Goal: Task Accomplishment & Management: Manage account settings

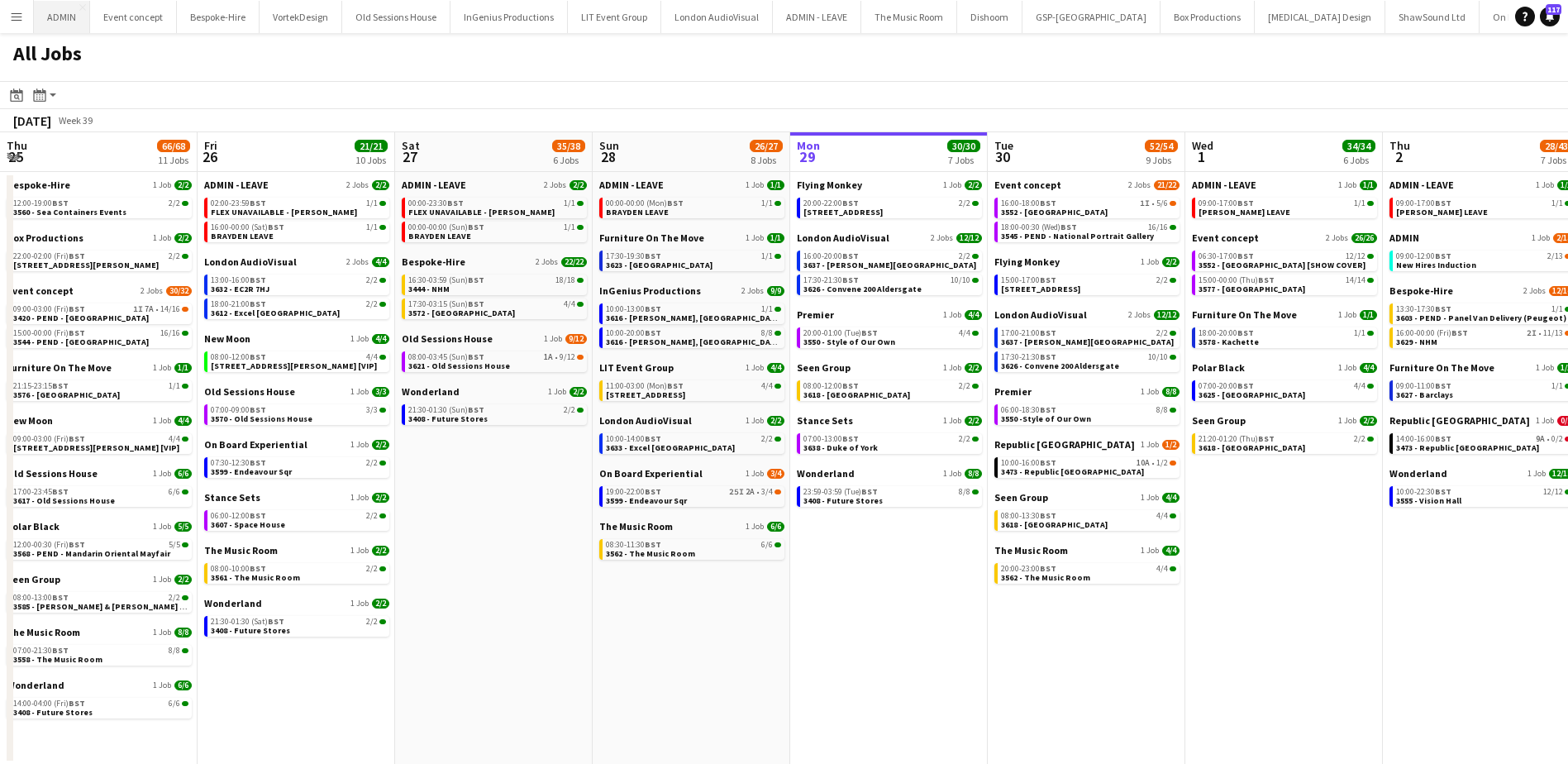
scroll to position [0, 395]
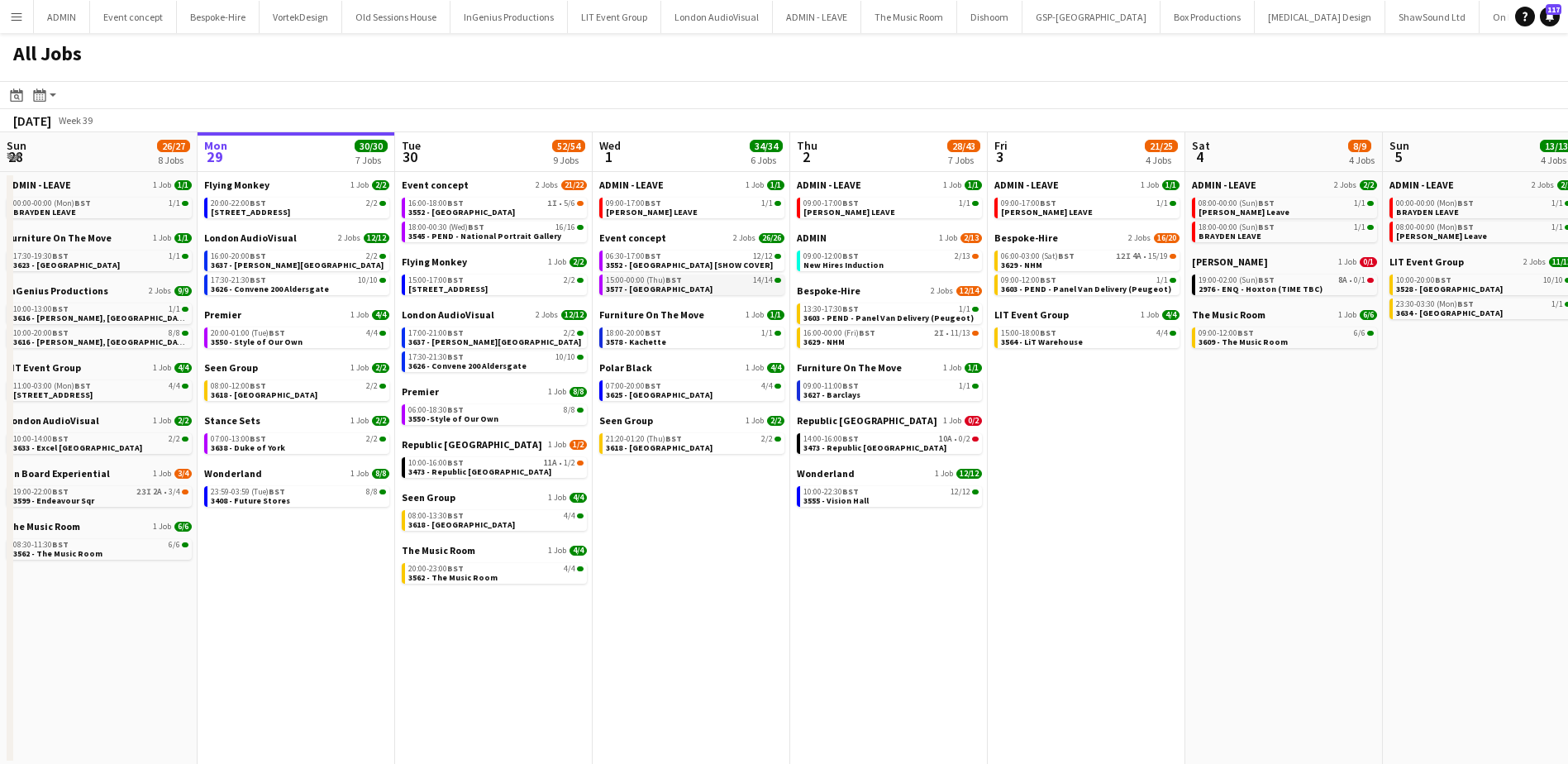
click at [667, 284] on span "3577 - [GEOGRAPHIC_DATA]" at bounding box center [659, 288] width 106 height 10
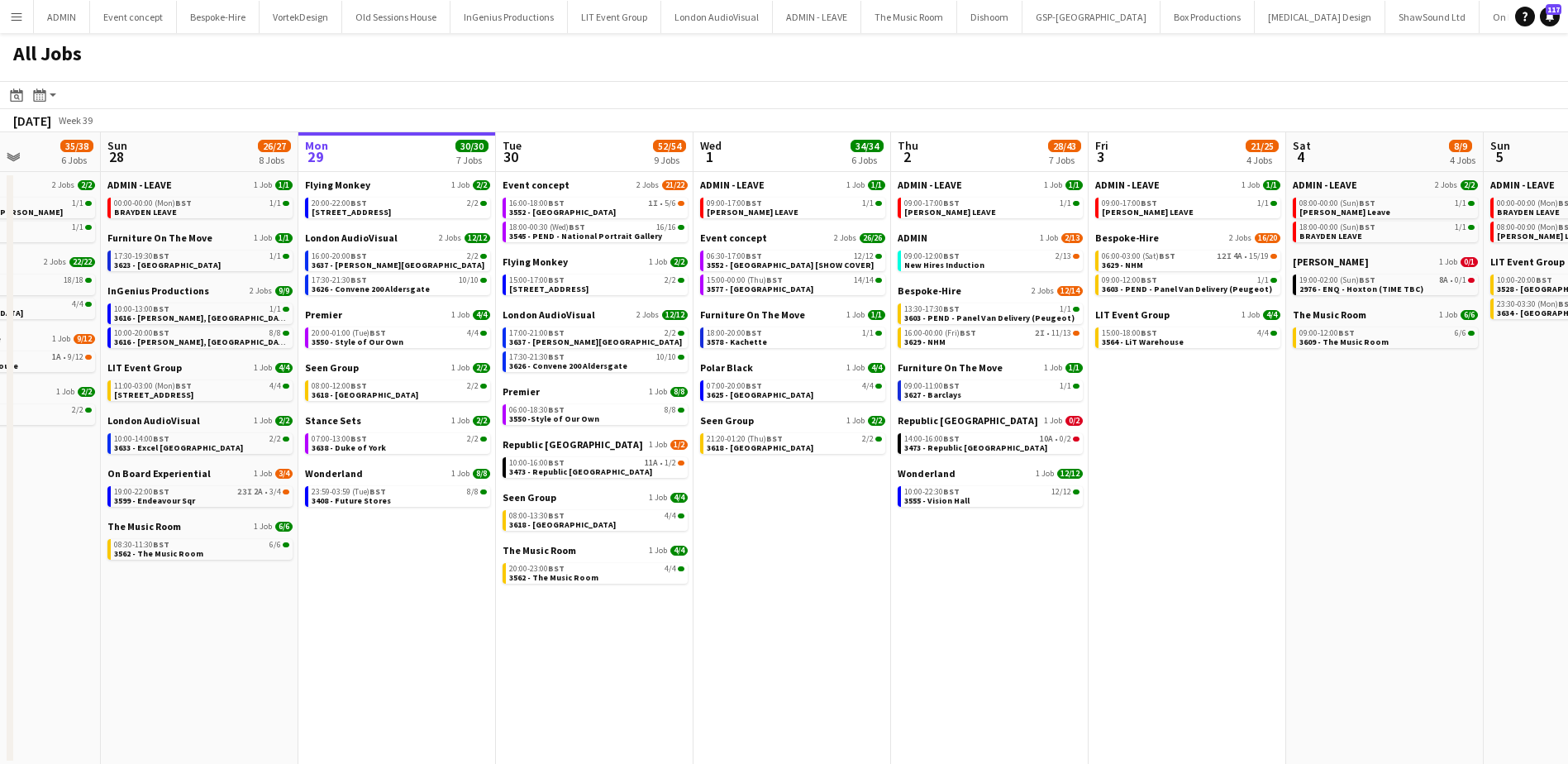
drag, startPoint x: 286, startPoint y: 583, endPoint x: 385, endPoint y: 569, distance: 100.0
click at [385, 571] on app-calendar-viewport "Thu 25 66/68 11 Jobs Fri 26 21/21 10 Jobs Sat 27 35/38 6 Jobs Sun 28 26/27 8 Jo…" at bounding box center [784, 447] width 1568 height 632
click at [225, 495] on div "19:00-22:00 BST 23I 2A • 3/4" at bounding box center [202, 491] width 175 height 9
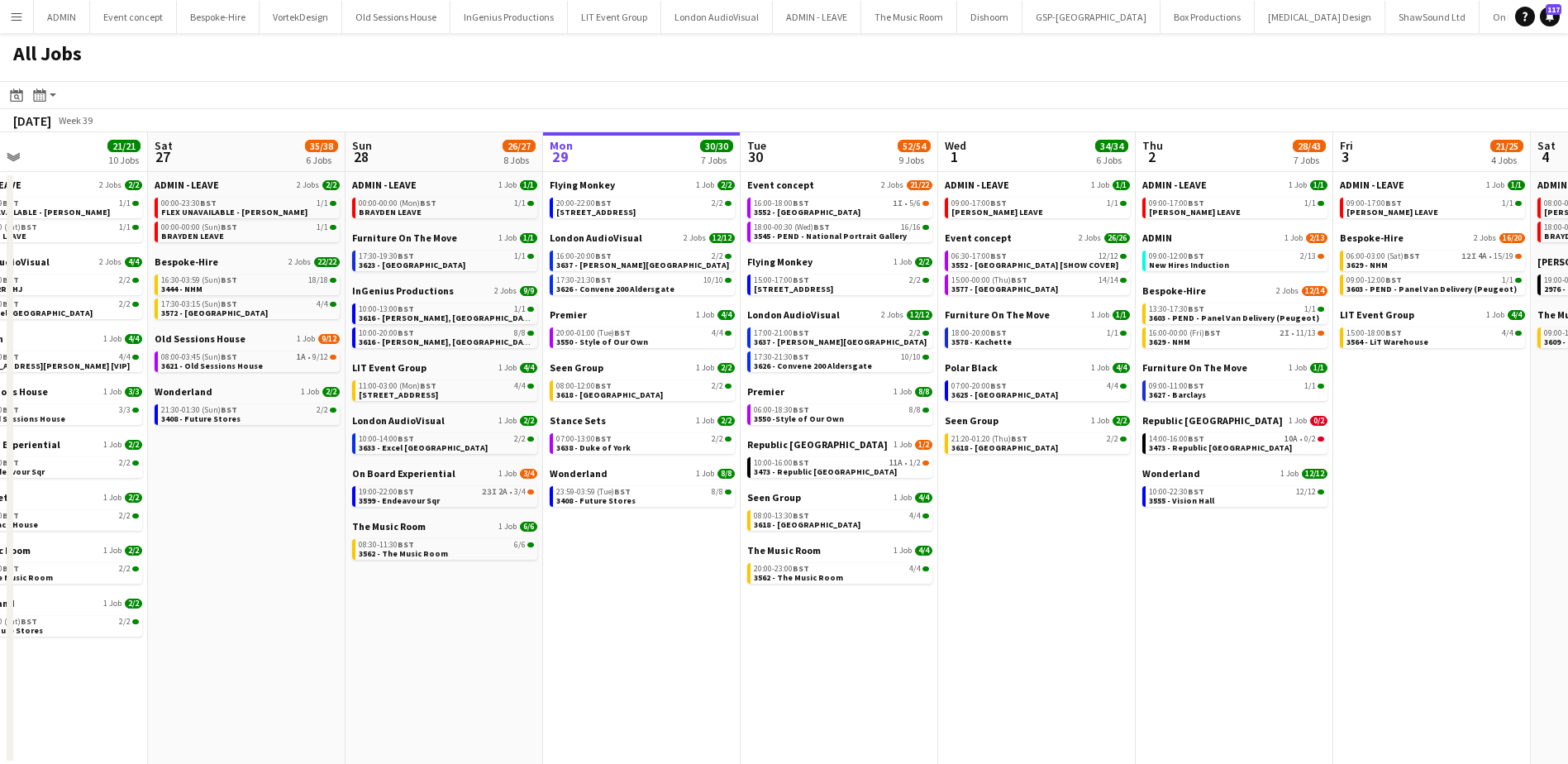
drag, startPoint x: 228, startPoint y: 631, endPoint x: 472, endPoint y: 613, distance: 244.7
click at [472, 613] on app-calendar-viewport "Wed 24 43/43 10 Jobs Thu 25 66/68 11 Jobs Fri 26 21/21 10 Jobs Sat 27 35/38 6 J…" at bounding box center [784, 447] width 1568 height 632
click at [273, 362] on link "08:00-03:45 (Sun) BST 1A • 9/12 3621 - Old Sessions House" at bounding box center [250, 361] width 175 height 19
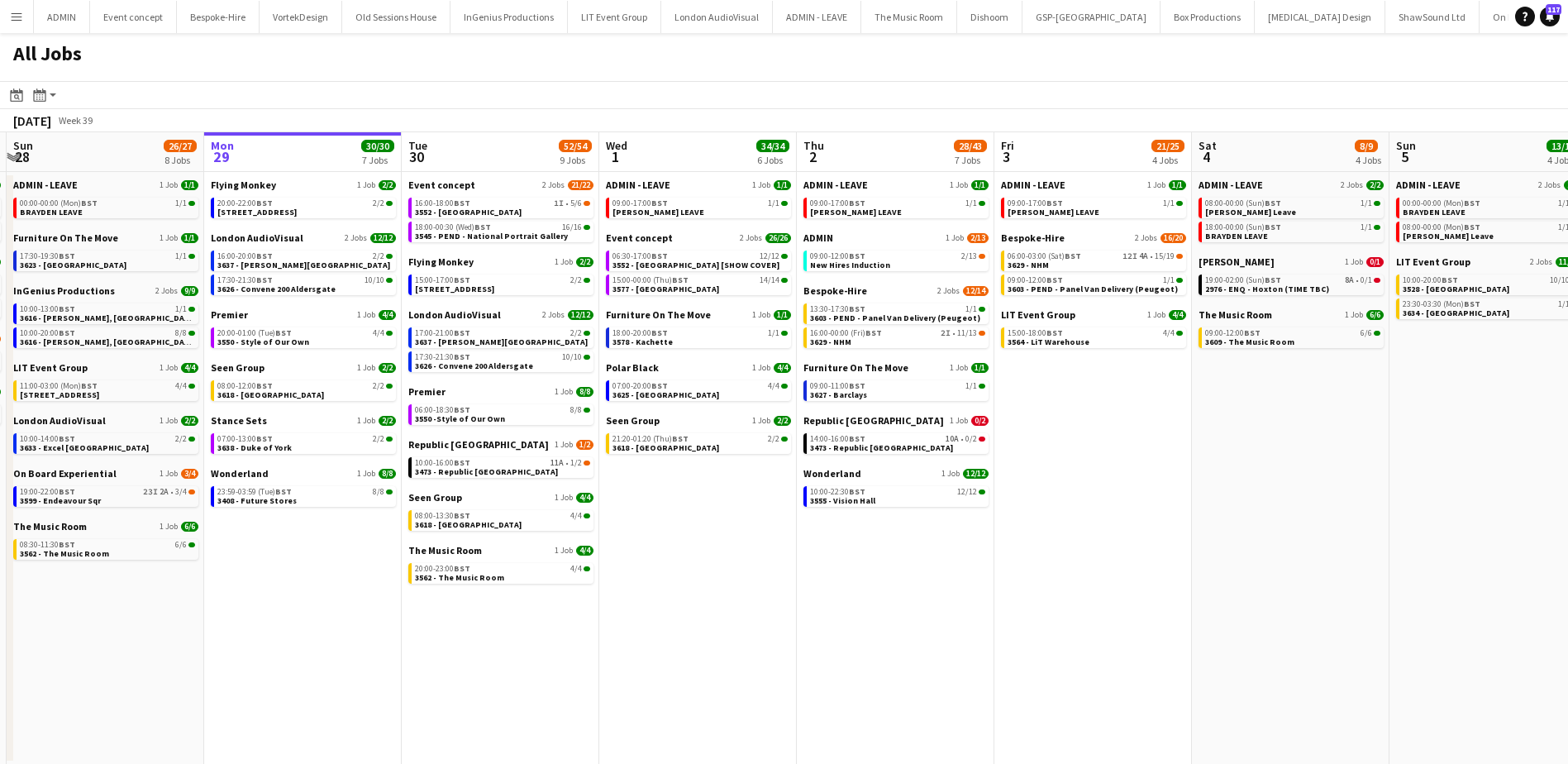
scroll to position [0, 587]
drag, startPoint x: 810, startPoint y: 635, endPoint x: 468, endPoint y: 571, distance: 347.9
click at [468, 571] on app-calendar-viewport "Thu 25 66/68 11 Jobs Fri 26 21/21 10 Jobs Sat 27 35/38 6 Jobs Sun 28 26/27 8 Jo…" at bounding box center [784, 447] width 1568 height 632
click at [529, 203] on div "16:00-18:00 BST 1I • 5/6" at bounding box center [501, 203] width 175 height 9
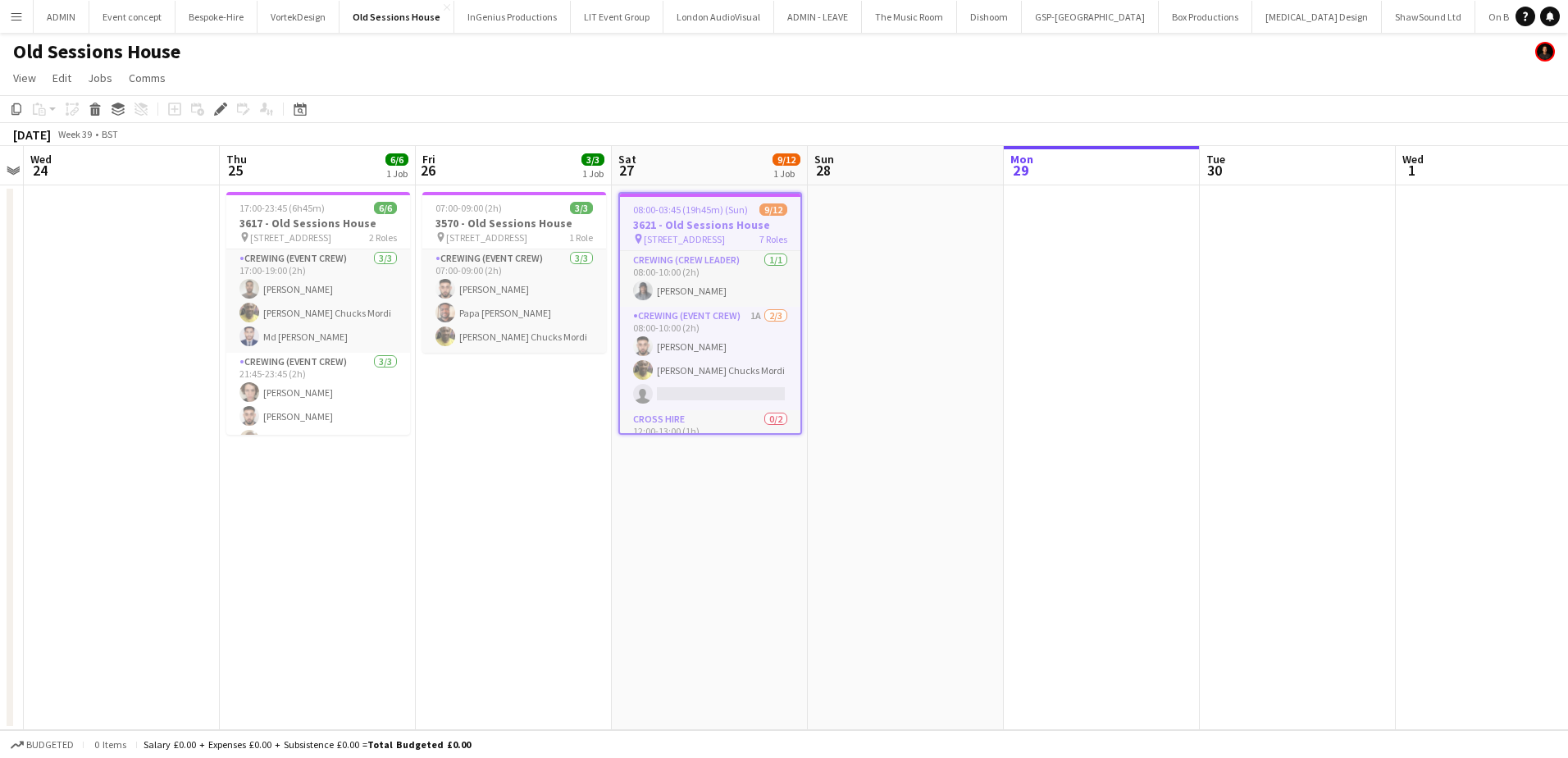
click at [642, 223] on h3 "3621 - Old Sessions House" at bounding box center [710, 225] width 181 height 15
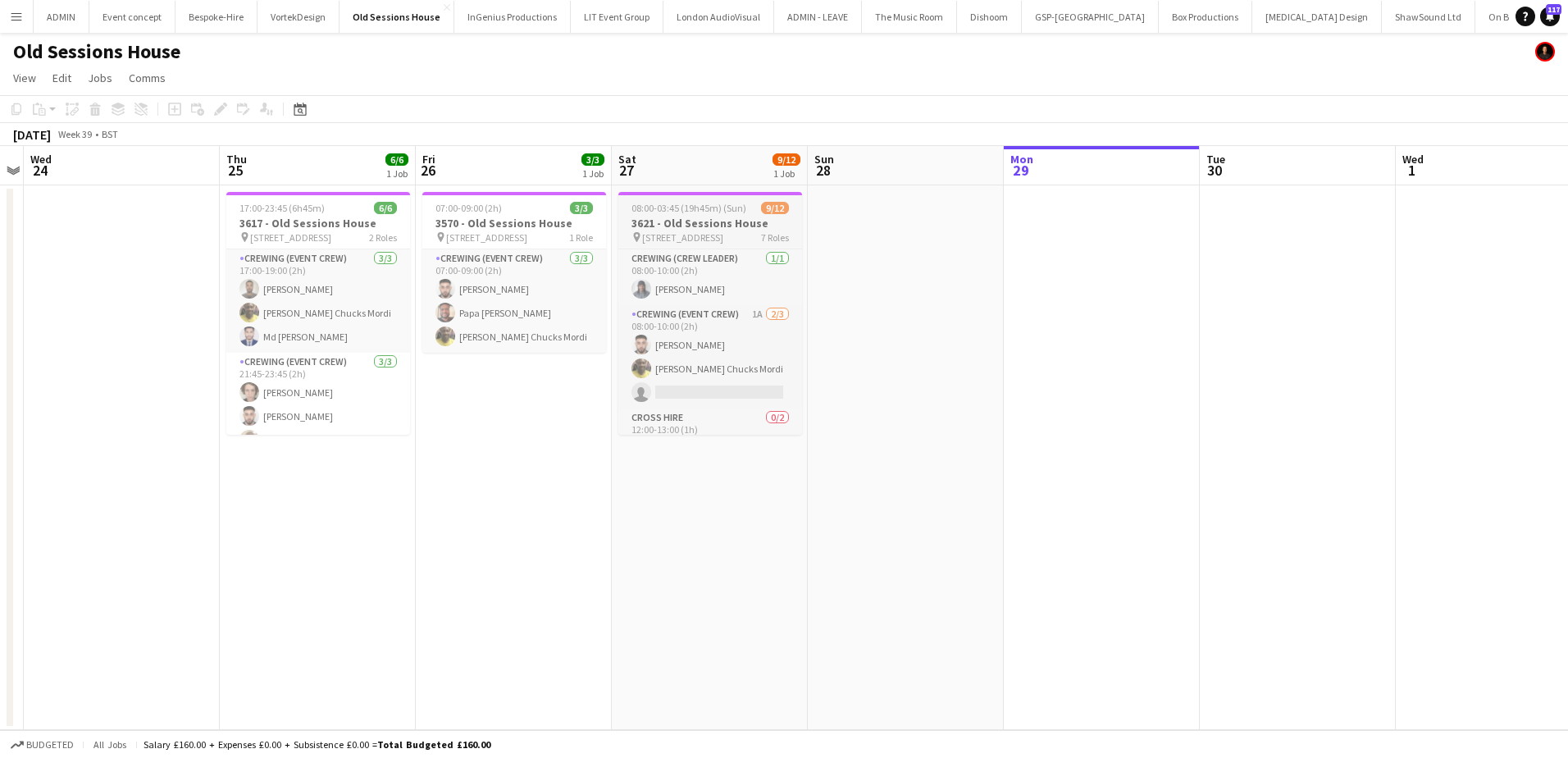
click at [642, 223] on h3 "3621 - Old Sessions House" at bounding box center [709, 223] width 183 height 15
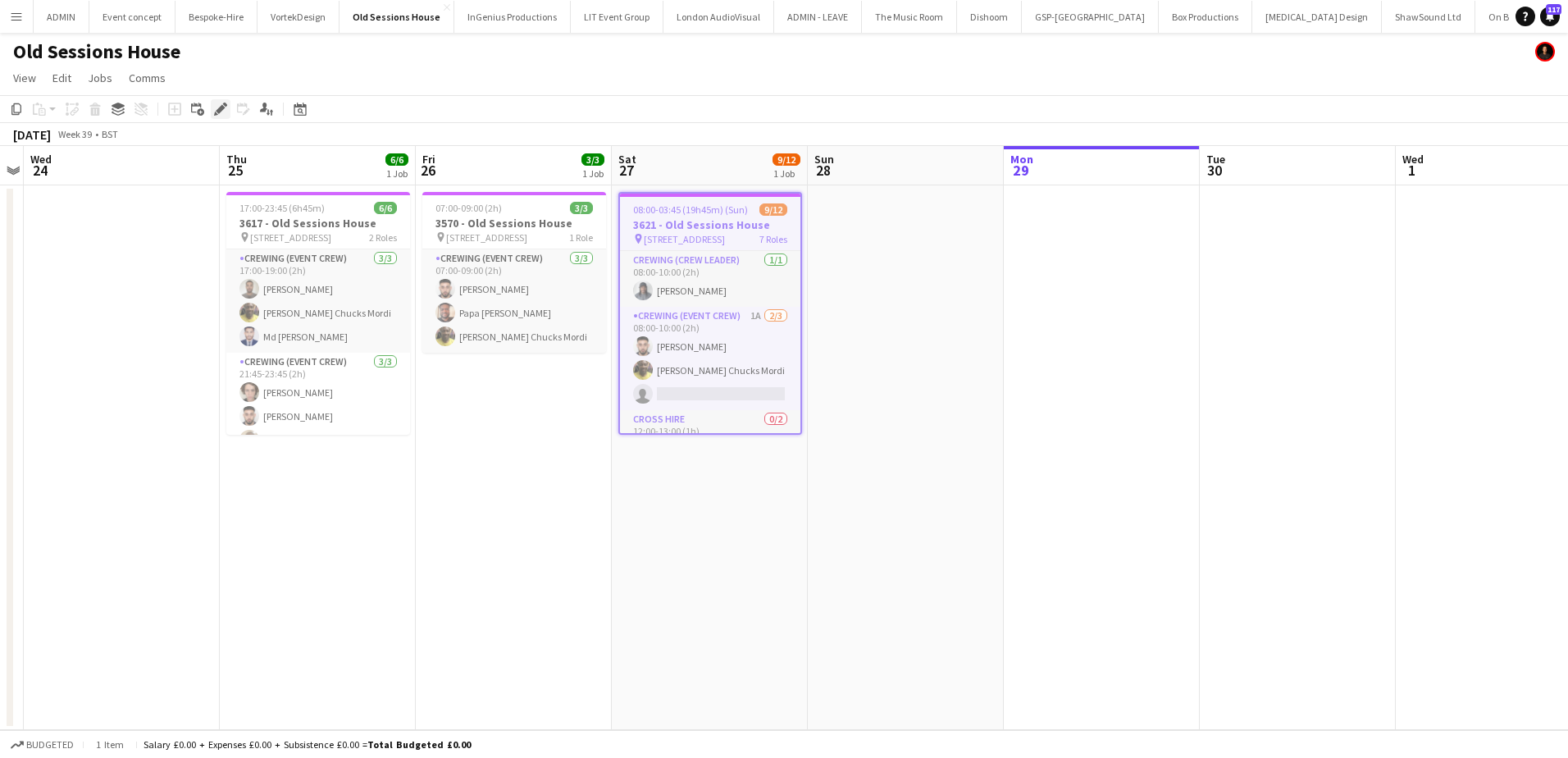
click at [217, 109] on icon "Edit" at bounding box center [221, 109] width 13 height 13
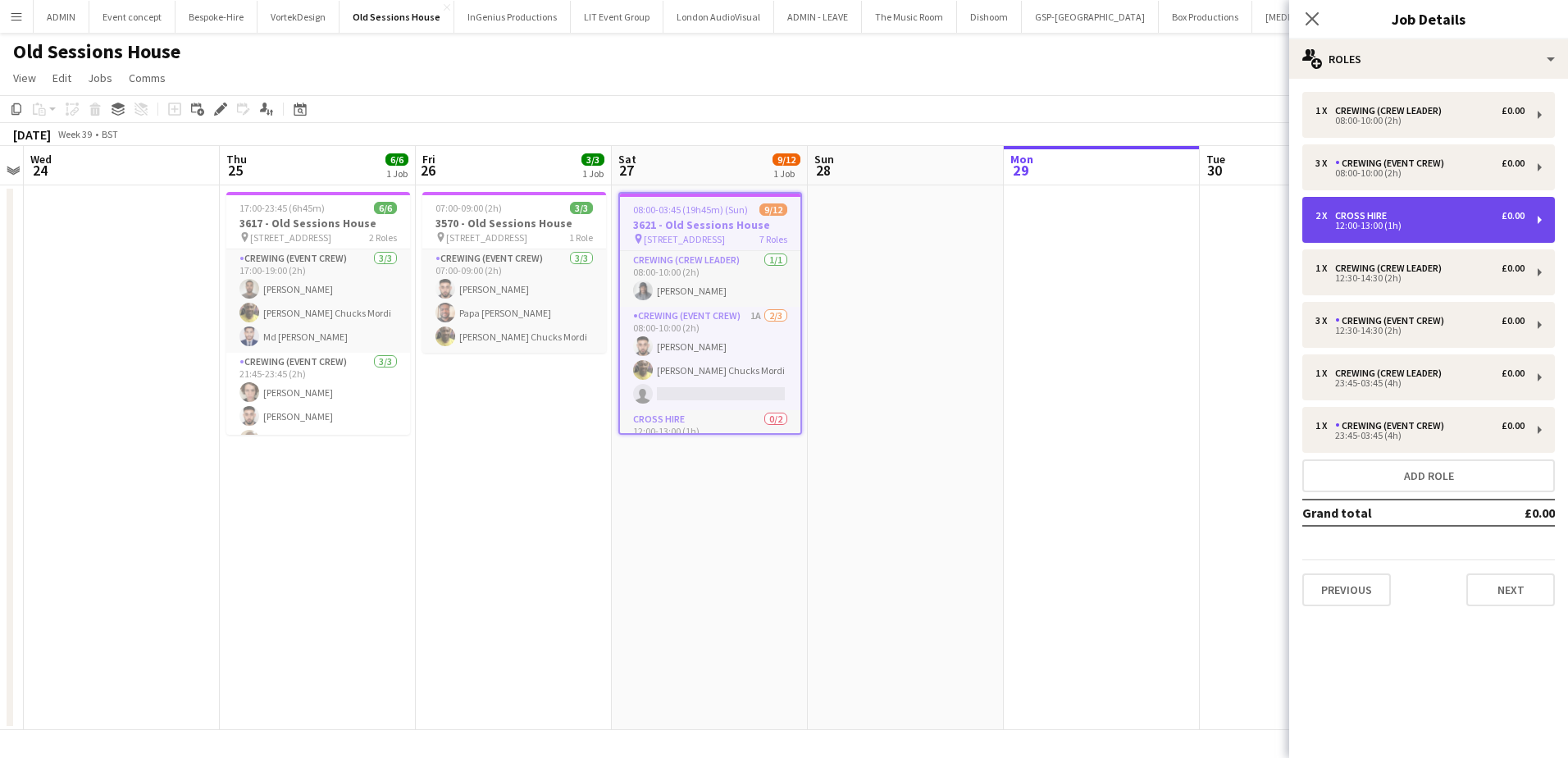
click at [1387, 229] on div "12:00-13:00 (1h)" at bounding box center [1419, 225] width 209 height 8
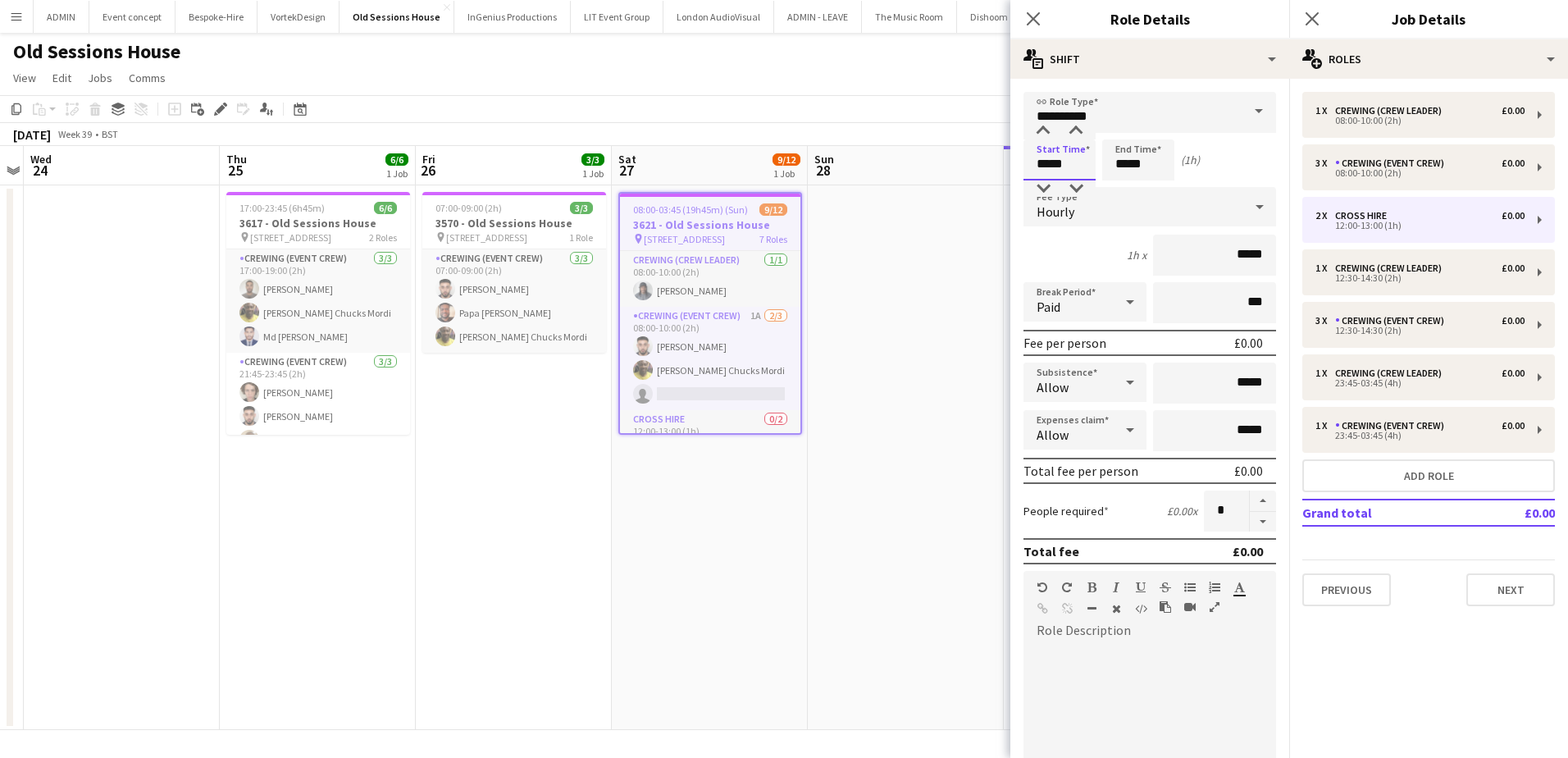
click at [1046, 169] on input "*****" at bounding box center [1059, 160] width 72 height 41
type input "*****"
click at [1134, 171] on input "*****" at bounding box center [1138, 160] width 72 height 41
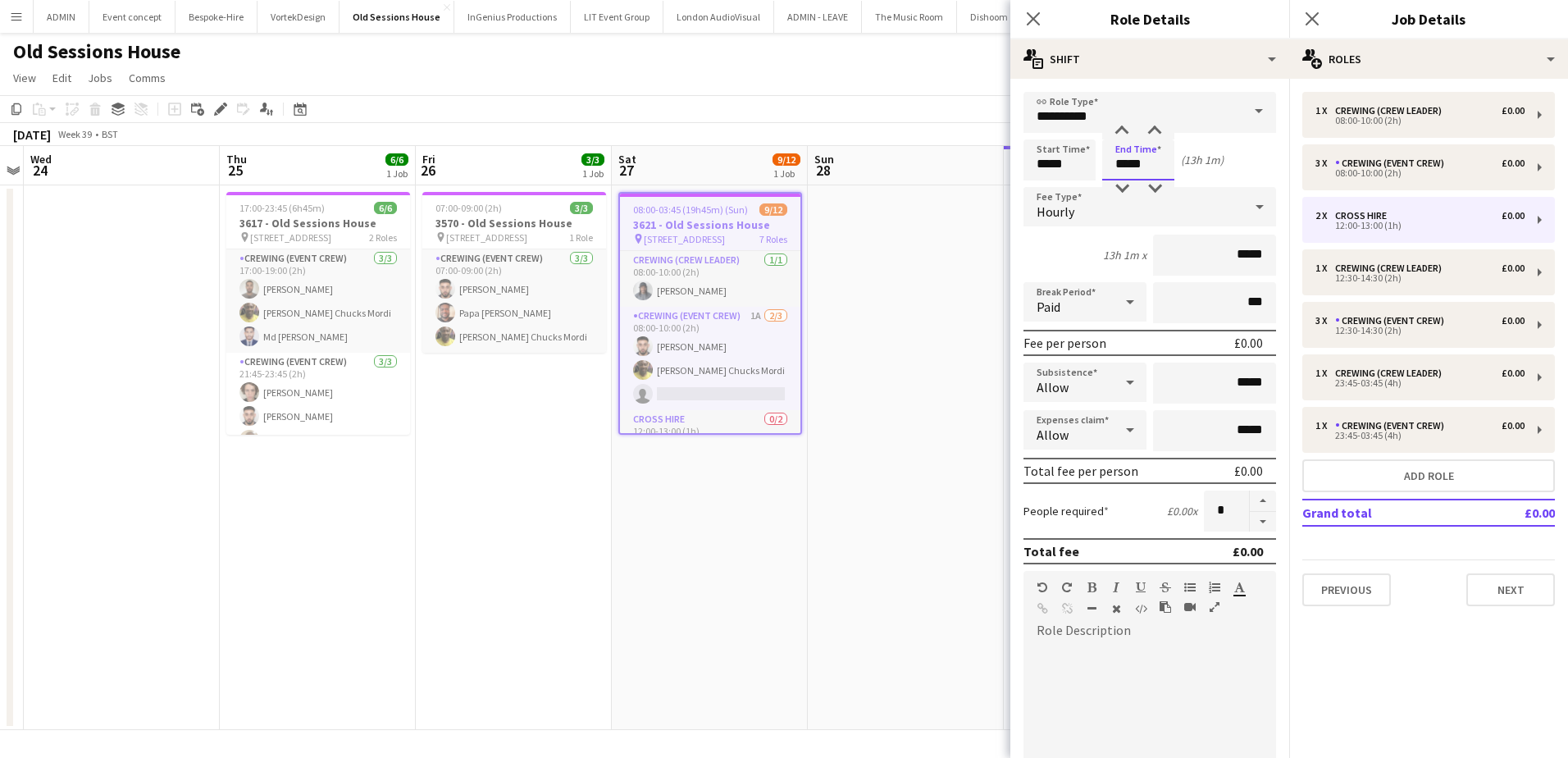
click at [1134, 171] on input "*****" at bounding box center [1138, 160] width 72 height 41
type input "*****"
click at [1256, 501] on button "button" at bounding box center [1263, 500] width 26 height 22
type input "*"
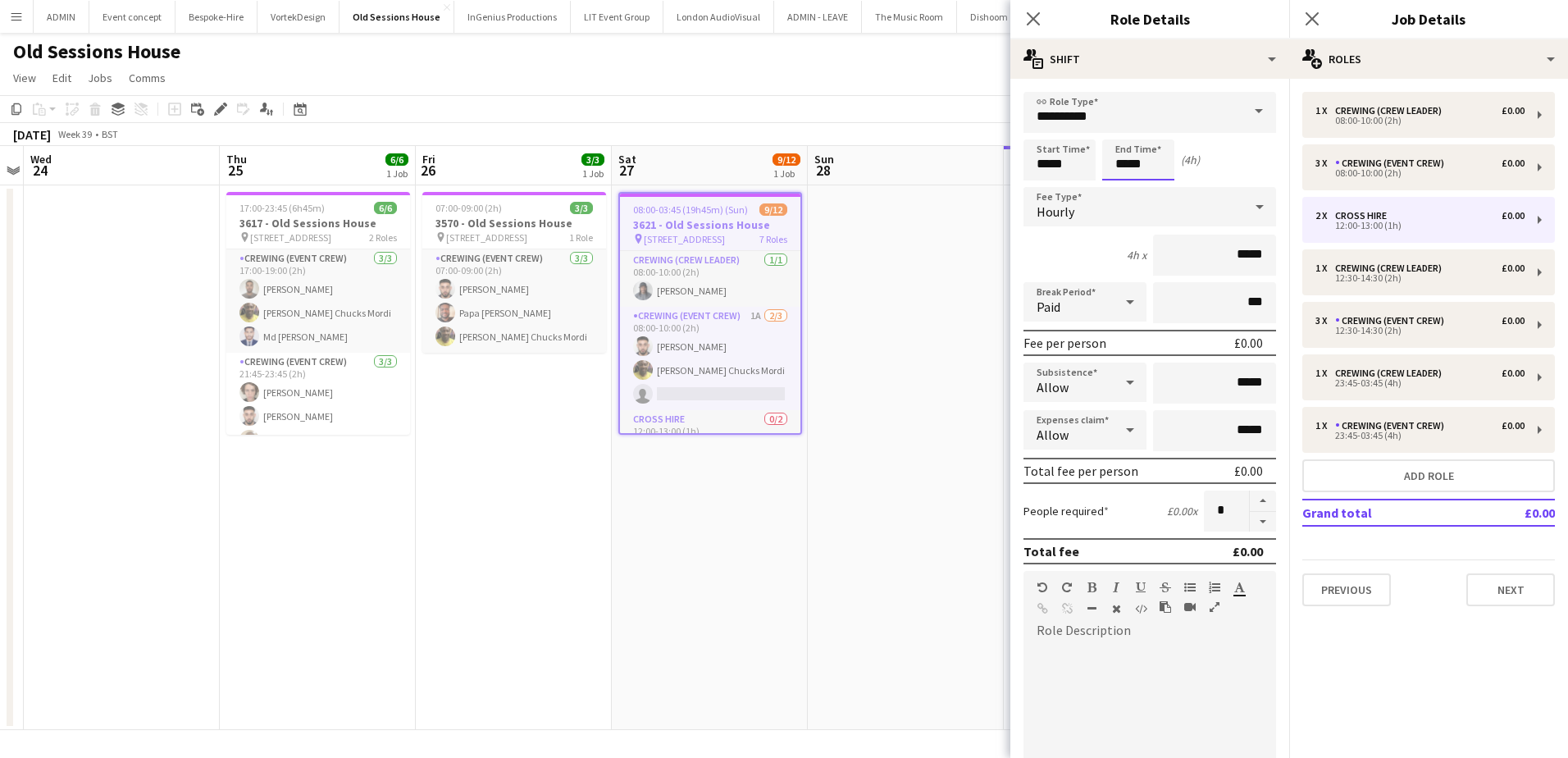
click at [1121, 163] on input "*****" at bounding box center [1138, 160] width 72 height 41
type input "*****"
click at [1121, 186] on div at bounding box center [1121, 188] width 33 height 16
click at [945, 230] on app-date-cell at bounding box center [906, 457] width 196 height 545
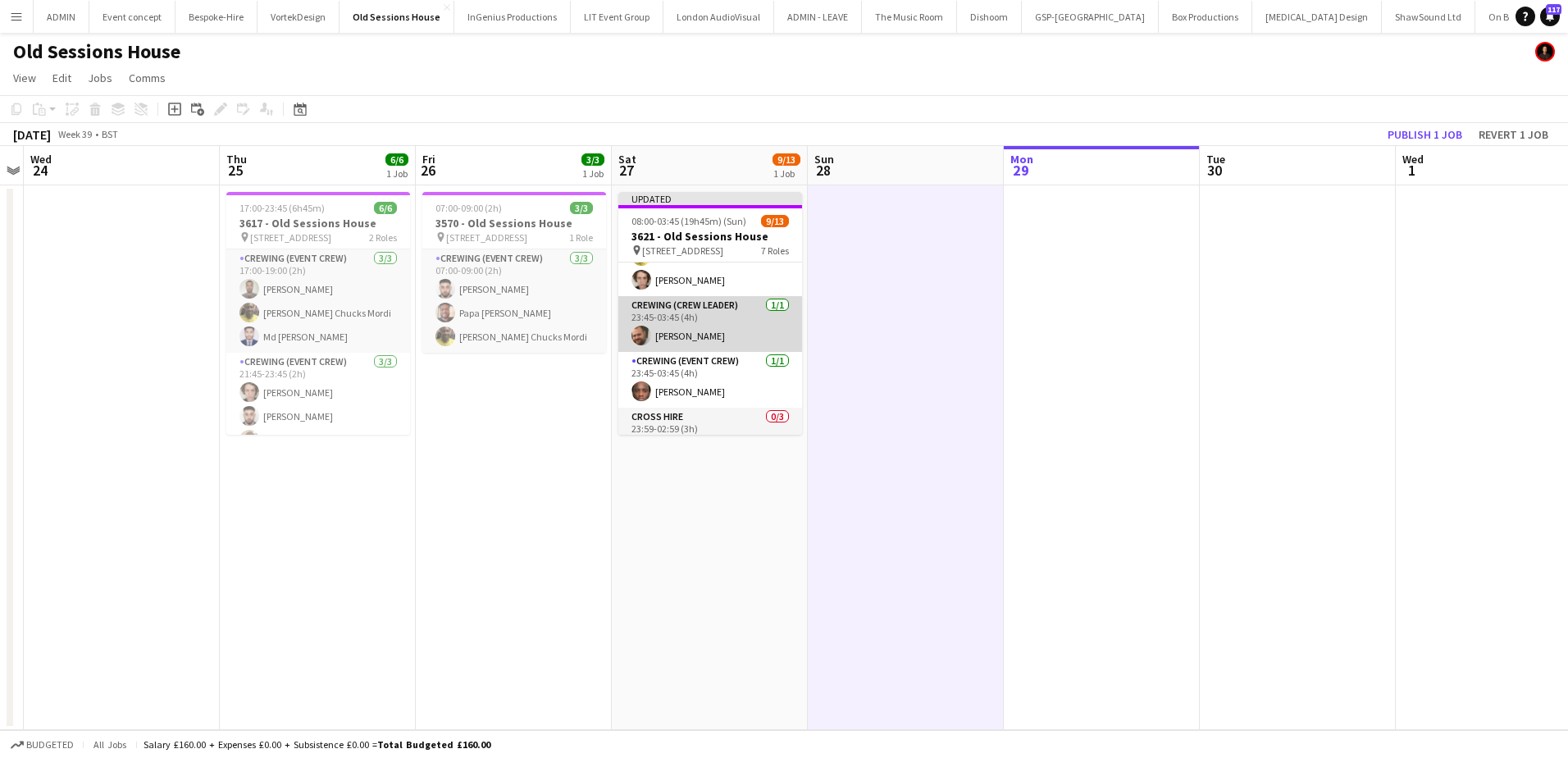
scroll to position [278, 0]
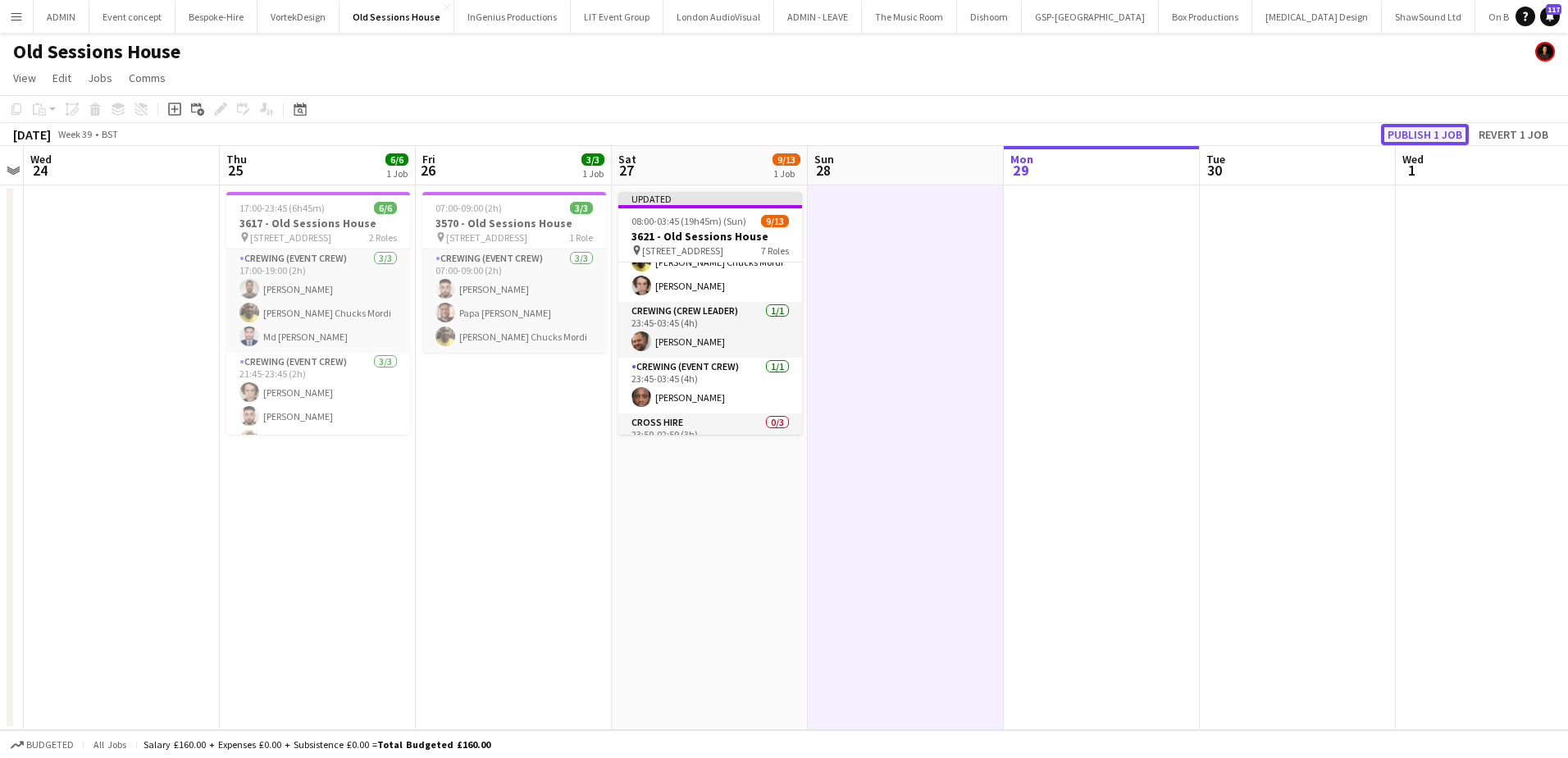
click at [1422, 133] on button "Publish 1 job" at bounding box center [1424, 134] width 87 height 22
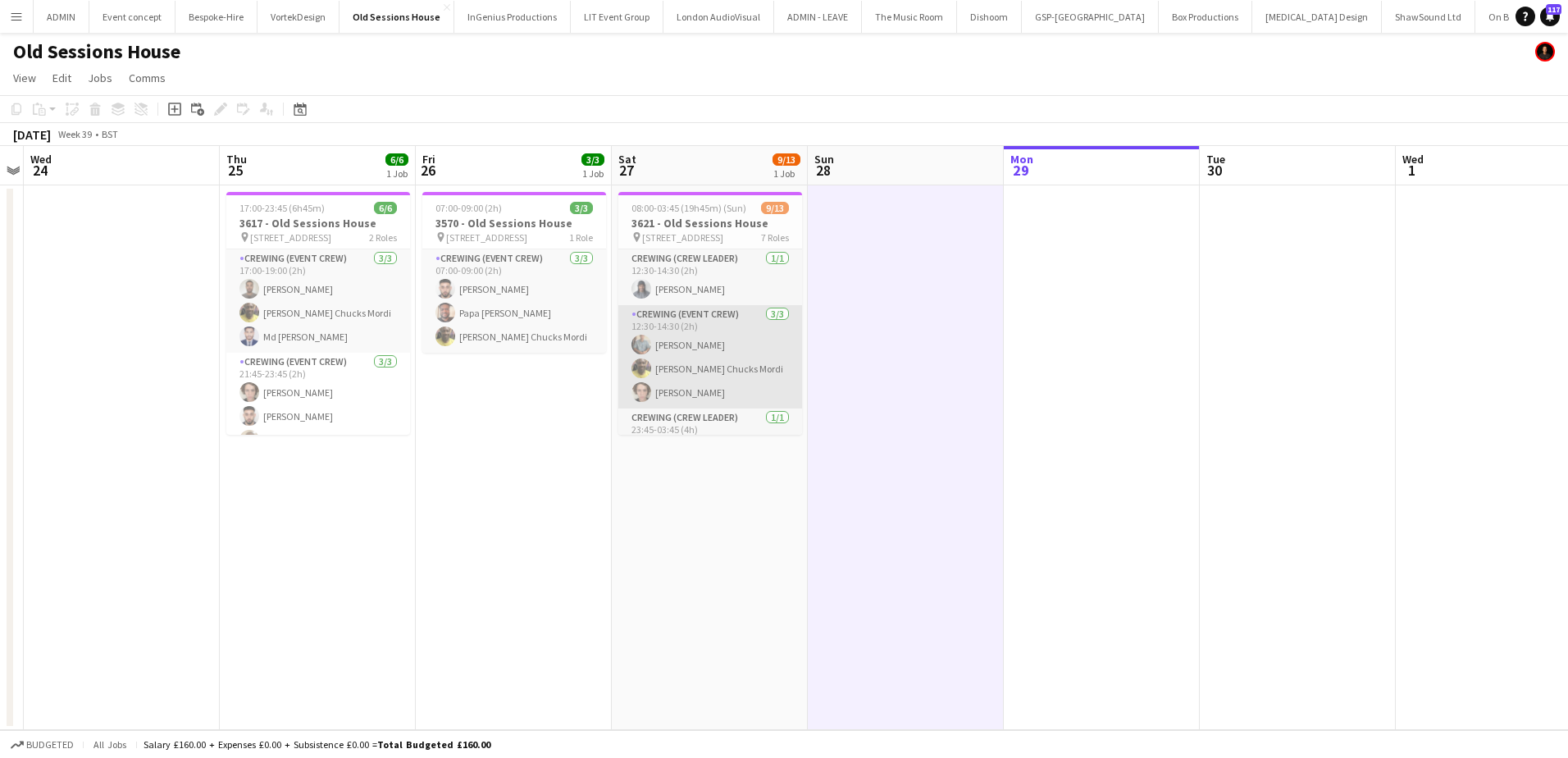
scroll to position [164, 0]
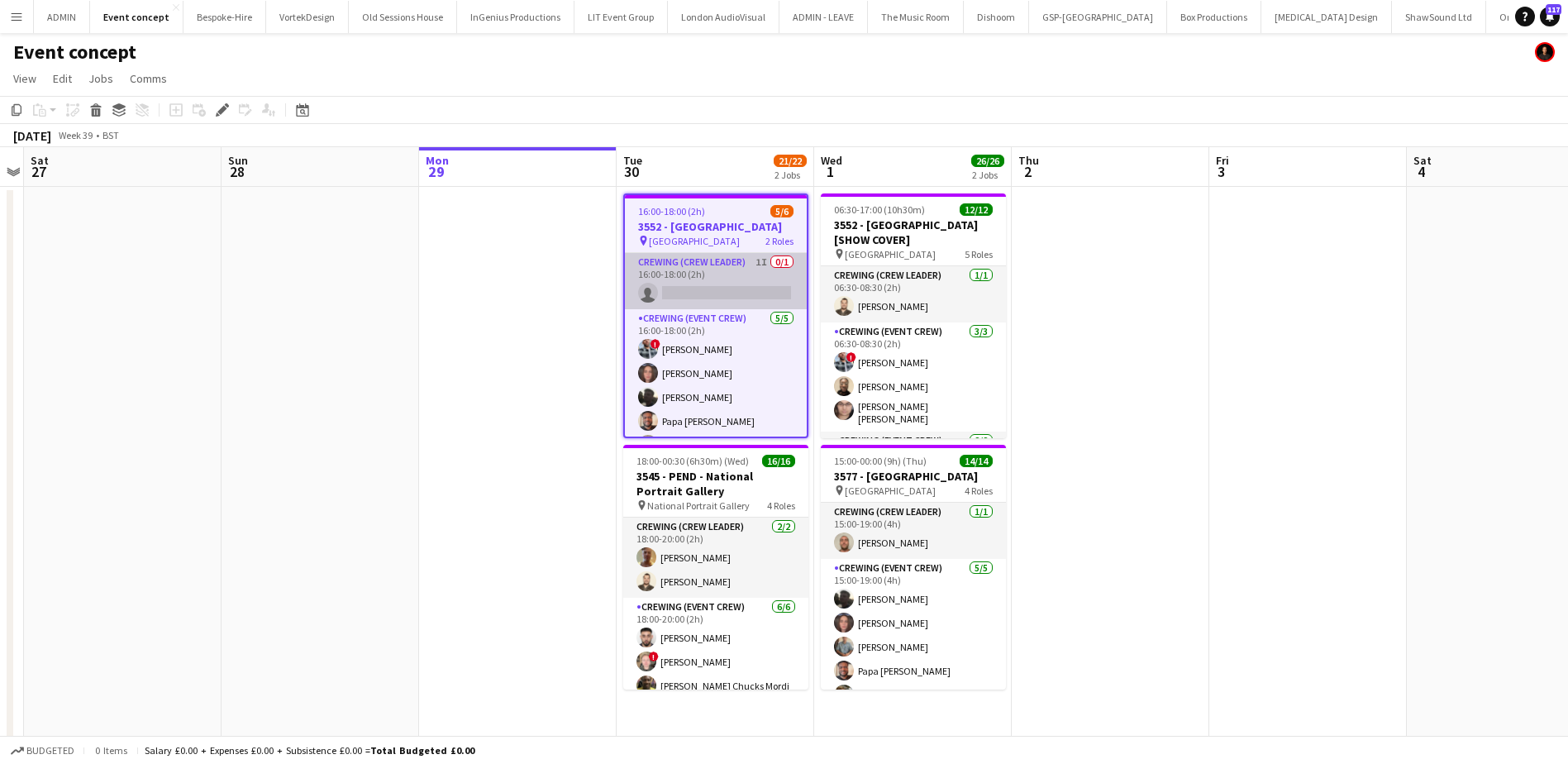
click at [685, 281] on app-card-role "Crewing (Crew Leader) 1I 0/1 16:00-18:00 (2h) single-neutral-actions" at bounding box center [716, 281] width 182 height 56
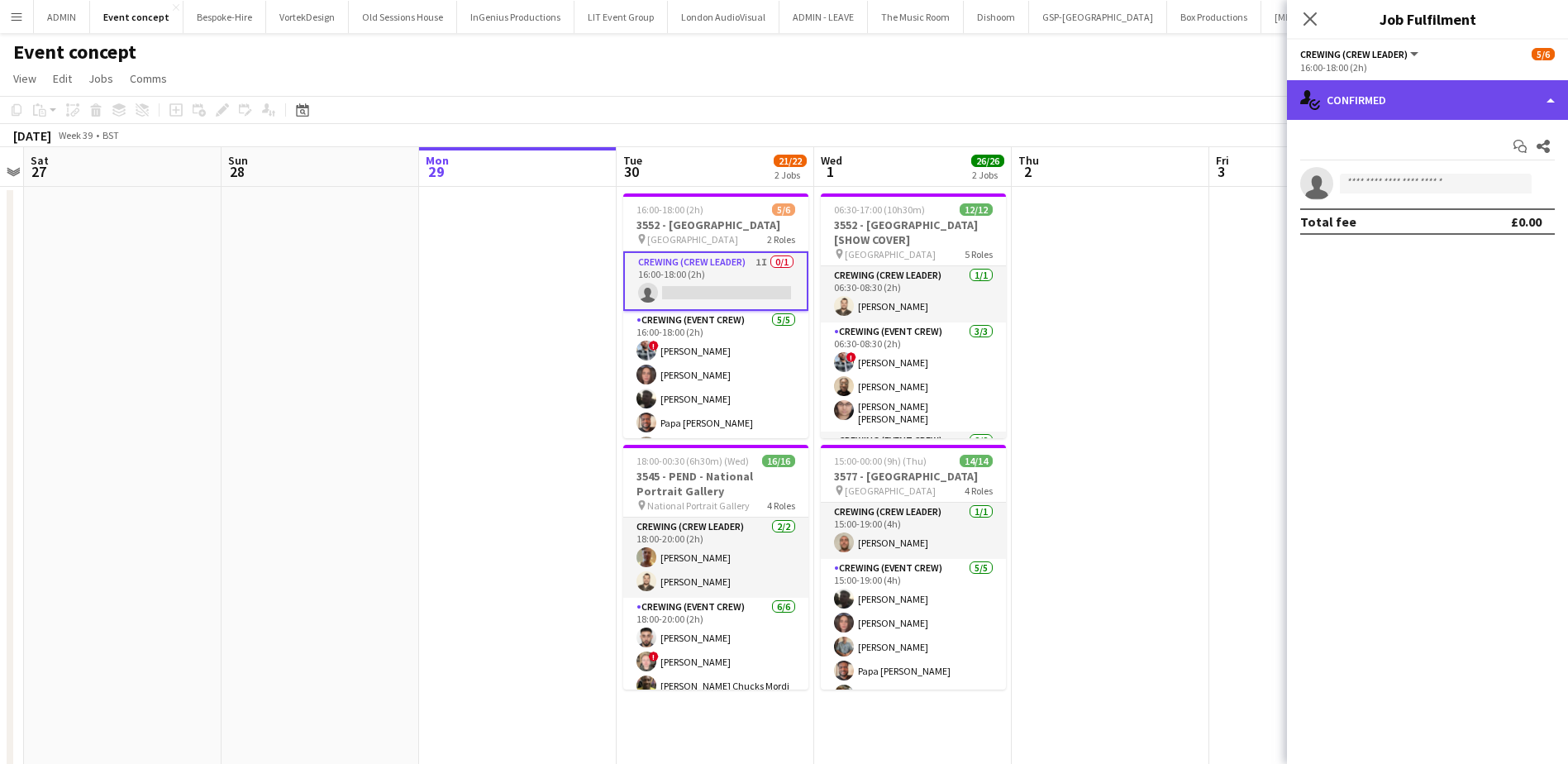
click at [1400, 111] on div "single-neutral-actions-check-2 Confirmed" at bounding box center [1427, 100] width 281 height 40
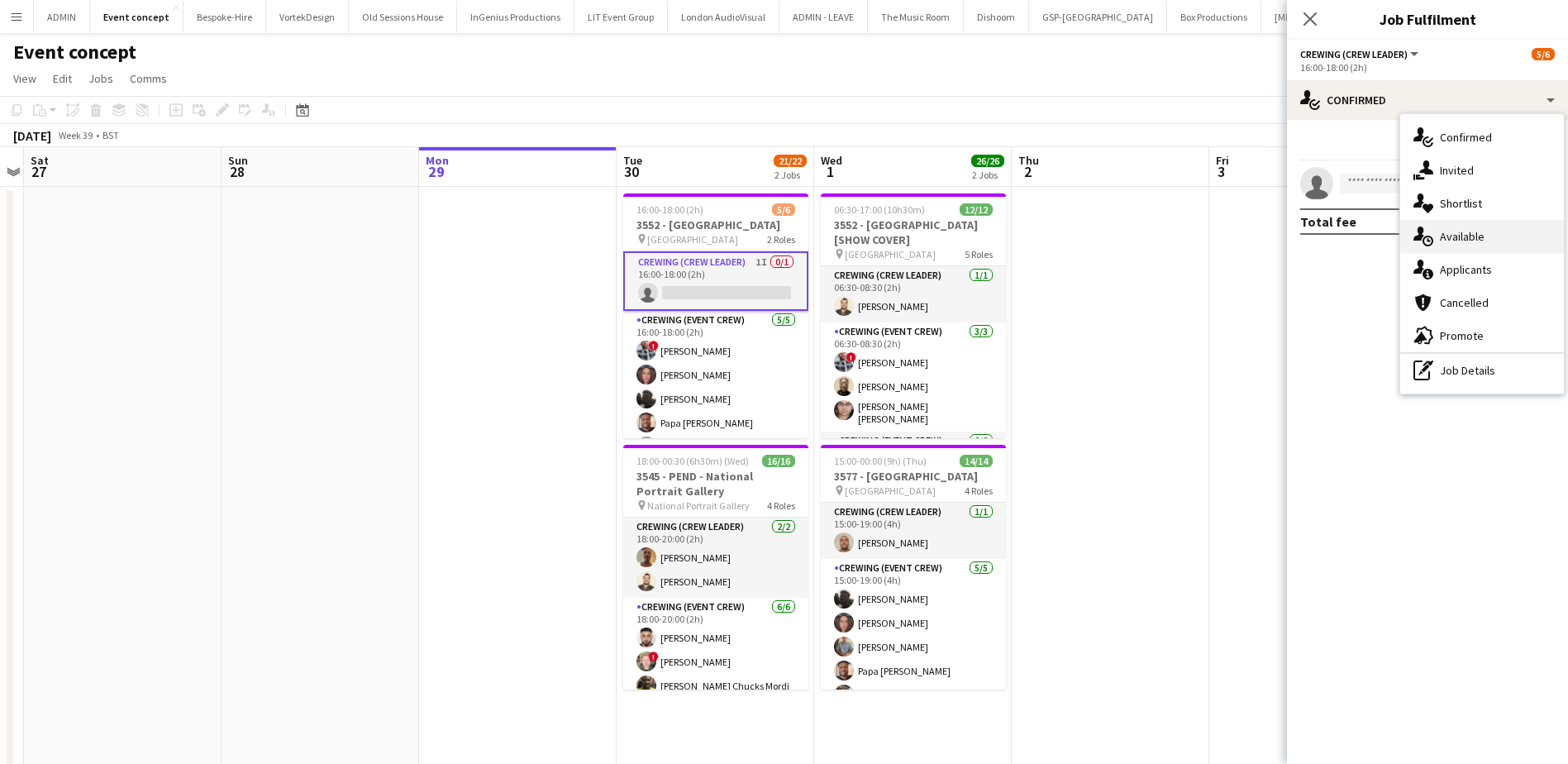
click at [1485, 246] on div "single-neutral-actions-upload Available" at bounding box center [1482, 236] width 164 height 33
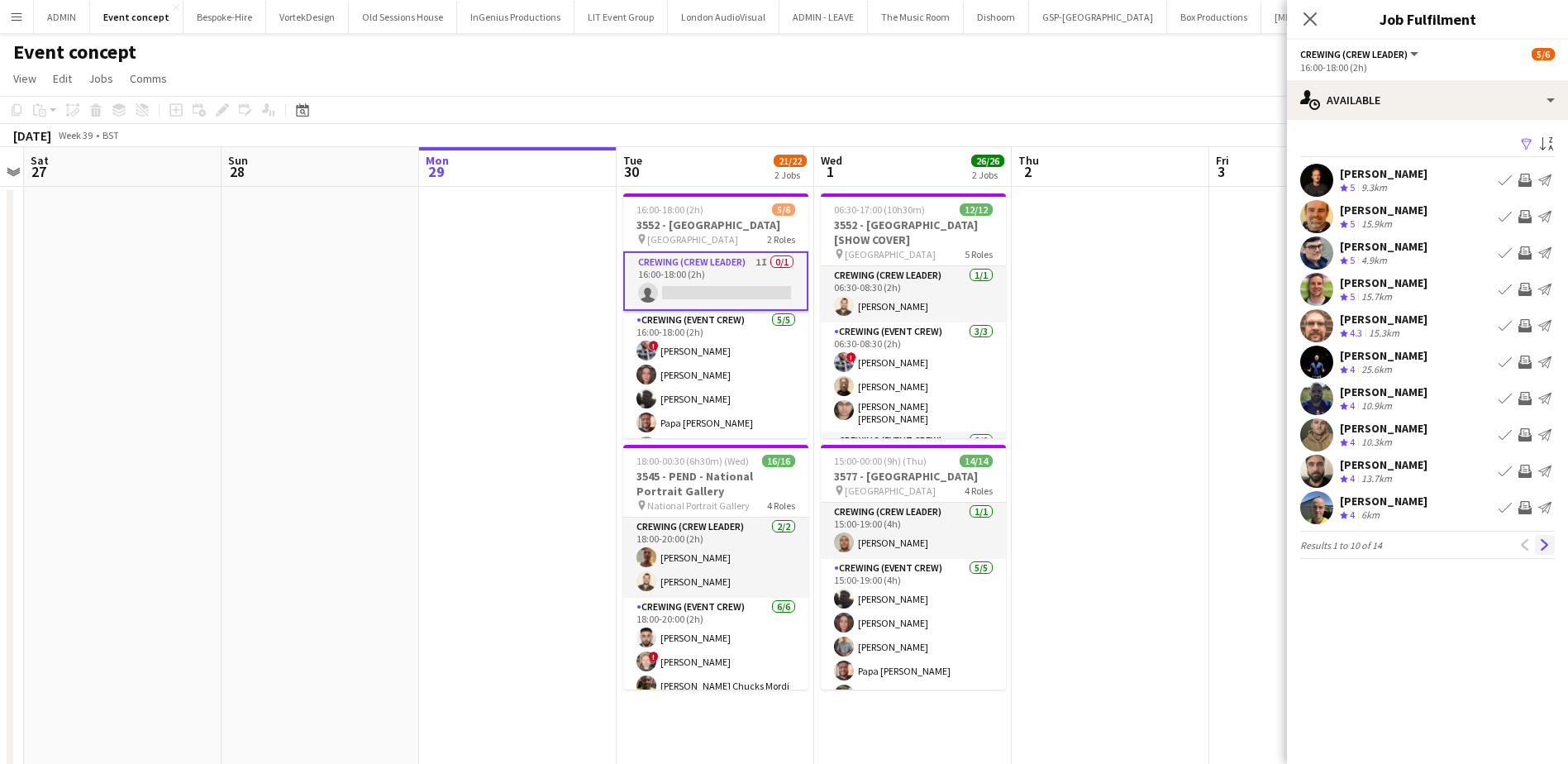
click at [1543, 551] on button "Next" at bounding box center [1544, 544] width 20 height 20
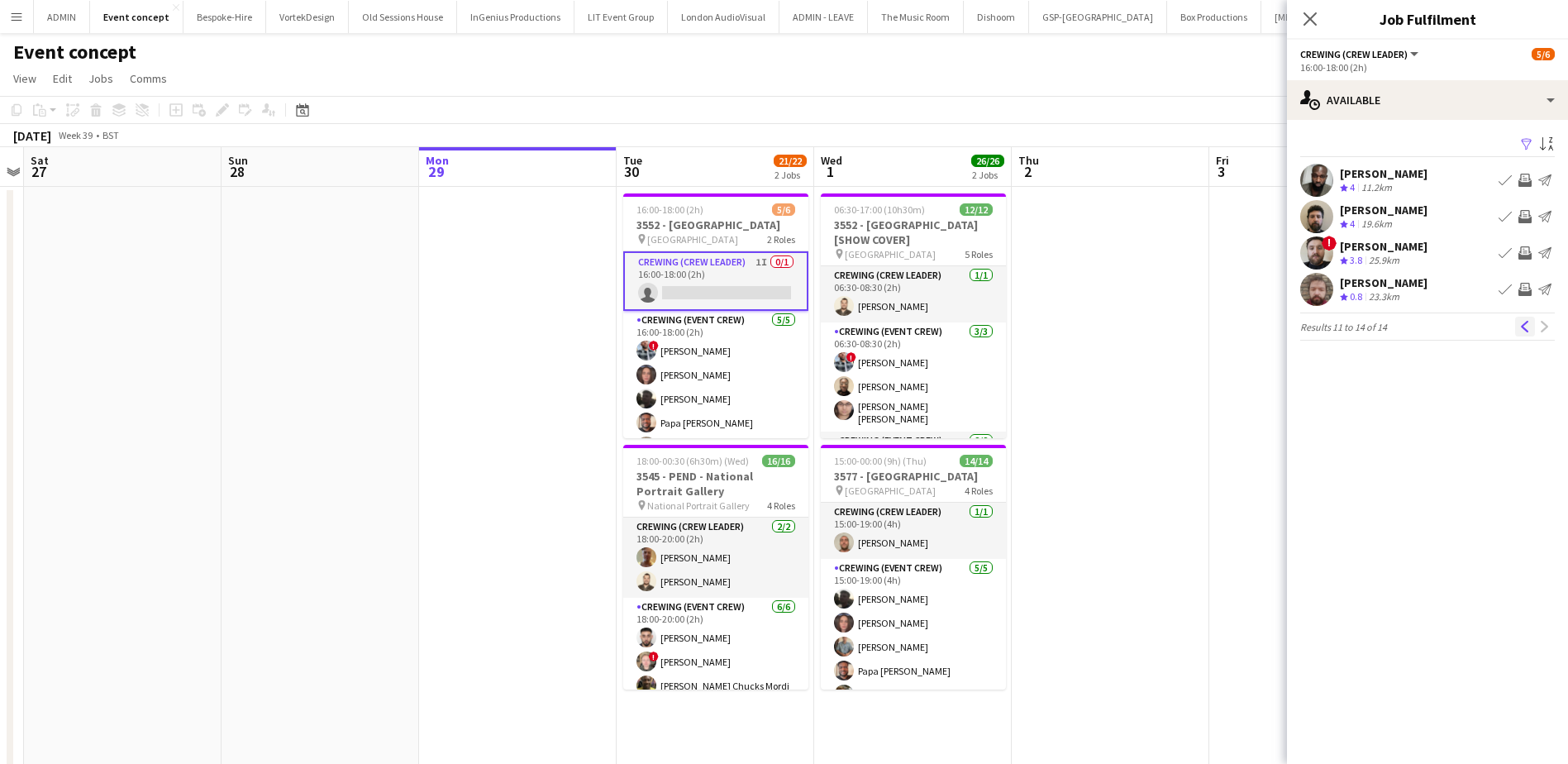
click at [1521, 332] on app-icon "Previous" at bounding box center [1524, 326] width 11 height 11
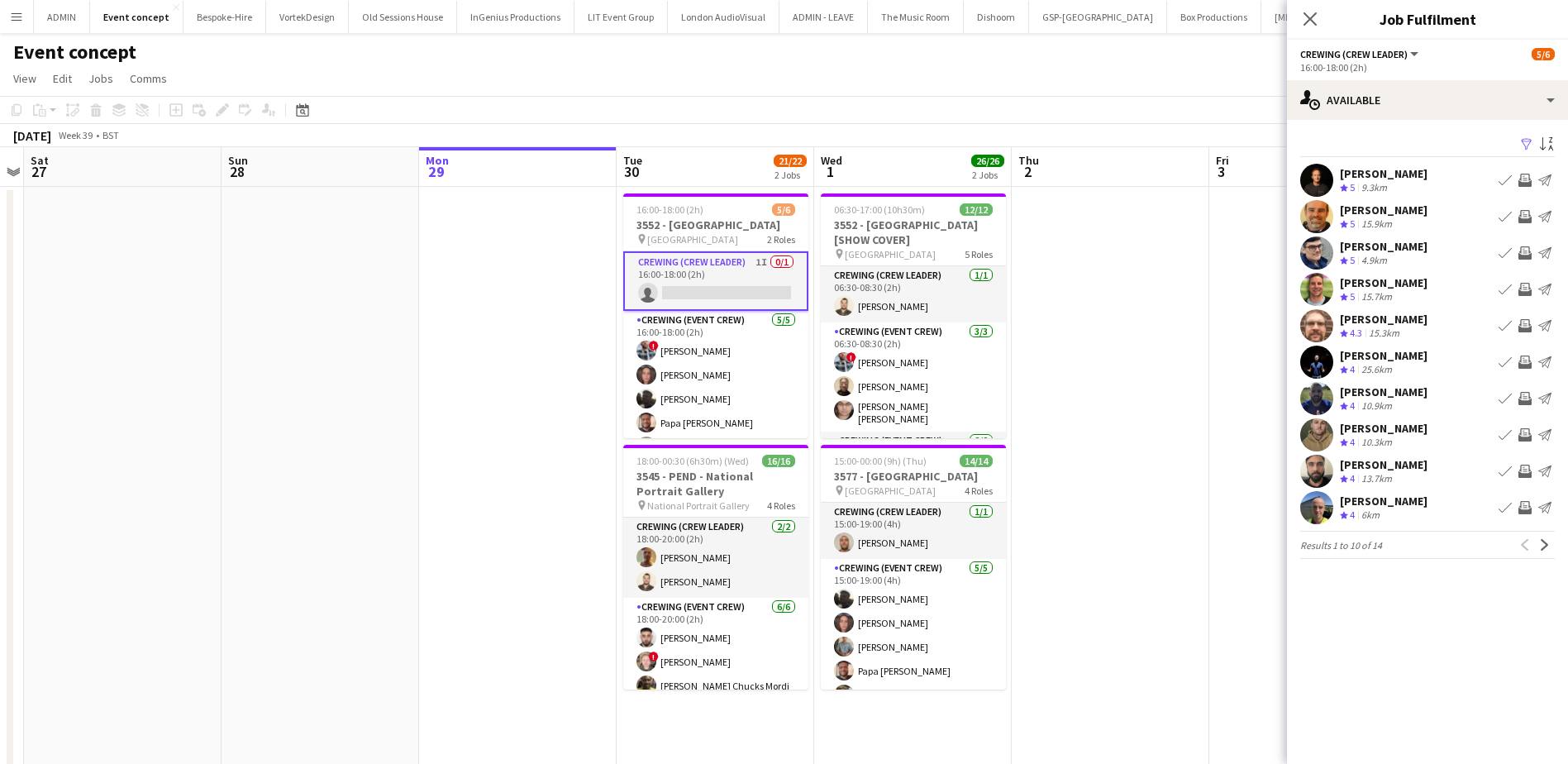
click at [690, 289] on app-card-role "Crewing (Crew Leader) 1I 0/1 16:00-18:00 (2h) single-neutral-actions" at bounding box center [715, 281] width 185 height 60
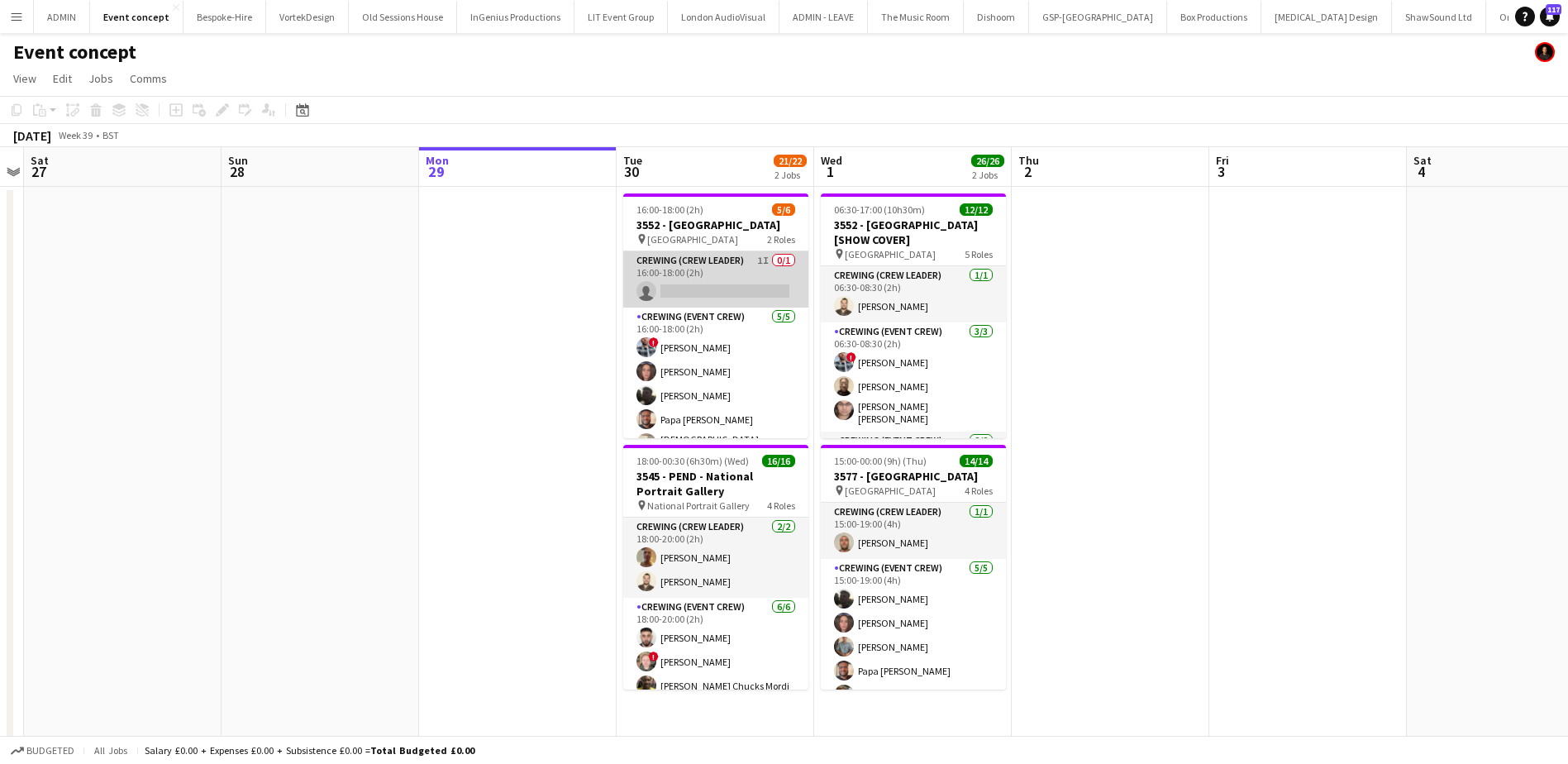
click at [730, 281] on app-card-role "Crewing (Crew Leader) 1I 0/1 16:00-18:00 (2h) single-neutral-actions" at bounding box center [715, 279] width 185 height 56
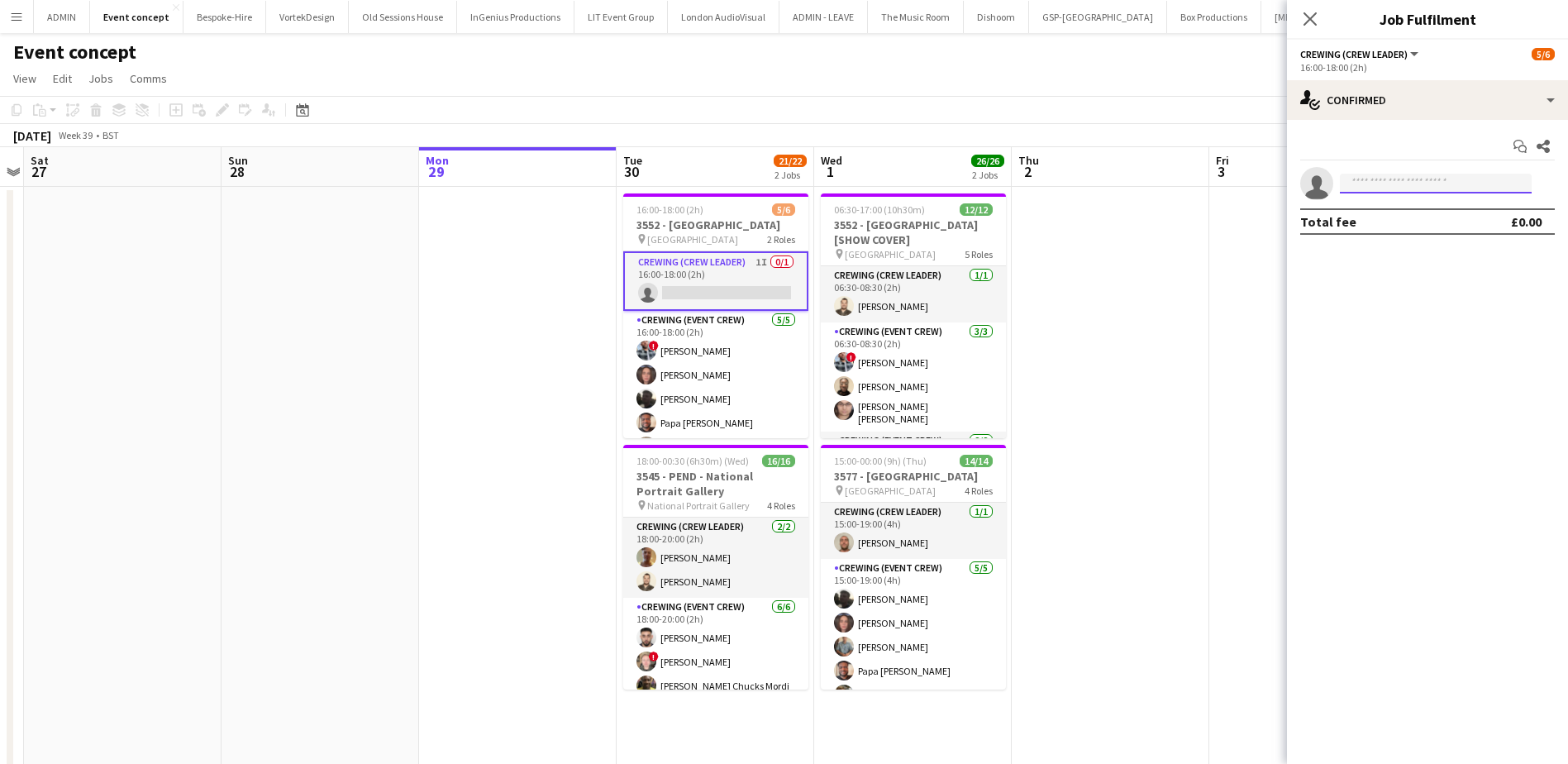
click at [1368, 177] on input at bounding box center [1435, 183] width 191 height 20
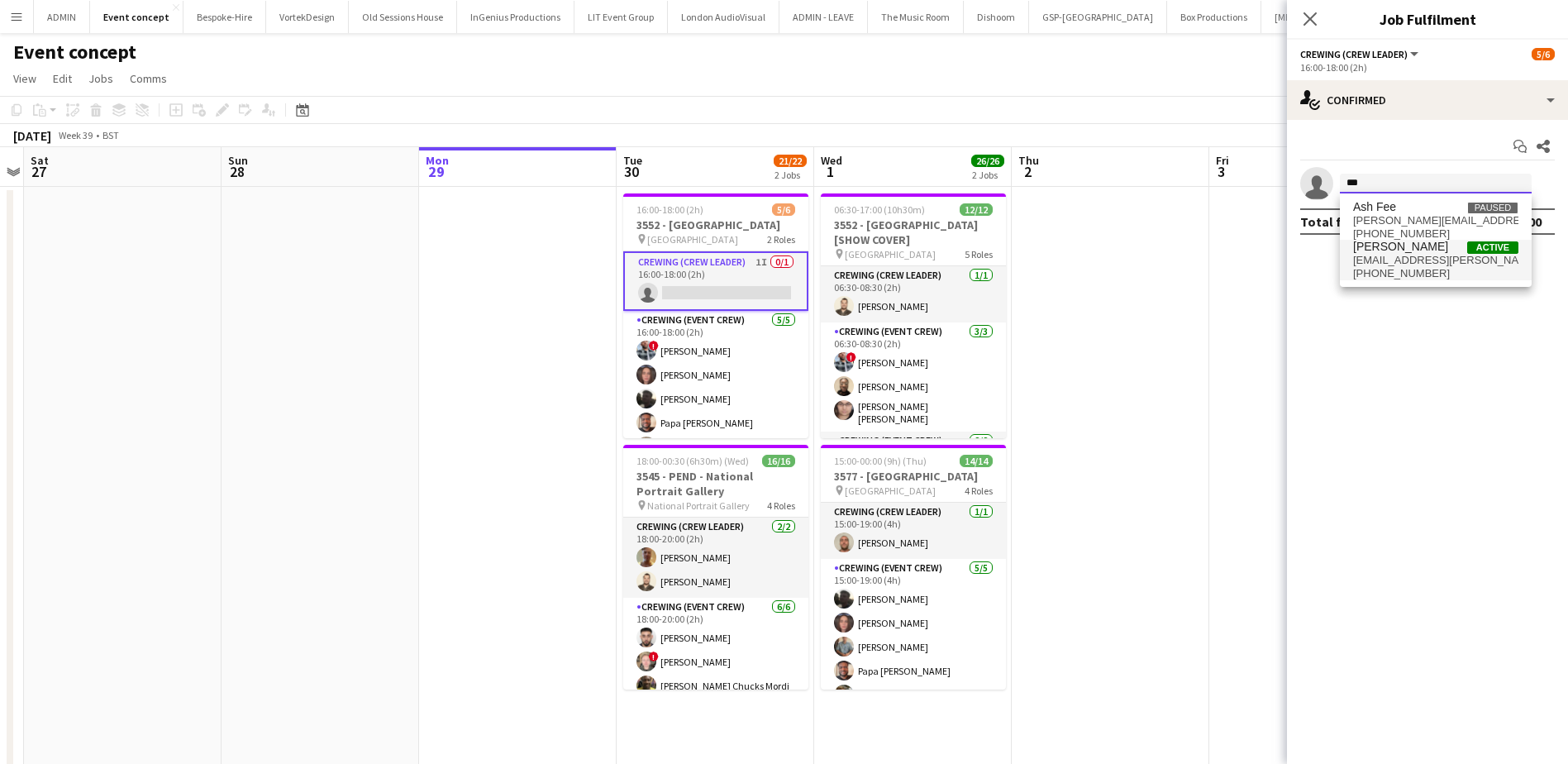
type input "***"
click at [1424, 272] on span "+4407745847382" at bounding box center [1435, 274] width 165 height 13
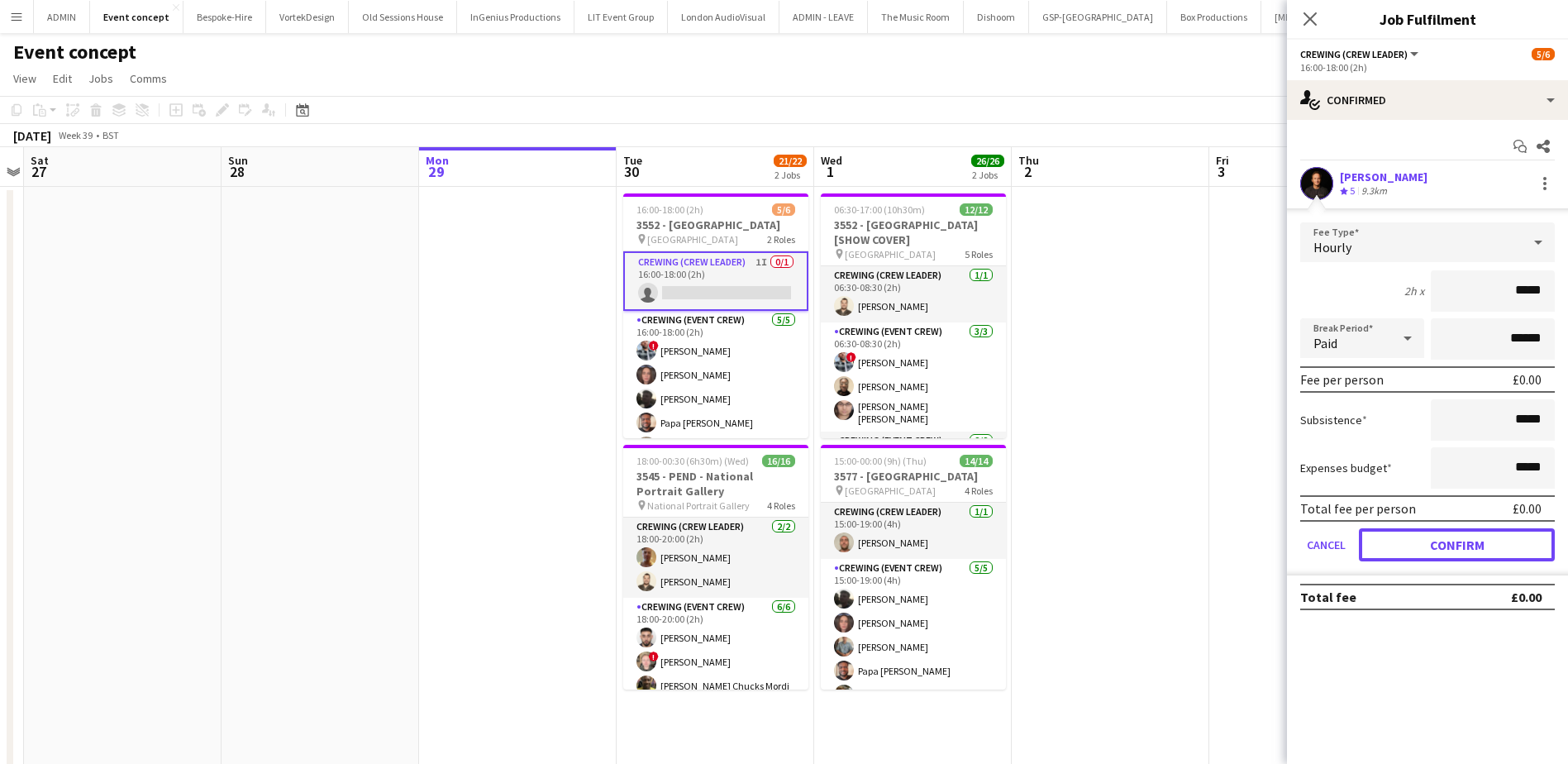
click at [1471, 541] on button "Confirm" at bounding box center [1456, 544] width 196 height 33
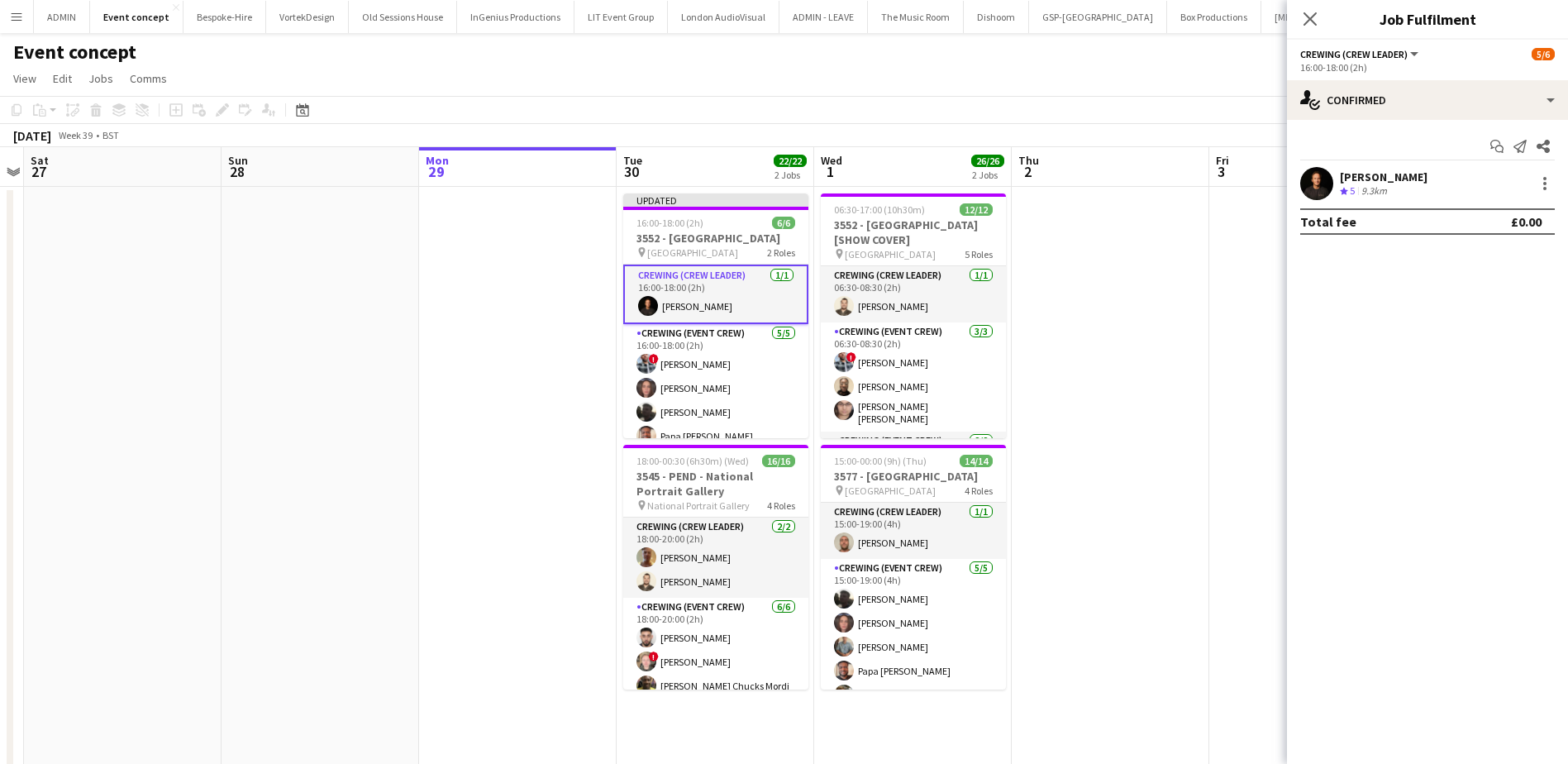
click at [1194, 384] on app-date-cell at bounding box center [1110, 700] width 197 height 1028
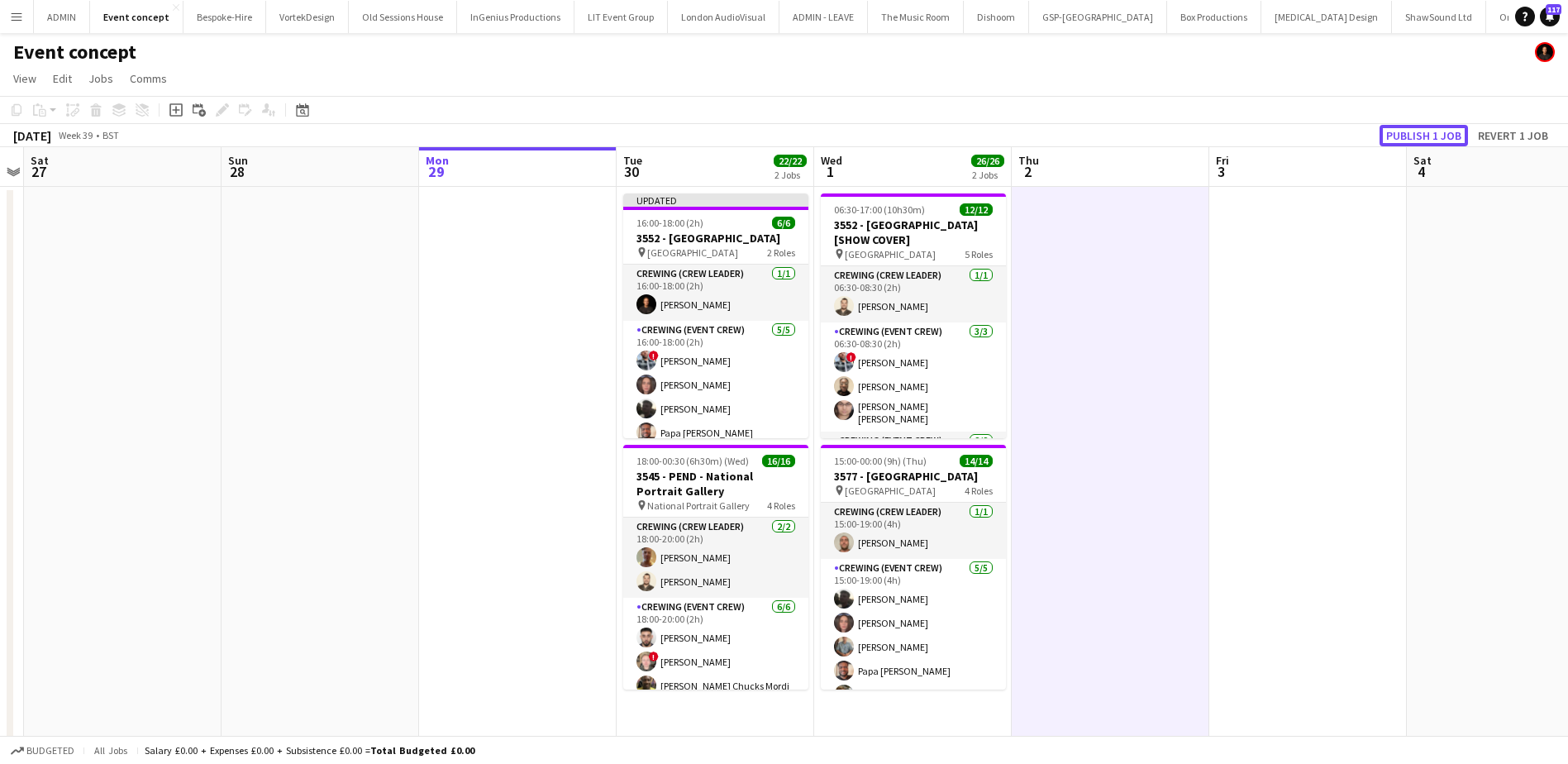
click at [1431, 128] on button "Publish 1 job" at bounding box center [1423, 136] width 88 height 22
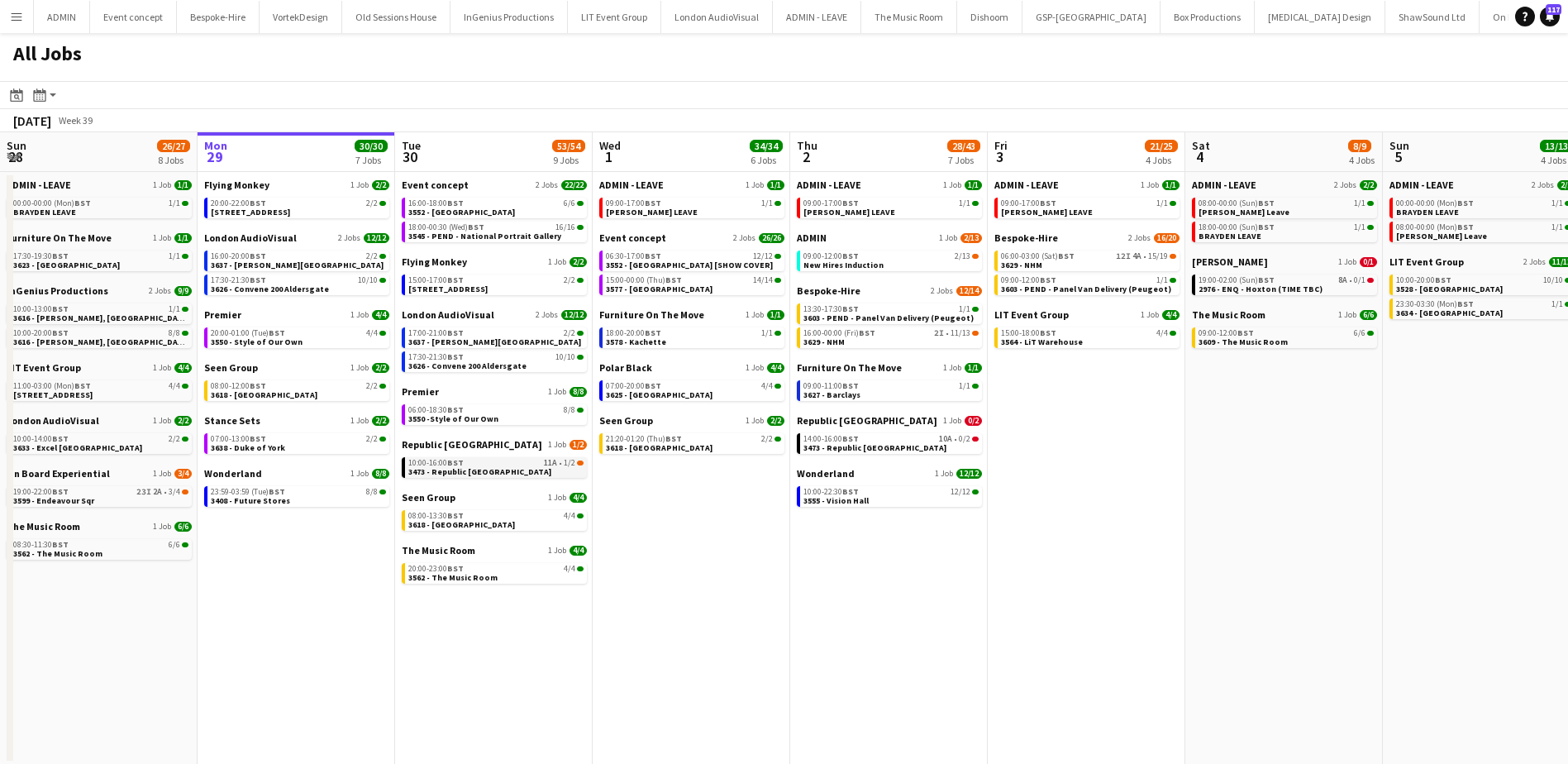
click at [513, 468] on link "10:00-16:00 BST 11A • 1/2 3473 - Republic [GEOGRAPHIC_DATA]" at bounding box center [496, 466] width 175 height 19
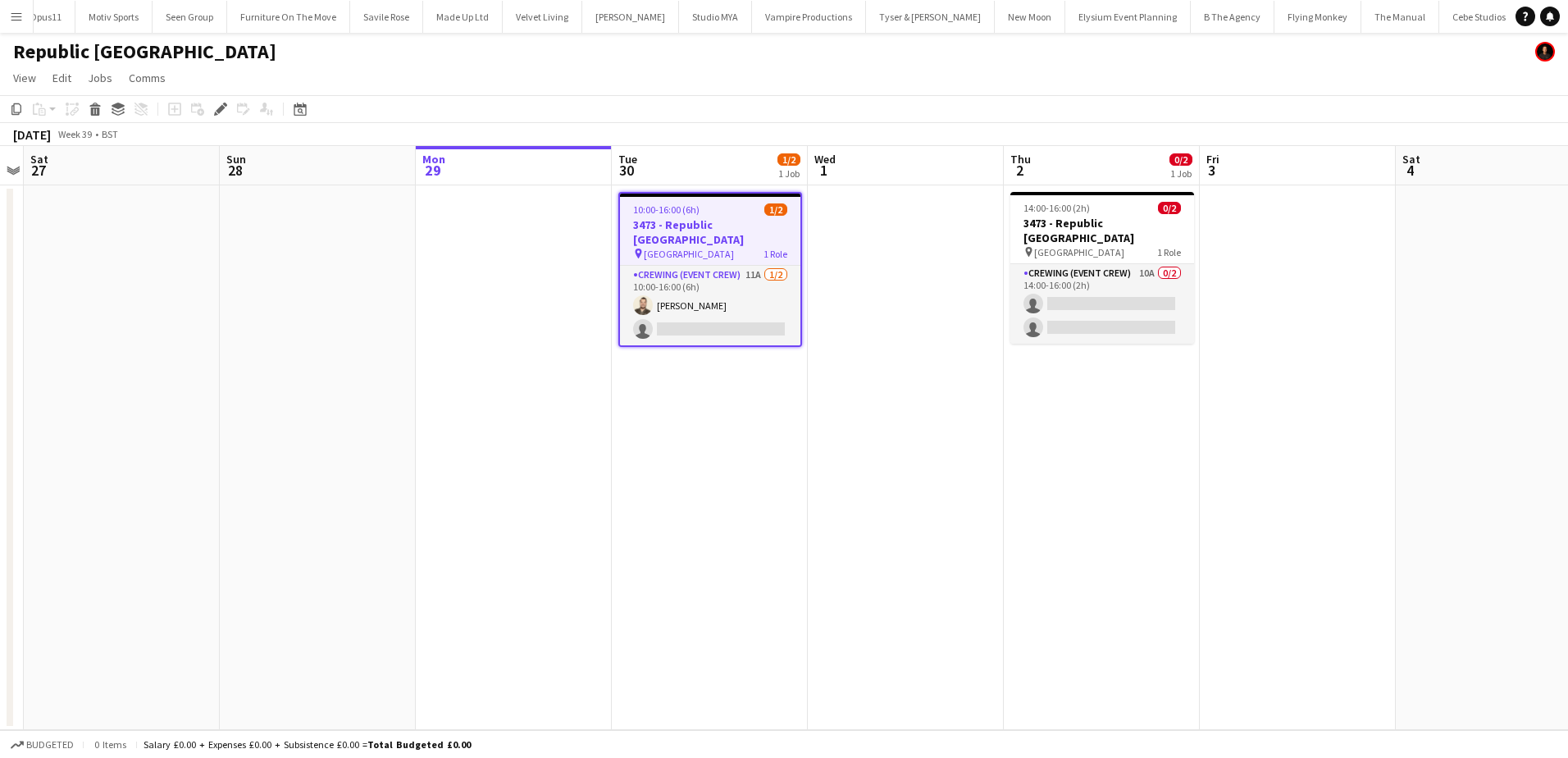
scroll to position [0, 2945]
click at [716, 304] on app-card-role "Crewing (Event Crew) 11A [DATE] 10:00-16:00 (6h) [PERSON_NAME] single-neutral-a…" at bounding box center [710, 305] width 181 height 80
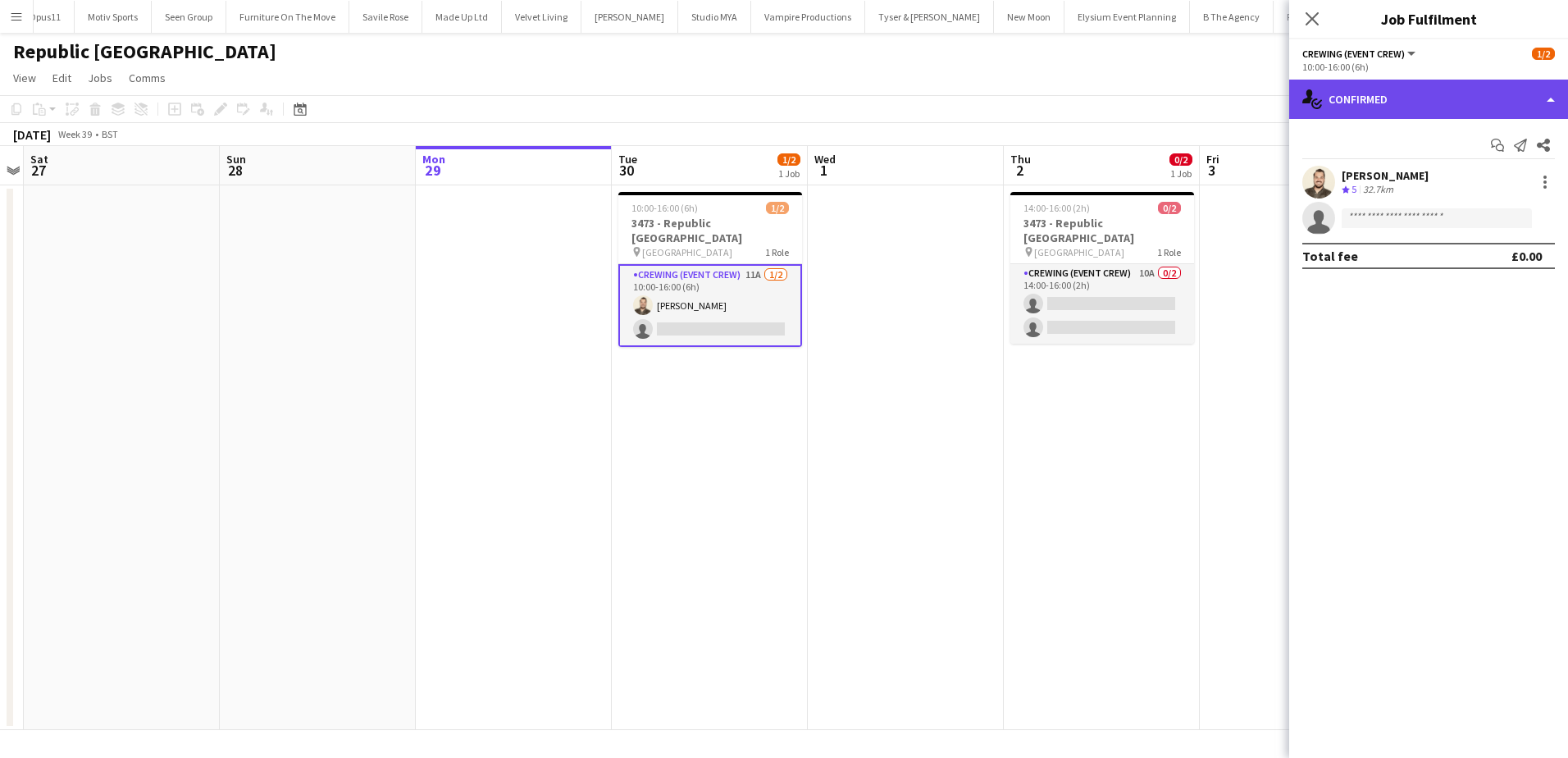
click at [1449, 107] on div "single-neutral-actions-check-2 Confirmed" at bounding box center [1428, 100] width 278 height 39
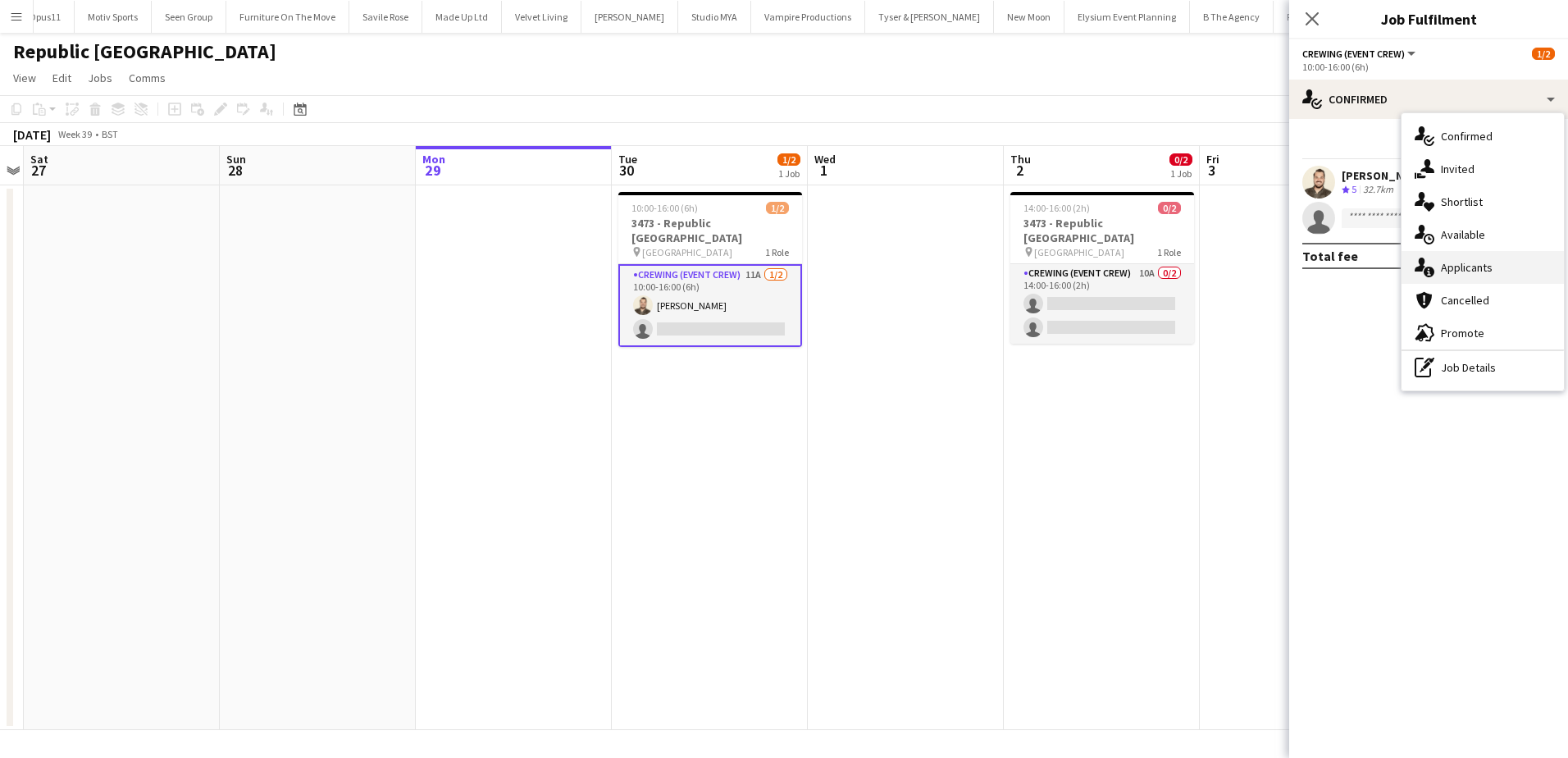
click at [1467, 267] on span "Applicants" at bounding box center [1466, 267] width 52 height 15
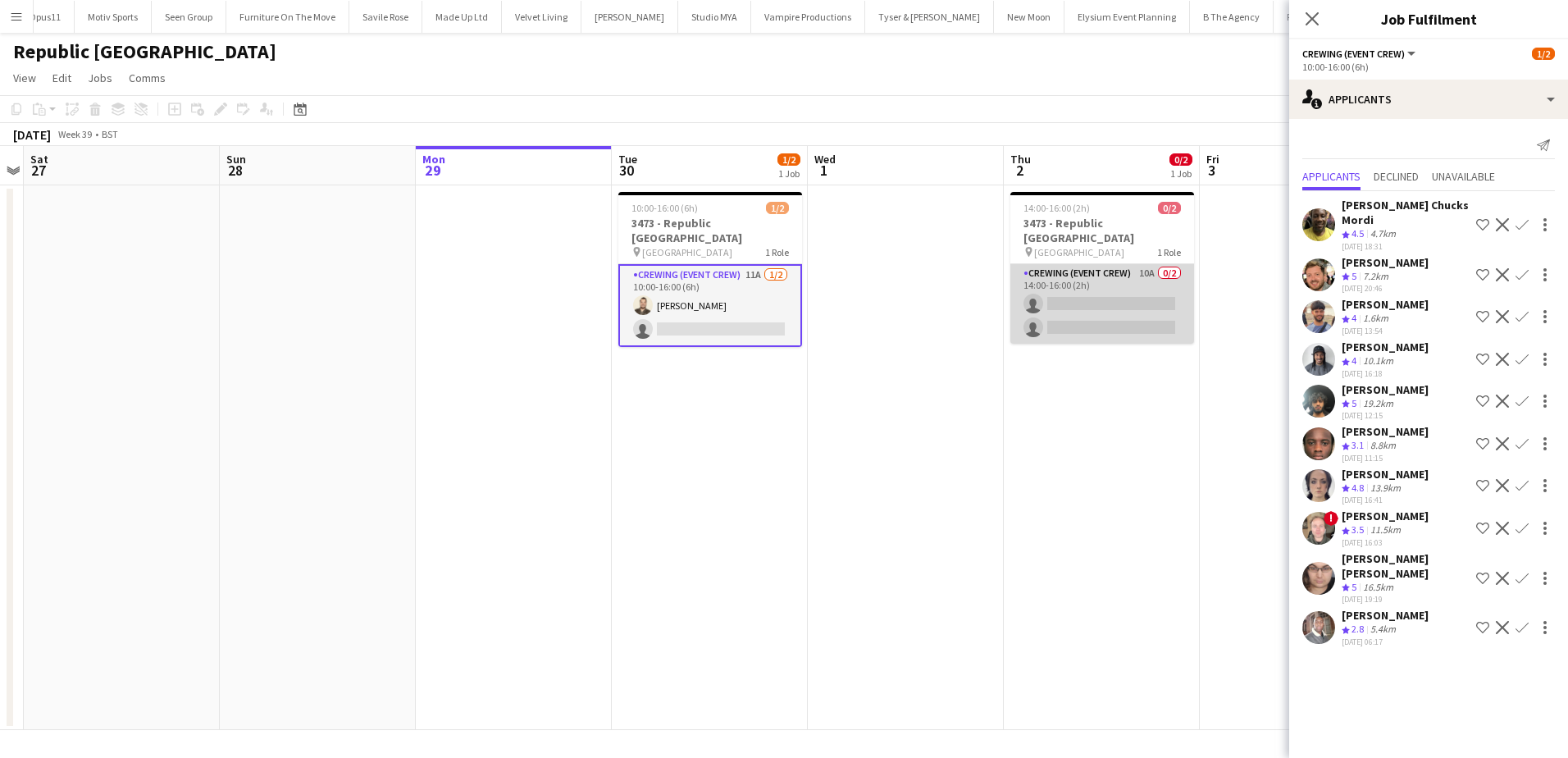
click at [1142, 289] on app-card-role "Crewing (Event Crew) 10A 0/2 14:00-16:00 (2h) single-neutral-actions single-neu…" at bounding box center [1101, 304] width 183 height 80
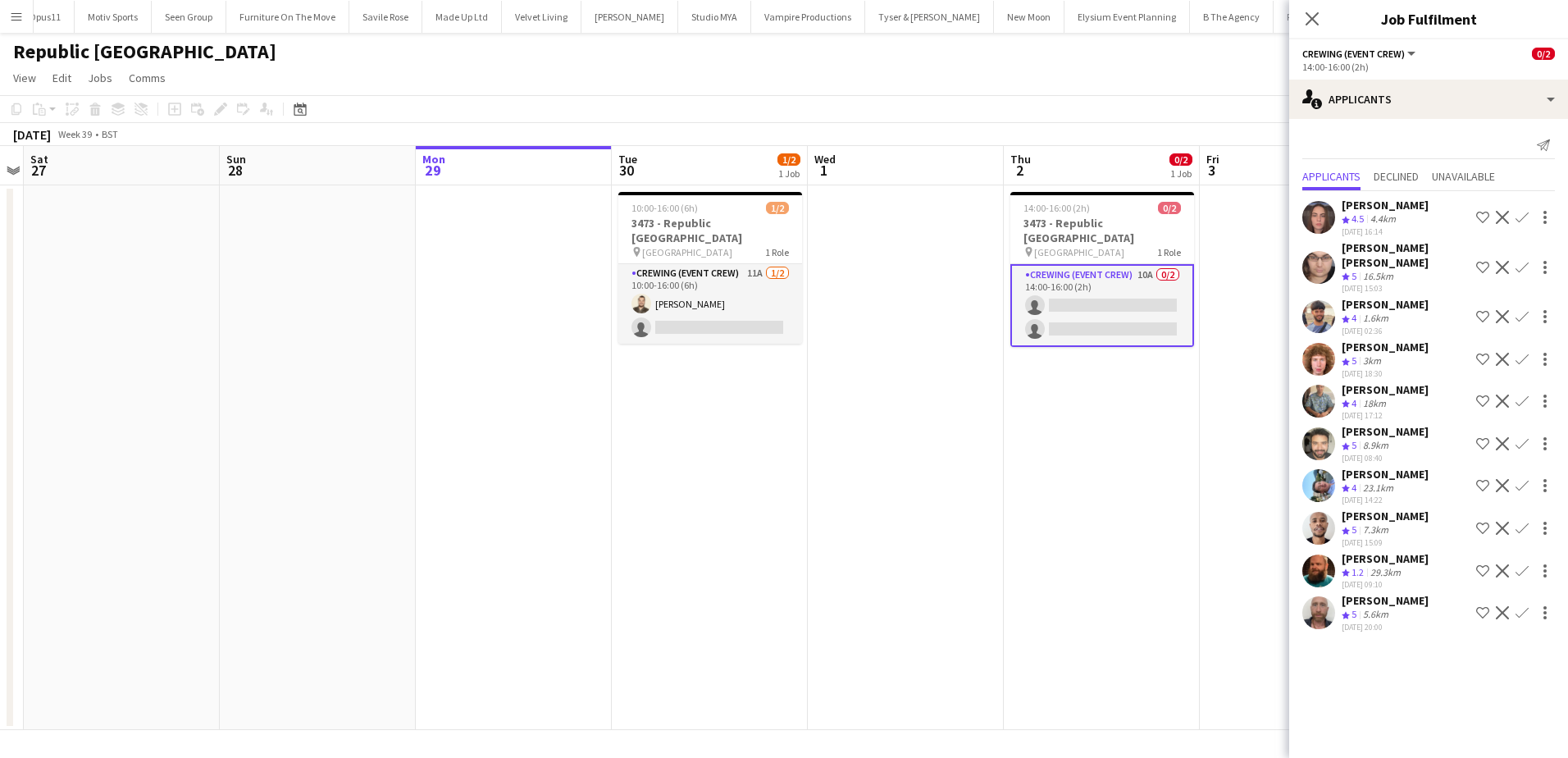
click at [1526, 606] on app-icon "Confirm" at bounding box center [1522, 612] width 13 height 13
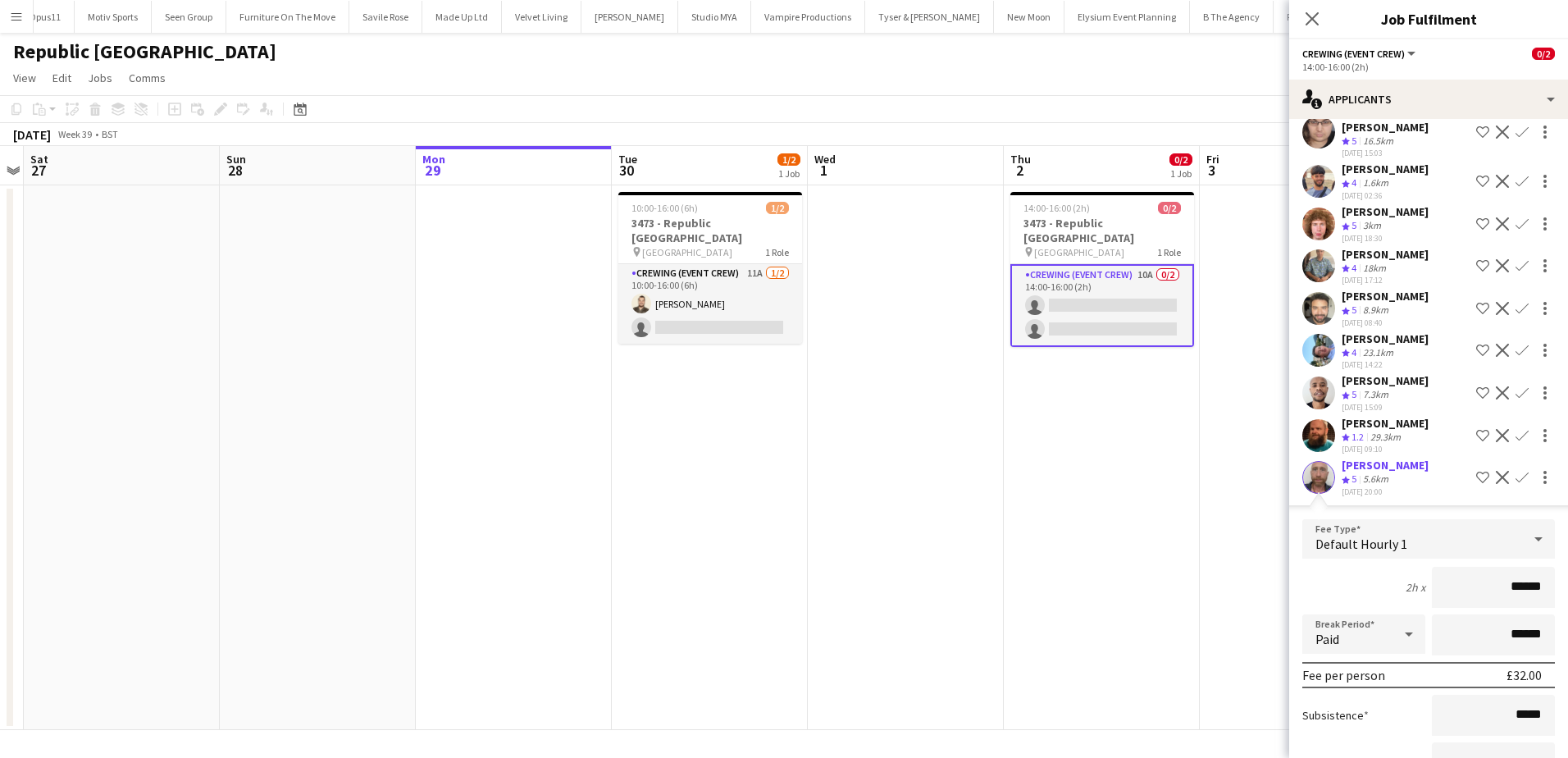
scroll to position [164, 0]
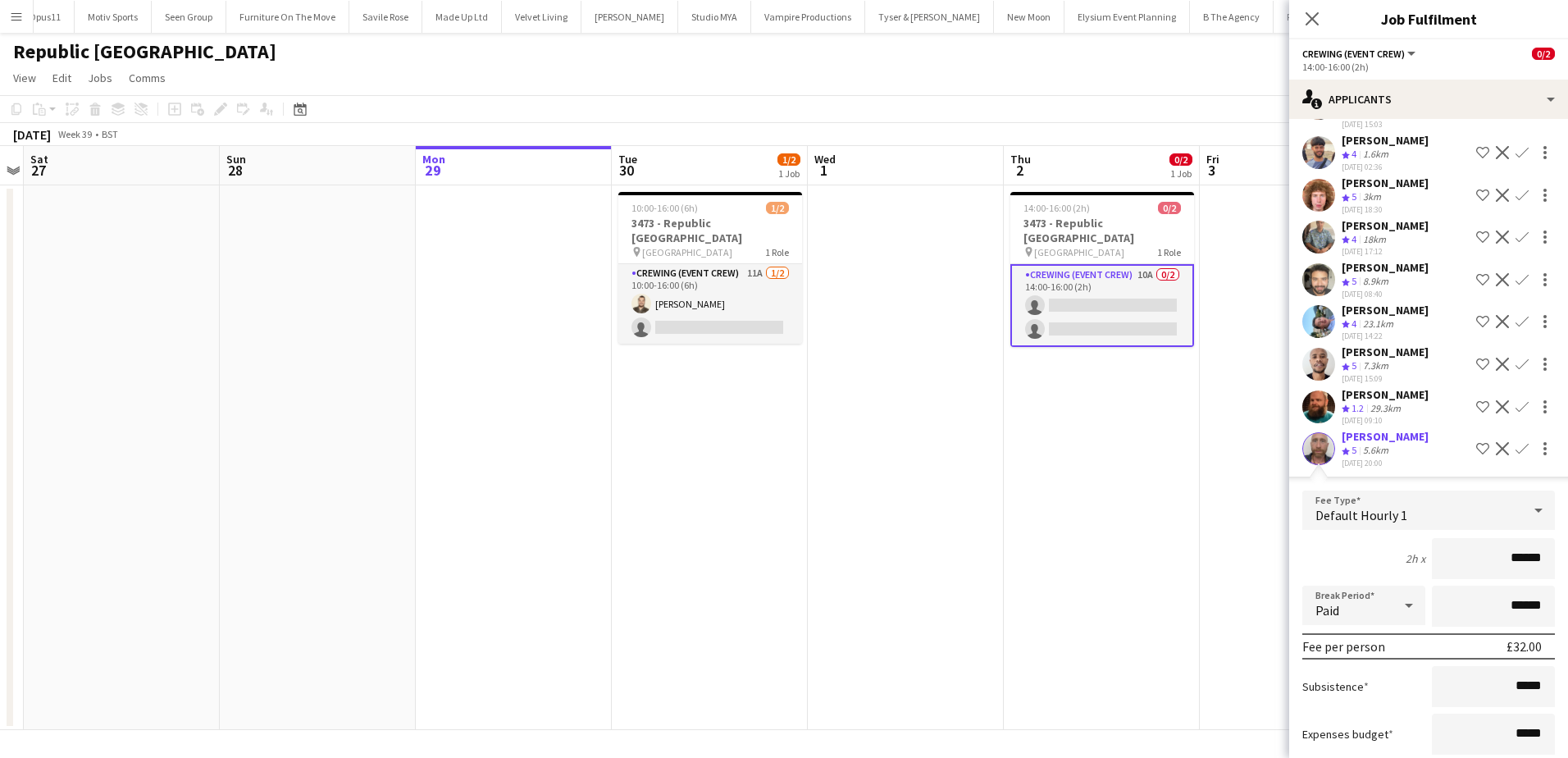
drag, startPoint x: 1475, startPoint y: 555, endPoint x: 1544, endPoint y: 555, distance: 69.0
click at [1544, 555] on form "Fee Type Default Hourly 1 2h x ****** Break Period Paid ****** Fee per person £…" at bounding box center [1428, 665] width 278 height 350
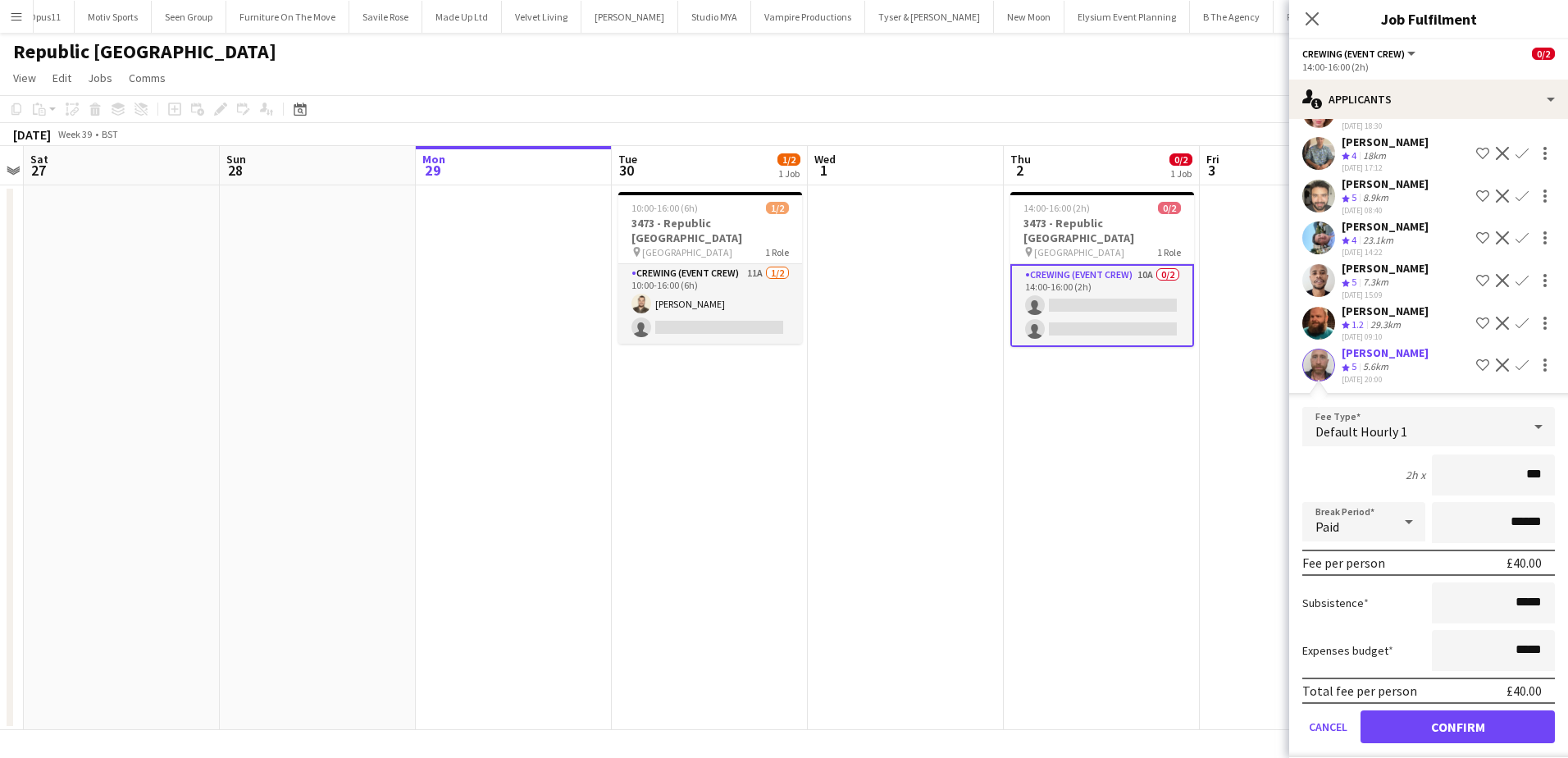
scroll to position [248, 0]
type input "***"
click at [1520, 709] on button "Confirm" at bounding box center [1457, 725] width 195 height 33
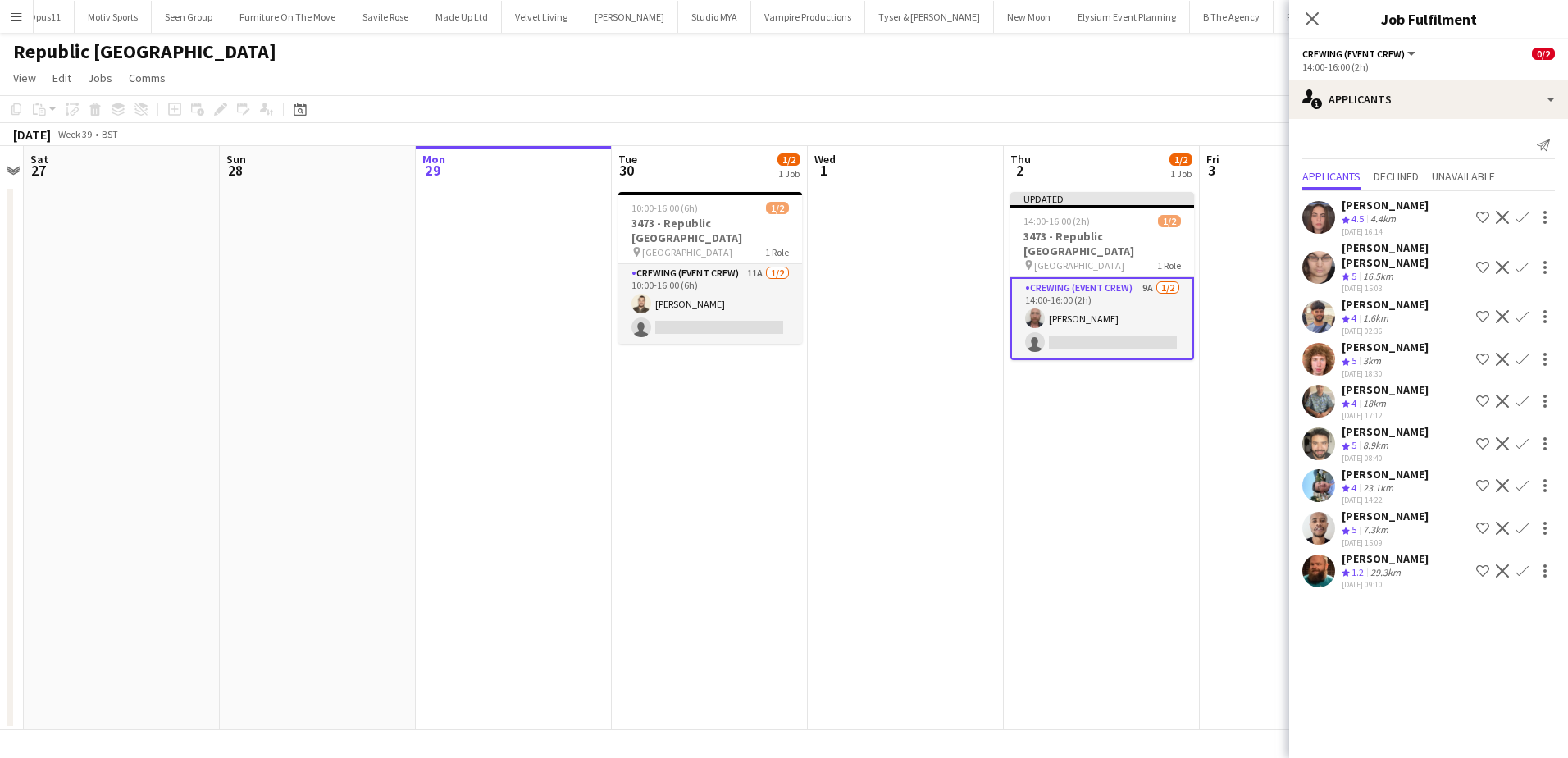
scroll to position [0, 0]
click at [1526, 353] on app-icon "Confirm" at bounding box center [1522, 359] width 13 height 13
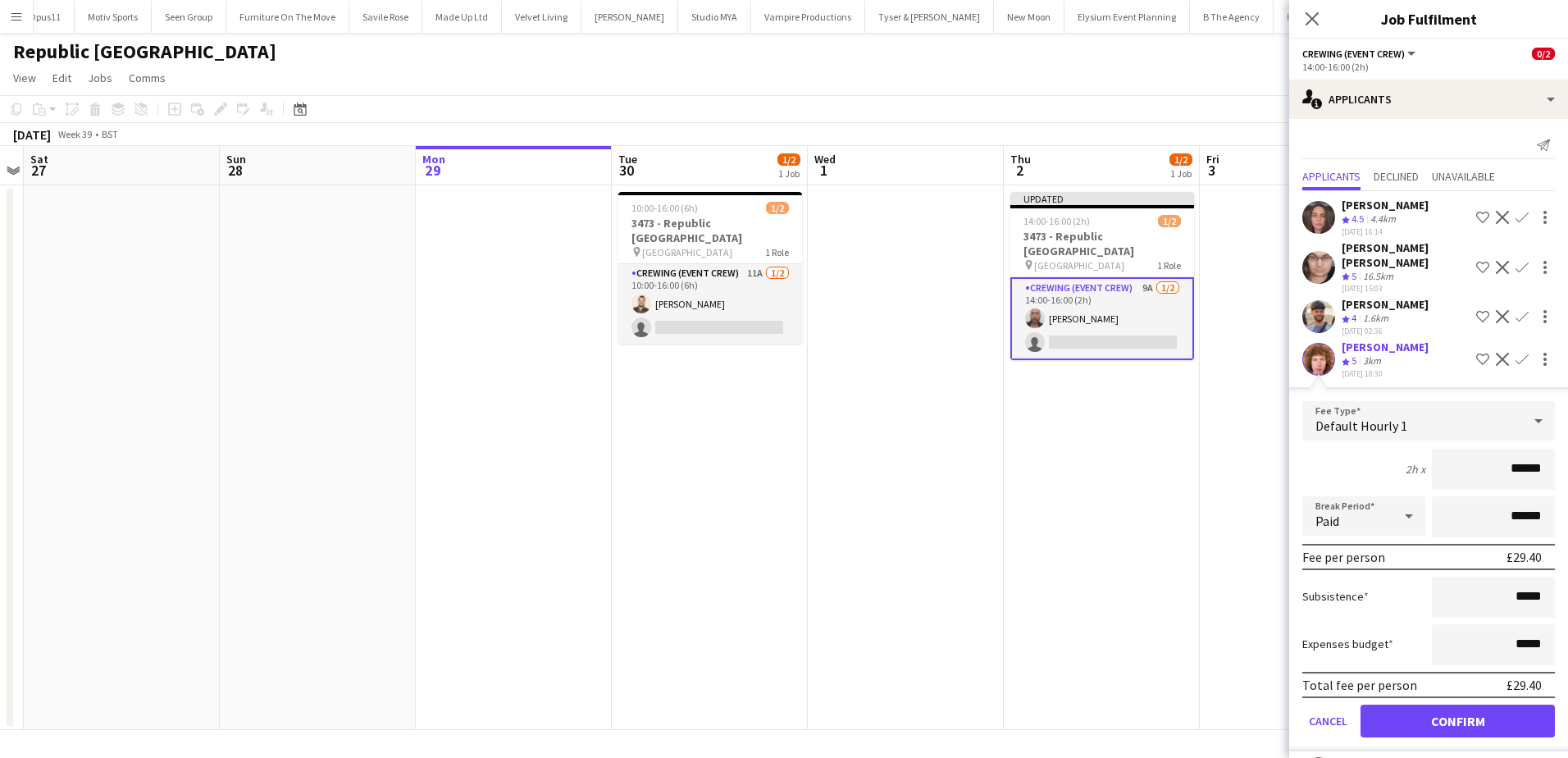
drag, startPoint x: 1486, startPoint y: 452, endPoint x: 1535, endPoint y: 457, distance: 49.3
click at [1535, 457] on input "******" at bounding box center [1493, 469] width 123 height 41
type input "***"
click at [1477, 706] on button "Confirm" at bounding box center [1457, 720] width 195 height 33
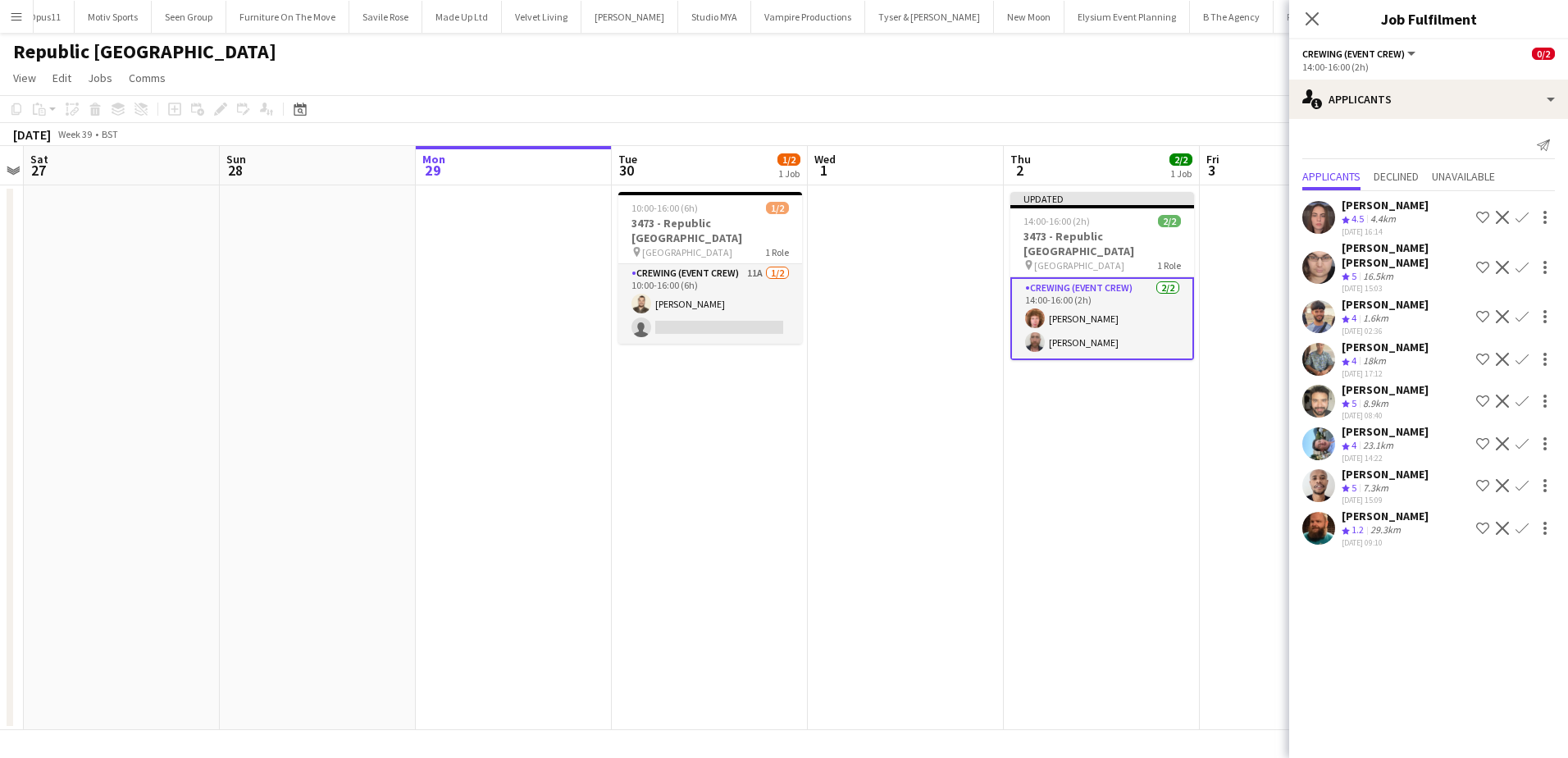
click at [1243, 534] on app-date-cell at bounding box center [1297, 457] width 196 height 545
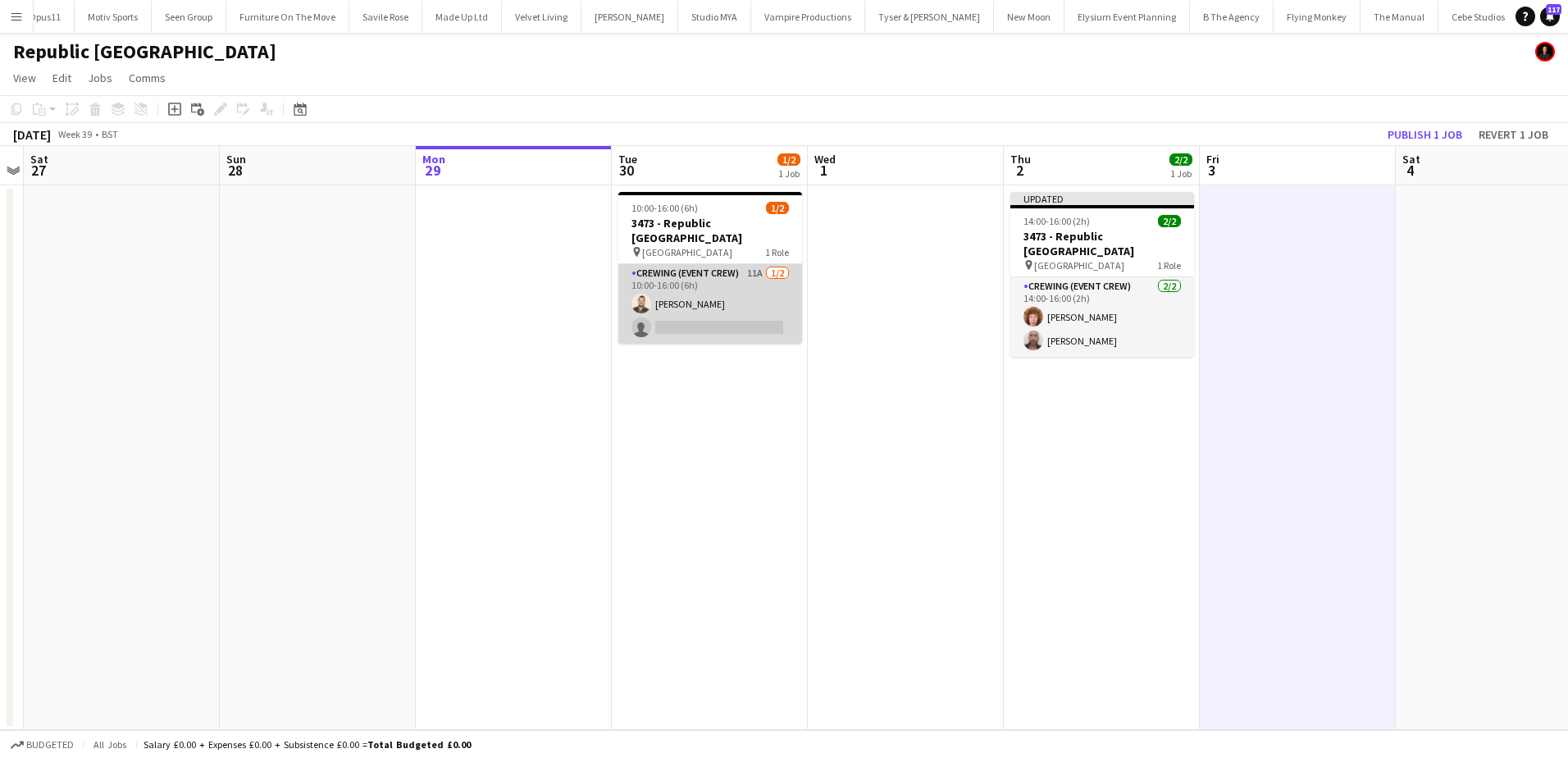
click at [741, 293] on app-card-role "Crewing (Event Crew) 11A [DATE] 10:00-16:00 (6h) [PERSON_NAME] single-neutral-a…" at bounding box center [709, 304] width 183 height 80
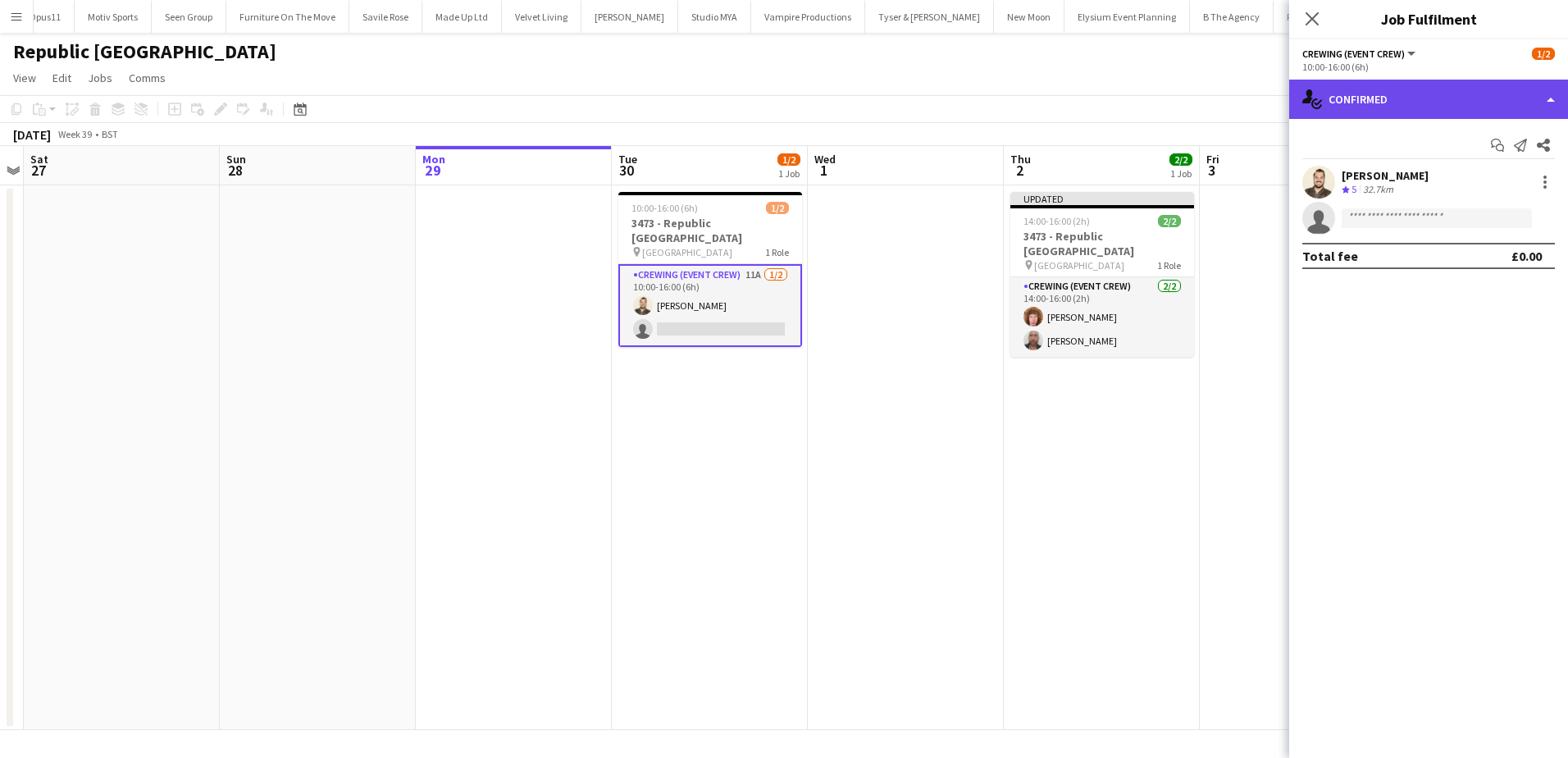
click at [1479, 94] on div "single-neutral-actions-check-2 Confirmed" at bounding box center [1428, 100] width 278 height 39
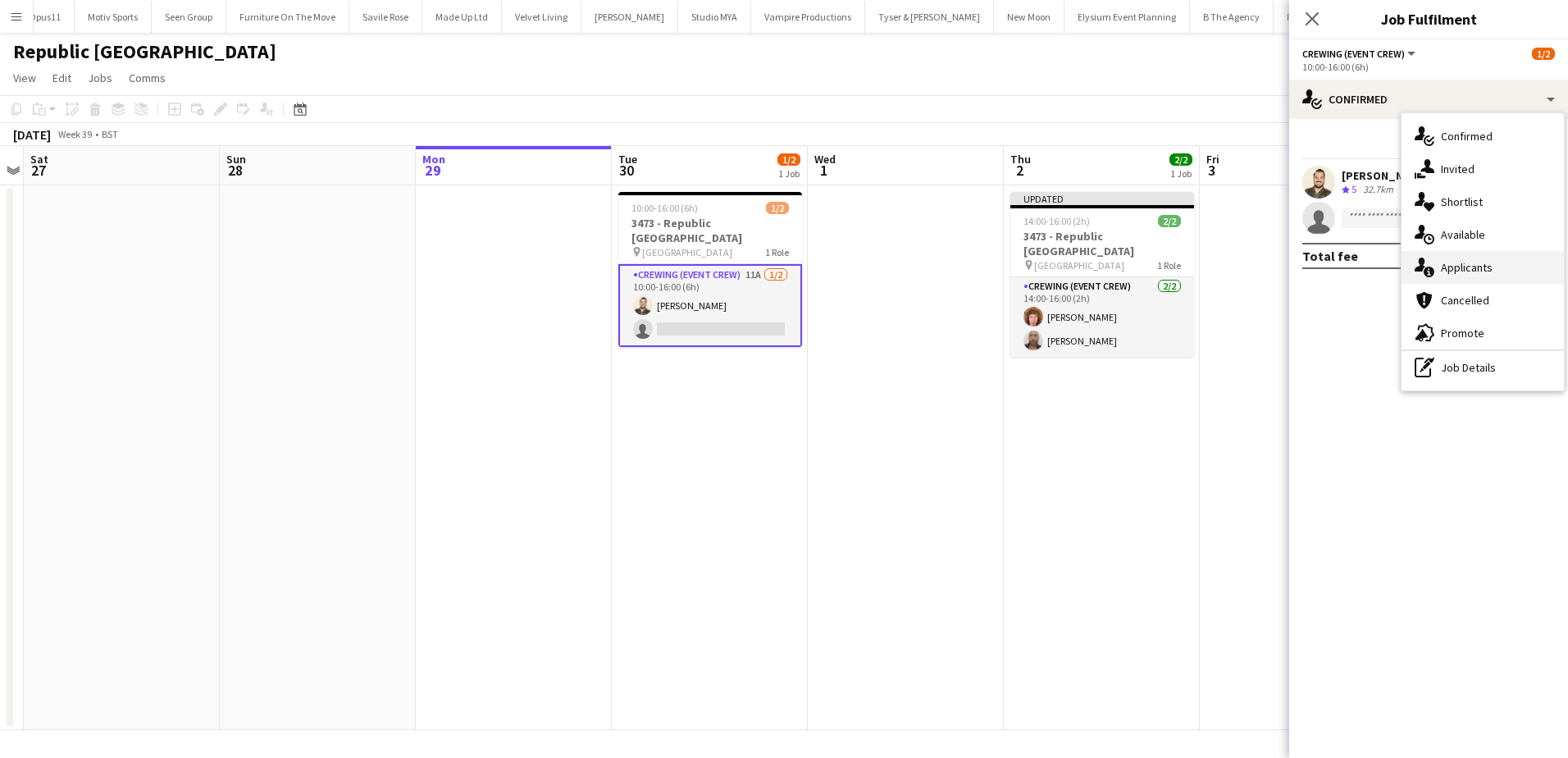
click at [1505, 276] on div "single-neutral-actions-information Applicants" at bounding box center [1482, 267] width 163 height 33
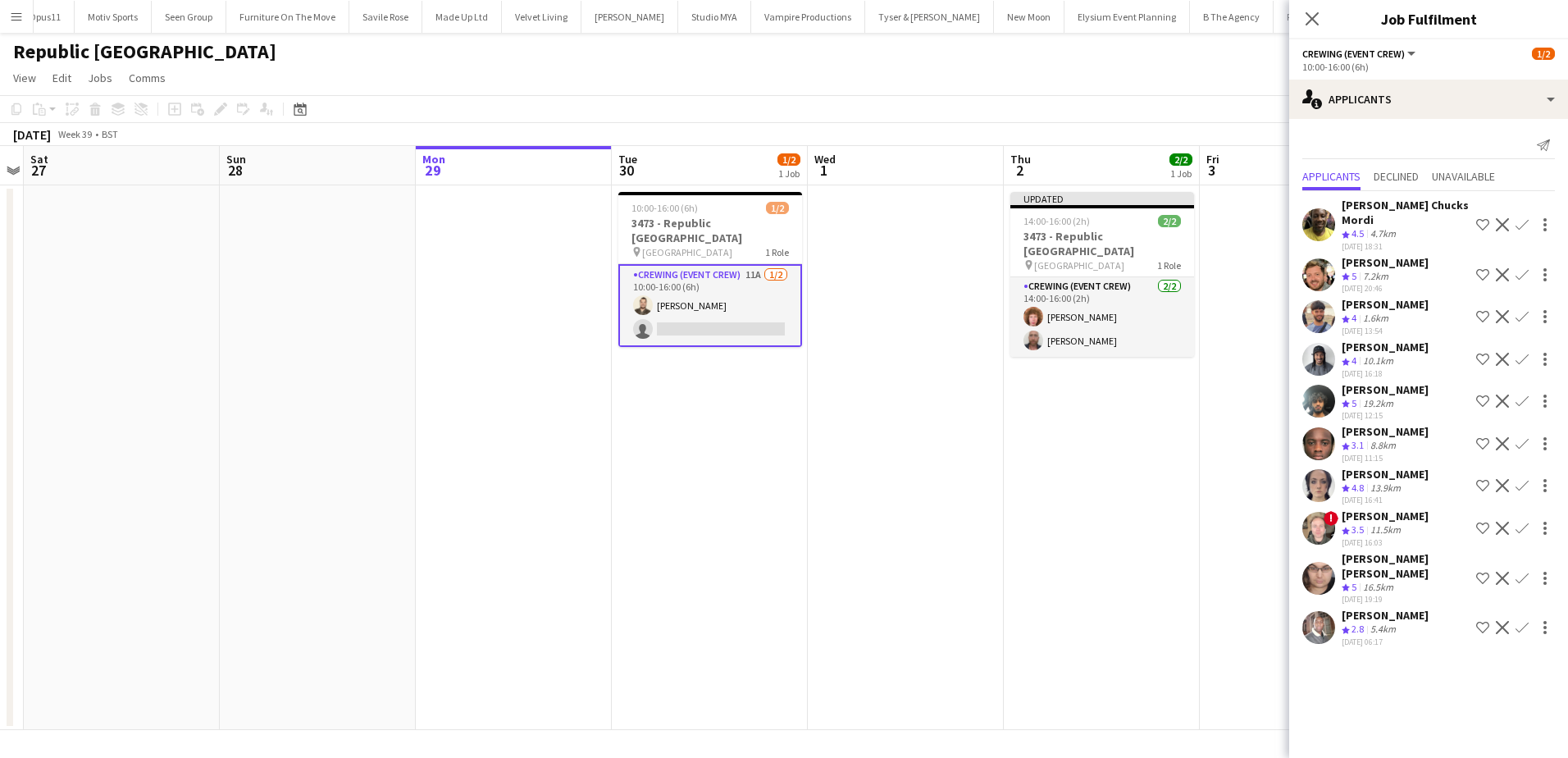
click at [1515, 482] on app-icon "Confirm" at bounding box center [1522, 485] width 13 height 13
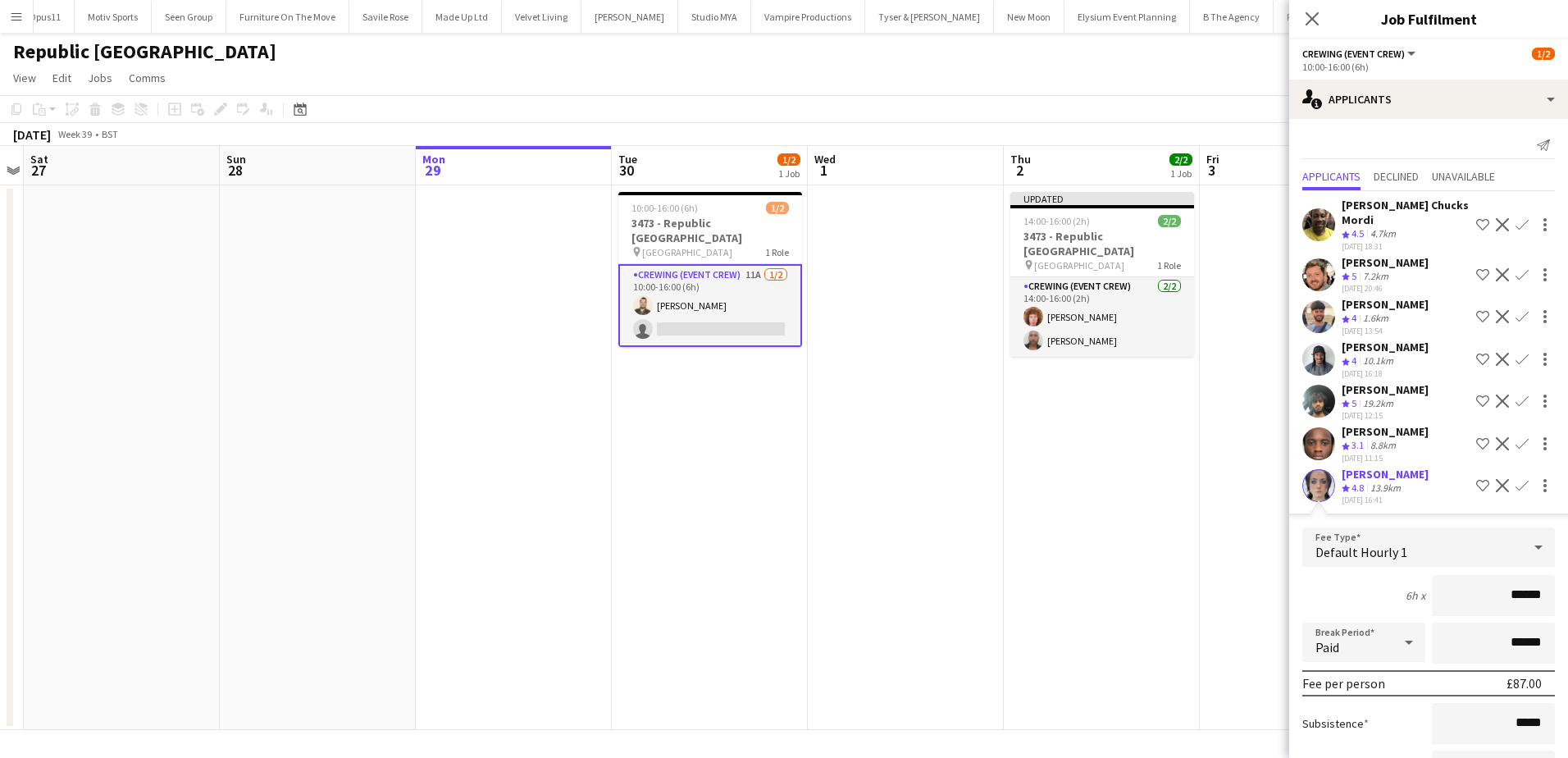
drag, startPoint x: 1482, startPoint y: 597, endPoint x: 1493, endPoint y: 599, distance: 11.2
click at [1493, 599] on input "******" at bounding box center [1493, 595] width 123 height 41
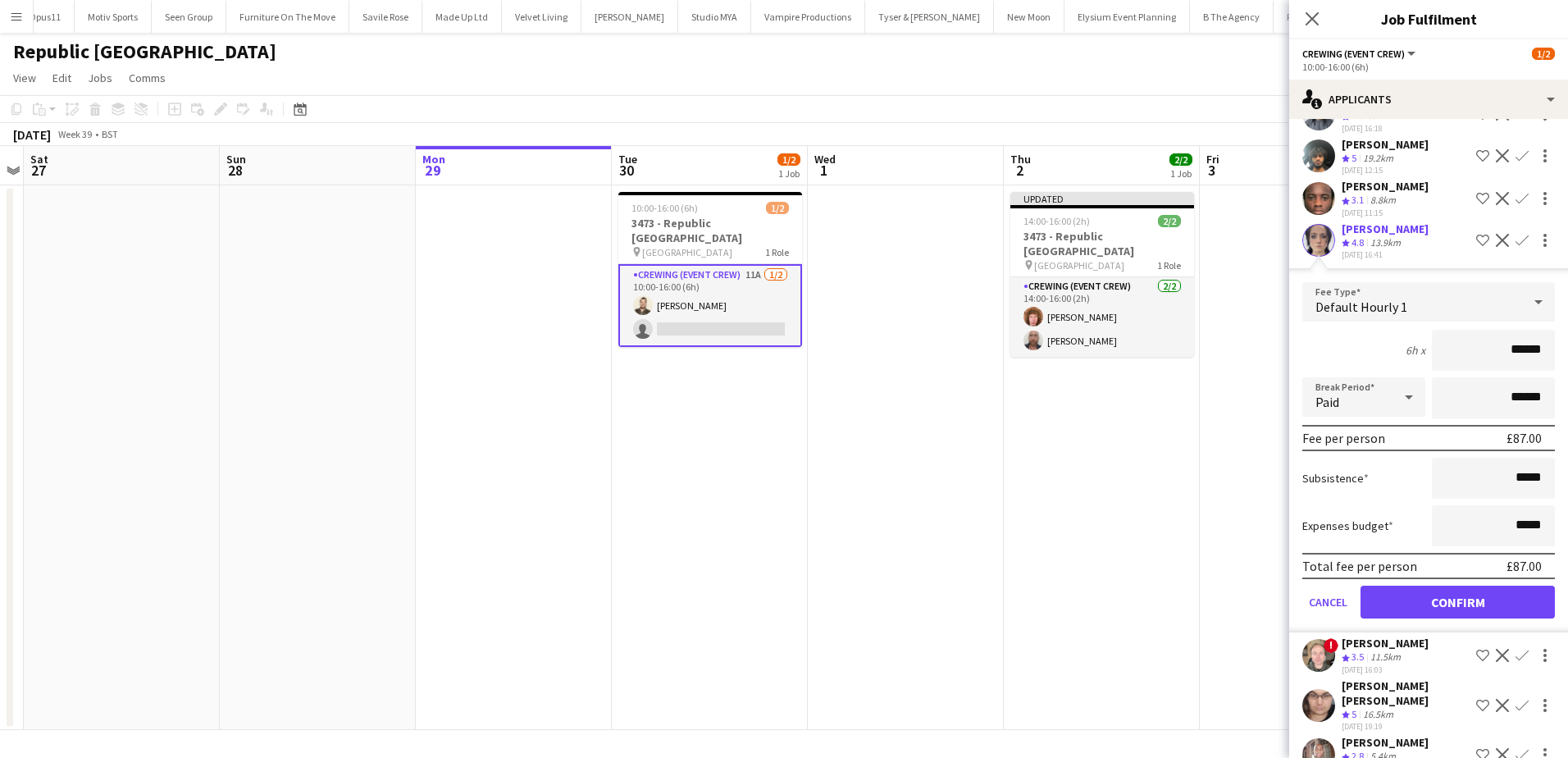
scroll to position [246, 0]
click at [1423, 601] on button "Confirm" at bounding box center [1457, 601] width 195 height 33
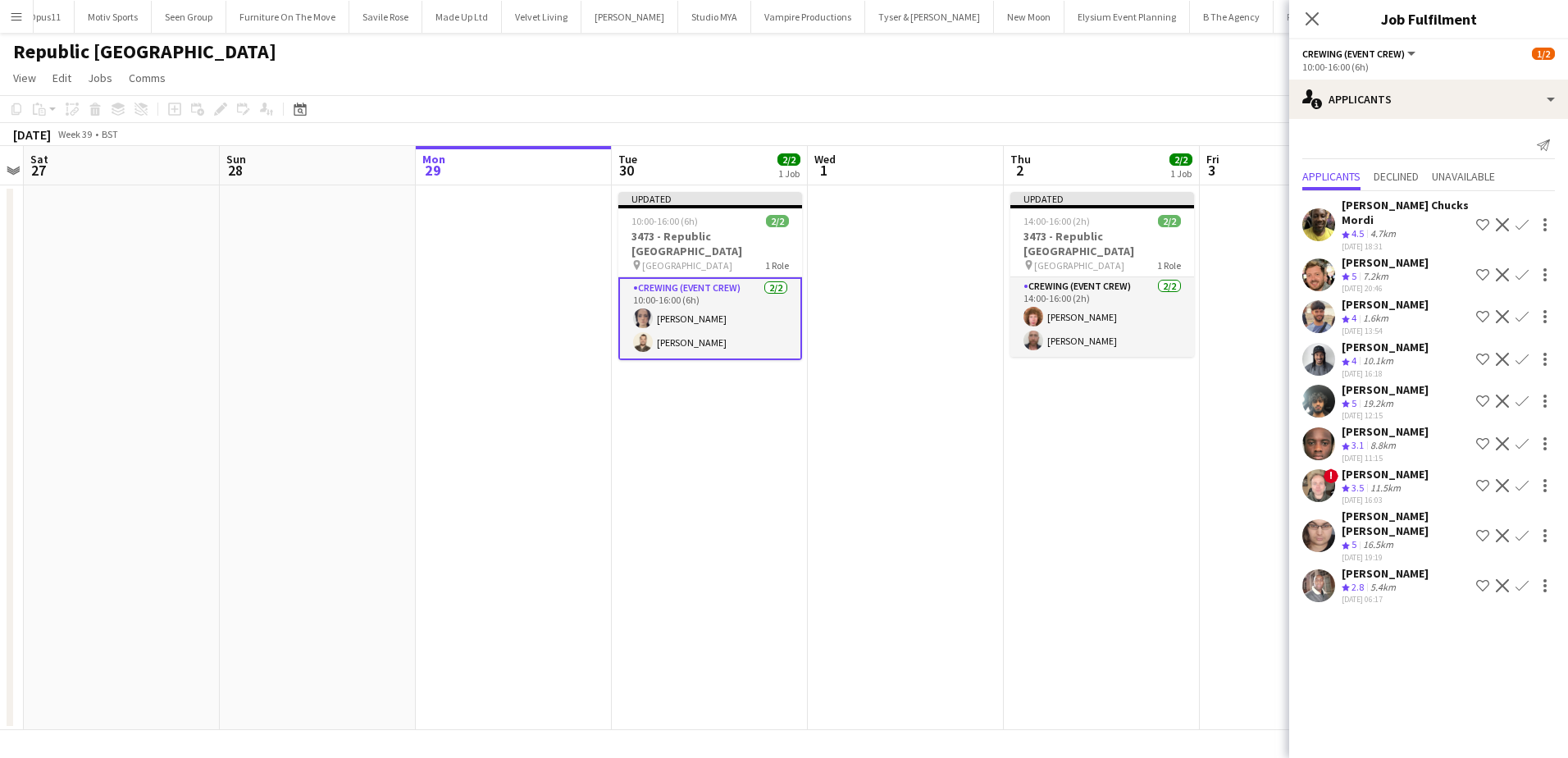
click at [1125, 487] on app-date-cell "Updated 14:00-16:00 (2h) 2/2 3473 - Republic London pin Republic London E14 2BE…" at bounding box center [1101, 457] width 196 height 545
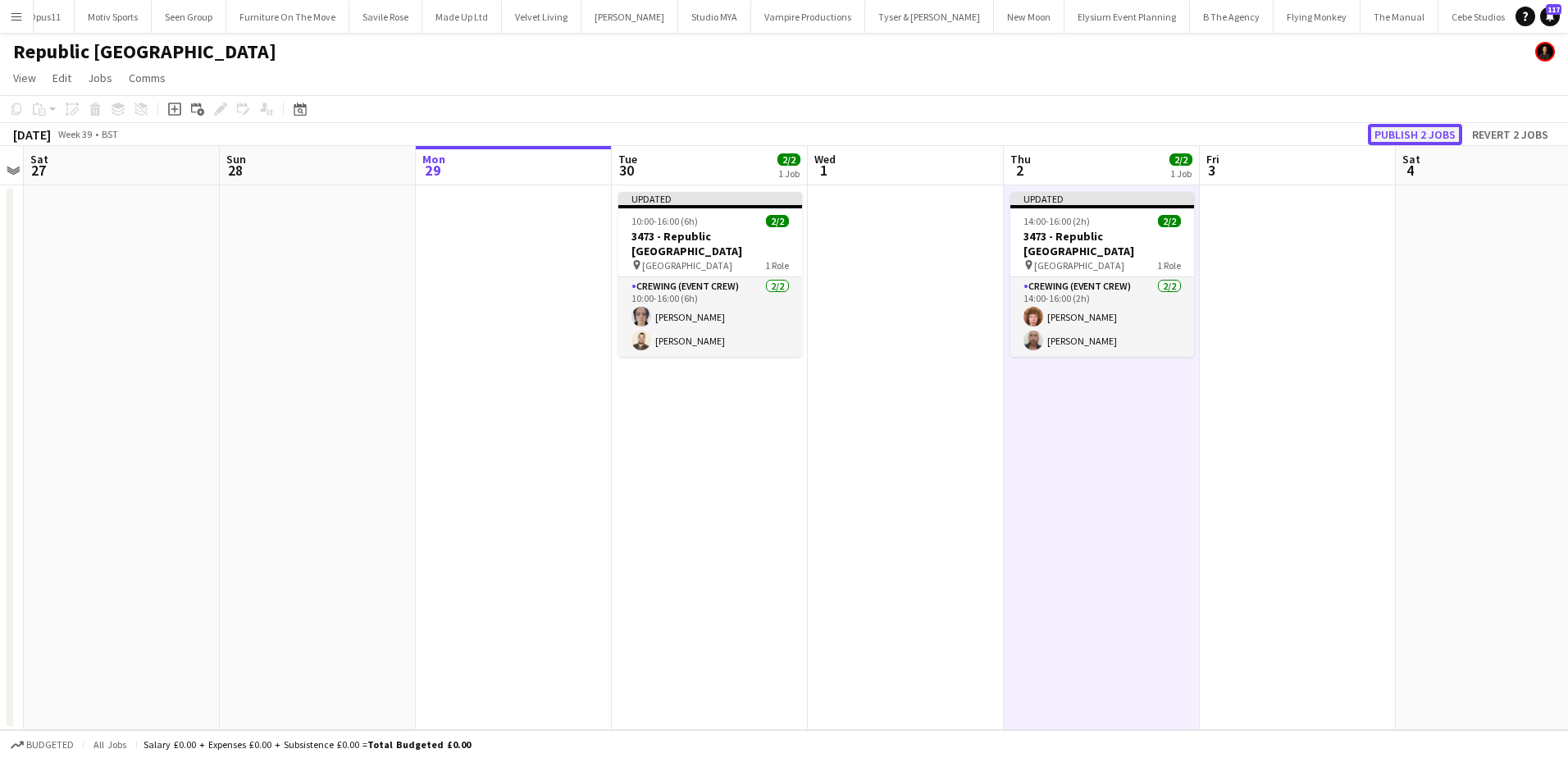
click at [1382, 129] on button "Publish 2 jobs" at bounding box center [1415, 134] width 94 height 22
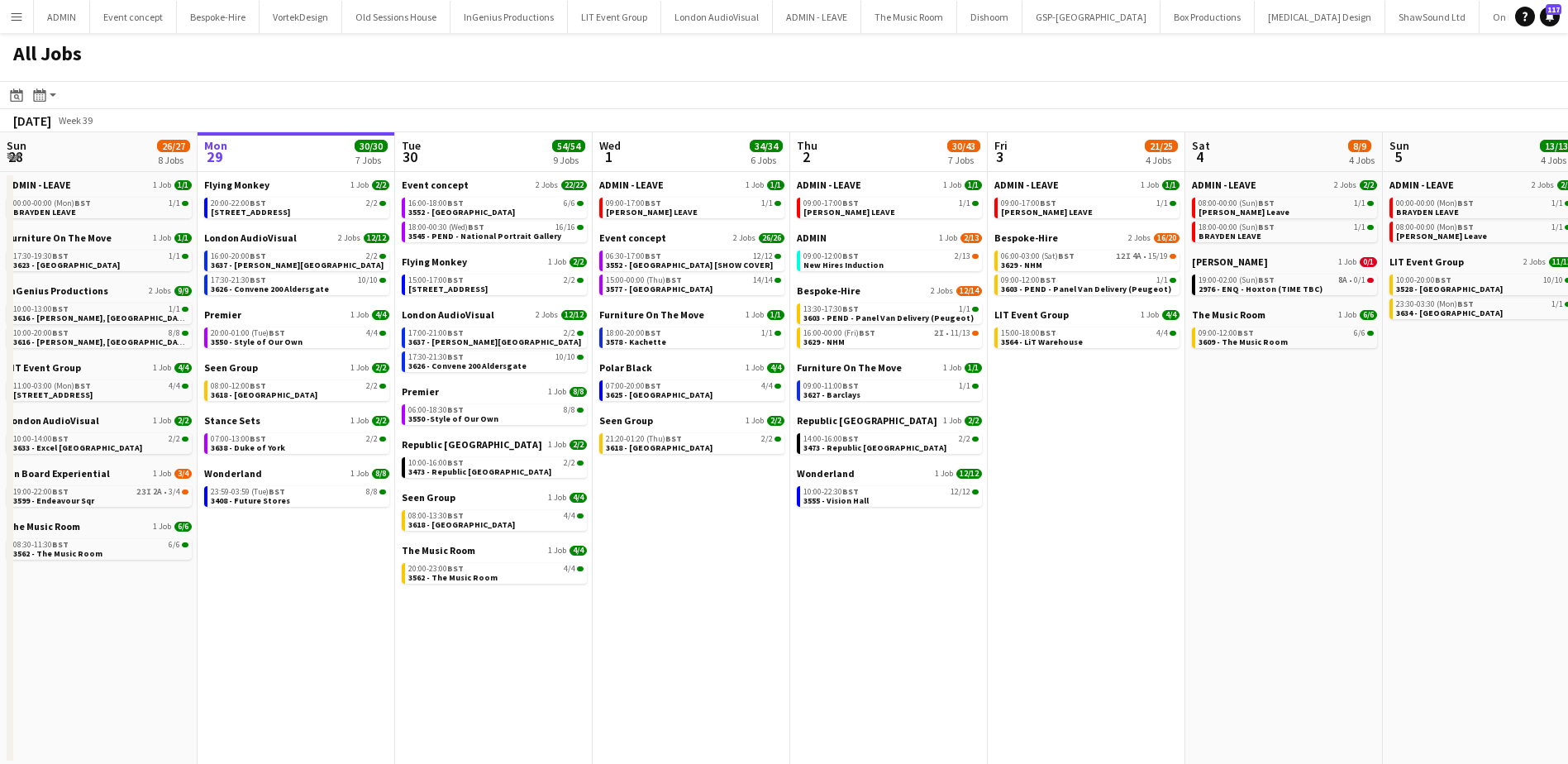
click at [18, 20] on app-icon "Menu" at bounding box center [16, 16] width 13 height 13
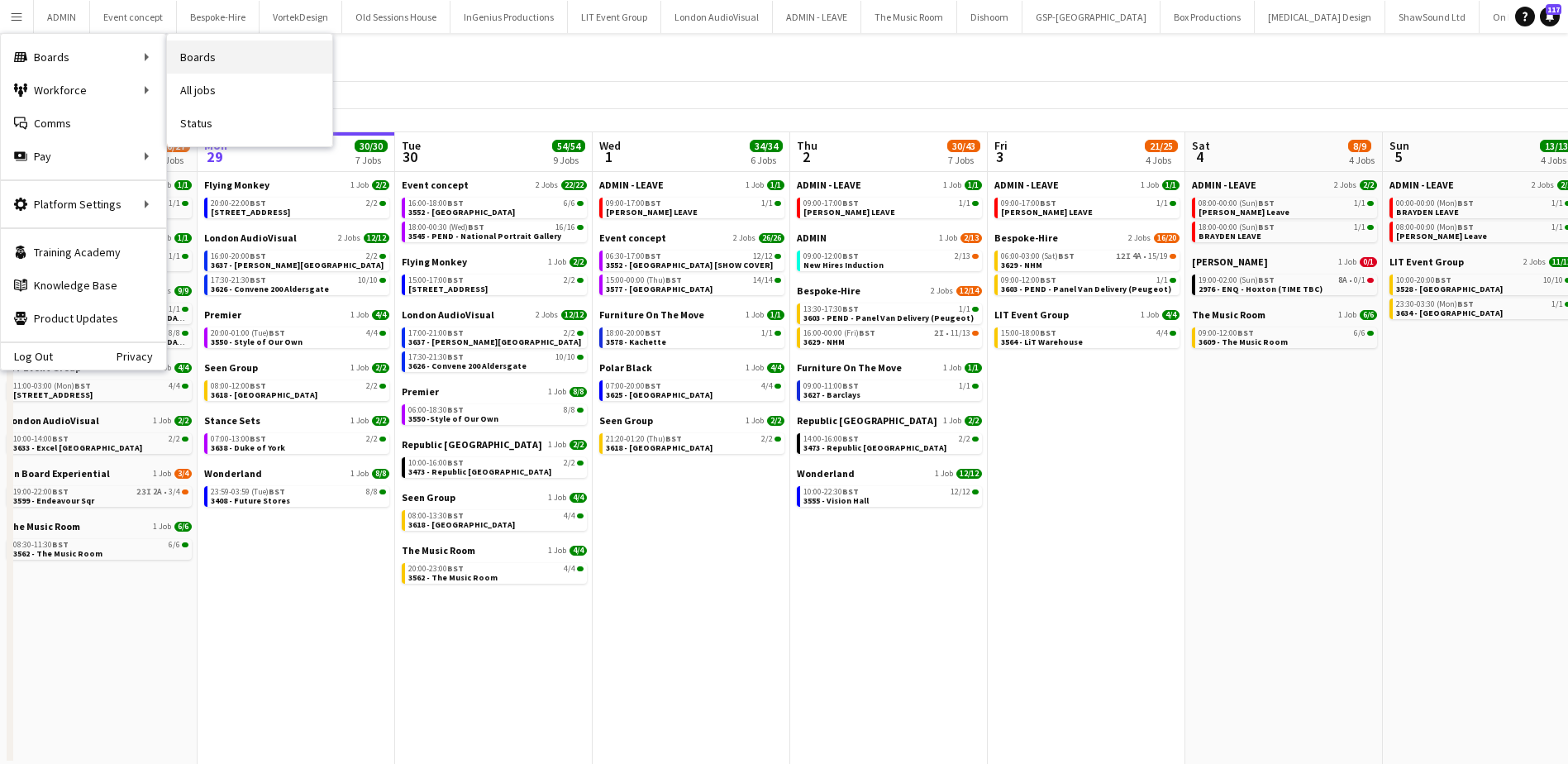
click at [219, 57] on link "Boards" at bounding box center [249, 57] width 165 height 33
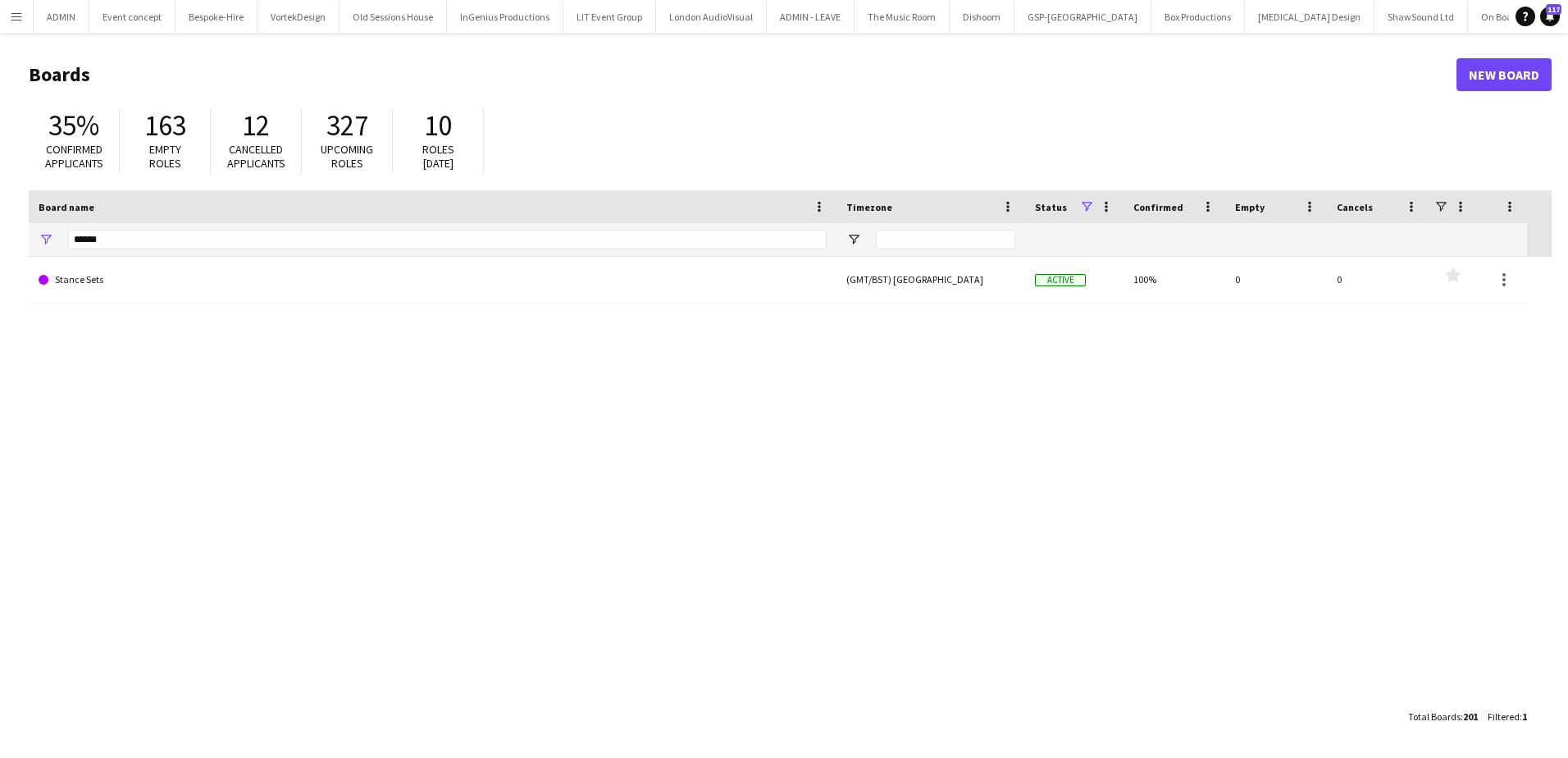
click at [143, 228] on div "******" at bounding box center [447, 239] width 758 height 33
click at [143, 231] on input "******" at bounding box center [447, 239] width 758 height 20
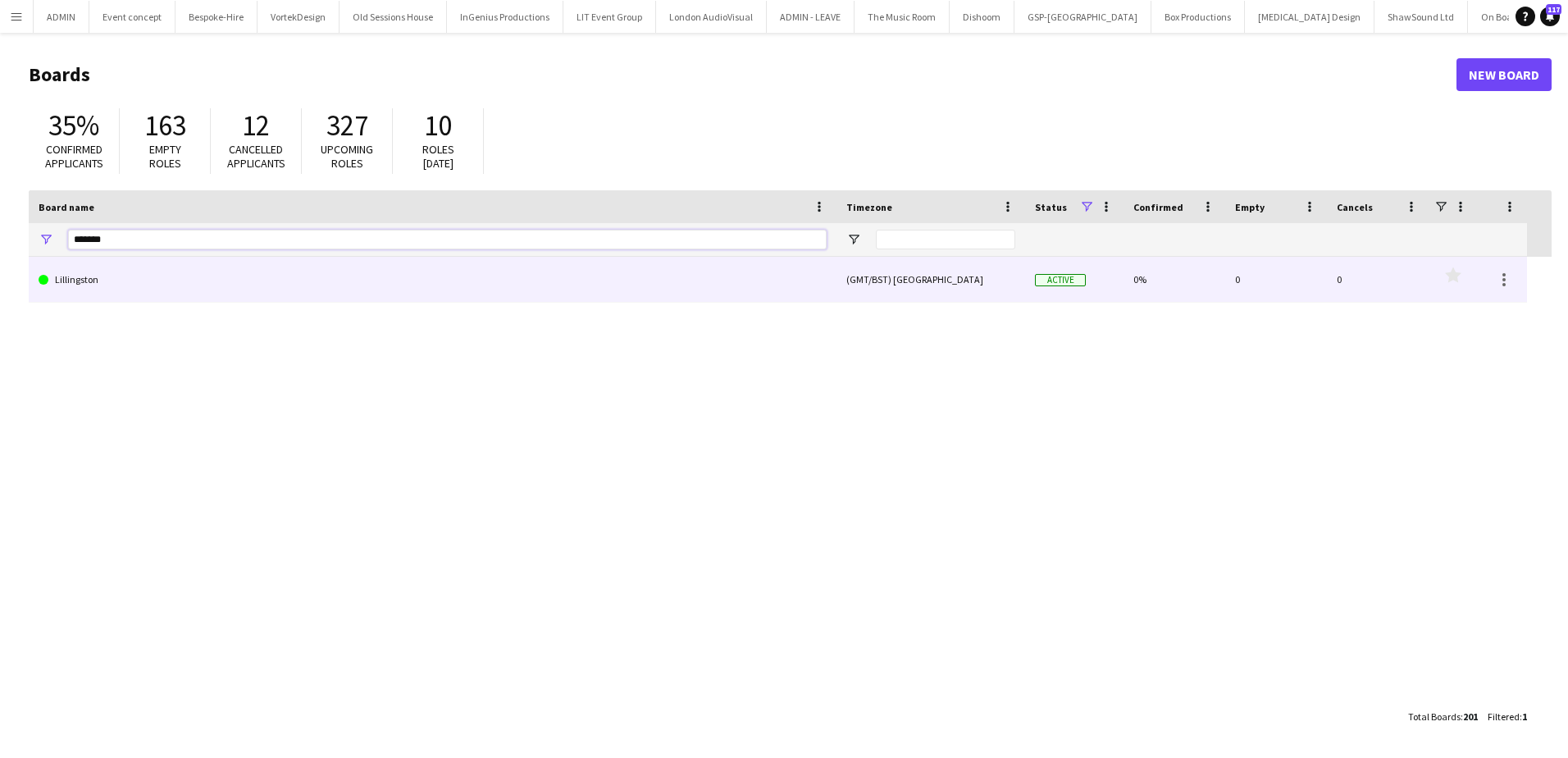
type input "*******"
click at [157, 279] on link "Lillingston" at bounding box center [433, 279] width 788 height 46
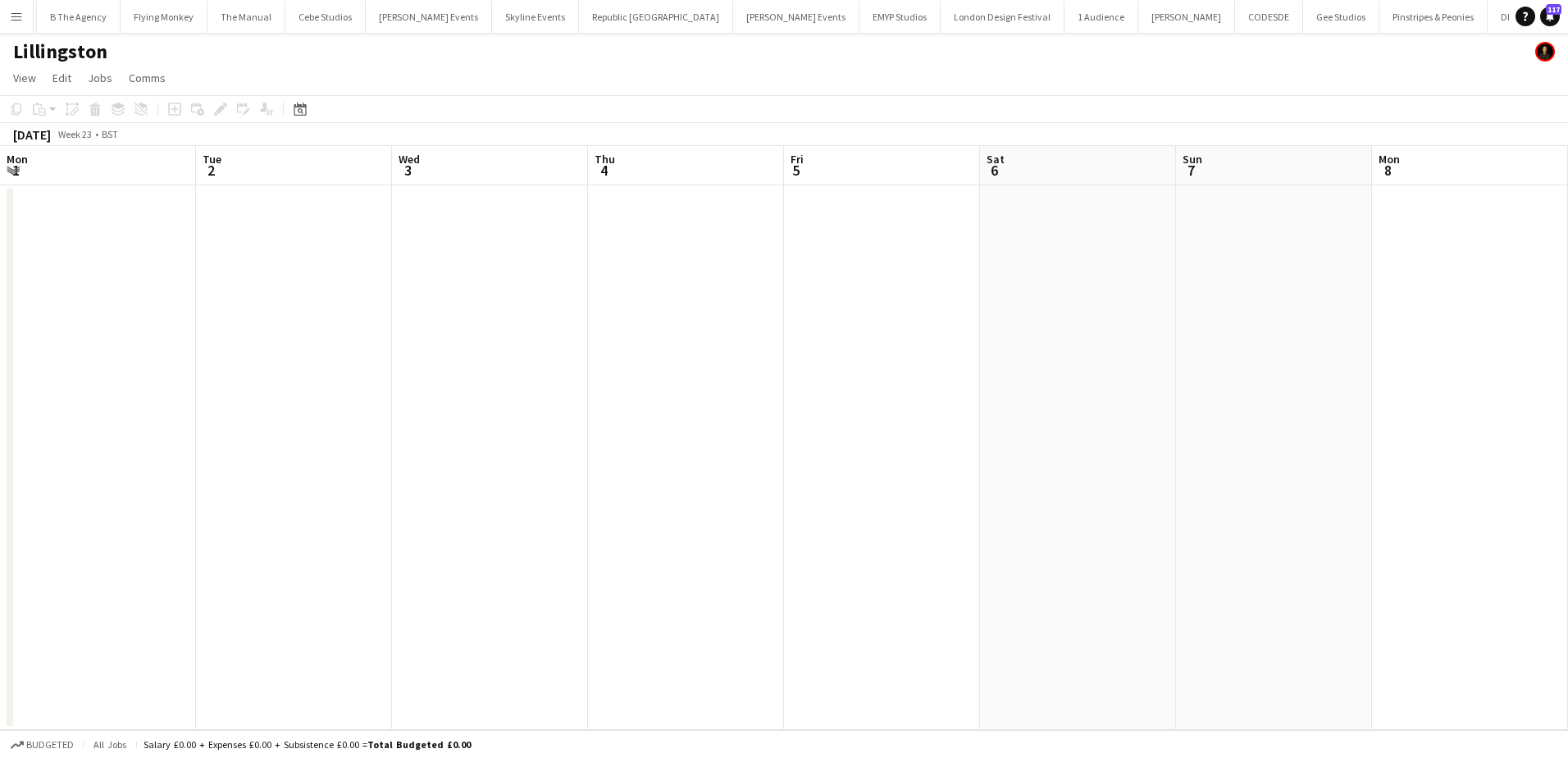
scroll to position [0, 480]
drag, startPoint x: 816, startPoint y: 329, endPoint x: 729, endPoint y: 319, distance: 87.6
click at [729, 319] on app-calendar-viewport "Sat 30 Sun 31 Mon 1 Tue 2 Wed 3 Thu 4 Fri 5 Sat 6 Sun 7 Mon 8 Tue 9 Wed 10 Thu …" at bounding box center [784, 437] width 1568 height 584
click at [942, 243] on app-date-cell at bounding box center [990, 457] width 196 height 545
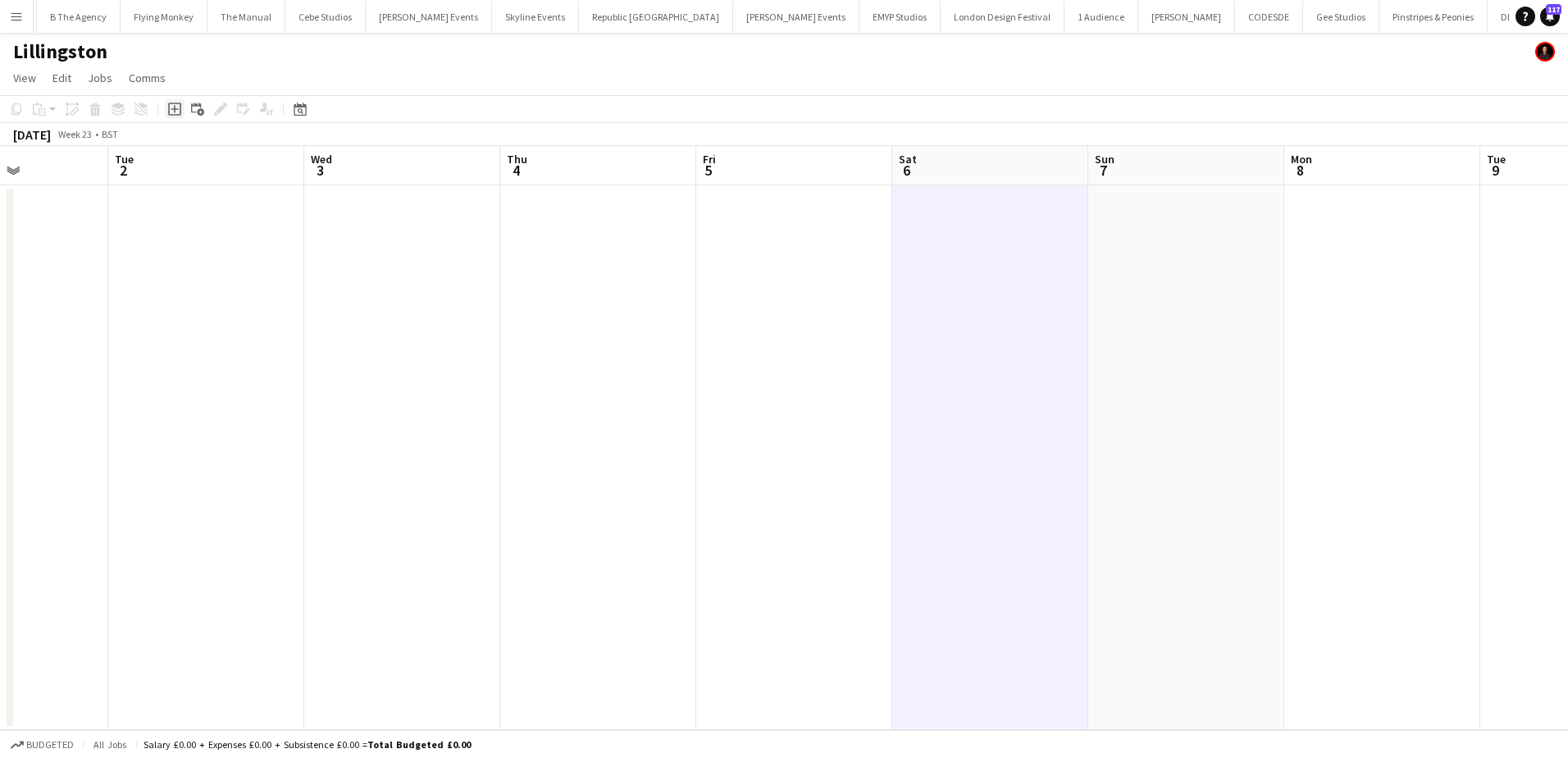
click at [174, 108] on icon "Add job" at bounding box center [175, 109] width 13 height 13
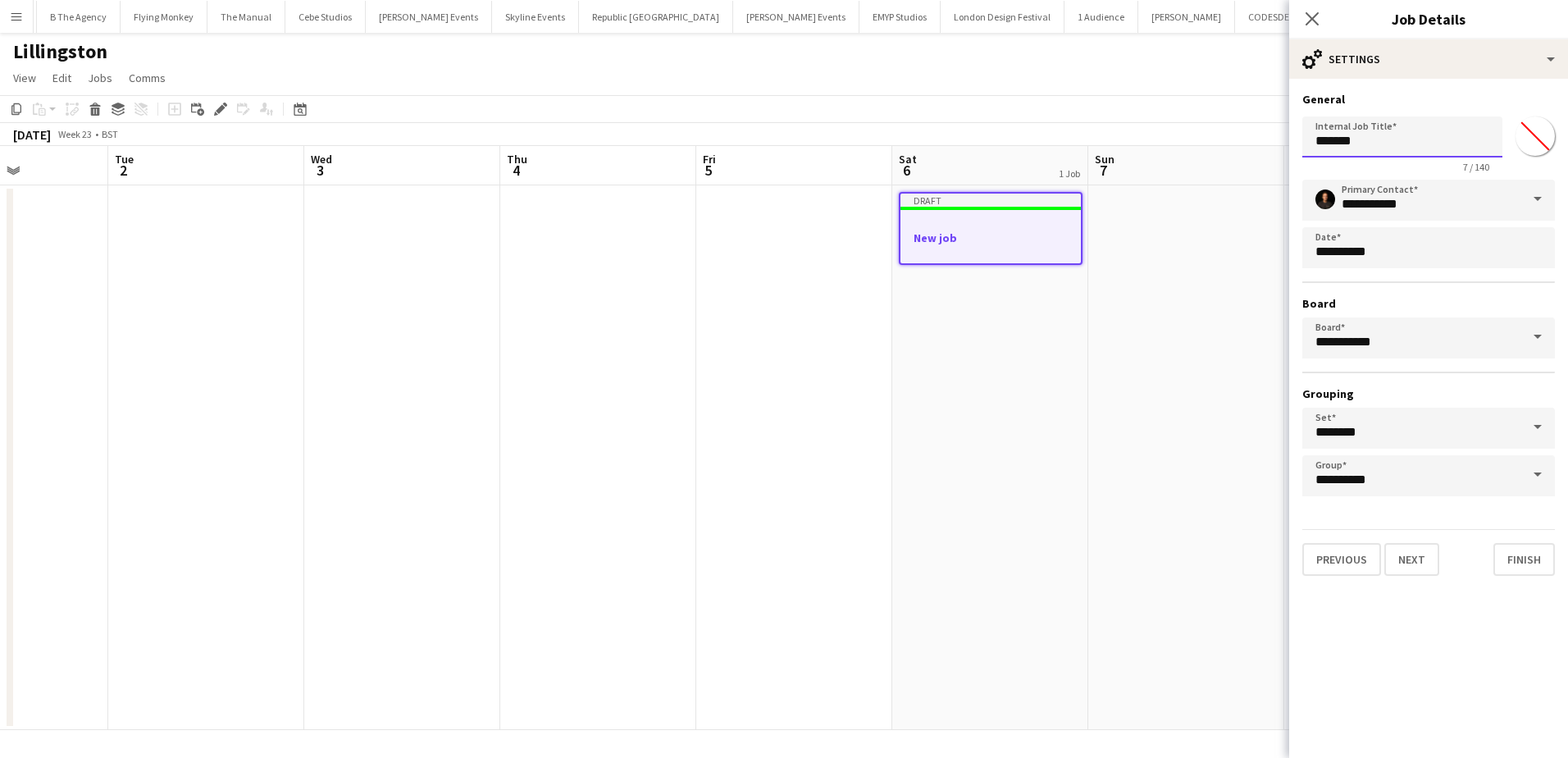
click at [1378, 147] on input "*******" at bounding box center [1402, 137] width 200 height 41
type input "**********"
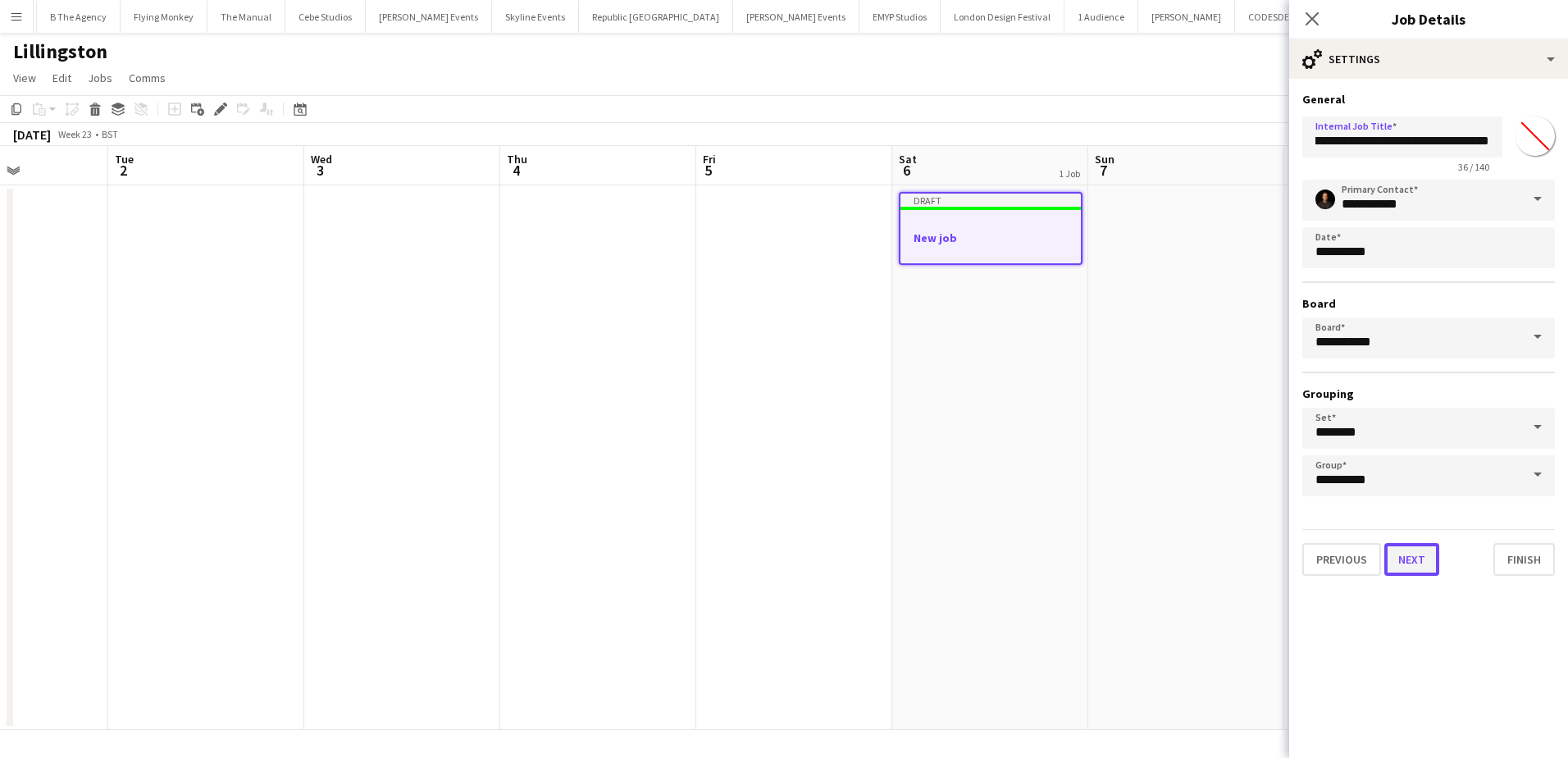
scroll to position [0, 0]
click at [1416, 561] on button "Next" at bounding box center [1412, 559] width 55 height 33
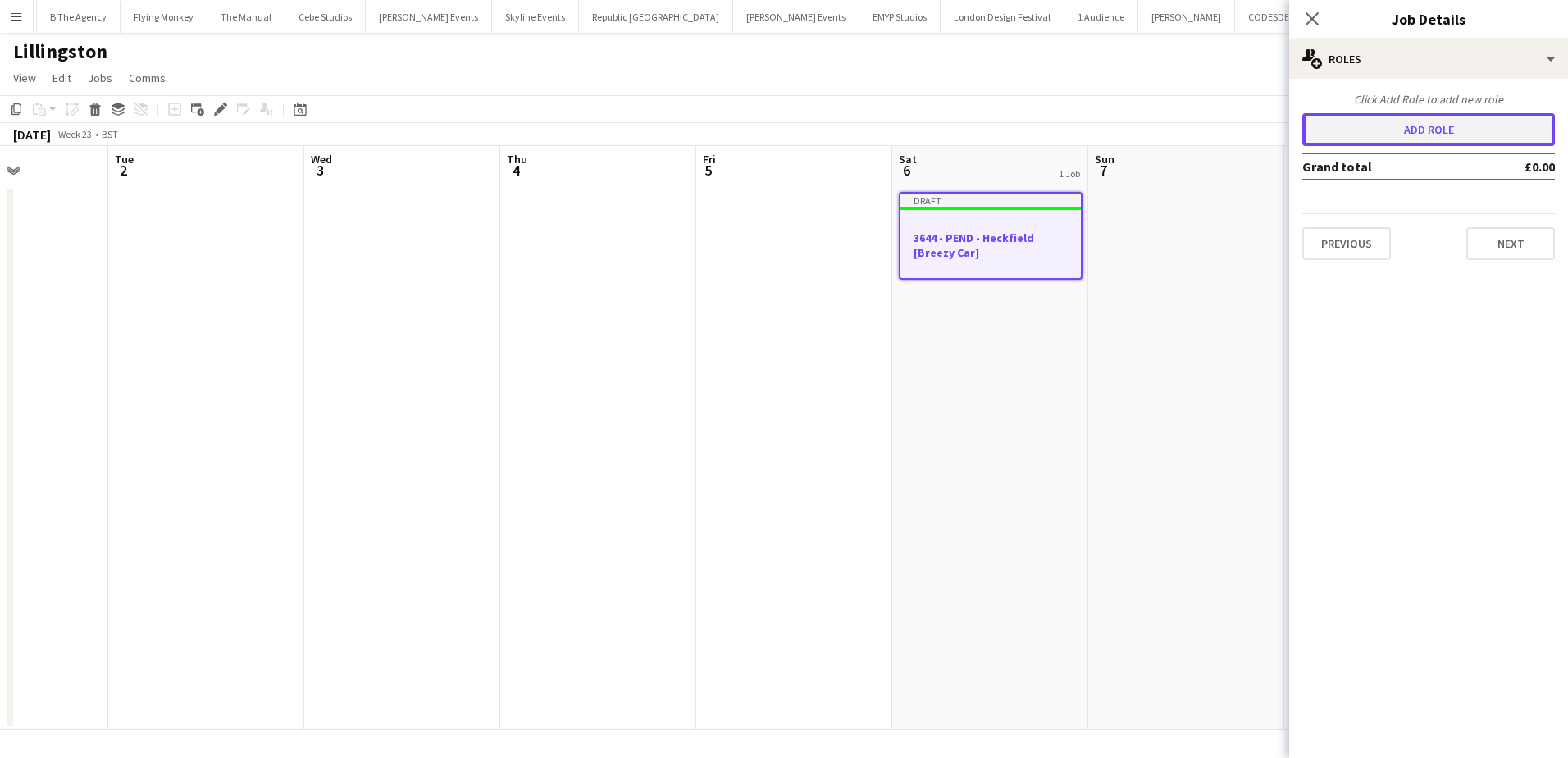
click at [1366, 131] on button "Add role" at bounding box center [1428, 129] width 253 height 33
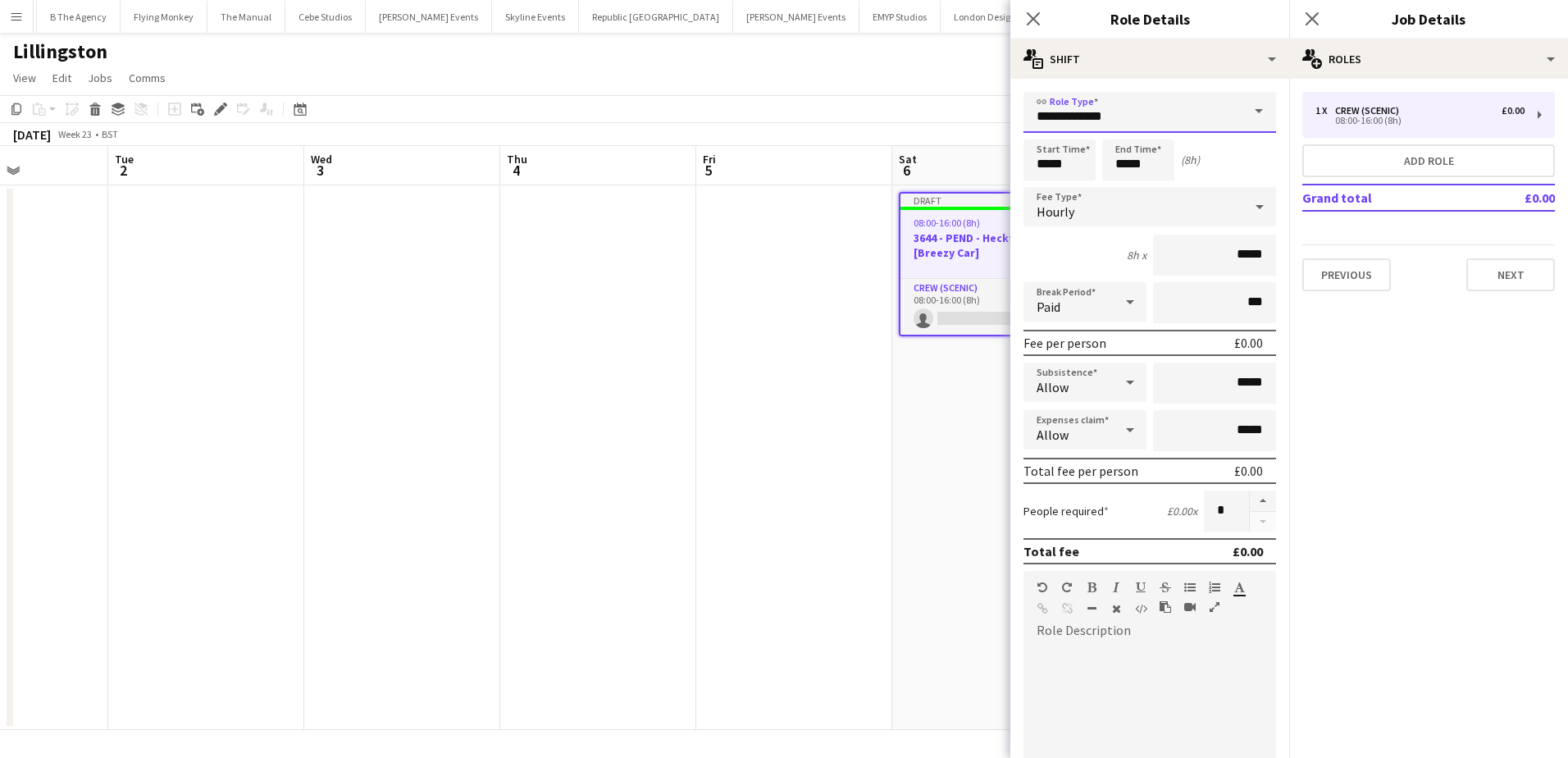
click at [1153, 118] on input "**********" at bounding box center [1149, 113] width 253 height 41
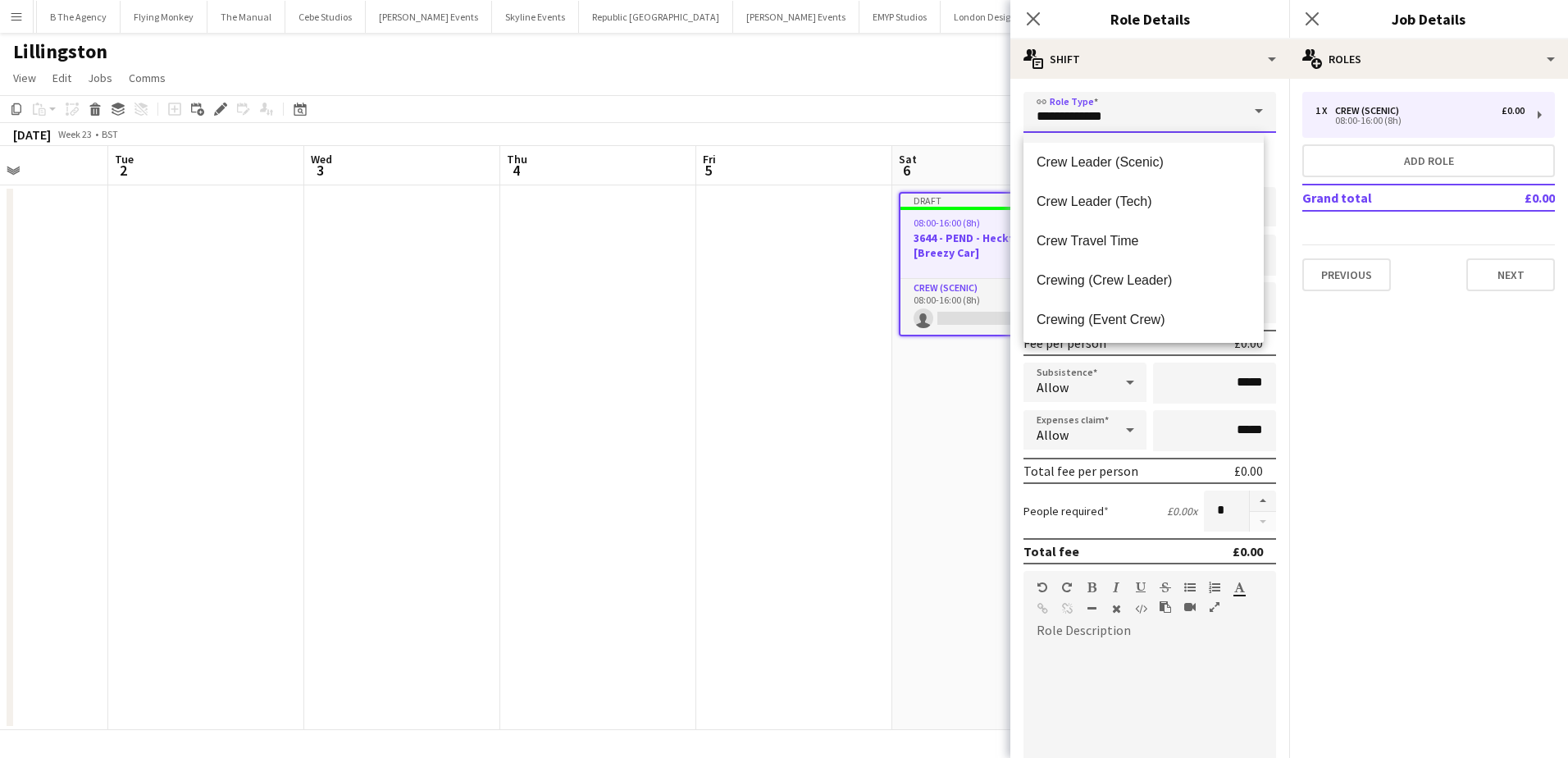
scroll to position [82, 0]
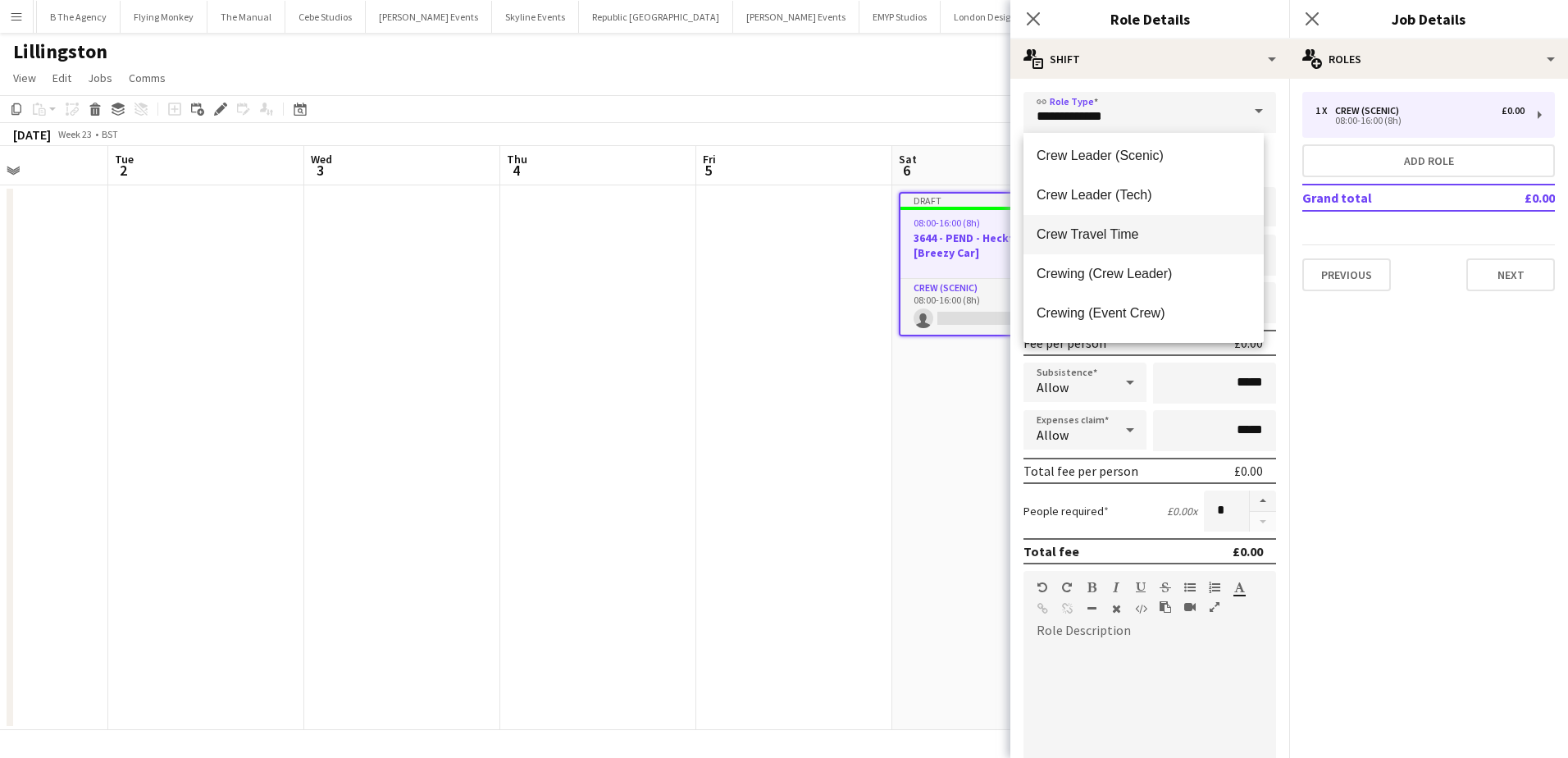
click at [1127, 232] on span "Crew Travel Time" at bounding box center [1144, 234] width 214 height 16
type input "**********"
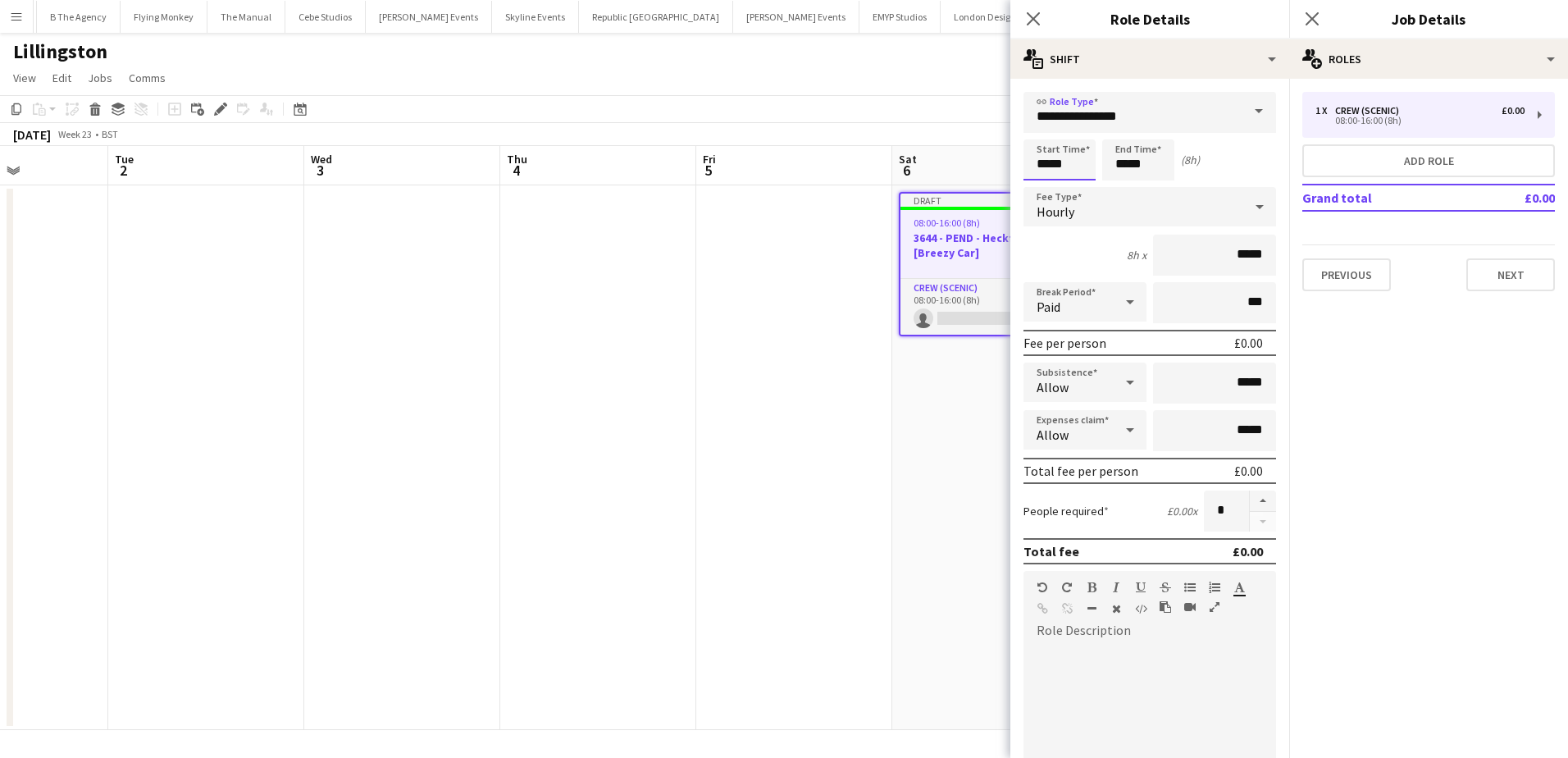
click at [1042, 169] on input "*****" at bounding box center [1059, 160] width 72 height 41
click at [1042, 131] on div at bounding box center [1042, 131] width 33 height 16
type input "*****"
click at [1042, 131] on div at bounding box center [1042, 131] width 33 height 16
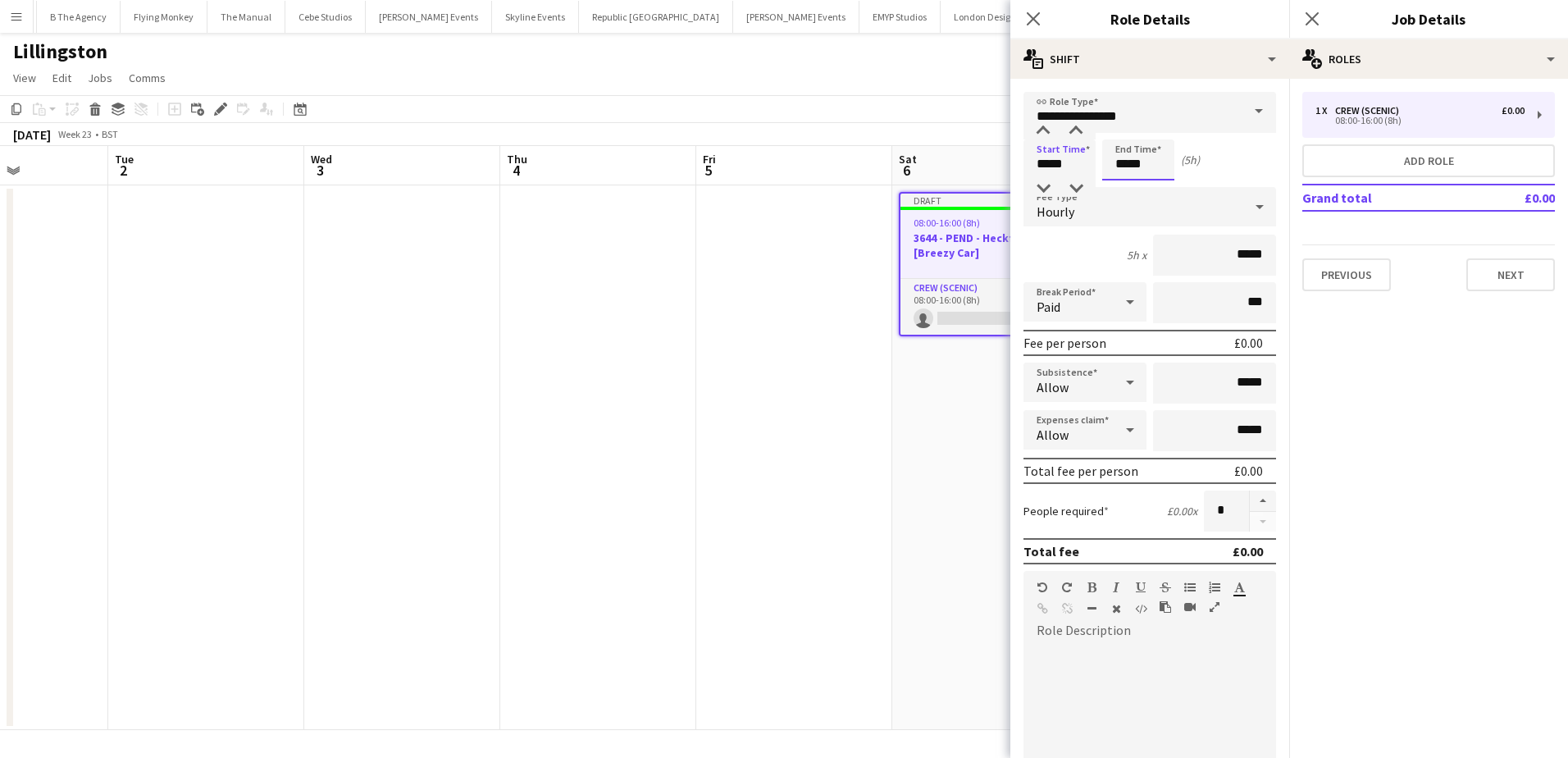
click at [1122, 163] on input "*****" at bounding box center [1138, 160] width 72 height 41
click at [1123, 132] on div at bounding box center [1121, 131] width 33 height 16
click at [1118, 184] on div at bounding box center [1121, 188] width 33 height 16
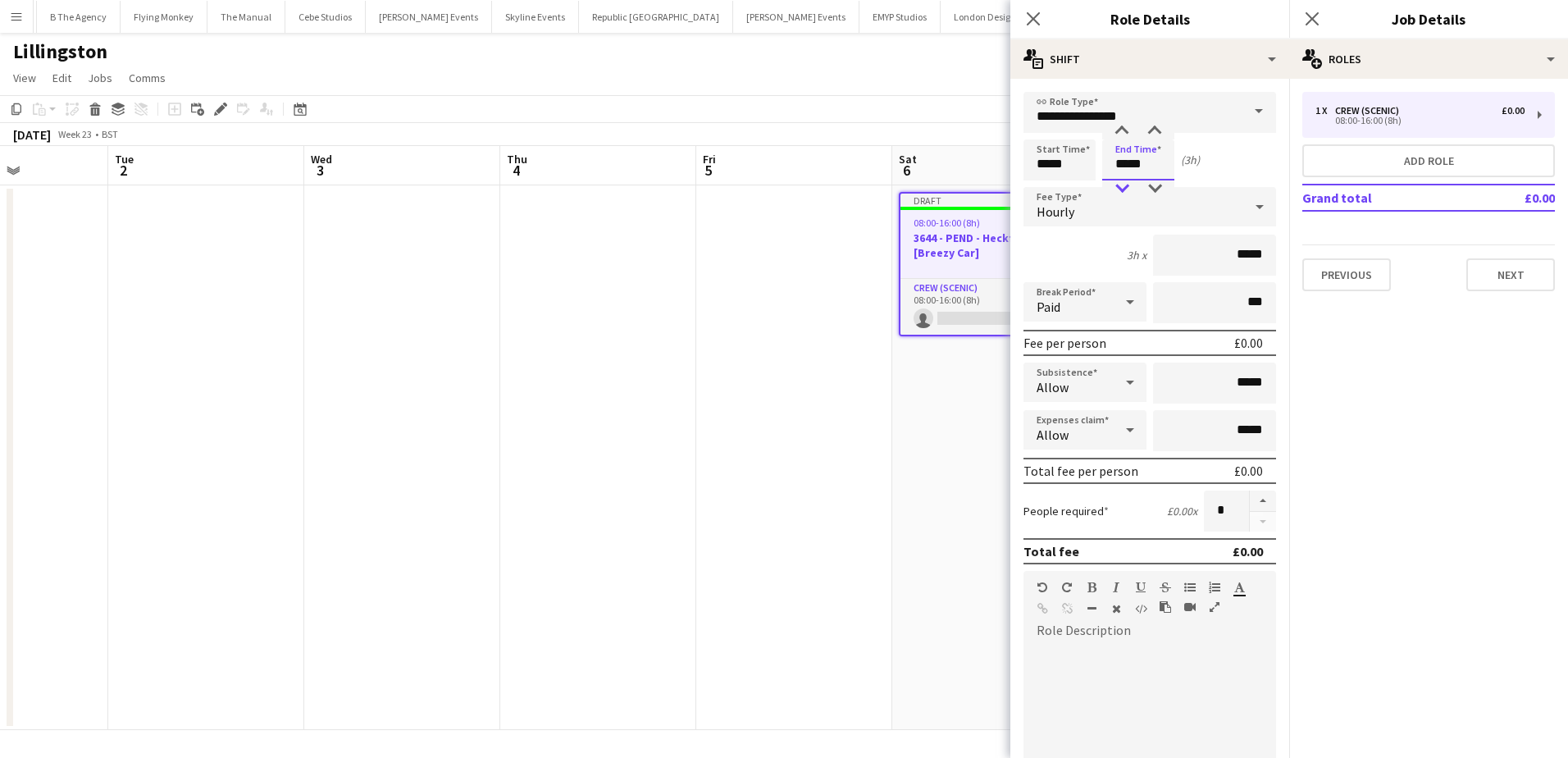
type input "*****"
click at [1118, 184] on div at bounding box center [1121, 188] width 33 height 16
click at [1250, 503] on button "button" at bounding box center [1263, 500] width 26 height 22
type input "*"
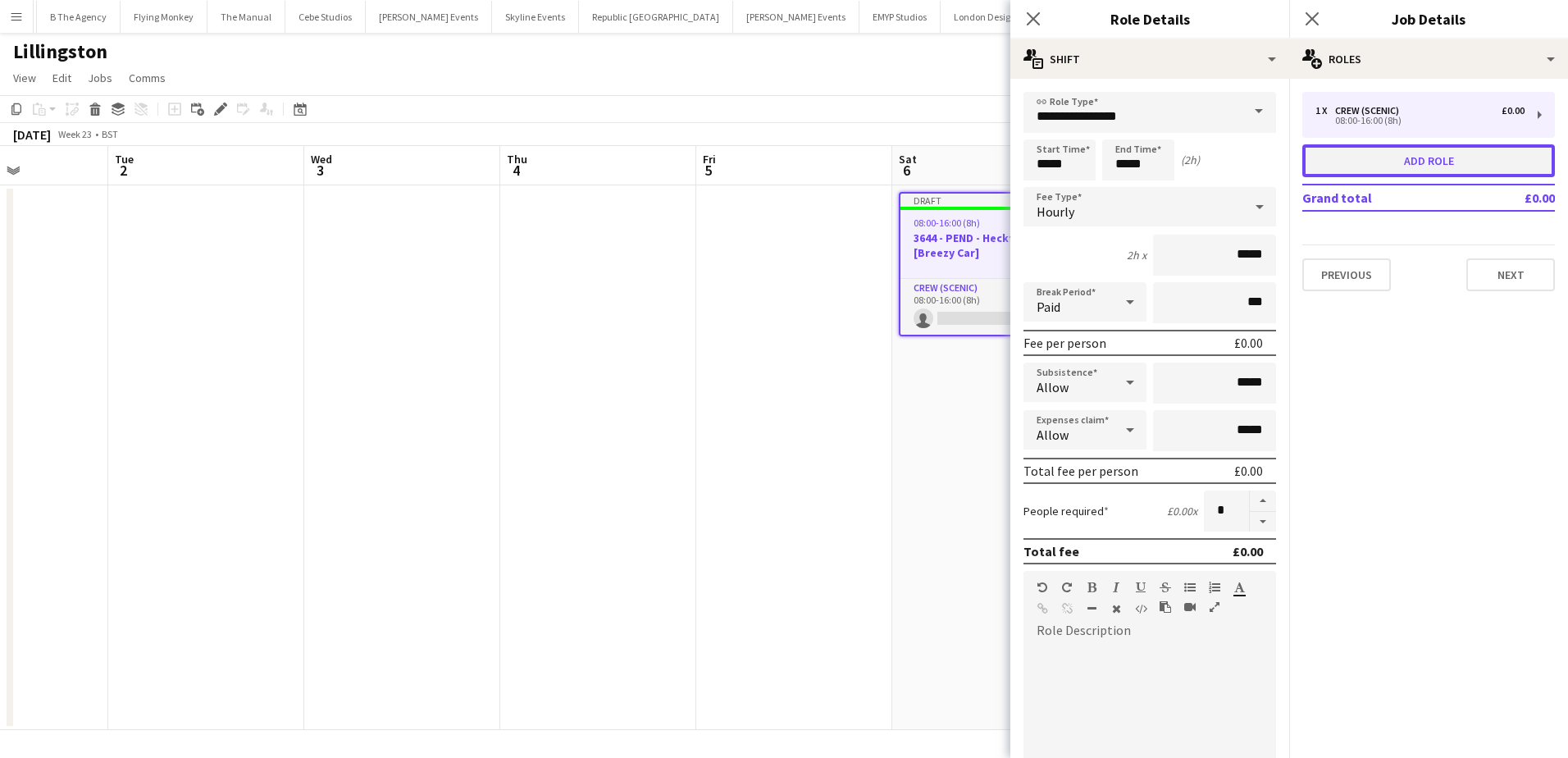
click at [1354, 150] on button "Add role" at bounding box center [1428, 160] width 253 height 33
type input "**********"
type input "*****"
type input "*"
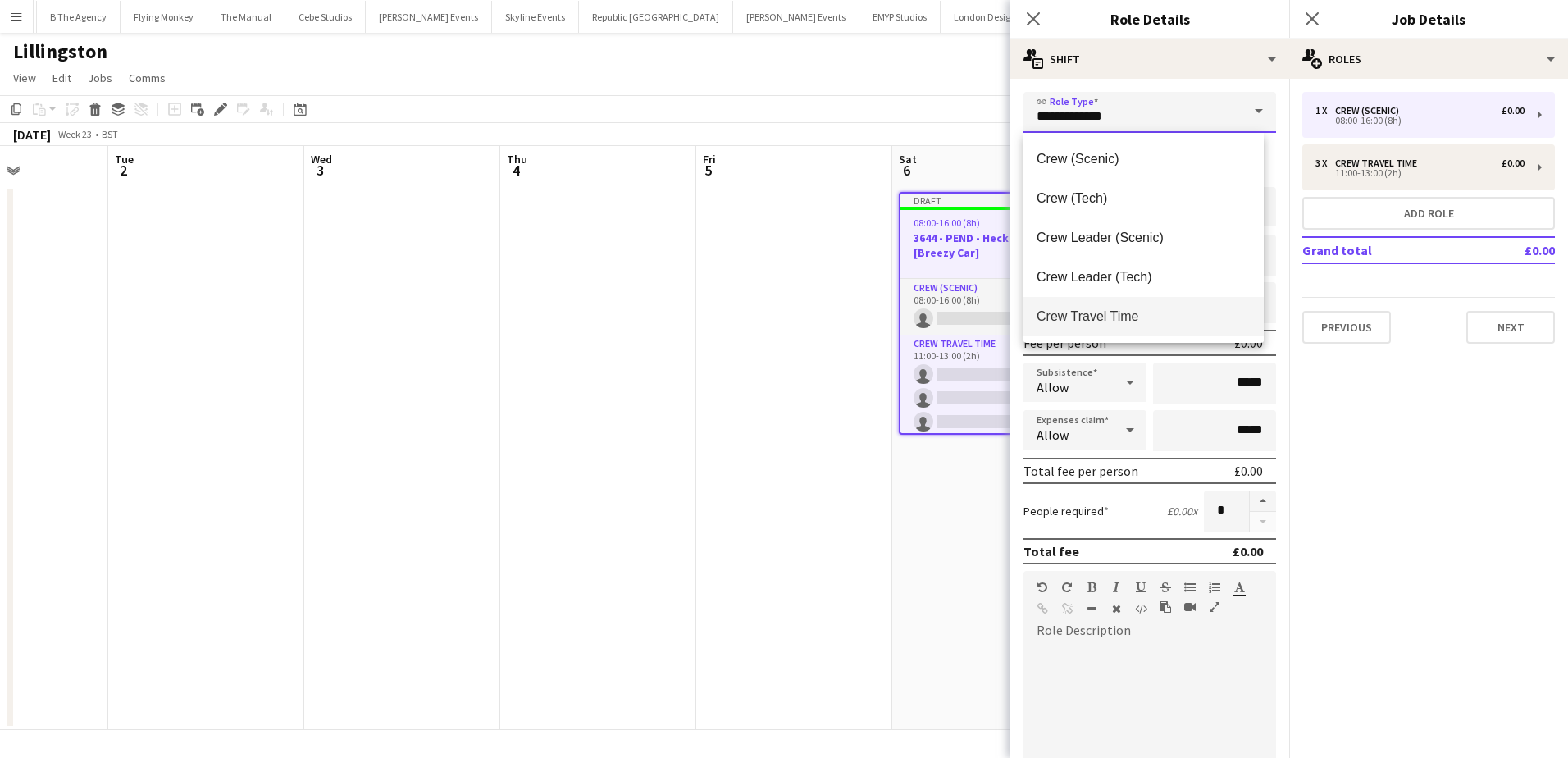
click at [1163, 118] on input "**********" at bounding box center [1149, 113] width 253 height 41
click at [1116, 309] on span "Crewing (Event Crew)" at bounding box center [1144, 312] width 214 height 16
type input "**********"
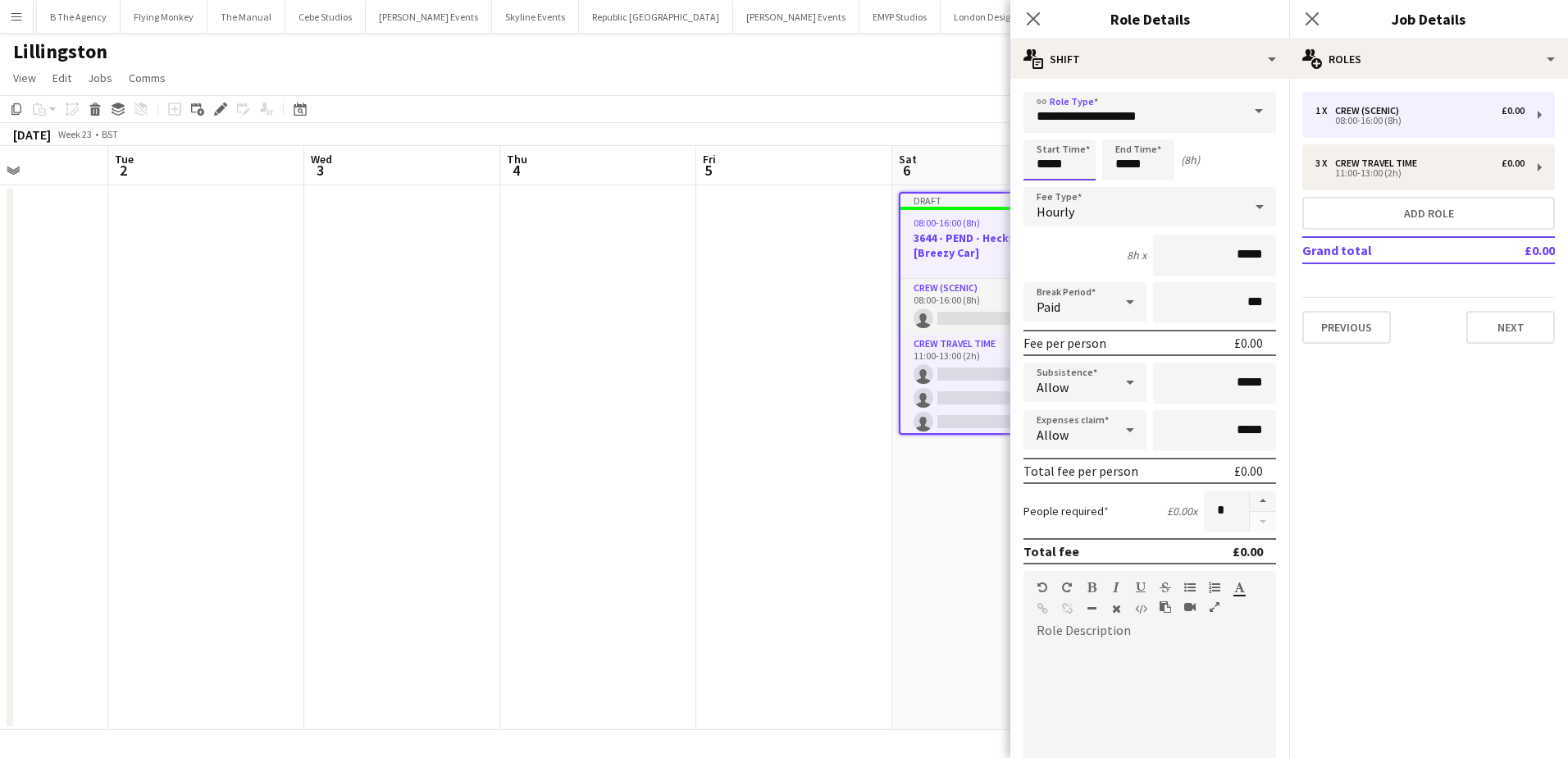
click at [1042, 154] on input "*****" at bounding box center [1059, 160] width 72 height 41
click at [1048, 131] on div at bounding box center [1042, 131] width 33 height 16
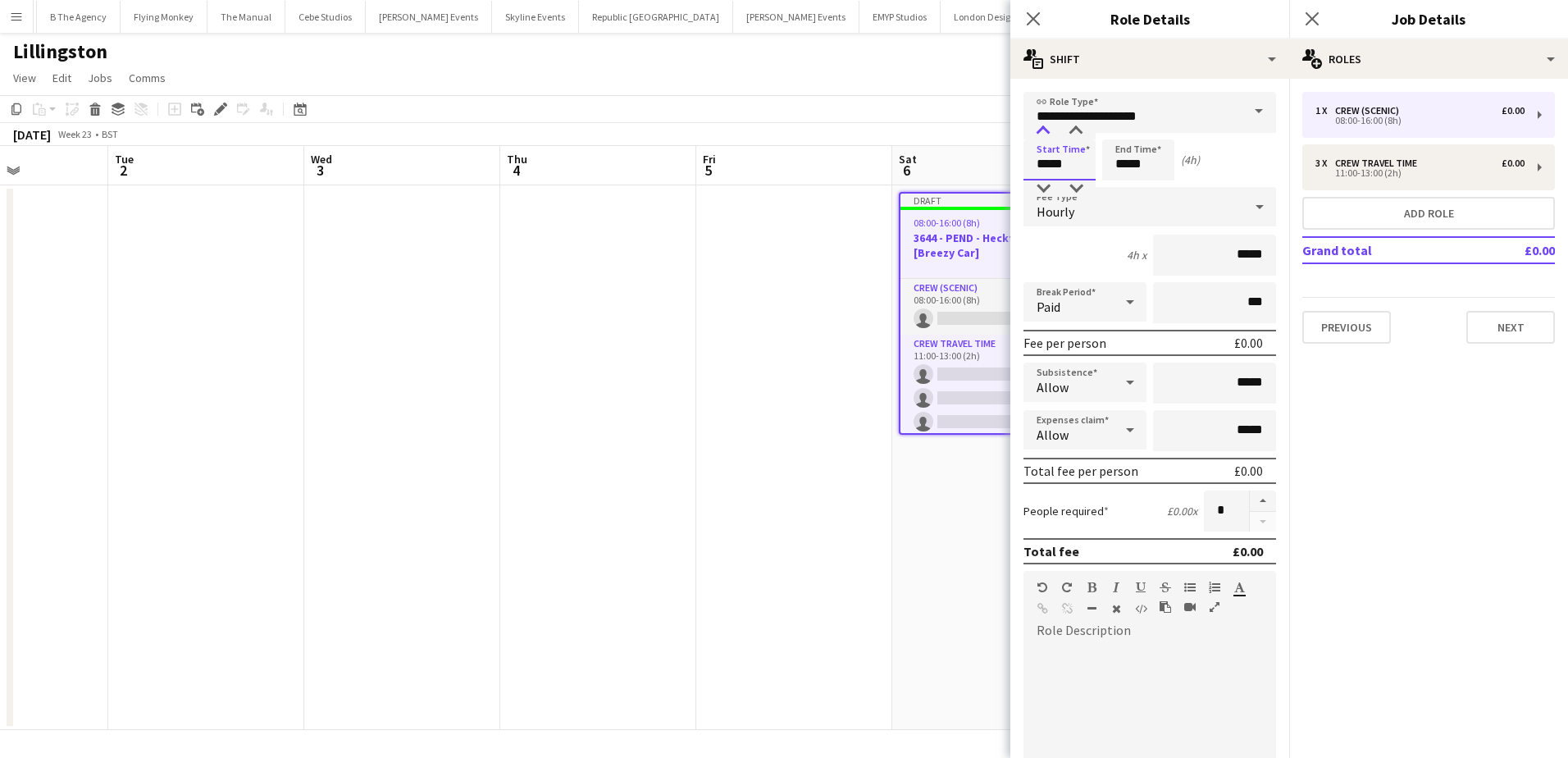
type input "*****"
click at [1048, 131] on div at bounding box center [1042, 131] width 33 height 16
click at [1119, 162] on input "*****" at bounding box center [1138, 160] width 72 height 41
type input "*****"
click at [1125, 133] on div at bounding box center [1121, 131] width 33 height 16
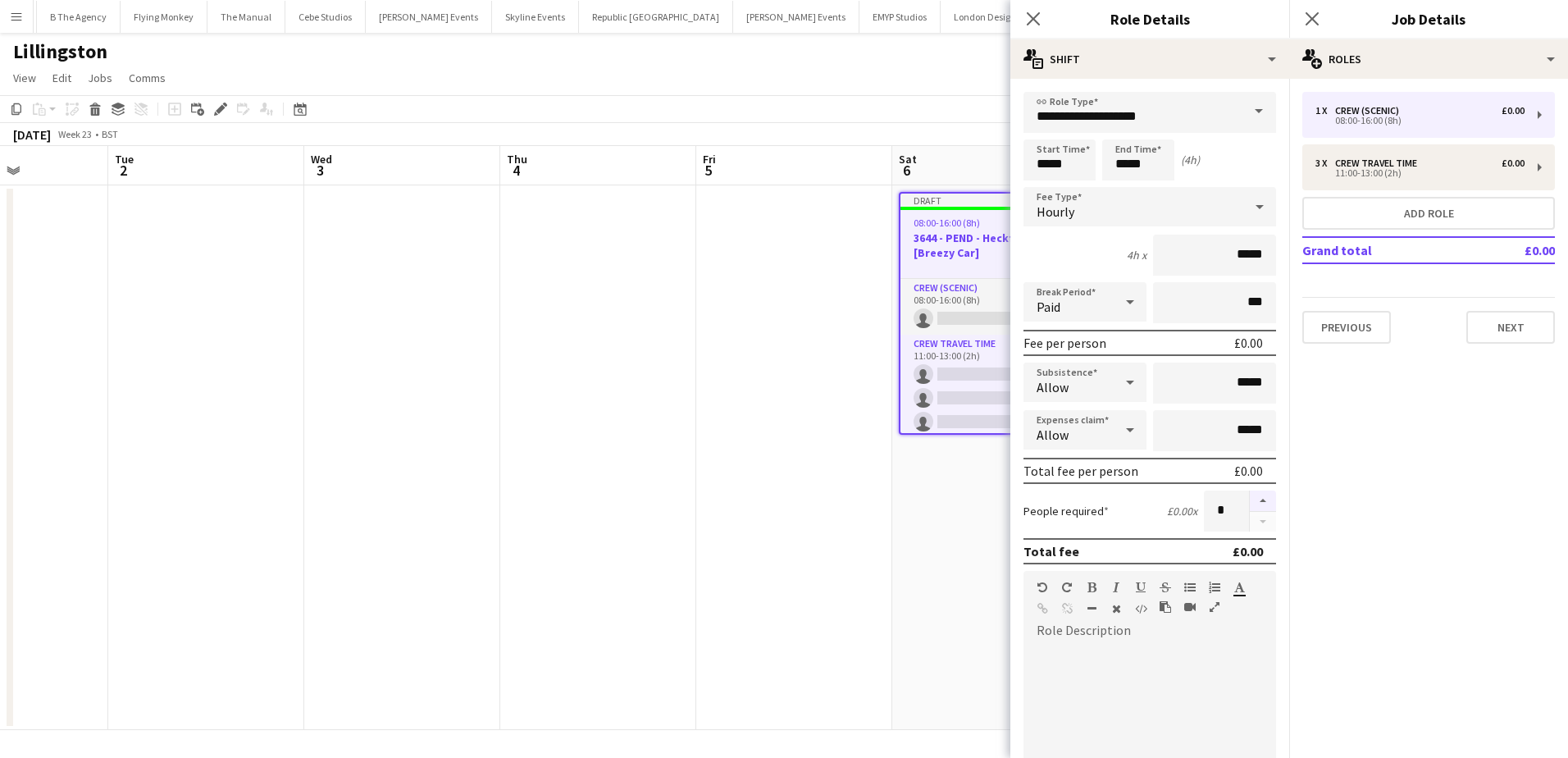
click at [1250, 497] on button "button" at bounding box center [1263, 500] width 26 height 22
type input "*"
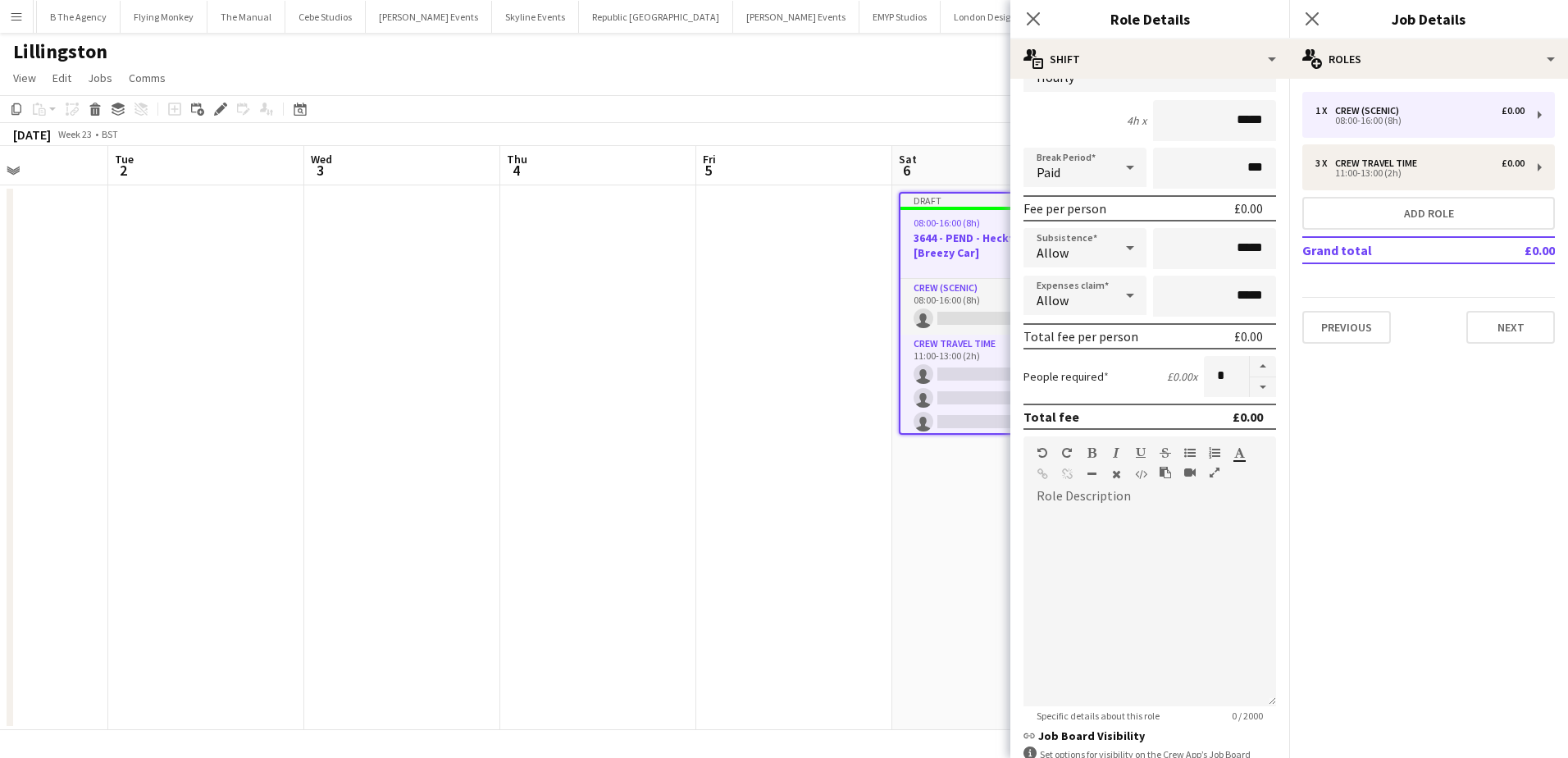
scroll to position [246, 0]
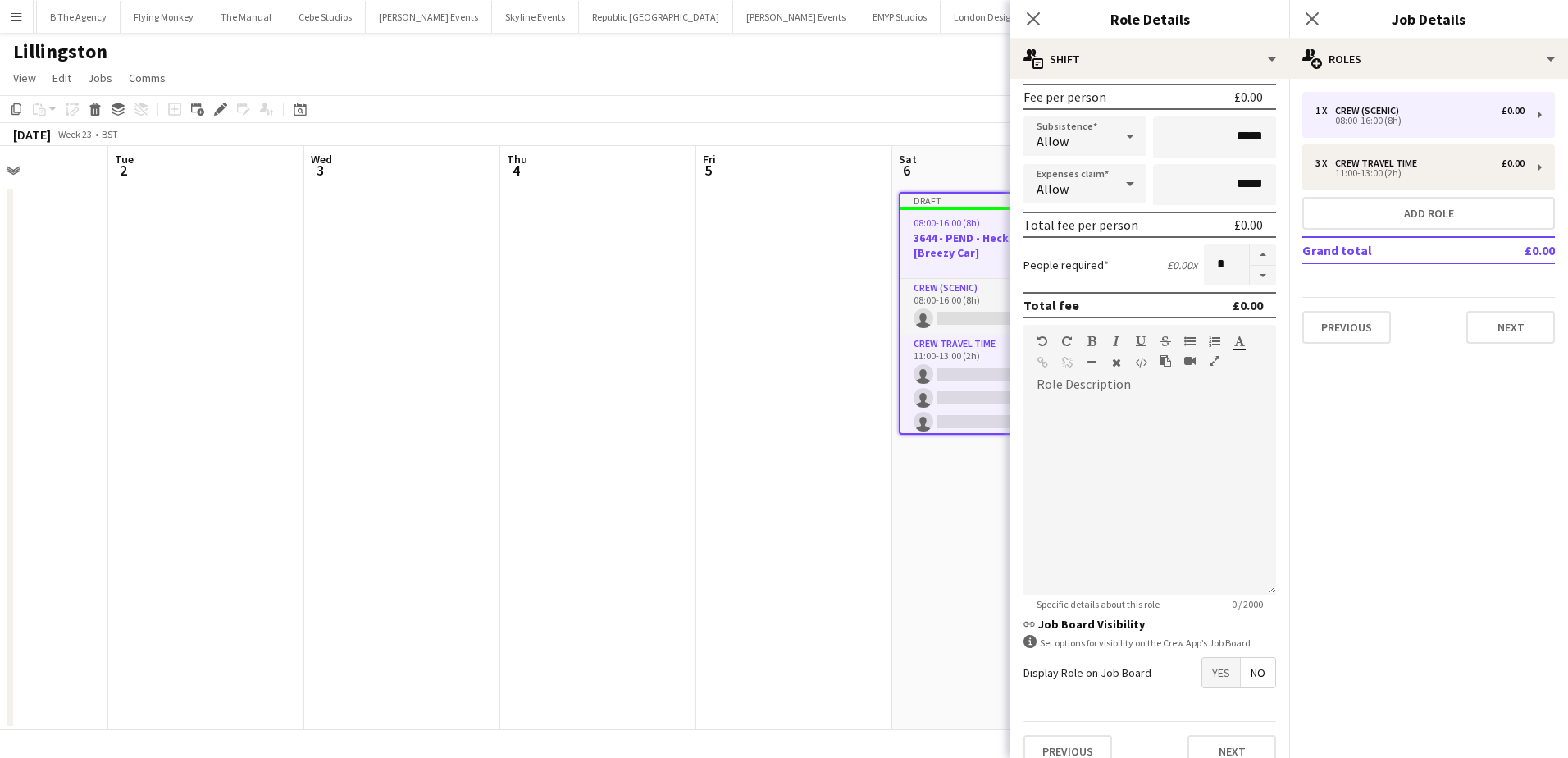
click at [1202, 679] on span "Yes" at bounding box center [1221, 671] width 38 height 29
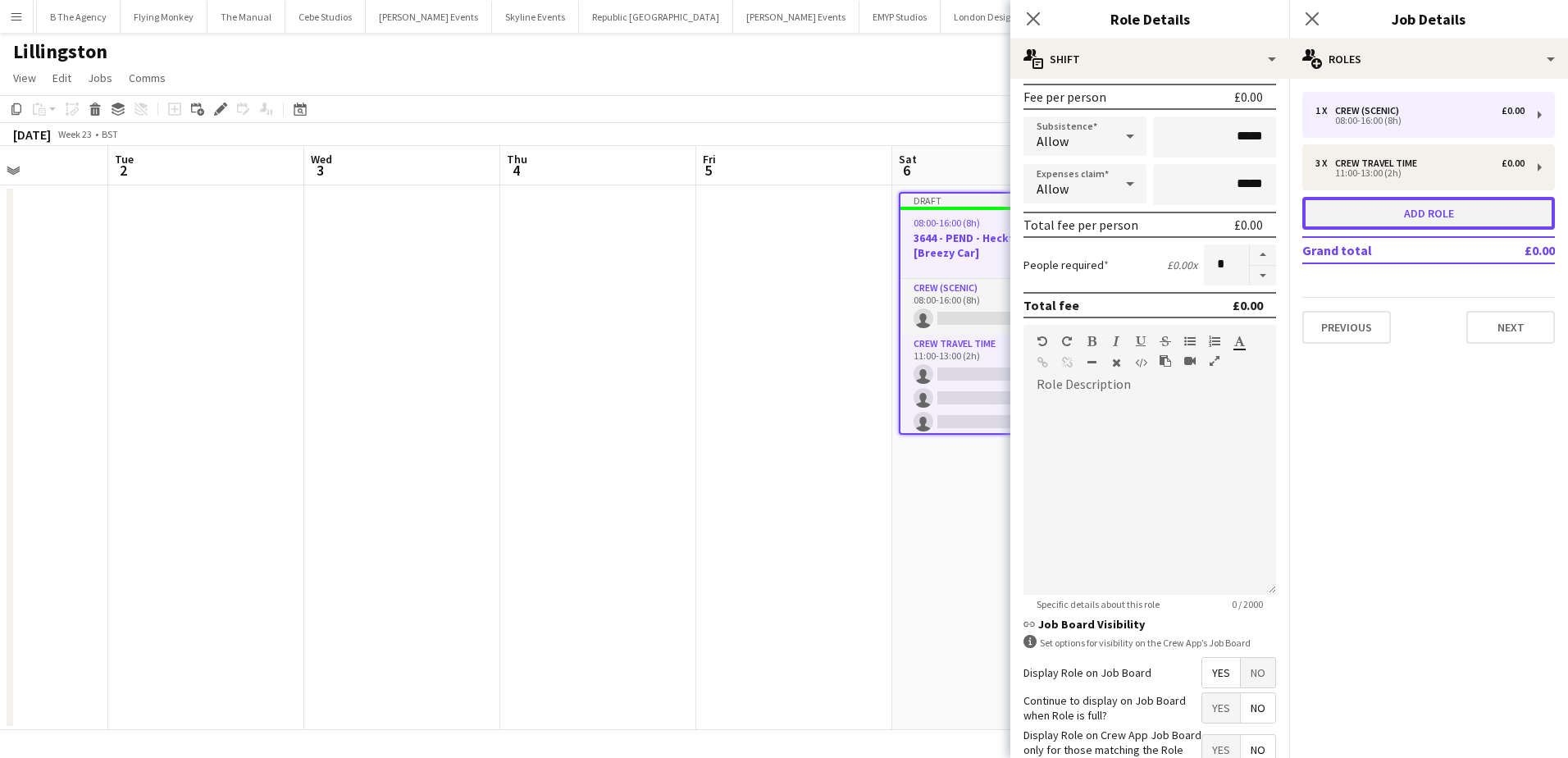
click at [1381, 197] on button "Add role" at bounding box center [1428, 213] width 253 height 33
type input "**********"
type input "*****"
type input "*"
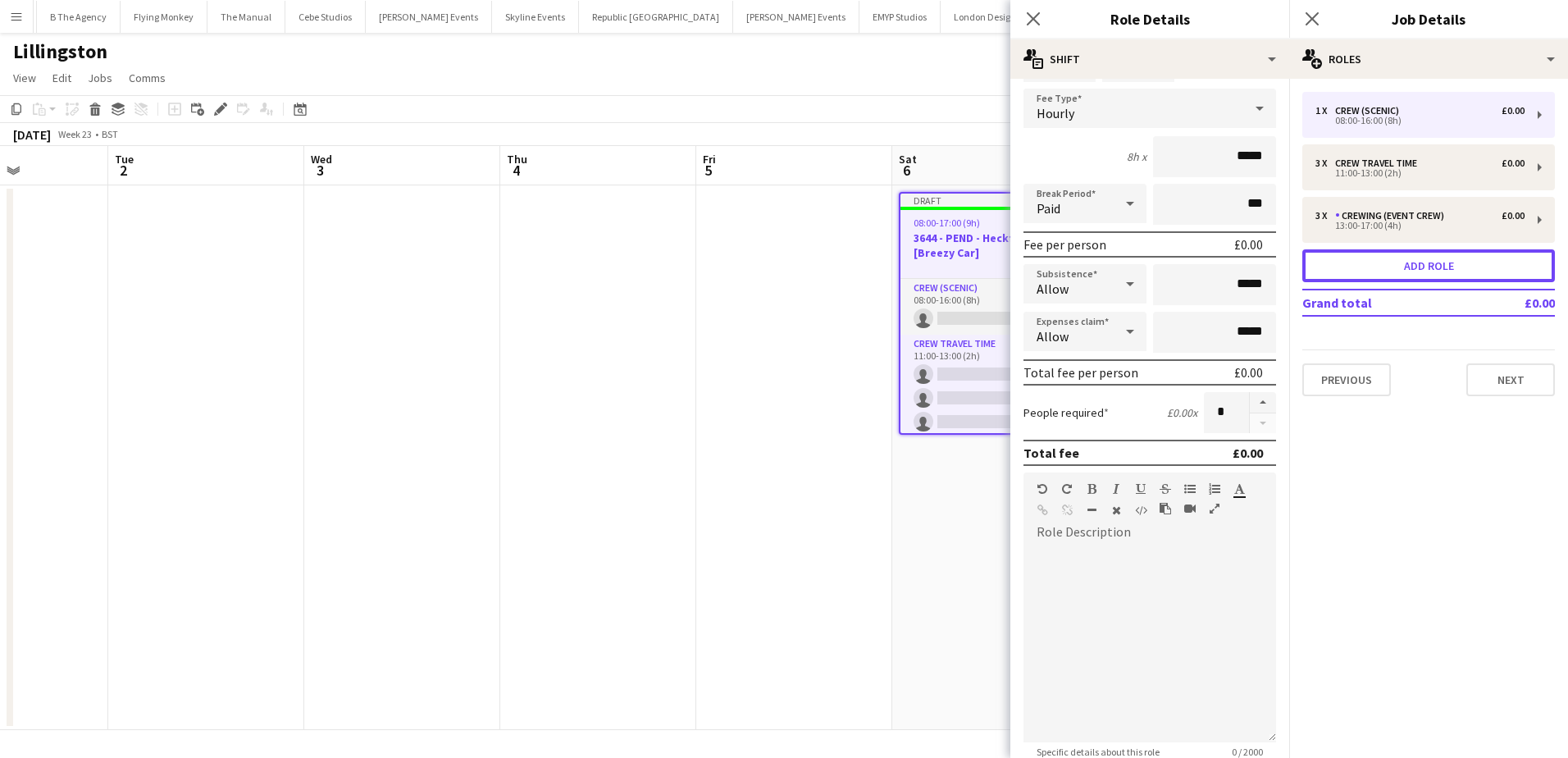
scroll to position [0, 0]
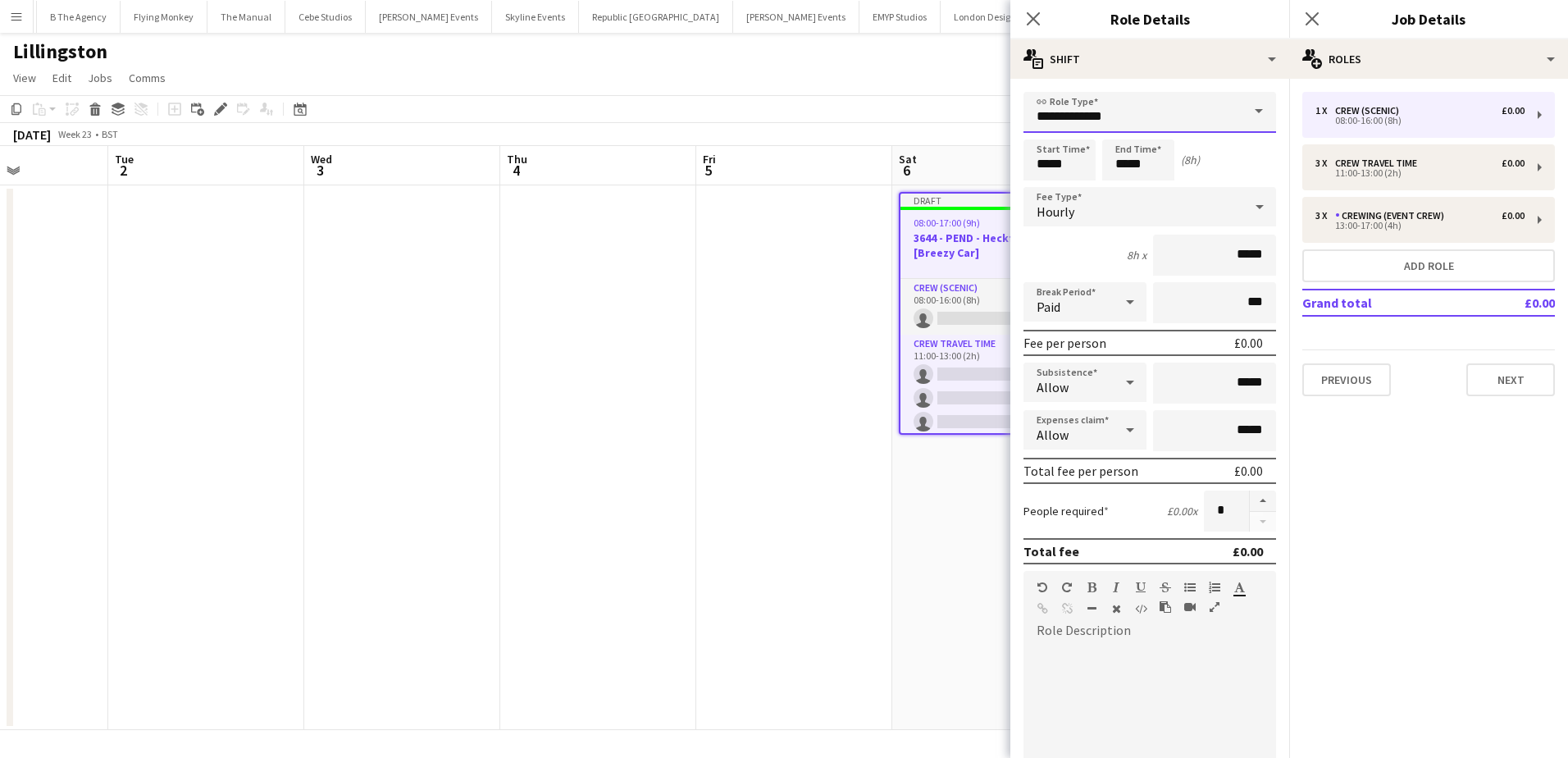
click at [1184, 110] on input "**********" at bounding box center [1149, 113] width 253 height 41
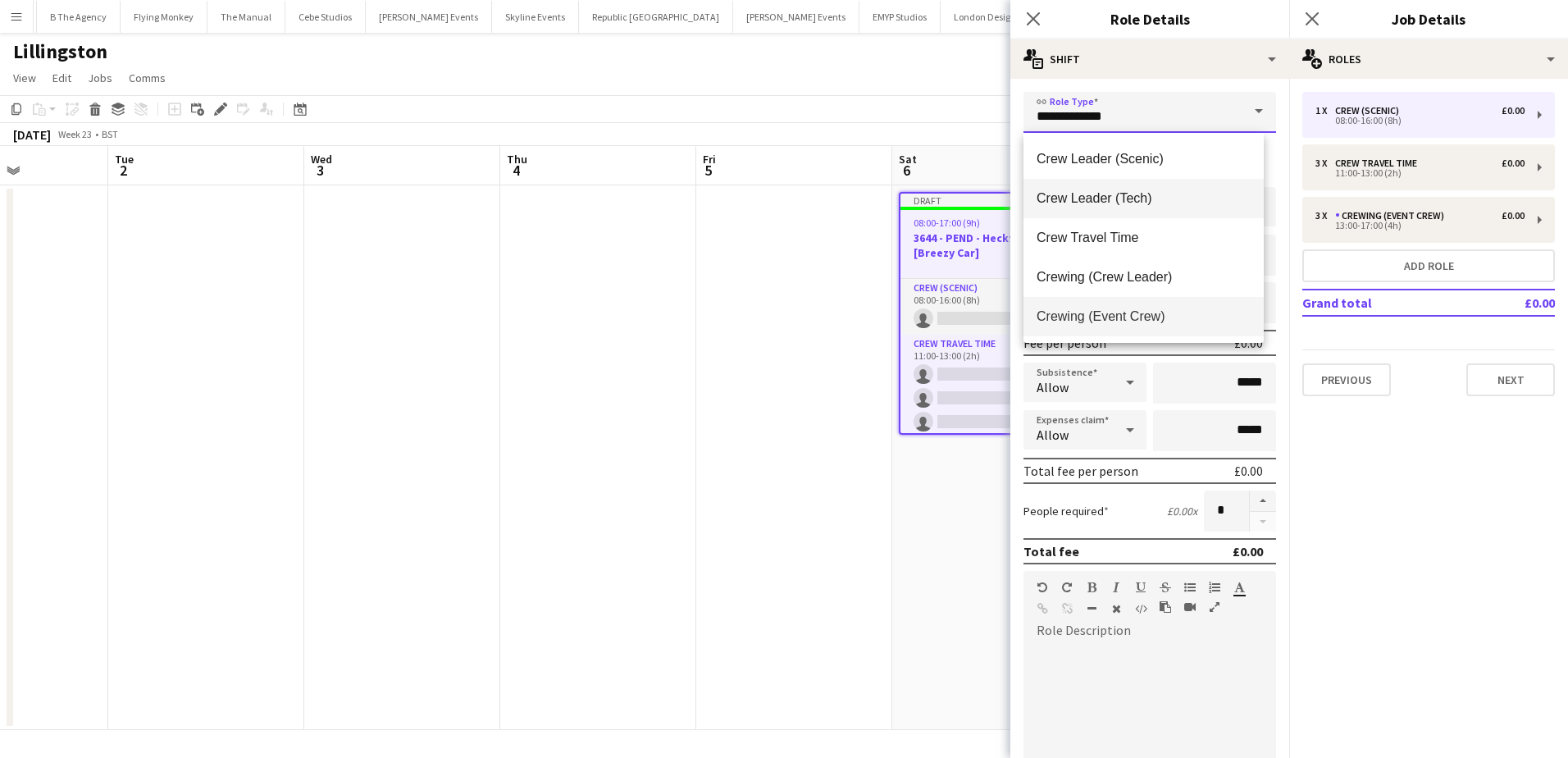
scroll to position [82, 0]
click at [1146, 239] on span "Crew Travel Time" at bounding box center [1144, 234] width 214 height 16
type input "**********"
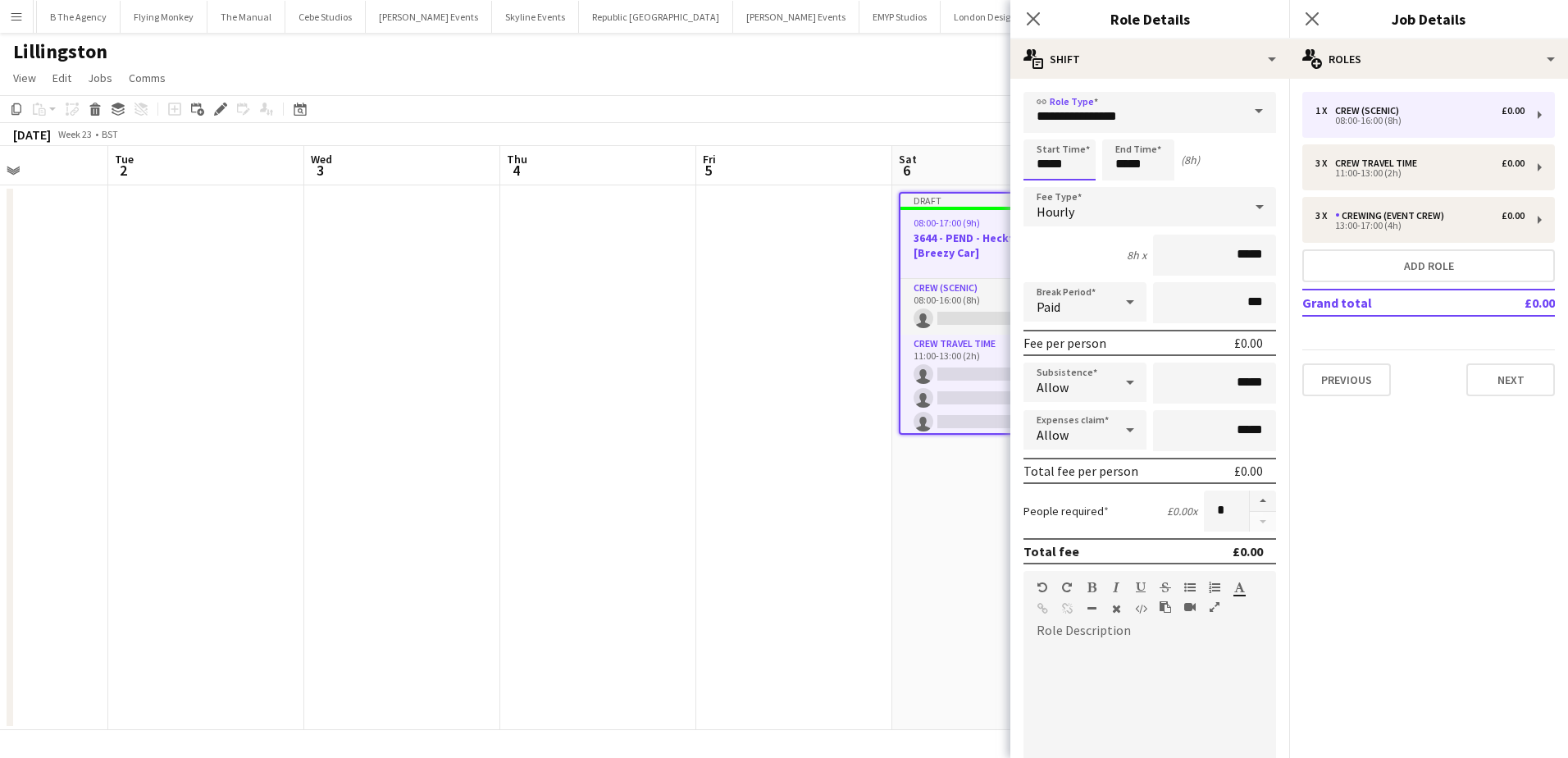
click at [1045, 166] on input "*****" at bounding box center [1059, 160] width 72 height 41
click at [1048, 131] on div at bounding box center [1042, 131] width 33 height 16
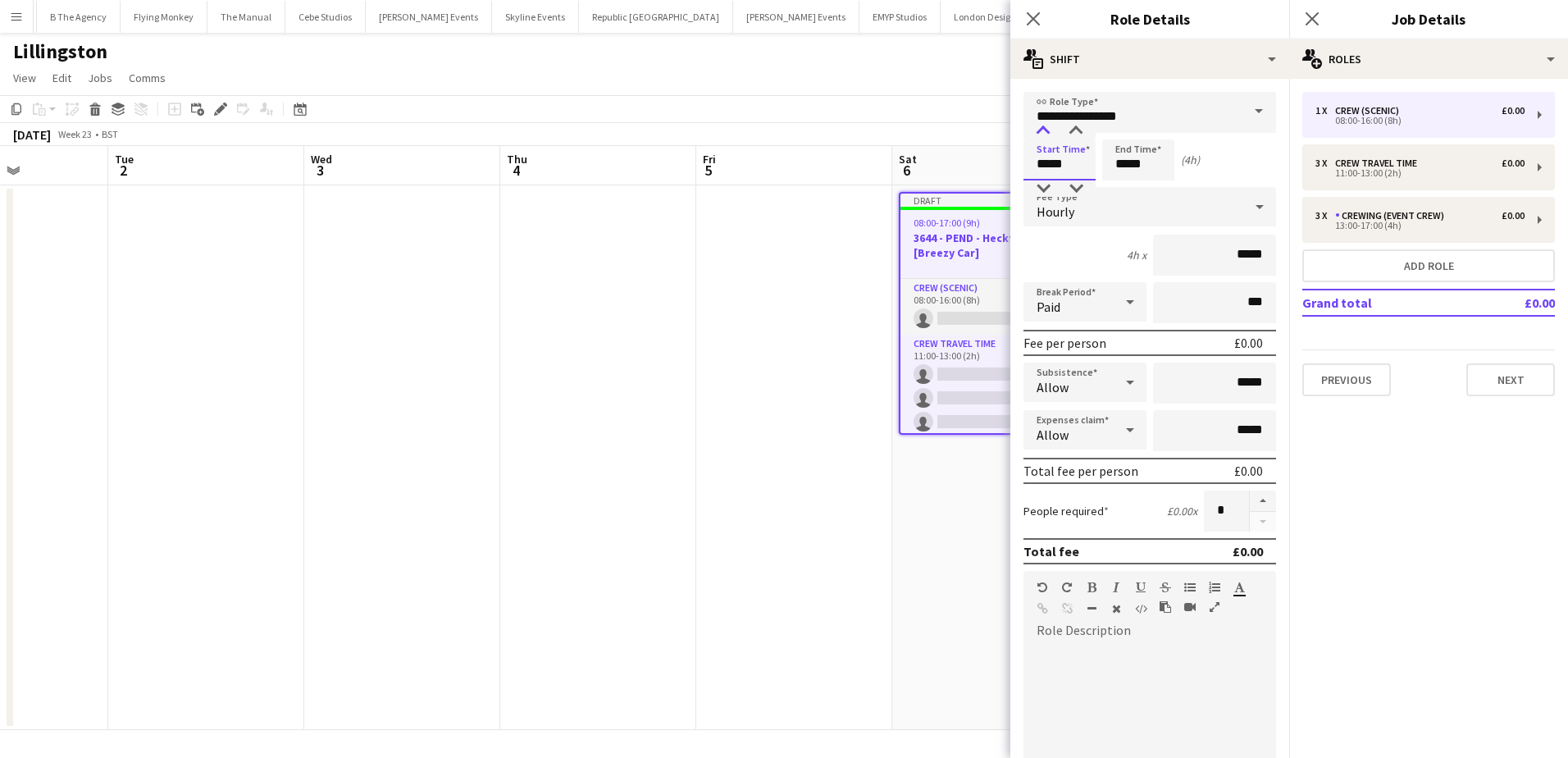
click at [1048, 131] on div at bounding box center [1042, 131] width 33 height 16
type input "*****"
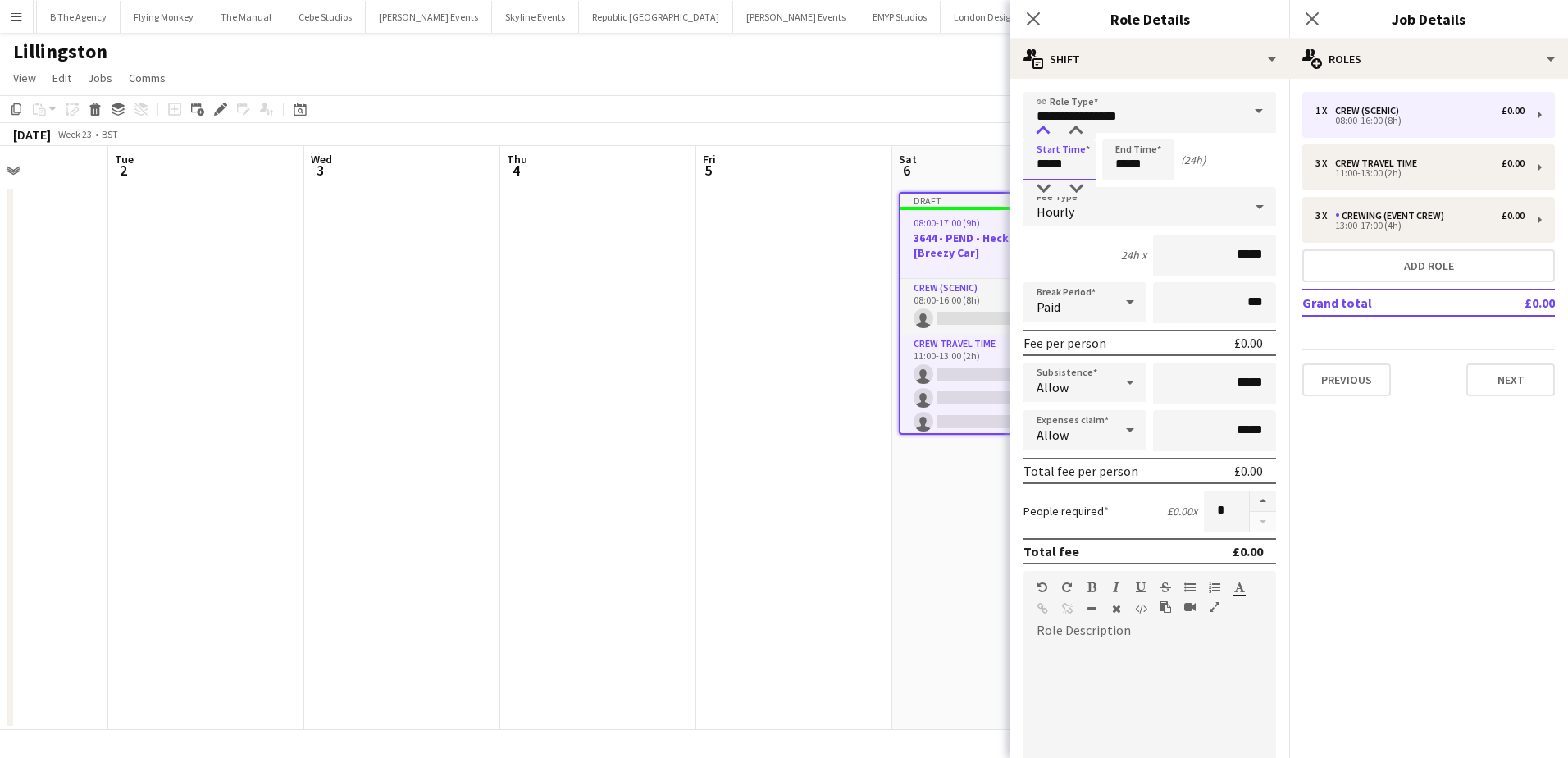
click at [1048, 131] on div at bounding box center [1042, 131] width 33 height 16
click at [1123, 163] on input "*****" at bounding box center [1138, 160] width 72 height 41
click at [1128, 134] on div at bounding box center [1121, 131] width 33 height 16
type input "*****"
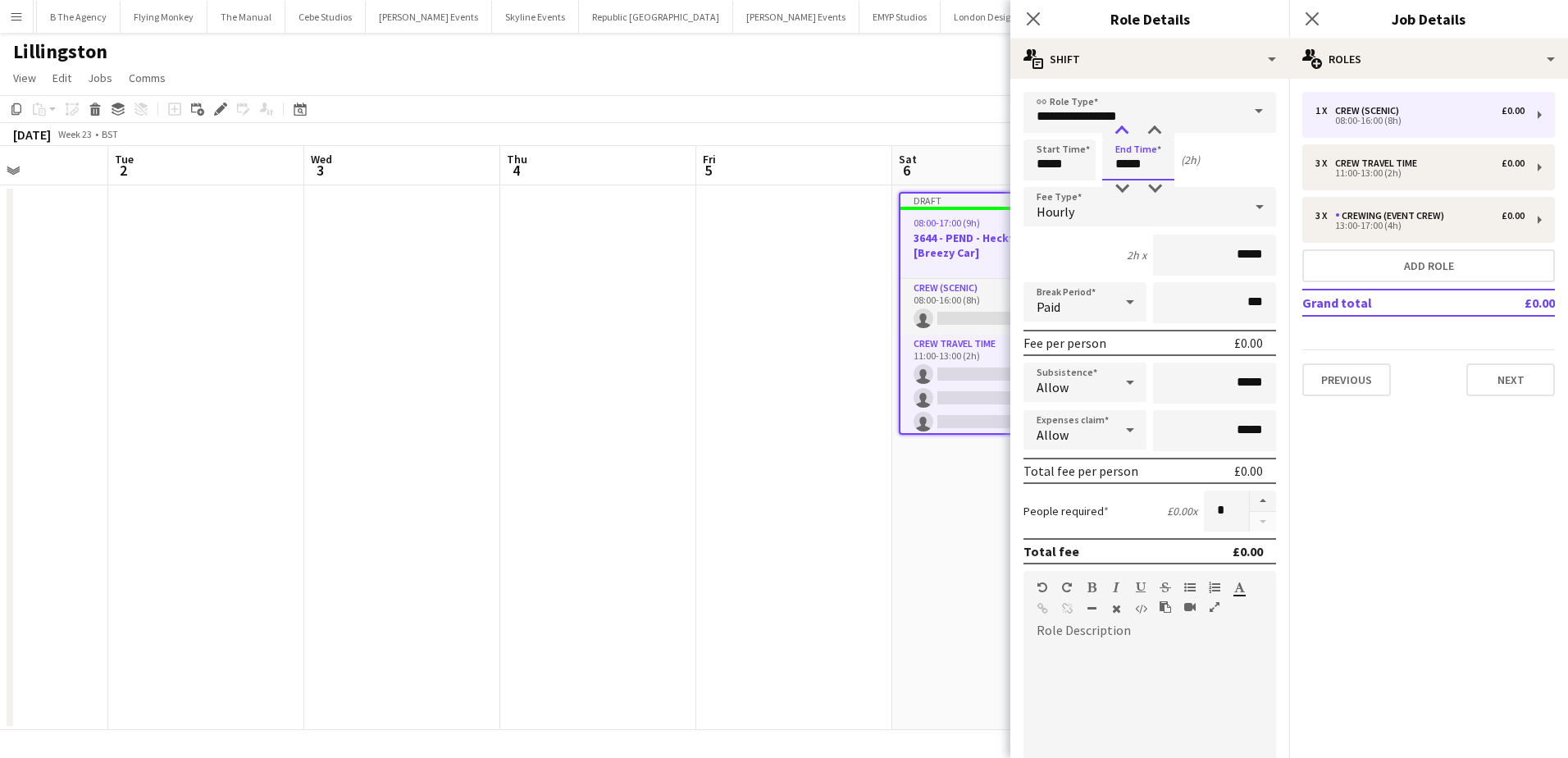
click at [1128, 134] on div at bounding box center [1121, 131] width 33 height 16
click at [1250, 503] on button "button" at bounding box center [1263, 500] width 26 height 22
type input "*"
click at [1488, 373] on button "Next" at bounding box center [1511, 379] width 88 height 33
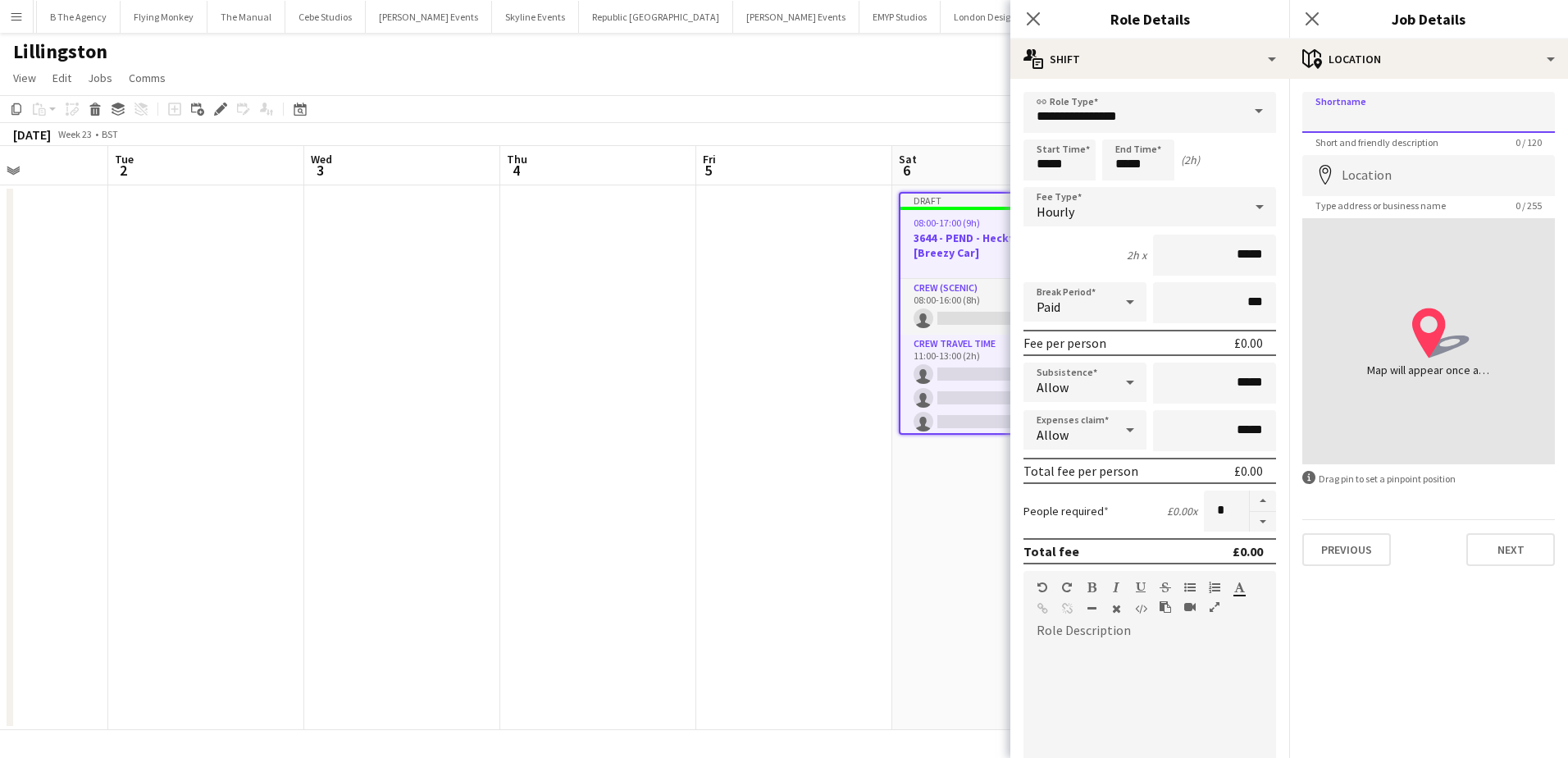
click at [1343, 112] on input "Shortname" at bounding box center [1428, 113] width 253 height 41
type input "**********"
click at [1357, 119] on input "**********" at bounding box center [1428, 113] width 253 height 41
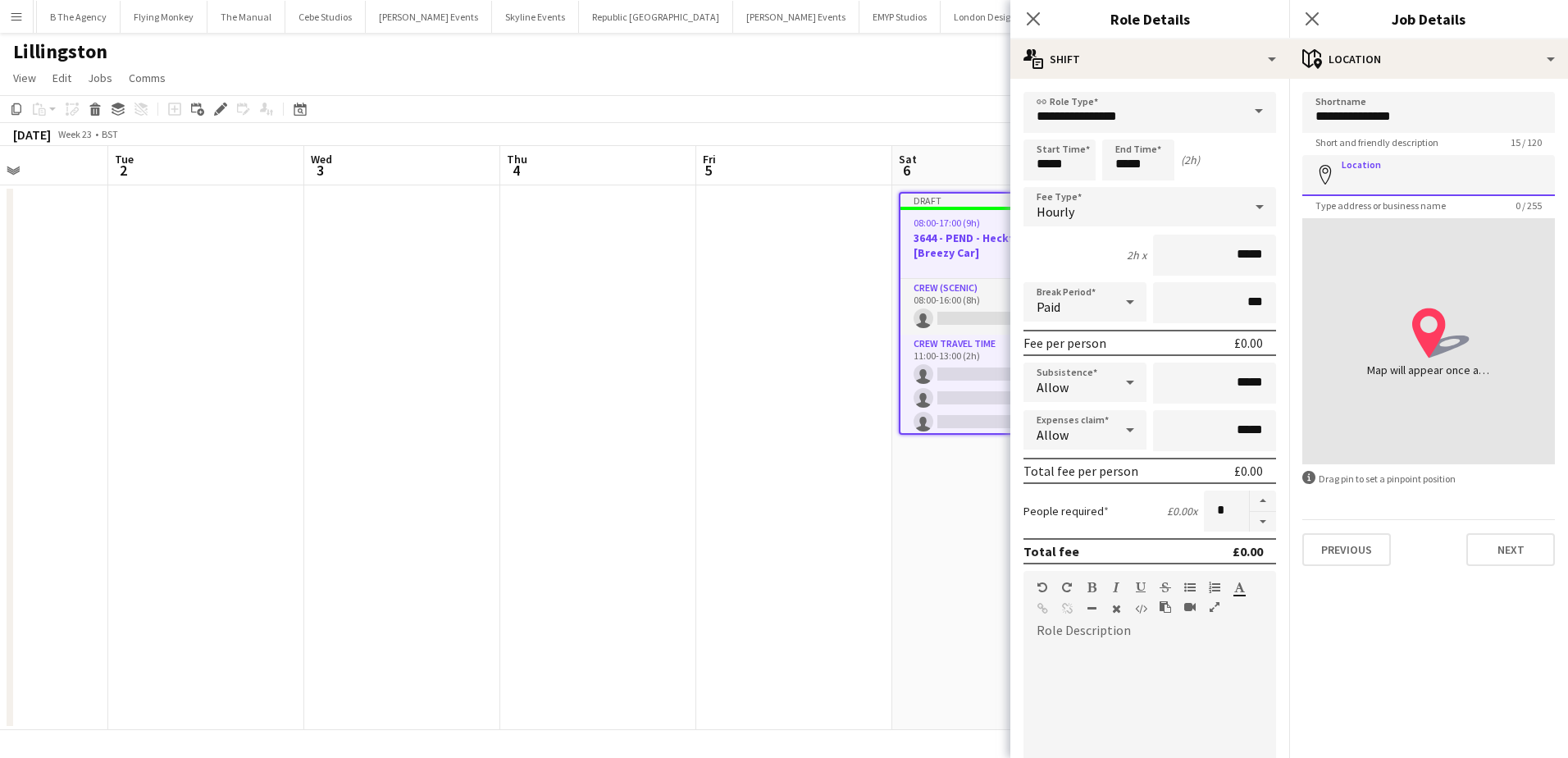
click at [1370, 182] on input "Location" at bounding box center [1428, 176] width 253 height 41
paste input "**********"
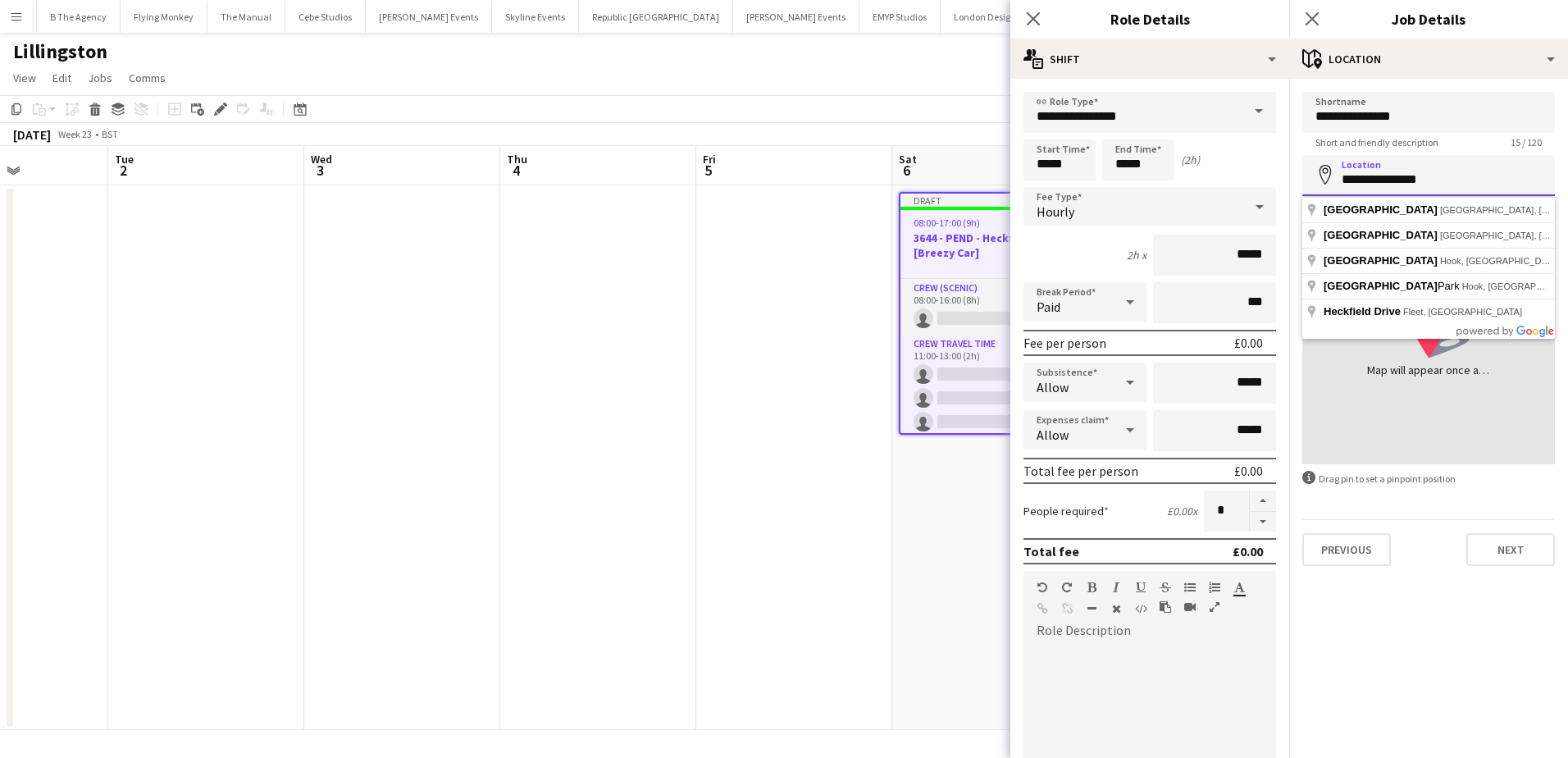
click at [1387, 176] on input "**********" at bounding box center [1428, 176] width 253 height 41
type input "**********"
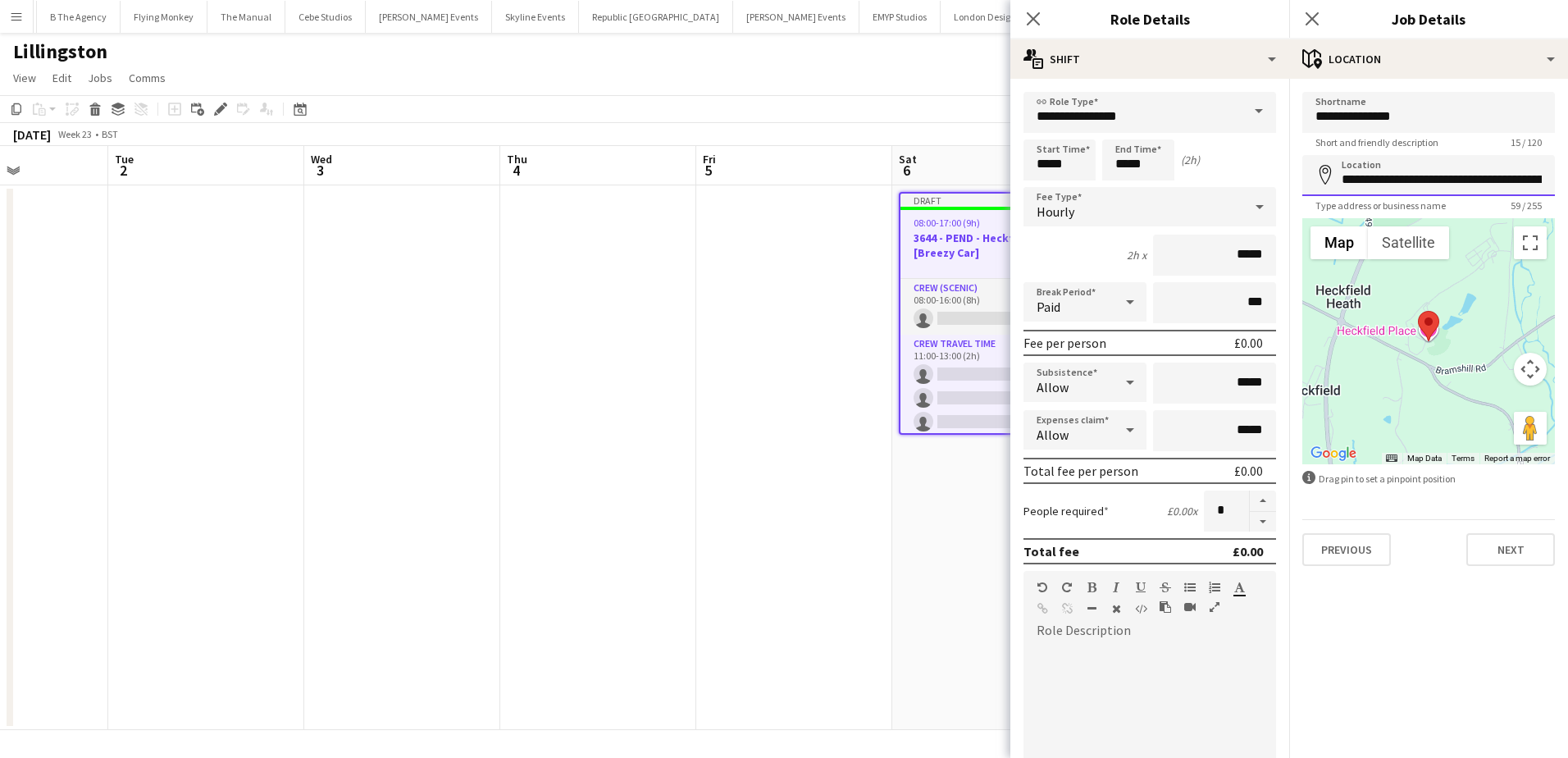
click at [1411, 175] on input "**********" at bounding box center [1428, 176] width 253 height 41
click at [1509, 545] on button "Next" at bounding box center [1511, 549] width 88 height 33
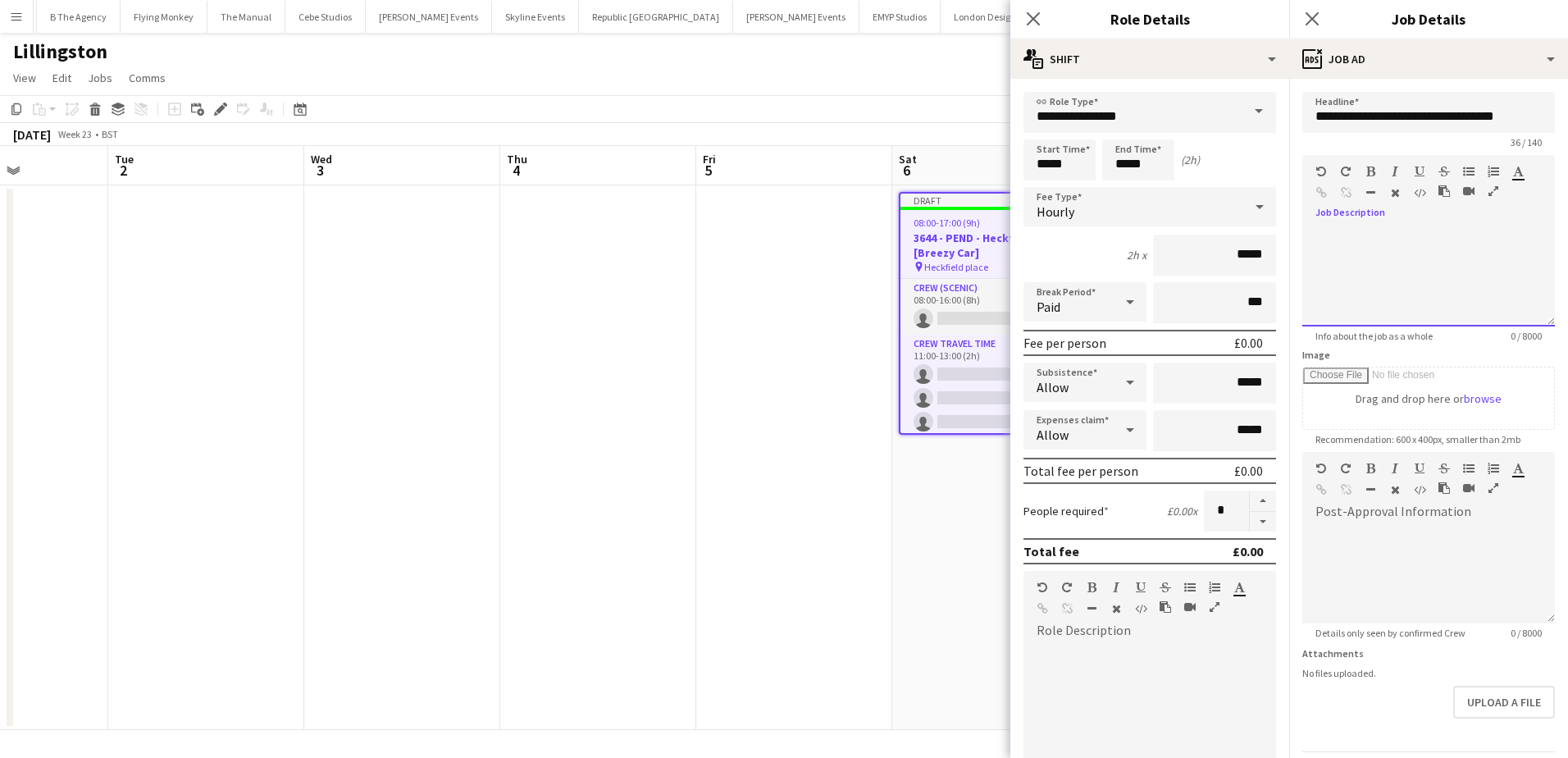
click at [1305, 225] on span at bounding box center [1315, 228] width 26 height 23
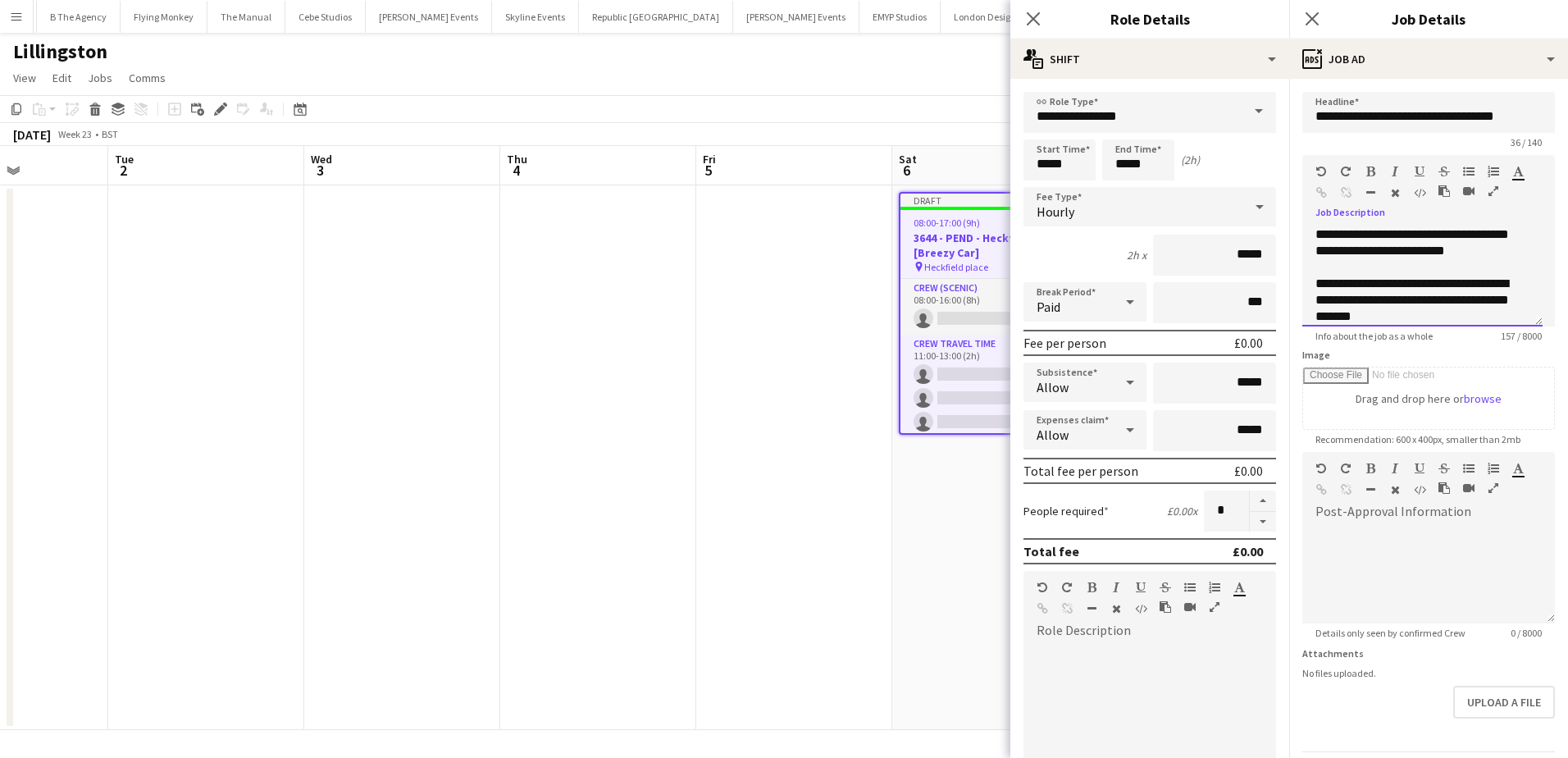
scroll to position [18, 0]
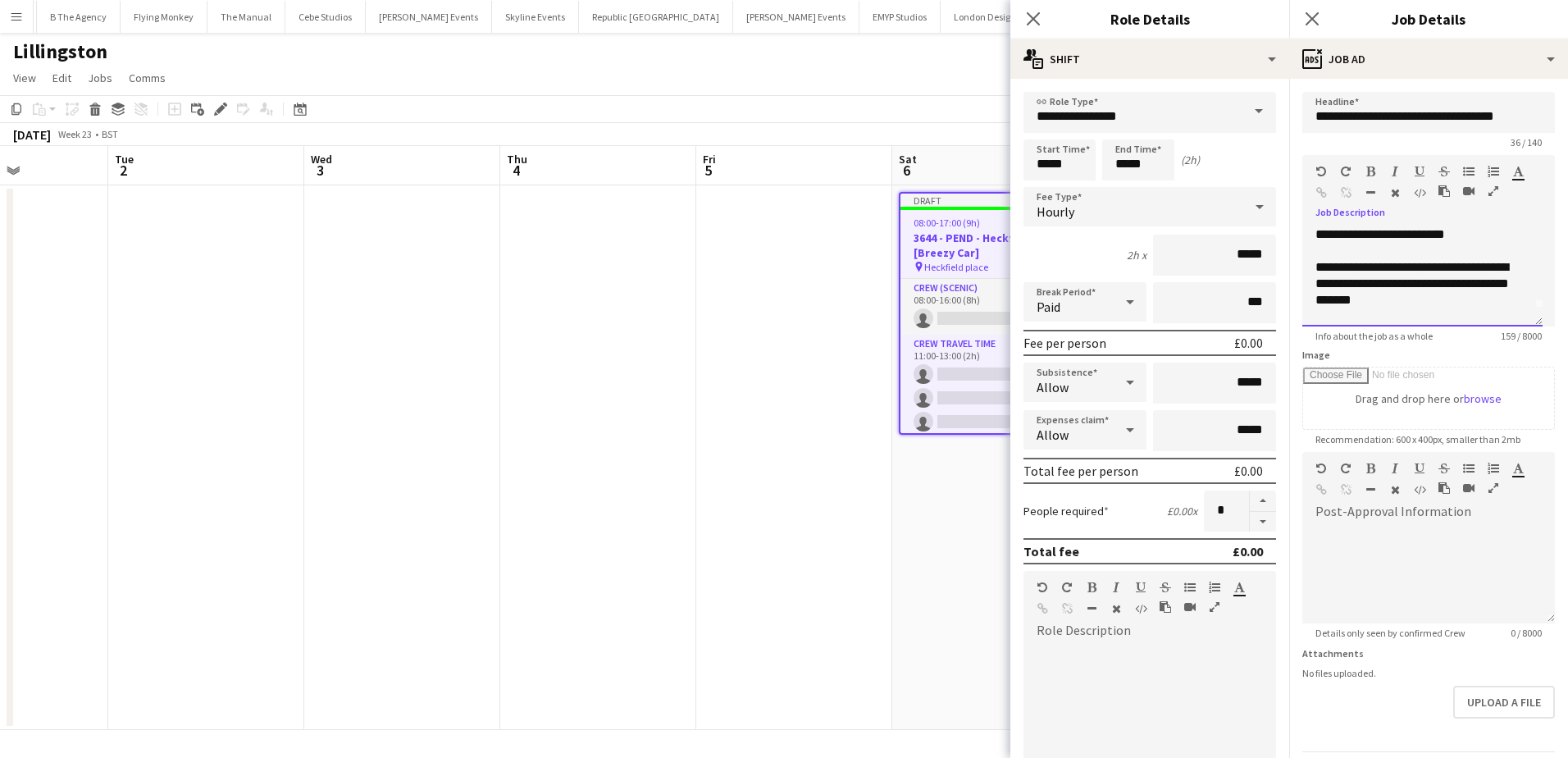
click at [1474, 264] on div "**********" at bounding box center [1416, 283] width 201 height 49
click at [1374, 272] on div "**********" at bounding box center [1416, 283] width 201 height 49
click at [1386, 303] on div "**********" at bounding box center [1416, 283] width 201 height 49
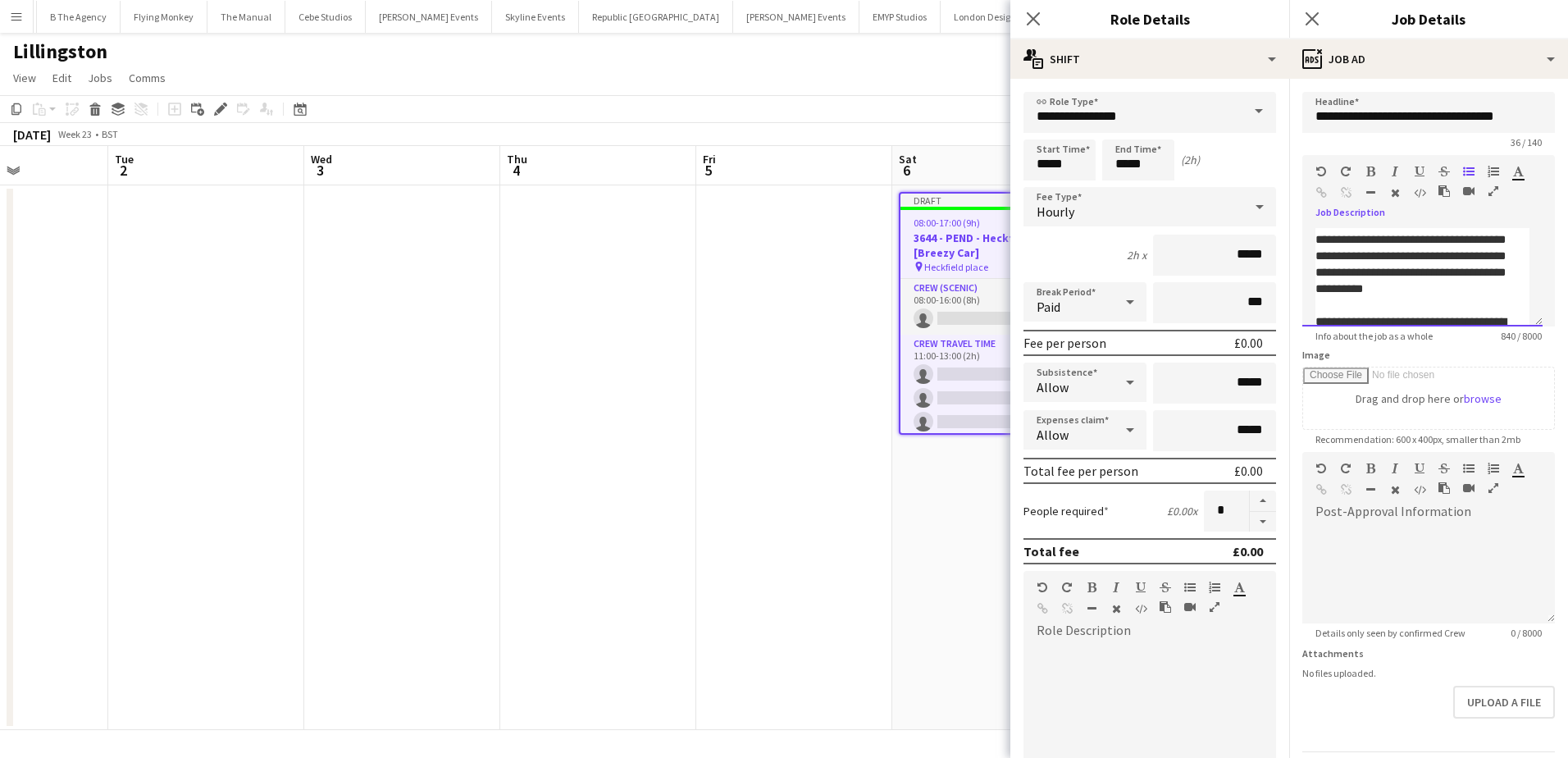
scroll to position [166, 0]
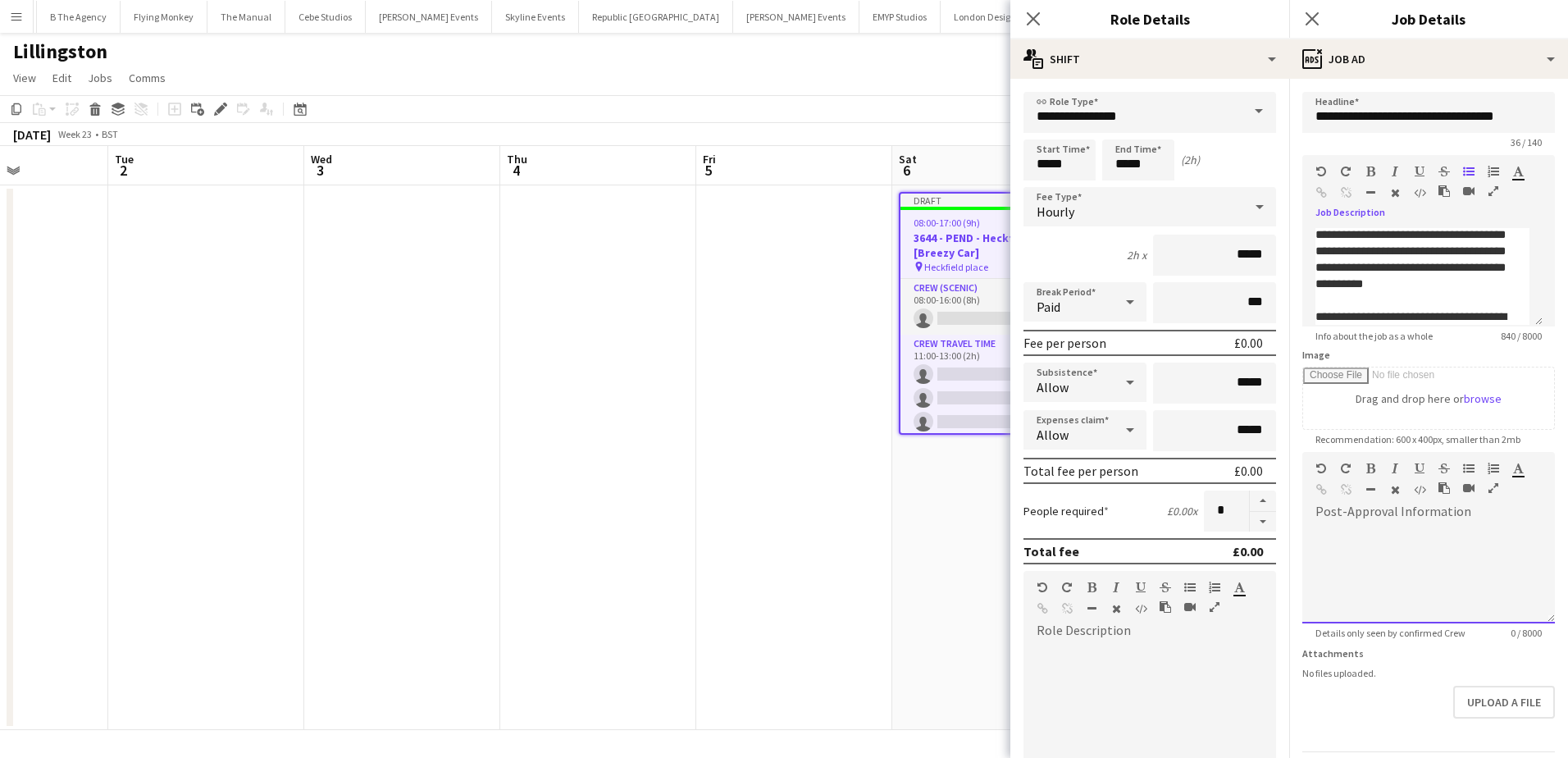
click at [1347, 540] on div at bounding box center [1428, 574] width 253 height 99
click at [866, 480] on app-date-cell at bounding box center [794, 457] width 196 height 545
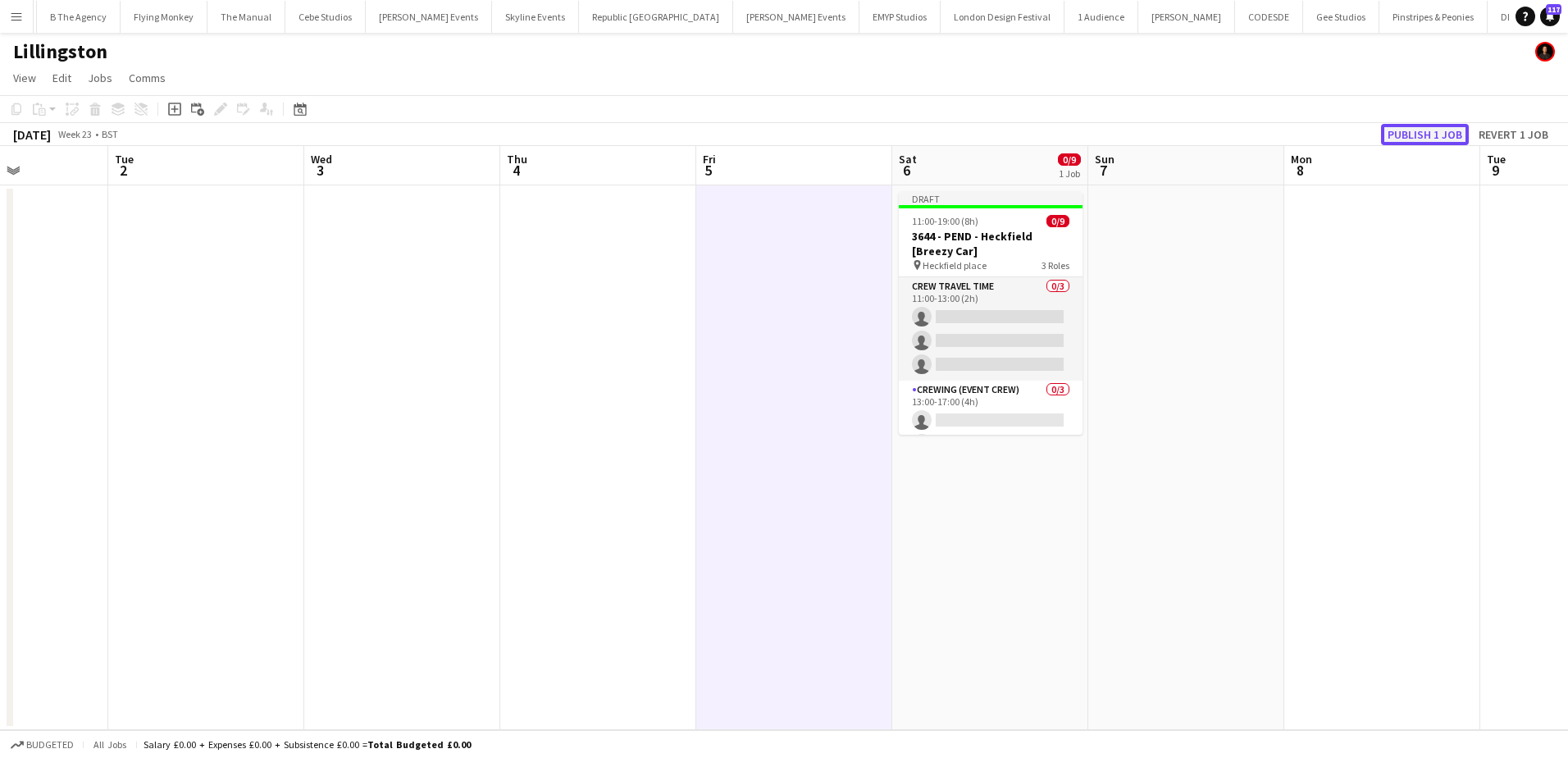
click at [1421, 135] on button "Publish 1 job" at bounding box center [1424, 134] width 87 height 22
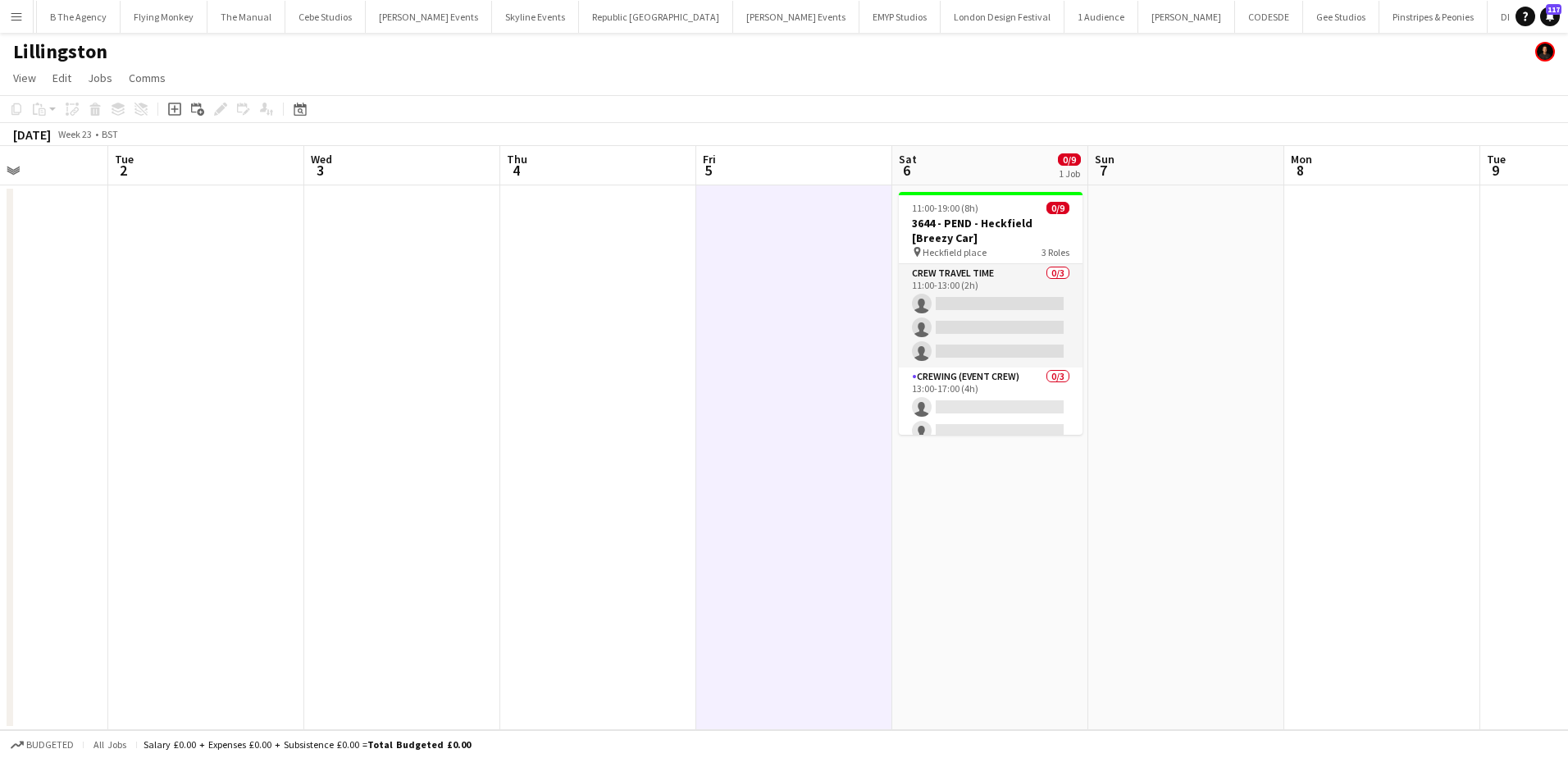
drag, startPoint x: 575, startPoint y: 458, endPoint x: 557, endPoint y: 434, distance: 30.0
click at [575, 458] on app-date-cell at bounding box center [598, 457] width 196 height 545
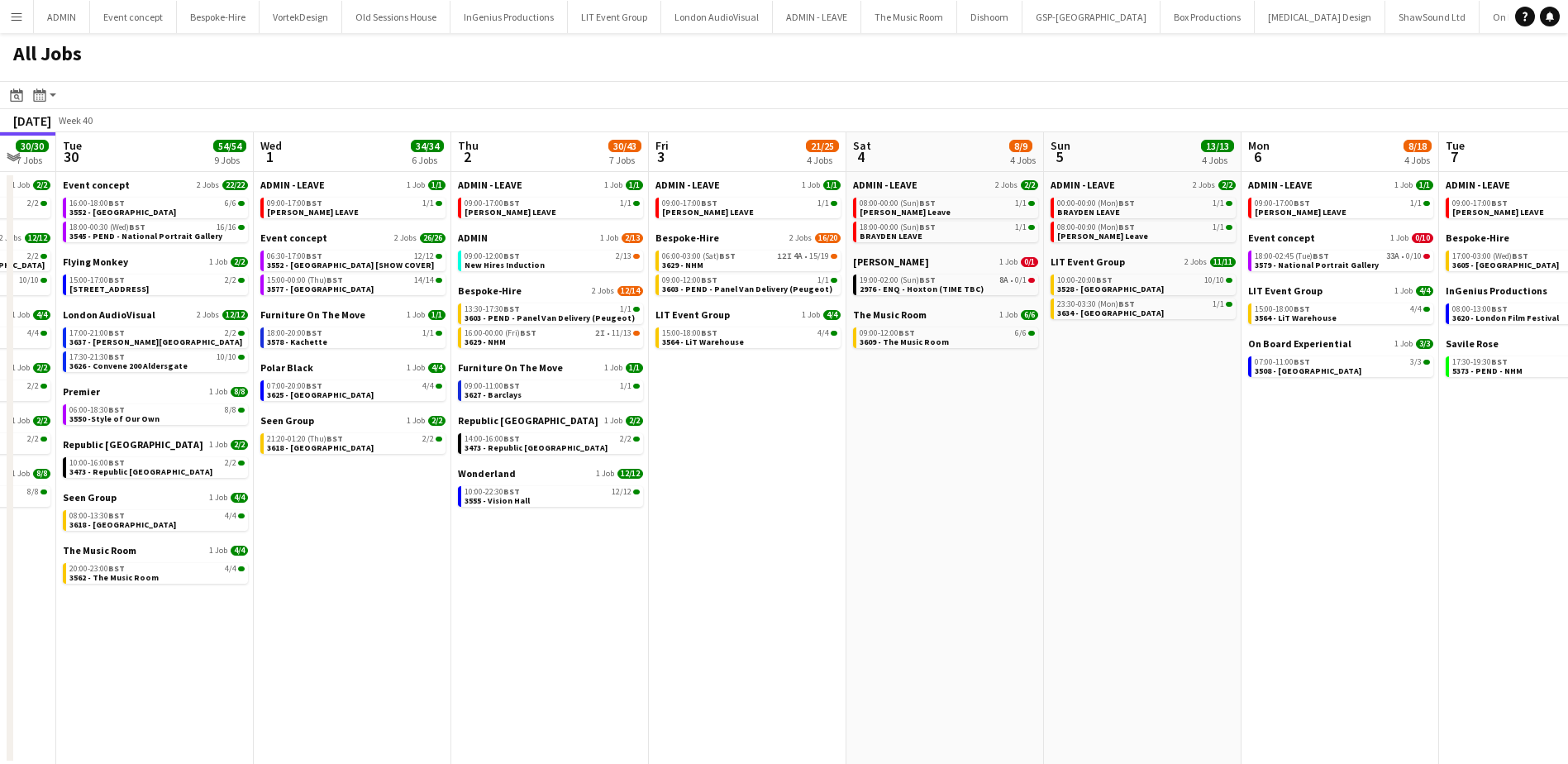
scroll to position [0, 538]
drag, startPoint x: 1276, startPoint y: 427, endPoint x: 936, endPoint y: 416, distance: 340.2
click at [936, 416] on app-calendar-viewport "Sat 27 35/39 6 Jobs Sun 28 26/27 8 Jobs Mon 29 30/30 7 Jobs Tue 30 54/54 9 Jobs…" at bounding box center [784, 447] width 1568 height 632
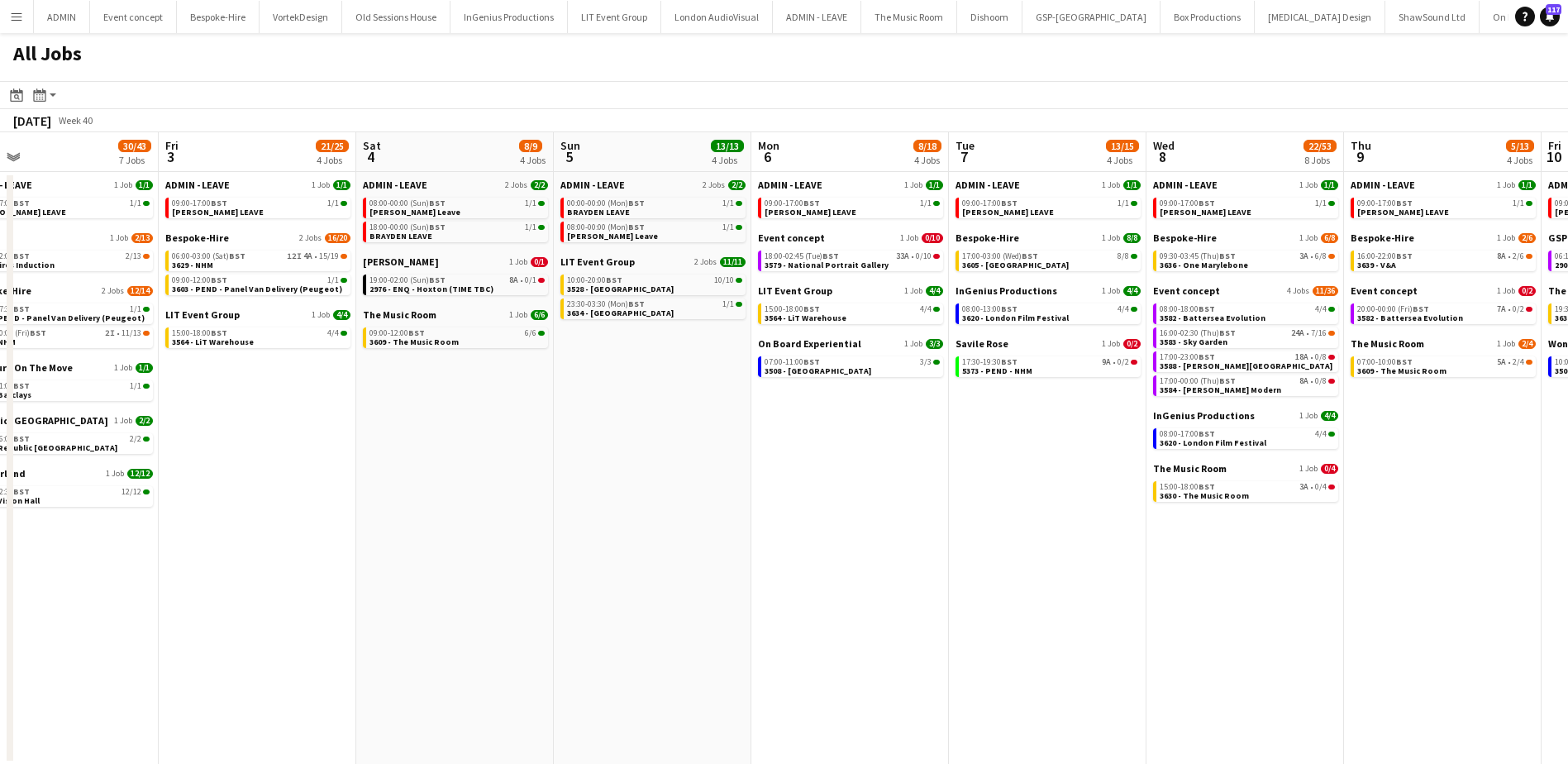
drag, startPoint x: 949, startPoint y: 399, endPoint x: 443, endPoint y: 377, distance: 506.5
click at [440, 371] on app-calendar-viewport "Mon 29 30/30 7 Jobs Tue 30 54/54 9 Jobs Wed 1 34/34 6 Jobs Thu 2 30/43 7 Jobs F…" at bounding box center [784, 447] width 1568 height 632
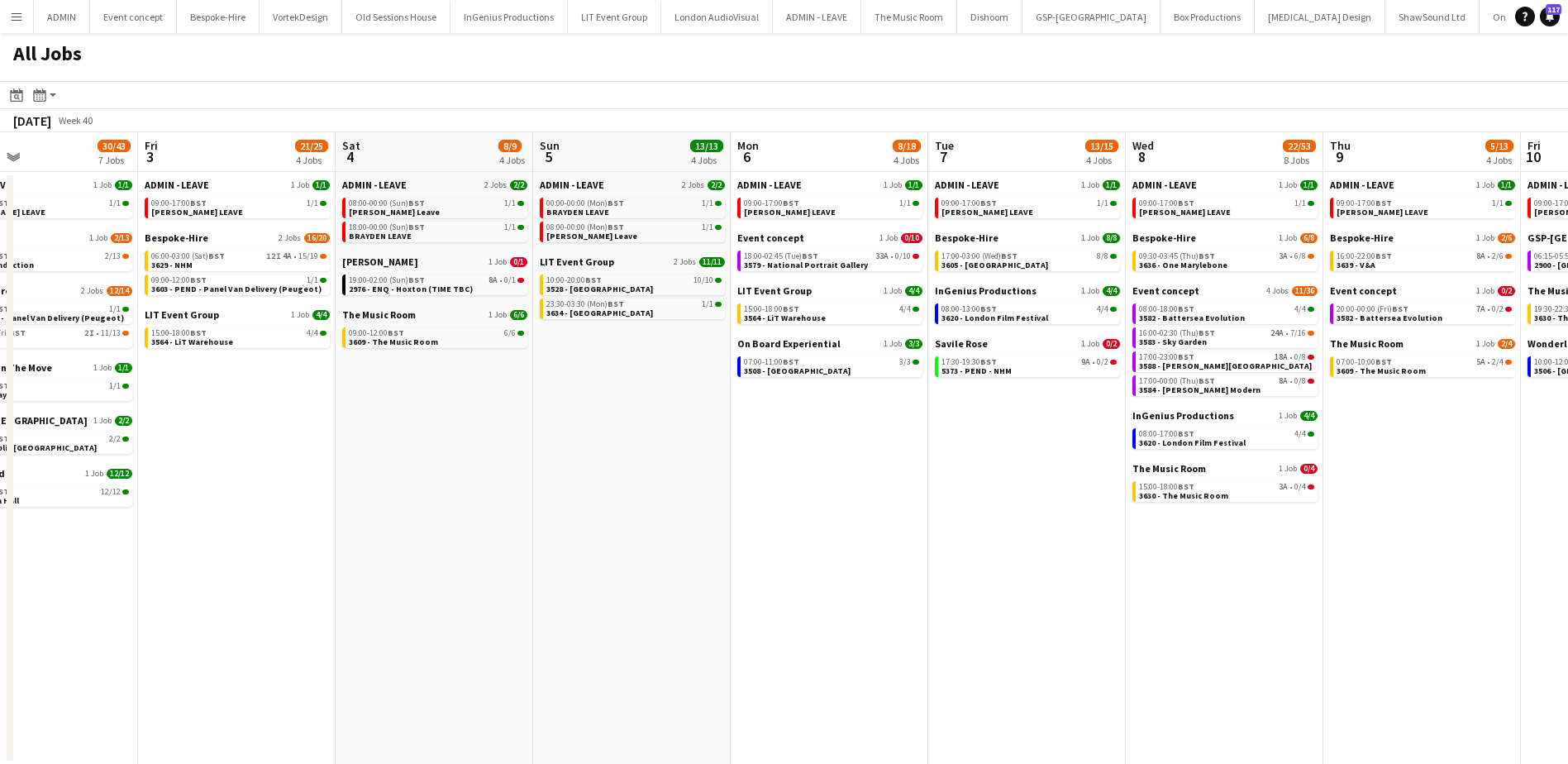
scroll to position [0, 461]
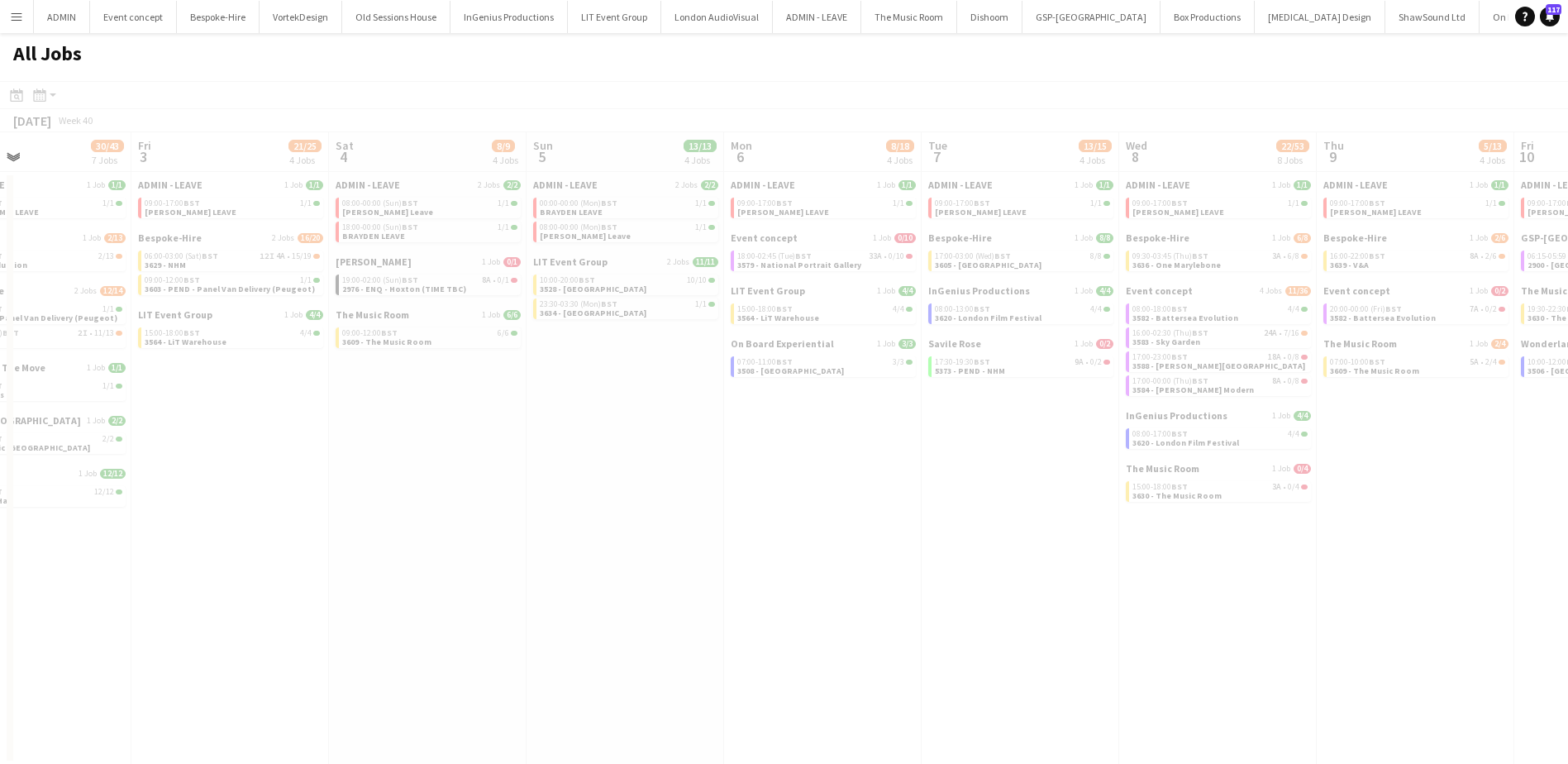
drag, startPoint x: 962, startPoint y: 523, endPoint x: 621, endPoint y: 506, distance: 341.4
click at [621, 506] on app-all-jobs "All Jobs Date picker SEP 2025 SEP 2025 Monday M Tuesday T Wednesday W Thursday …" at bounding box center [784, 399] width 1568 height 732
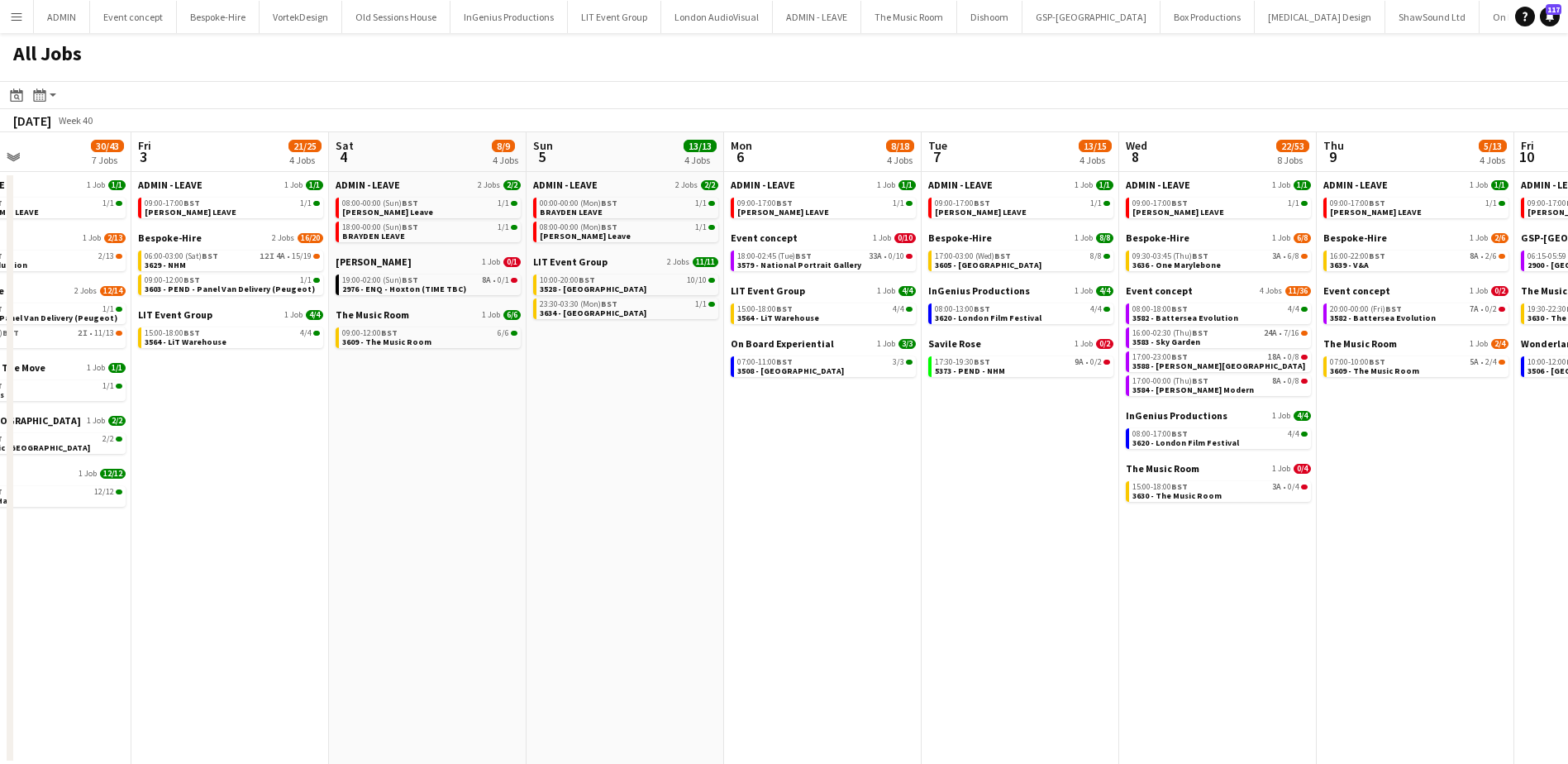
drag, startPoint x: 1016, startPoint y: 564, endPoint x: 699, endPoint y: 544, distance: 317.6
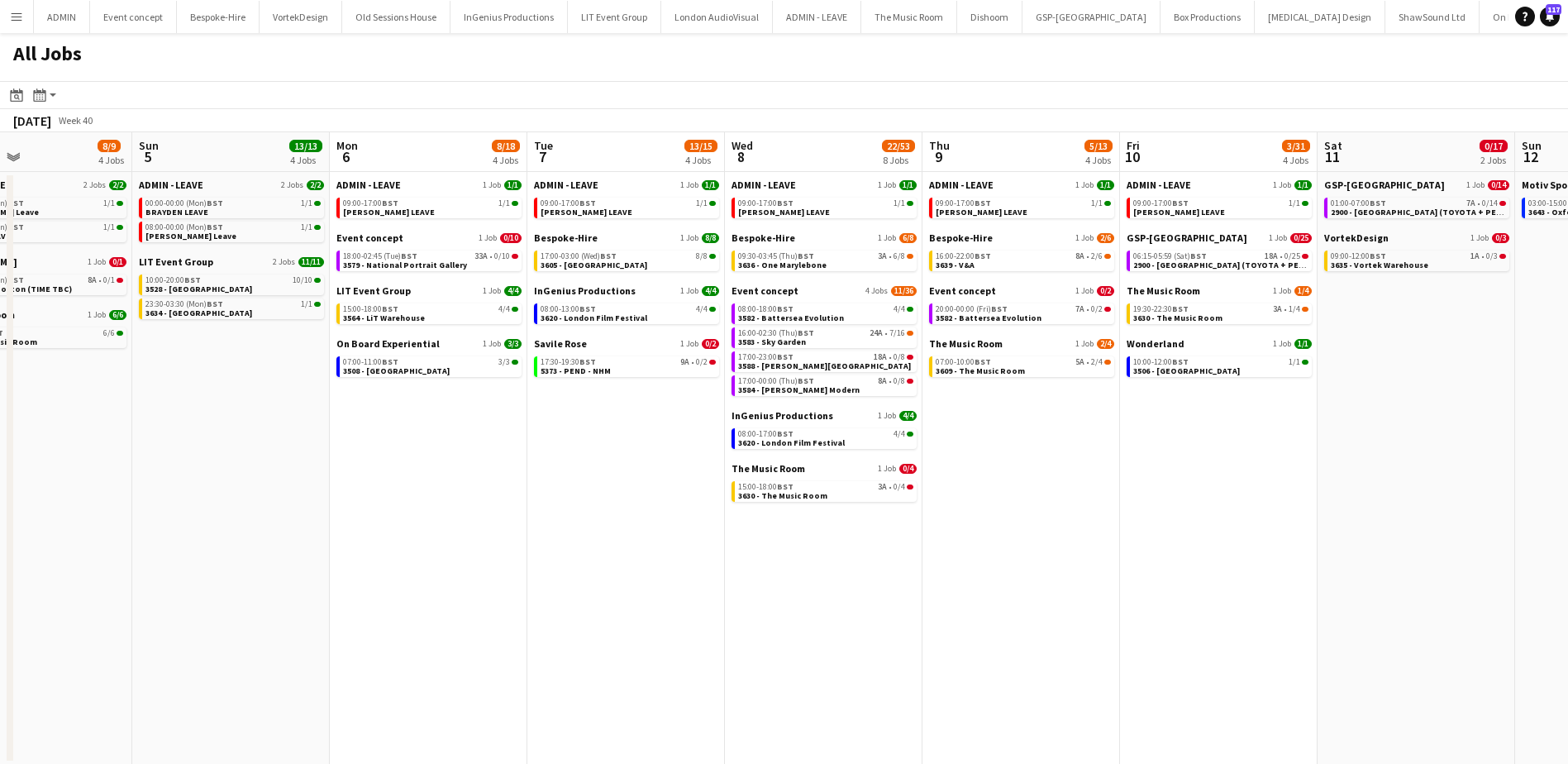
scroll to position [0, 464]
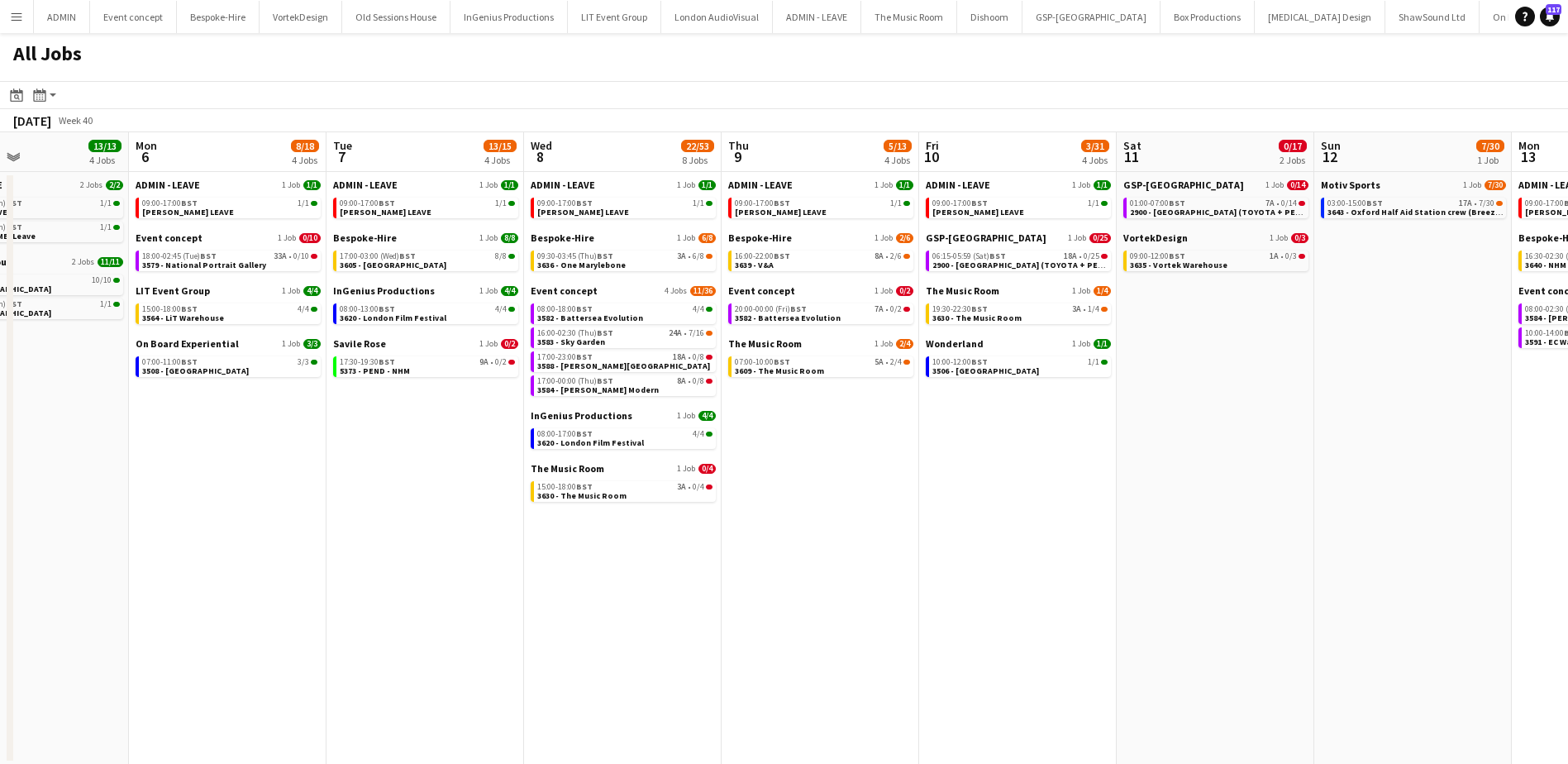
drag, startPoint x: 1077, startPoint y: 593, endPoint x: 482, endPoint y: 522, distance: 599.2
click at [482, 522] on app-calendar-viewport "Fri 3 21/25 4 Jobs Sat 4 8/9 4 Jobs Sun 5 13/13 4 Jobs Mon 6 8/18 4 Jobs Tue 7 …" at bounding box center [784, 447] width 1568 height 632
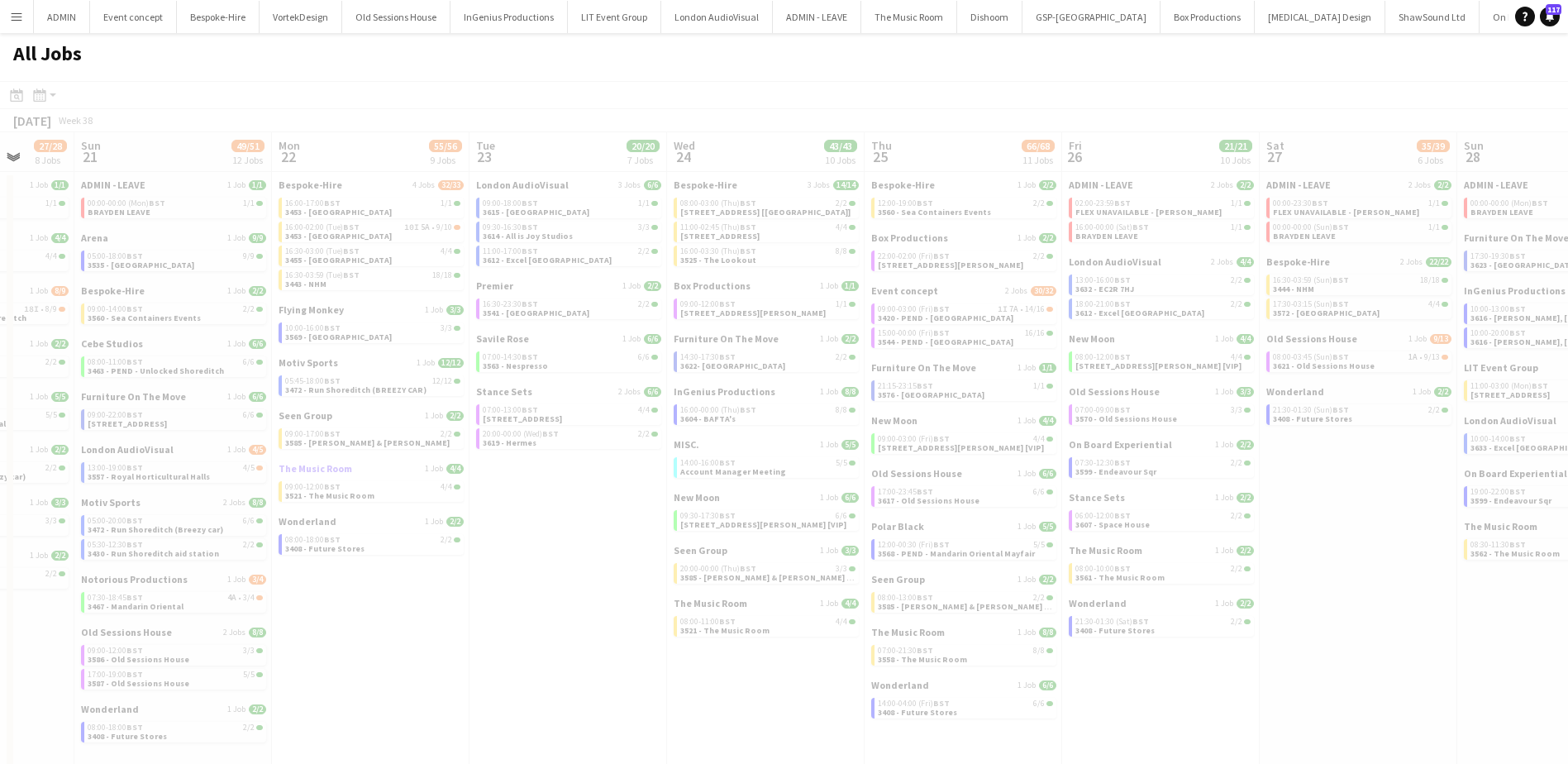
click at [940, 463] on app-calendar-viewport "Thu 18 Fri 19 39/40 10 Jobs Sat 20 27/28 8 Jobs Sun 21 49/51 12 Jobs Mon 22 55/…" at bounding box center [784, 460] width 1568 height 656
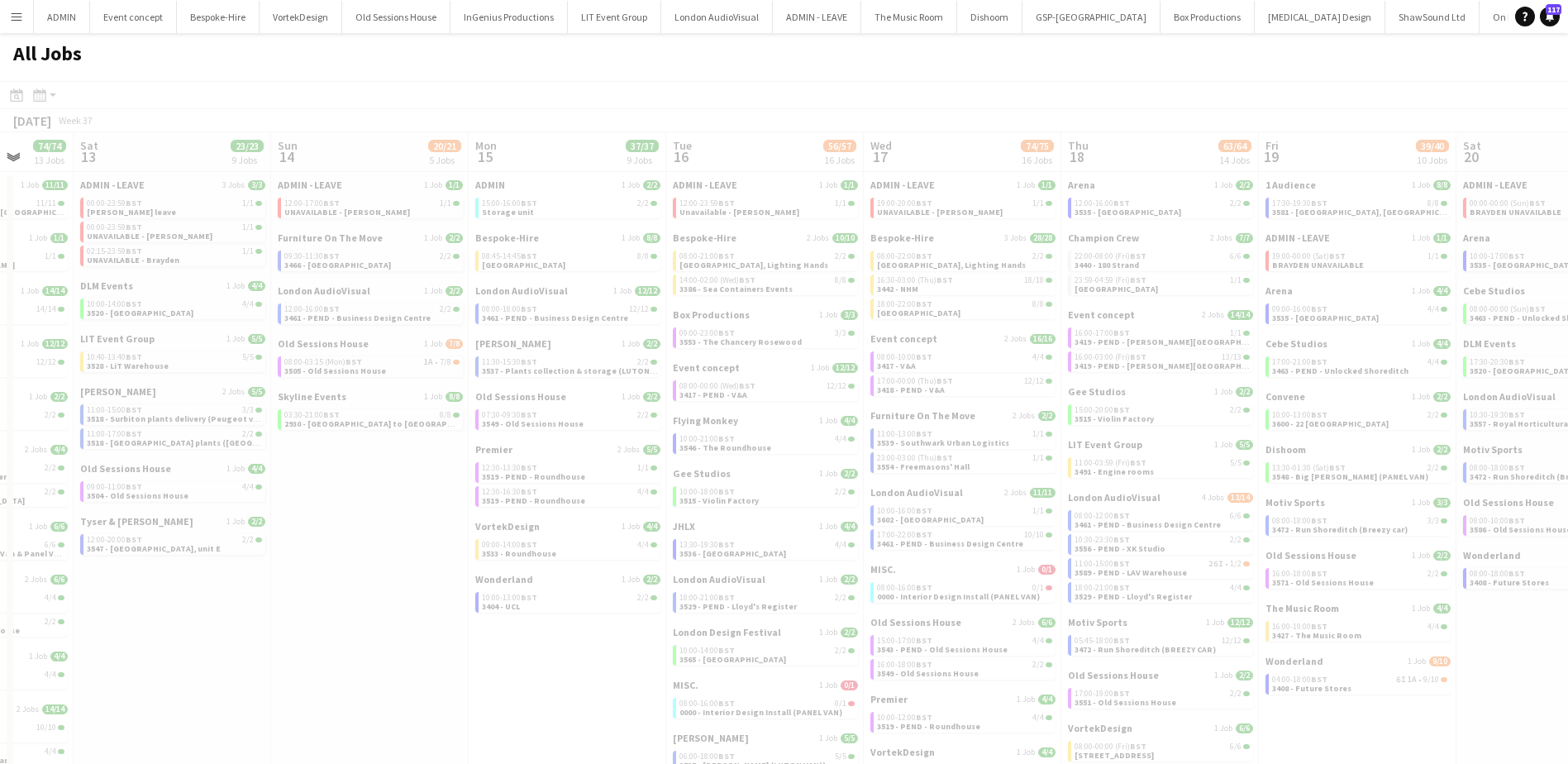
drag, startPoint x: 391, startPoint y: 447, endPoint x: 1312, endPoint y: 464, distance: 921.2
click at [1314, 465] on app-all-jobs "All Jobs Date picker SEP 2025 SEP 2025 Monday M Tuesday T Wednesday W Thursday …" at bounding box center [784, 539] width 1568 height 1012
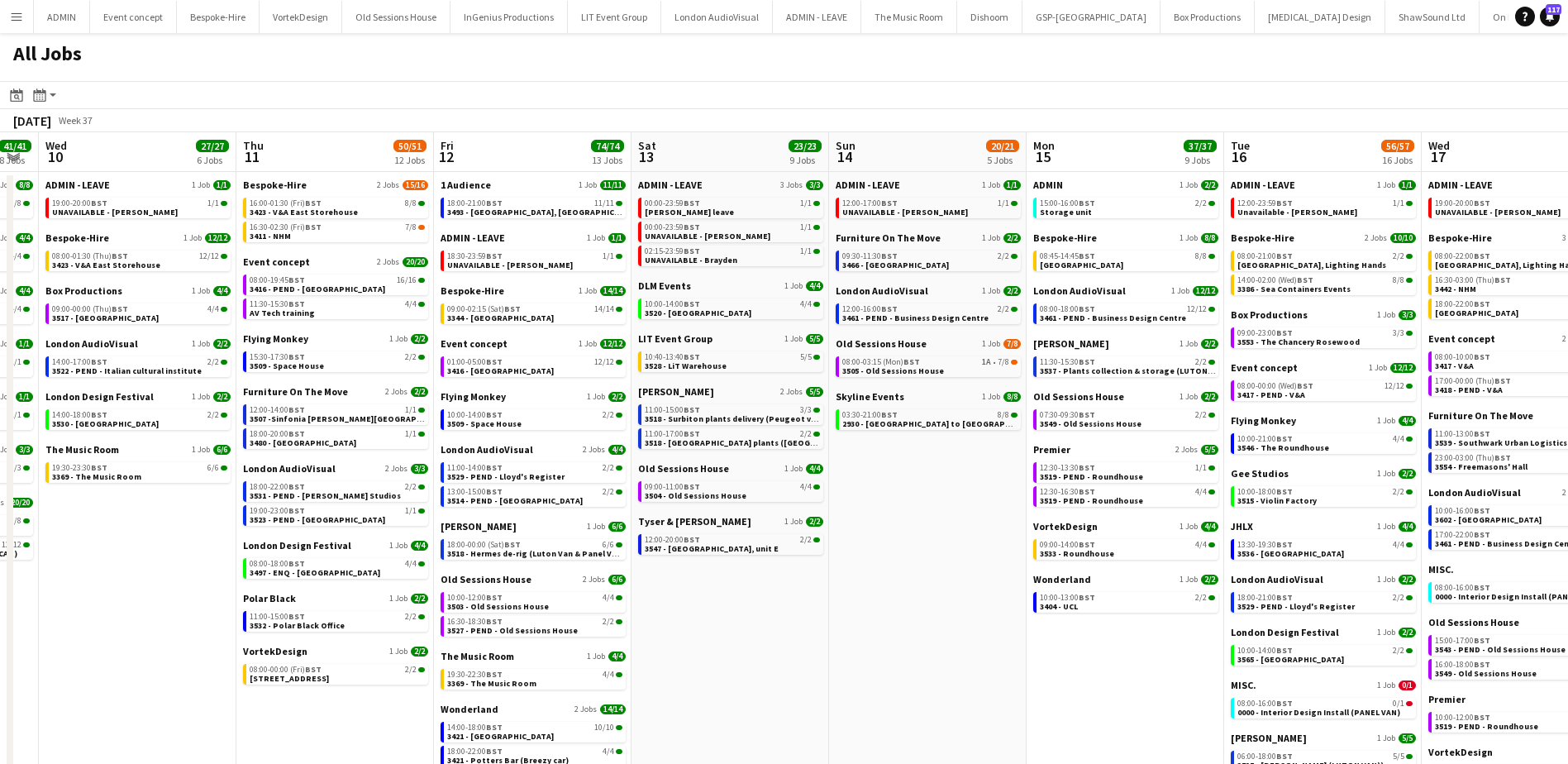
scroll to position [0, 354]
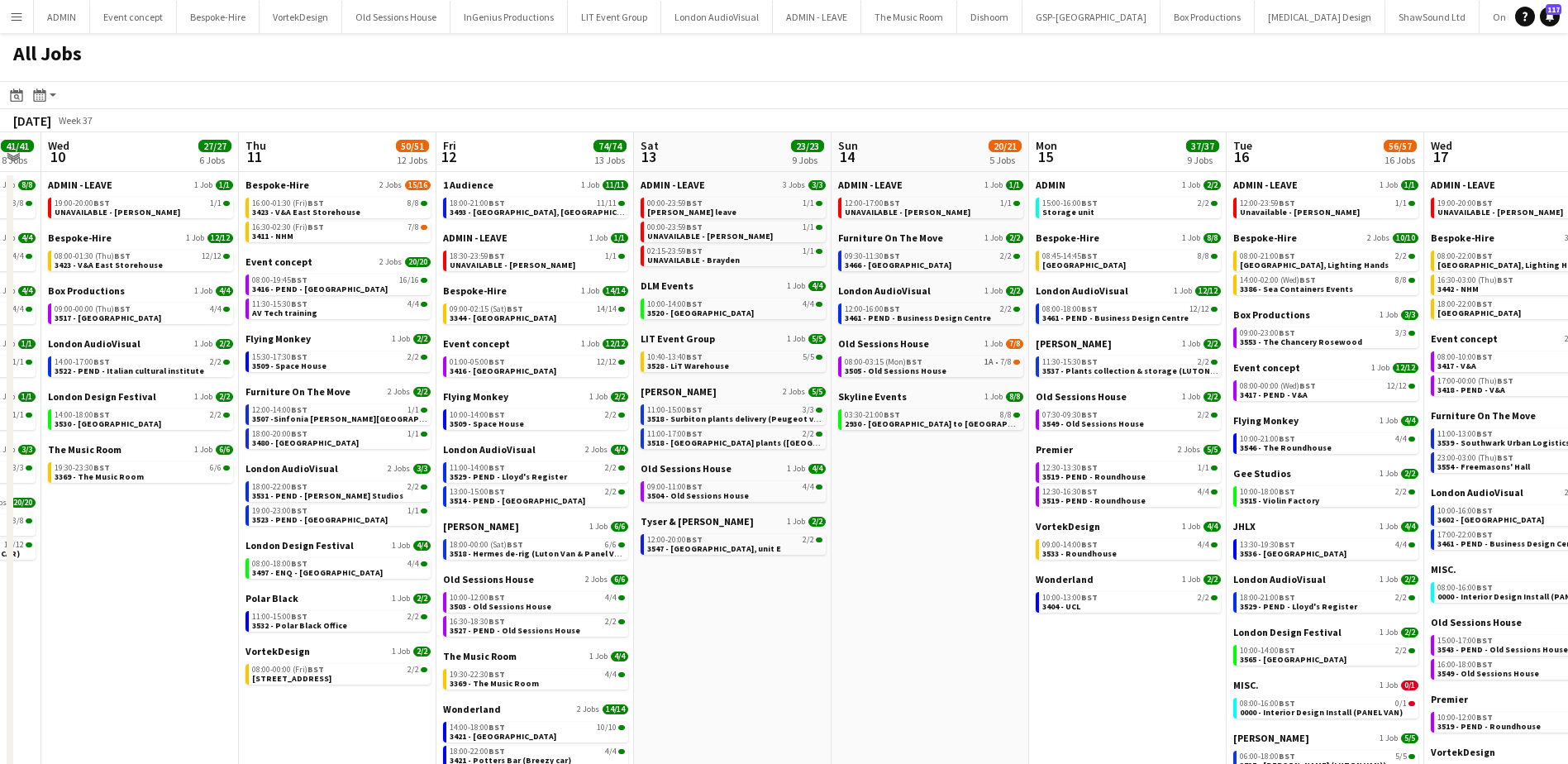
drag, startPoint x: 351, startPoint y: 585, endPoint x: 911, endPoint y: 589, distance: 560.0
click at [911, 589] on app-calendar-viewport "Mon 8 29/32 6 Jobs Tue 9 41/41 8 Jobs Wed 10 27/27 6 Jobs Thu 11 50/51 12 Jobs …" at bounding box center [784, 588] width 1568 height 913
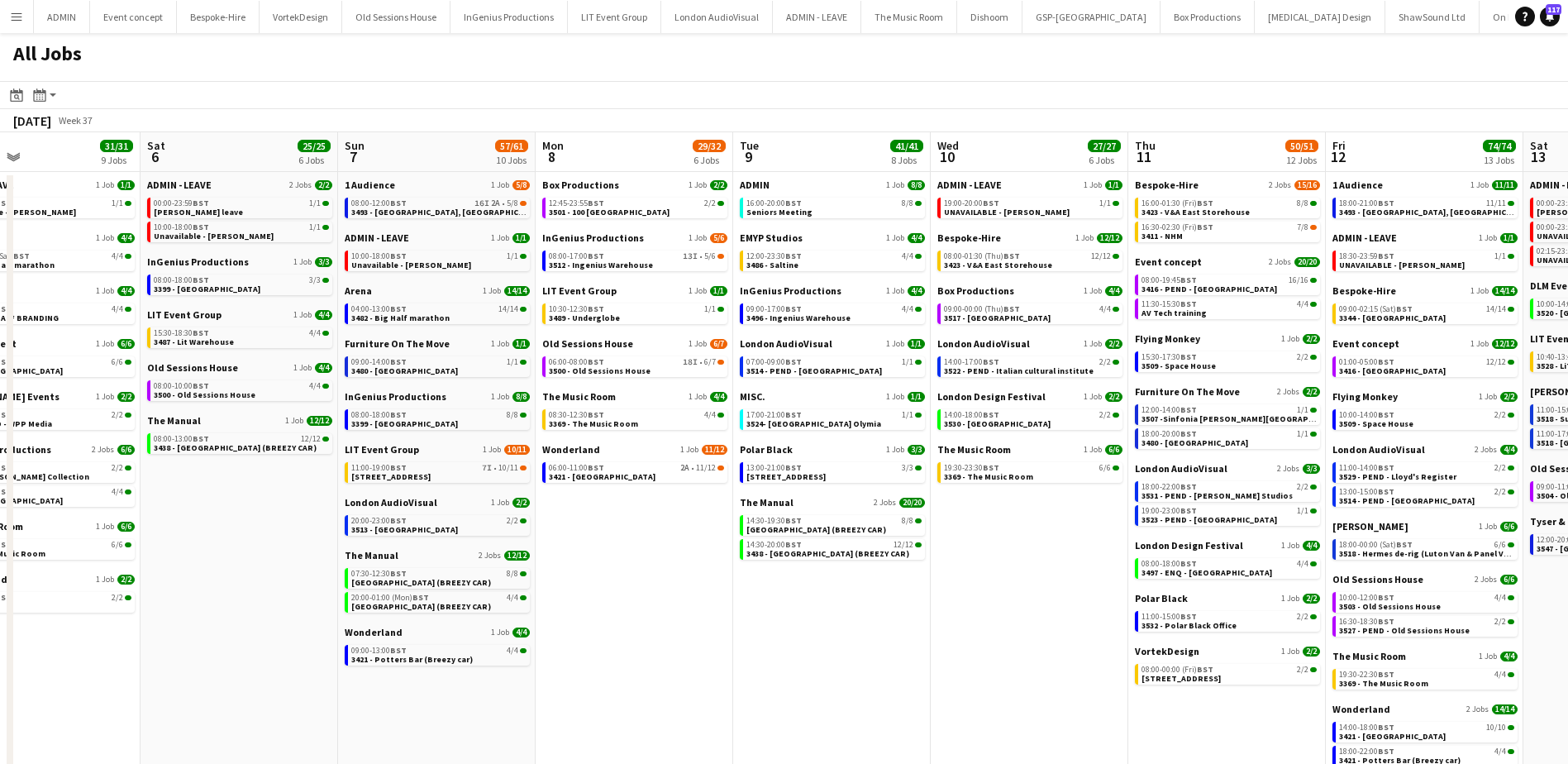
scroll to position [0, 418]
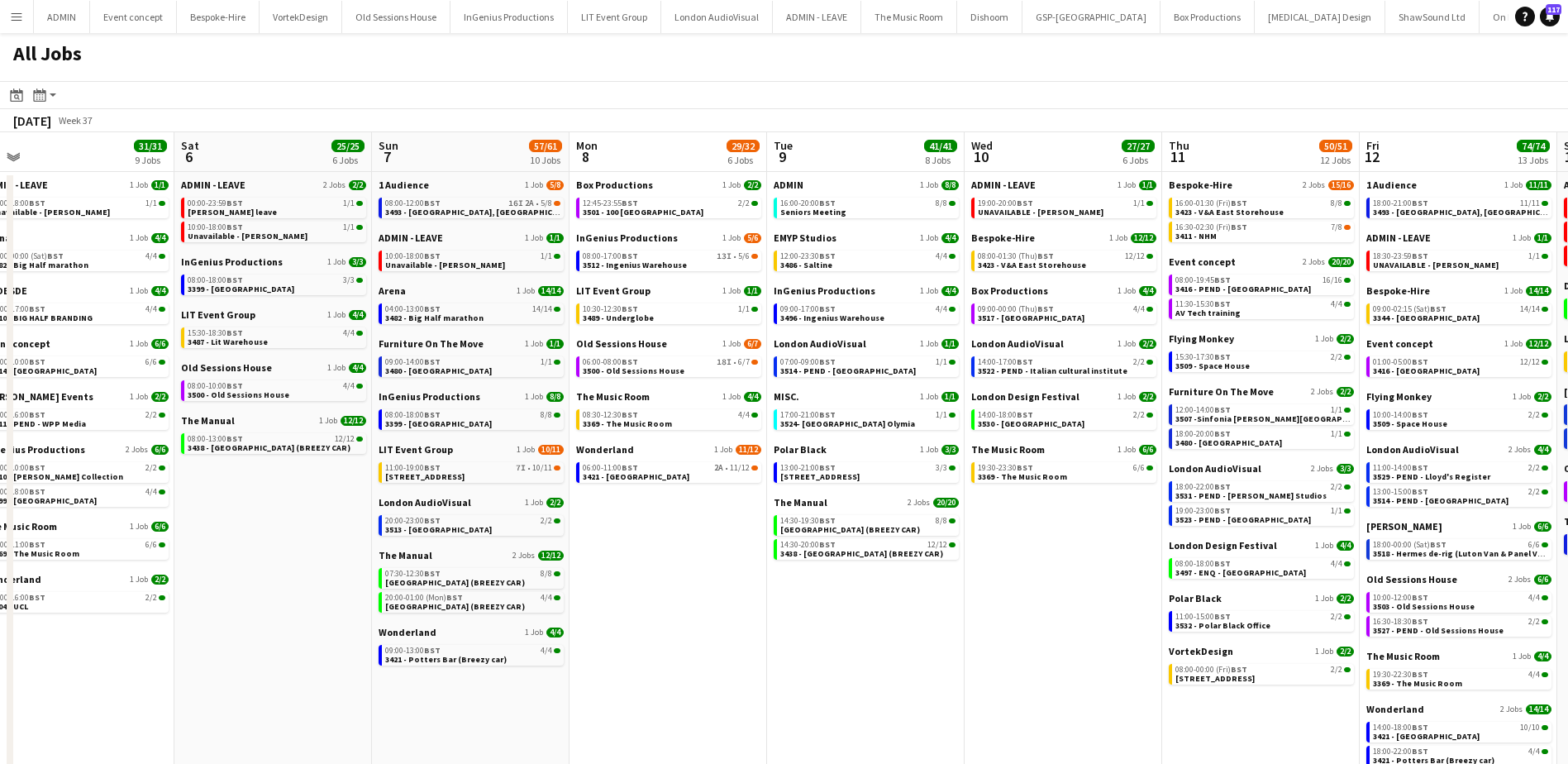
drag, startPoint x: 179, startPoint y: 534, endPoint x: 1102, endPoint y: 559, distance: 923.3
click at [1103, 559] on app-calendar-viewport "Wed 3 20/21 8 Jobs Thu 4 46/46 9 Jobs Fri 5 31/31 9 Jobs Sat 6 25/25 6 Jobs Sun…" at bounding box center [784, 588] width 1568 height 913
click at [248, 395] on span "3500 - Old Sessions House" at bounding box center [238, 394] width 101 height 10
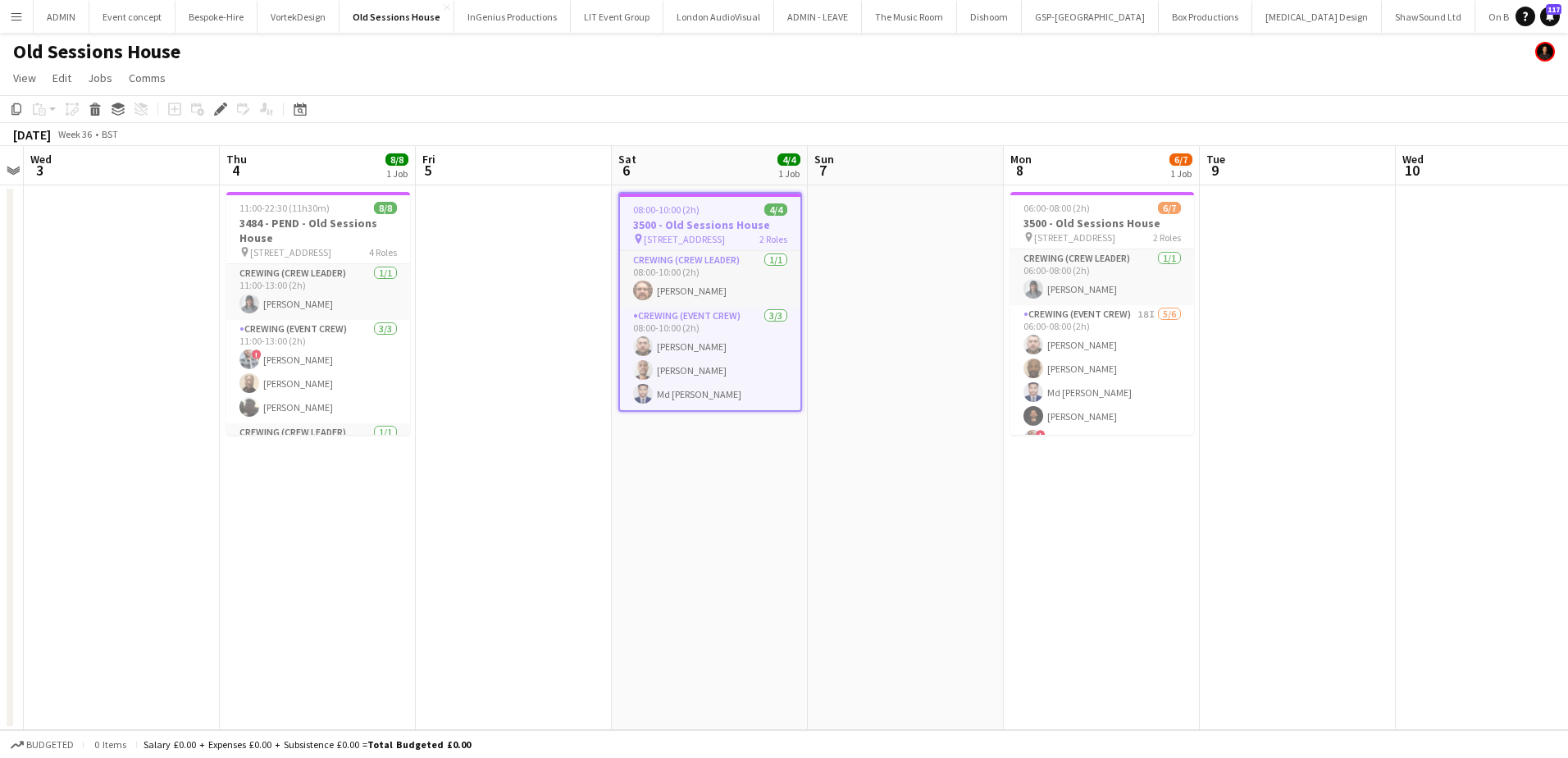
click at [496, 320] on app-date-cell at bounding box center [514, 457] width 196 height 545
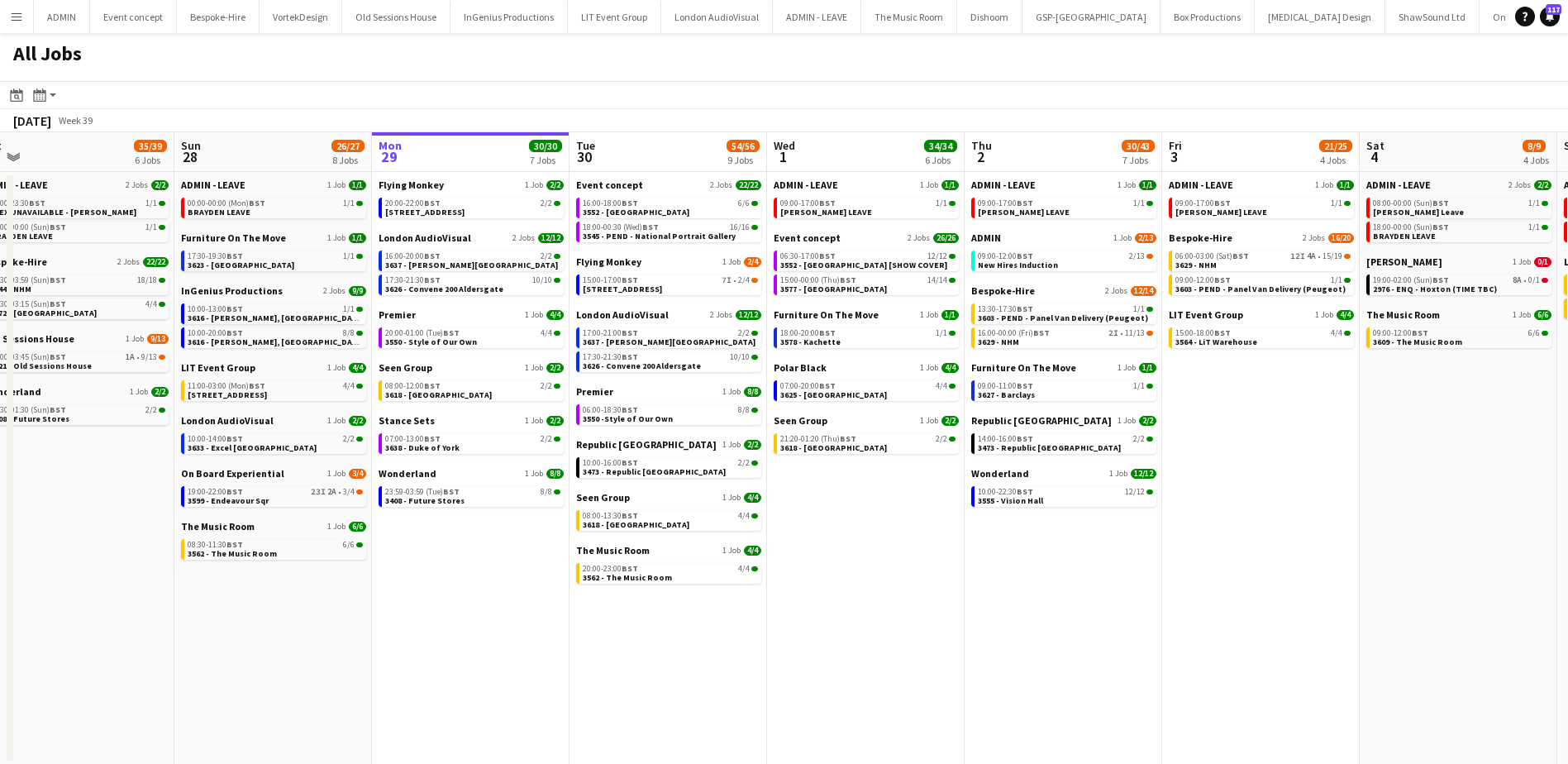
scroll to position [0, 396]
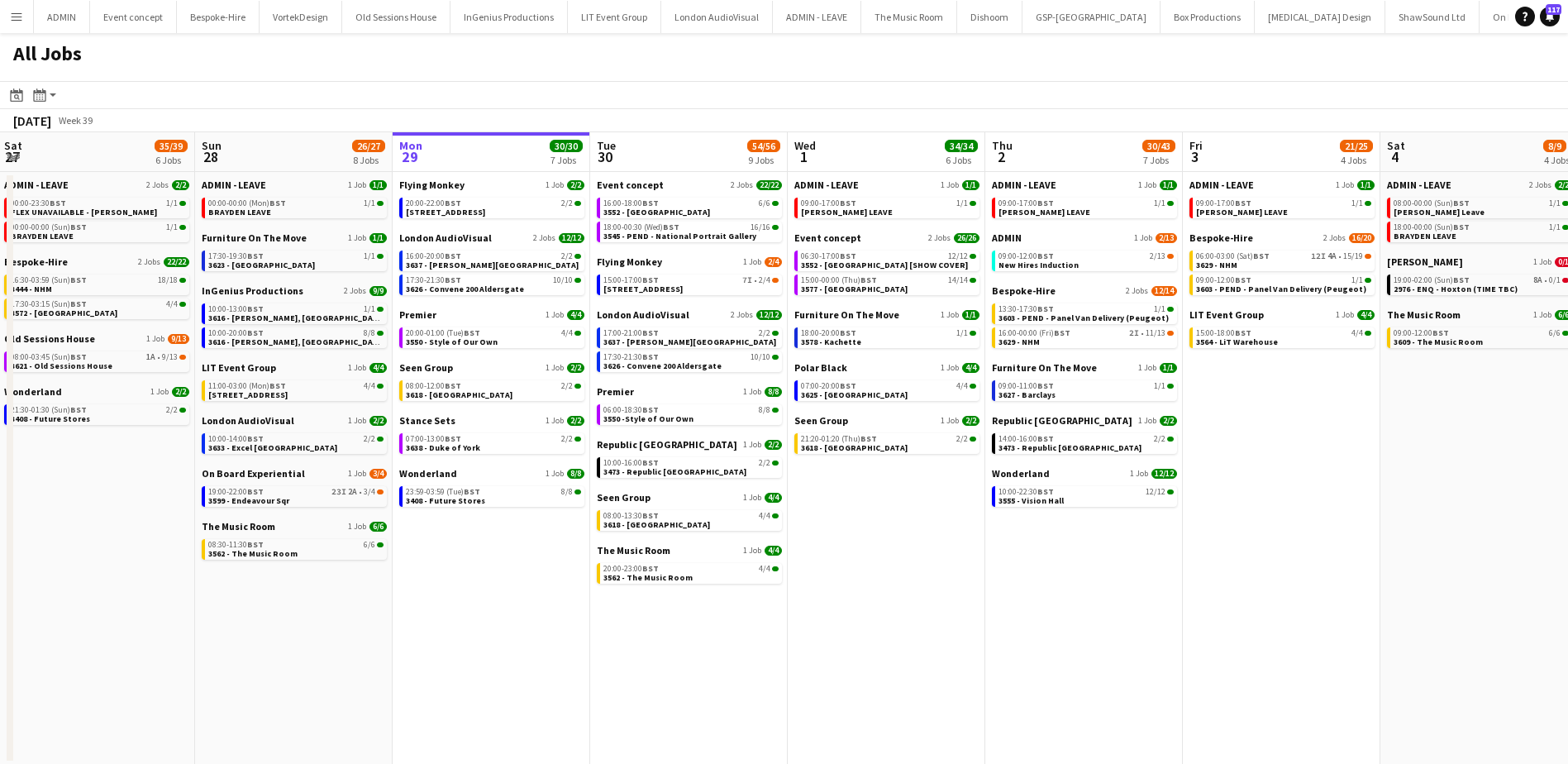
drag, startPoint x: 282, startPoint y: 631, endPoint x: 630, endPoint y: 566, distance: 354.0
click at [638, 611] on app-calendar-viewport "Thu 25 66/68 11 Jobs Fri 26 21/21 10 Jobs Sat 27 35/39 6 Jobs Sun 28 26/27 8 Jo…" at bounding box center [784, 447] width 1568 height 632
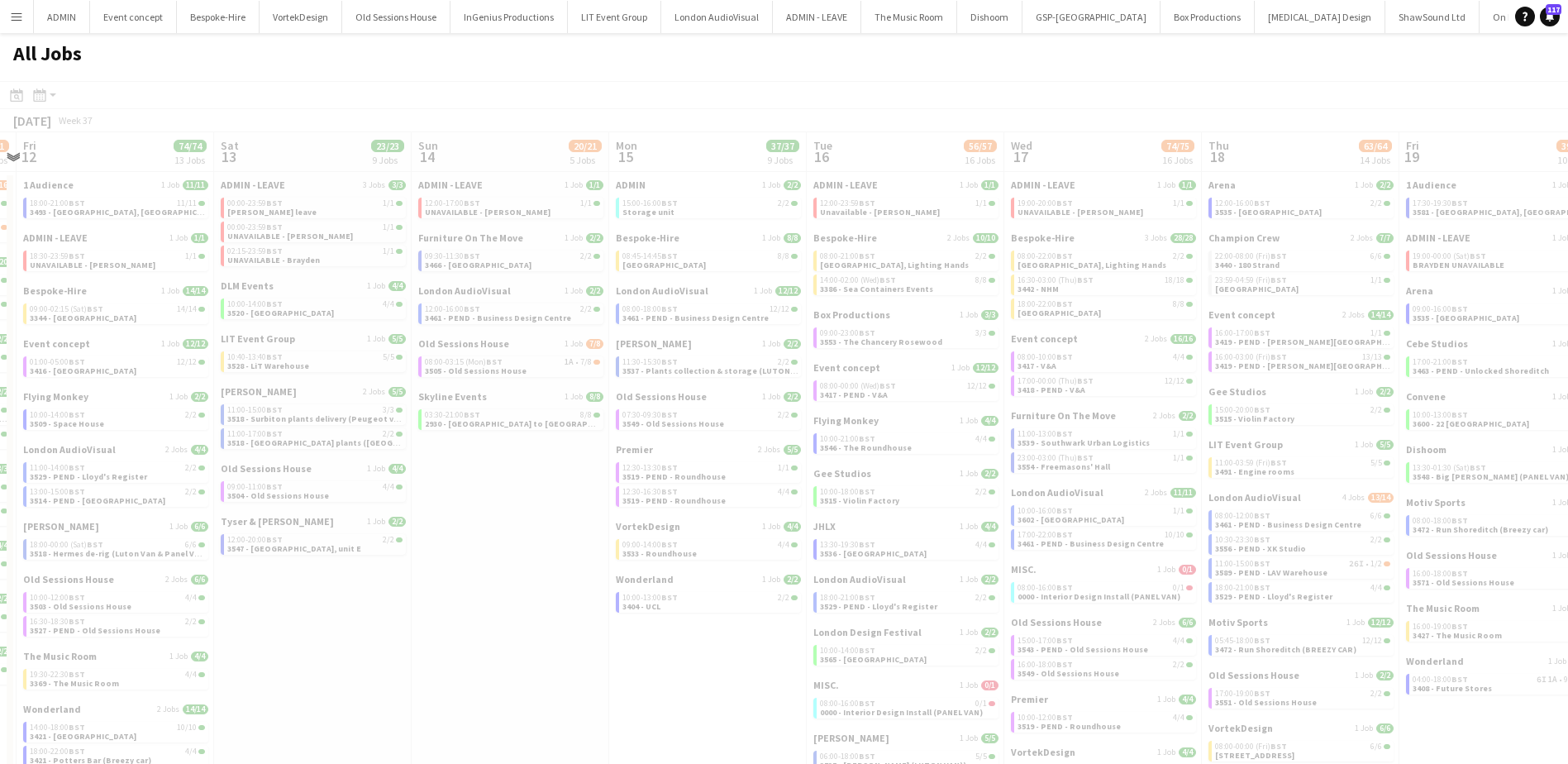
scroll to position [0, 461]
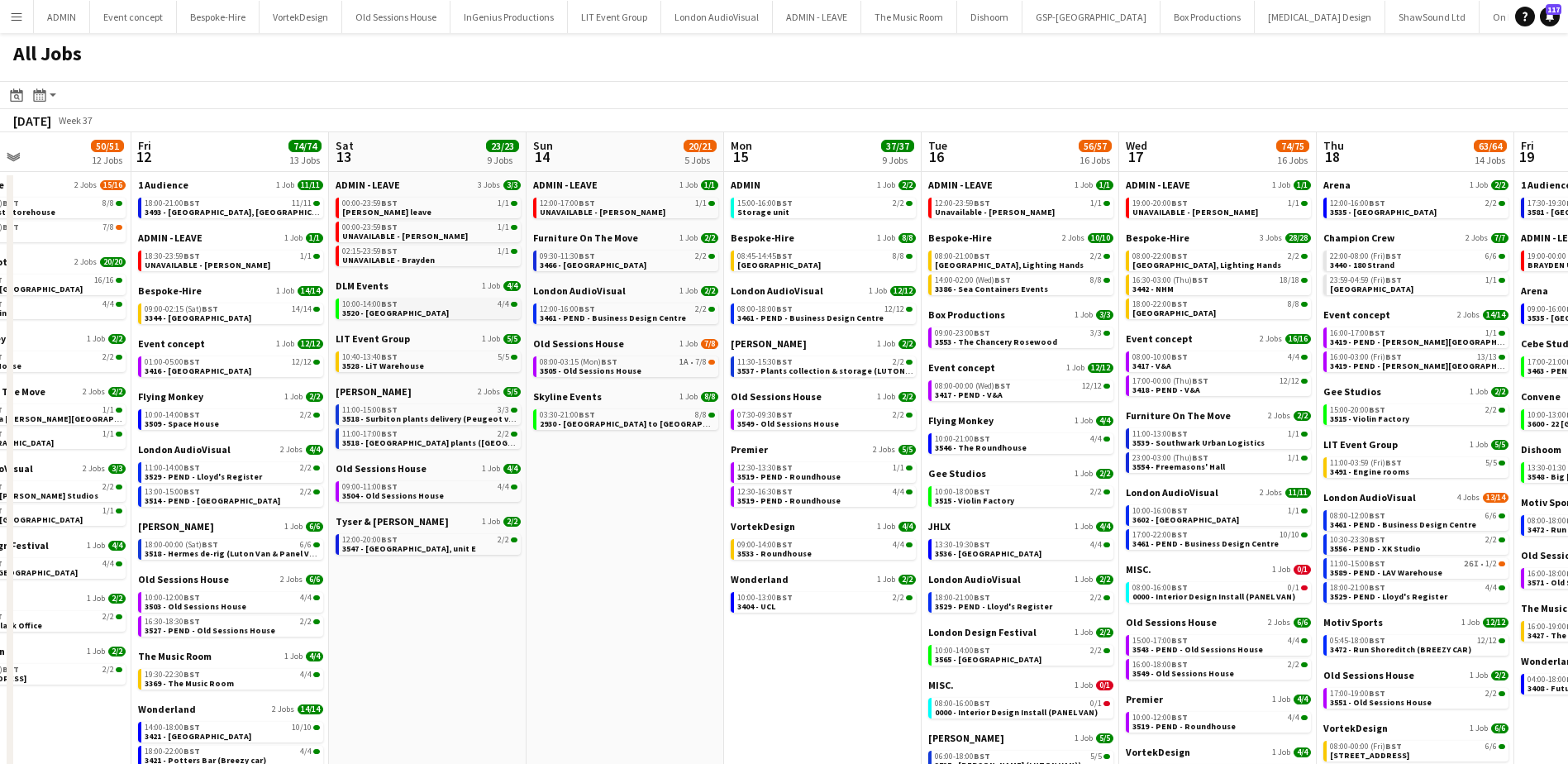
click at [427, 310] on link "10:00-14:00 BST 4/4 3520 - Space House" at bounding box center [429, 308] width 175 height 19
click at [474, 492] on link "09:00-11:00 BST 4/4 3504 - Old Sessions House" at bounding box center [429, 490] width 175 height 19
click at [599, 423] on span "2930 - London to Brighton" at bounding box center [641, 423] width 203 height 10
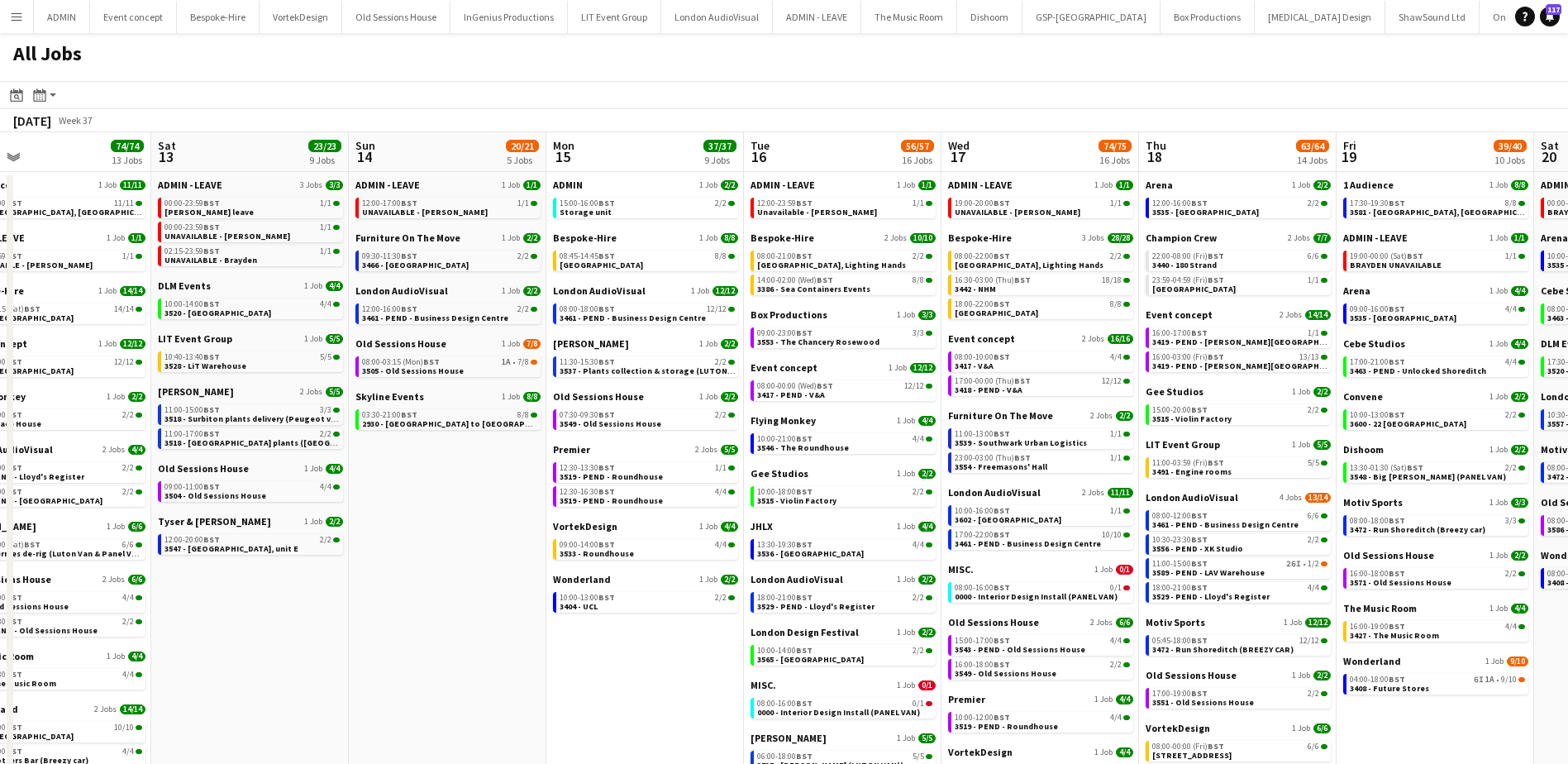
drag, startPoint x: 603, startPoint y: 647, endPoint x: 377, endPoint y: 615, distance: 228.3
click at [374, 617] on app-calendar-viewport "Tue 9 41/41 8 Jobs Wed 10 27/27 6 Jobs Thu 11 50/51 12 Jobs Fri 12 74/74 13 Job…" at bounding box center [784, 588] width 1568 height 913
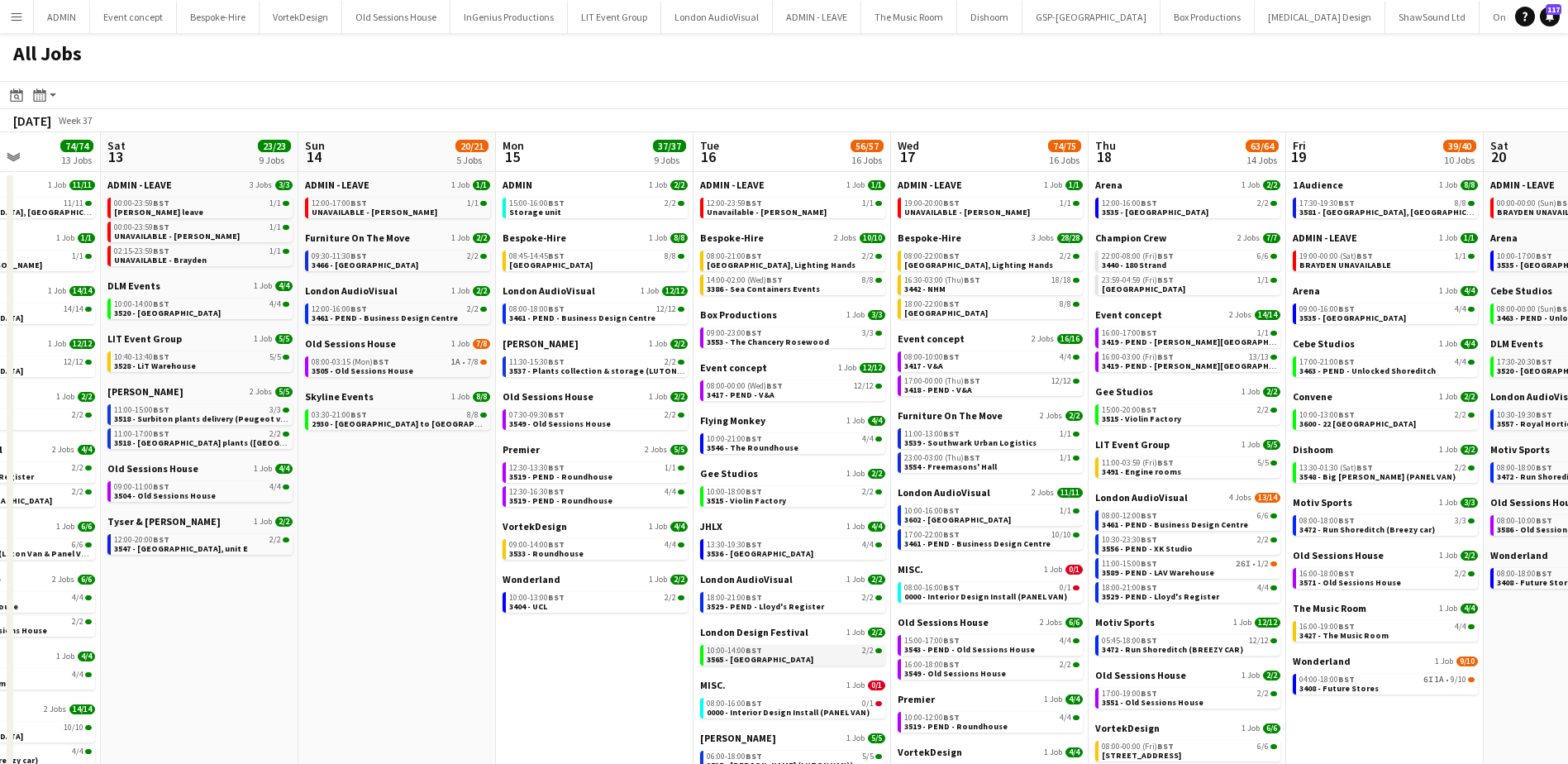
click at [790, 650] on div "10:00-14:00 BST 2/2" at bounding box center [793, 650] width 175 height 9
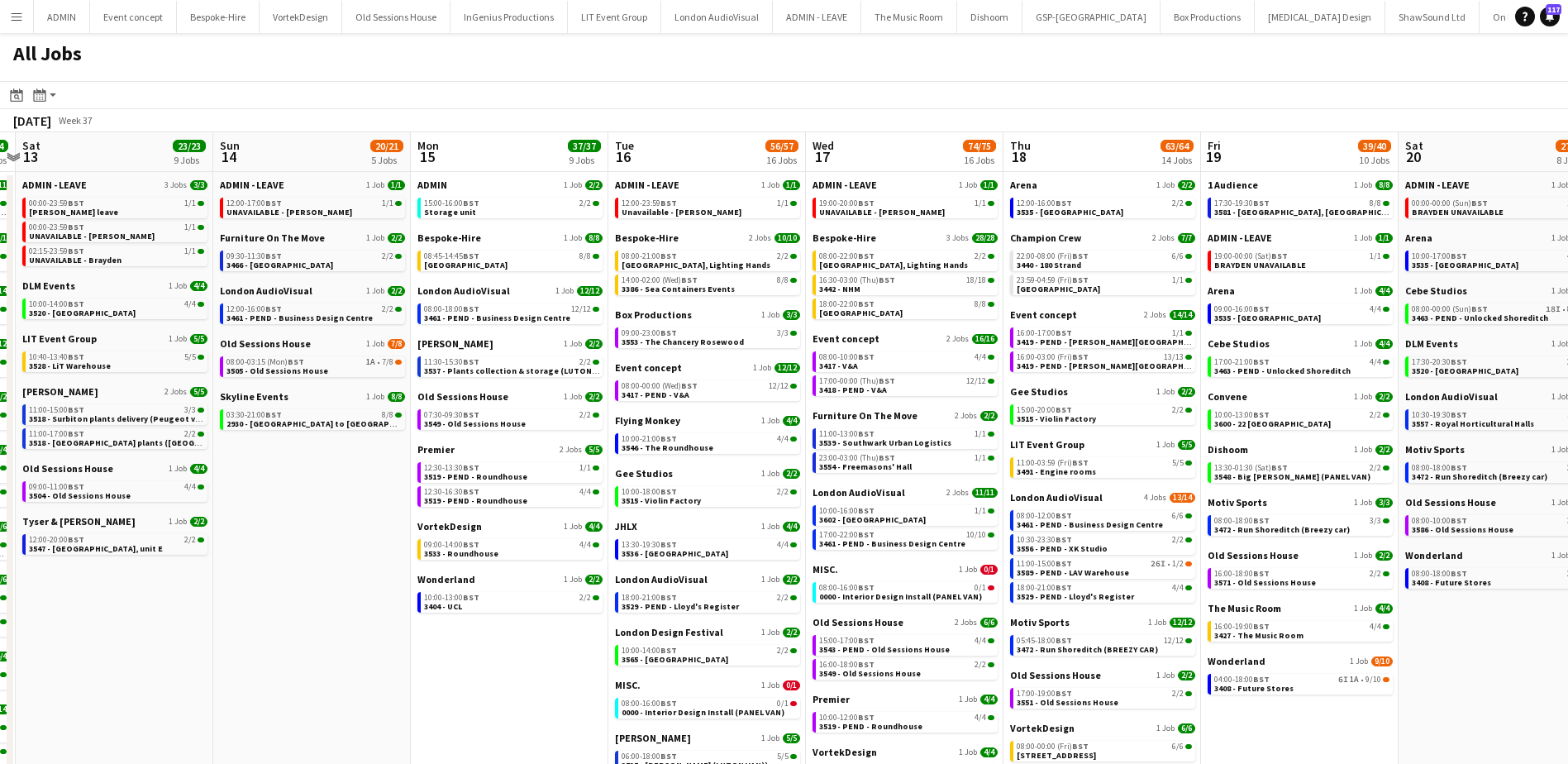
drag, startPoint x: 647, startPoint y: 642, endPoint x: 557, endPoint y: 615, distance: 94.0
click at [560, 615] on app-calendar-viewport "Wed 10 27/27 6 Jobs Thu 11 50/51 12 Jobs Fri 12 74/74 13 Jobs Sat 13 23/23 9 Jo…" at bounding box center [784, 588] width 1568 height 913
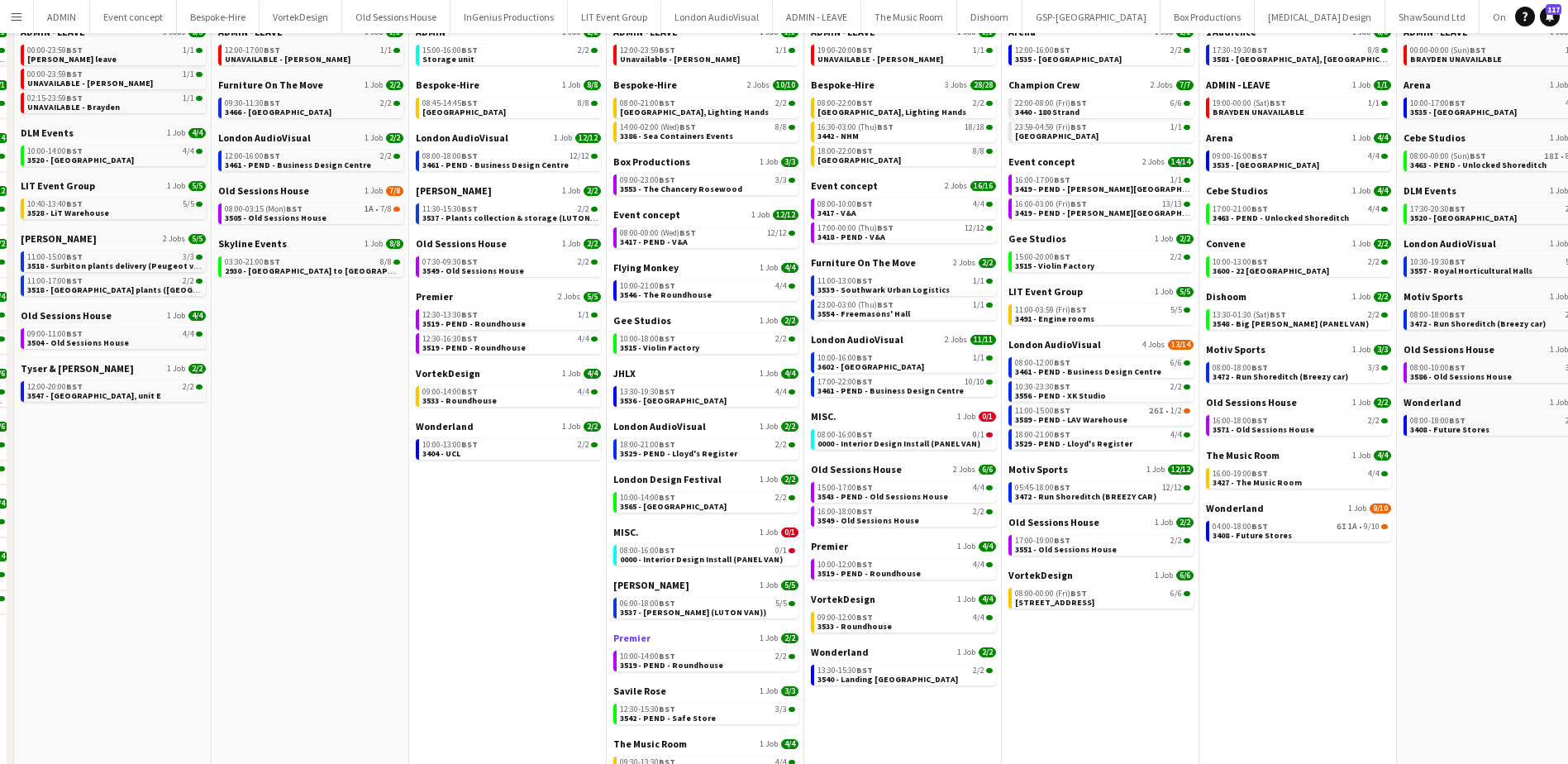
scroll to position [165, 0]
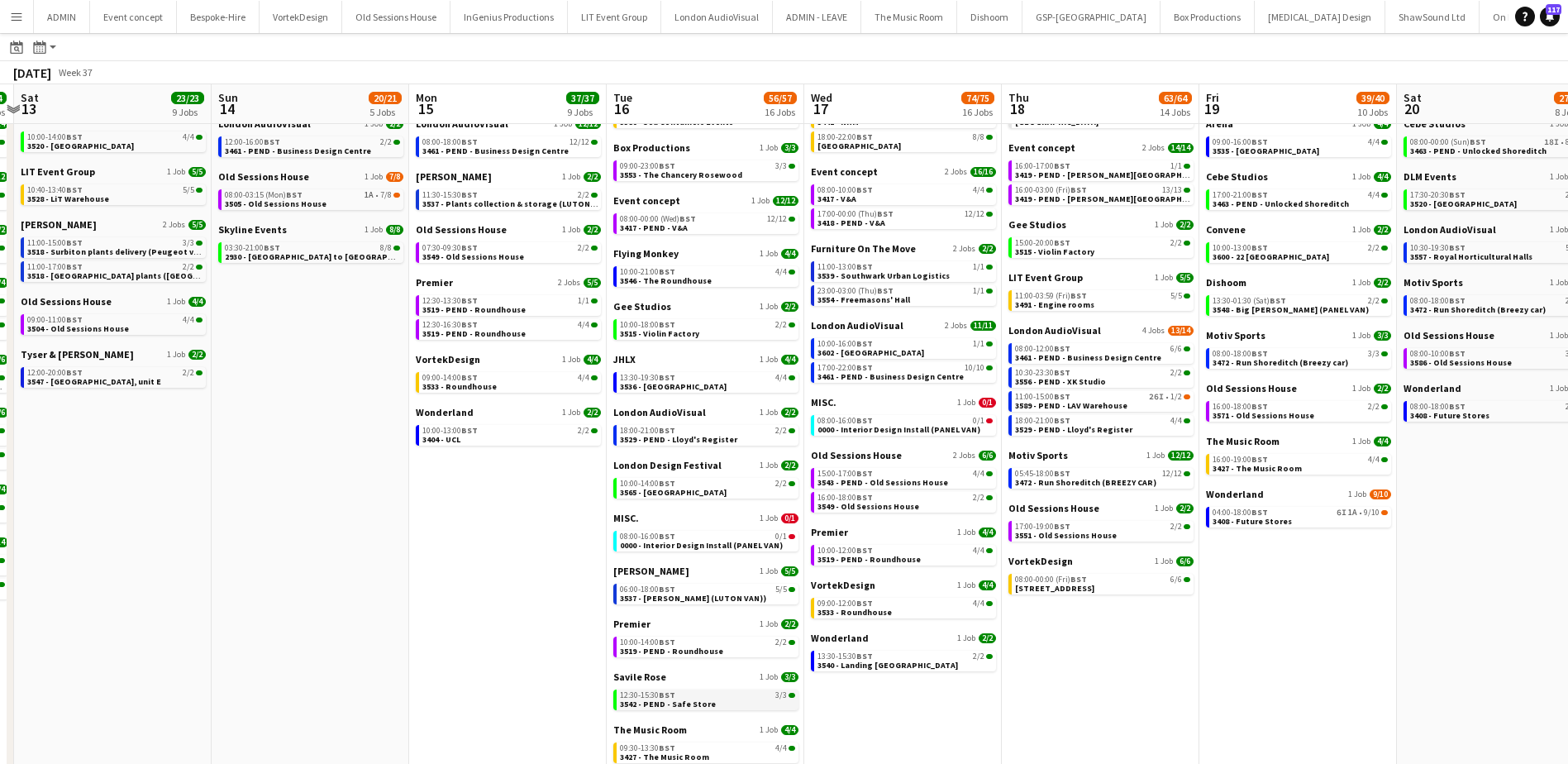
click at [705, 697] on div "12:30-15:30 BST 3/3" at bounding box center [707, 695] width 175 height 9
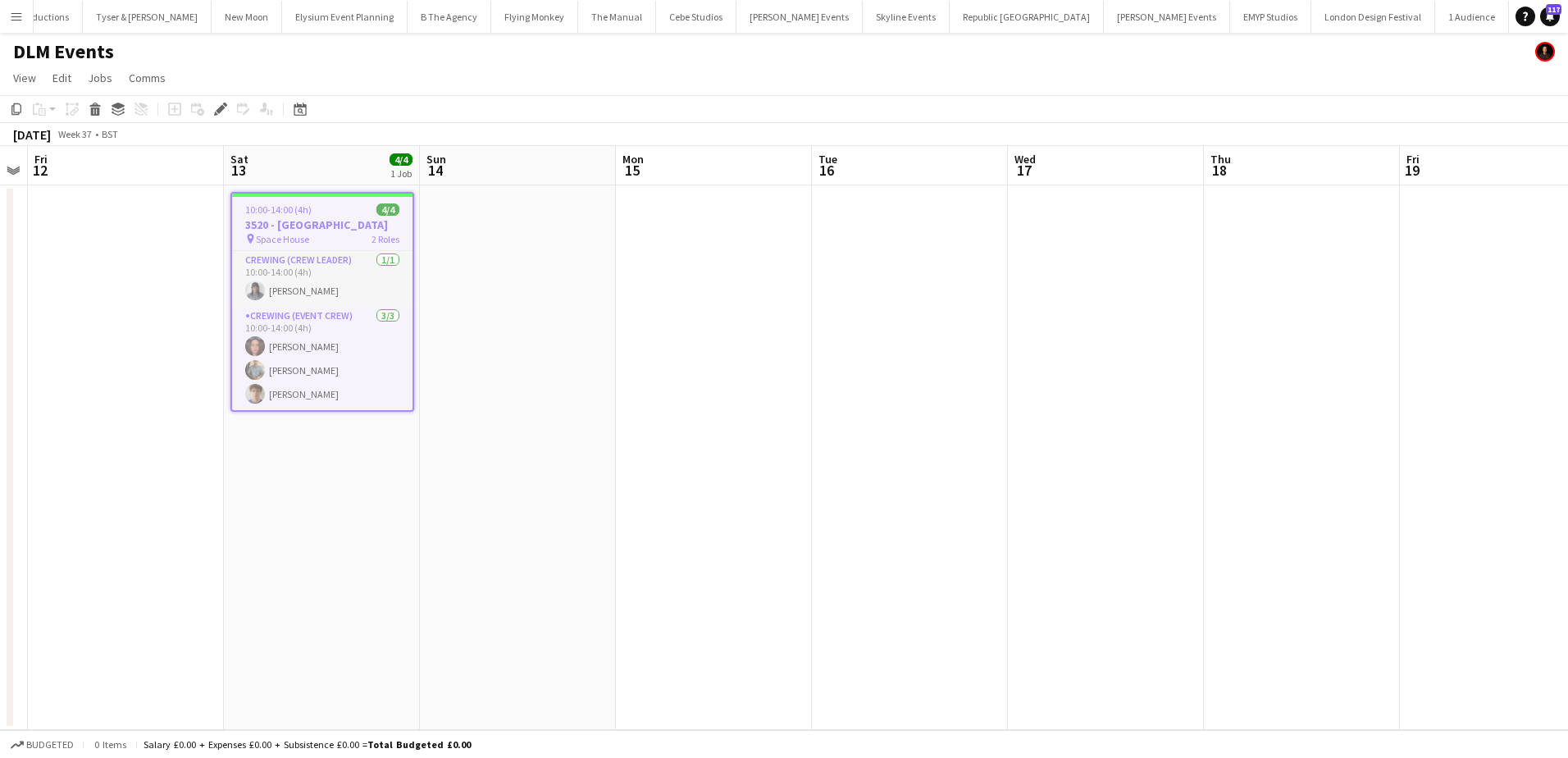
drag, startPoint x: 903, startPoint y: 482, endPoint x: 496, endPoint y: 461, distance: 407.5
click at [496, 461] on app-calendar-viewport "Tue 9 Wed 10 Thu 11 Fri 12 Sat 13 4/4 1 Job Sun 14 Mon 15 Tue 16 Wed 17 Thu 18 …" at bounding box center [784, 437] width 1568 height 584
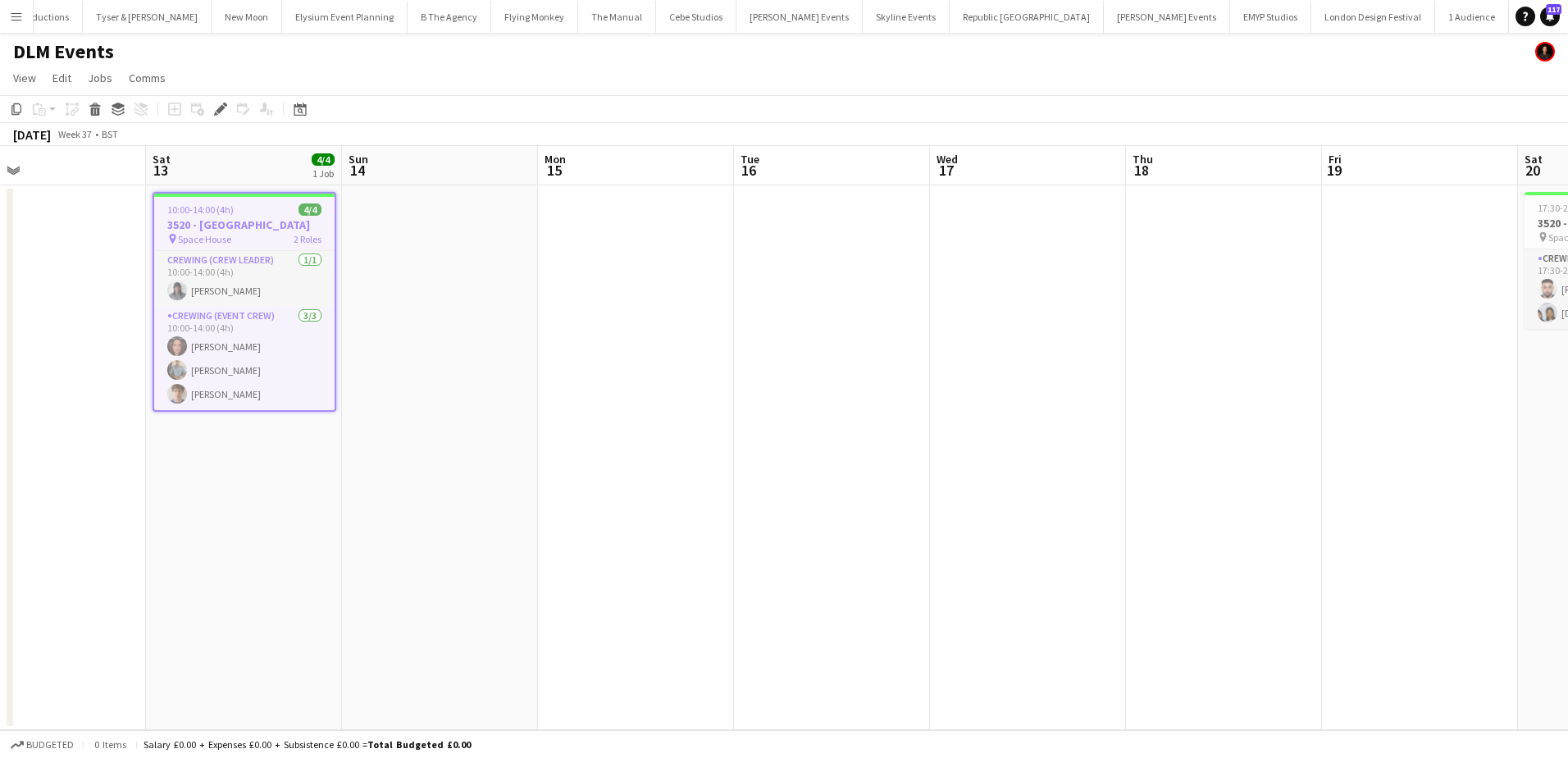
drag, startPoint x: 1032, startPoint y: 490, endPoint x: 610, endPoint y: 488, distance: 422.0
click at [578, 483] on app-calendar-viewport "Tue 9 Wed 10 Thu 11 Fri 12 Sat 13 4/4 1 Job Sun 14 Mon 15 Tue 16 Wed 17 Thu 18 …" at bounding box center [784, 437] width 1568 height 584
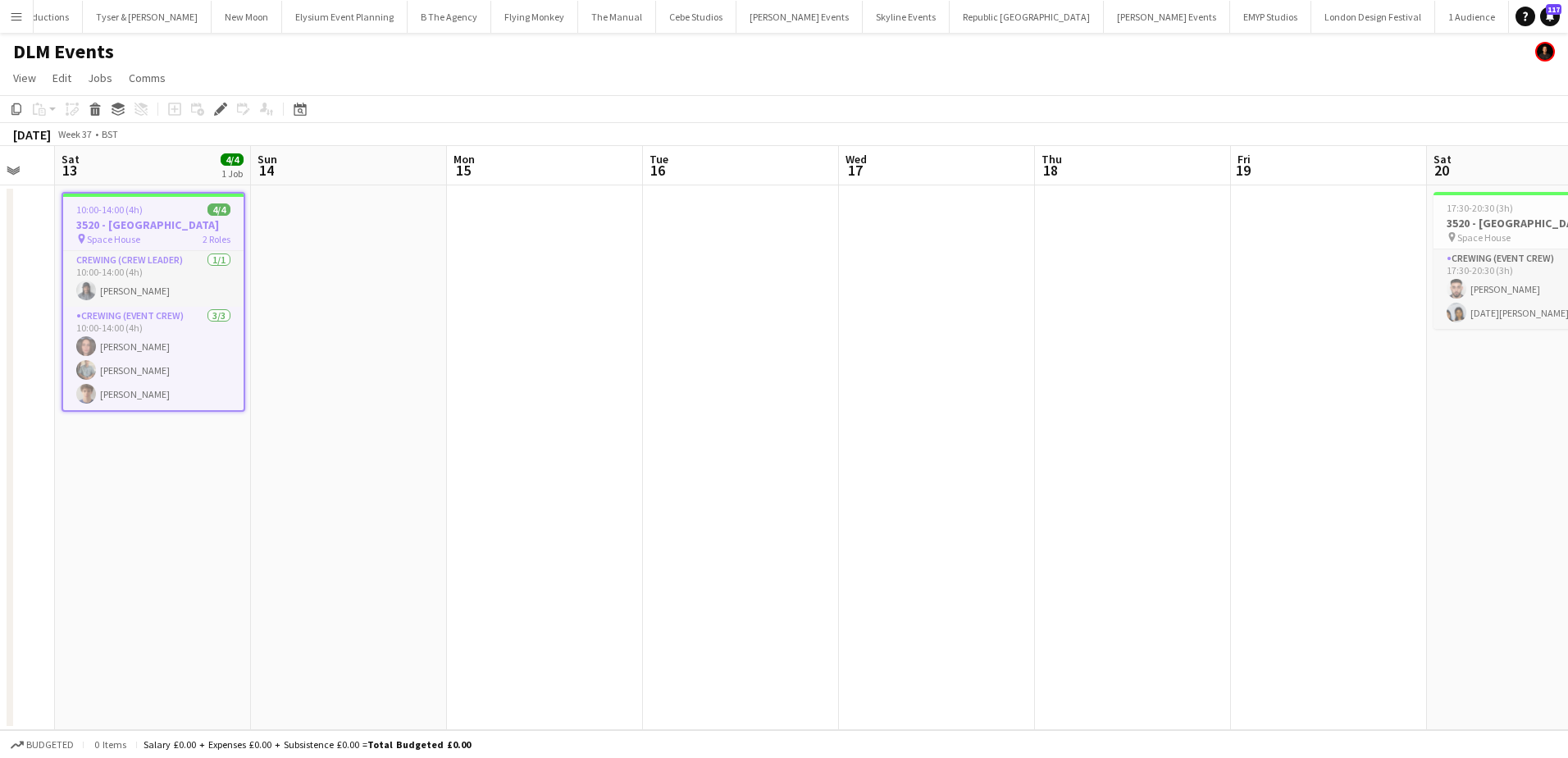
scroll to position [0, 336]
drag, startPoint x: 957, startPoint y: 508, endPoint x: 1267, endPoint y: 502, distance: 310.1
click at [1267, 502] on app-calendar-viewport "Thu 11 Fri 12 Sat 13 4/4 1 Job Sun 14 Mon 15 Tue 16 Wed 17 Thu 18 Fri 19 Sat 20…" at bounding box center [784, 437] width 1568 height 584
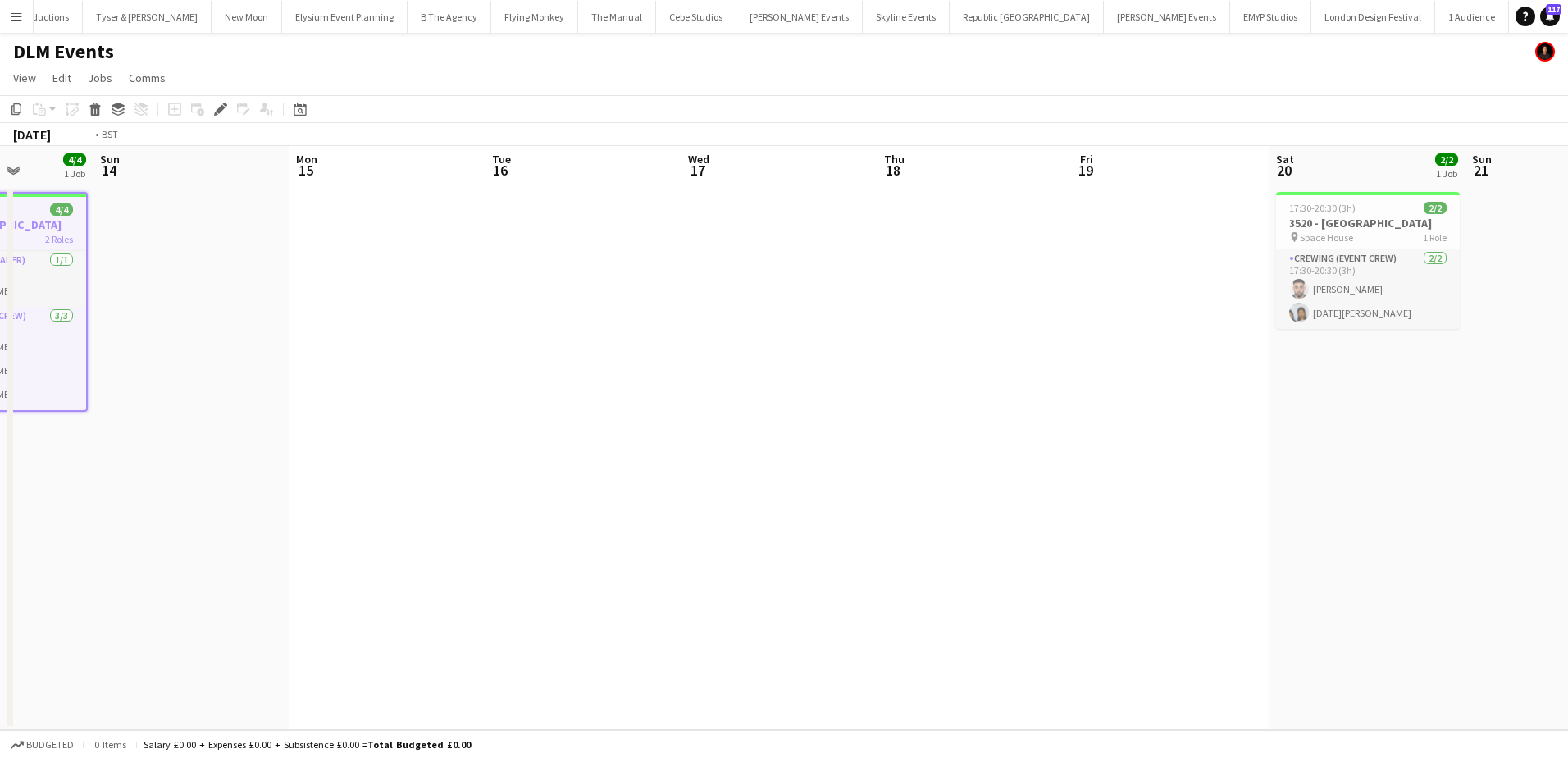
drag, startPoint x: 1141, startPoint y: 640, endPoint x: 233, endPoint y: 631, distance: 908.0
click at [217, 631] on app-calendar-viewport "Thu 11 Fri 12 Sat 13 4/4 1 Job Sun 14 Mon 15 Tue 16 Wed 17 Thu 18 Fri 19 Sat 20…" at bounding box center [784, 437] width 1568 height 584
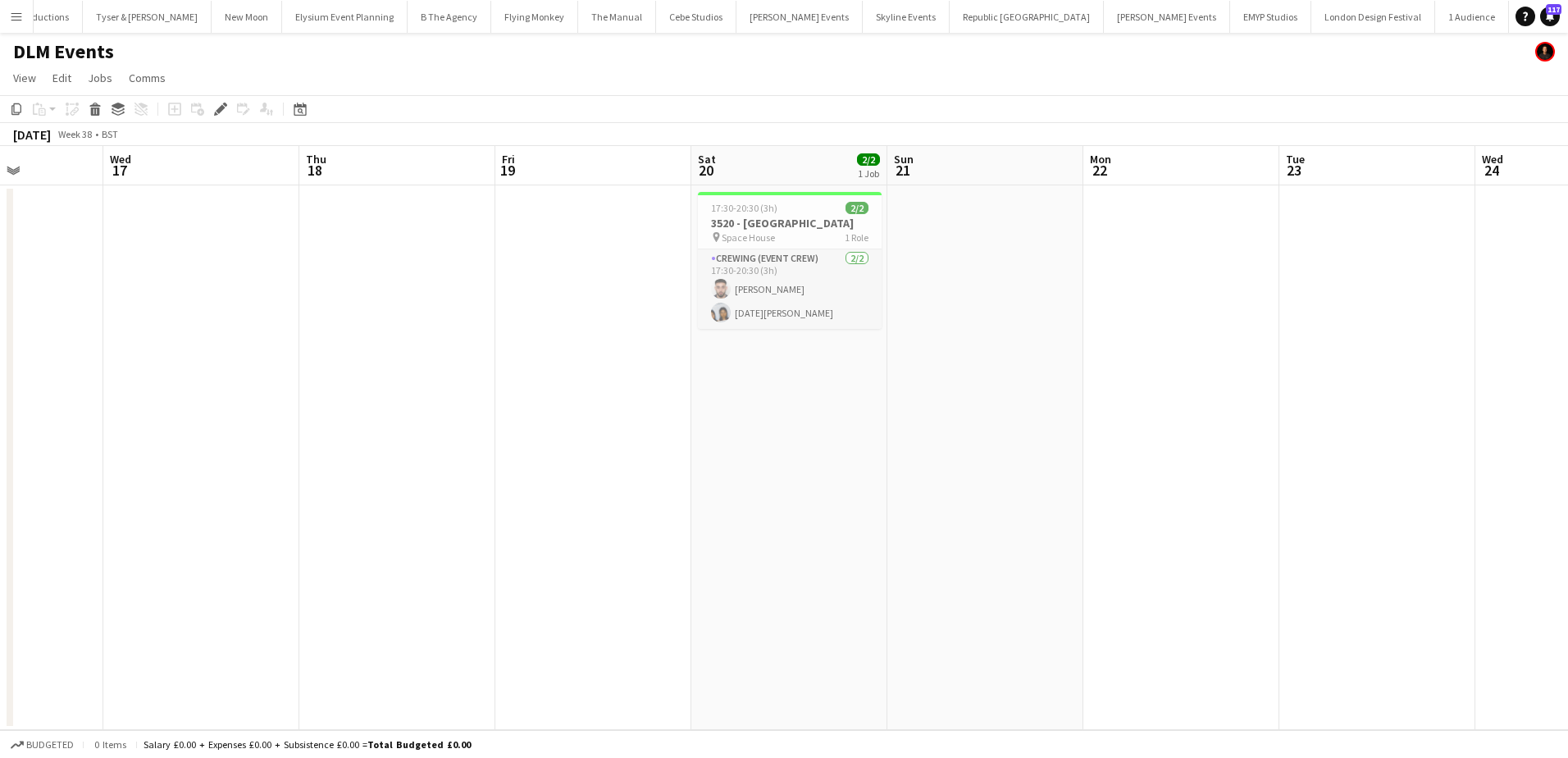
drag, startPoint x: 1082, startPoint y: 620, endPoint x: 1280, endPoint y: 578, distance: 202.4
click at [1315, 578] on app-calendar-viewport "Sun 14 Mon 15 Tue 16 Wed 17 Thu 18 Fri 19 Sat 20 2/2 1 Job Sun 21 Mon 22 Tue 23…" at bounding box center [784, 437] width 1568 height 584
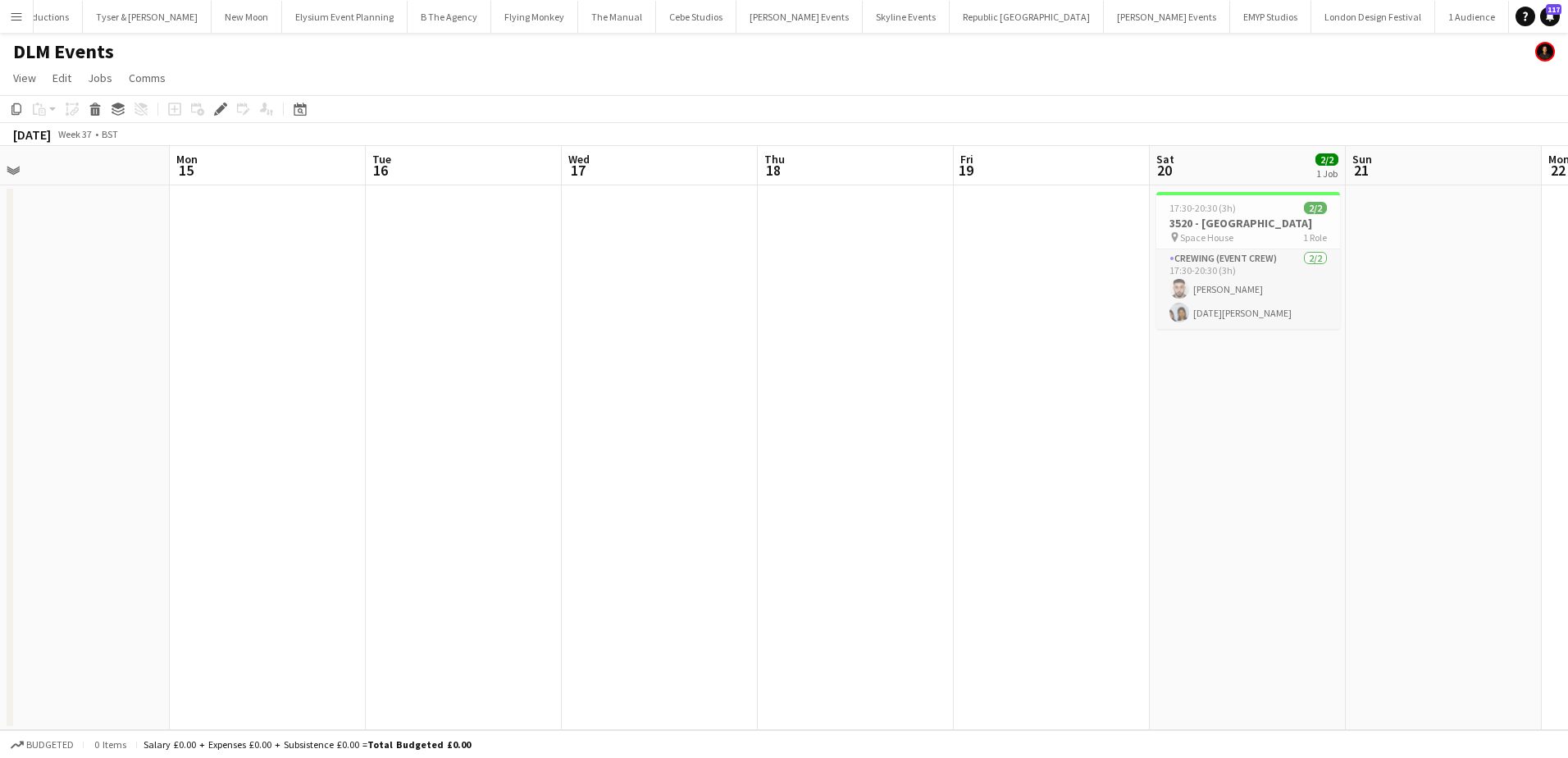
scroll to position [0, 383]
drag, startPoint x: 796, startPoint y: 579, endPoint x: 1288, endPoint y: 534, distance: 494.1
click at [1462, 517] on app-calendar-viewport "Fri 12 Sat 13 4/4 1 Job Sun 14 Mon 15 Tue 16 Wed 17 Thu 18 Fri 19 Sat 20 2/2 1 …" at bounding box center [784, 437] width 1568 height 584
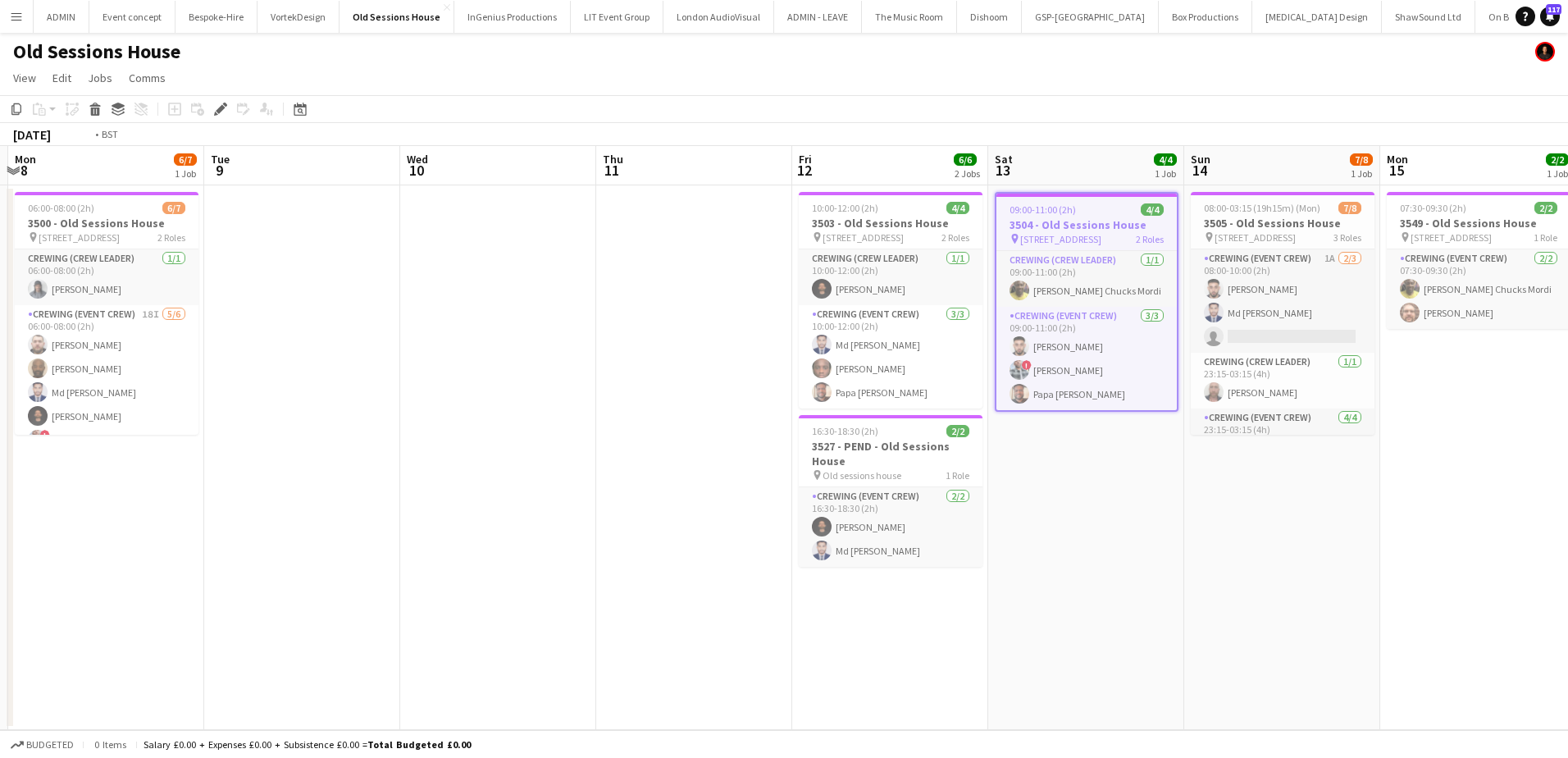
drag, startPoint x: 892, startPoint y: 470, endPoint x: 1268, endPoint y: 482, distance: 376.2
click at [1268, 482] on app-calendar-viewport "Sat 6 Sun 7 Mon 8 6/7 1 Job Tue 9 Wed 10 Thu 11 Fri 12 6/6 2 Jobs Sat 13 4/4 1 …" at bounding box center [784, 437] width 1568 height 584
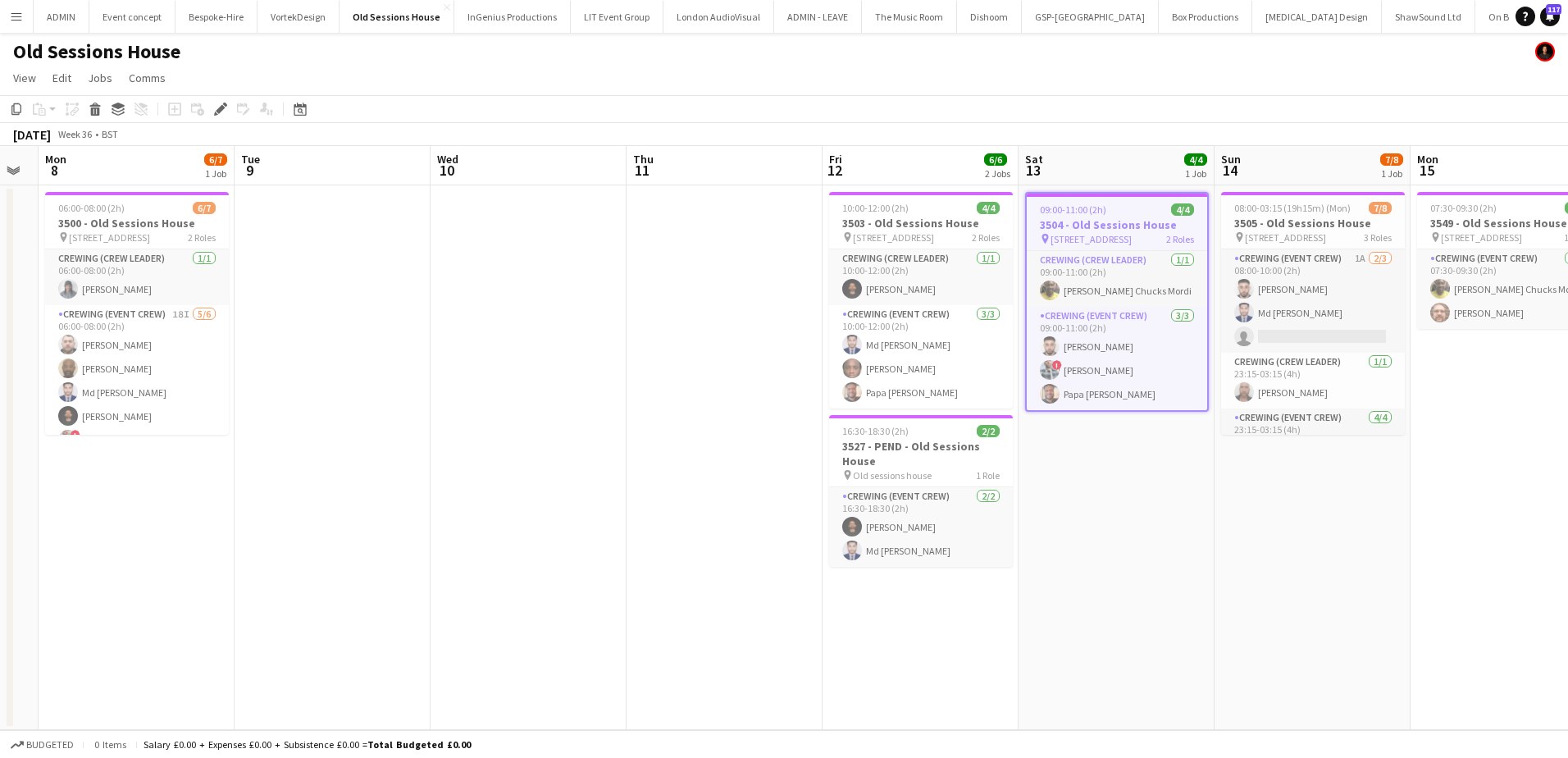
scroll to position [0, 557]
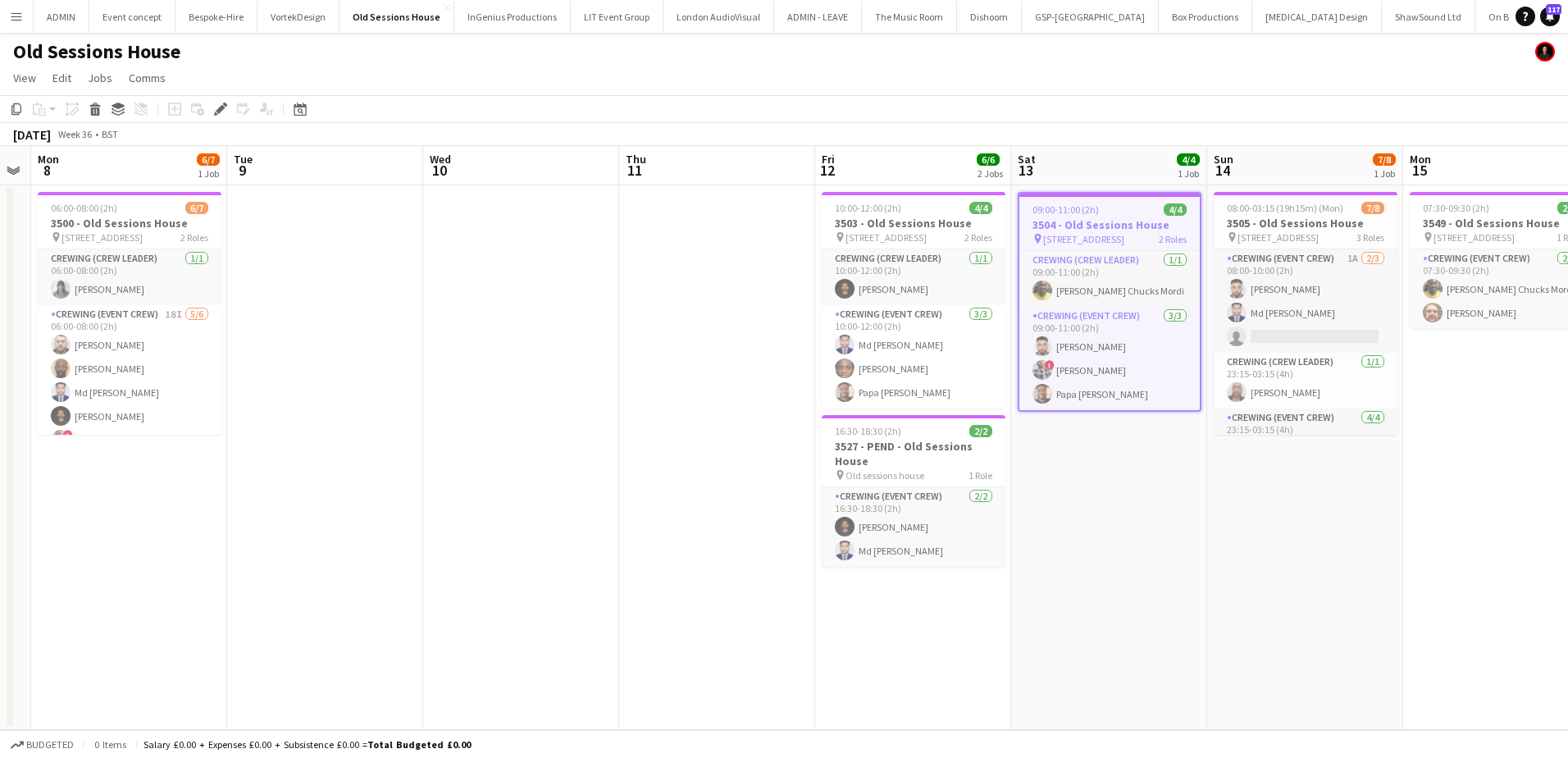
drag, startPoint x: 400, startPoint y: 371, endPoint x: 422, endPoint y: 390, distance: 29.1
click at [422, 390] on app-calendar-viewport "Fri 5 Sat 6 4/4 1 Job Sun 7 Mon 8 6/7 1 Job Tue 9 Wed 10 Thu 11 Fri 12 6/6 2 Jo…" at bounding box center [784, 437] width 1568 height 584
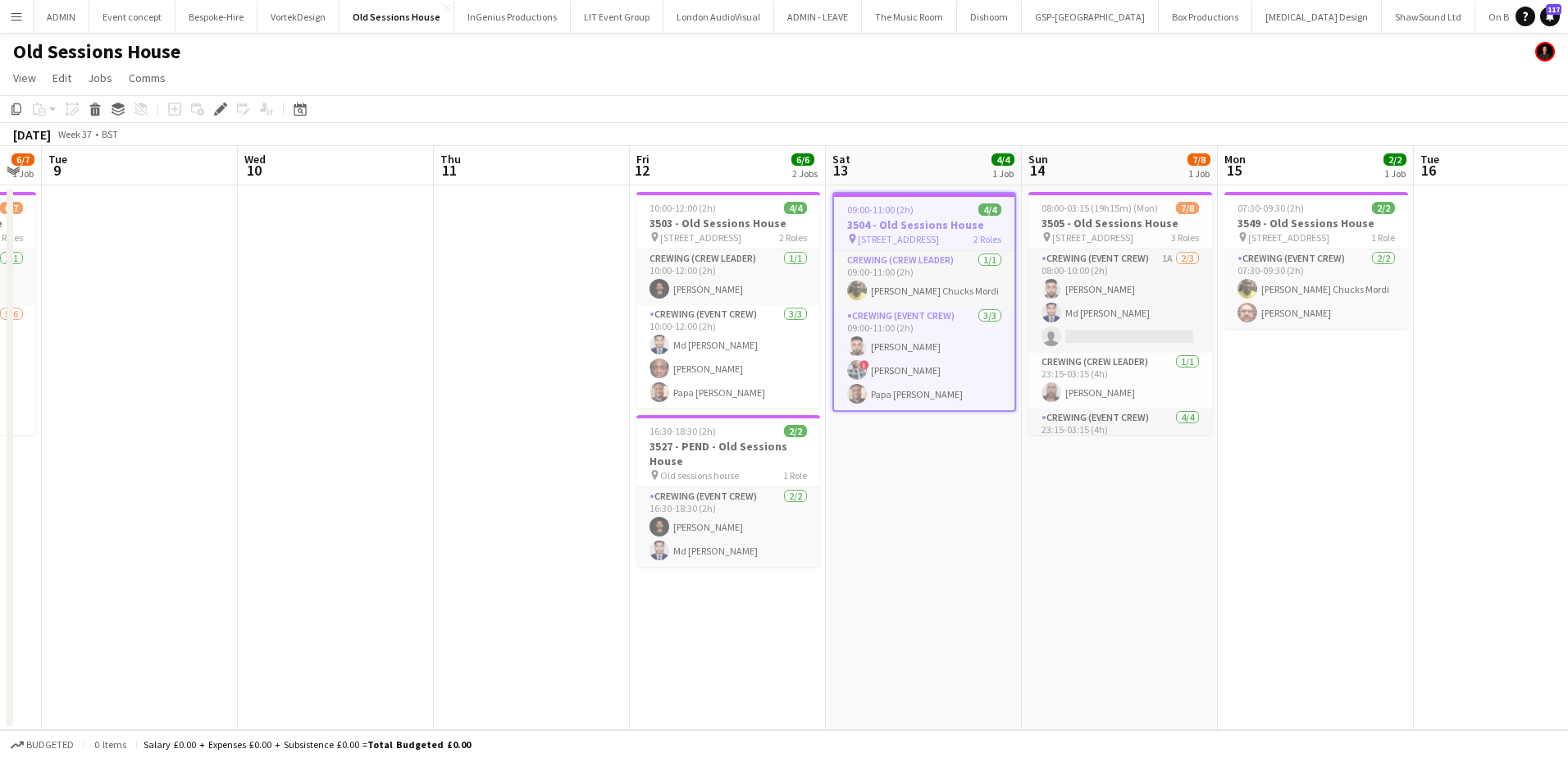
scroll to position [0, 462]
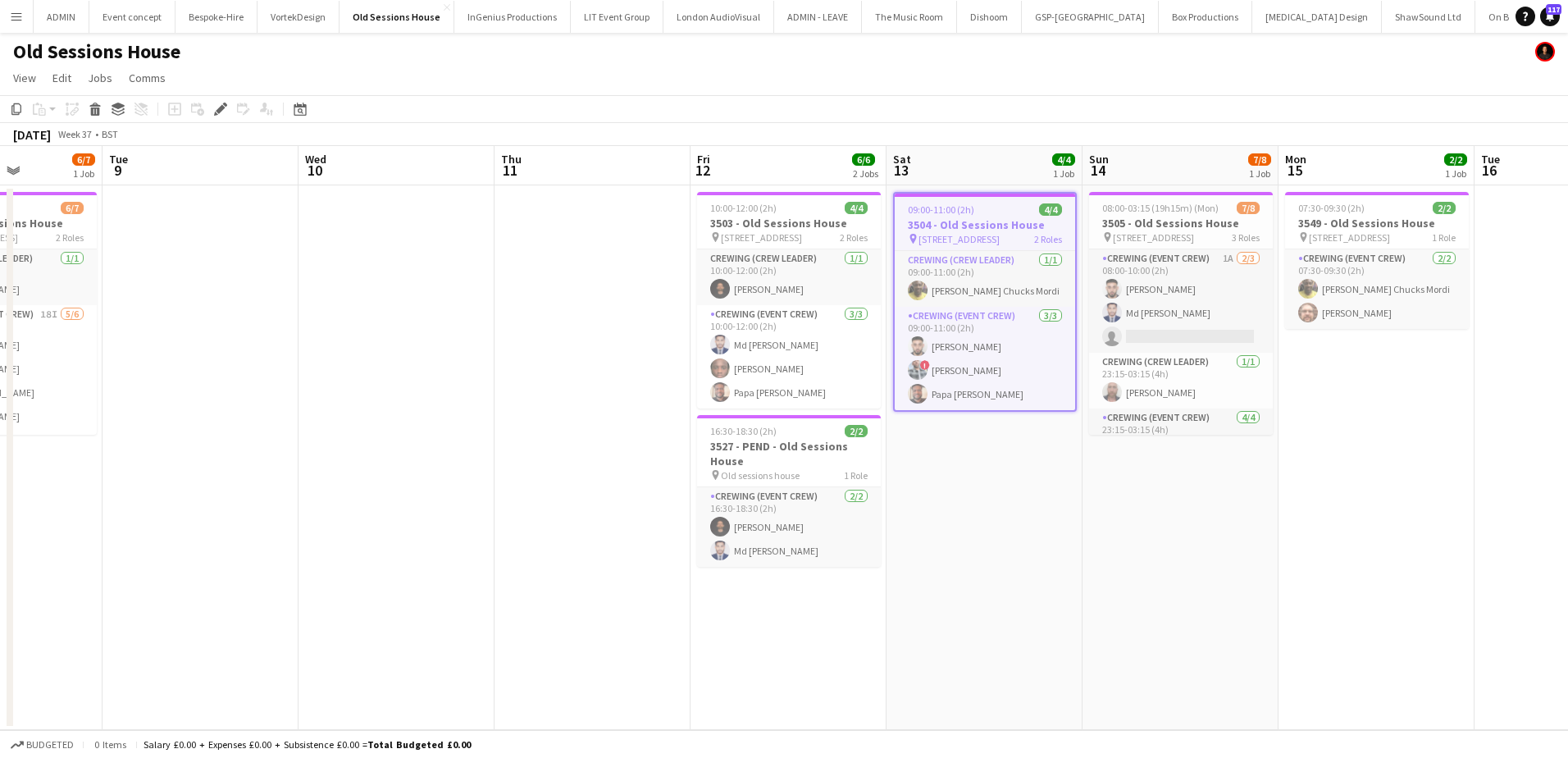
drag, startPoint x: 1113, startPoint y: 485, endPoint x: 816, endPoint y: 467, distance: 297.5
click at [816, 469] on app-calendar-viewport "Sat 6 4/4 1 Job Sun 7 Mon 8 6/7 1 Job Tue 9 Wed 10 Thu 11 Fri 12 6/6 2 Jobs Sat…" at bounding box center [784, 437] width 1568 height 584
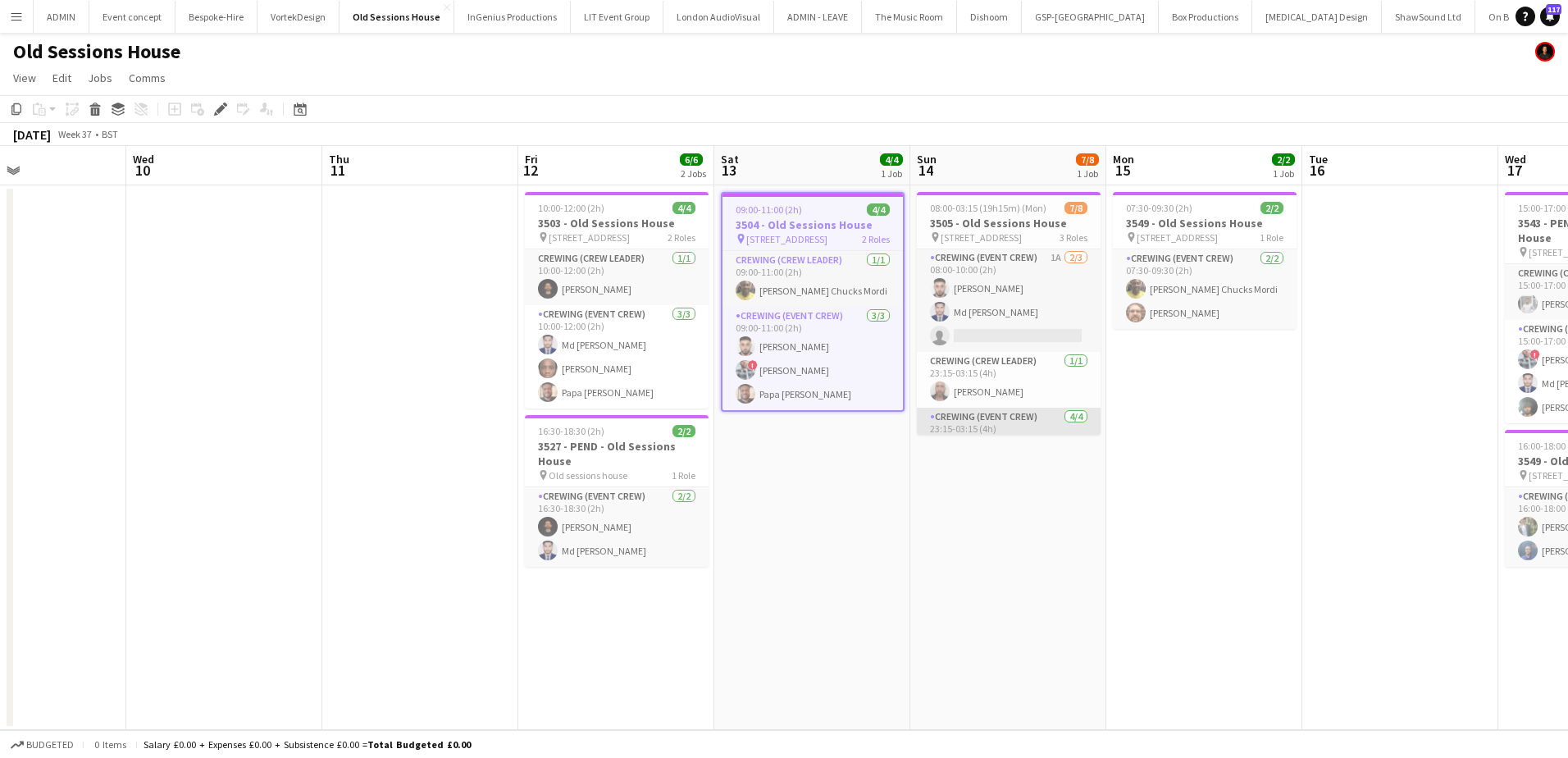
scroll to position [0, 0]
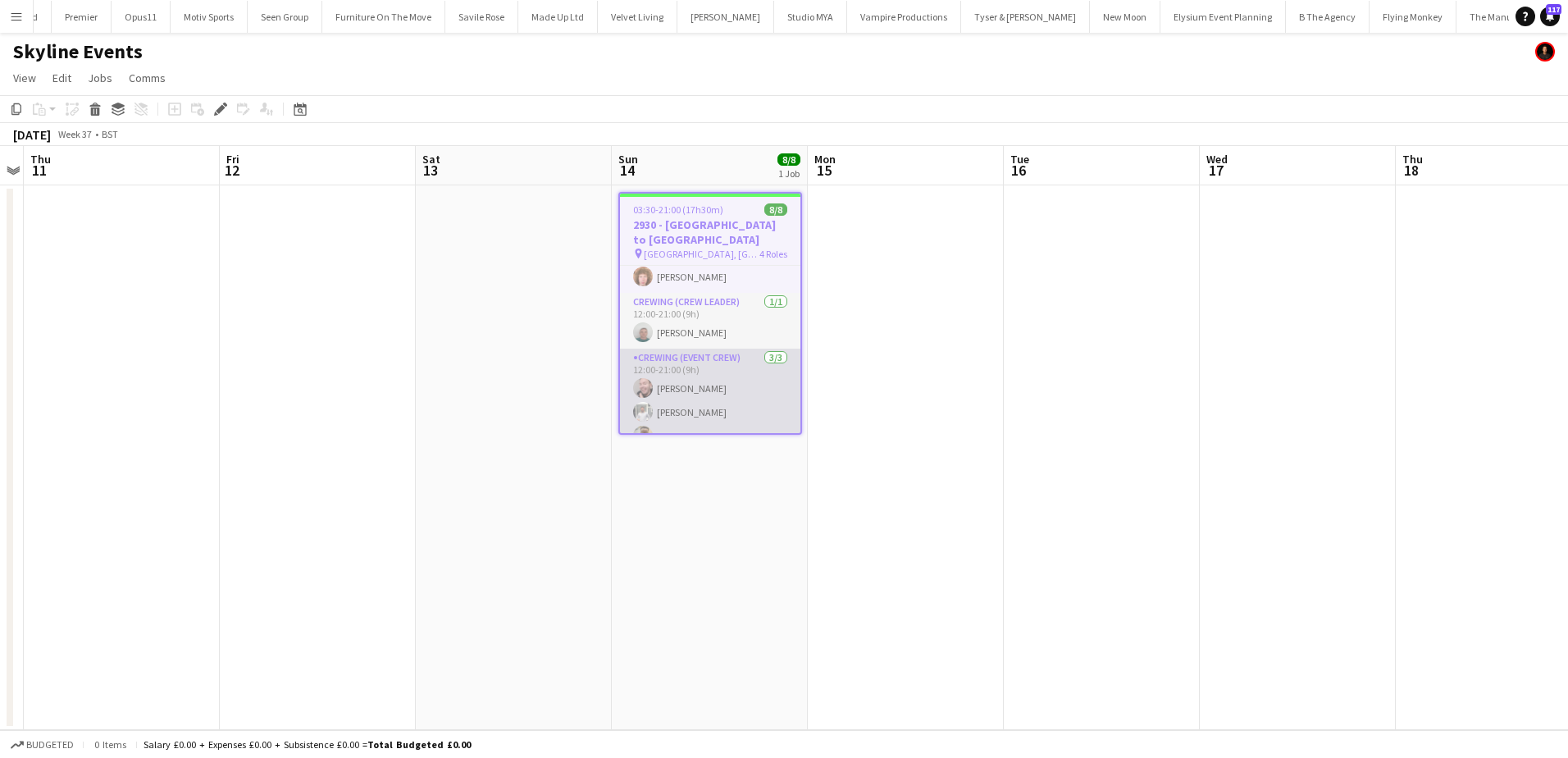
scroll to position [136, 0]
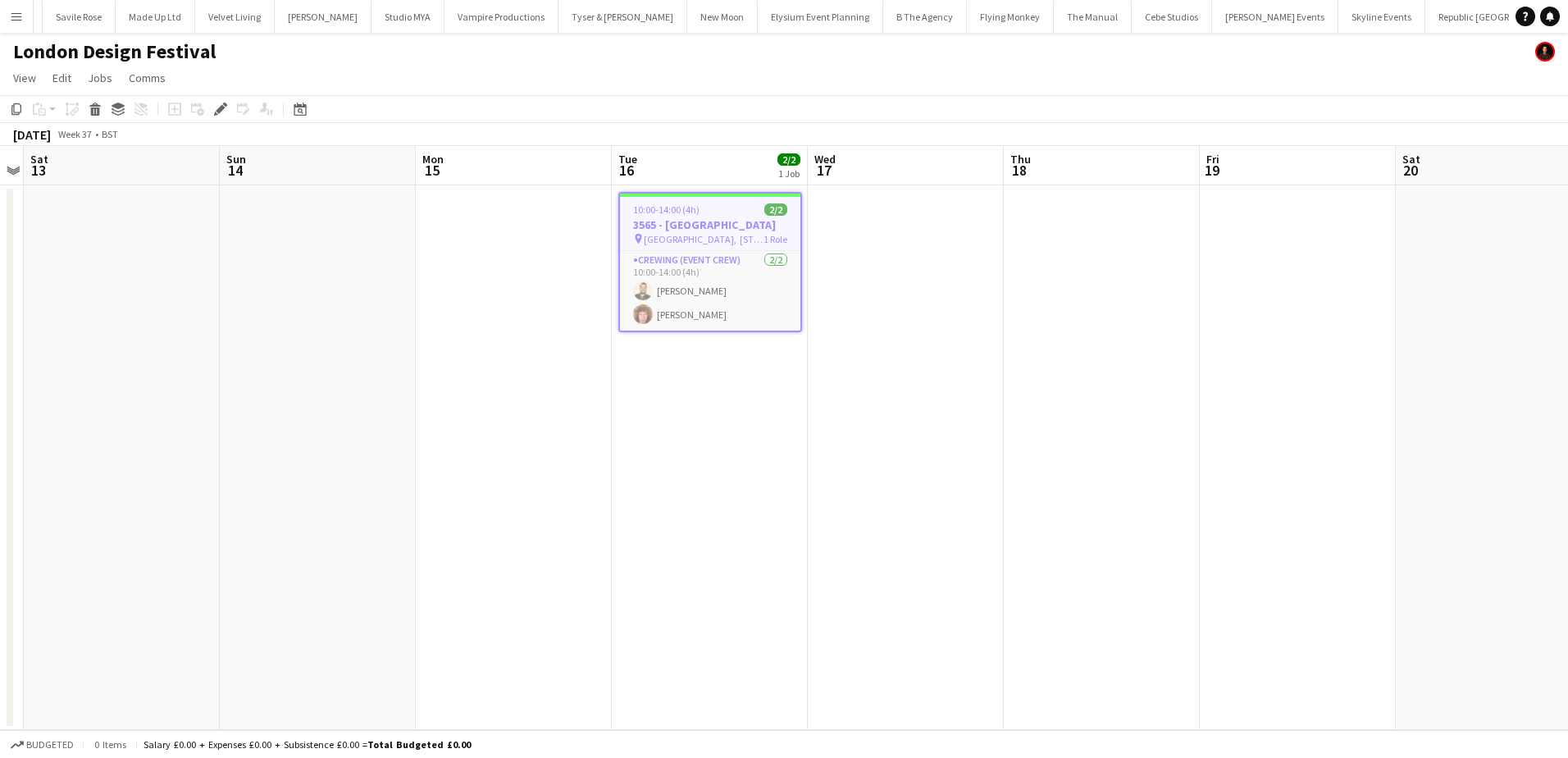
scroll to position [0, 3256]
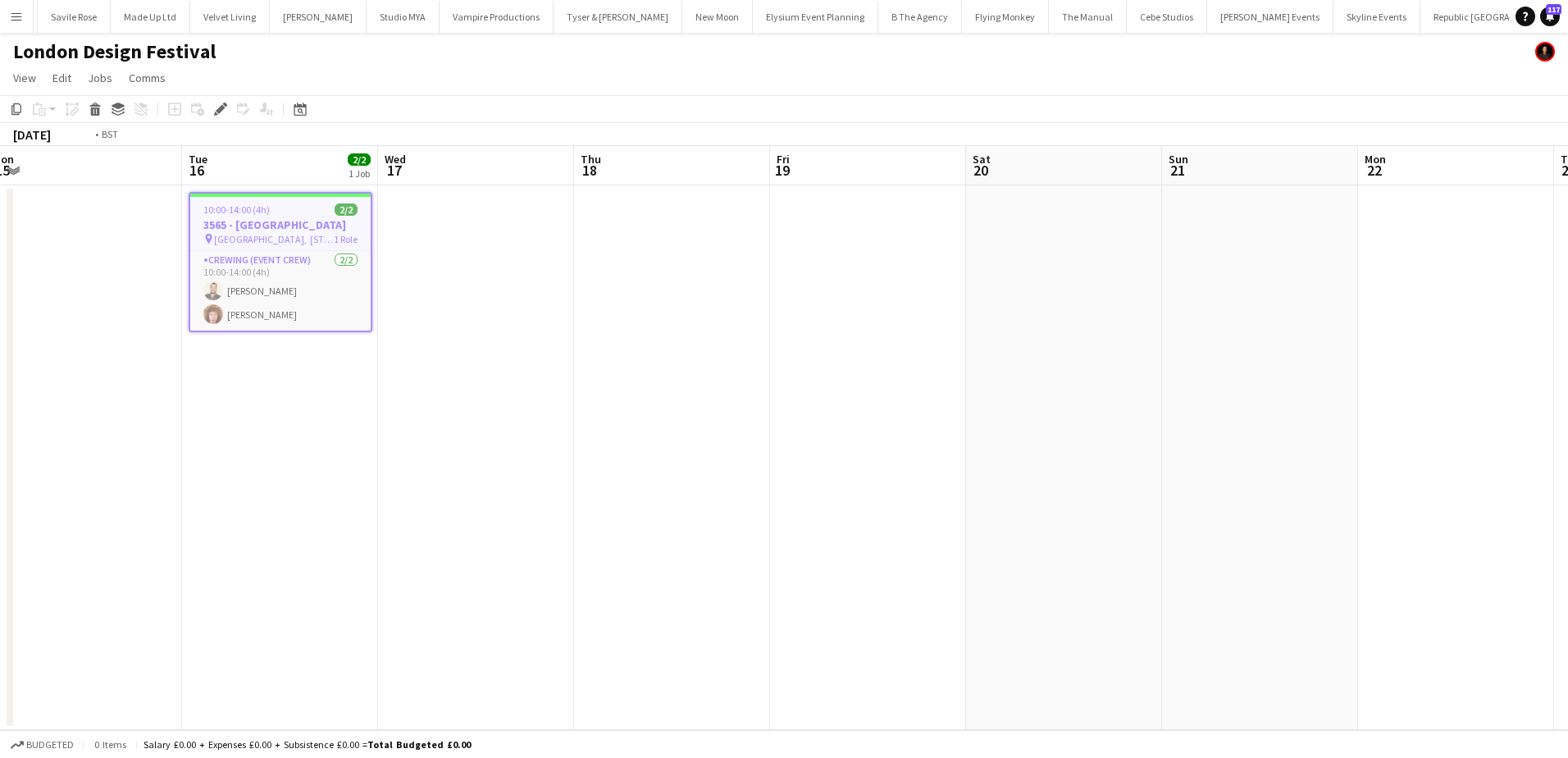
drag, startPoint x: 996, startPoint y: 461, endPoint x: 710, endPoint y: 477, distance: 286.4
click at [489, 457] on app-calendar-viewport "Fri 12 Sat 13 Sun 14 Mon 15 Tue 16 2/2 1 Job Wed 17 Thu 18 Fri 19 Sat 20 Sun 21…" at bounding box center [784, 437] width 1568 height 584
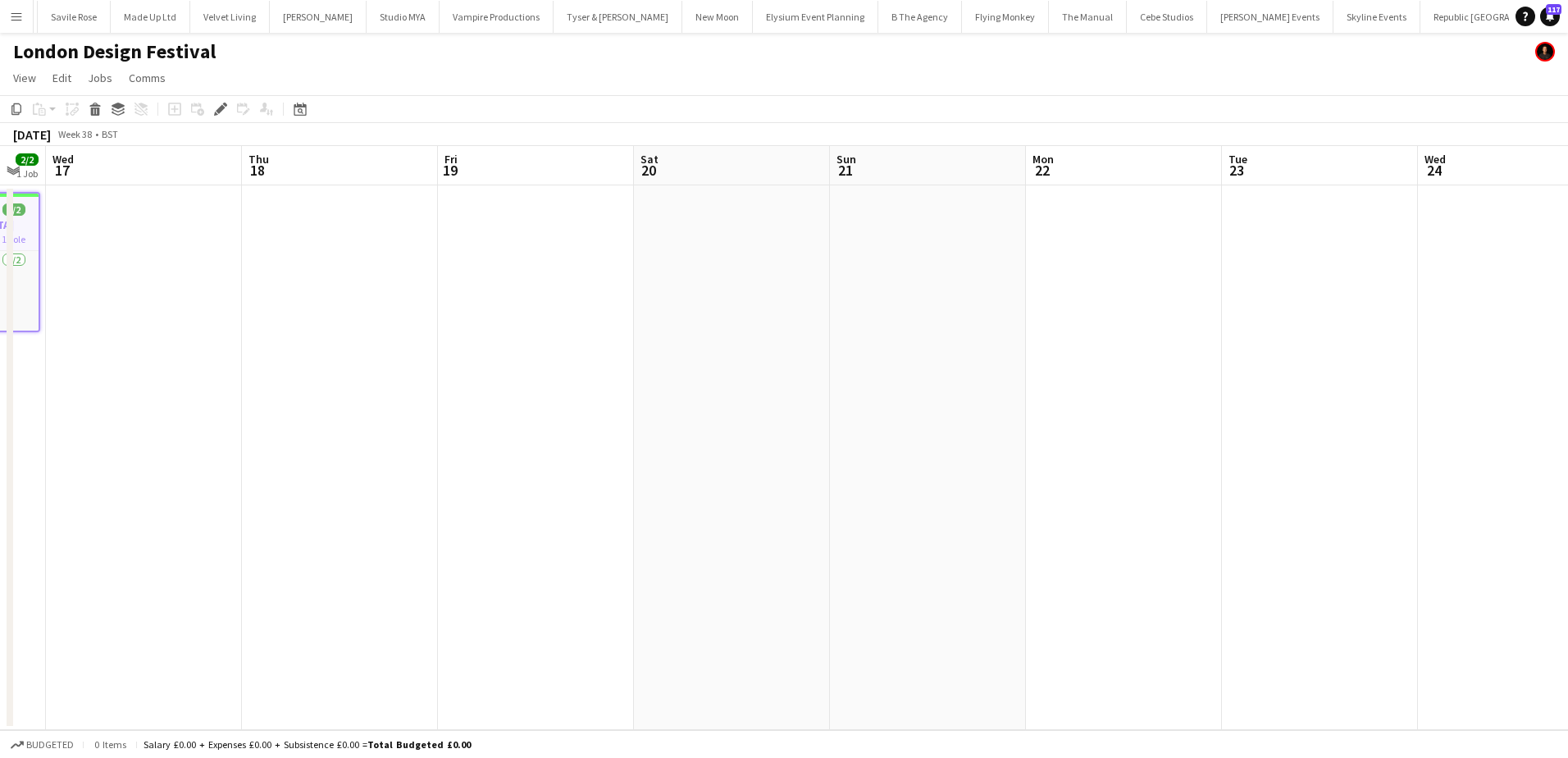
drag, startPoint x: 1155, startPoint y: 513, endPoint x: 846, endPoint y: 499, distance: 309.3
click at [720, 494] on app-calendar-viewport "Sun 14 Mon 15 Tue 16 2/2 1 Job Wed 17 Thu 18 Fri 19 Sat 20 Sun 21 Mon 22 Tue 23…" at bounding box center [784, 437] width 1568 height 584
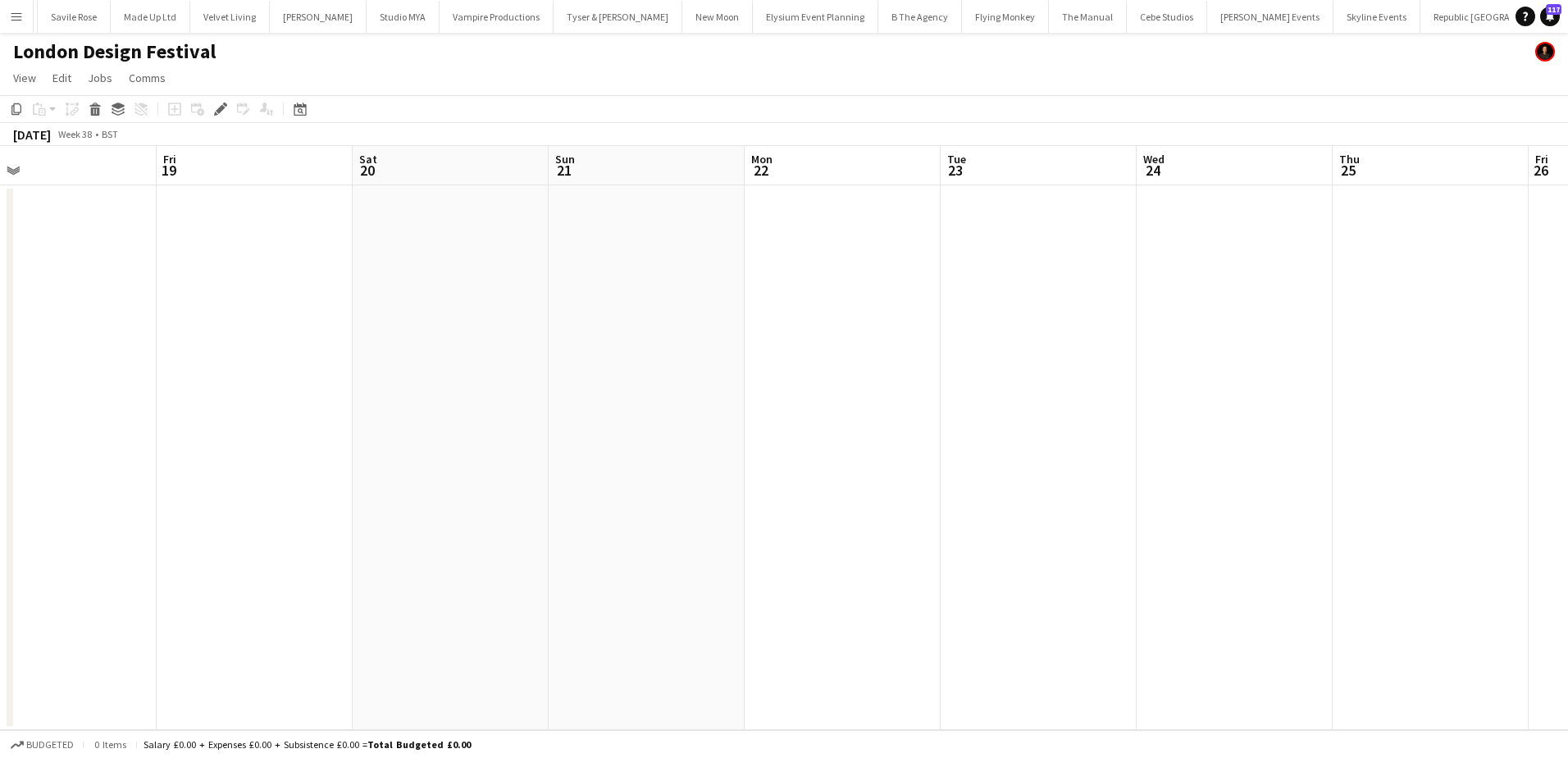
drag, startPoint x: 1234, startPoint y: 526, endPoint x: 1195, endPoint y: 507, distance: 43.4
click at [1547, 508] on app-calendar-viewport "Tue 16 2/2 1 Job Wed 17 Thu 18 Fri 19 Sat 20 Sun 21 Mon 22 Tue 23 Wed 24 Thu 25…" at bounding box center [784, 437] width 1568 height 584
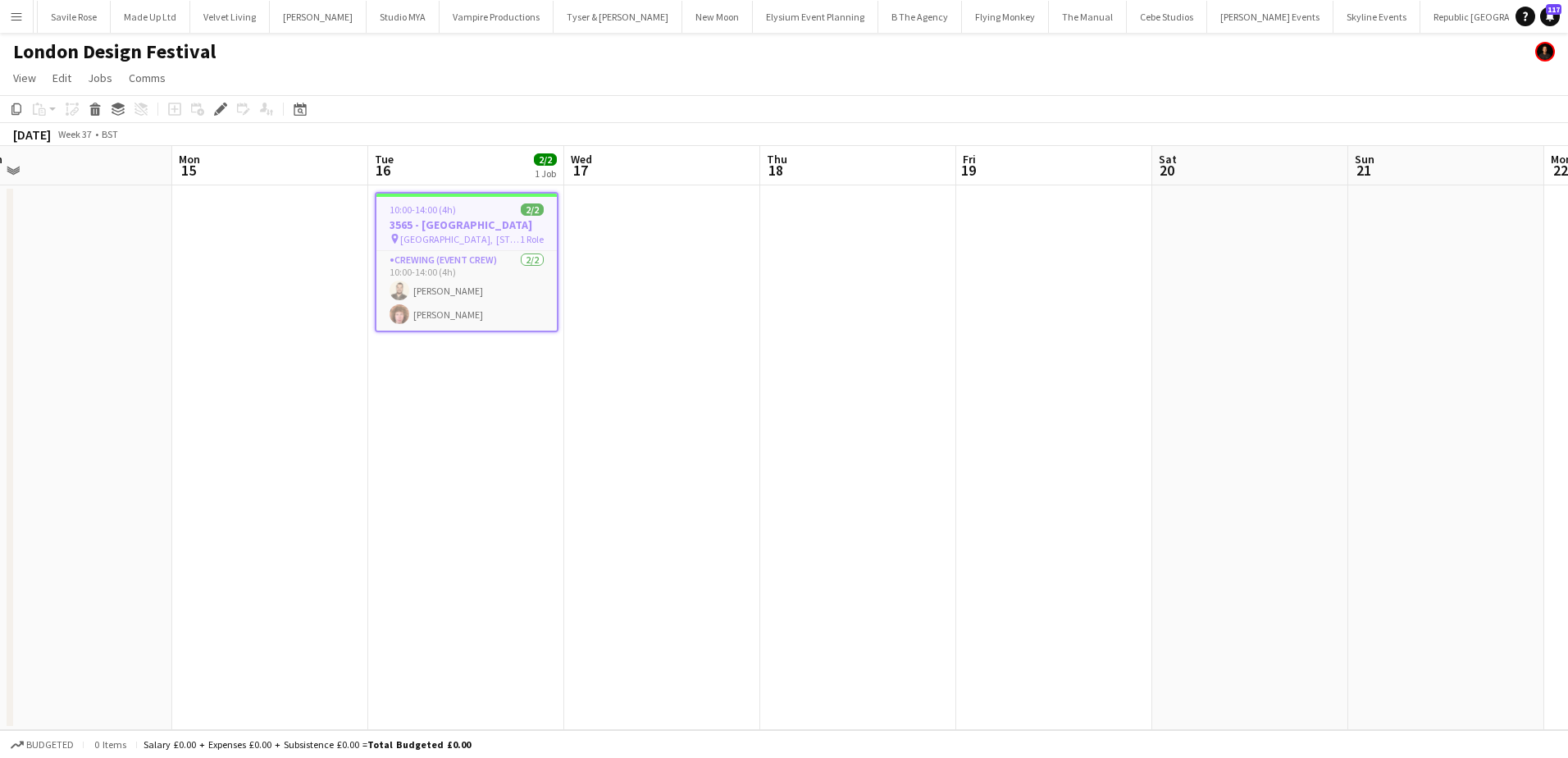
drag, startPoint x: 778, startPoint y: 506, endPoint x: 1215, endPoint y: 499, distance: 437.1
click at [1438, 498] on app-calendar-viewport "Fri 12 Sat 13 Sun 14 Mon 15 Tue 16 2/2 1 Job Wed 17 Thu 18 Fri 19 Sat 20 Sun 21…" at bounding box center [784, 437] width 1568 height 584
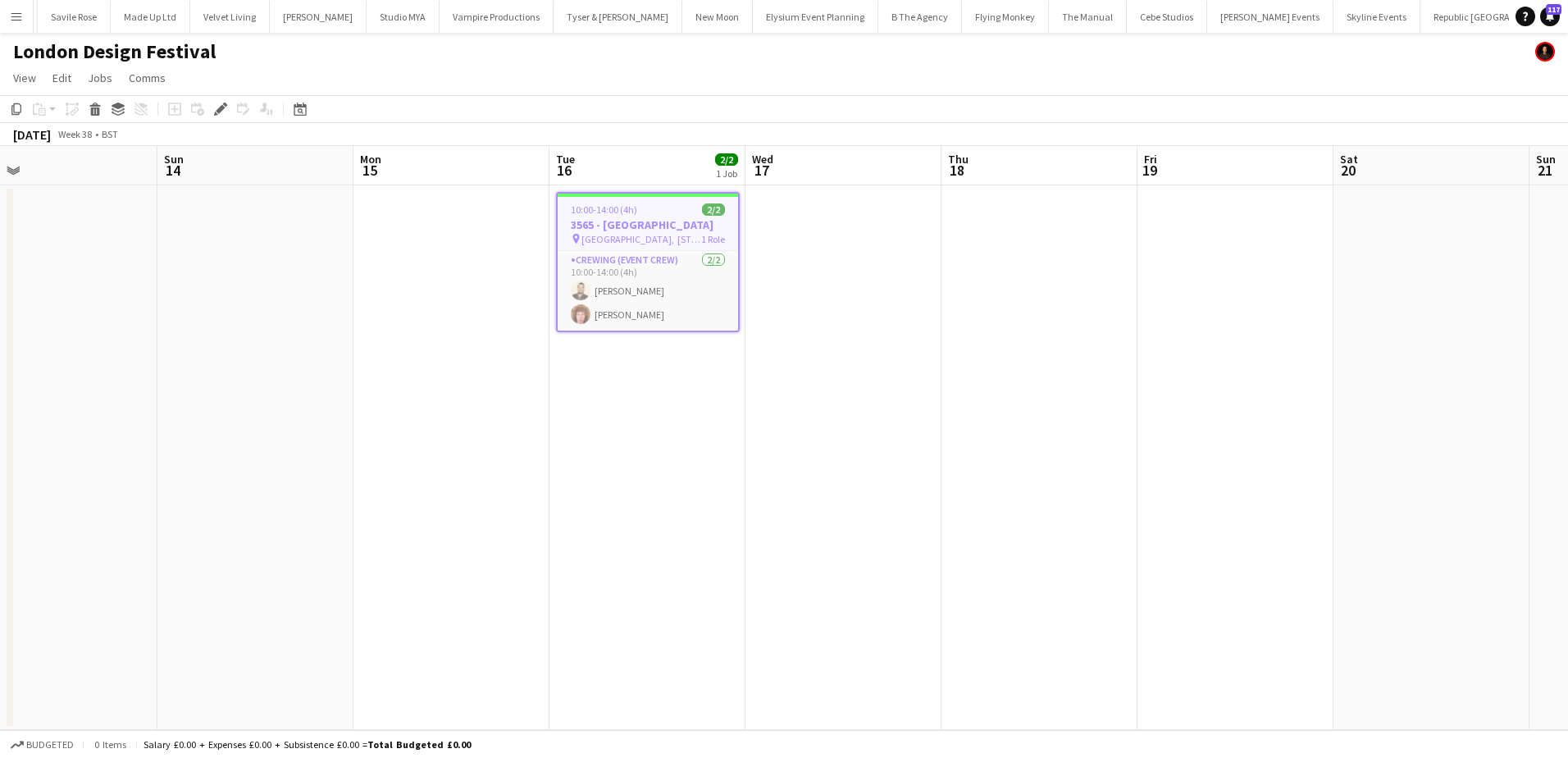
drag, startPoint x: 1024, startPoint y: 499, endPoint x: 1533, endPoint y: 496, distance: 509.0
click at [1533, 497] on app-calendar-viewport "Thu 11 4/4 1 Job Fri 12 Sat 13 Sun 14 Mon 15 Tue 16 2/2 1 Job Wed 17 Thu 18 Fri…" at bounding box center [784, 437] width 1568 height 584
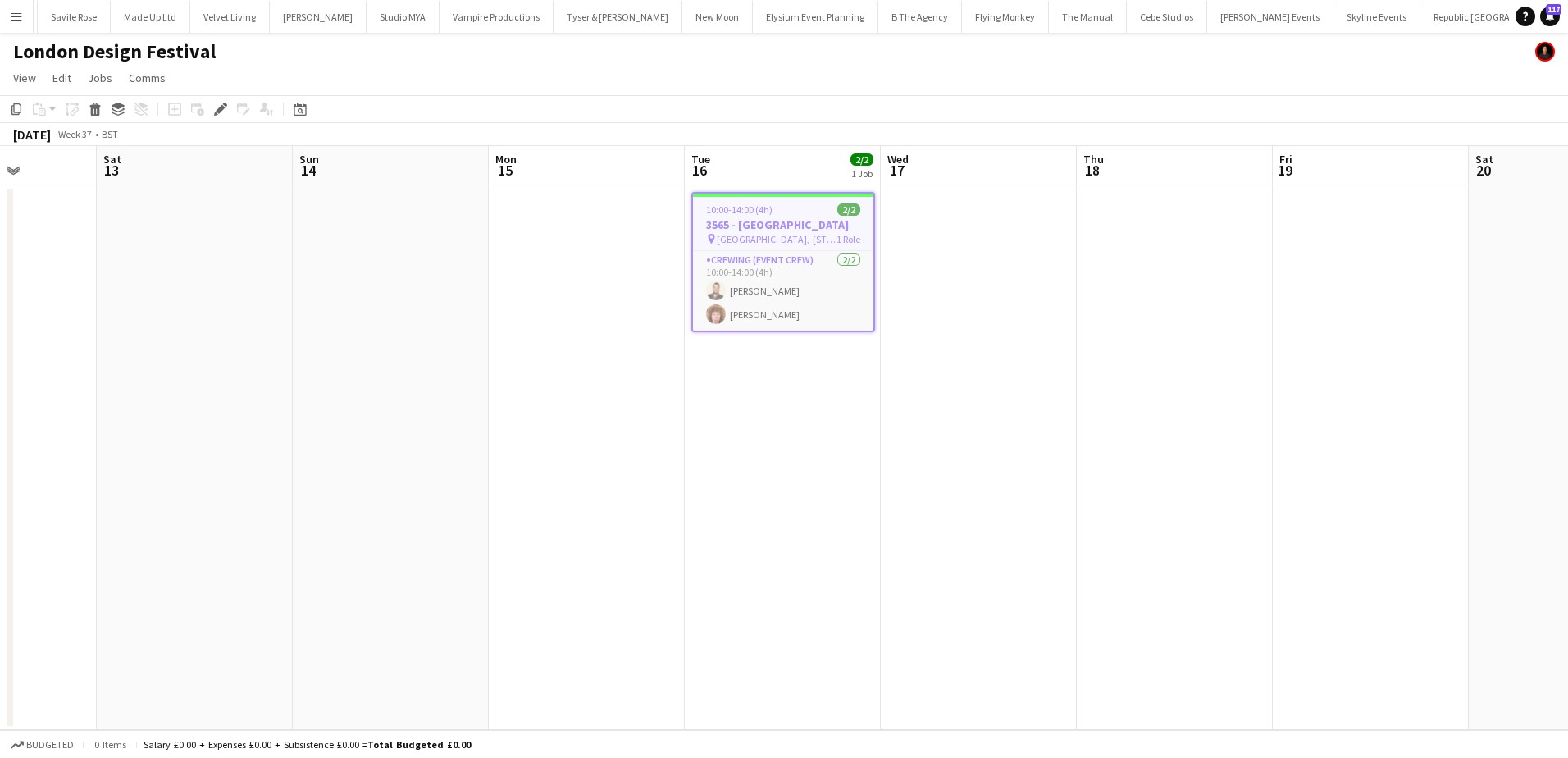
scroll to position [0, 492]
drag, startPoint x: 805, startPoint y: 492, endPoint x: 352, endPoint y: 479, distance: 453.2
click at [352, 479] on app-calendar-viewport "Wed 10 2/2 1 Job Thu 11 4/4 1 Job Fri 12 Sat 13 Sun 14 Mon 15 Tue 16 2/2 1 Job …" at bounding box center [784, 437] width 1568 height 584
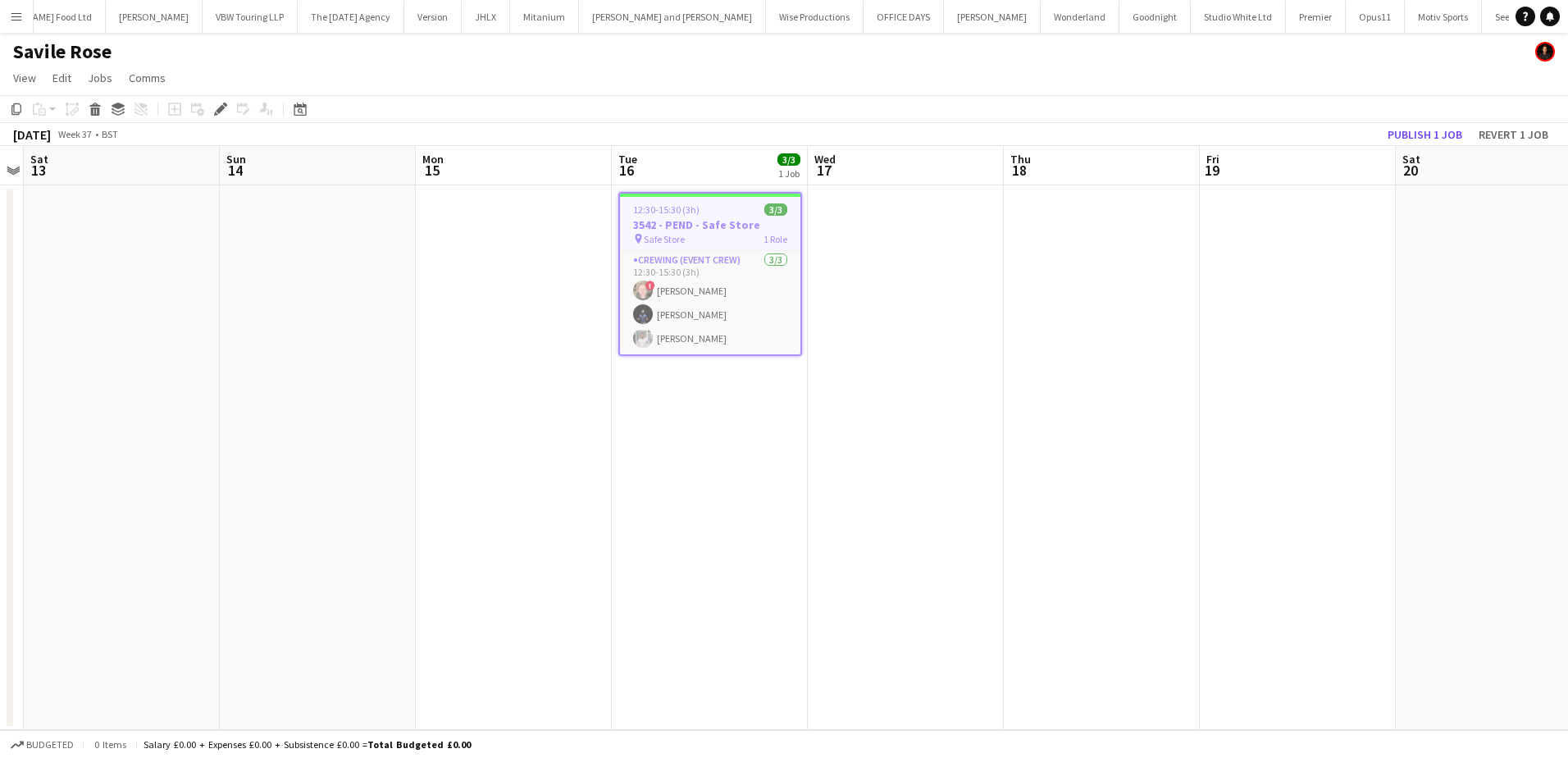
scroll to position [0, 1629]
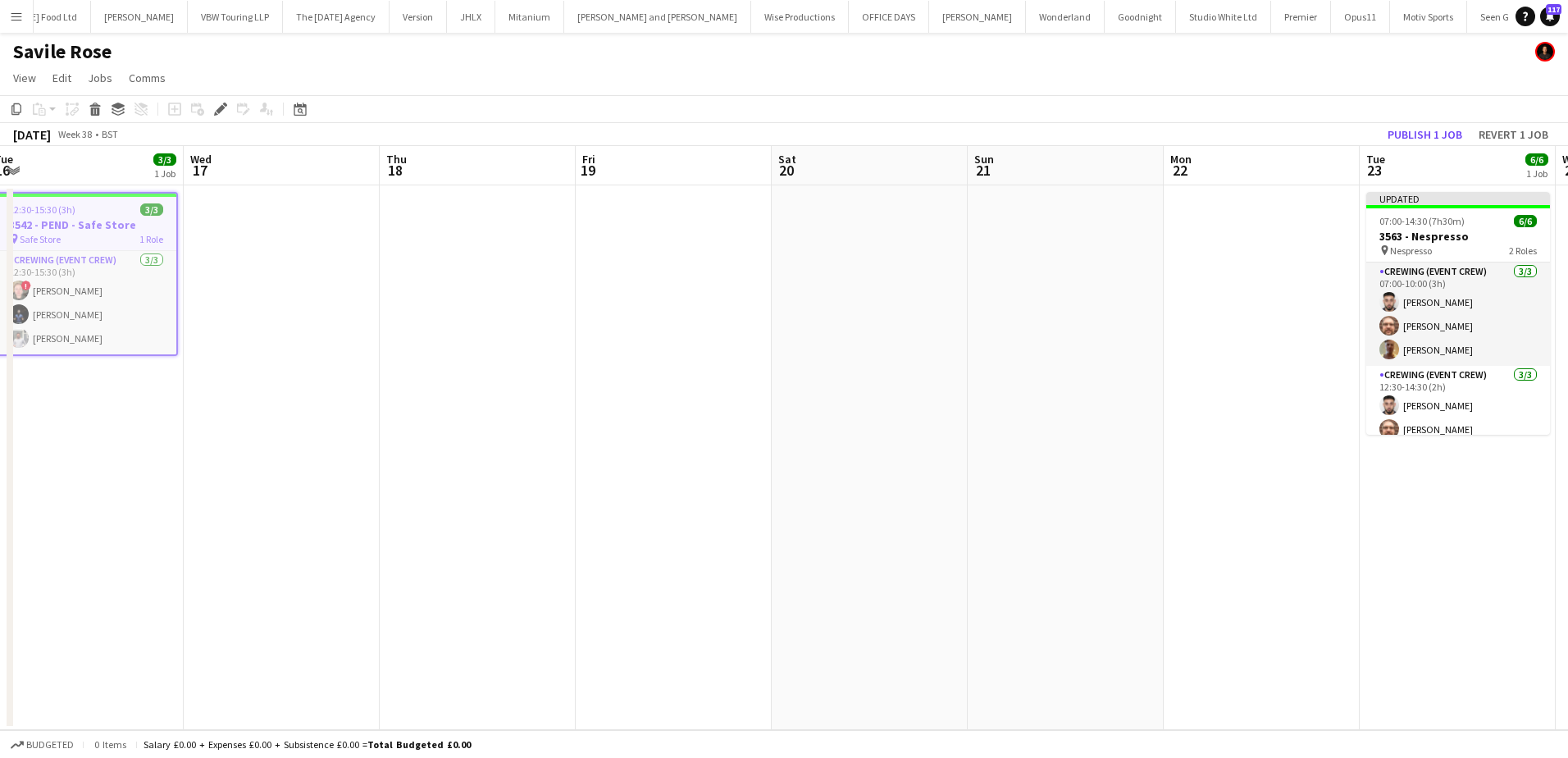
drag, startPoint x: 1196, startPoint y: 255, endPoint x: 573, endPoint y: 241, distance: 623.2
click at [573, 241] on app-calendar-viewport "Sat 13 Sun 14 Mon 15 Tue 16 3/3 1 Job Wed 17 Thu 18 Fri 19 Sat 20 Sun 21 Mon 22…" at bounding box center [784, 437] width 1568 height 584
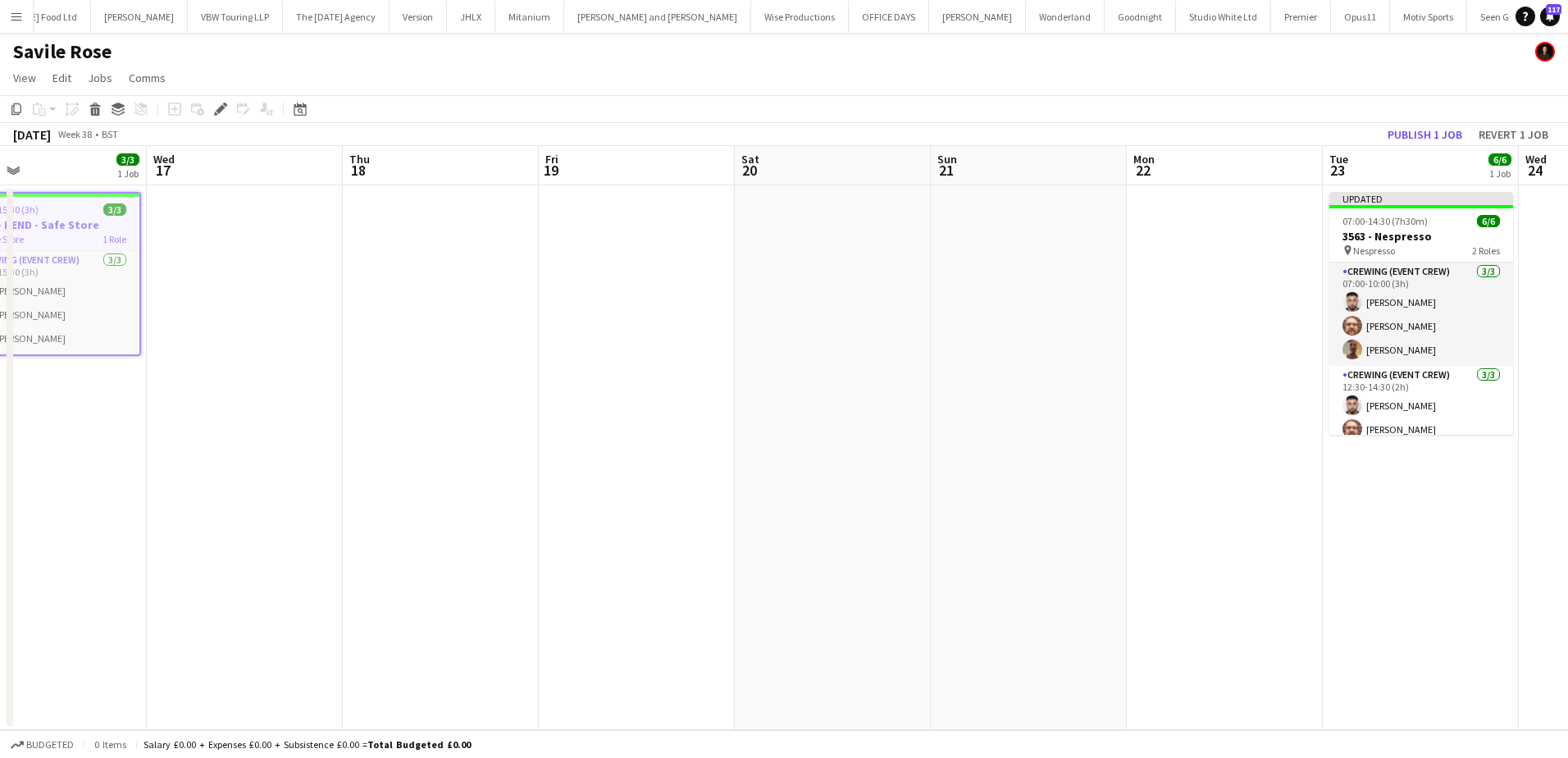
drag, startPoint x: 573, startPoint y: 241, endPoint x: 535, endPoint y: 241, distance: 38.0
click at [535, 241] on app-calendar-viewport "Sat 13 Sun 14 Mon 15 Tue 16 3/3 1 Job Wed 17 Thu 18 Fri 19 Sat 20 Sun 21 Mon 22…" at bounding box center [784, 437] width 1568 height 584
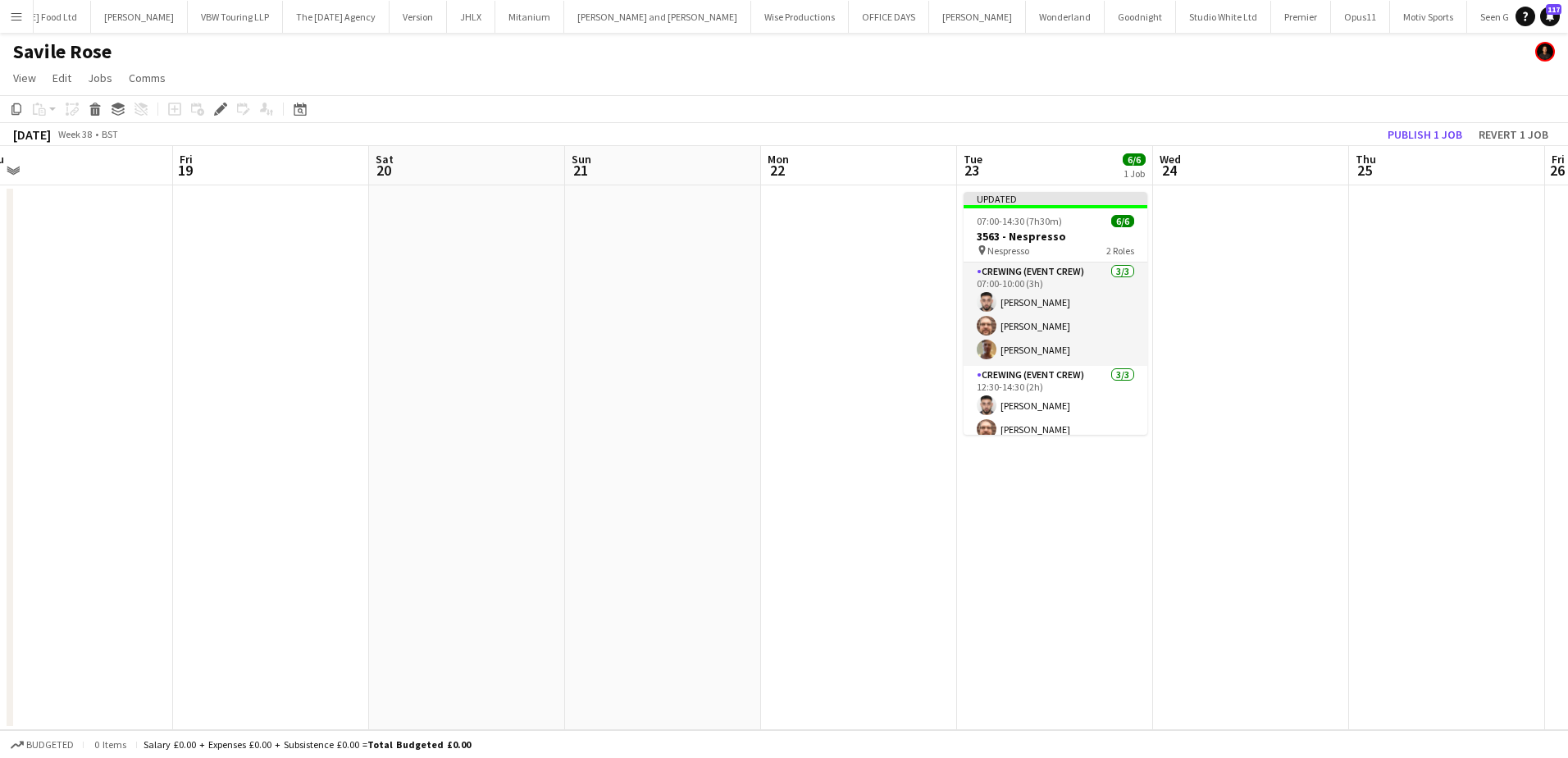
scroll to position [0, 642]
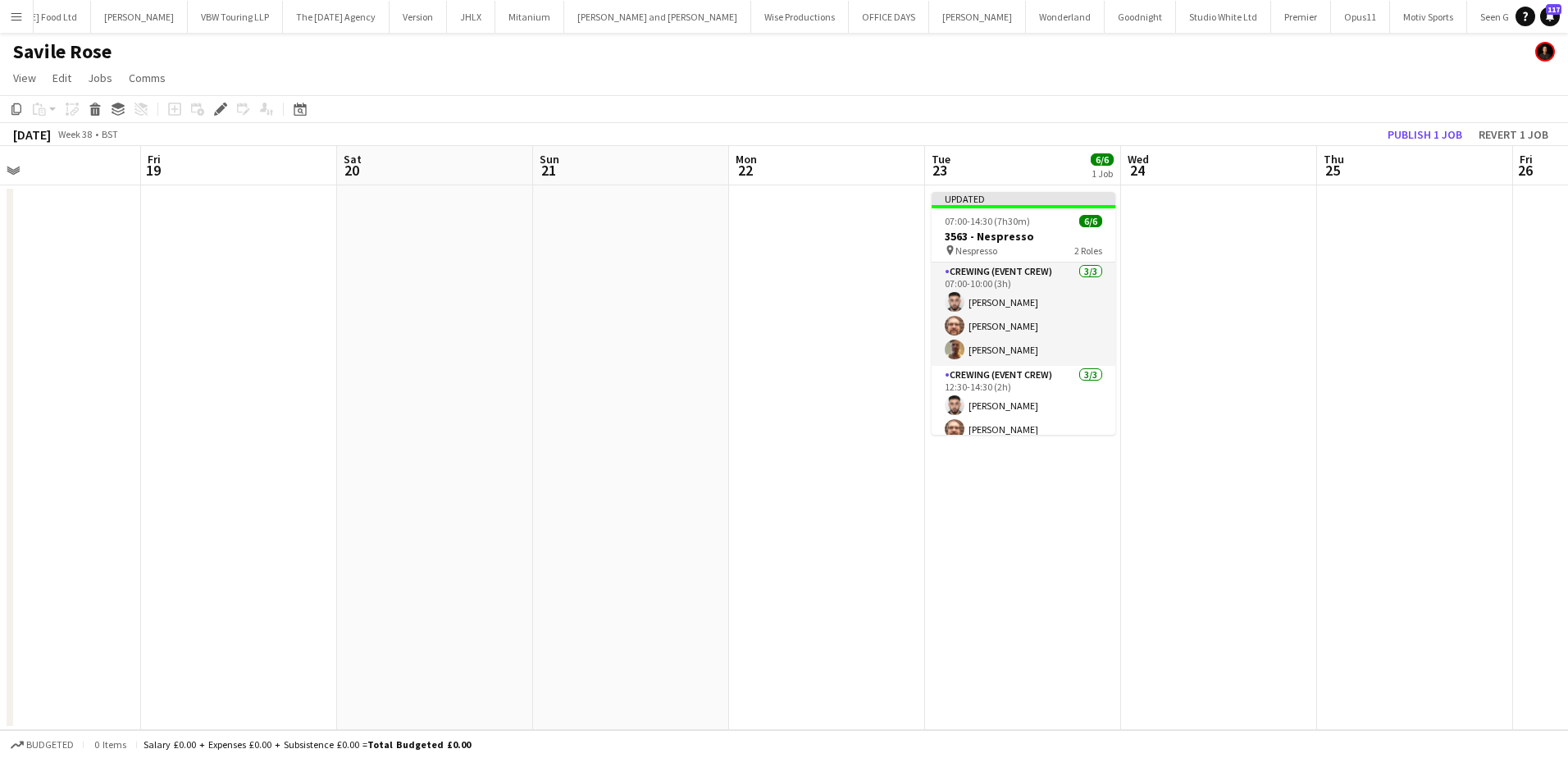
drag, startPoint x: 1078, startPoint y: 261, endPoint x: 681, endPoint y: 244, distance: 397.4
click at [681, 244] on app-calendar-viewport "Mon 15 Tue 16 3/3 1 Job Wed 17 Thu 18 Fri 19 Sat 20 Sun 21 Mon 22 Tue 23 6/6 1 …" at bounding box center [784, 437] width 1568 height 584
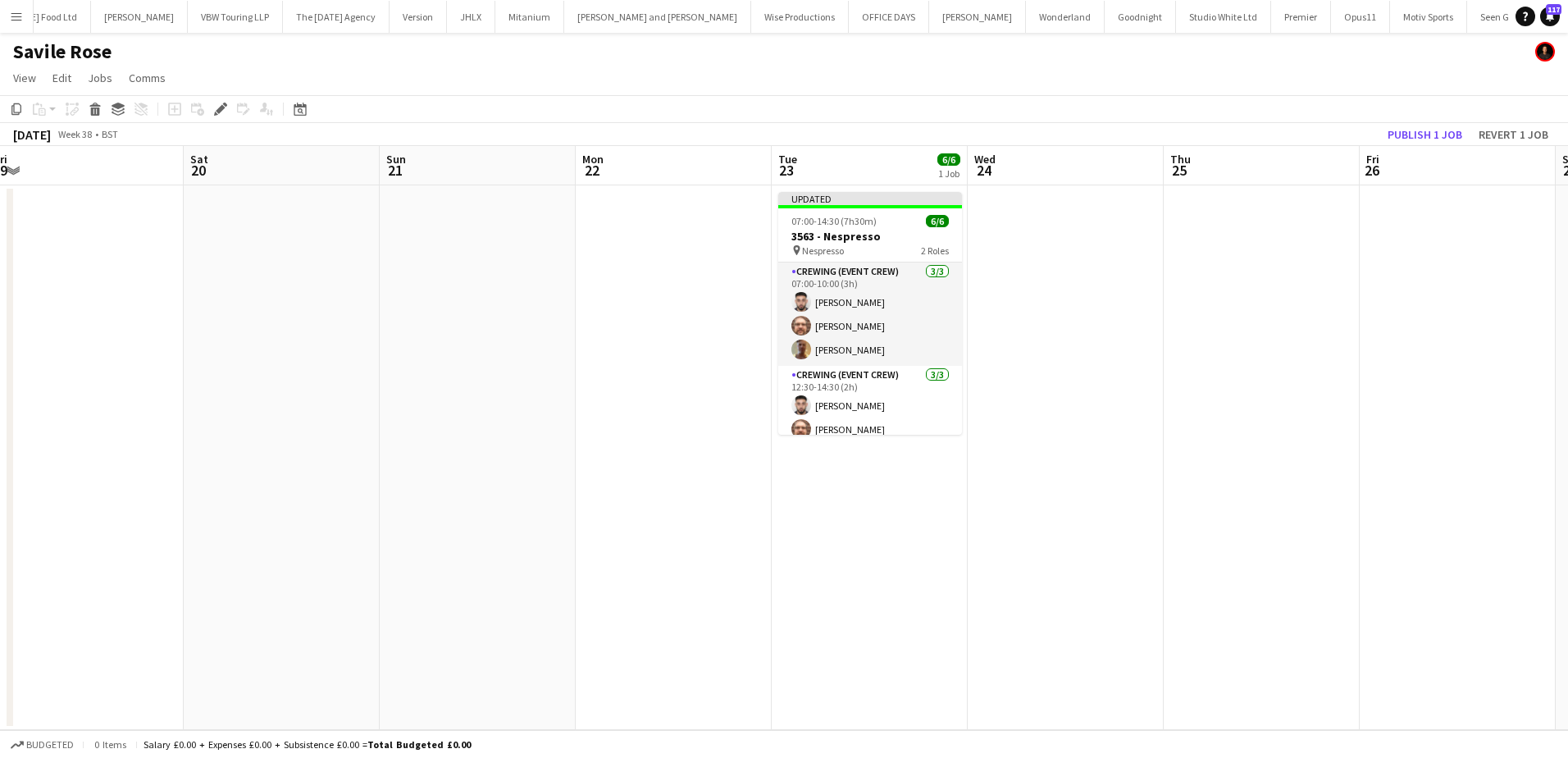
drag, startPoint x: 732, startPoint y: 253, endPoint x: 481, endPoint y: 243, distance: 251.2
click at [481, 243] on app-calendar-viewport "Tue 16 3/3 1 Job Wed 17 Thu 18 Fri 19 Sat 20 Sun 21 Mon 22 Tue 23 6/6 1 Job Wed…" at bounding box center [784, 437] width 1568 height 584
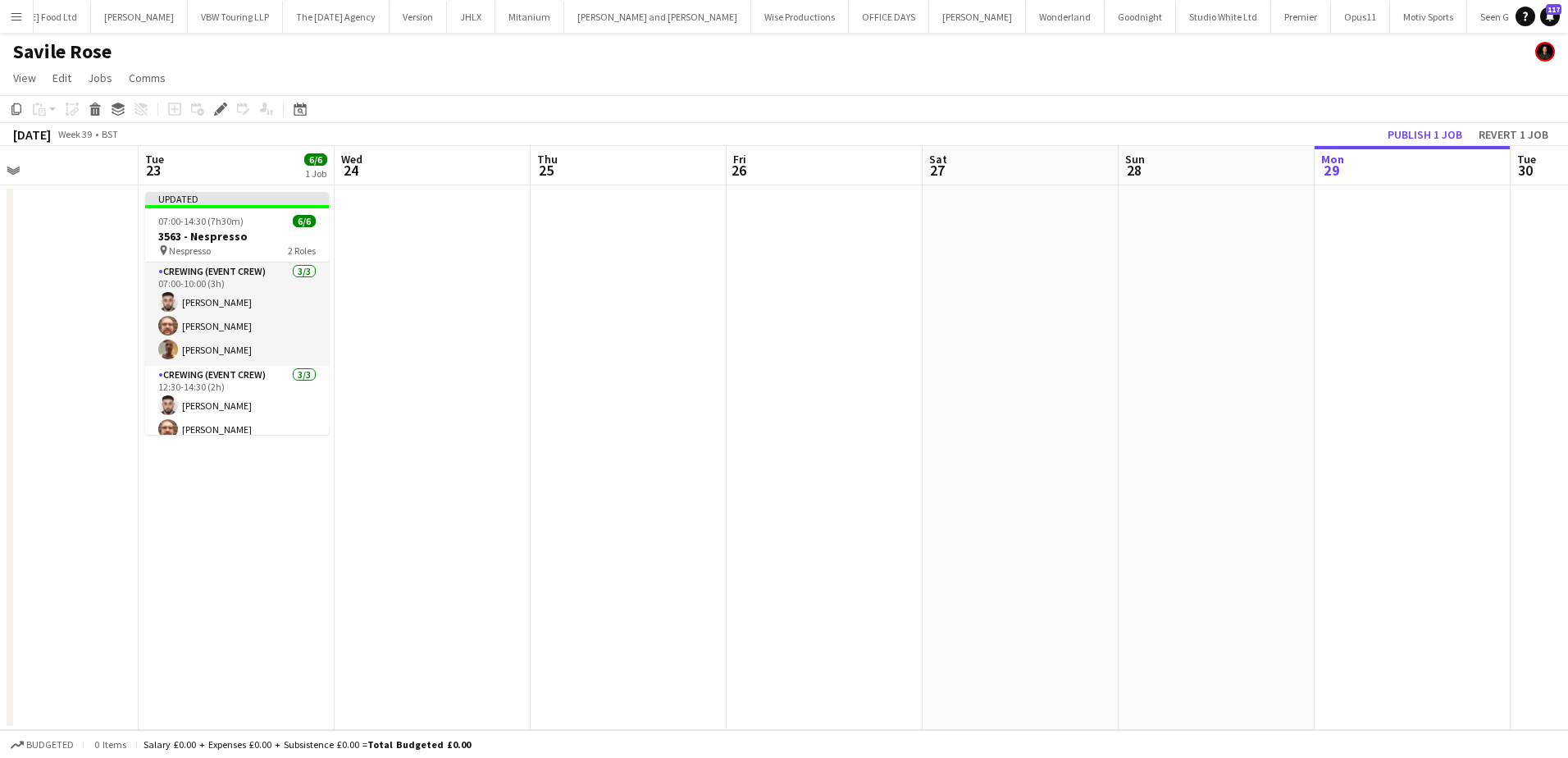
drag, startPoint x: 1097, startPoint y: 283, endPoint x: 690, endPoint y: 262, distance: 407.5
click at [615, 259] on app-calendar-viewport "Fri 19 Sat 20 Sun 21 Mon 22 Tue 23 6/6 1 Job Wed 24 Thu 25 Fri 26 Sat 27 Sun 28…" at bounding box center [784, 437] width 1568 height 584
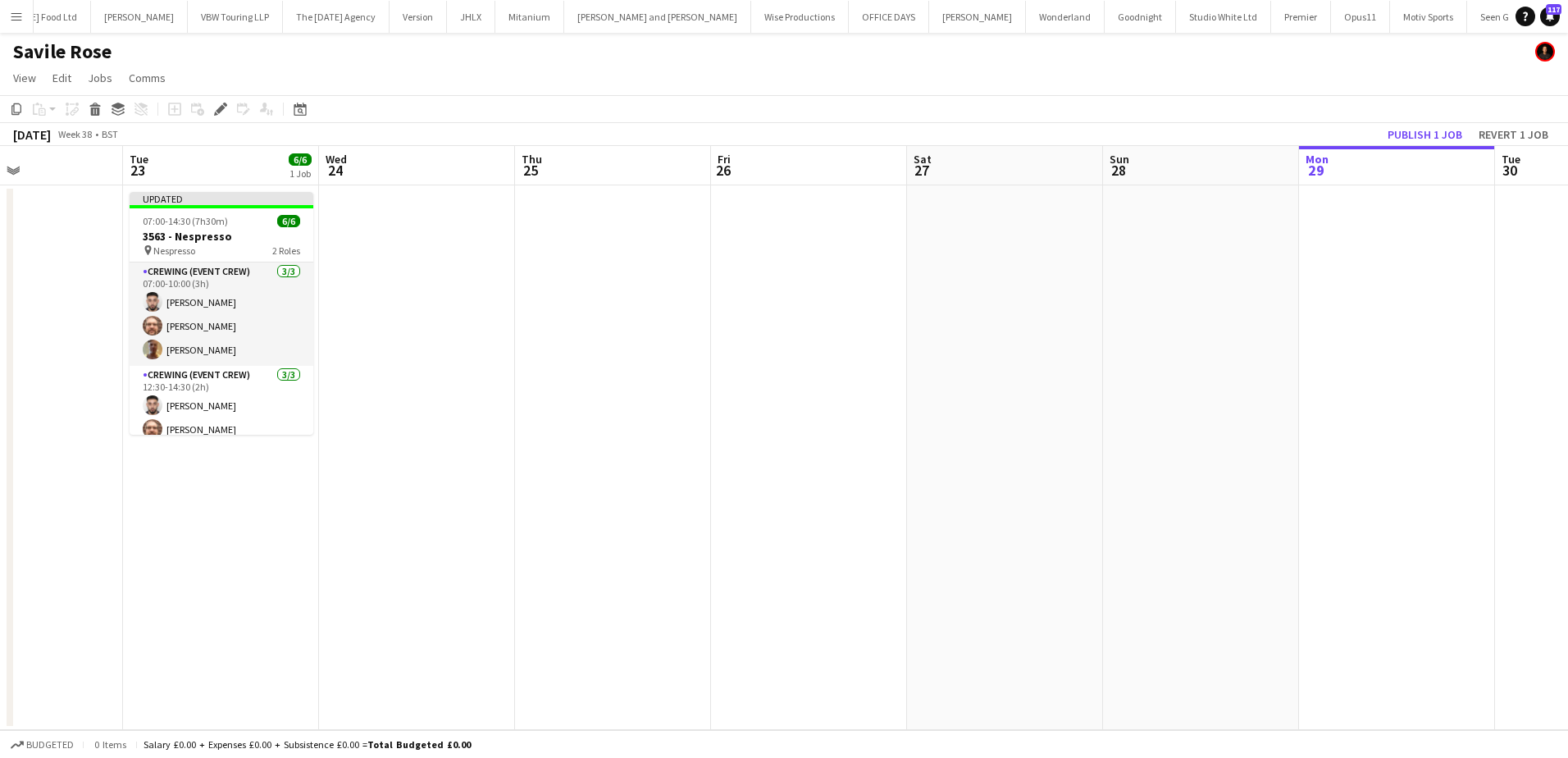
scroll to position [0, 421]
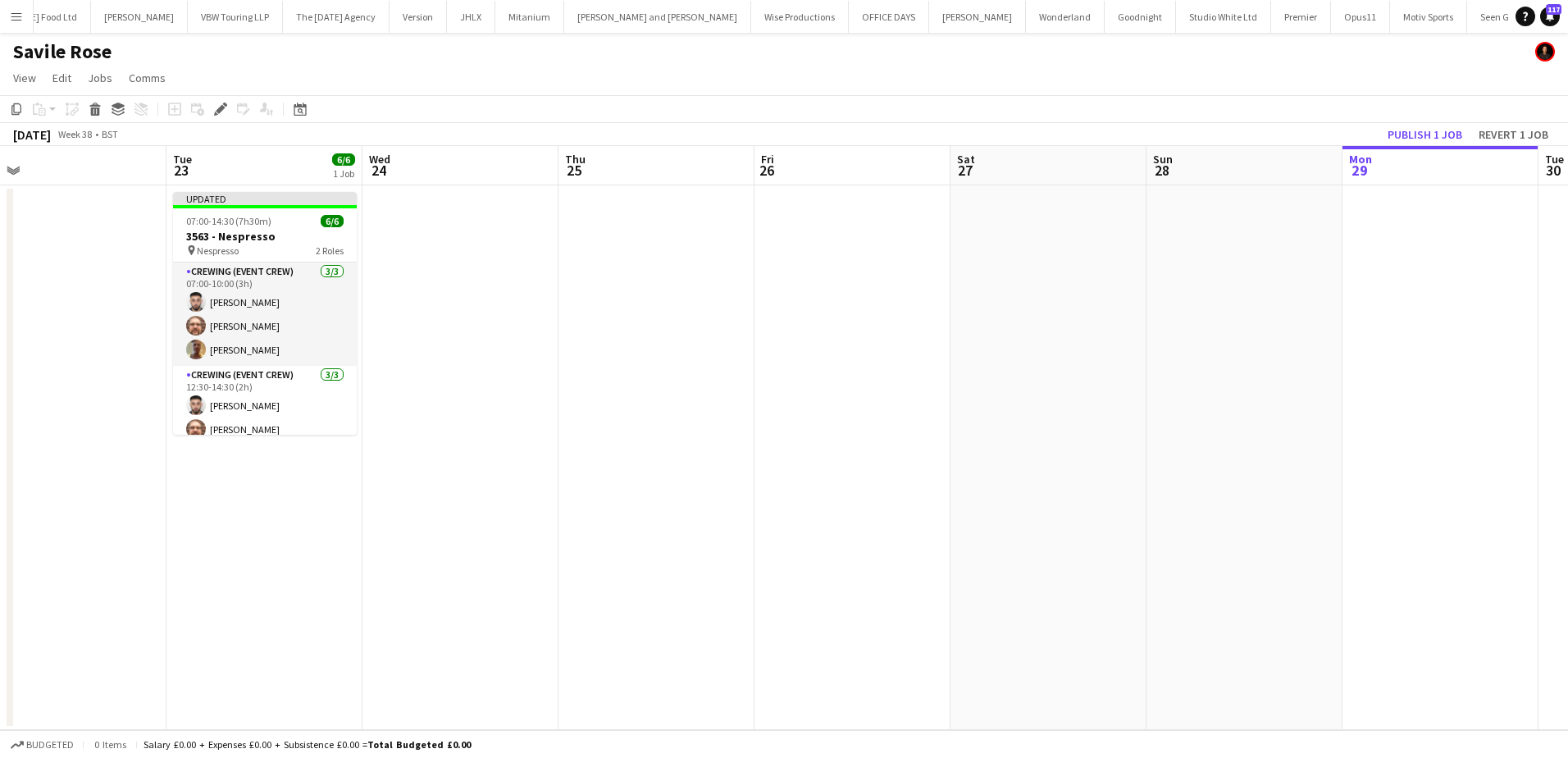
drag, startPoint x: 1206, startPoint y: 308, endPoint x: 1477, endPoint y: 306, distance: 271.0
click at [1477, 306] on app-calendar-viewport "Sat 20 Sun 21 Mon 22 Tue 23 6/6 1 Job Wed 24 Thu 25 Fri 26 Sat 27 Sun 28 Mon 29…" at bounding box center [784, 437] width 1568 height 584
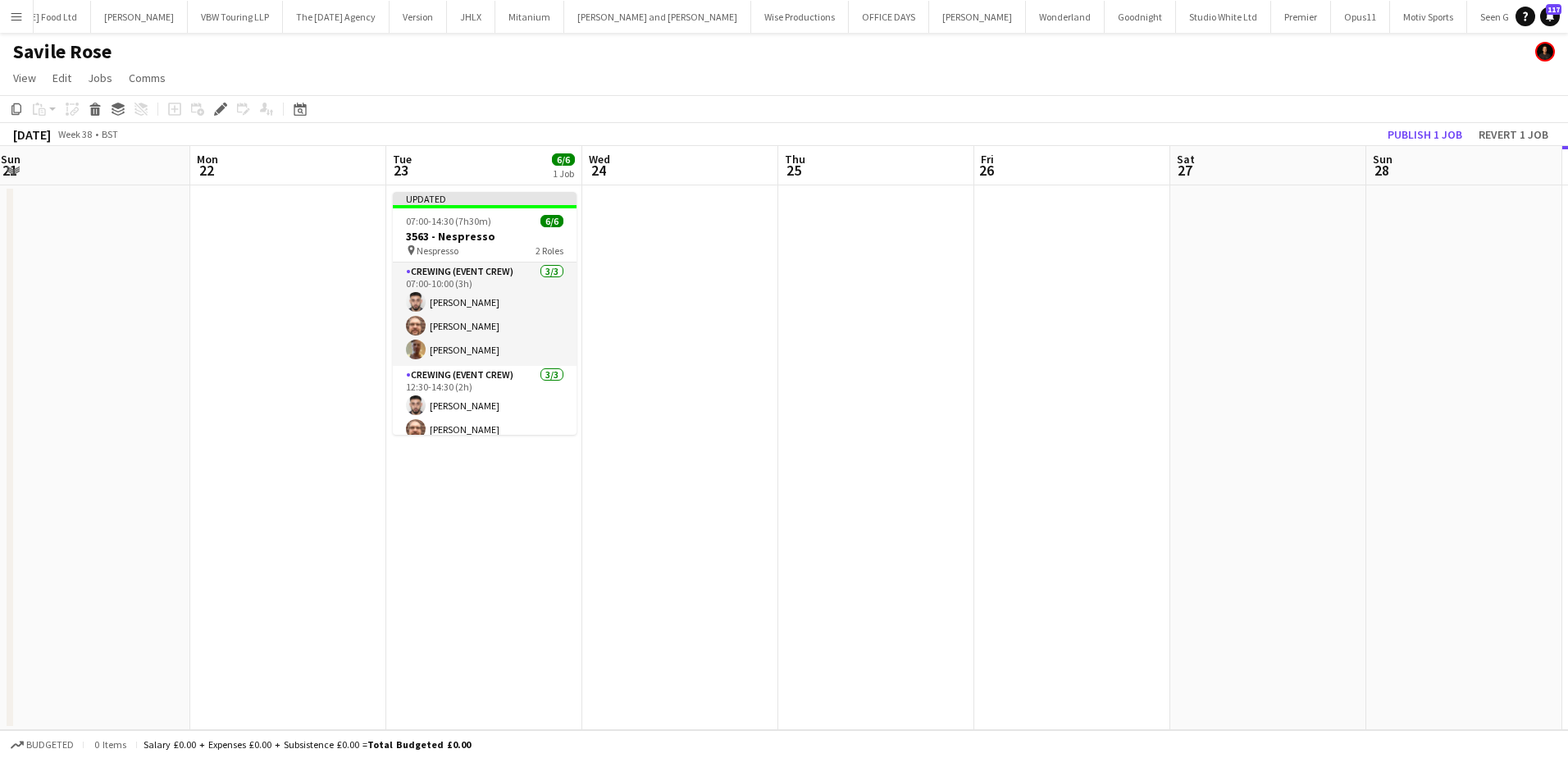
scroll to position [0, 510]
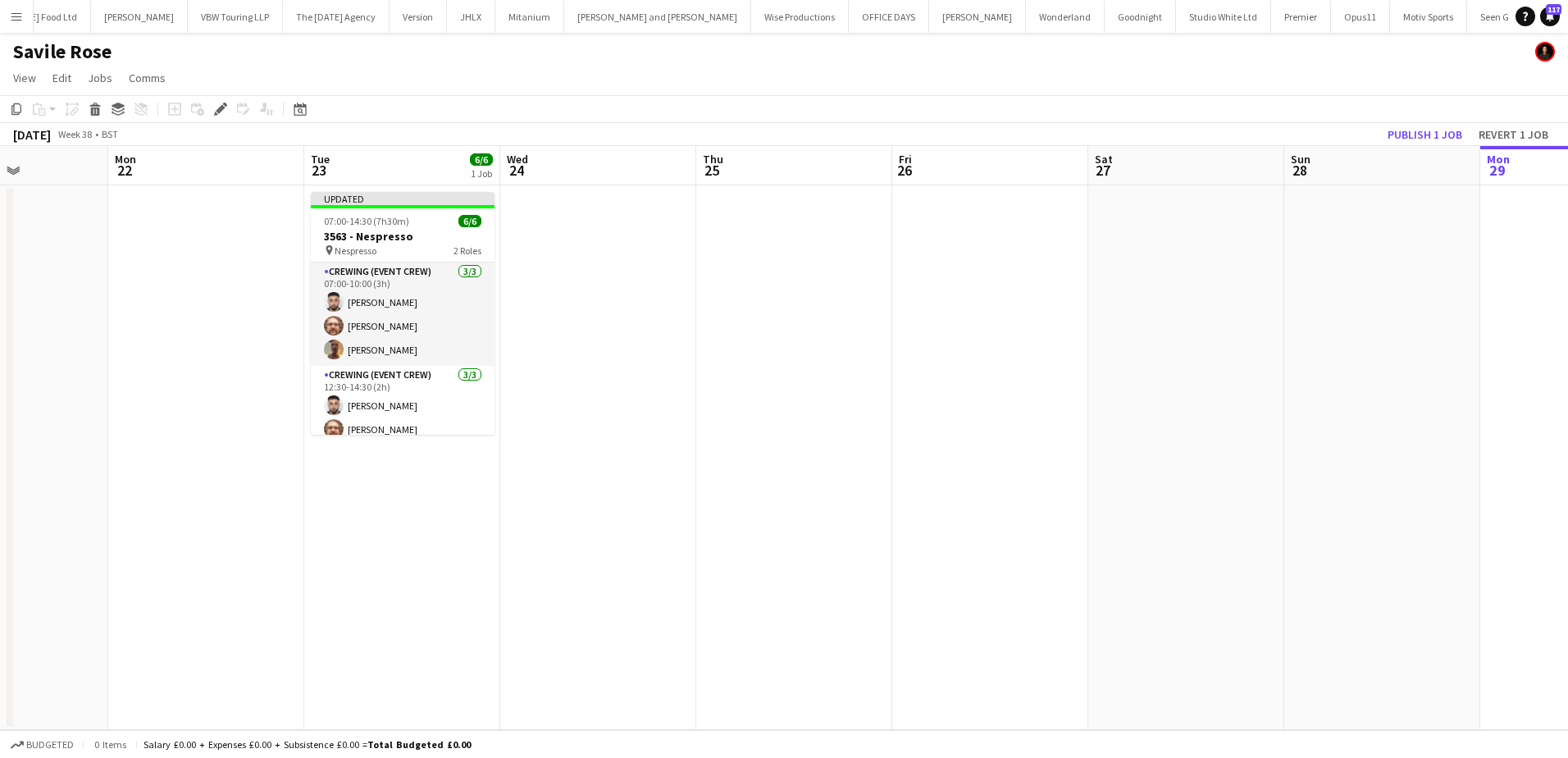
drag, startPoint x: 695, startPoint y: 389, endPoint x: 804, endPoint y: 390, distance: 109.0
click at [802, 392] on app-calendar-viewport "Fri 19 Sat 20 Sun 21 Mon 22 Tue 23 6/6 1 Job Wed 24 Thu 25 Fri 26 Sat 27 Sun 28…" at bounding box center [784, 437] width 1568 height 584
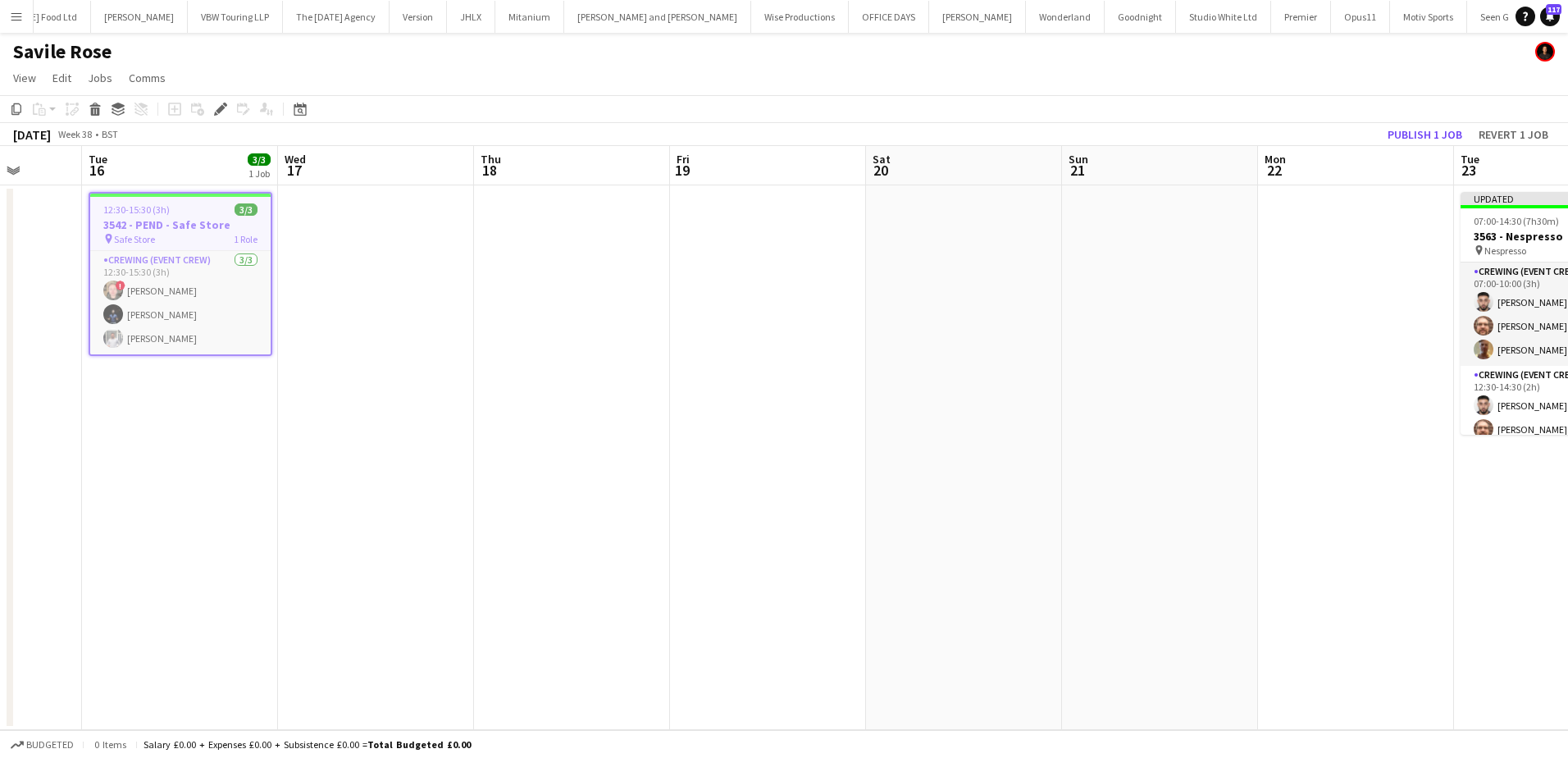
scroll to position [0, 502]
drag, startPoint x: 233, startPoint y: 359, endPoint x: 1219, endPoint y: 360, distance: 986.0
click at [1219, 360] on app-calendar-viewport "Sat 13 Sun 14 Mon 15 Tue 16 3/3 1 Job Wed 17 Thu 18 Fri 19 Sat 20 Sun 21 Mon 22…" at bounding box center [784, 437] width 1568 height 584
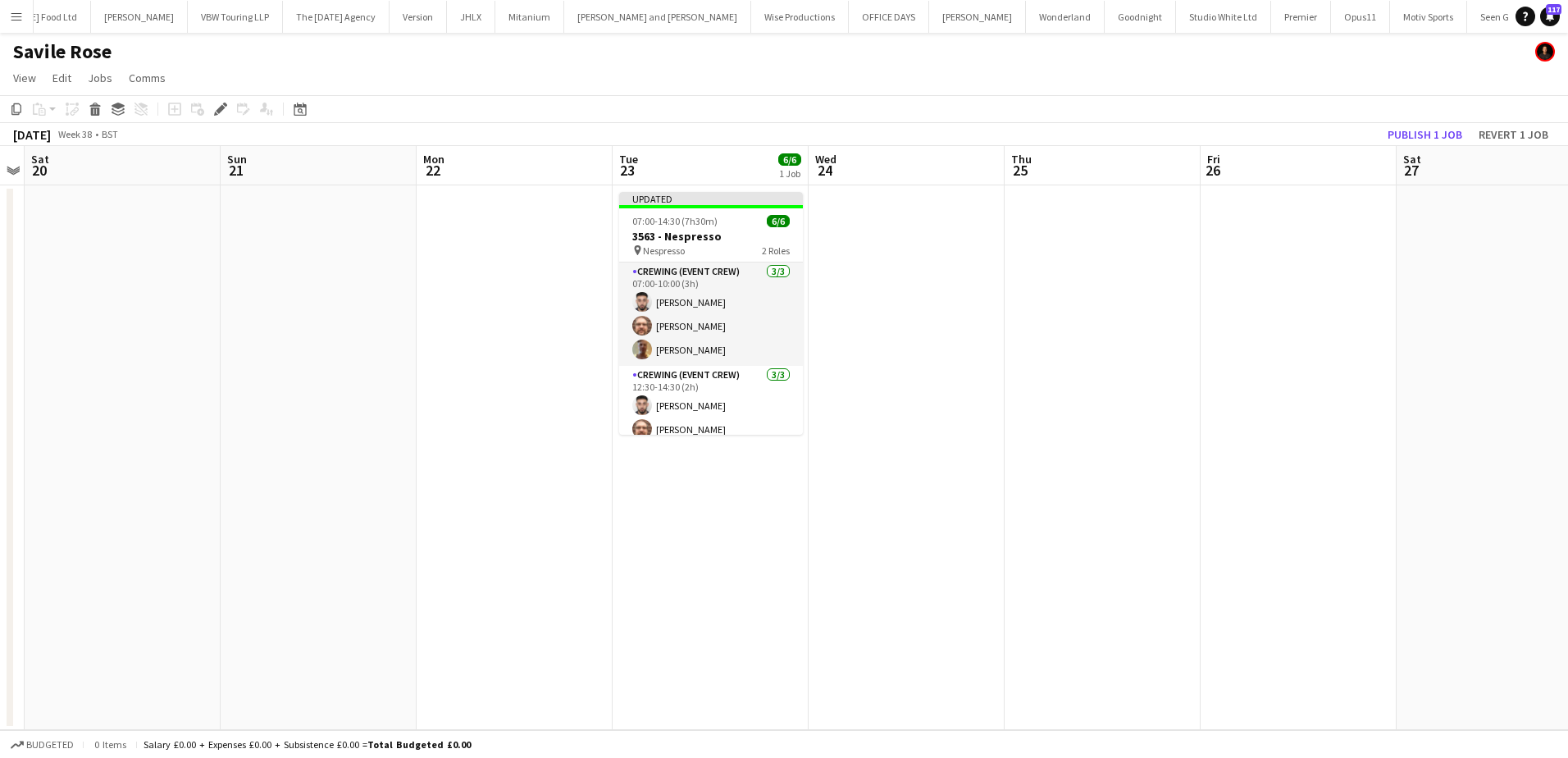
drag, startPoint x: 1221, startPoint y: 427, endPoint x: 357, endPoint y: 432, distance: 864.0
click at [363, 431] on app-calendar-viewport "Wed 17 Thu 18 Fri 19 Sat 20 Sun 21 Mon 22 Tue 23 6/6 1 Job Wed 24 Thu 25 Fri 26…" at bounding box center [784, 437] width 1568 height 584
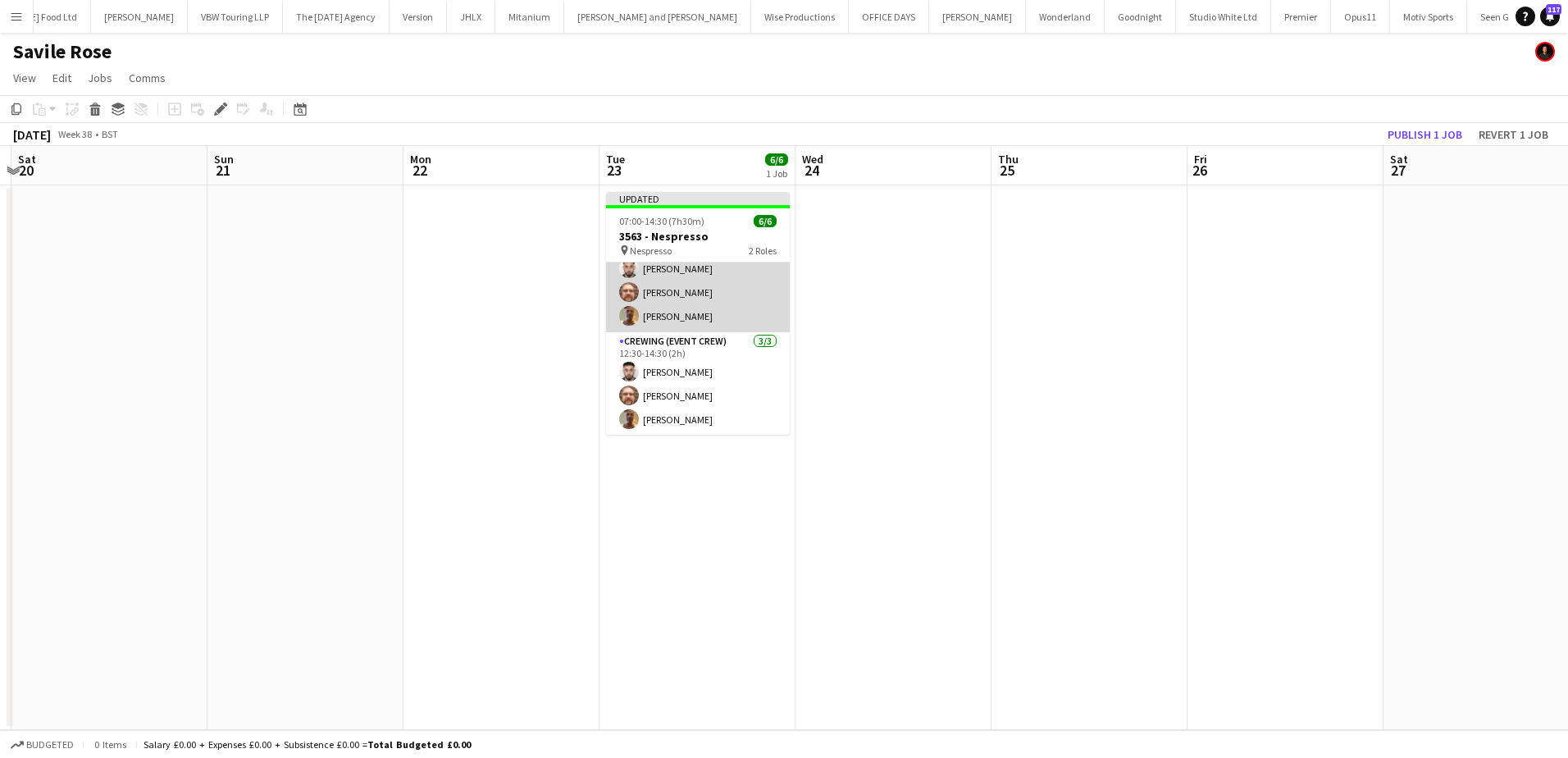
scroll to position [35, 0]
click at [18, 24] on button "Menu" at bounding box center [16, 16] width 33 height 33
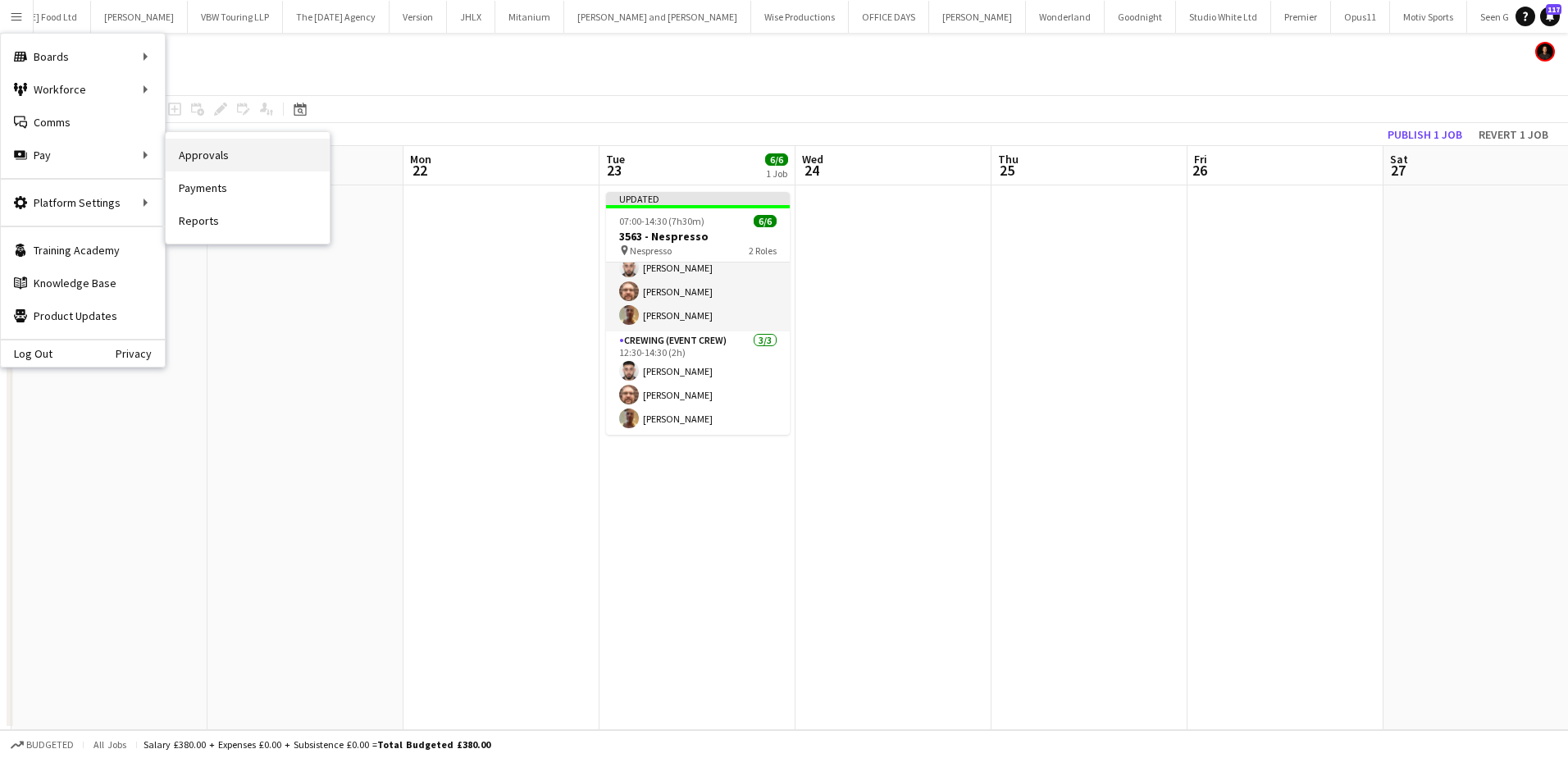
click at [238, 162] on link "Approvals" at bounding box center [247, 154] width 164 height 33
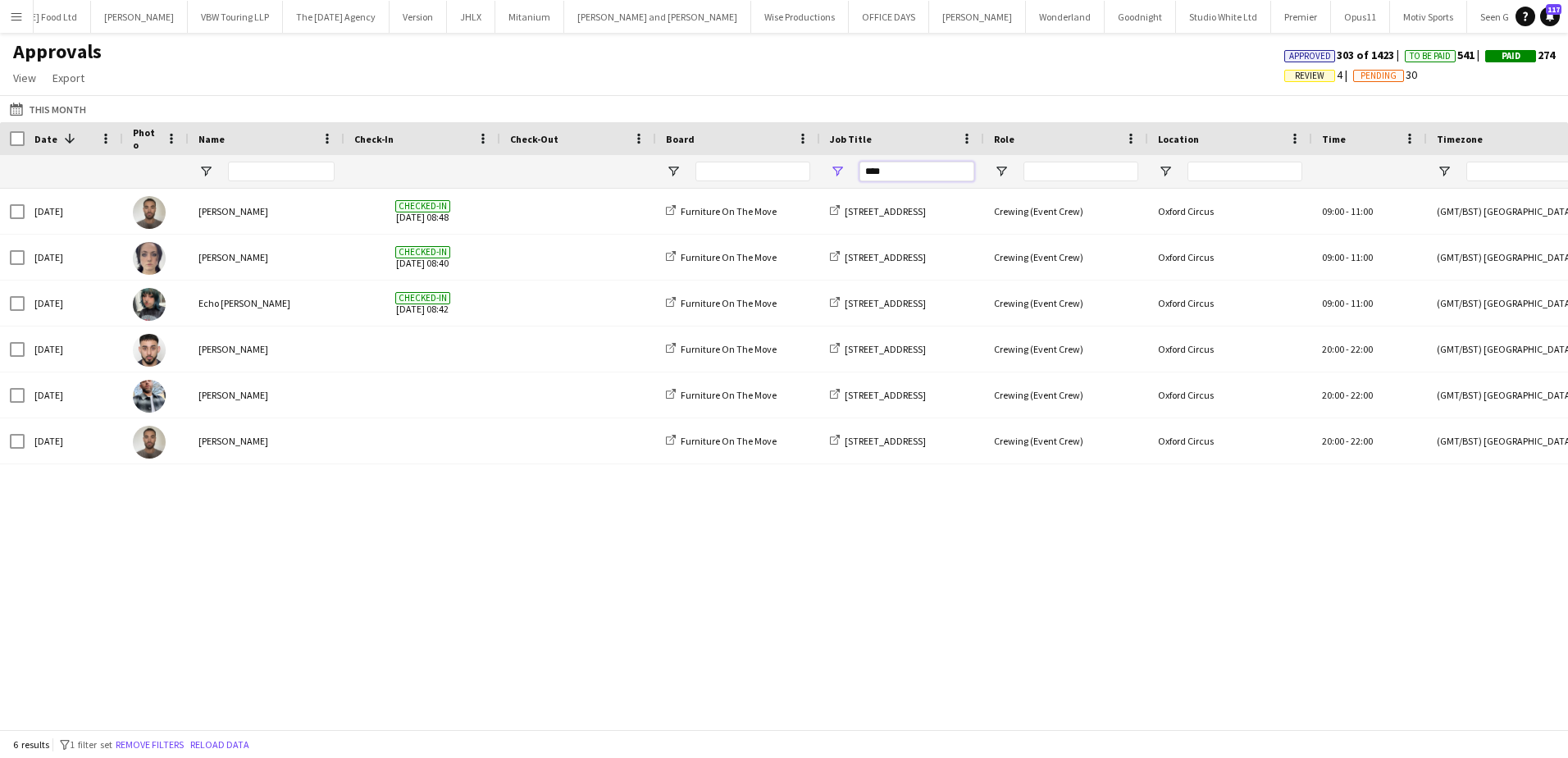
click at [879, 168] on input "****" at bounding box center [917, 171] width 115 height 20
click at [879, 169] on input "****" at bounding box center [917, 171] width 115 height 20
type input "*"
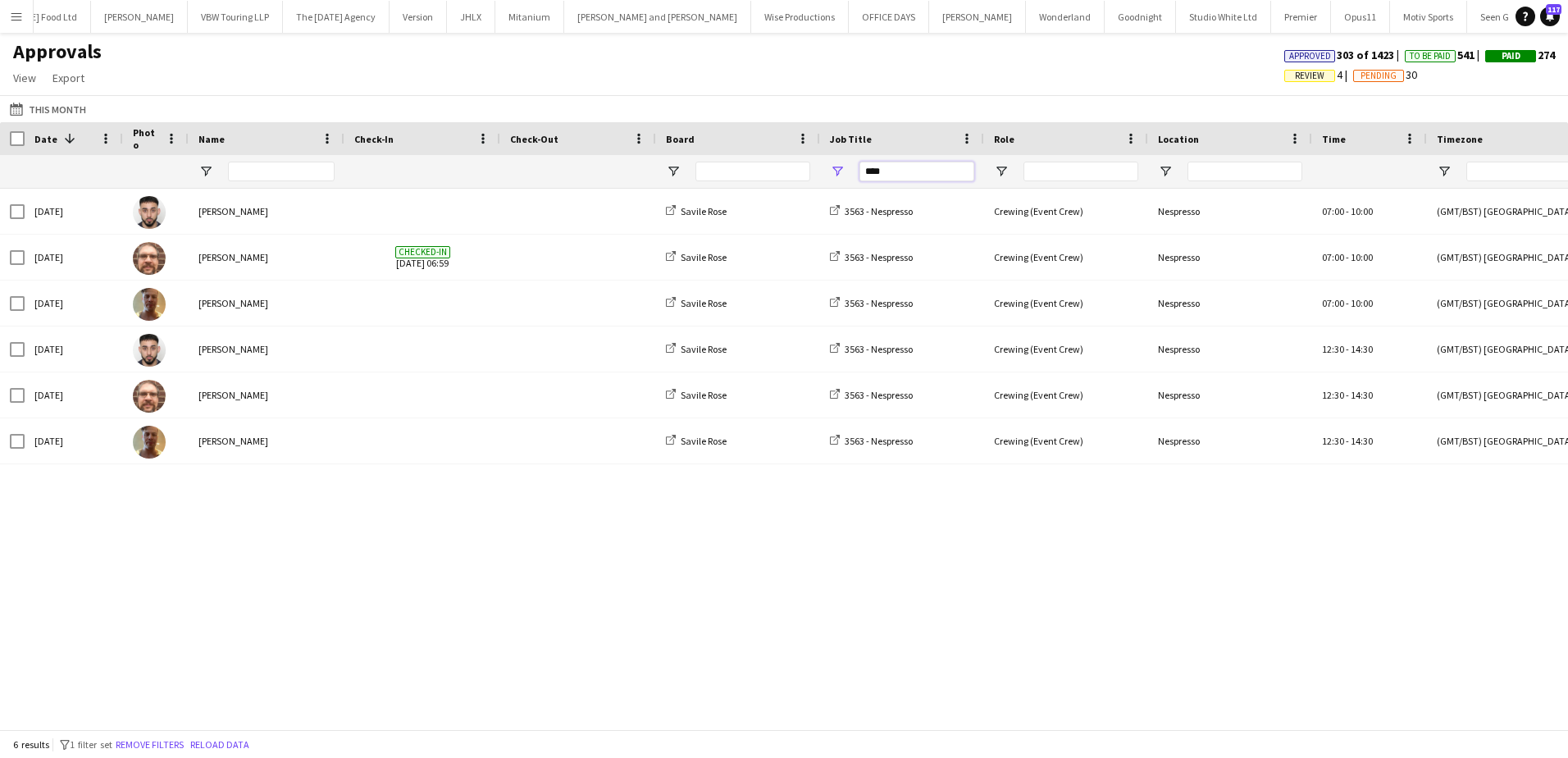
click at [874, 171] on input "****" at bounding box center [917, 171] width 115 height 20
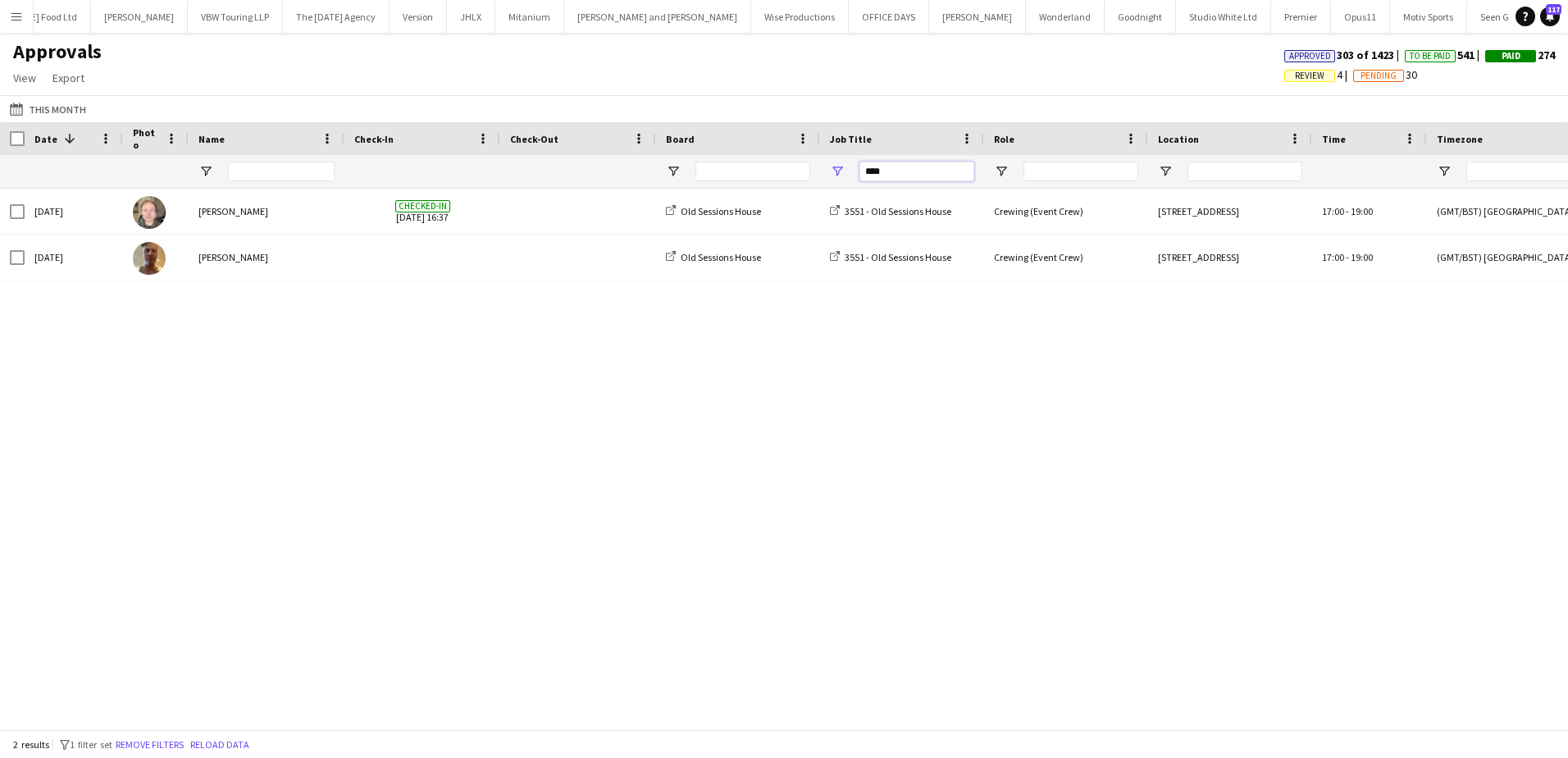
click at [885, 168] on input "****" at bounding box center [917, 171] width 115 height 20
click at [911, 169] on input "****" at bounding box center [917, 171] width 115 height 20
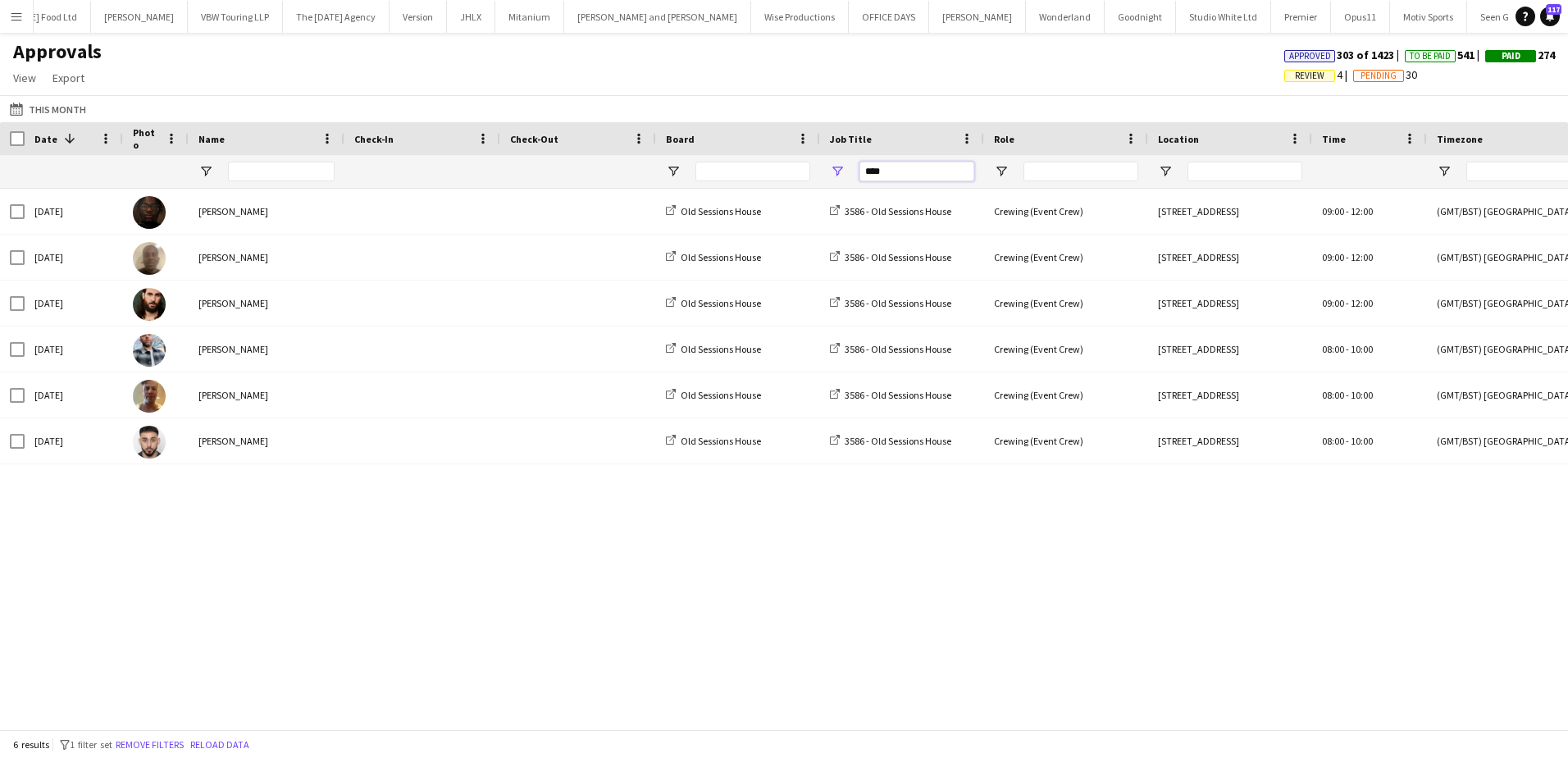
click at [909, 170] on input "****" at bounding box center [917, 171] width 115 height 20
click at [883, 170] on input "****" at bounding box center [917, 171] width 115 height 20
click at [873, 177] on input "****" at bounding box center [917, 171] width 115 height 20
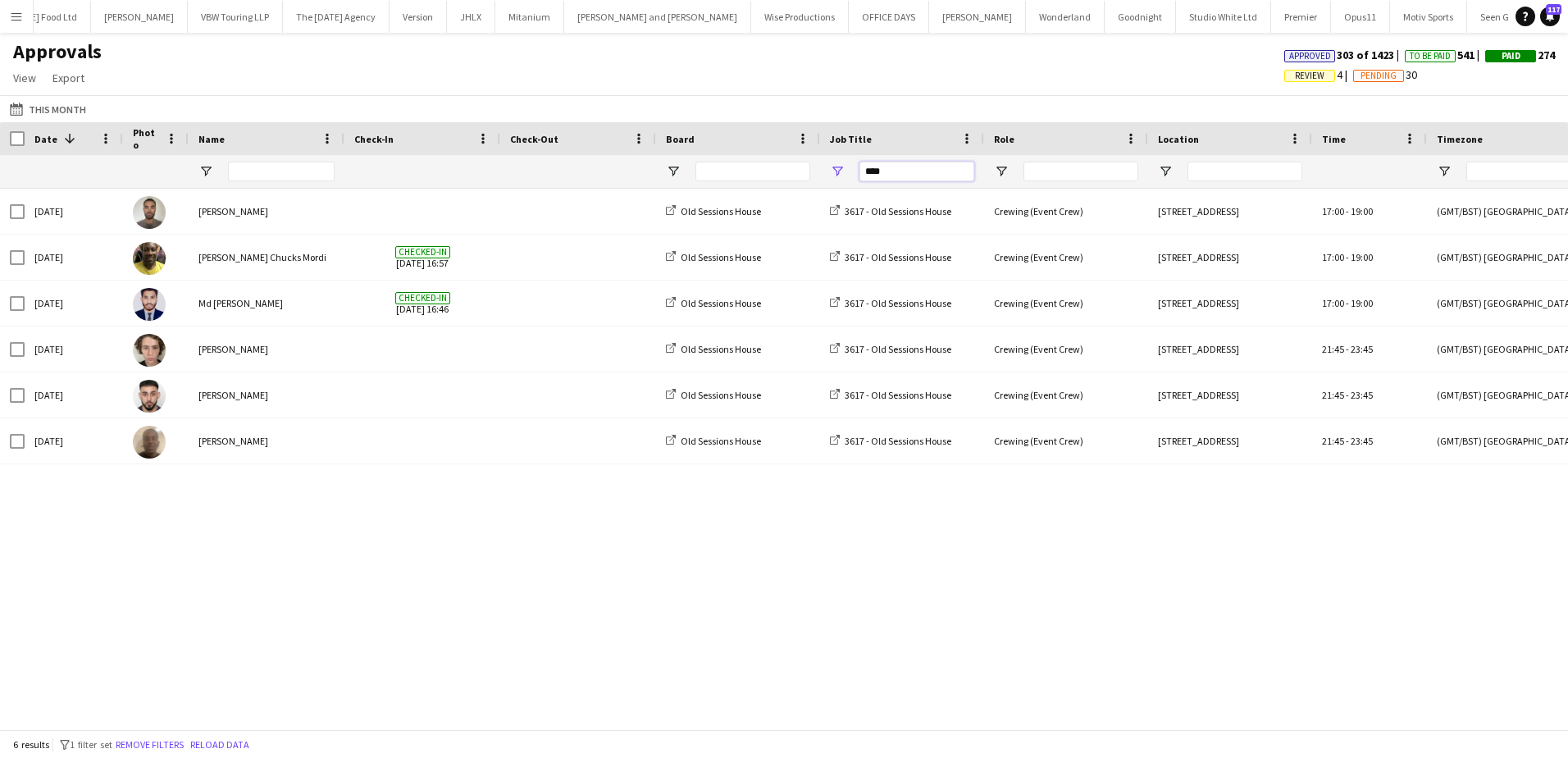
click at [873, 177] on input "****" at bounding box center [917, 171] width 115 height 20
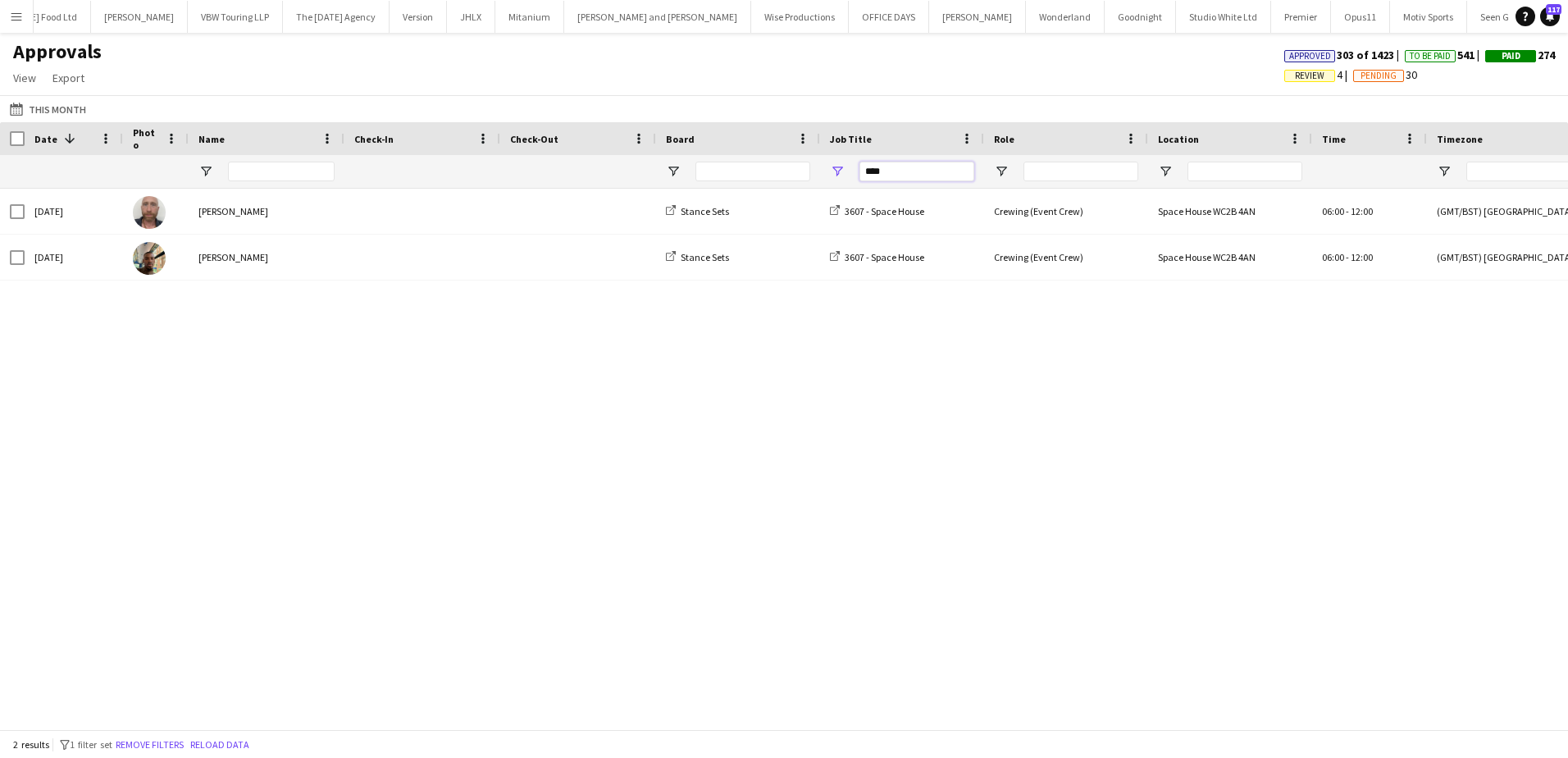
click at [942, 166] on input "****" at bounding box center [917, 171] width 115 height 20
click at [894, 164] on input "****" at bounding box center [917, 171] width 115 height 20
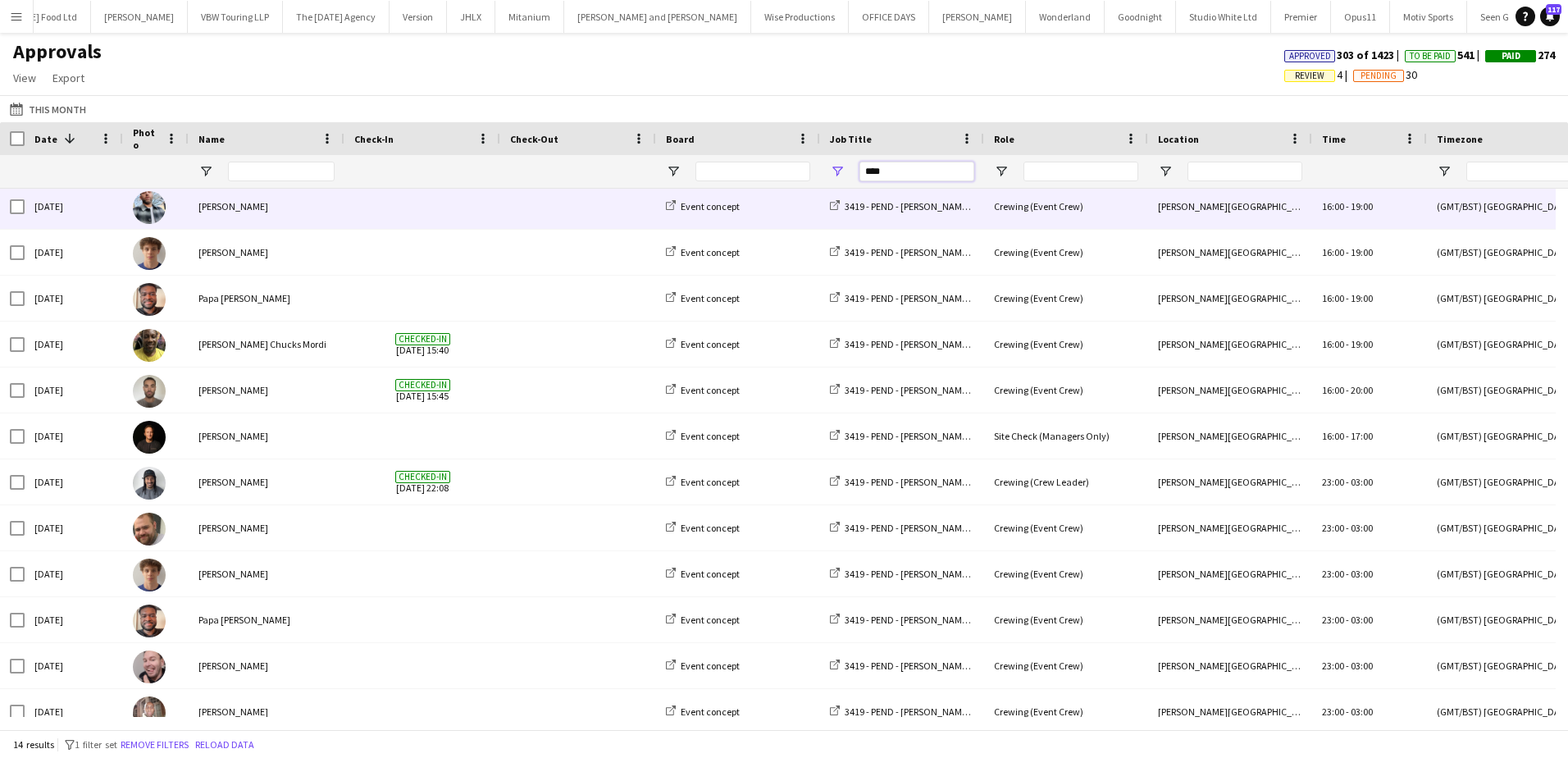
scroll to position [115, 0]
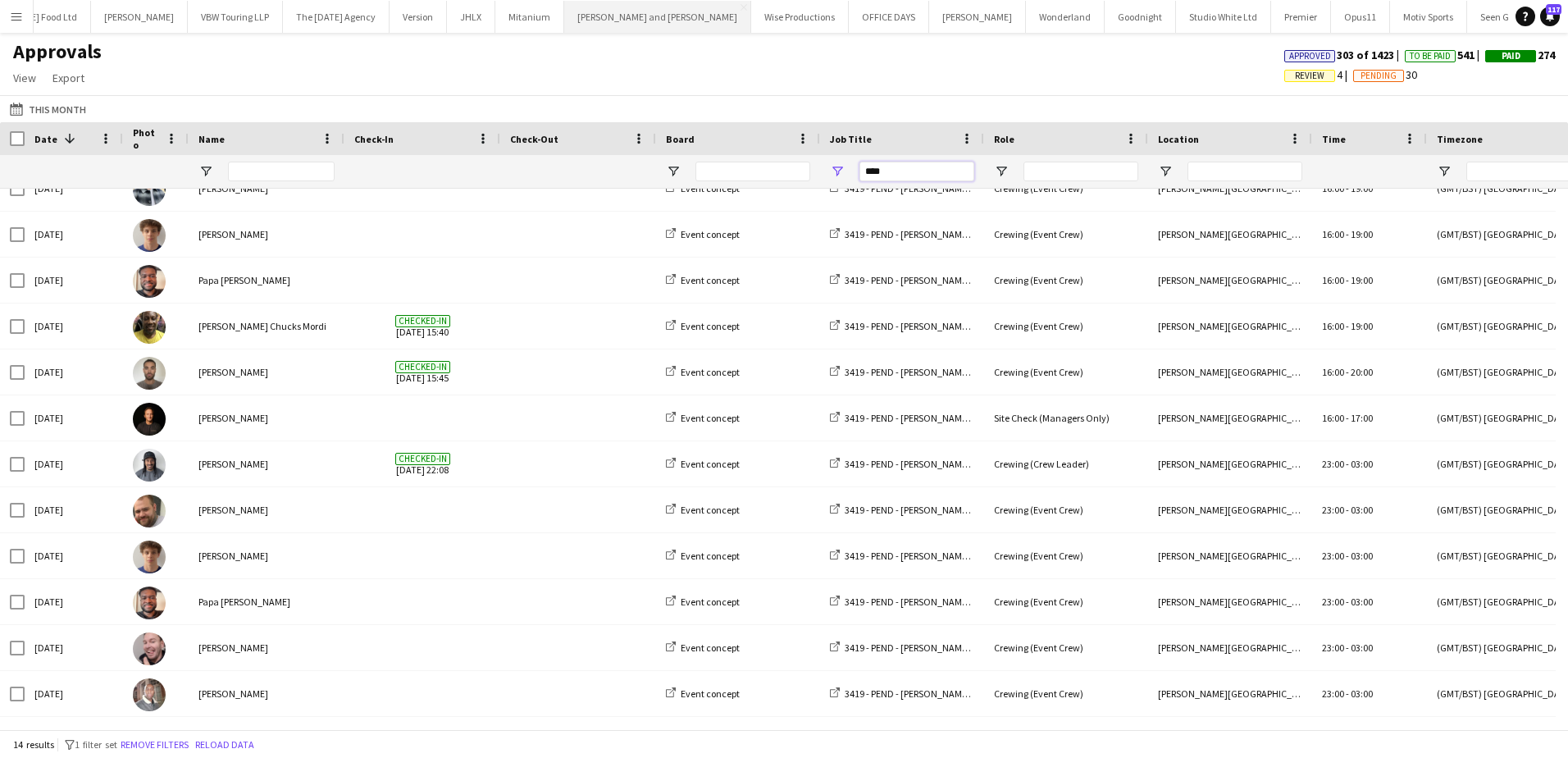
type input "****"
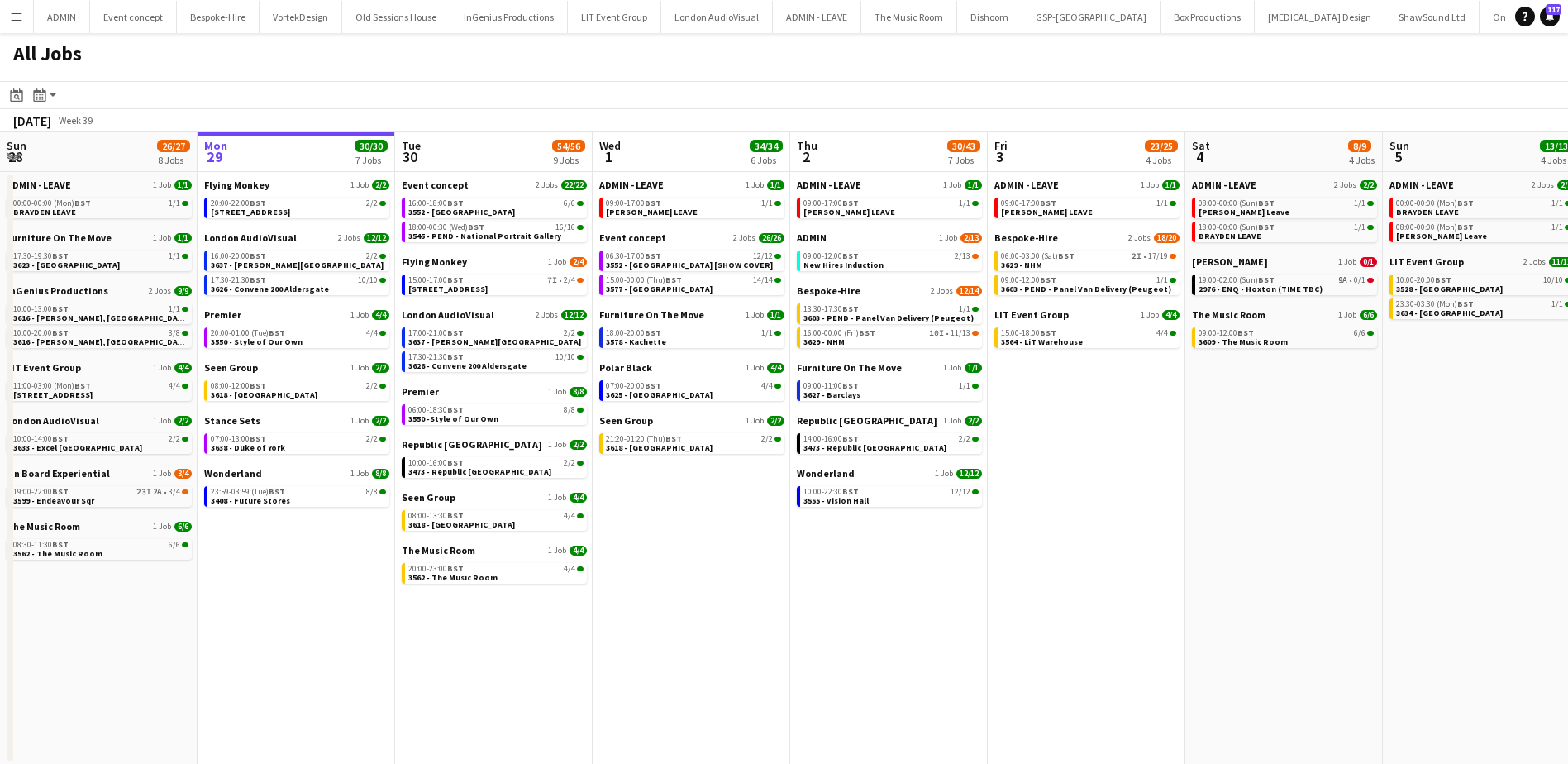
scroll to position [0, 513]
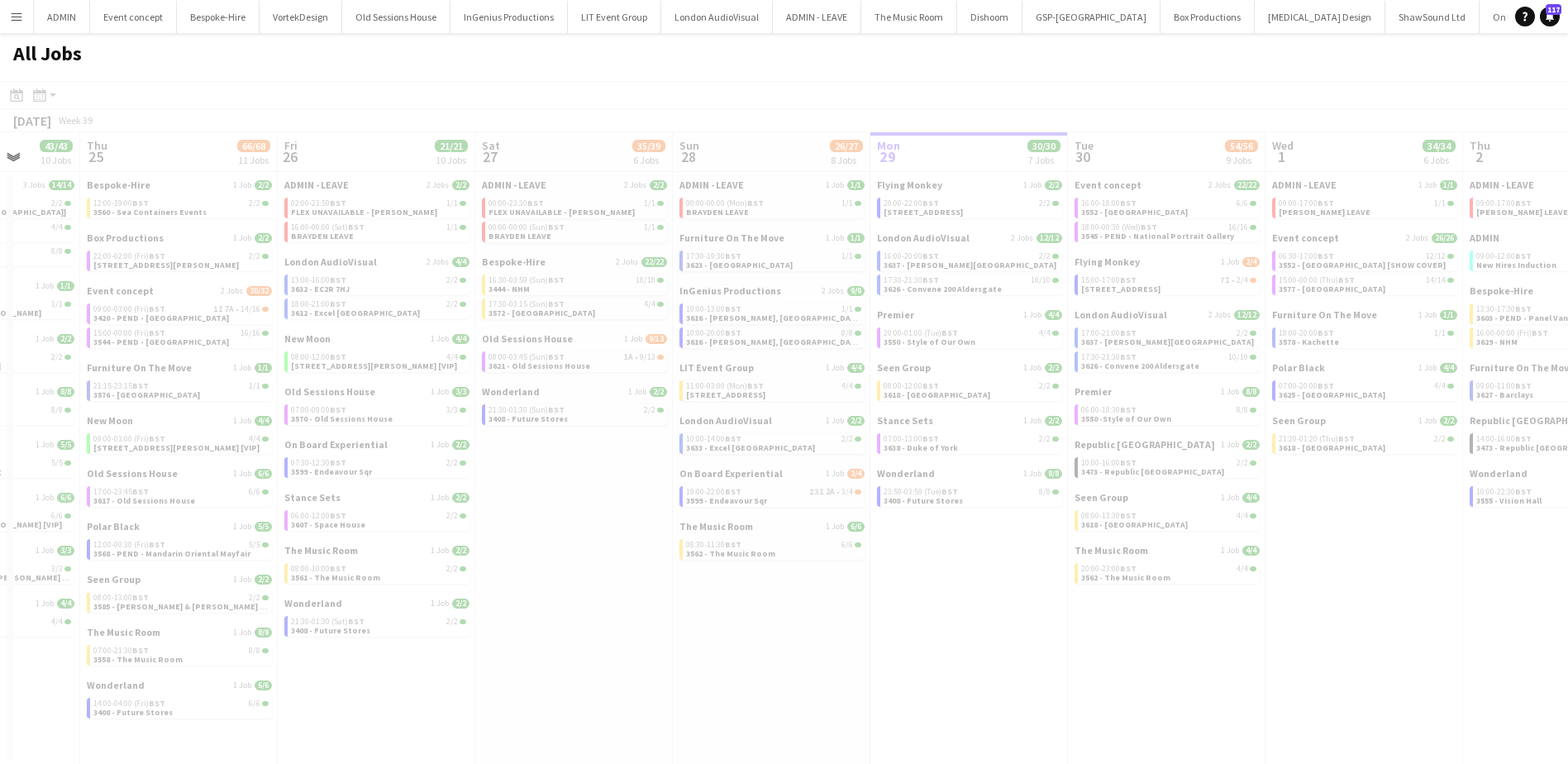
drag, startPoint x: 336, startPoint y: 638, endPoint x: 1317, endPoint y: 654, distance: 981.1
click at [1460, 659] on app-all-jobs "All Jobs Date picker SEP 2025 SEP 2025 Monday M Tuesday T Wednesday W Thursday …" at bounding box center [784, 399] width 1568 height 732
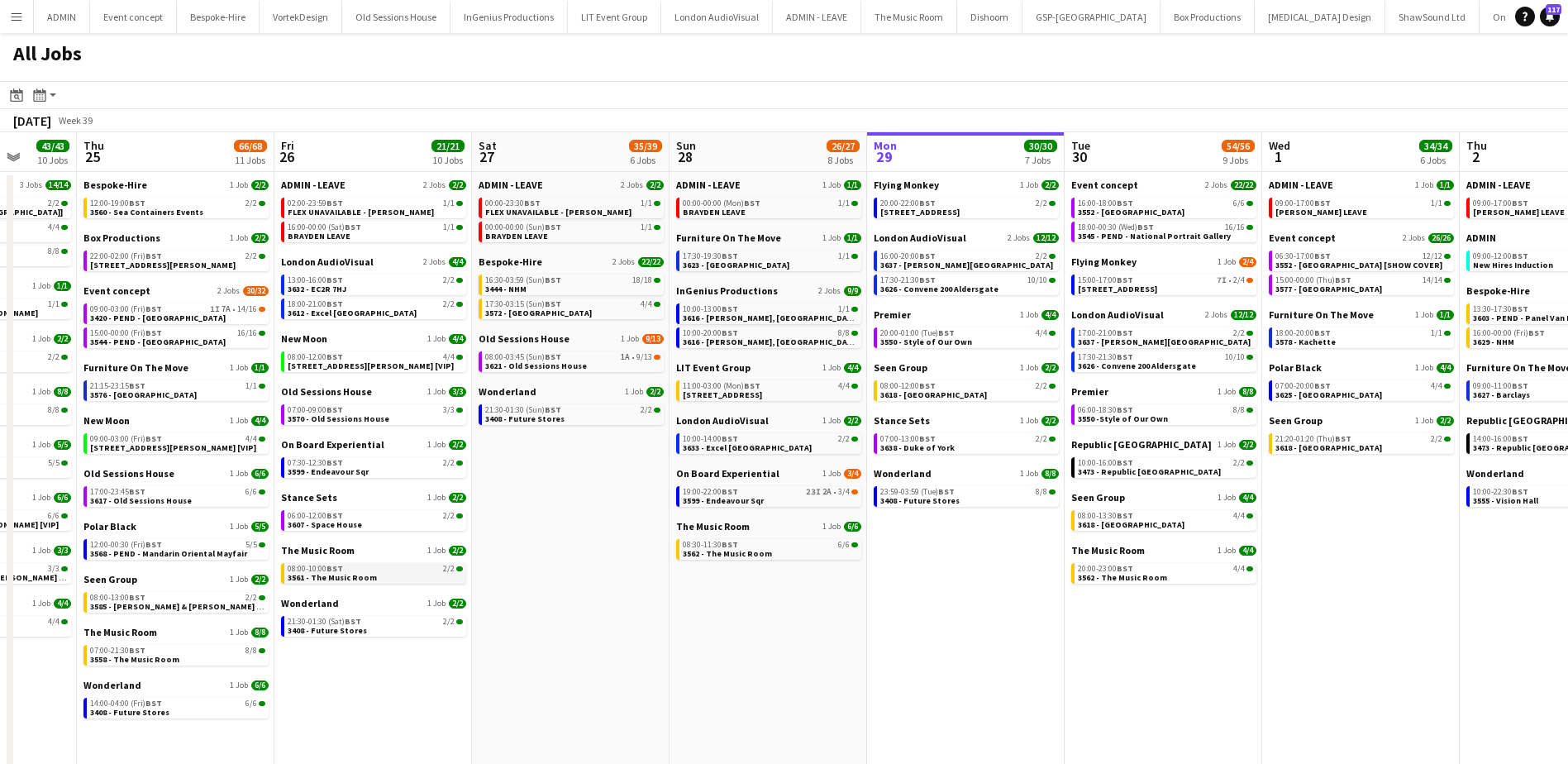
drag, startPoint x: 452, startPoint y: 578, endPoint x: 420, endPoint y: 573, distance: 32.4
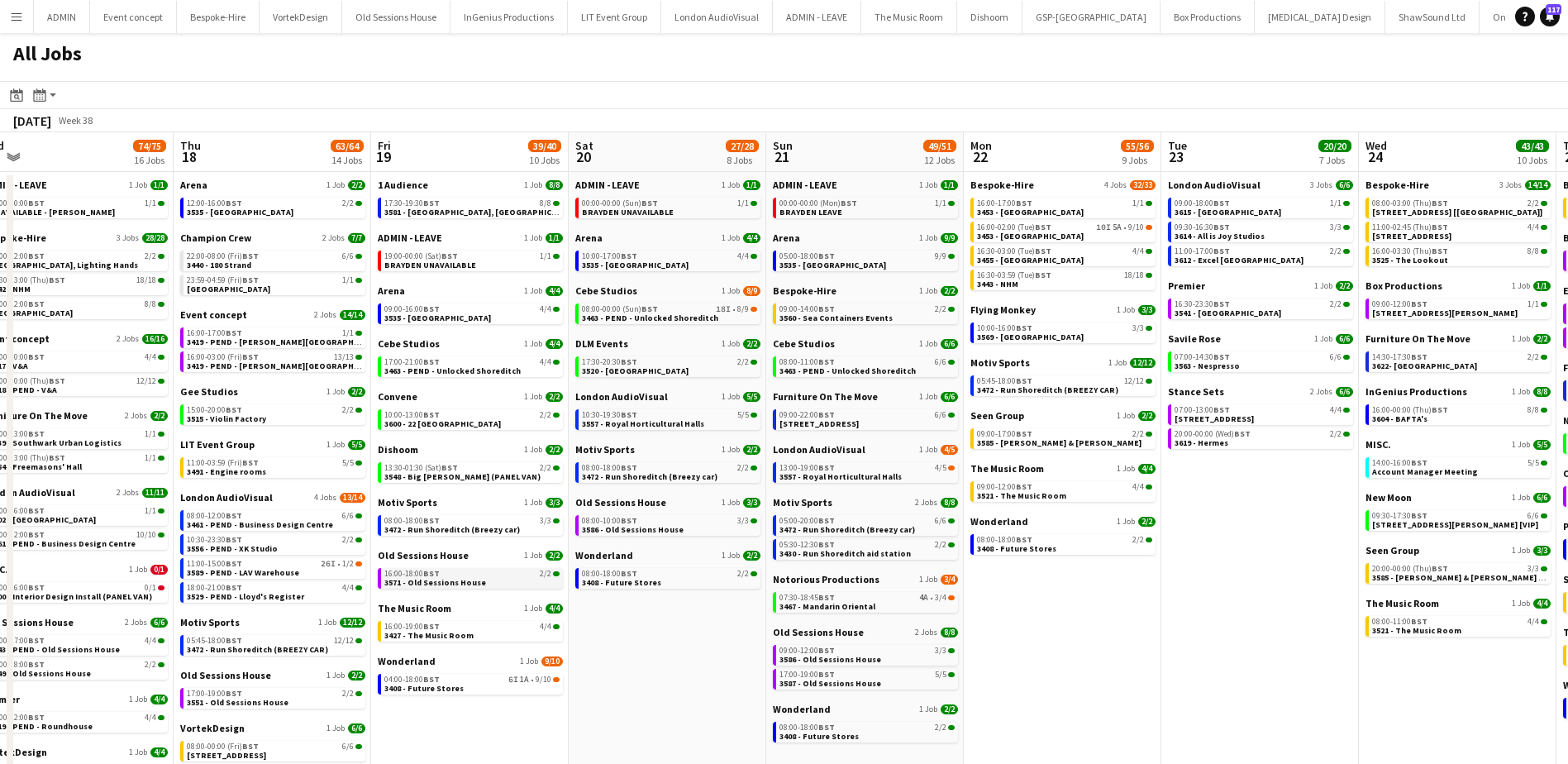
scroll to position [0, 419]
click at [260, 699] on span "3551 - Old Sessions House" at bounding box center [237, 701] width 101 height 10
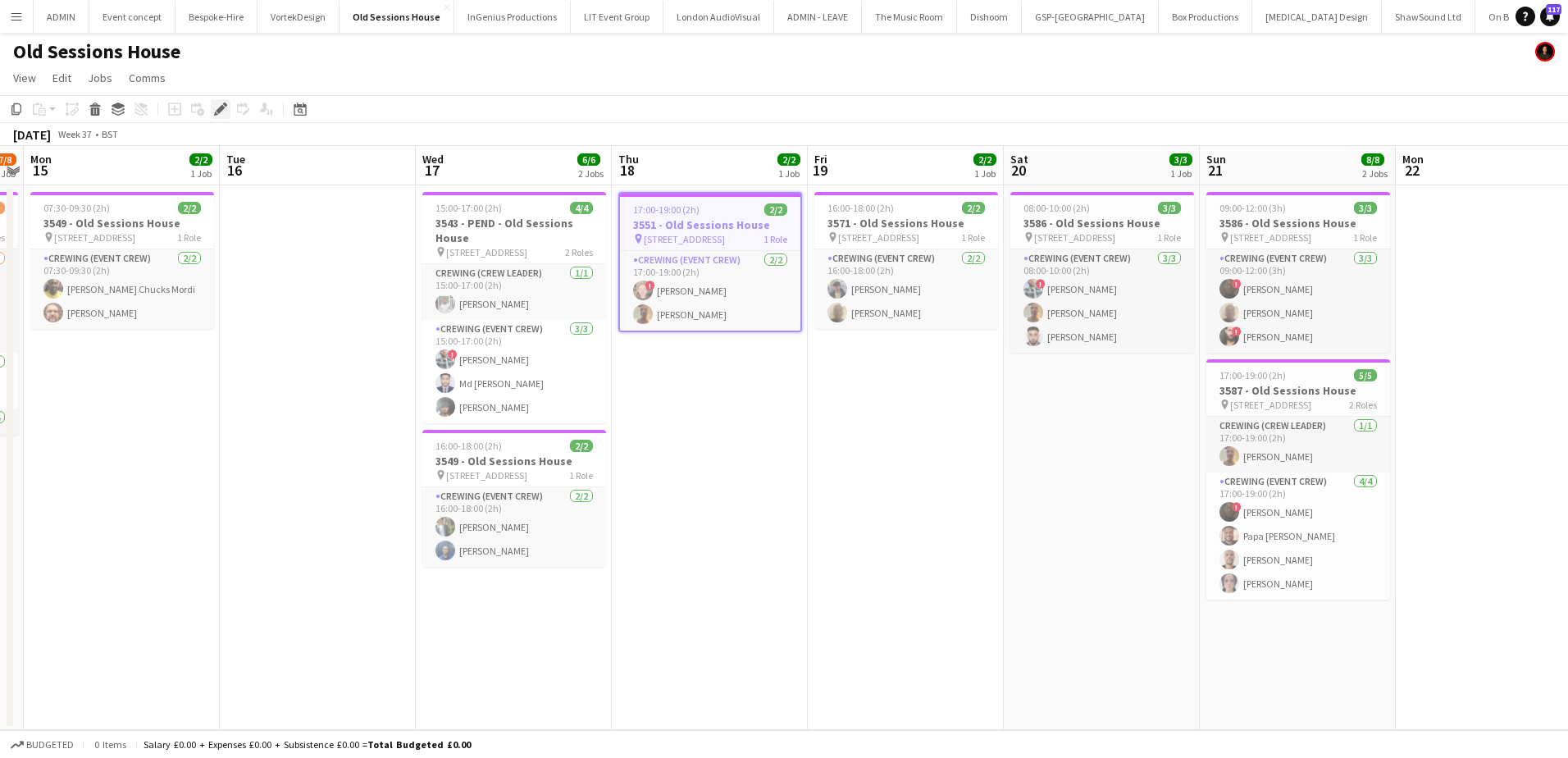
click at [214, 106] on icon "Edit" at bounding box center [221, 109] width 13 height 13
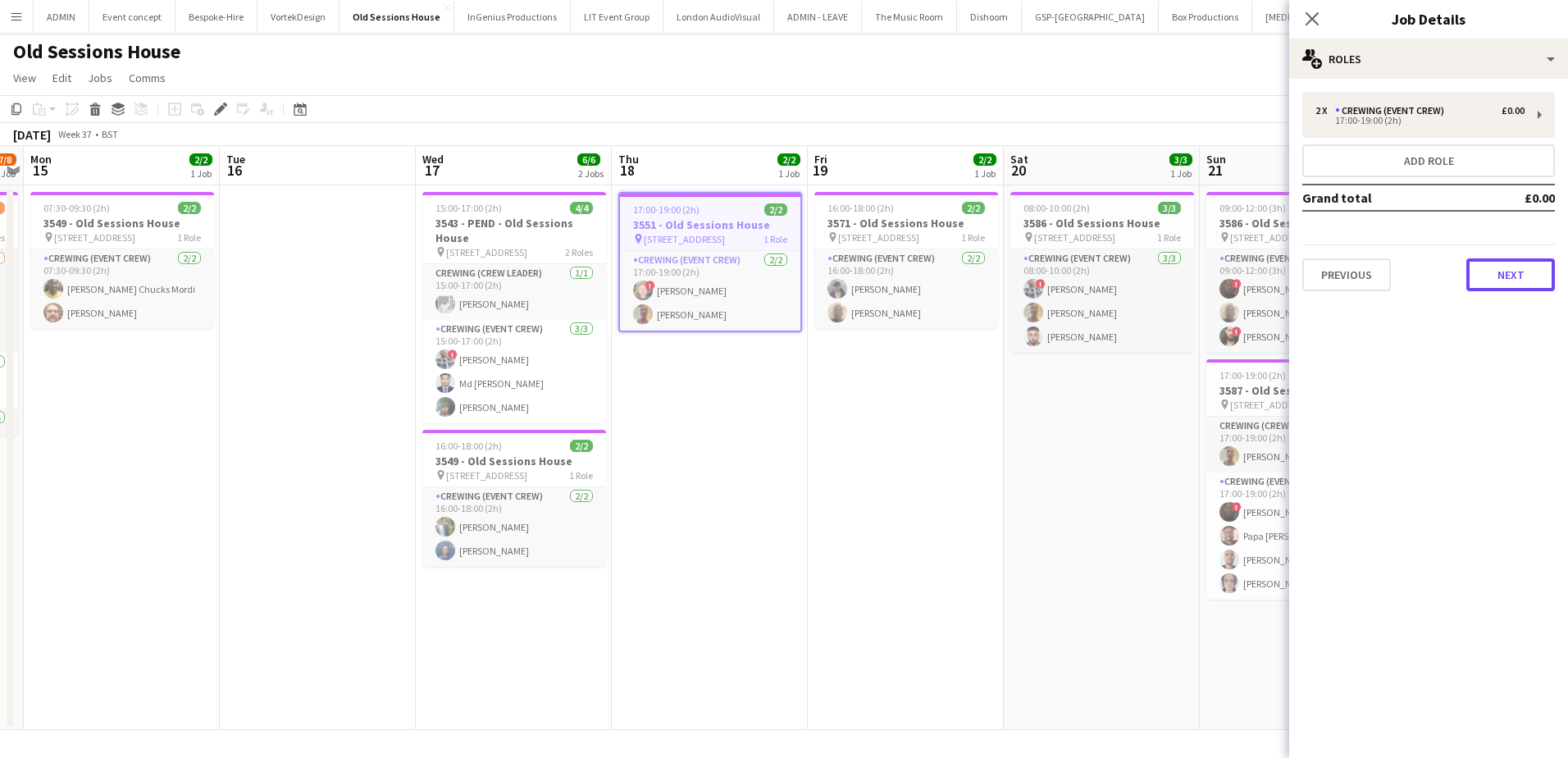
click at [1501, 285] on button "Next" at bounding box center [1511, 275] width 88 height 33
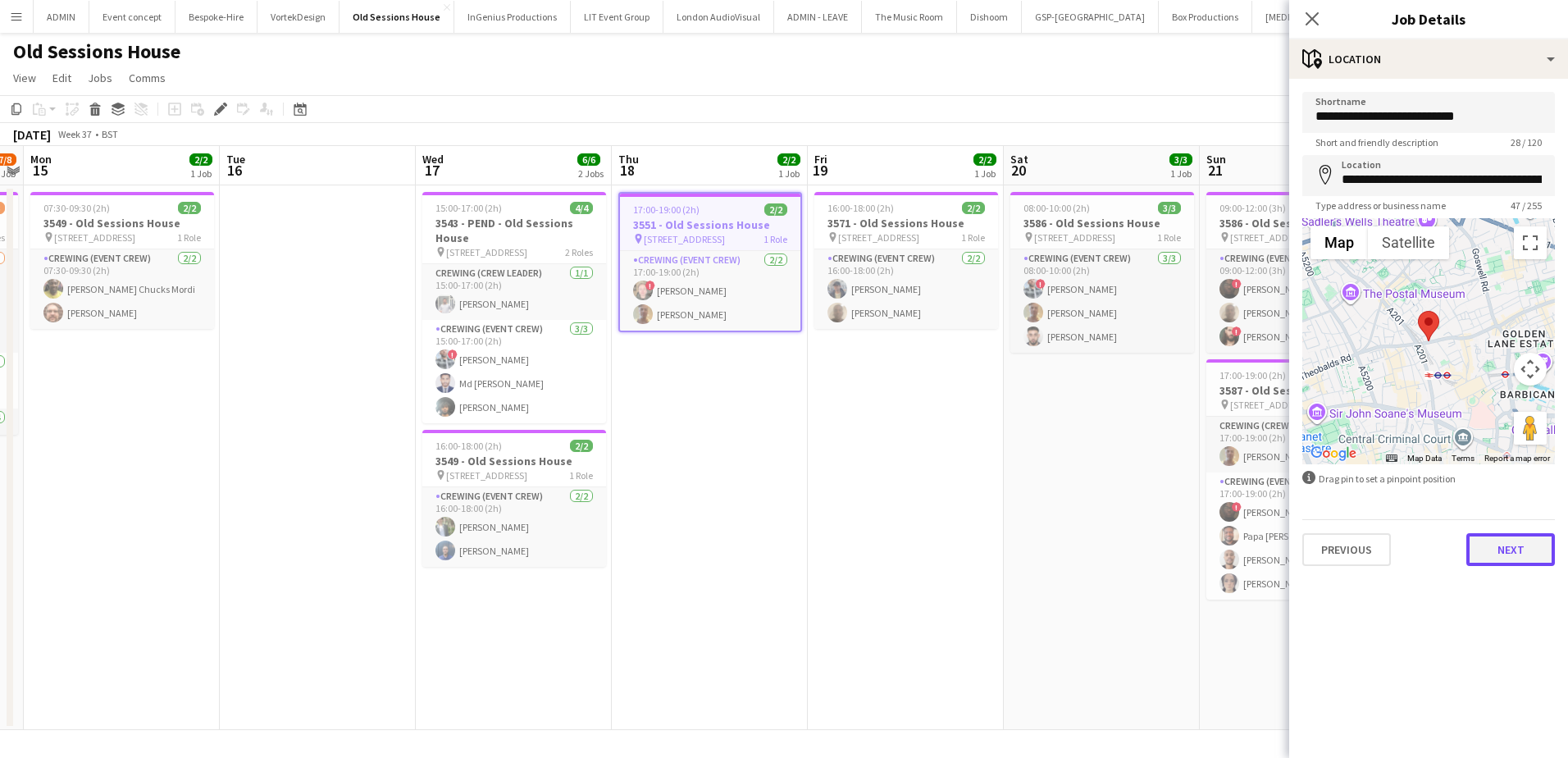
click at [1507, 541] on button "Next" at bounding box center [1511, 549] width 88 height 33
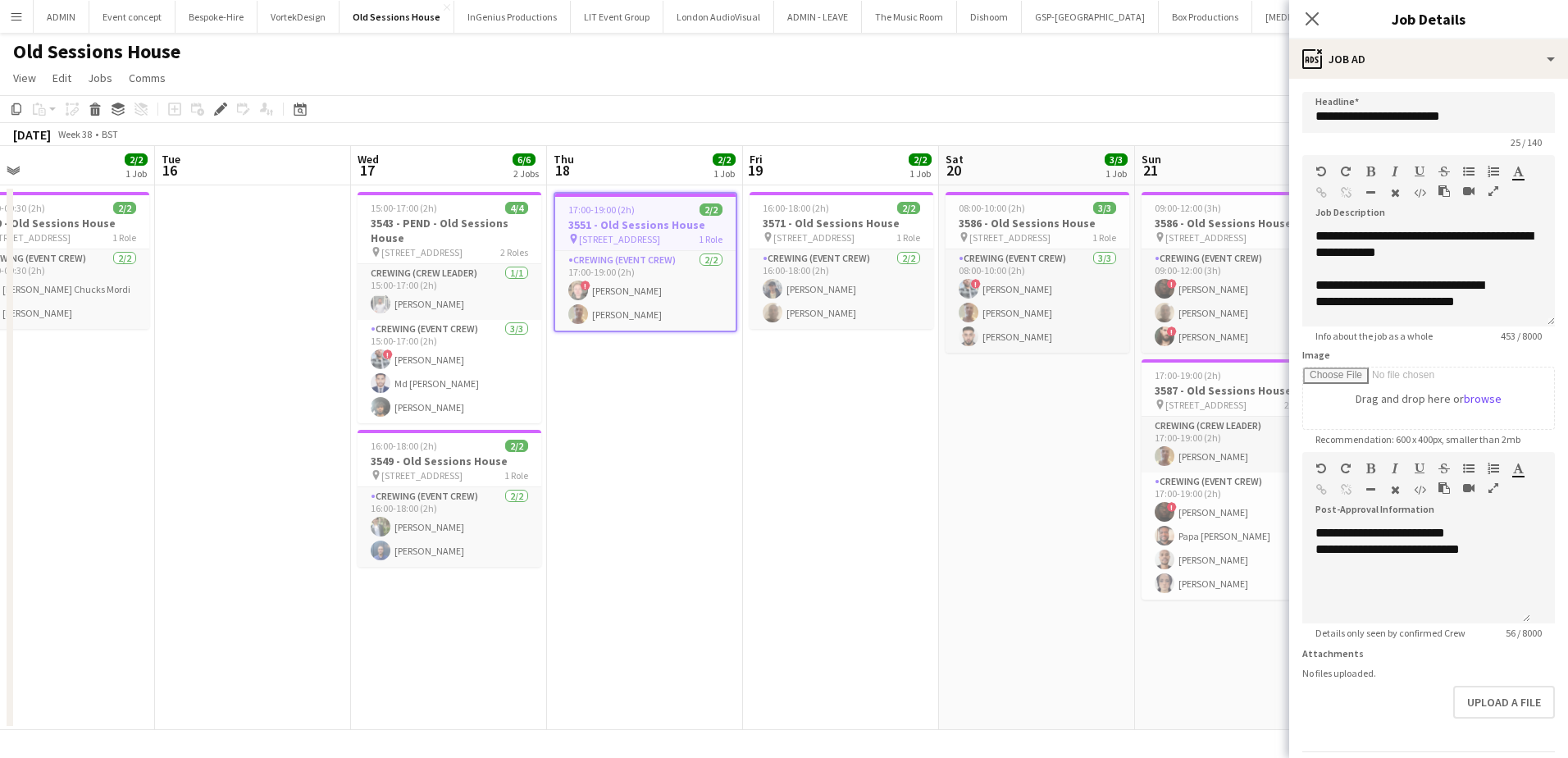
drag, startPoint x: 785, startPoint y: 445, endPoint x: 705, endPoint y: 429, distance: 81.6
click at [720, 434] on app-calendar-viewport "Fri 12 6/6 2 Jobs Sat 13 4/4 1 Job Sun 14 7/8 1 Job Mon 15 2/2 1 Job Tue 16 Wed…" at bounding box center [784, 437] width 1568 height 584
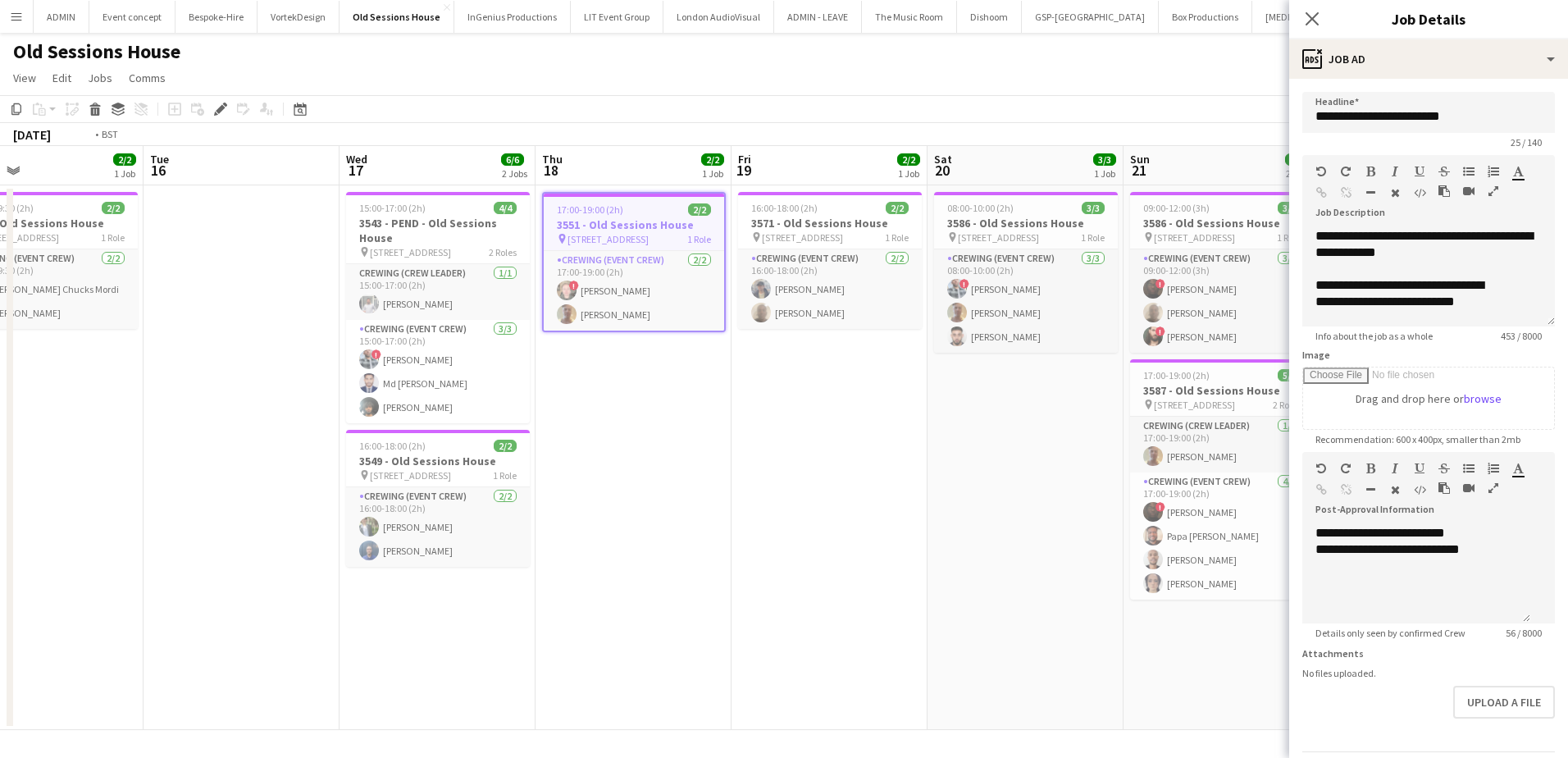
scroll to position [0, 489]
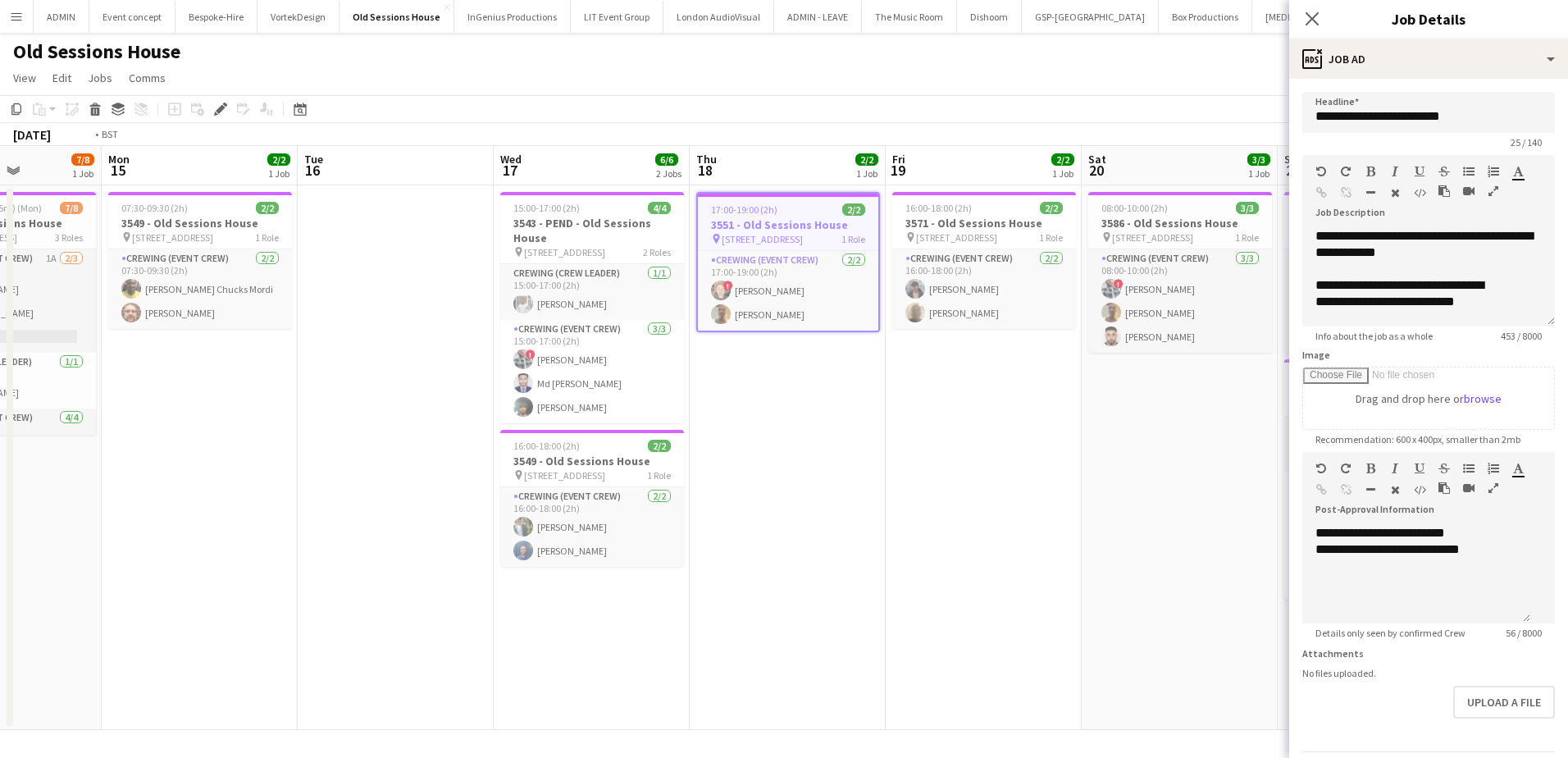
drag, startPoint x: 597, startPoint y: 429, endPoint x: 510, endPoint y: 407, distance: 89.7
click at [542, 407] on app-calendar-viewport "Fri 12 6/6 2 Jobs Sat 13 4/4 1 Job Sun 14 7/8 1 Job Mon 15 2/2 1 Job Tue 16 Wed…" at bounding box center [784, 437] width 1568 height 584
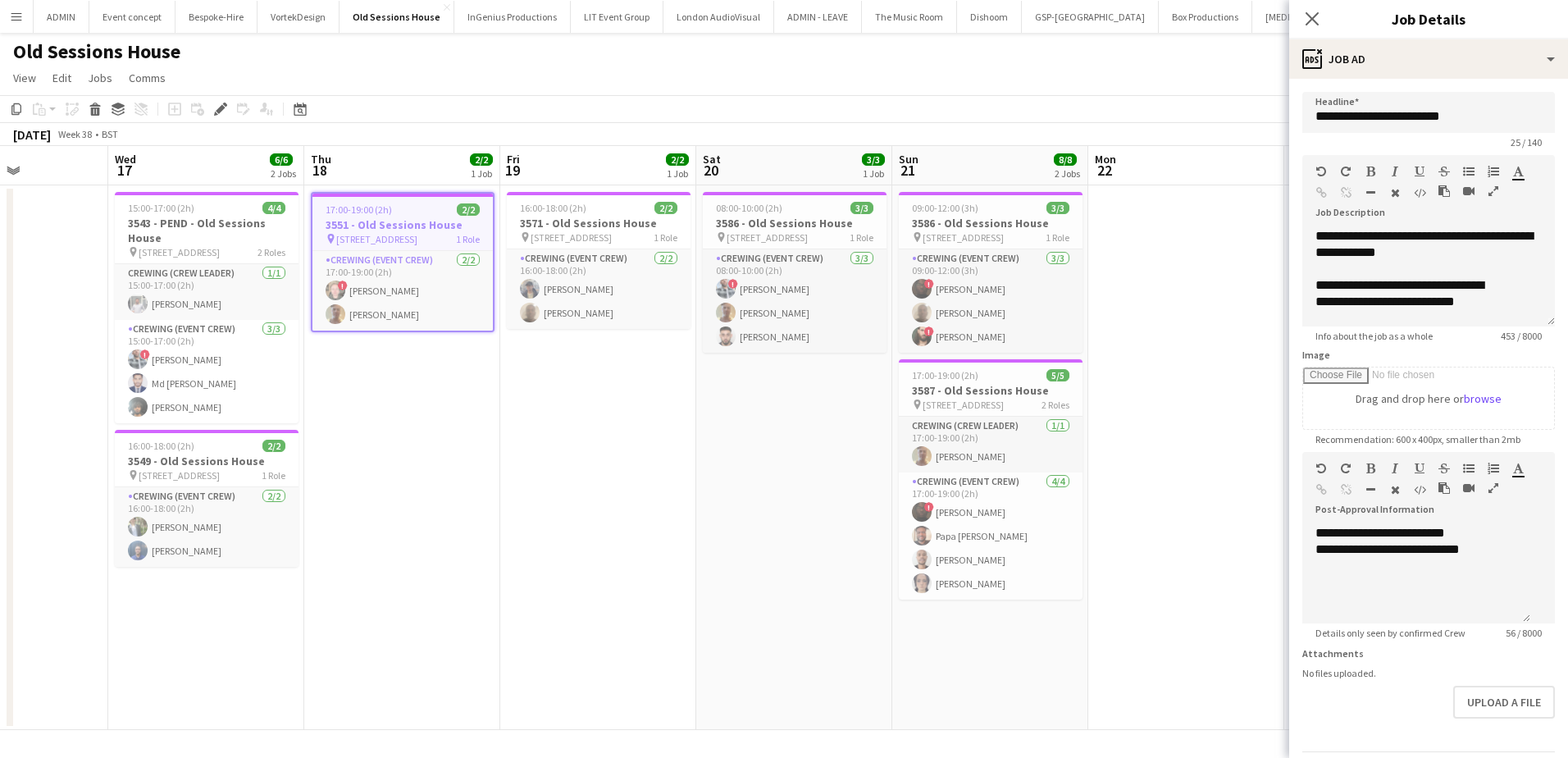
scroll to position [0, 477]
drag, startPoint x: 909, startPoint y: 396, endPoint x: 745, endPoint y: 387, distance: 164.2
click at [745, 387] on app-calendar-viewport "Sun 14 7/8 1 Job Mon 15 2/2 1 Job Tue 16 Wed 17 6/6 2 Jobs Thu 18 2/2 1 Job Fri…" at bounding box center [784, 437] width 1568 height 584
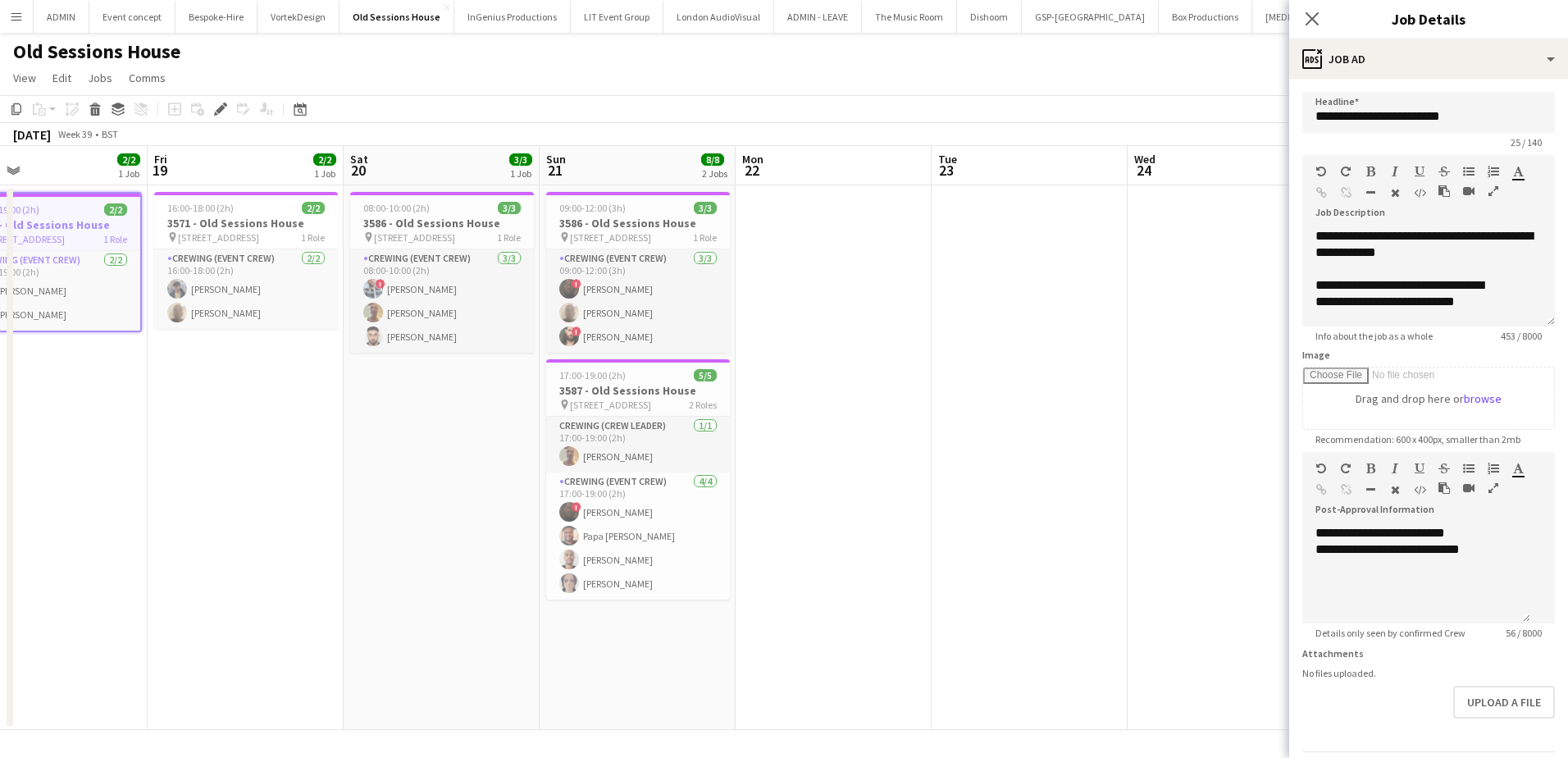
scroll to position [0, 429]
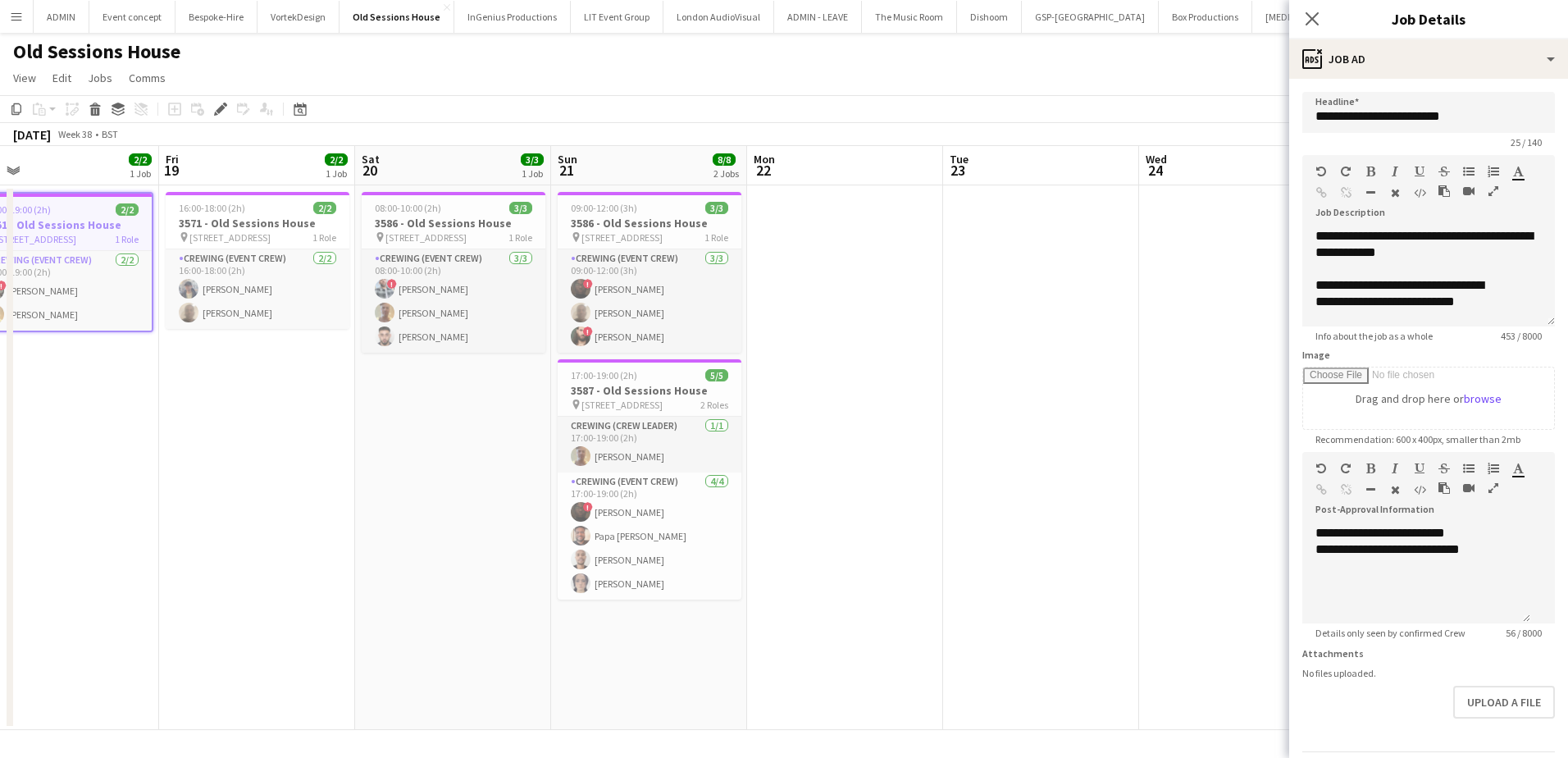
drag, startPoint x: 1184, startPoint y: 478, endPoint x: 841, endPoint y: 489, distance: 343.2
click at [841, 489] on app-calendar-viewport "Tue 16 Wed 17 6/6 2 Jobs Thu 18 2/2 1 Job Fri 19 2/2 1 Job Sat 20 3/3 1 Job Sun…" at bounding box center [784, 437] width 1568 height 584
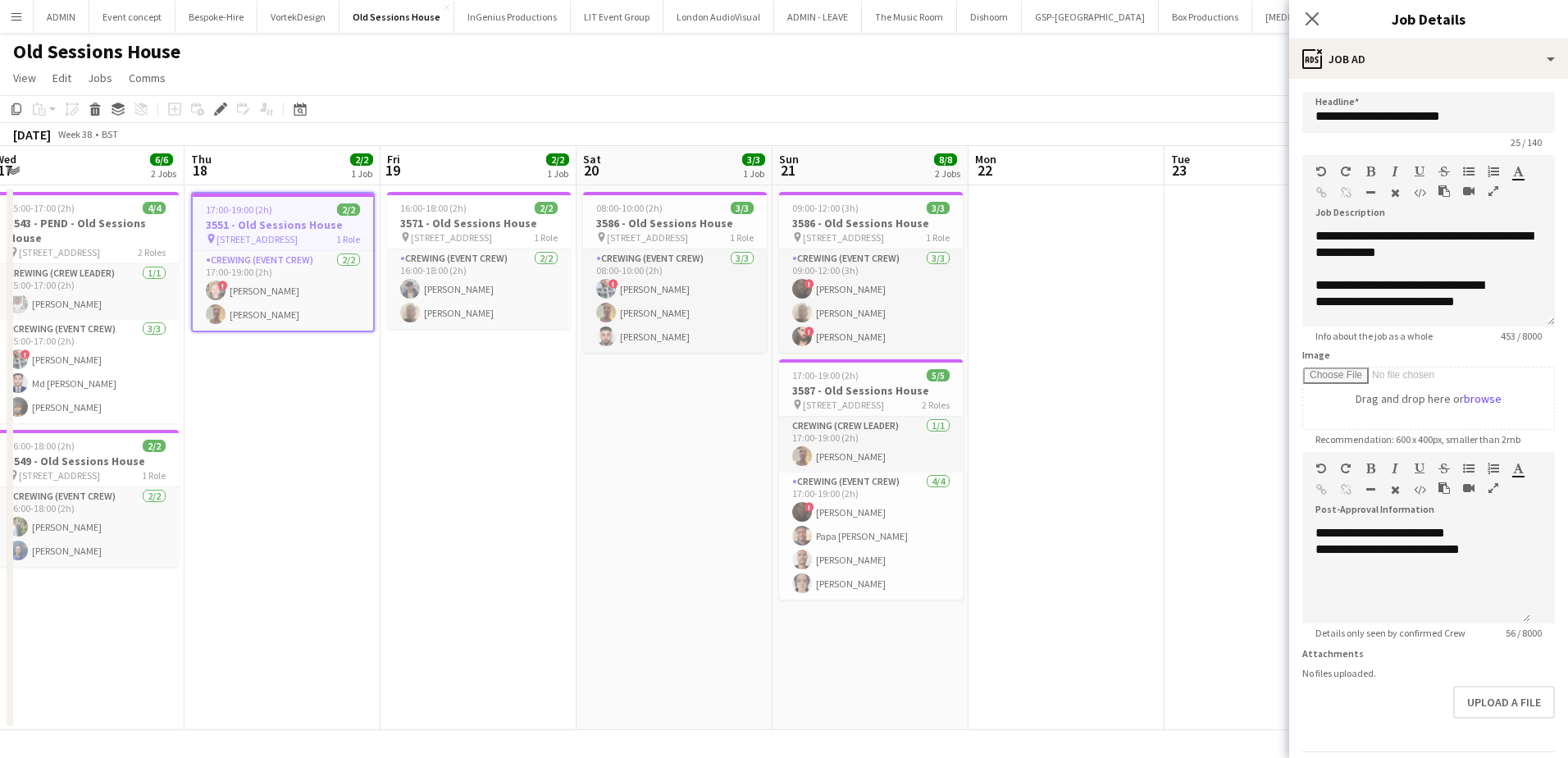
drag, startPoint x: 410, startPoint y: 534, endPoint x: 642, endPoint y: 451, distance: 246.4
click at [628, 491] on app-calendar-viewport "Mon 15 2/2 1 Job Tue 16 Wed 17 6/6 2 Jobs Thu 18 2/2 1 Job Fri 19 2/2 1 Job Sat…" at bounding box center [784, 437] width 1568 height 584
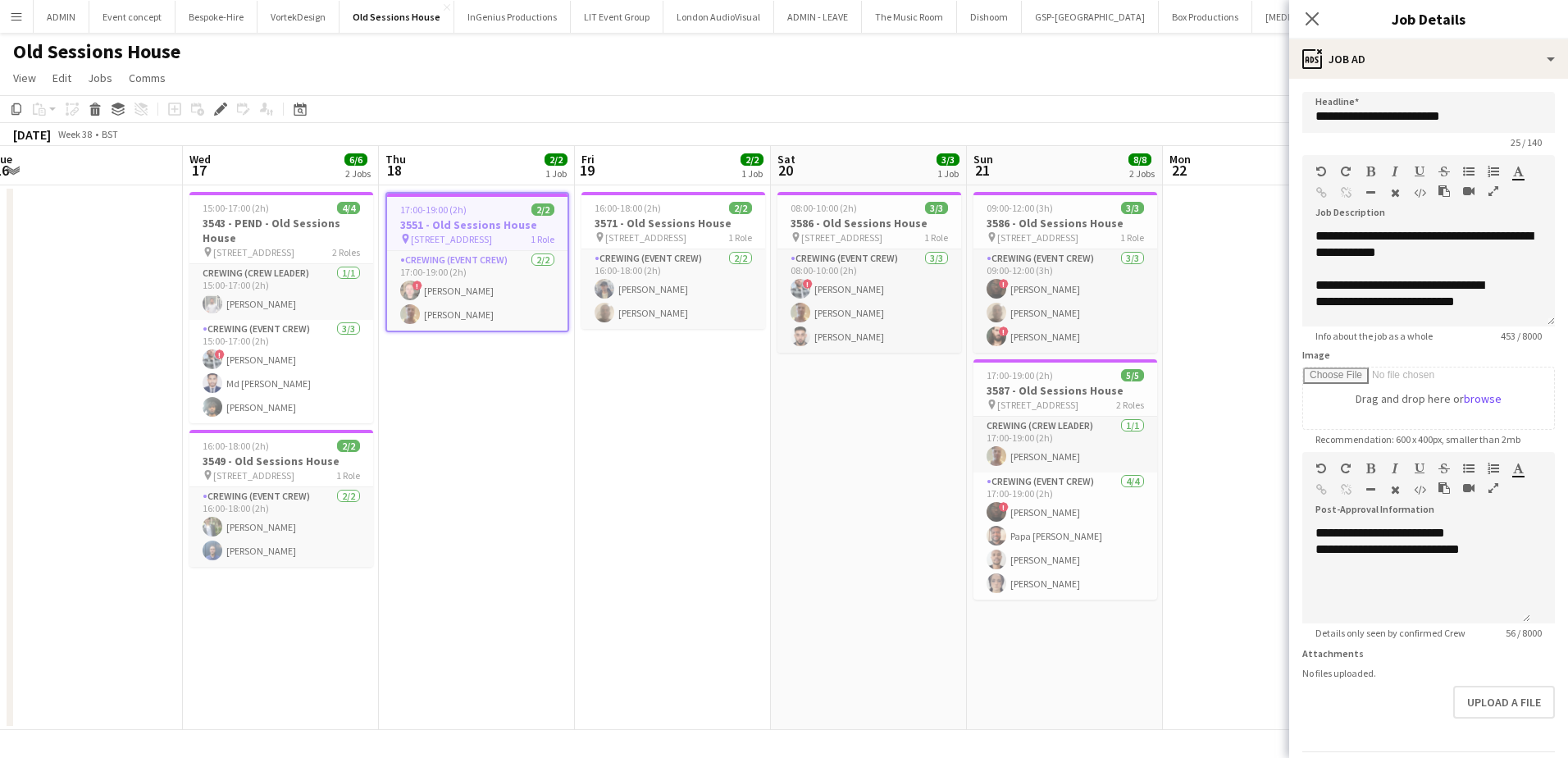
scroll to position [0, 406]
drag, startPoint x: 477, startPoint y: 456, endPoint x: 656, endPoint y: 450, distance: 179.1
click at [656, 450] on app-calendar-viewport "Sun 14 7/8 1 Job Mon 15 2/2 1 Job Tue 16 Wed 17 6/6 2 Jobs Thu 18 2/2 1 Job Fri…" at bounding box center [784, 437] width 1568 height 584
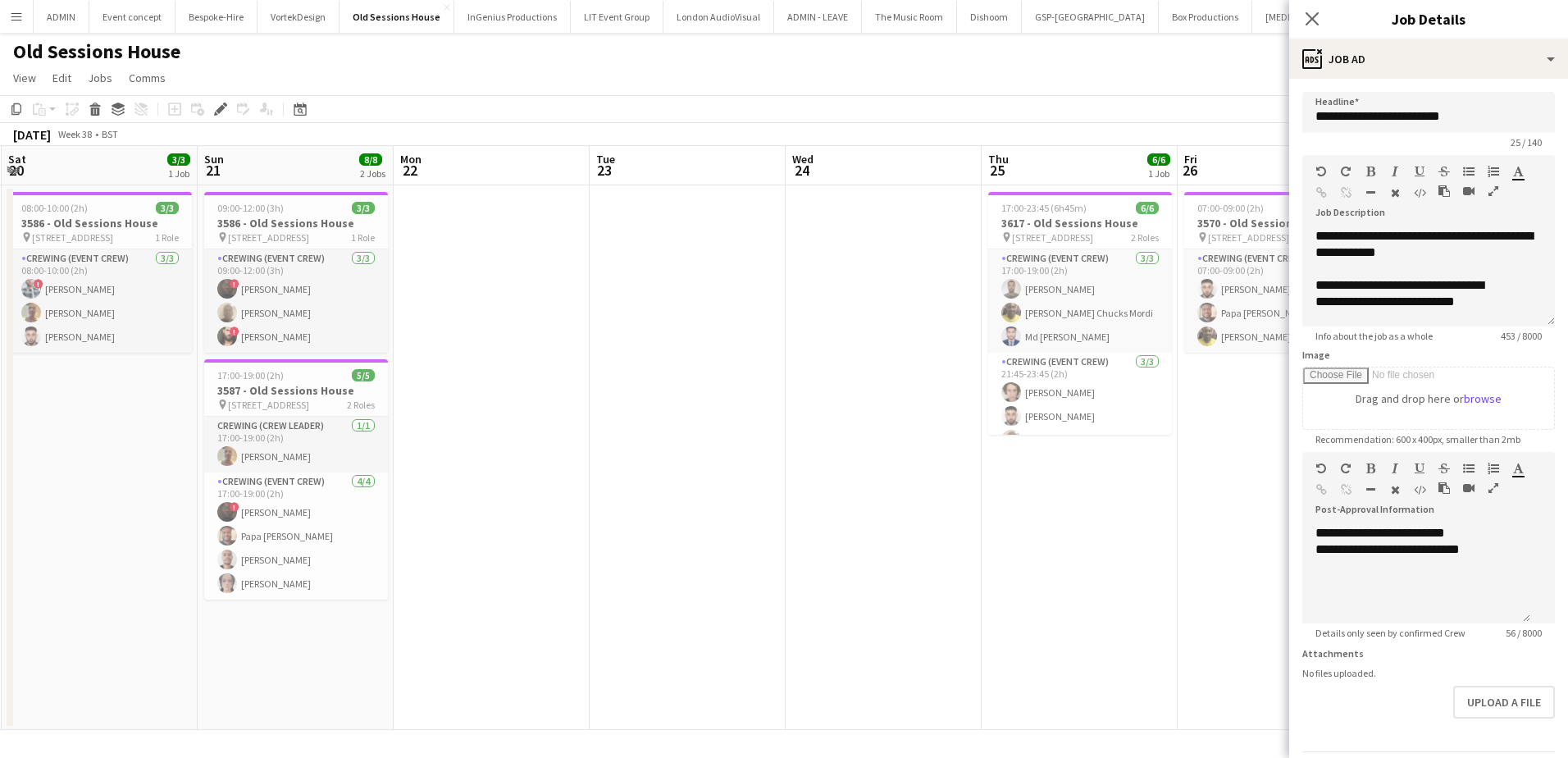
scroll to position [0, 610]
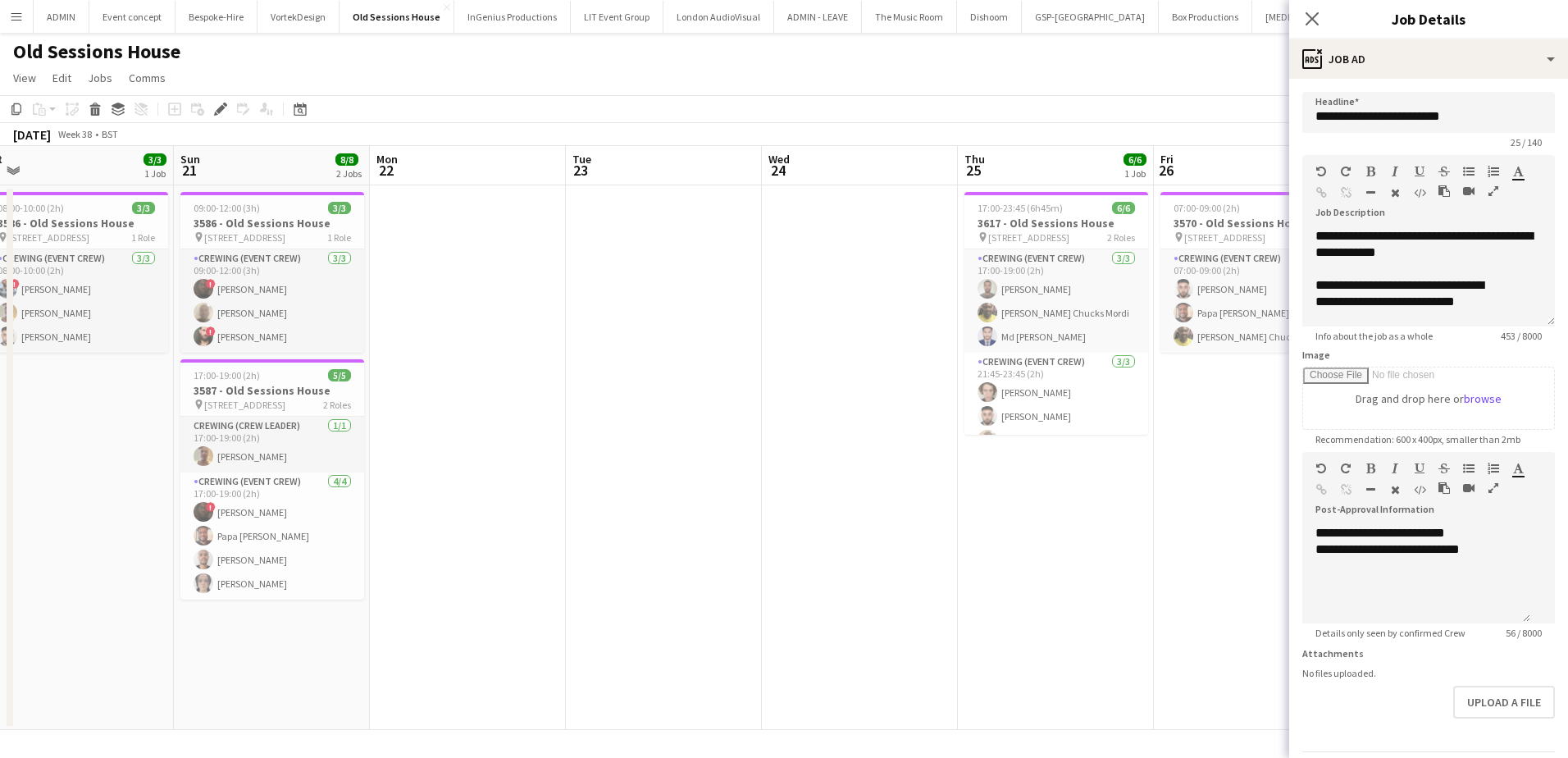
drag, startPoint x: 1224, startPoint y: 351, endPoint x: 432, endPoint y: 349, distance: 792.0
click at [432, 349] on app-calendar-viewport "Wed 17 6/6 2 Jobs Thu 18 2/2 1 Job Fri 19 2/2 1 Job Sat 20 3/3 1 Job Sun 21 8/8…" at bounding box center [784, 437] width 1568 height 584
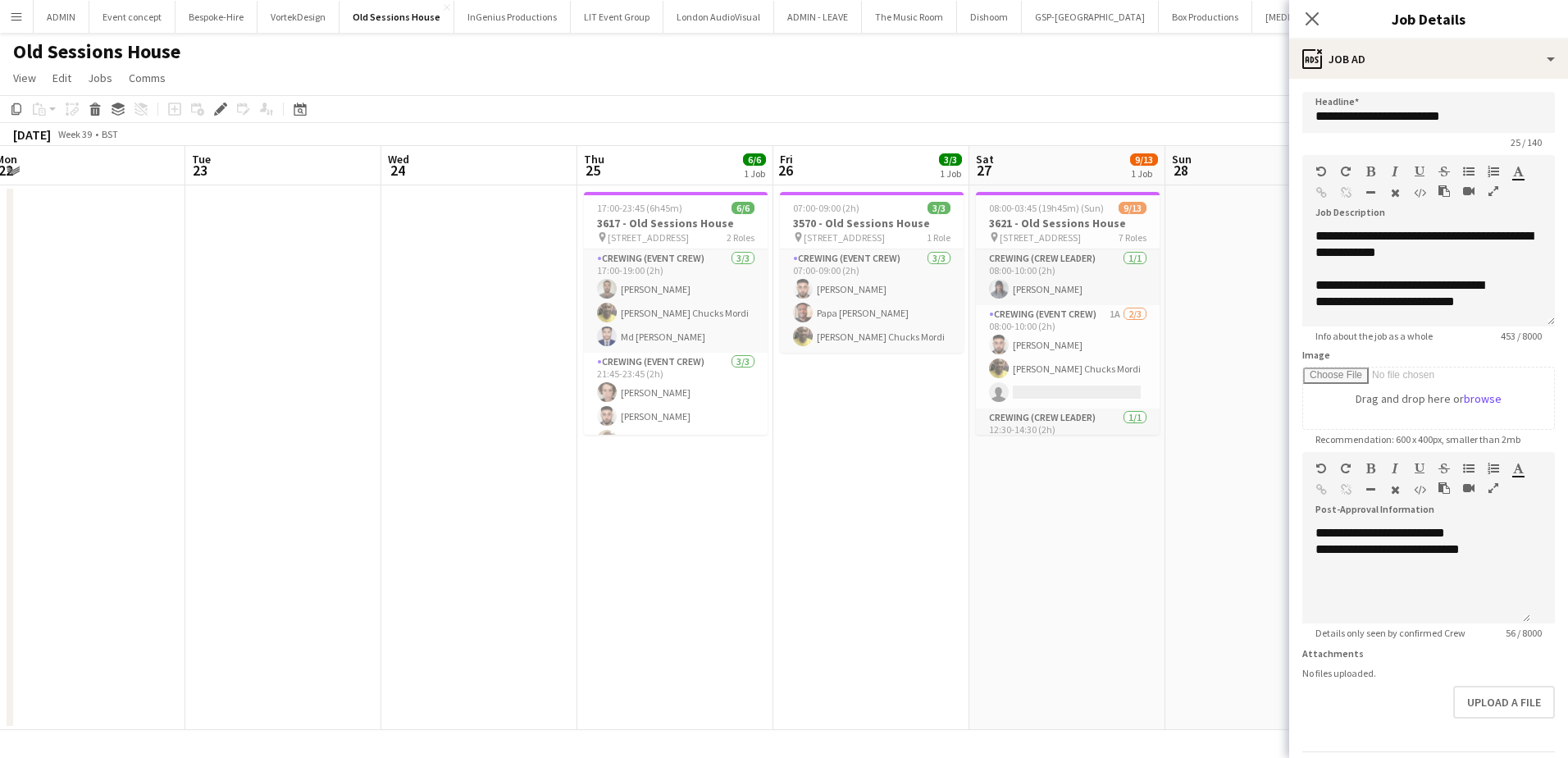
scroll to position [0, 604]
drag, startPoint x: 677, startPoint y: 429, endPoint x: 292, endPoint y: 413, distance: 385.3
click at [292, 413] on app-calendar-viewport "Fri 19 2/2 1 Job Sat 20 3/3 1 Job Sun 21 8/8 2 Jobs Mon 22 Tue 23 Wed 24 Thu 25…" at bounding box center [784, 437] width 1568 height 584
click at [840, 512] on app-date-cell "07:00-09:00 (2h) 3/3 3570 - Old Sessions House pin Old Sessions House, EC1R 0NA…" at bounding box center [866, 457] width 196 height 545
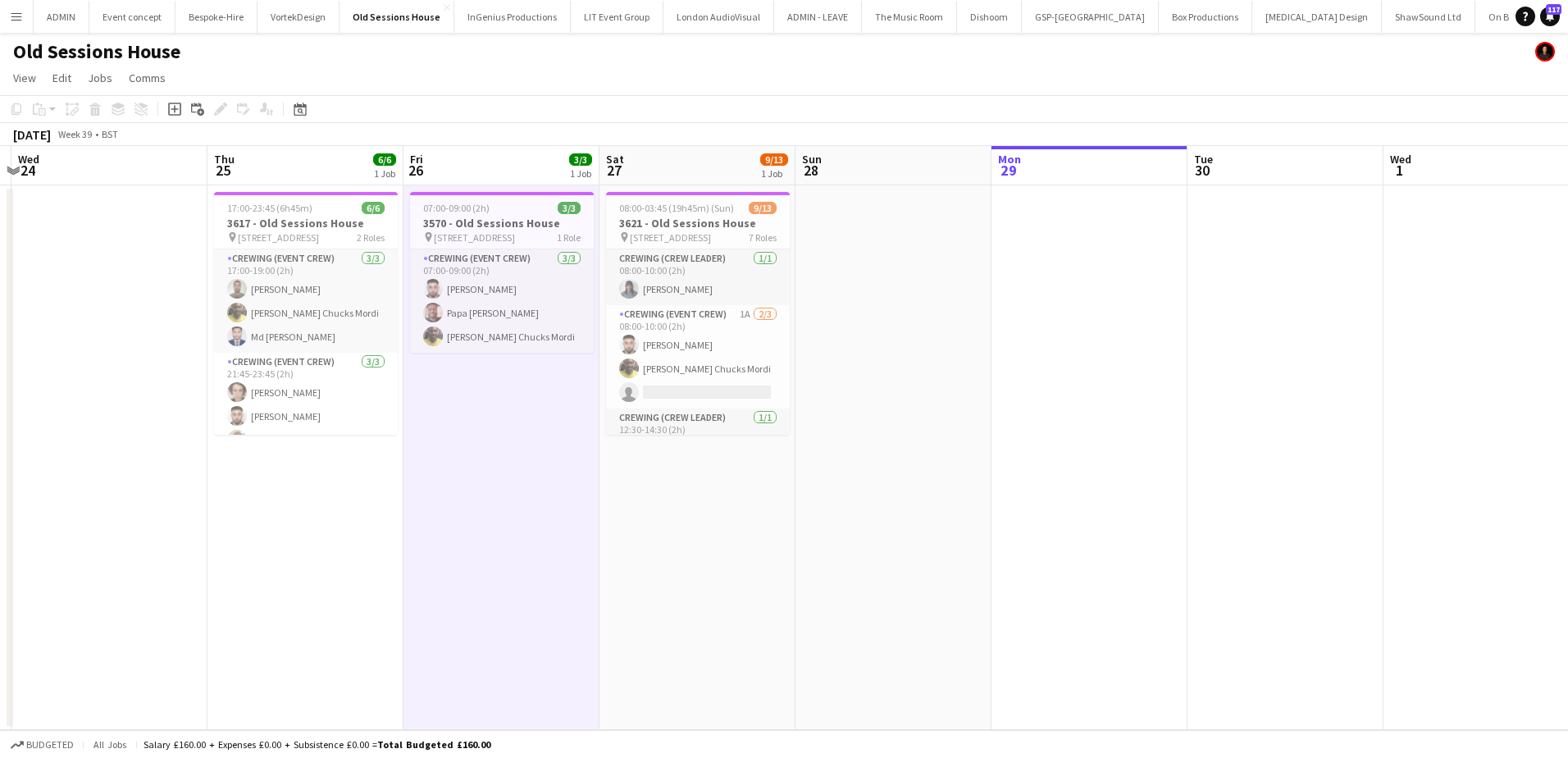
drag, startPoint x: 932, startPoint y: 491, endPoint x: 559, endPoint y: 463, distance: 374.0
click at [566, 464] on app-calendar-viewport "Sun 21 8/8 2 Jobs Mon 22 Tue 23 Wed 24 Thu 25 6/6 1 Job Fri 26 3/3 1 Job Sat 27…" at bounding box center [784, 437] width 1568 height 584
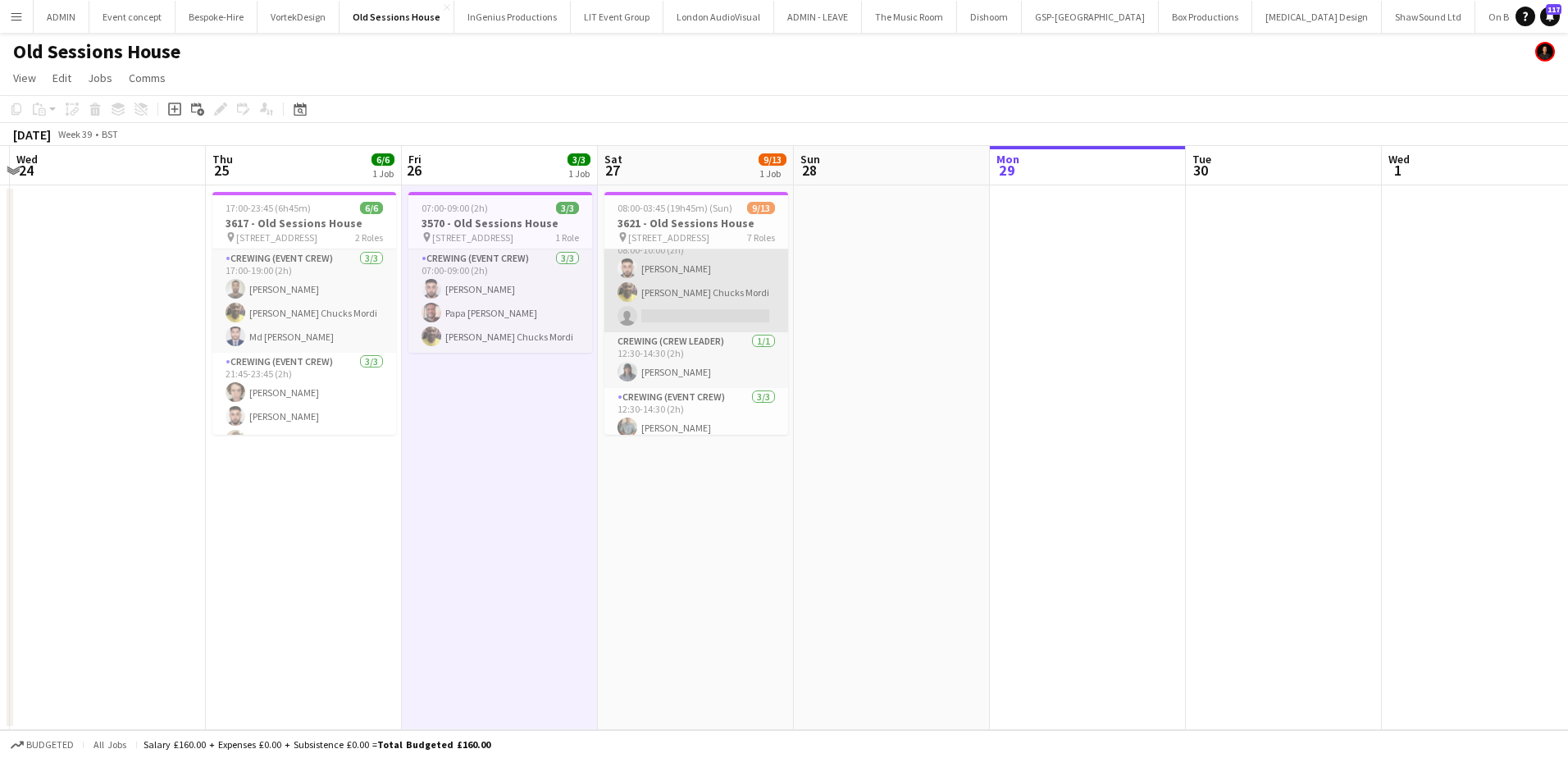
scroll to position [82, 0]
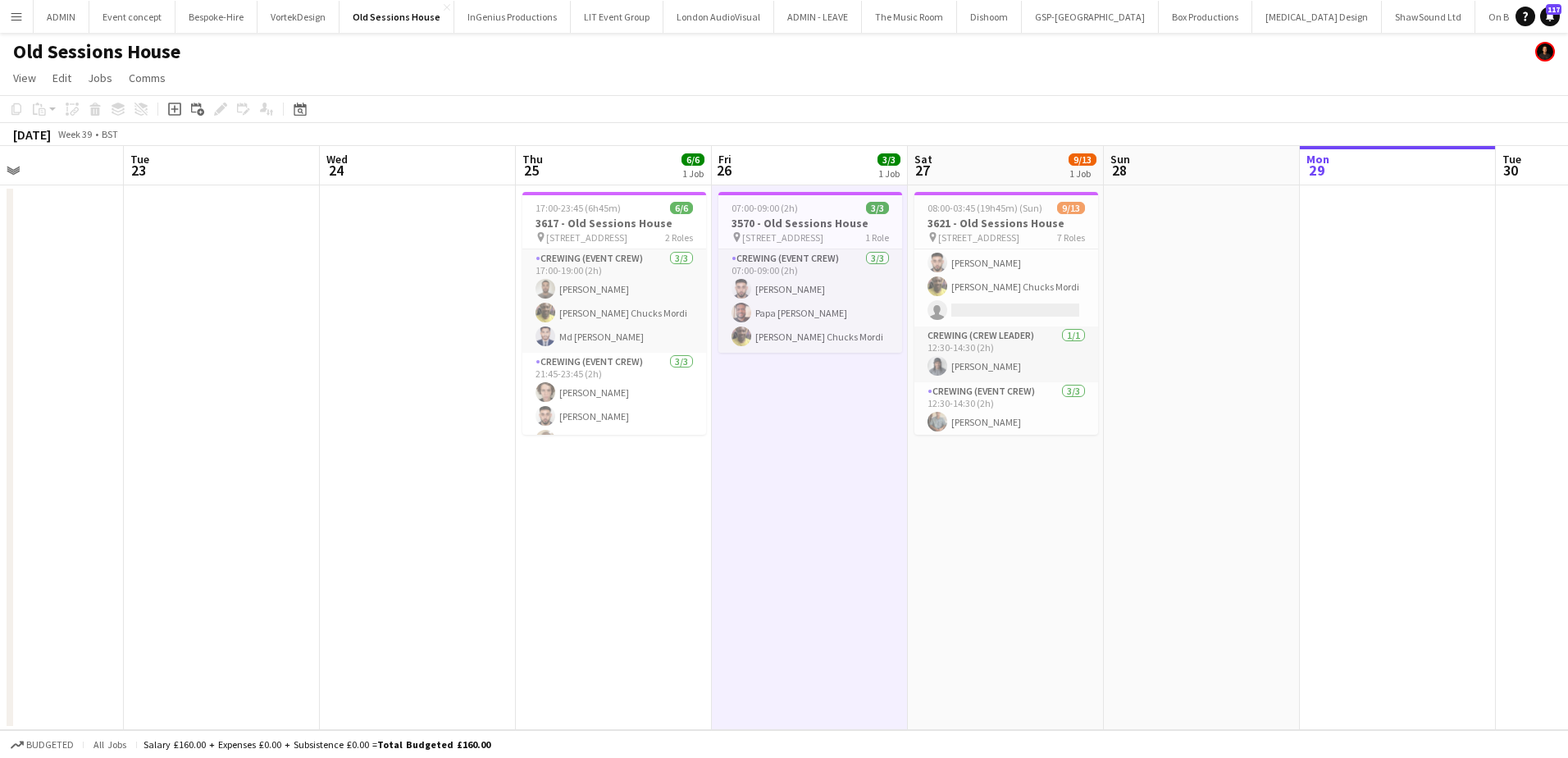
drag, startPoint x: 519, startPoint y: 490, endPoint x: 830, endPoint y: 485, distance: 311.0
click at [830, 493] on app-calendar-viewport "Sat 20 3/3 1 Job Sun 21 8/8 2 Jobs Mon 22 Tue 23 Wed 24 Thu 25 6/6 1 Job Fri 26…" at bounding box center [784, 437] width 1568 height 584
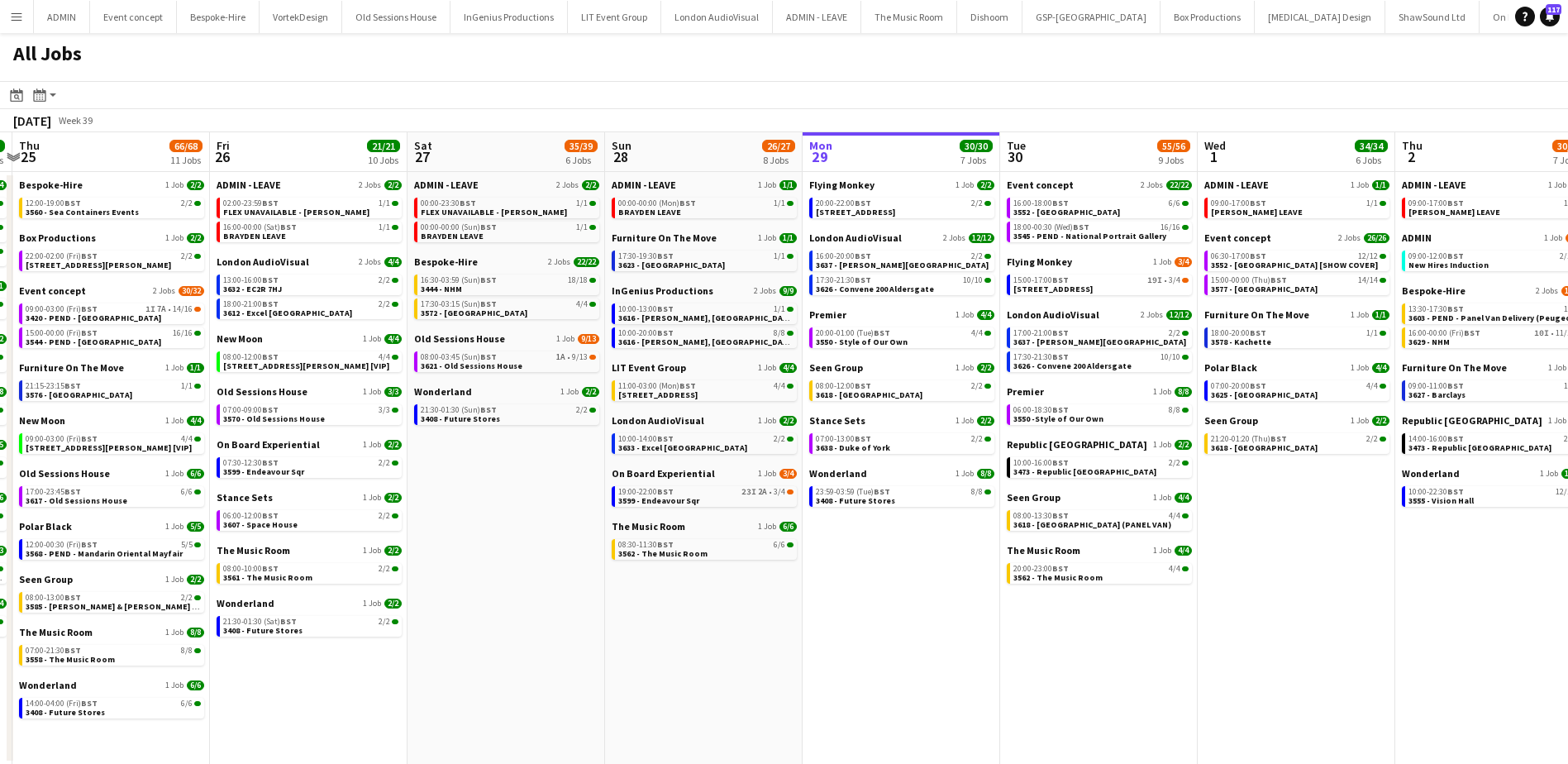
scroll to position [0, 520]
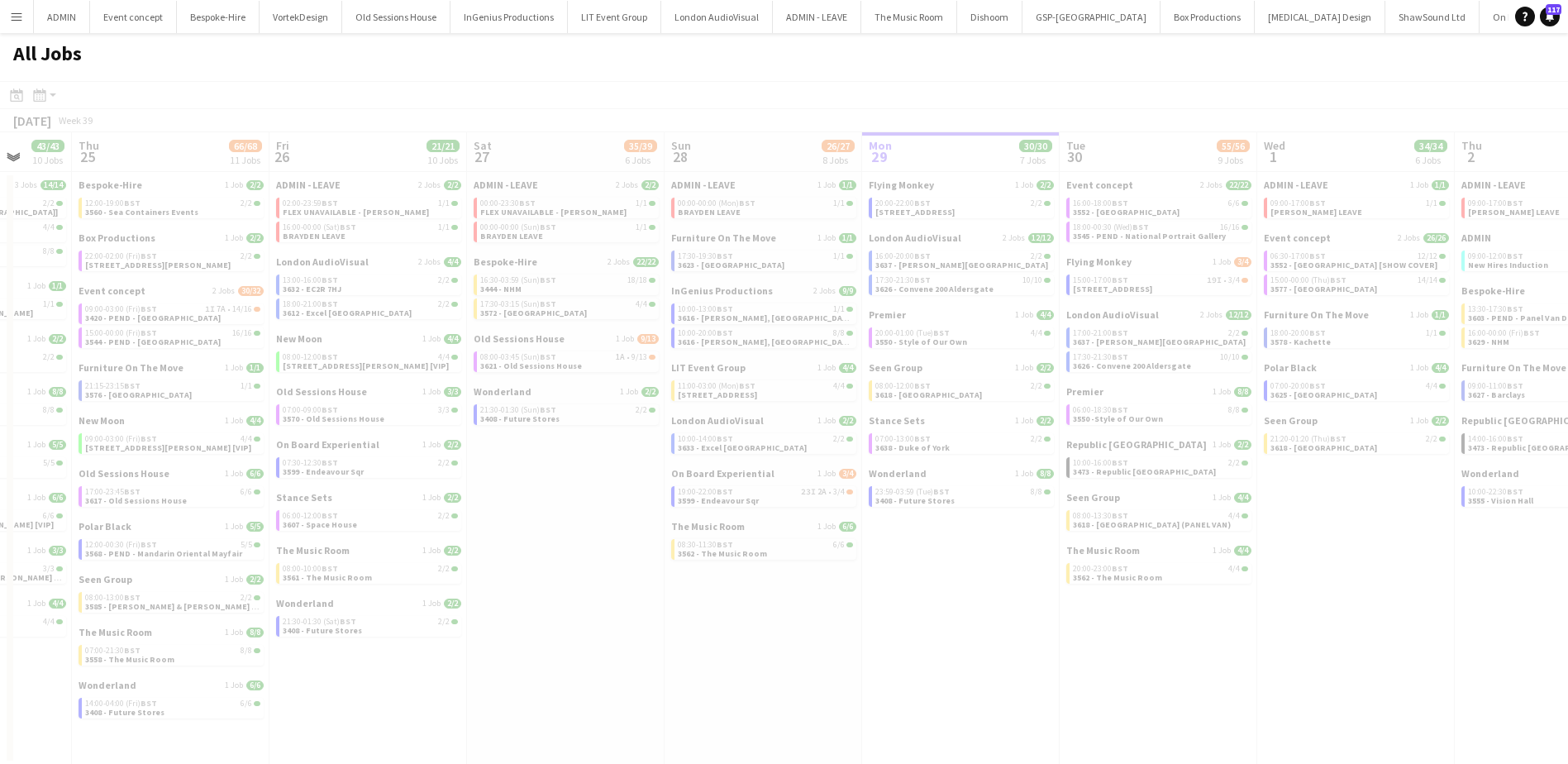
drag, startPoint x: 515, startPoint y: 595, endPoint x: 1016, endPoint y: 573, distance: 501.5
click at [1016, 574] on app-all-jobs "All Jobs Date picker [DATE] [DATE] [DATE] M [DATE] T [DATE] W [DATE] T [DATE] F…" at bounding box center [784, 399] width 1568 height 732
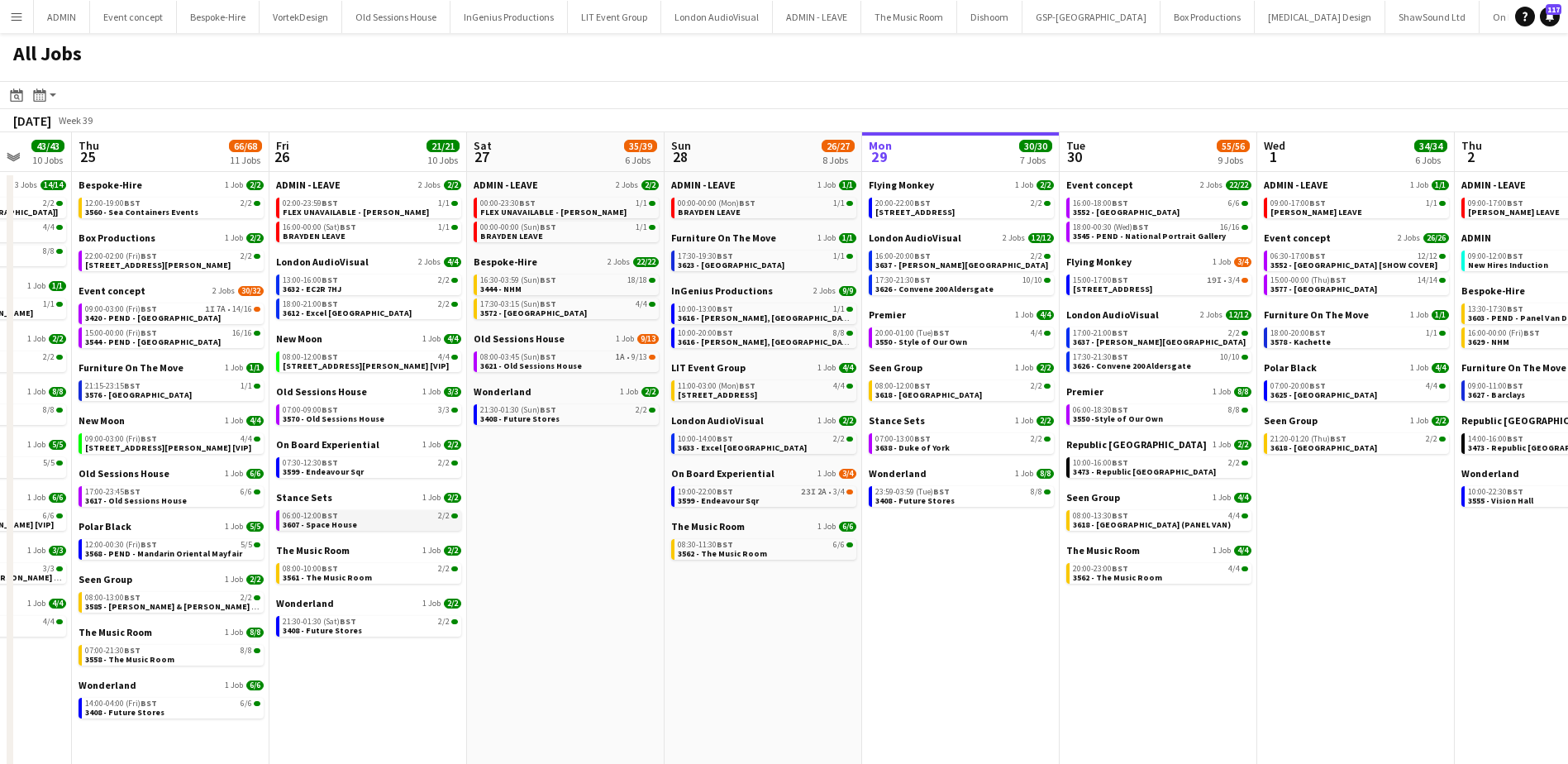
click at [337, 518] on span "BST" at bounding box center [329, 515] width 16 height 10
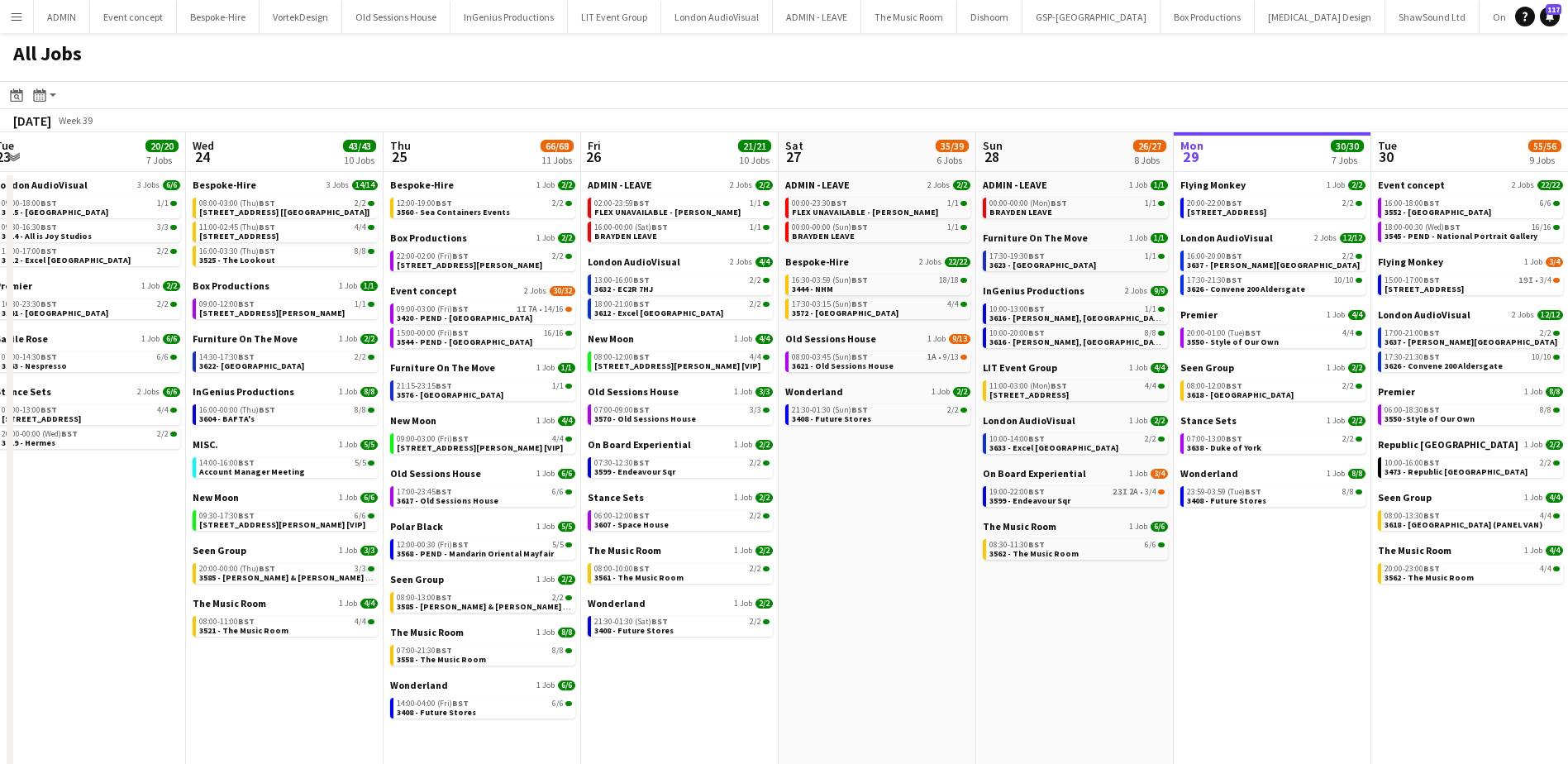
drag, startPoint x: 558, startPoint y: 556, endPoint x: 839, endPoint y: 549, distance: 281.1
click at [839, 549] on app-calendar-viewport "Sun 21 49/51 12 Jobs Mon 22 55/56 9 Jobs Tue 23 20/20 7 Jobs Wed 24 43/43 10 Jo…" at bounding box center [784, 460] width 1568 height 656
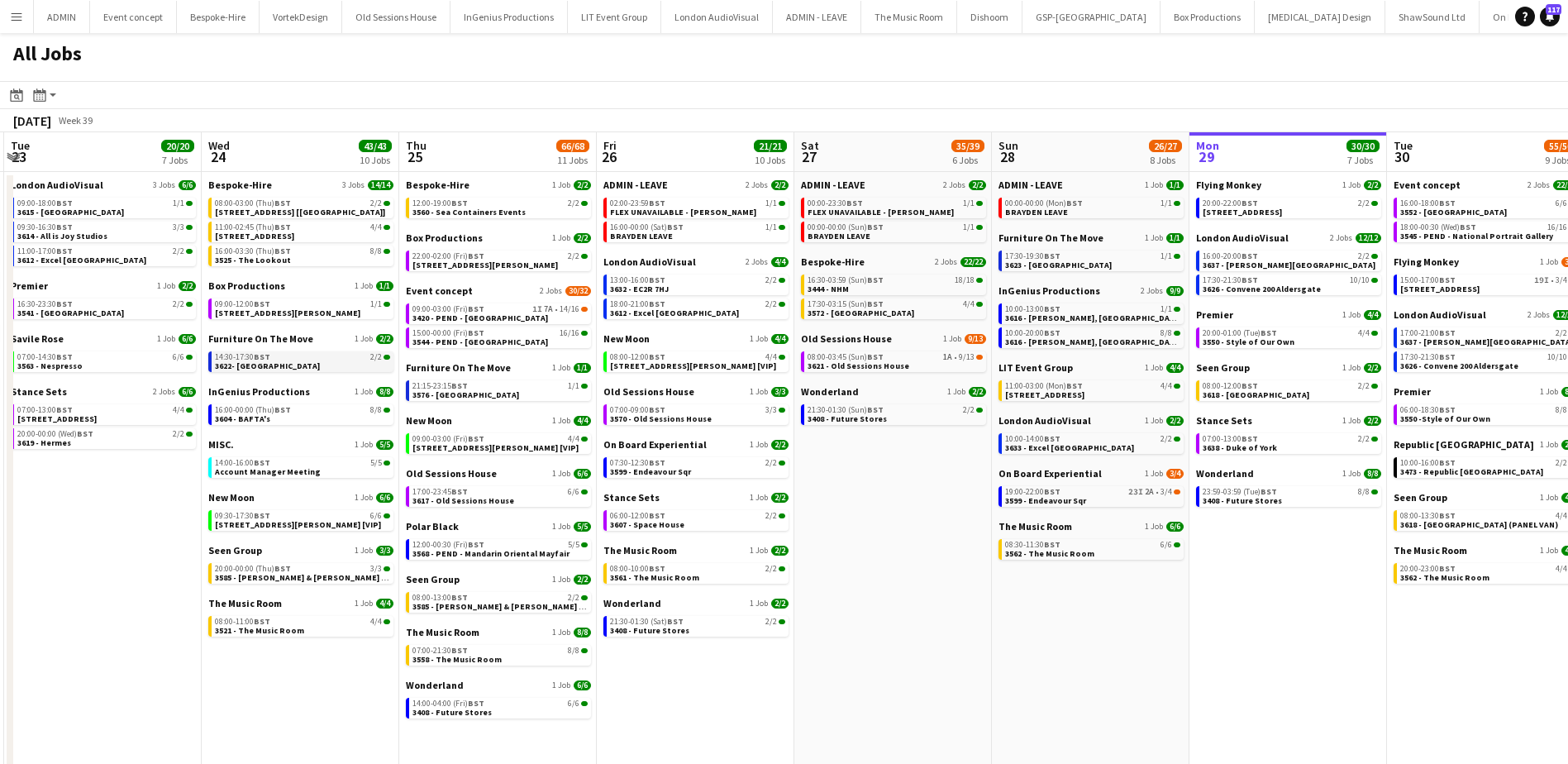
click at [277, 365] on span "3622- [GEOGRAPHIC_DATA]" at bounding box center [267, 365] width 105 height 10
click at [304, 300] on link "09:00-12:00 BST 1/1 3610 - [PERSON_NAME] Str" at bounding box center [302, 308] width 175 height 19
click at [1034, 499] on span "3599 - Endeavour Sqr" at bounding box center [1045, 500] width 81 height 10
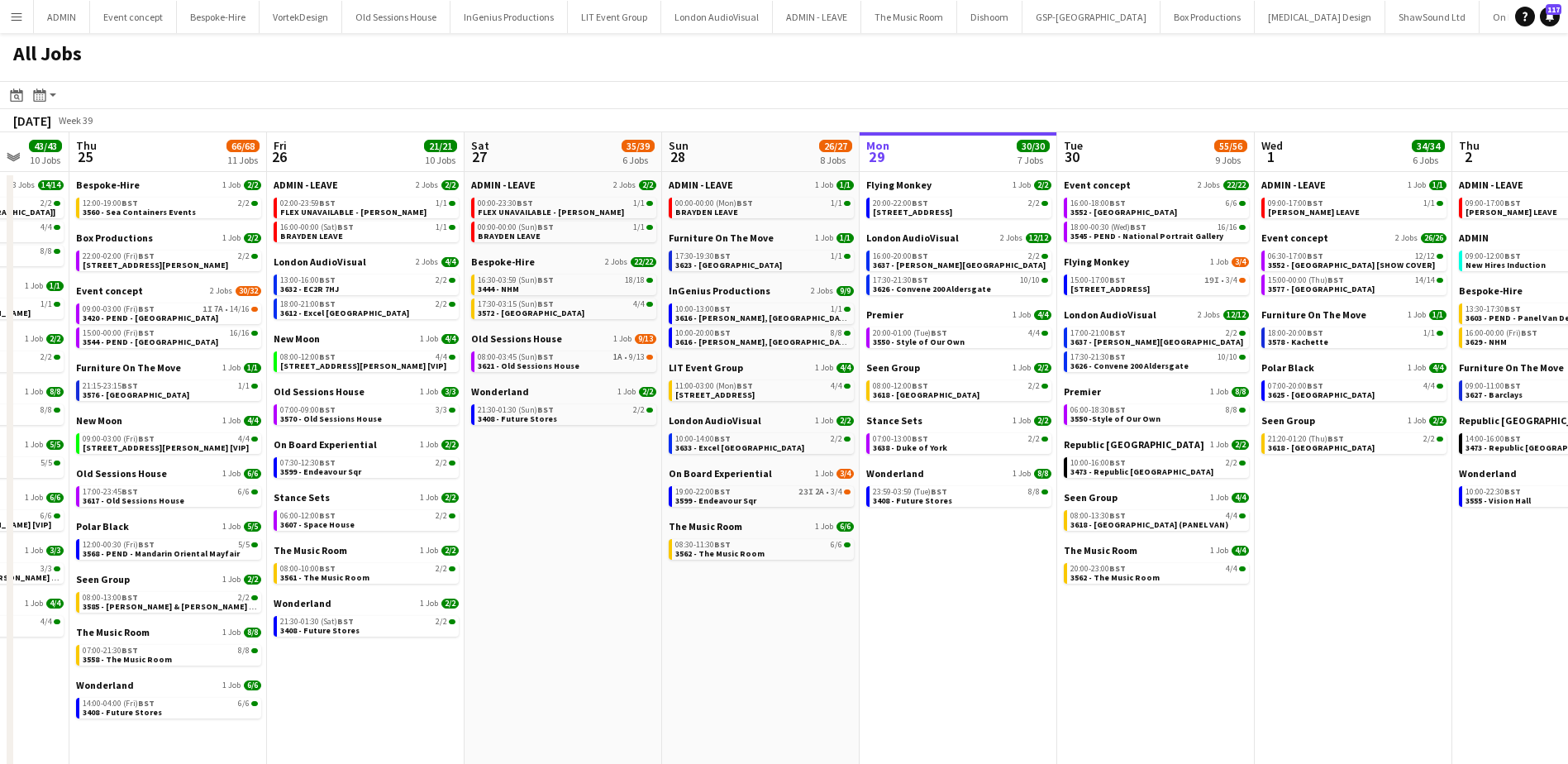
scroll to position [0, 525]
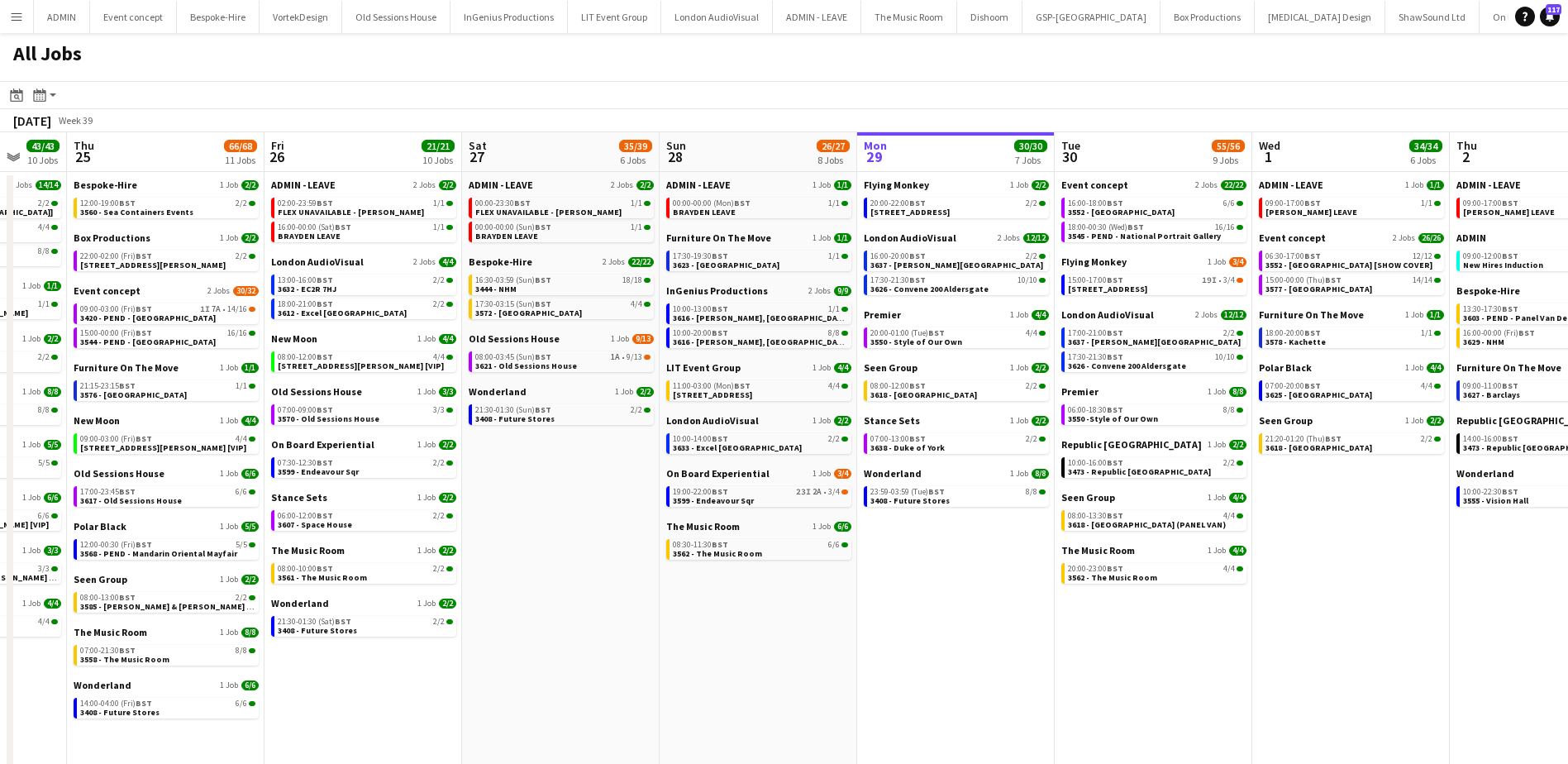
drag, startPoint x: 1249, startPoint y: 590, endPoint x: 918, endPoint y: 542, distance: 334.5
click at [918, 542] on app-calendar-viewport "Mon 22 55/56 9 Jobs Tue 23 20/20 7 Jobs Wed 24 43/43 10 Jobs Thu 25 66/68 11 Jo…" at bounding box center [784, 460] width 1568 height 656
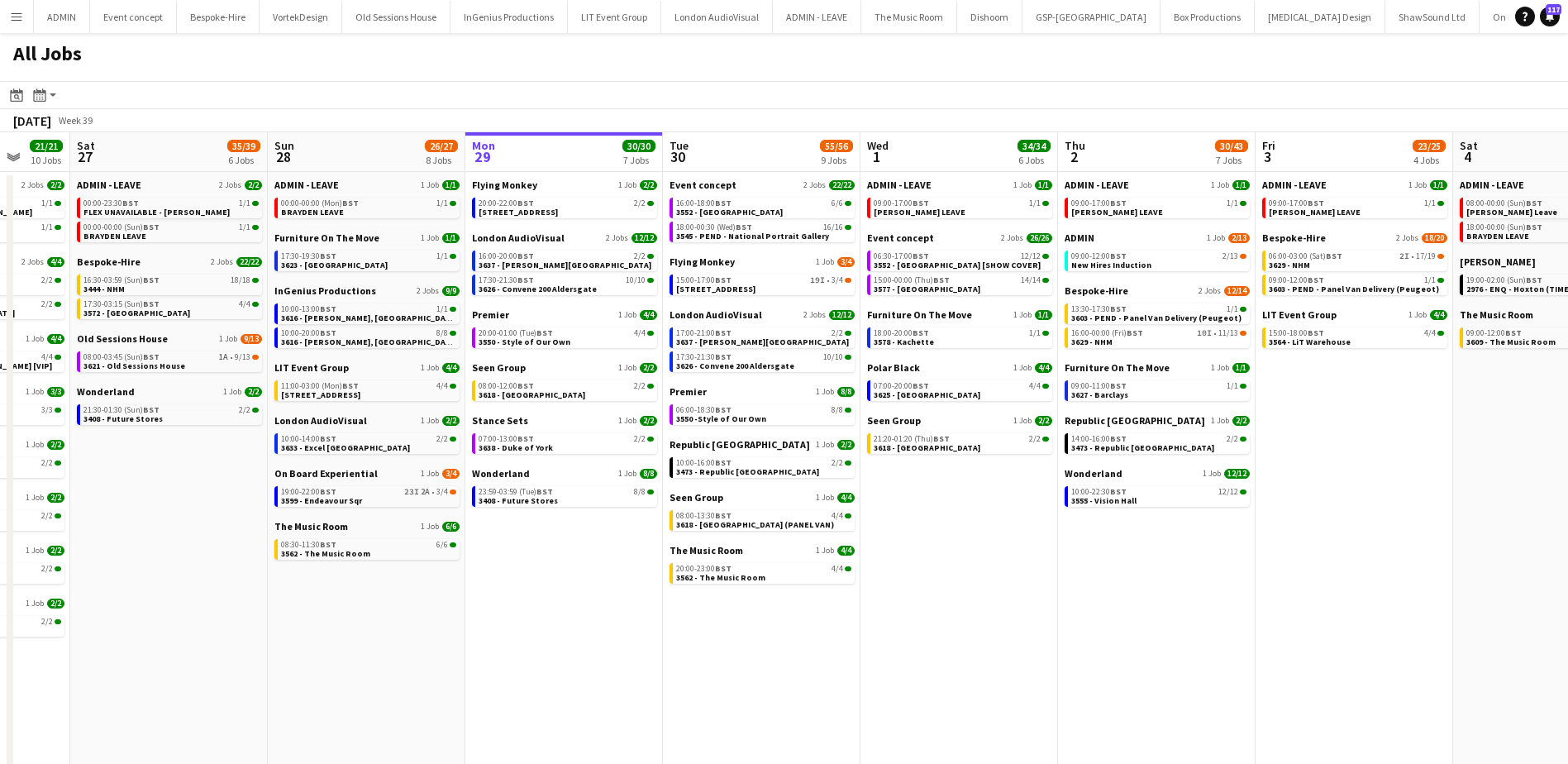
scroll to position [0, 532]
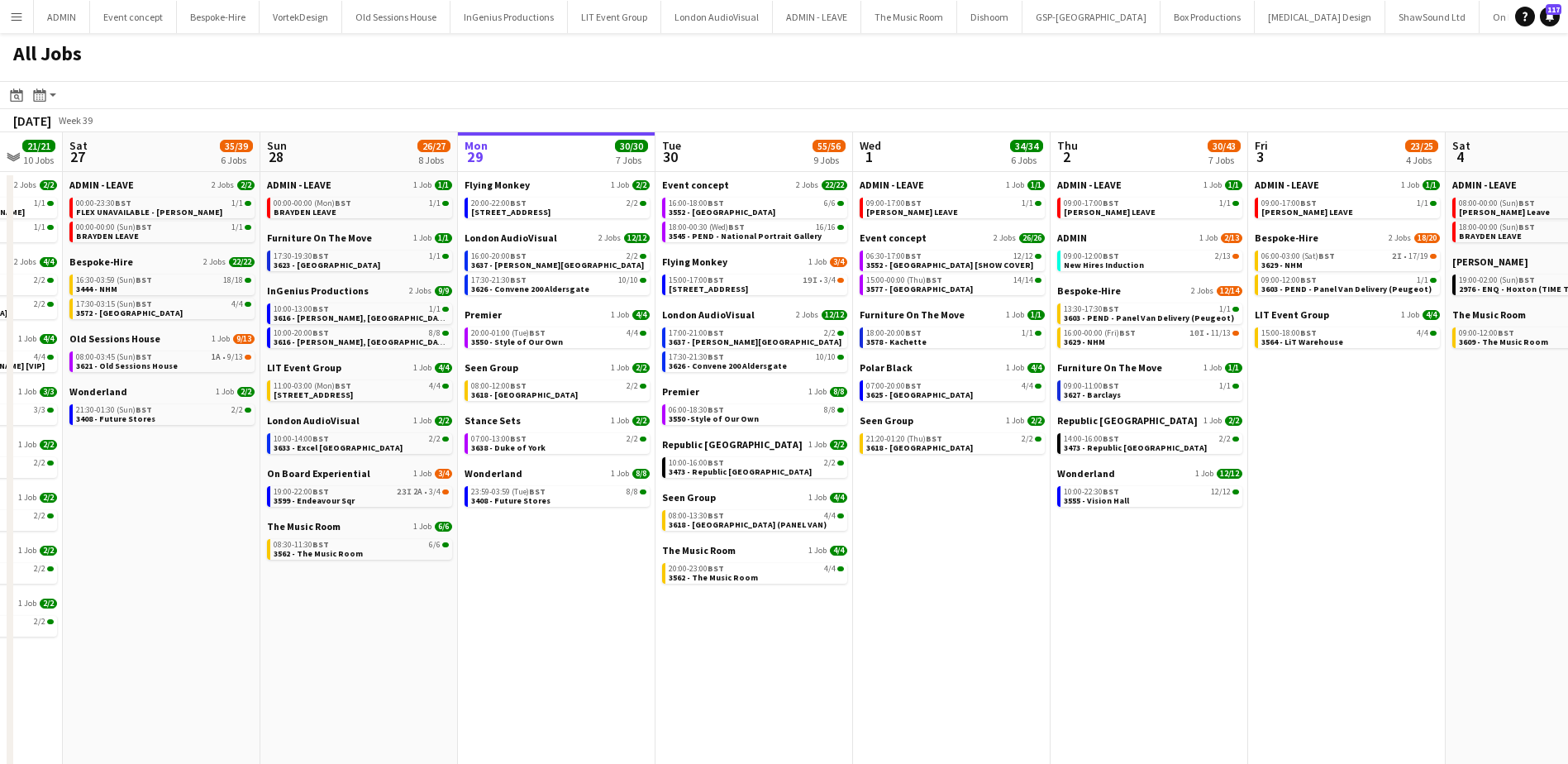
drag, startPoint x: 1375, startPoint y: 545, endPoint x: 992, endPoint y: 460, distance: 392.3
click at [992, 462] on app-calendar-viewport "Wed 24 43/43 10 Jobs Thu 25 66/68 11 Jobs Fri 26 21/21 10 Jobs Sat 27 35/39 6 J…" at bounding box center [784, 460] width 1568 height 656
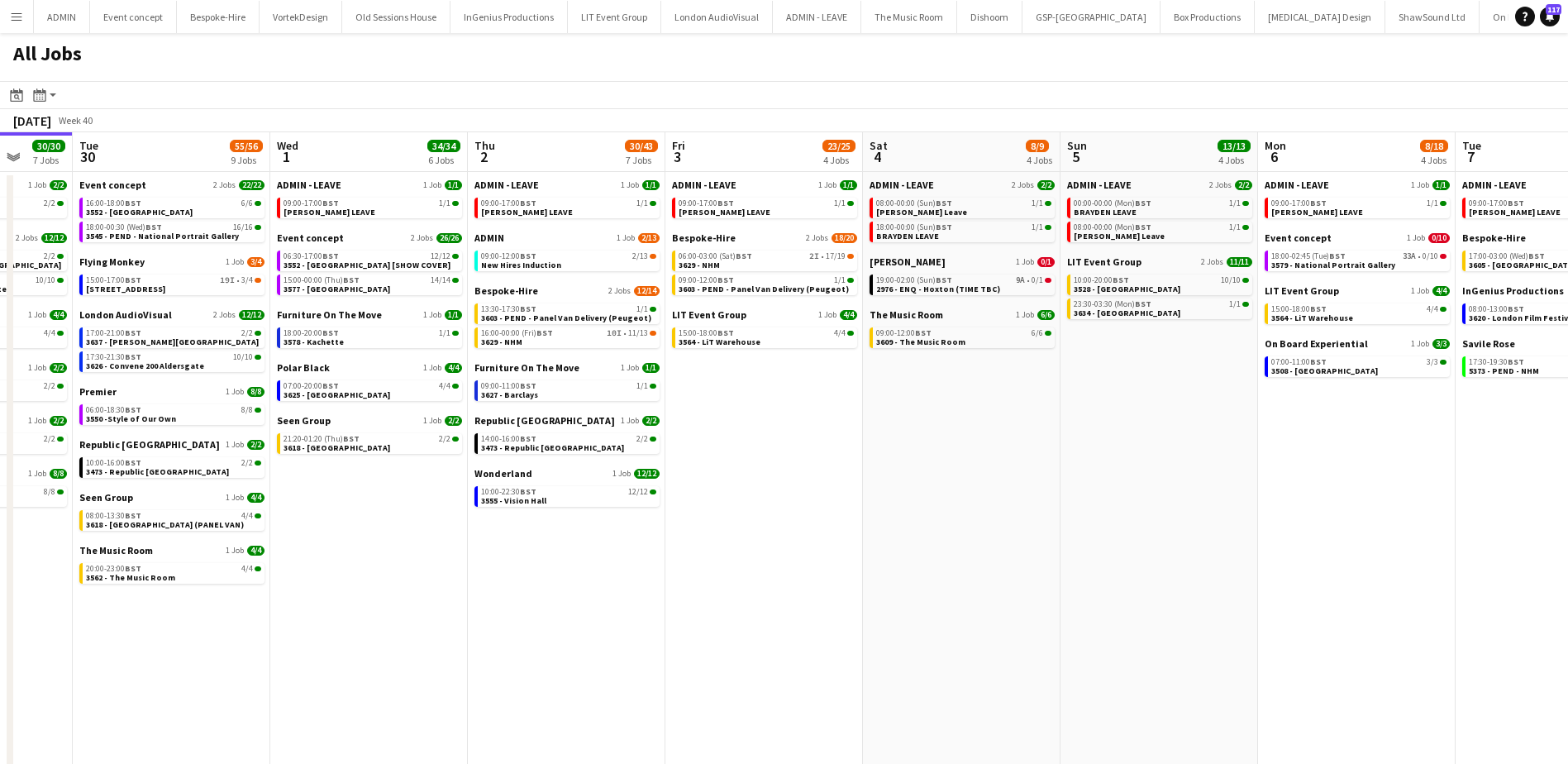
drag, startPoint x: 1304, startPoint y: 551, endPoint x: 723, endPoint y: 526, distance: 581.5
click at [723, 526] on app-calendar-viewport "Sat 27 35/39 6 Jobs Sun 28 26/27 8 Jobs Mon 29 30/30 7 Jobs Tue 30 55/56 9 Jobs…" at bounding box center [784, 460] width 1568 height 656
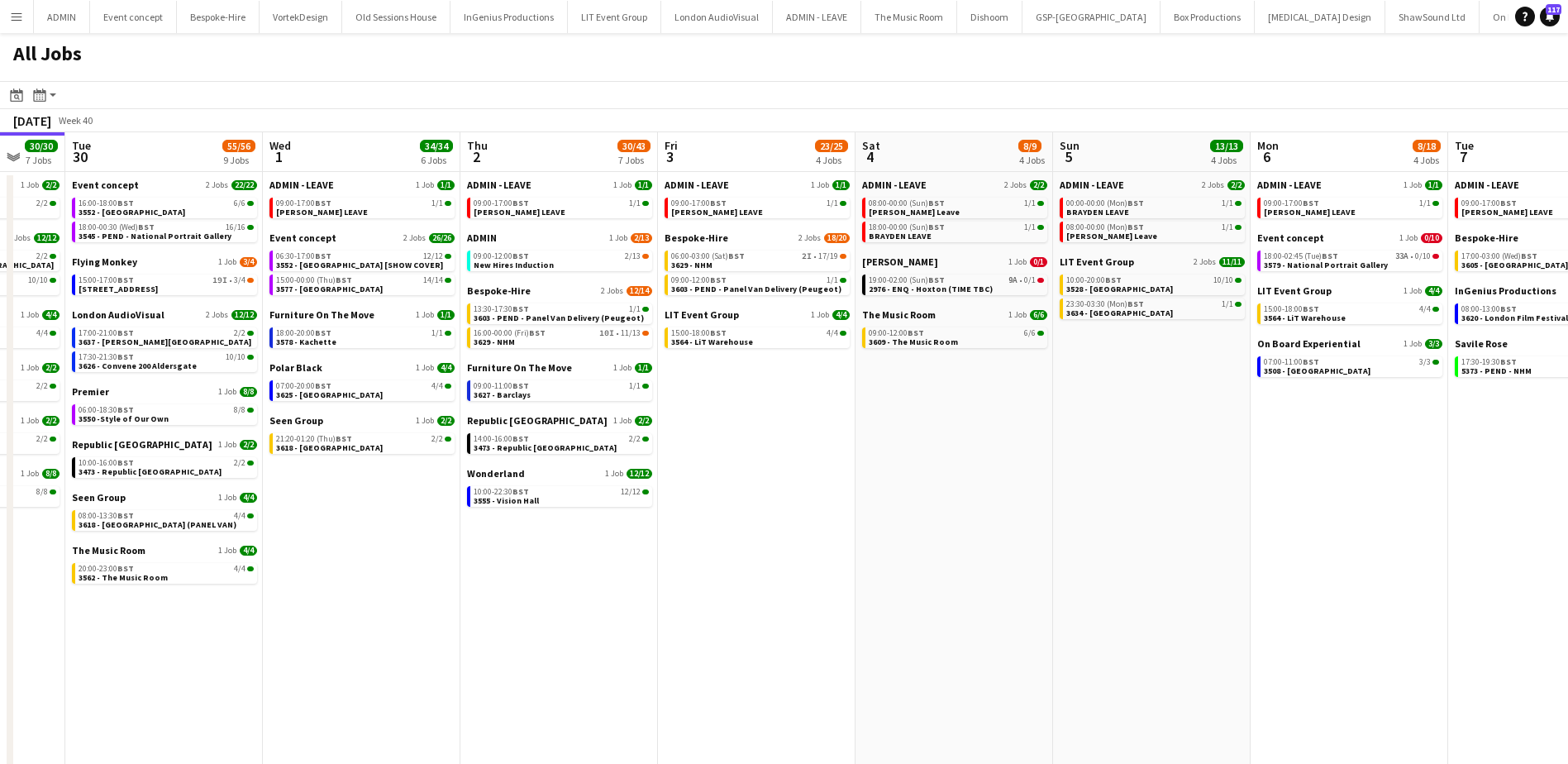
drag, startPoint x: 942, startPoint y: 551, endPoint x: 845, endPoint y: 547, distance: 97.1
click at [845, 547] on app-calendar-viewport "Sat 27 35/39 6 Jobs Sun 28 26/27 8 Jobs Mon 29 30/30 7 Jobs Tue 30 55/56 9 Jobs…" at bounding box center [784, 460] width 1568 height 656
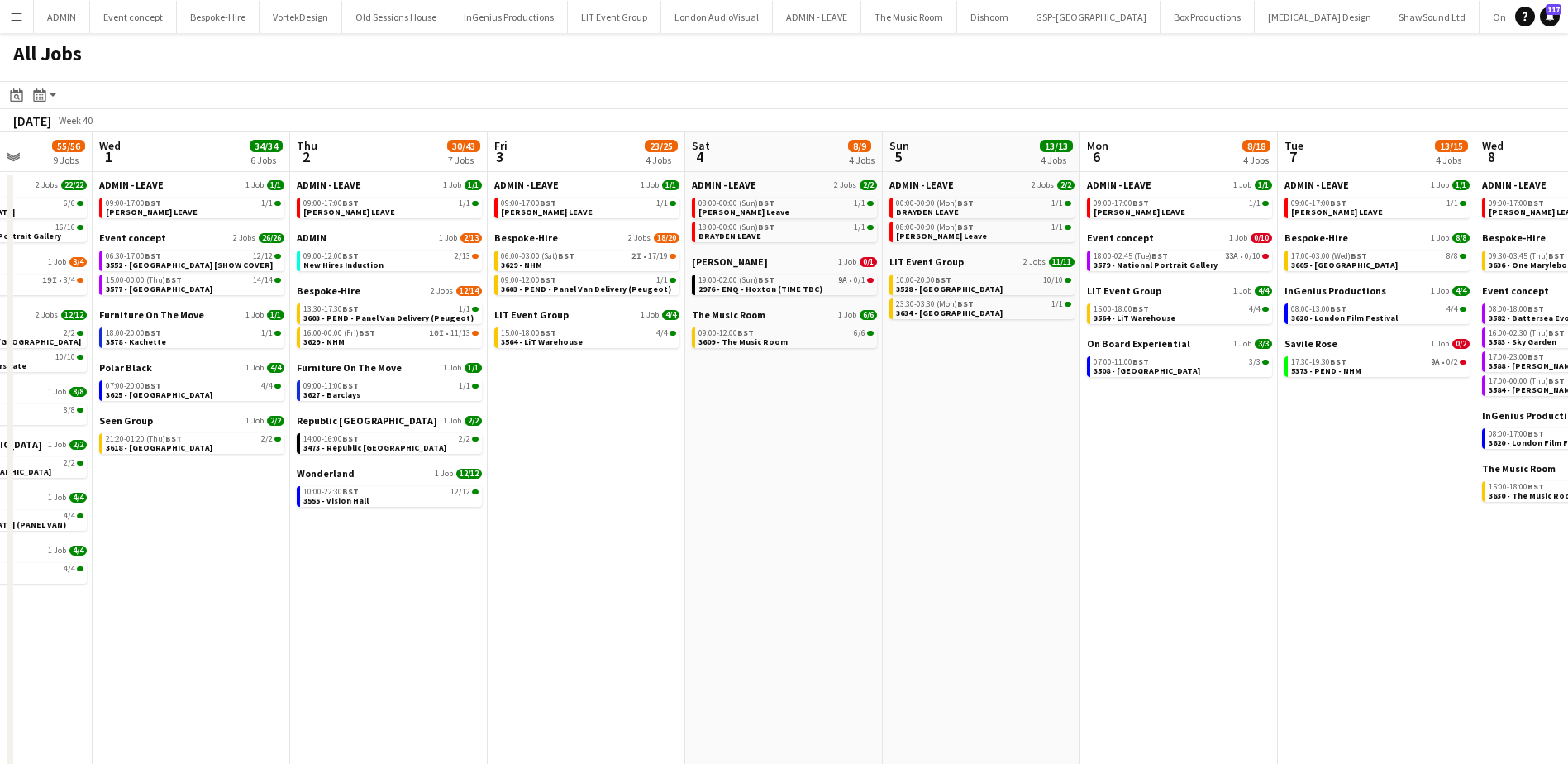
scroll to position [0, 501]
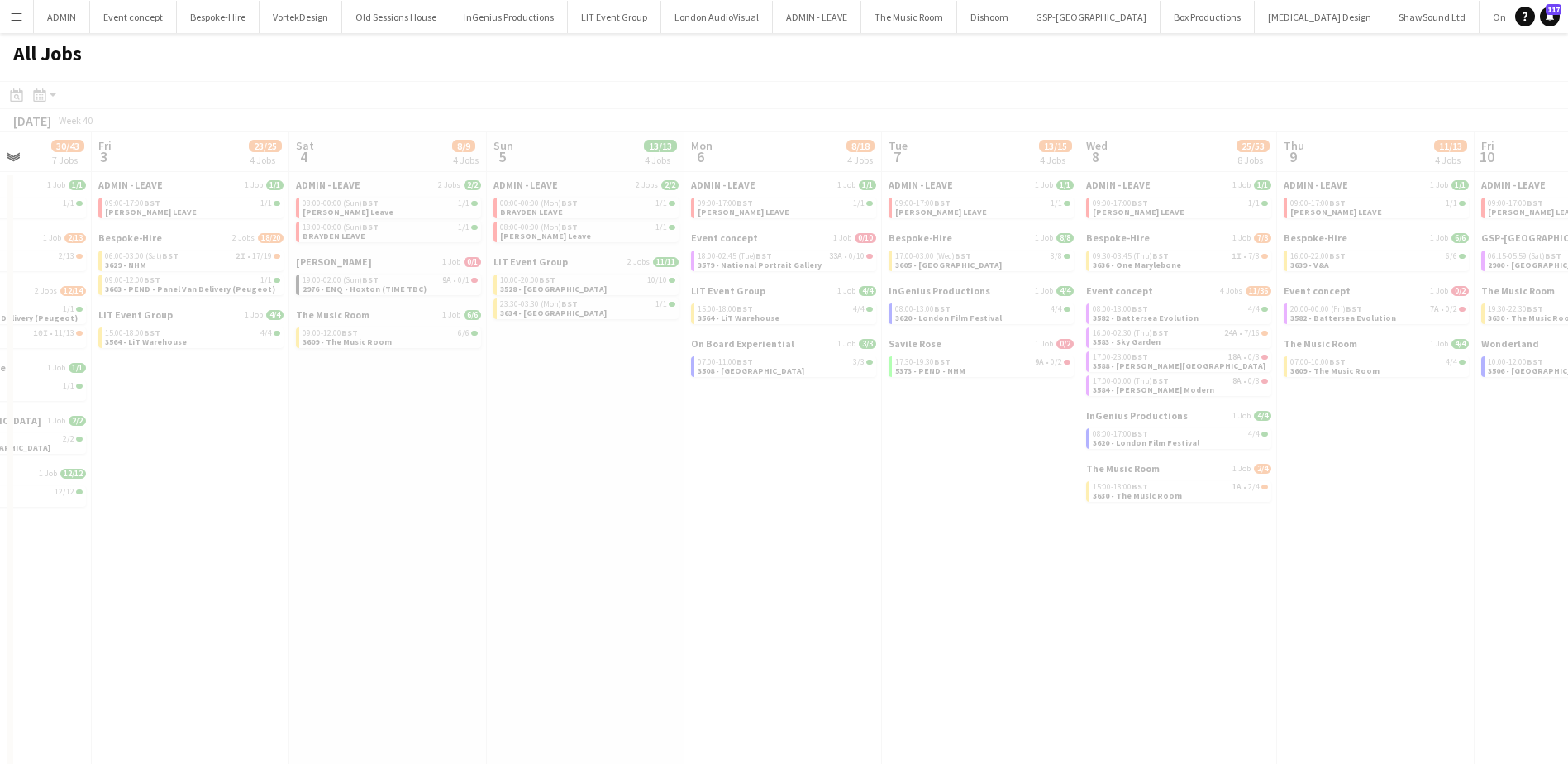
drag, startPoint x: 1047, startPoint y: 546, endPoint x: 513, endPoint y: 508, distance: 535.4
click at [513, 508] on app-all-jobs "All Jobs Date picker SEP 2025 SEP 2025 Monday M Tuesday T Wednesday W Thursday …" at bounding box center [784, 410] width 1568 height 755
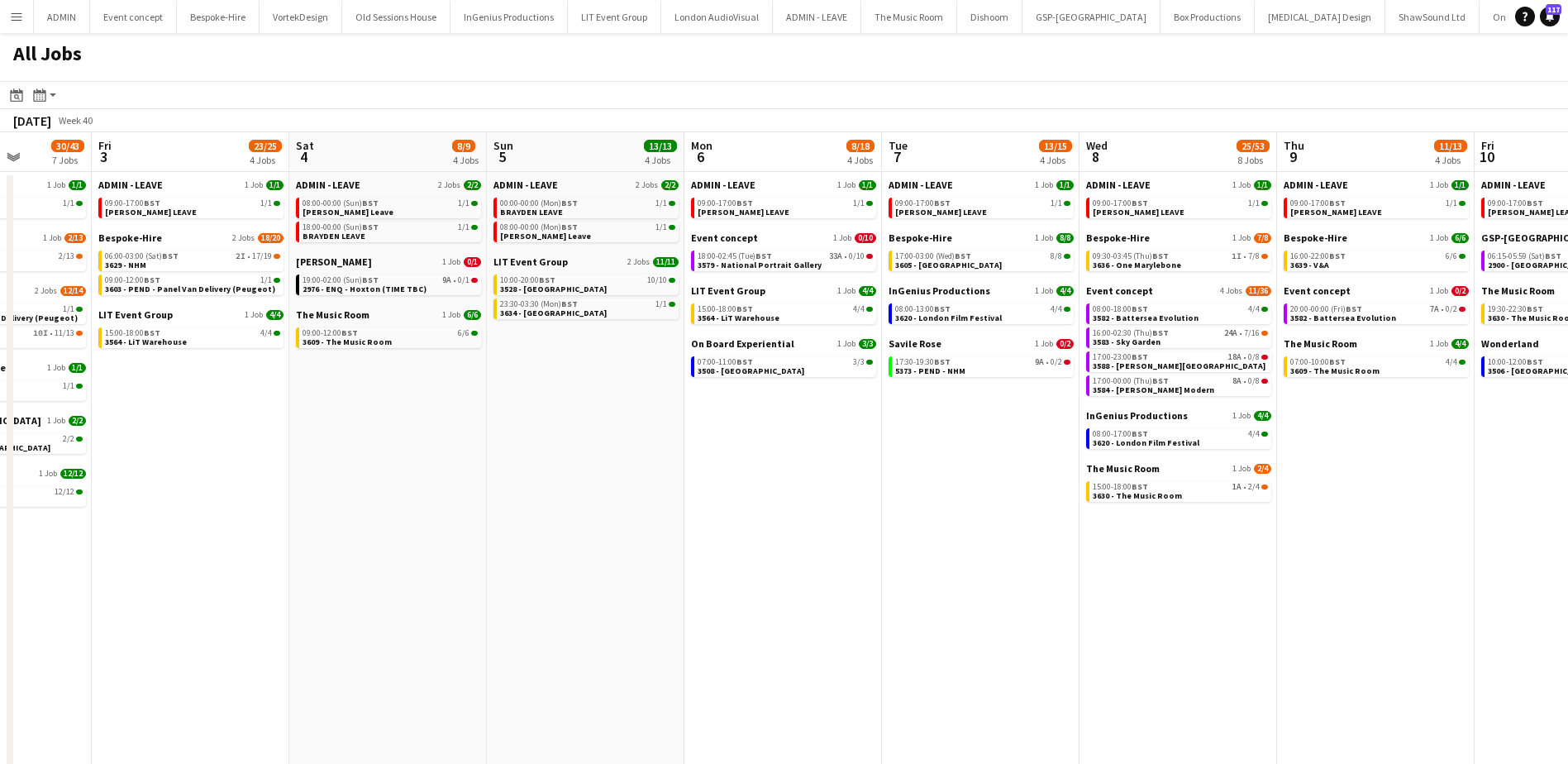
drag, startPoint x: 521, startPoint y: 510, endPoint x: 1283, endPoint y: 547, distance: 762.9
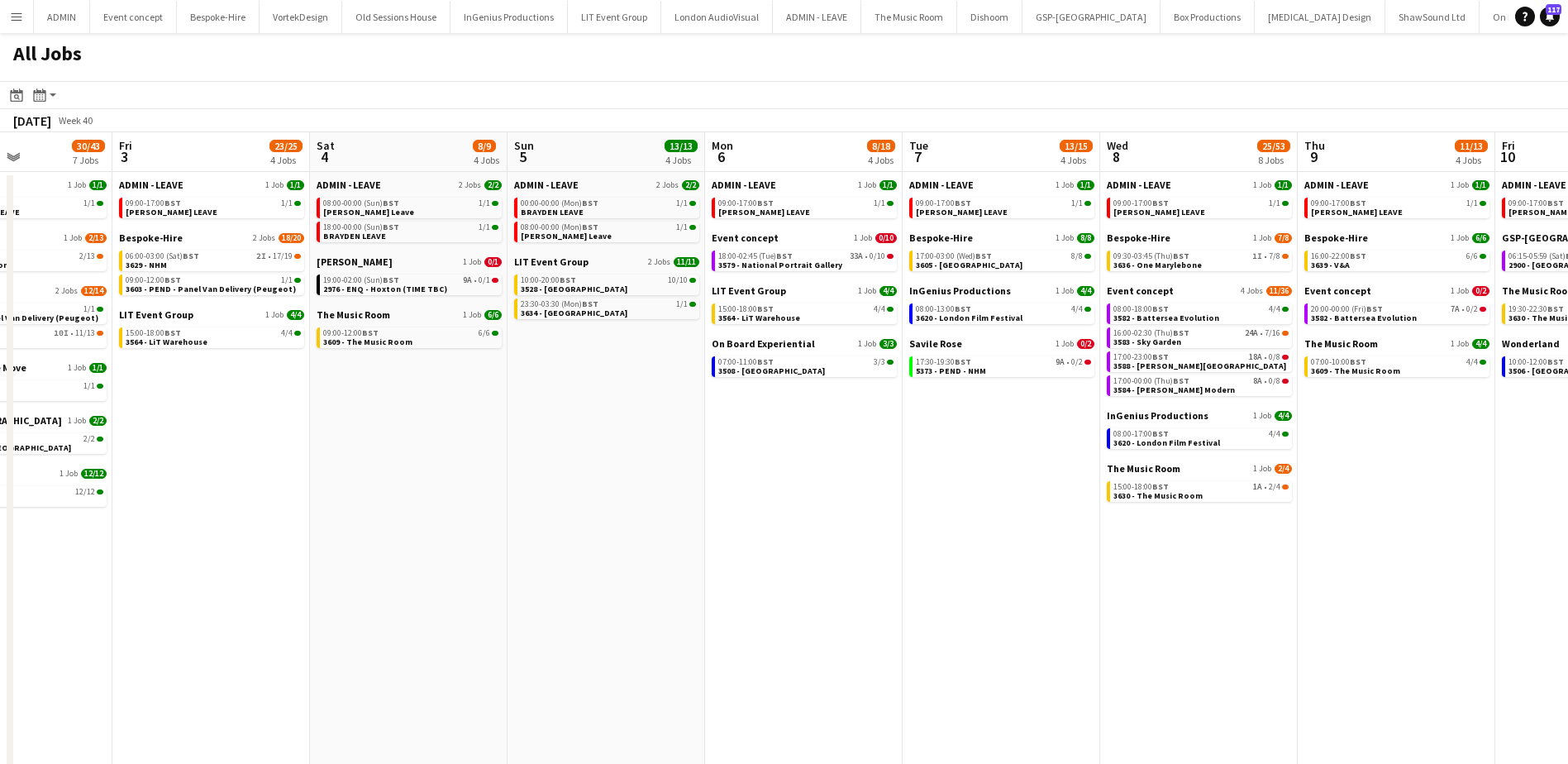
drag, startPoint x: 891, startPoint y: 556, endPoint x: 1468, endPoint y: 556, distance: 577.0
click at [1468, 556] on app-calendar-viewport "Tue 30 55/56 9 Jobs Wed 1 34/34 6 Jobs Thu 2 30/43 7 Jobs Fri 3 23/25 4 Jobs Sa…" at bounding box center [784, 460] width 1568 height 656
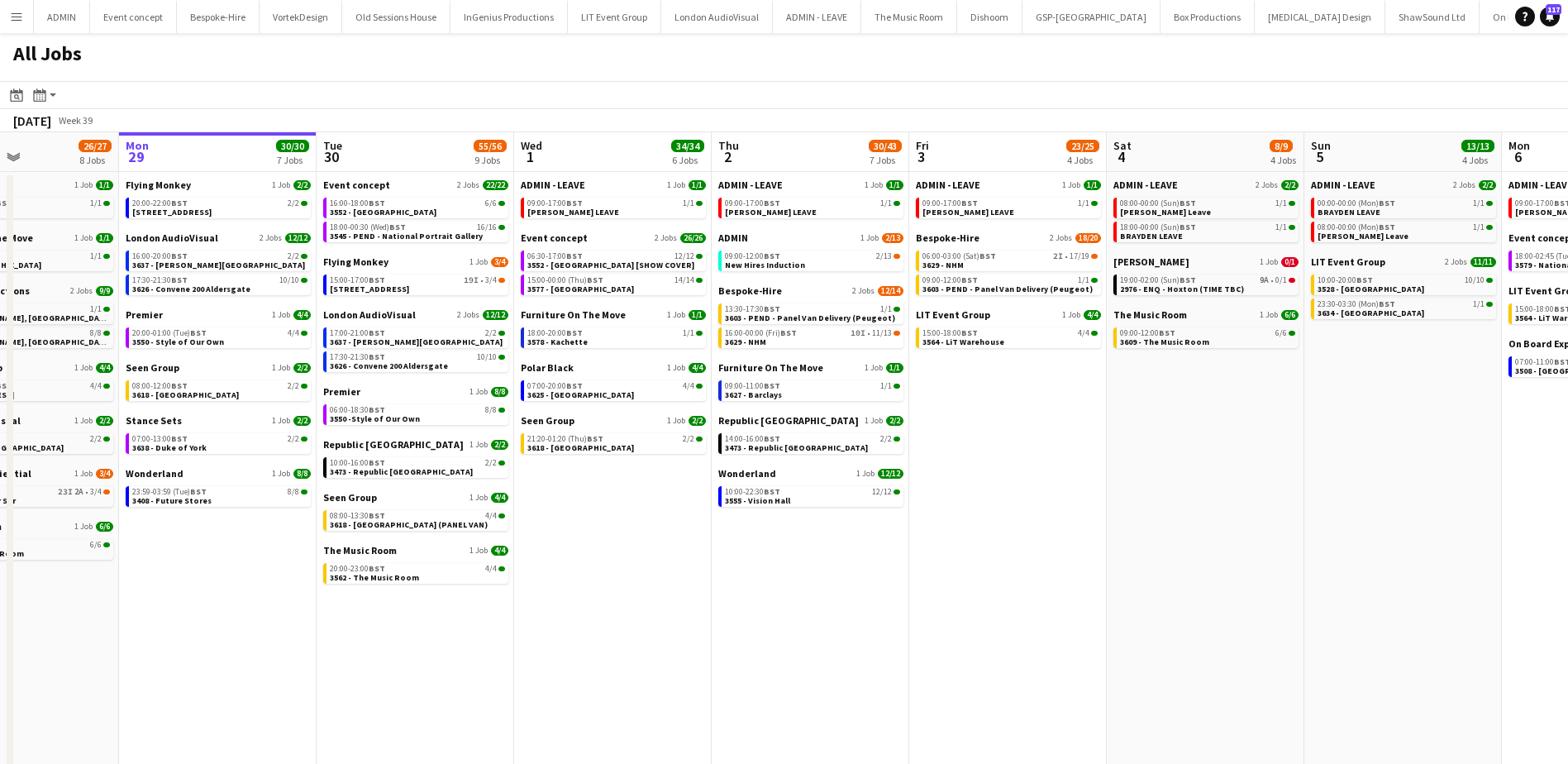
scroll to position [0, 332]
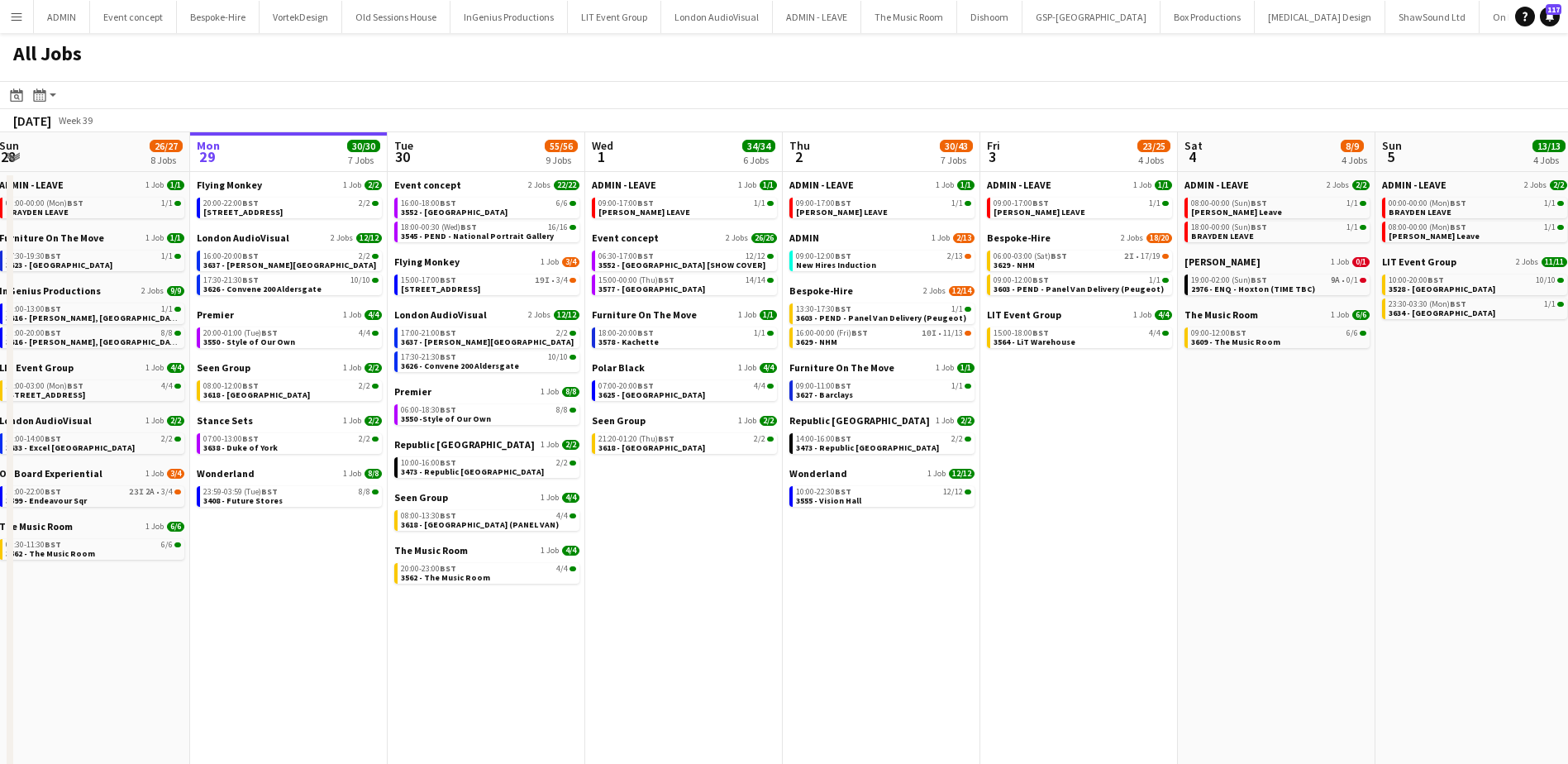
drag, startPoint x: 1242, startPoint y: 594, endPoint x: 1466, endPoint y: 594, distance: 224.0
click at [1464, 594] on app-calendar-viewport "Fri 26 21/21 10 Jobs Sat 27 35/39 6 Jobs Sun 28 26/27 8 Jobs Mon 29 30/30 7 Job…" at bounding box center [784, 460] width 1568 height 656
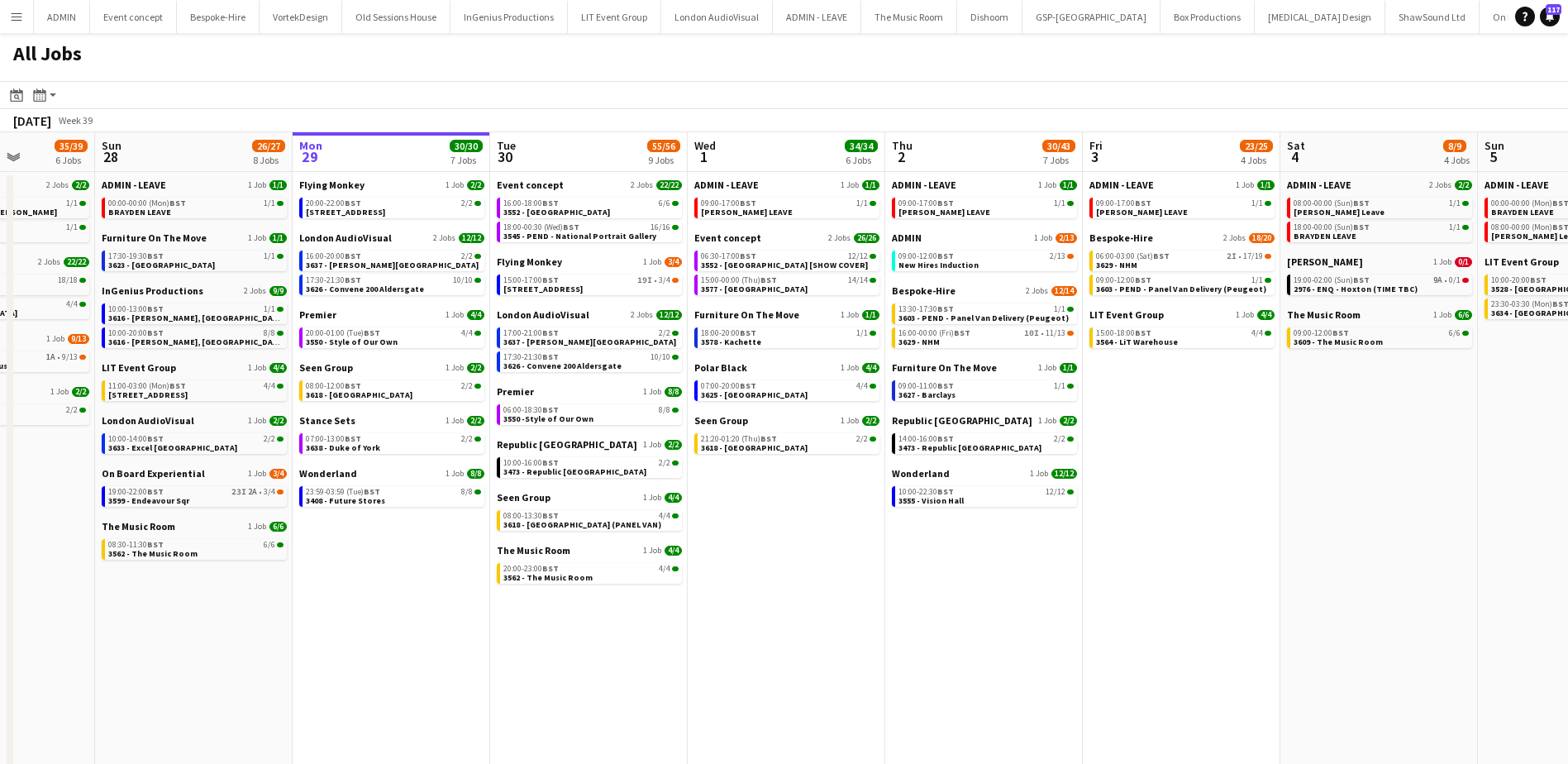
drag, startPoint x: 887, startPoint y: 624, endPoint x: 923, endPoint y: 630, distance: 36.5
click at [923, 630] on app-calendar-viewport "Thu 25 66/68 11 Jobs Fri 26 21/21 10 Jobs Sat 27 35/39 6 Jobs Sun 28 26/27 8 Jo…" at bounding box center [784, 460] width 1568 height 656
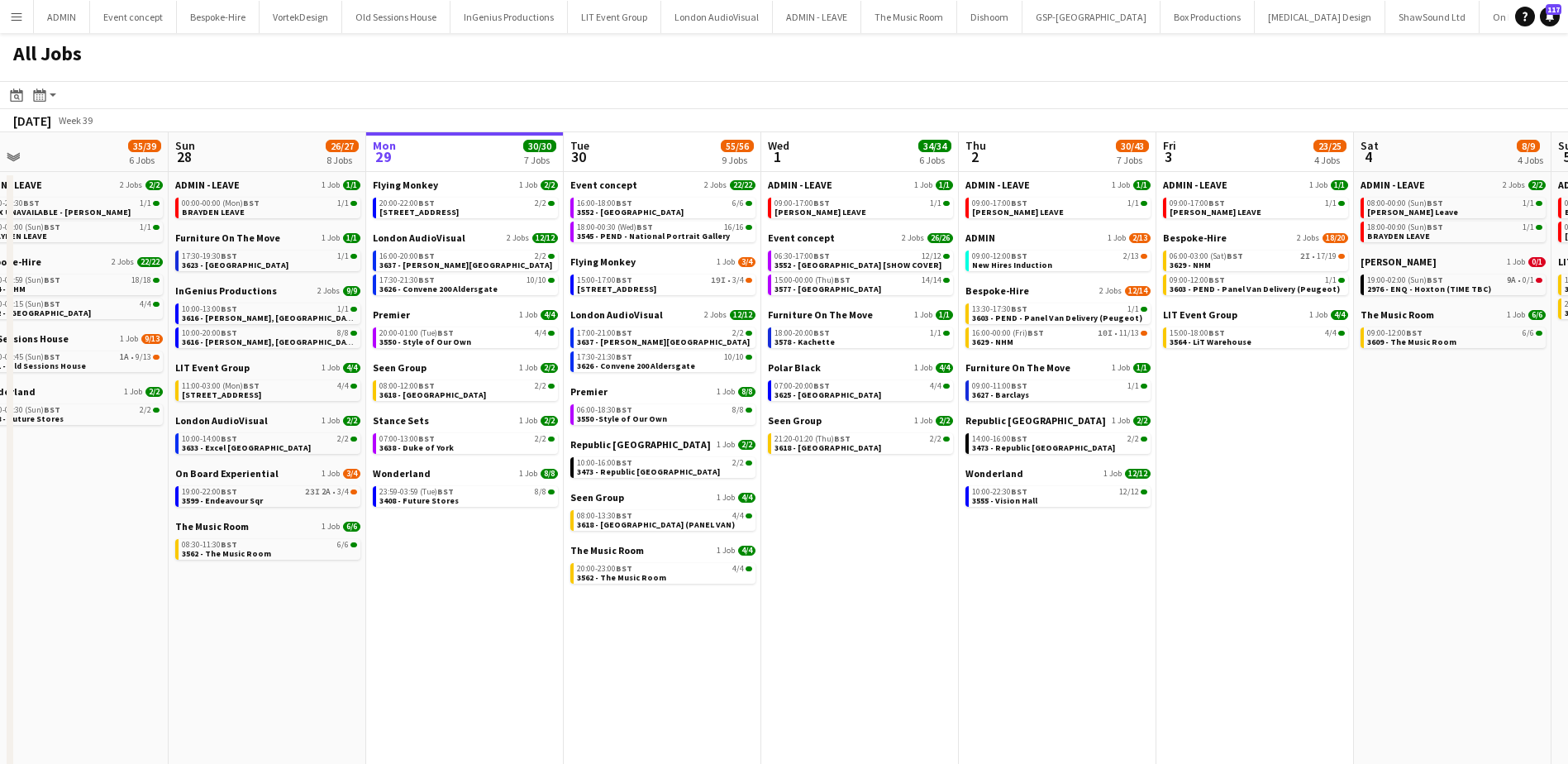
scroll to position [0, 422]
drag, startPoint x: 1361, startPoint y: 525, endPoint x: 1237, endPoint y: 516, distance: 124.3
click at [1237, 516] on app-calendar-viewport "Thu 25 66/68 11 Jobs Fri 26 21/21 10 Jobs Sat 27 35/39 6 Jobs Sun 28 26/27 8 Jo…" at bounding box center [784, 460] width 1568 height 656
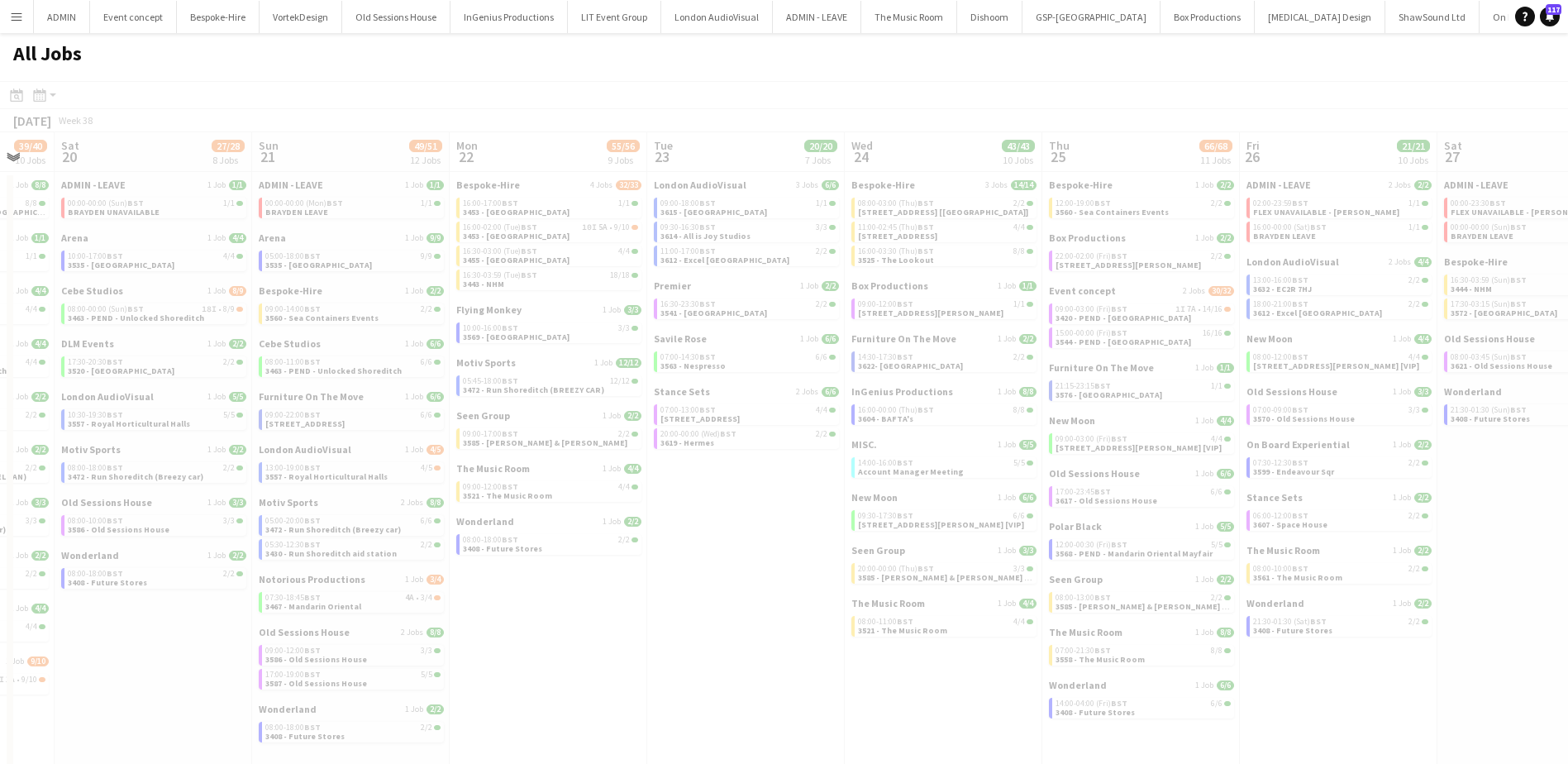
scroll to position [0, 375]
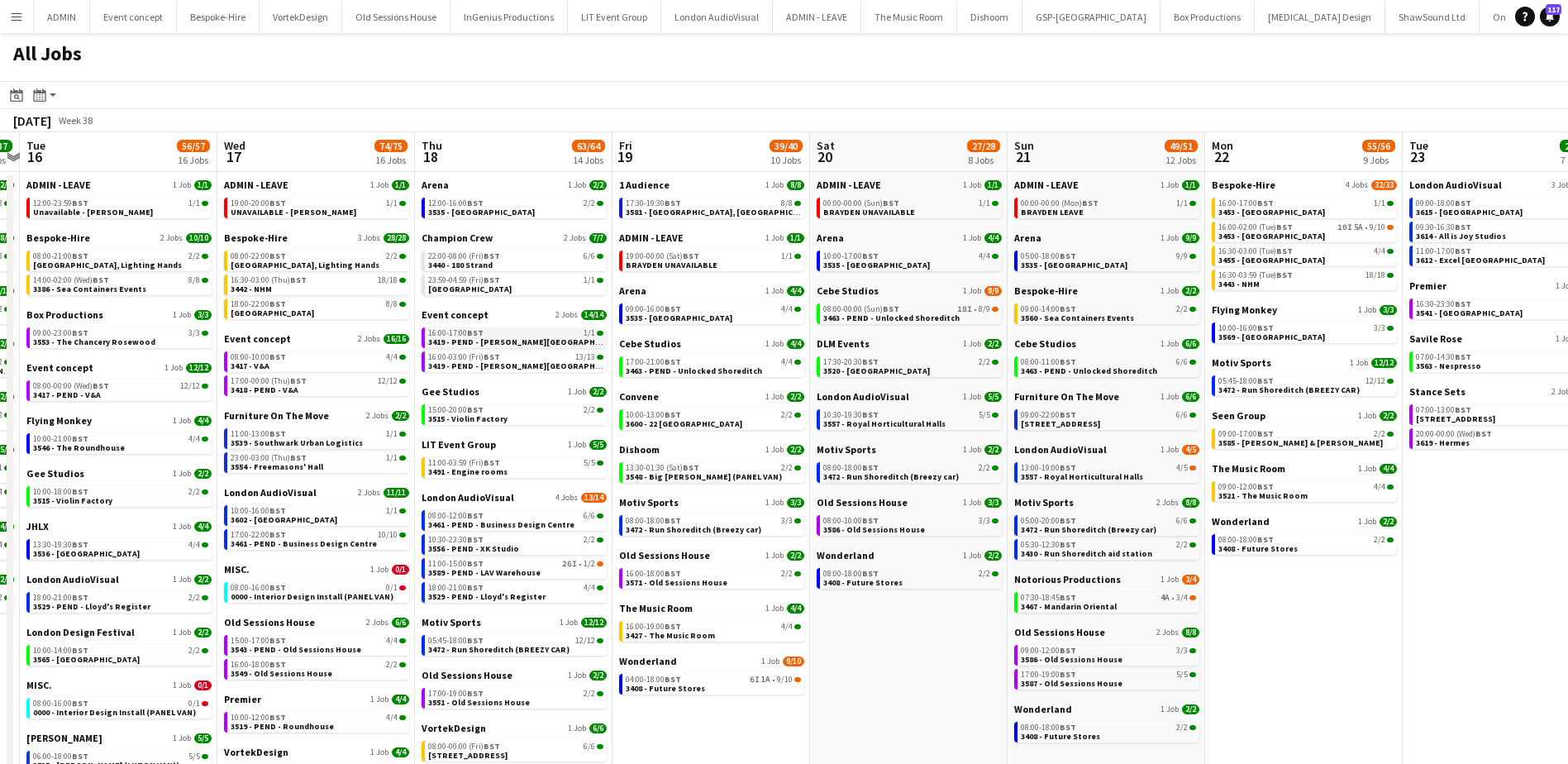
click at [526, 338] on link "16:00-17:00 BST 1/1 3419 - PEND - Tate Britain" at bounding box center [516, 337] width 175 height 19
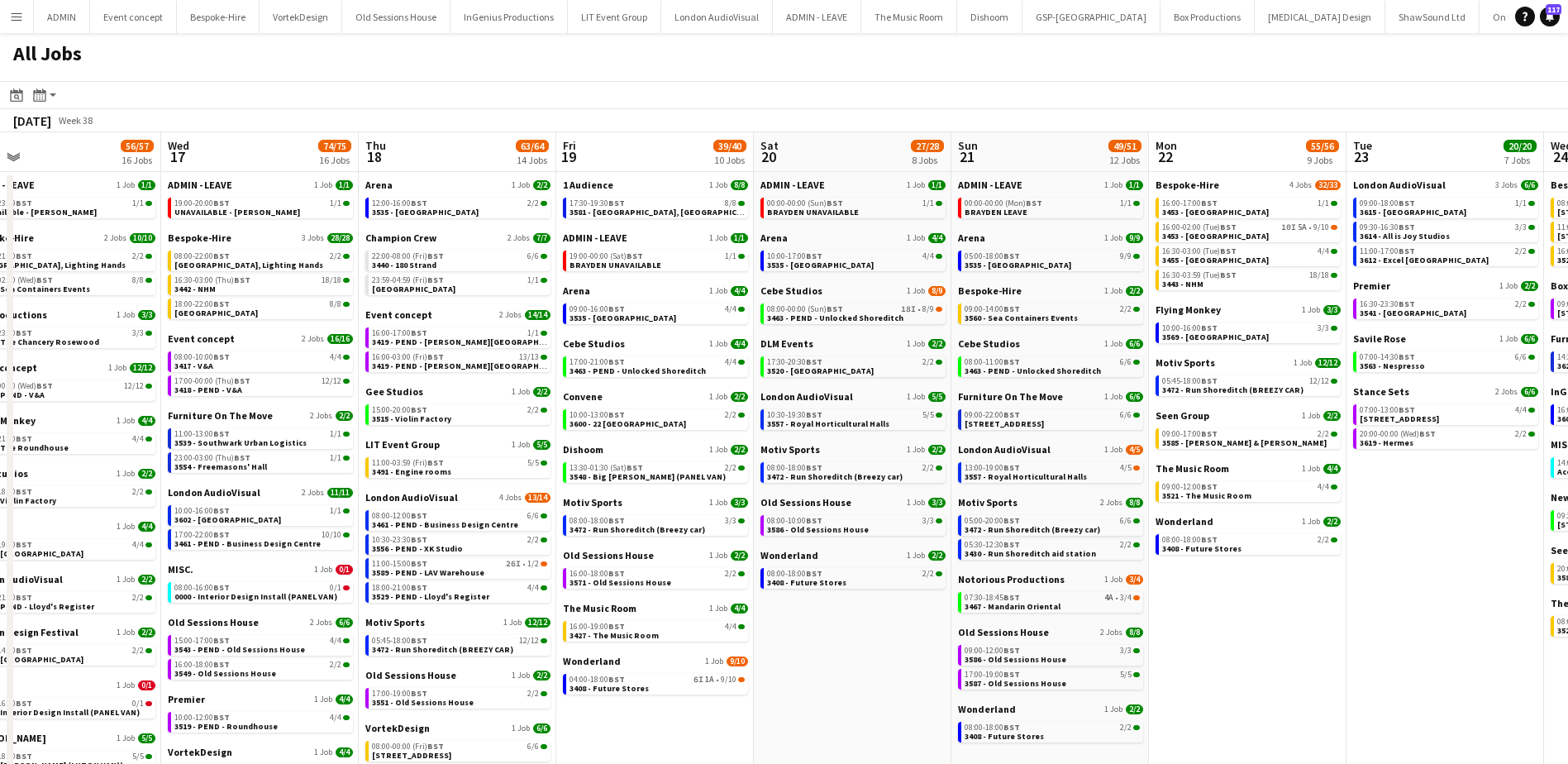
scroll to position [0, 433]
drag, startPoint x: 1310, startPoint y: 634, endPoint x: 1252, endPoint y: 634, distance: 58.0
click at [1252, 634] on app-calendar-viewport "Sun 14 Mon 15 37/37 9 Jobs Tue 16 56/57 16 Jobs Wed 17 74/75 16 Jobs Thu 18 63/…" at bounding box center [784, 588] width 1568 height 913
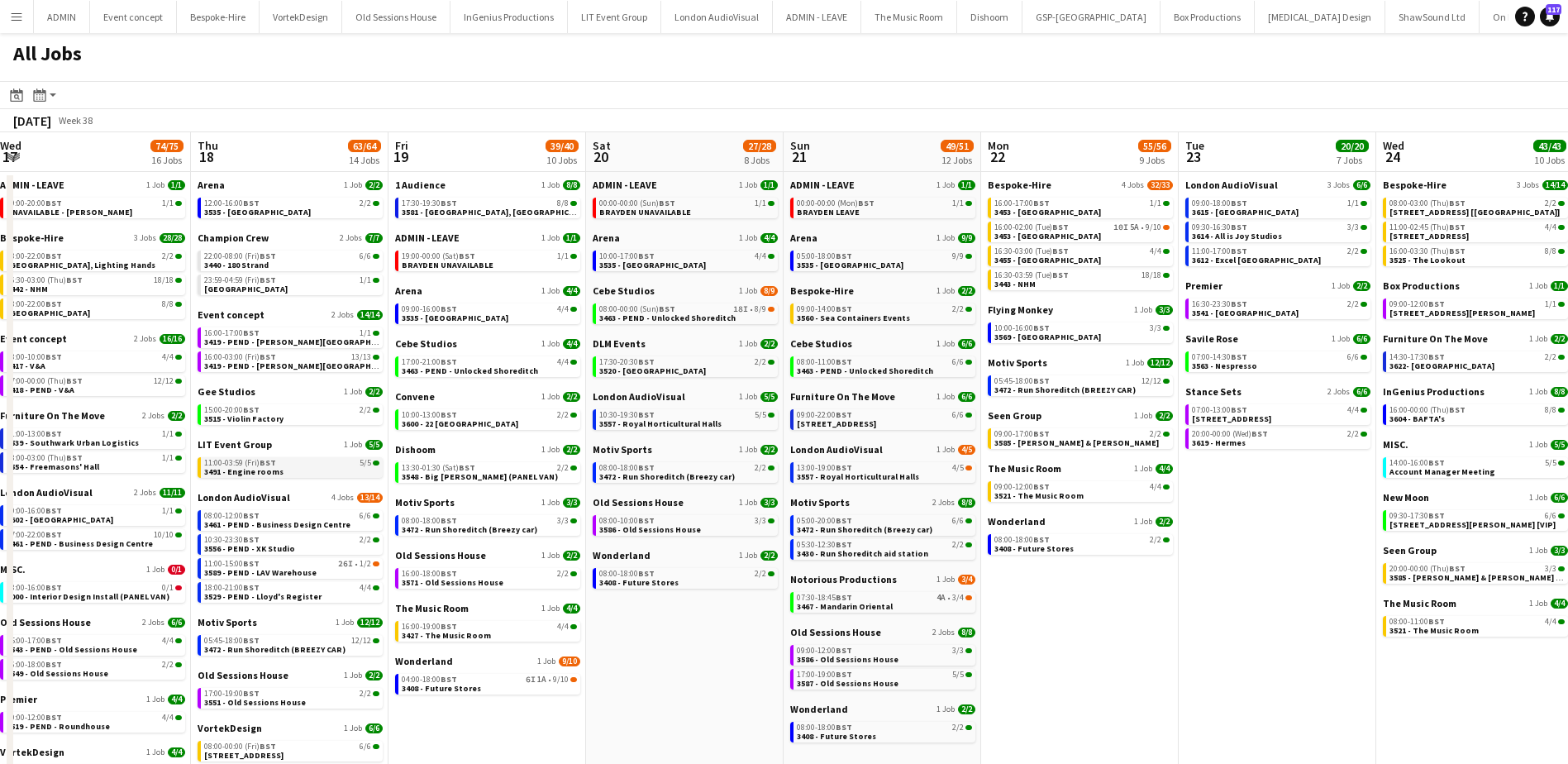
drag, startPoint x: 465, startPoint y: 469, endPoint x: 91, endPoint y: 469, distance: 374.0
click at [100, 469] on app-calendar-viewport "Sun 14 Mon 15 37/37 9 Jobs Tue 16 56/57 16 Jobs Wed 17 74/75 16 Jobs Thu 18 63/…" at bounding box center [784, 588] width 1568 height 913
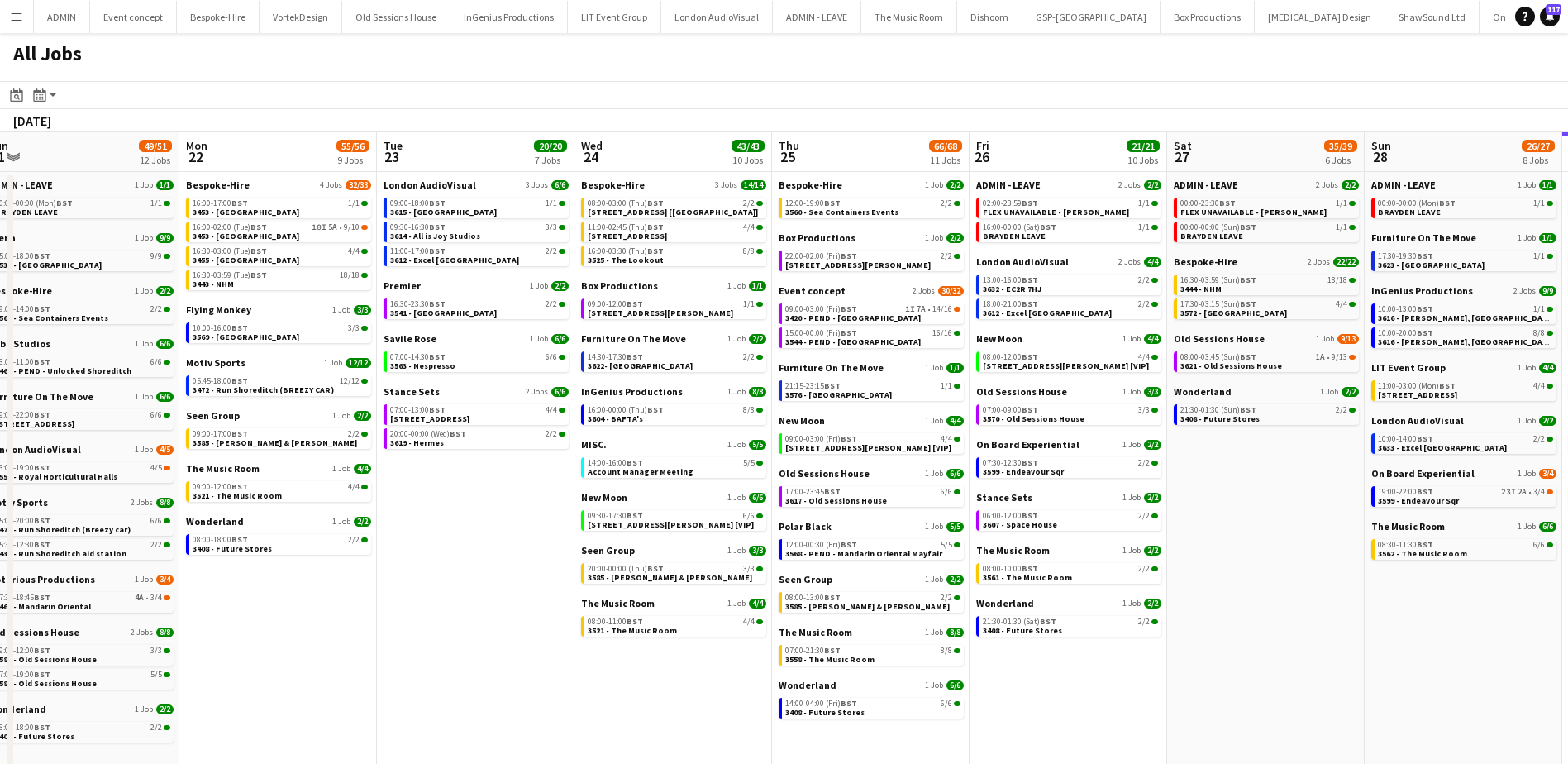
drag, startPoint x: 1297, startPoint y: 666, endPoint x: 300, endPoint y: 603, distance: 999.0
click at [300, 603] on app-calendar-viewport "Thu 18 63/64 14 Jobs Fri 19 39/40 10 Jobs Sat 20 27/28 8 Jobs Sun 21 49/51 12 J…" at bounding box center [784, 588] width 1568 height 913
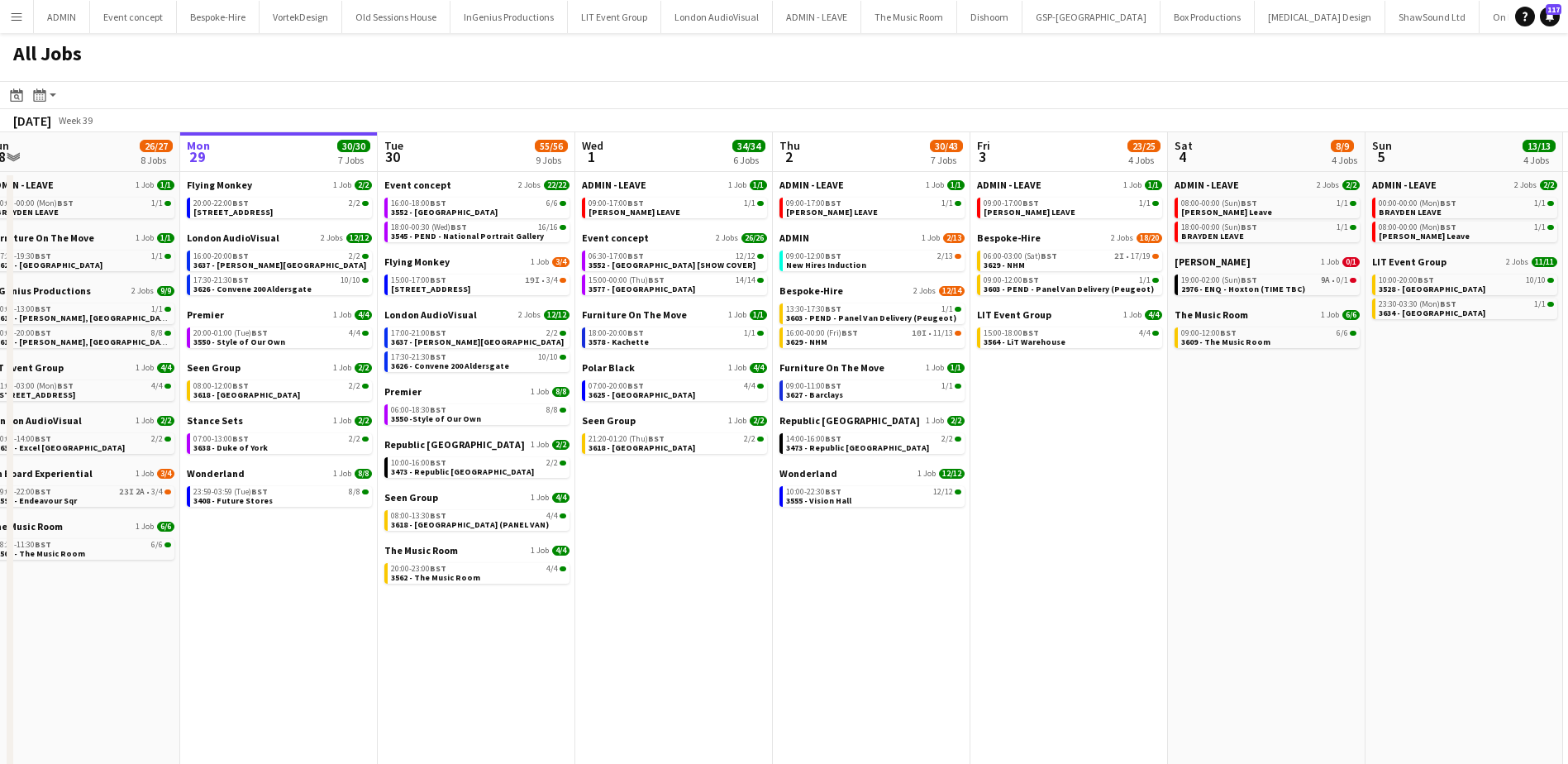
drag, startPoint x: 501, startPoint y: 571, endPoint x: 314, endPoint y: 553, distance: 187.9
click at [314, 553] on app-calendar-viewport "Thu 25 66/68 11 Jobs Fri 26 21/21 10 Jobs Sat 27 35/39 6 Jobs Sun 28 26/27 8 Jo…" at bounding box center [784, 588] width 1568 height 913
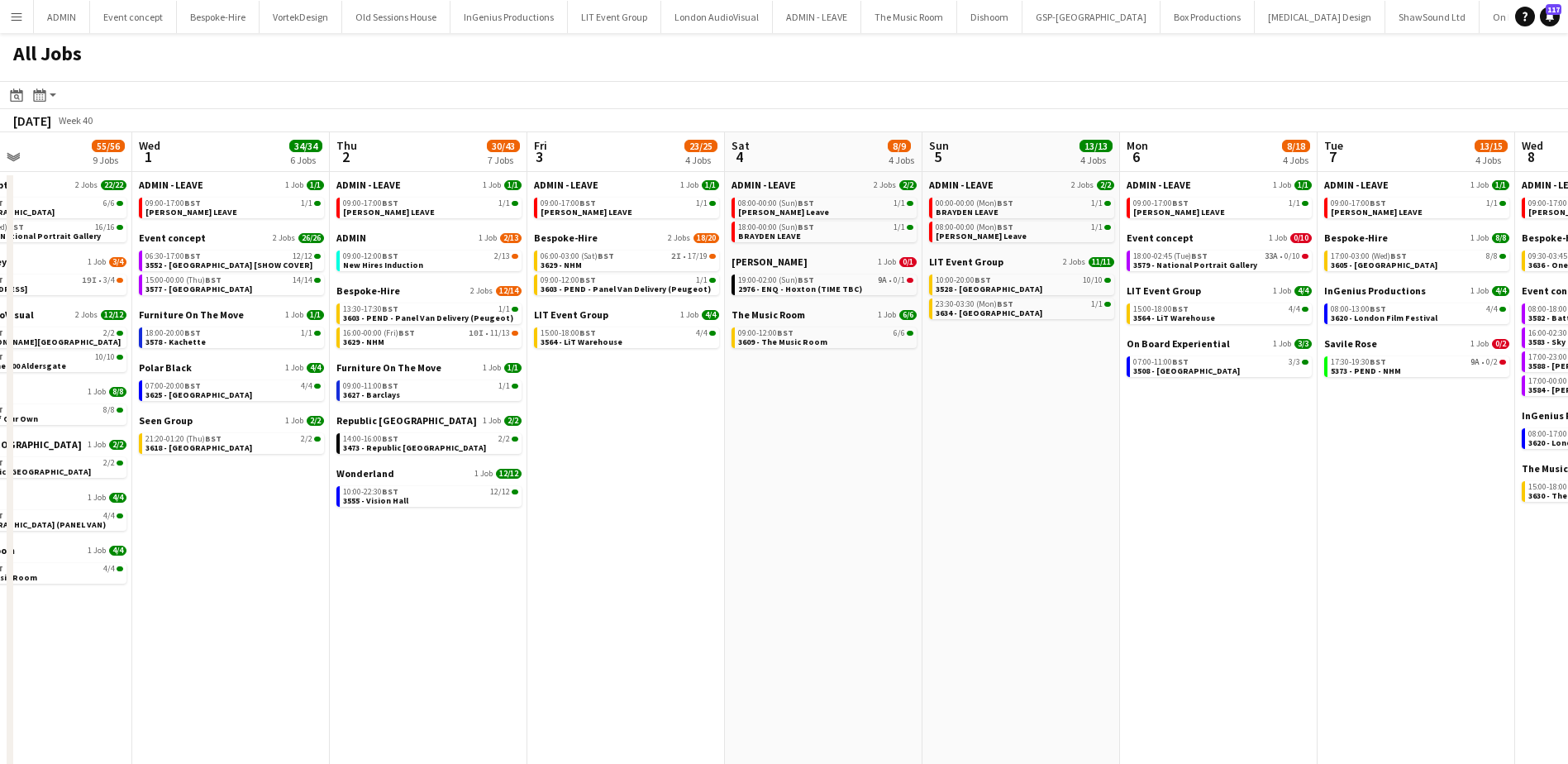
drag, startPoint x: 1234, startPoint y: 390, endPoint x: 903, endPoint y: 371, distance: 331.5
click at [903, 371] on app-calendar-viewport "Sat 27 35/39 6 Jobs Sun 28 26/27 8 Jobs Mon 29 30/30 7 Jobs Tue 30 55/56 9 Jobs…" at bounding box center [784, 588] width 1568 height 913
click at [999, 285] on link "10:00-20:00 BST 10/10 3528 - Whitehall" at bounding box center [1021, 283] width 175 height 19
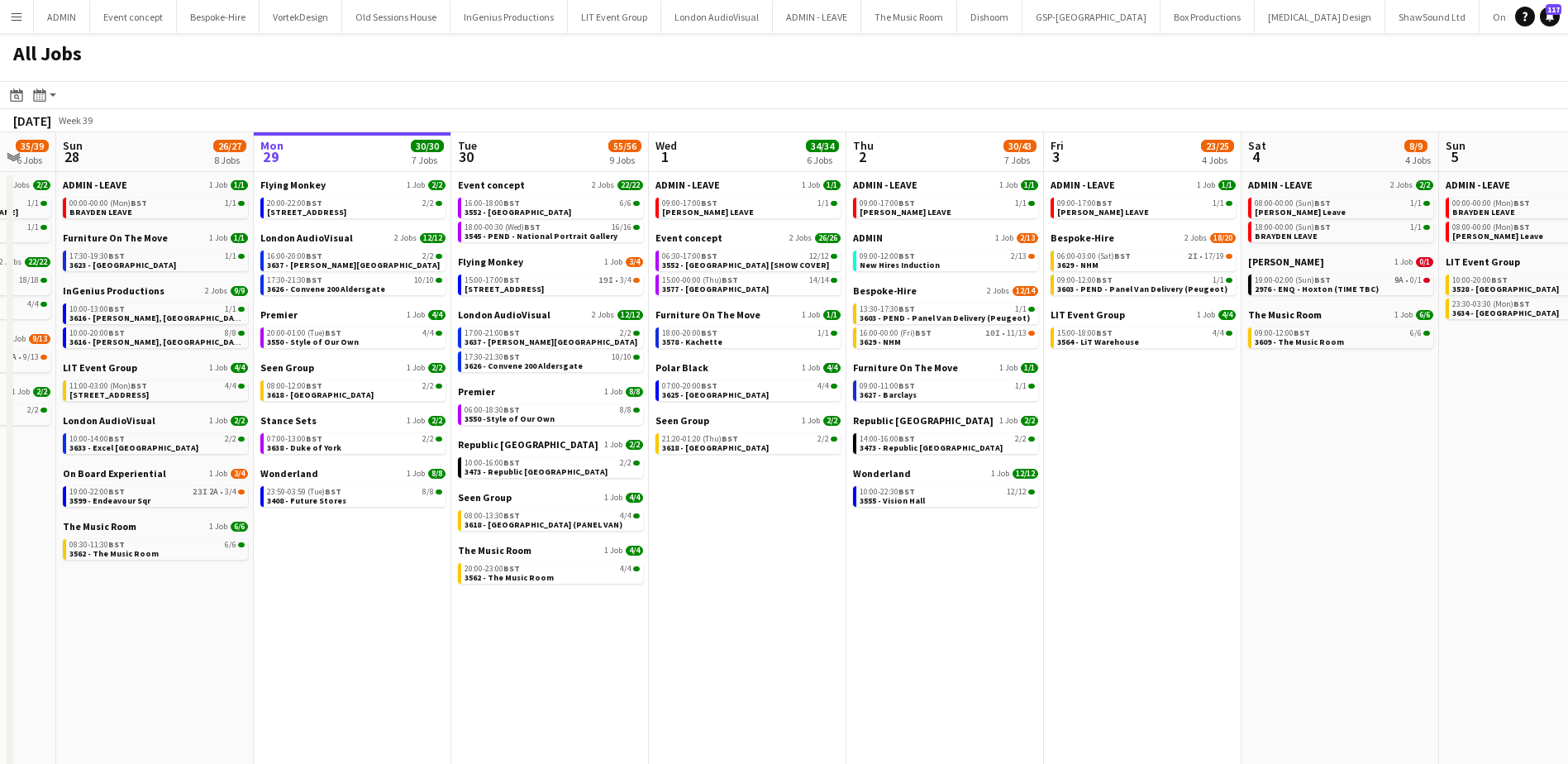
drag, startPoint x: 660, startPoint y: 468, endPoint x: 1160, endPoint y: 445, distance: 500.5
click at [1160, 445] on app-calendar-viewport "Fri 26 21/21 10 Jobs Sat 27 35/39 6 Jobs Sun 28 26/27 8 Jobs Mon 29 30/30 7 Job…" at bounding box center [784, 588] width 1568 height 913
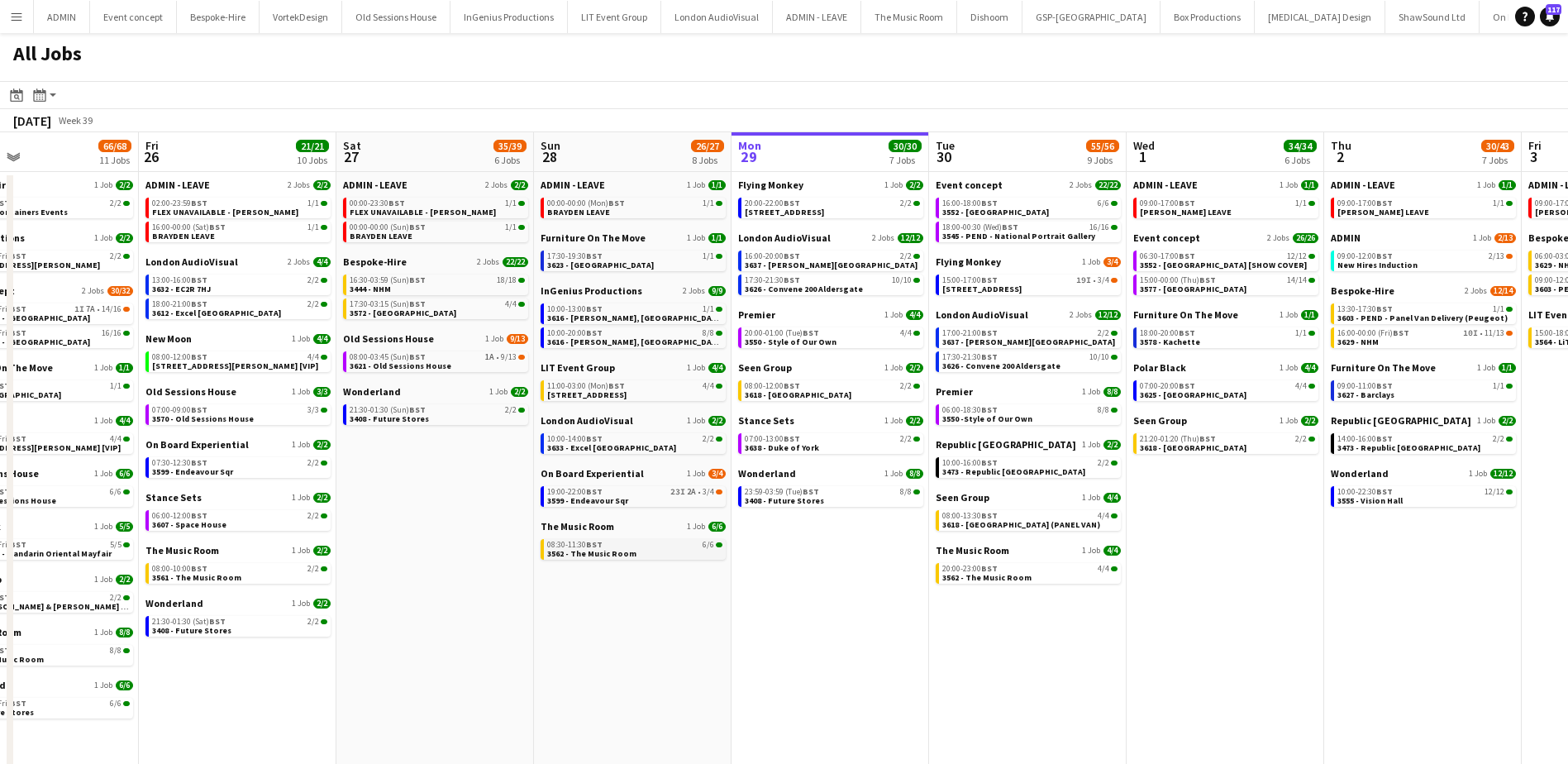
drag, startPoint x: 333, startPoint y: 608, endPoint x: 679, endPoint y: 545, distance: 351.7
click at [757, 588] on app-calendar-viewport "Tue 23 20/20 7 Jobs Wed 24 43/43 10 Jobs Thu 25 66/68 11 Jobs Fri 26 21/21 10 J…" at bounding box center [784, 588] width 1568 height 913
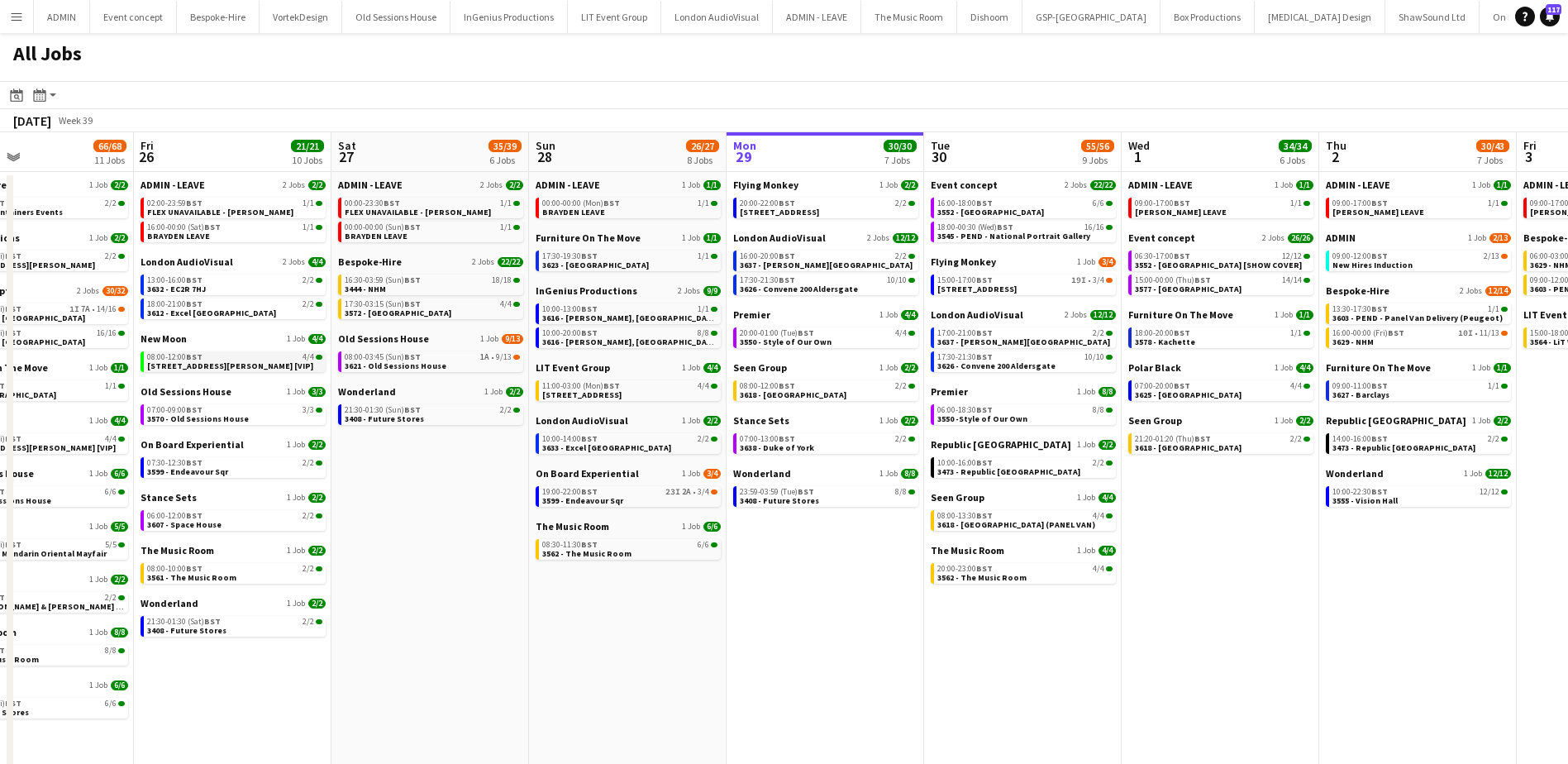
click at [270, 365] on link "08:00-12:00 BST 4/4 3396 - PEND - 9 Clifford St [VIP]" at bounding box center [234, 361] width 175 height 19
click at [247, 361] on span "3396 - PEND - 9 Clifford St [VIP]" at bounding box center [229, 365] width 166 height 10
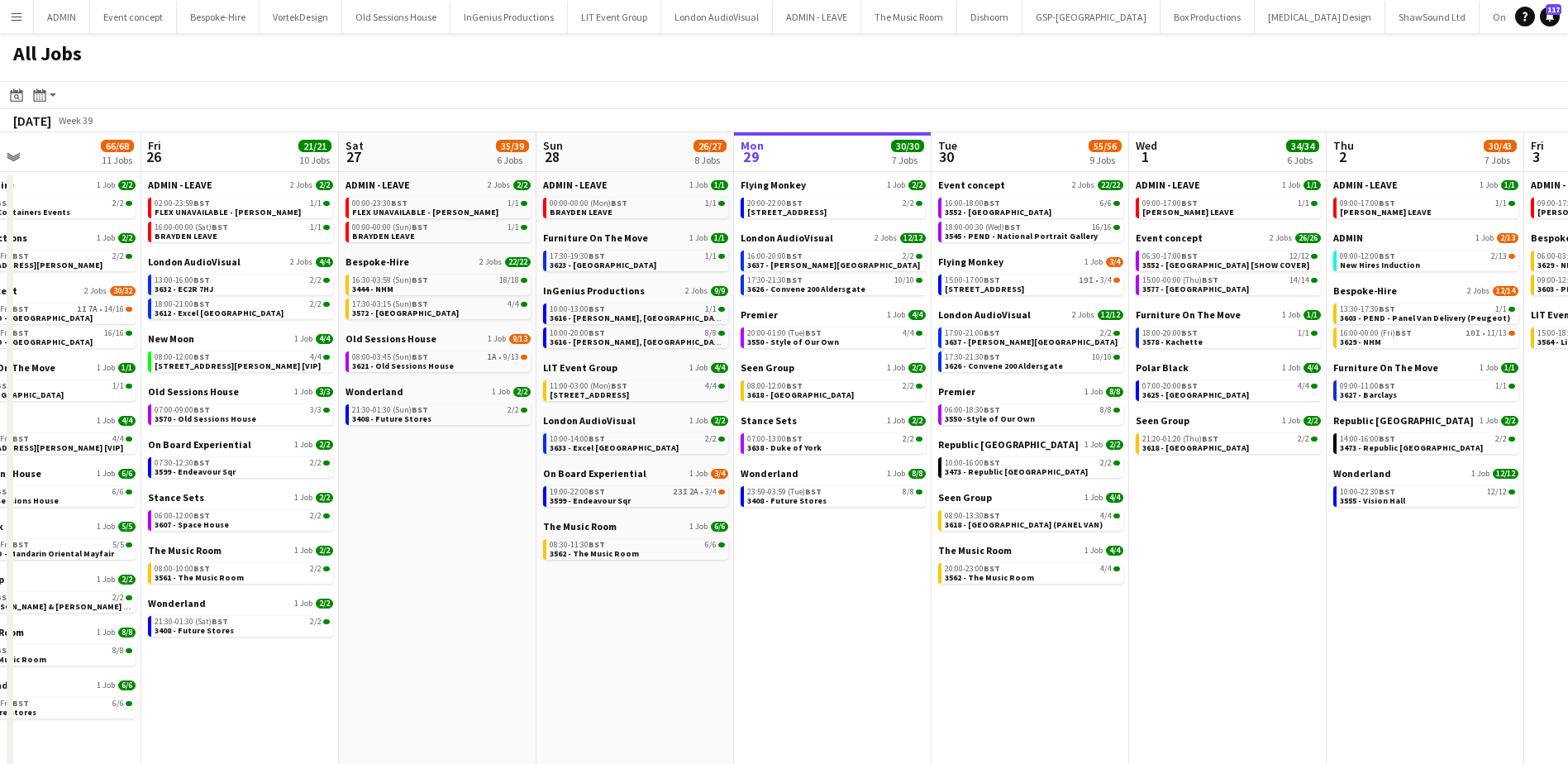
scroll to position [0, 446]
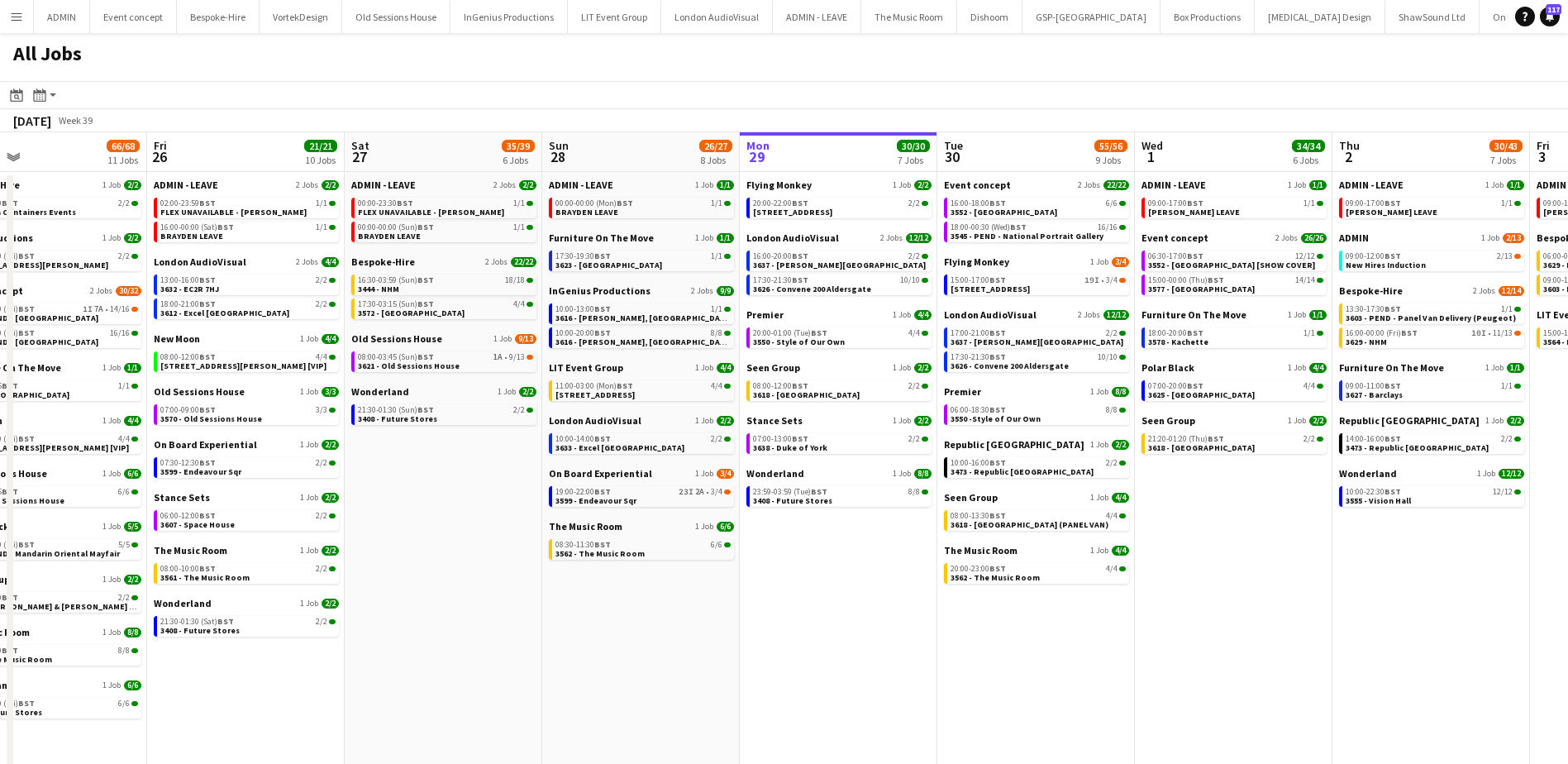
drag, startPoint x: 394, startPoint y: 493, endPoint x: 408, endPoint y: 492, distance: 14.0
click at [408, 492] on app-calendar-viewport "Tue 23 20/20 7 Jobs Wed 24 43/43 10 Jobs Thu 25 66/68 11 Jobs Fri 26 21/21 10 J…" at bounding box center [784, 588] width 1568 height 913
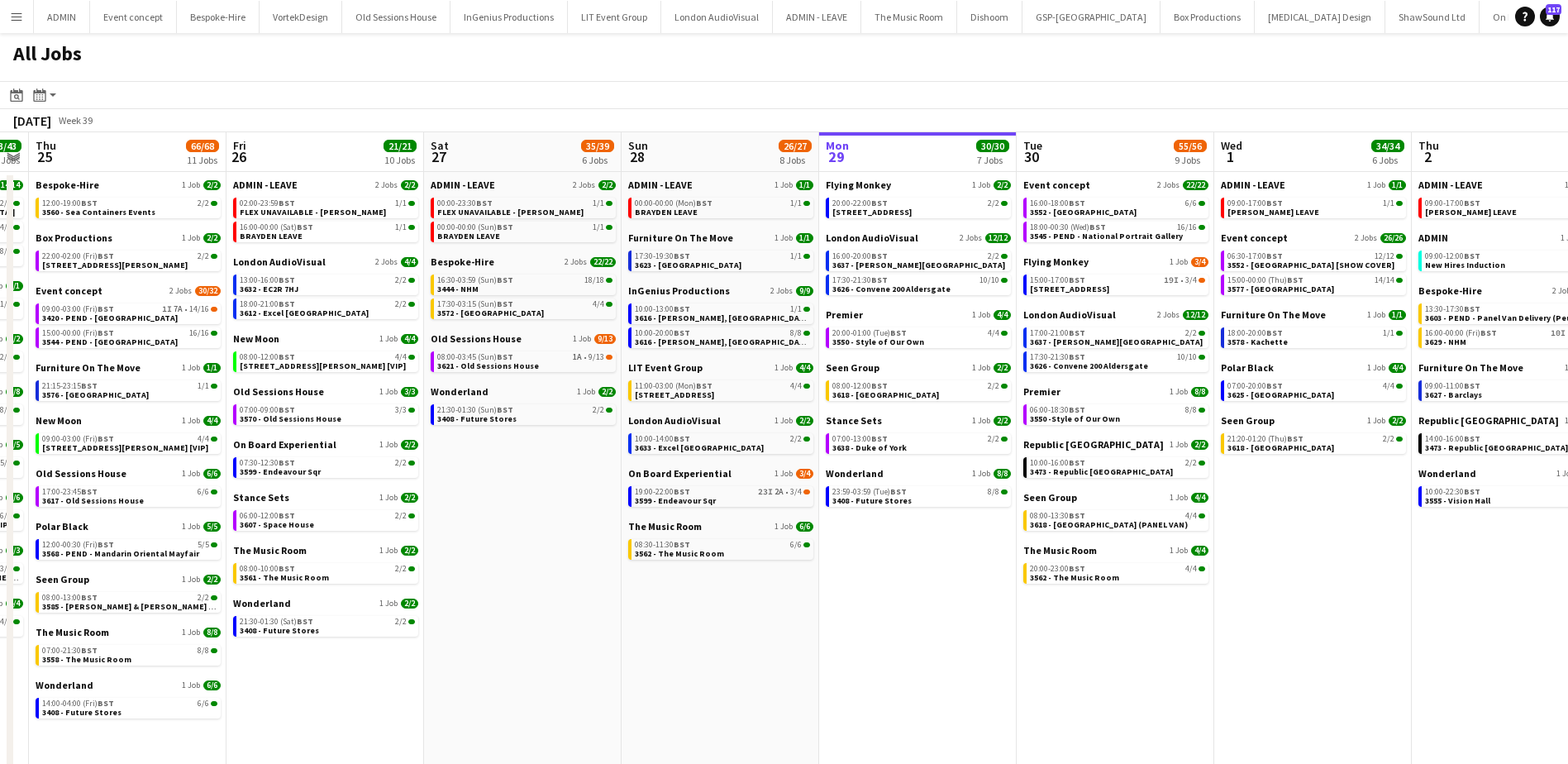
scroll to position [0, 363]
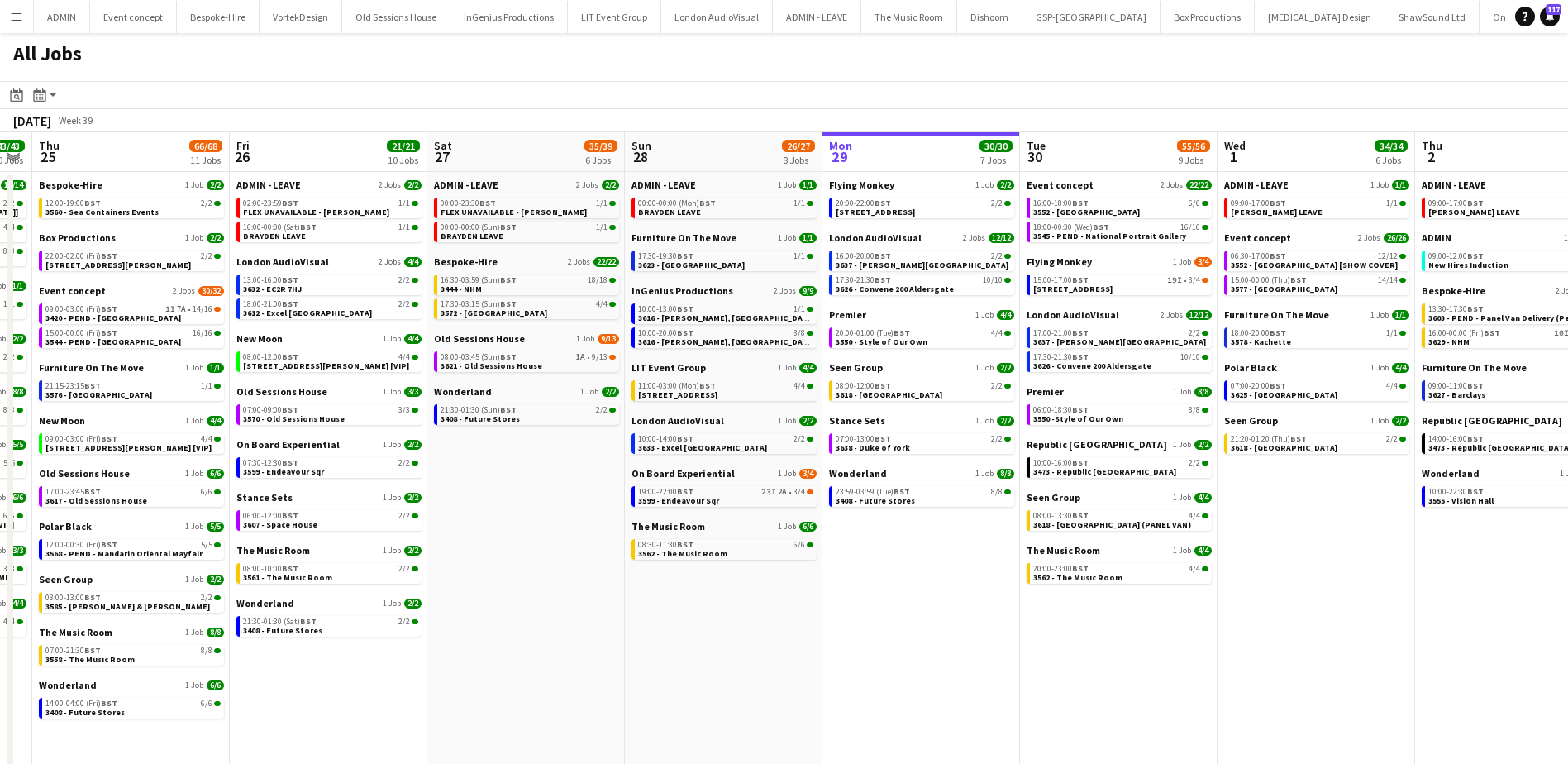
drag, startPoint x: 454, startPoint y: 502, endPoint x: 494, endPoint y: 501, distance: 40.0
click at [494, 501] on app-calendar-viewport "Tue 23 20/20 7 Jobs Wed 24 43/43 10 Jobs Thu 25 66/68 11 Jobs Fri 26 21/21 10 J…" at bounding box center [784, 588] width 1568 height 913
click at [127, 609] on span "3585 - [PERSON_NAME] & [PERSON_NAME] [Panel Van]" at bounding box center [151, 606] width 211 height 10
click at [125, 337] on span "3544 - PEND - Somerset House" at bounding box center [113, 341] width 136 height 10
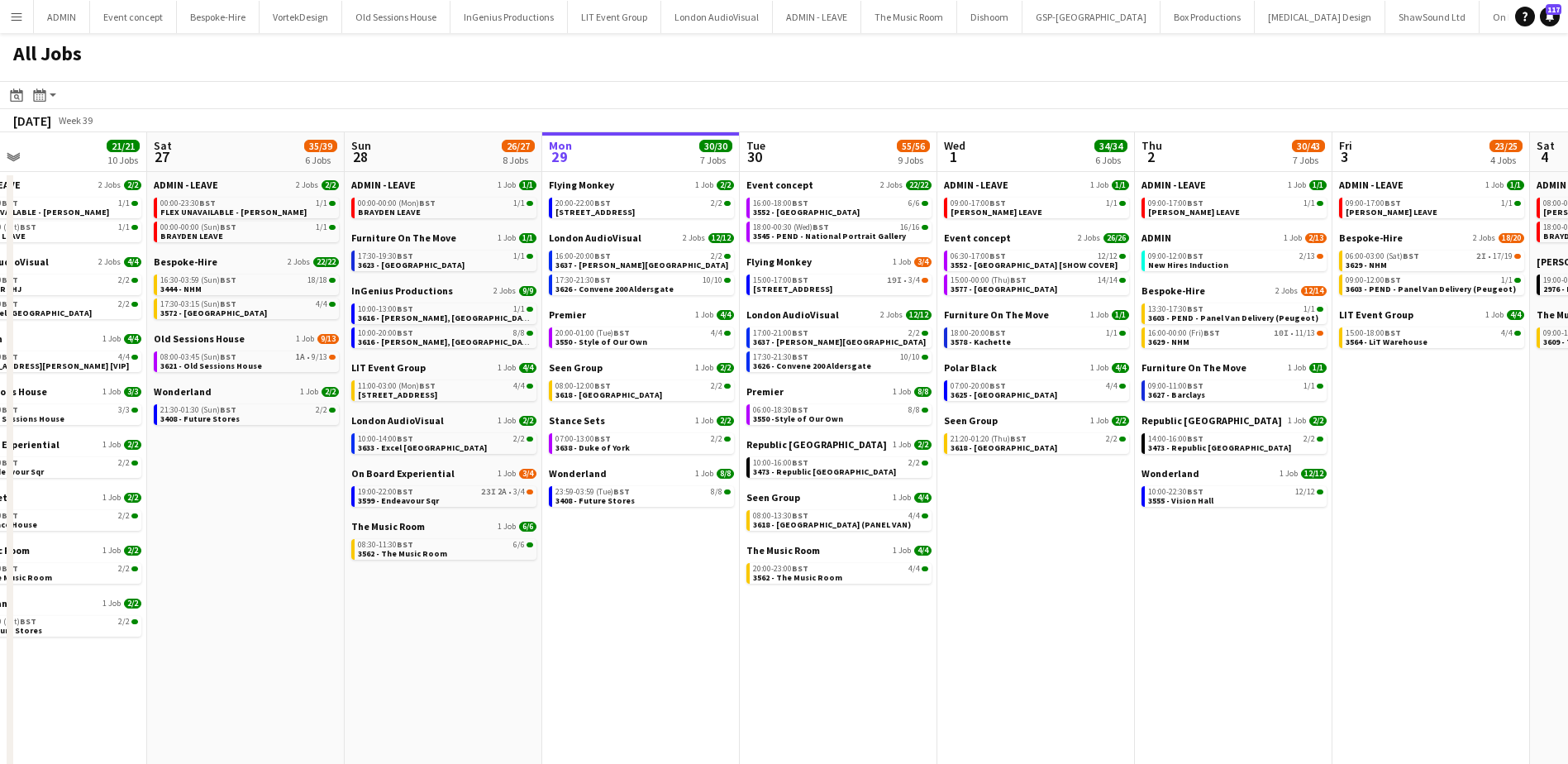
drag, startPoint x: 1016, startPoint y: 623, endPoint x: 739, endPoint y: 573, distance: 281.5
click at [734, 583] on app-calendar-viewport "Tue 23 20/20 7 Jobs Wed 24 43/43 10 Jobs Thu 25 66/68 11 Jobs Fri 26 21/21 10 J…" at bounding box center [784, 588] width 1568 height 913
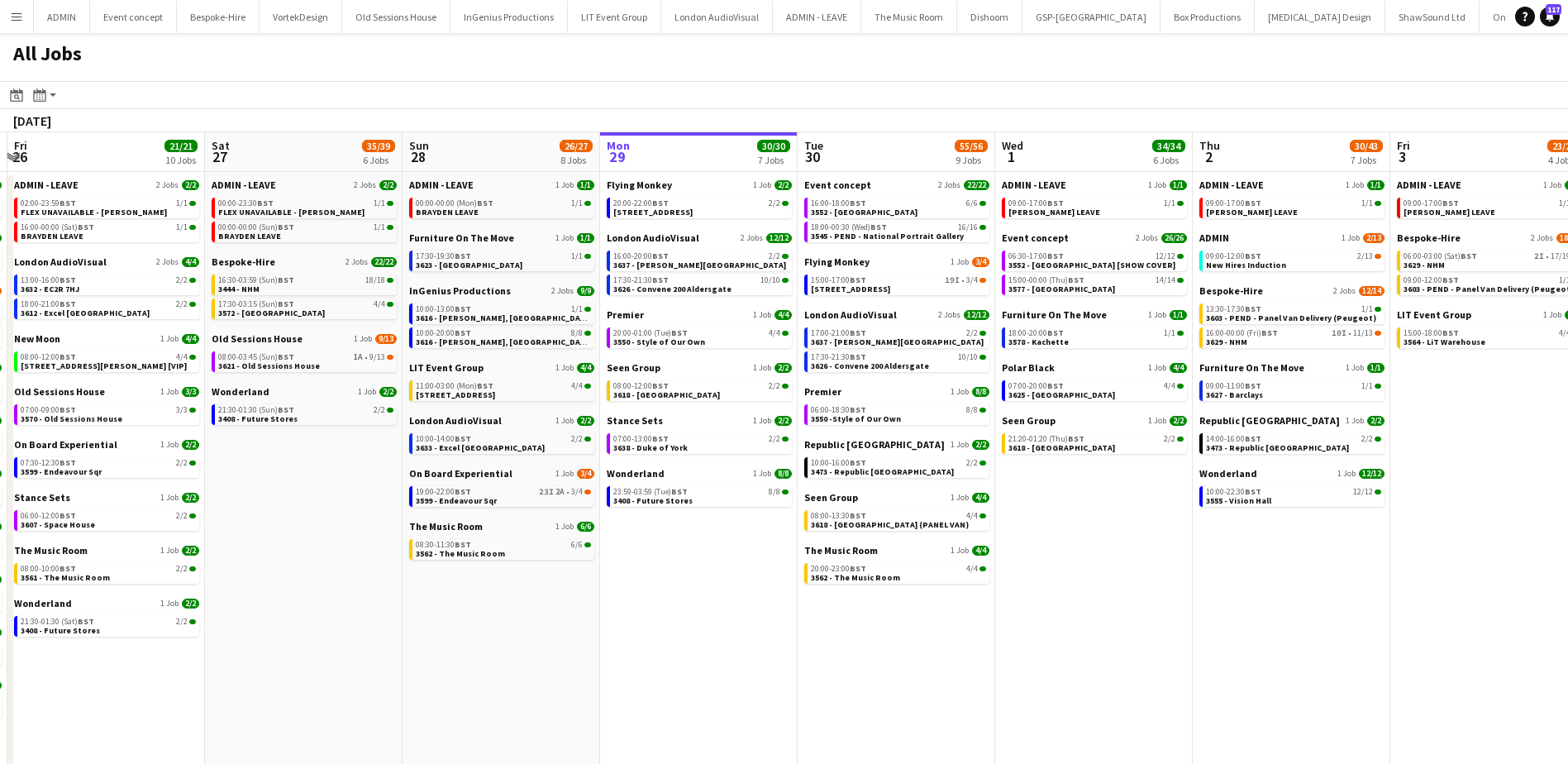
drag, startPoint x: 1350, startPoint y: 549, endPoint x: 380, endPoint y: 507, distance: 970.9
click at [380, 507] on app-calendar-viewport "Tue 23 20/20 7 Jobs Wed 24 43/43 10 Jobs Thu 25 66/68 11 Jobs Fri 26 21/21 10 J…" at bounding box center [784, 588] width 1568 height 913
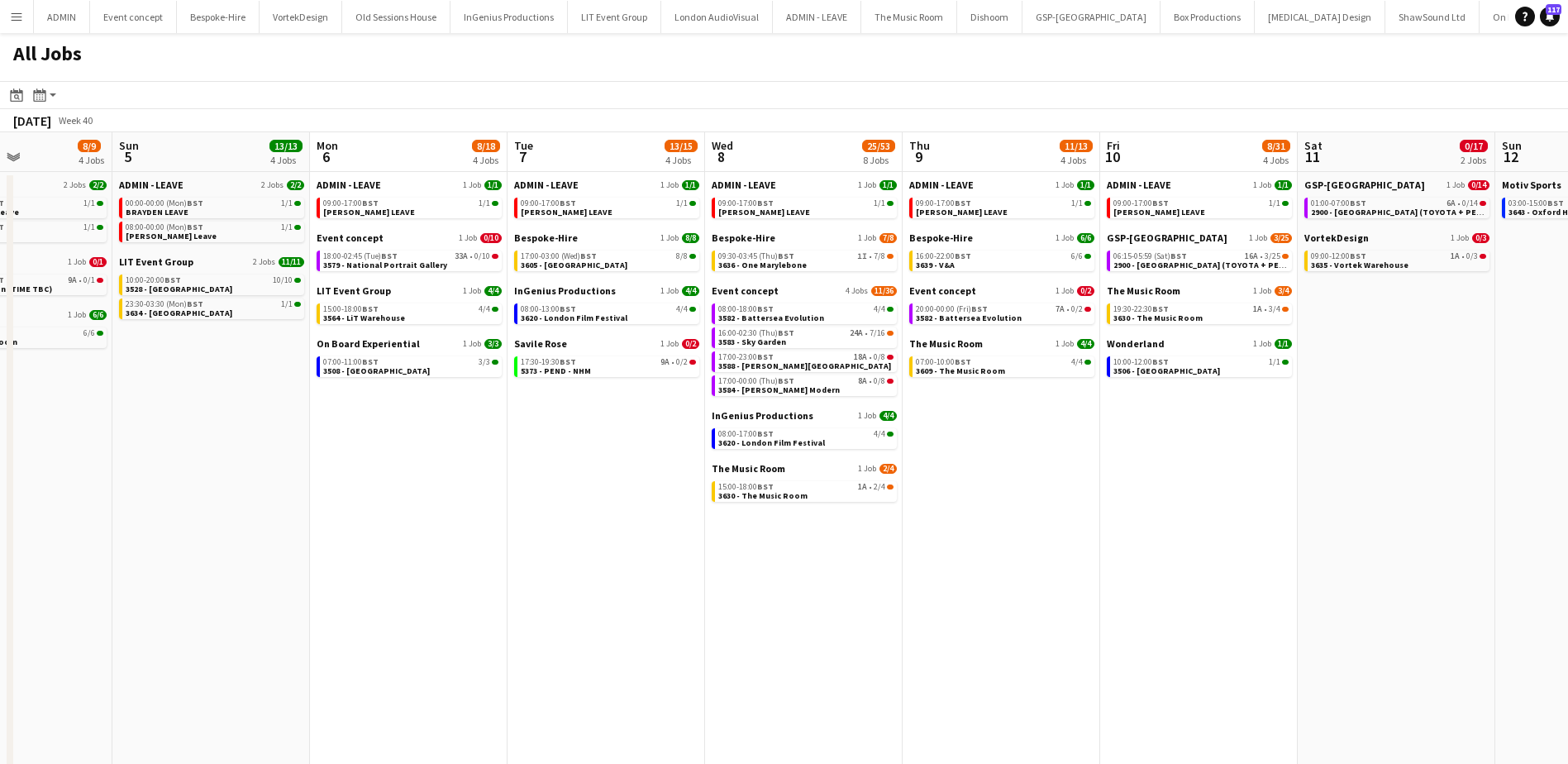
drag, startPoint x: 991, startPoint y: 538, endPoint x: 464, endPoint y: 502, distance: 528.2
click at [374, 501] on app-calendar-viewport "Wed 1 34/34 6 Jobs Thu 2 30/43 7 Jobs Fri 3 23/25 4 Jobs Sat 4 8/9 4 Jobs Sun 5…" at bounding box center [784, 588] width 1568 height 913
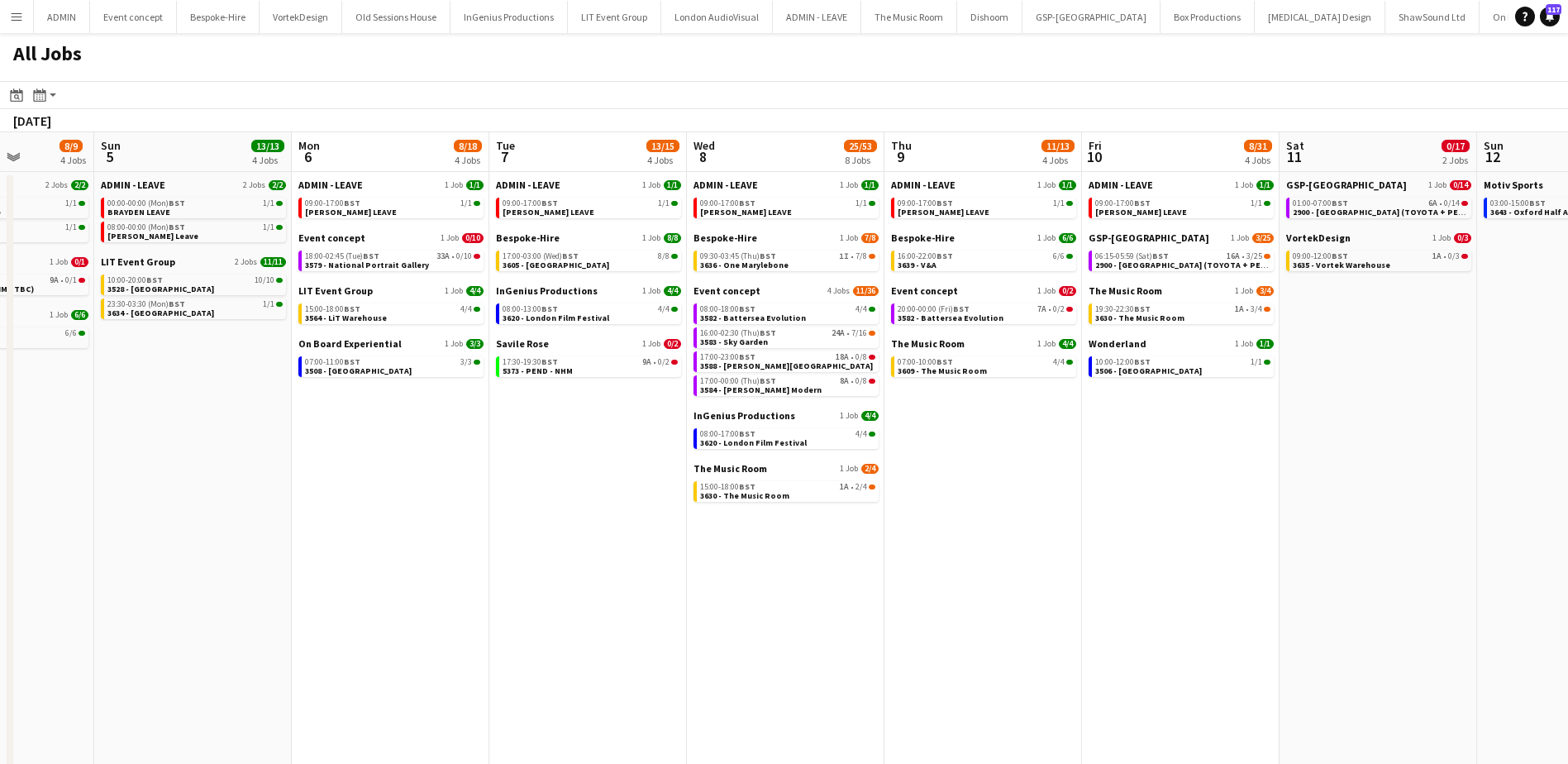
click at [638, 447] on app-all-jobs "All Jobs Date picker SEP 2025 SEP 2025 Monday M Tuesday T Wednesday W Thursday …" at bounding box center [784, 539] width 1568 height 1012
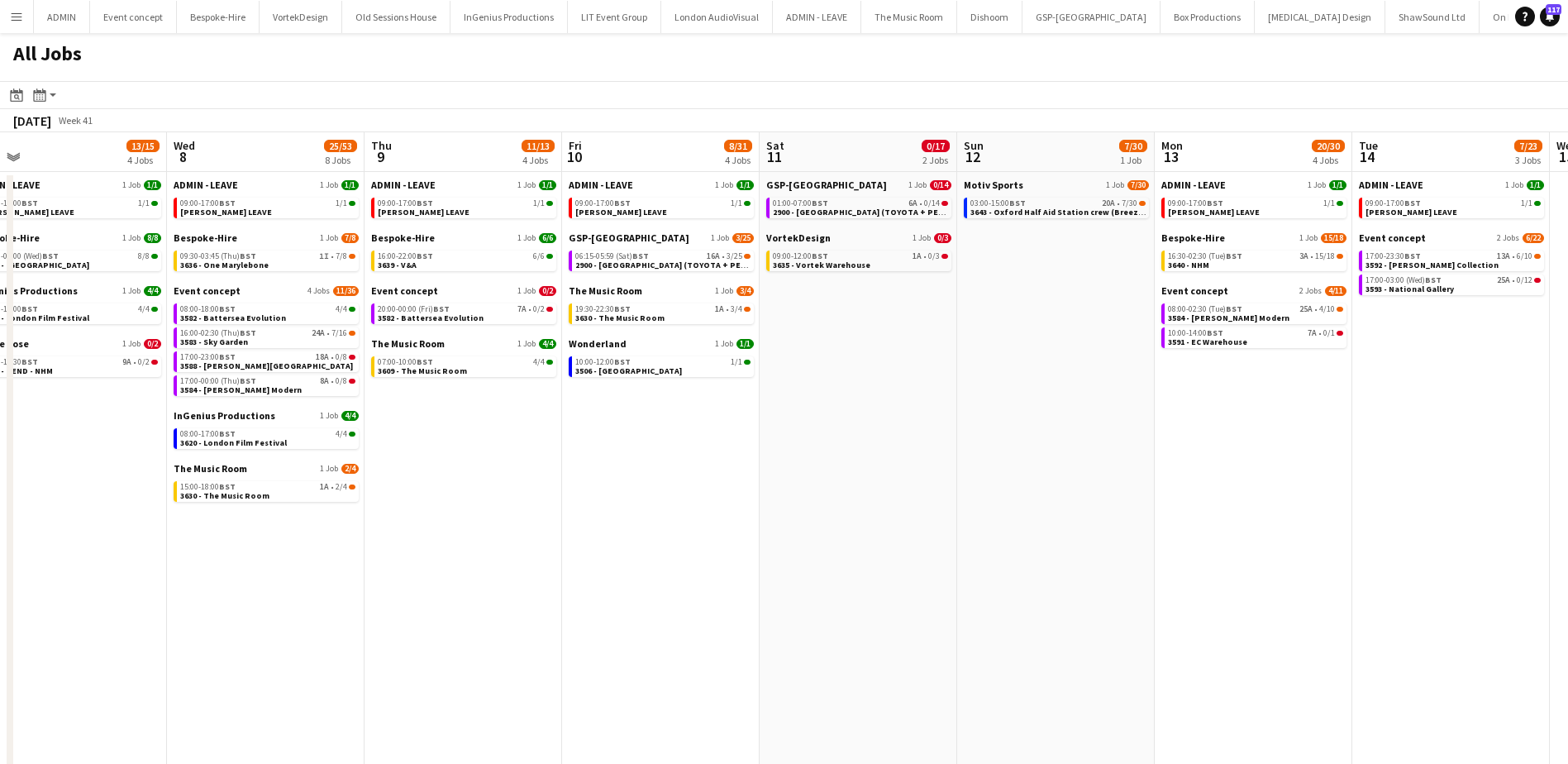
drag, startPoint x: 1087, startPoint y: 486, endPoint x: 765, endPoint y: 469, distance: 322.4
click at [765, 469] on app-calendar-viewport "Sat 4 8/9 4 Jobs Sun 5 13/13 4 Jobs Mon 6 8/18 4 Jobs Tue 7 13/15 4 Jobs Wed 8 …" at bounding box center [784, 588] width 1568 height 913
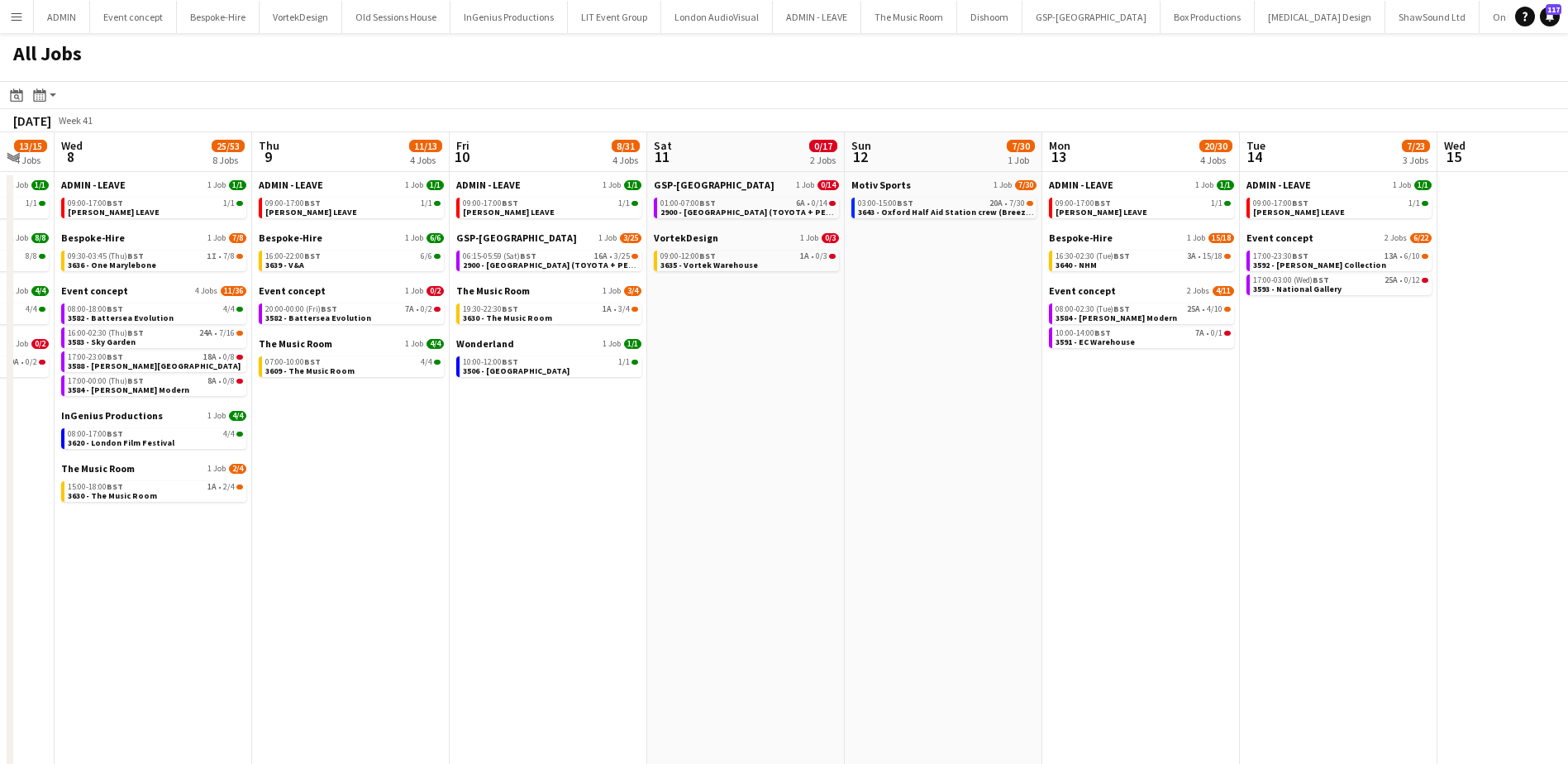
drag, startPoint x: 1122, startPoint y: 493, endPoint x: 815, endPoint y: 467, distance: 308.1
click at [811, 467] on app-calendar-viewport "Sun 5 13/13 4 Jobs Mon 6 8/18 4 Jobs Tue 7 13/15 4 Jobs Wed 8 25/53 8 Jobs Thu …" at bounding box center [784, 588] width 1568 height 913
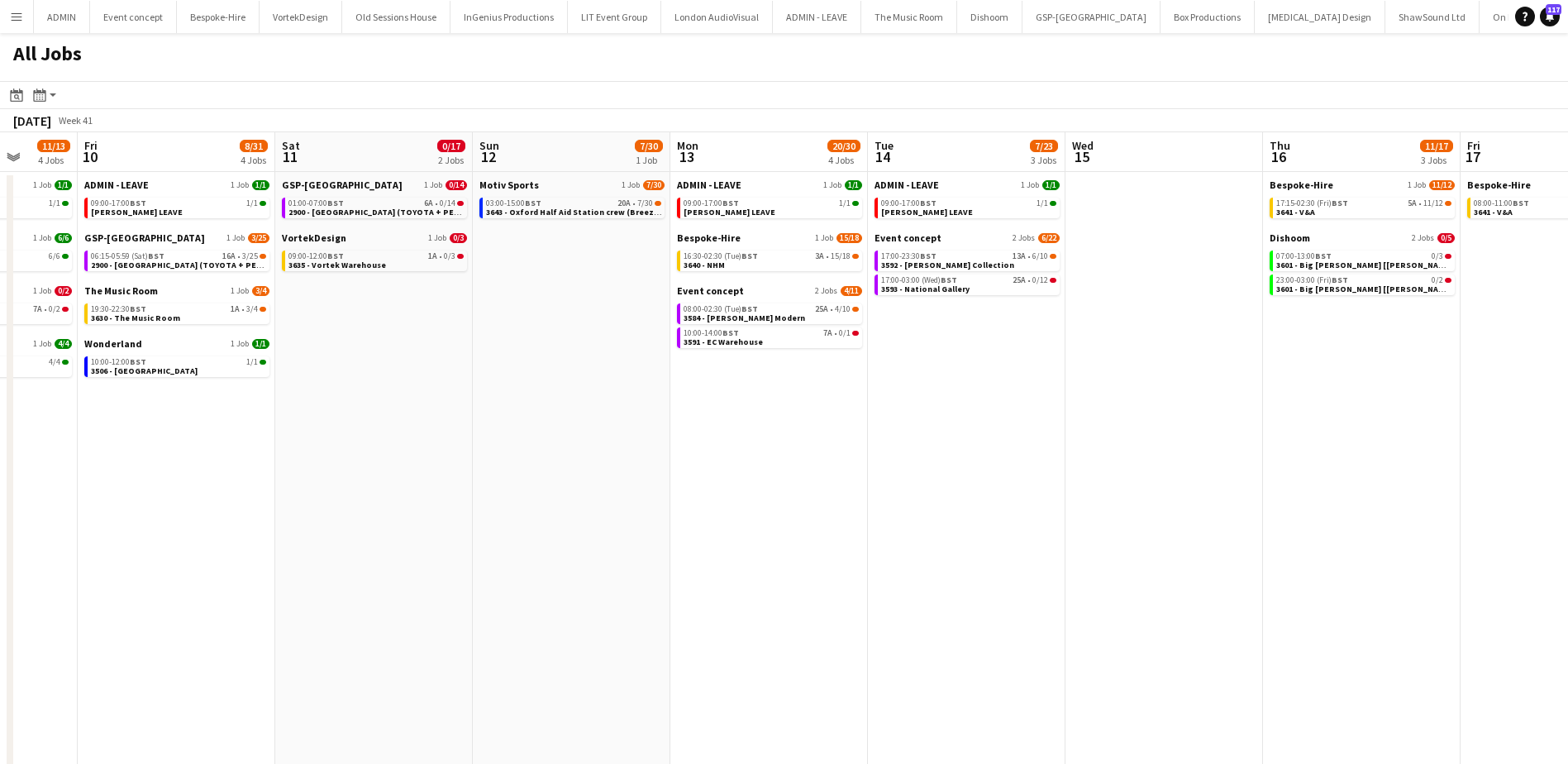
click at [828, 495] on app-all-jobs "All Jobs Date picker SEP 2025 SEP 2025 Monday M Tuesday T Wednesday W Thursday …" at bounding box center [784, 539] width 1568 height 1012
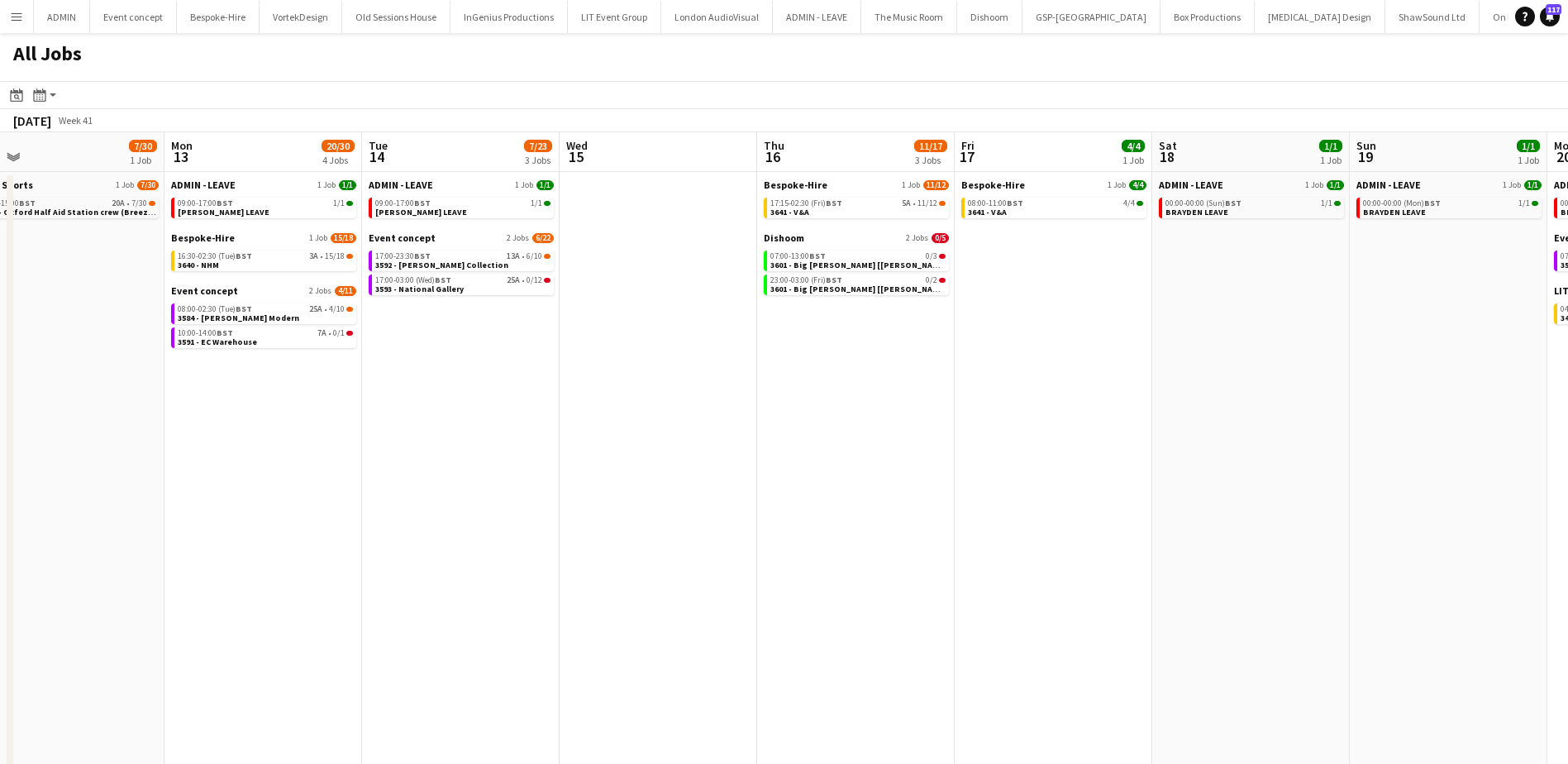
drag, startPoint x: 1052, startPoint y: 509, endPoint x: 644, endPoint y: 468, distance: 410.1
click at [644, 468] on app-calendar-viewport "Thu 9 11/13 4 Jobs Fri 10 8/31 4 Jobs Sat 11 0/17 2 Jobs Sun 12 7/30 1 Job Mon …" at bounding box center [784, 588] width 1568 height 913
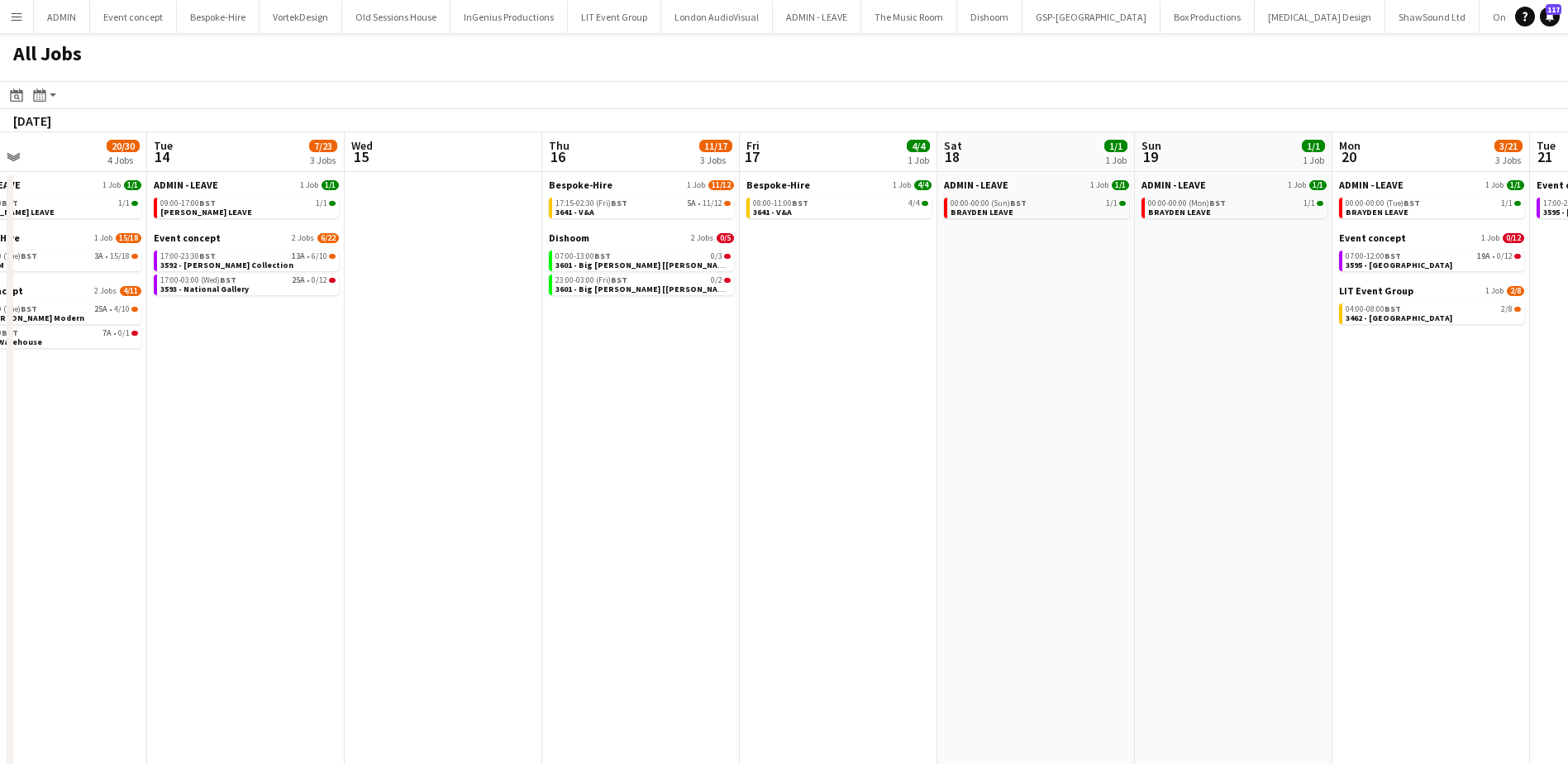
click at [668, 498] on app-all-jobs "All Jobs Date picker SEP 2025 SEP 2025 Monday M Tuesday T Wednesday W Thursday …" at bounding box center [784, 539] width 1568 height 1012
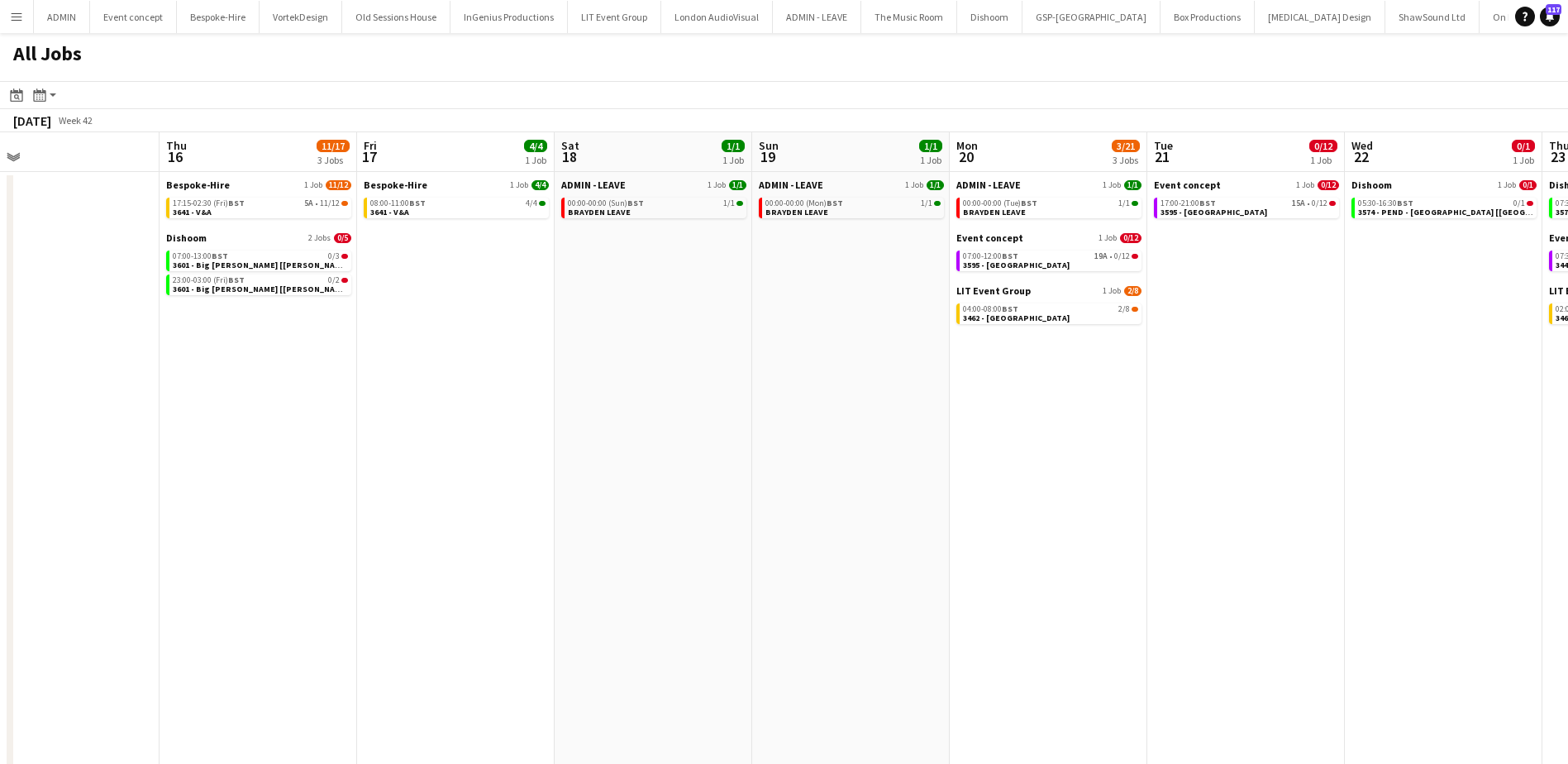
drag, startPoint x: 938, startPoint y: 506, endPoint x: 586, endPoint y: 486, distance: 352.6
click at [587, 486] on app-calendar-viewport "Sun 12 7/30 1 Job Mon 13 20/30 4 Jobs Tue 14 7/23 3 Jobs Wed 15 Thu 16 11/17 3 …" at bounding box center [784, 588] width 1568 height 913
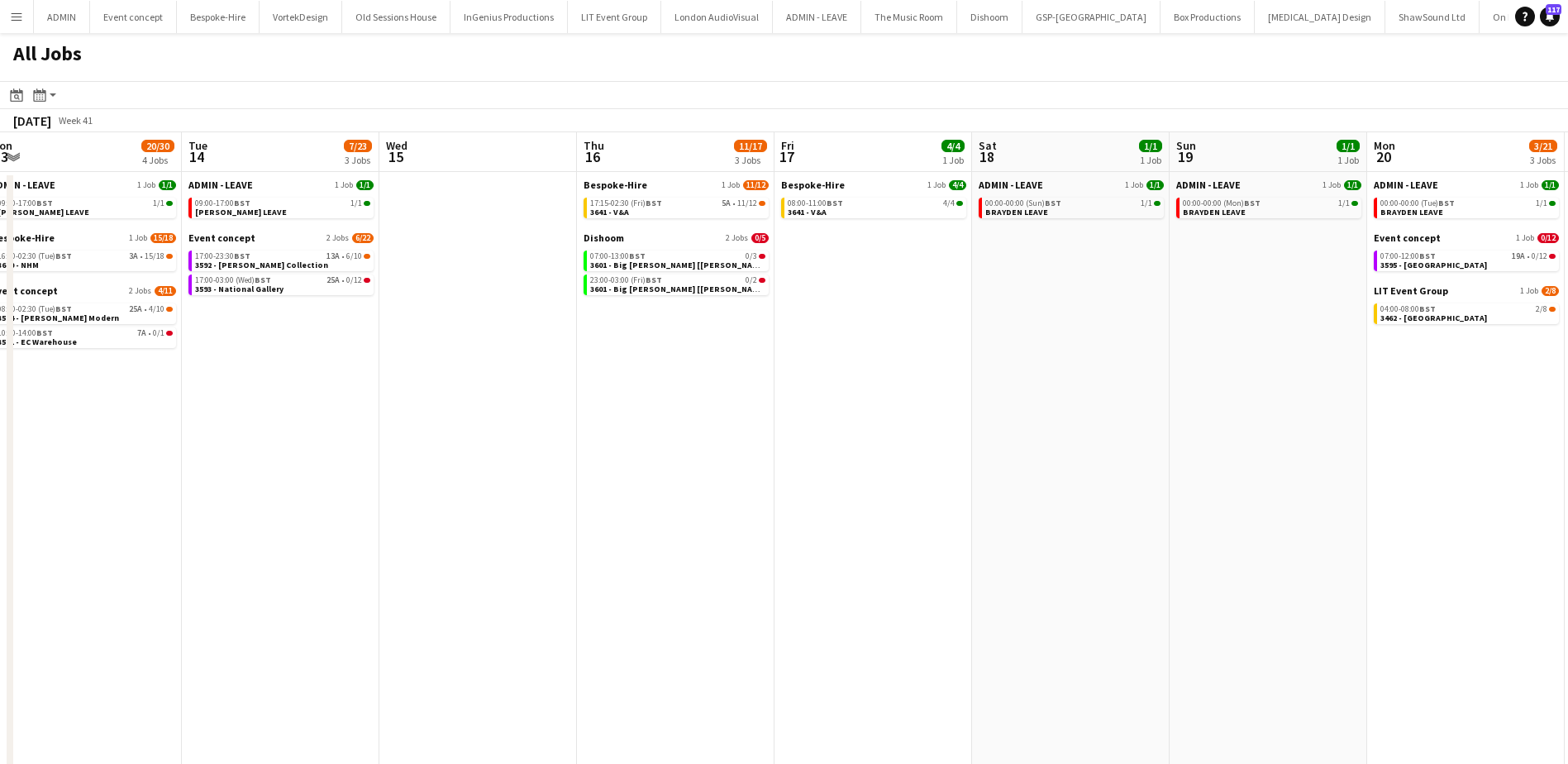
drag, startPoint x: 1183, startPoint y: 514, endPoint x: 983, endPoint y: 502, distance: 200.4
click at [1299, 514] on app-calendar-viewport "Sat 11 0/17 2 Jobs Sun 12 7/30 1 Job Mon 13 20/30 4 Jobs Tue 14 7/23 3 Jobs Wed…" at bounding box center [784, 588] width 1568 height 913
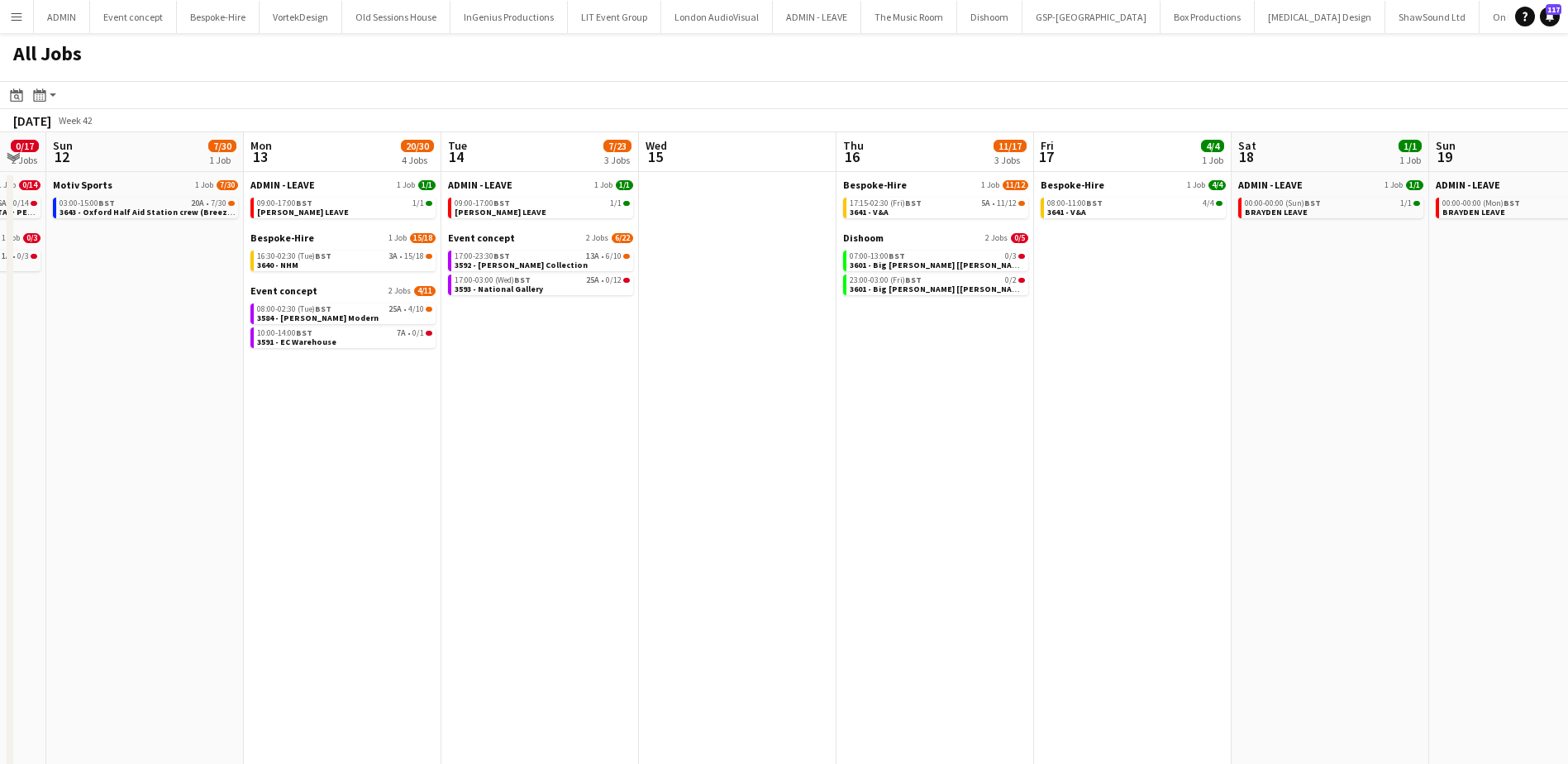
drag, startPoint x: 507, startPoint y: 493, endPoint x: 1118, endPoint y: 530, distance: 612.1
click at [1075, 530] on app-calendar-viewport "Fri 10 8/31 4 Jobs Sat 11 0/17 2 Jobs Sun 12 7/30 1 Job Mon 13 20/30 4 Jobs Tue…" at bounding box center [784, 588] width 1568 height 913
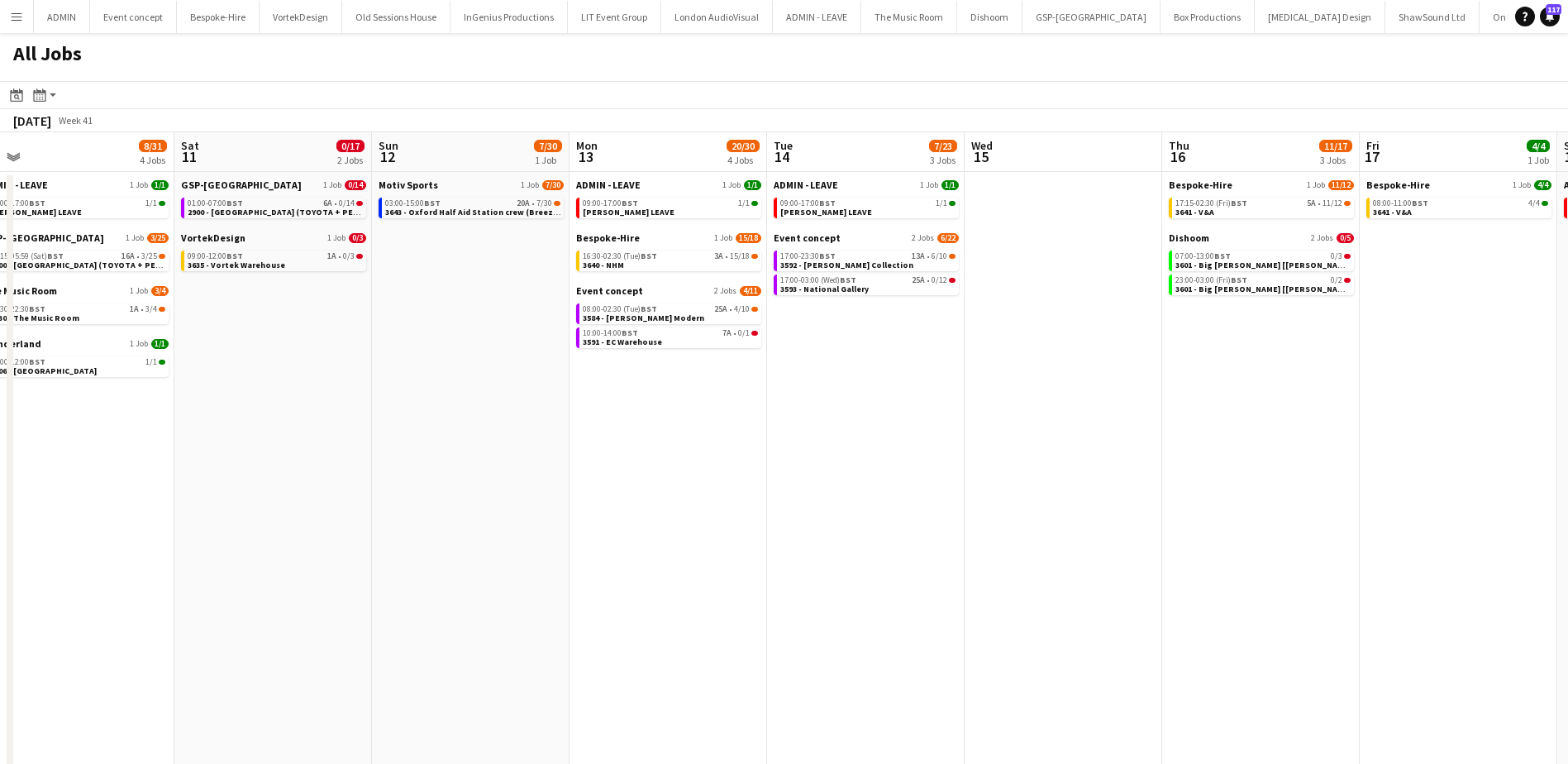
drag, startPoint x: 782, startPoint y: 546, endPoint x: 1073, endPoint y: 551, distance: 291.0
click at [1166, 557] on app-calendar-viewport "Wed 8 25/53 8 Jobs Thu 9 11/13 4 Jobs Fri 10 8/31 4 Jobs Sat 11 0/17 2 Jobs Sun…" at bounding box center [784, 588] width 1568 height 913
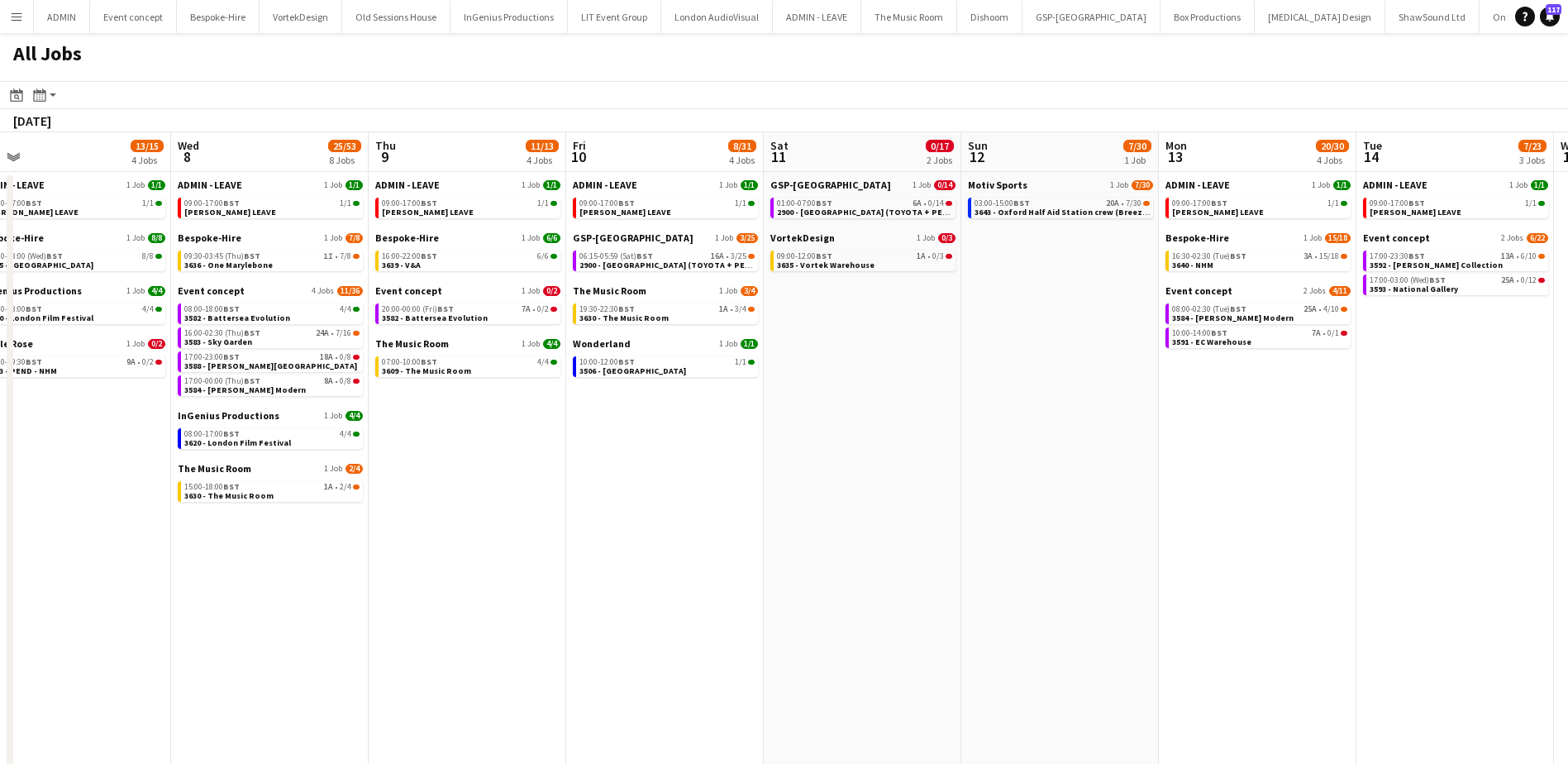
drag, startPoint x: 953, startPoint y: 551, endPoint x: 1183, endPoint y: 551, distance: 230.0
click at [1176, 551] on app-calendar-viewport "Sun 5 13/13 4 Jobs Mon 6 8/18 4 Jobs Tue 7 13/15 4 Jobs Wed 8 25/53 8 Jobs Thu …" at bounding box center [784, 588] width 1568 height 913
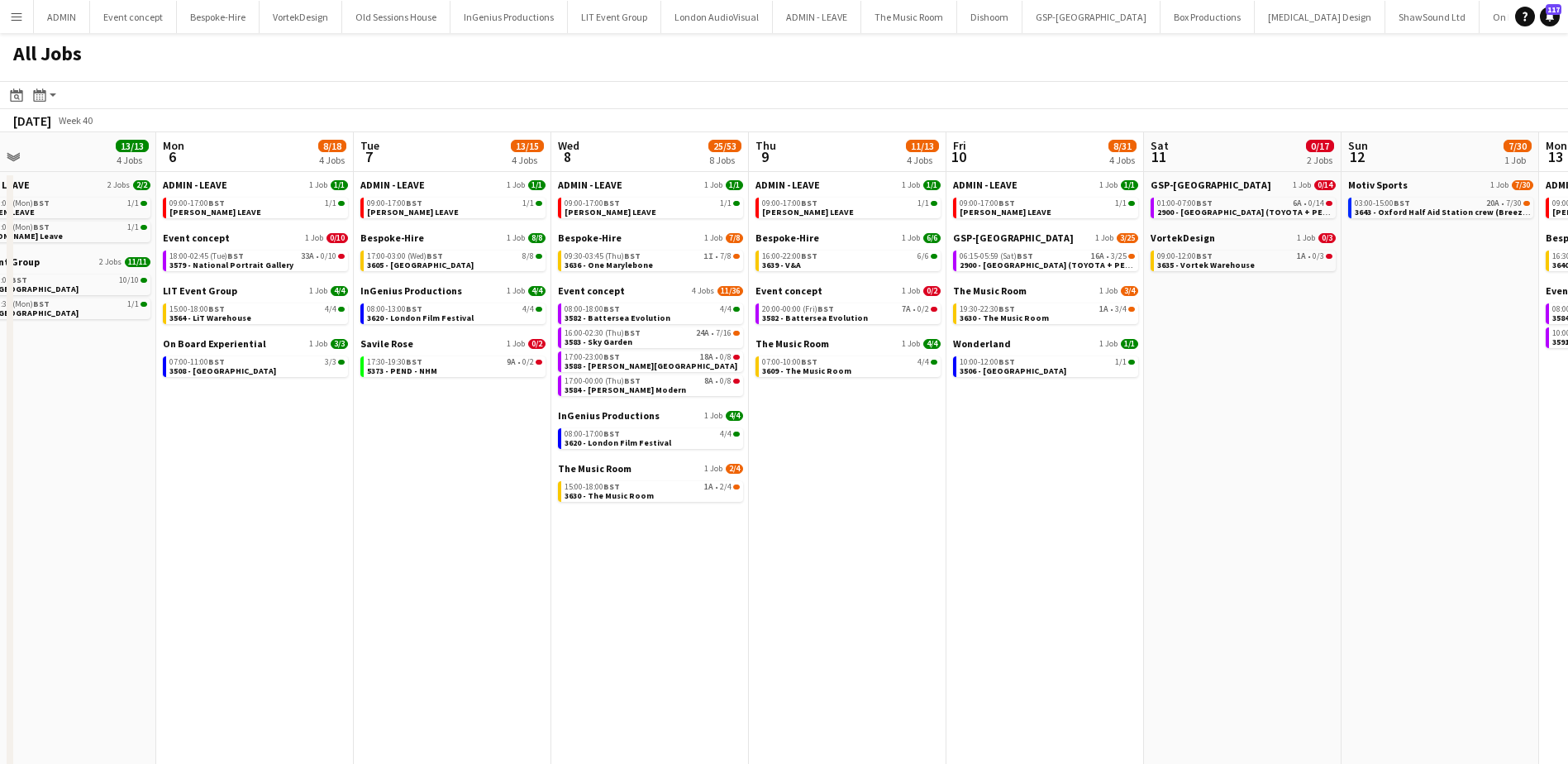
drag, startPoint x: 1237, startPoint y: 548, endPoint x: 1269, endPoint y: 548, distance: 32.0
click at [1280, 548] on app-calendar-viewport "Fri 3 23/25 4 Jobs Sat 4 8/9 4 Jobs Sun 5 13/13 4 Jobs Mon 6 8/18 4 Jobs Tue 7 …" at bounding box center [784, 588] width 1568 height 913
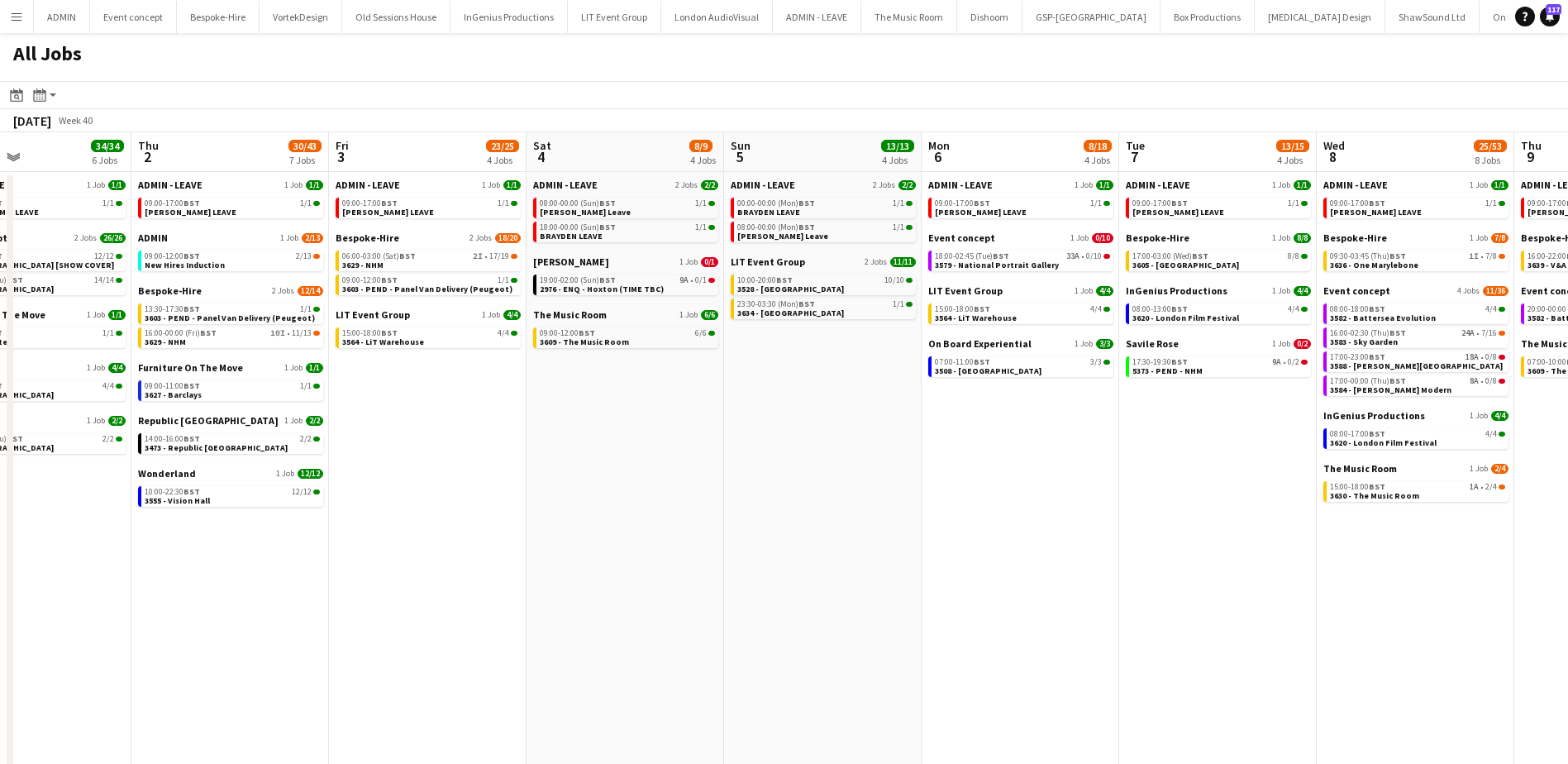
click at [1194, 555] on app-calendar-viewport "Mon 29 30/30 7 Jobs Tue 30 55/56 9 Jobs Wed 1 34/34 6 Jobs Thu 2 30/43 7 Jobs F…" at bounding box center [784, 588] width 1568 height 913
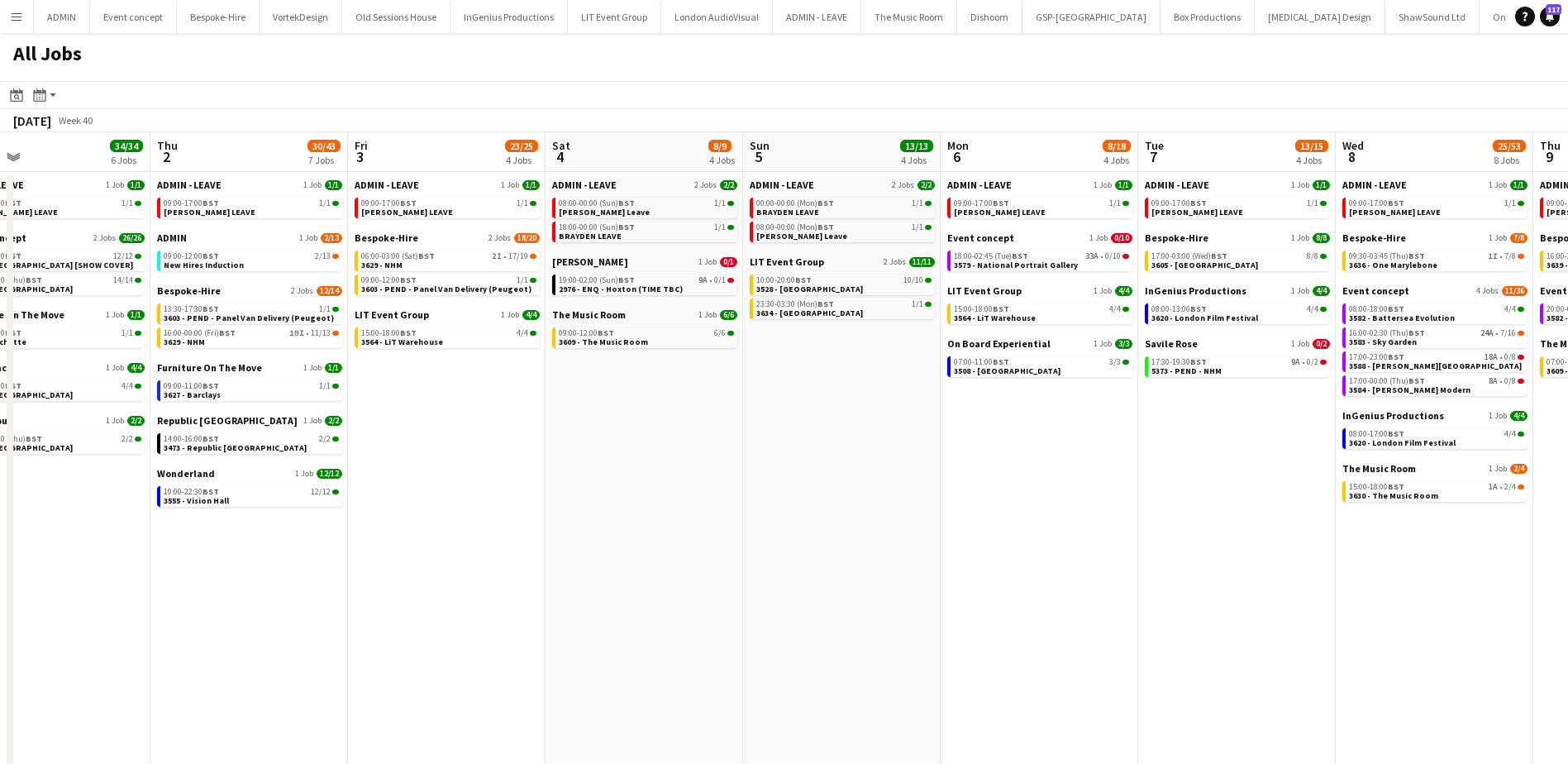
drag, startPoint x: 582, startPoint y: 531, endPoint x: 1035, endPoint y: 525, distance: 453.0
click at [1015, 525] on app-calendar-viewport "Mon 29 30/30 7 Jobs Tue 30 55/56 9 Jobs Wed 1 34/34 6 Jobs Thu 2 30/43 7 Jobs F…" at bounding box center [784, 588] width 1568 height 913
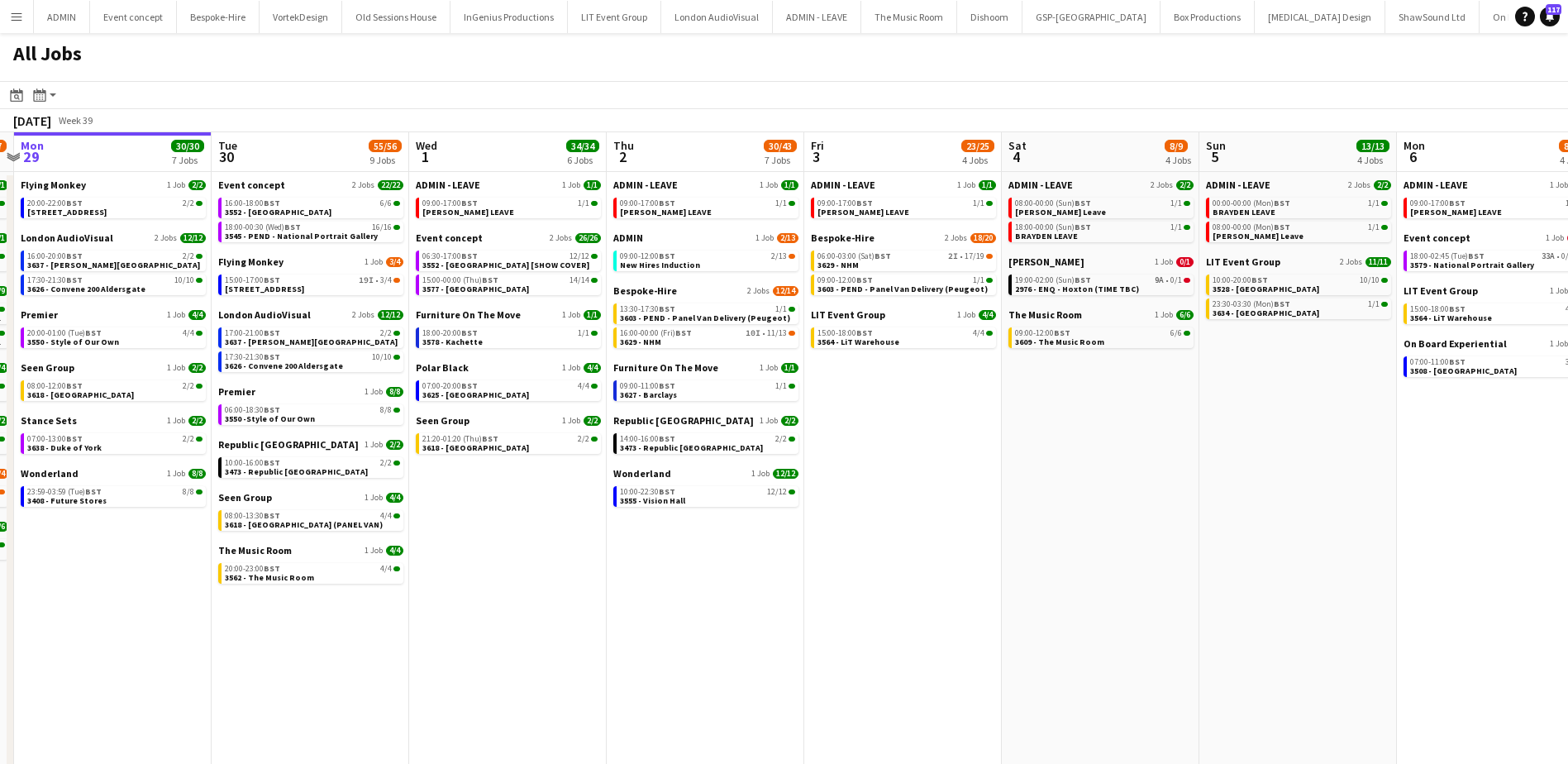
scroll to position [0, 357]
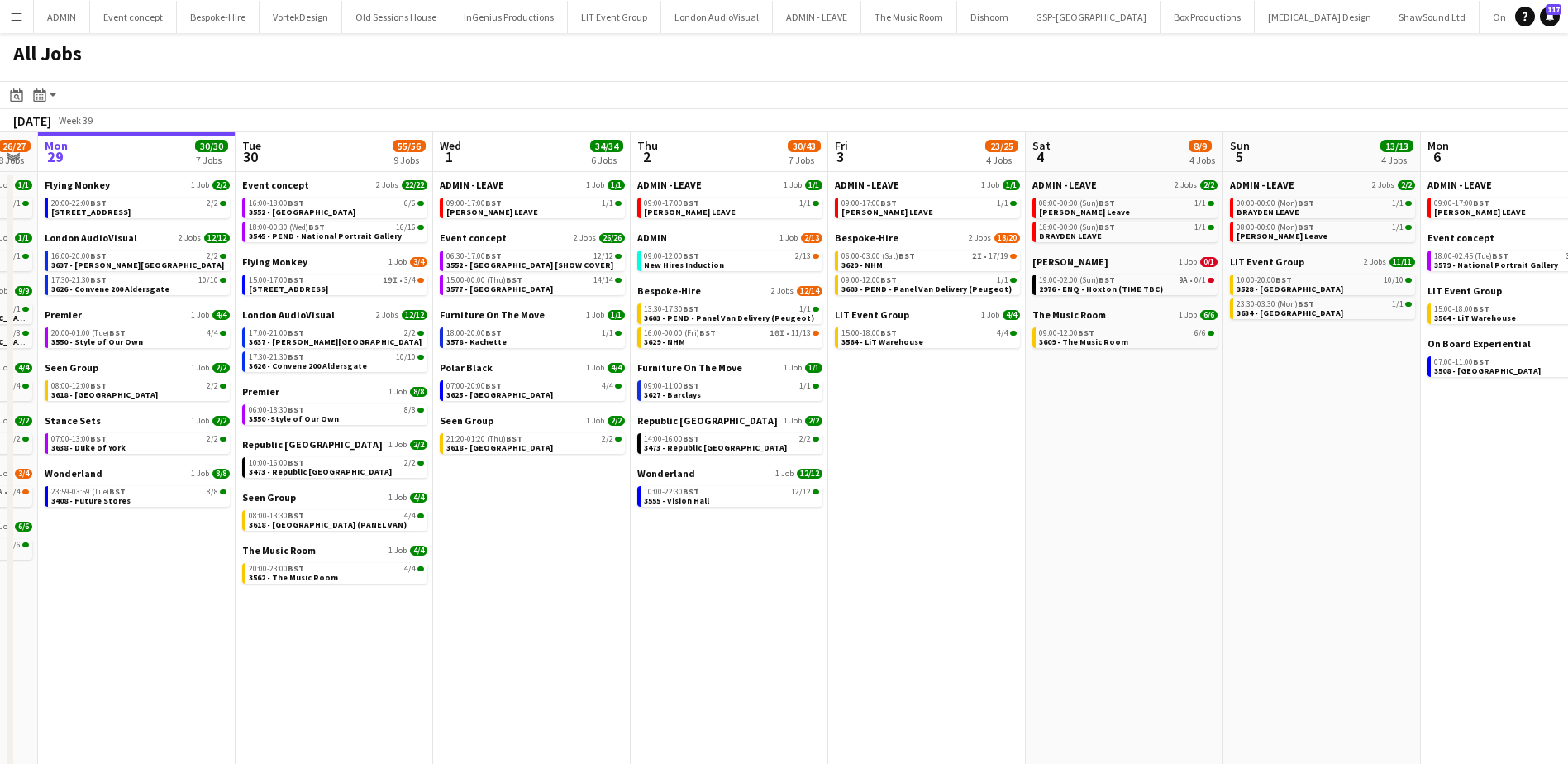
drag, startPoint x: 746, startPoint y: 525, endPoint x: 1207, endPoint y: 532, distance: 461.1
click at [1165, 530] on app-calendar-viewport "Sat 27 35/39 6 Jobs Sun 28 26/27 8 Jobs Mon 29 30/30 7 Jobs Tue 30 55/56 9 Jobs…" at bounding box center [784, 588] width 1568 height 913
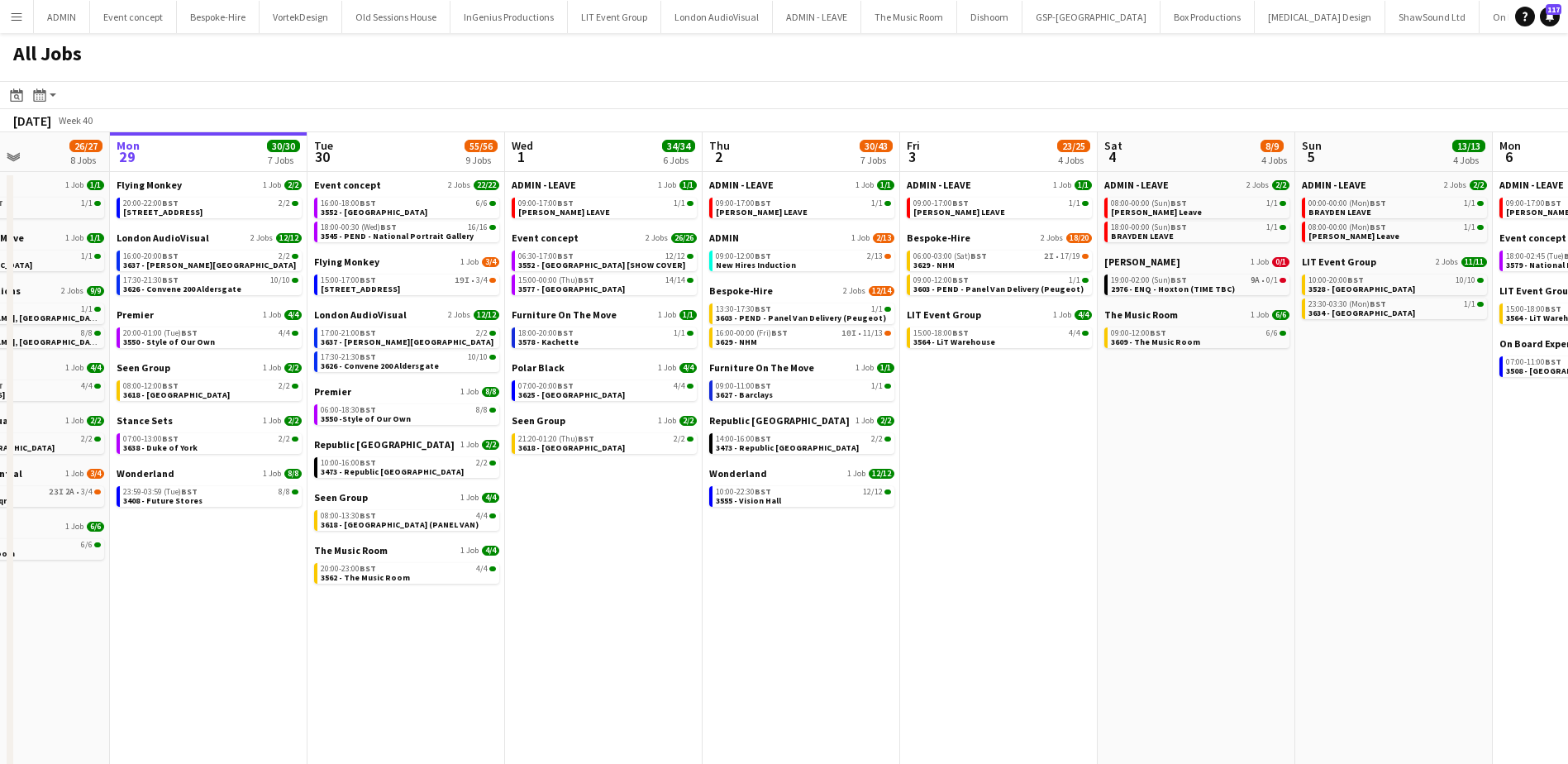
drag, startPoint x: 1265, startPoint y: 537, endPoint x: 767, endPoint y: 497, distance: 499.6
click at [767, 497] on app-calendar-viewport "Fri 26 21/21 10 Jobs Sat 27 35/39 6 Jobs Sun 28 26/27 8 Jobs Mon 29 30/30 7 Job…" at bounding box center [784, 588] width 1568 height 913
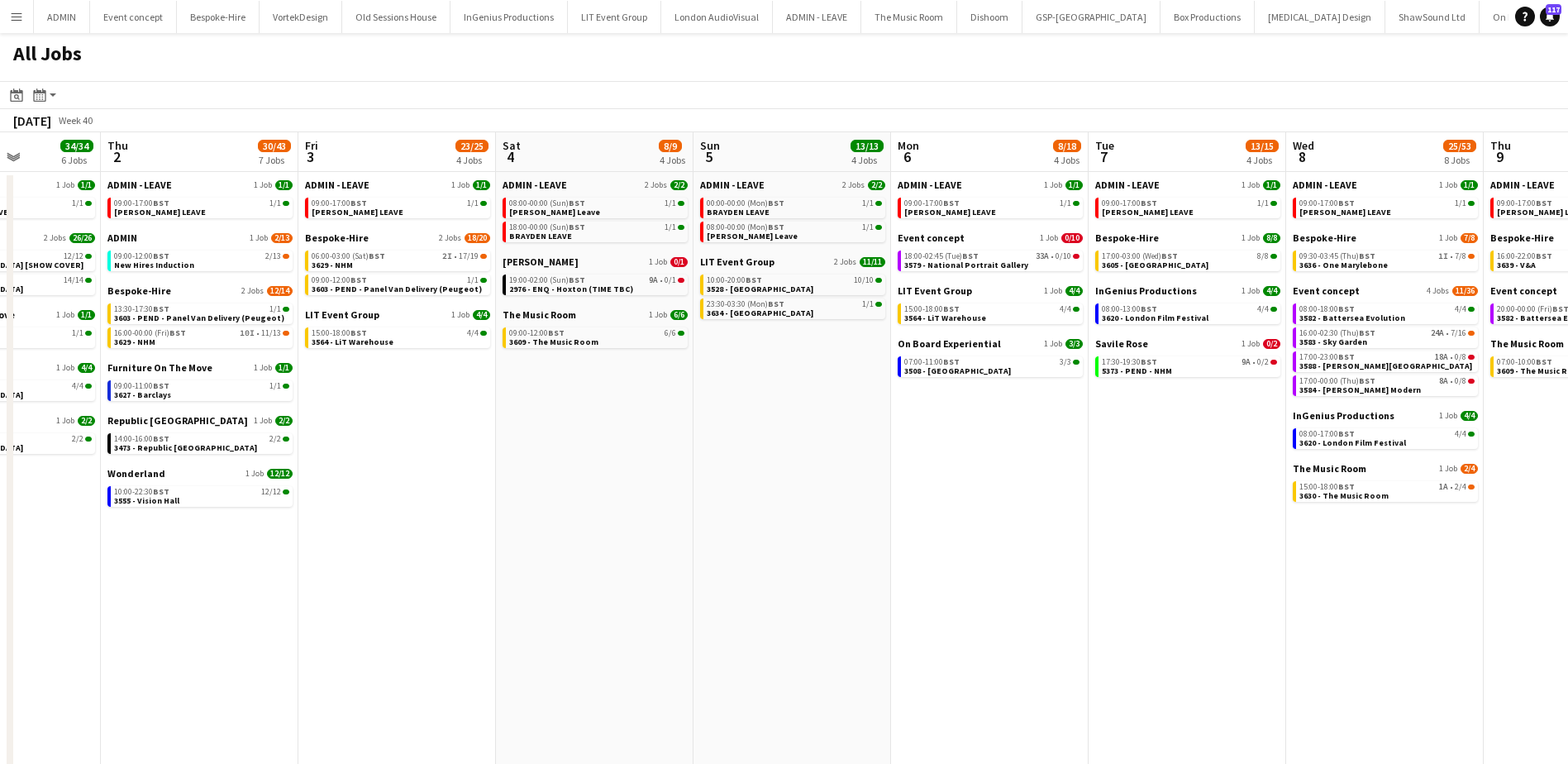
scroll to position [0, 571]
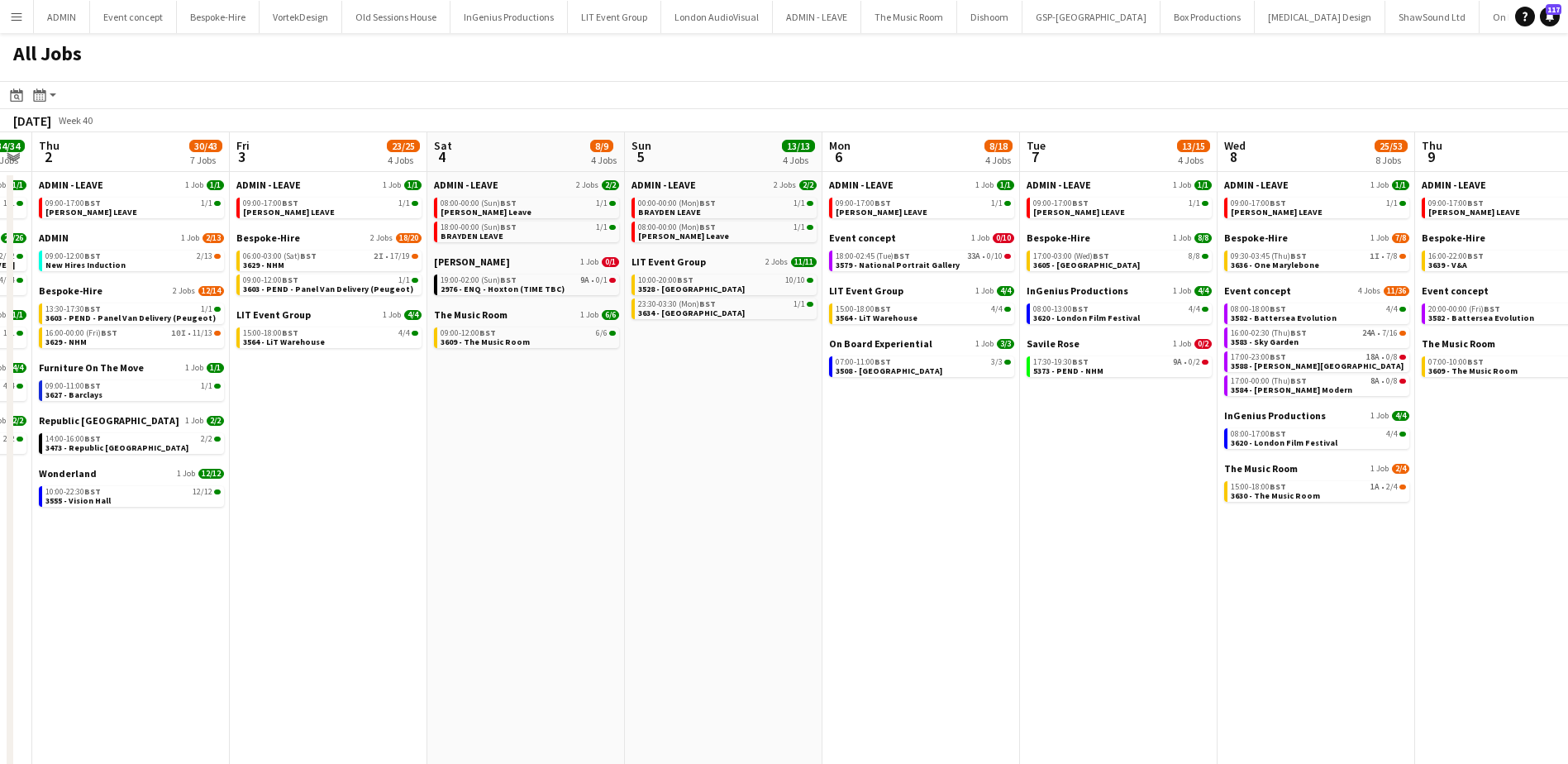
drag, startPoint x: 1183, startPoint y: 467, endPoint x: 691, endPoint y: 438, distance: 492.9
click at [702, 439] on app-calendar-viewport "Mon 29 30/30 7 Jobs Tue 30 55/56 9 Jobs Wed 1 34/34 6 Jobs Thu 2 30/43 7 Jobs F…" at bounding box center [784, 588] width 1568 height 913
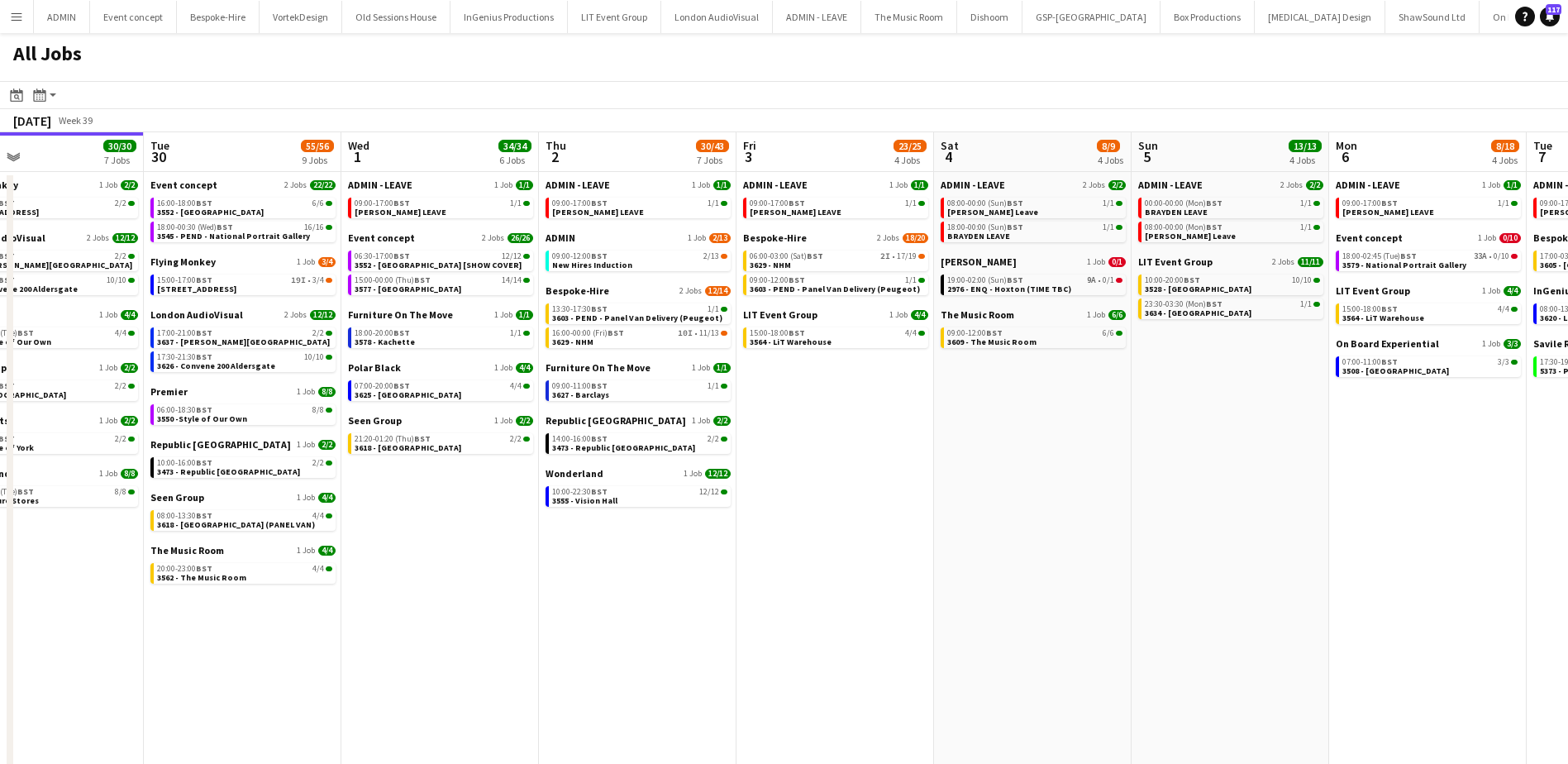
drag, startPoint x: 374, startPoint y: 437, endPoint x: 1089, endPoint y: 493, distance: 717.2
click at [1089, 495] on app-calendar-viewport "Sat 27 35/39 6 Jobs Sun 28 26/27 8 Jobs Mon 29 30/30 7 Jobs Tue 30 55/56 9 Jobs…" at bounding box center [784, 588] width 1568 height 913
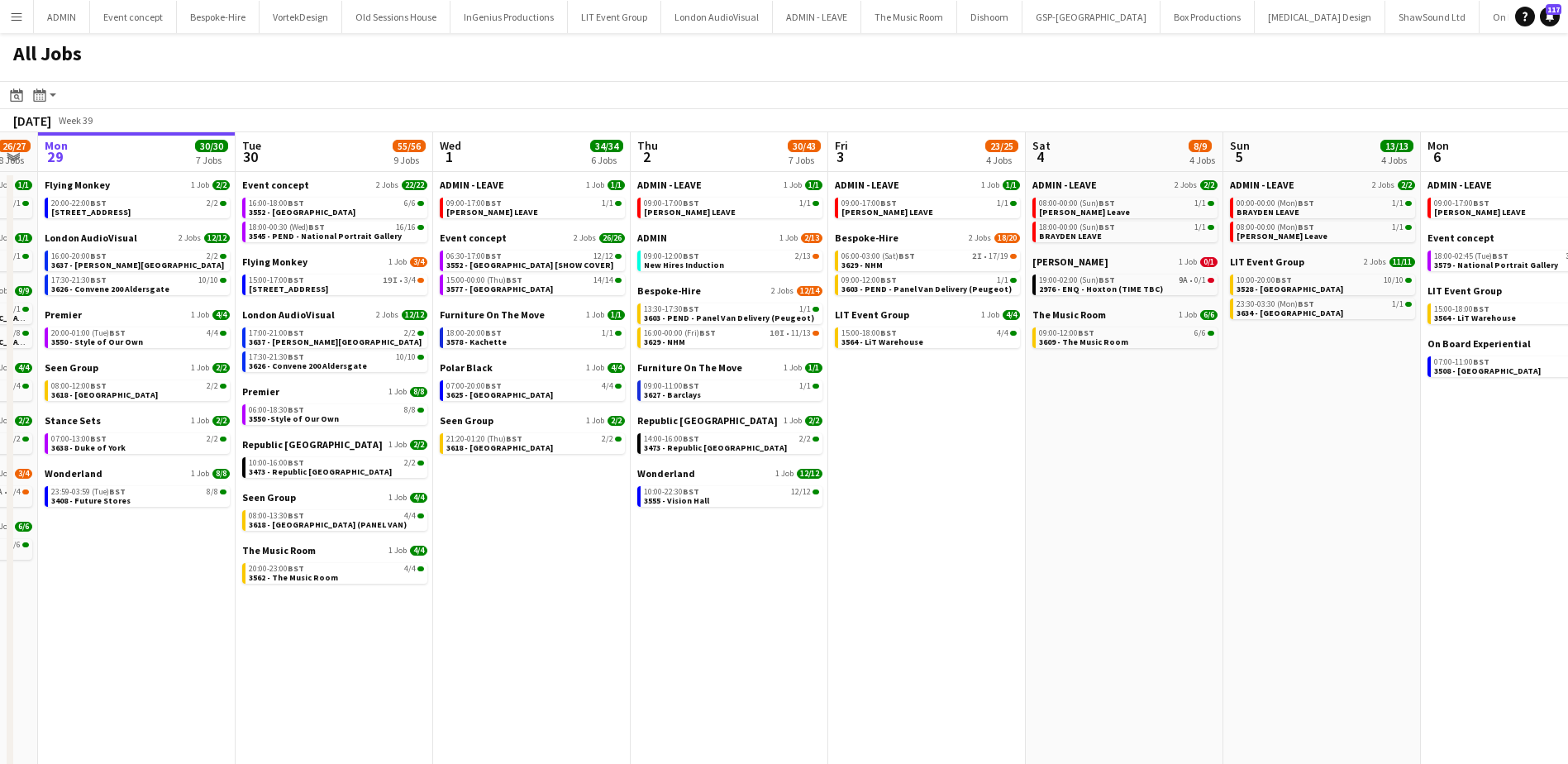
drag, startPoint x: 1110, startPoint y: 432, endPoint x: 1000, endPoint y: 422, distance: 110.5
click at [1002, 424] on app-calendar-viewport "Fri 26 21/21 10 Jobs Sat 27 35/39 6 Jobs Sun 28 26/27 8 Jobs Mon 29 30/30 7 Job…" at bounding box center [784, 588] width 1568 height 913
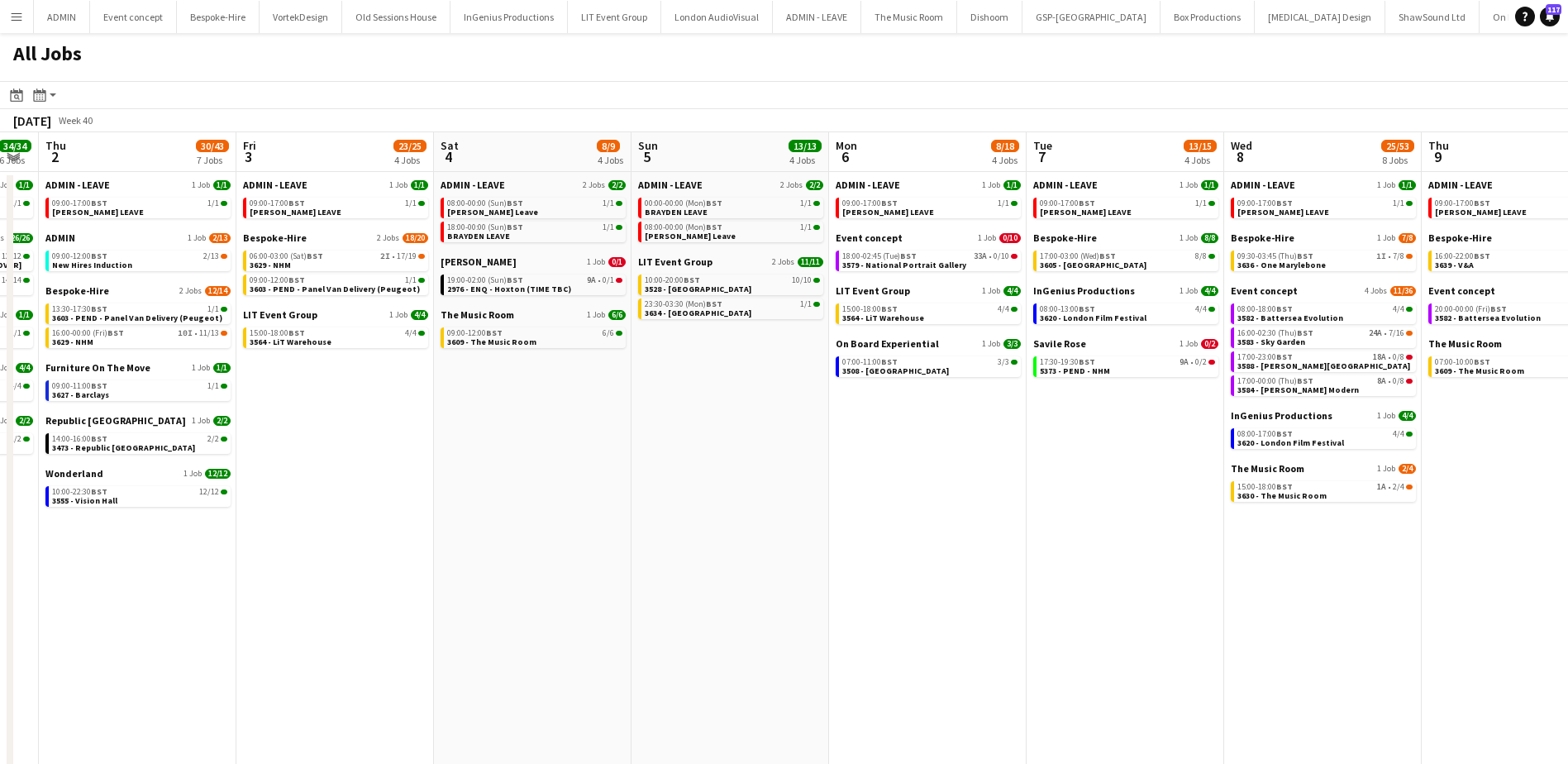
scroll to position [0, 556]
drag, startPoint x: 1001, startPoint y: 475, endPoint x: 553, endPoint y: 468, distance: 448.1
click at [553, 468] on app-calendar-viewport "Mon 29 30/30 7 Jobs Tue 30 55/56 9 Jobs Wed 1 34/34 6 Jobs Thu 2 30/43 7 Jobs F…" at bounding box center [784, 588] width 1568 height 913
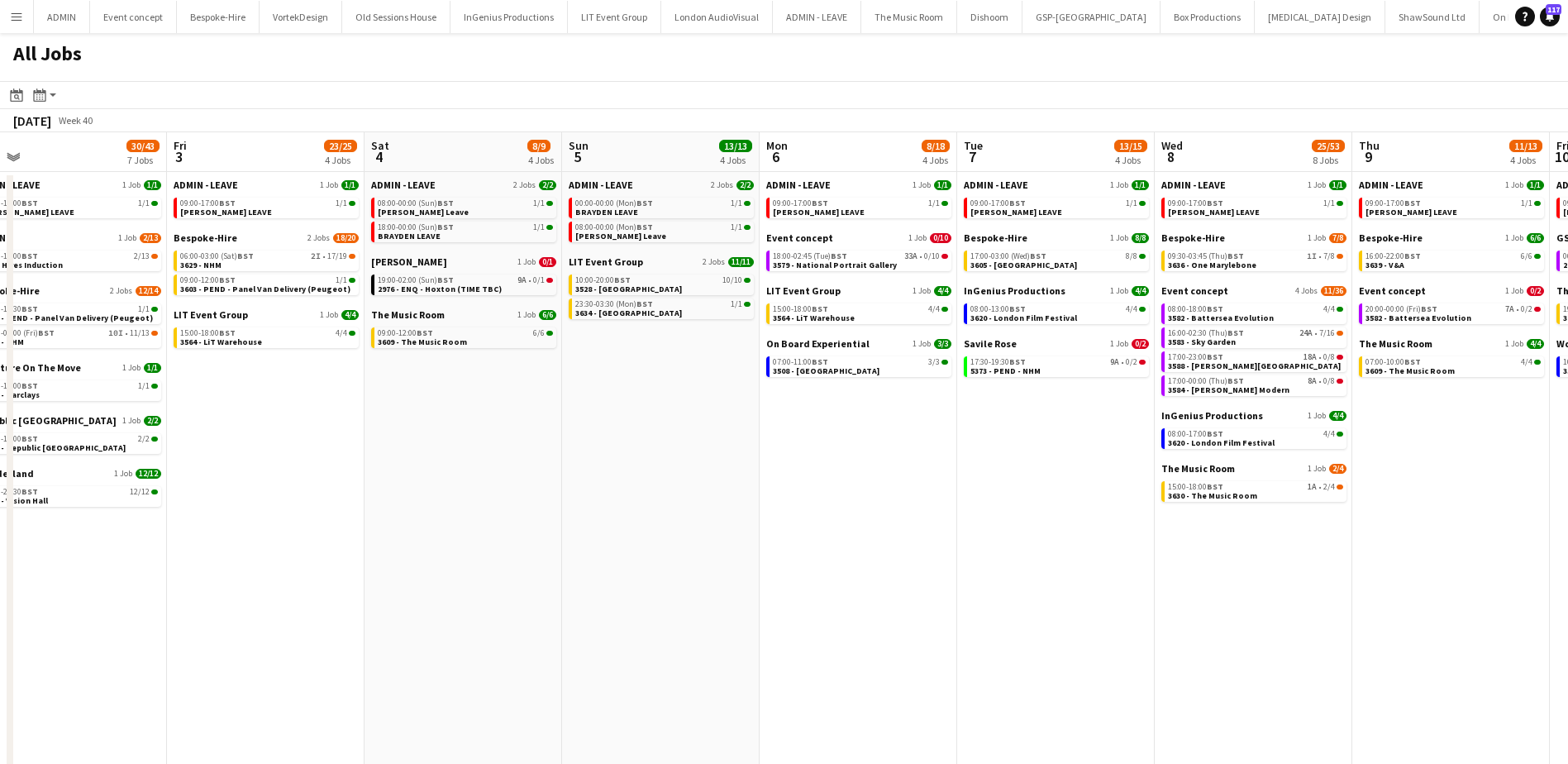
scroll to position [0, 627]
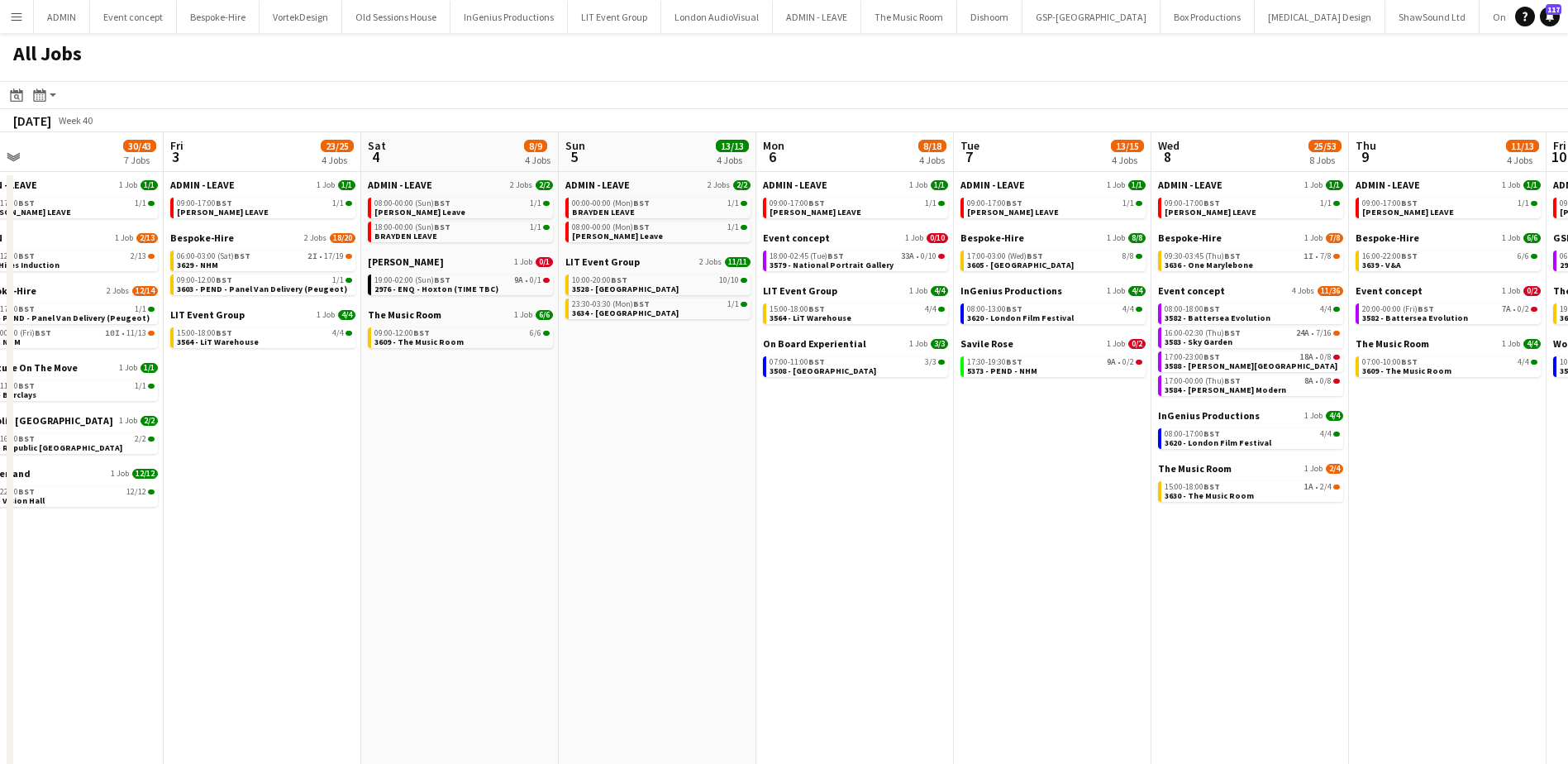
drag, startPoint x: 931, startPoint y: 441, endPoint x: 862, endPoint y: 435, distance: 69.3
click at [863, 435] on app-calendar-viewport "Mon 29 30/30 7 Jobs Tue 30 55/56 9 Jobs Wed 1 34/34 6 Jobs Thu 2 30/43 7 Jobs F…" at bounding box center [784, 588] width 1568 height 913
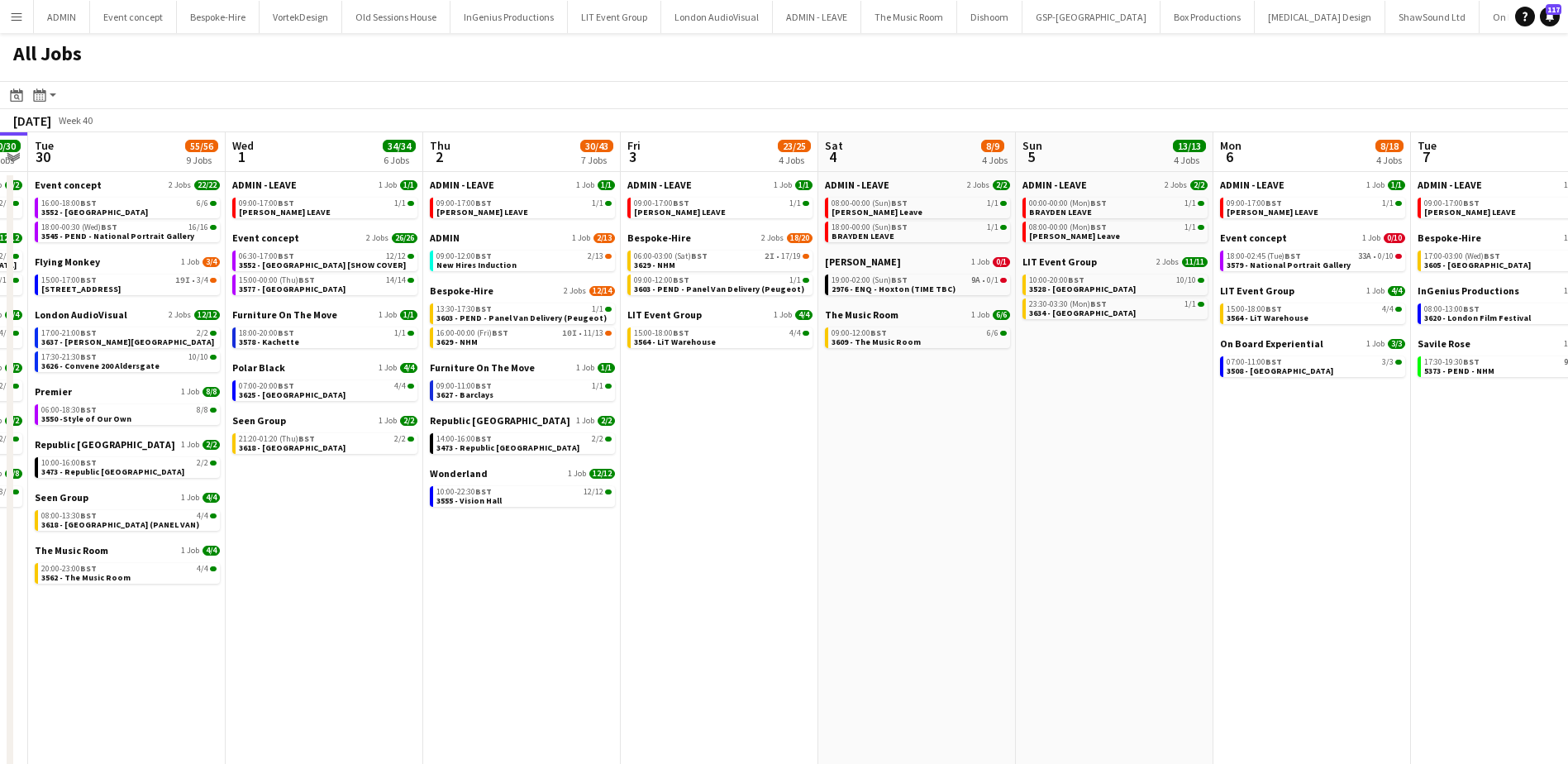
drag, startPoint x: 389, startPoint y: 525, endPoint x: 835, endPoint y: 525, distance: 446.0
click at [835, 525] on app-calendar-viewport "Sun 28 26/27 8 Jobs Mon 29 30/30 7 Jobs Tue 30 55/56 9 Jobs Wed 1 34/34 6 Jobs …" at bounding box center [784, 588] width 1568 height 913
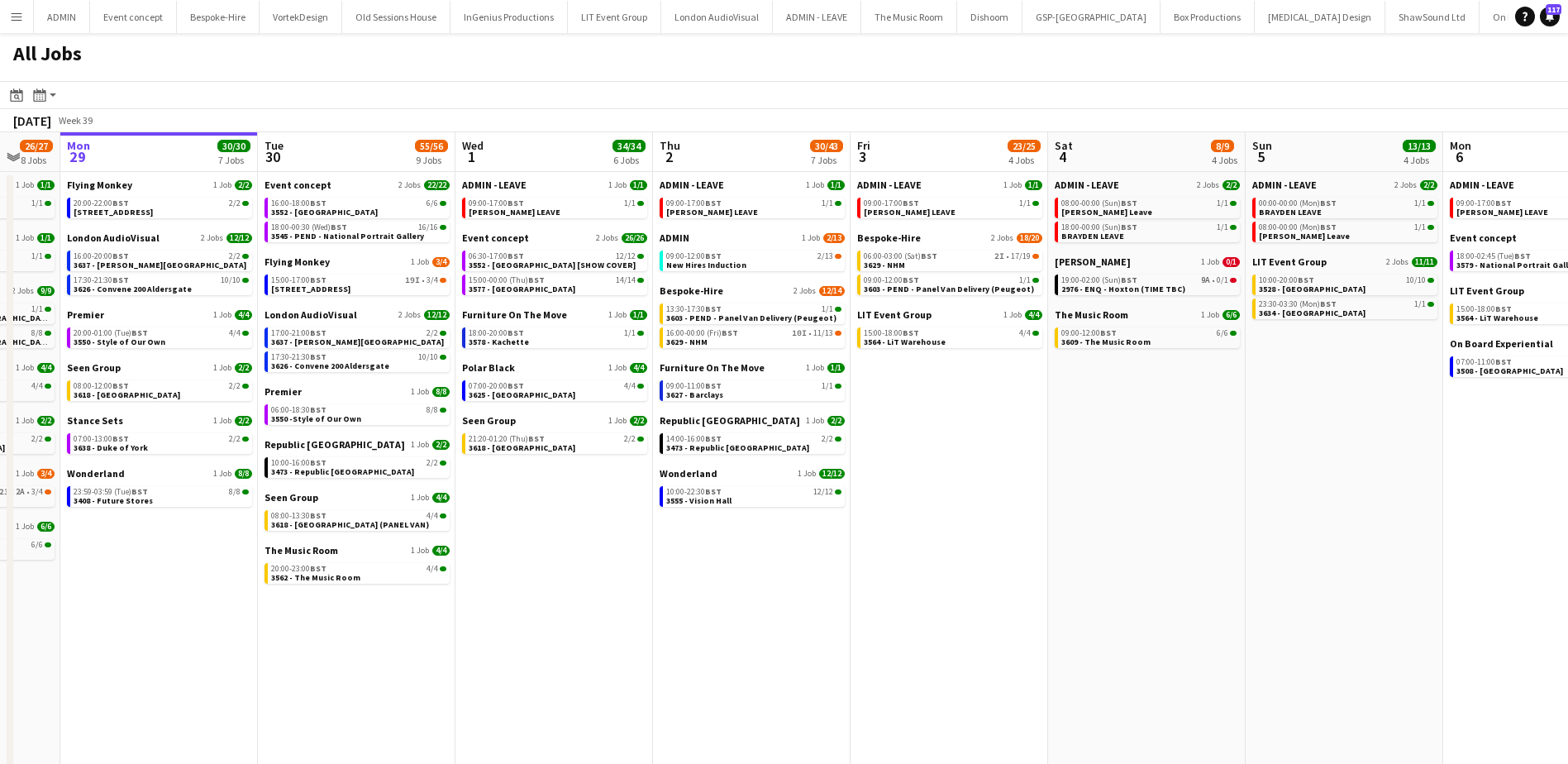
scroll to position [0, 527]
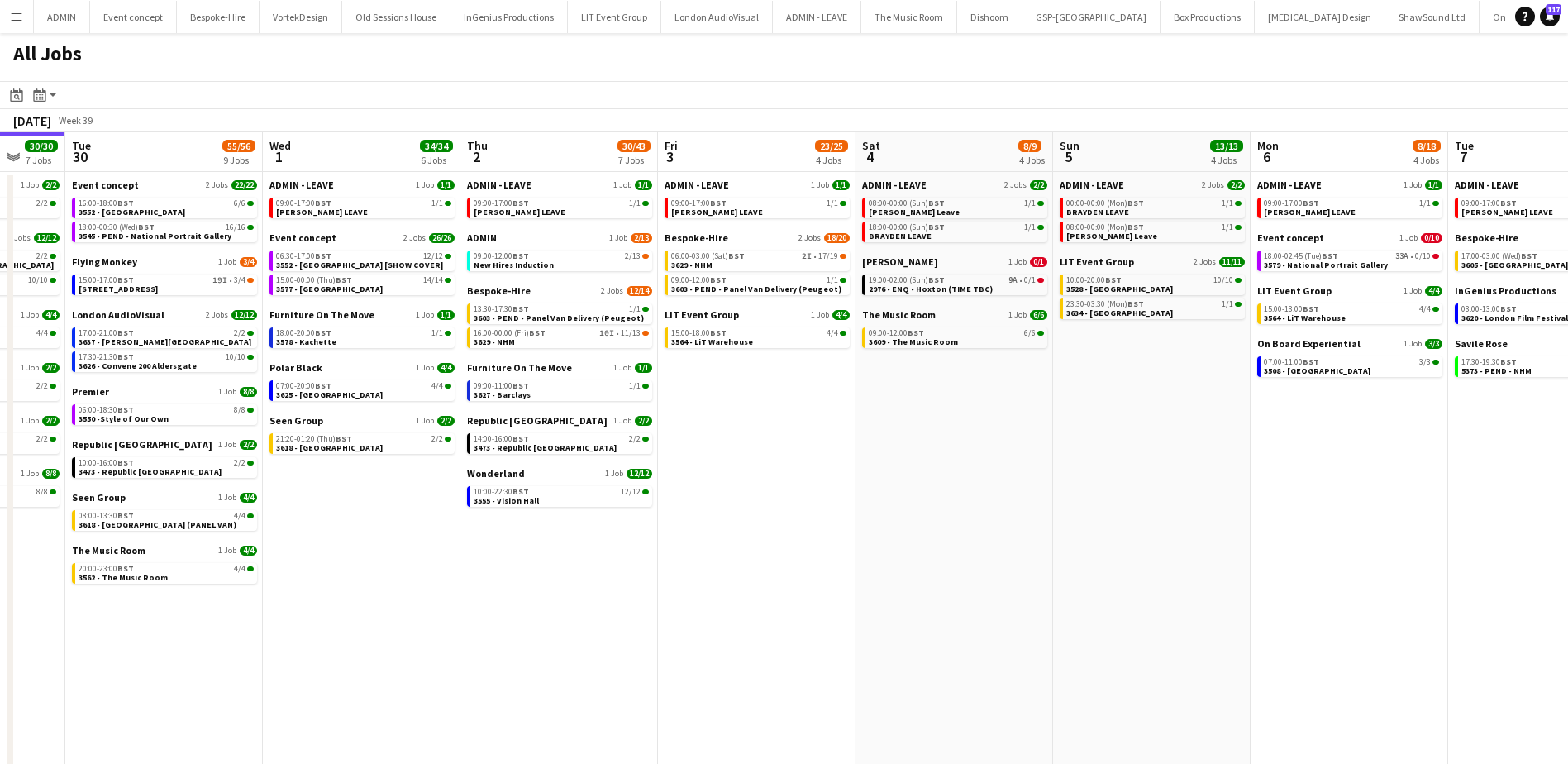
drag, startPoint x: 526, startPoint y: 587, endPoint x: 751, endPoint y: 596, distance: 225.2
click at [751, 596] on app-calendar-viewport "Sat 27 35/39 6 Jobs Sun 28 26/27 8 Jobs Mon 29 30/30 7 Jobs Tue 30 55/56 9 Jobs…" at bounding box center [784, 588] width 1568 height 913
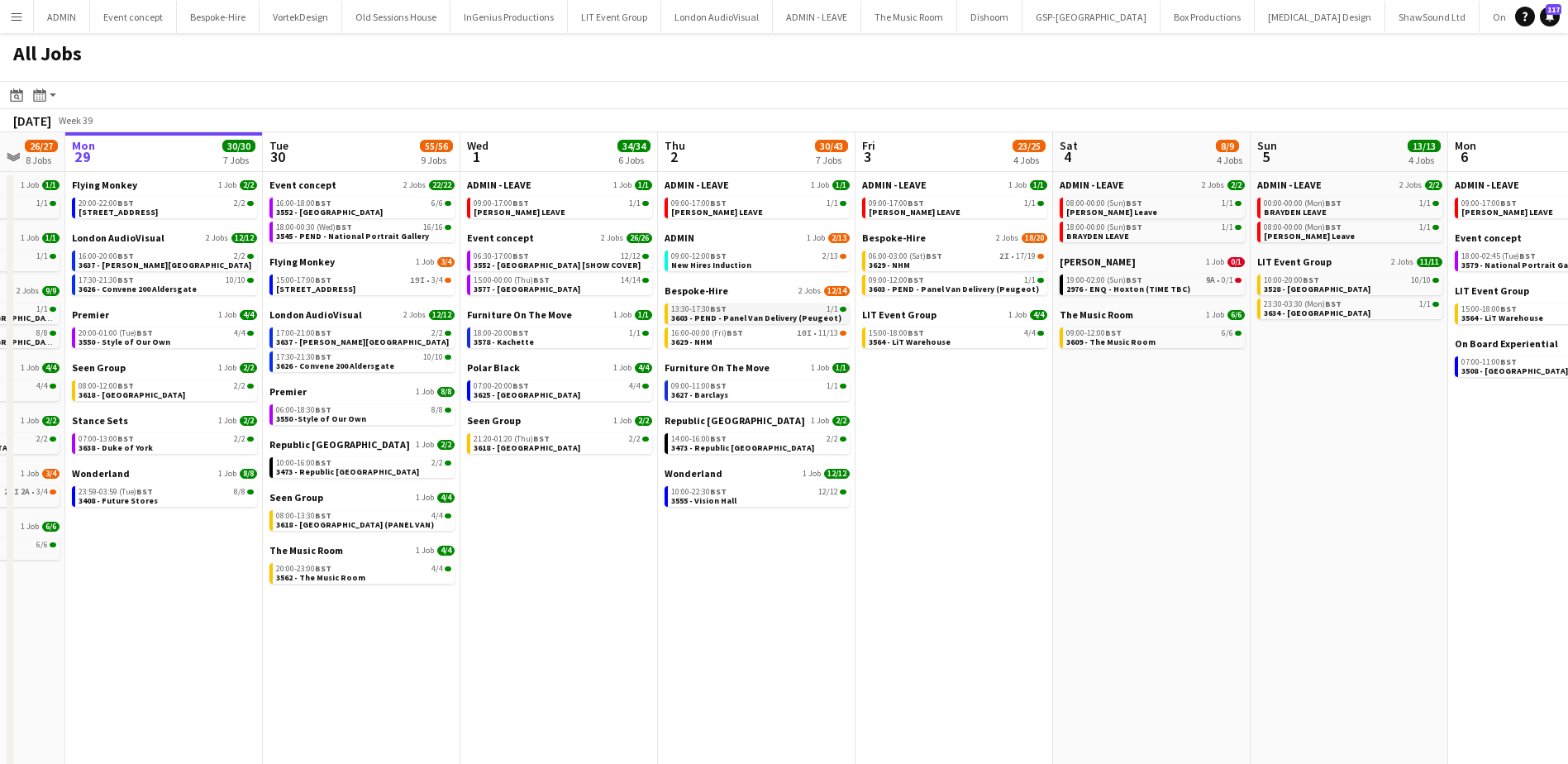
click at [762, 318] on span "3603 - PEND - Panel Van Delivery (Peugeot)" at bounding box center [757, 318] width 171 height 10
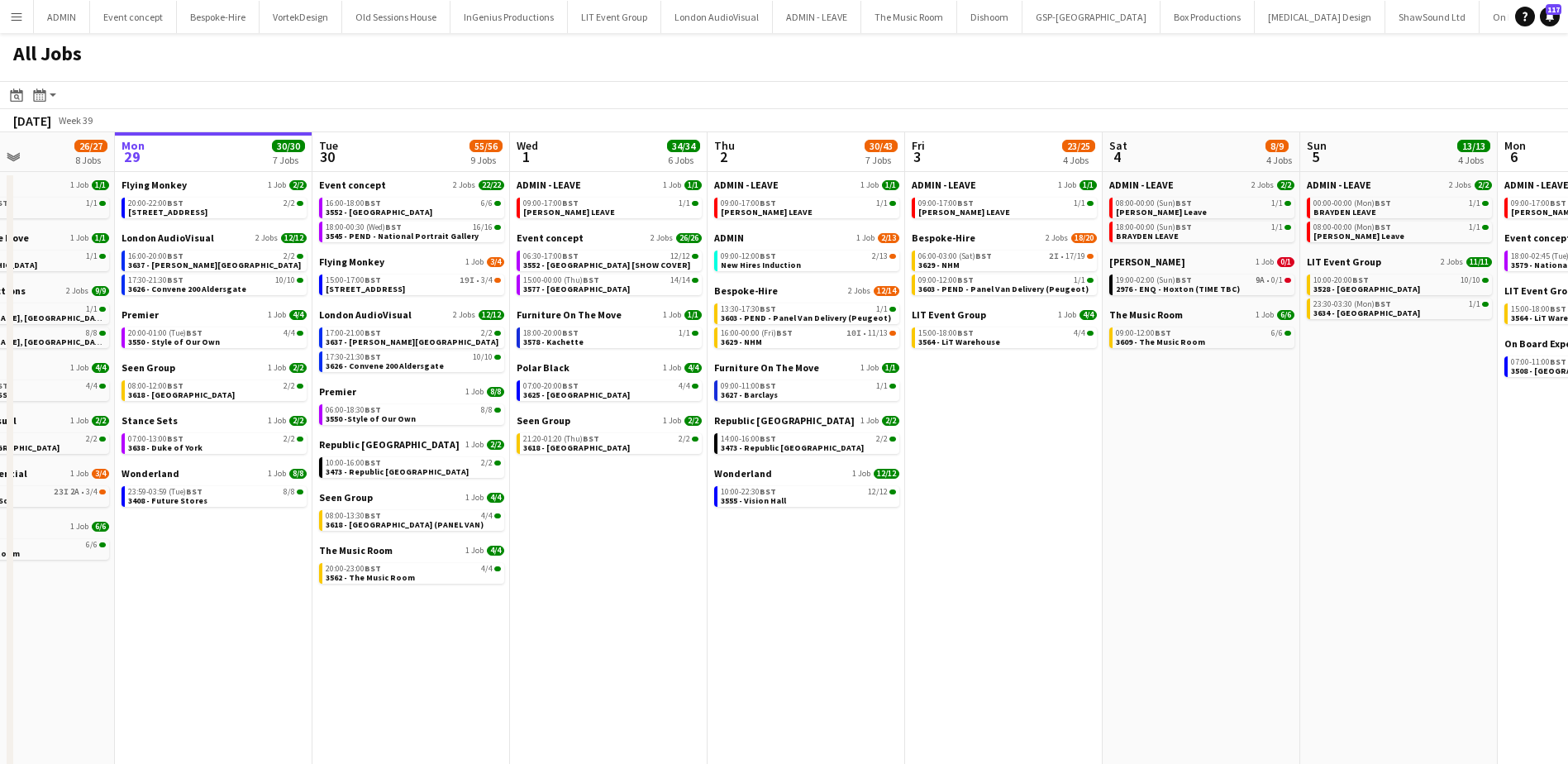
scroll to position [0, 457]
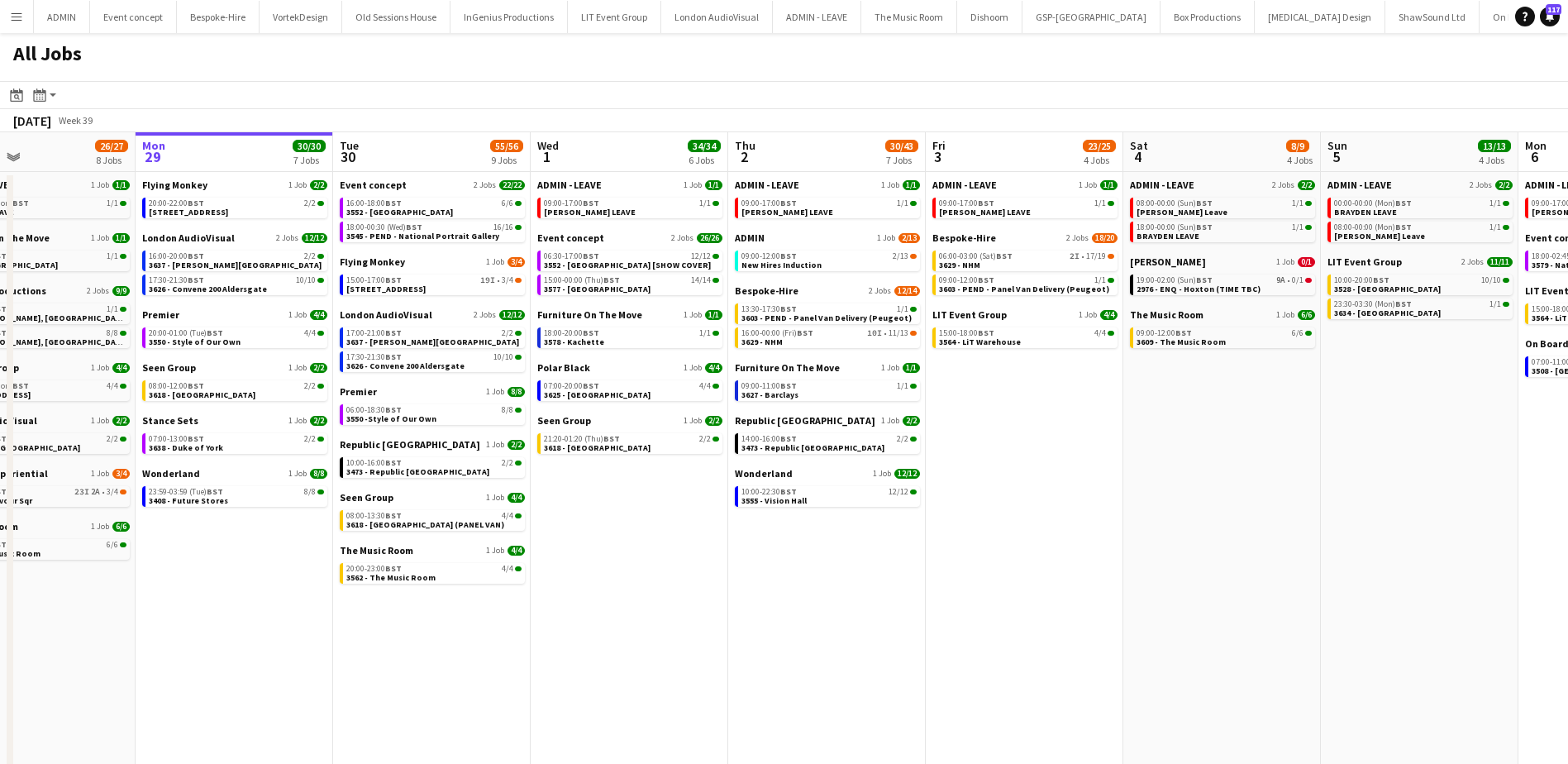
drag, startPoint x: 566, startPoint y: 501, endPoint x: 636, endPoint y: 501, distance: 70.0
click at [636, 501] on app-calendar-viewport "Fri 26 21/21 10 Jobs Sat 27 35/39 6 Jobs Sun 28 26/27 8 Jobs Mon 29 30/30 7 Job…" at bounding box center [784, 588] width 1568 height 913
click at [221, 447] on link "07:00-13:00 BST 2/2 3638 - Duke of York" at bounding box center [236, 443] width 175 height 19
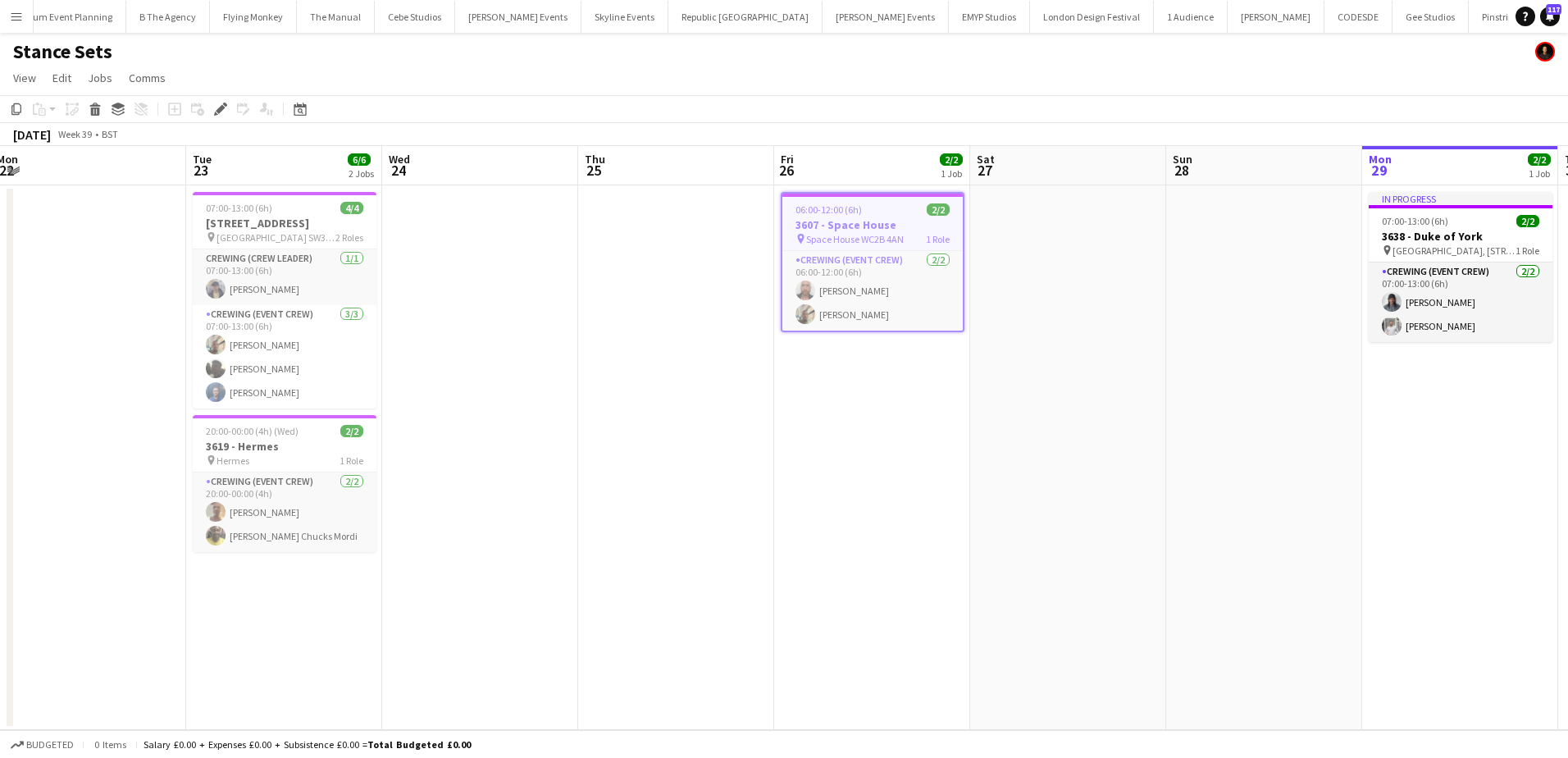
scroll to position [0, 401]
drag, startPoint x: 934, startPoint y: 307, endPoint x: 1097, endPoint y: 307, distance: 163.0
click at [1097, 307] on app-calendar-viewport "Sat 20 Sun 21 Mon 22 Tue 23 6/6 2 Jobs Wed 24 Thu 25 Fri 26 2/2 1 Job Sat 27 Su…" at bounding box center [784, 437] width 1568 height 584
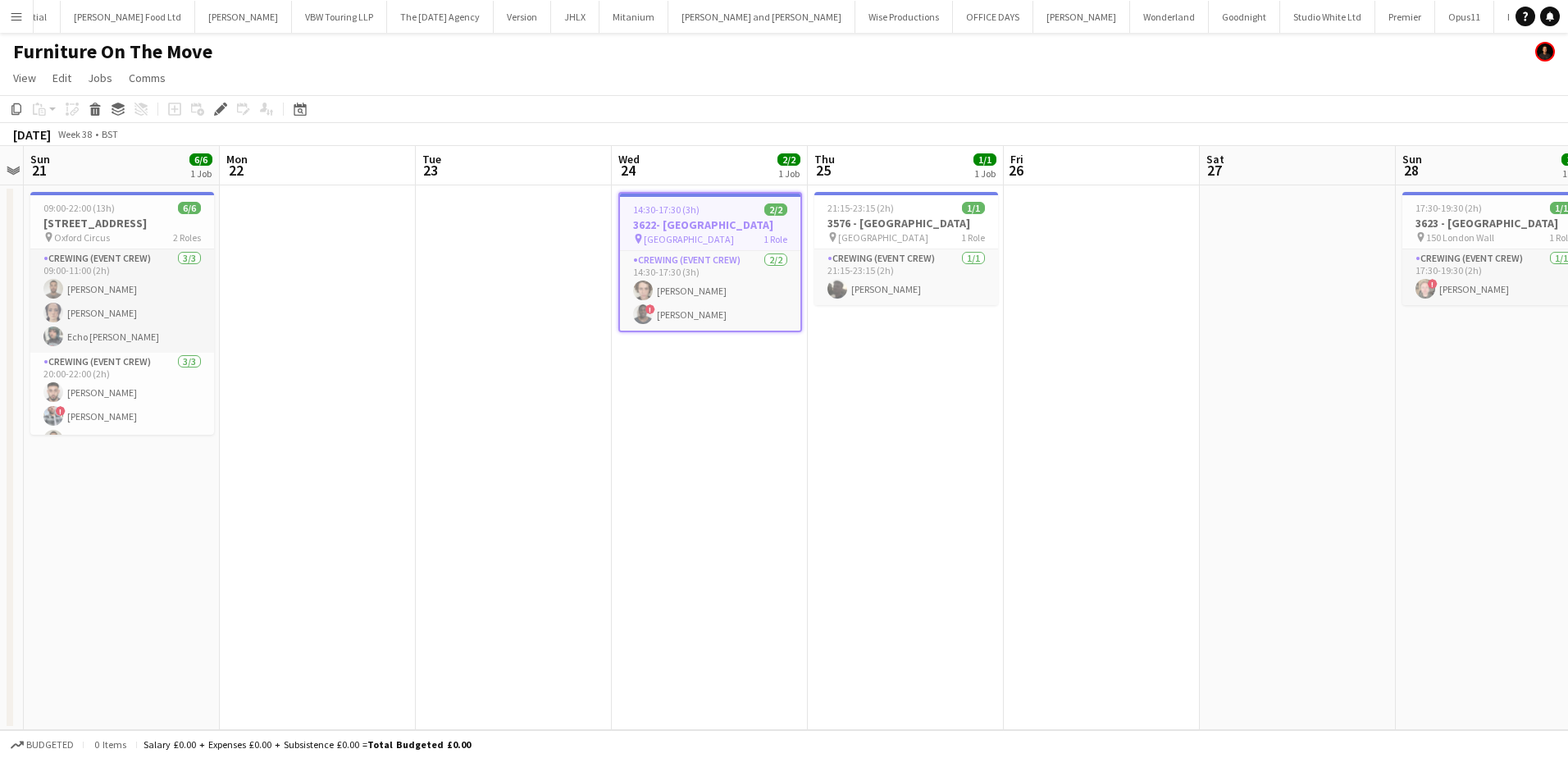
scroll to position [0, 1558]
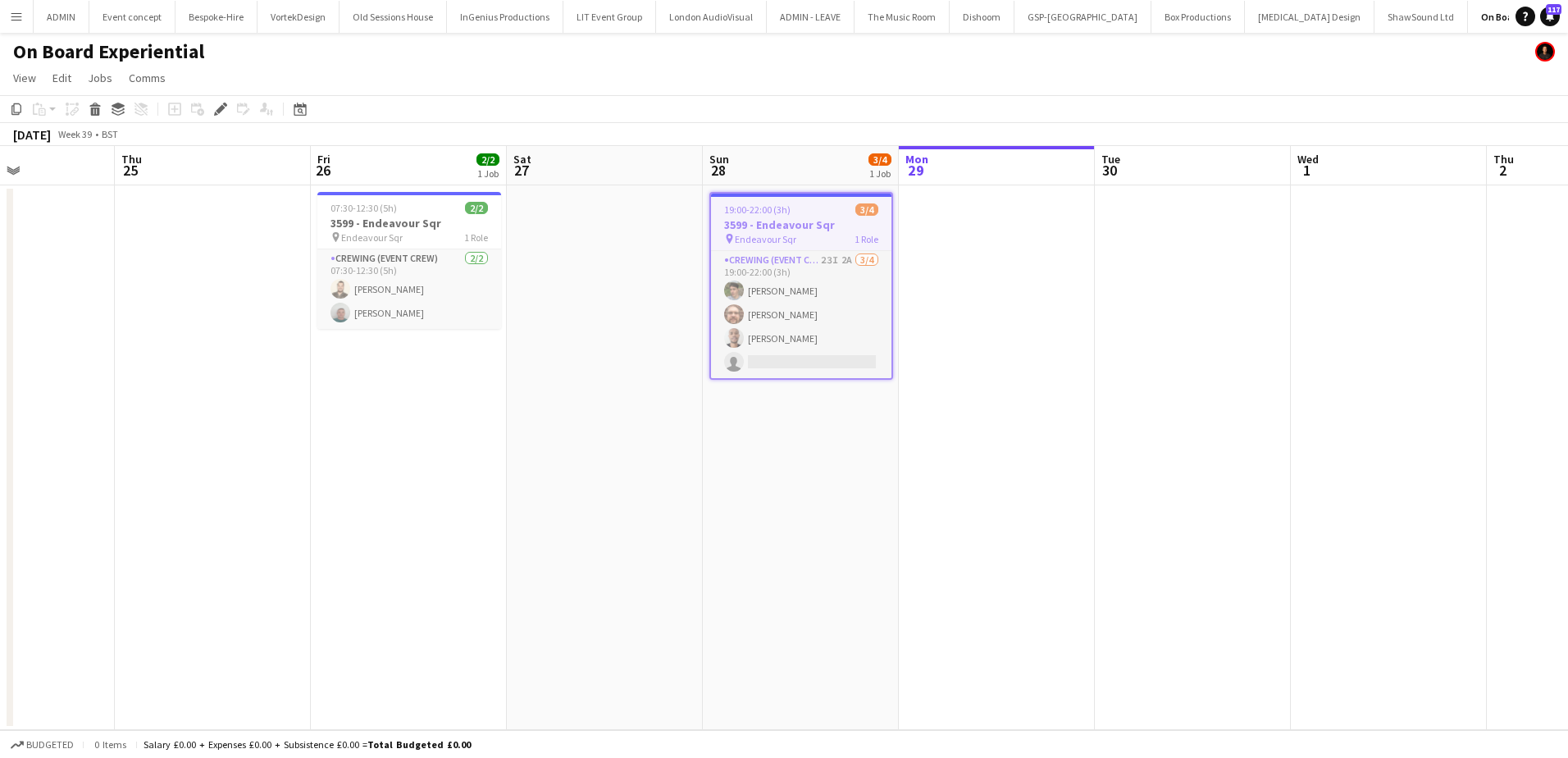
scroll to position [0, 472]
drag, startPoint x: 515, startPoint y: 254, endPoint x: 596, endPoint y: 254, distance: 81.0
click at [596, 254] on app-calendar-viewport "Mon 22 Tue 23 Wed 24 Thu 25 Fri 26 2/2 1 Job Sat 27 Sun 28 3/4 1 Job Mon 29 Tue…" at bounding box center [784, 437] width 1568 height 584
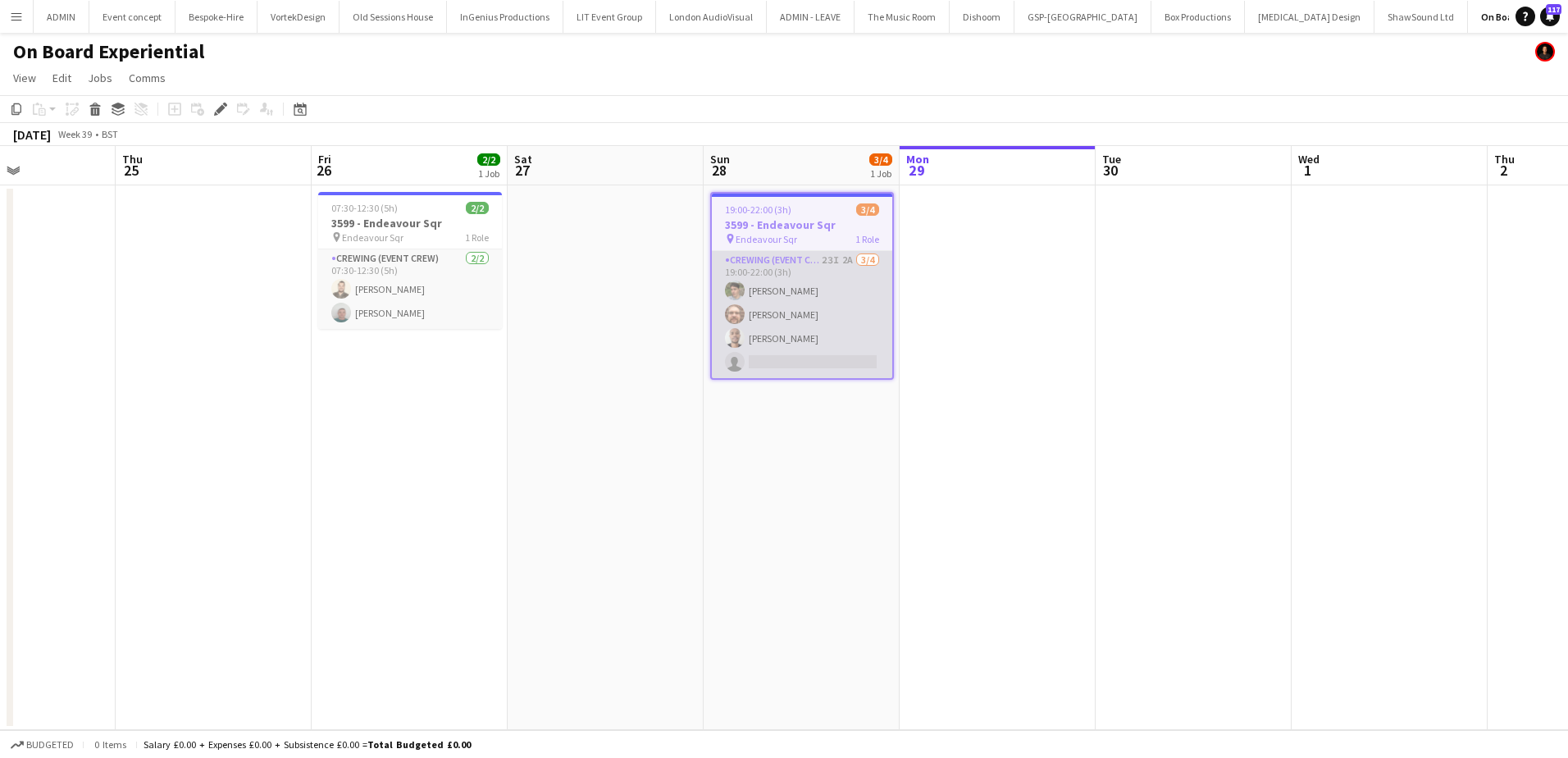
click at [834, 361] on app-card-role "Crewing (Event Crew) 23I 2A 3/4 19:00-22:00 (3h) Alistair Redding Corey Arnold …" at bounding box center [802, 314] width 181 height 127
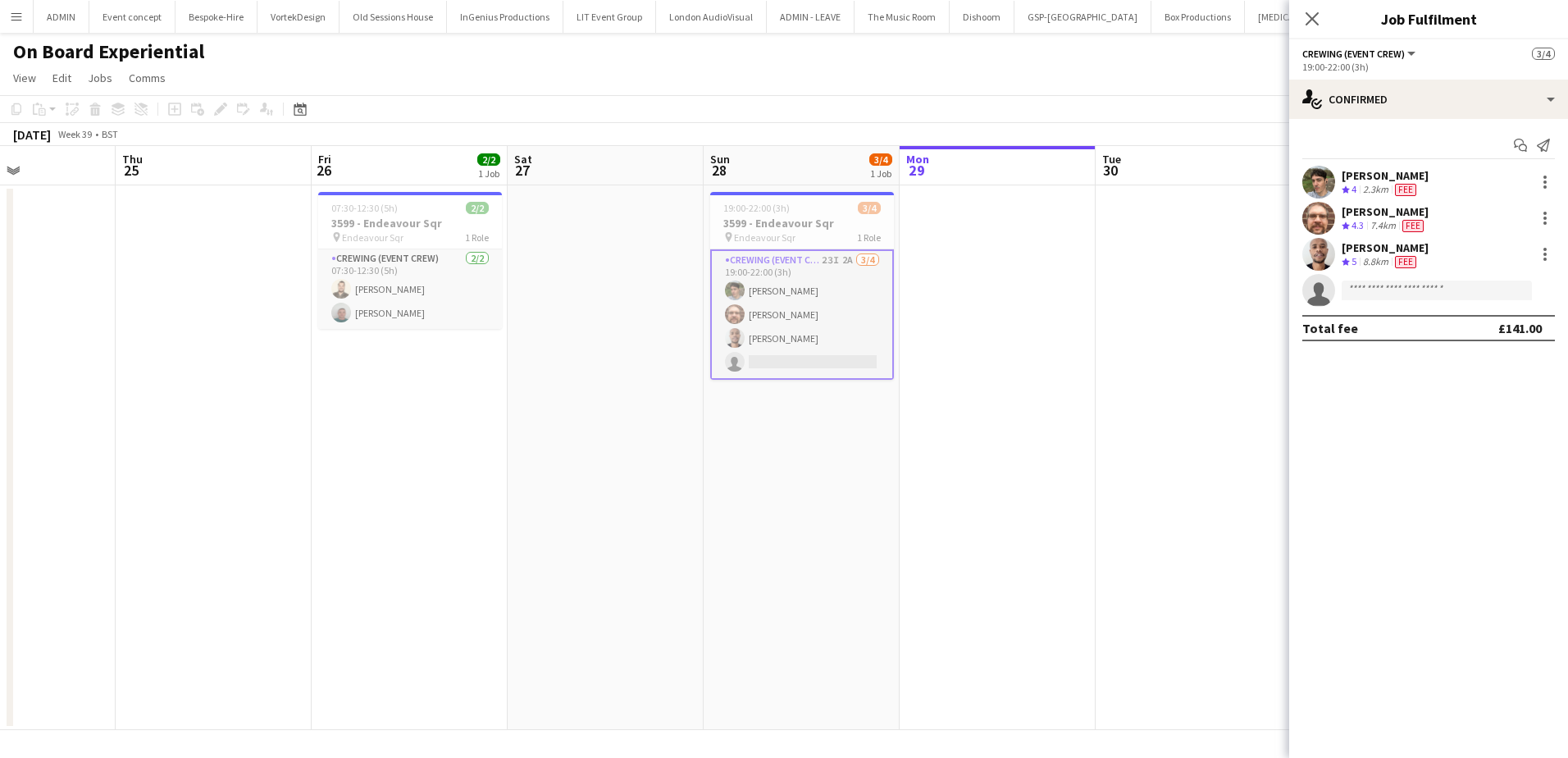
click at [1135, 335] on app-date-cell at bounding box center [1194, 457] width 196 height 545
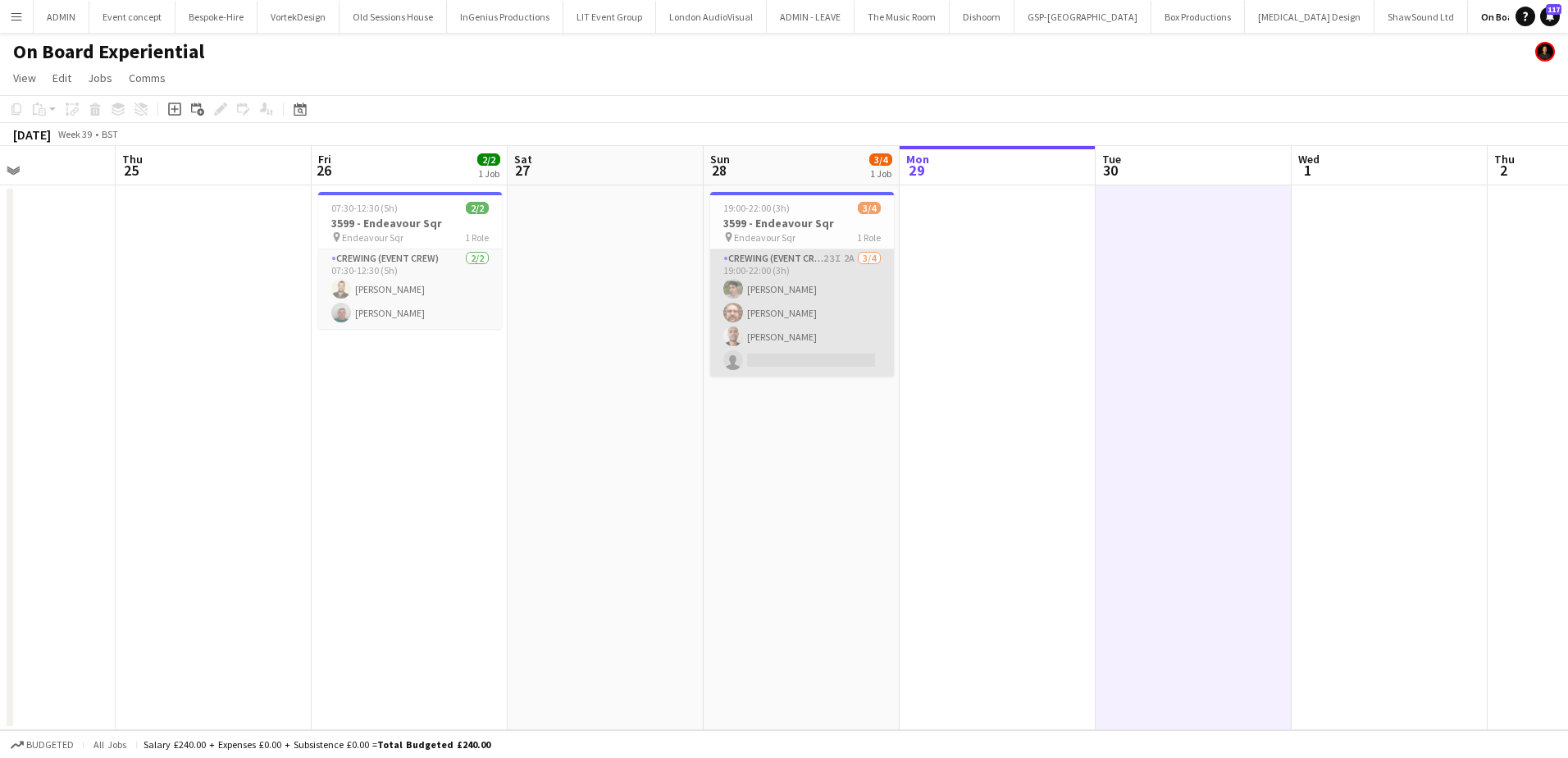
click at [860, 353] on app-card-role "Crewing (Event Crew) 23I 2A 3/4 19:00-22:00 (3h) Alistair Redding Corey Arnold …" at bounding box center [801, 312] width 183 height 127
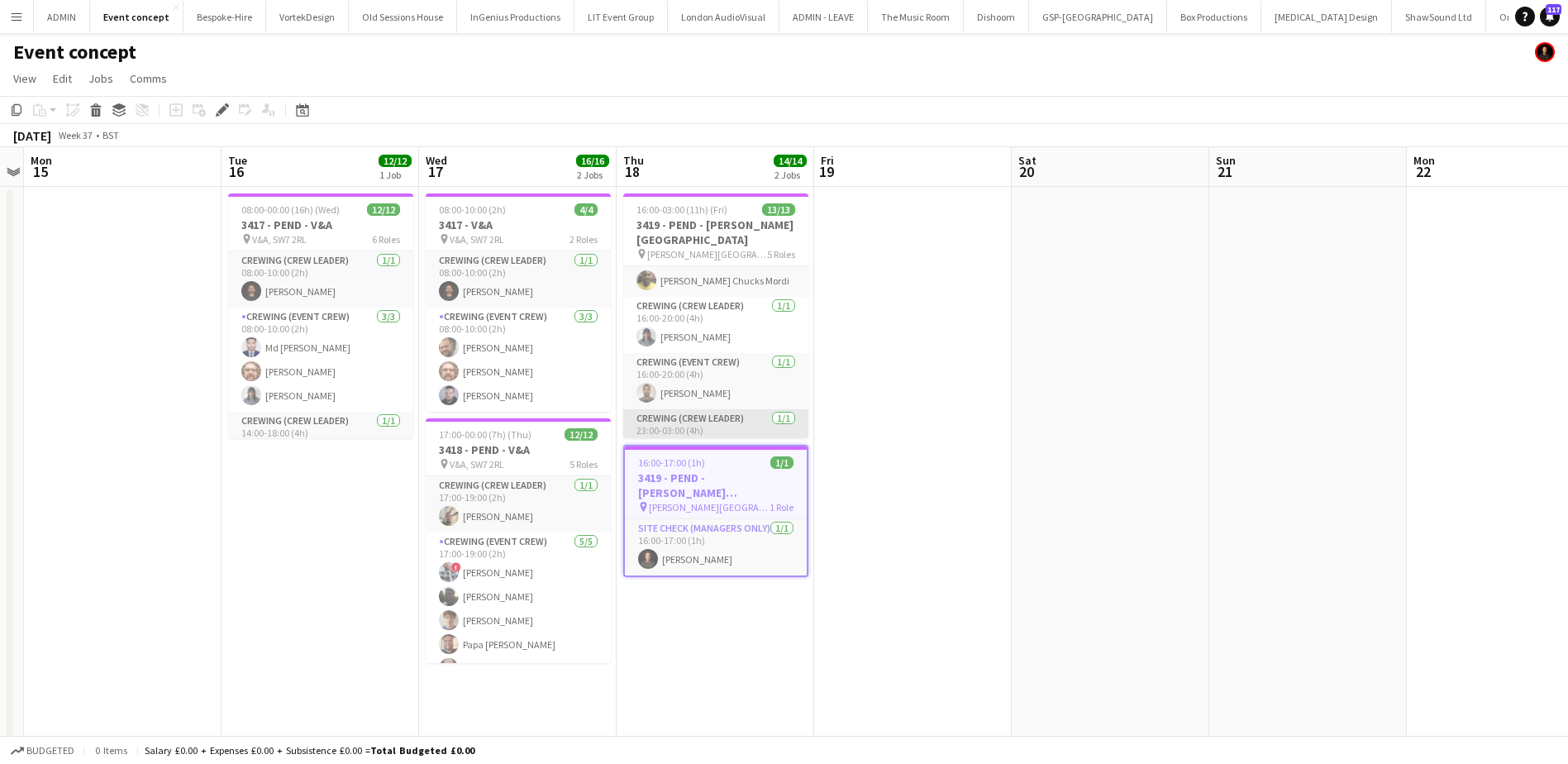
scroll to position [120, 0]
click at [740, 366] on app-card-role "Crewing (Event Crew) [DATE] 16:00-20:00 (4h) [PERSON_NAME]" at bounding box center [715, 381] width 185 height 56
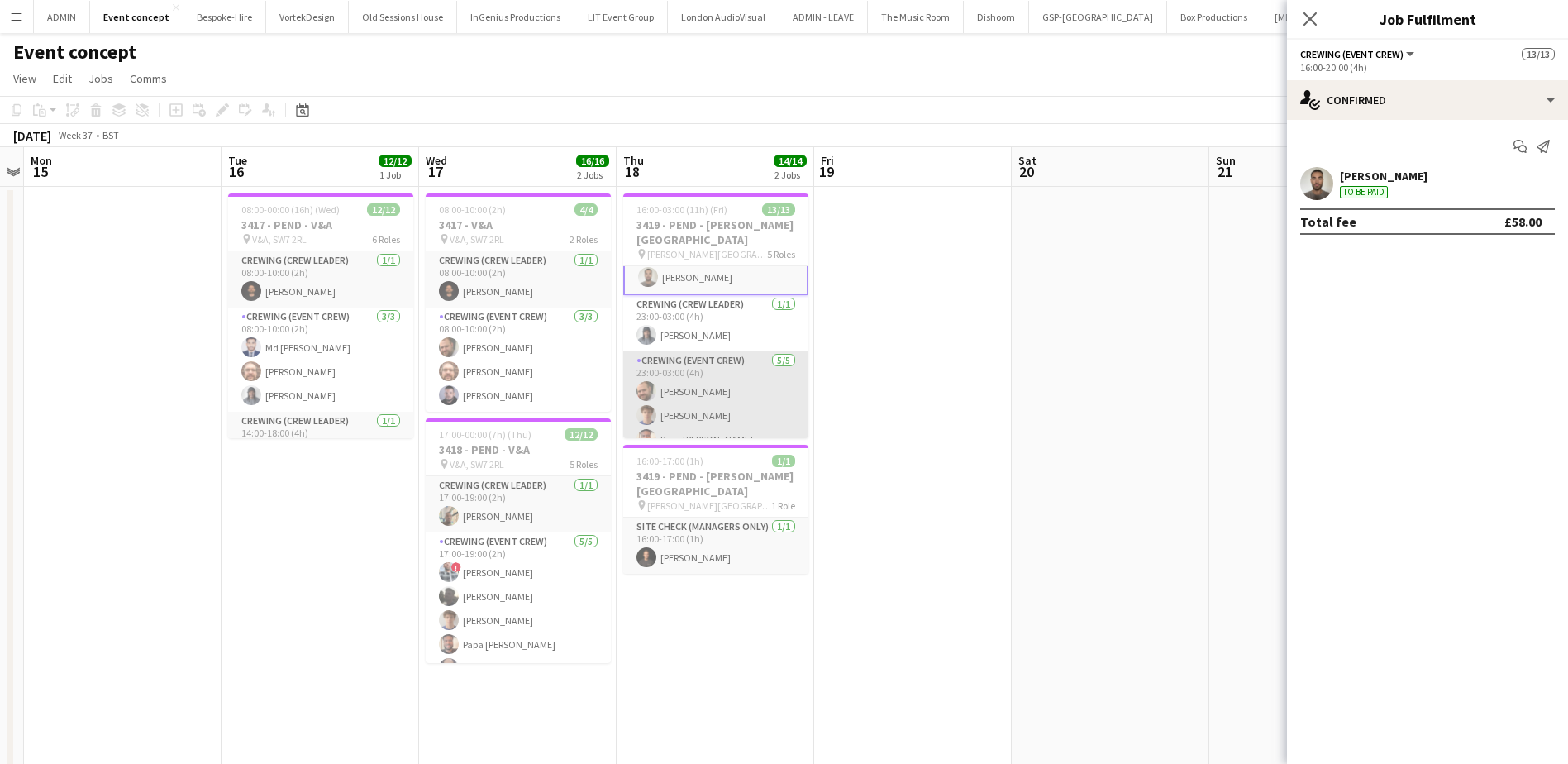
scroll to position [289, 0]
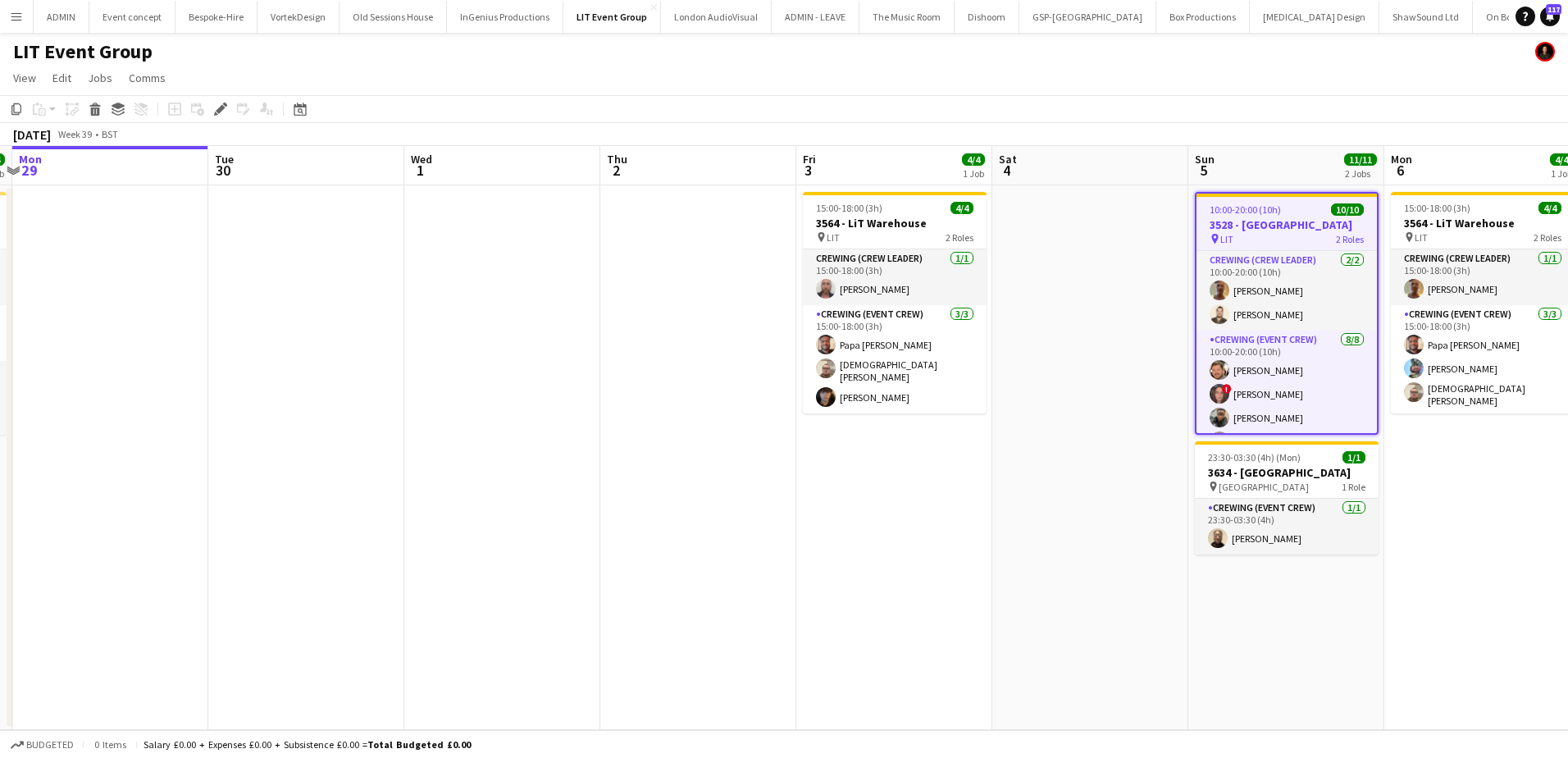
scroll to position [0, 381]
drag, startPoint x: 499, startPoint y: 408, endPoint x: 1066, endPoint y: 383, distance: 567.6
click at [1066, 383] on app-calendar-viewport "Sat 27 Sun 28 4/4 1 Job Mon 29 Tue 30 Wed 1 Thu 2 Fri 3 4/4 1 Job Sat 4 Sun 5 1…" at bounding box center [784, 437] width 1568 height 584
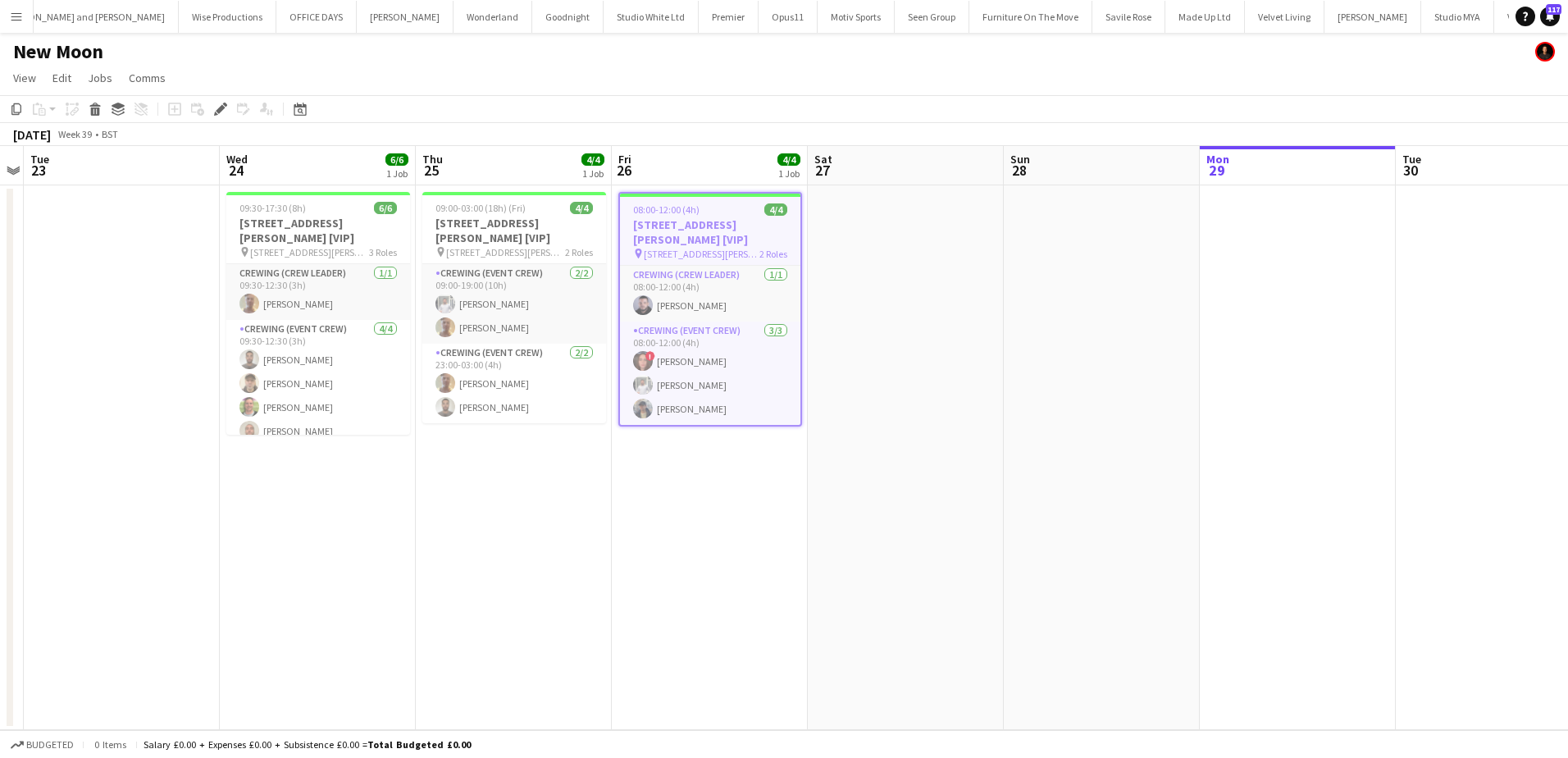
scroll to position [0, 564]
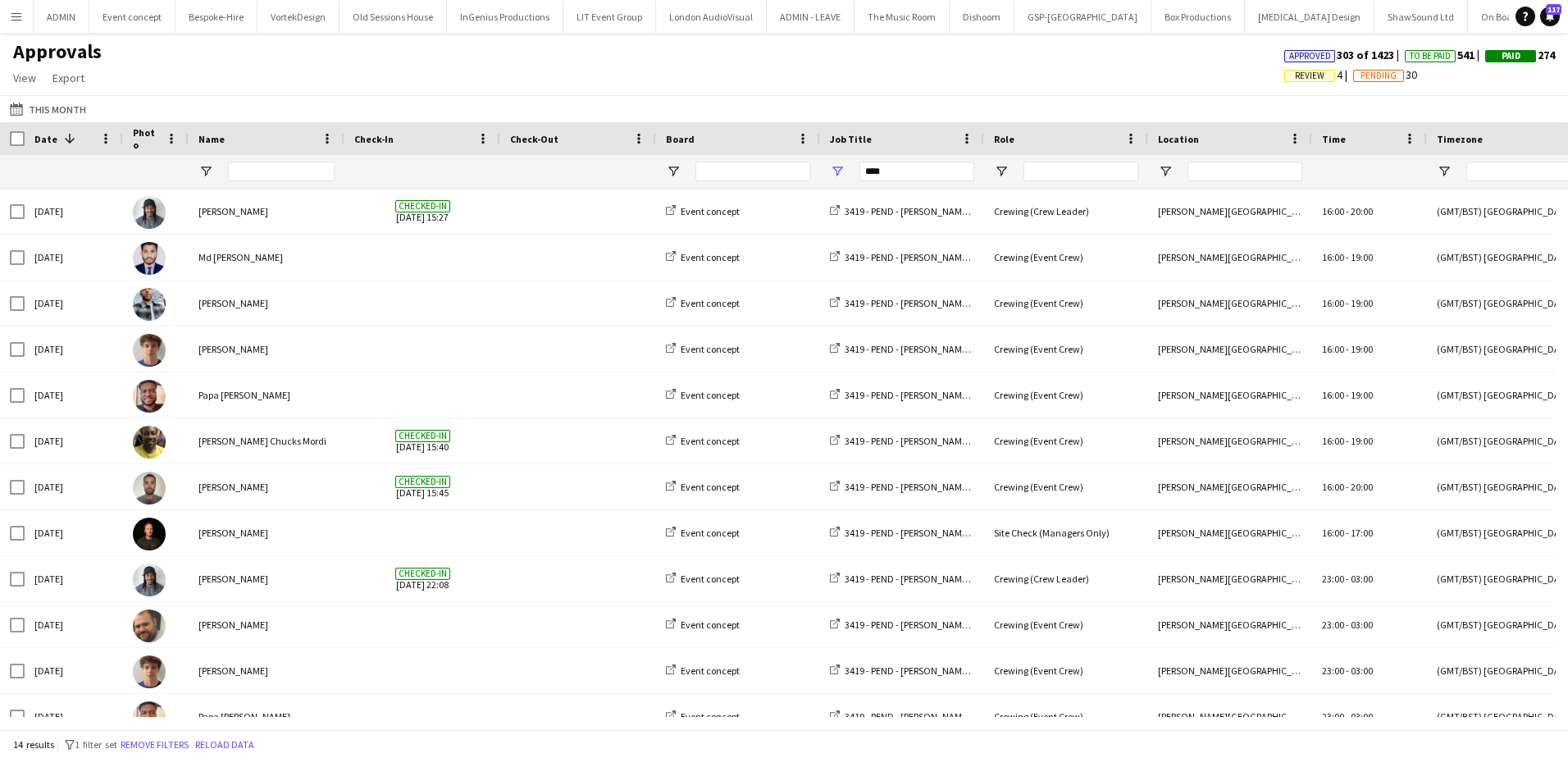
scroll to position [115, 0]
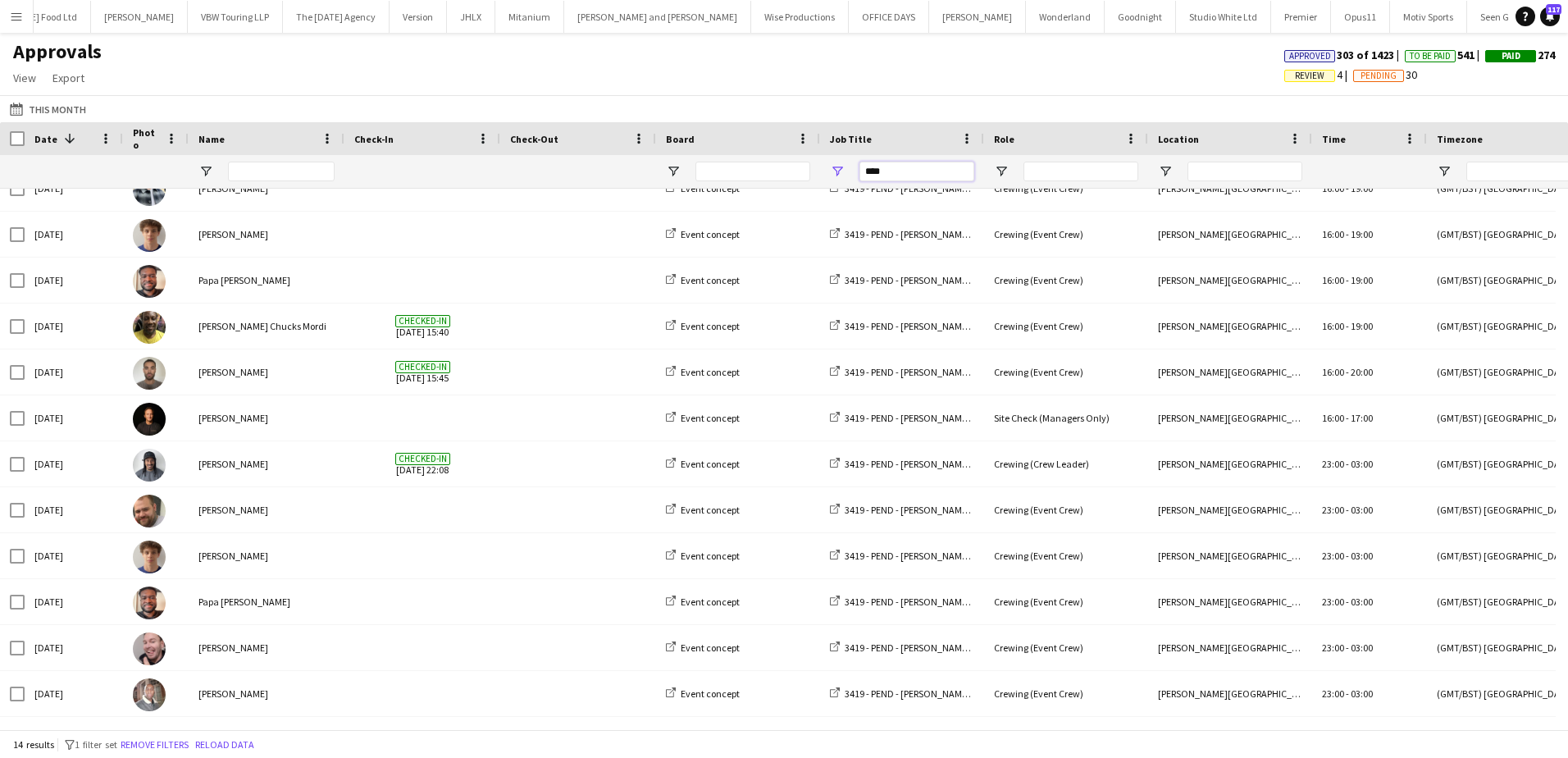
click at [892, 169] on input "****" at bounding box center [917, 171] width 115 height 20
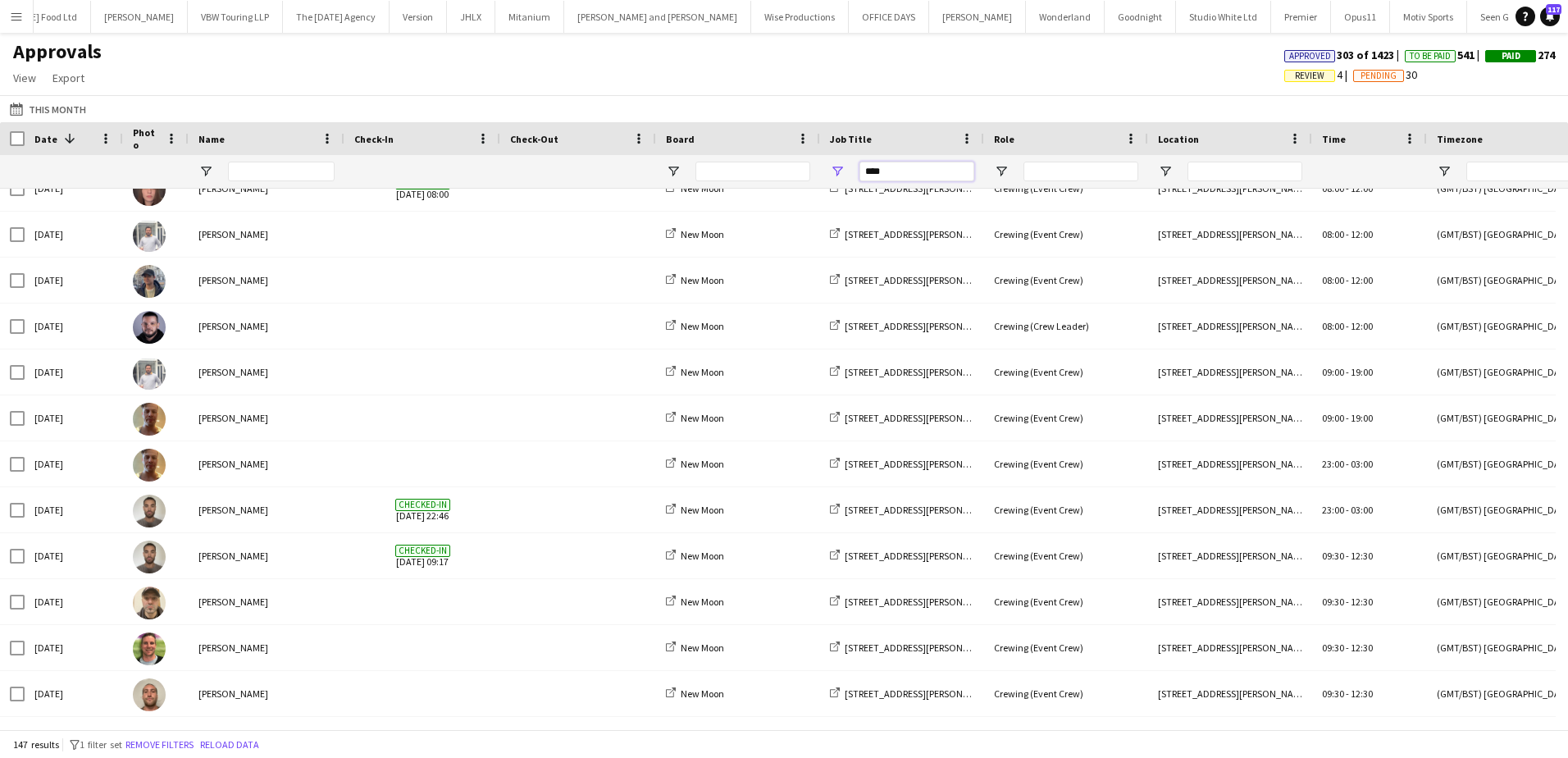
type input "****"
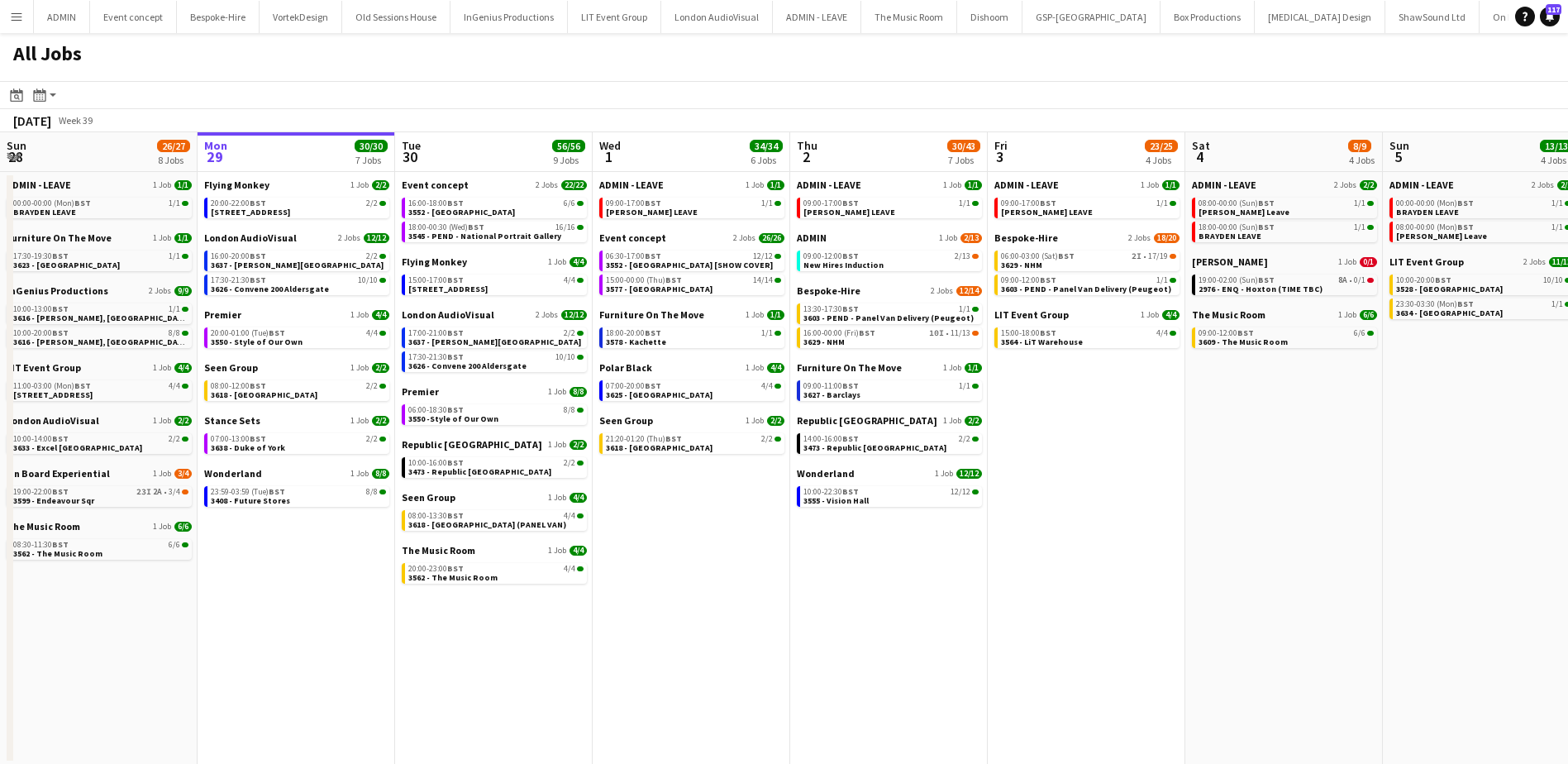
click at [15, 21] on app-icon "Menu" at bounding box center [16, 16] width 13 height 13
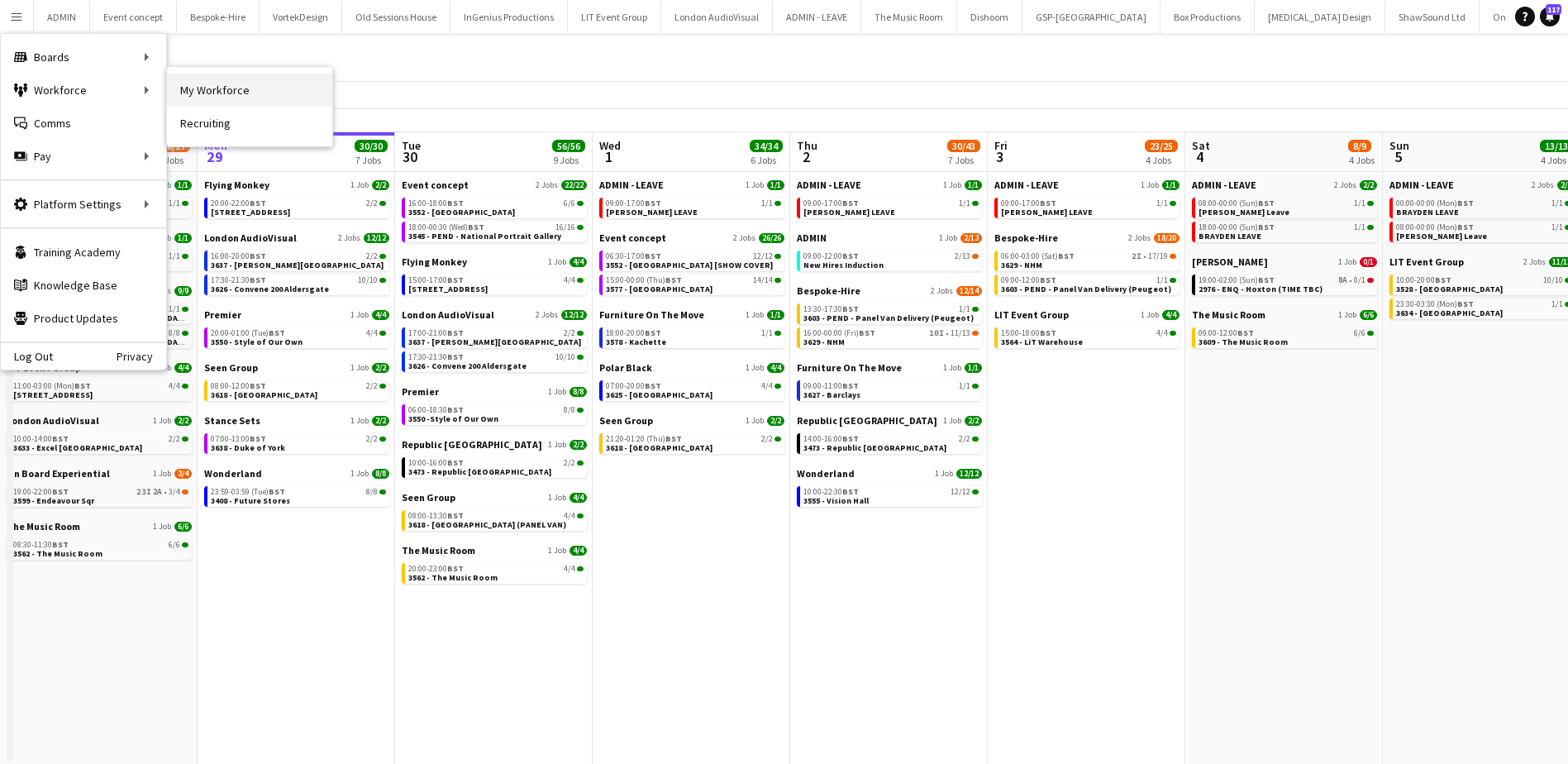
click at [247, 92] on link "My Workforce" at bounding box center [249, 90] width 165 height 33
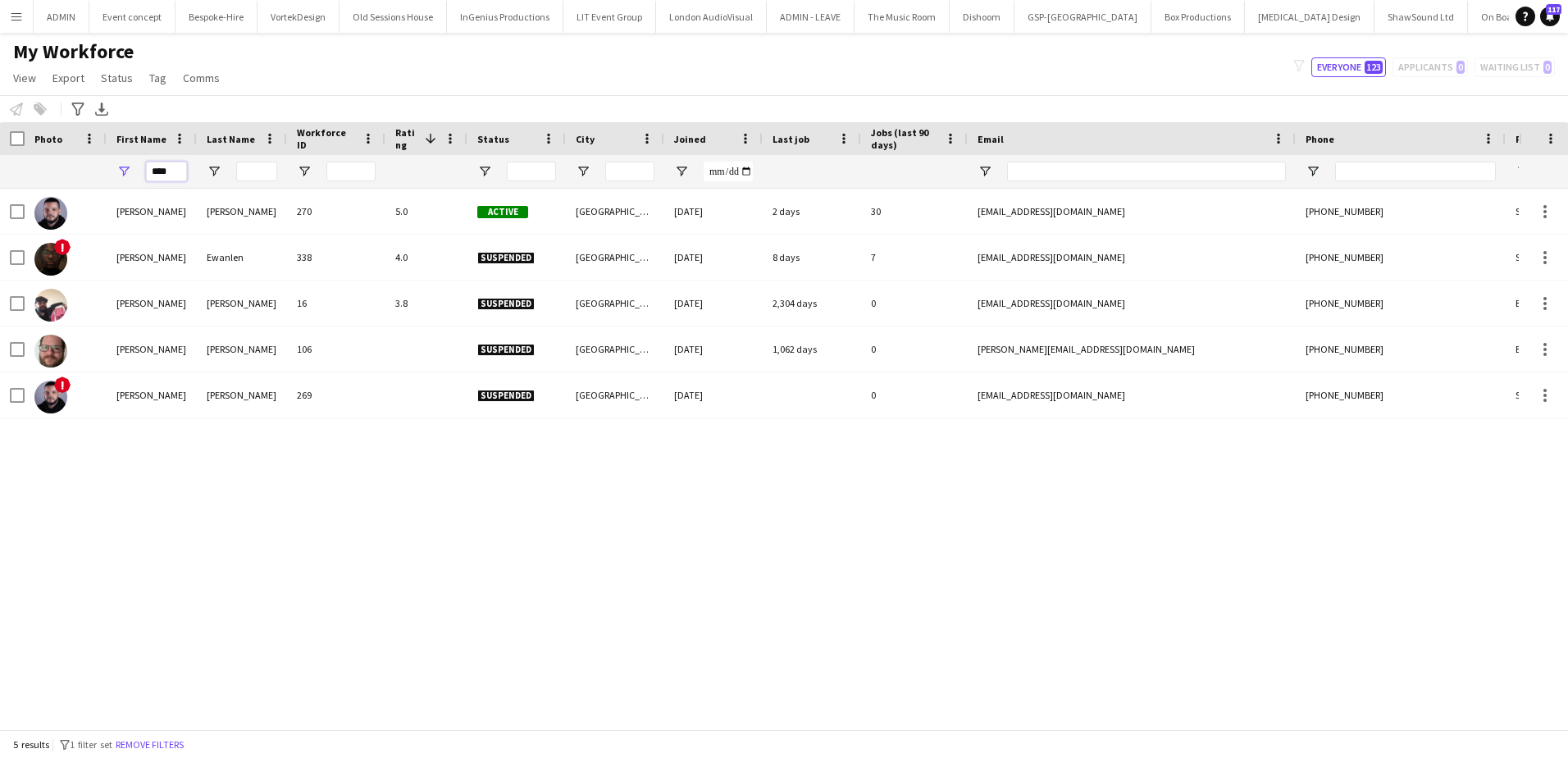
click at [155, 169] on input "****" at bounding box center [166, 171] width 41 height 20
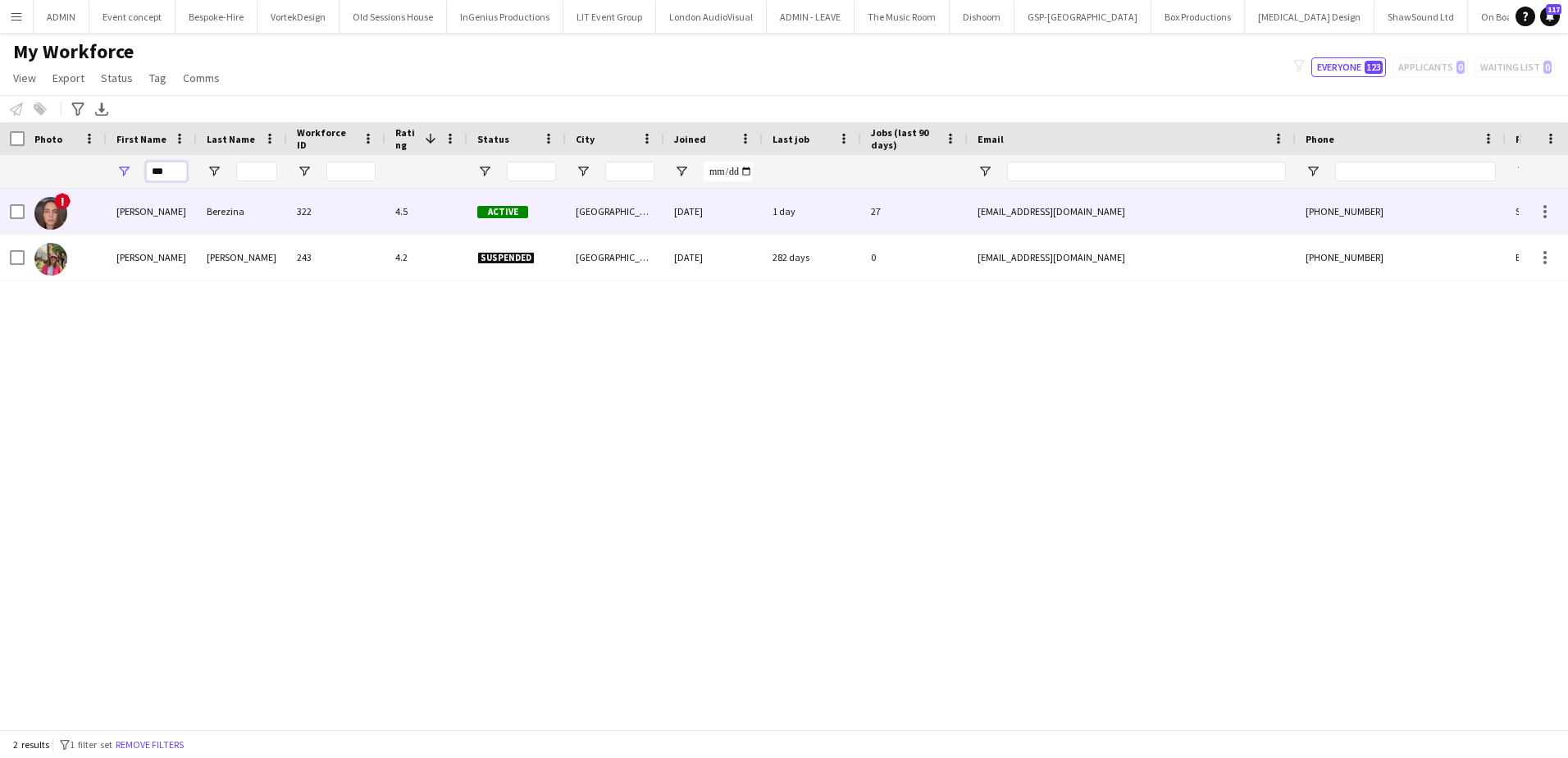
type input "***"
click at [176, 206] on div "Jekaterina" at bounding box center [151, 212] width 90 height 45
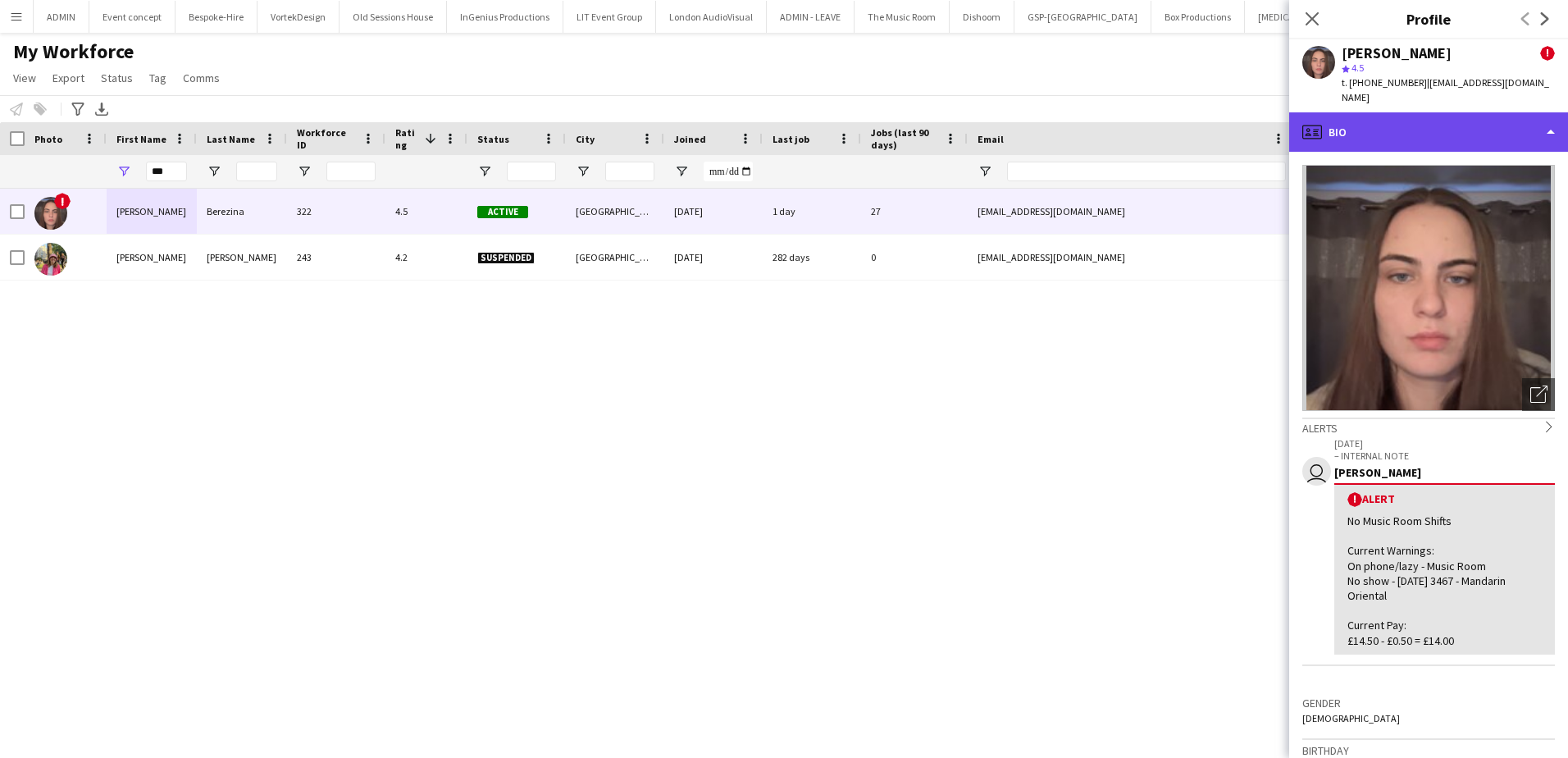
click at [1474, 114] on div "profile Bio" at bounding box center [1428, 132] width 278 height 39
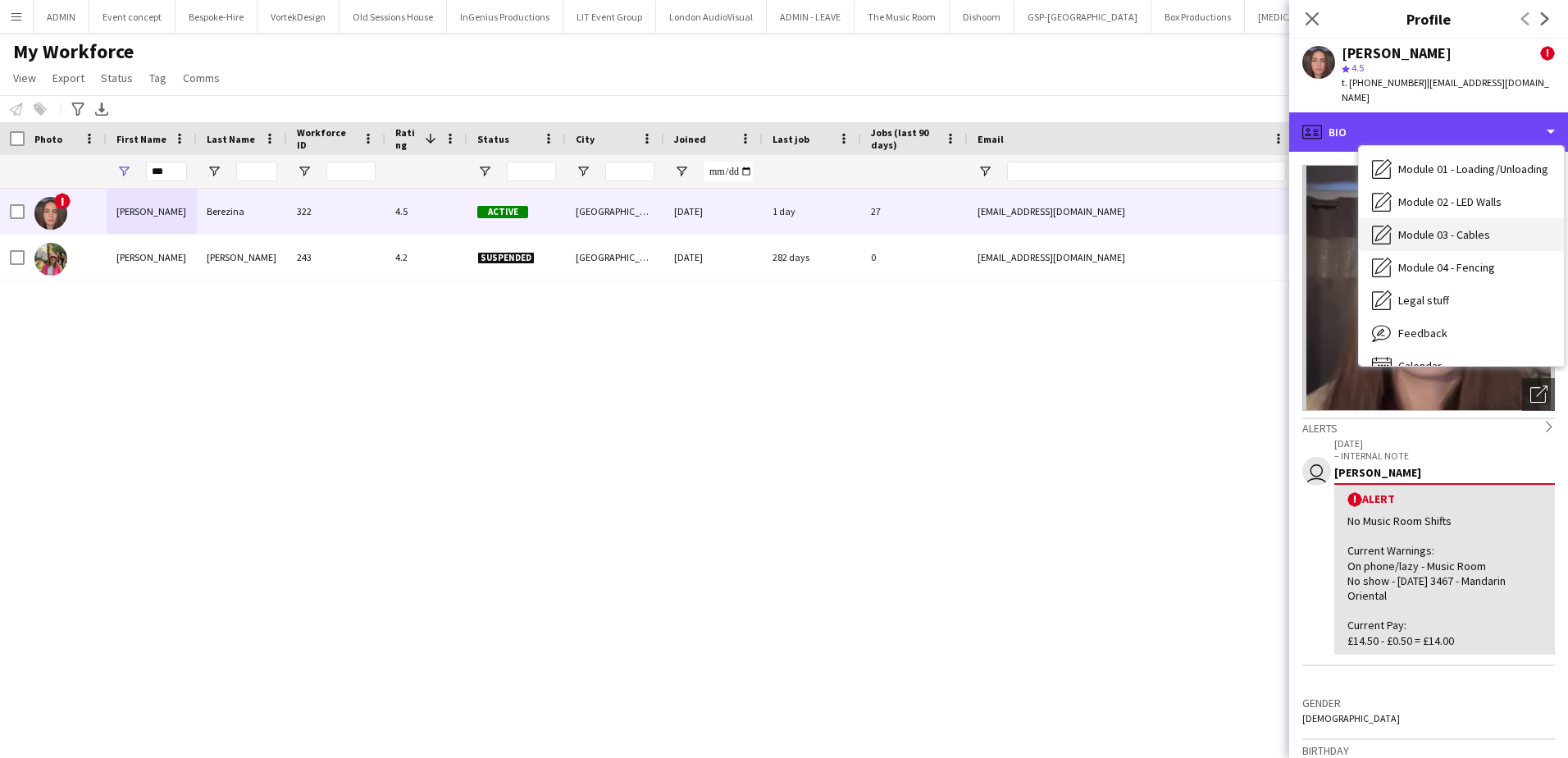
scroll to position [351, 0]
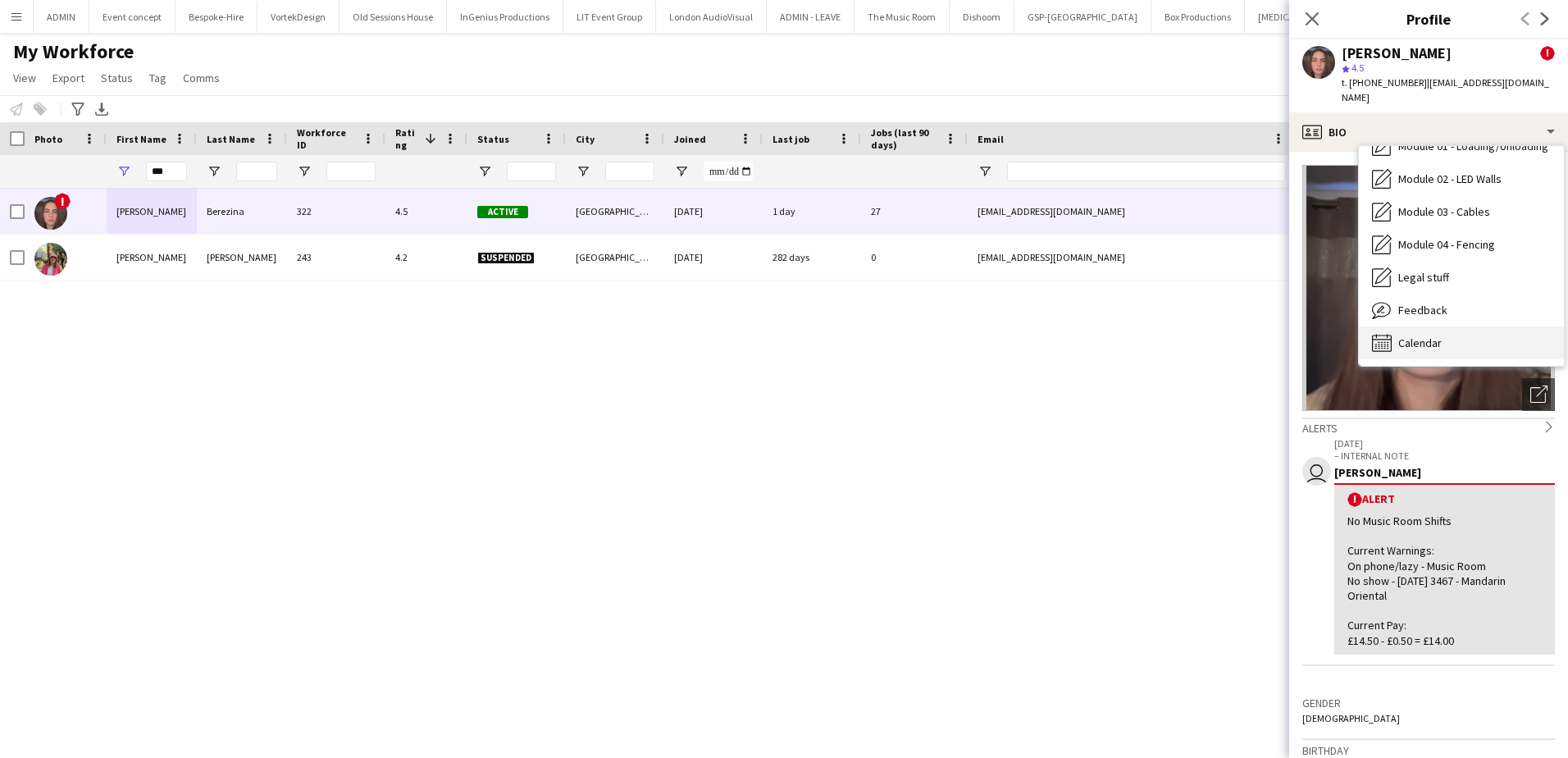
click at [1469, 326] on div "Calendar Calendar" at bounding box center [1462, 342] width 205 height 33
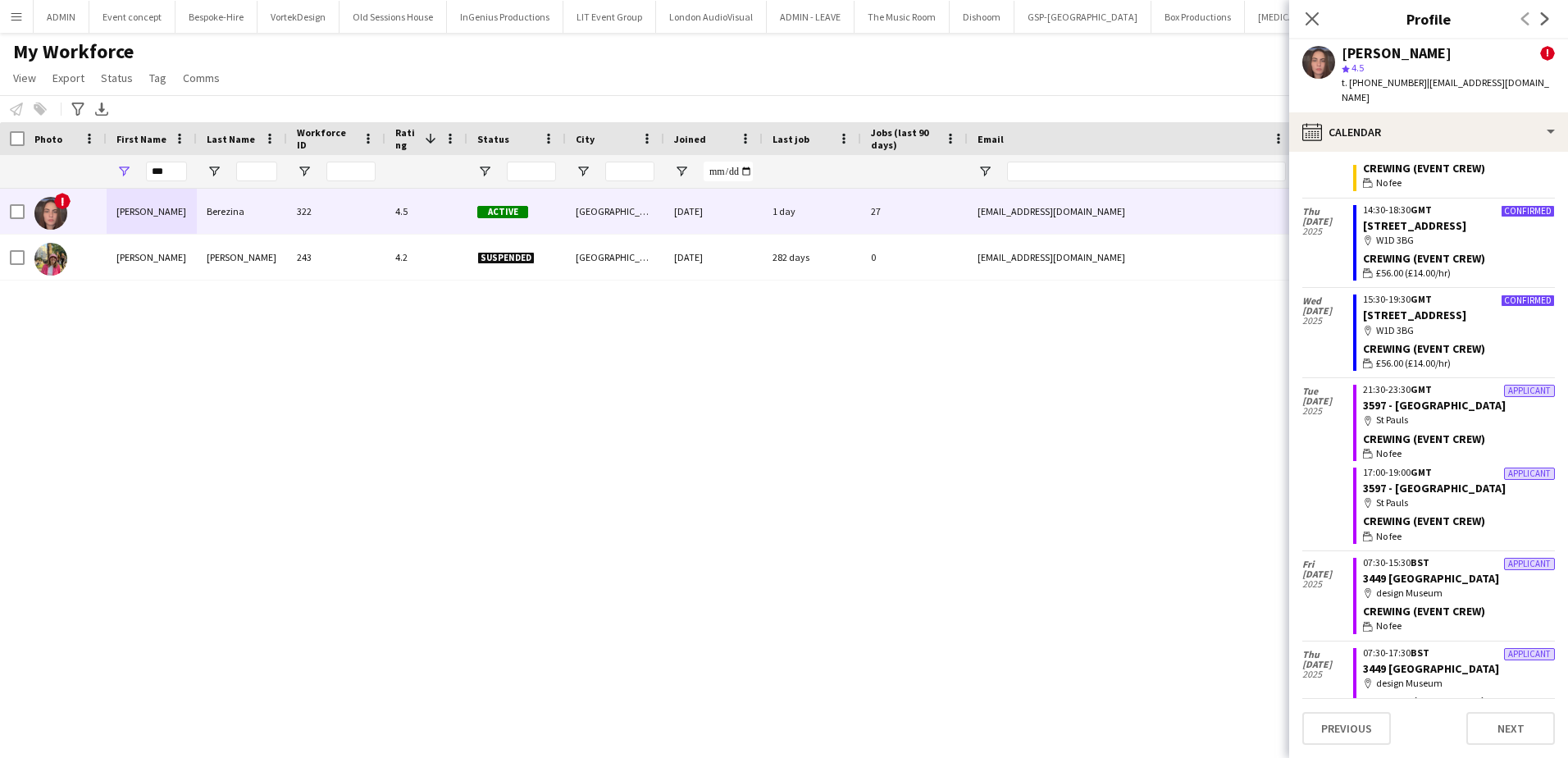
scroll to position [1230, 0]
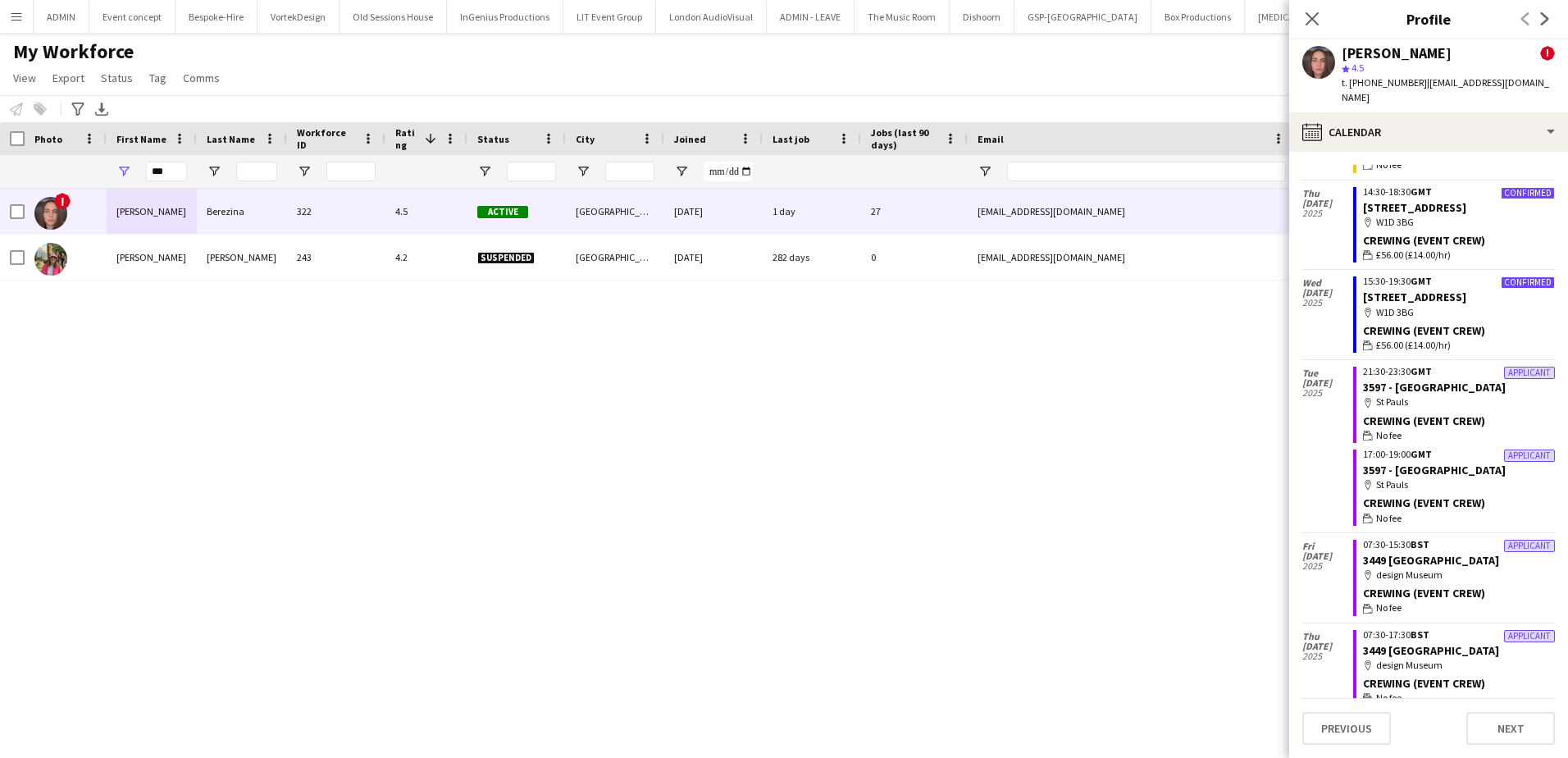
click at [1420, 229] on div "map-marker W1D 3BG" at bounding box center [1459, 222] width 192 height 15
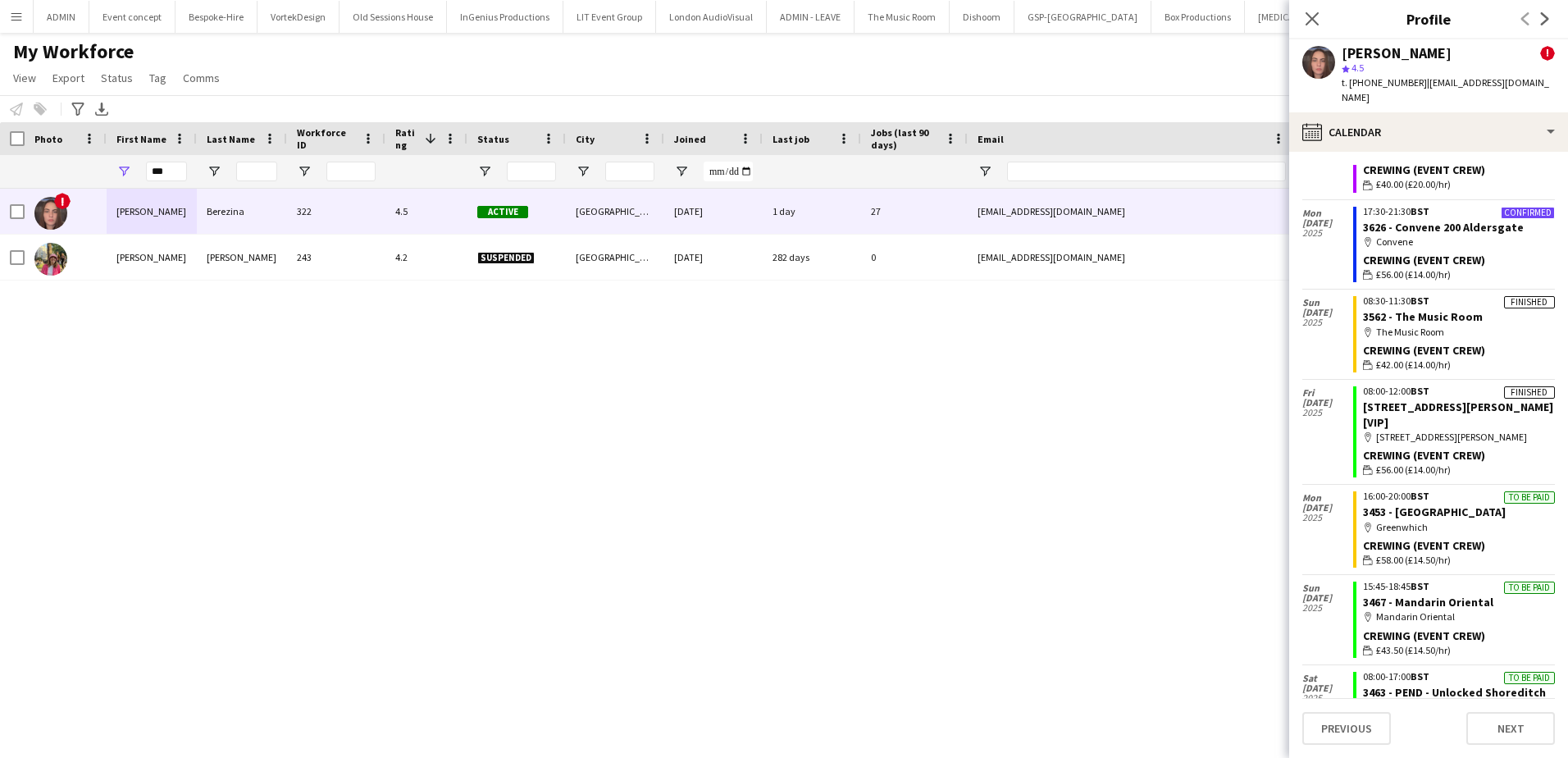
scroll to position [3279, 0]
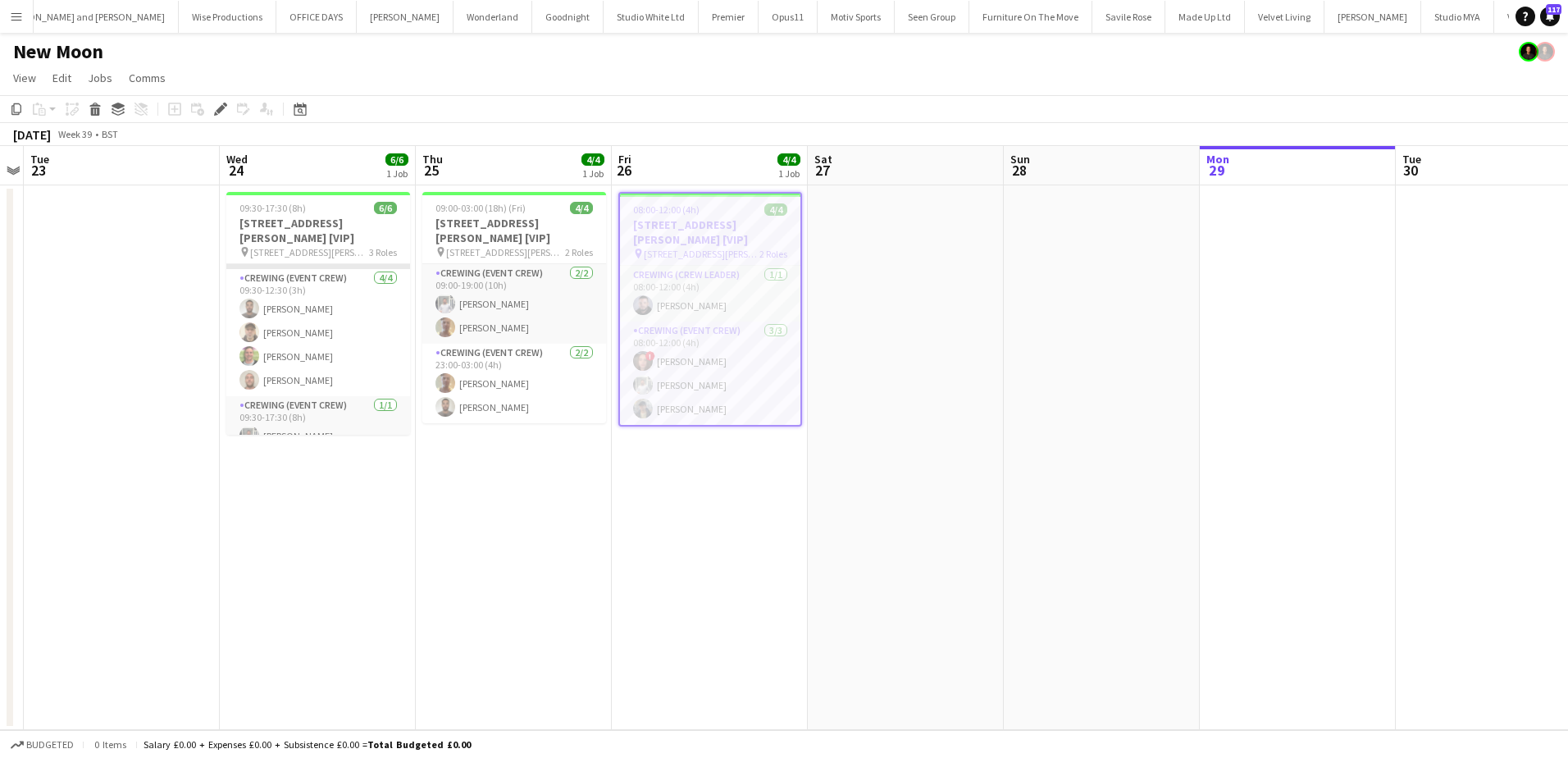
scroll to position [54, 0]
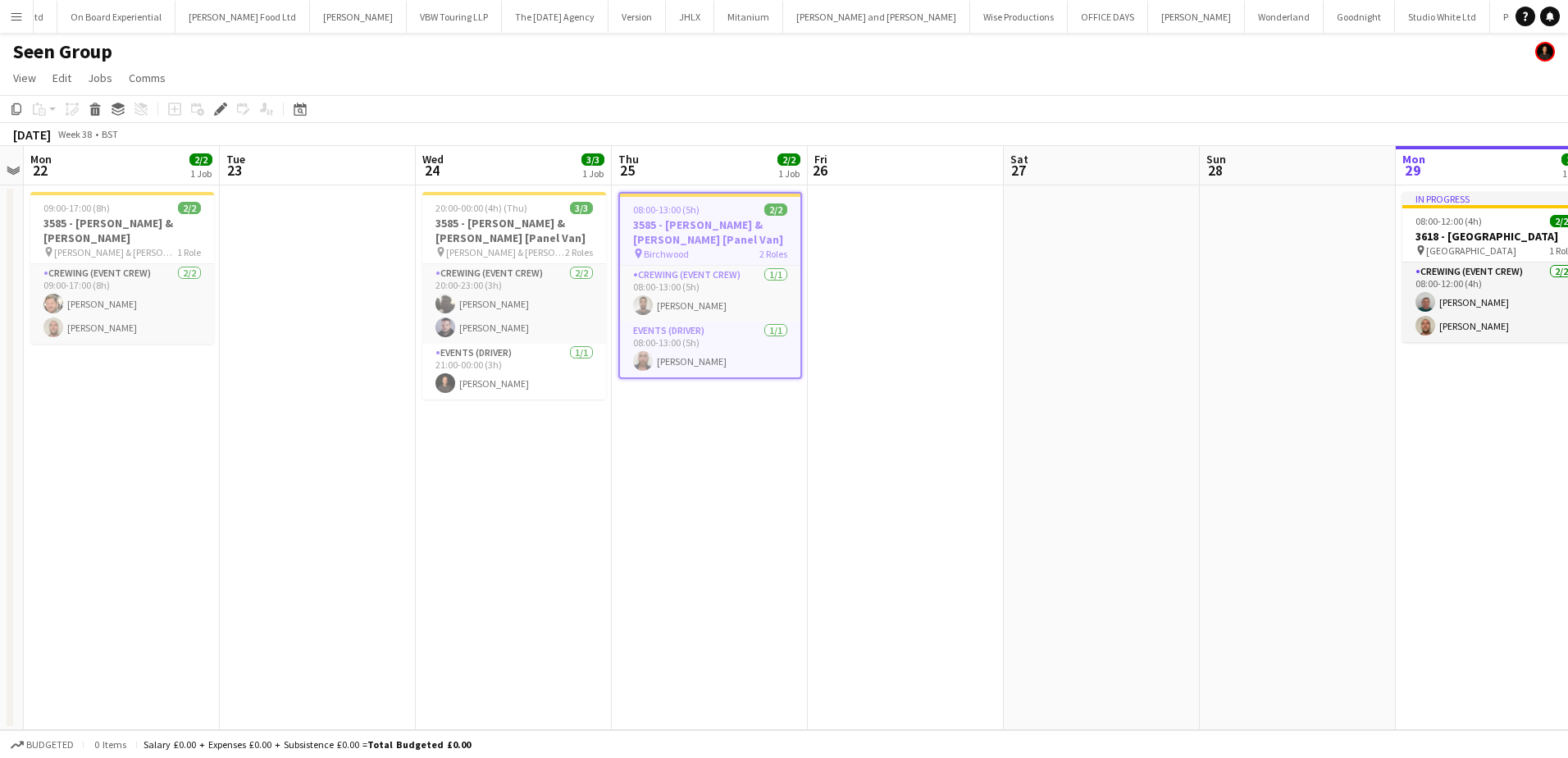
scroll to position [0, 1435]
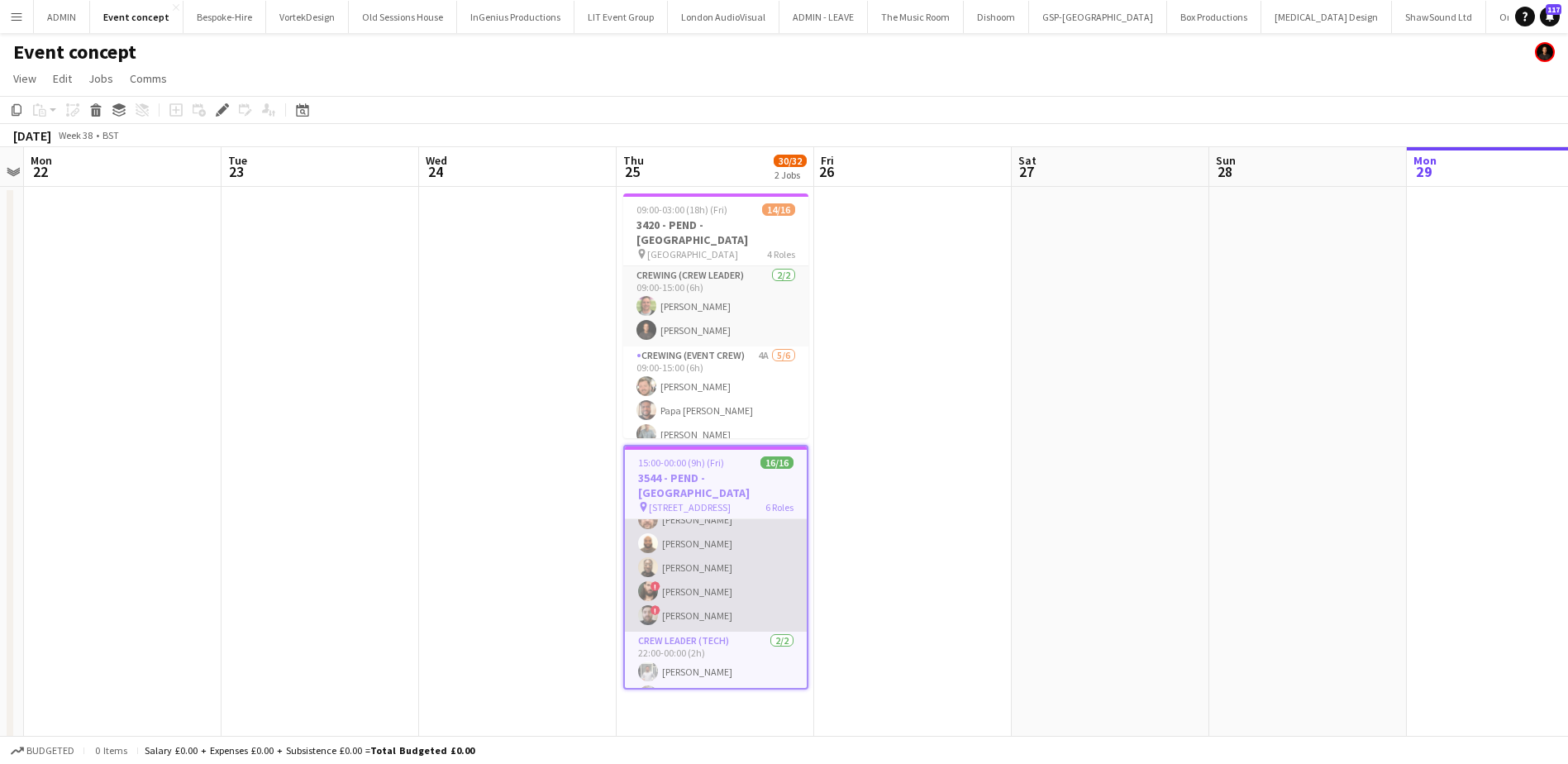
scroll to position [393, 0]
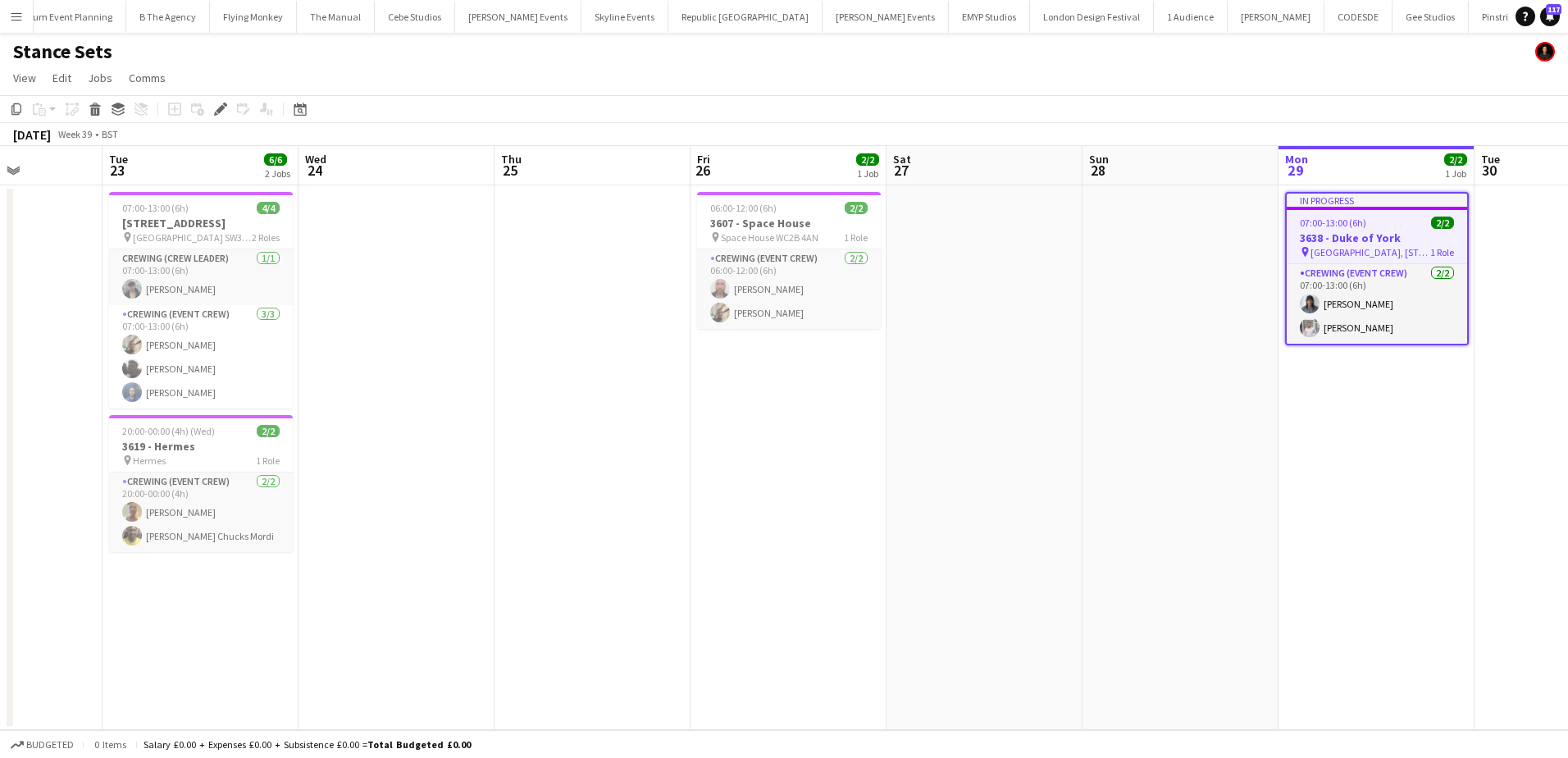
scroll to position [0, 424]
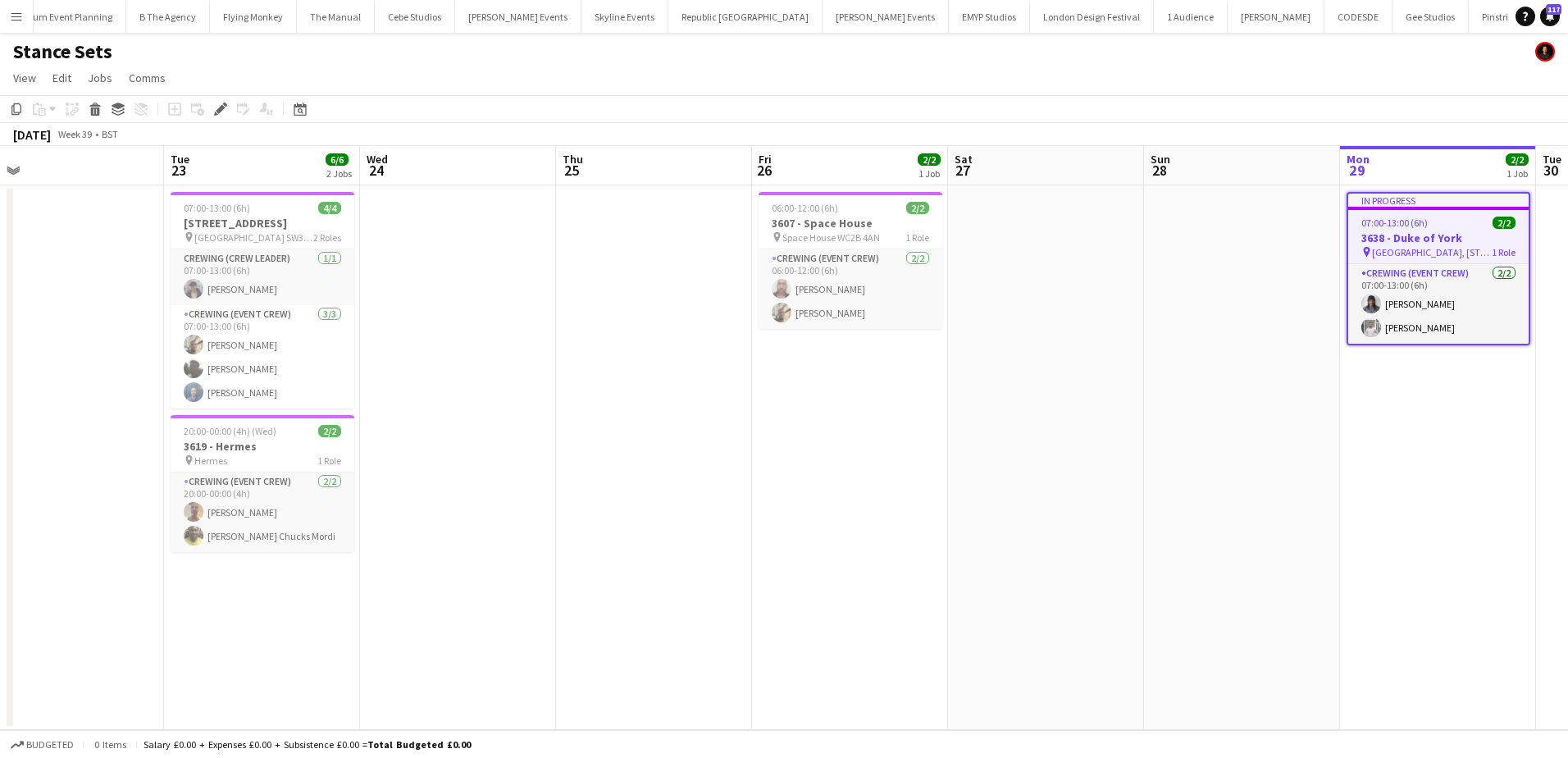
drag, startPoint x: 192, startPoint y: 261, endPoint x: 911, endPoint y: 334, distance: 722.7
click at [911, 334] on app-calendar-viewport "Sat 20 Sun 21 Mon 22 Tue 23 6/6 2 Jobs Wed 24 Thu 25 Fri 26 2/2 1 Job Sat 27 Su…" at bounding box center [784, 437] width 1568 height 584
click at [220, 453] on h3 "3619 - Hermes" at bounding box center [261, 446] width 183 height 15
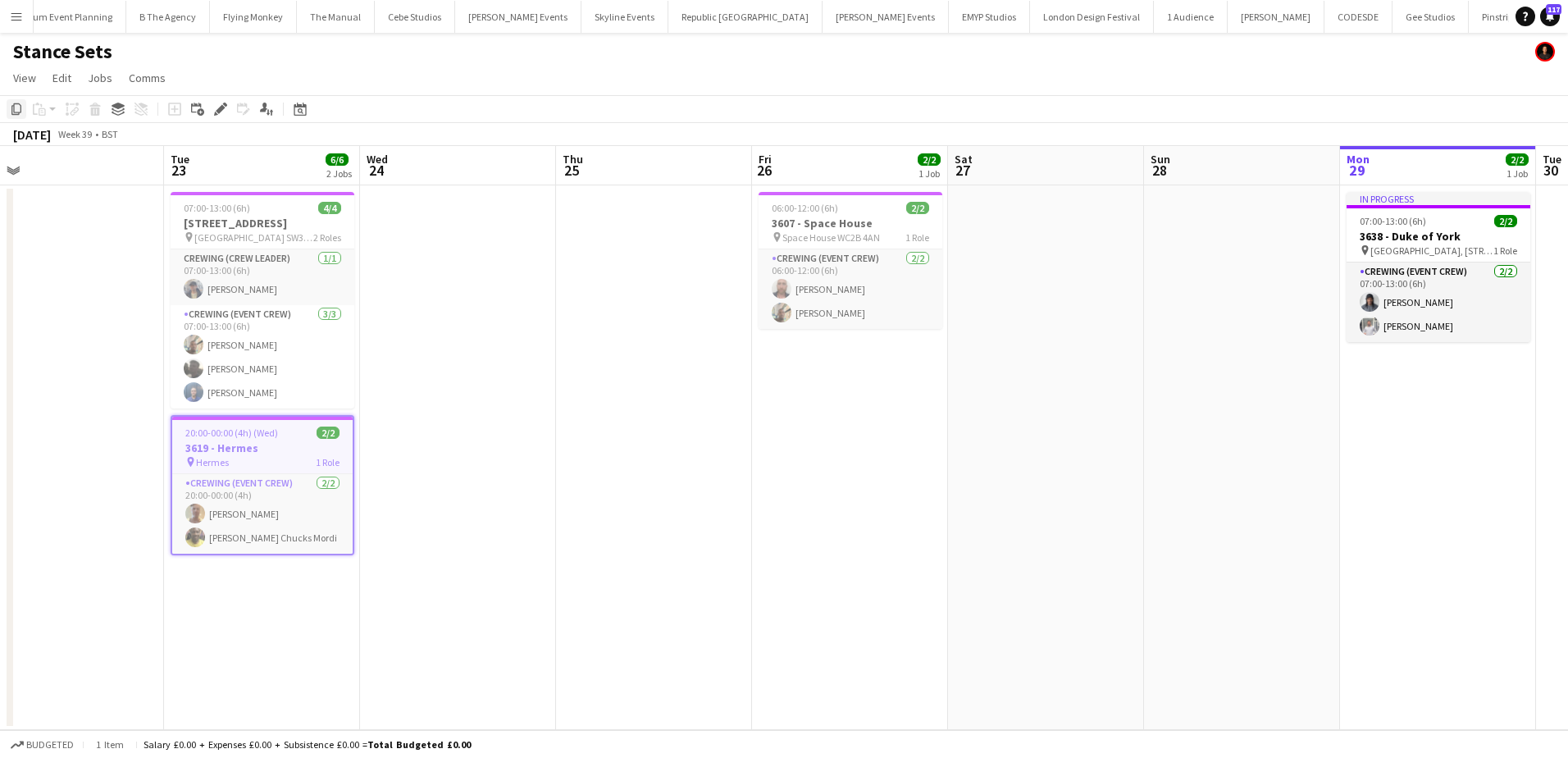
click at [16, 108] on icon "Copy" at bounding box center [16, 109] width 13 height 13
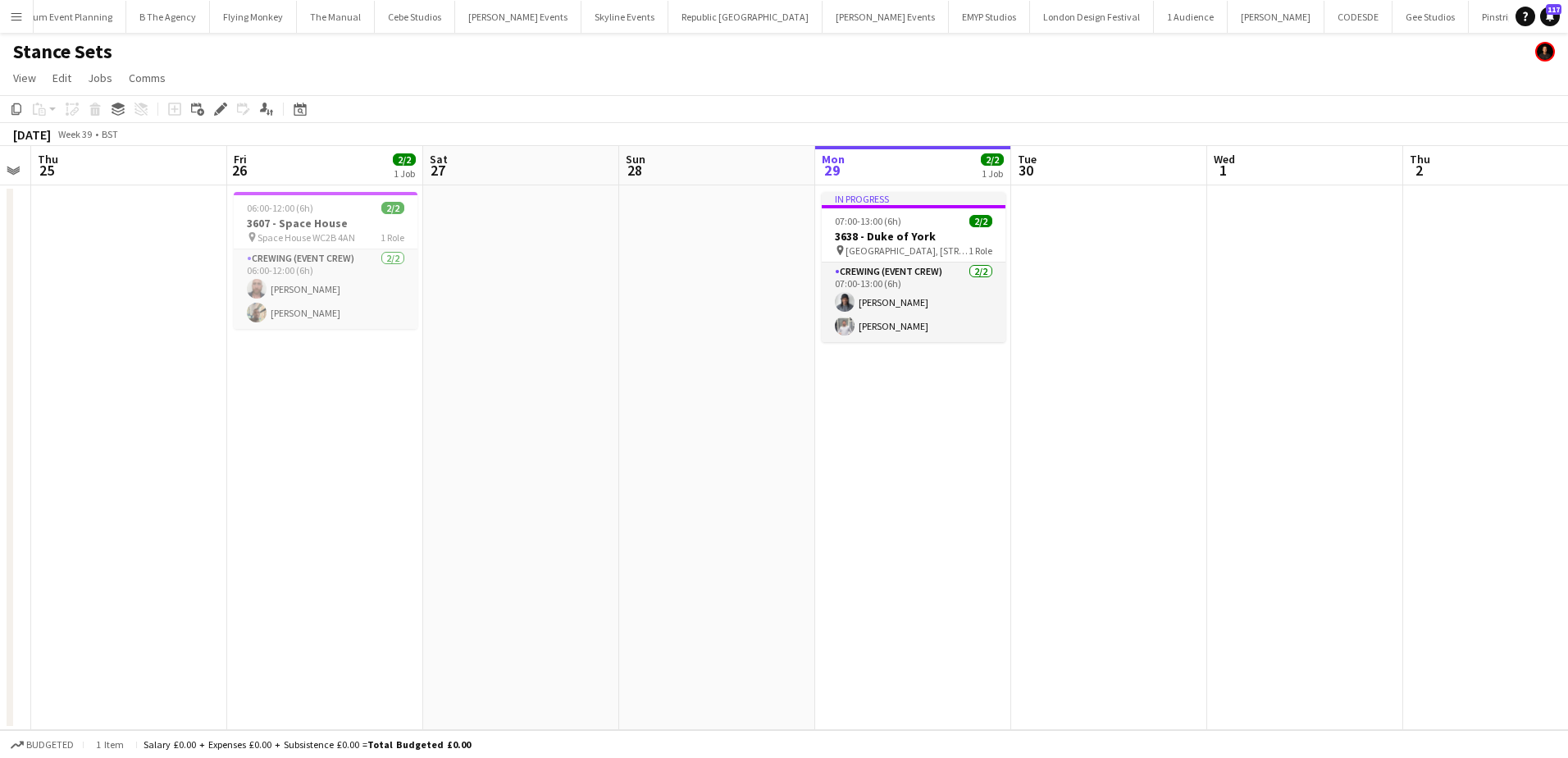
scroll to position [0, 592]
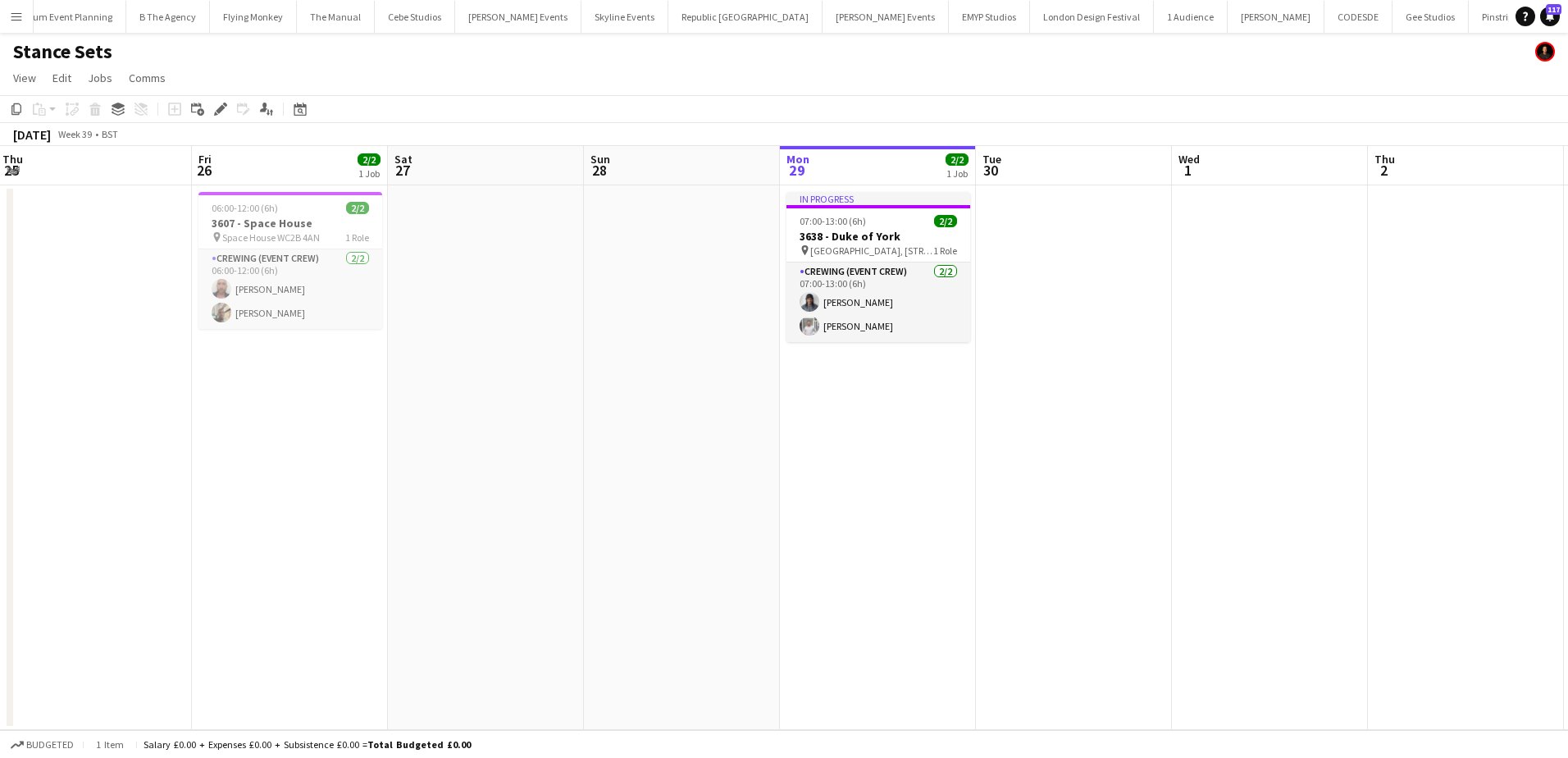
drag, startPoint x: 1280, startPoint y: 592, endPoint x: 720, endPoint y: 537, distance: 562.7
click at [720, 537] on app-calendar-viewport "Mon 22 Tue 23 6/6 2 Jobs Wed 24 Thu 25 Fri 26 2/2 1 Job Sat 27 Sun 28 Mon 29 2/…" at bounding box center [784, 437] width 1568 height 584
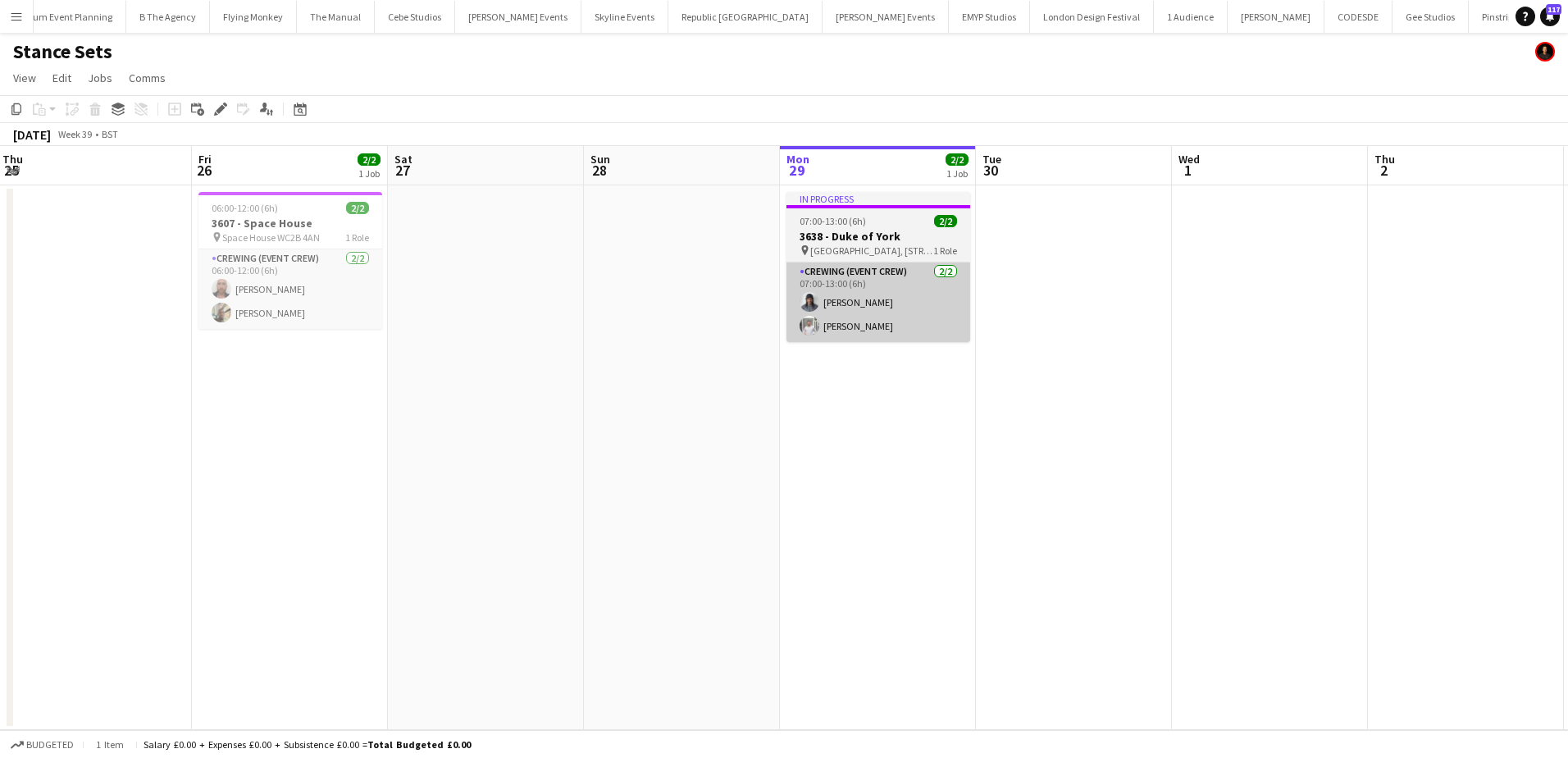
drag, startPoint x: 1051, startPoint y: 302, endPoint x: 898, endPoint y: 285, distance: 153.9
click at [1051, 300] on app-date-cell at bounding box center [1073, 457] width 196 height 545
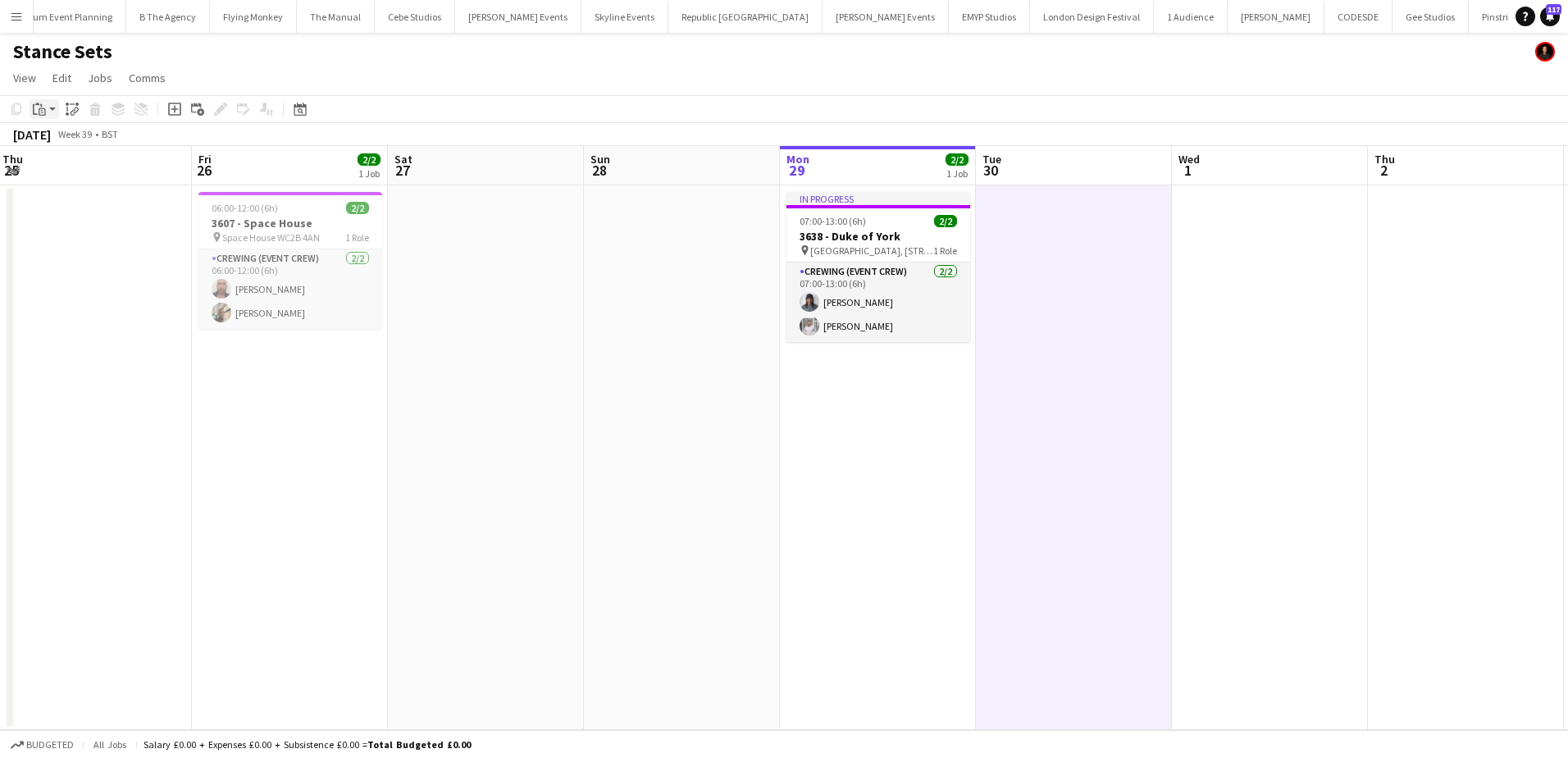
click at [37, 111] on icon "Paste" at bounding box center [40, 109] width 13 height 13
click at [78, 144] on link "Paste Ctrl+V" at bounding box center [120, 140] width 154 height 15
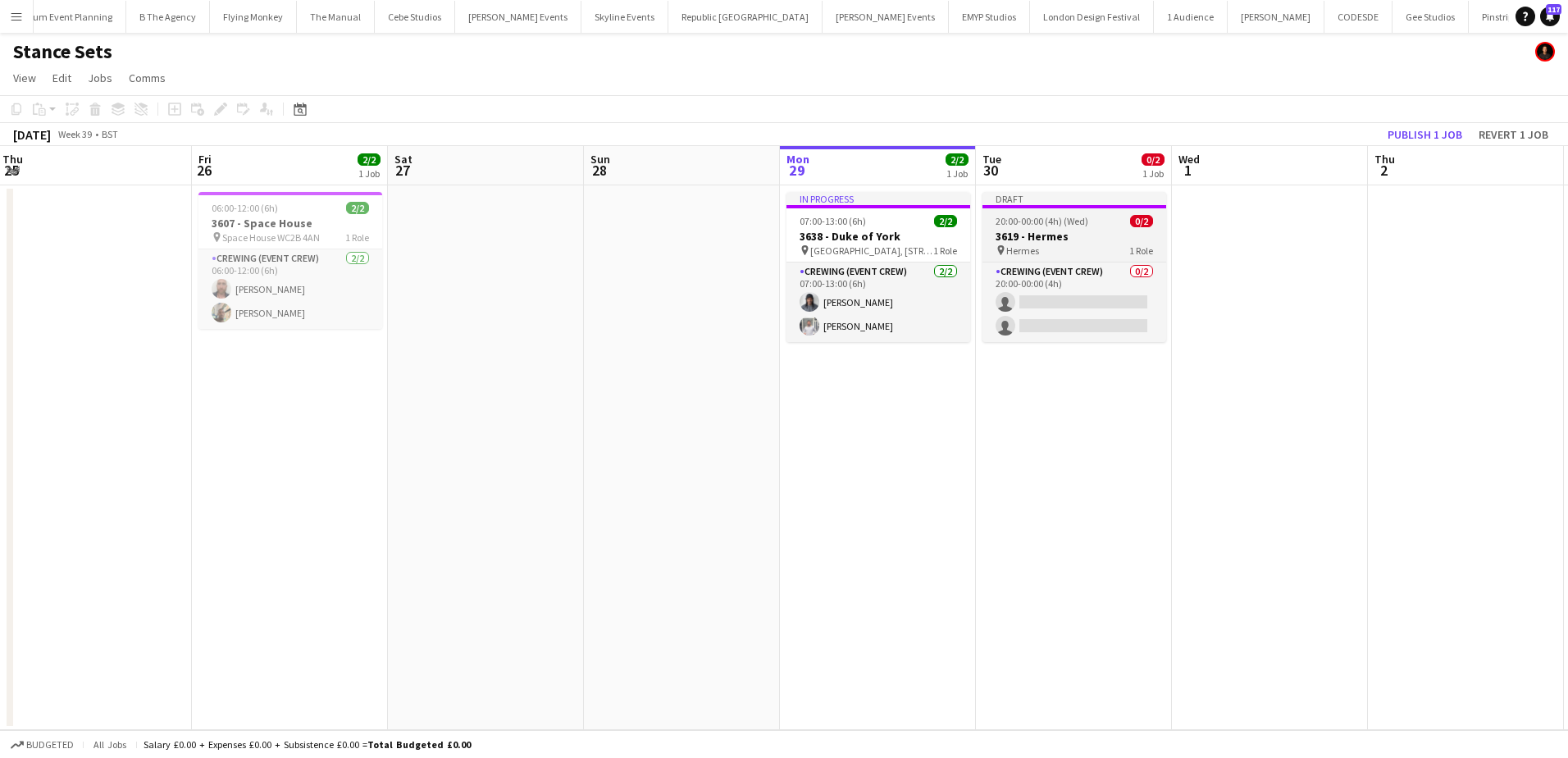
click at [1065, 229] on h3 "3619 - Hermes" at bounding box center [1073, 236] width 183 height 15
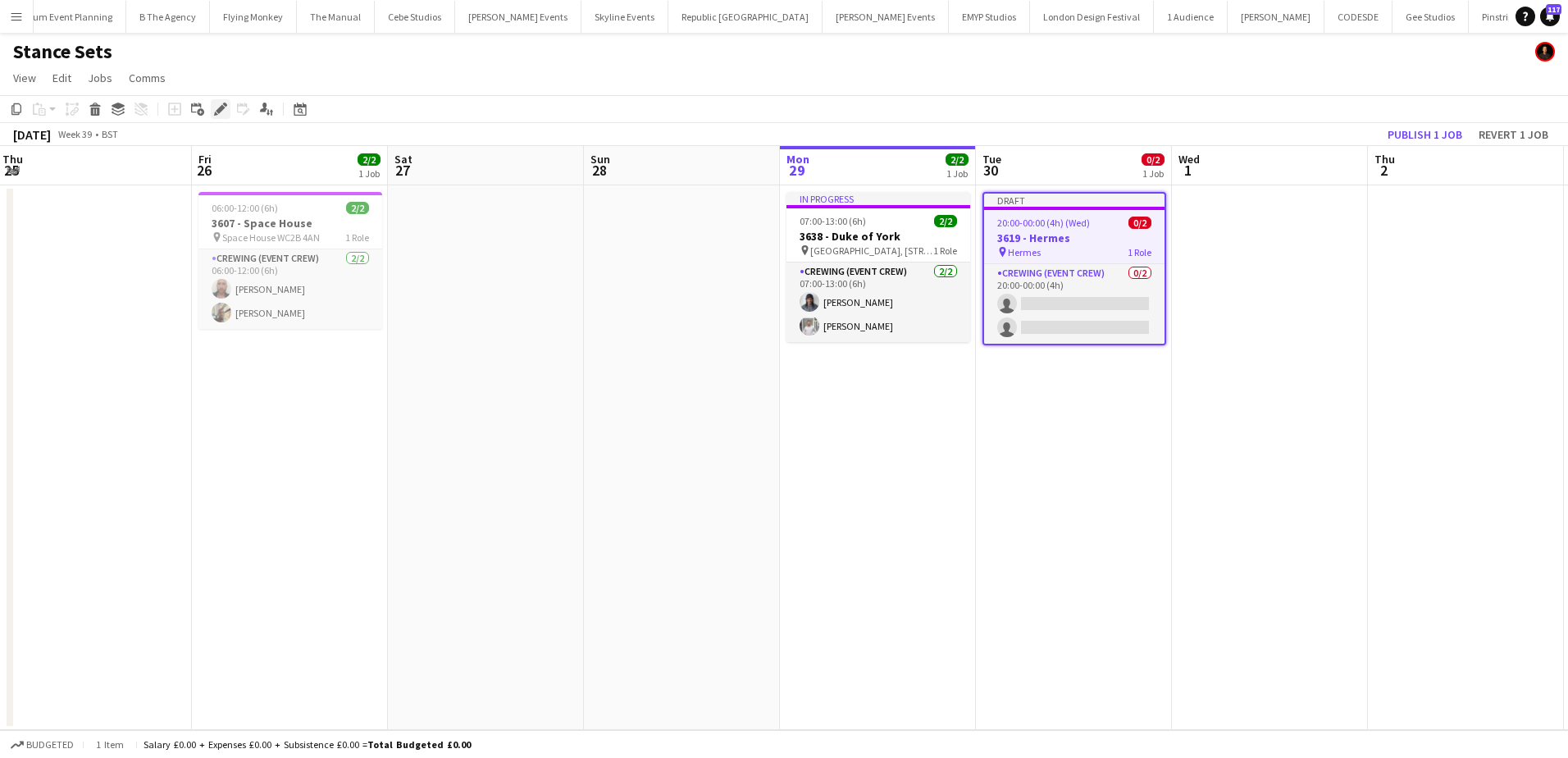
click at [224, 113] on icon "Edit" at bounding box center [221, 109] width 13 height 13
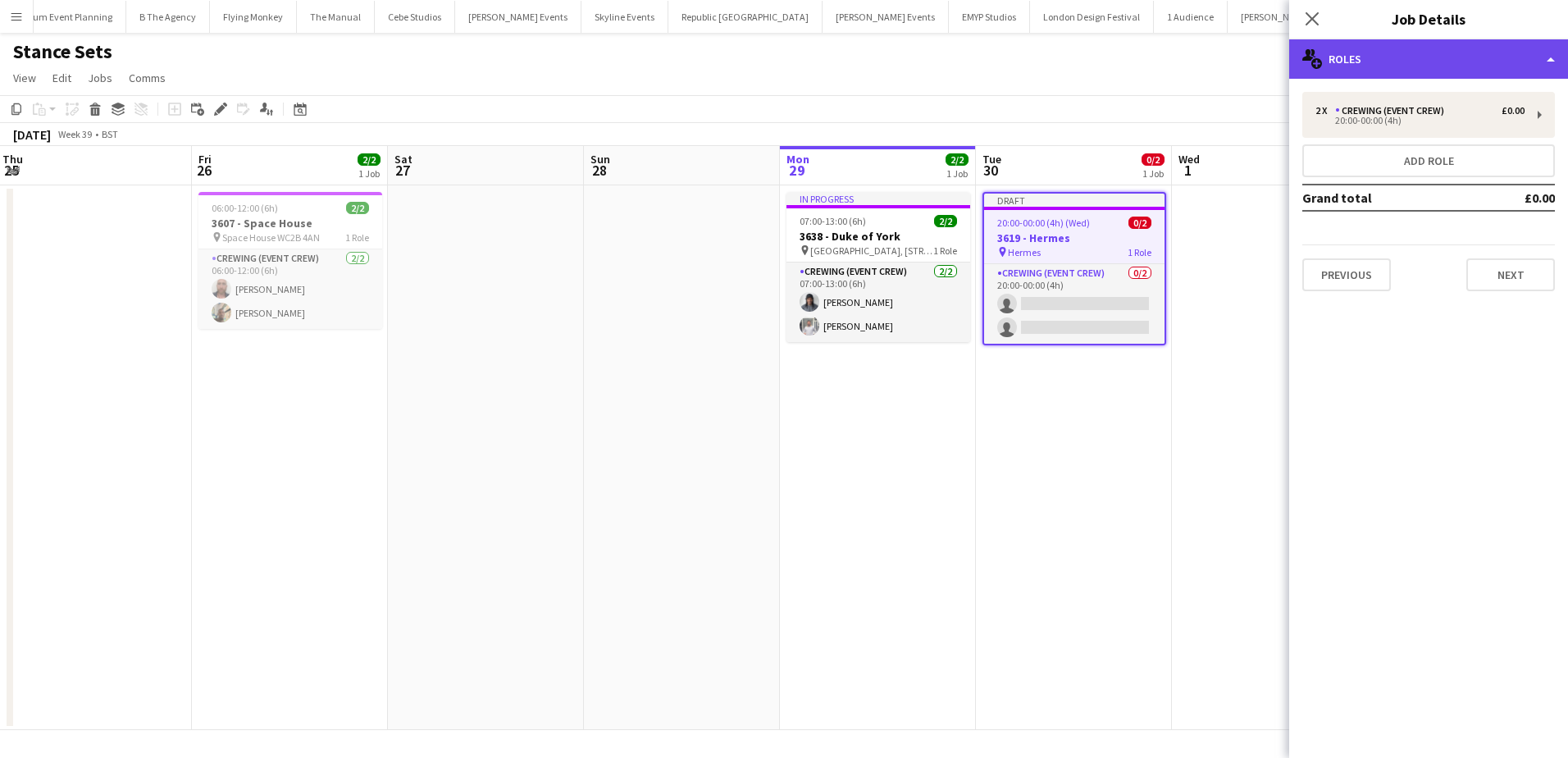
click at [1438, 67] on div "multiple-users-add Roles" at bounding box center [1428, 59] width 278 height 39
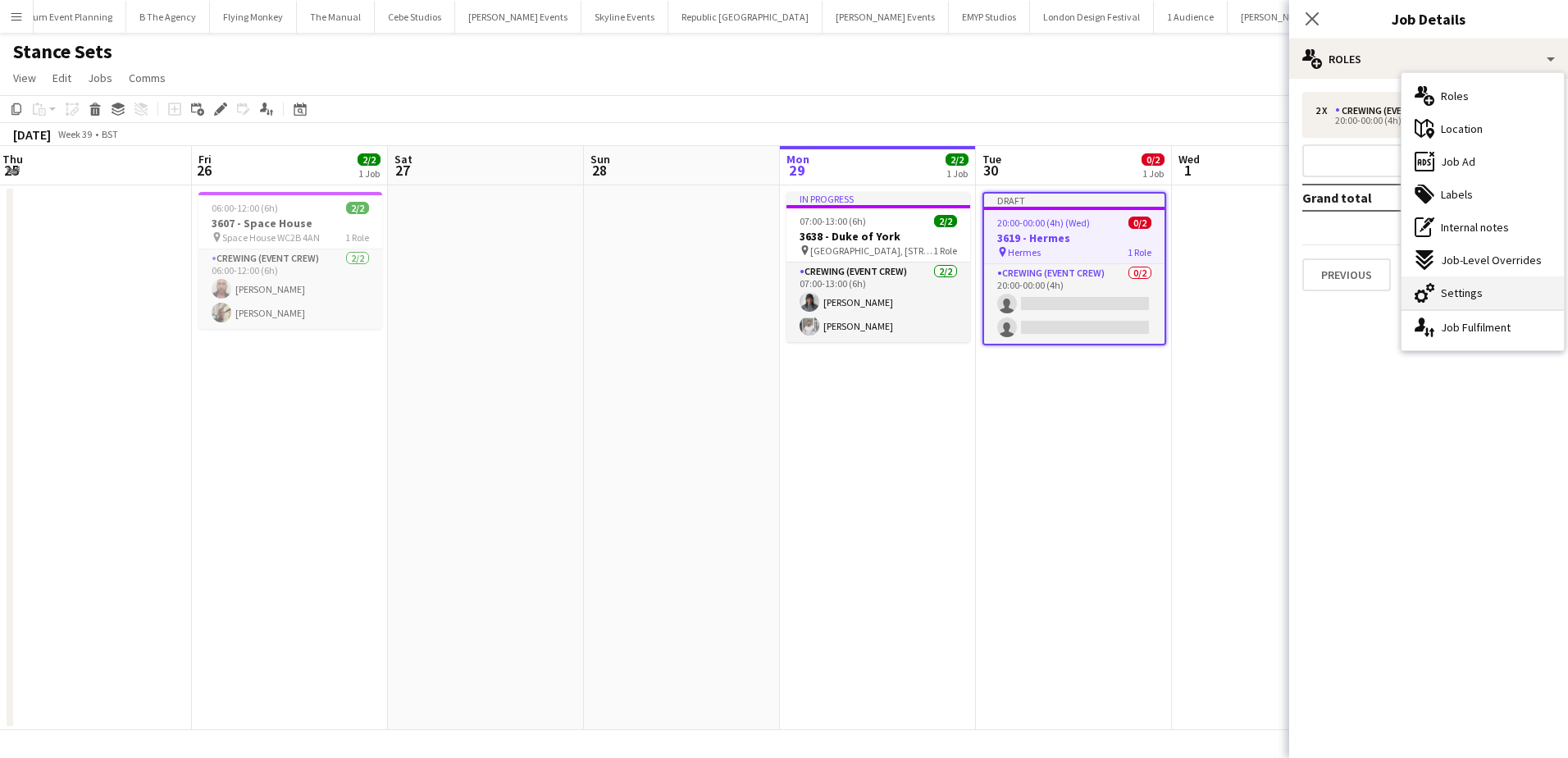
click at [1443, 291] on span "Settings" at bounding box center [1462, 292] width 41 height 15
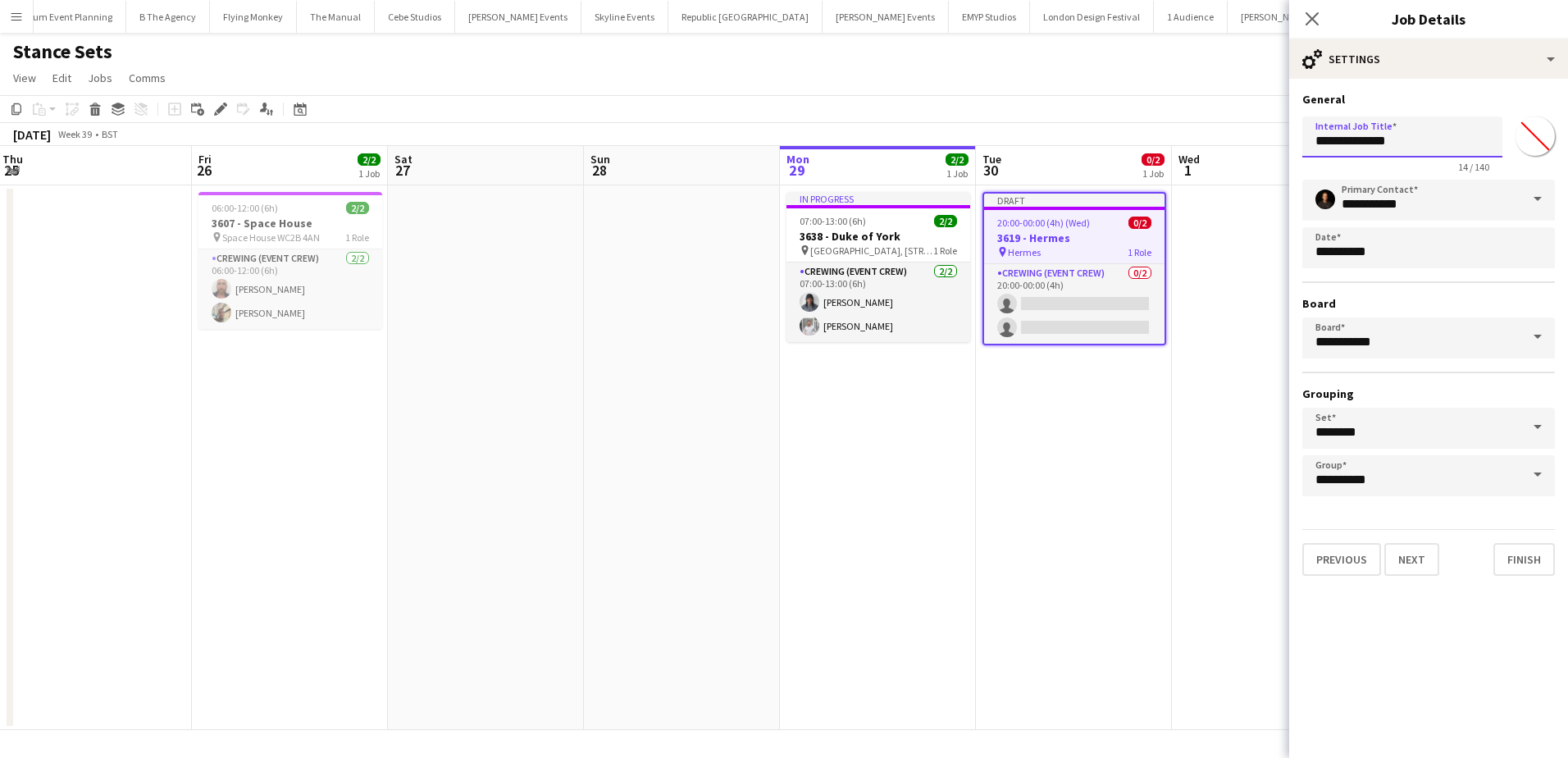
click at [1326, 143] on input "**********" at bounding box center [1402, 137] width 200 height 41
type input "**********"
click at [1403, 553] on button "Next" at bounding box center [1412, 559] width 55 height 33
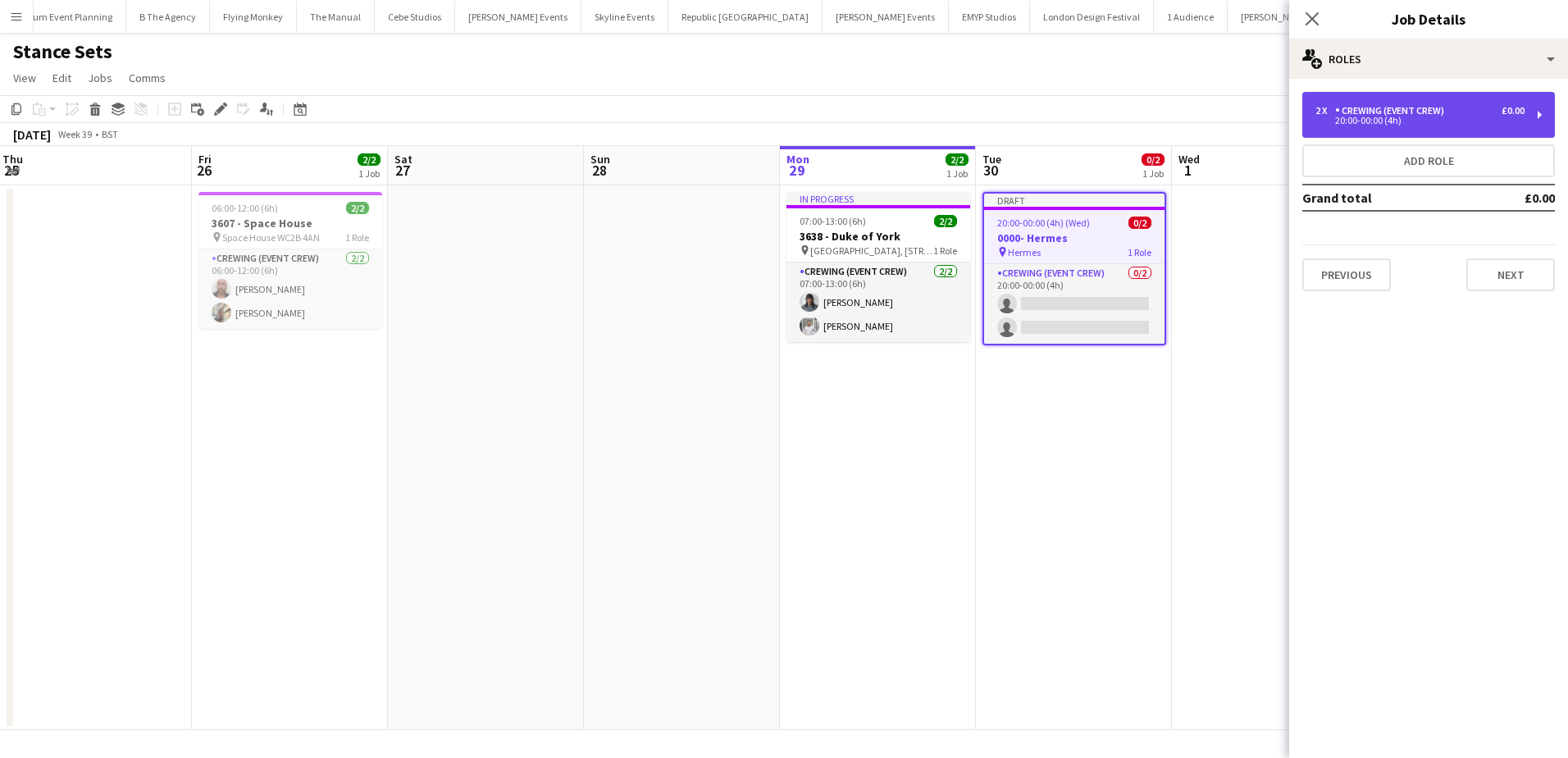
click at [1384, 110] on div "Crewing (Event Crew)" at bounding box center [1392, 111] width 116 height 11
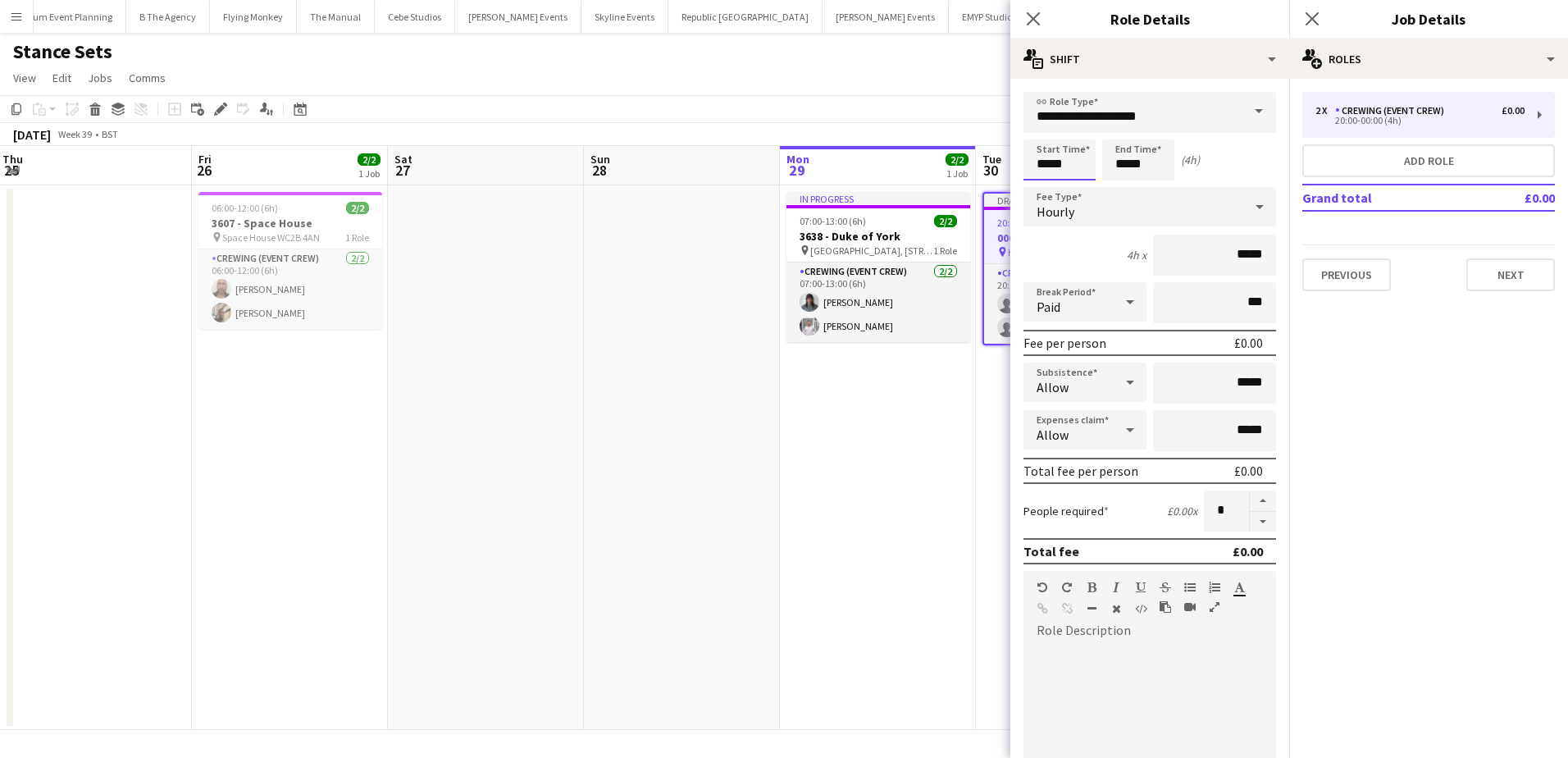
click at [1039, 171] on input "*****" at bounding box center [1059, 160] width 72 height 41
click at [1039, 182] on div at bounding box center [1042, 188] width 33 height 16
click at [1071, 182] on div at bounding box center [1075, 188] width 33 height 16
type input "*****"
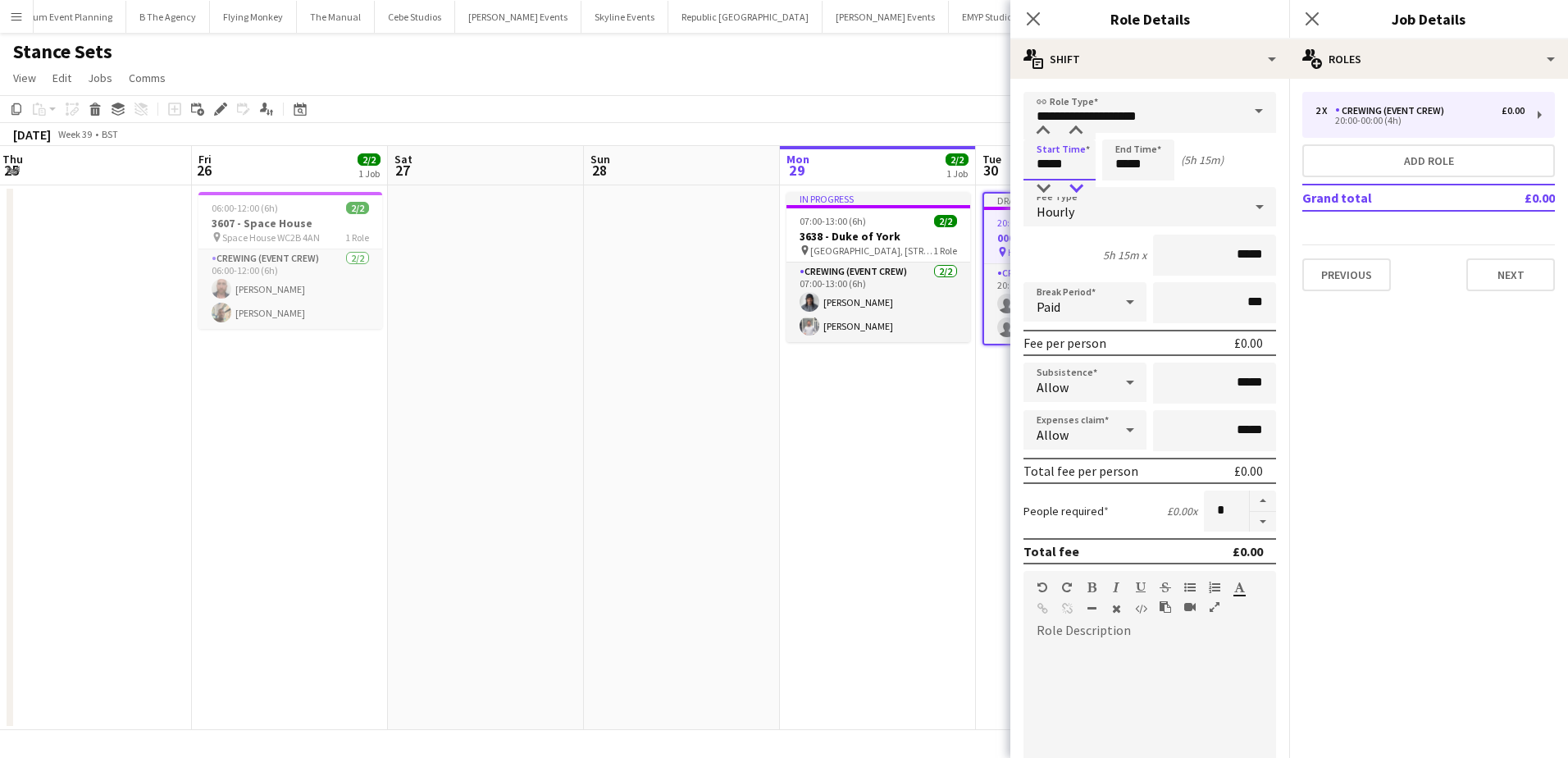
click at [1071, 182] on div at bounding box center [1075, 188] width 33 height 16
click at [1120, 168] on input "*****" at bounding box center [1138, 160] width 72 height 41
click at [1122, 184] on div at bounding box center [1121, 188] width 33 height 16
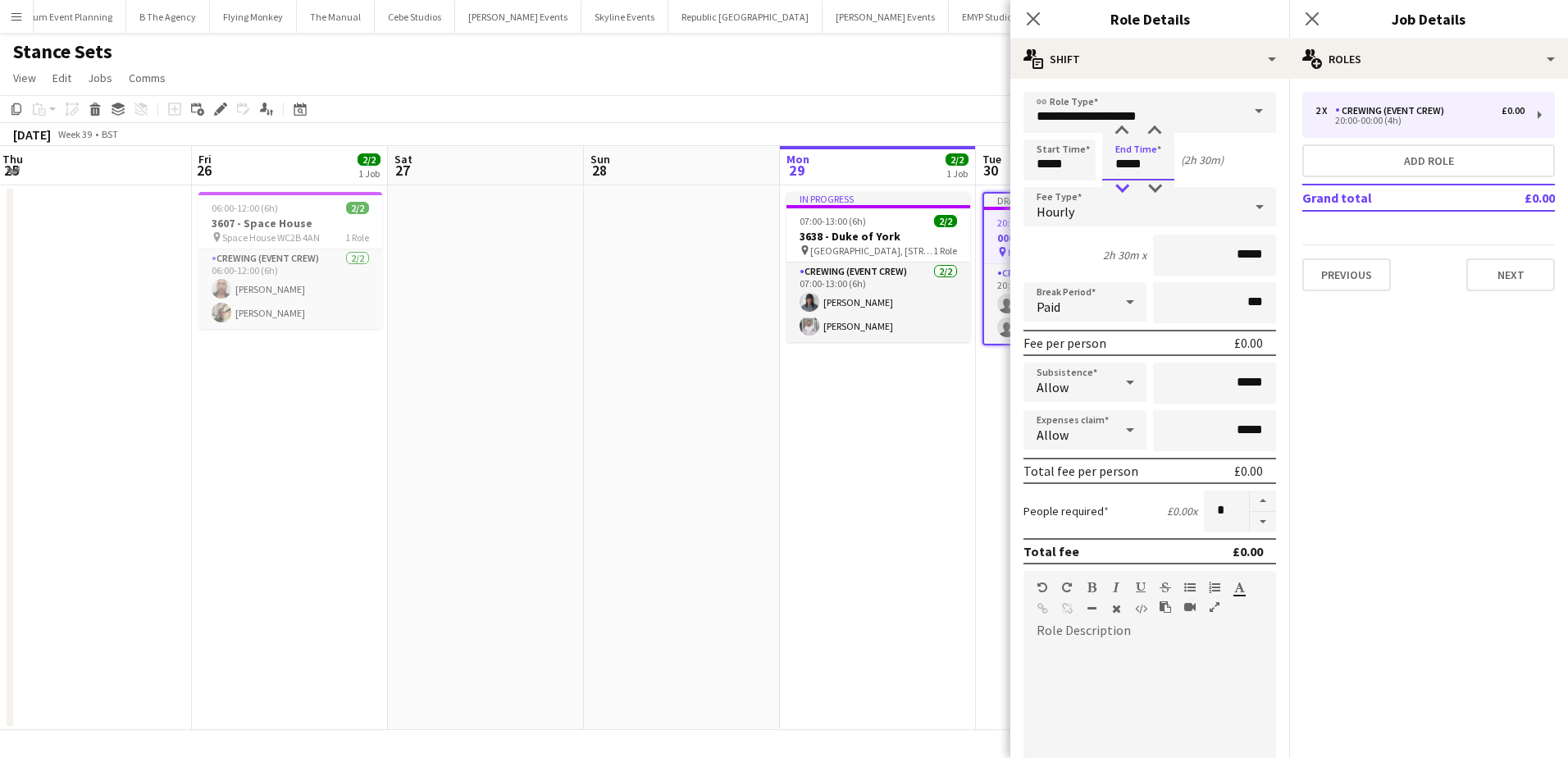
click at [1122, 184] on div at bounding box center [1121, 188] width 33 height 16
click at [1144, 184] on div at bounding box center [1154, 188] width 33 height 16
type input "*****"
click at [1144, 184] on div at bounding box center [1154, 188] width 33 height 16
click at [955, 435] on app-date-cell "In progress 07:00-13:00 (6h) 2/2 3638 - Duke of York pin Duke of York Square, 8…" at bounding box center [878, 457] width 196 height 545
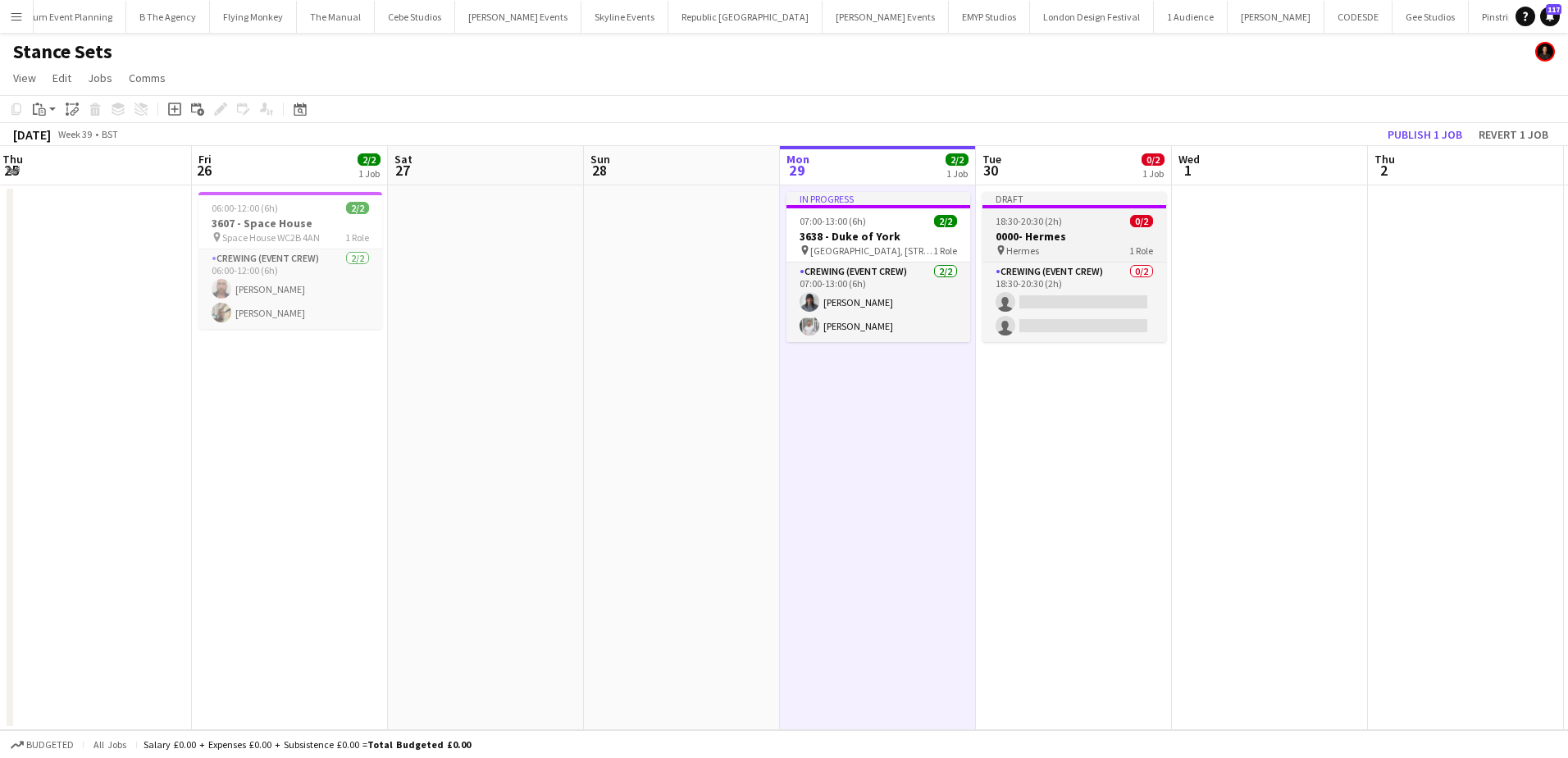
click at [1041, 232] on h3 "0000- Hermes" at bounding box center [1073, 236] width 183 height 15
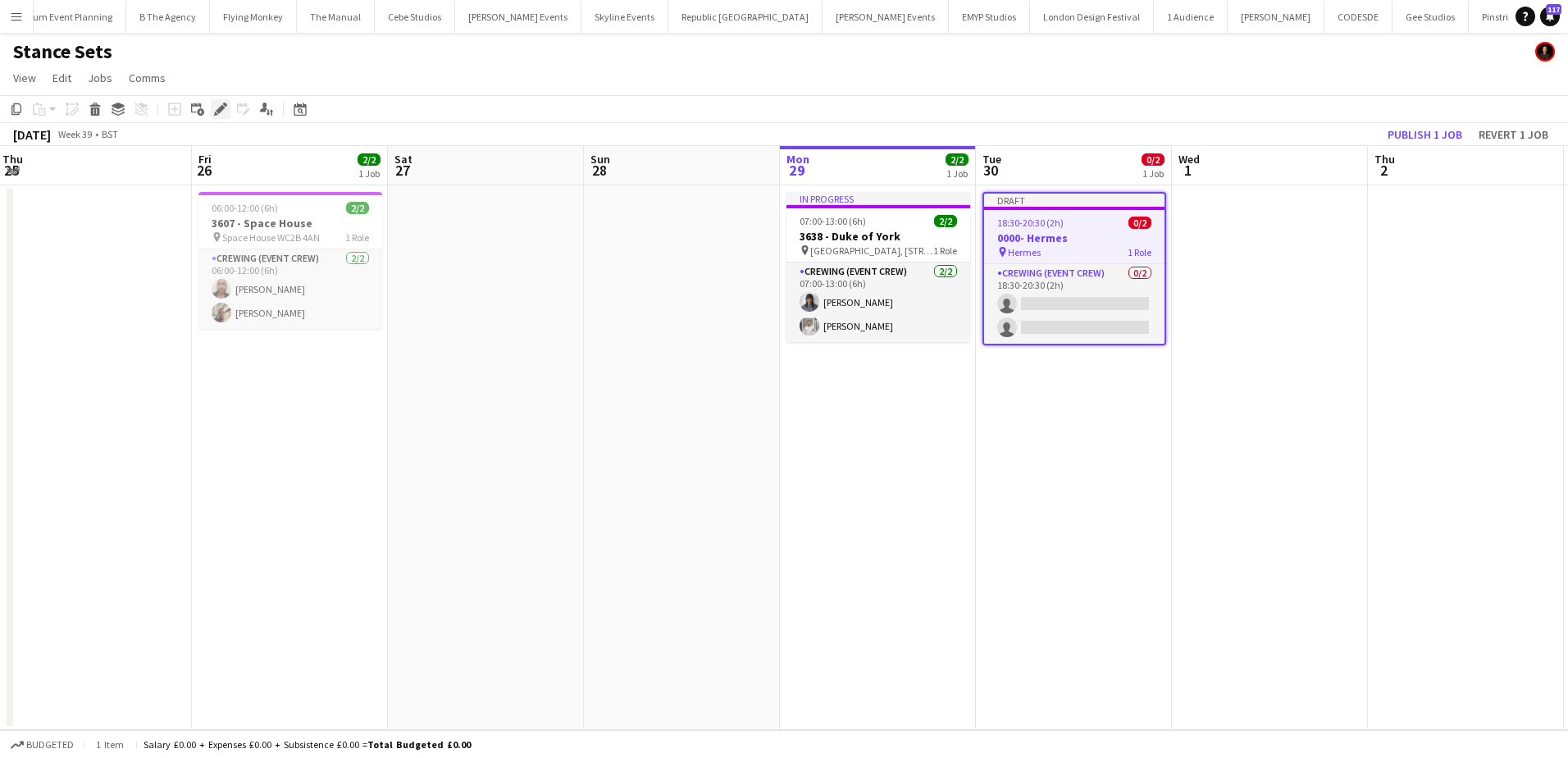
click at [221, 107] on icon at bounding box center [220, 110] width 9 height 9
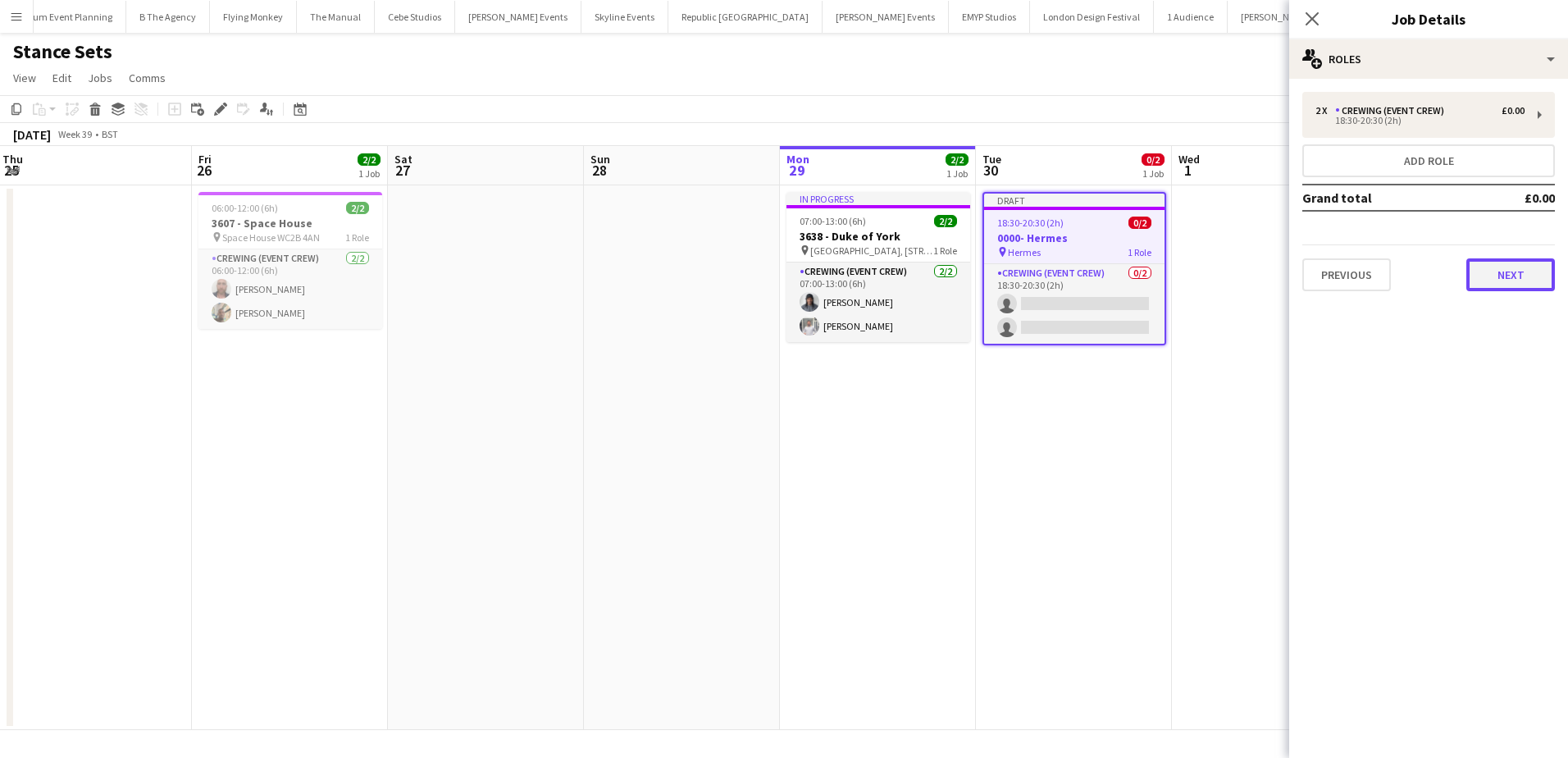
click at [1531, 278] on button "Next" at bounding box center [1511, 275] width 88 height 33
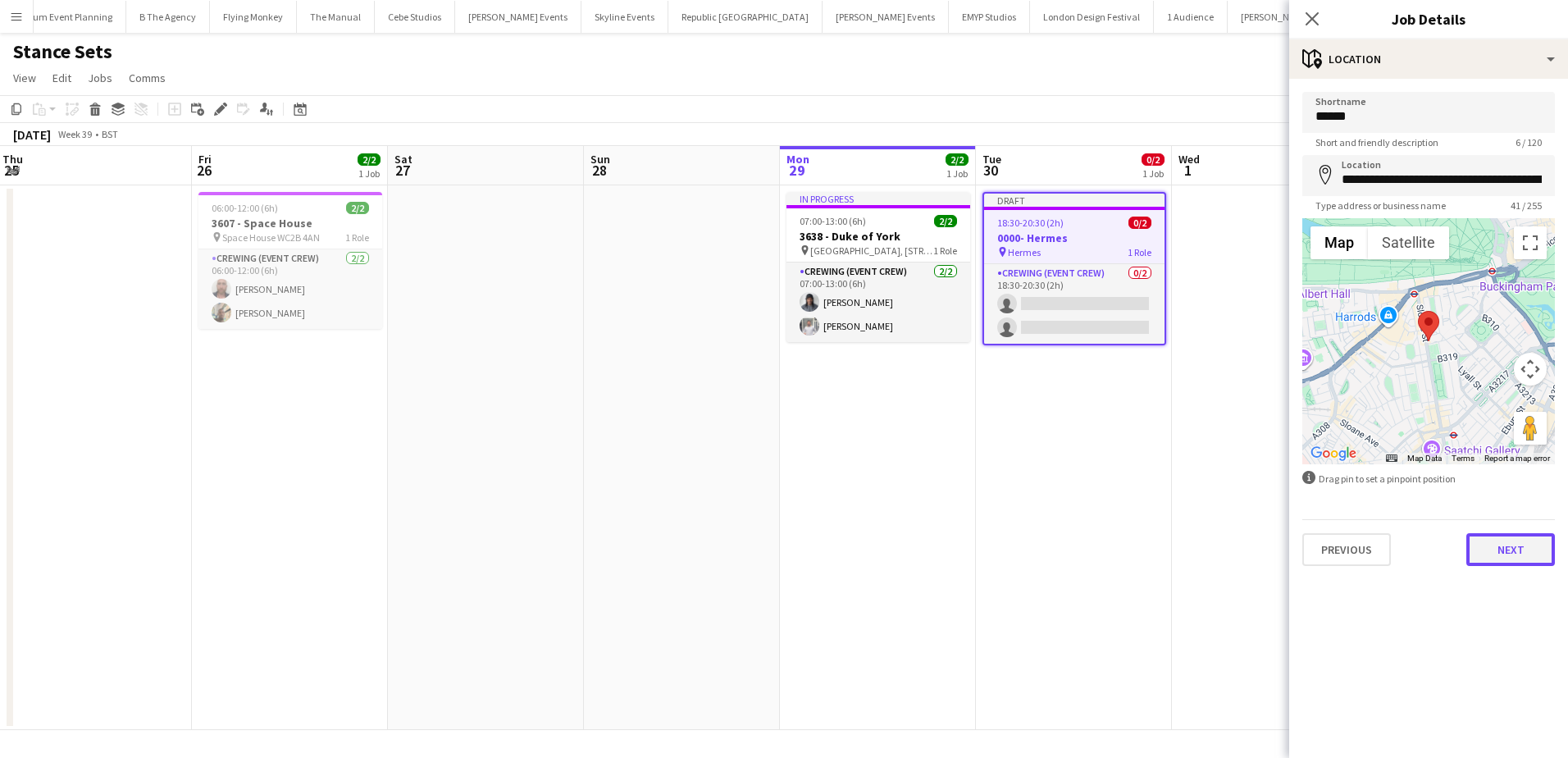
click at [1523, 553] on button "Next" at bounding box center [1511, 549] width 88 height 33
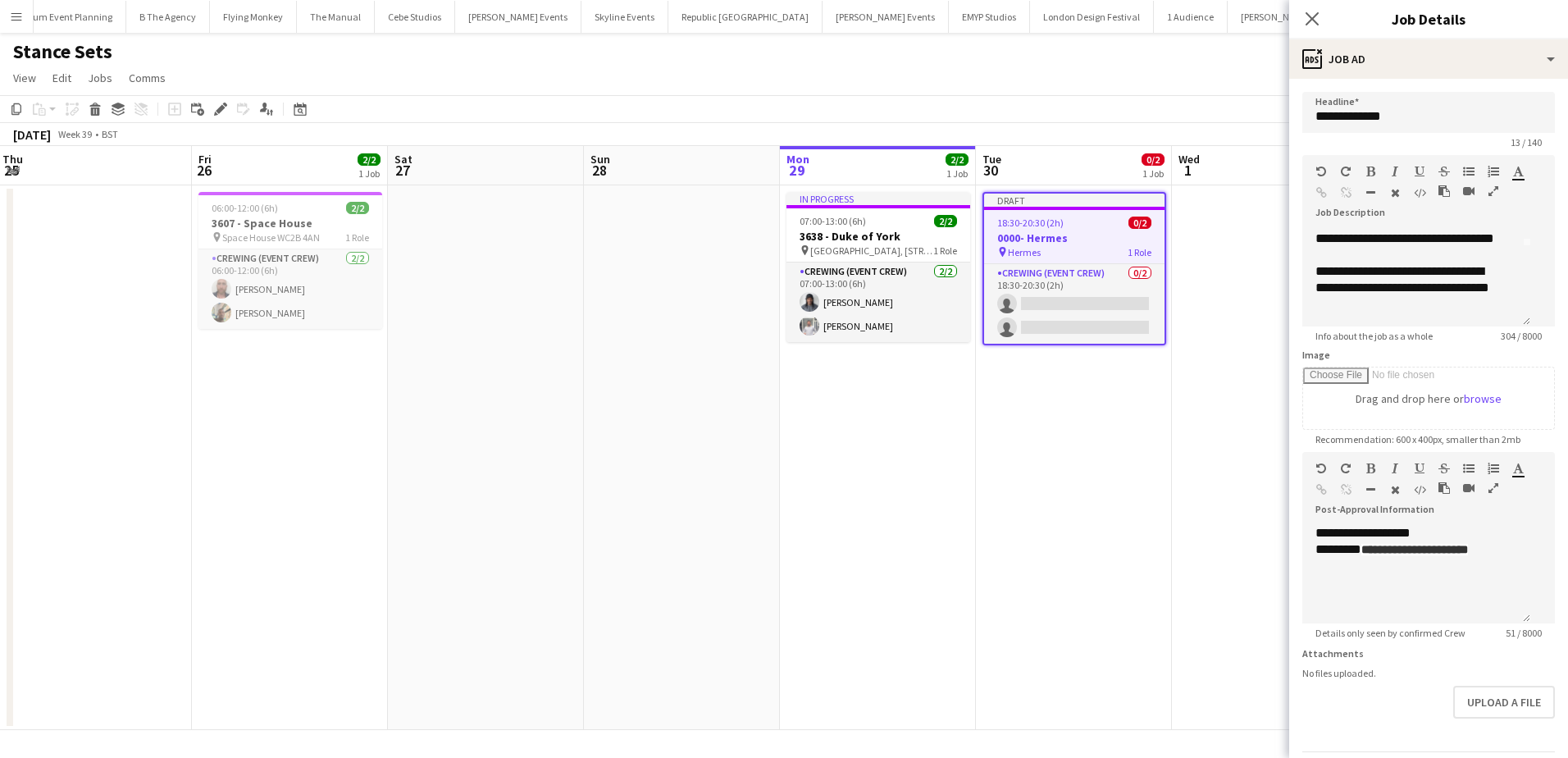
scroll to position [82, 0]
click at [1247, 384] on app-date-cell at bounding box center [1270, 457] width 196 height 545
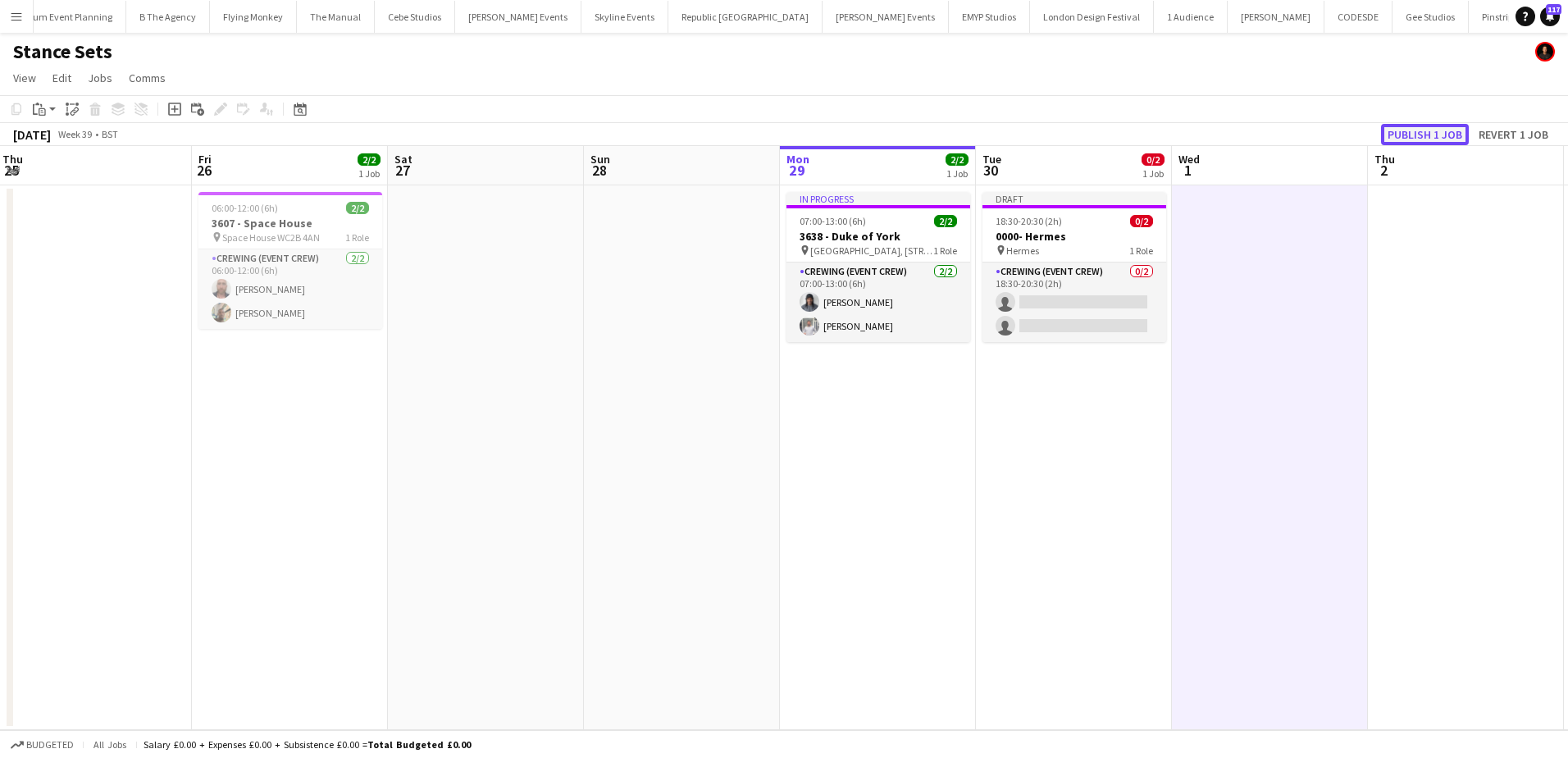
click at [1426, 131] on button "Publish 1 job" at bounding box center [1424, 134] width 87 height 22
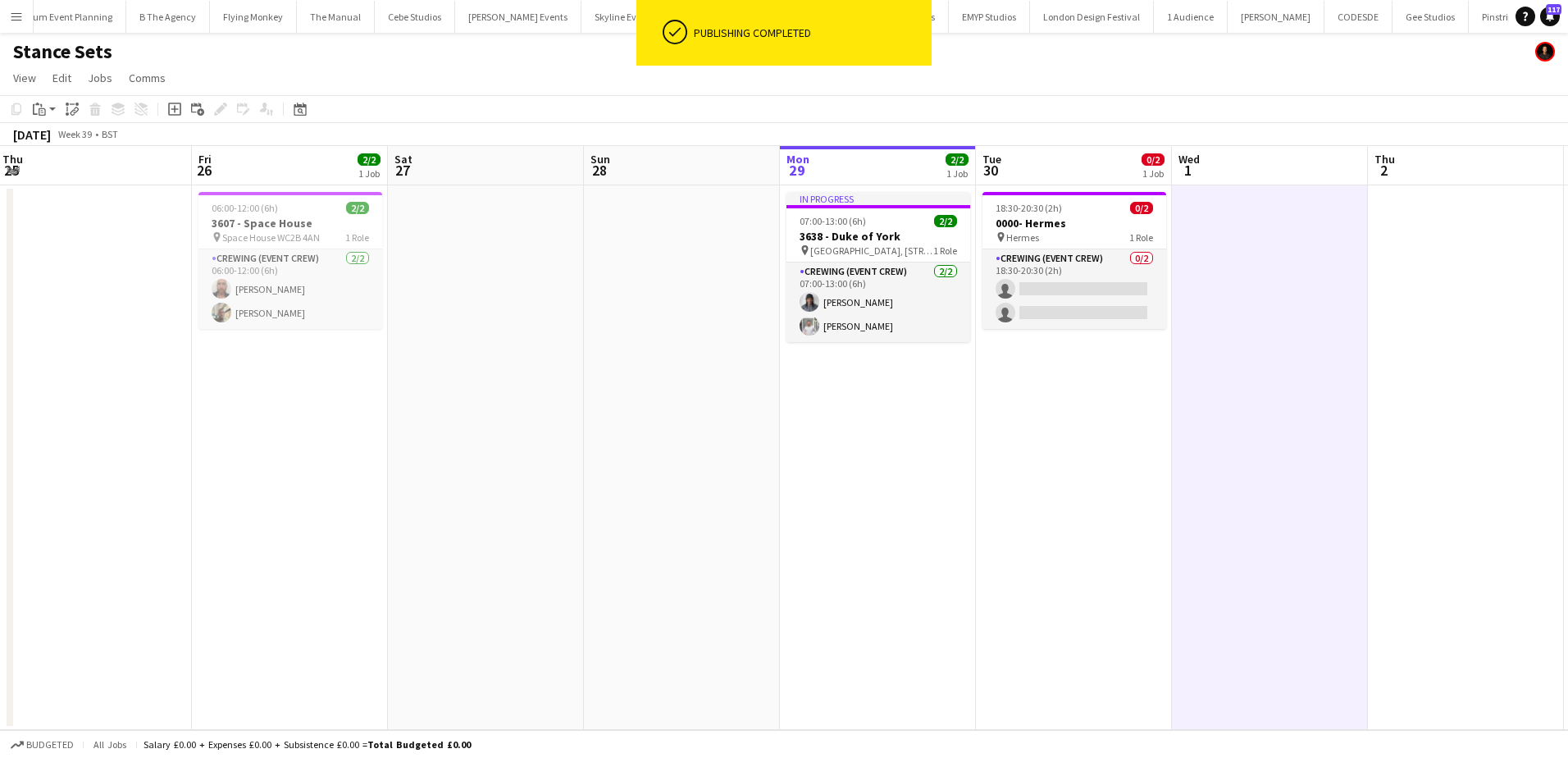
click at [1045, 303] on app-card-role "Crewing (Event Crew) 0/2 18:30-20:30 (2h) single-neutral-actions single-neutral…" at bounding box center [1073, 289] width 183 height 80
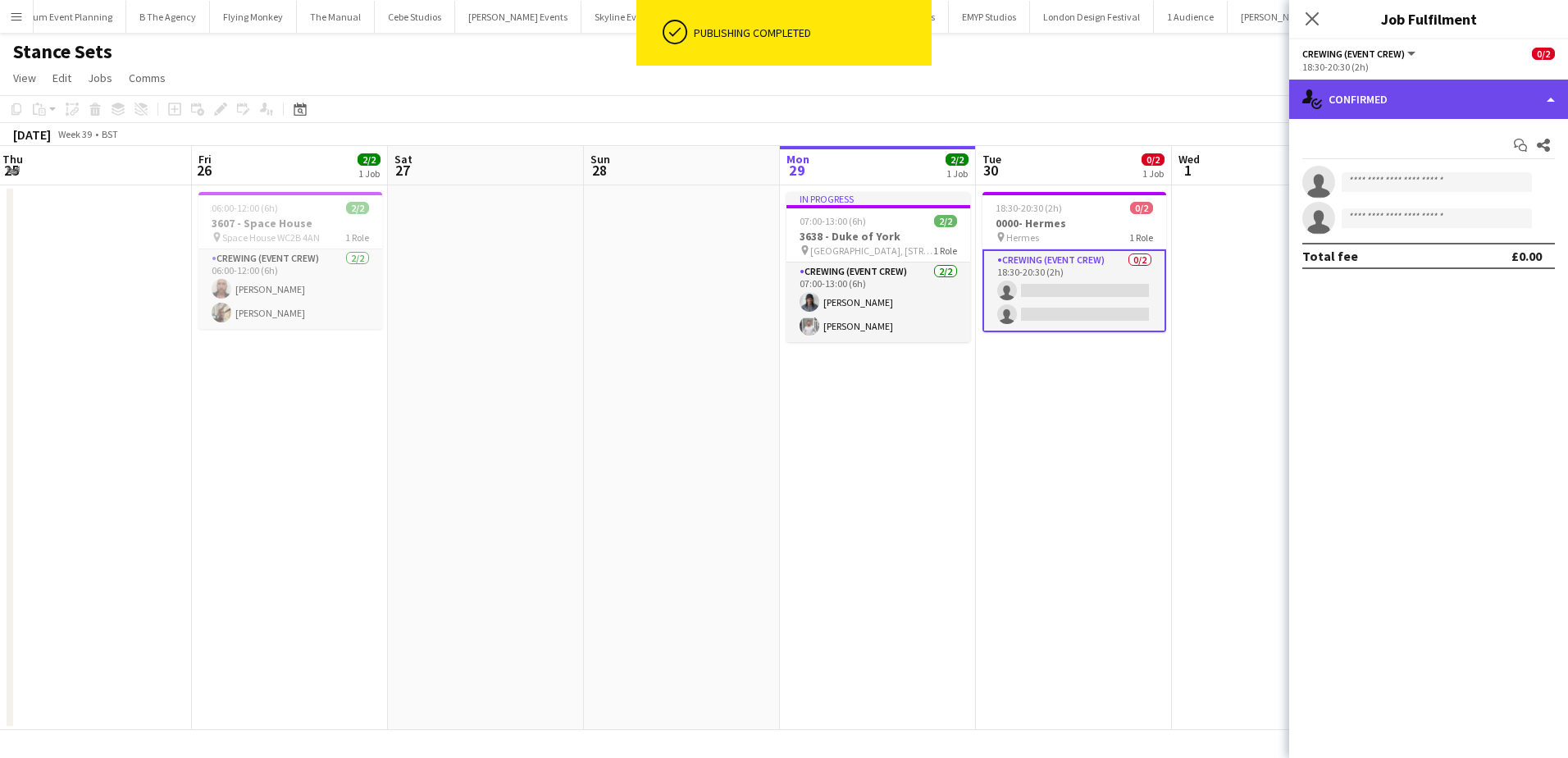
click at [1459, 87] on div "single-neutral-actions-check-2 Confirmed" at bounding box center [1428, 100] width 278 height 39
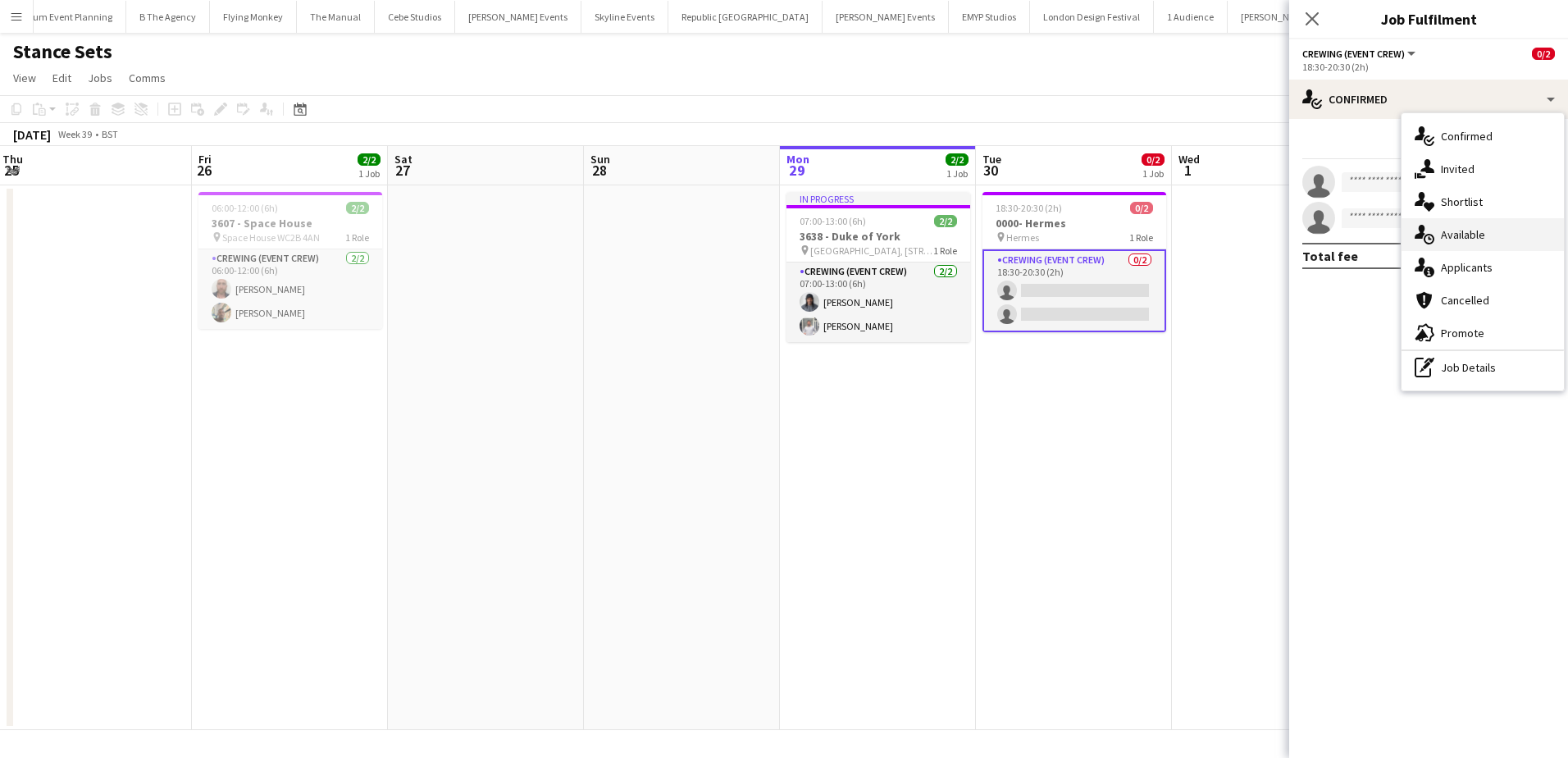
click at [1507, 240] on div "single-neutral-actions-upload Available" at bounding box center [1482, 234] width 163 height 33
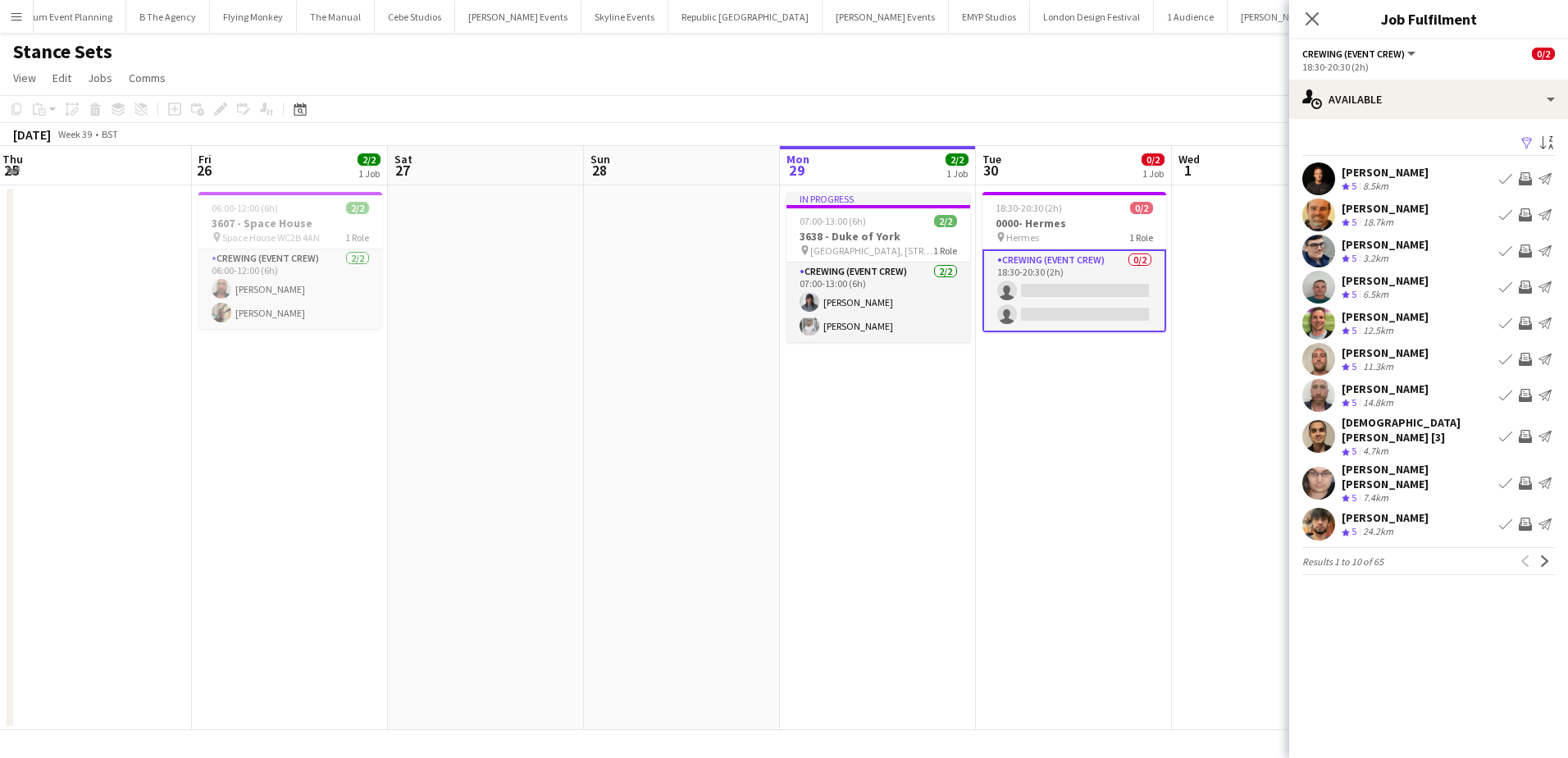
click at [1526, 362] on app-icon "Invite crew" at bounding box center [1526, 359] width 13 height 13
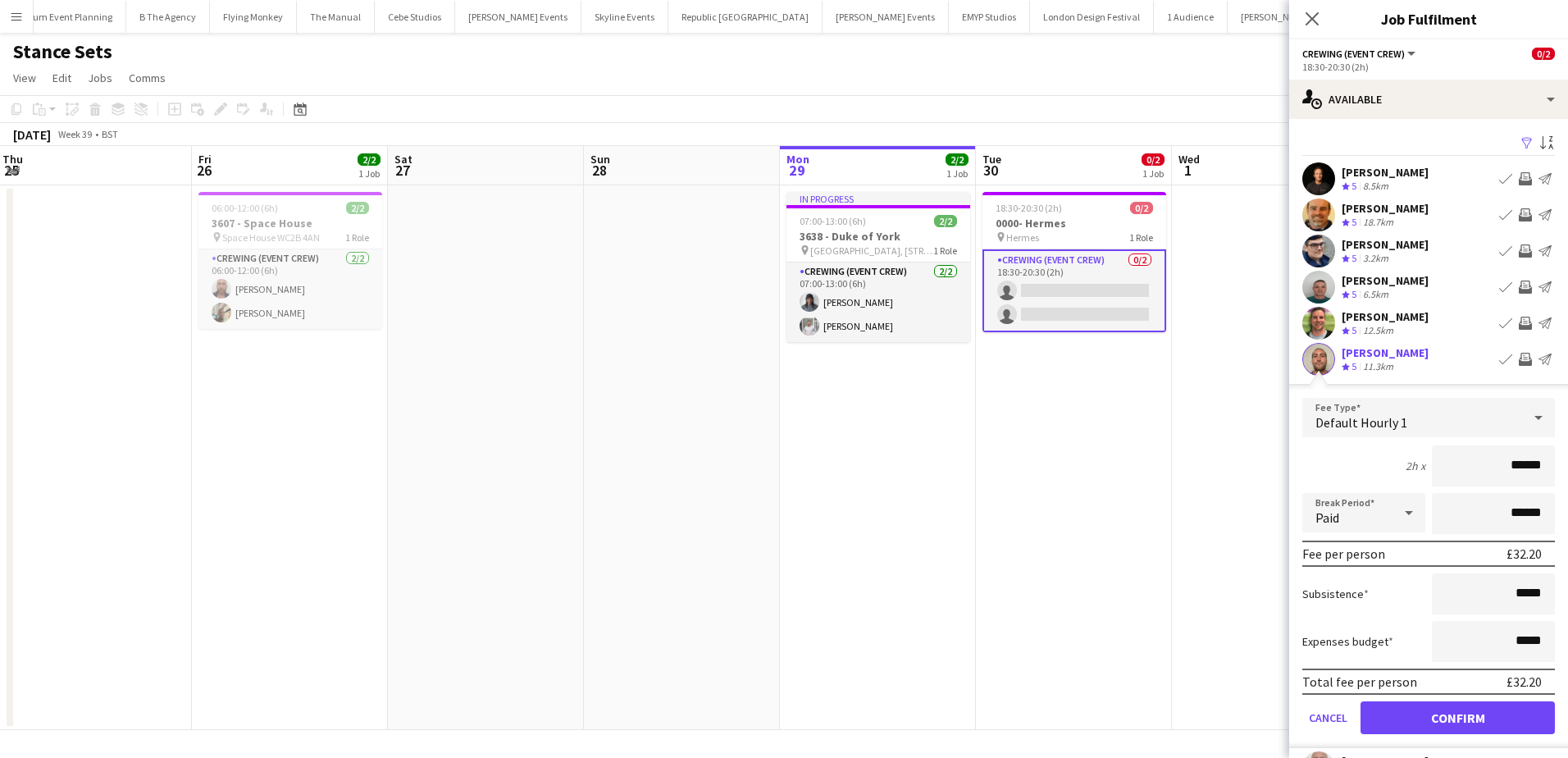
drag, startPoint x: 1507, startPoint y: 474, endPoint x: 1573, endPoint y: 477, distance: 66.1
click at [1567, 477] on html "Menu Boards Boards Boards All jobs Status Workforce Workforce My Workforce Recr…" at bounding box center [784, 379] width 1568 height 758
type input "***"
click at [1500, 712] on button "Confirm" at bounding box center [1457, 717] width 195 height 33
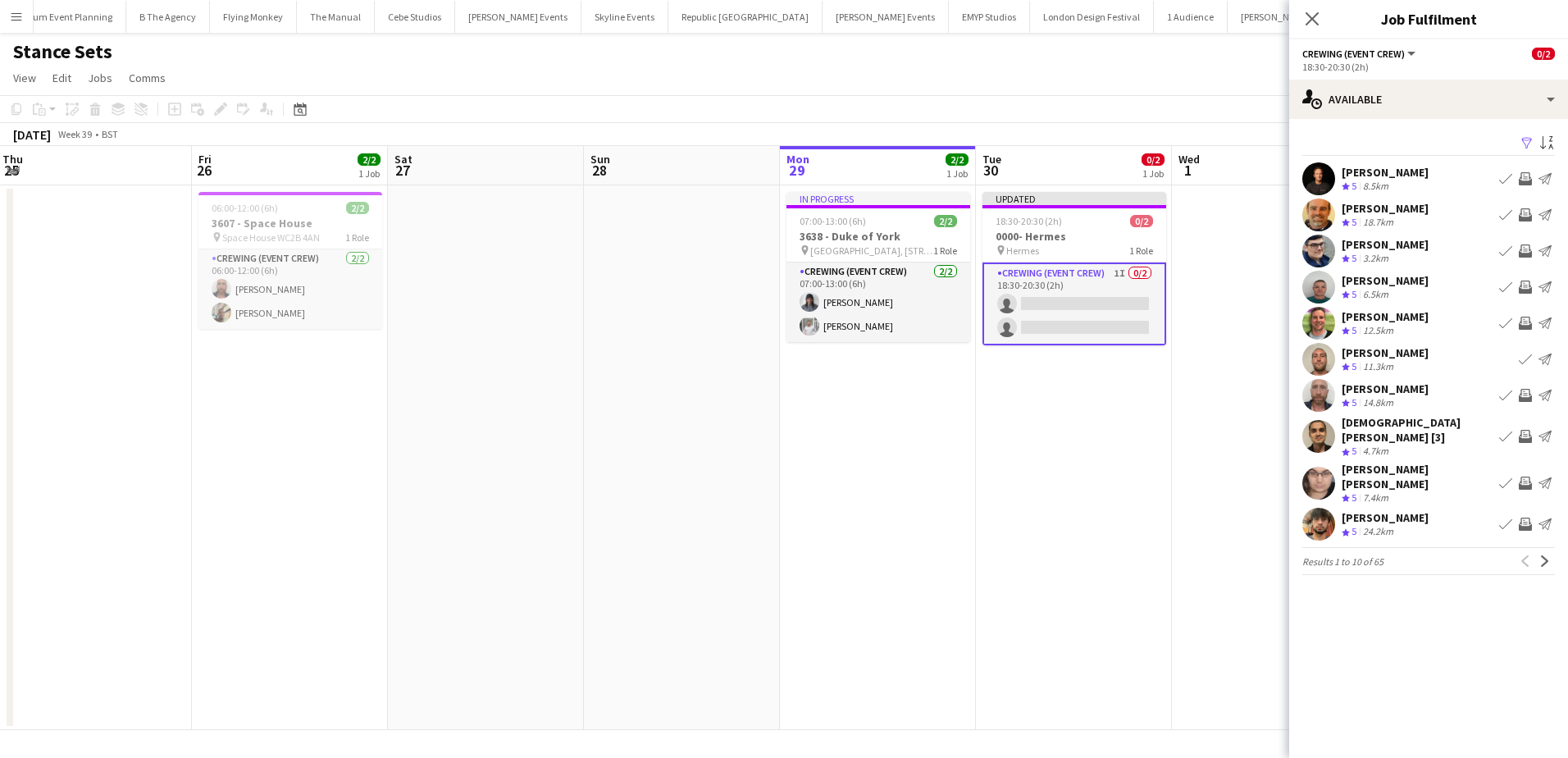
click at [1525, 396] on app-icon "Invite crew" at bounding box center [1526, 395] width 13 height 13
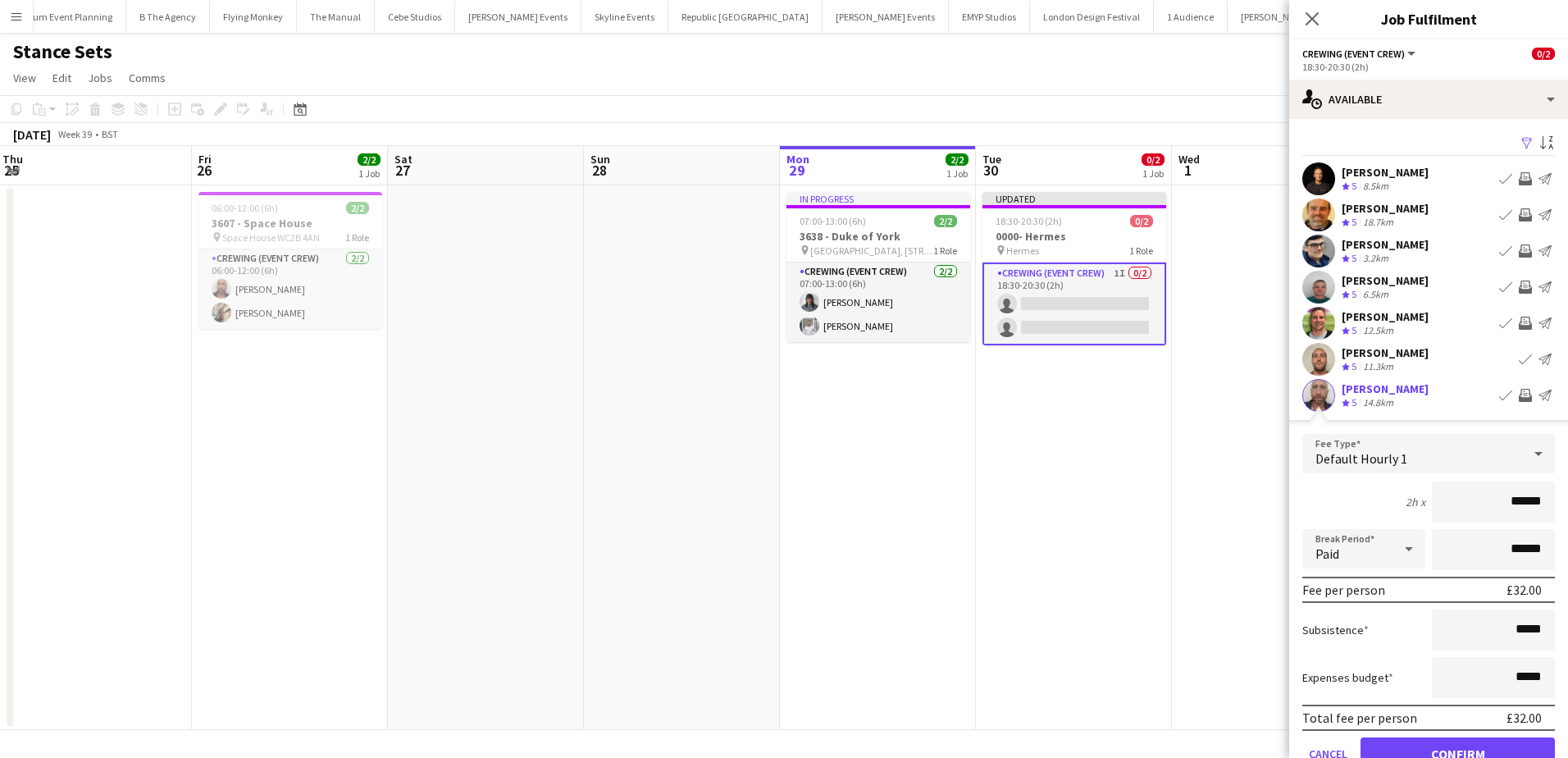
drag, startPoint x: 1513, startPoint y: 508, endPoint x: 1551, endPoint y: 509, distance: 38.0
click at [1551, 509] on form "Fee Type Default Hourly 1 2h x ****** Break Period Paid ****** Fee per person £…" at bounding box center [1428, 608] width 278 height 350
type input "***"
click at [1485, 740] on button "Confirm" at bounding box center [1457, 753] width 195 height 33
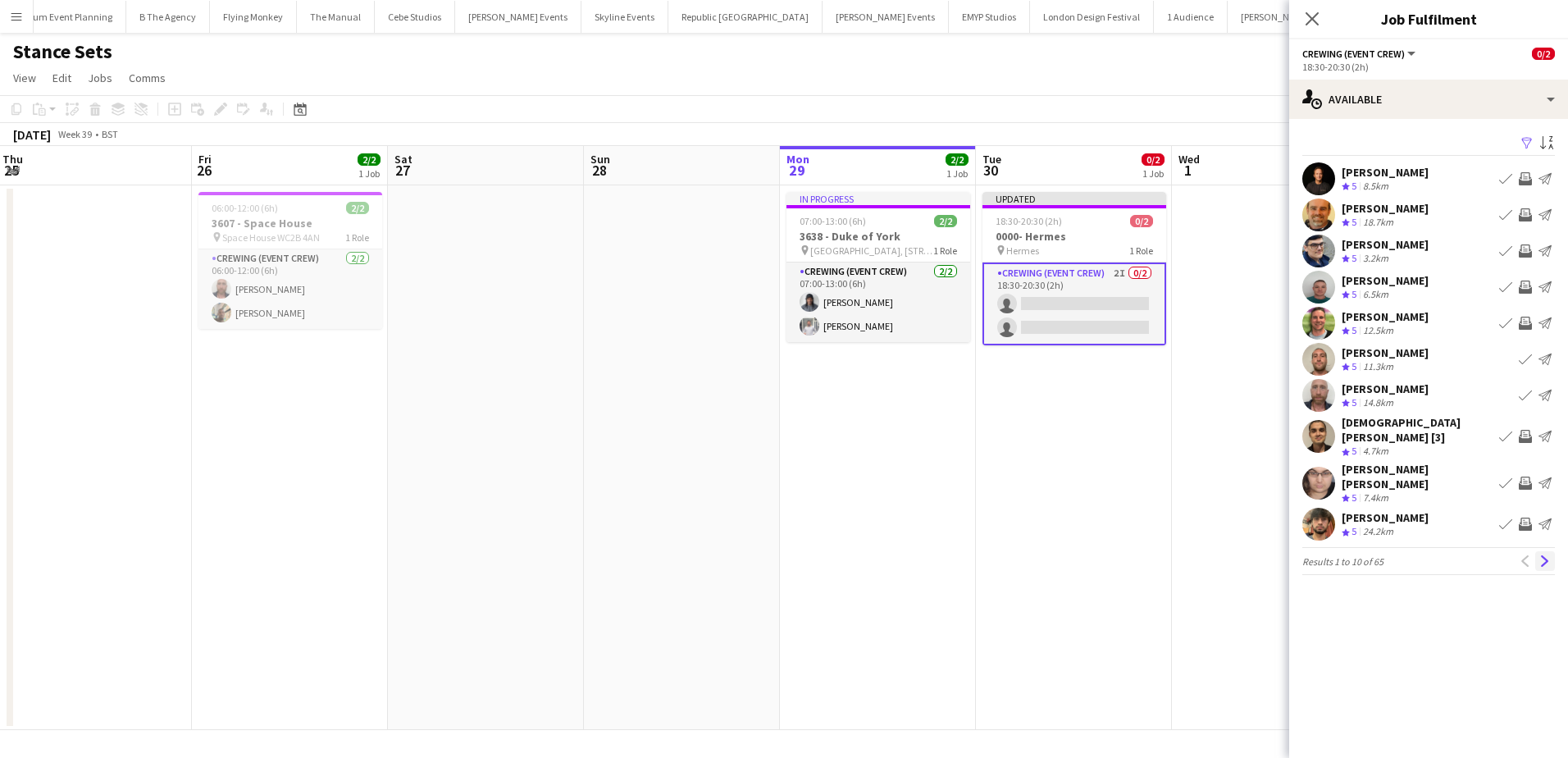
click at [1548, 555] on app-icon "Next" at bounding box center [1544, 561] width 11 height 11
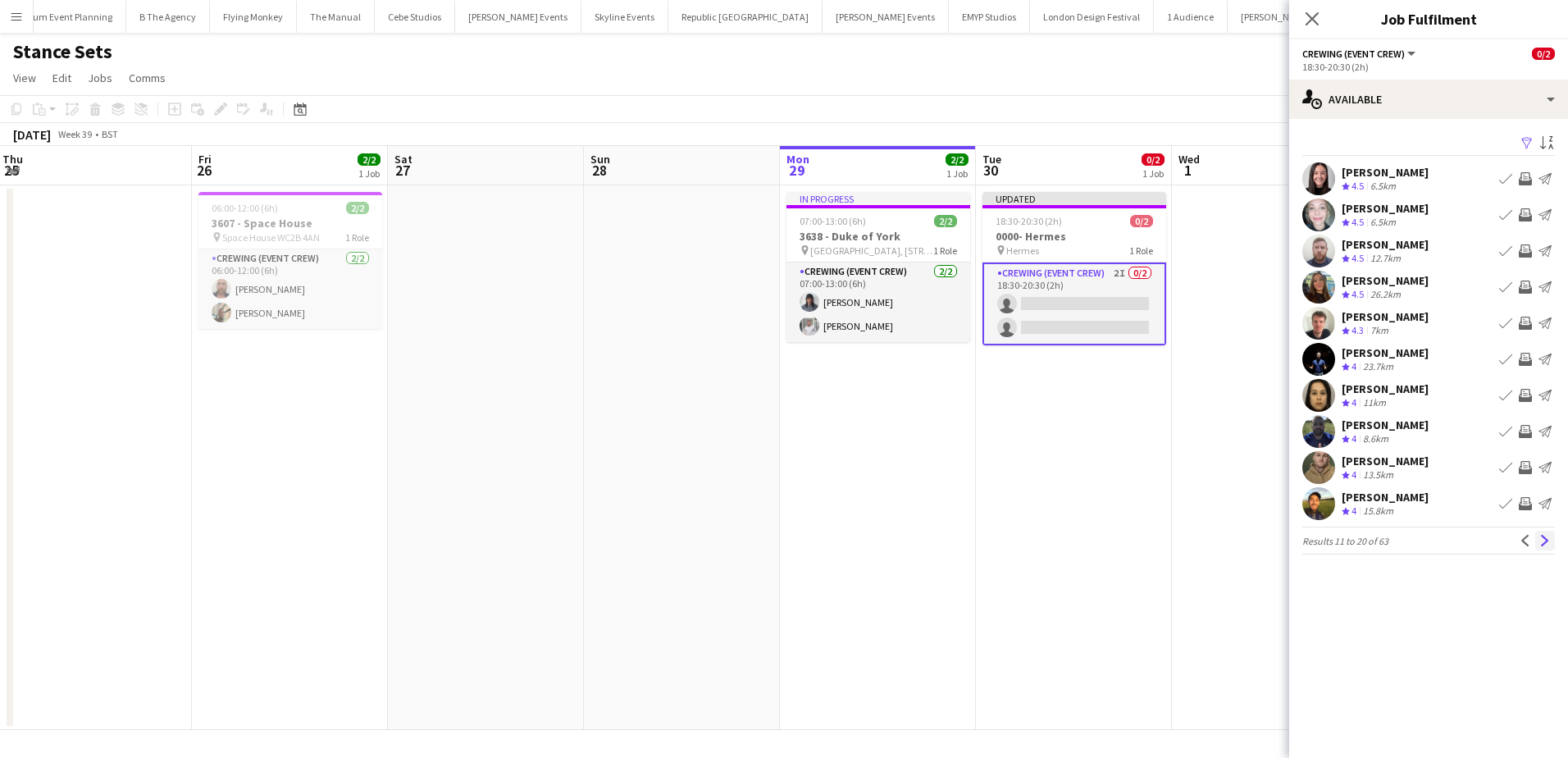
click at [1544, 539] on app-icon "Next" at bounding box center [1544, 540] width 11 height 11
click at [1526, 246] on app-icon "Invite crew" at bounding box center [1526, 251] width 13 height 13
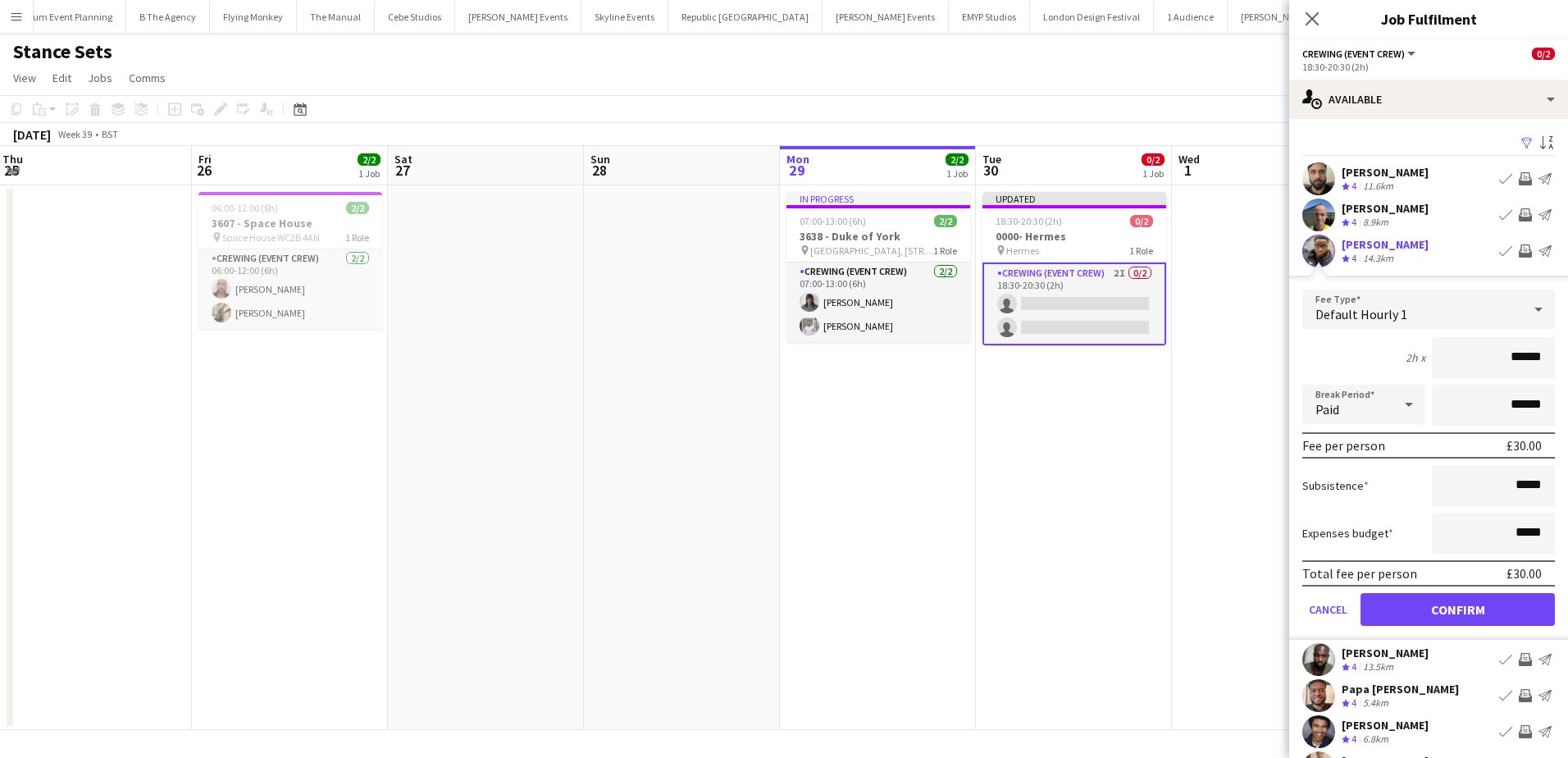
drag, startPoint x: 1496, startPoint y: 364, endPoint x: 1544, endPoint y: 368, distance: 48.2
click at [1544, 368] on form "Fee Type Default Hourly 1 2h x ****** Break Period Paid ****** Fee per person £…" at bounding box center [1428, 465] width 278 height 350
type input "***"
click at [1467, 612] on button "Confirm" at bounding box center [1457, 608] width 195 height 33
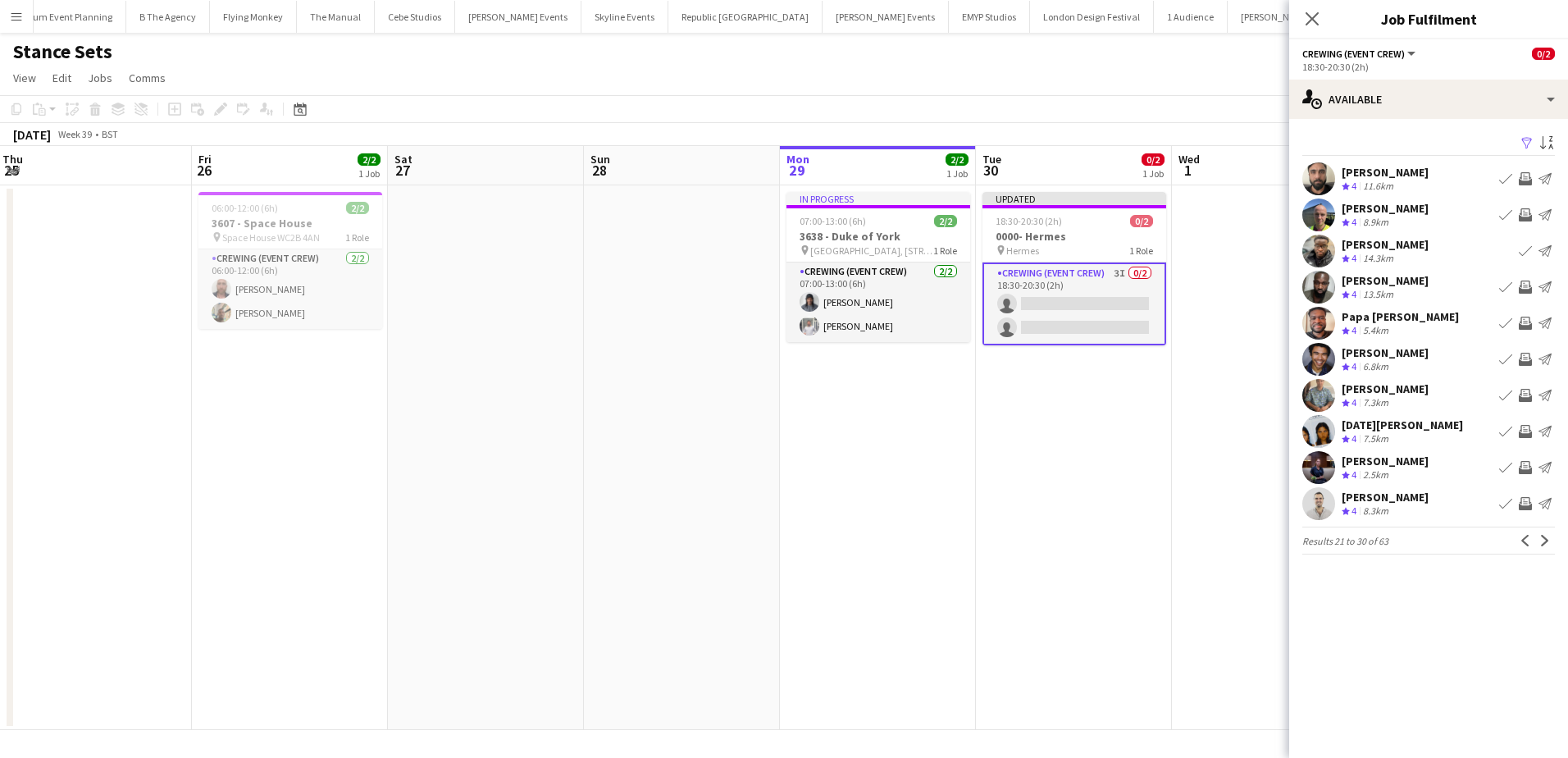
click at [1523, 323] on app-icon "Invite crew" at bounding box center [1526, 324] width 13 height 13
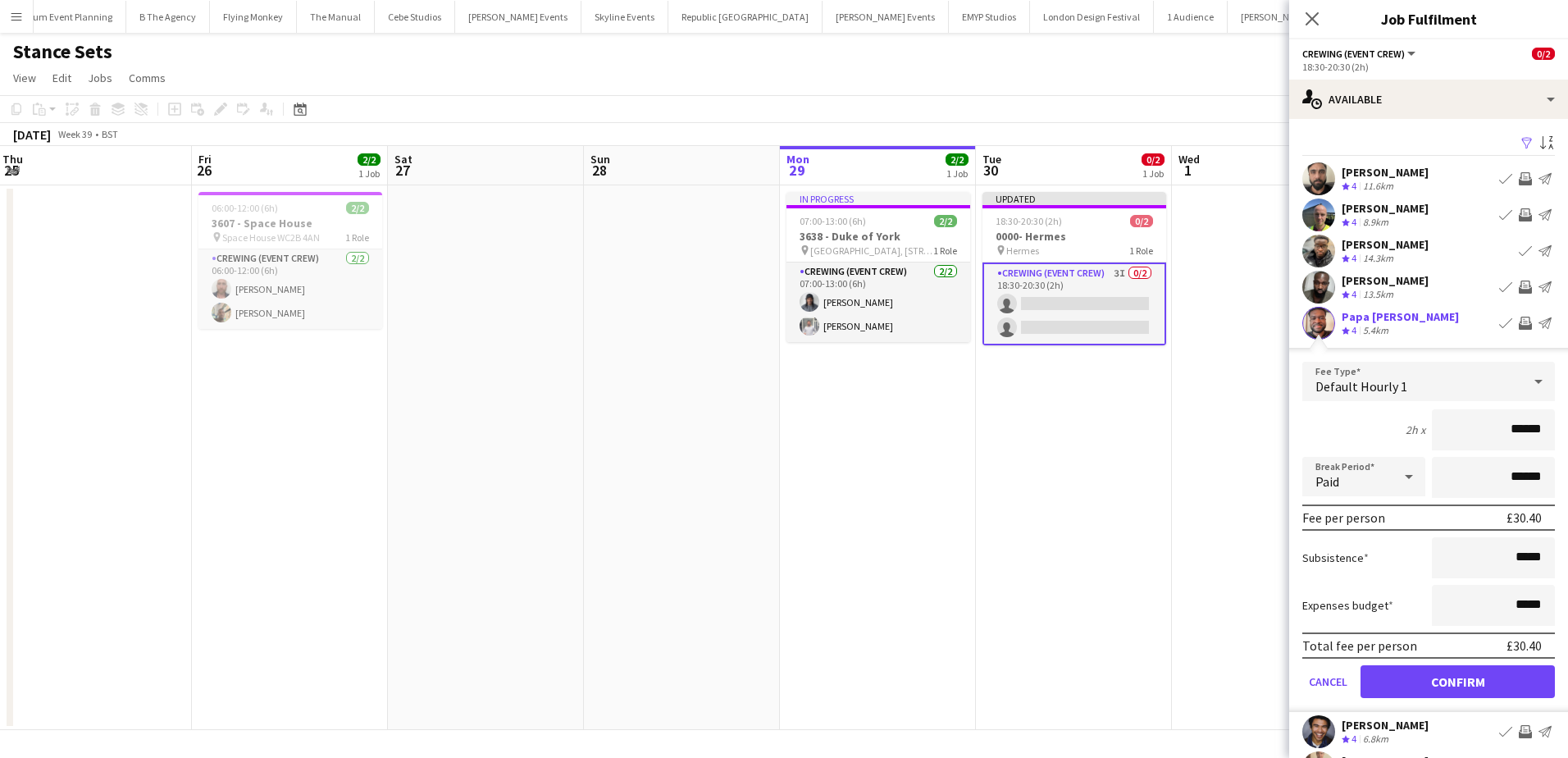
drag, startPoint x: 1492, startPoint y: 416, endPoint x: 1561, endPoint y: 438, distance: 72.4
click at [1561, 438] on mat-expansion-panel "users Available Filter Sort asc Atajan Alimov Crew rating 4 11.6km Book crew In…" at bounding box center [1428, 437] width 278 height 639
type input "***"
click at [1496, 681] on button "Confirm" at bounding box center [1457, 681] width 195 height 33
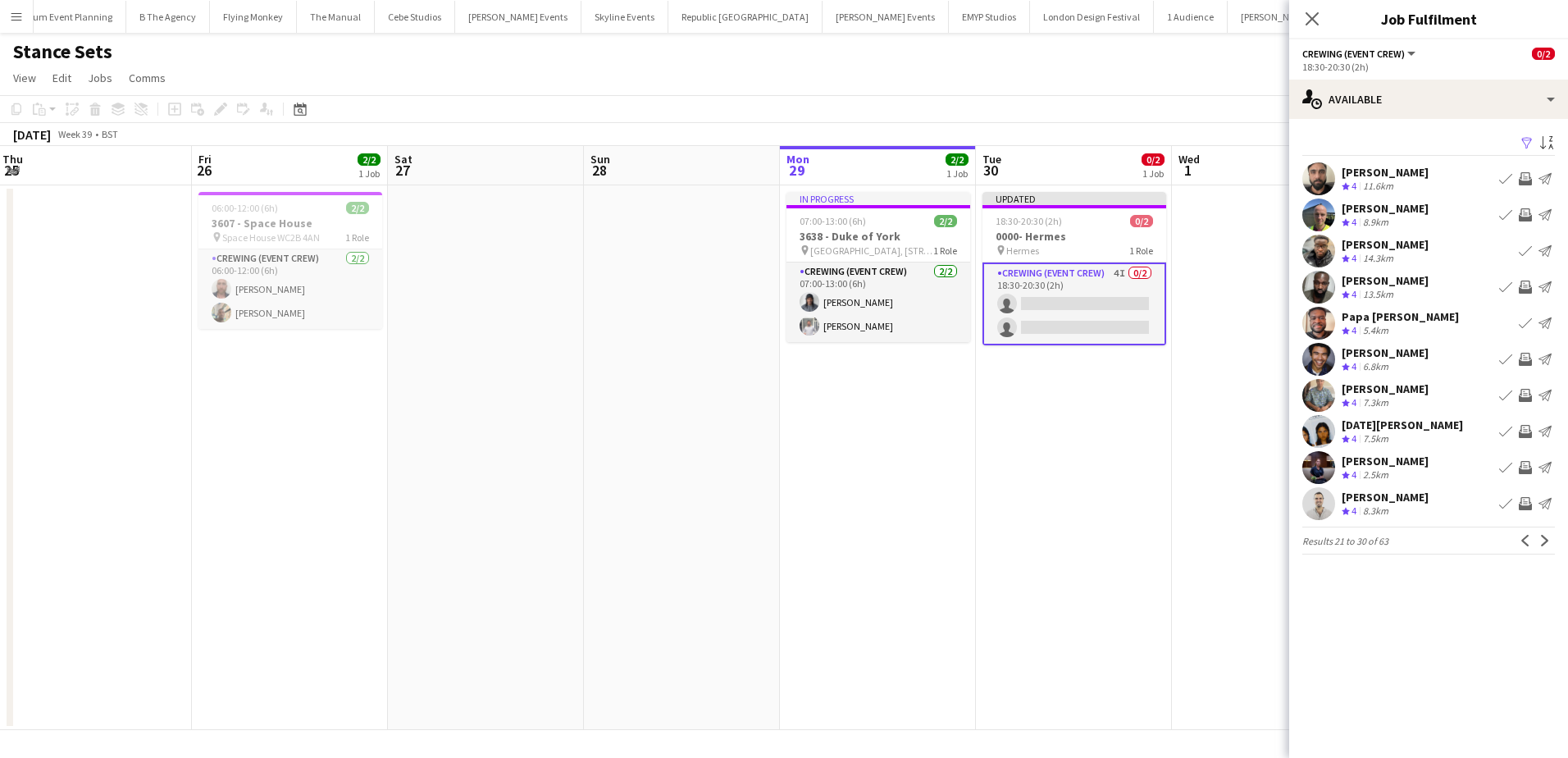
click at [1523, 389] on app-icon "Invite crew" at bounding box center [1526, 395] width 13 height 13
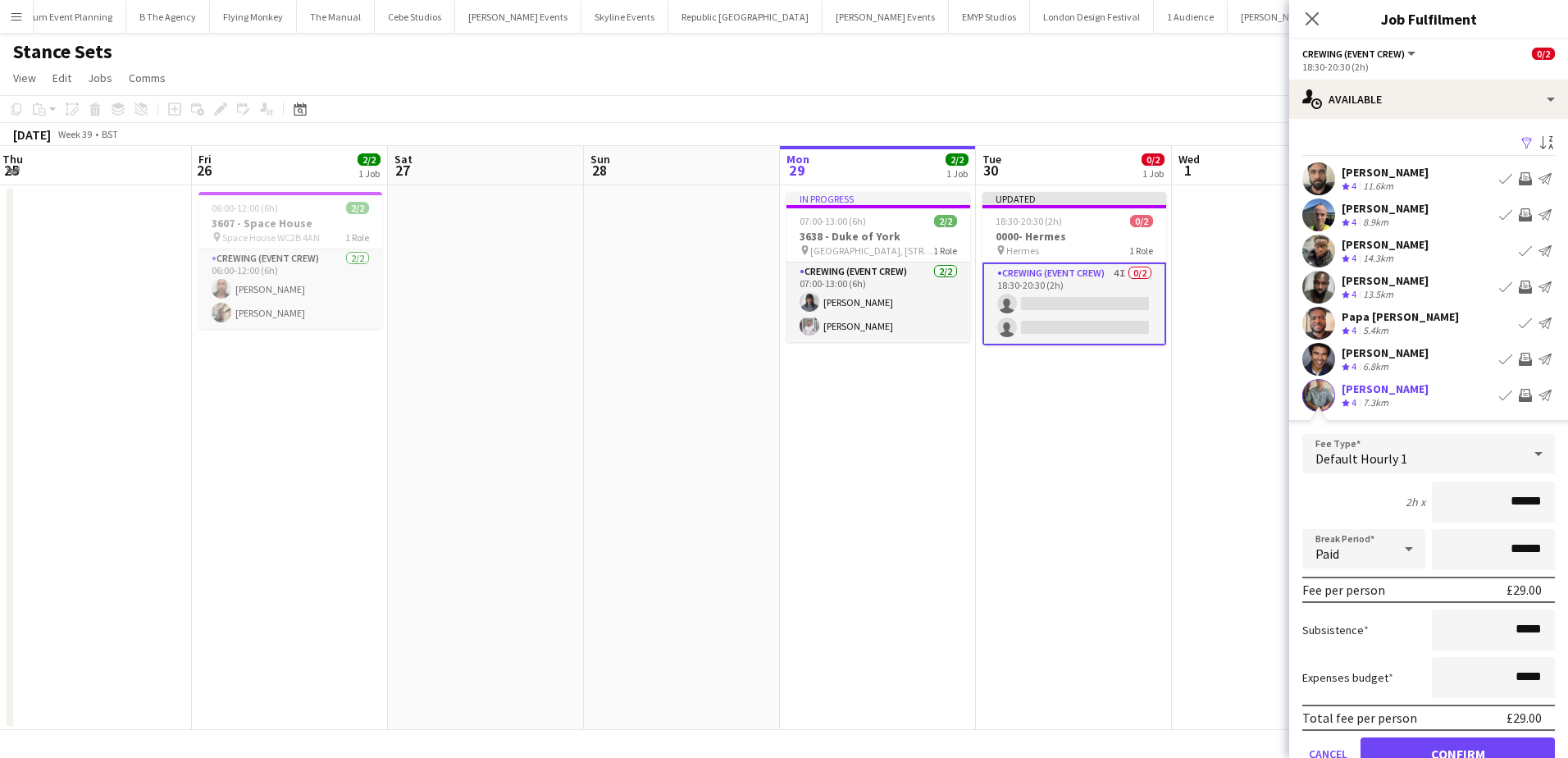
drag, startPoint x: 1491, startPoint y: 499, endPoint x: 1562, endPoint y: 511, distance: 72.0
click at [1562, 511] on mat-expansion-panel "users Available Filter Sort asc Atajan Alimov Crew rating 4 11.6km Book crew In…" at bounding box center [1428, 437] width 278 height 639
type input "***"
click at [1438, 750] on button "Confirm" at bounding box center [1457, 753] width 195 height 33
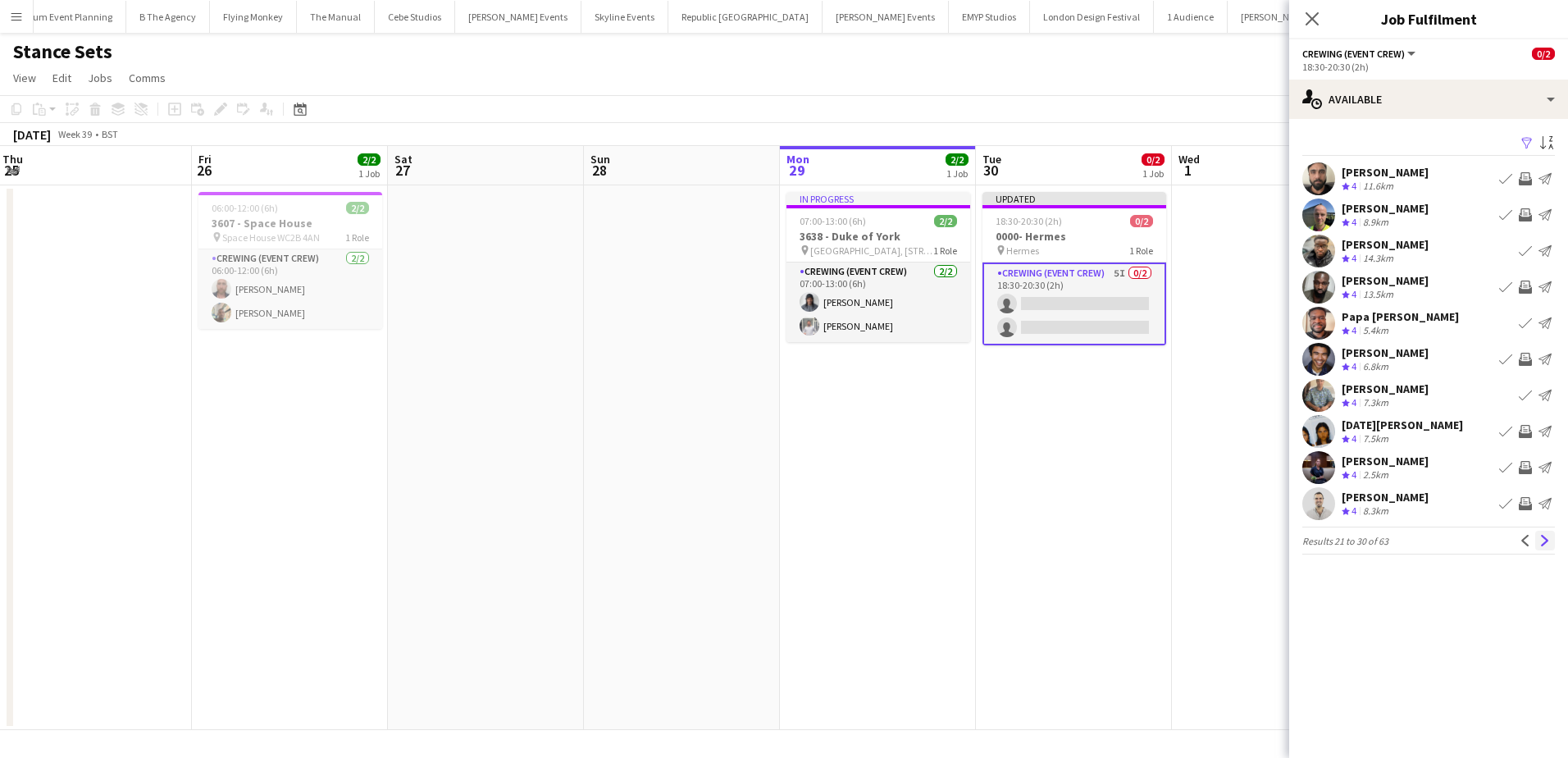
click at [1537, 549] on button "Next" at bounding box center [1544, 540] width 20 height 20
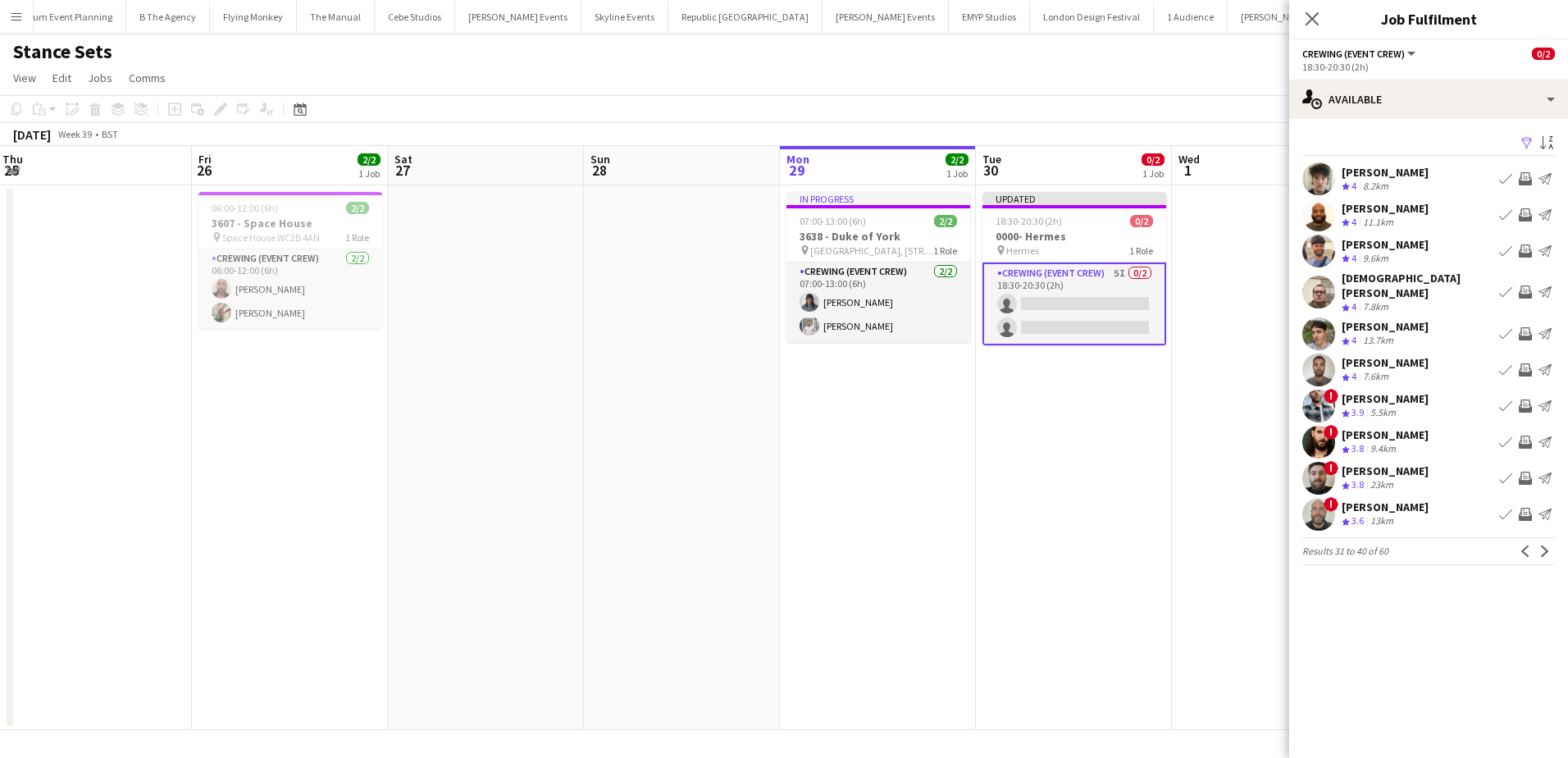
click at [1526, 285] on app-icon "Invite crew" at bounding box center [1526, 292] width 13 height 13
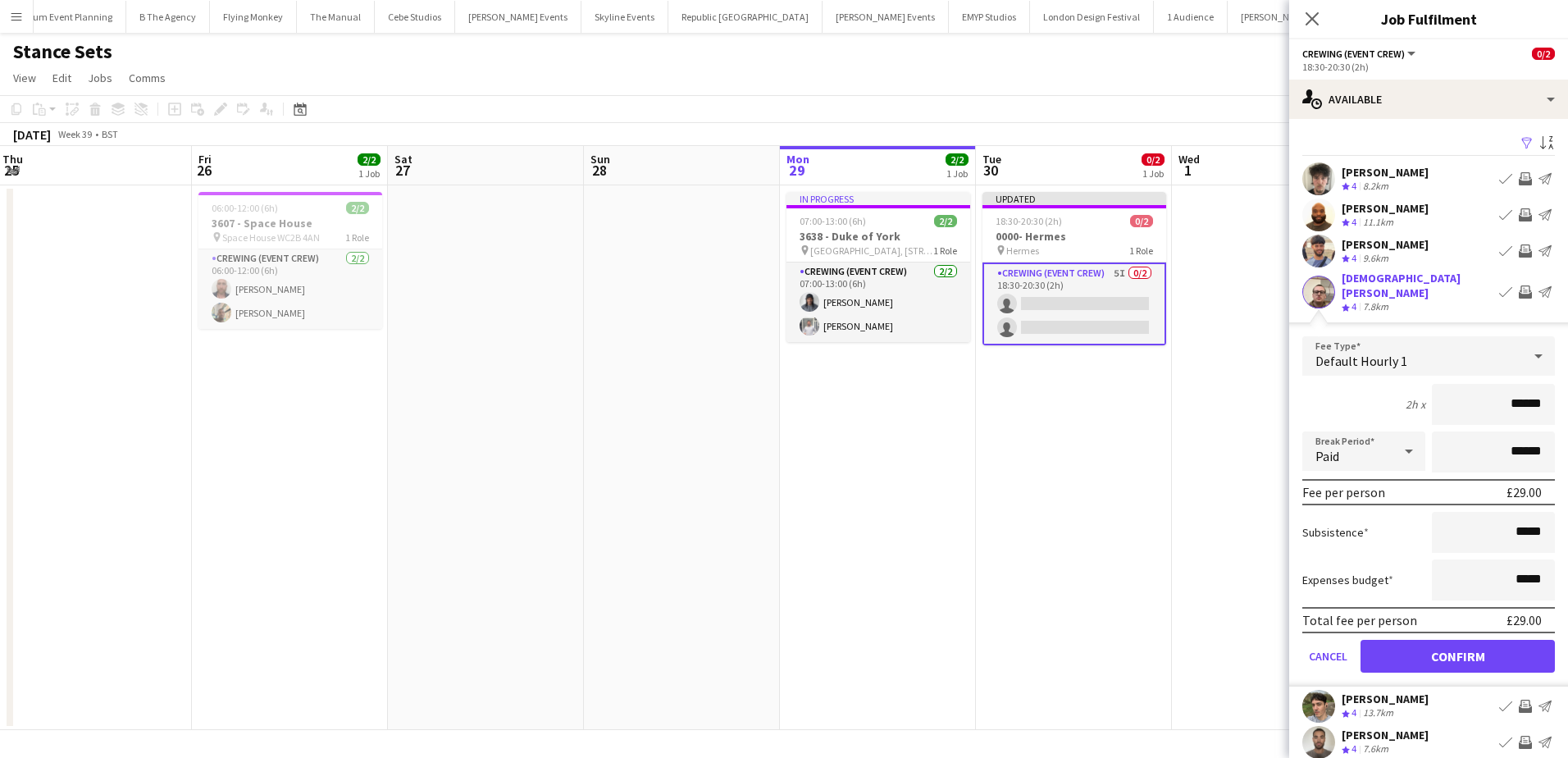
drag, startPoint x: 1494, startPoint y: 389, endPoint x: 1540, endPoint y: 392, distance: 46.1
click at [1540, 392] on input "******" at bounding box center [1493, 404] width 123 height 41
type input "***"
click at [1446, 646] on button "Confirm" at bounding box center [1457, 655] width 195 height 33
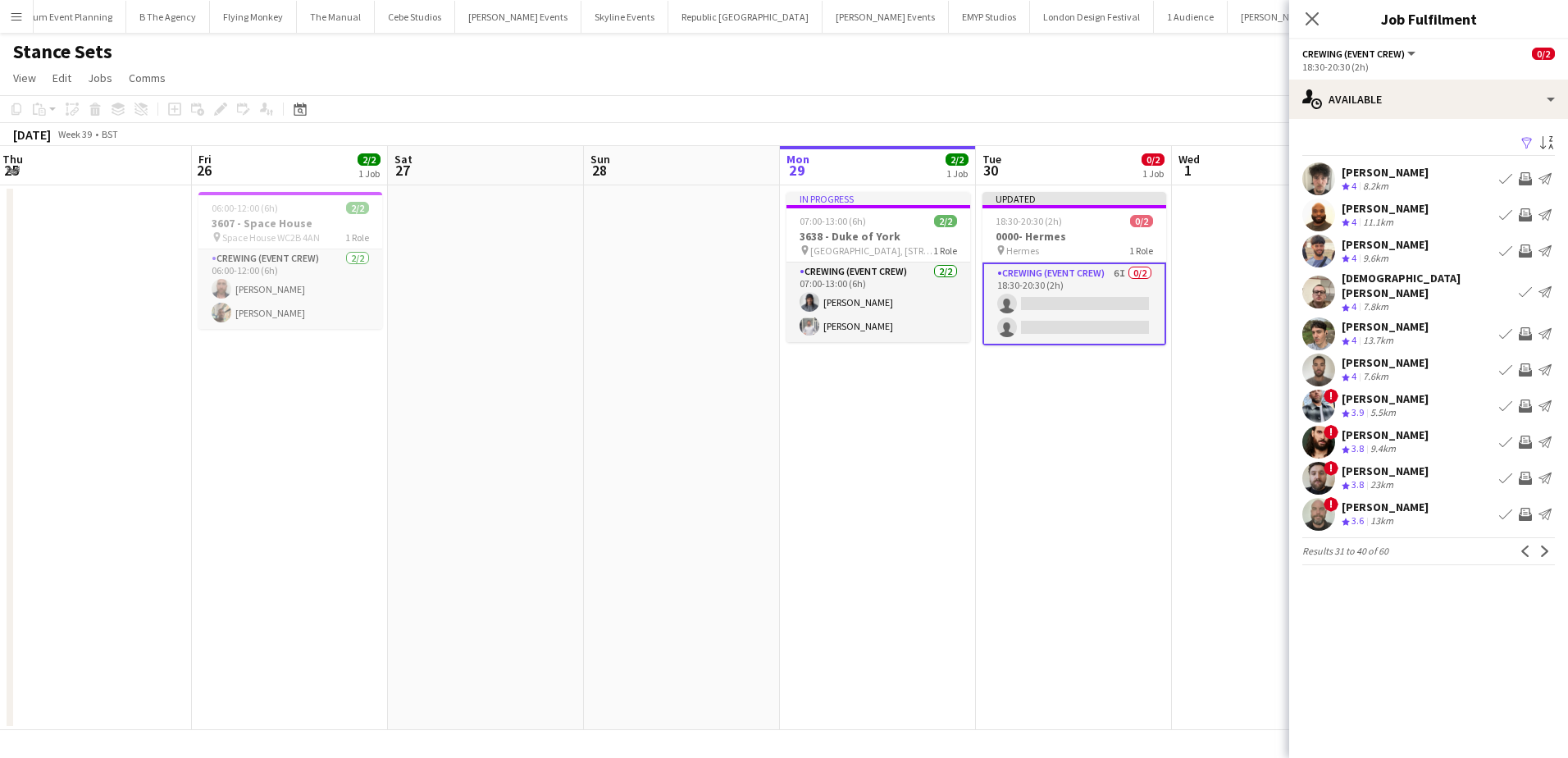
click at [1523, 363] on app-icon "Invite crew" at bounding box center [1526, 370] width 13 height 13
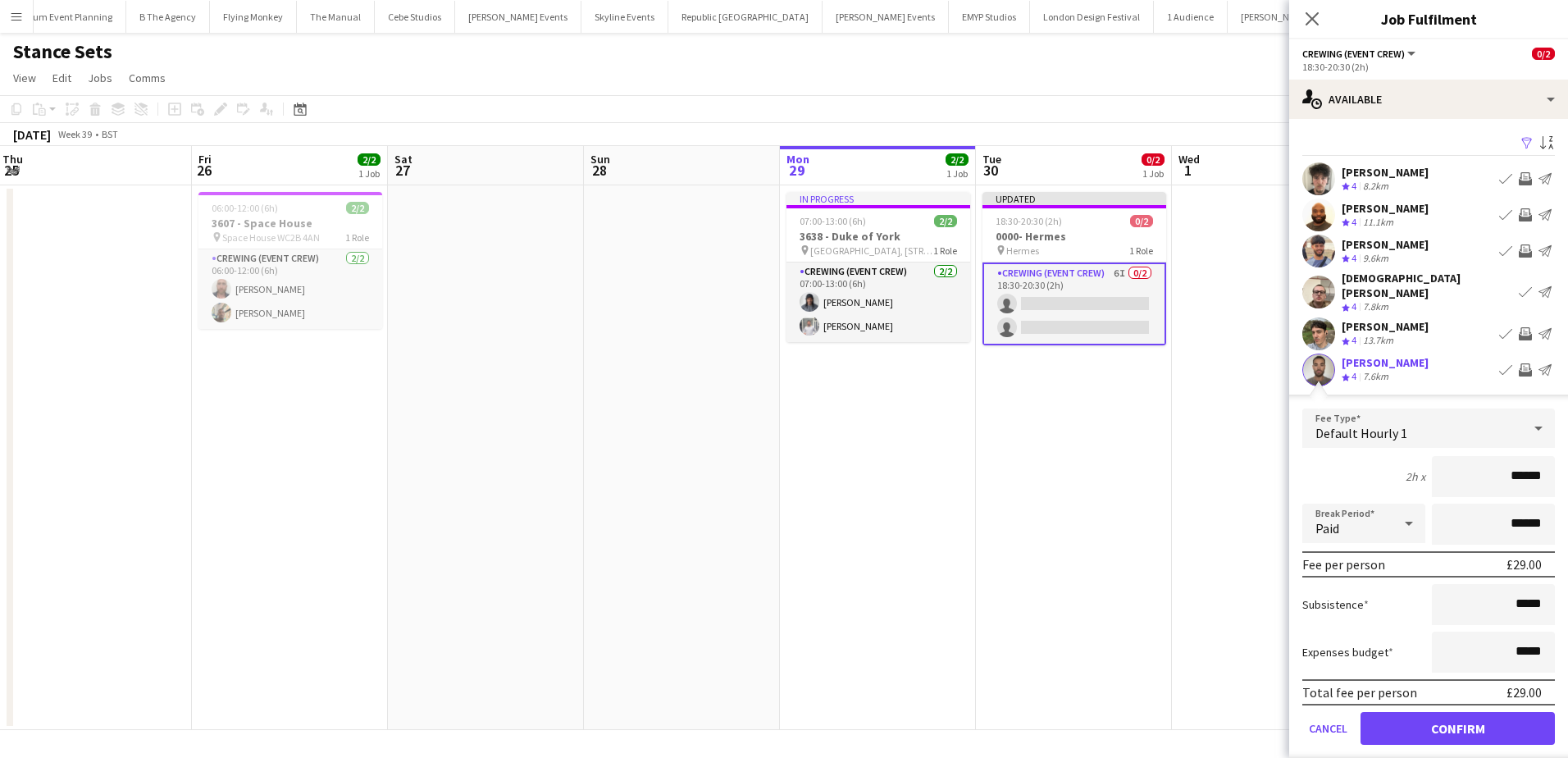
drag, startPoint x: 1496, startPoint y: 469, endPoint x: 1551, endPoint y: 477, distance: 55.6
click at [1551, 477] on form "Fee Type Default Hourly 1 2h x ****** Break Period Paid ****** Fee per person £…" at bounding box center [1428, 583] width 278 height 350
type input "***"
click at [1476, 718] on button "Confirm" at bounding box center [1457, 728] width 195 height 33
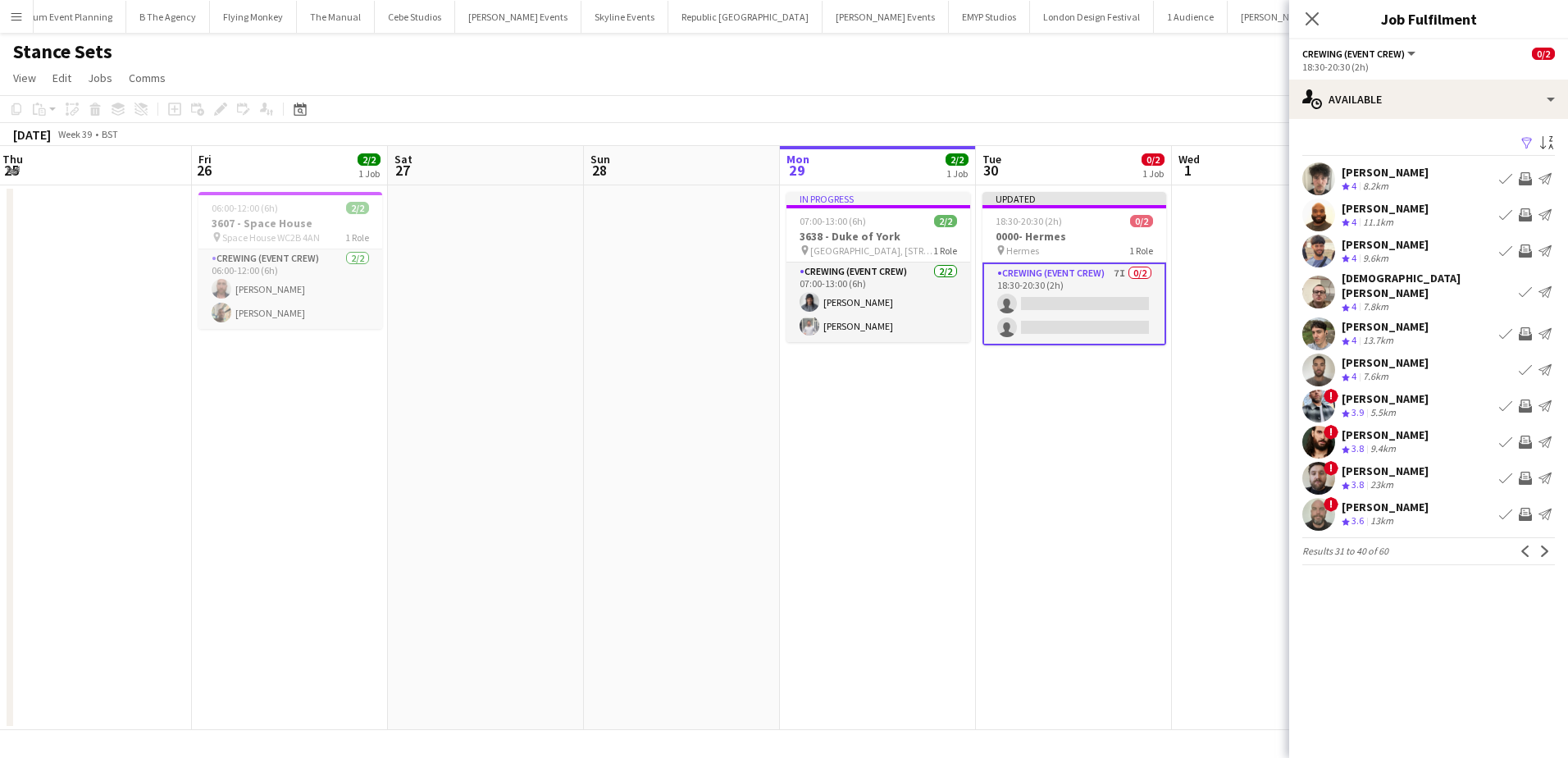
click at [1525, 471] on app-icon "Invite crew" at bounding box center [1526, 478] width 13 height 13
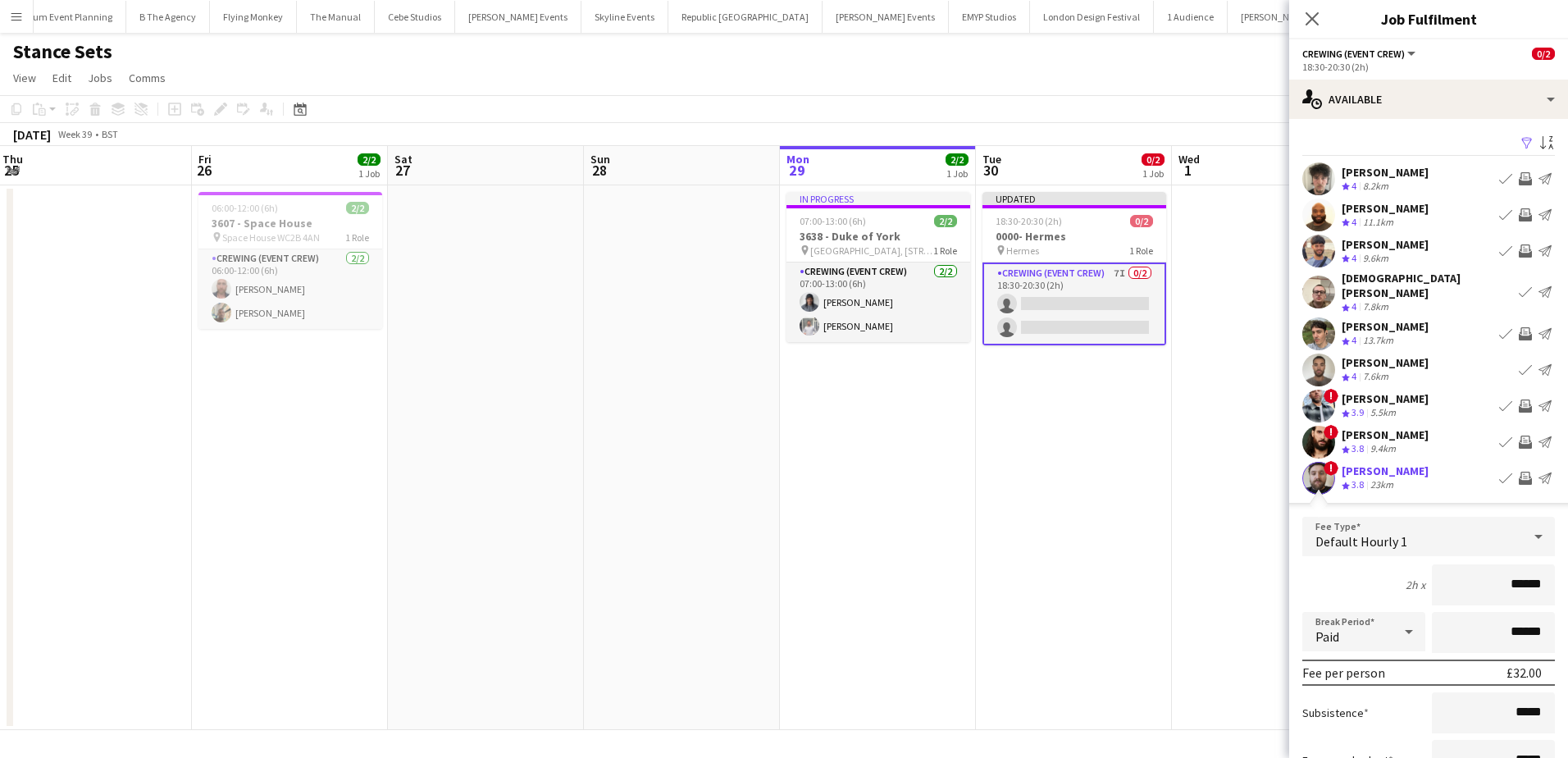
drag, startPoint x: 1496, startPoint y: 578, endPoint x: 1538, endPoint y: 580, distance: 42.0
click at [1538, 580] on input "******" at bounding box center [1493, 585] width 123 height 41
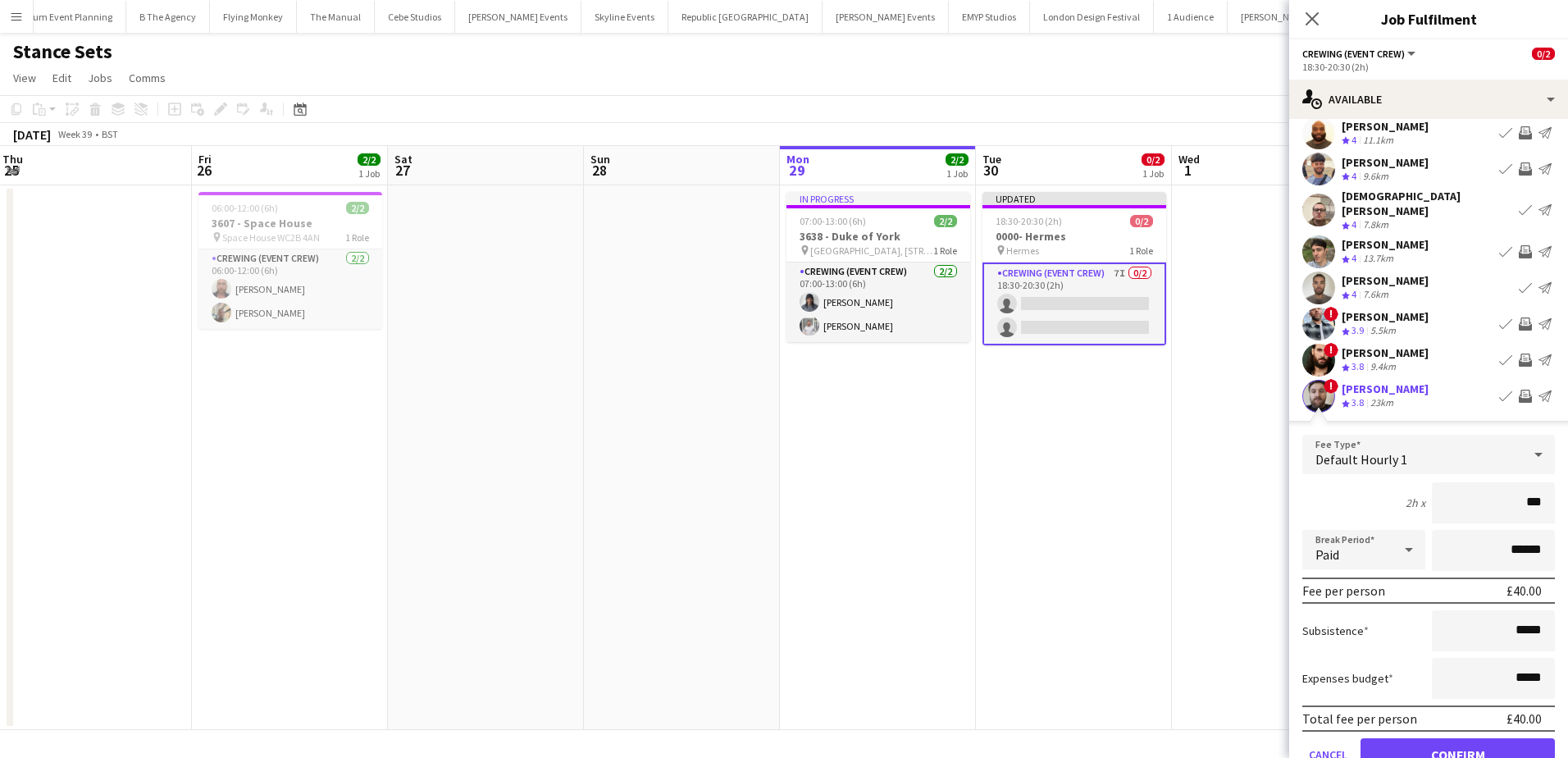
type input "***"
click at [1471, 738] on button "Confirm" at bounding box center [1457, 754] width 195 height 33
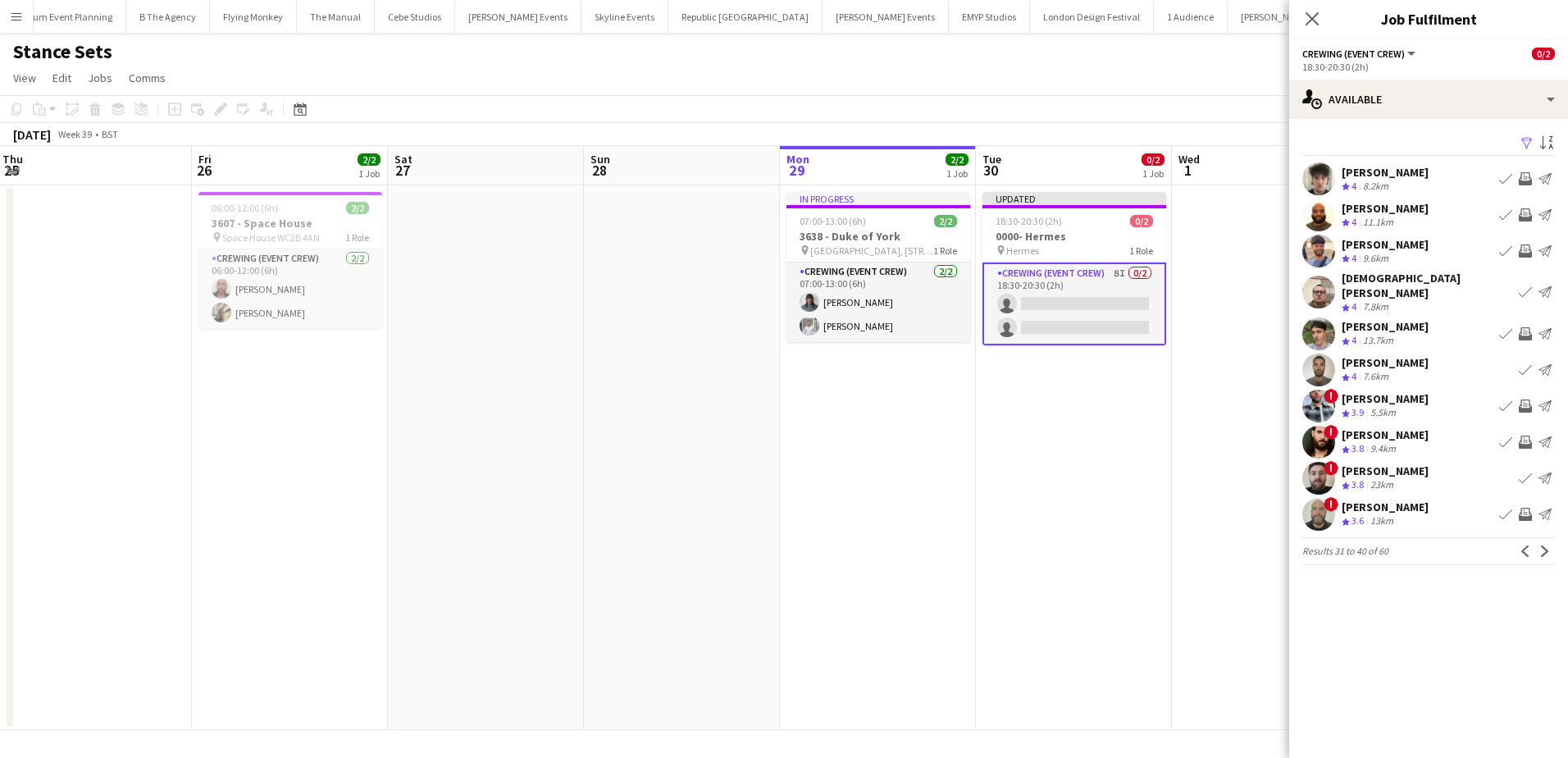
click at [928, 477] on app-date-cell "In progress 07:00-13:00 (6h) 2/2 3638 - Duke of York pin Duke of York Square, 8…" at bounding box center [878, 457] width 196 height 545
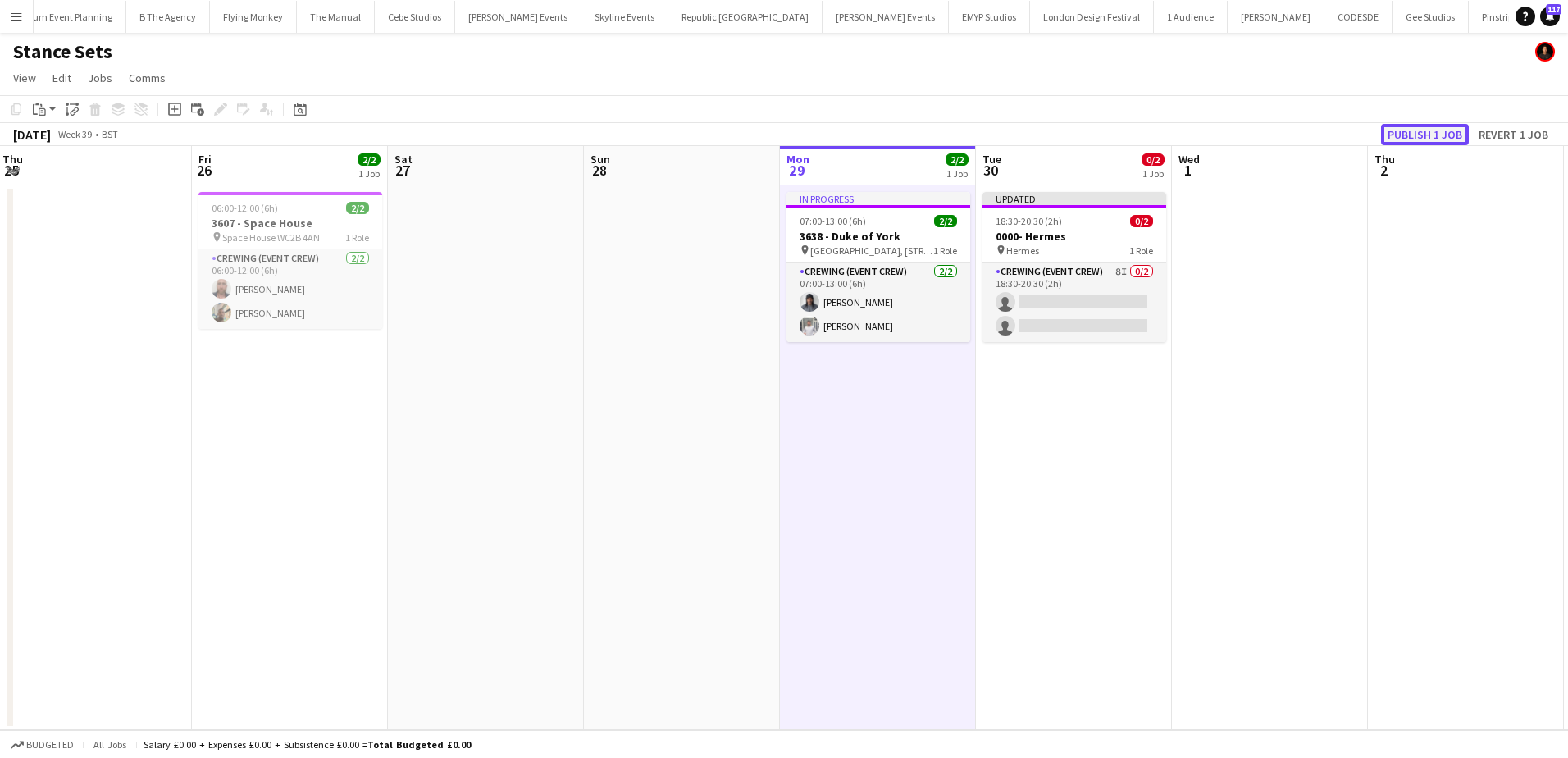
click at [1413, 130] on button "Publish 1 job" at bounding box center [1424, 134] width 87 height 22
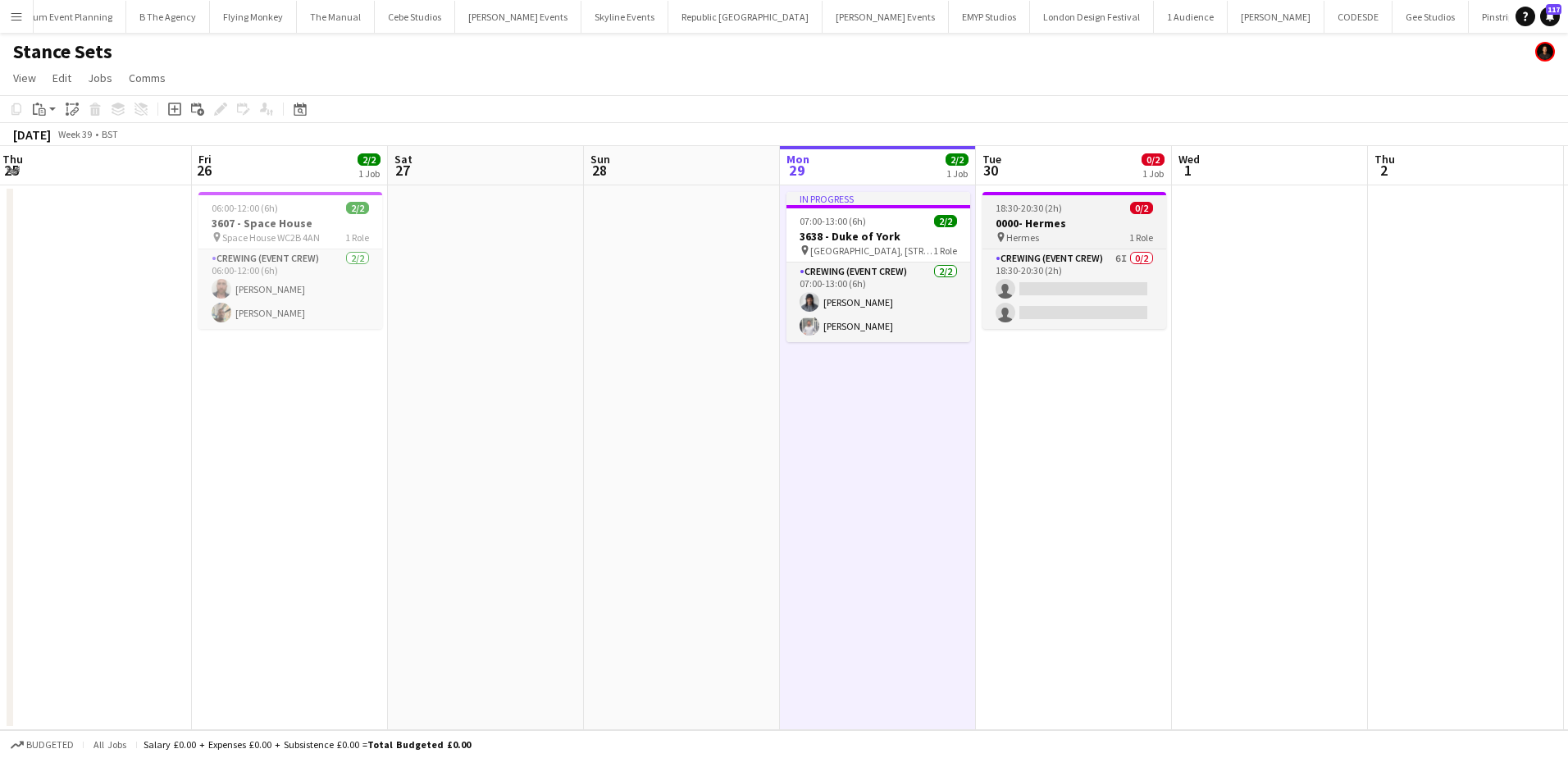
click at [1071, 207] on div "18:30-20:30 (2h) 0/2" at bounding box center [1073, 207] width 183 height 12
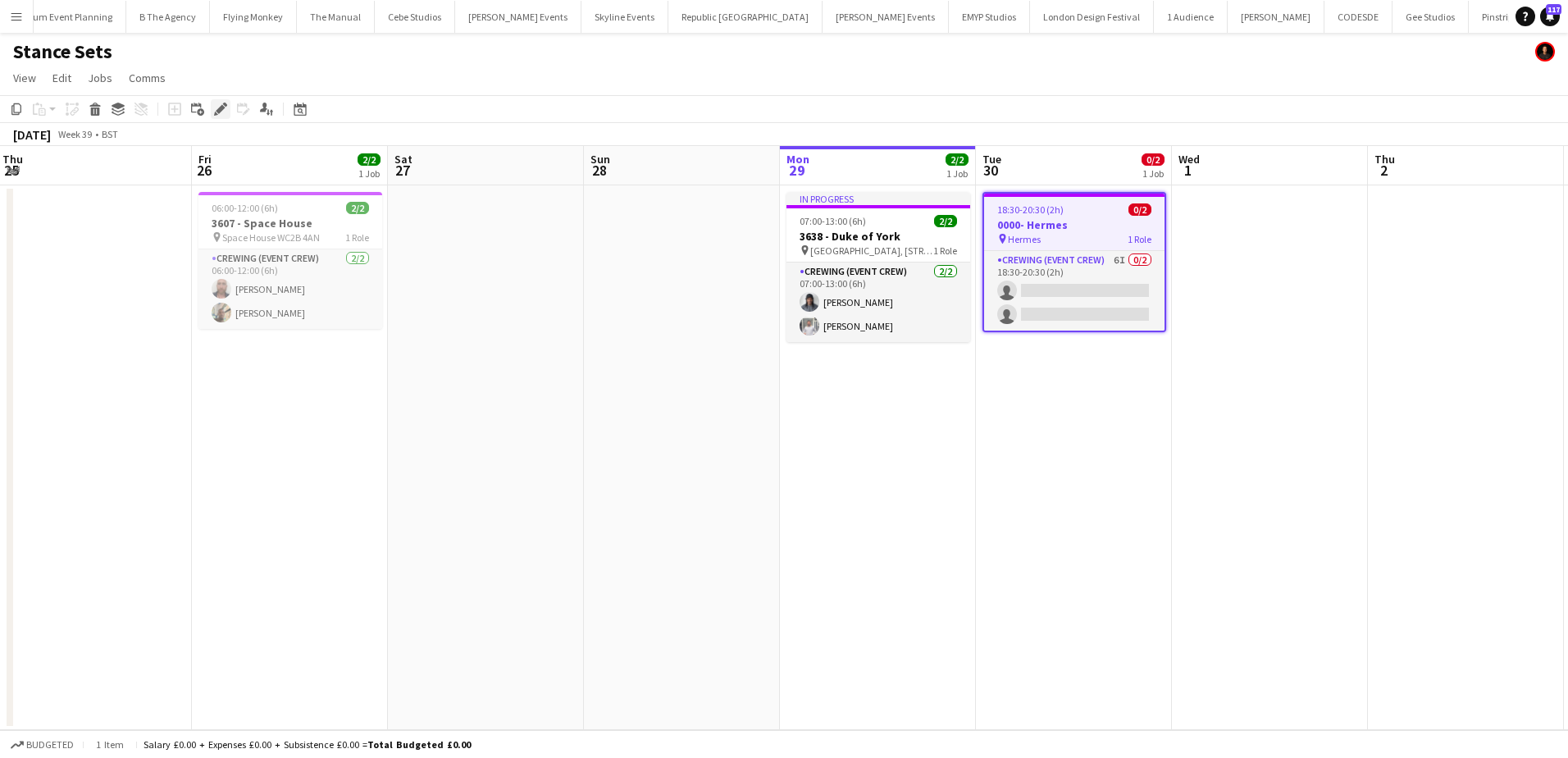
click at [224, 106] on icon at bounding box center [220, 110] width 9 height 9
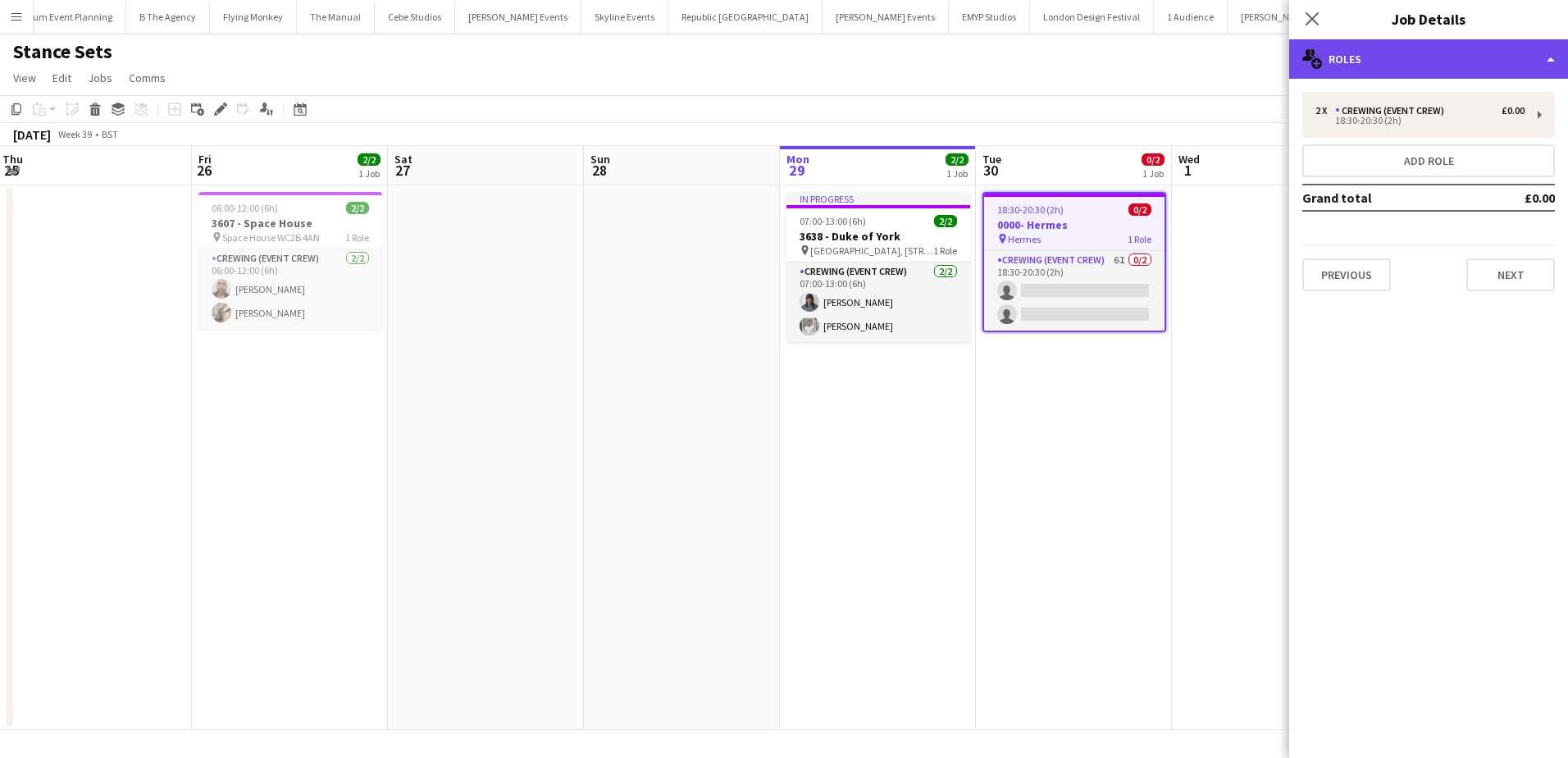
click at [1435, 50] on div "multiple-users-add Roles" at bounding box center [1428, 59] width 278 height 39
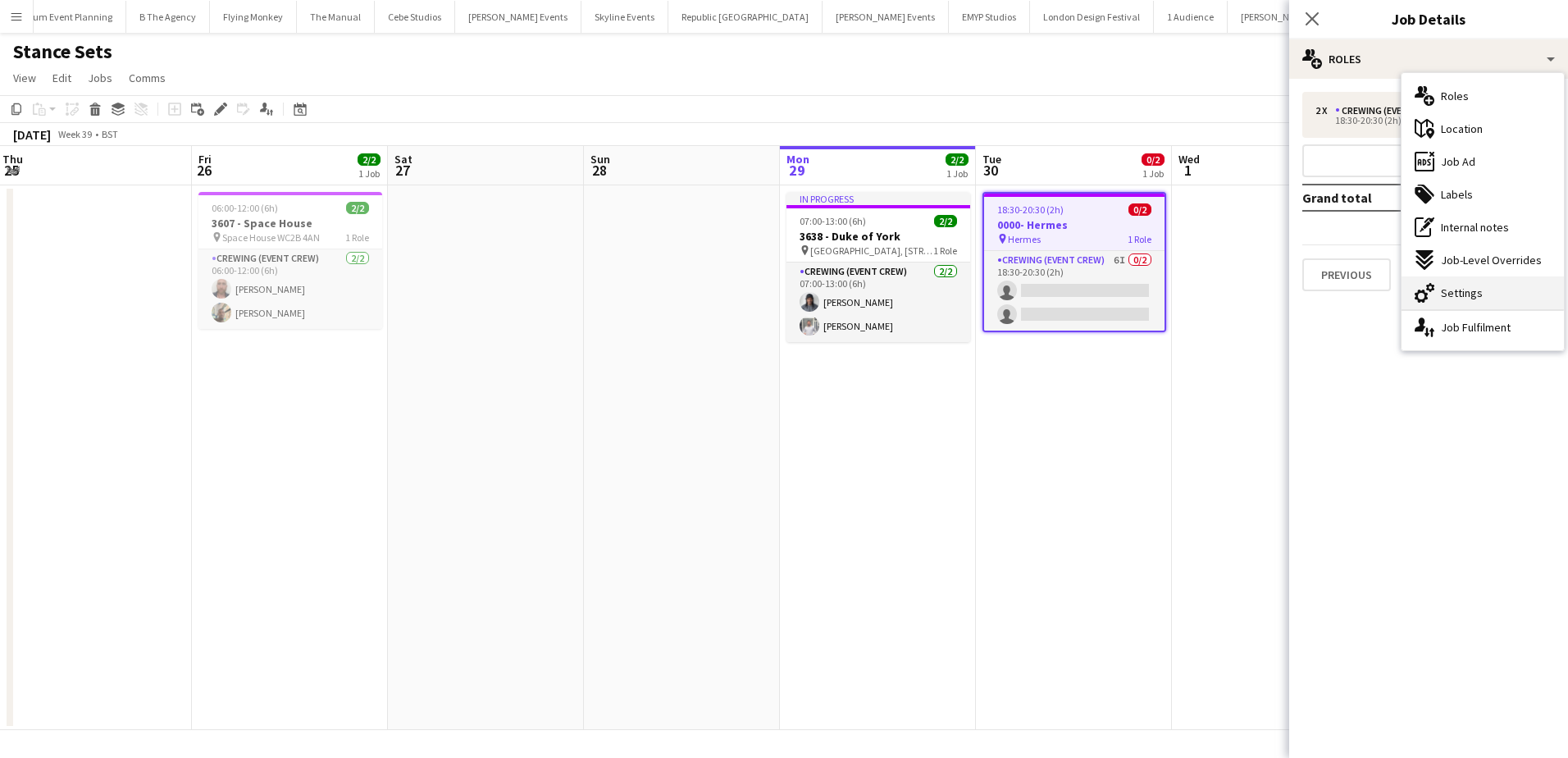
click at [1473, 285] on span "Settings" at bounding box center [1462, 292] width 41 height 15
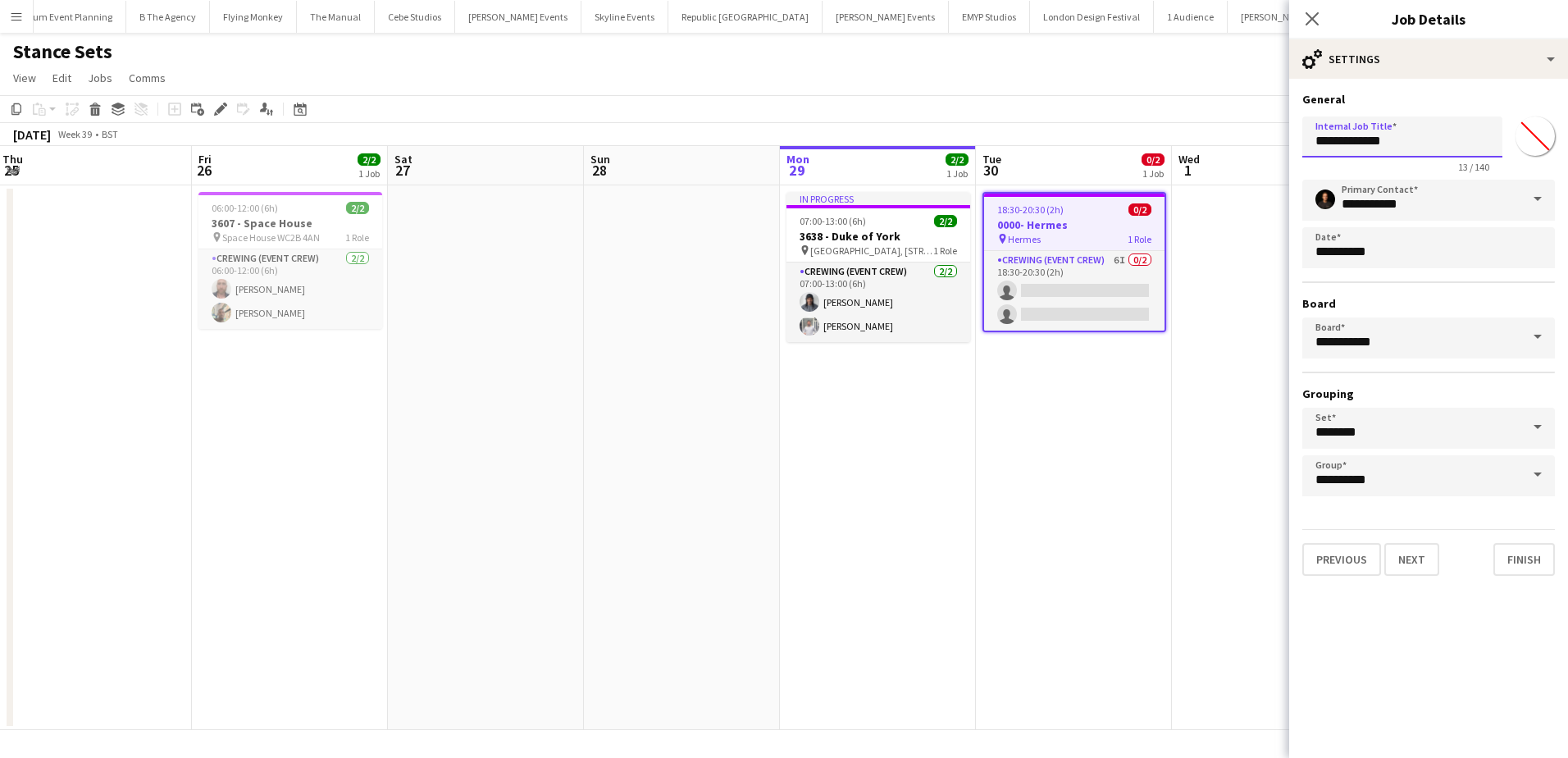
click at [1327, 141] on input "**********" at bounding box center [1402, 137] width 200 height 41
type input "**********"
click at [1209, 440] on app-date-cell at bounding box center [1270, 457] width 196 height 545
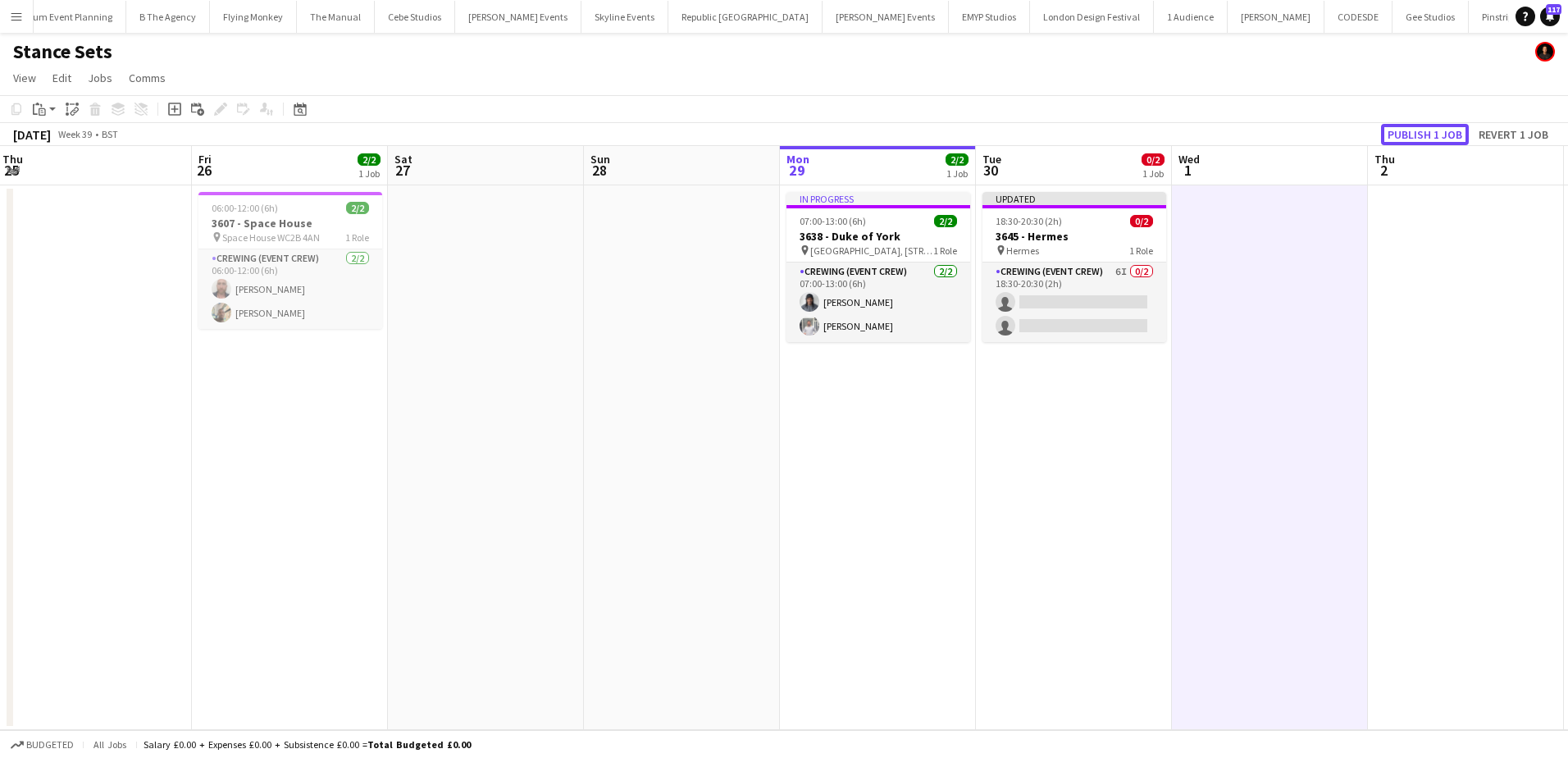
click at [1444, 129] on button "Publish 1 job" at bounding box center [1424, 134] width 87 height 22
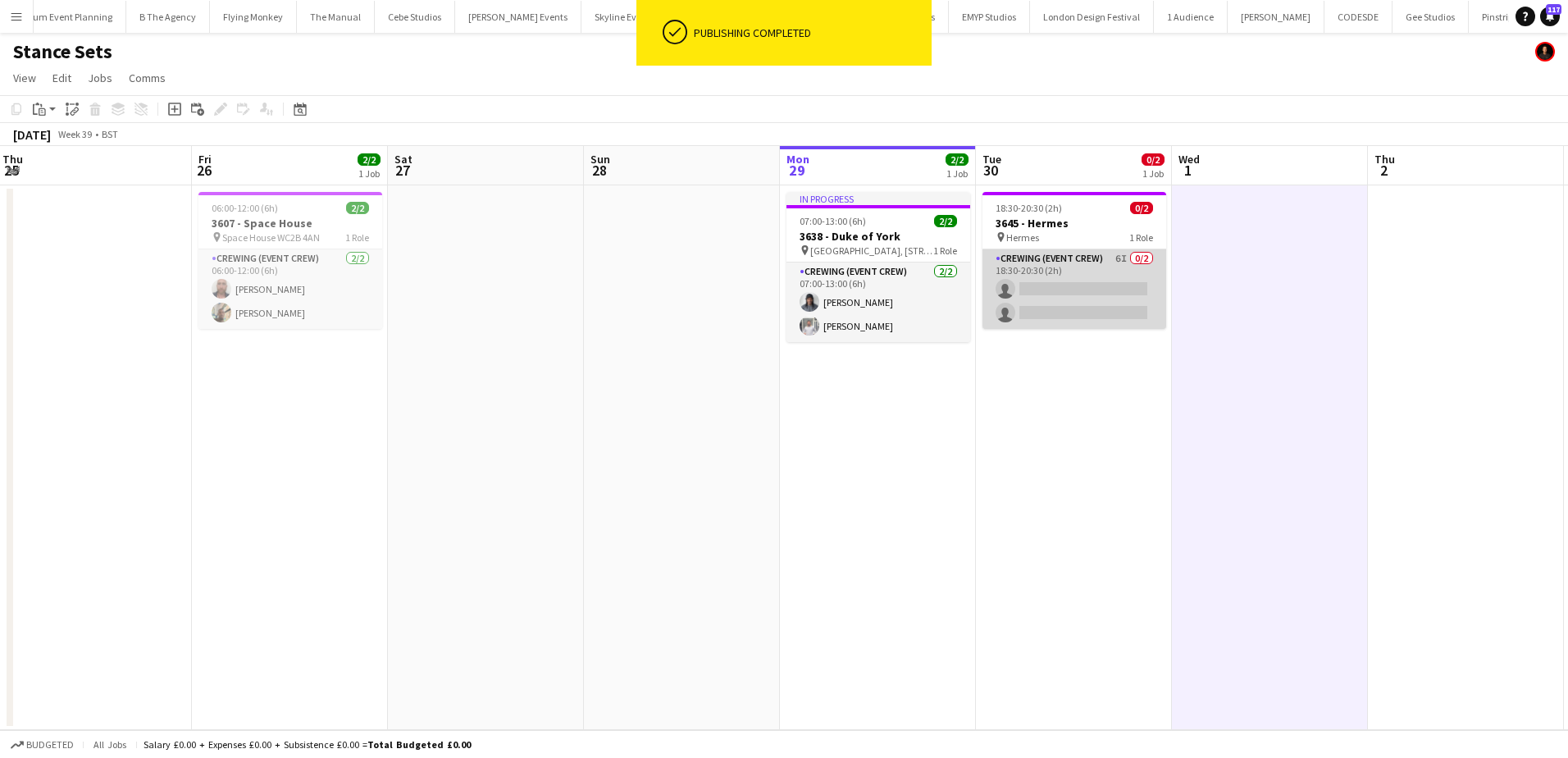
click at [1096, 310] on app-card-role "Crewing (Event Crew) 6I 0/2 18:30-20:30 (2h) single-neutral-actions single-neut…" at bounding box center [1073, 289] width 183 height 80
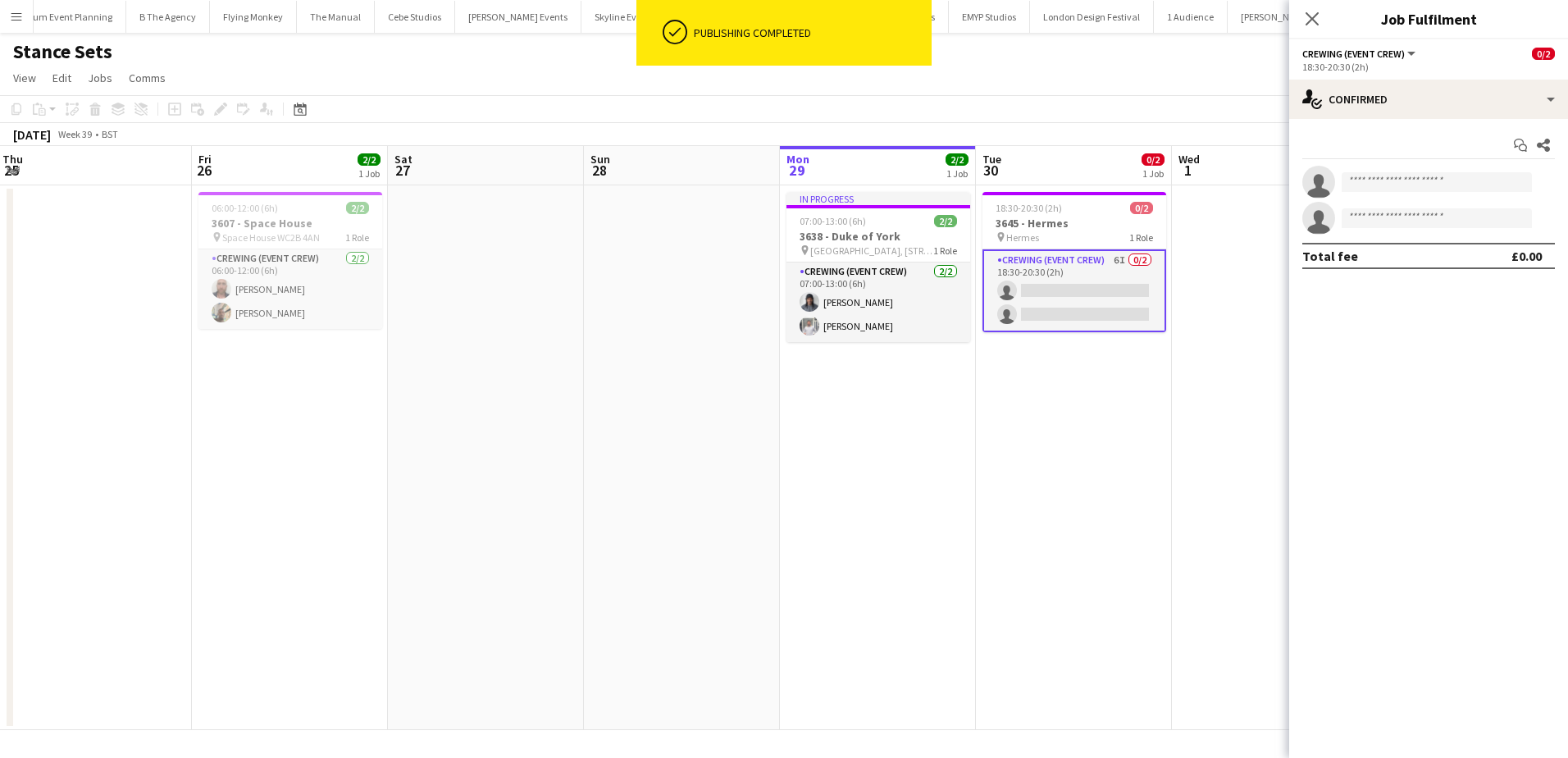
click at [1402, 118] on div "Start chat Share single-neutral-actions single-neutral-actions Total fee £0.00" at bounding box center [1428, 199] width 278 height 163
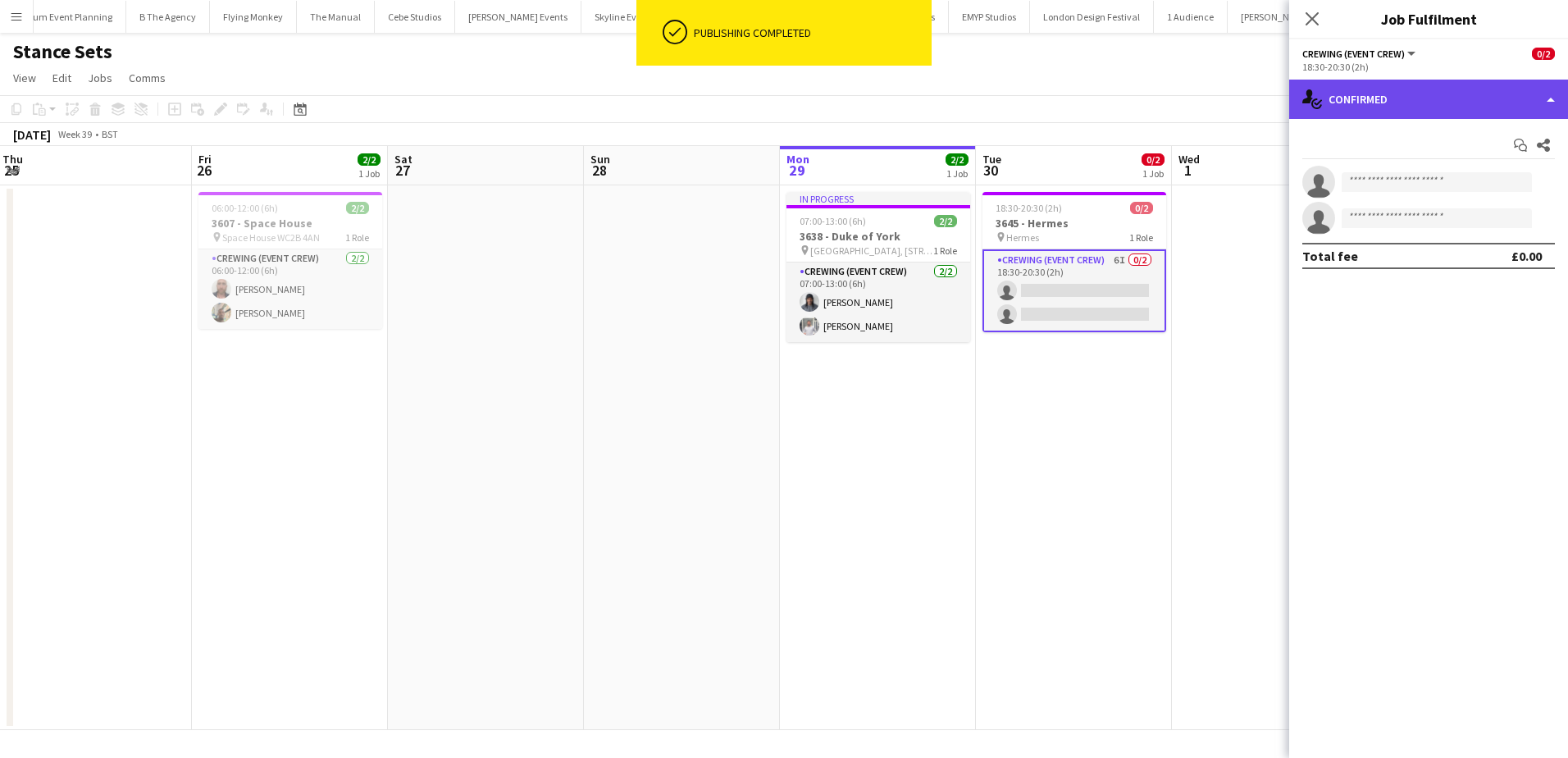
click at [1447, 115] on div "single-neutral-actions-check-2 Confirmed" at bounding box center [1428, 100] width 278 height 39
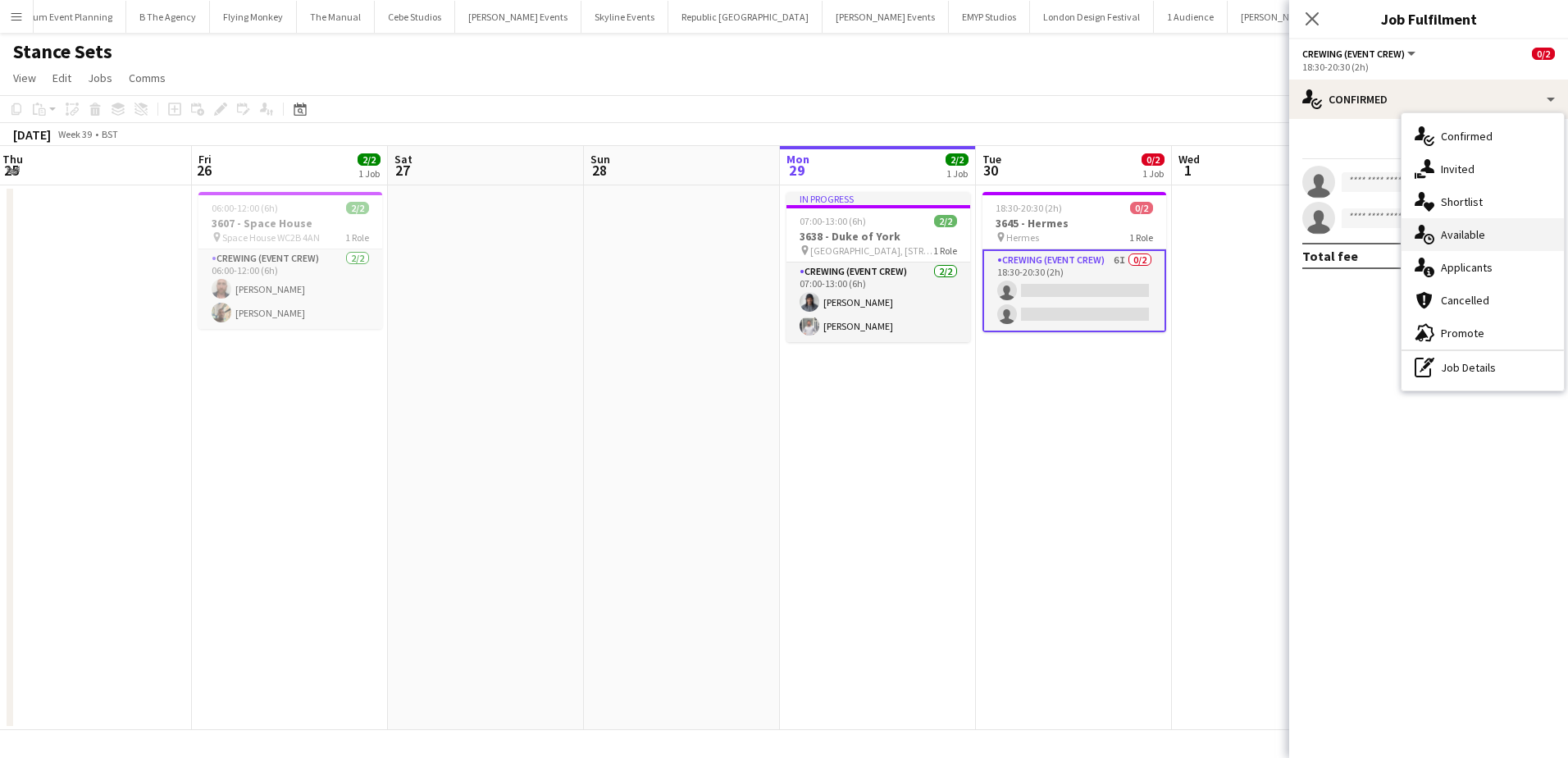
click at [1467, 240] on span "Available" at bounding box center [1463, 234] width 44 height 15
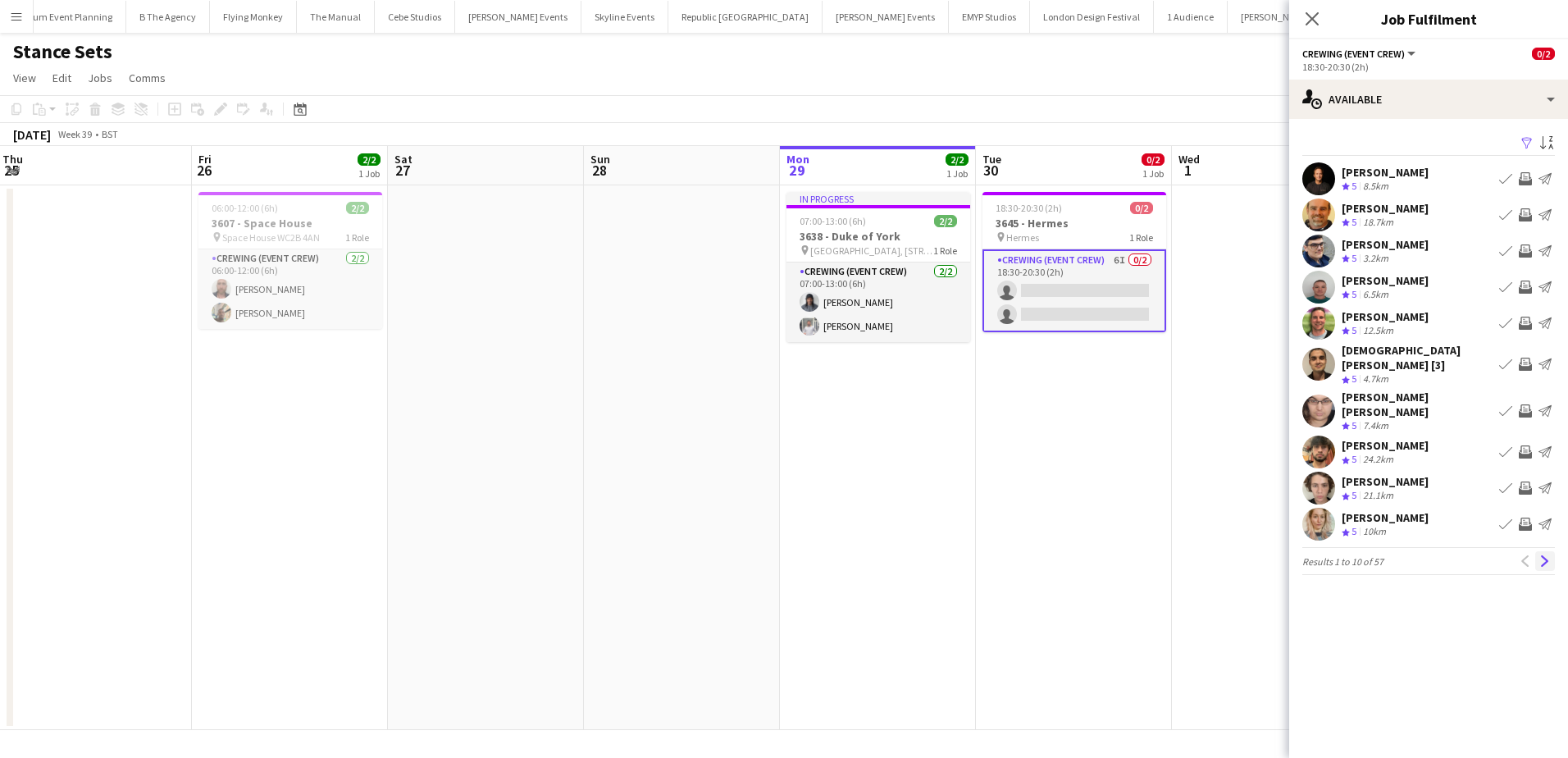
click at [1548, 555] on app-icon "Next" at bounding box center [1544, 561] width 11 height 11
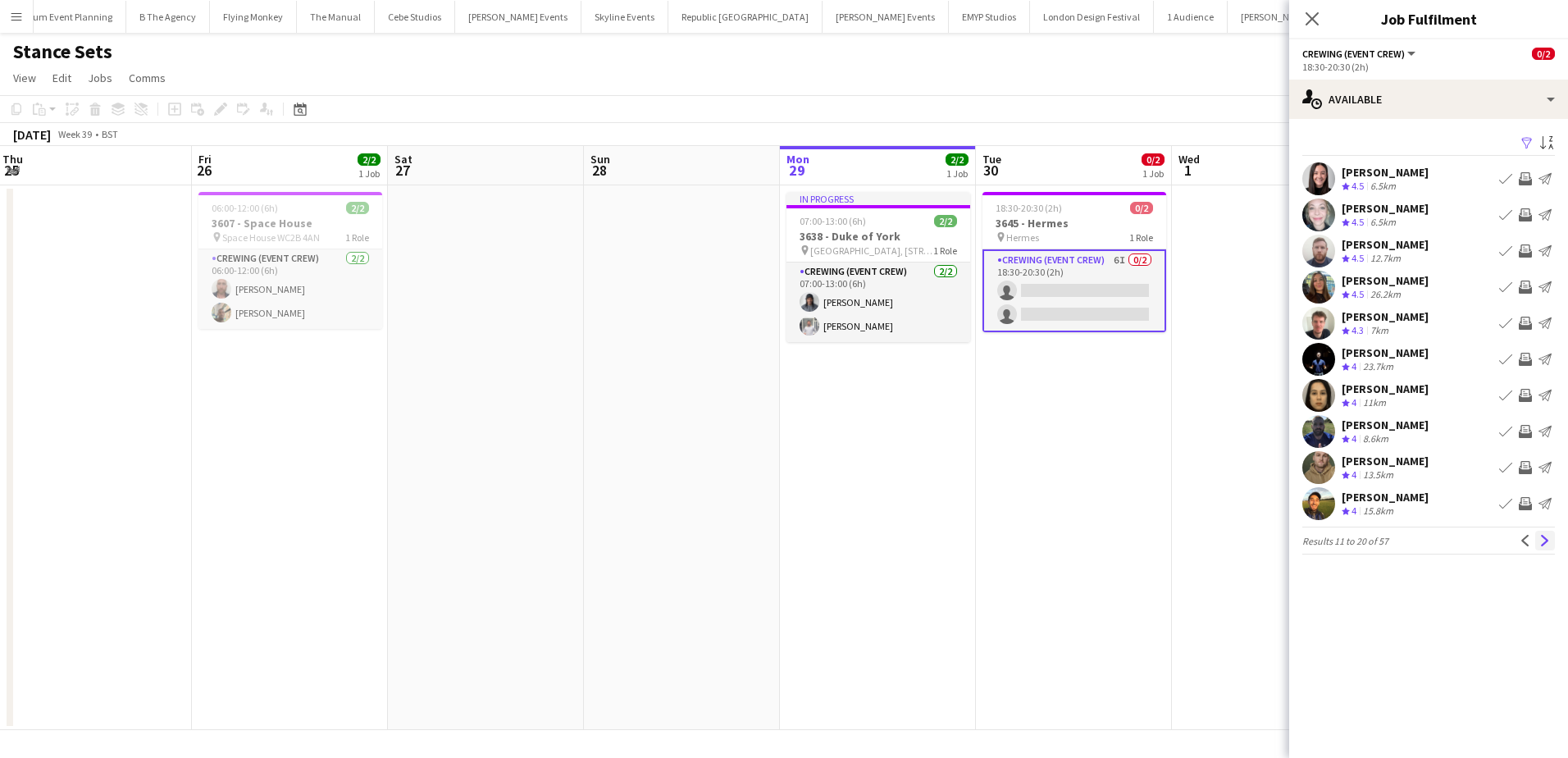
click at [1540, 540] on app-icon "Next" at bounding box center [1544, 540] width 11 height 11
click at [1523, 426] on app-icon "Invite crew" at bounding box center [1526, 432] width 13 height 13
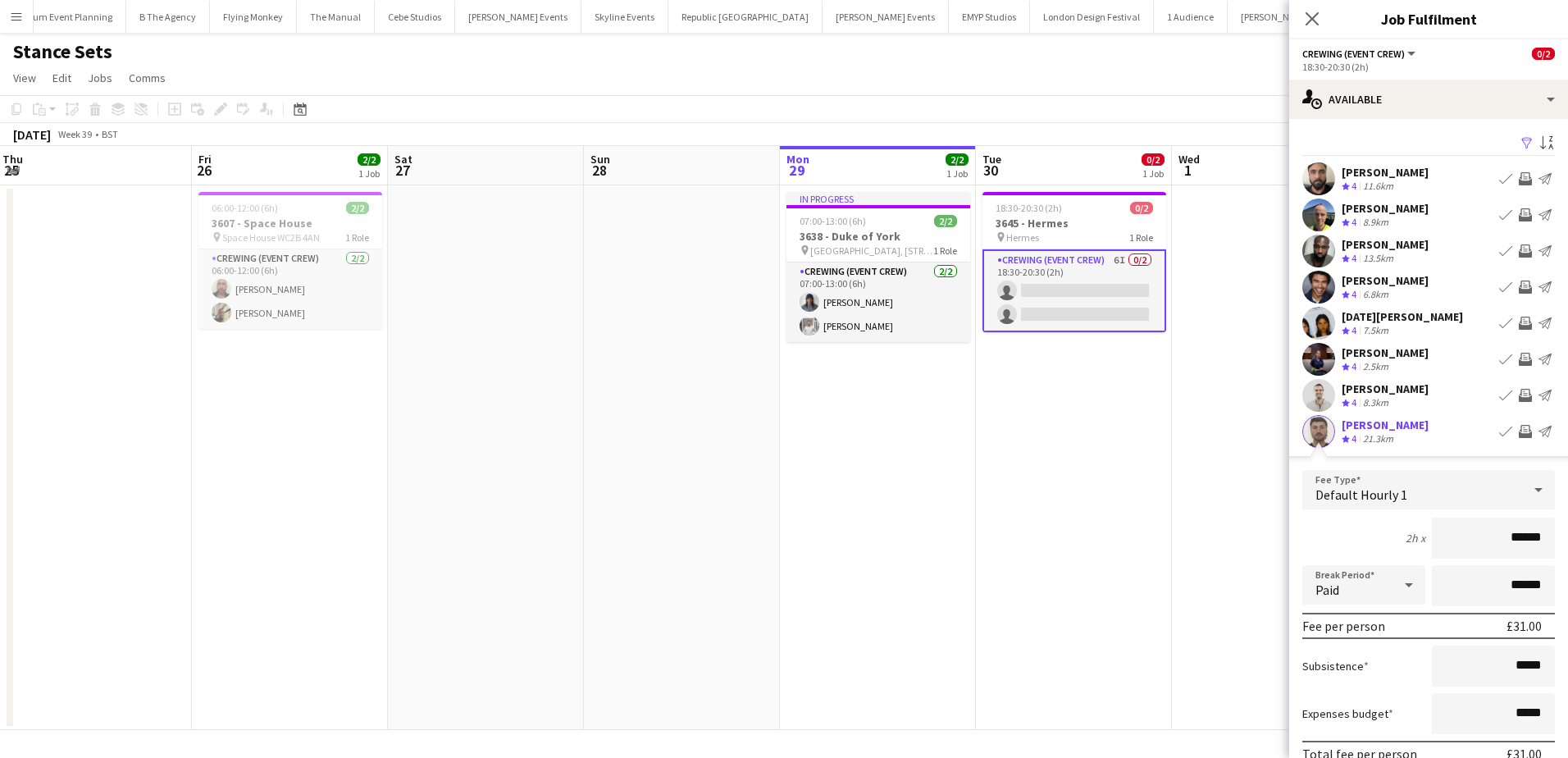
drag, startPoint x: 1494, startPoint y: 529, endPoint x: 1539, endPoint y: 539, distance: 46.1
click at [1539, 539] on input "******" at bounding box center [1493, 538] width 123 height 41
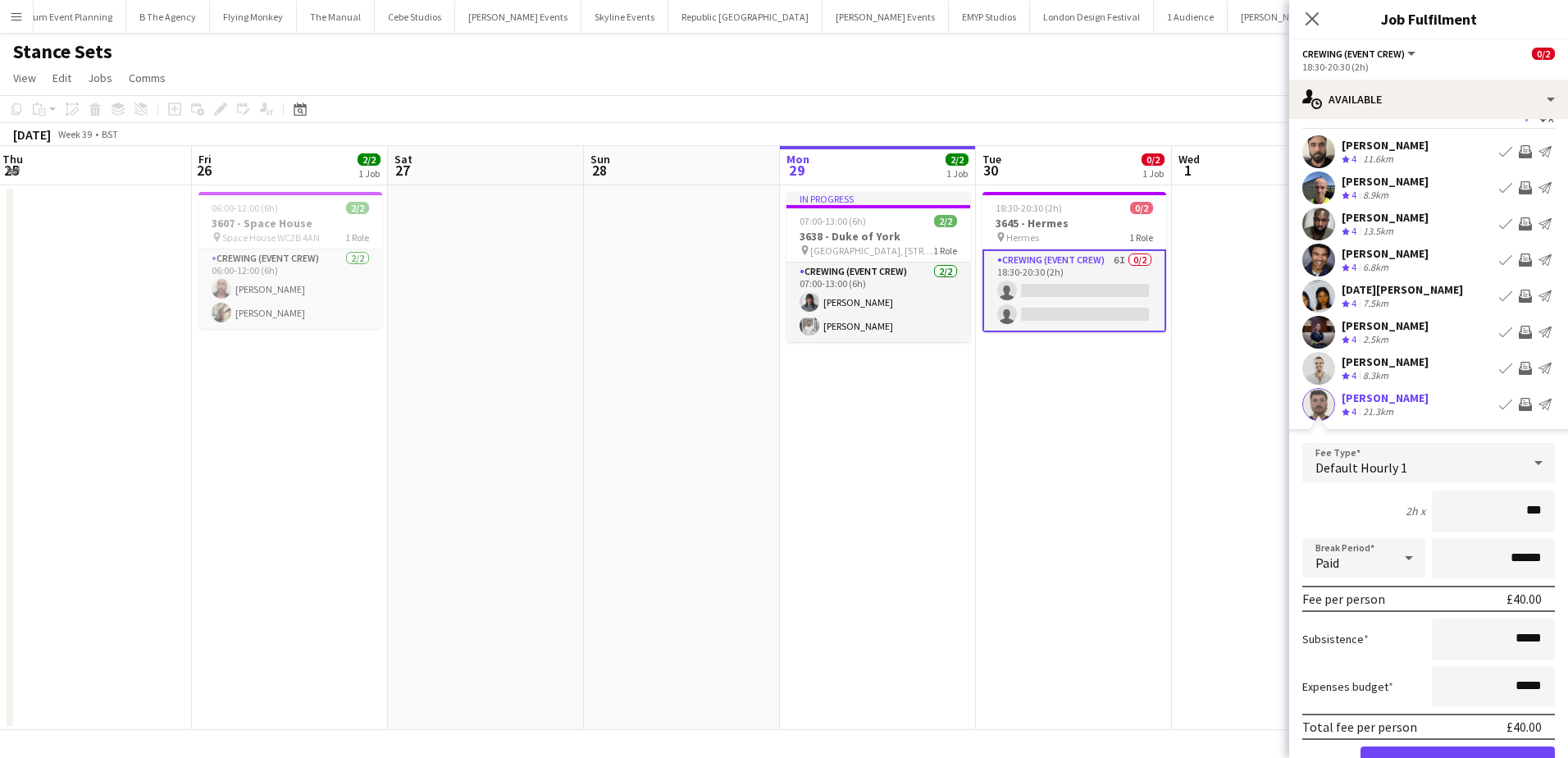
scroll to position [82, 0]
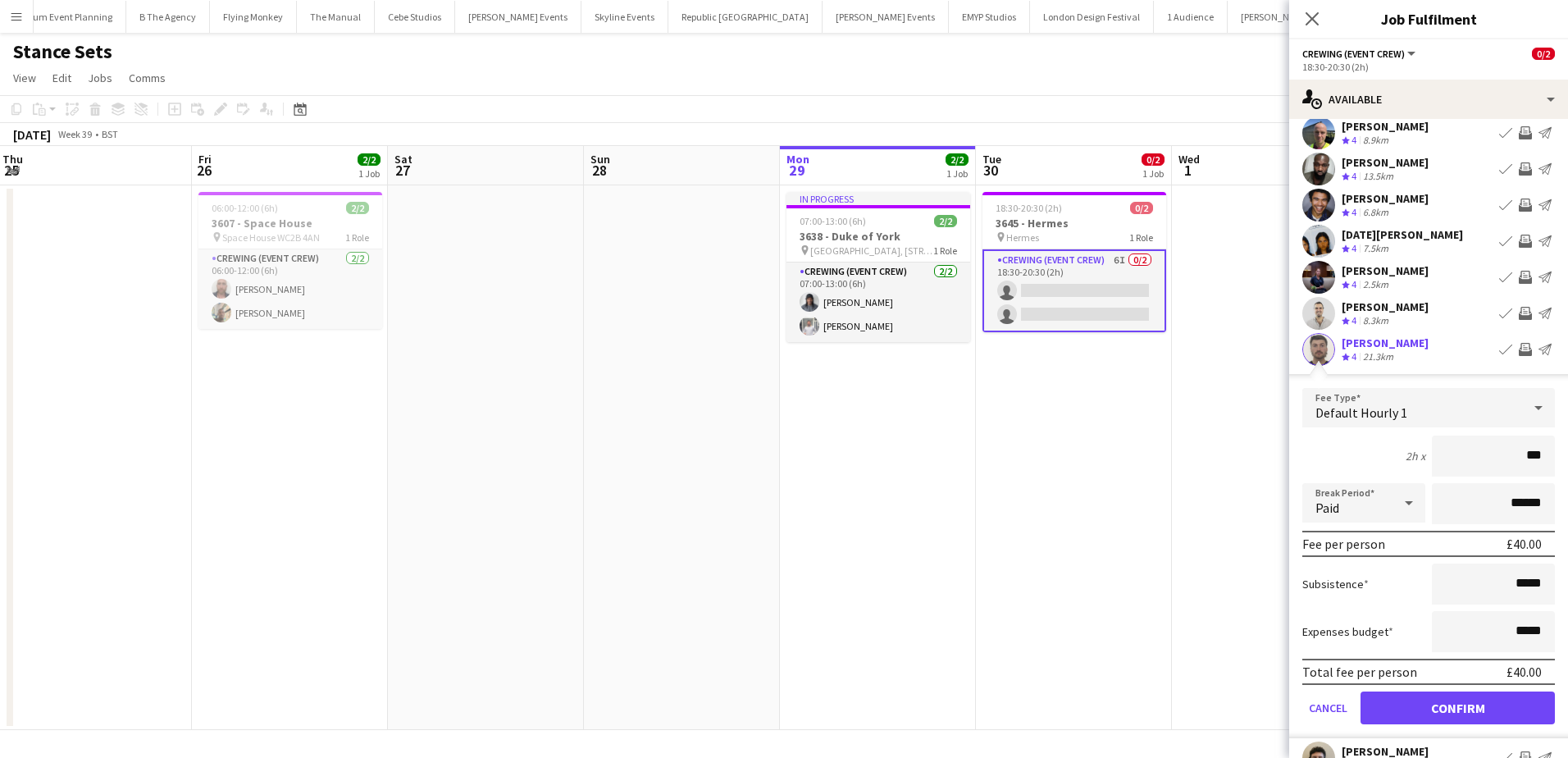
type input "***"
click at [1477, 701] on button "Confirm" at bounding box center [1457, 707] width 195 height 33
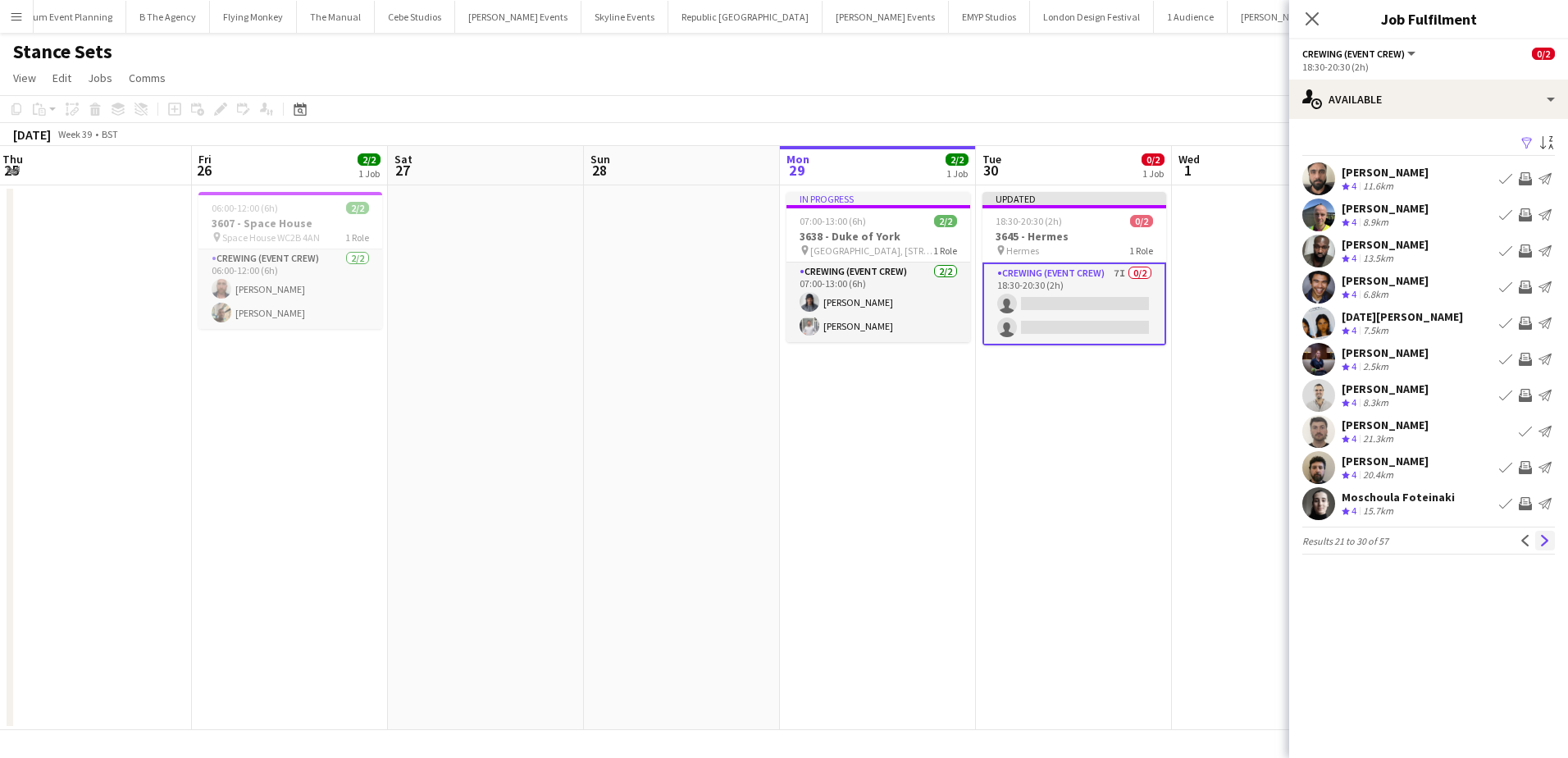
click at [1541, 545] on app-icon "Next" at bounding box center [1544, 540] width 11 height 11
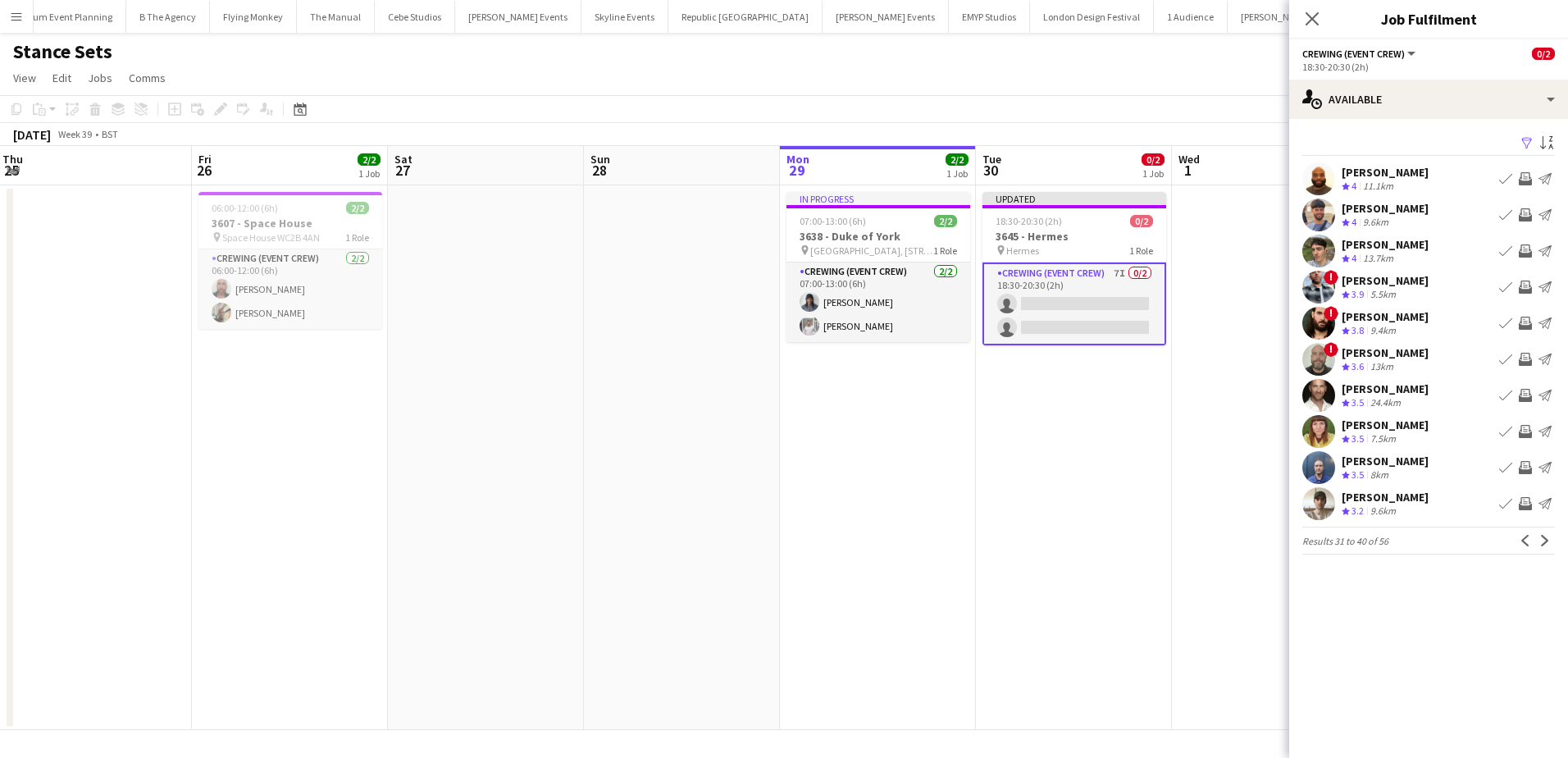
click at [1526, 502] on app-icon "Invite crew" at bounding box center [1526, 503] width 13 height 13
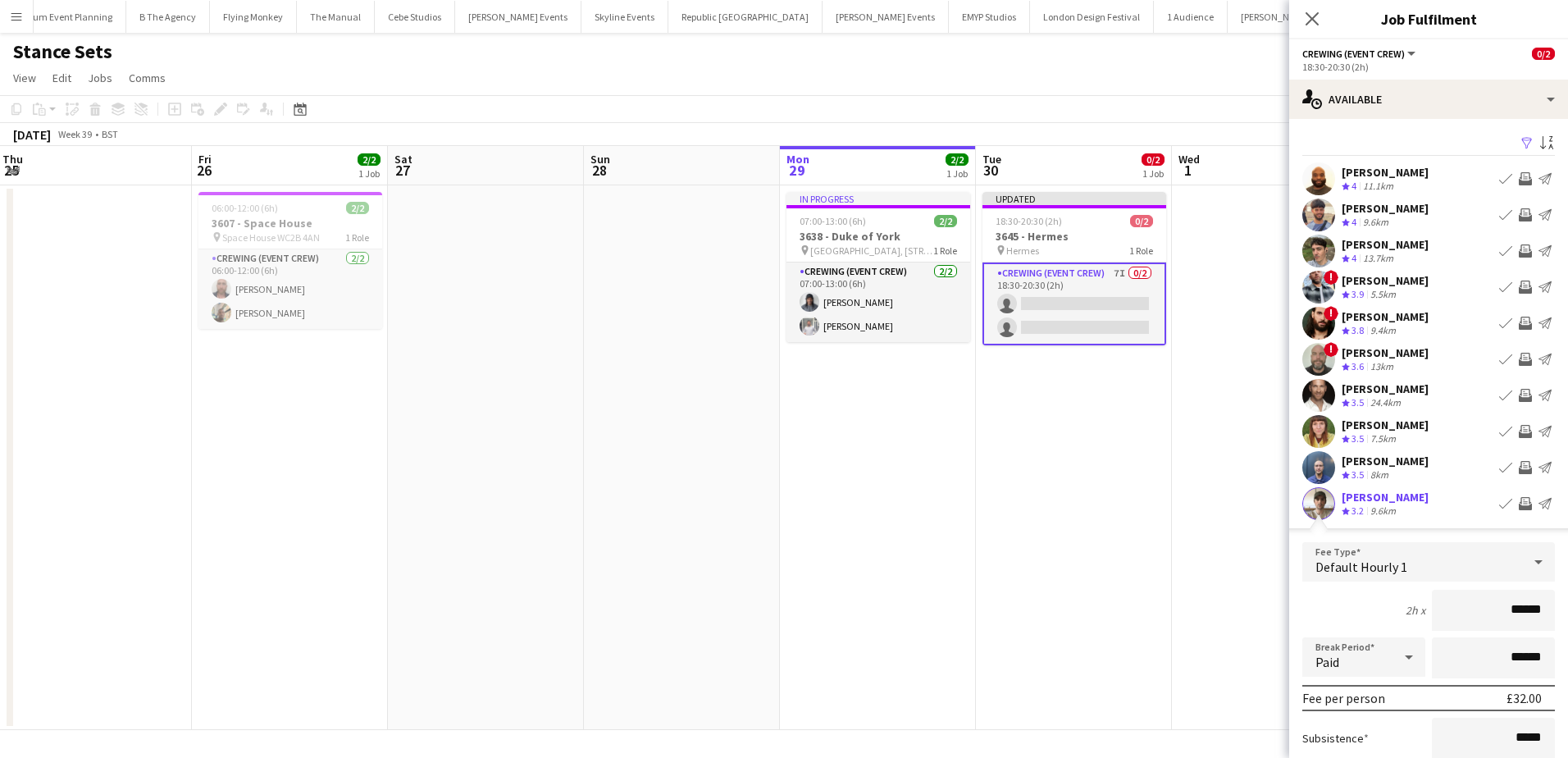
drag, startPoint x: 1503, startPoint y: 618, endPoint x: 1548, endPoint y: 618, distance: 45.0
click at [1548, 618] on form "Fee Type Default Hourly 1 2h x ****** Break Period Paid ****** Fee per person £…" at bounding box center [1428, 717] width 278 height 350
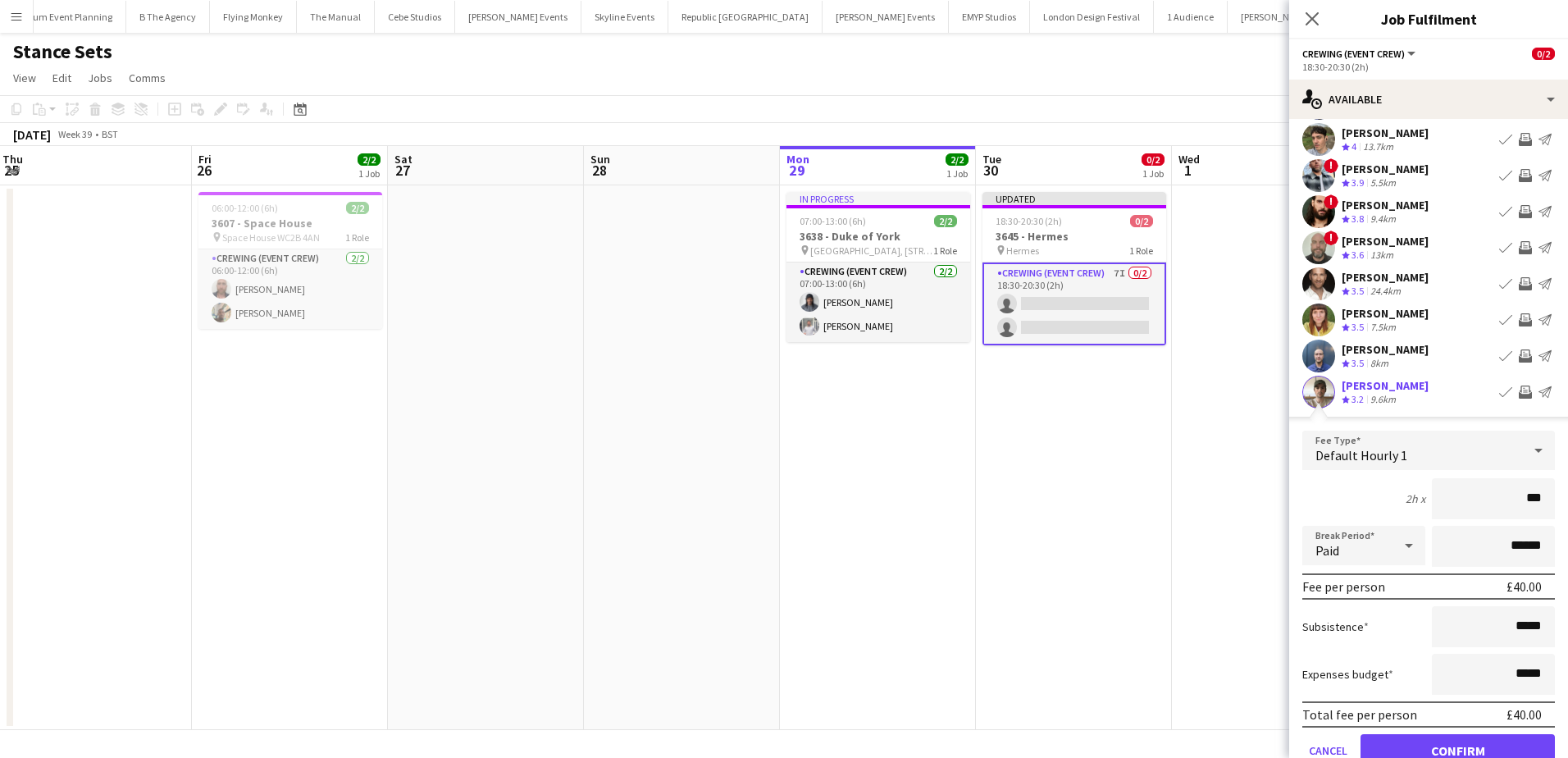
scroll to position [189, 0]
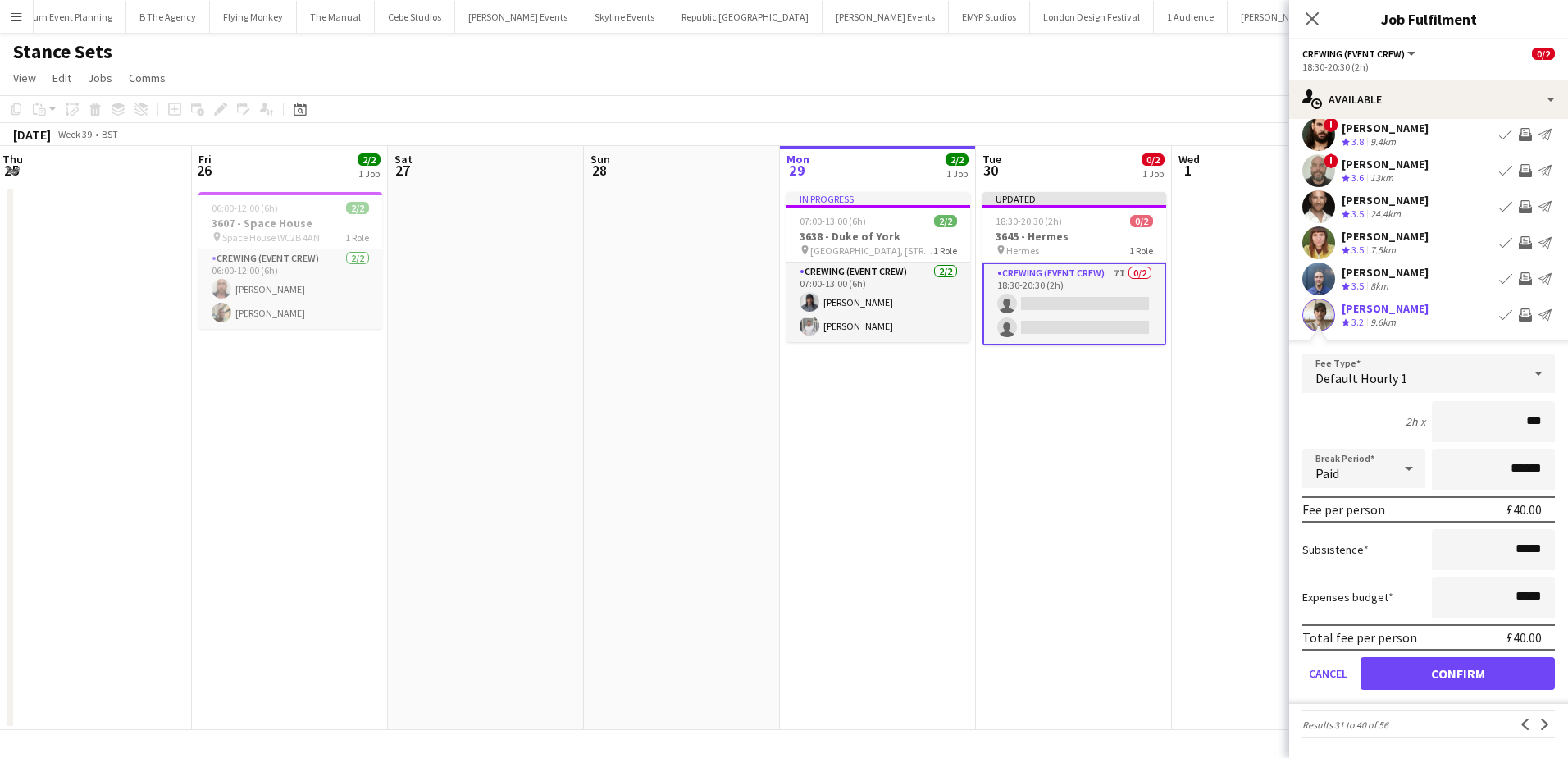
type input "***"
click at [1449, 671] on button "Confirm" at bounding box center [1457, 672] width 195 height 33
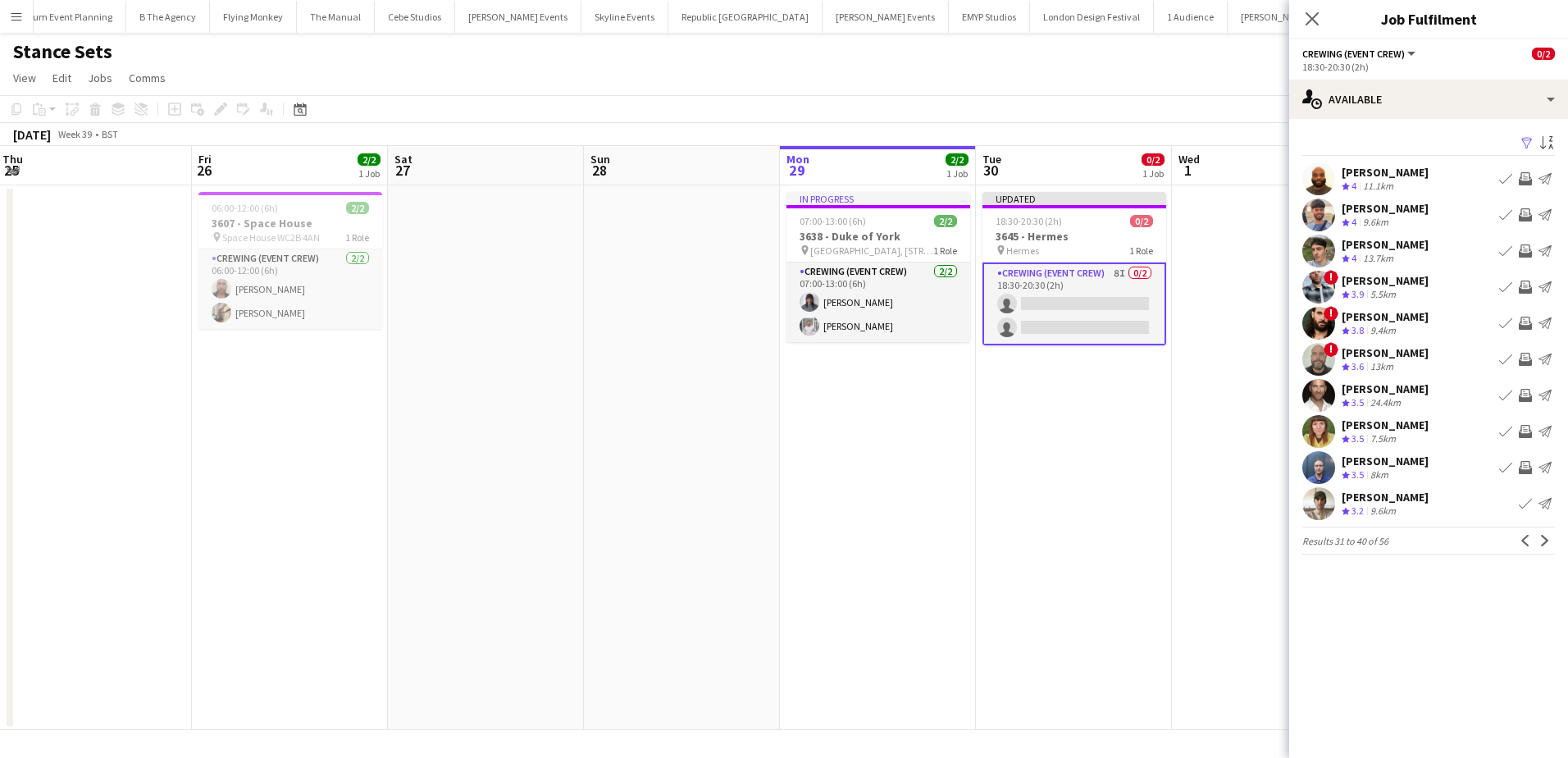
scroll to position [0, 0]
click at [1544, 542] on app-icon "Next" at bounding box center [1544, 540] width 11 height 11
click at [1526, 176] on app-icon "Invite crew" at bounding box center [1526, 179] width 13 height 13
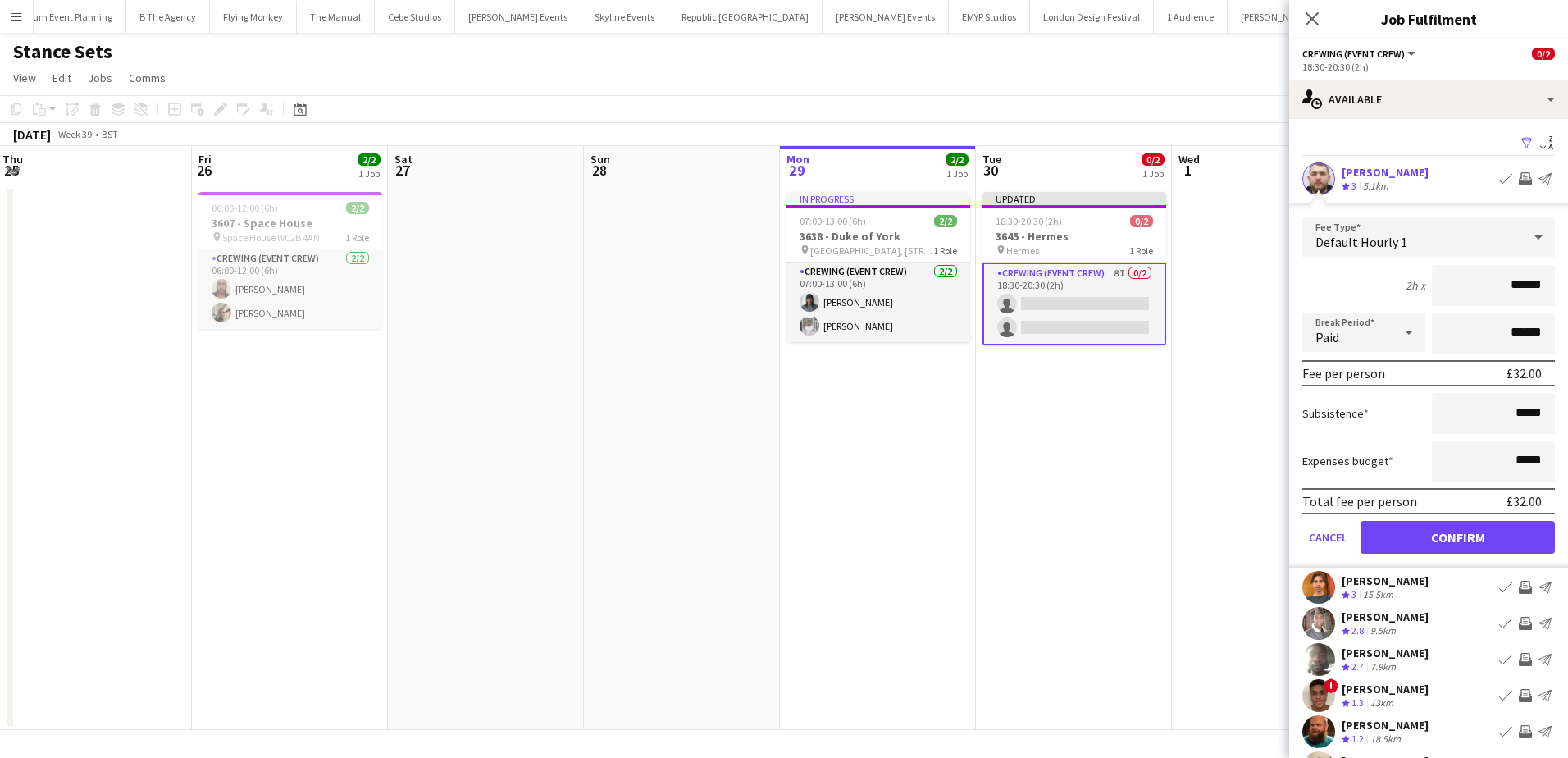
drag, startPoint x: 1534, startPoint y: 285, endPoint x: 1548, endPoint y: 285, distance: 14.0
click at [1548, 285] on form "Fee Type Default Hourly 1 2h x ****** Break Period Paid ****** Fee per person £…" at bounding box center [1428, 392] width 278 height 350
type input "***"
click at [1497, 536] on button "Confirm" at bounding box center [1457, 537] width 195 height 33
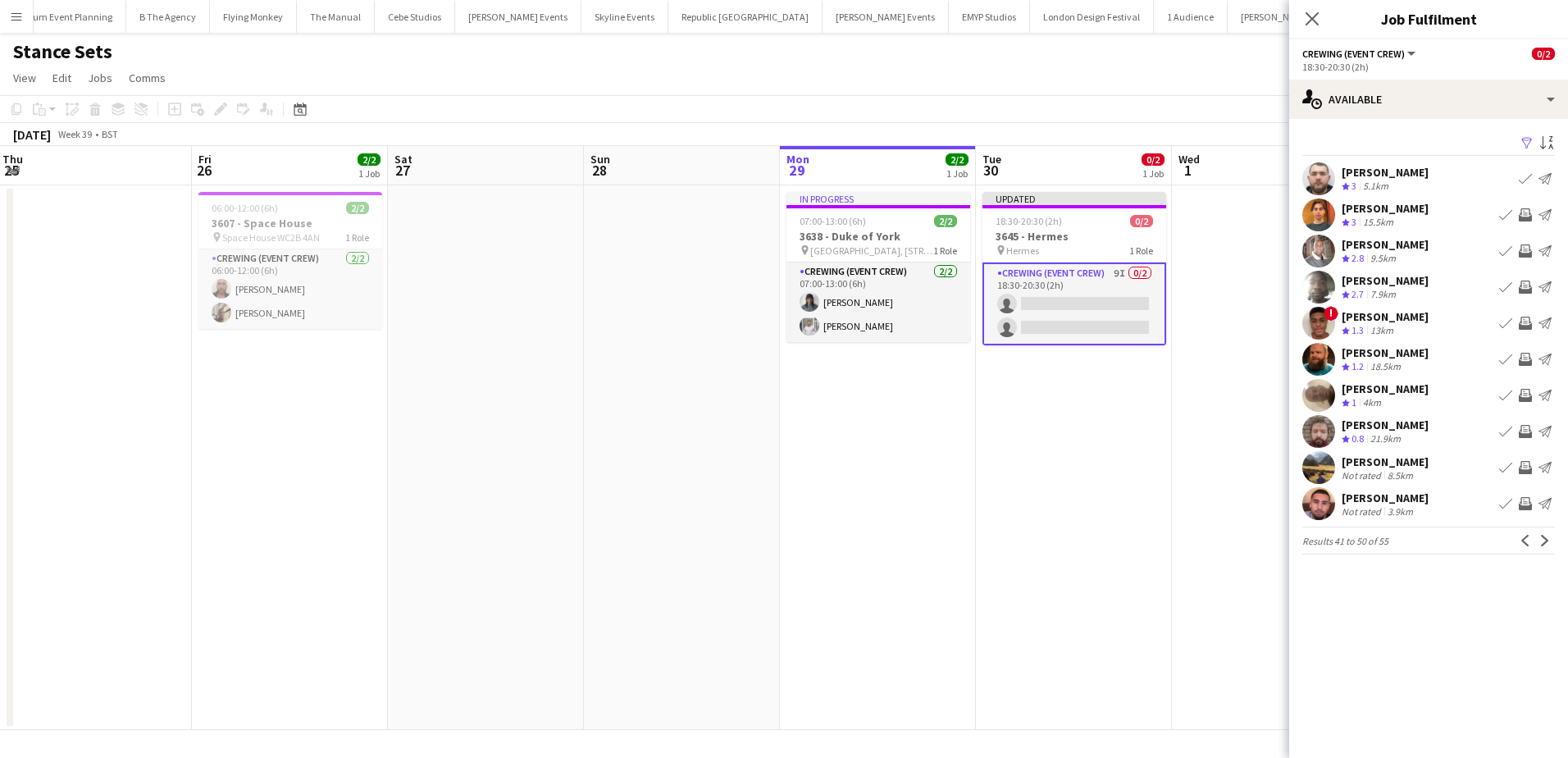
click at [1519, 247] on app-icon "Invite crew" at bounding box center [1526, 251] width 13 height 13
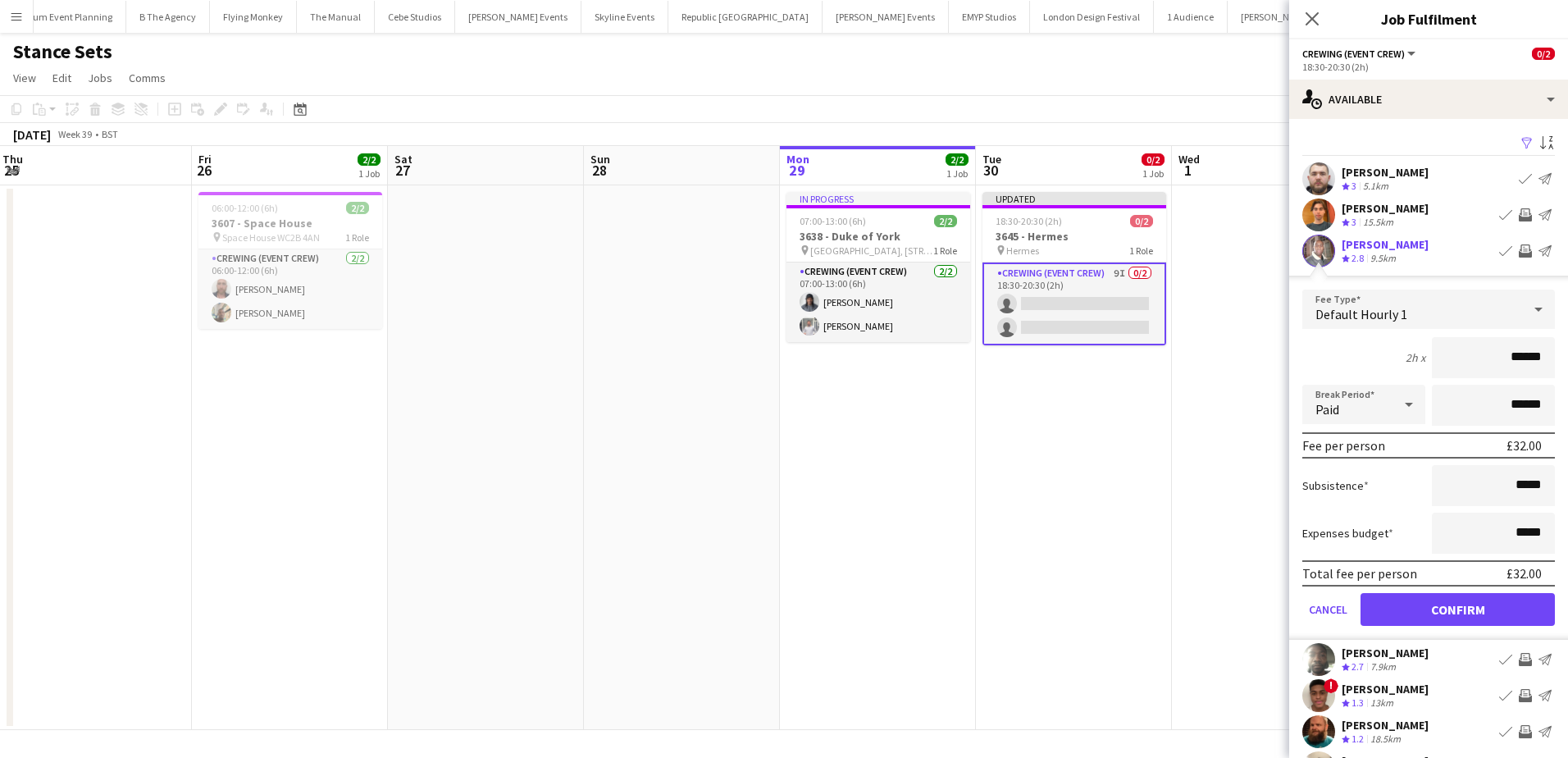
drag, startPoint x: 1491, startPoint y: 355, endPoint x: 1542, endPoint y: 356, distance: 51.0
click at [1542, 356] on input "******" at bounding box center [1493, 357] width 123 height 41
type input "***"
click at [1481, 609] on button "Confirm" at bounding box center [1457, 608] width 195 height 33
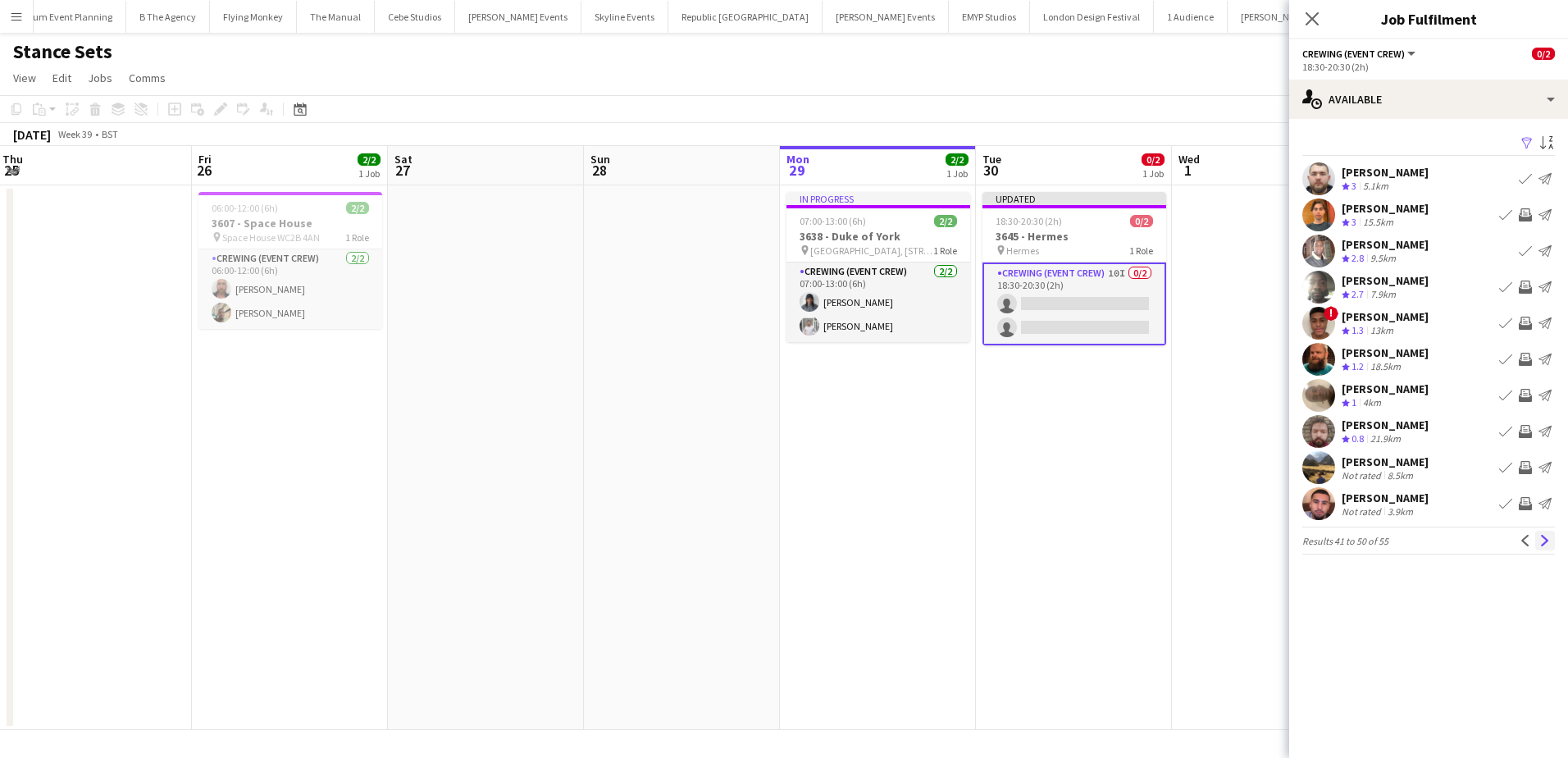
click at [1547, 543] on app-icon "Next" at bounding box center [1544, 540] width 11 height 11
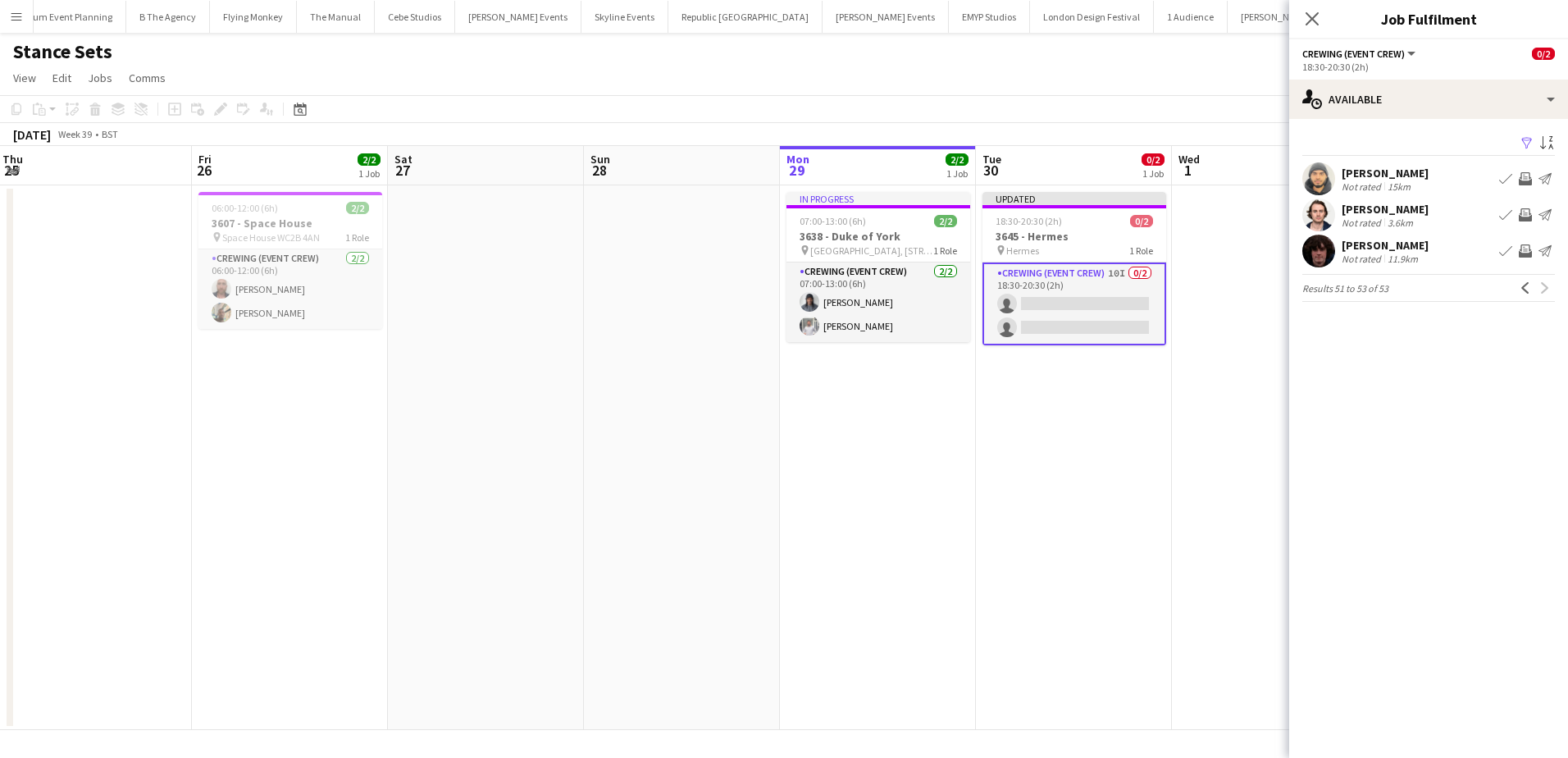
click at [1148, 406] on app-date-cell "Updated 18:30-20:30 (2h) 0/2 3645 - Hermes pin Hermes 1 Role Crewing (Event Cre…" at bounding box center [1073, 457] width 196 height 545
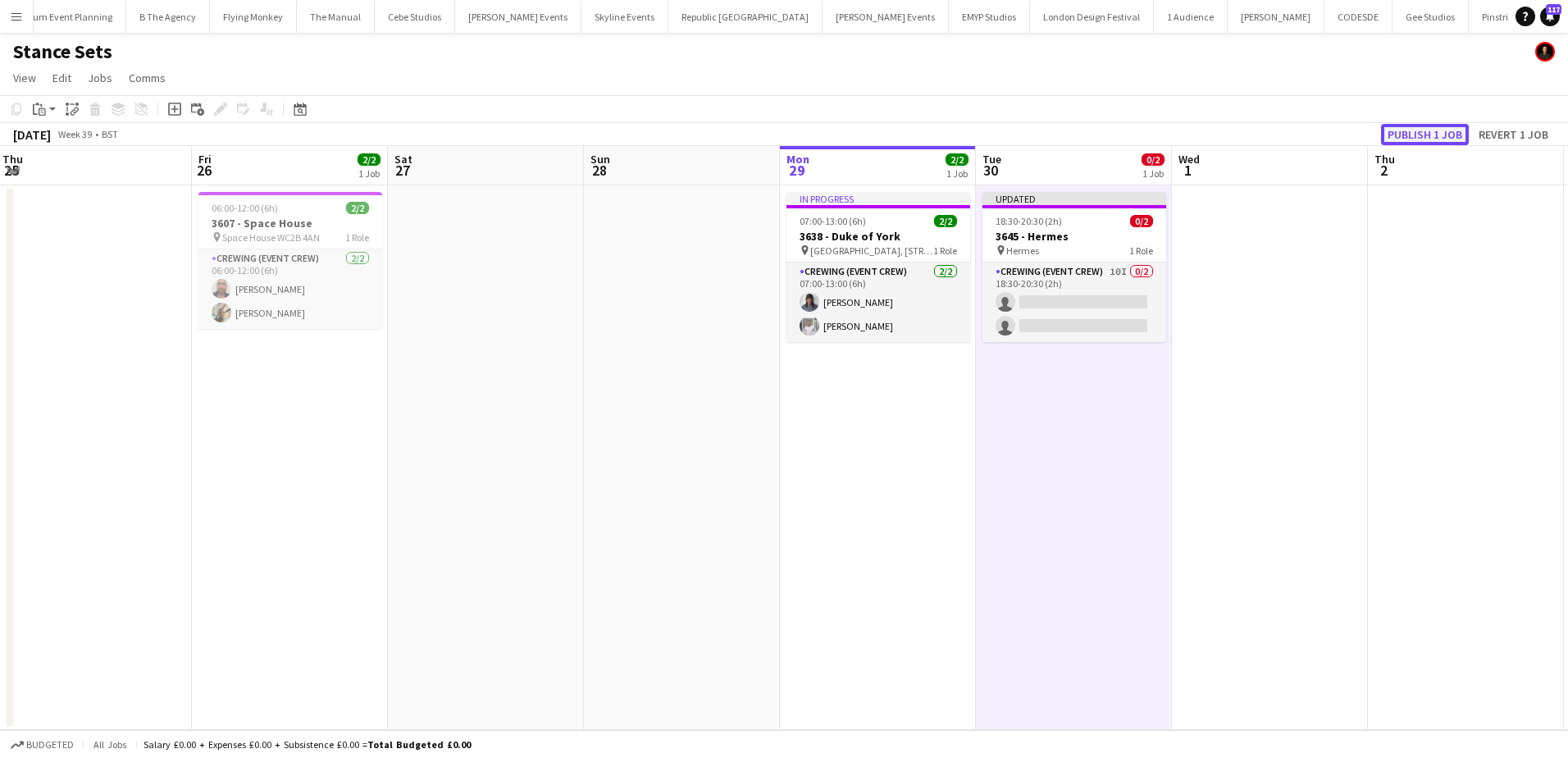
click at [1419, 134] on button "Publish 1 job" at bounding box center [1424, 134] width 87 height 22
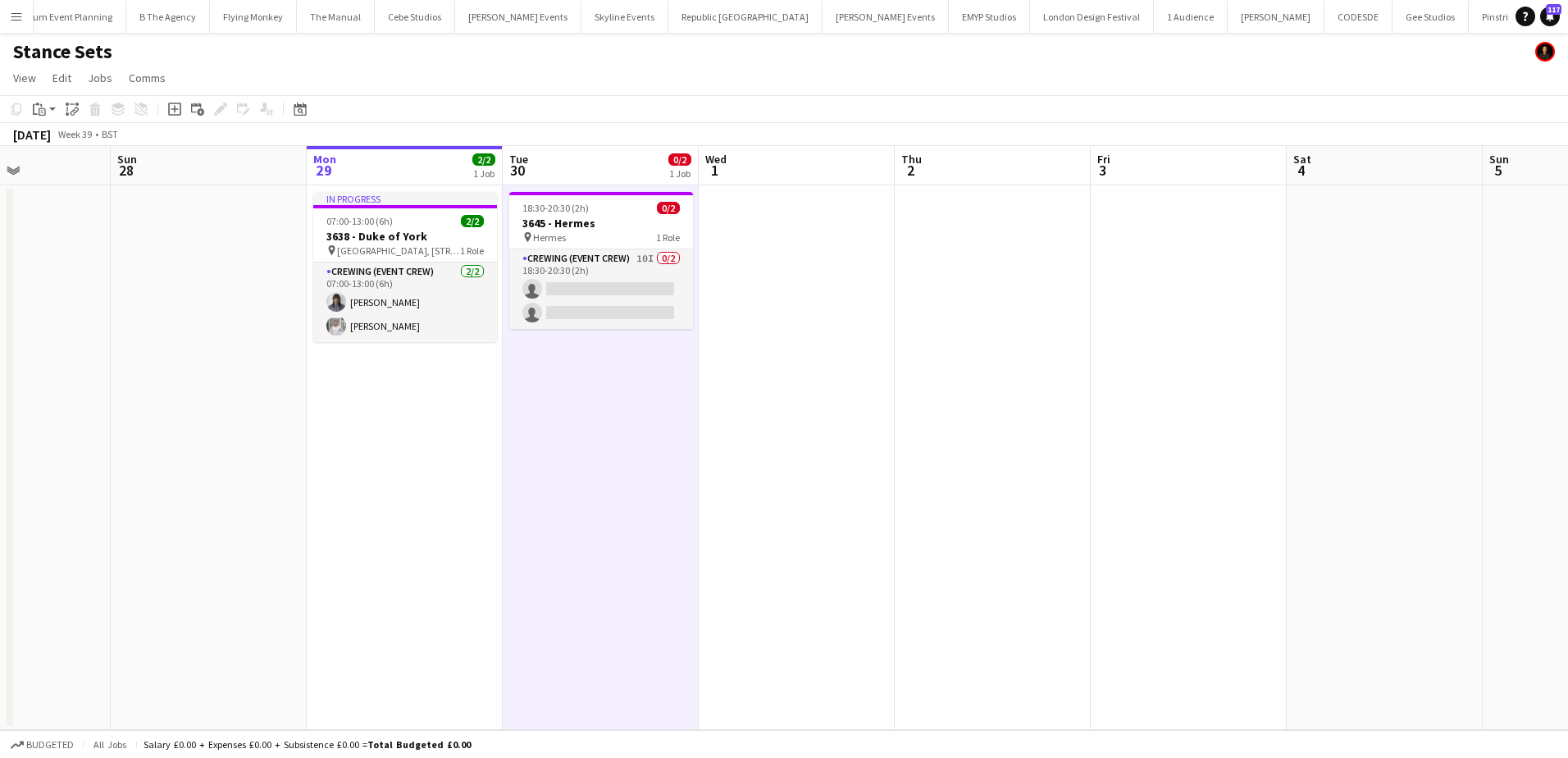
drag, startPoint x: 1044, startPoint y: 436, endPoint x: 480, endPoint y: 344, distance: 571.5
click at [504, 349] on app-calendar-viewport "Thu 25 Fri 26 2/2 1 Job Sat 27 Sun 28 Mon 29 2/2 1 Job Tue 30 0/2 1 Job Wed 1 T…" at bounding box center [784, 437] width 1568 height 584
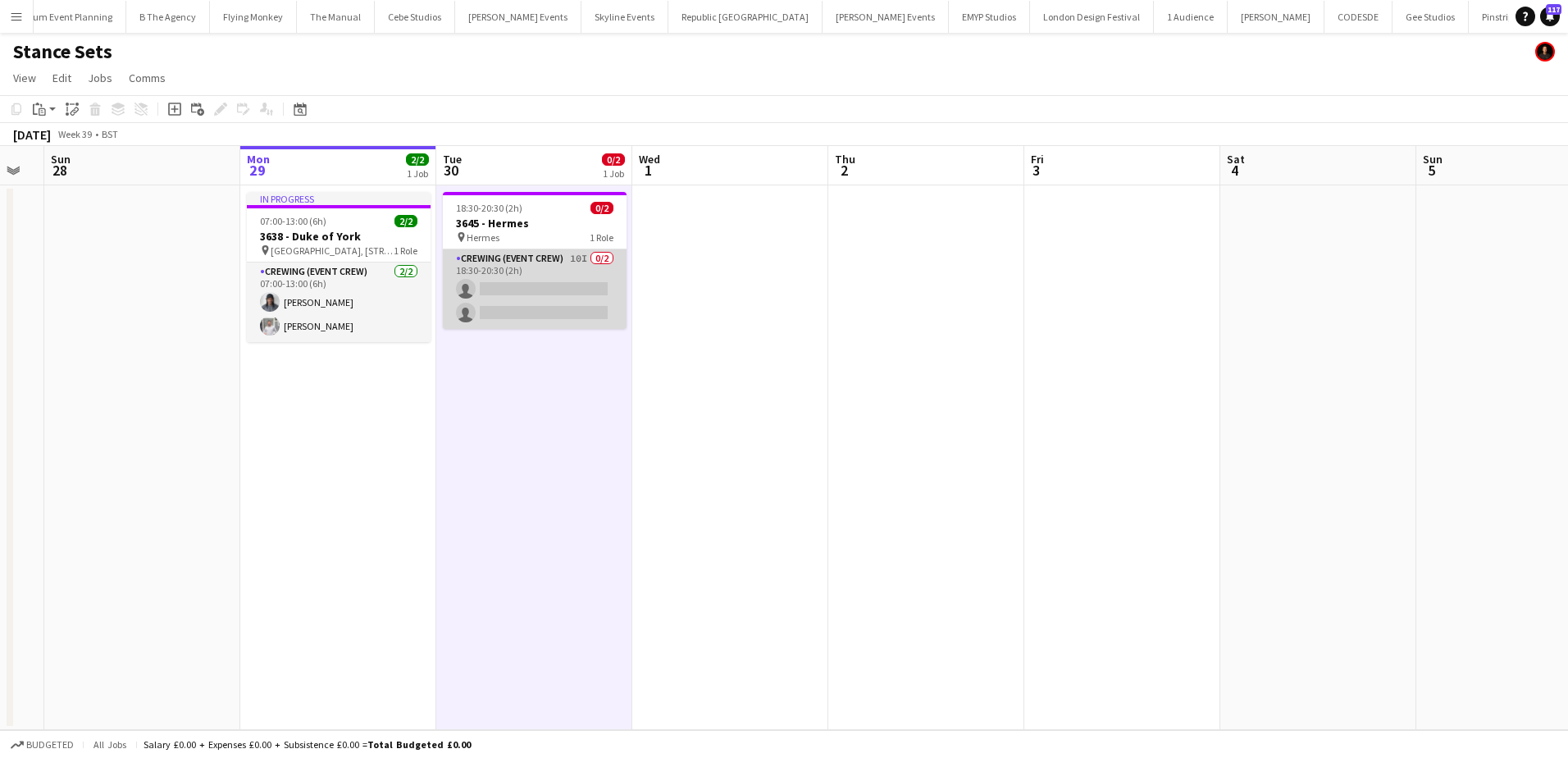
click at [523, 309] on app-card-role "Crewing (Event Crew) 10I 0/2 18:30-20:30 (2h) single-neutral-actions single-neu…" at bounding box center [534, 289] width 183 height 80
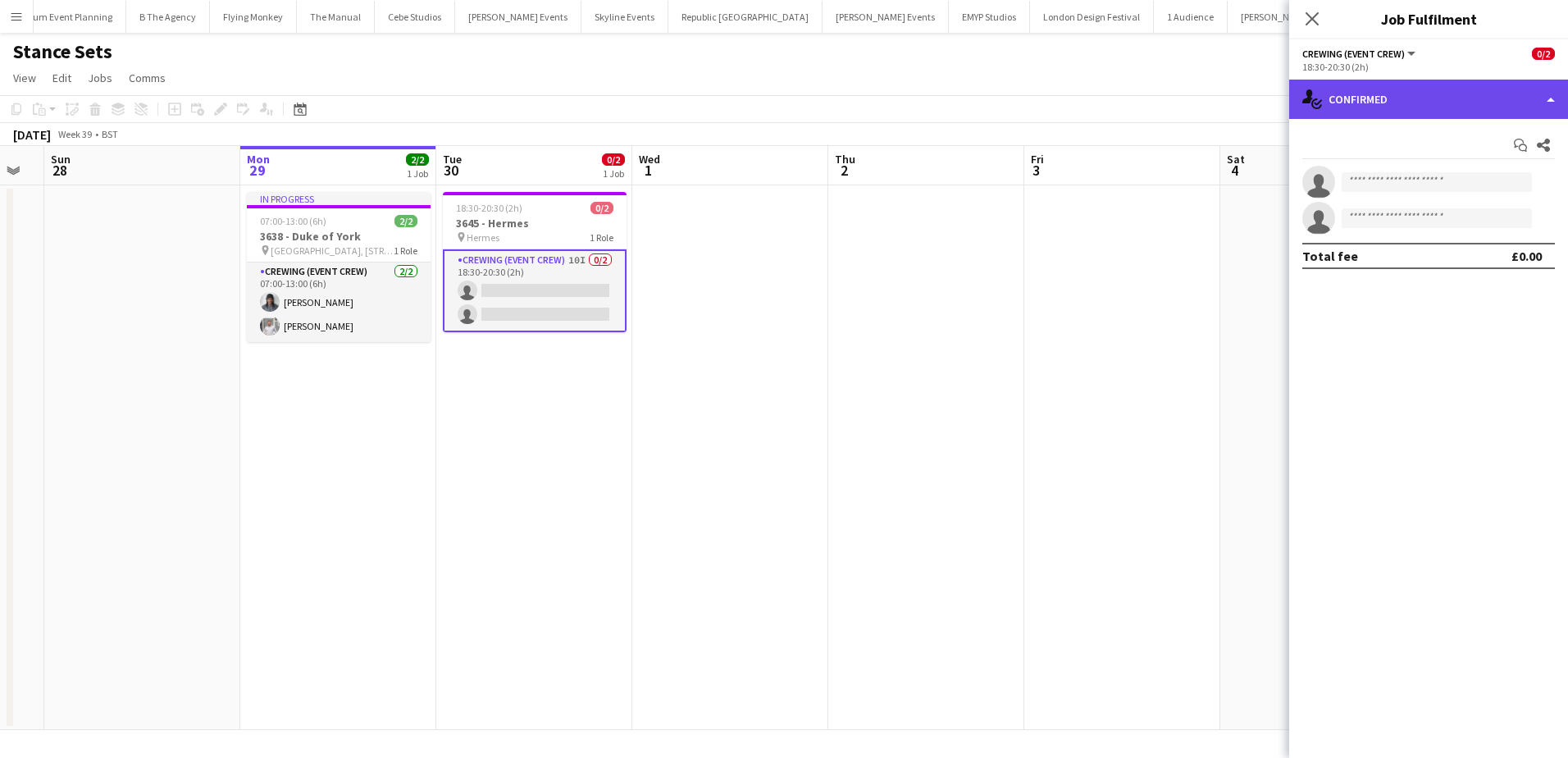
click at [1481, 101] on div "single-neutral-actions-check-2 Confirmed" at bounding box center [1428, 100] width 278 height 39
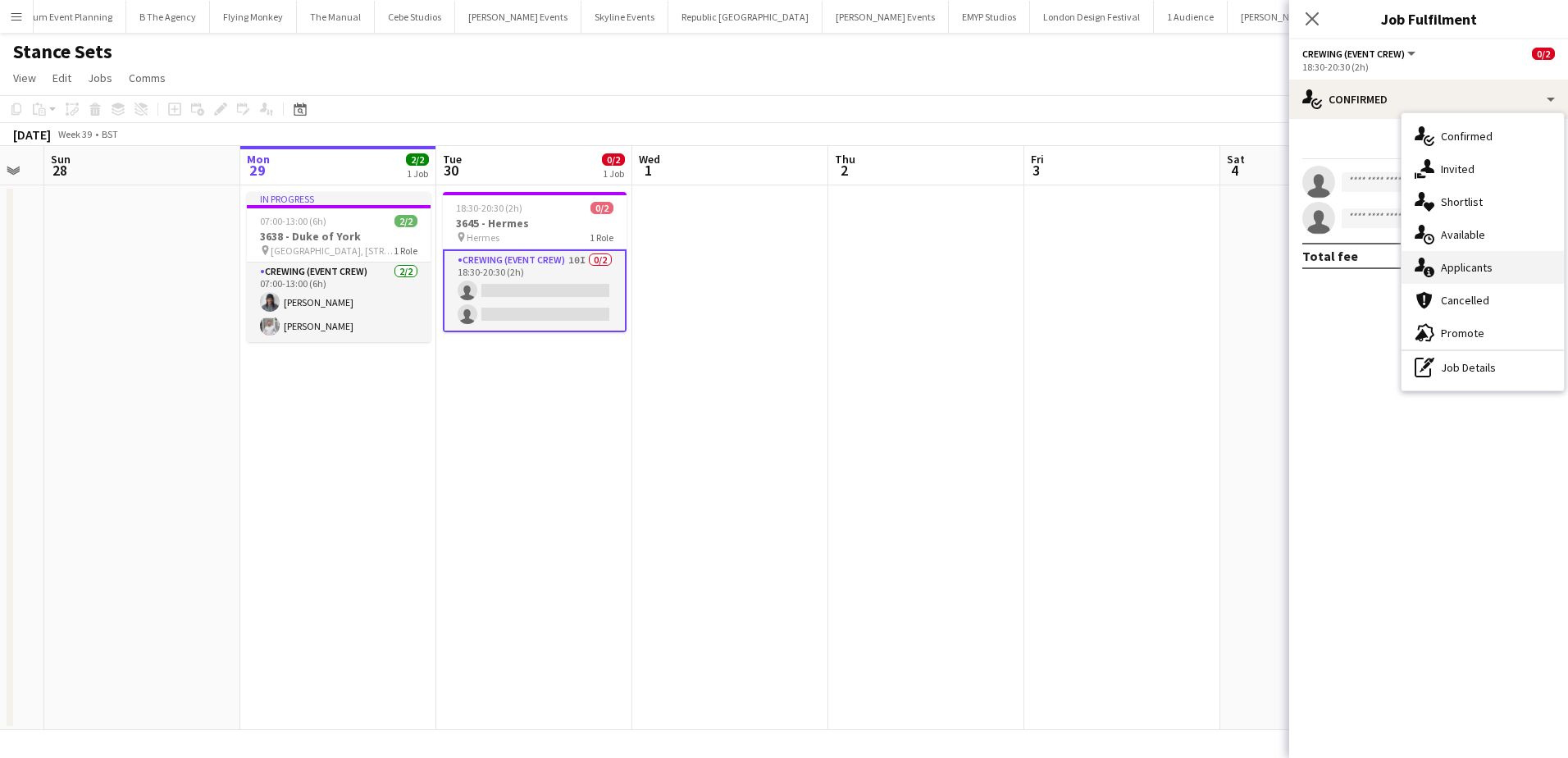
click at [1469, 265] on span "Applicants" at bounding box center [1466, 267] width 52 height 15
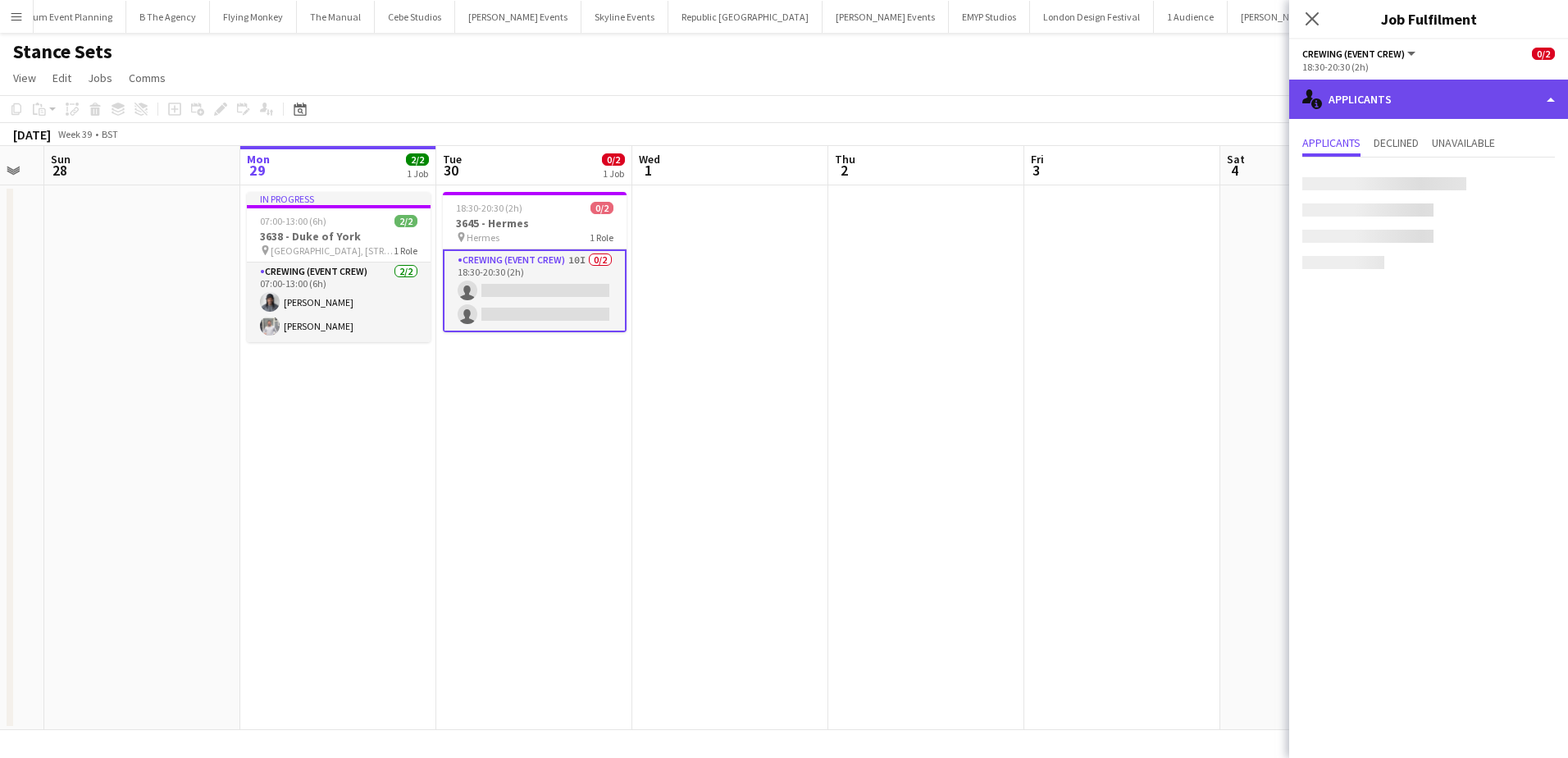
click at [1440, 113] on div "single-neutral-actions-information Applicants" at bounding box center [1428, 100] width 278 height 39
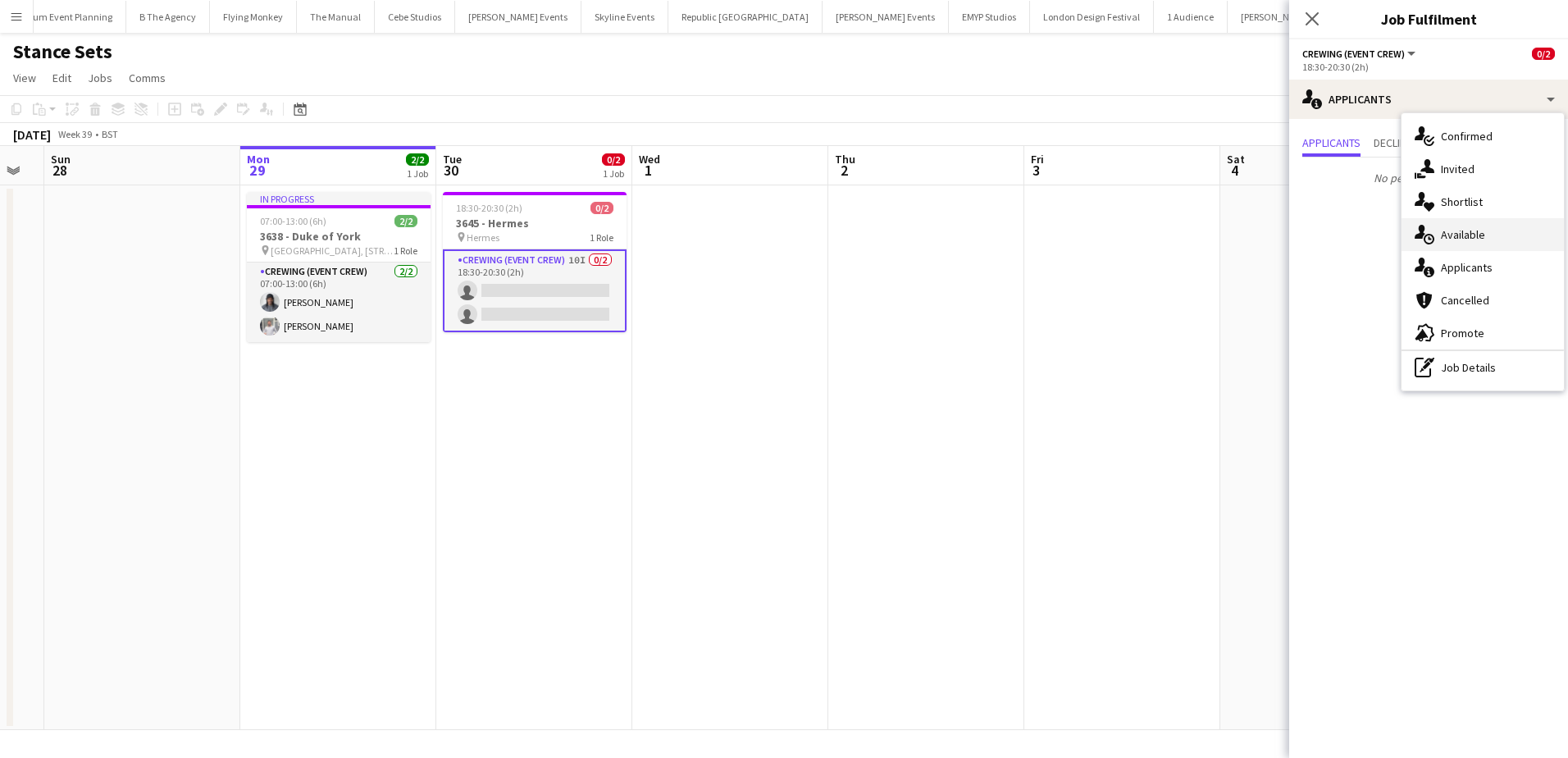
click at [1470, 227] on span "Available" at bounding box center [1463, 234] width 44 height 15
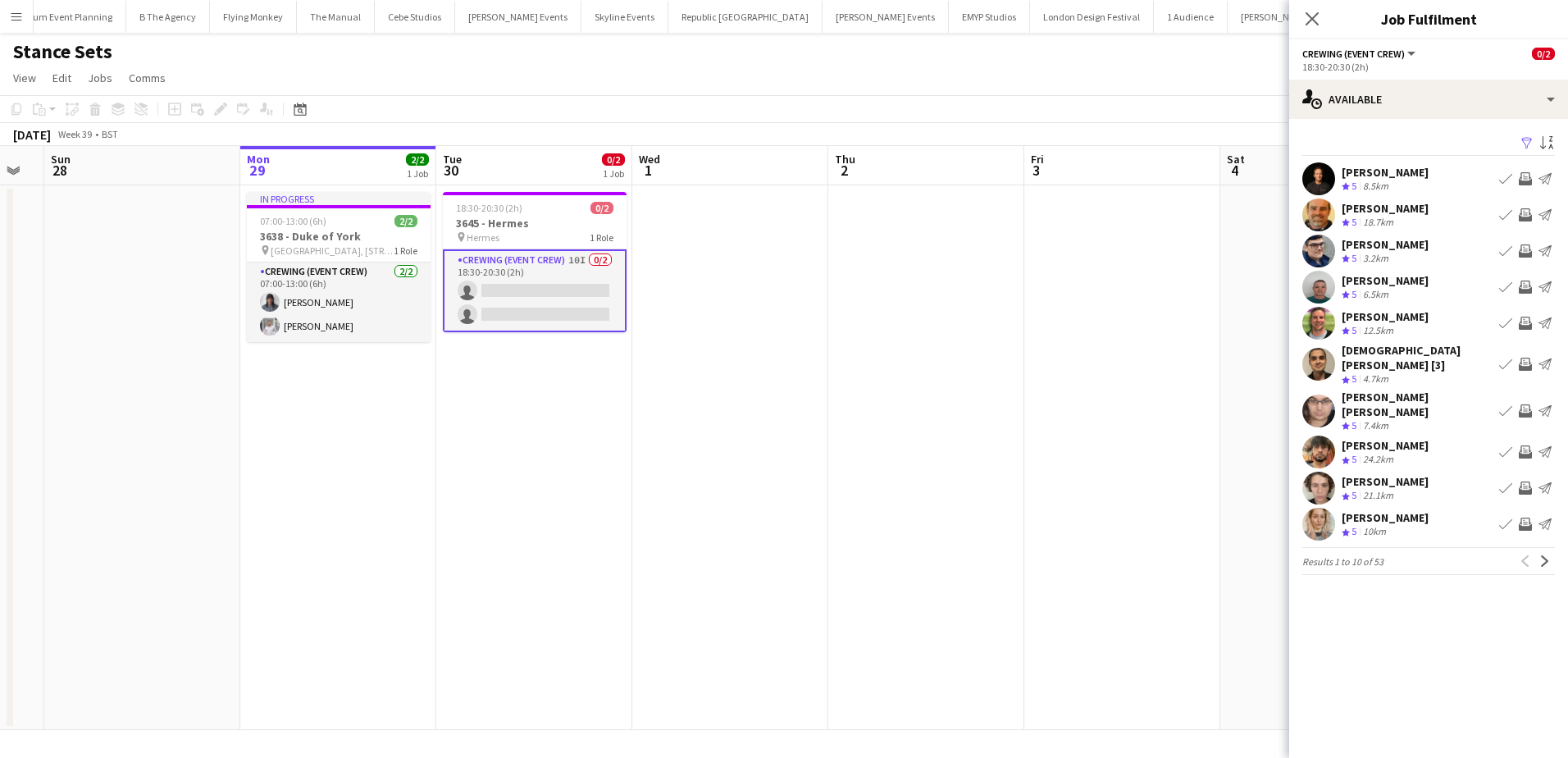
click at [1524, 323] on app-icon "Invite crew" at bounding box center [1526, 324] width 13 height 13
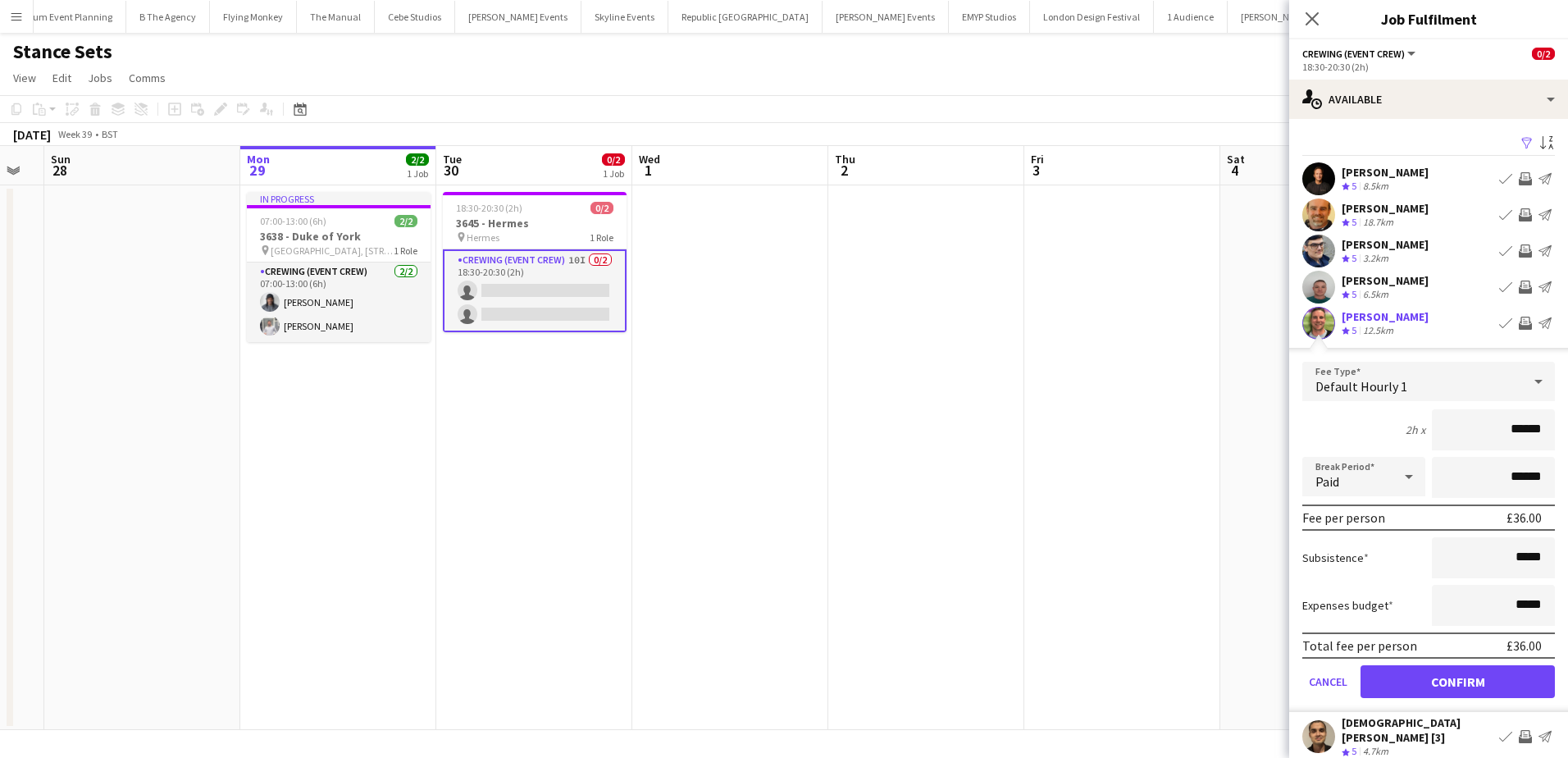
drag, startPoint x: 1470, startPoint y: 429, endPoint x: 1568, endPoint y: 432, distance: 98.0
click at [1567, 432] on html "Menu Boards Boards Boards All jobs Status Workforce Workforce My Workforce Recr…" at bounding box center [784, 379] width 1568 height 758
type input "***"
click at [1482, 674] on button "Confirm" at bounding box center [1457, 681] width 195 height 33
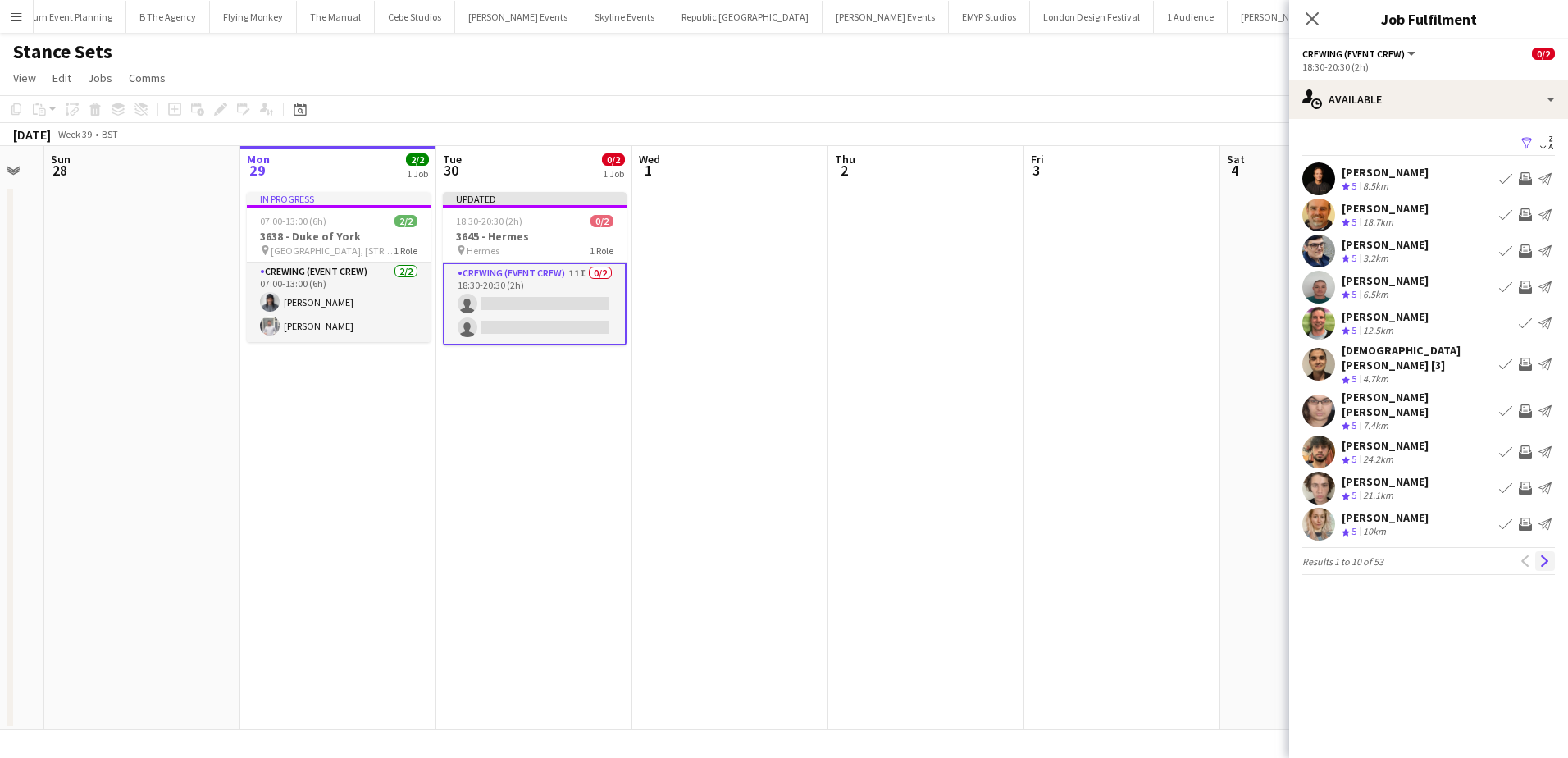
click at [1544, 555] on app-icon "Next" at bounding box center [1544, 561] width 11 height 11
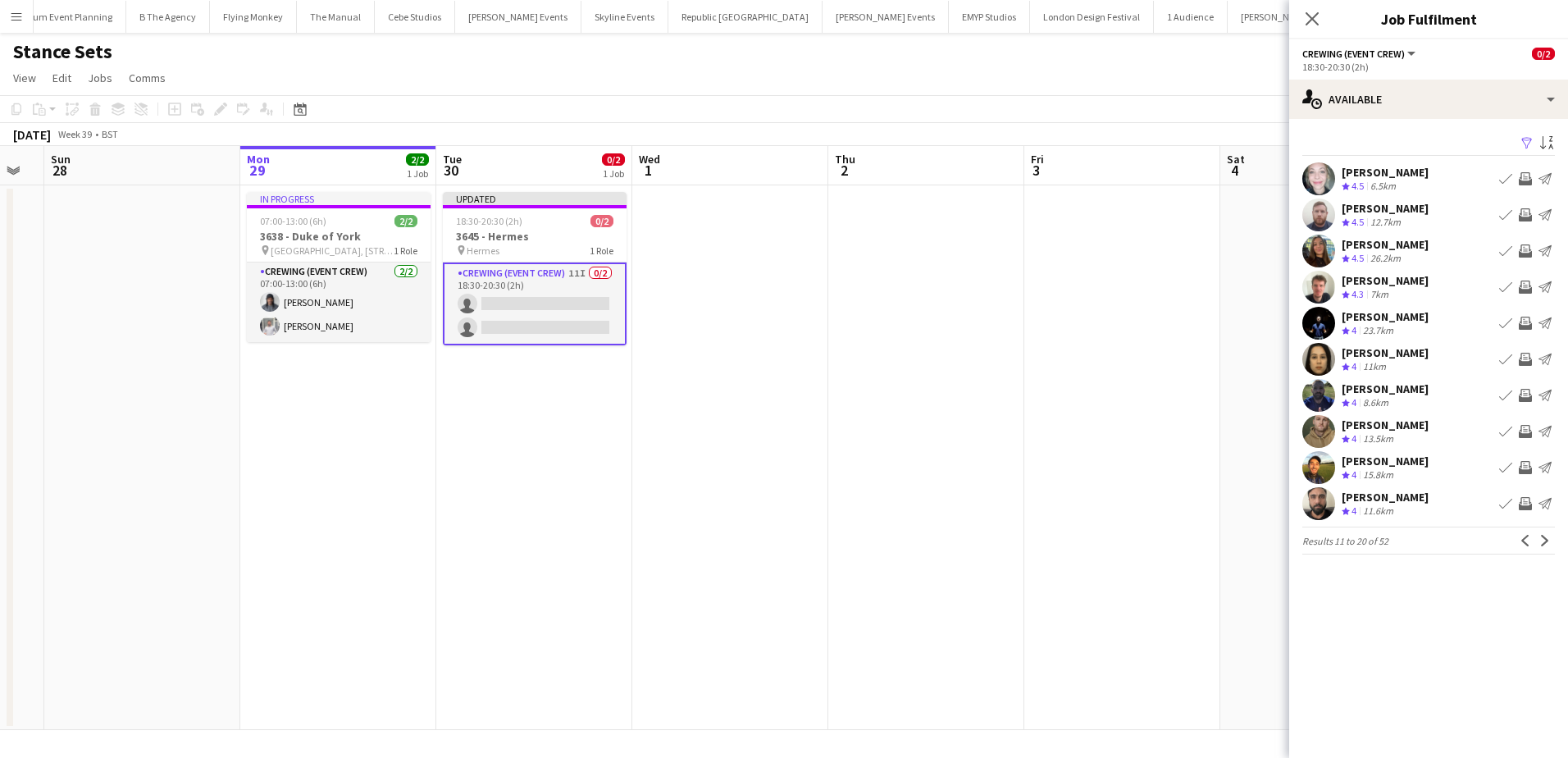
click at [1259, 337] on app-date-cell at bounding box center [1318, 457] width 196 height 545
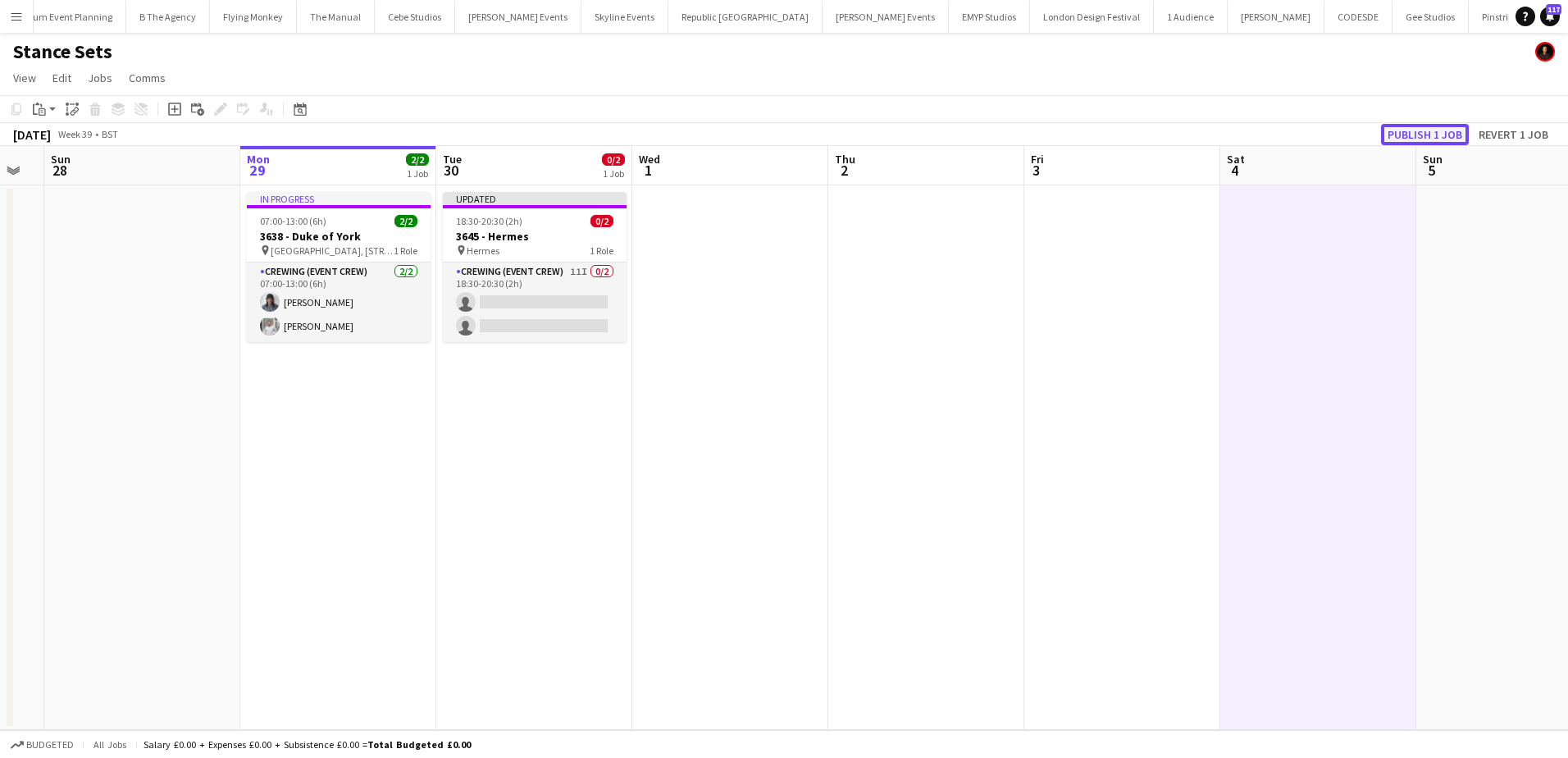
click at [1433, 138] on button "Publish 1 job" at bounding box center [1424, 134] width 87 height 22
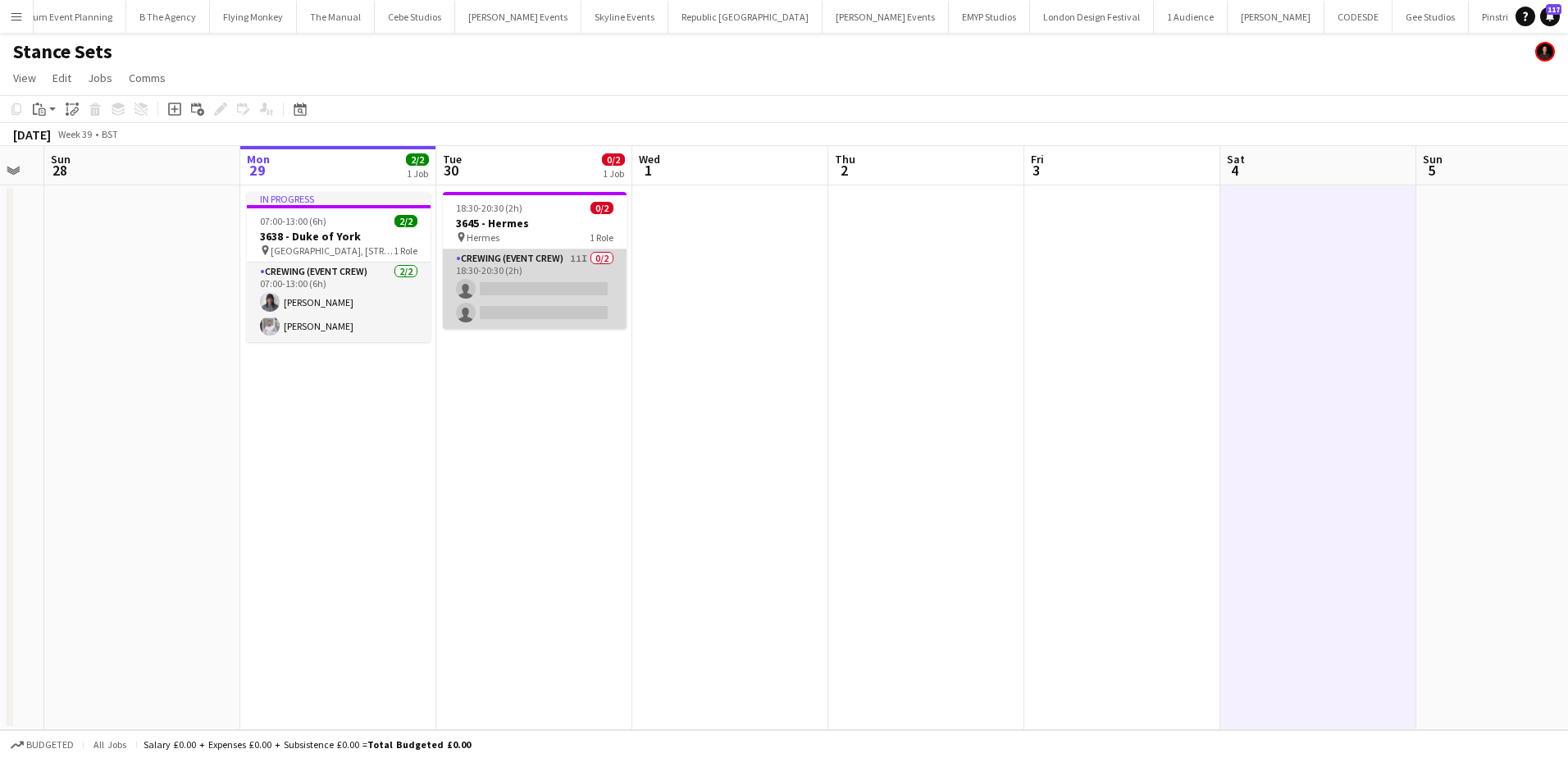
drag, startPoint x: 515, startPoint y: 287, endPoint x: 519, endPoint y: 304, distance: 17.5
click at [515, 287] on app-card-role "Crewing (Event Crew) 11I 0/2 18:30-20:30 (2h) single-neutral-actions single-neu…" at bounding box center [534, 289] width 183 height 80
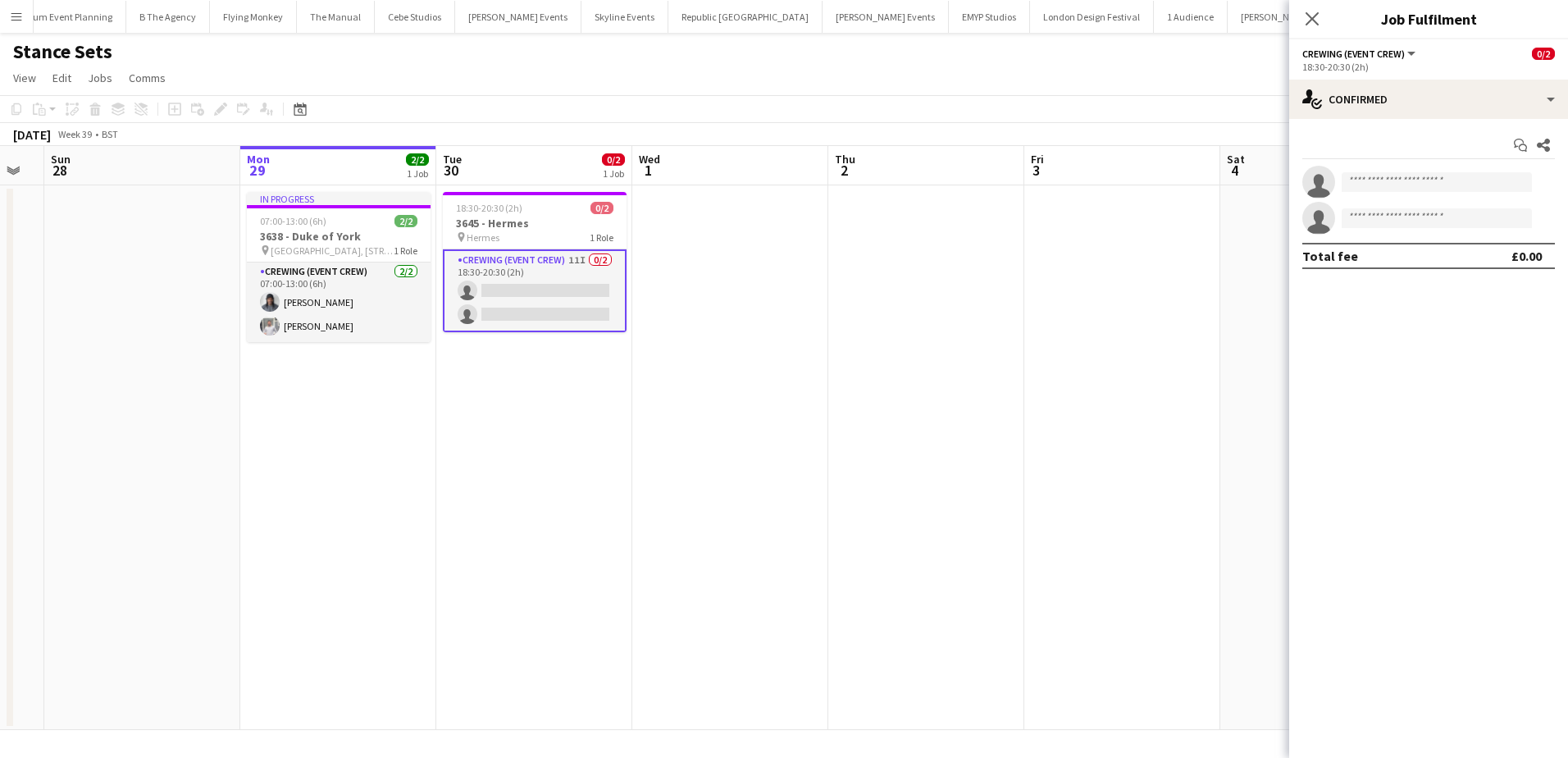
click at [894, 336] on app-date-cell at bounding box center [926, 457] width 196 height 545
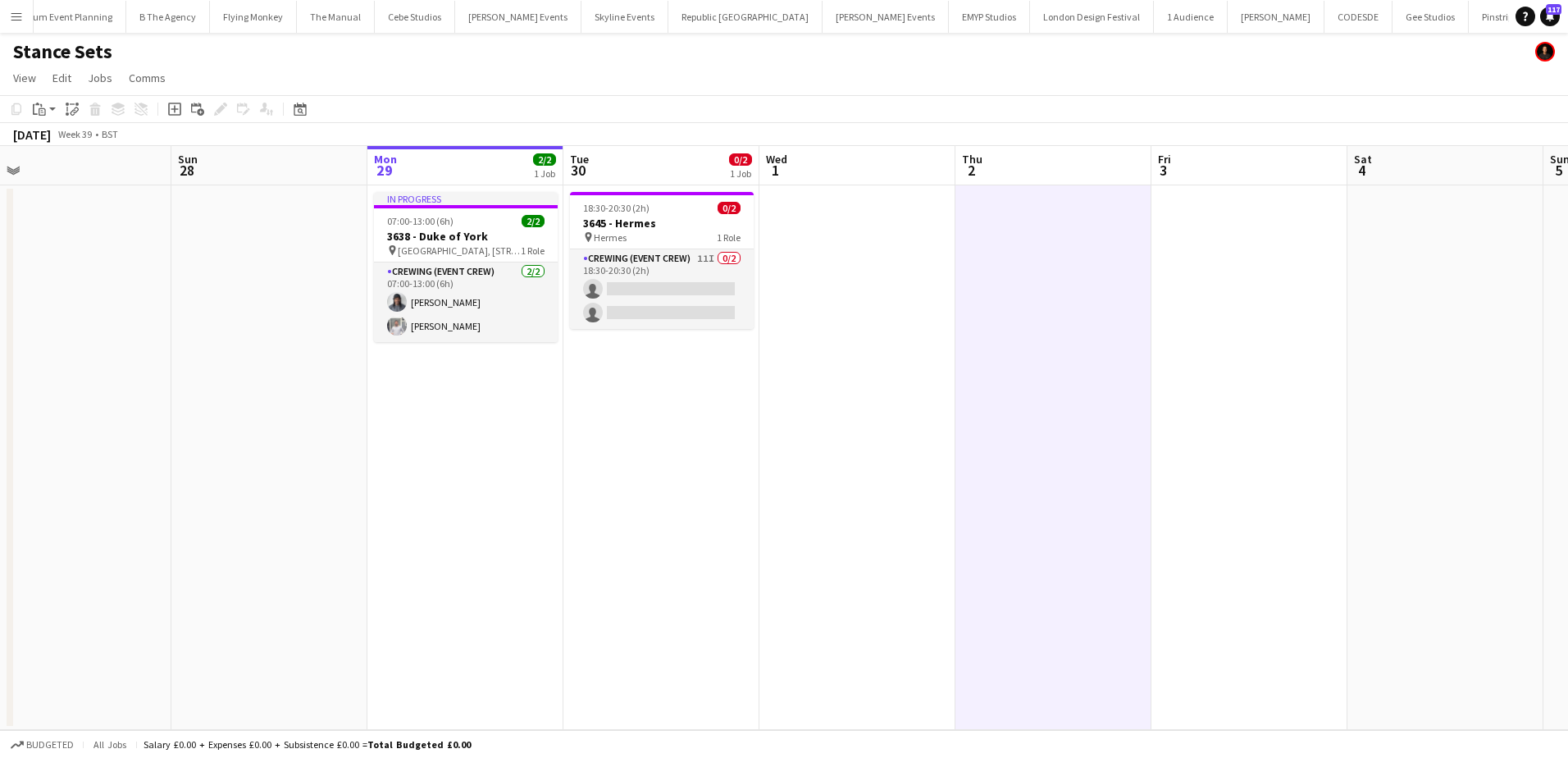
scroll to position [0, 359]
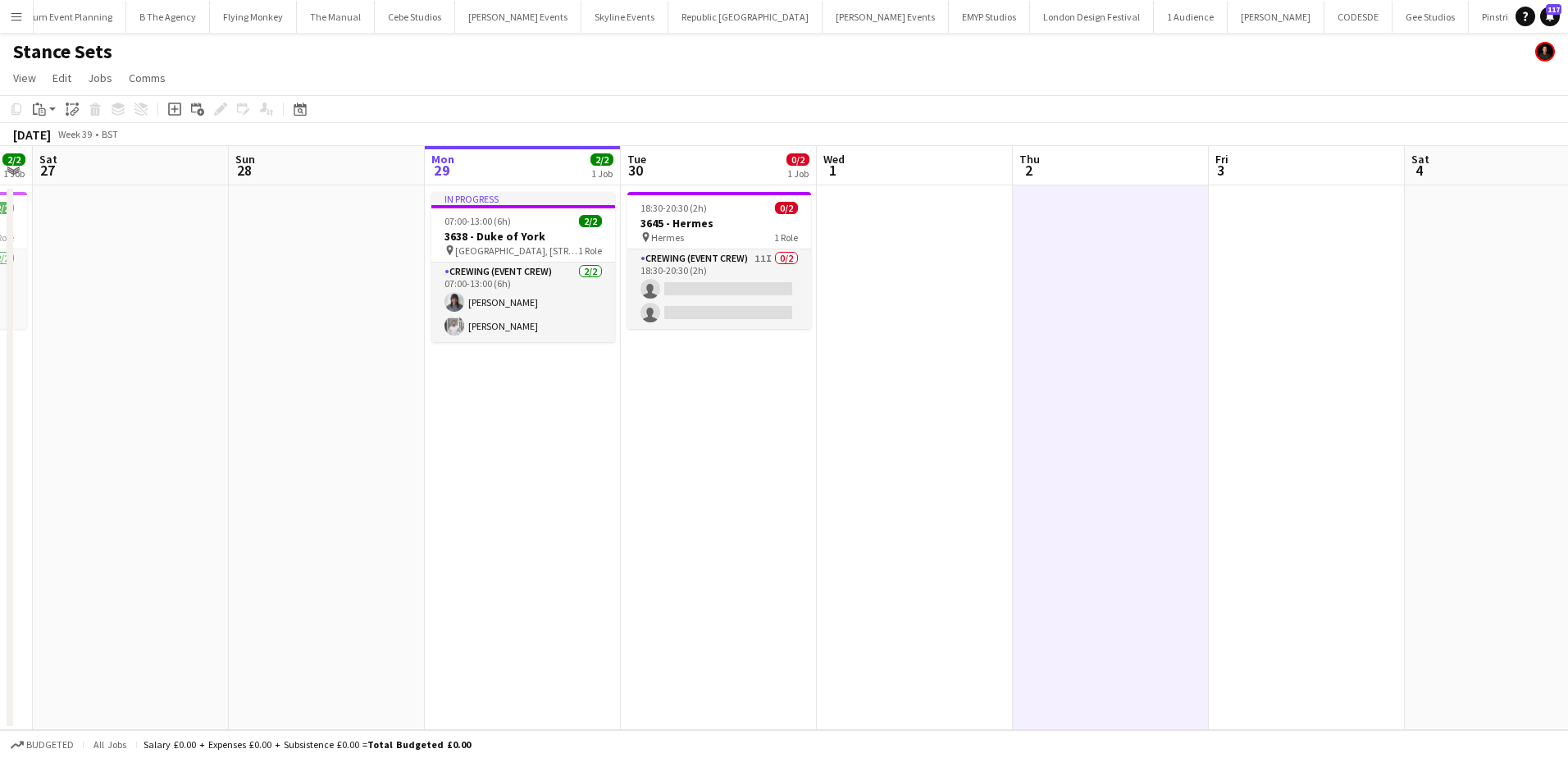
drag, startPoint x: 706, startPoint y: 387, endPoint x: 890, endPoint y: 372, distance: 184.6
click at [891, 387] on app-calendar-viewport "Thu 25 Fri 26 2/2 1 Job Sat 27 Sun 28 Mon 29 2/2 1 Job Tue 30 0/2 1 Job Wed 1 T…" at bounding box center [784, 437] width 1568 height 584
click at [742, 310] on app-card-role "Crewing (Event Crew) 11I 0/2 18:30-20:30 (2h) single-neutral-actions single-neu…" at bounding box center [719, 289] width 183 height 80
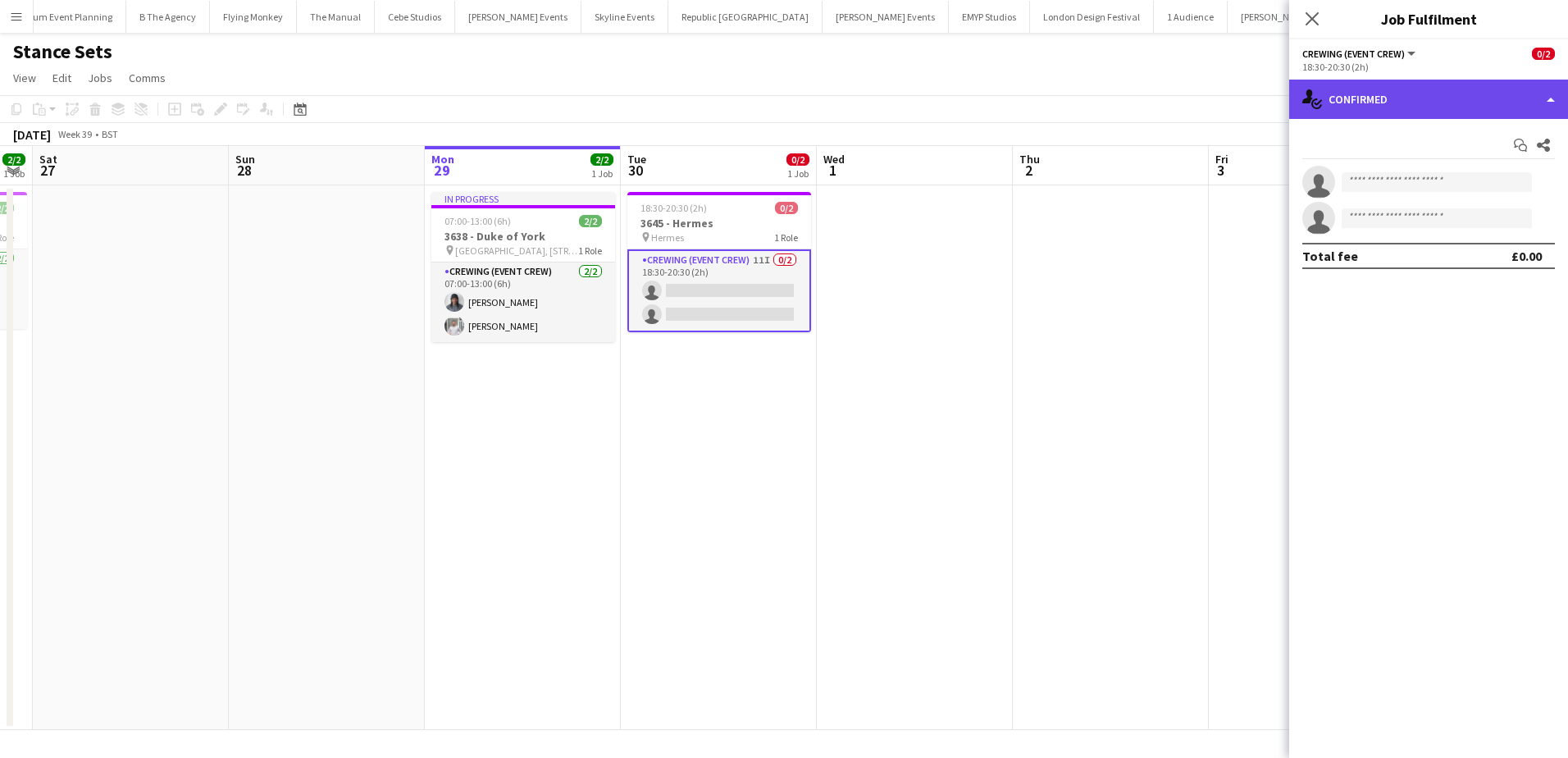
click at [1372, 102] on div "single-neutral-actions-check-2 Confirmed" at bounding box center [1428, 100] width 278 height 39
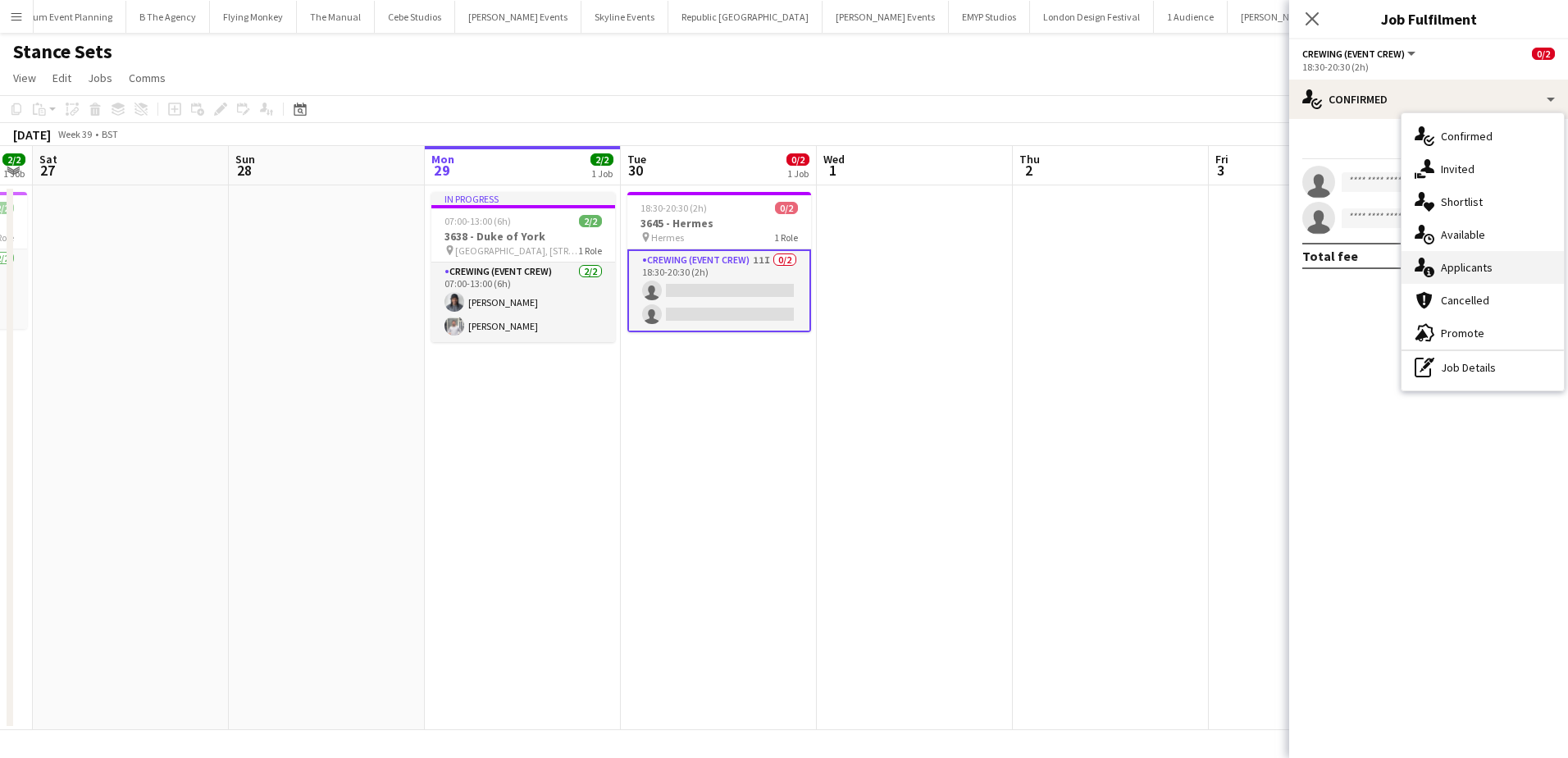
click at [1465, 267] on span "Applicants" at bounding box center [1466, 267] width 52 height 15
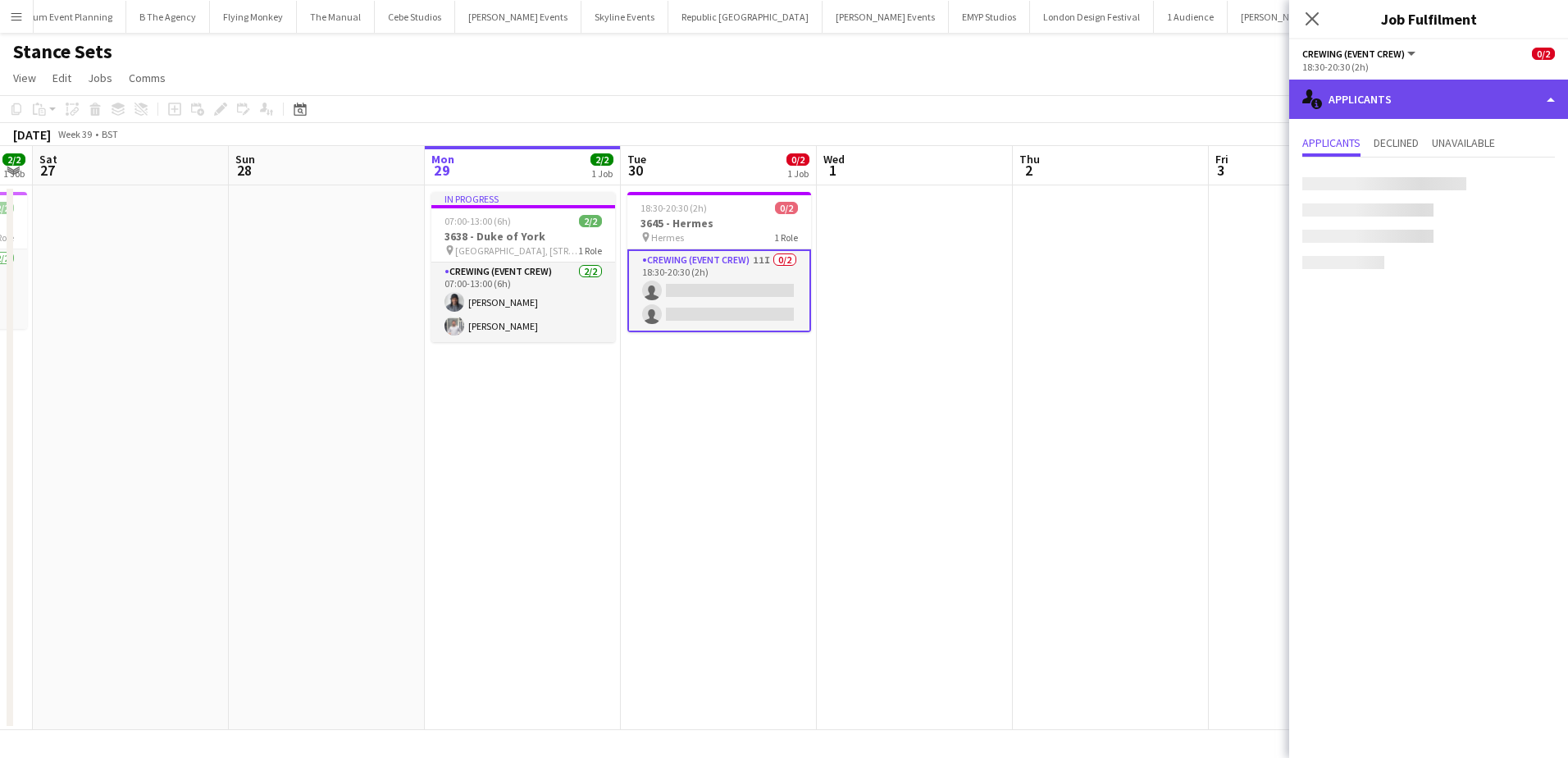
click at [1449, 97] on div "single-neutral-actions-information Applicants" at bounding box center [1428, 100] width 278 height 39
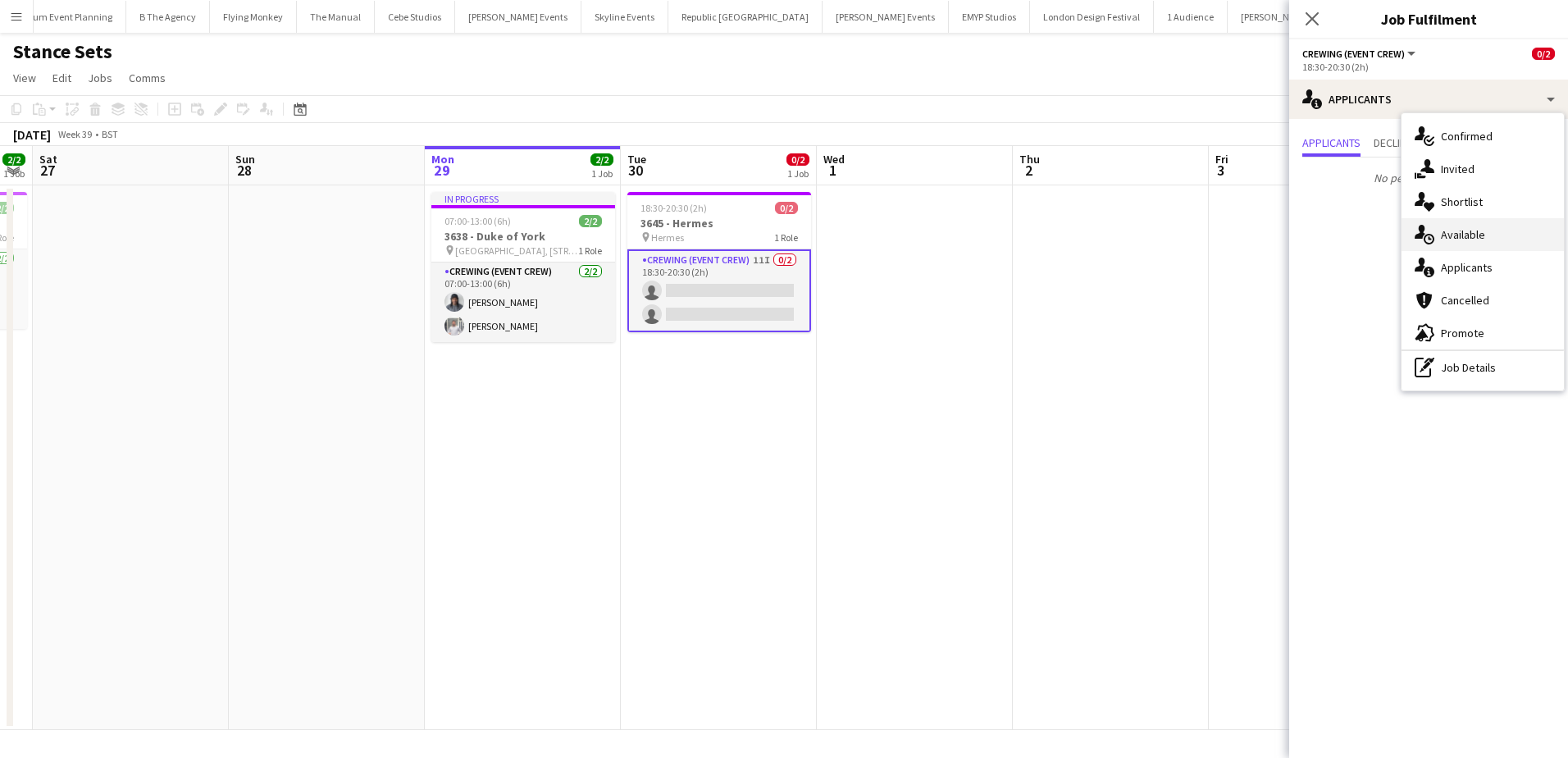
click at [1487, 231] on div "single-neutral-actions-upload Available" at bounding box center [1482, 234] width 163 height 33
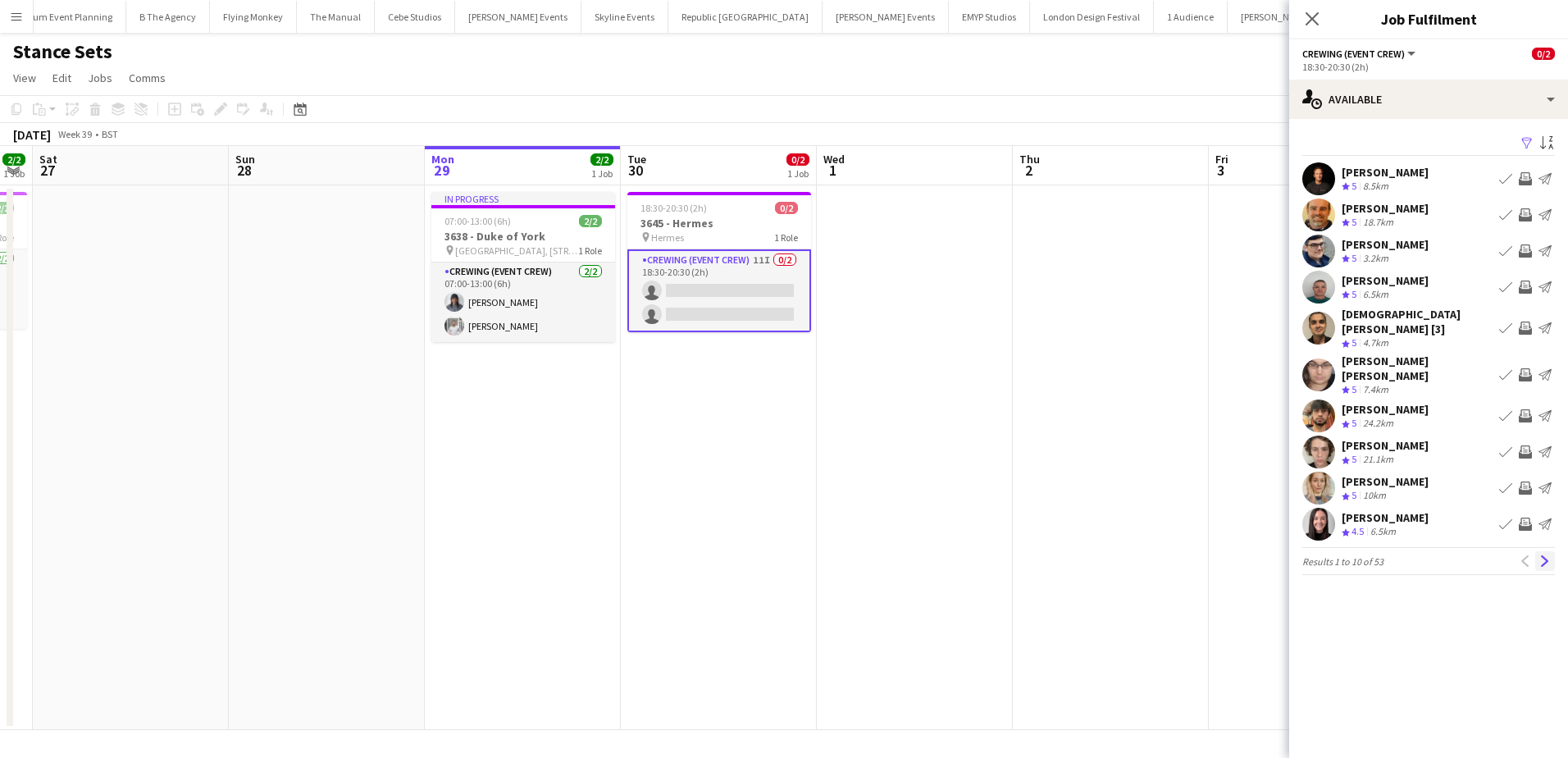
click at [1550, 555] on app-icon "Next" at bounding box center [1544, 561] width 11 height 11
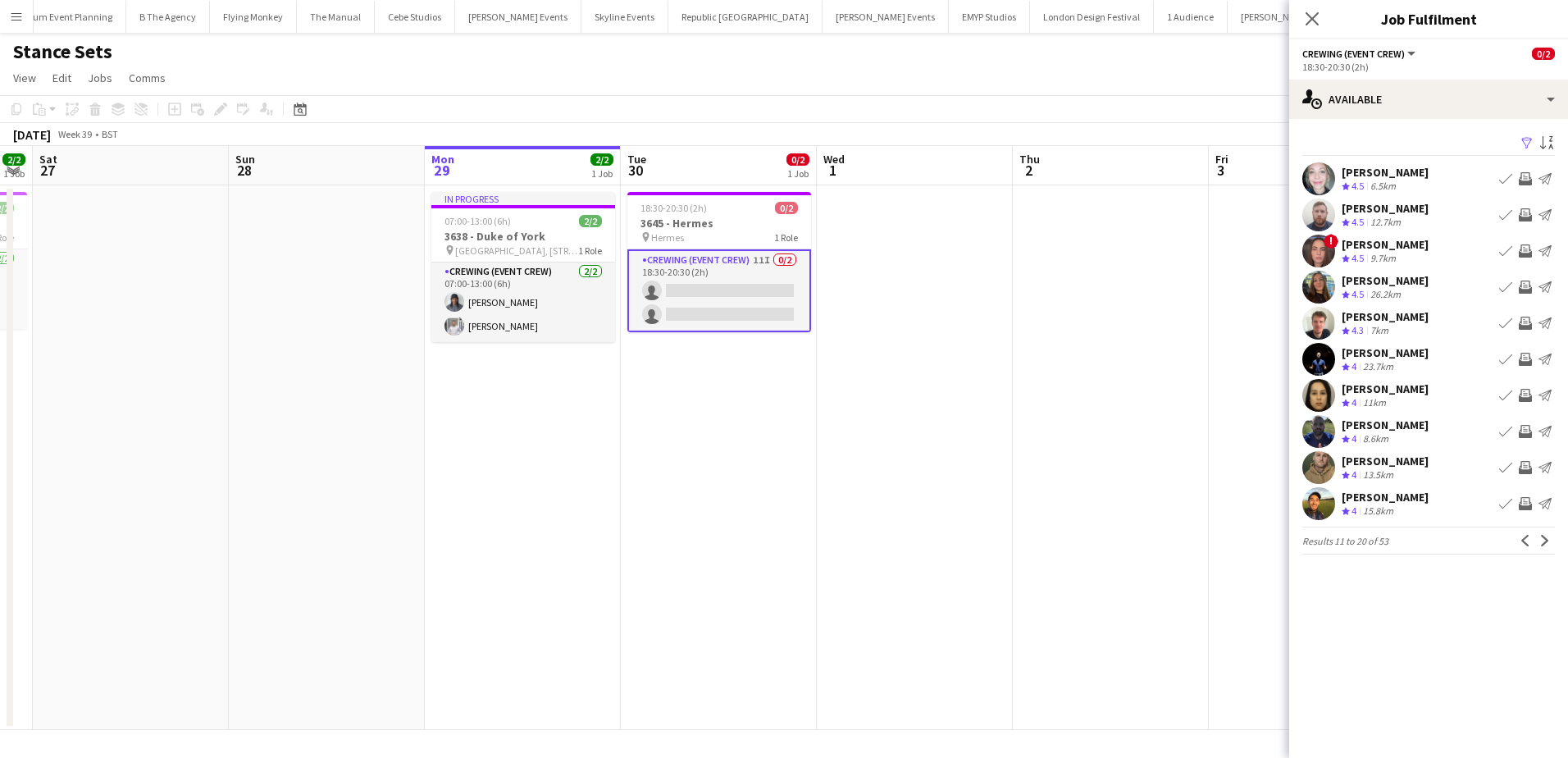
click at [761, 317] on app-card-role "Crewing (Event Crew) 11I 0/2 18:30-20:30 (2h) single-neutral-actions single-neu…" at bounding box center [719, 291] width 183 height 83
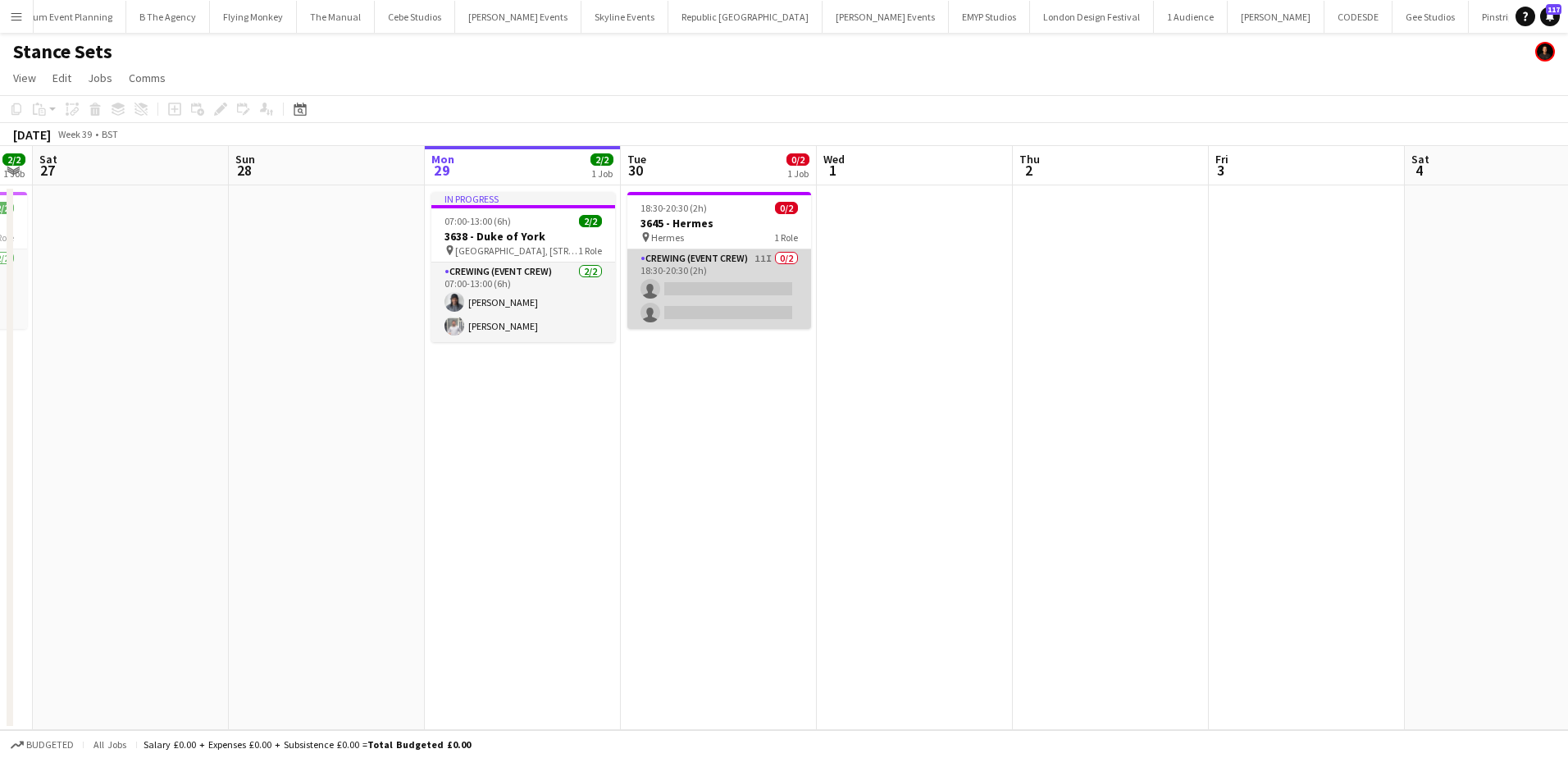
click at [713, 310] on app-card-role "Crewing (Event Crew) 11I 0/2 18:30-20:30 (2h) single-neutral-actions single-neu…" at bounding box center [719, 289] width 183 height 80
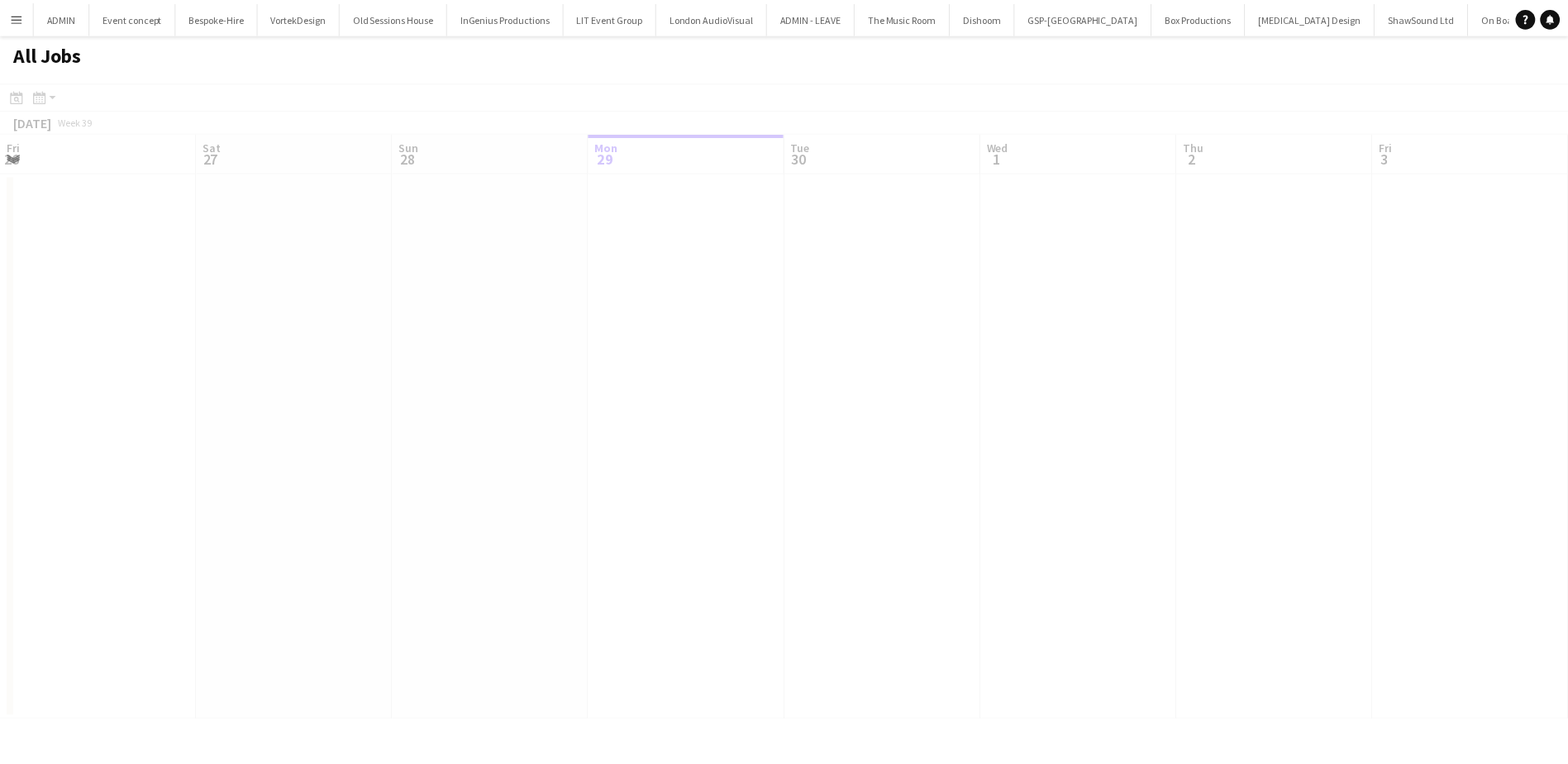
scroll to position [0, 395]
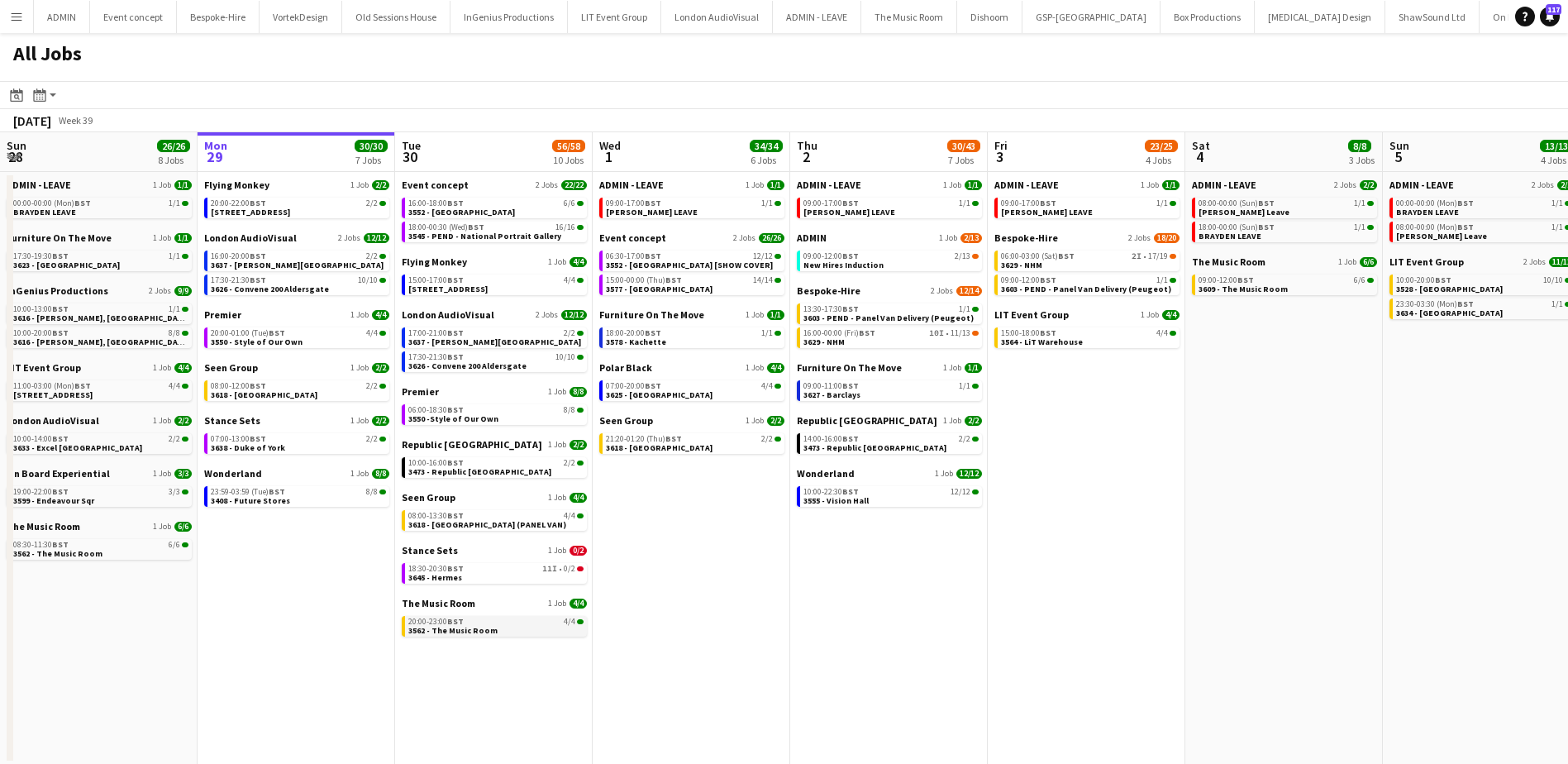
click at [502, 629] on link "20:00-23:00 BST 4/4 3562 - The Music Room" at bounding box center [496, 625] width 175 height 19
click at [460, 577] on span "3645 - Hermes" at bounding box center [435, 576] width 54 height 10
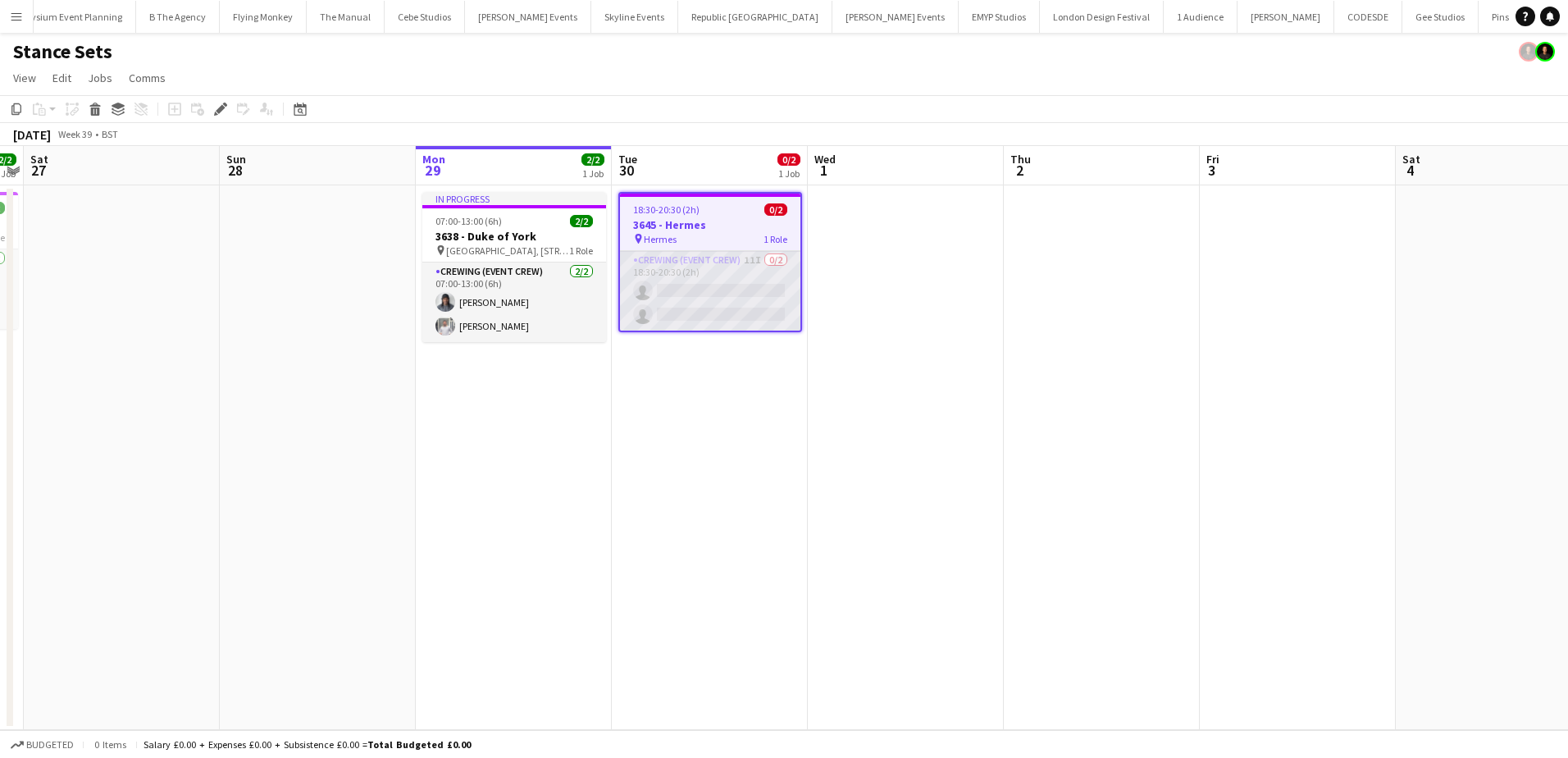
scroll to position [0, 4008]
click at [718, 292] on app-card-role "Crewing (Event Crew) 11I 0/2 18:30-20:30 (2h) single-neutral-actions single-neu…" at bounding box center [710, 291] width 181 height 80
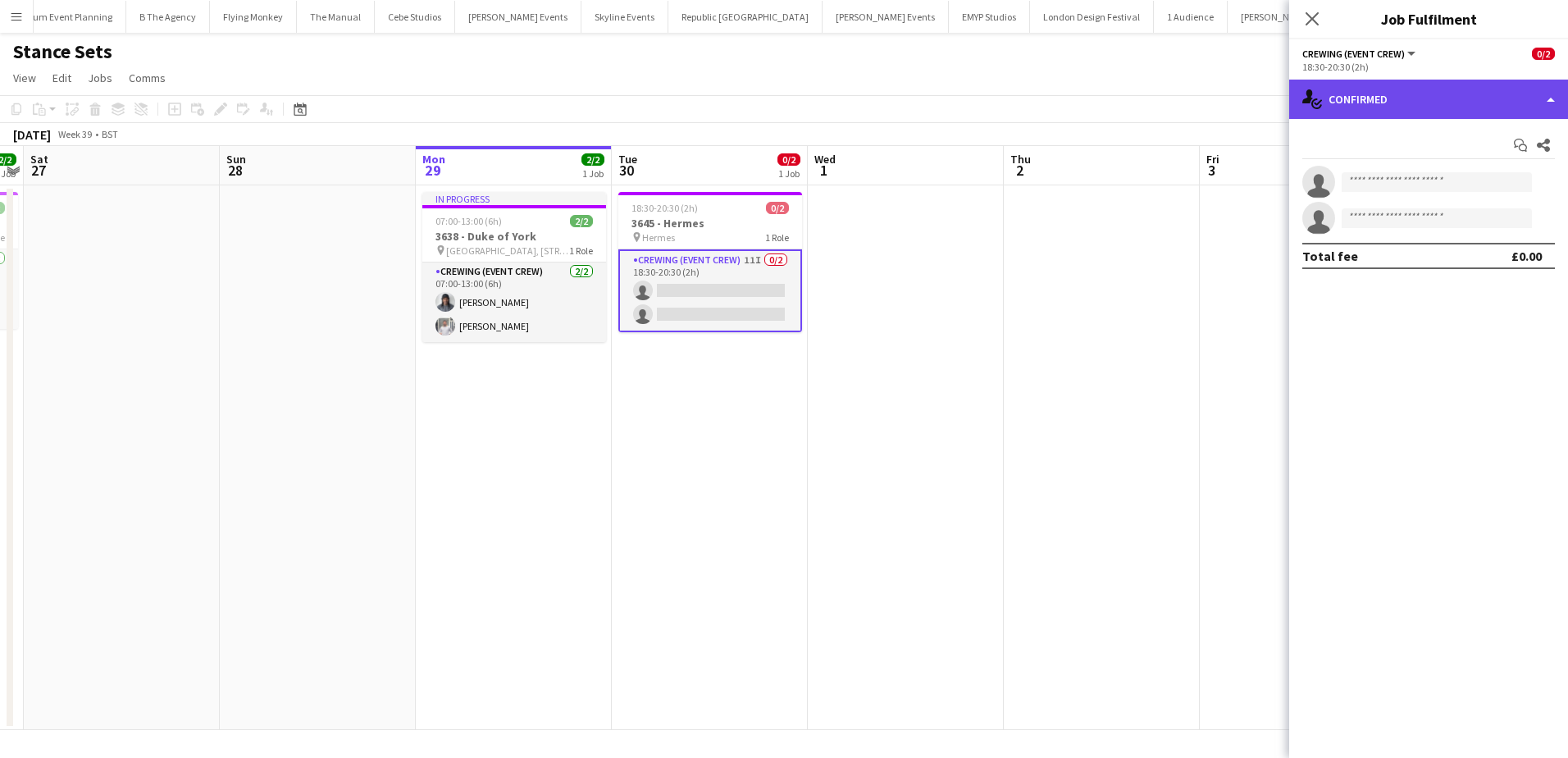
click at [1527, 109] on div "single-neutral-actions-check-2 Confirmed" at bounding box center [1428, 100] width 278 height 39
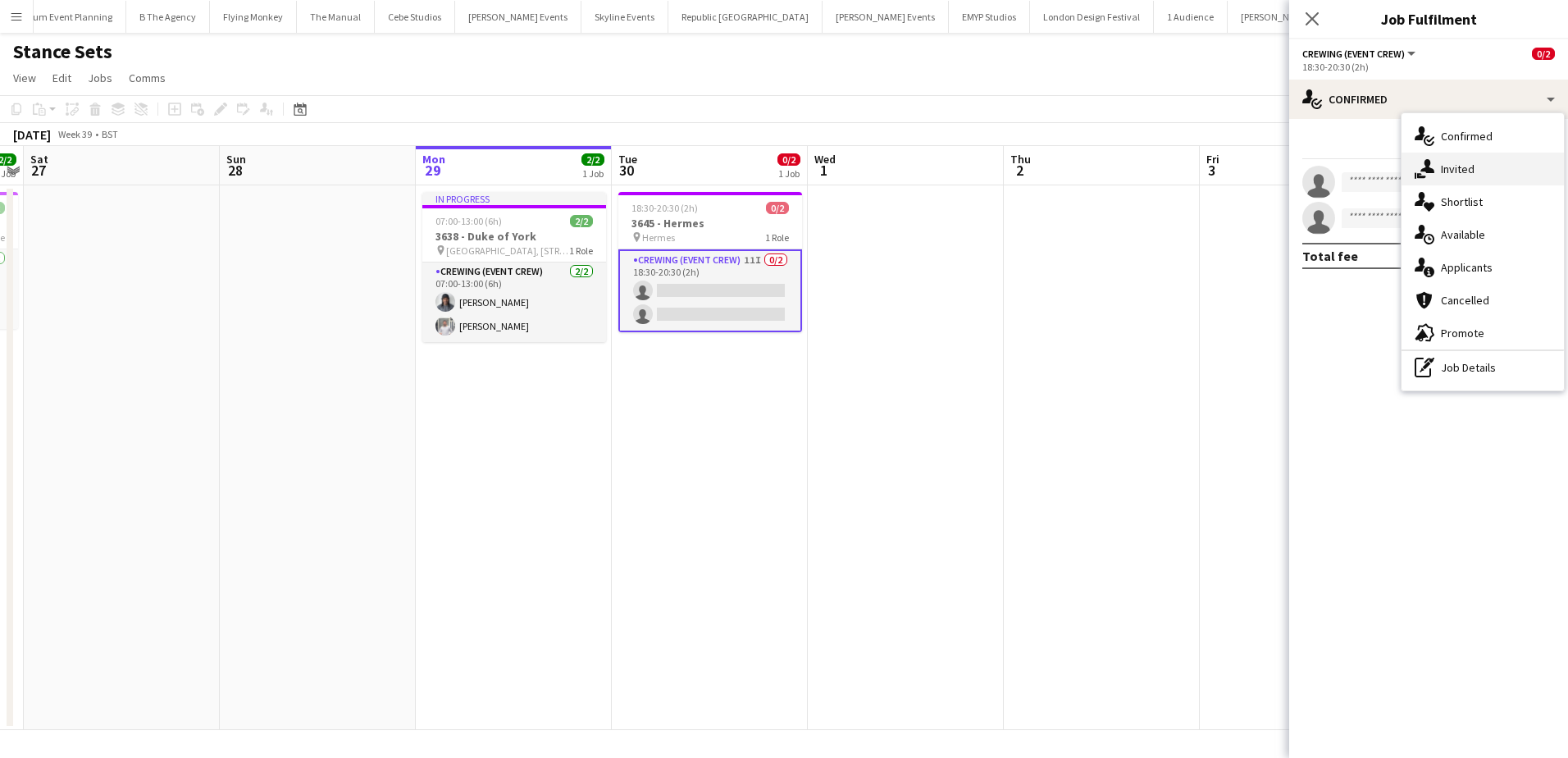
click at [1494, 169] on div "single-neutral-actions-share-1 Invited" at bounding box center [1482, 168] width 163 height 33
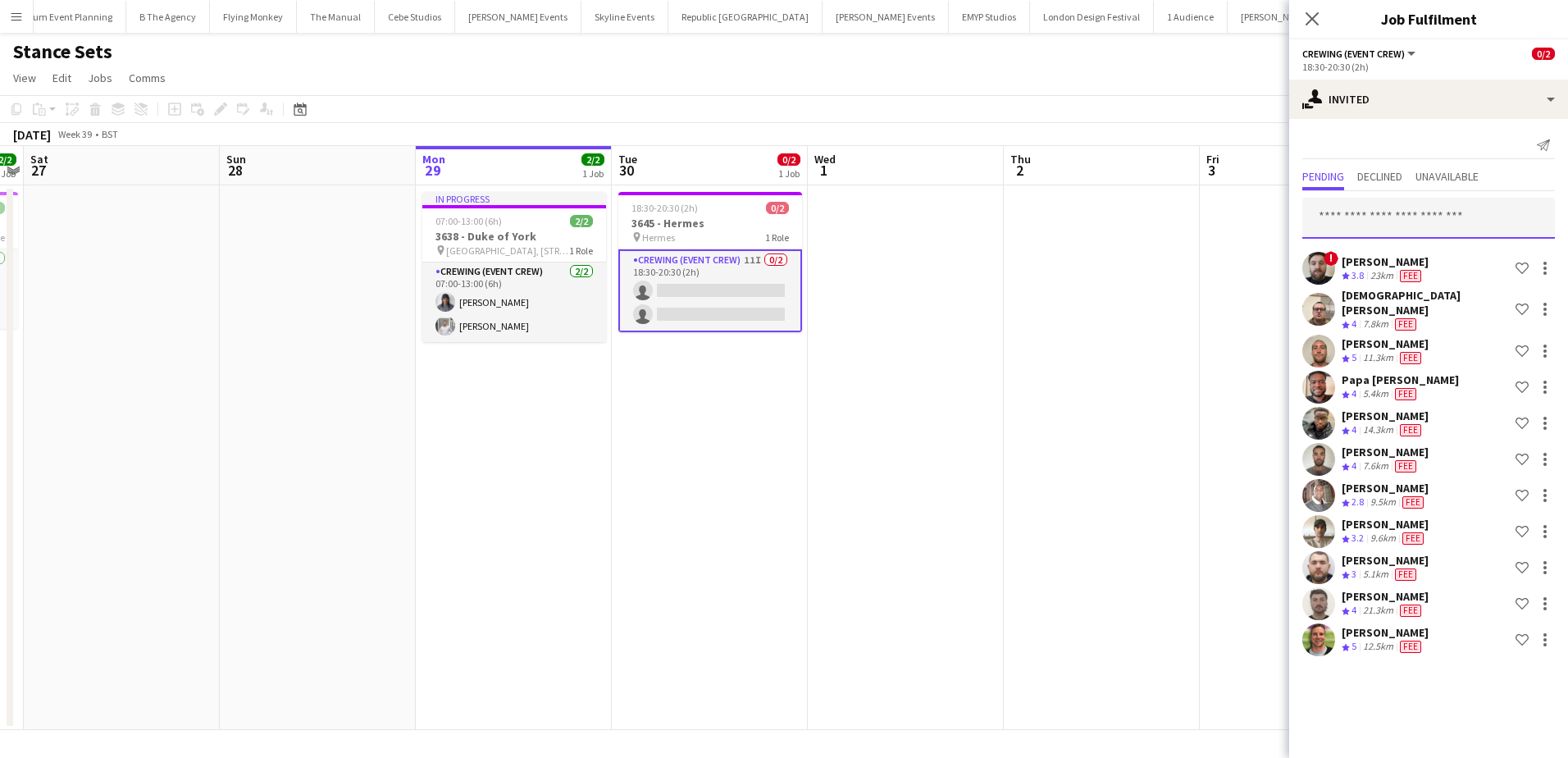
click at [1370, 204] on input "text" at bounding box center [1428, 218] width 253 height 41
type input "***"
click at [1382, 256] on span "[PERSON_NAME]" at bounding box center [1362, 259] width 94 height 14
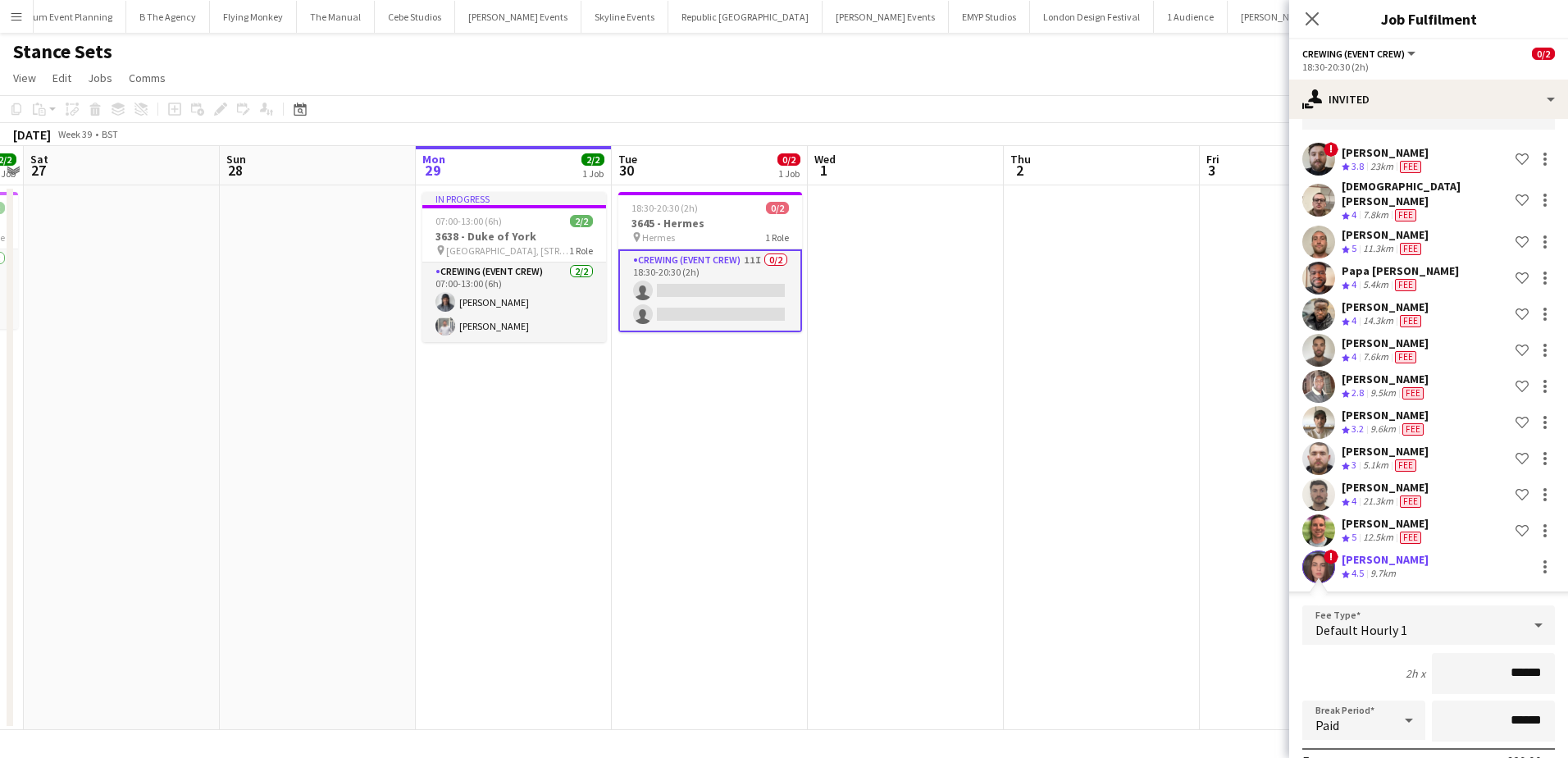
scroll to position [112, 0]
drag, startPoint x: 1487, startPoint y: 660, endPoint x: 1535, endPoint y: 667, distance: 48.5
click at [1535, 667] on input "******" at bounding box center [1493, 670] width 123 height 41
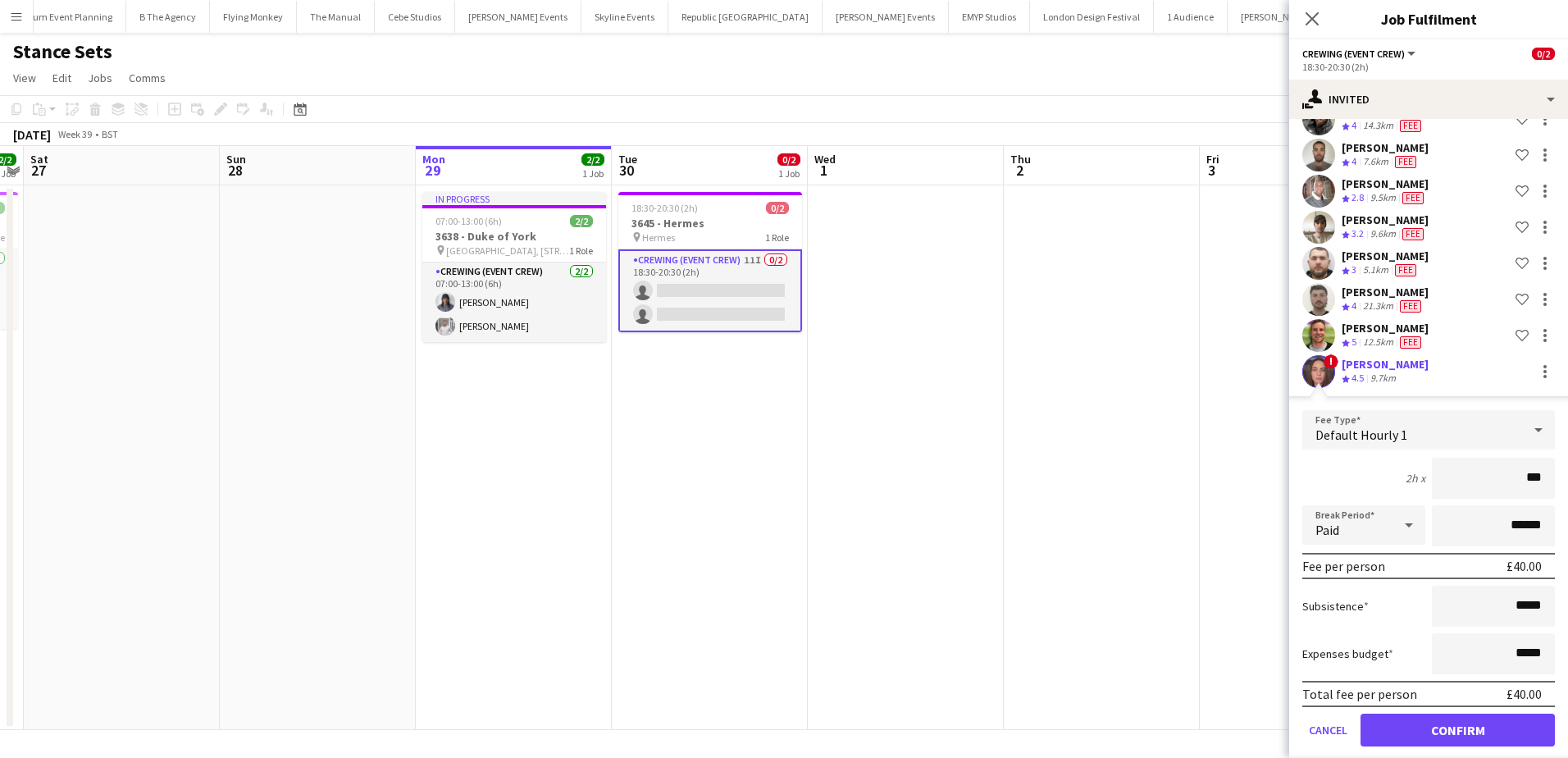
scroll to position [312, 0]
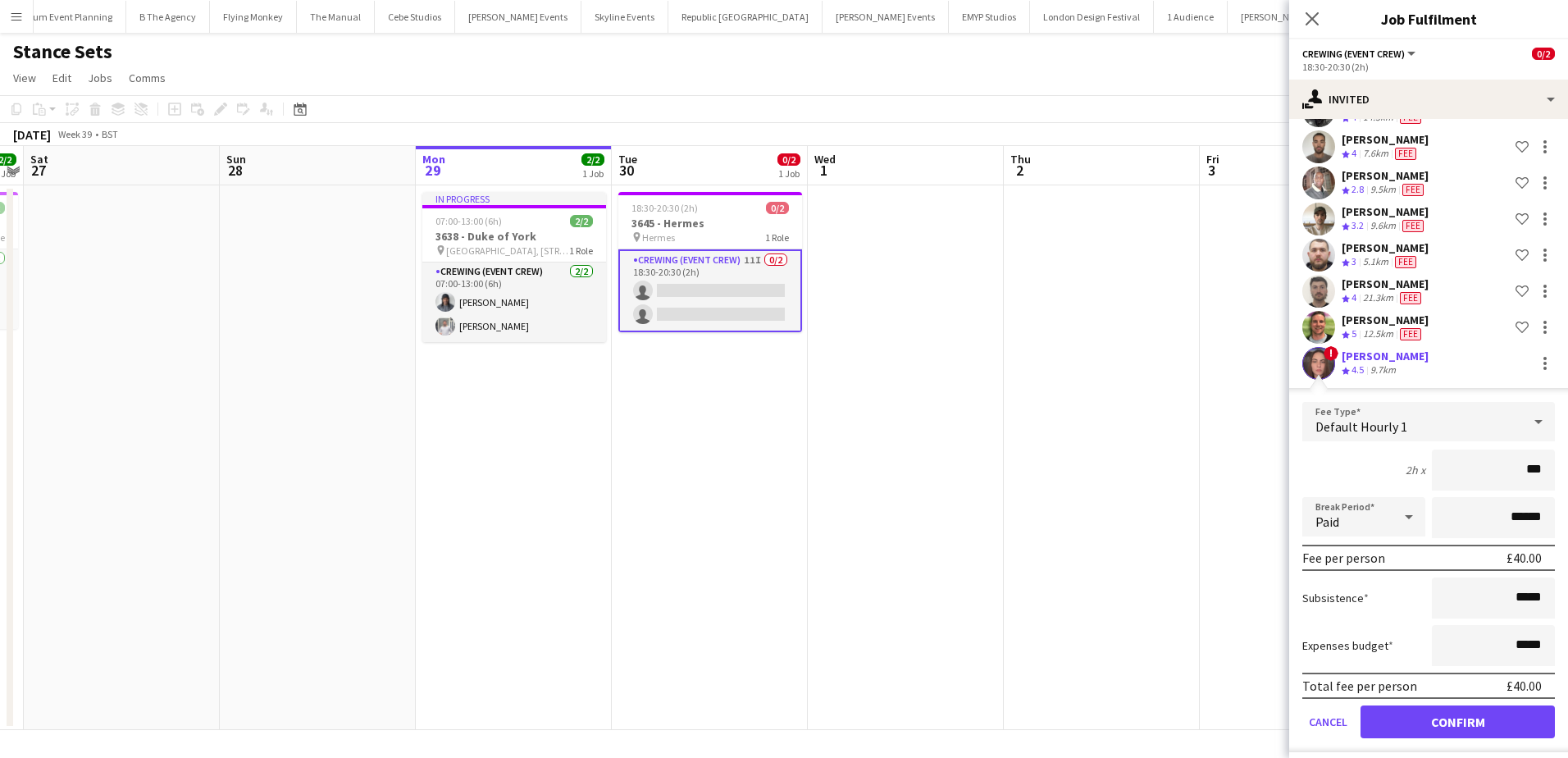
type input "***"
click at [1468, 705] on button "Confirm" at bounding box center [1457, 721] width 195 height 33
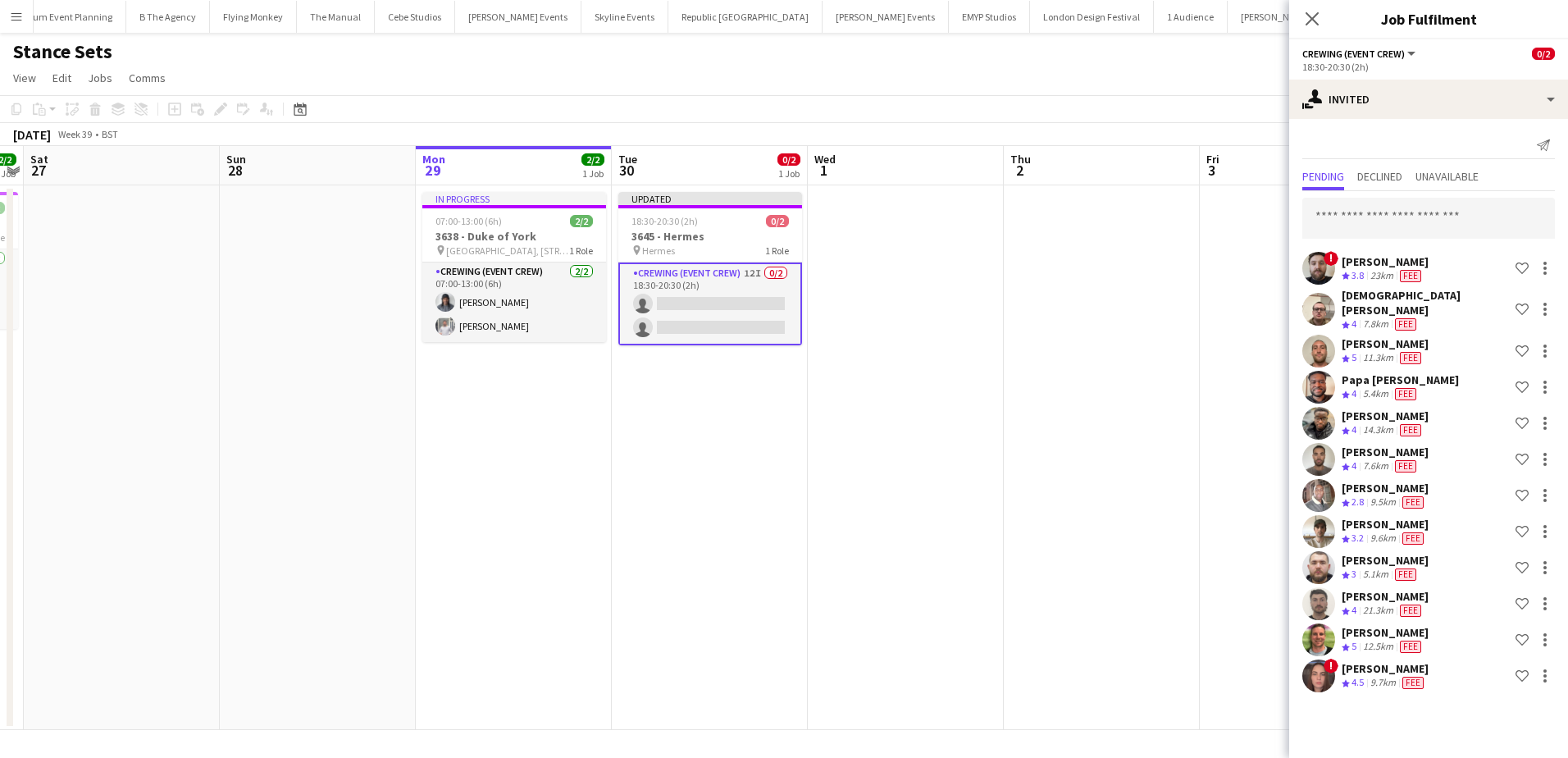
click at [1011, 390] on app-date-cell at bounding box center [1101, 457] width 196 height 545
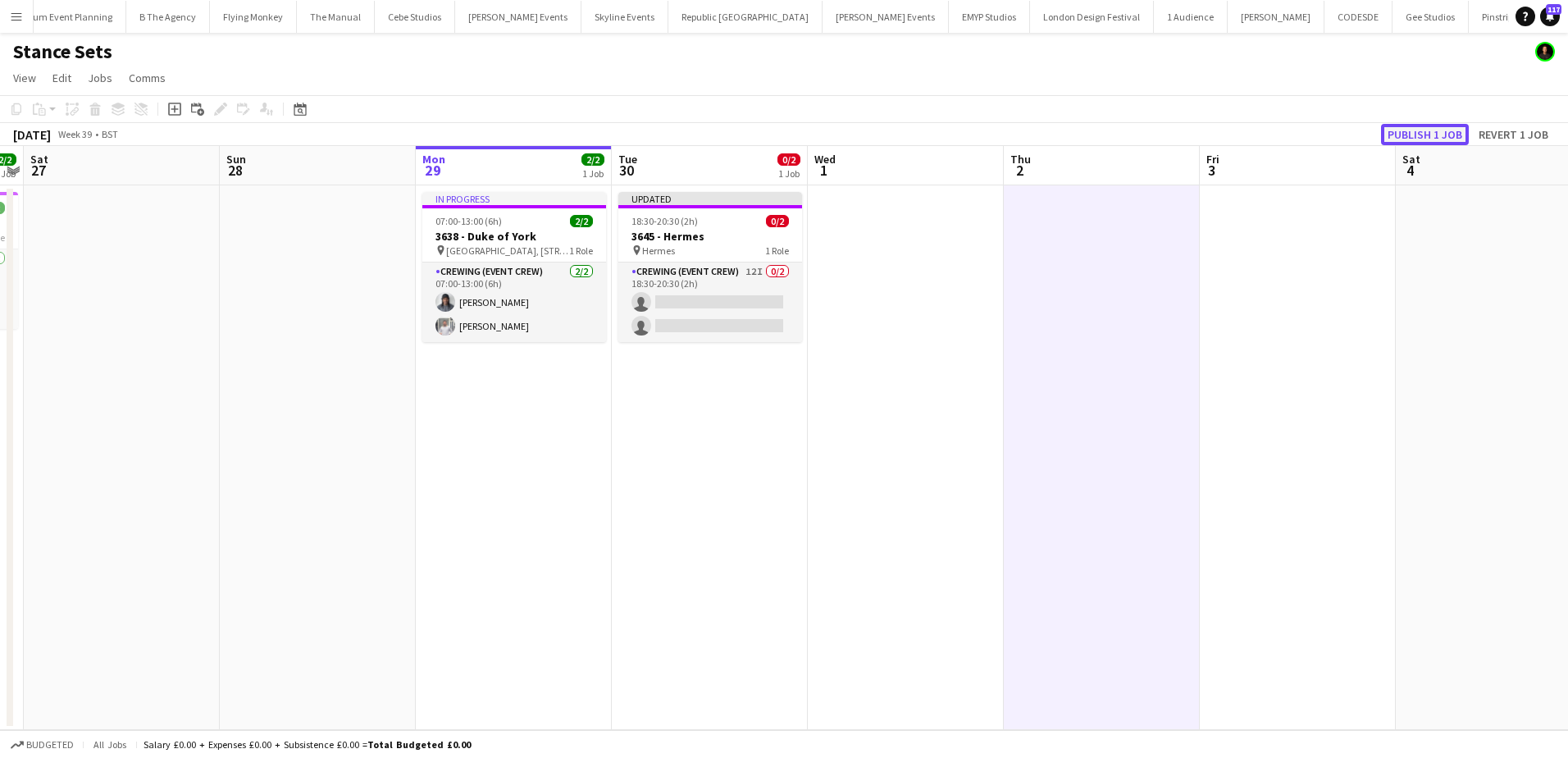
click at [1410, 138] on button "Publish 1 job" at bounding box center [1424, 134] width 87 height 22
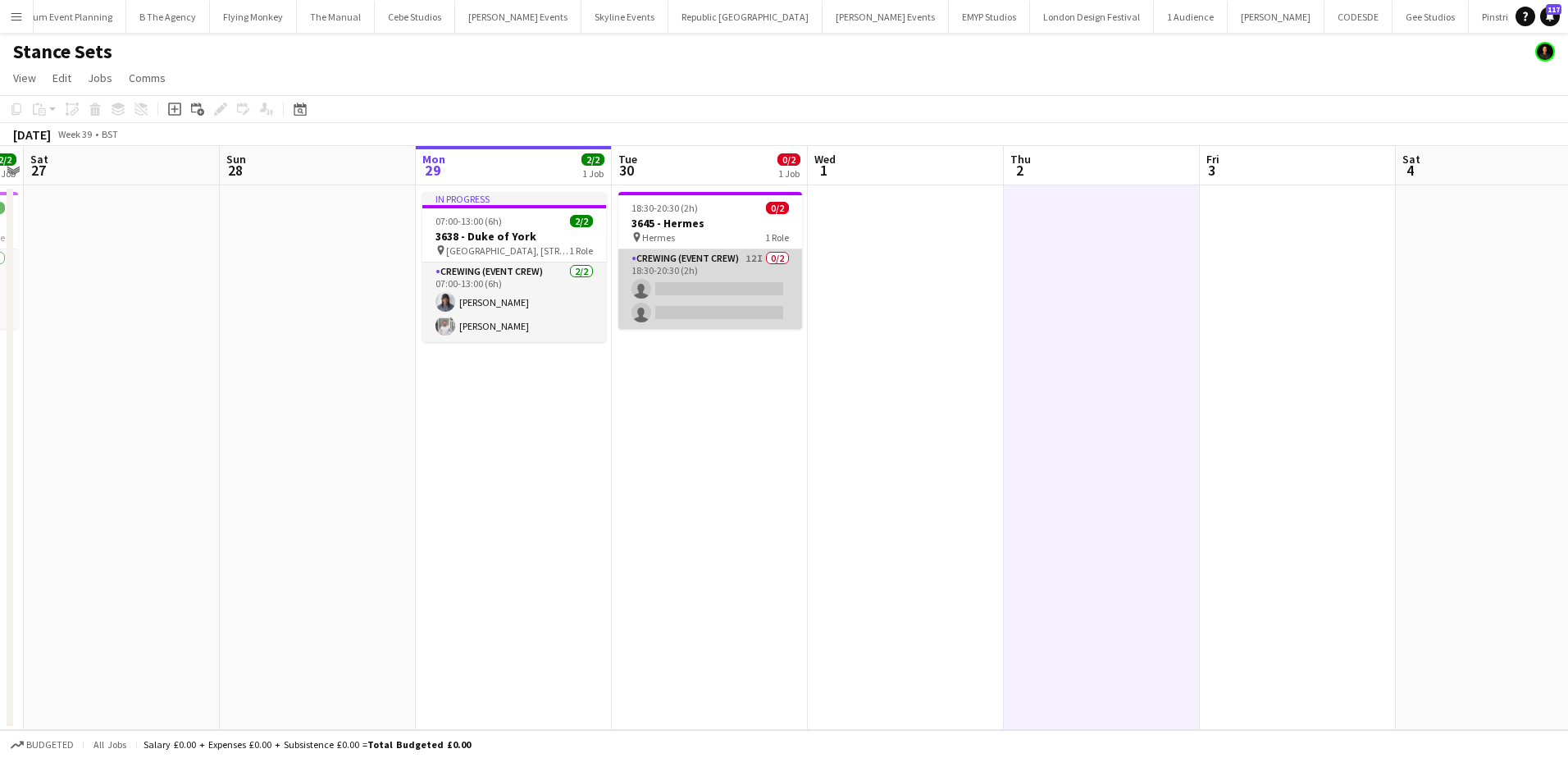
click at [680, 276] on app-card-role "Crewing (Event Crew) 12I 0/2 18:30-20:30 (2h) single-neutral-actions single-neu…" at bounding box center [709, 289] width 183 height 80
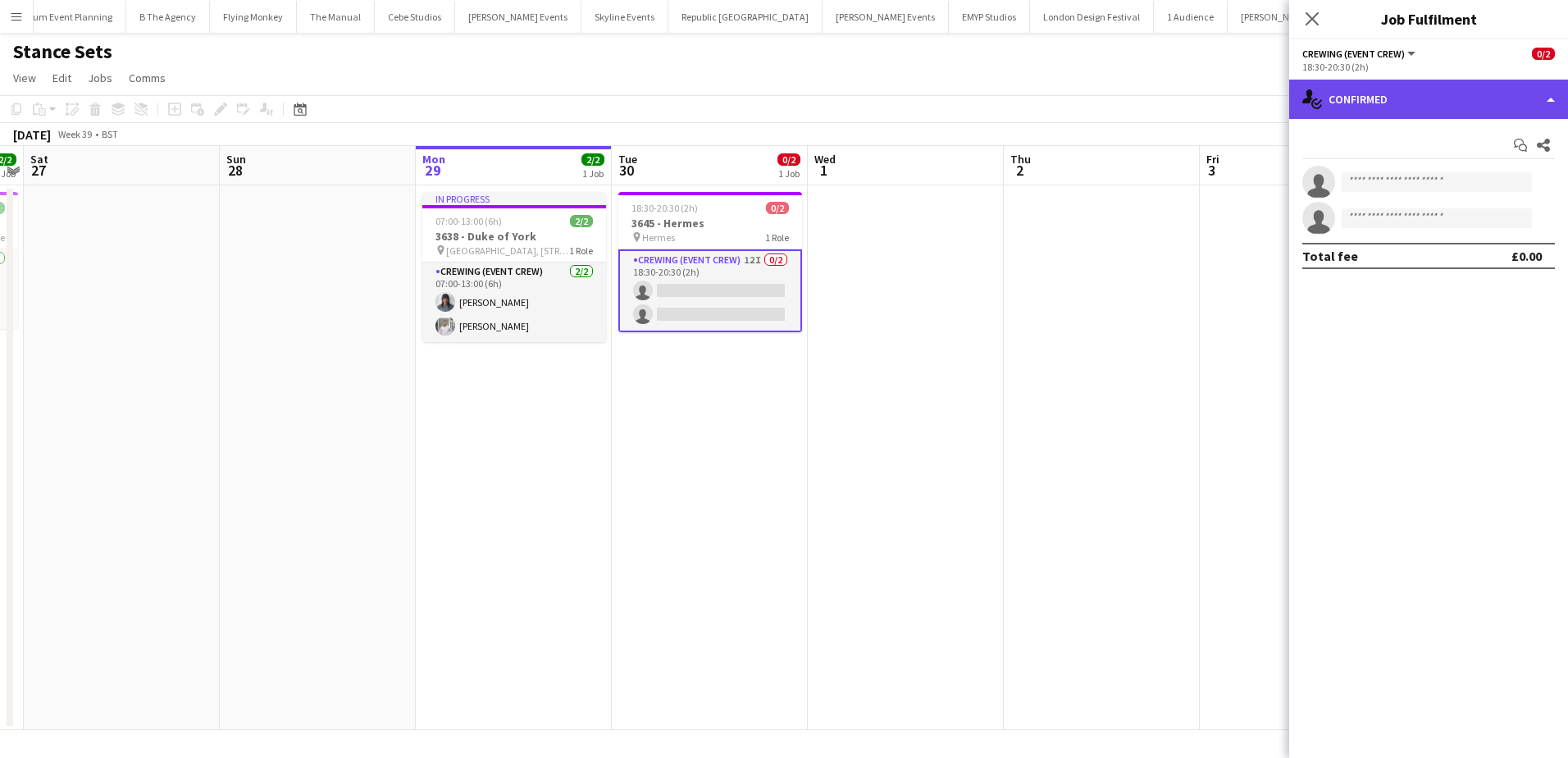
click at [1525, 105] on div "single-neutral-actions-check-2 Confirmed" at bounding box center [1428, 100] width 278 height 39
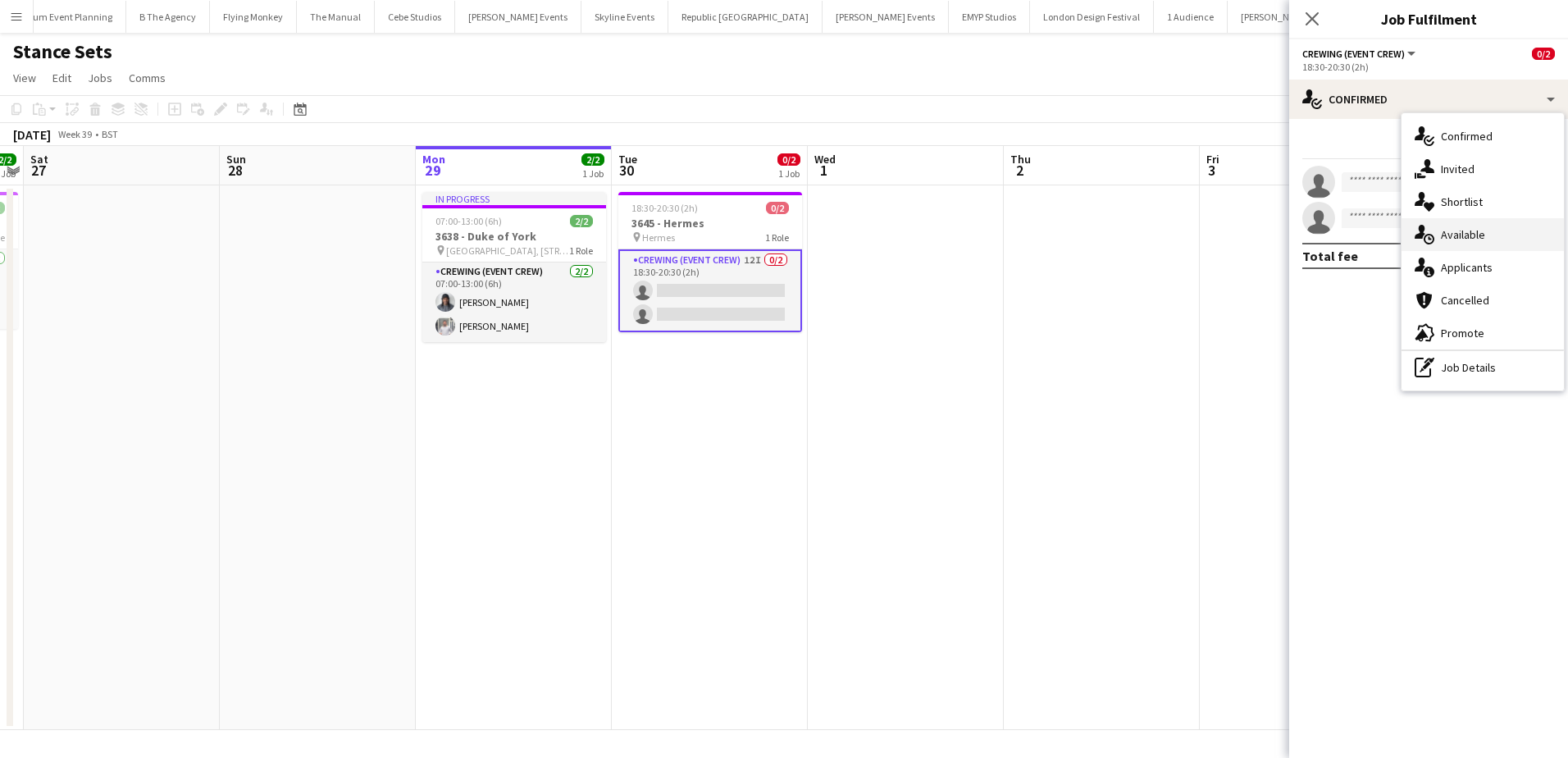
click at [1476, 240] on span "Available" at bounding box center [1463, 234] width 44 height 15
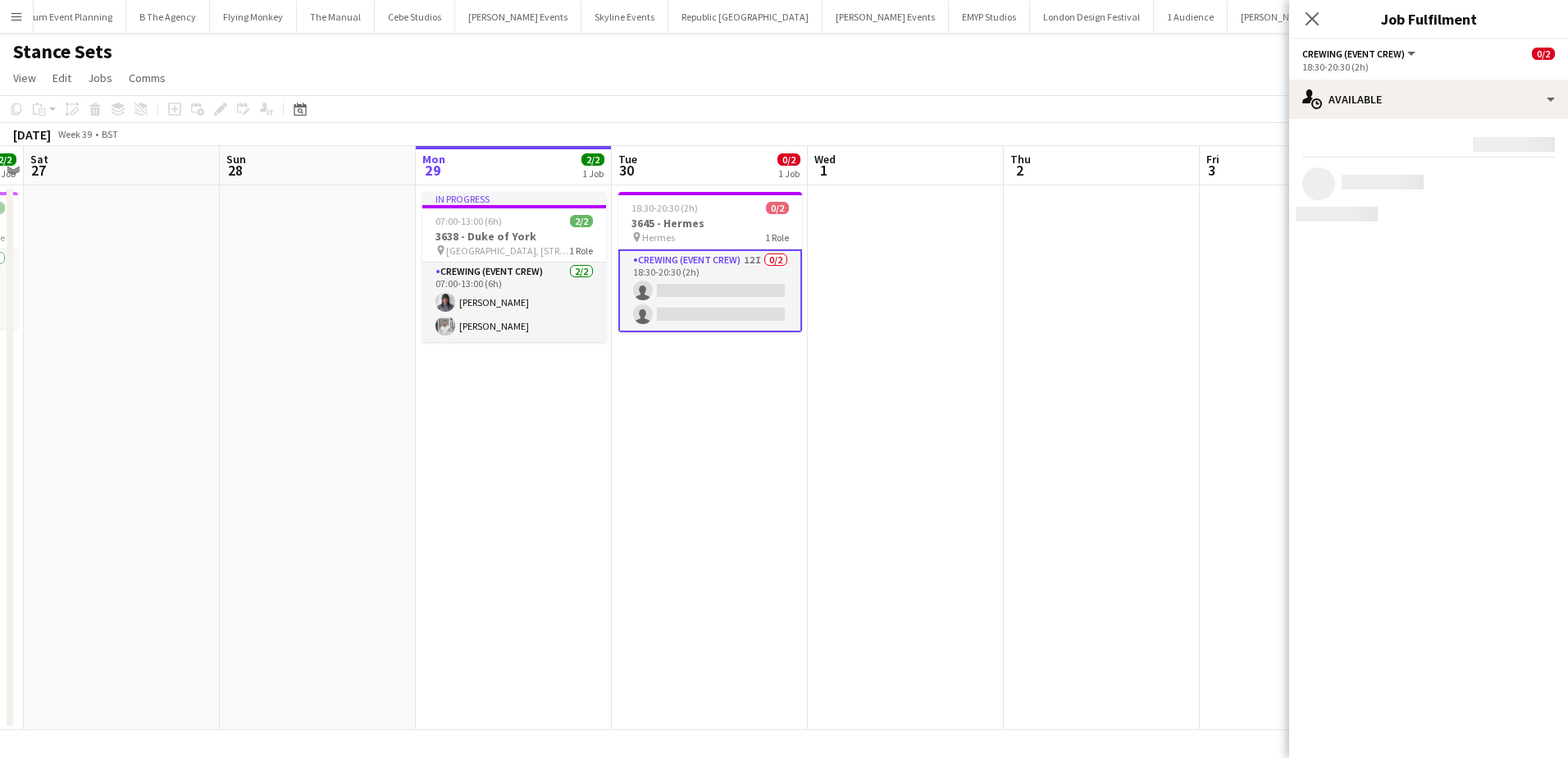
click at [866, 283] on app-date-cell at bounding box center [906, 457] width 196 height 545
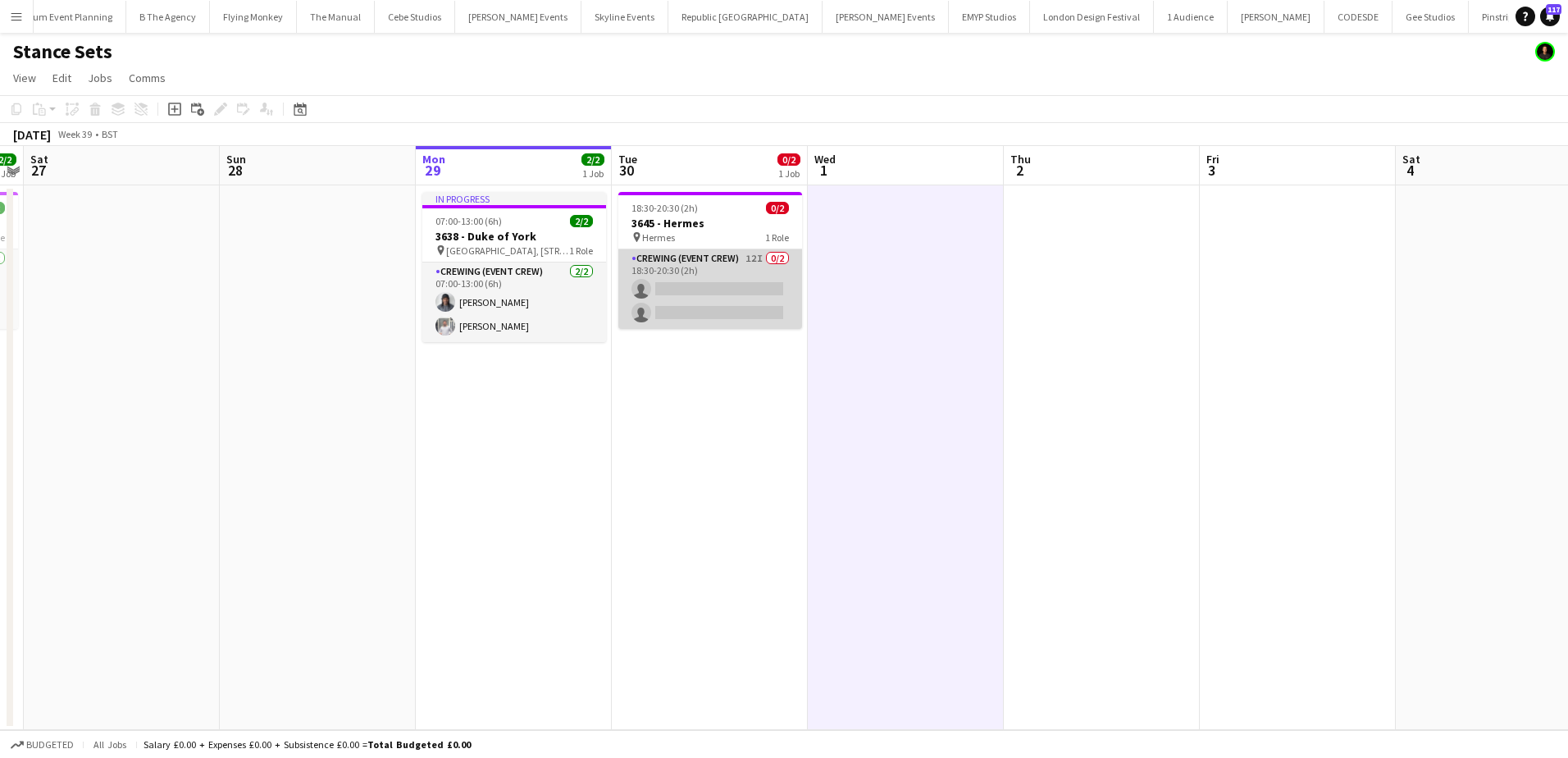
click at [737, 285] on app-card-role "Crewing (Event Crew) 12I 0/2 18:30-20:30 (2h) single-neutral-actions single-neu…" at bounding box center [709, 289] width 183 height 80
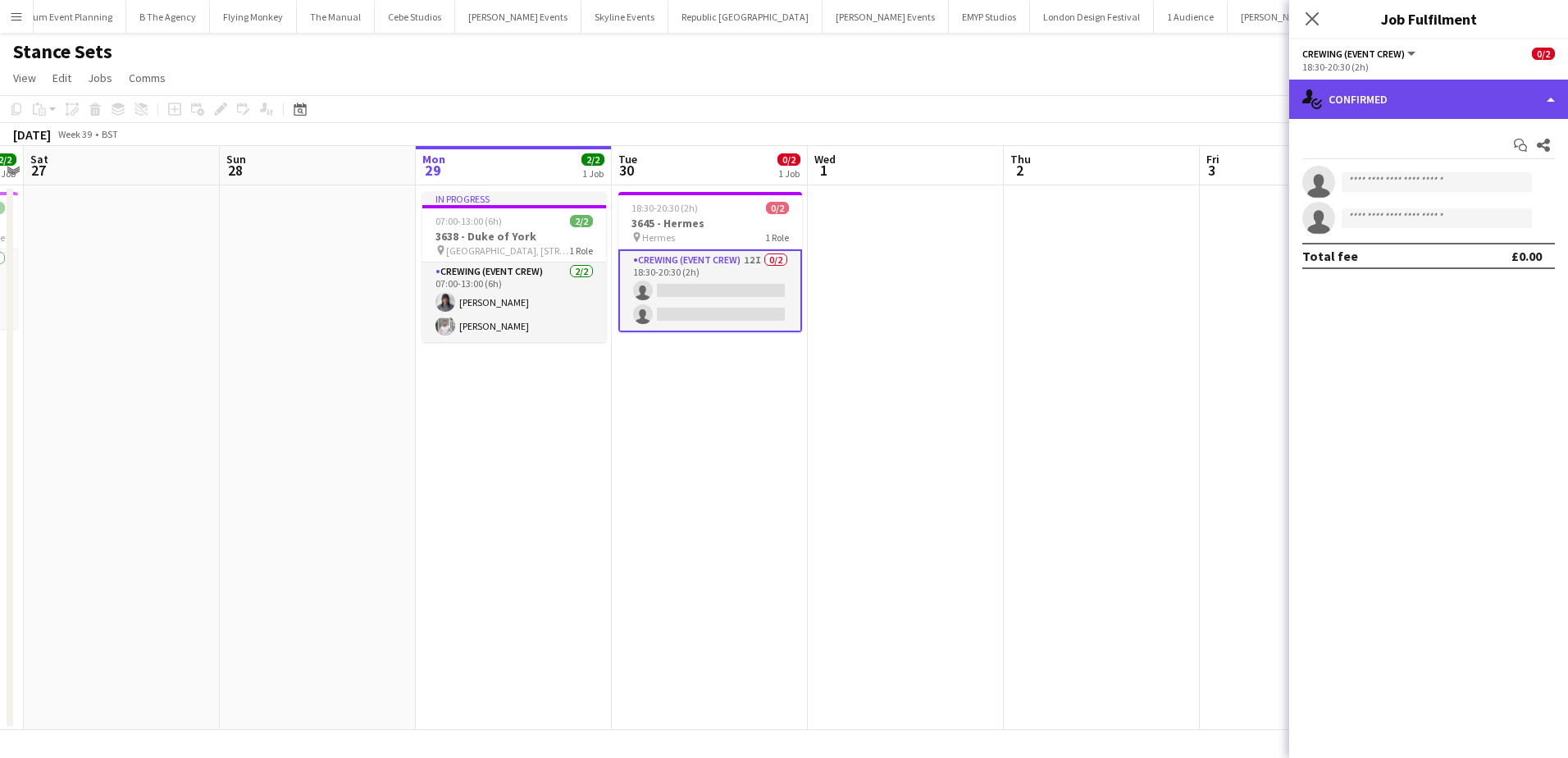
click at [1399, 97] on div "single-neutral-actions-check-2 Confirmed" at bounding box center [1428, 100] width 278 height 39
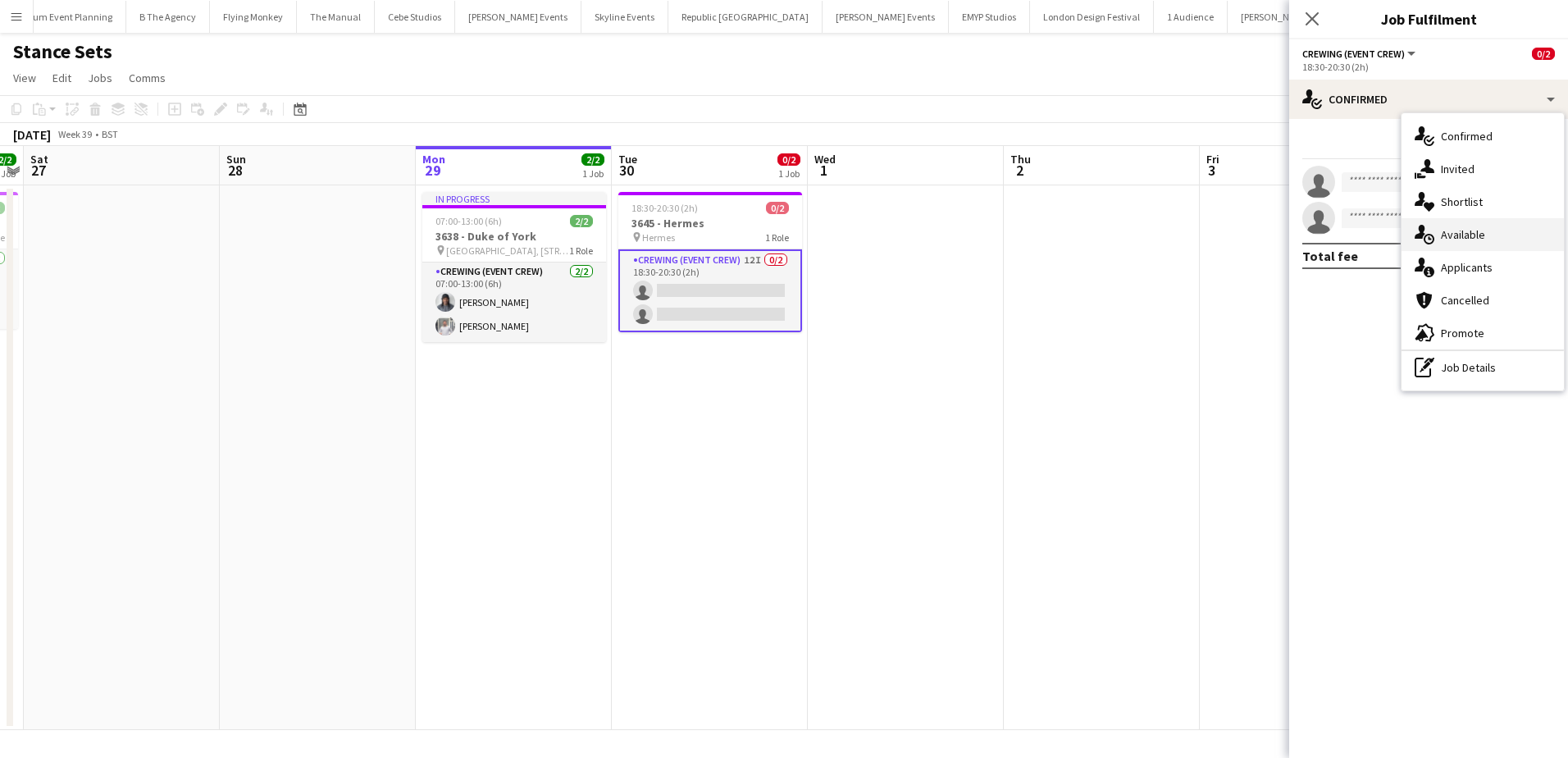
click at [1460, 236] on span "Available" at bounding box center [1463, 234] width 44 height 15
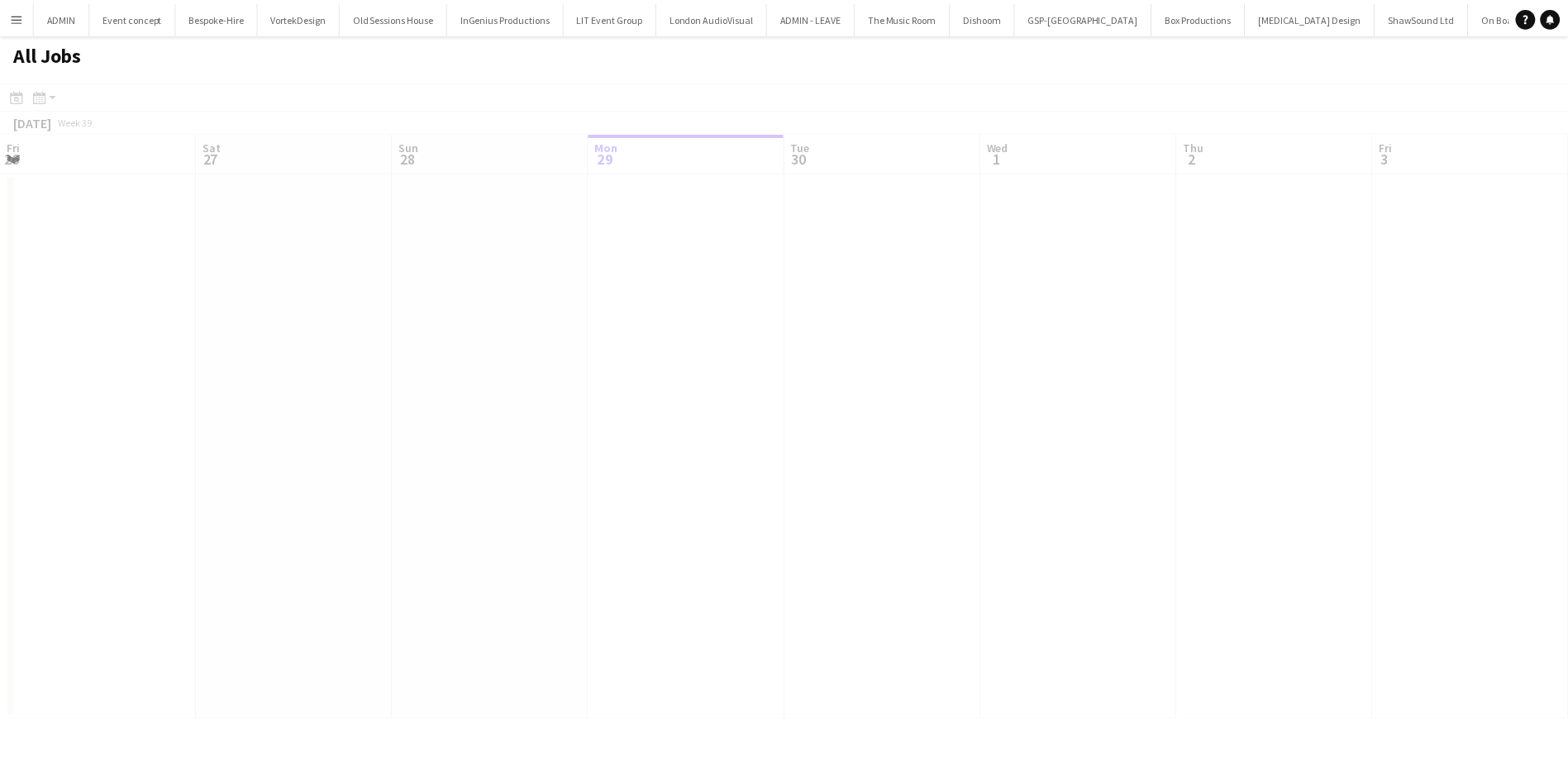
scroll to position [0, 395]
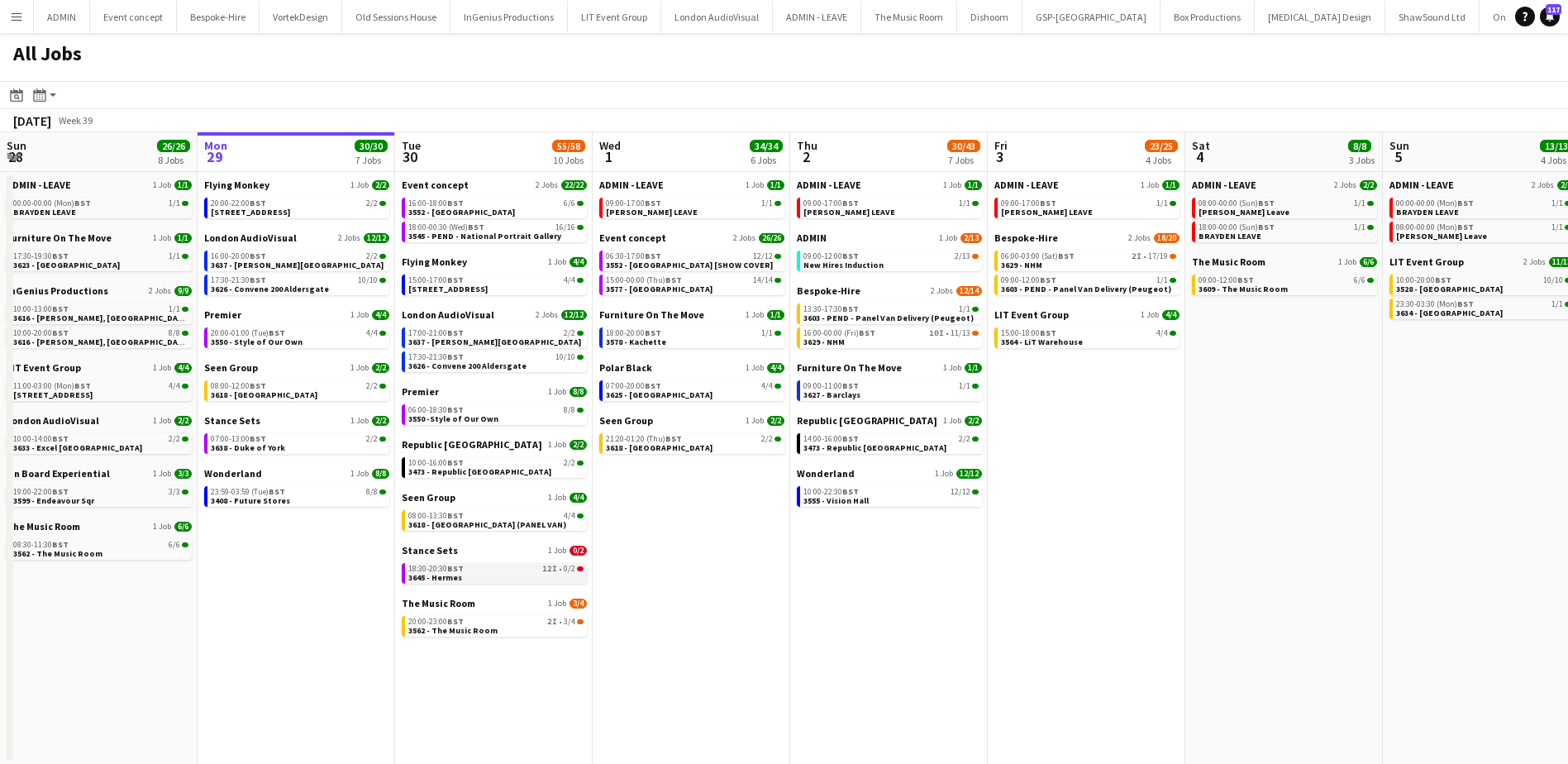
click at [495, 575] on link "18:30-20:30 BST 12I • 0/2 3645 - Hermes" at bounding box center [496, 573] width 175 height 19
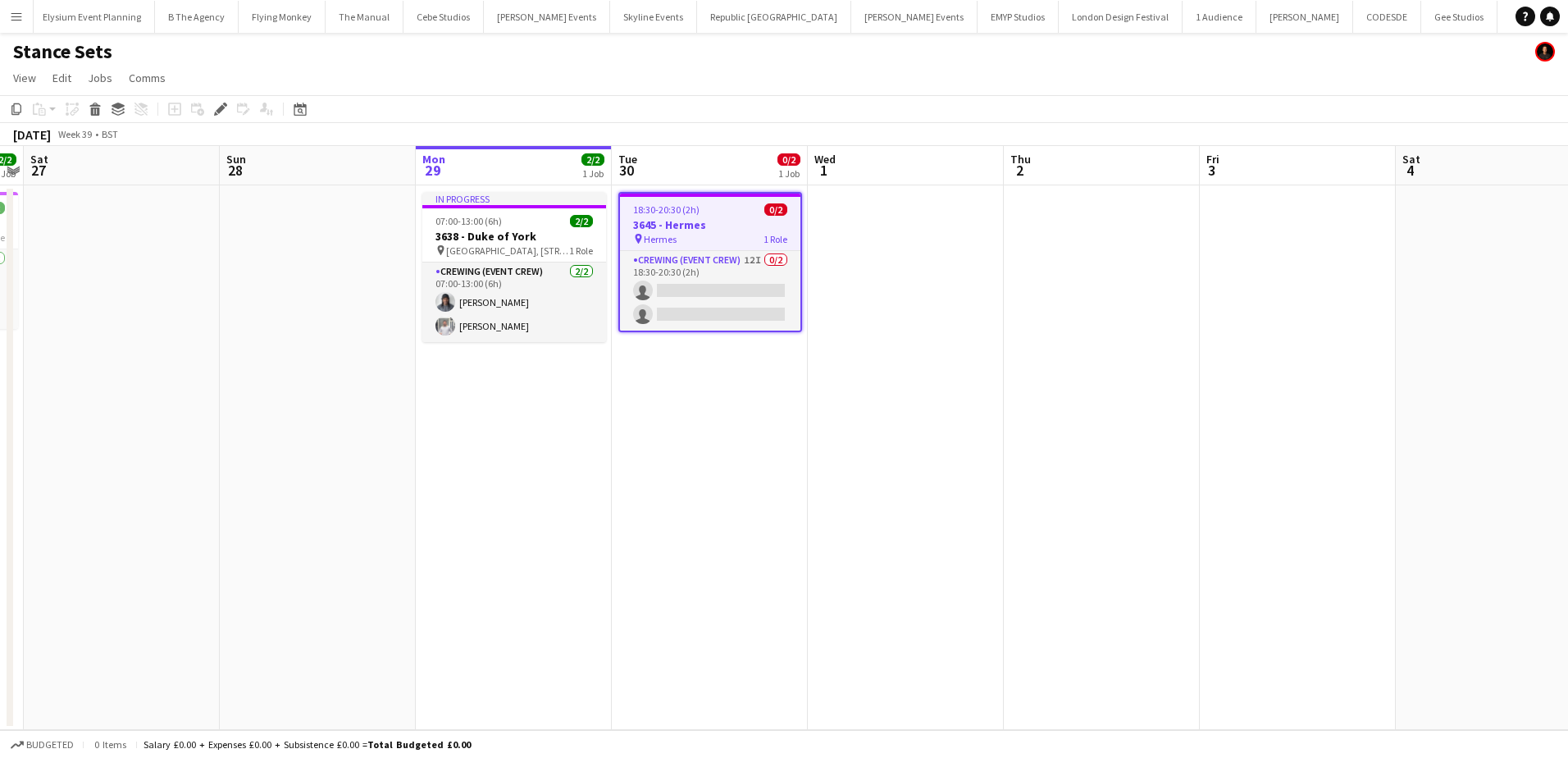
scroll to position [0, 4008]
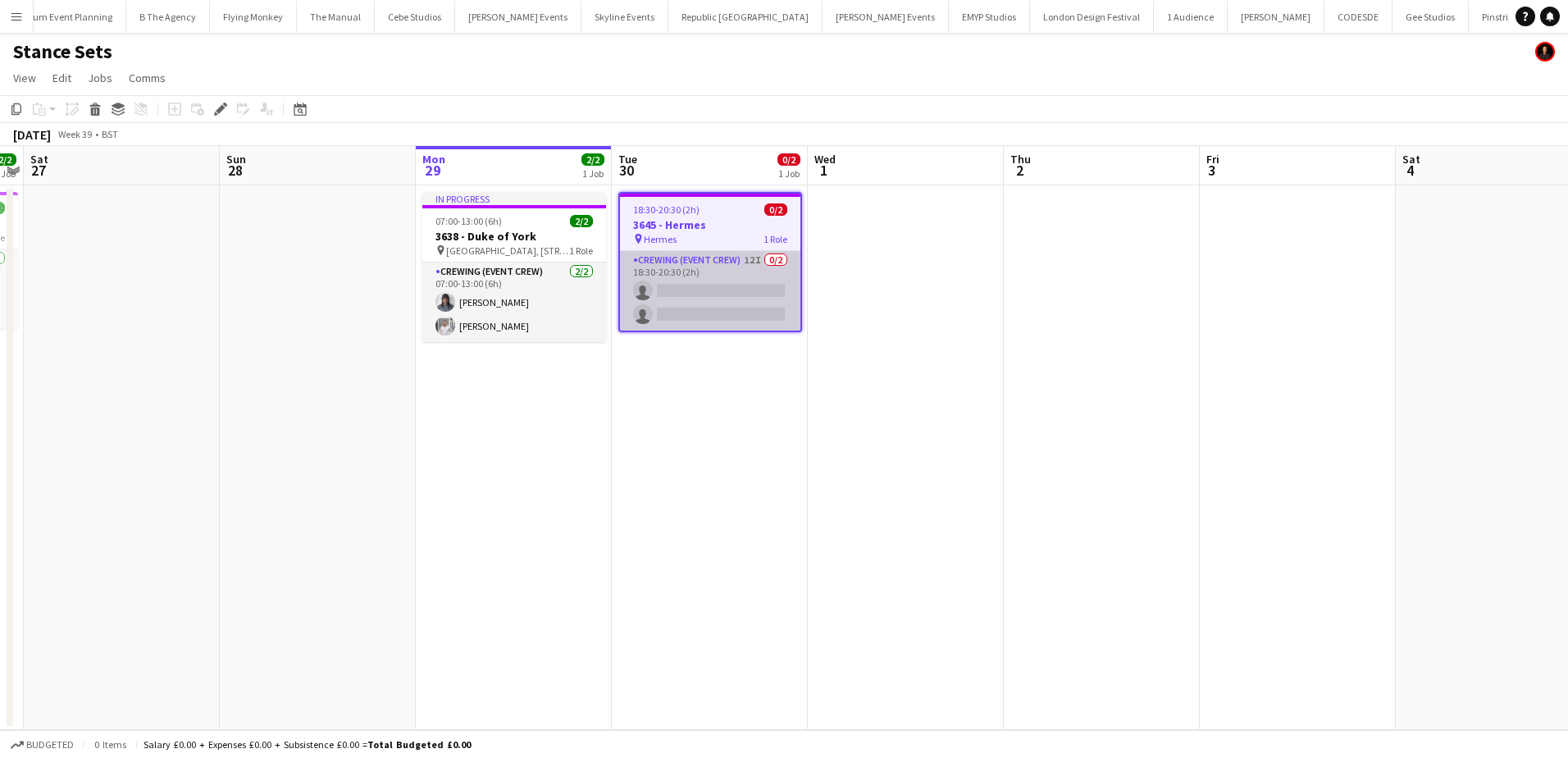
click at [726, 309] on app-card-role "Crewing (Event Crew) 12I 0/2 18:30-20:30 (2h) single-neutral-actions single-neu…" at bounding box center [710, 291] width 181 height 80
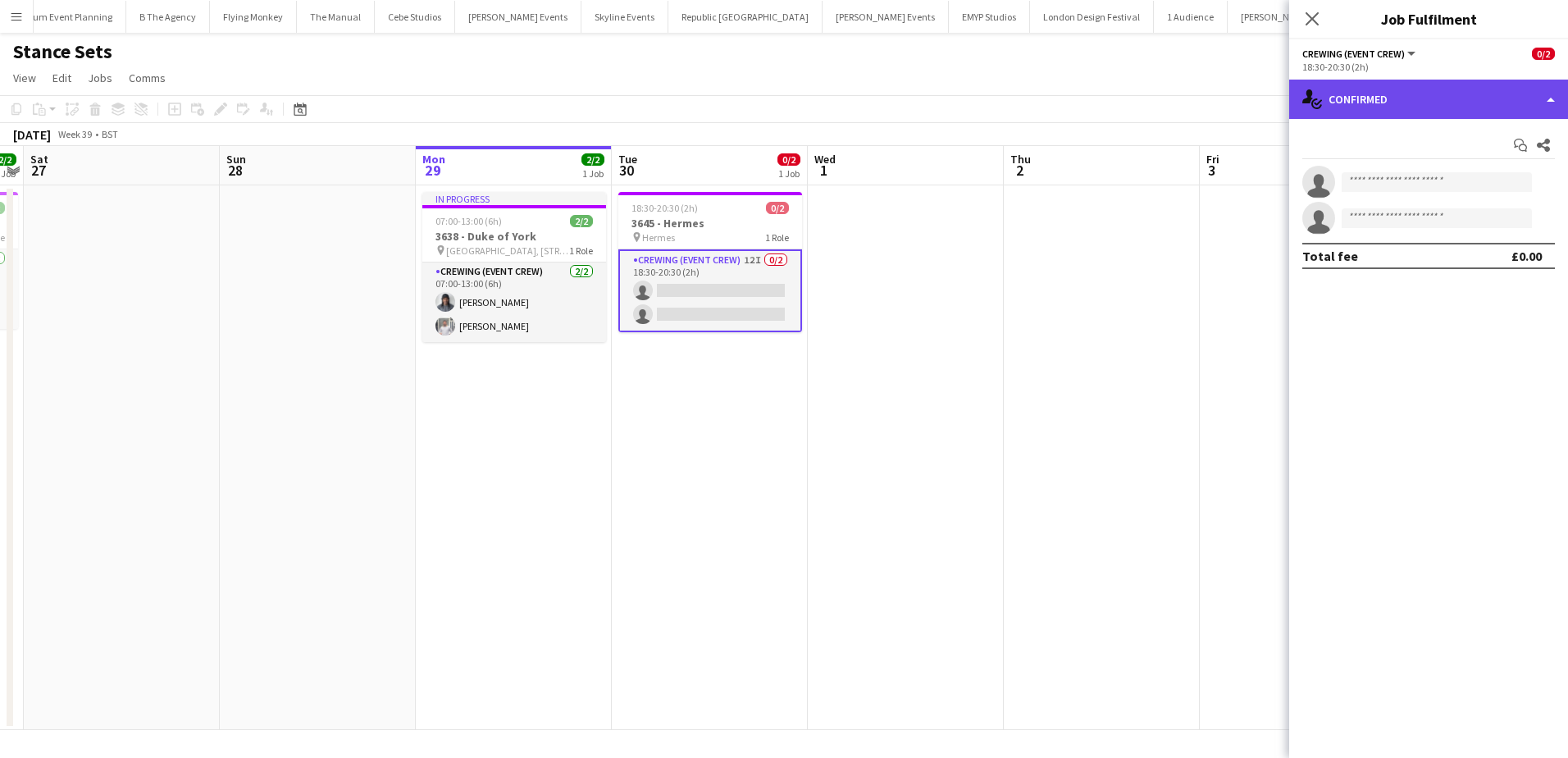
click at [1456, 93] on div "single-neutral-actions-check-2 Confirmed" at bounding box center [1428, 100] width 278 height 39
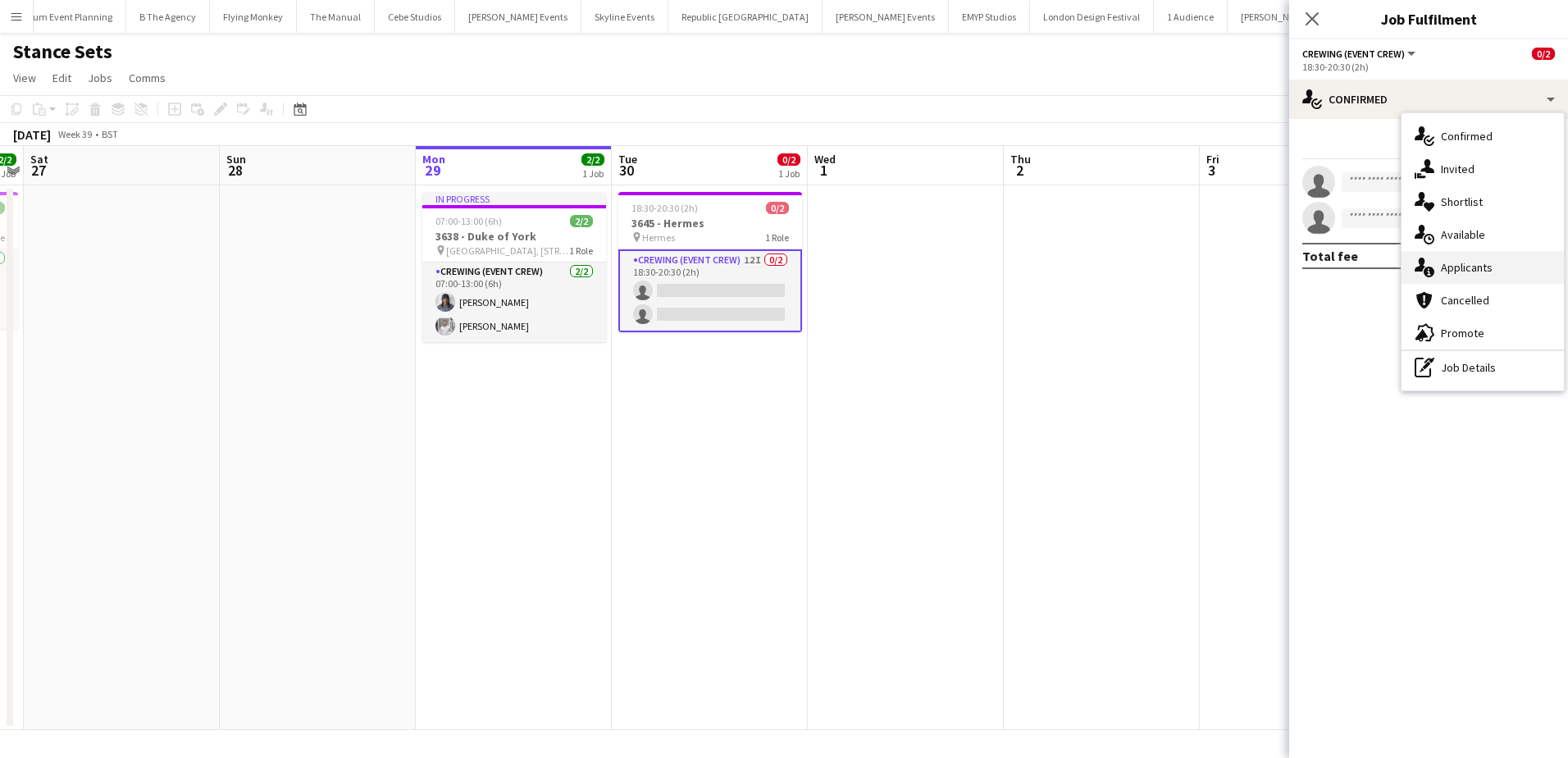
click at [1485, 259] on div "single-neutral-actions-information Applicants" at bounding box center [1482, 267] width 163 height 33
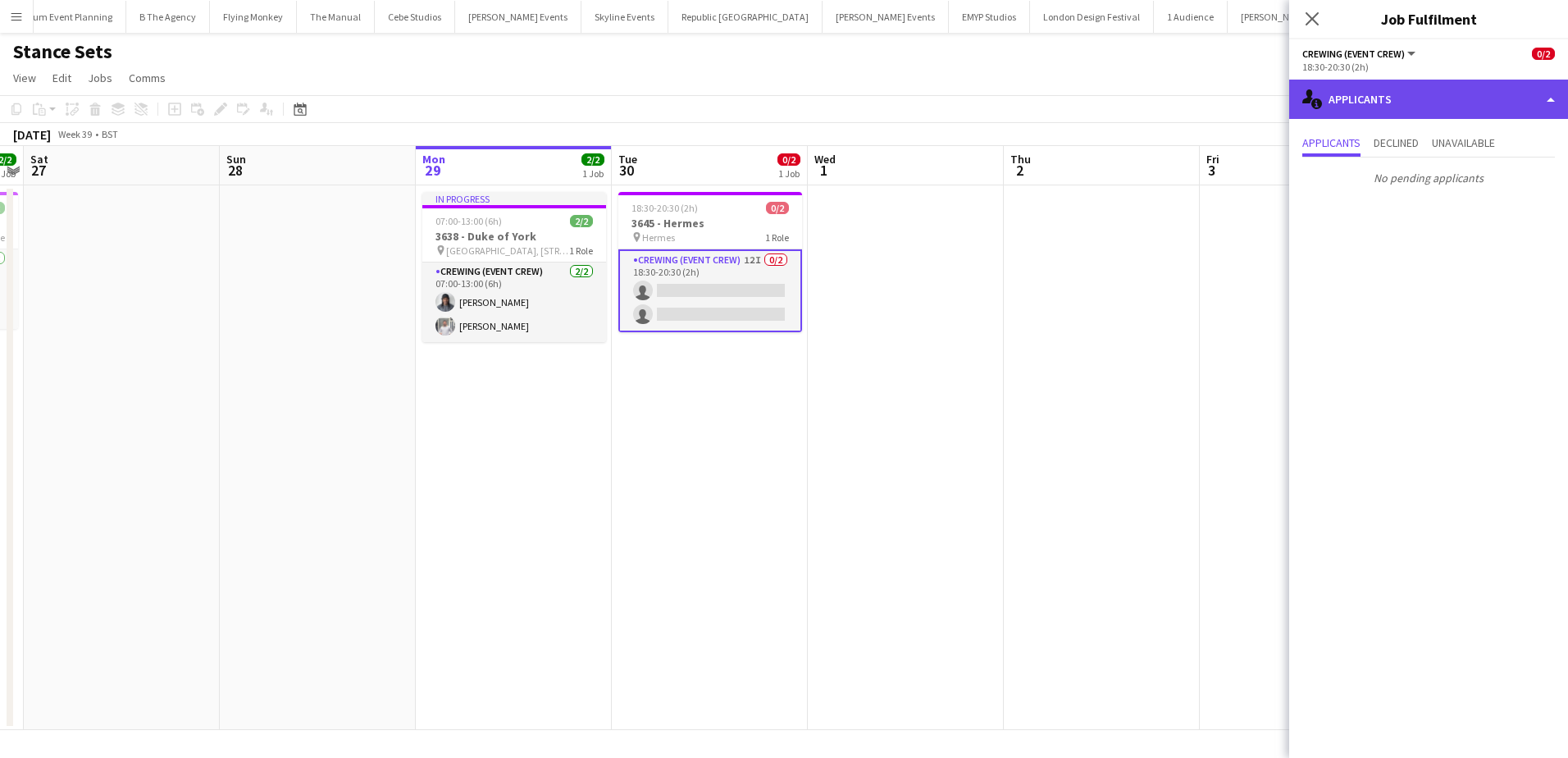
click at [1427, 103] on div "single-neutral-actions-information Applicants" at bounding box center [1428, 100] width 278 height 39
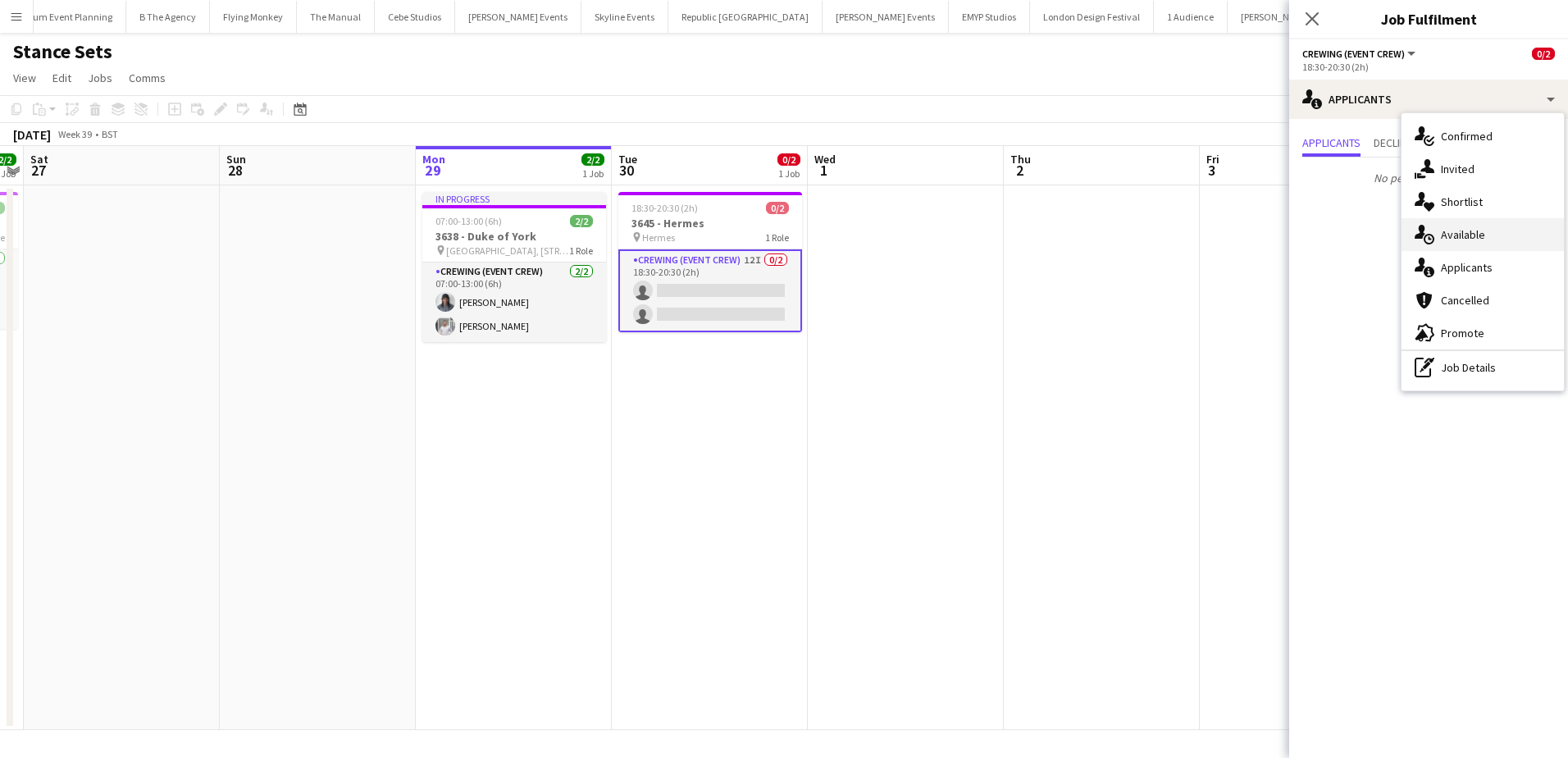
click at [1457, 229] on span "Available" at bounding box center [1463, 234] width 44 height 15
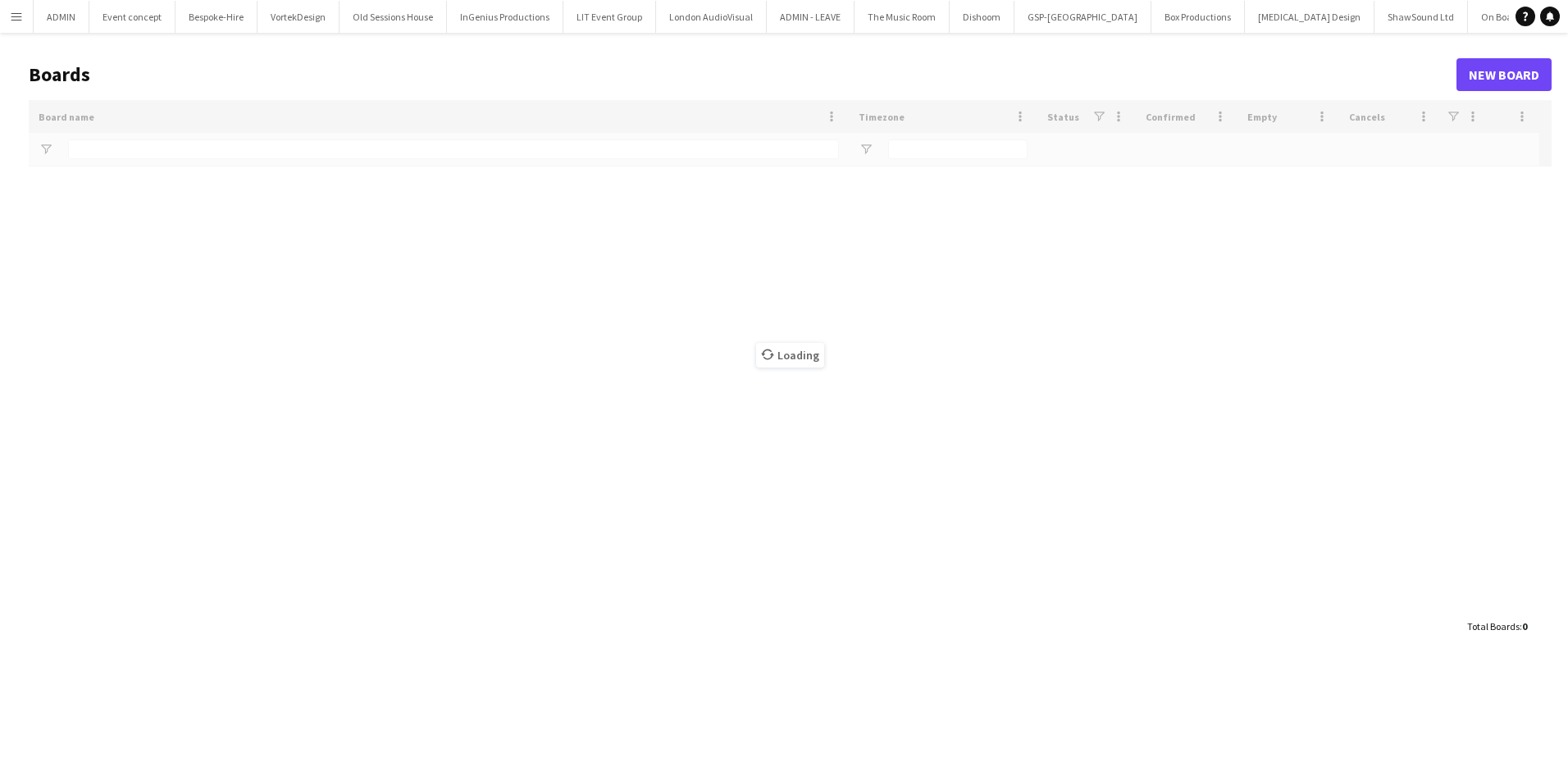
type input "*******"
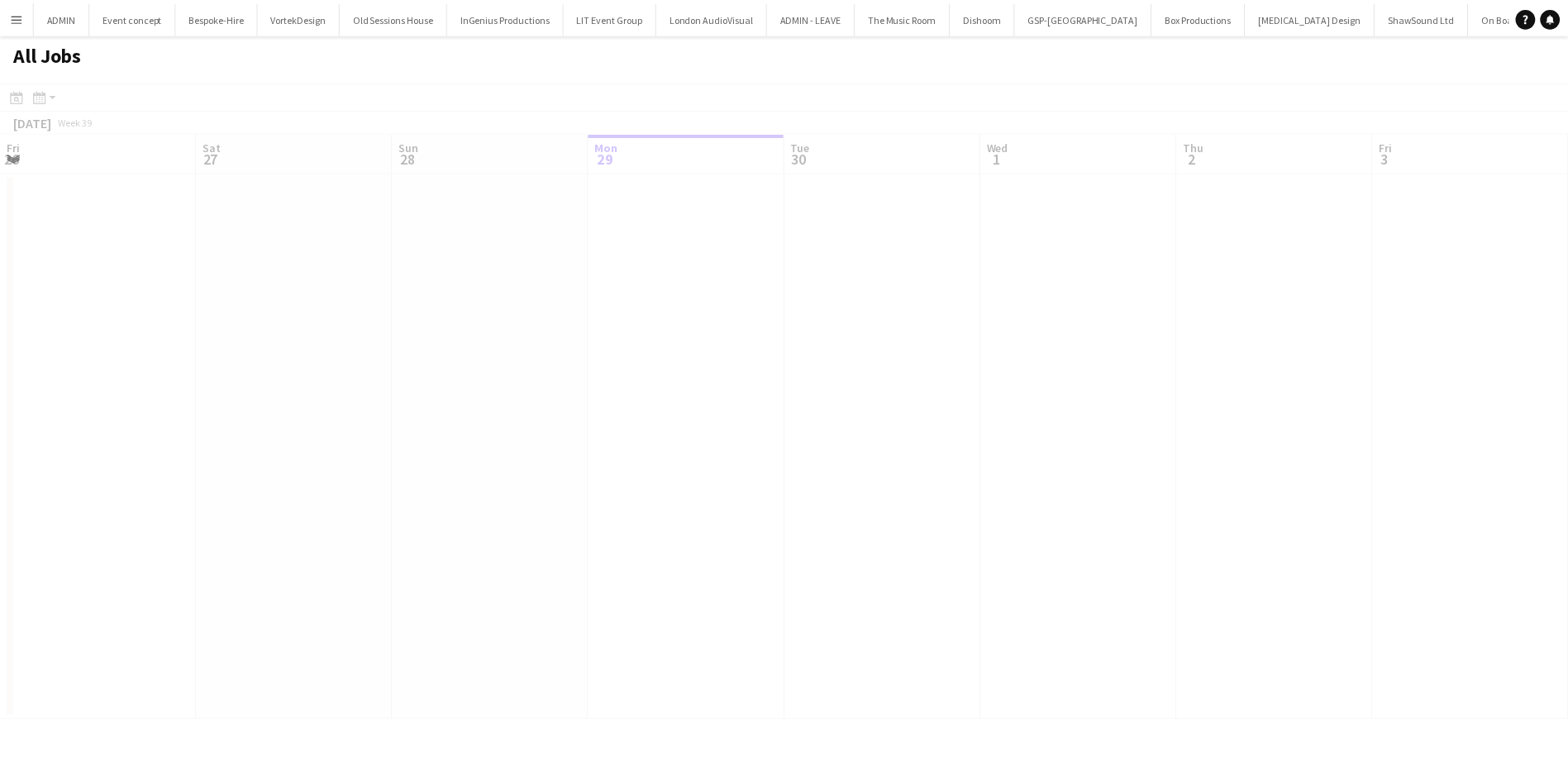
scroll to position [0, 395]
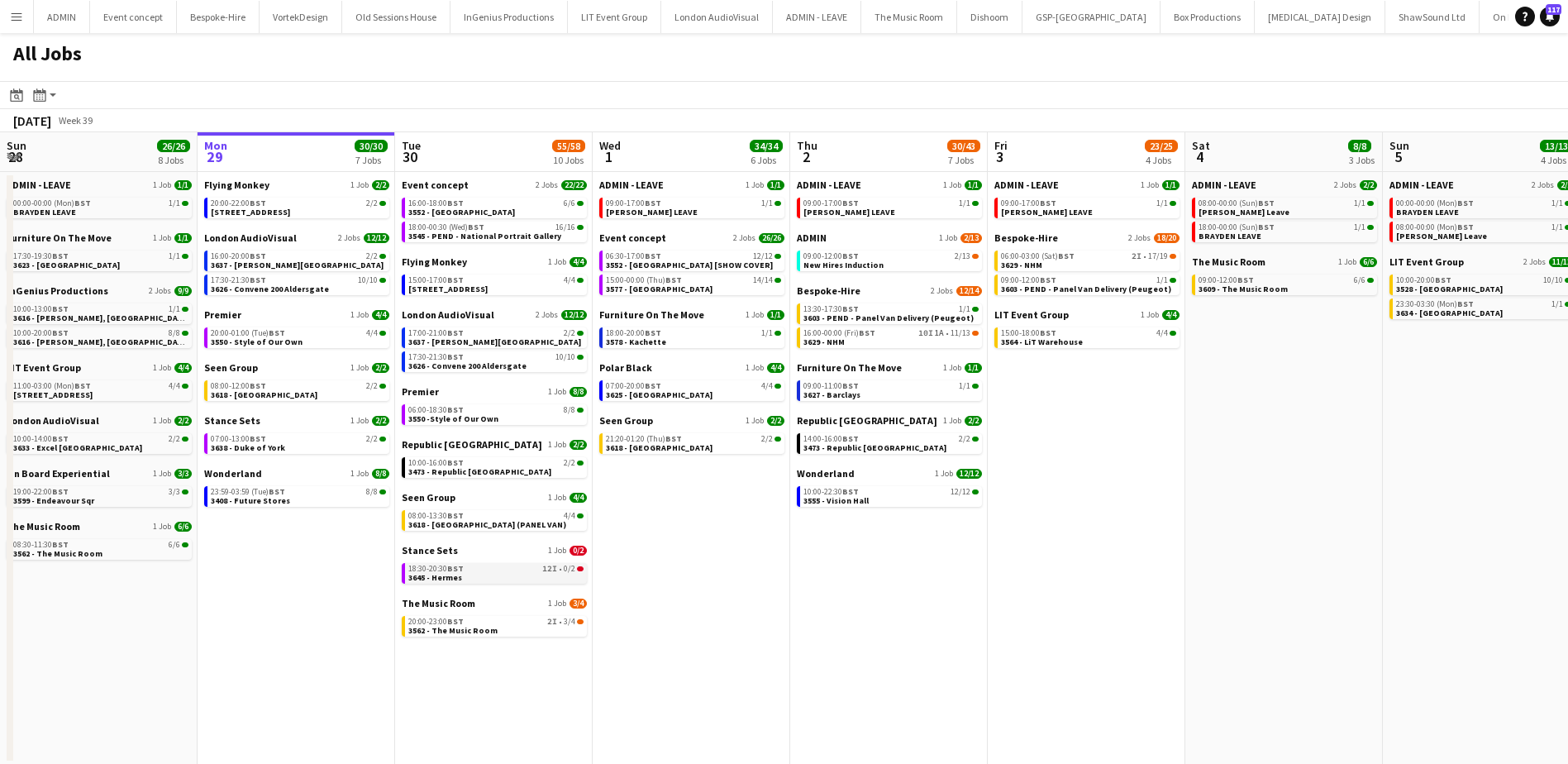
click at [486, 573] on link "18:30-20:30 BST 12I • 0/2 3645 - Hermes" at bounding box center [496, 573] width 175 height 19
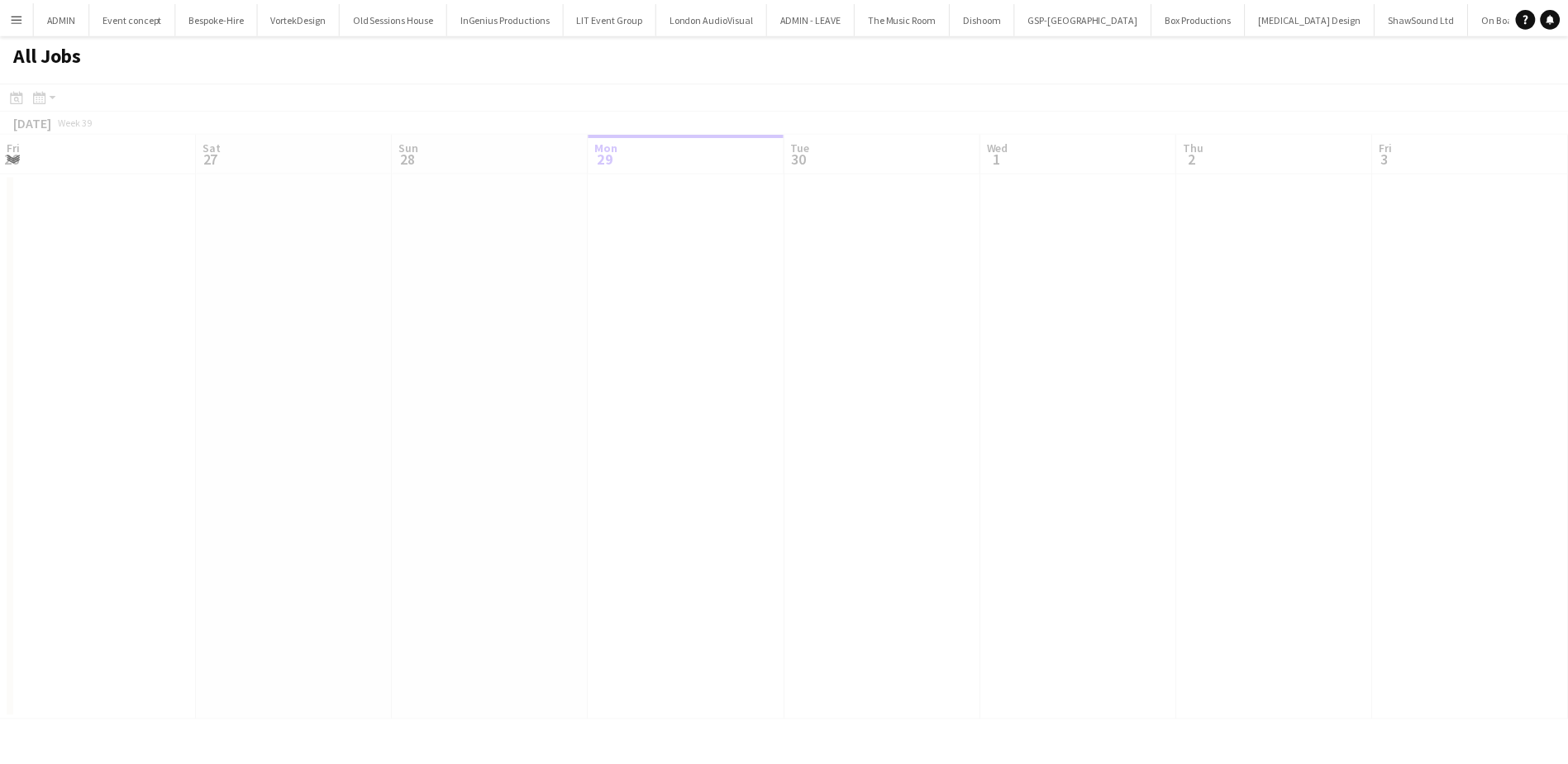
scroll to position [0, 395]
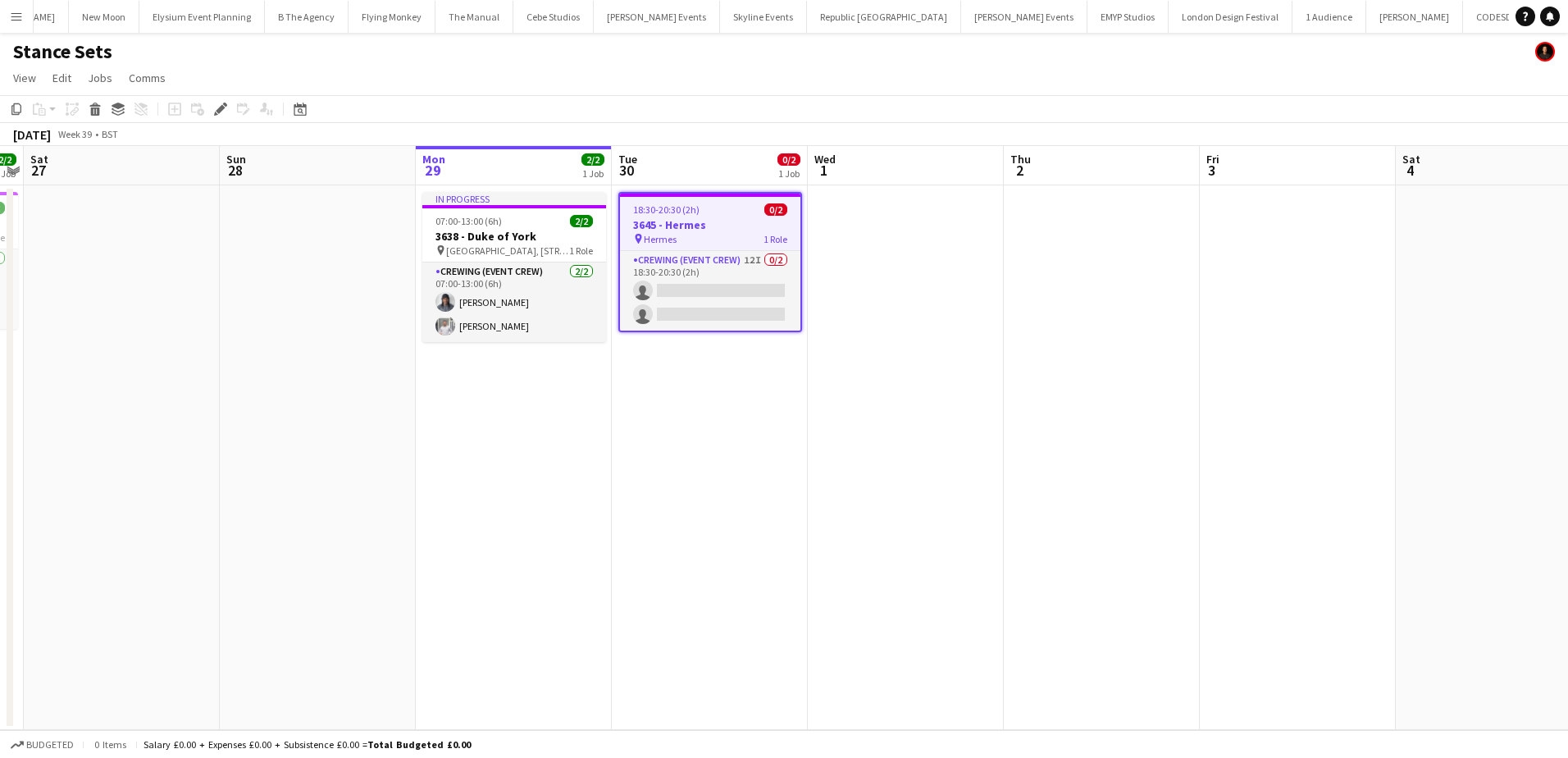
scroll to position [0, 4008]
click at [692, 333] on app-date-cell "18:30-20:30 (2h) 0/2 3645 - Hermes pin Hermes 1 Role Crewing (Event Crew) 12I 0…" at bounding box center [709, 457] width 196 height 545
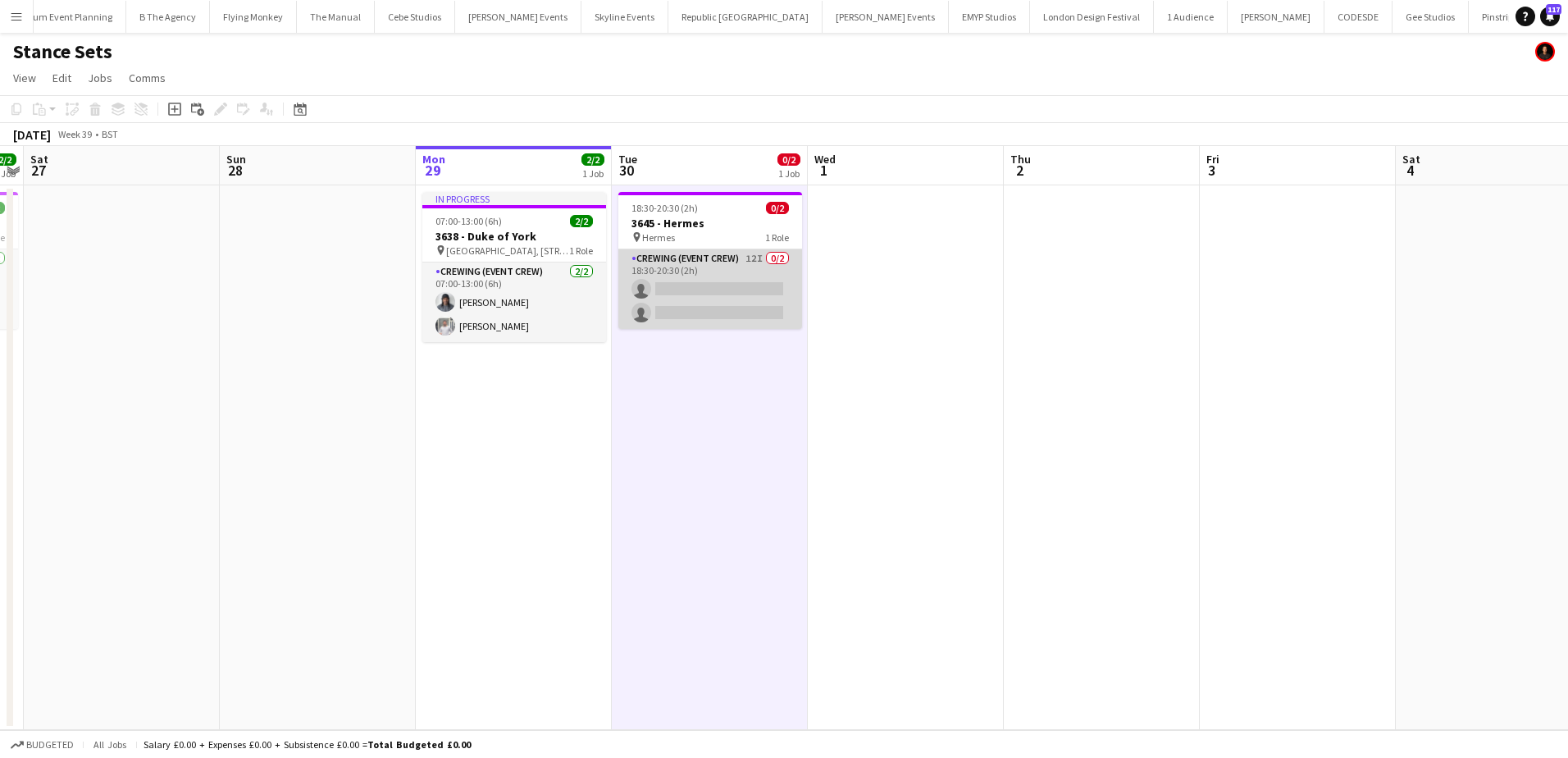
click at [793, 270] on app-card-role "Crewing (Event Crew) 12I 0/2 18:30-20:30 (2h) single-neutral-actions single-neu…" at bounding box center [709, 289] width 183 height 80
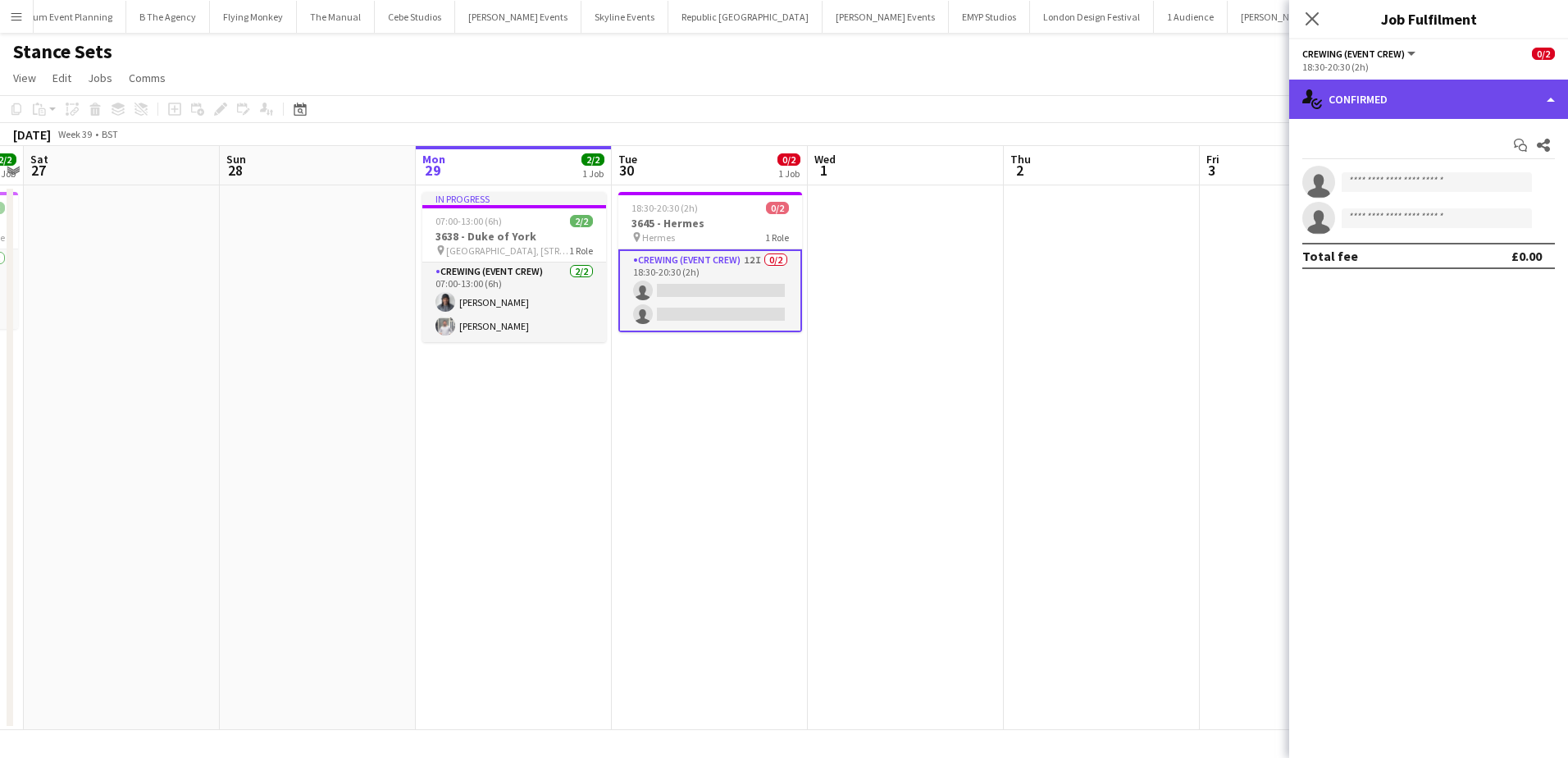
click at [1465, 107] on div "single-neutral-actions-check-2 Confirmed" at bounding box center [1428, 100] width 278 height 39
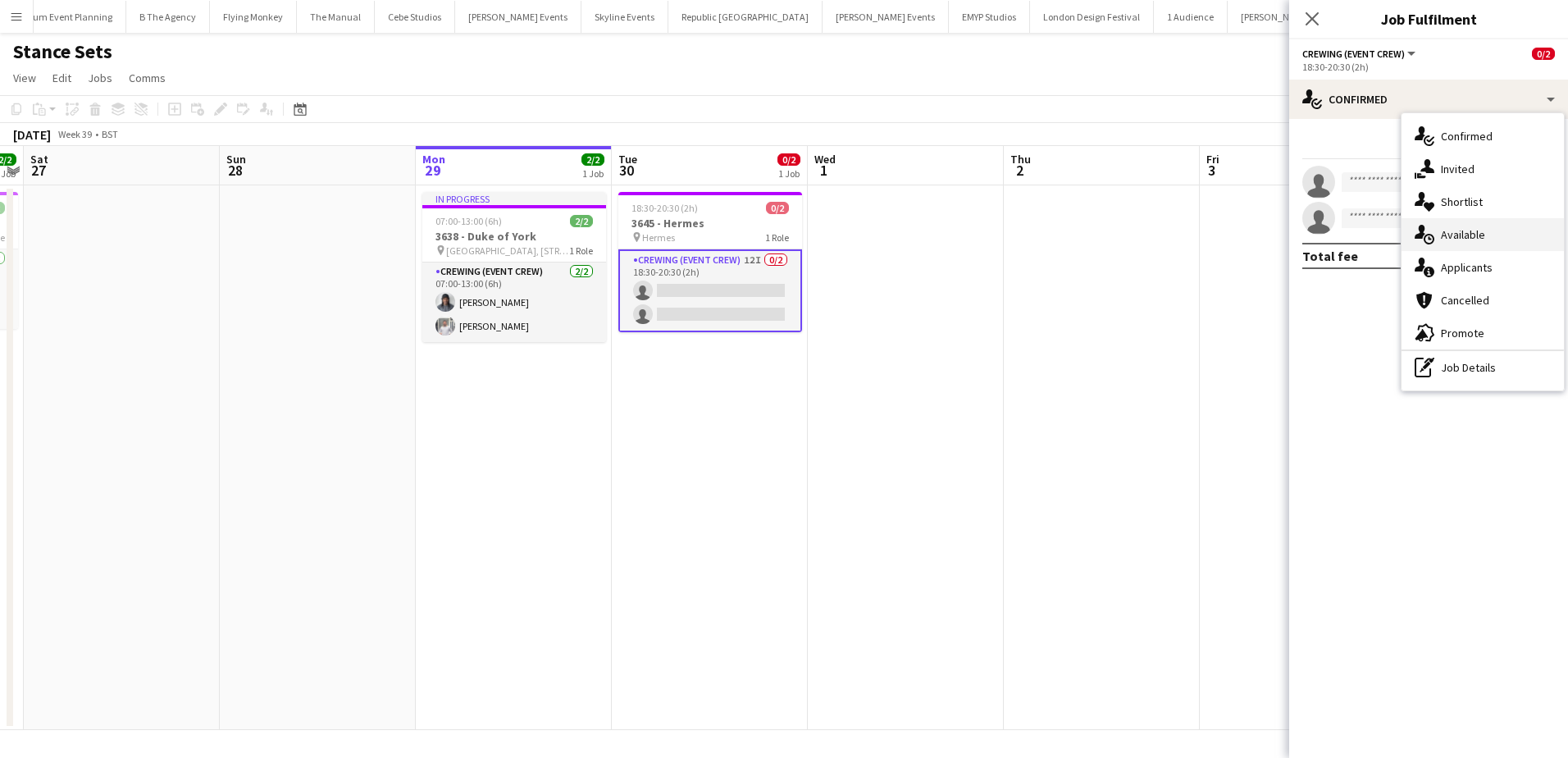
click at [1498, 221] on div "single-neutral-actions-upload Available" at bounding box center [1482, 234] width 163 height 33
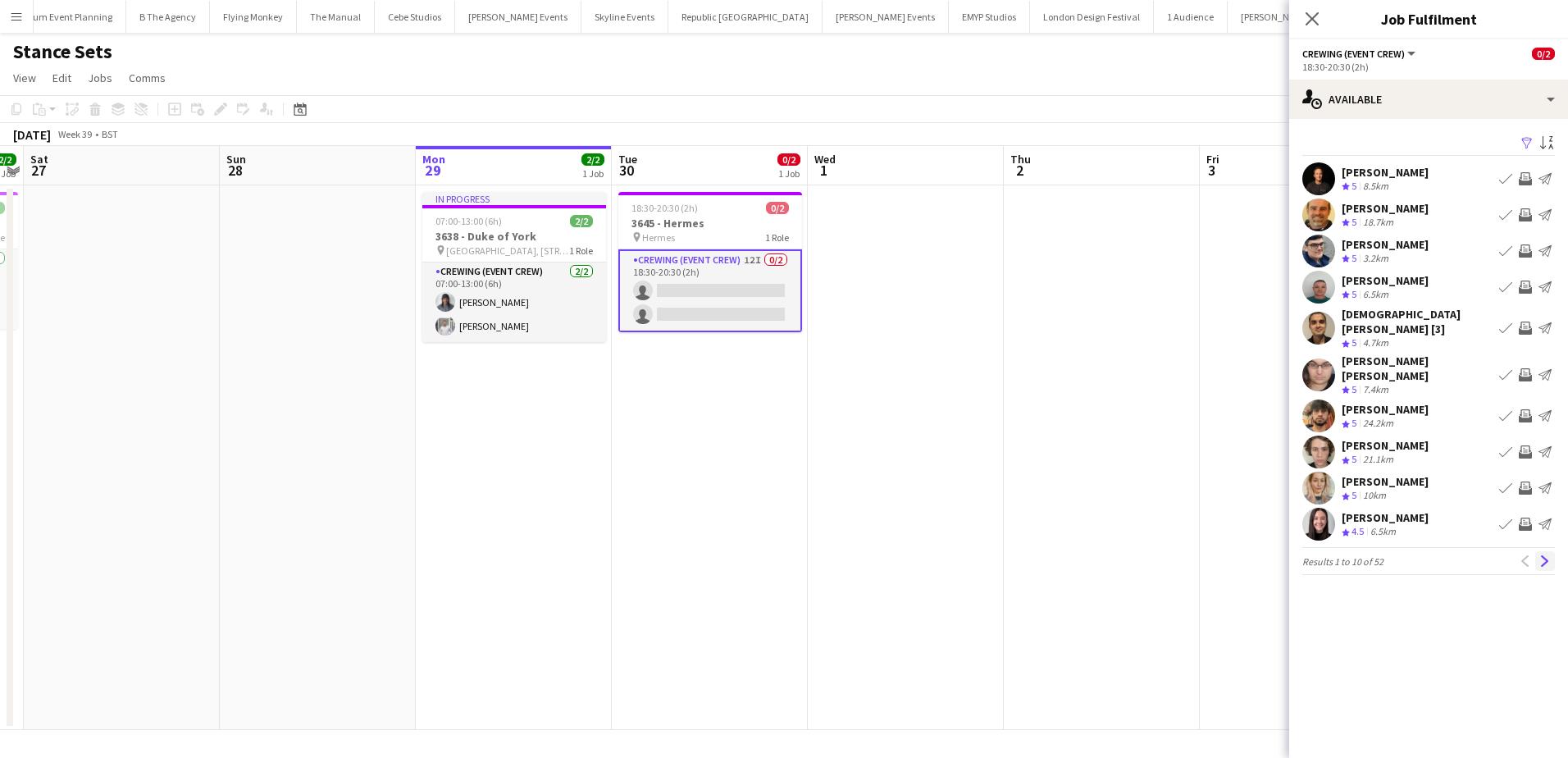
click at [1542, 555] on app-icon "Next" at bounding box center [1544, 561] width 11 height 11
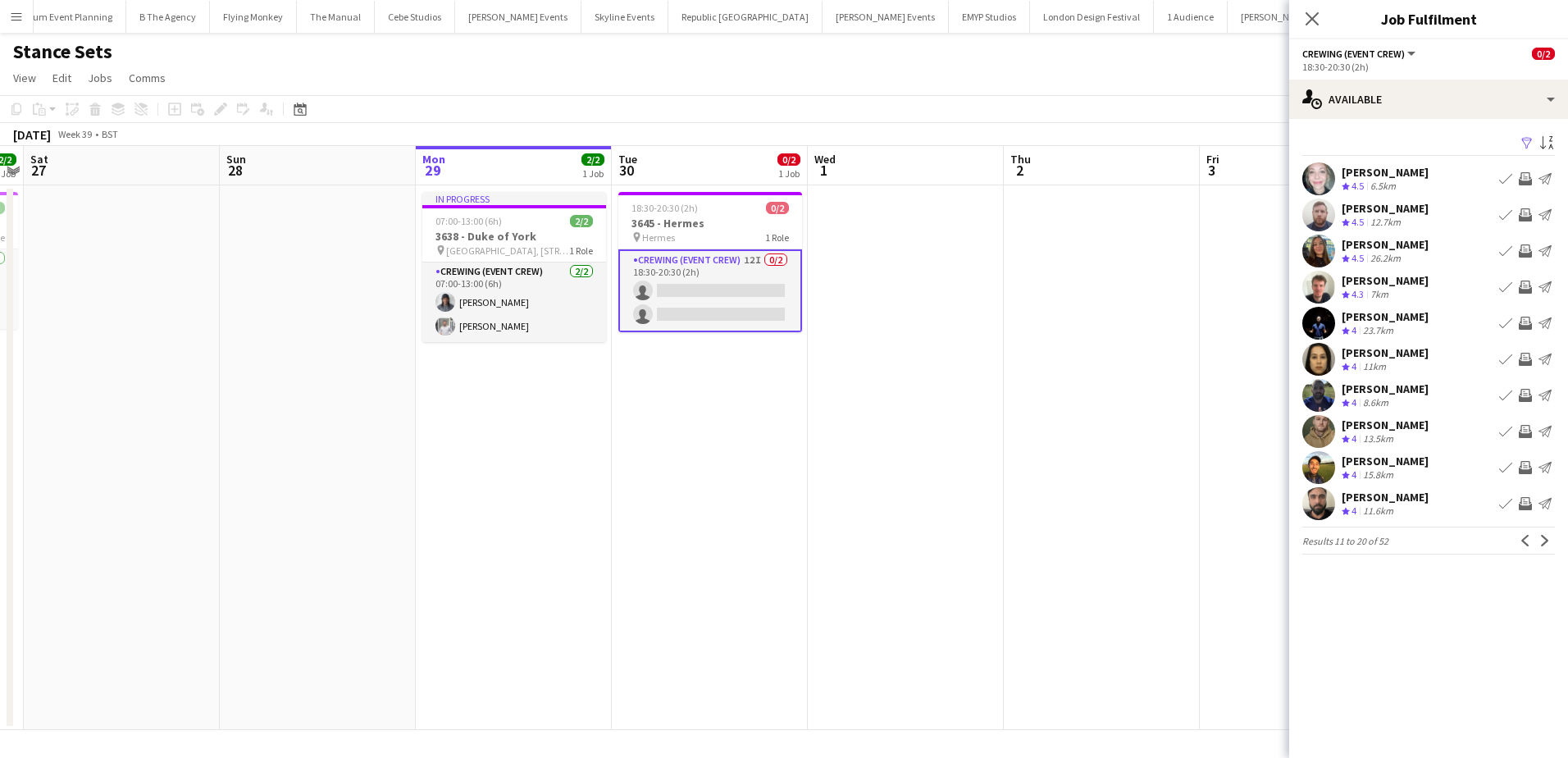
click at [1527, 462] on app-icon "Invite crew" at bounding box center [1526, 467] width 13 height 13
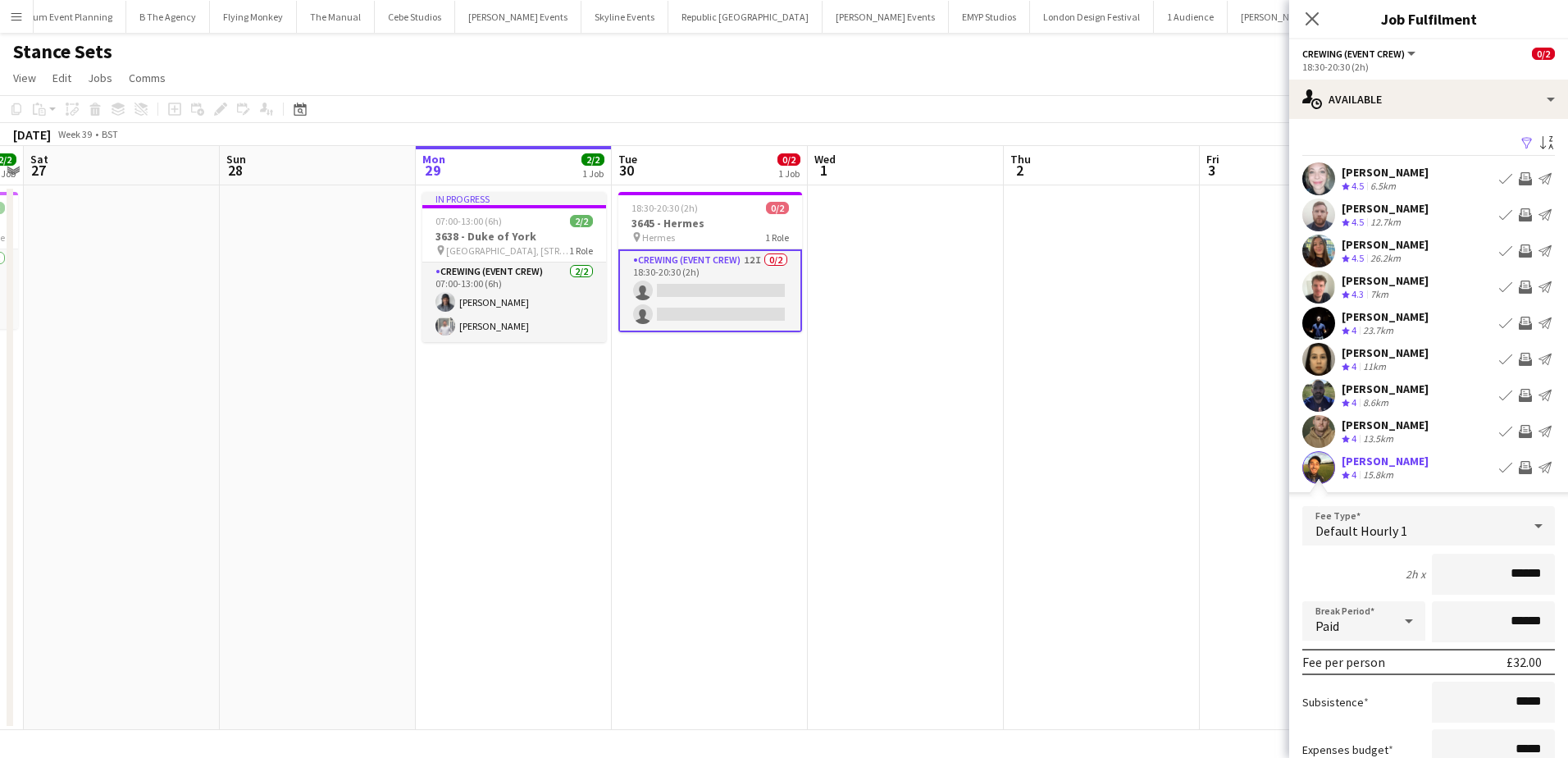
drag, startPoint x: 1499, startPoint y: 573, endPoint x: 1557, endPoint y: 574, distance: 58.0
click at [1556, 574] on mat-expansion-panel "users Available Filter Sort asc Alicia Fuentes Camacho Crew rating 4.5 6.5km Bo…" at bounding box center [1428, 437] width 278 height 639
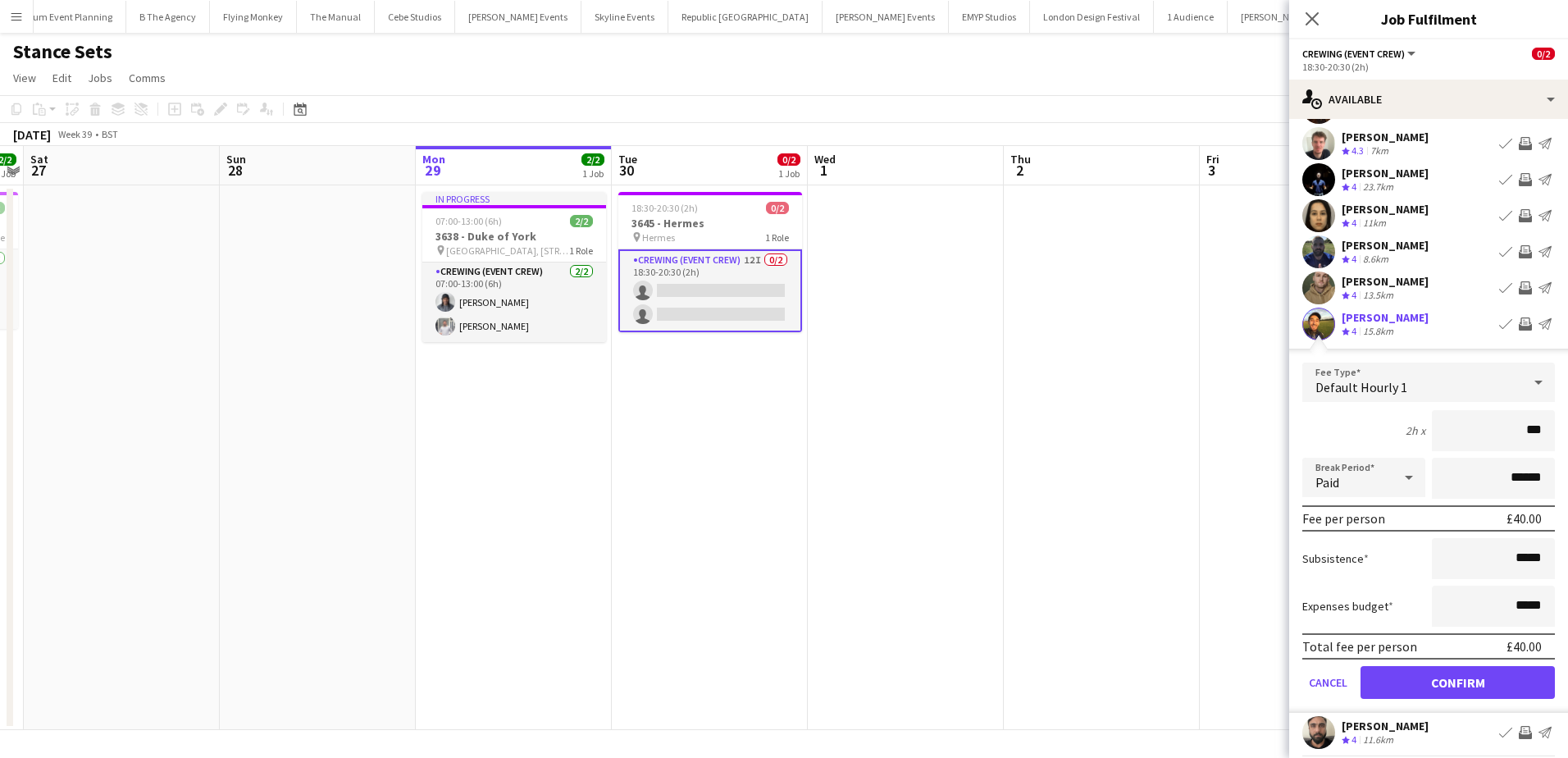
scroll to position [189, 0]
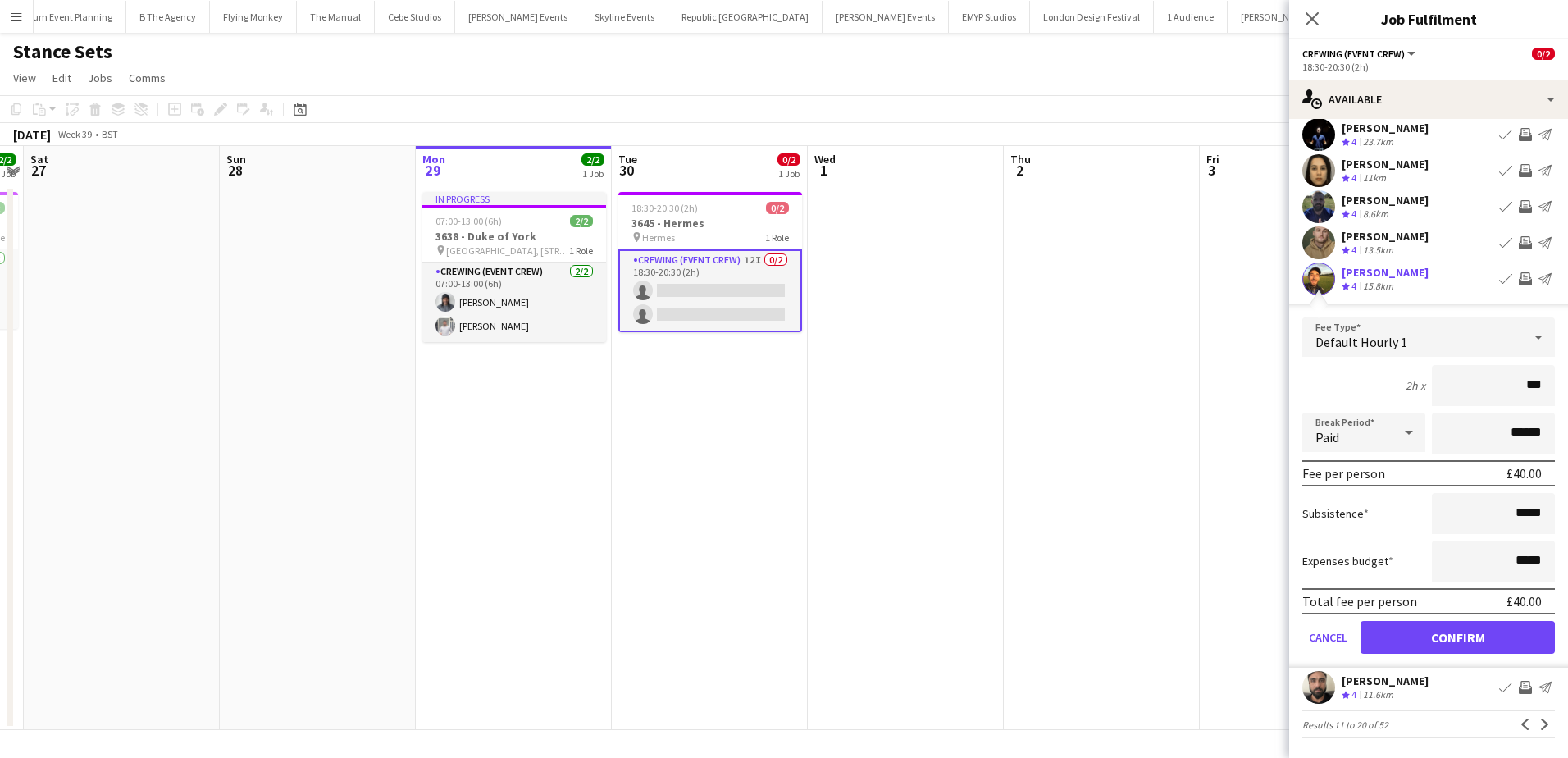
type input "***"
click at [1500, 628] on button "Confirm" at bounding box center [1457, 637] width 195 height 33
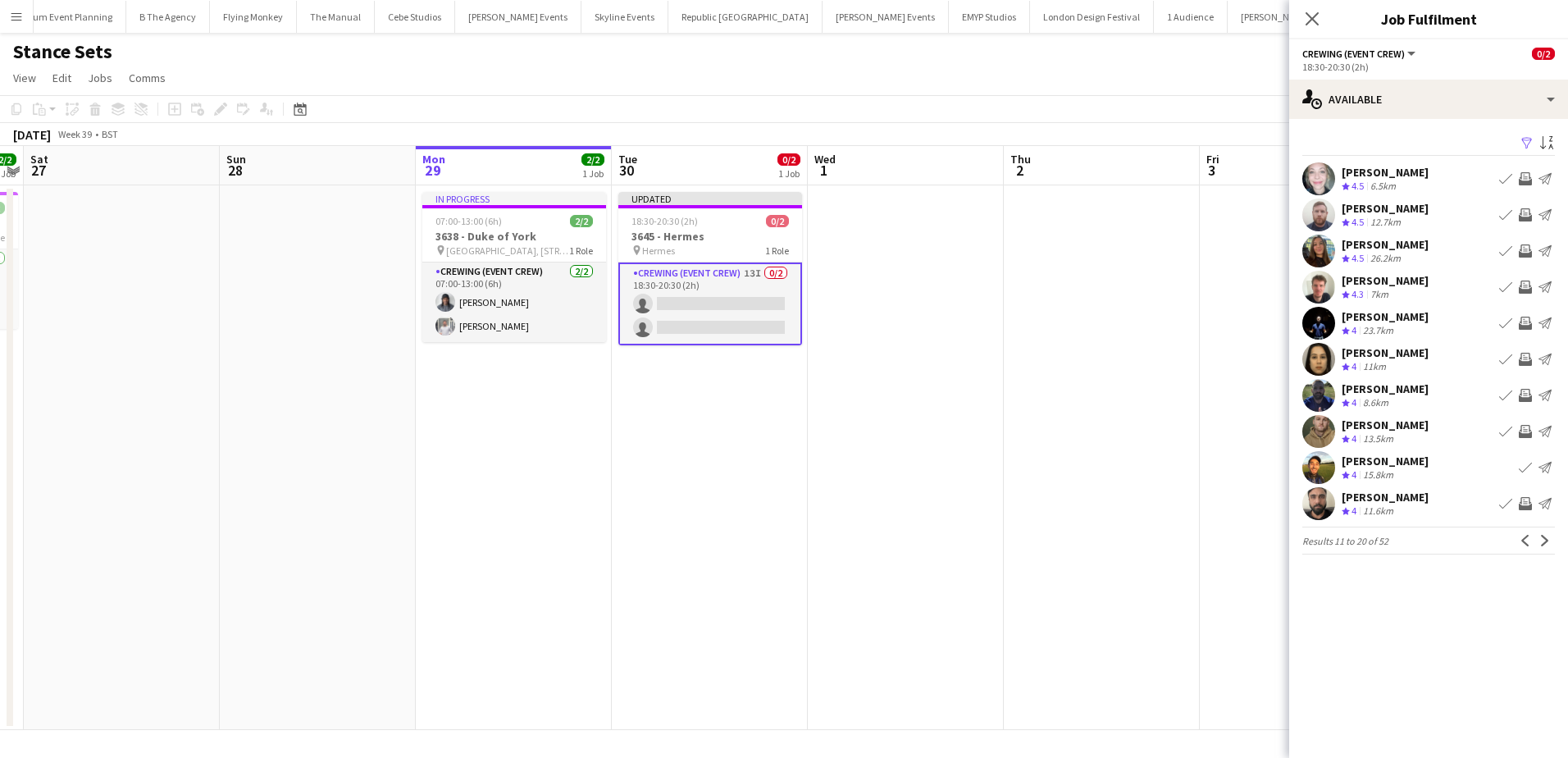
click at [1527, 437] on app-icon "Invite crew" at bounding box center [1526, 432] width 13 height 13
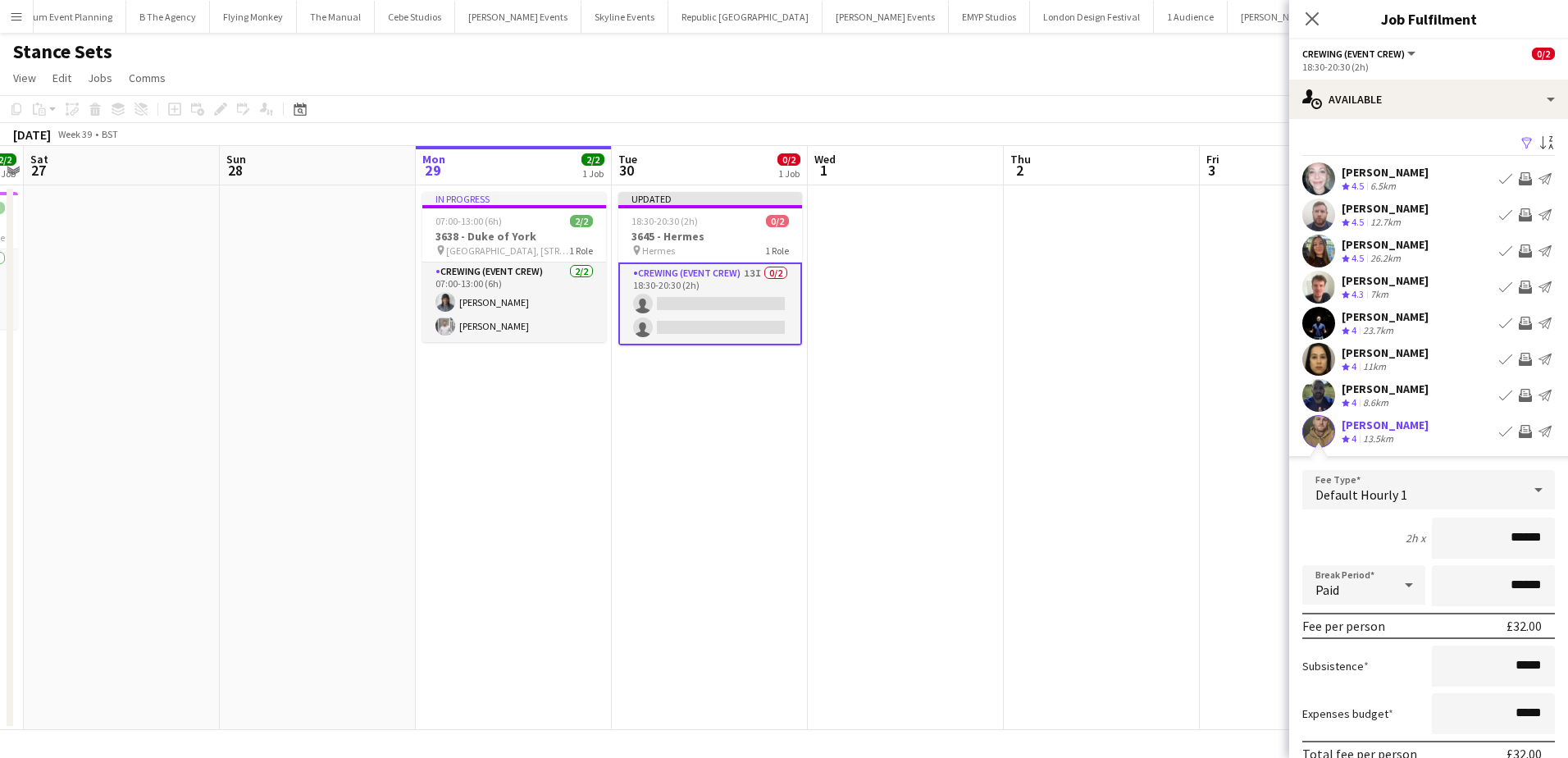
drag, startPoint x: 1502, startPoint y: 528, endPoint x: 1536, endPoint y: 536, distance: 34.9
click at [1536, 536] on input "******" at bounding box center [1493, 538] width 123 height 41
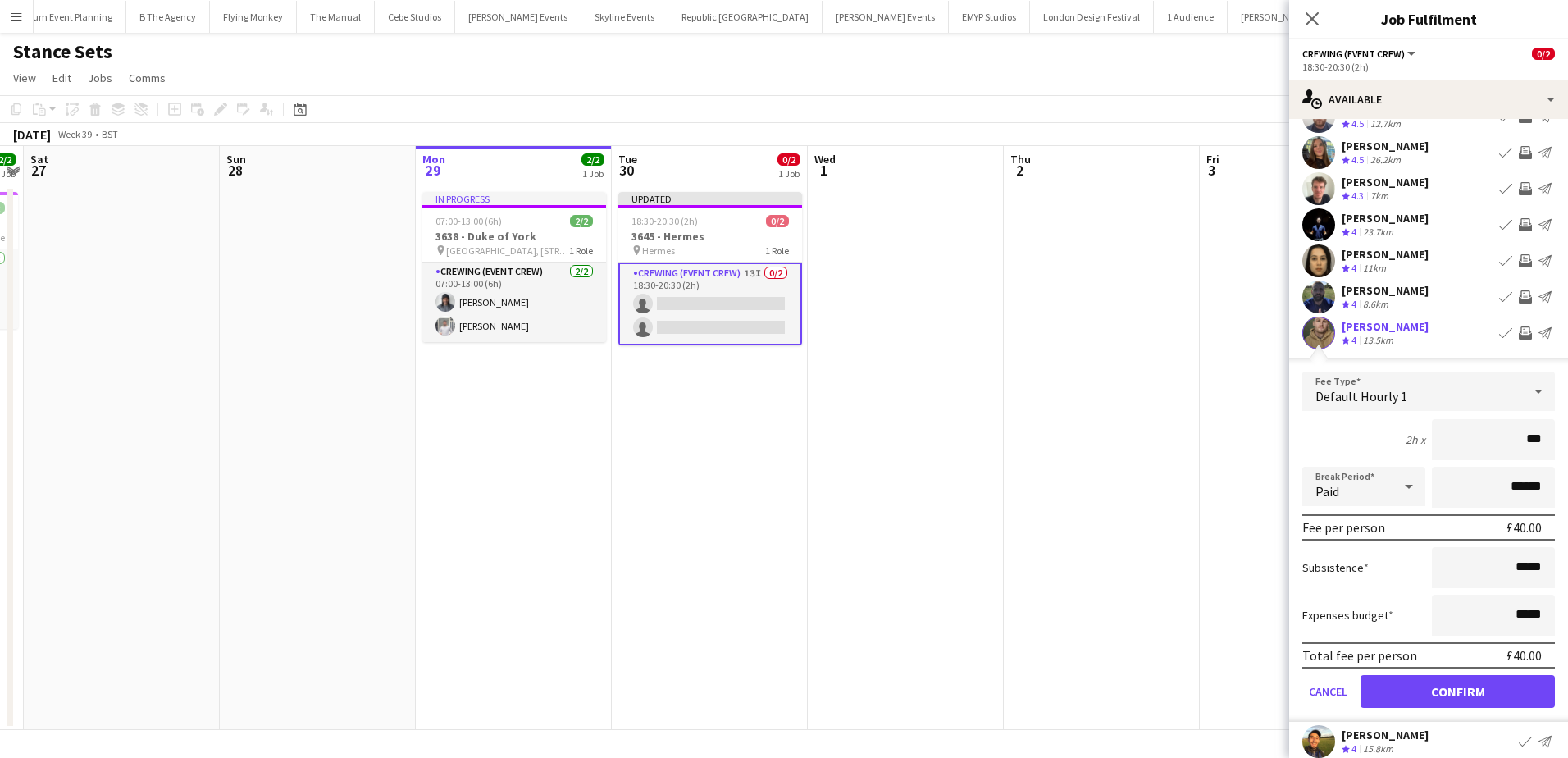
scroll to position [164, 0]
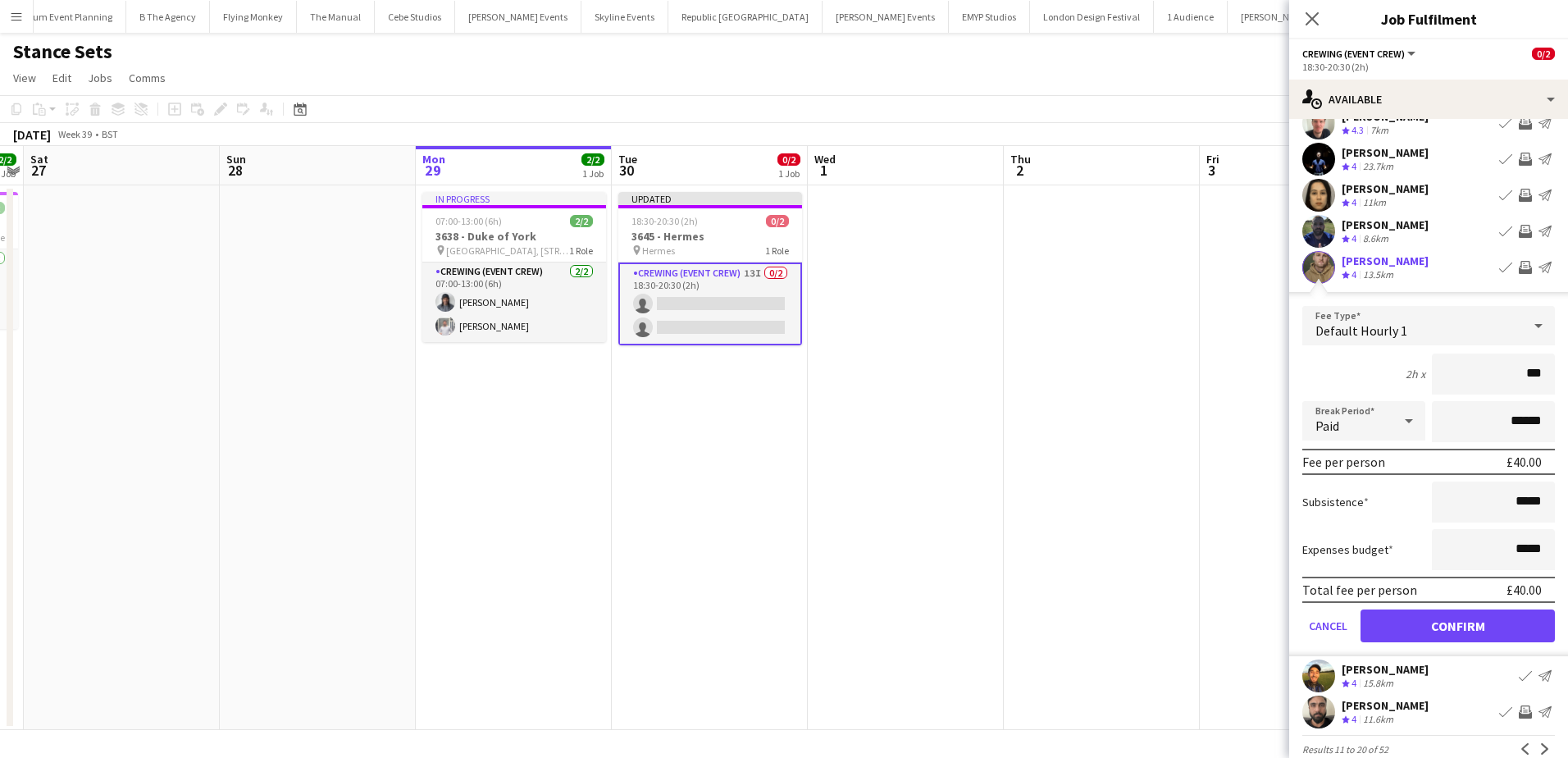
type input "***"
click at [1479, 624] on button "Confirm" at bounding box center [1457, 625] width 195 height 33
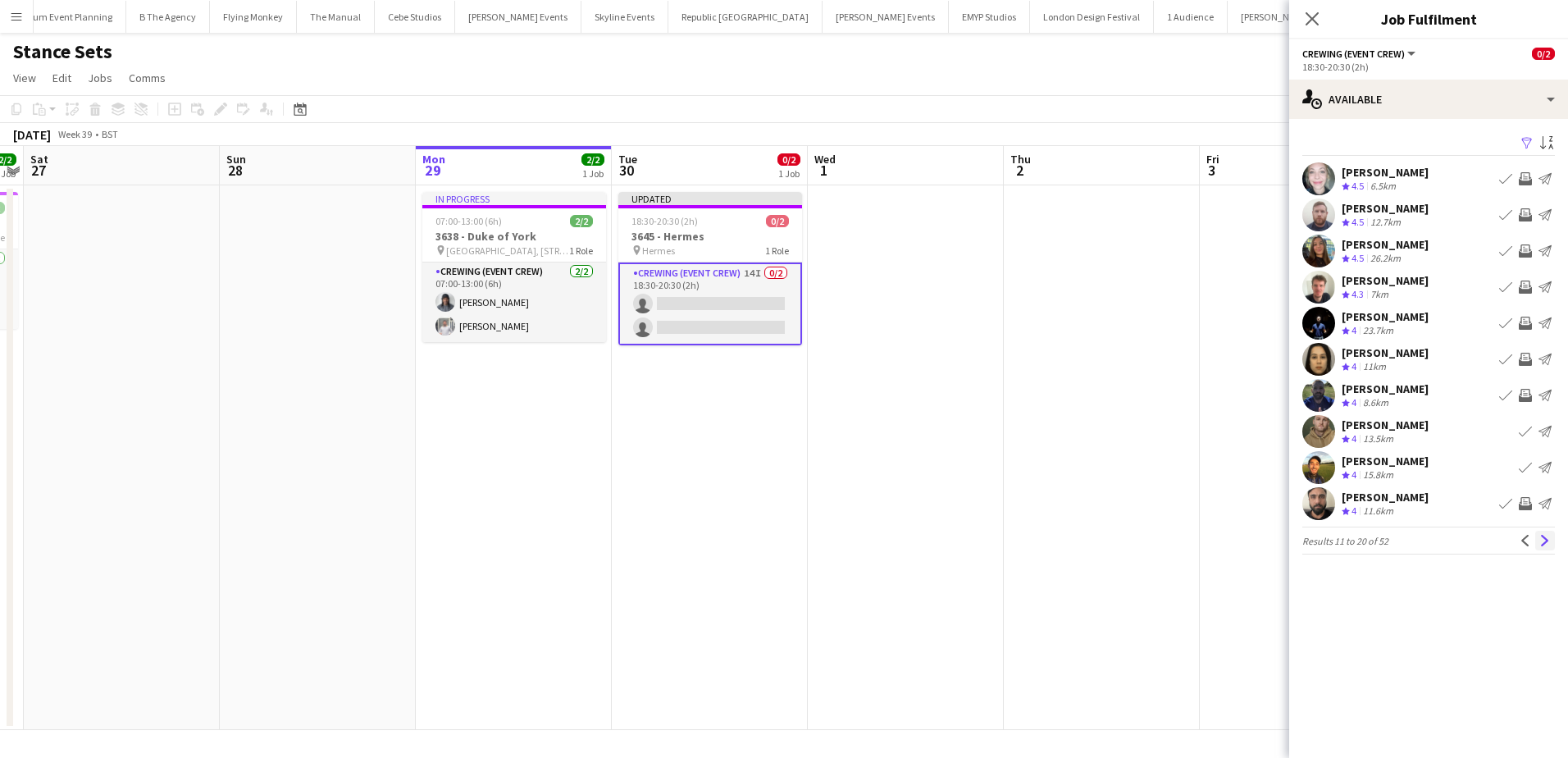
click at [1544, 542] on app-icon "Next" at bounding box center [1544, 540] width 11 height 11
click at [1544, 539] on app-icon "Next" at bounding box center [1544, 540] width 11 height 11
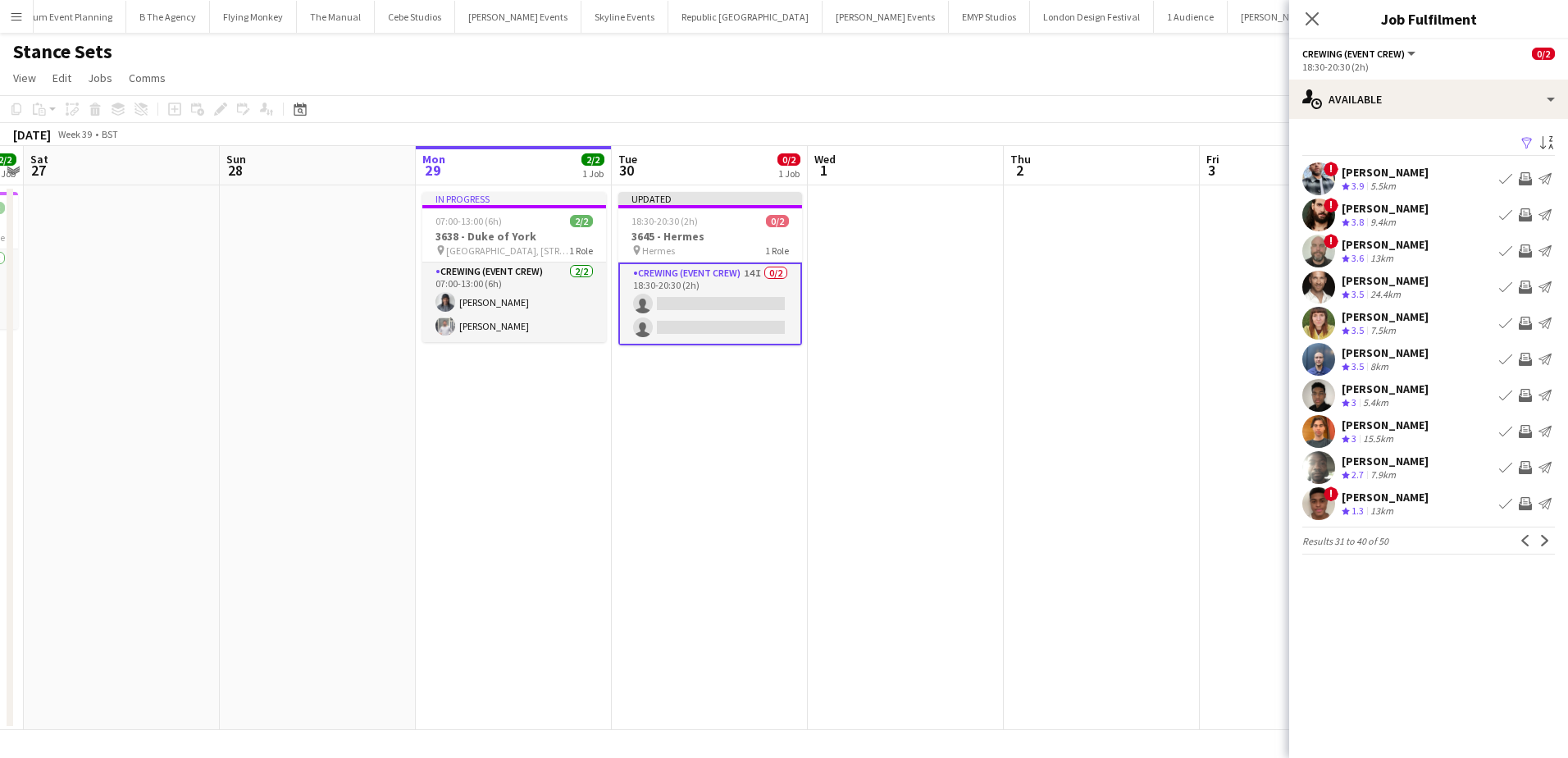
click at [1524, 180] on app-icon "Invite crew" at bounding box center [1526, 179] width 13 height 13
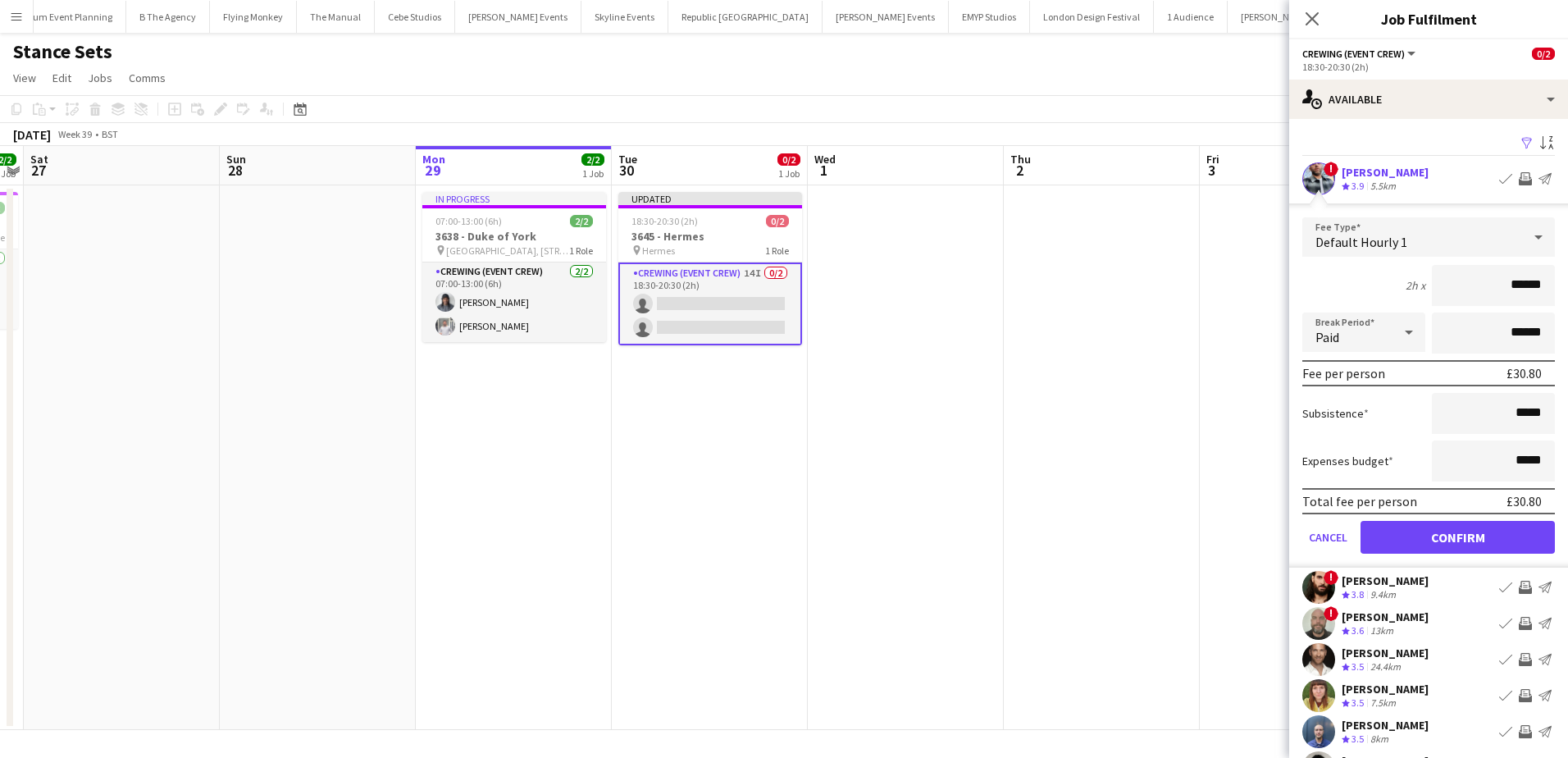
drag, startPoint x: 1498, startPoint y: 278, endPoint x: 1556, endPoint y: 287, distance: 58.7
click at [1556, 287] on mat-expansion-panel "users Available Filter Sort asc ! Kieran Brooks Crew rating 3.9 5.5km Book crew…" at bounding box center [1428, 437] width 278 height 639
type input "***"
click at [1466, 540] on button "Confirm" at bounding box center [1457, 537] width 195 height 33
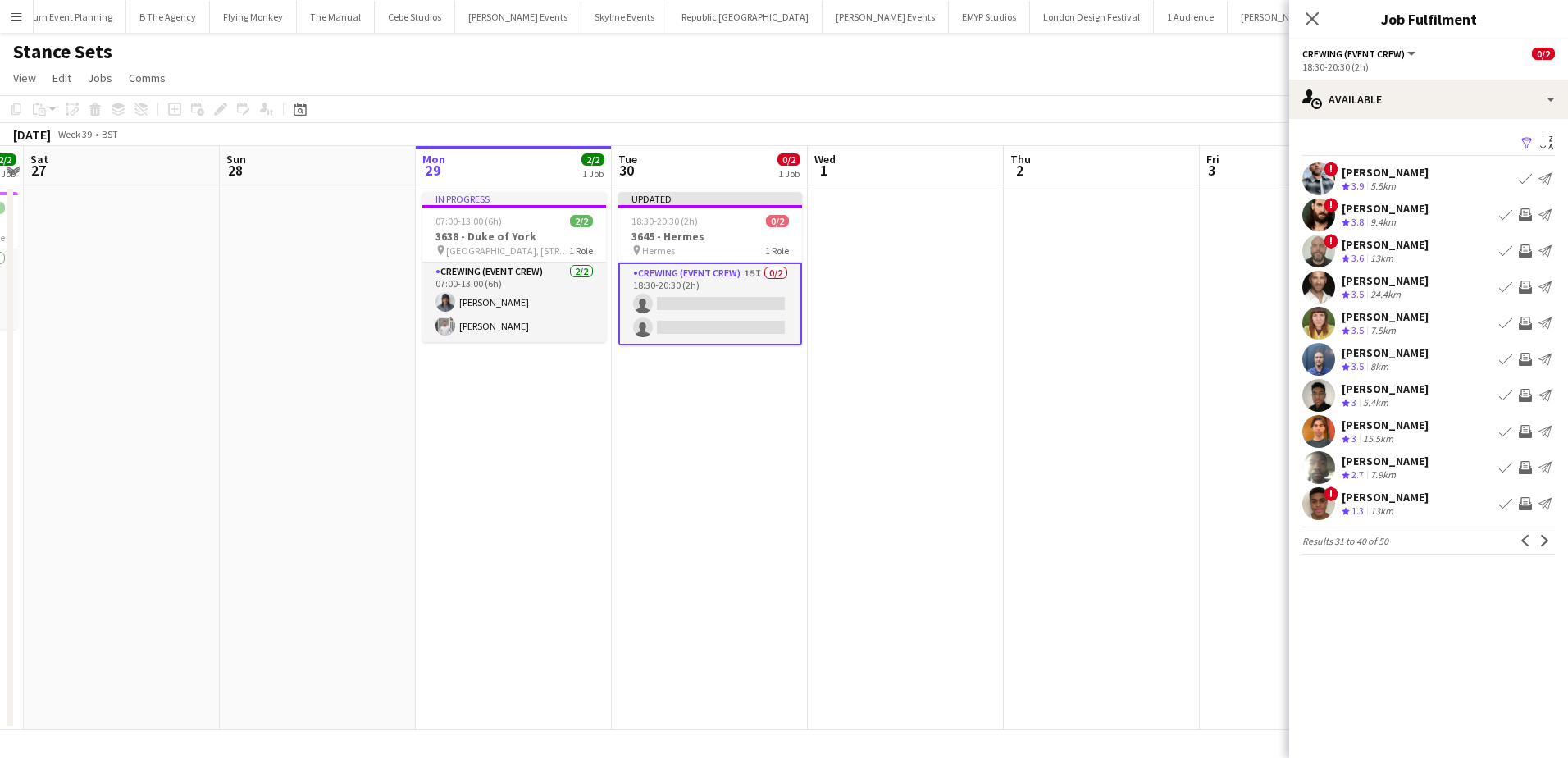
click at [1557, 539] on app-available-tab "Filter Sort asc ! Kieran Brooks Crew rating 3.9 5.5km Book crew Send notificati…" at bounding box center [1428, 342] width 278 height 422
click at [1551, 540] on button "Next" at bounding box center [1544, 540] width 20 height 20
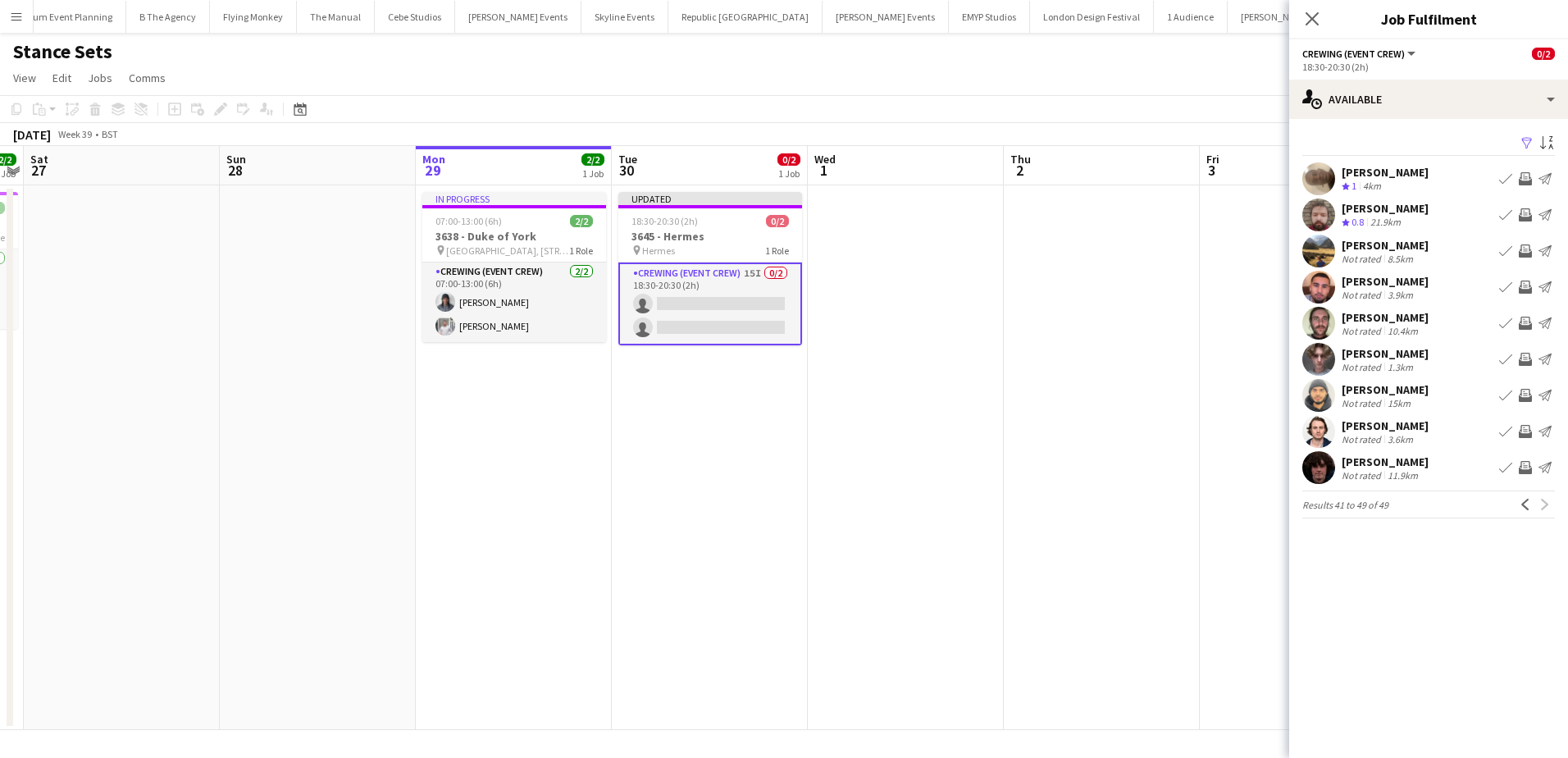
click at [1212, 285] on app-date-cell at bounding box center [1297, 457] width 196 height 545
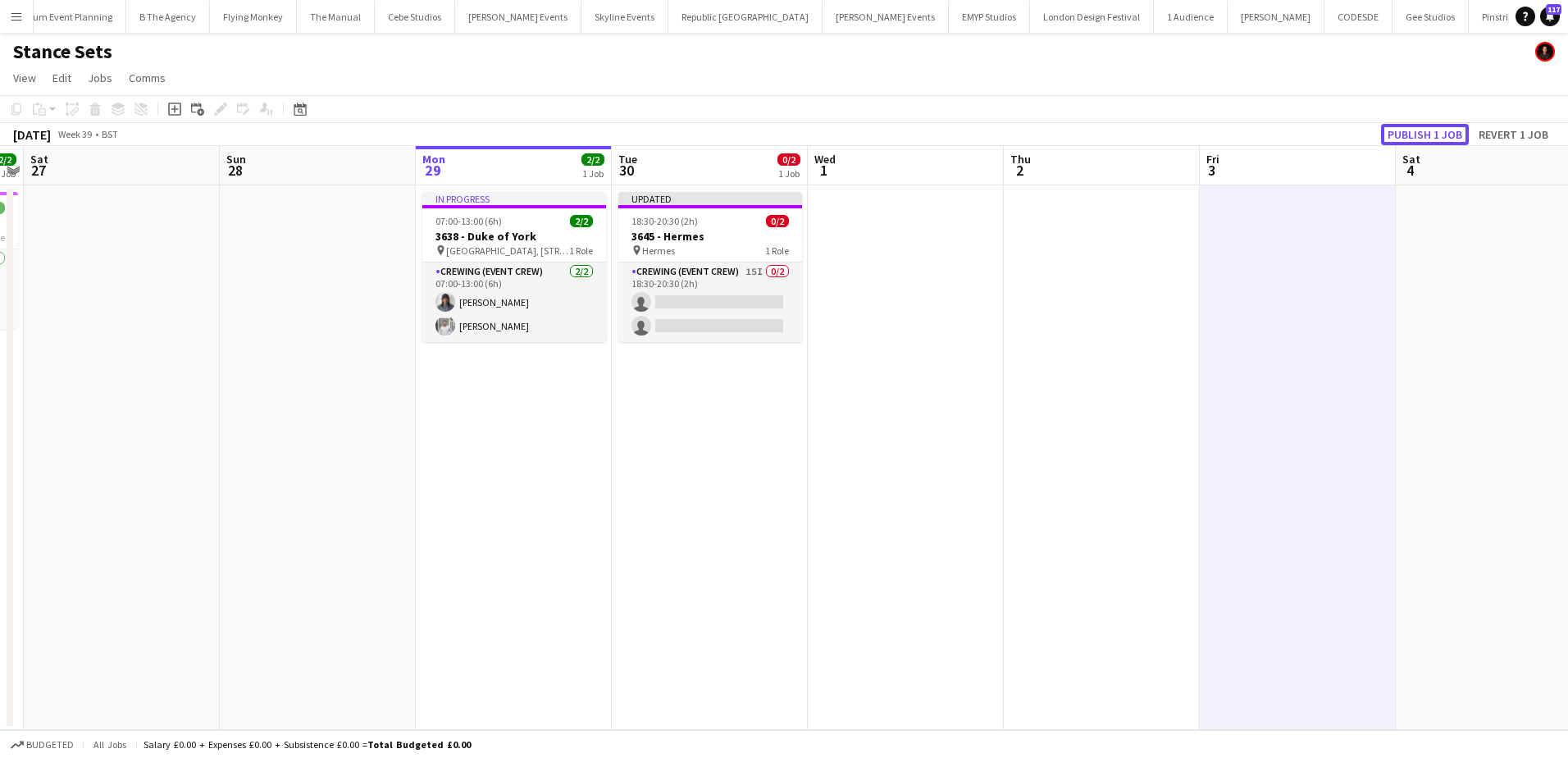
click at [1398, 138] on button "Publish 1 job" at bounding box center [1424, 134] width 87 height 22
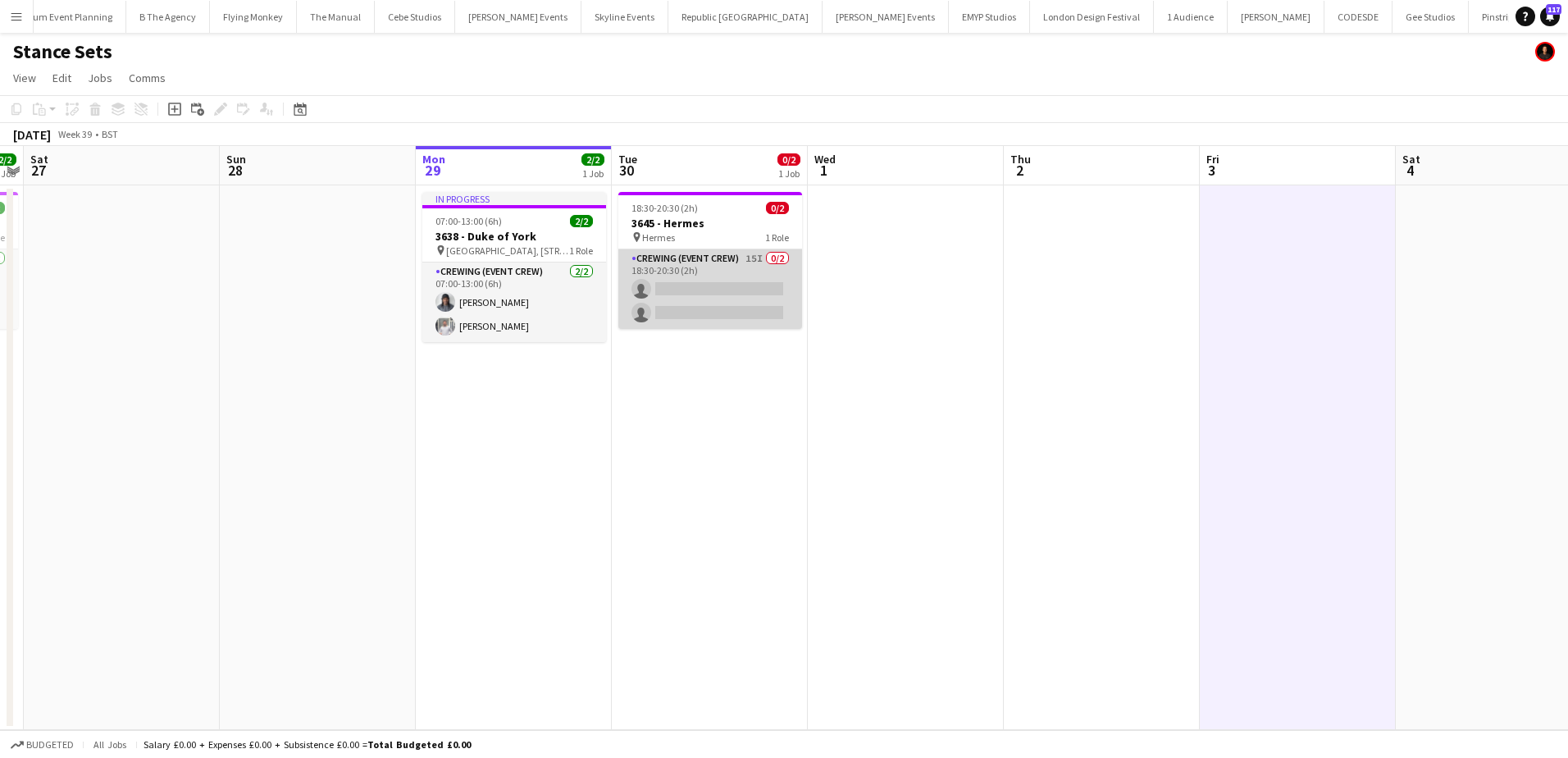
drag, startPoint x: 696, startPoint y: 302, endPoint x: 764, endPoint y: 305, distance: 68.1
click at [697, 303] on app-card-role "Crewing (Event Crew) 15I 0/2 18:30-20:30 (2h) single-neutral-actions single-neu…" at bounding box center [709, 289] width 183 height 80
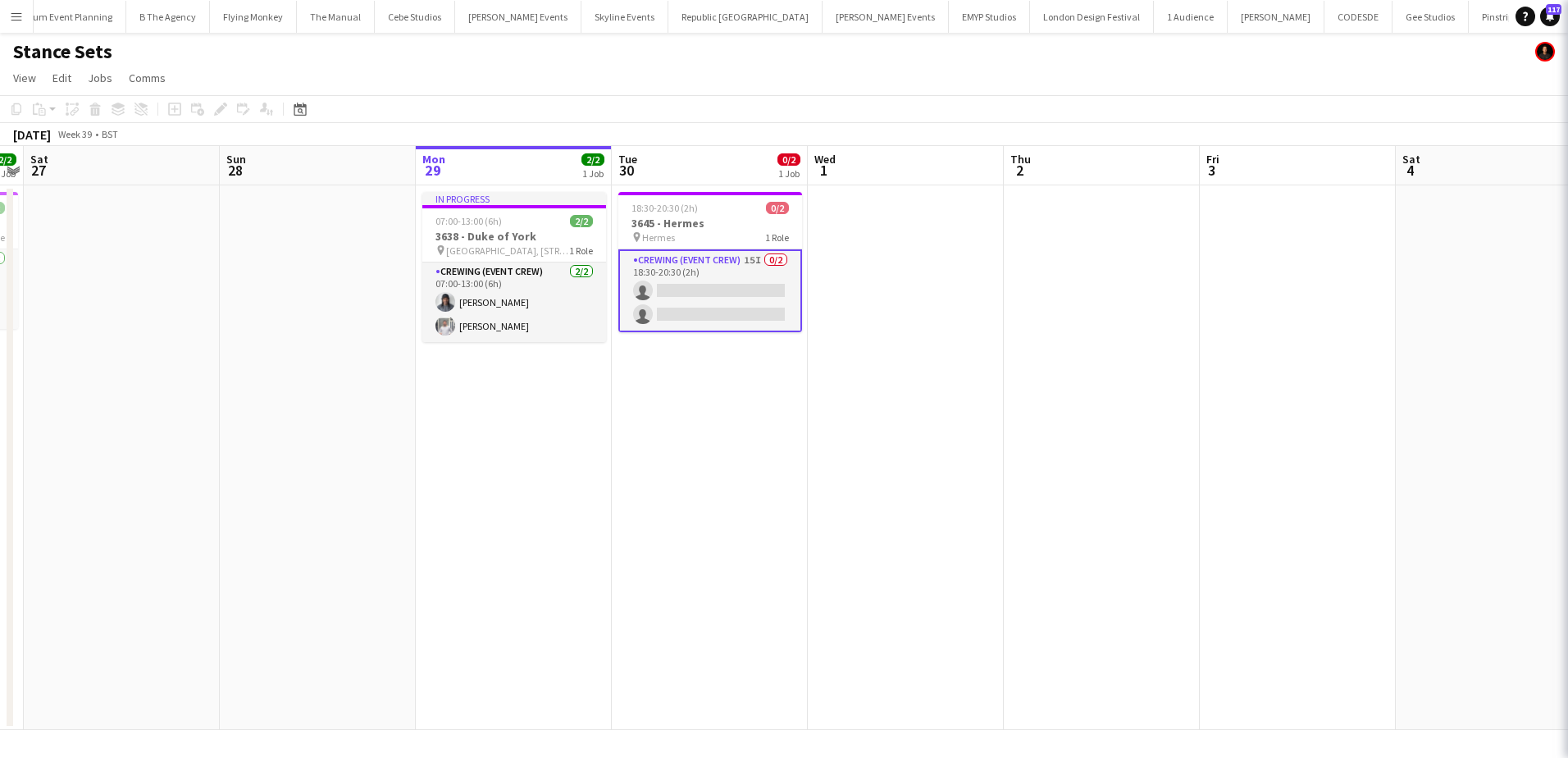
scroll to position [0, 563]
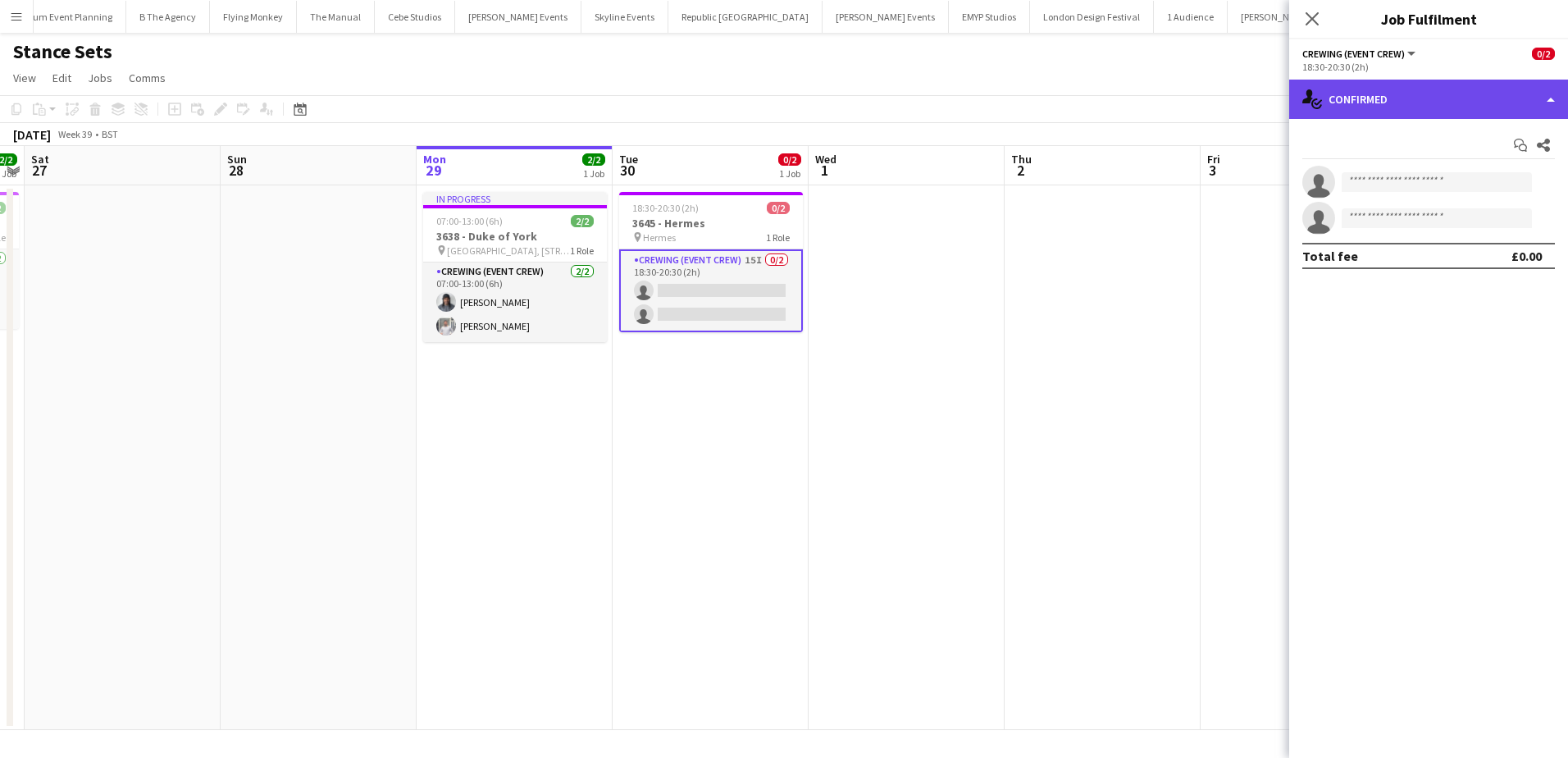
click at [1430, 106] on div "single-neutral-actions-check-2 Confirmed" at bounding box center [1428, 100] width 278 height 39
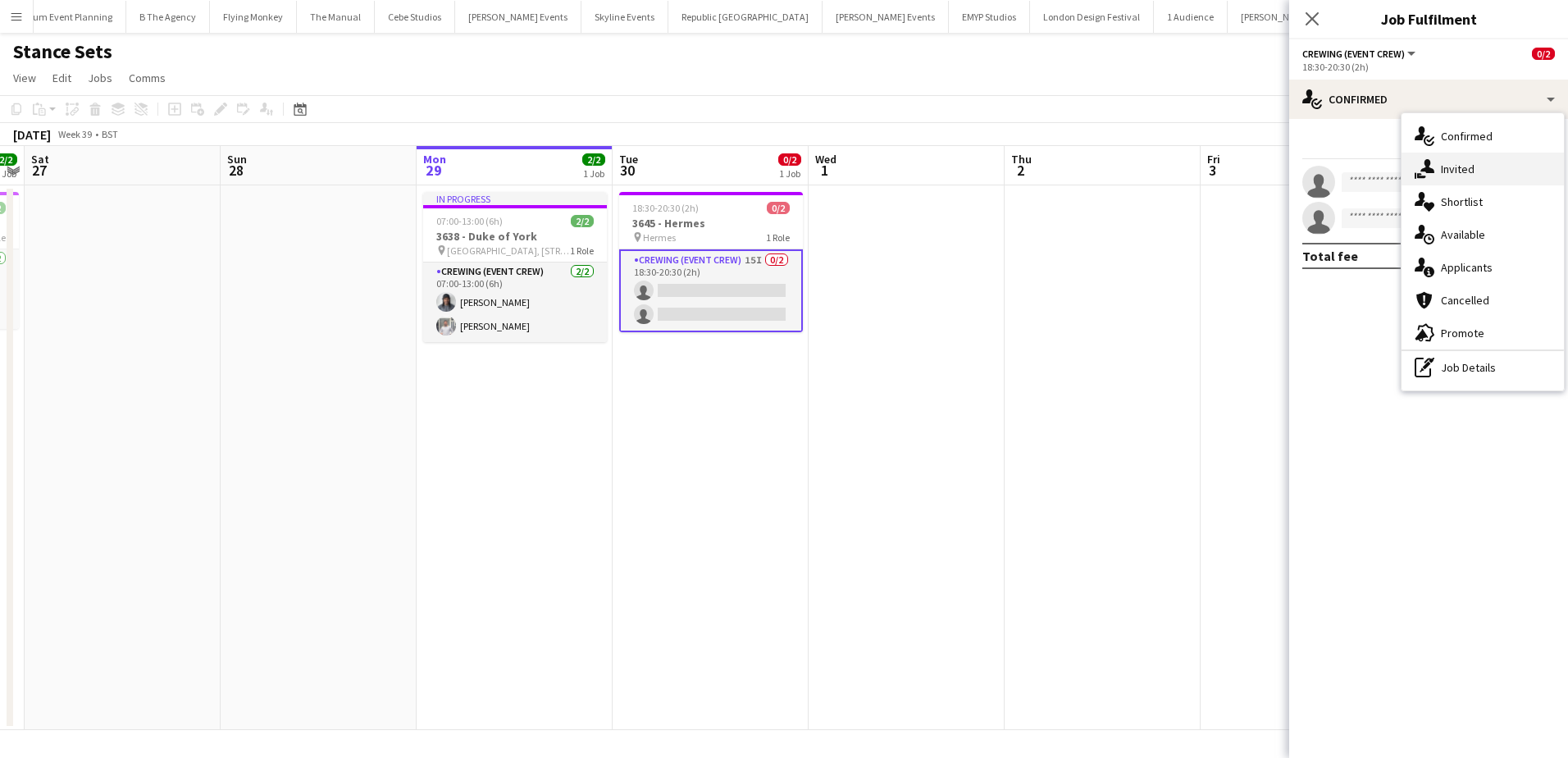
click at [1474, 161] on div "single-neutral-actions-share-1 Invited" at bounding box center [1482, 168] width 163 height 33
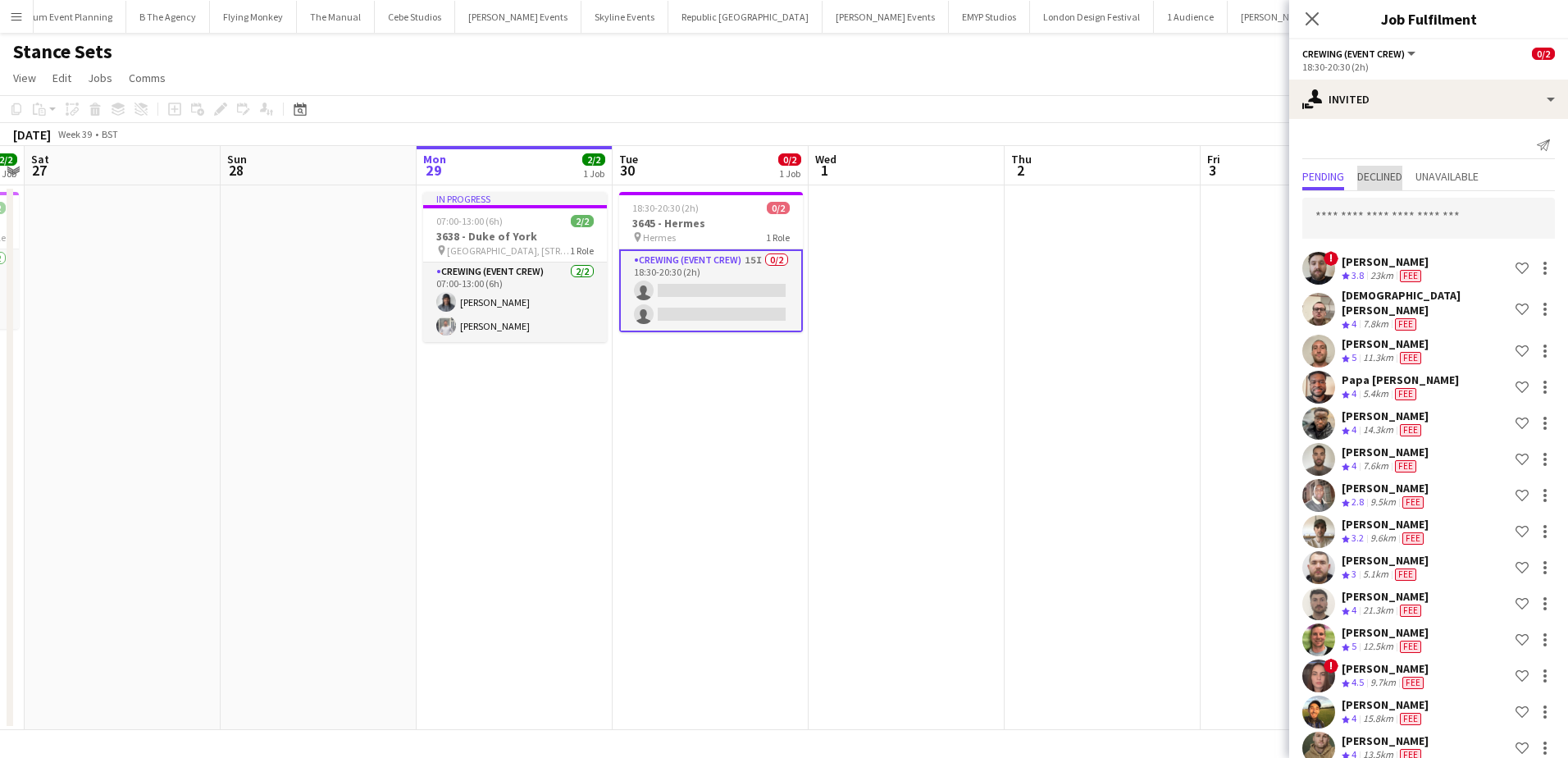
click at [1392, 188] on span "Declined" at bounding box center [1380, 178] width 45 height 24
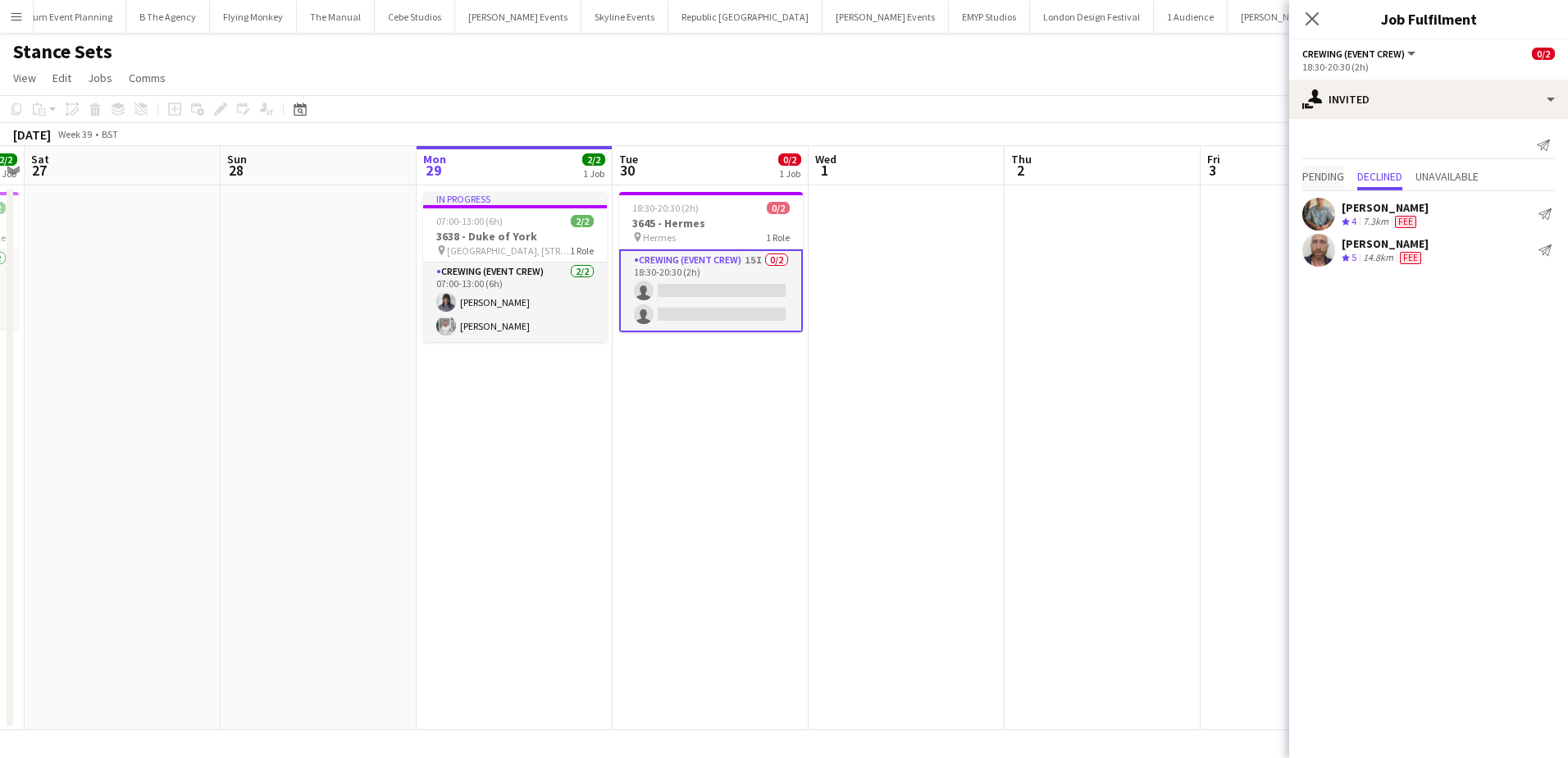
click at [1338, 177] on span "Pending" at bounding box center [1323, 176] width 41 height 11
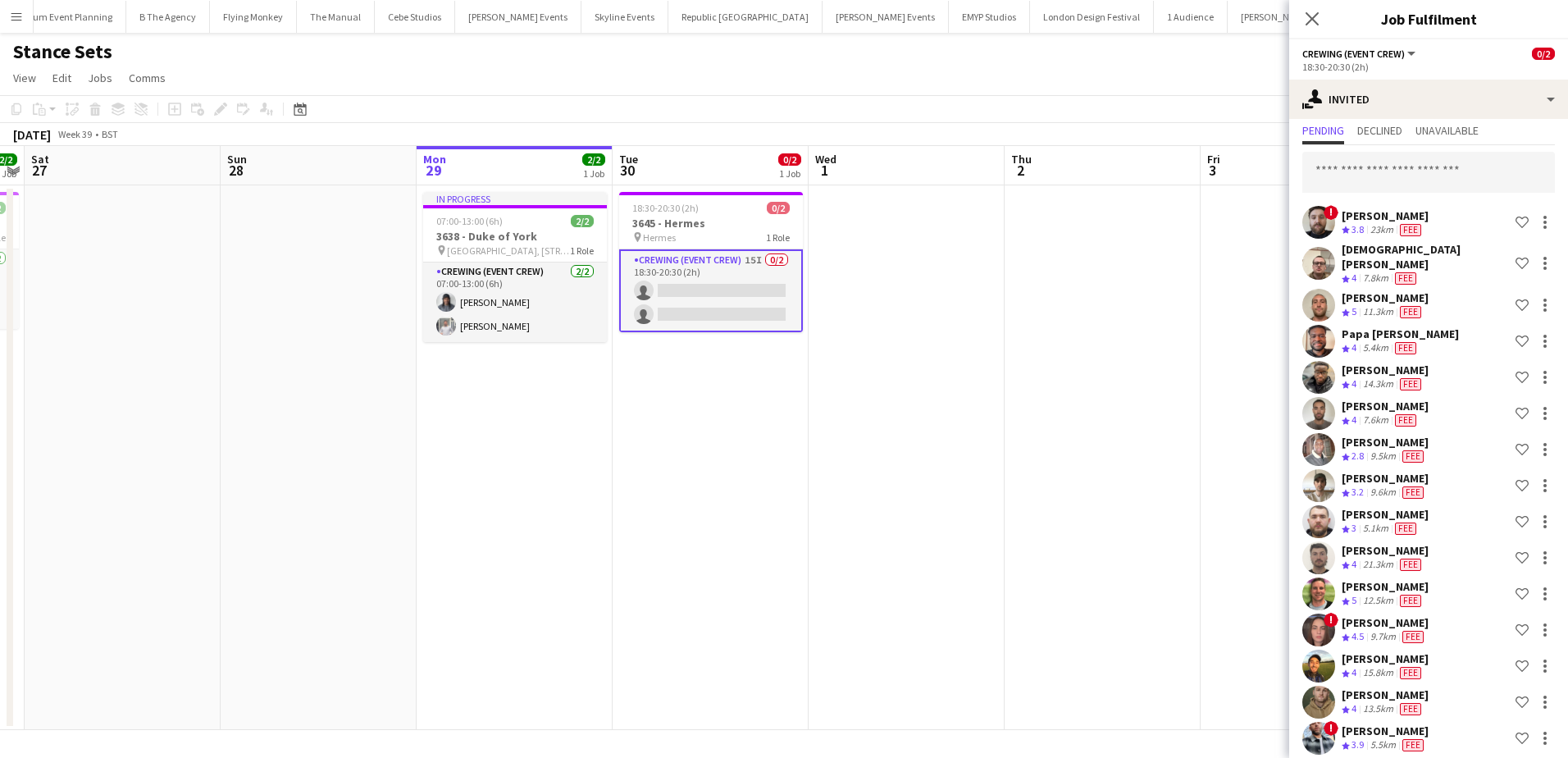
scroll to position [48, 0]
click at [1130, 336] on app-date-cell at bounding box center [1102, 457] width 196 height 545
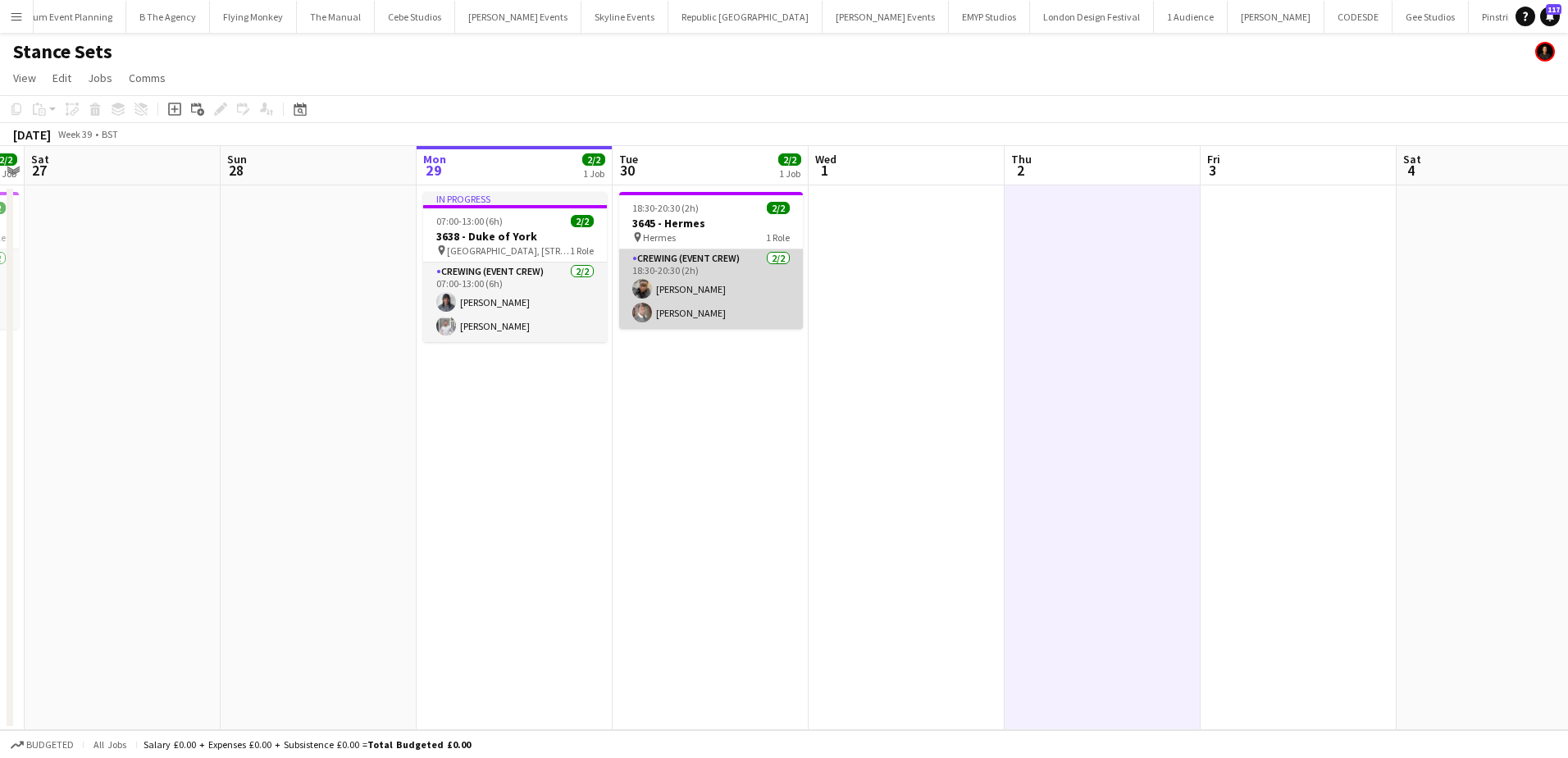
click at [724, 282] on app-card-role "Crewing (Event Crew) 2/2 18:30-20:30 (2h) Samuel Kusimo Nile Mitchell" at bounding box center [710, 289] width 183 height 80
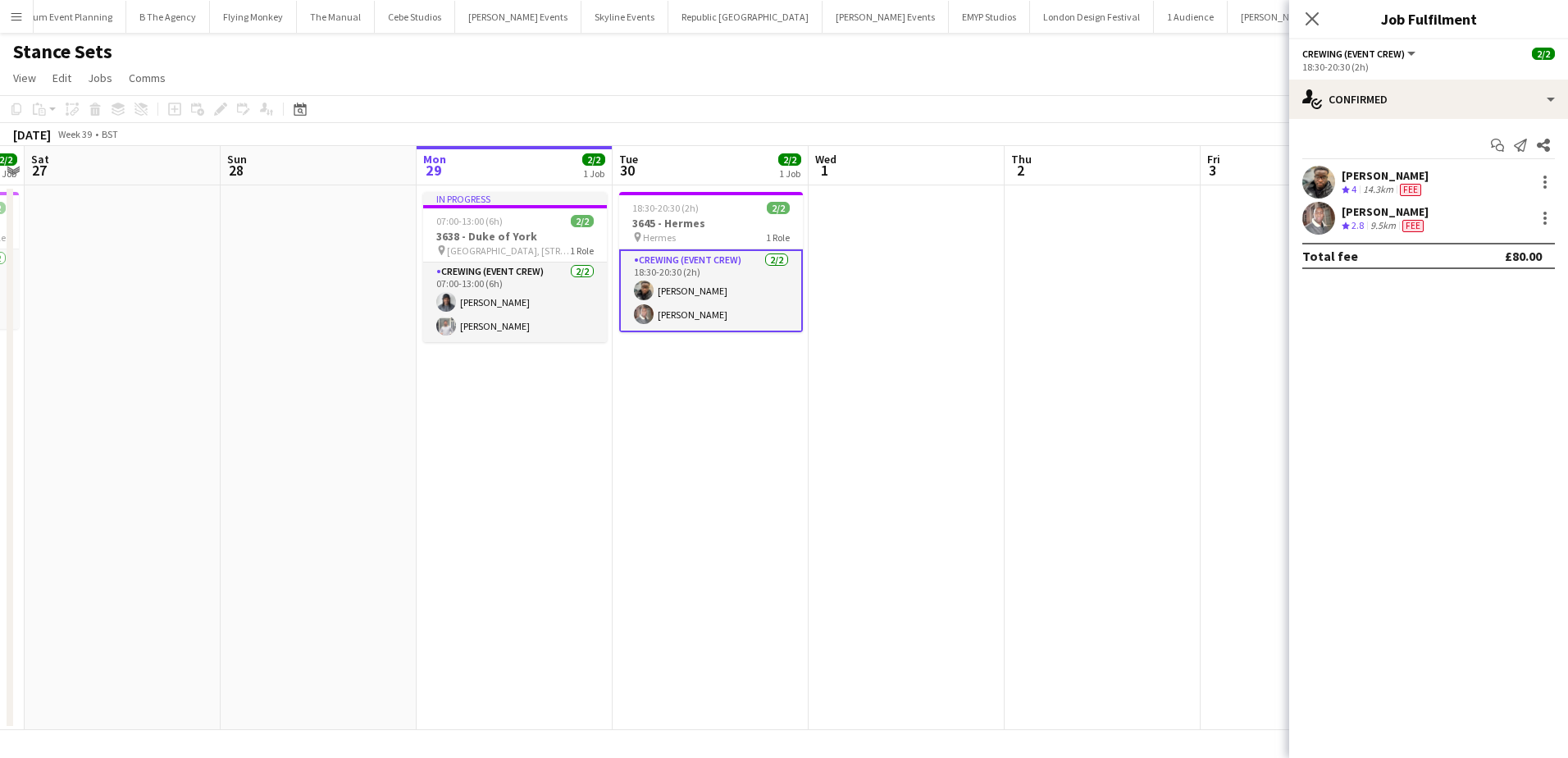
click at [1349, 184] on app-icon "Crew rating" at bounding box center [1345, 189] width 8 height 12
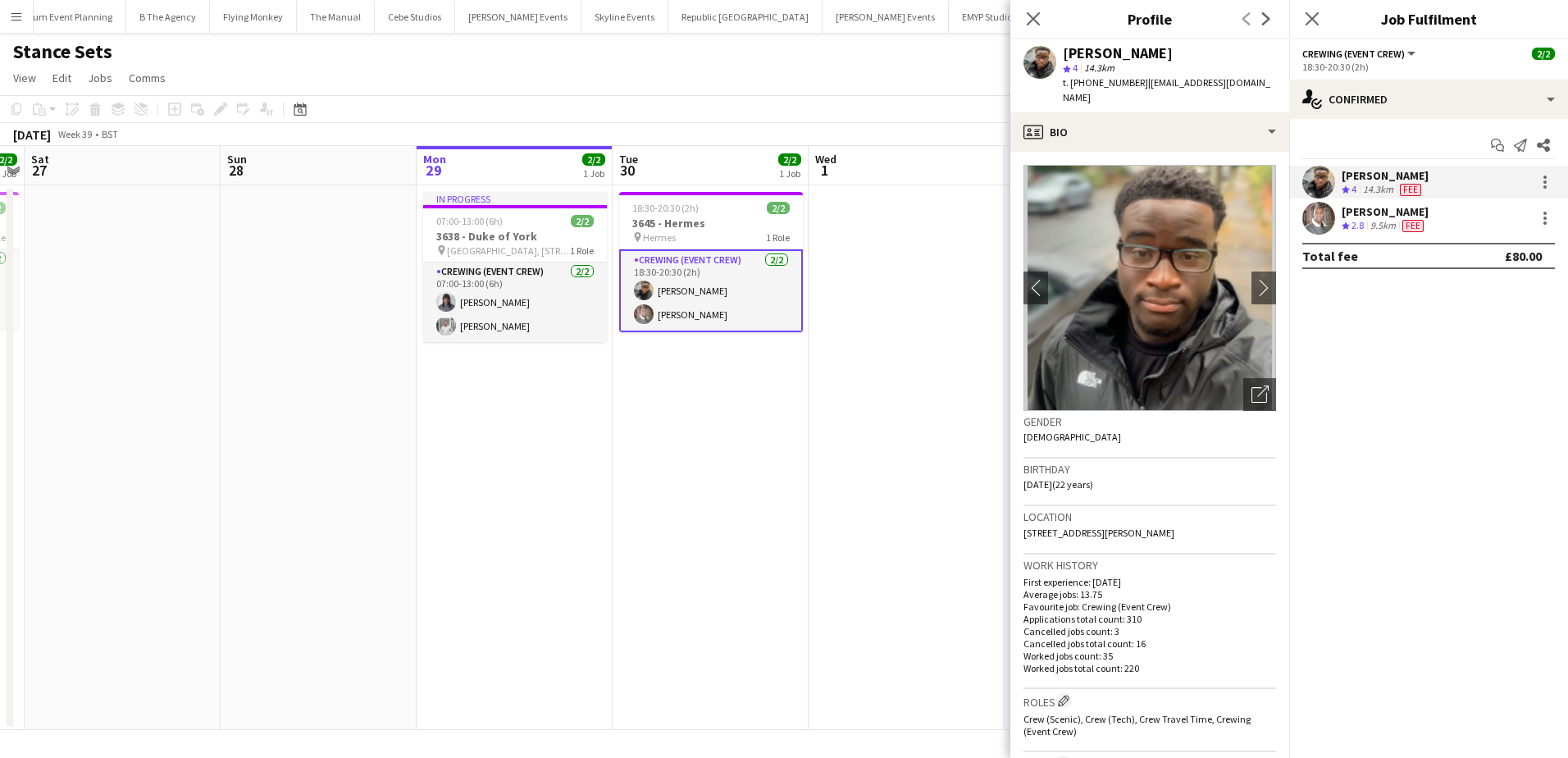
click at [1098, 83] on span "t. +447903496855" at bounding box center [1105, 82] width 86 height 12
copy span "447903496855"
click at [1384, 213] on div "Nile Mitchell" at bounding box center [1385, 212] width 87 height 15
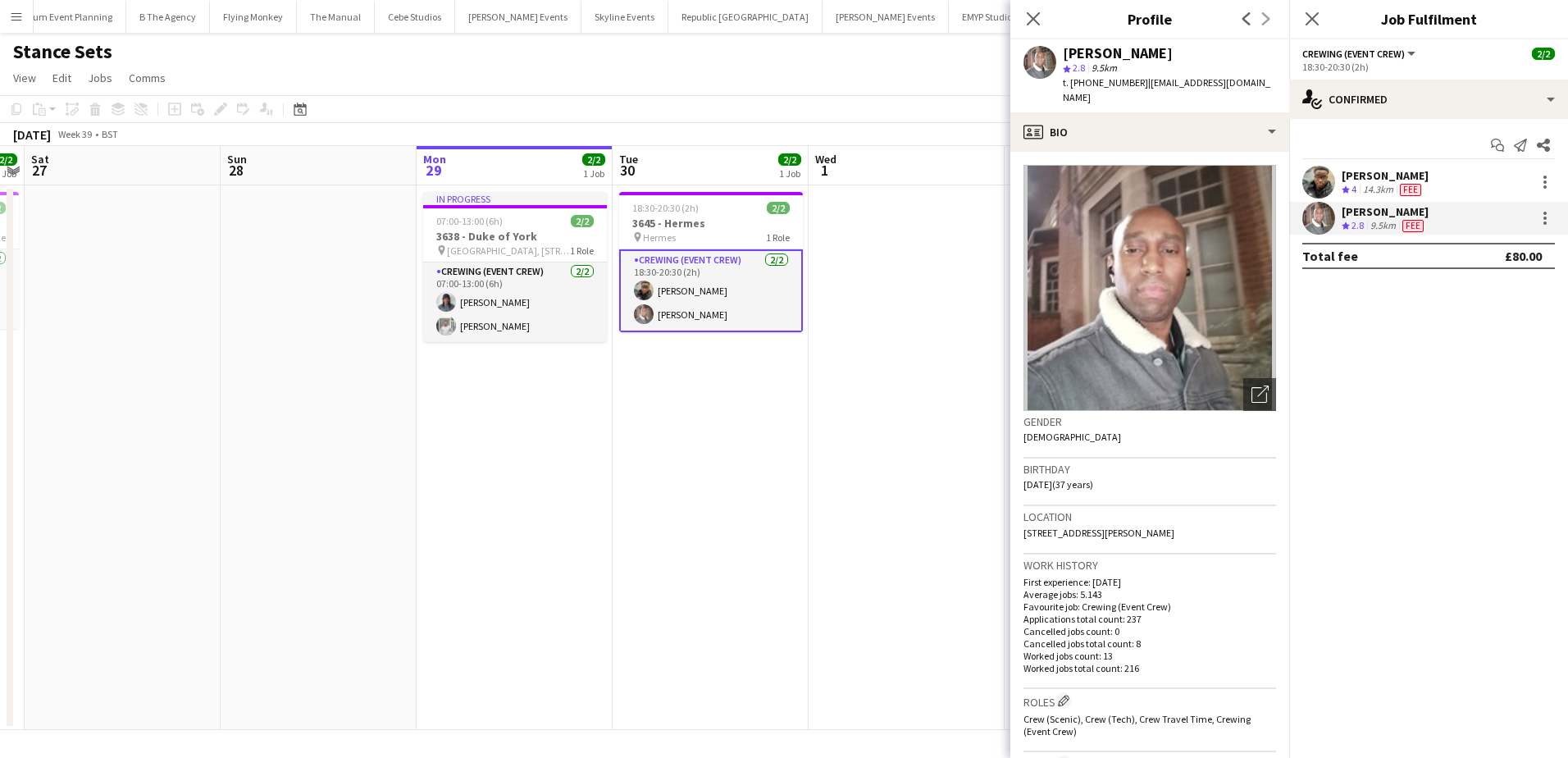
click at [1115, 79] on span "t. +447988801266" at bounding box center [1105, 82] width 86 height 12
copy span "447988801266"
click at [755, 338] on app-date-cell "18:30-20:30 (2h) 2/2 3645 - Hermes pin Hermes 1 Role Crewing (Event Crew) 2/2 1…" at bounding box center [710, 457] width 196 height 545
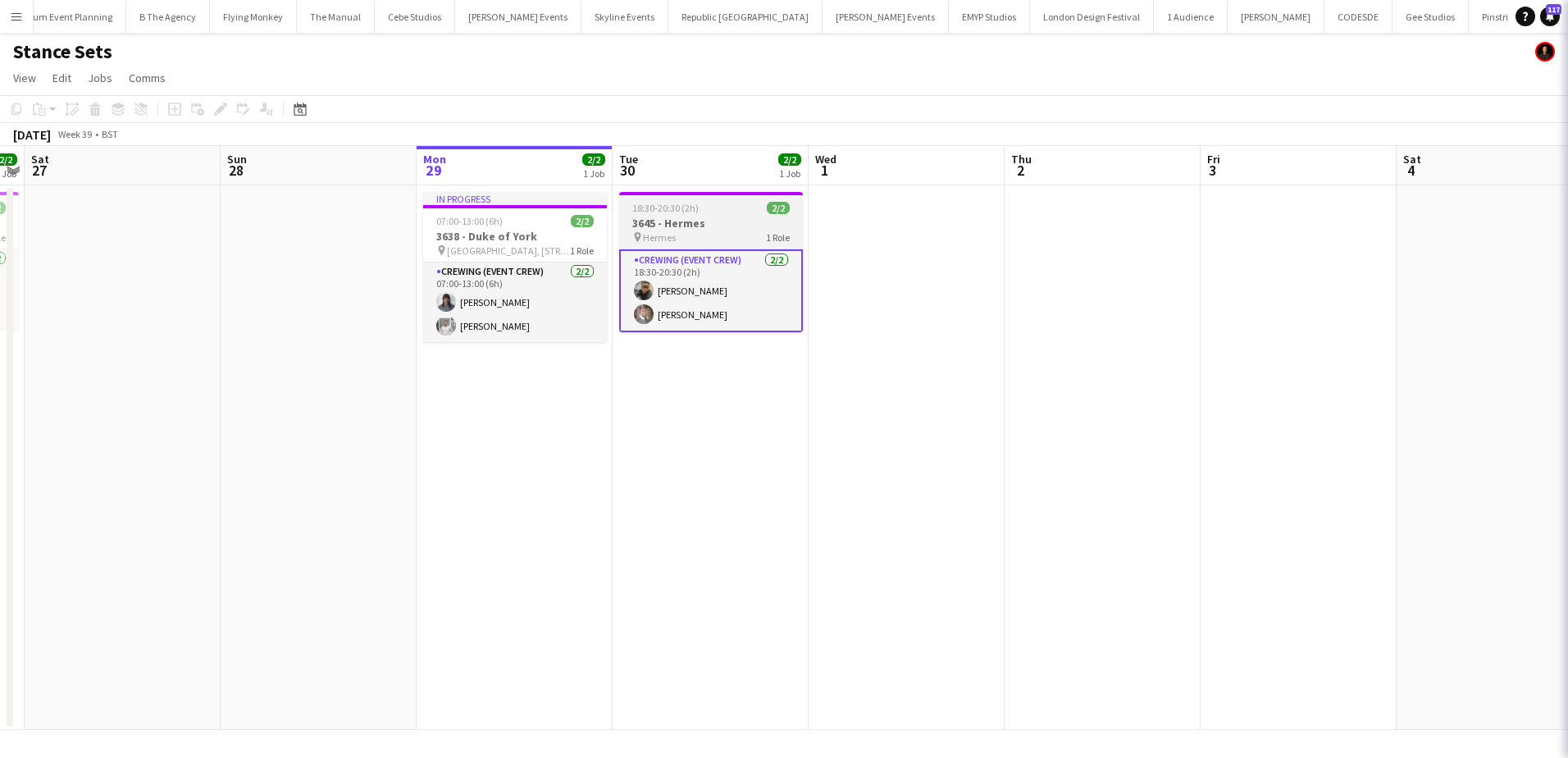
scroll to position [0, 564]
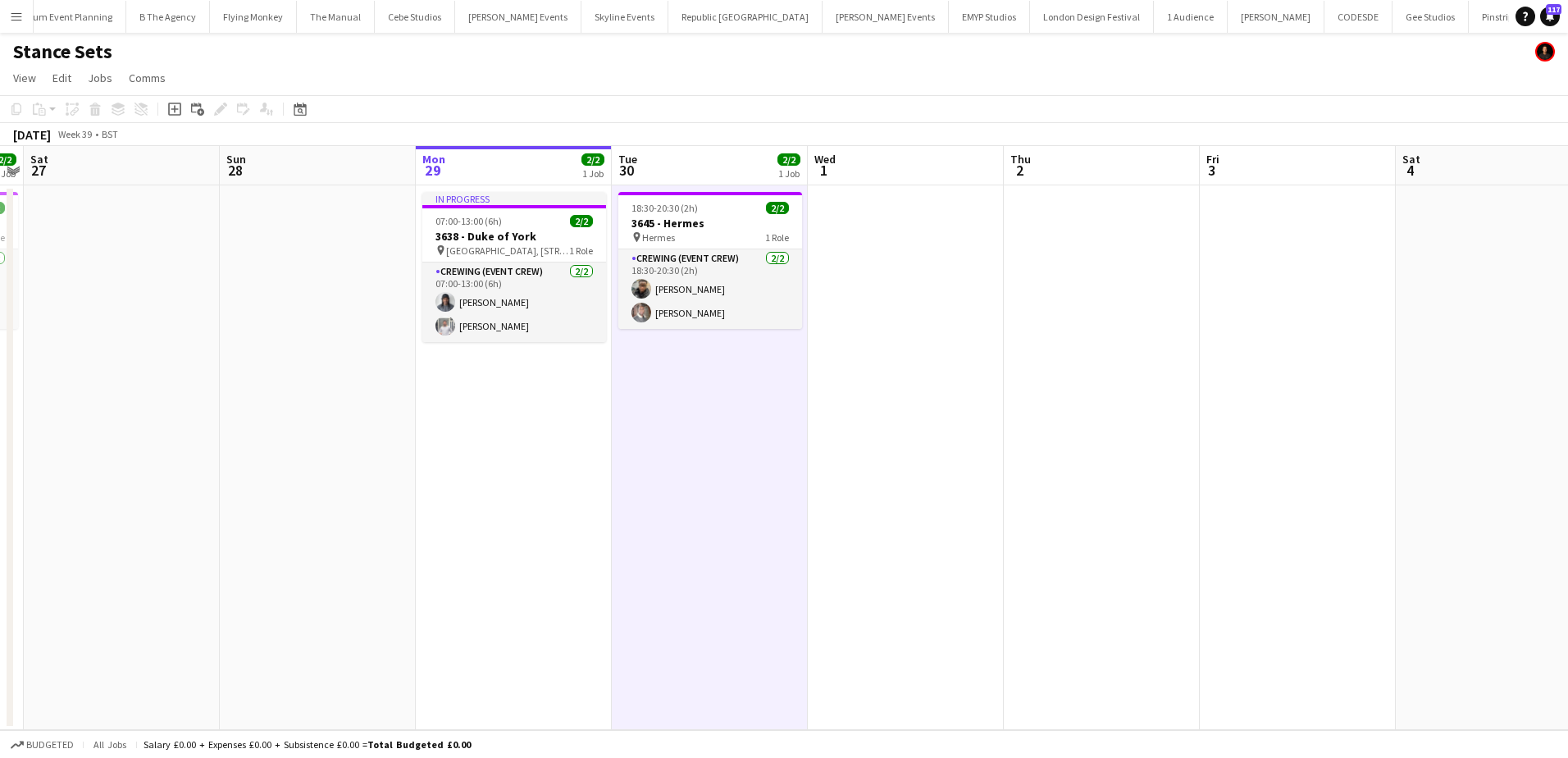
click at [921, 256] on app-date-cell at bounding box center [906, 457] width 196 height 545
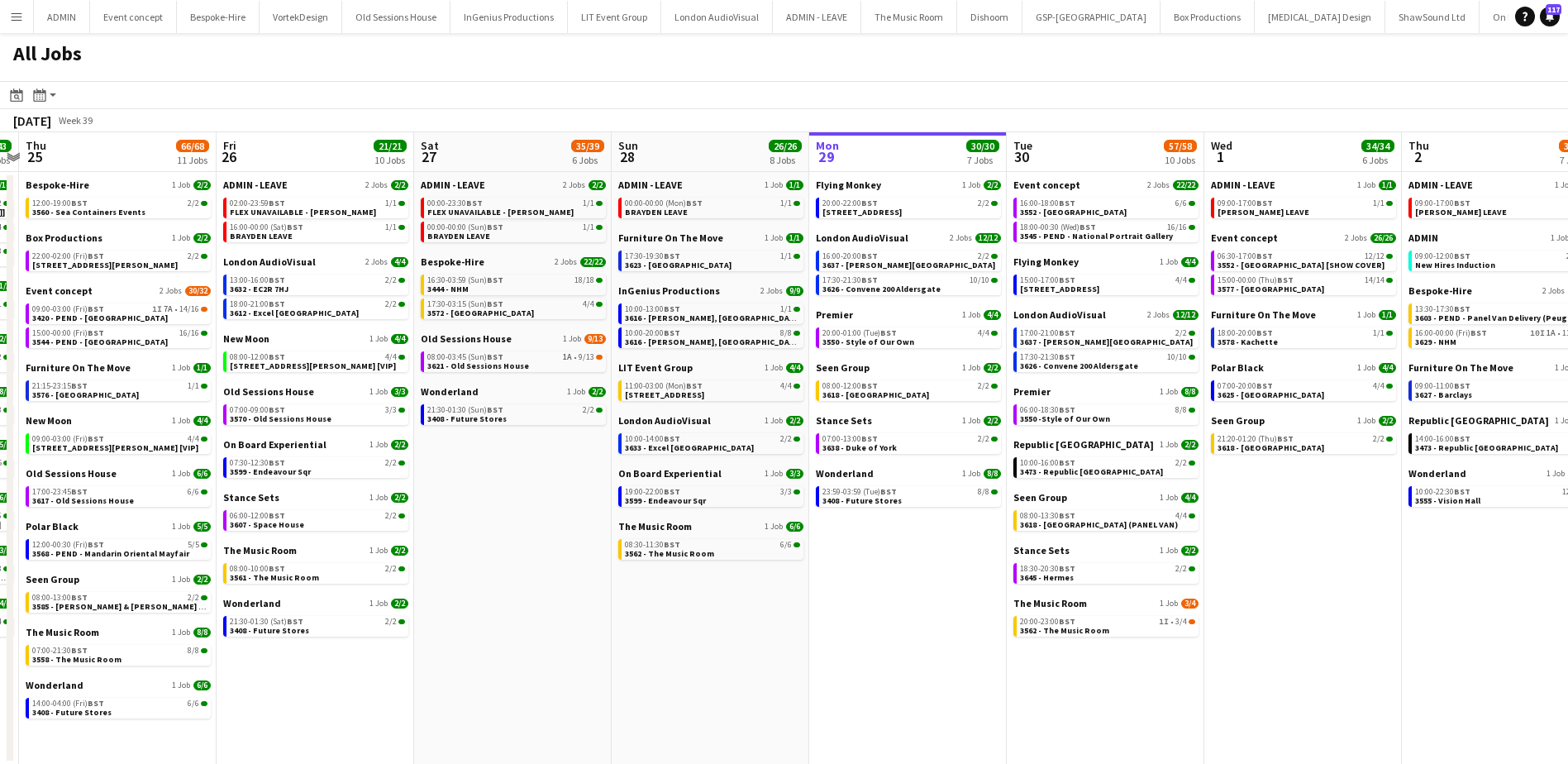
scroll to position [0, 504]
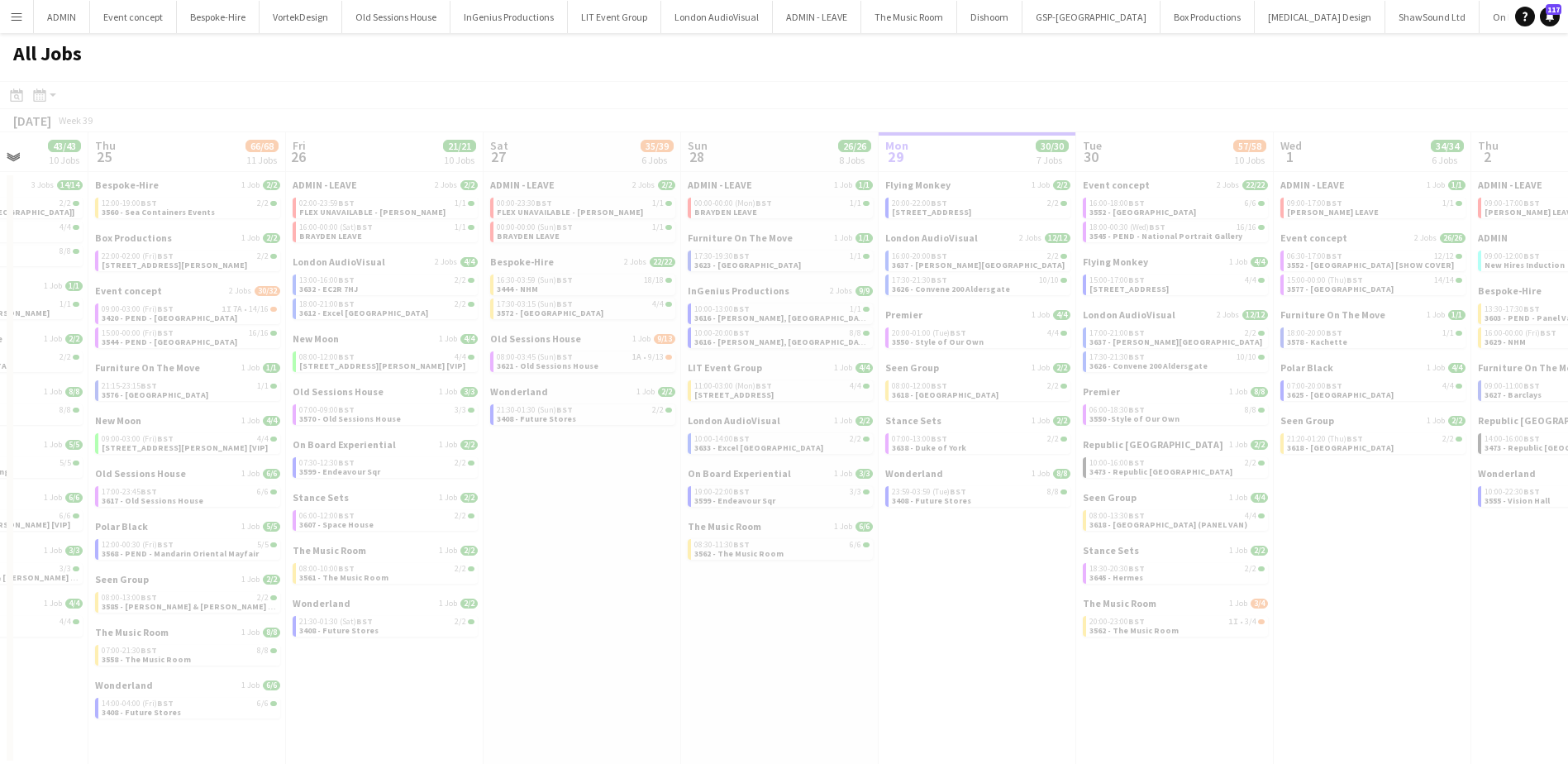
drag, startPoint x: 252, startPoint y: 585, endPoint x: 998, endPoint y: 513, distance: 749.5
click at [1059, 583] on app-calendar-viewport "Mon 22 Tue 23 20/20 7 Jobs Wed 24 43/43 10 Jobs Thu 25 66/68 11 Jobs Fri 26 21/…" at bounding box center [784, 447] width 1568 height 632
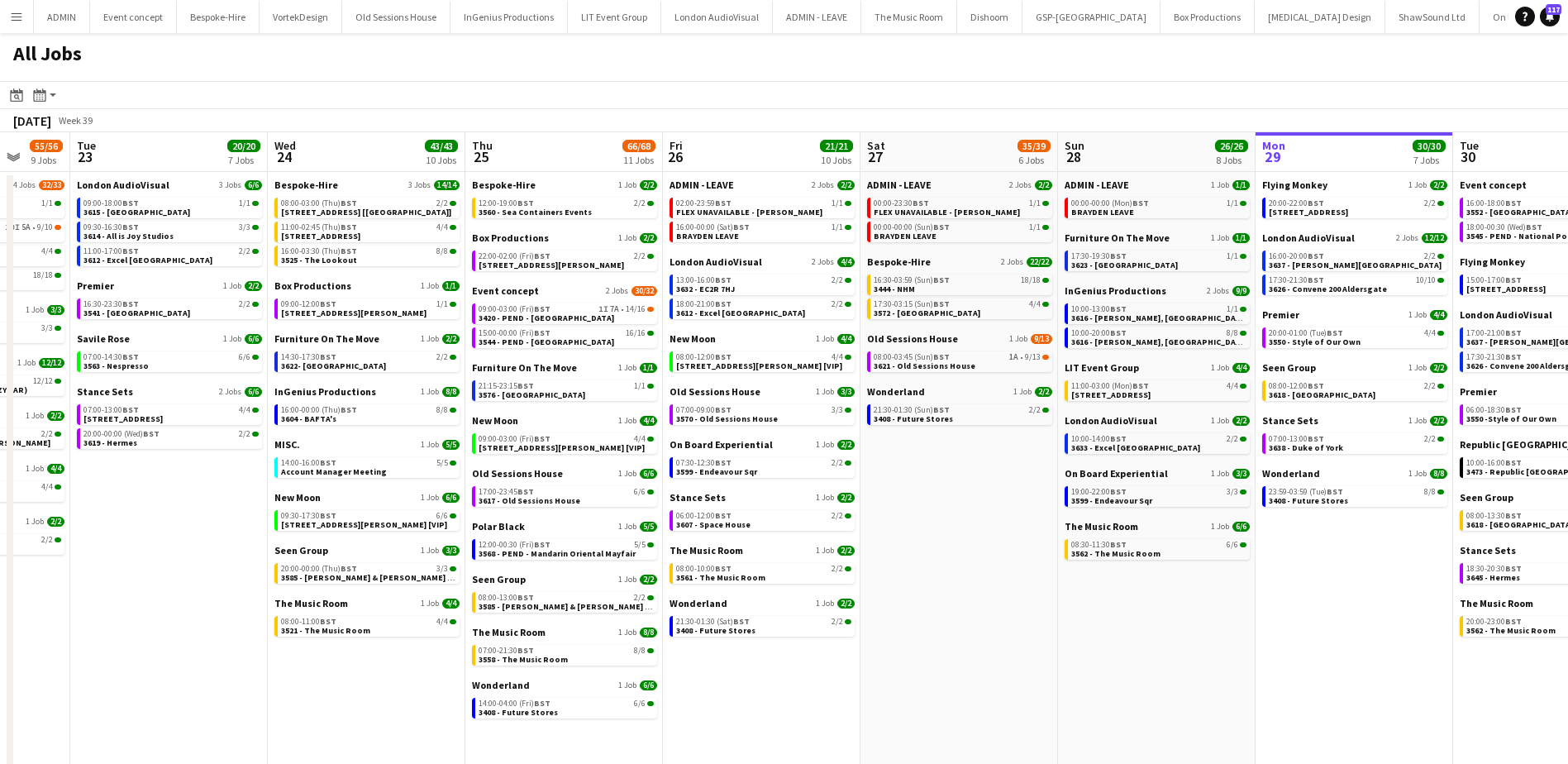
drag, startPoint x: 596, startPoint y: 595, endPoint x: 912, endPoint y: 525, distance: 323.7
click at [971, 582] on app-calendar-viewport "Sat 20 27/28 8 Jobs Sun 21 49/51 12 Jobs Mon 22 55/56 9 Jobs Tue 23 20/20 7 Job…" at bounding box center [784, 460] width 1568 height 656
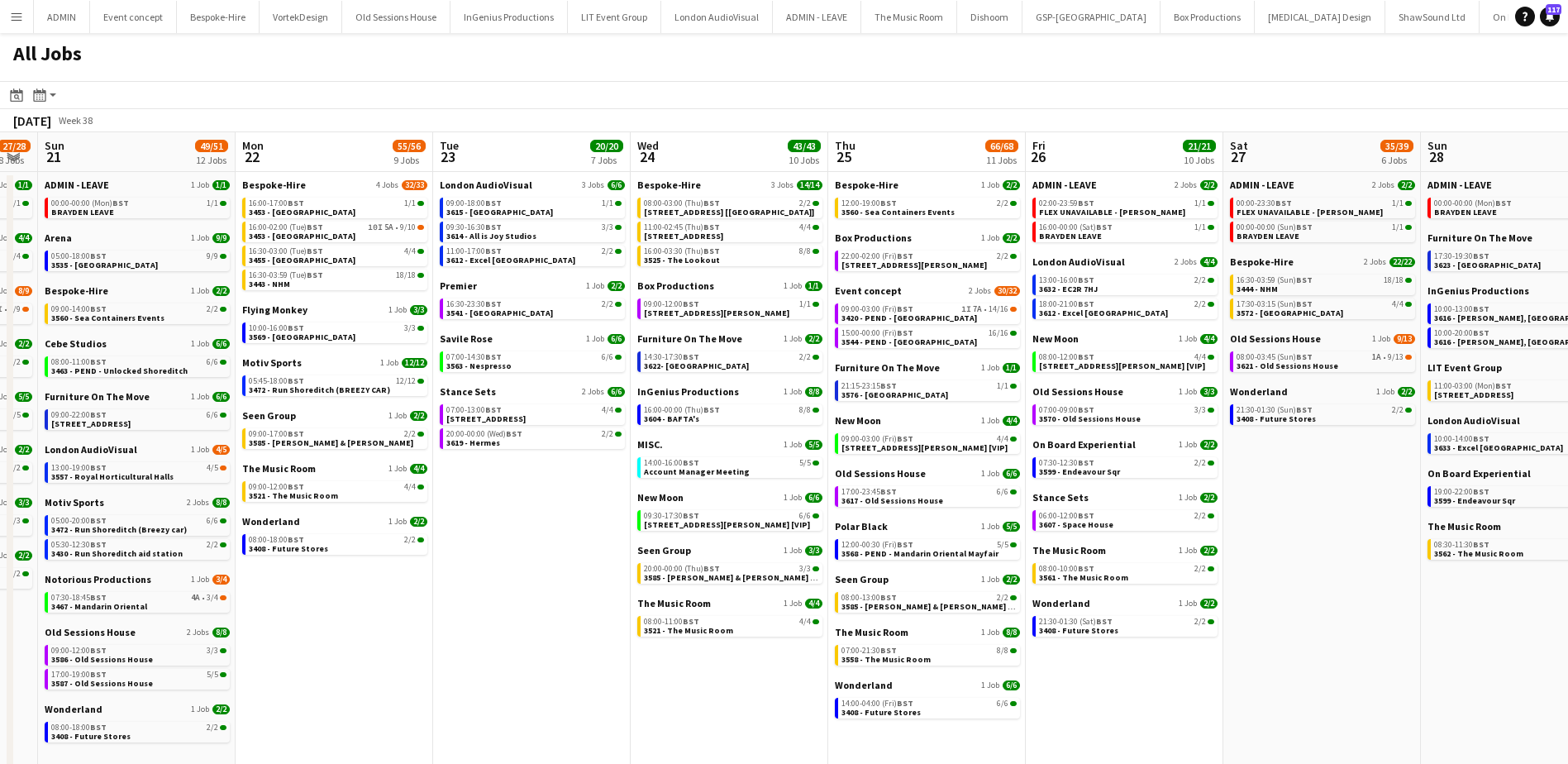
scroll to position [0, 496]
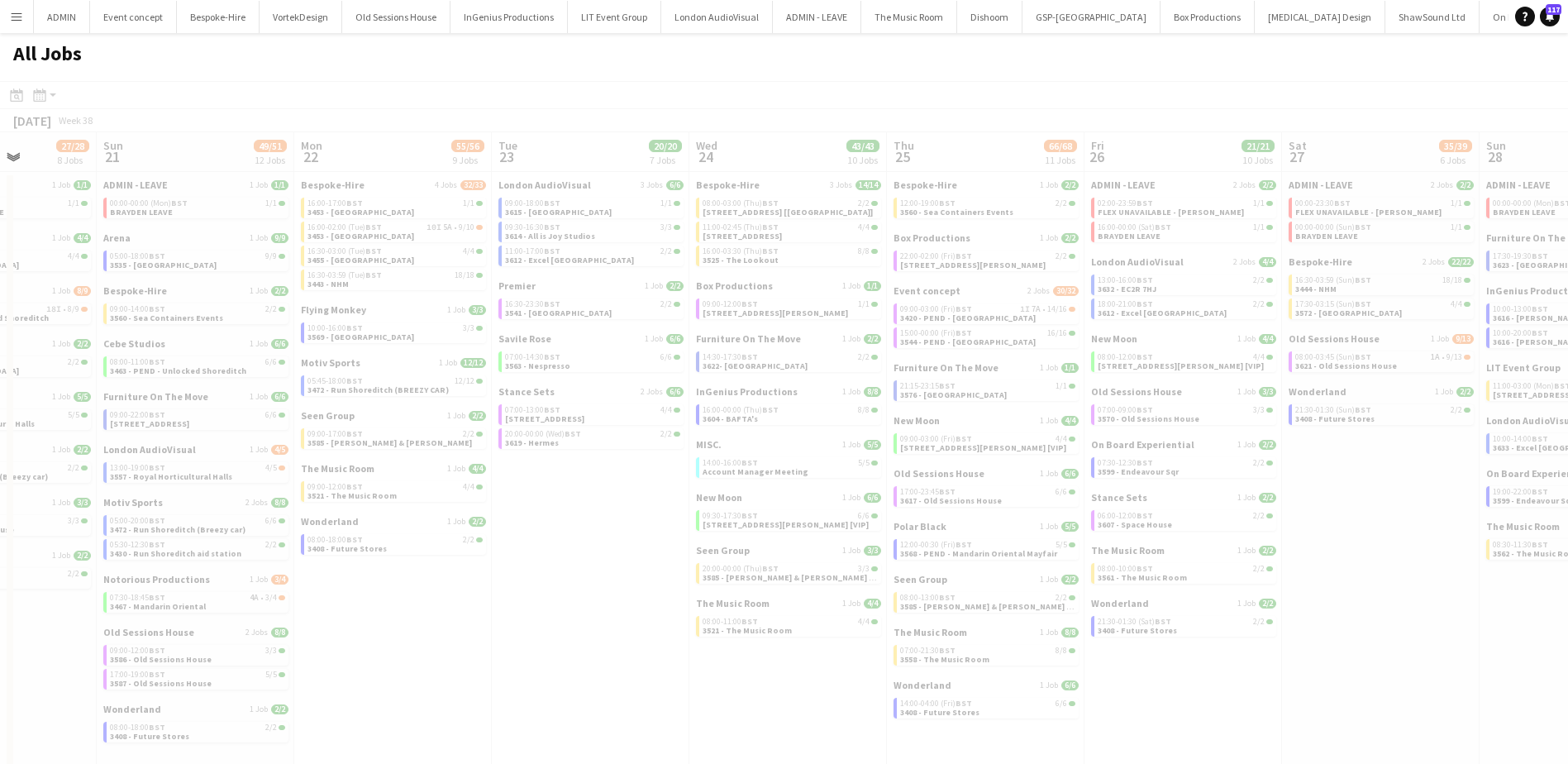
drag, startPoint x: 169, startPoint y: 548, endPoint x: 754, endPoint y: 548, distance: 585.0
click at [754, 548] on app-all-jobs "All Jobs Date picker [DATE] [DATE] [DATE] M [DATE] T [DATE] W [DATE] T [DATE] F…" at bounding box center [784, 410] width 1568 height 755
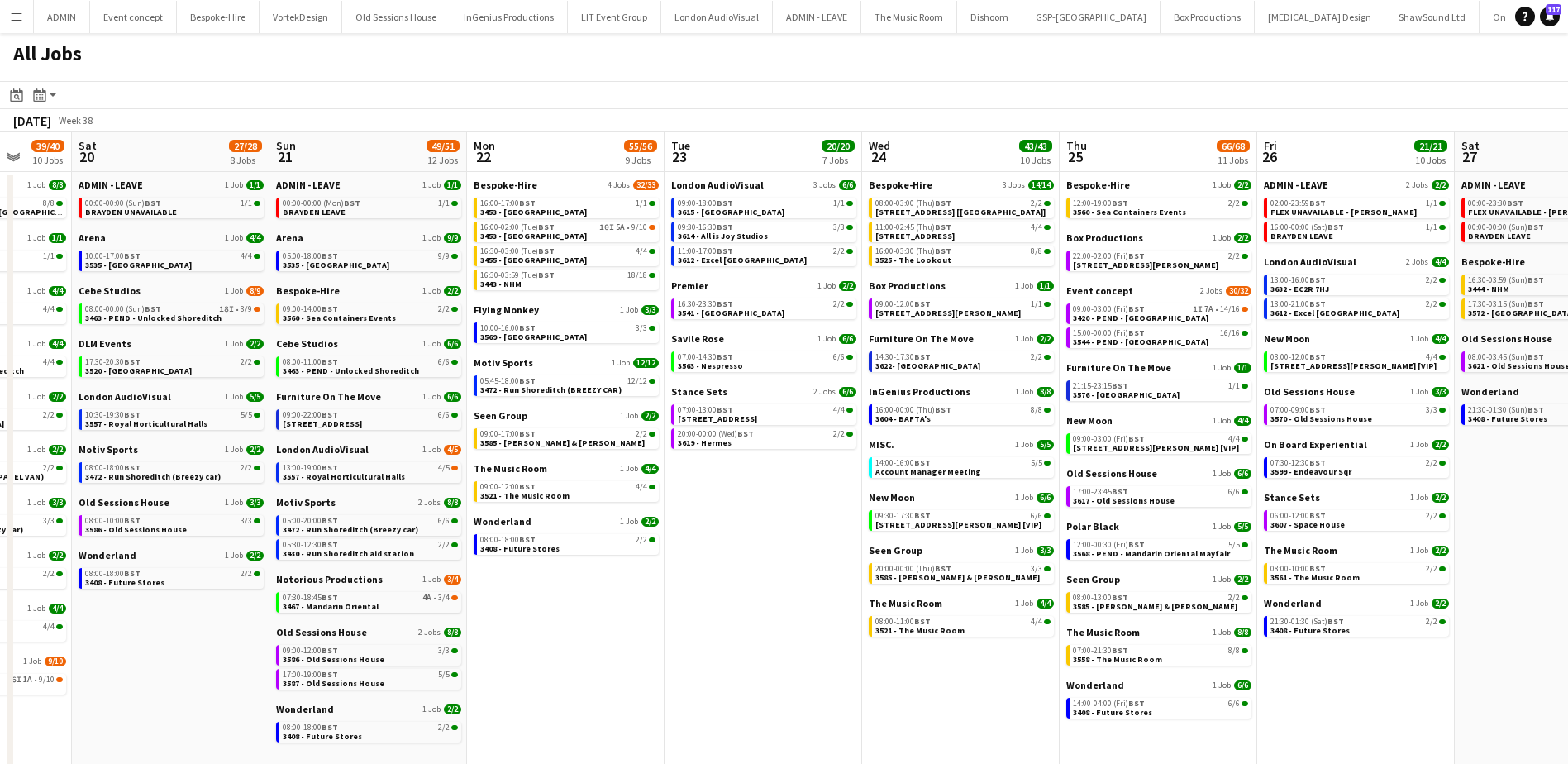
drag, startPoint x: 426, startPoint y: 713, endPoint x: 713, endPoint y: 648, distance: 294.3
click at [742, 665] on app-calendar-viewport "Wed 17 74/75 16 Jobs Thu 18 63/64 14 Jobs Fri 19 39/40 10 Jobs Sat 20 27/28 8 J…" at bounding box center [784, 588] width 1568 height 913
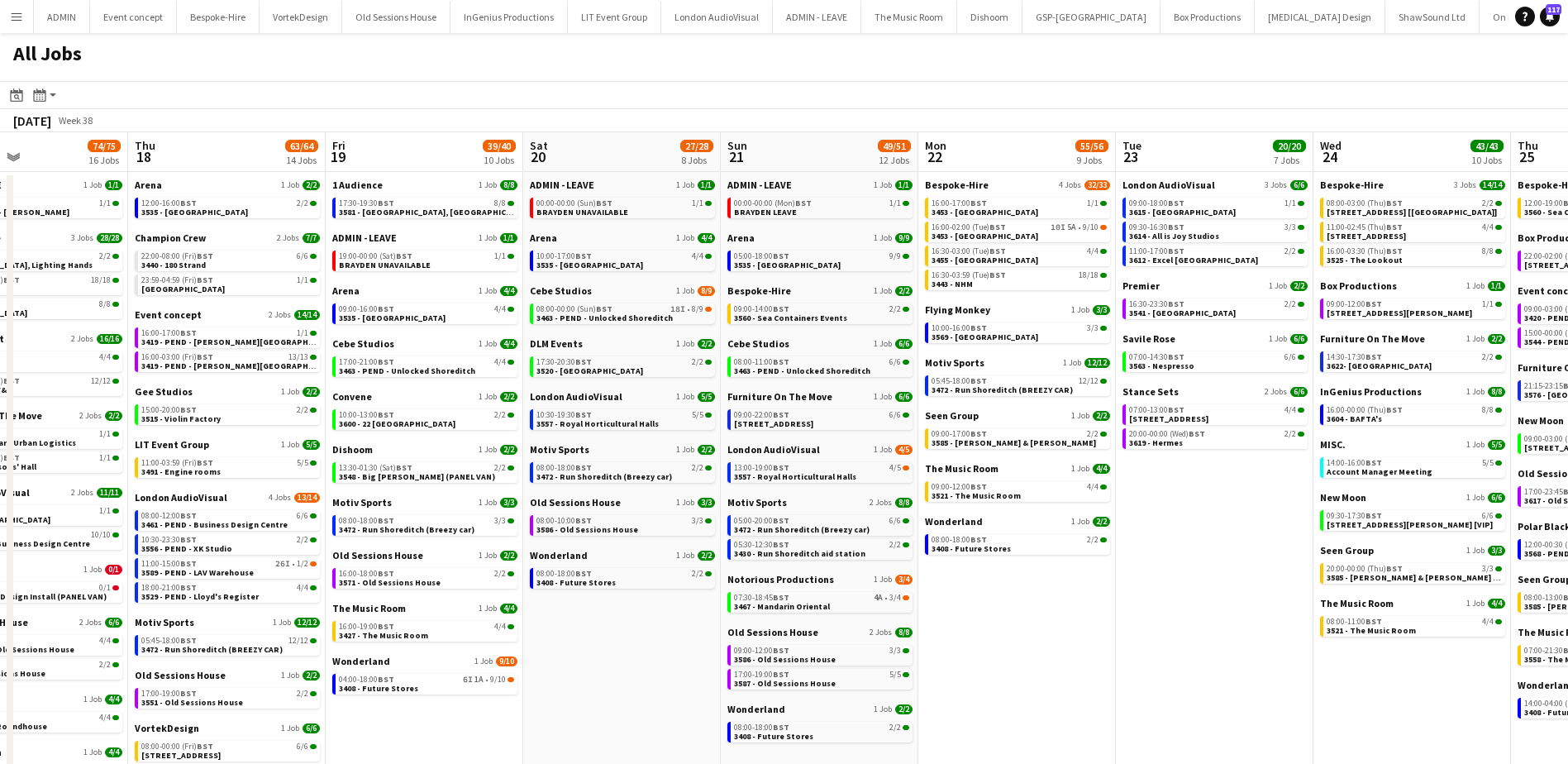
scroll to position [0, 523]
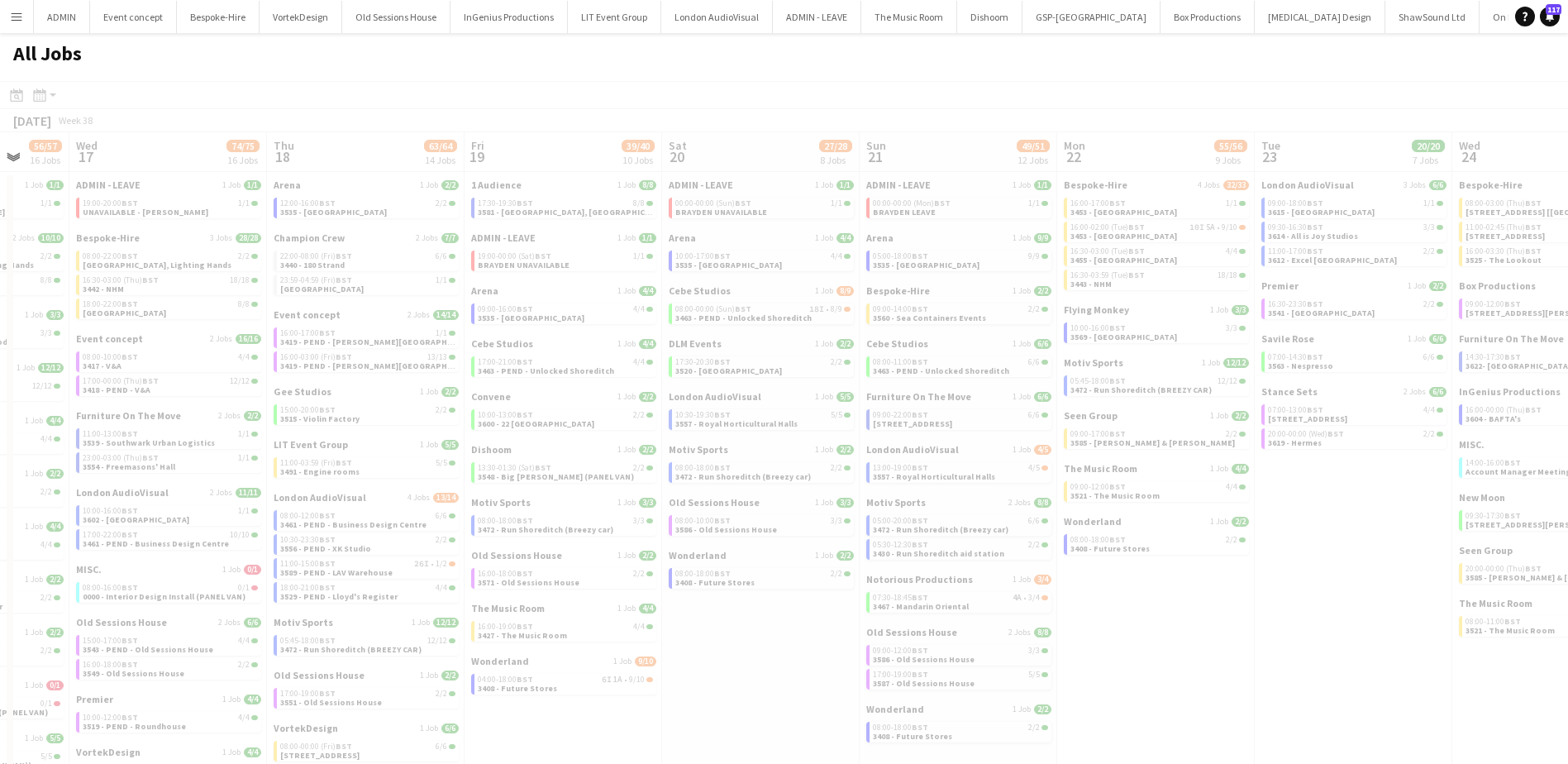
drag, startPoint x: 502, startPoint y: 642, endPoint x: 734, endPoint y: 629, distance: 232.4
click at [738, 636] on app-all-jobs "All Jobs Date picker [DATE] [DATE] [DATE] M [DATE] T [DATE] W [DATE] T [DATE] F…" at bounding box center [784, 539] width 1568 height 1012
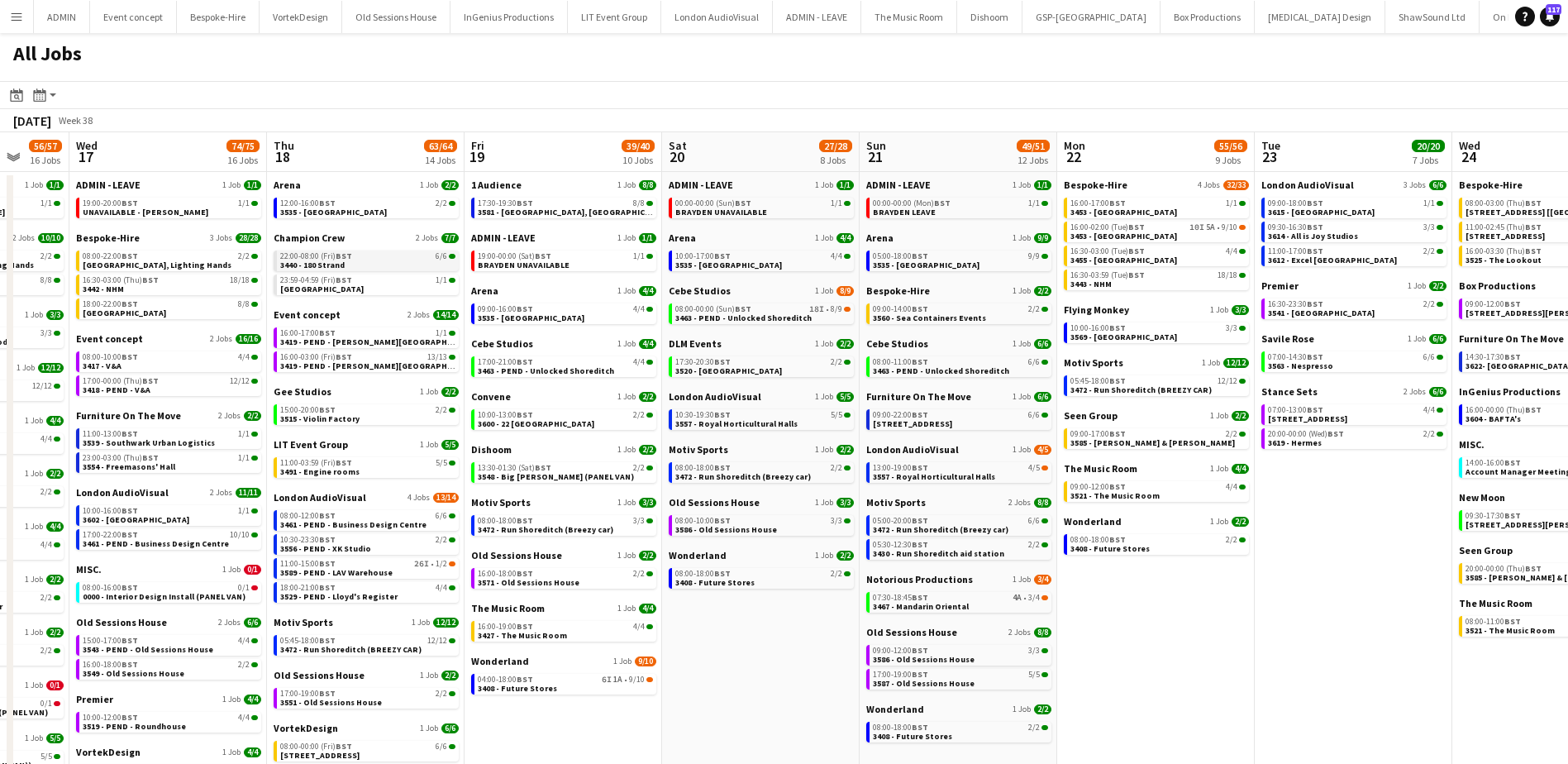
click at [341, 262] on span "3440 - 180 Strand" at bounding box center [313, 264] width 64 height 10
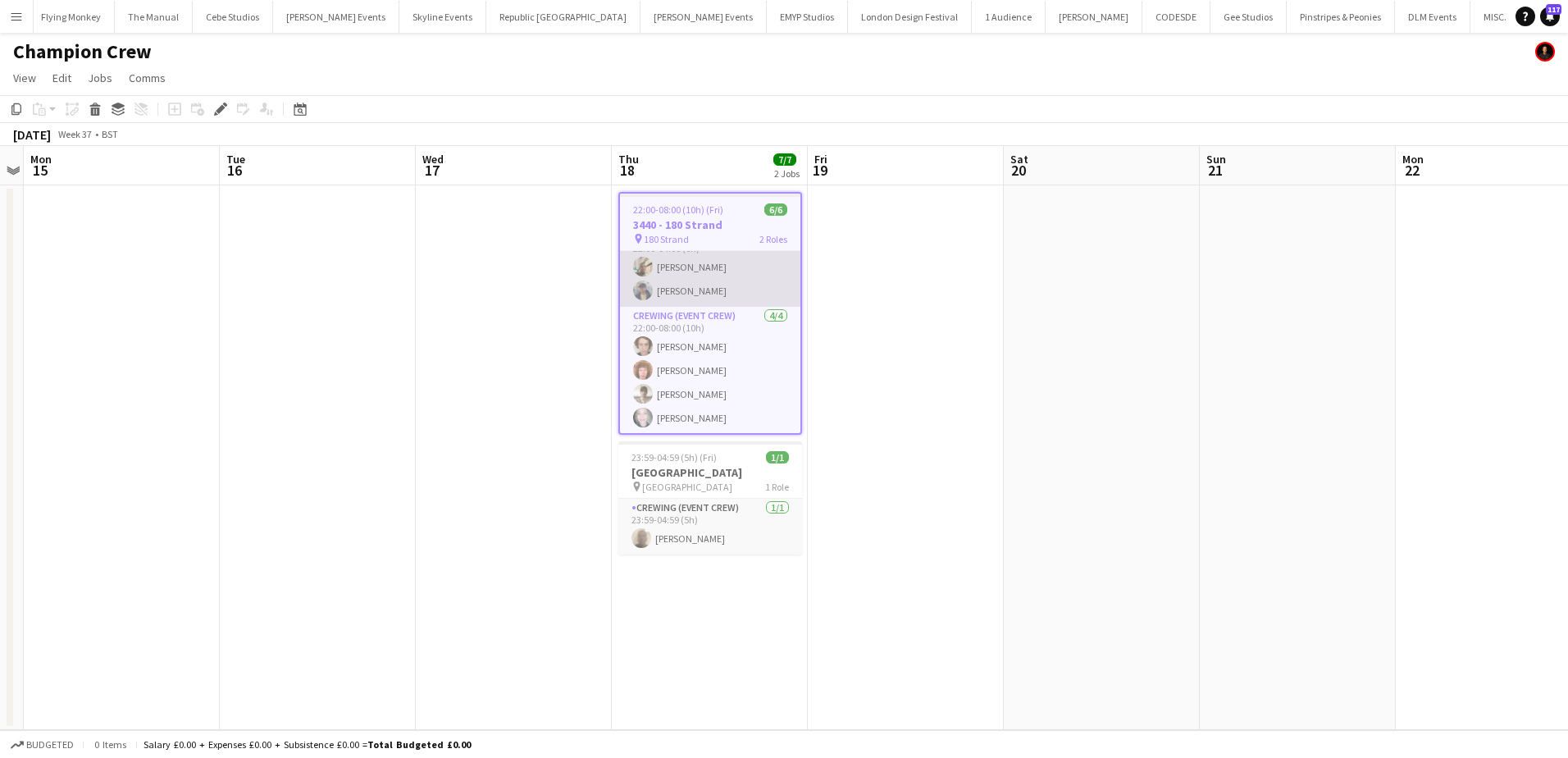
scroll to position [24, 0]
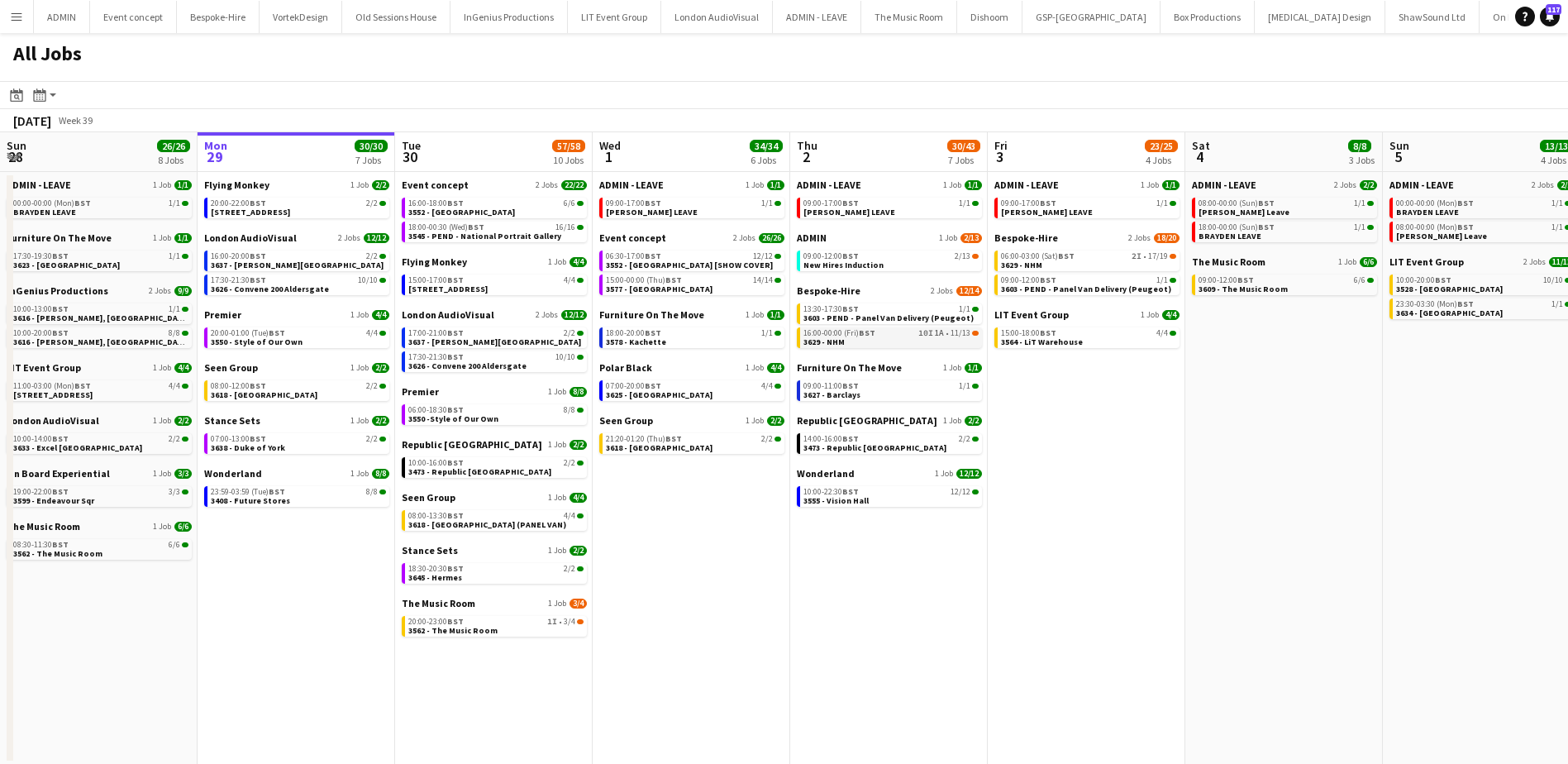
click at [841, 344] on span "3629 - NHM" at bounding box center [824, 341] width 42 height 10
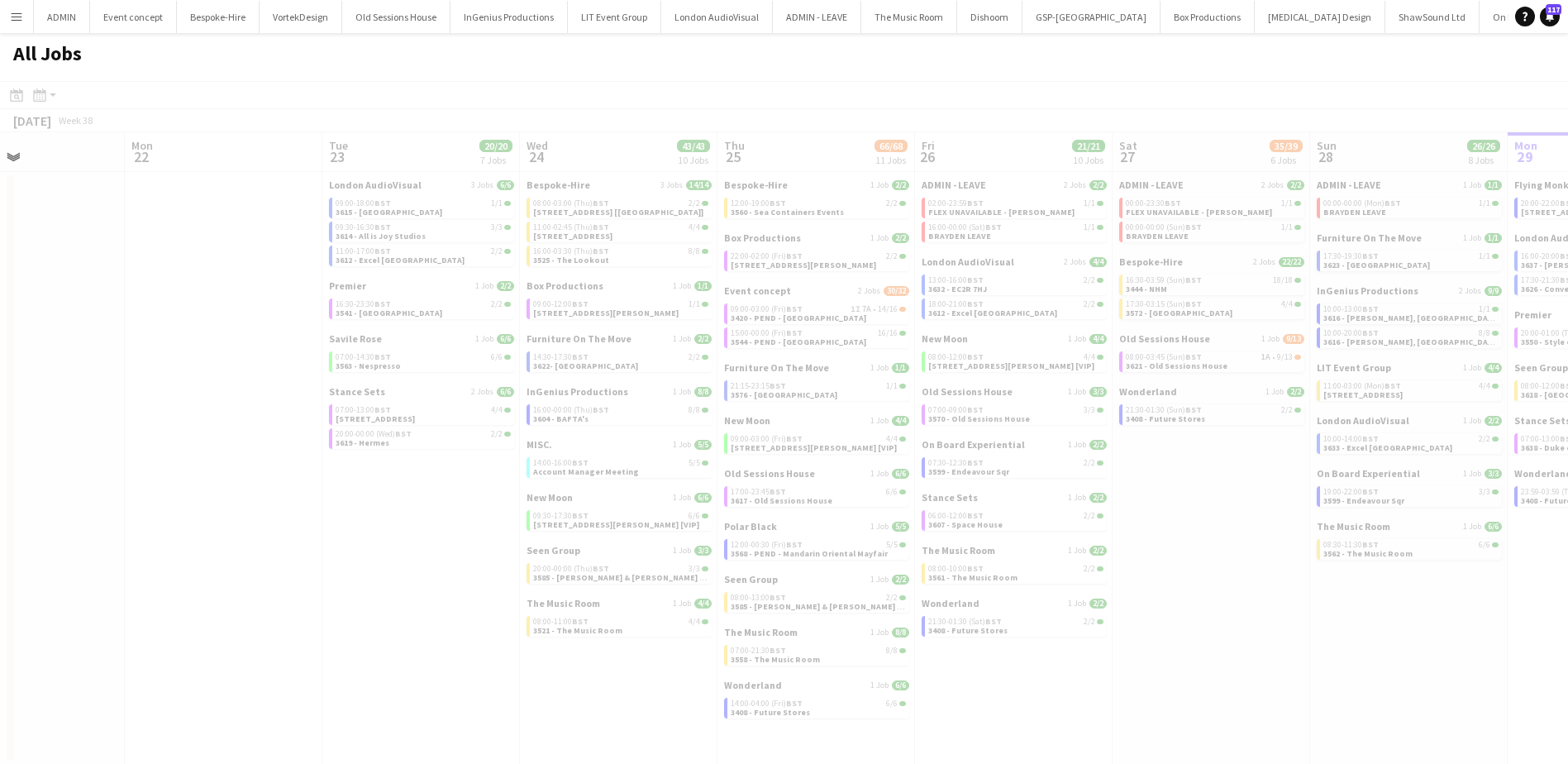
scroll to position [0, 337]
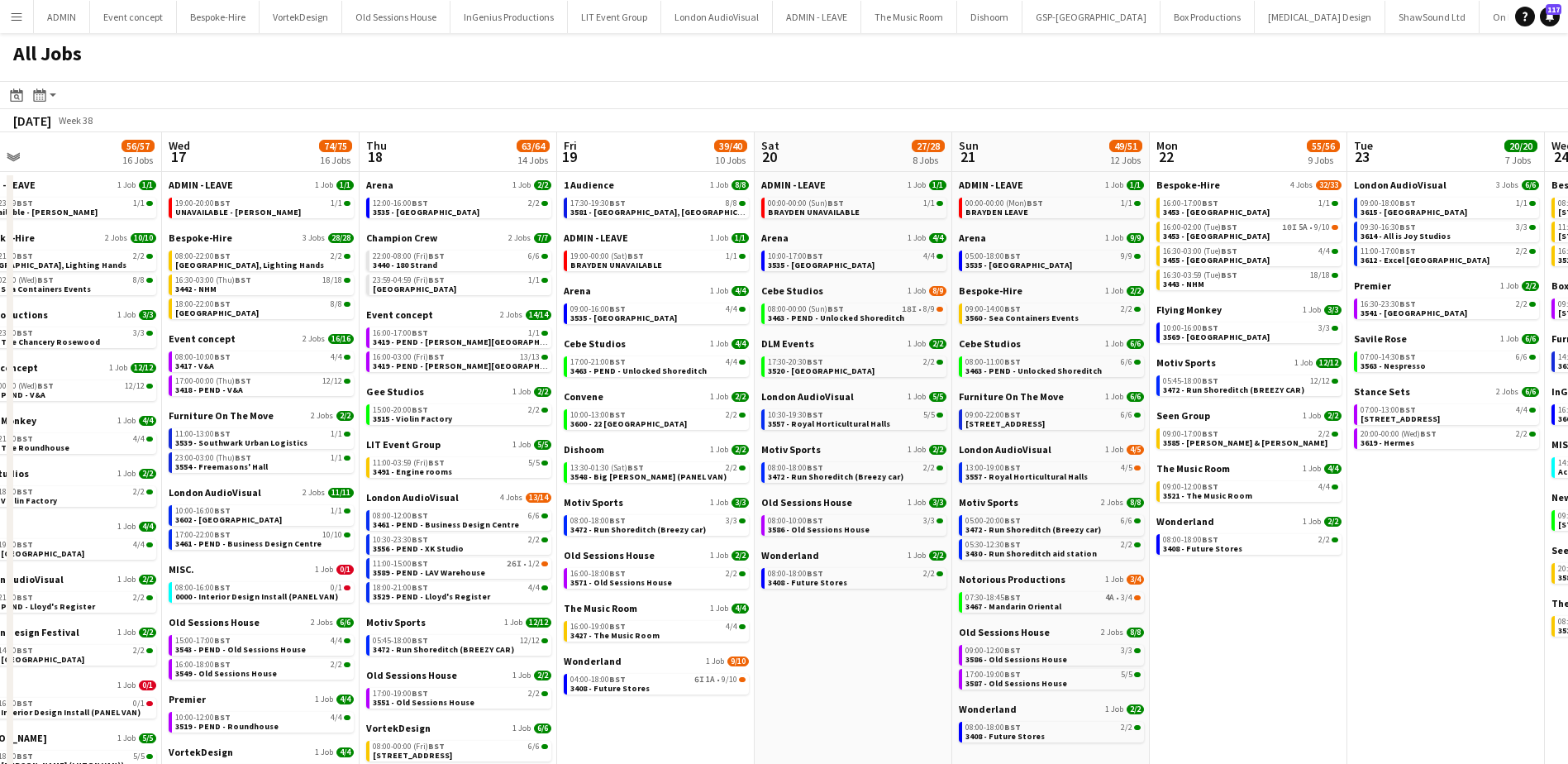
drag, startPoint x: 686, startPoint y: 596, endPoint x: 1169, endPoint y: 577, distance: 483.4
click at [1170, 580] on app-calendar-viewport "Sun 14 20/21 5 Jobs Mon 15 37/37 9 Jobs Tue 16 56/57 16 Jobs Wed 17 74/75 16 Jo…" at bounding box center [784, 588] width 1568 height 913
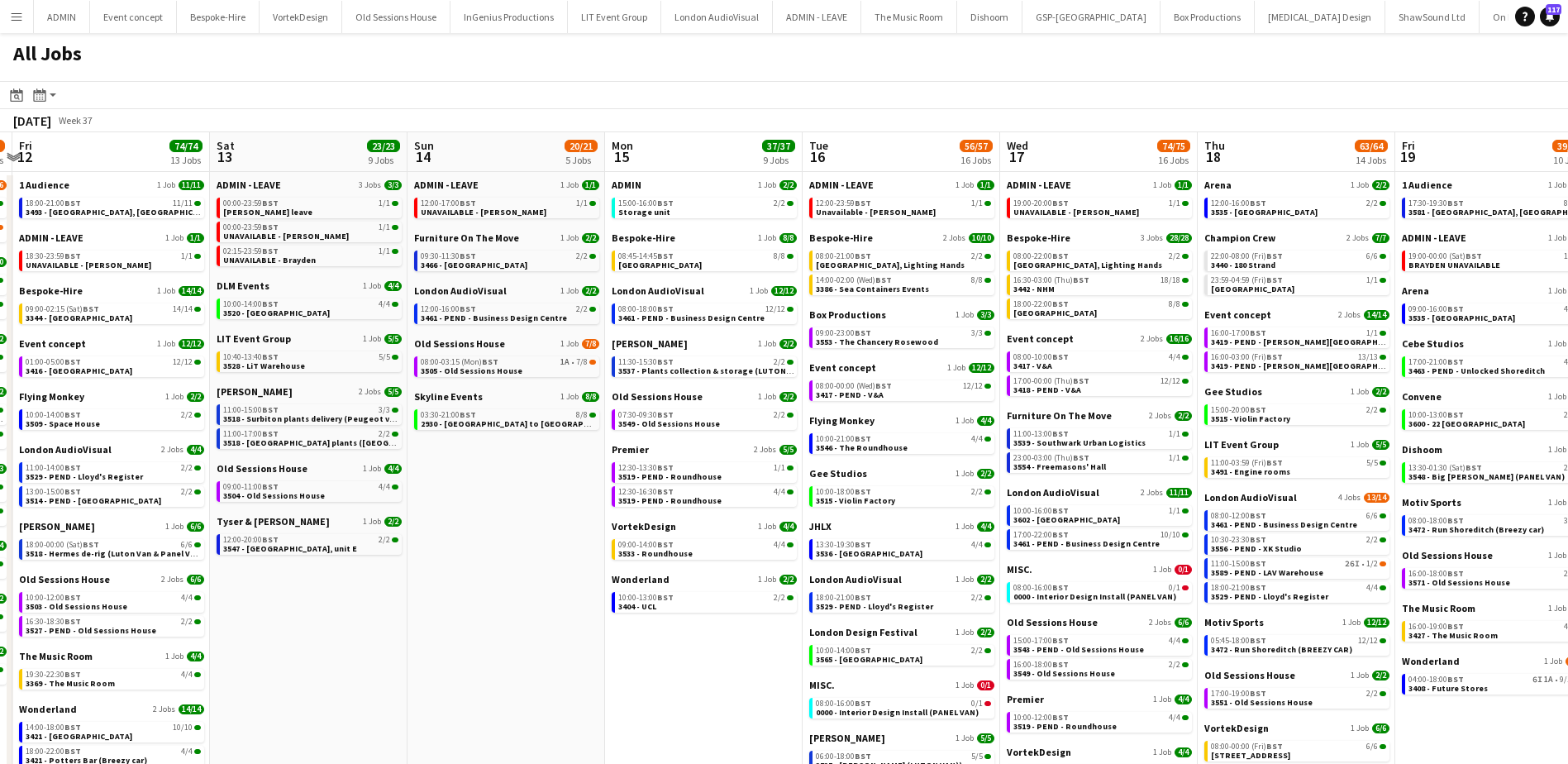
scroll to position [0, 512]
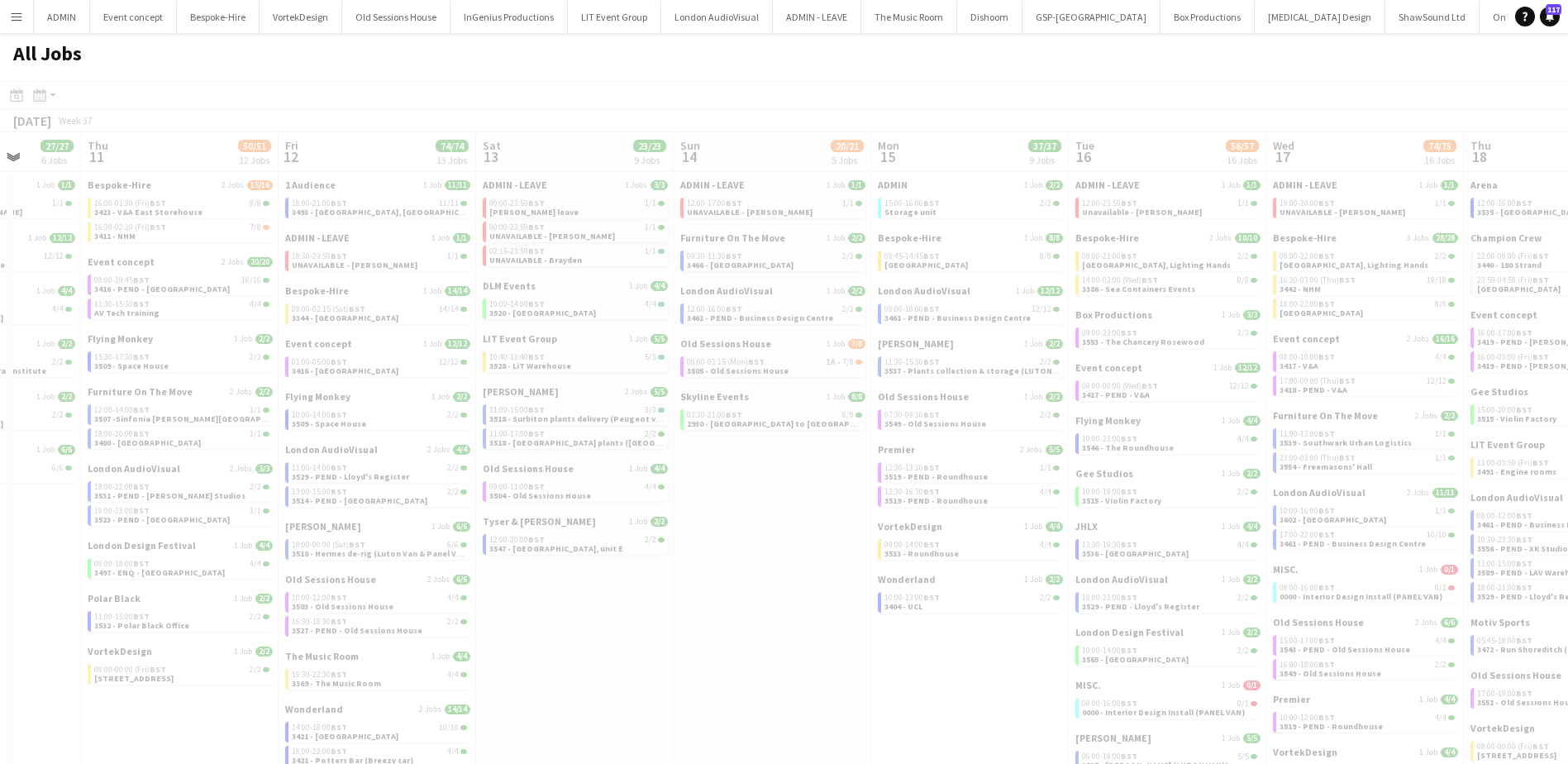
drag, startPoint x: 305, startPoint y: 437, endPoint x: 1502, endPoint y: 444, distance: 1197.0
click at [1502, 444] on app-calendar-viewport "Mon 8 Tue 9 41/41 8 Jobs Wed 10 27/27 6 Jobs Thu 11 50/51 12 Jobs Fri 12 74/74 …" at bounding box center [784, 588] width 1568 height 913
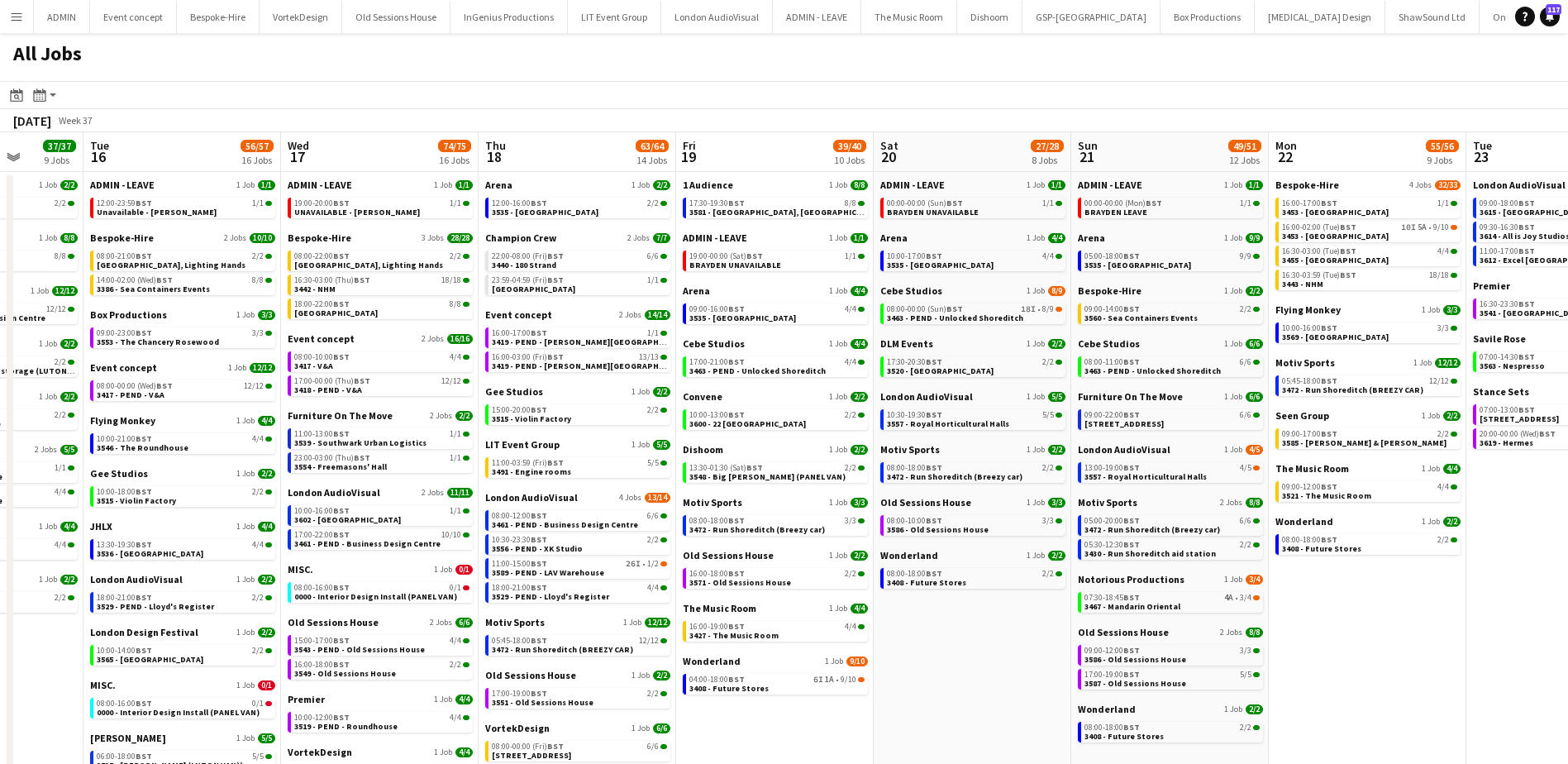
scroll to position [0, 506]
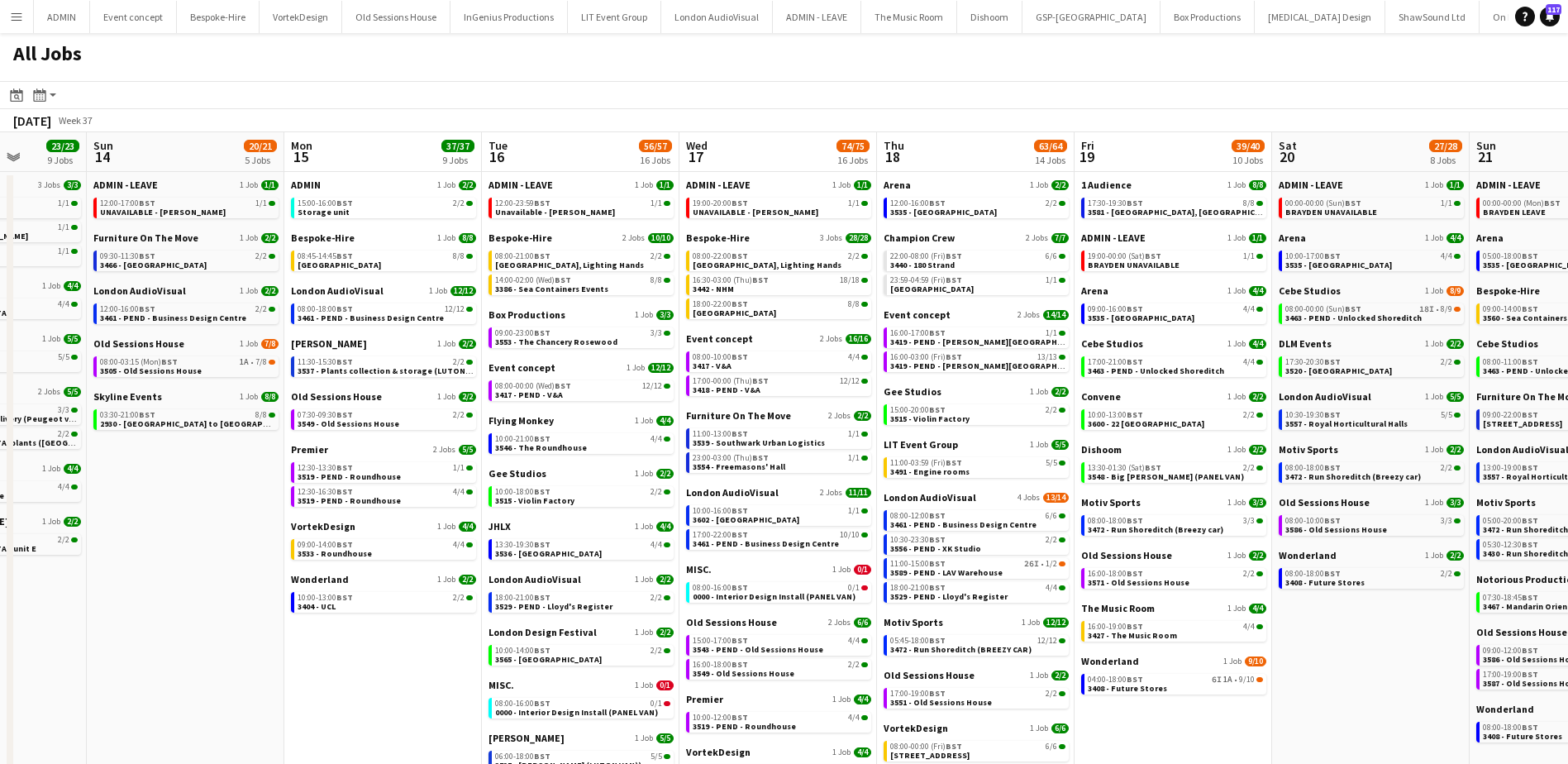
drag, startPoint x: 685, startPoint y: 622, endPoint x: 156, endPoint y: 442, distance: 558.8
click at [98, 444] on app-calendar-viewport "Thu 11 50/51 12 Jobs Fri 12 74/74 13 Jobs Sat 13 23/23 9 Jobs Sun 14 20/21 5 Jo…" at bounding box center [784, 588] width 1568 height 913
click at [977, 268] on link "22:00-08:00 (Fri) BST 6/6 3440 - 180 Strand" at bounding box center [976, 260] width 175 height 19
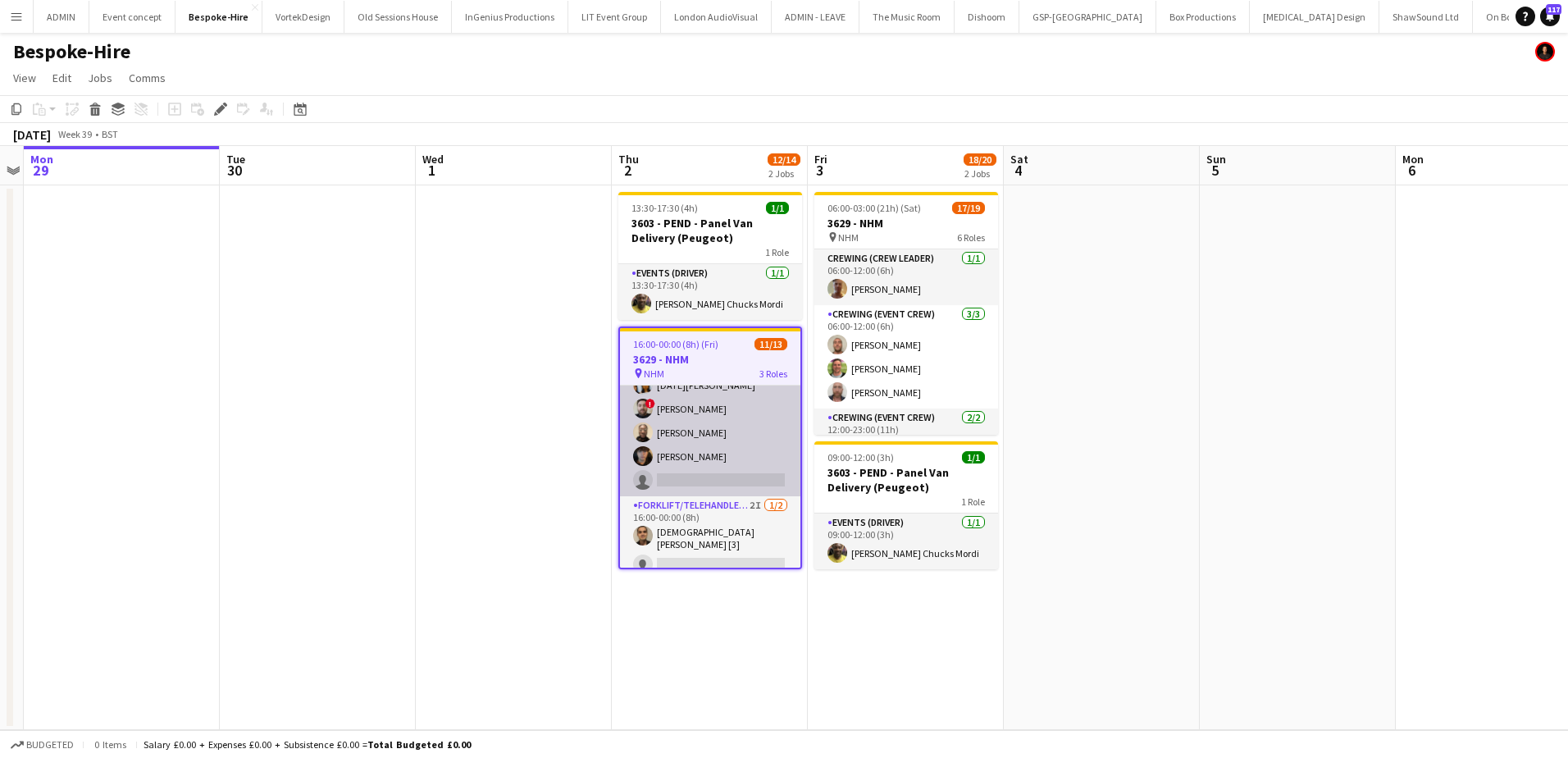
scroll to position [223, 0]
click at [757, 457] on app-card-role "Crewing (Event Crew) 8I 1A [DATE] 16:00-00:00 (8h) [PERSON_NAME] [PERSON_NAME] …" at bounding box center [710, 376] width 181 height 222
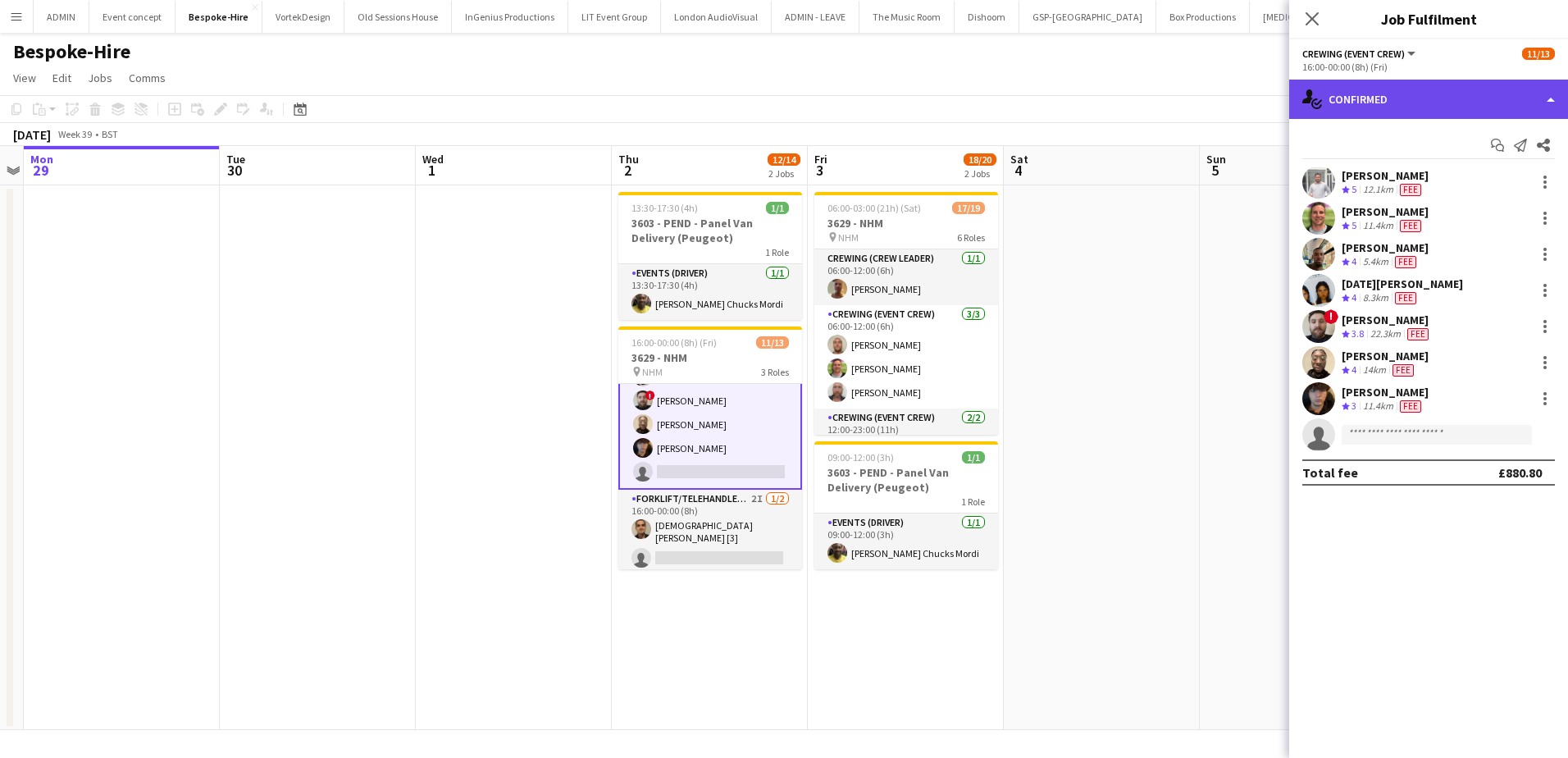
click at [1444, 100] on div "single-neutral-actions-check-2 Confirmed" at bounding box center [1428, 100] width 278 height 39
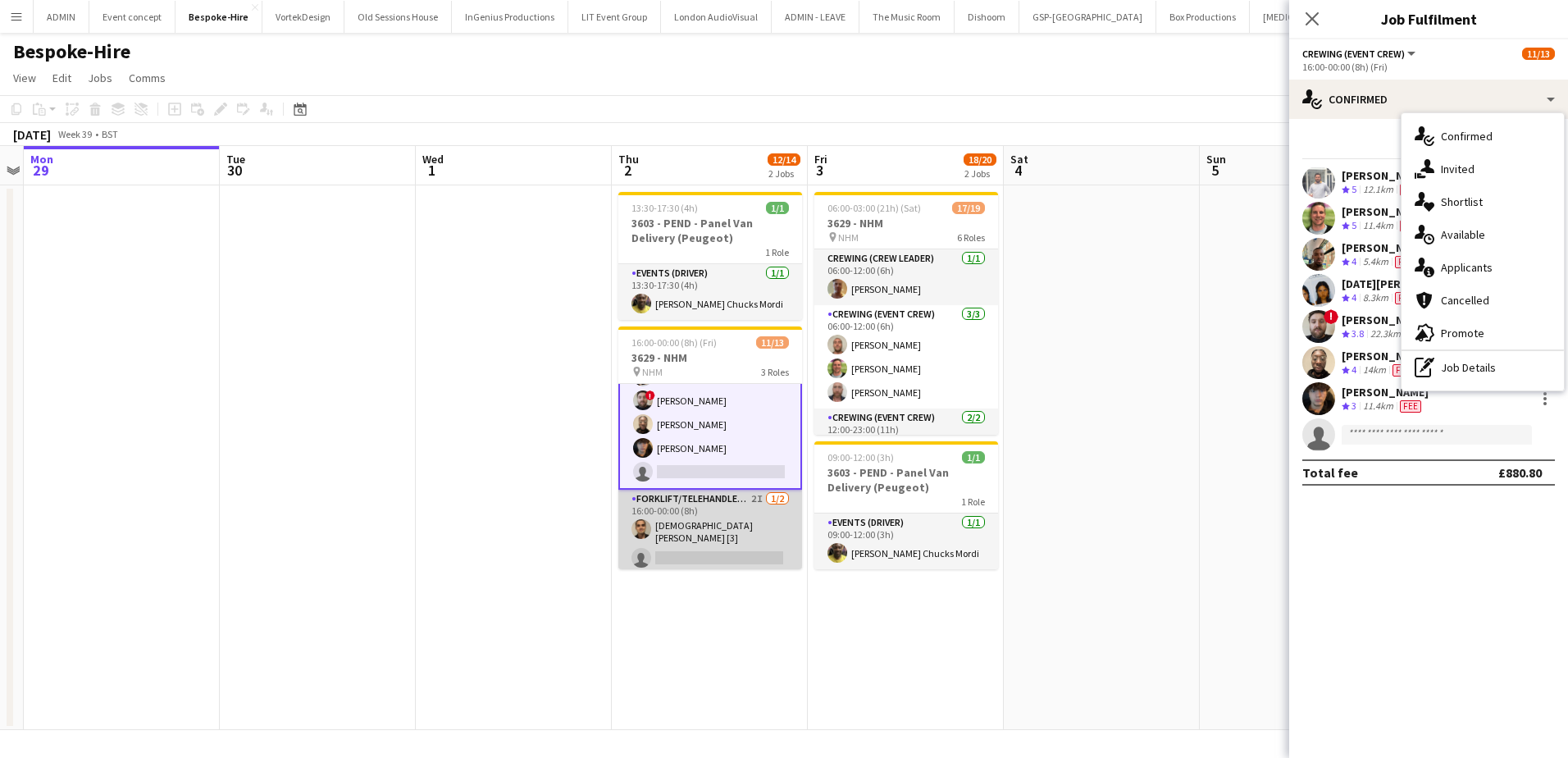
click at [706, 540] on app-card-role "Forklift/Telehandler operator 2I [DATE] 16:00-00:00 (8h) [PERSON_NAME] [3] sing…" at bounding box center [709, 531] width 183 height 85
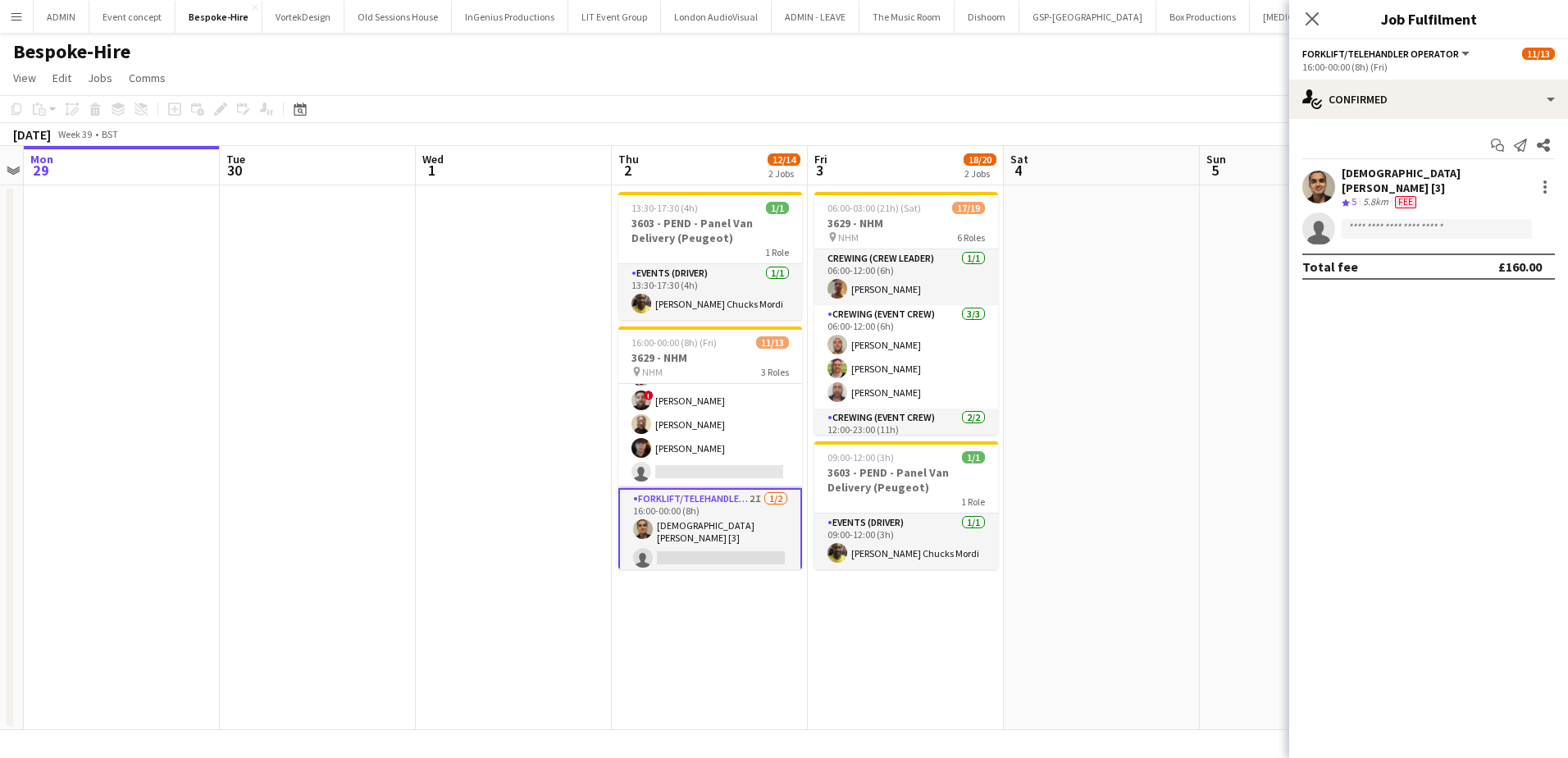
click at [689, 508] on app-card-role "Forklift/Telehandler operator 2I [DATE] 16:00-00:00 (8h) [PERSON_NAME] [3] sing…" at bounding box center [709, 531] width 183 height 87
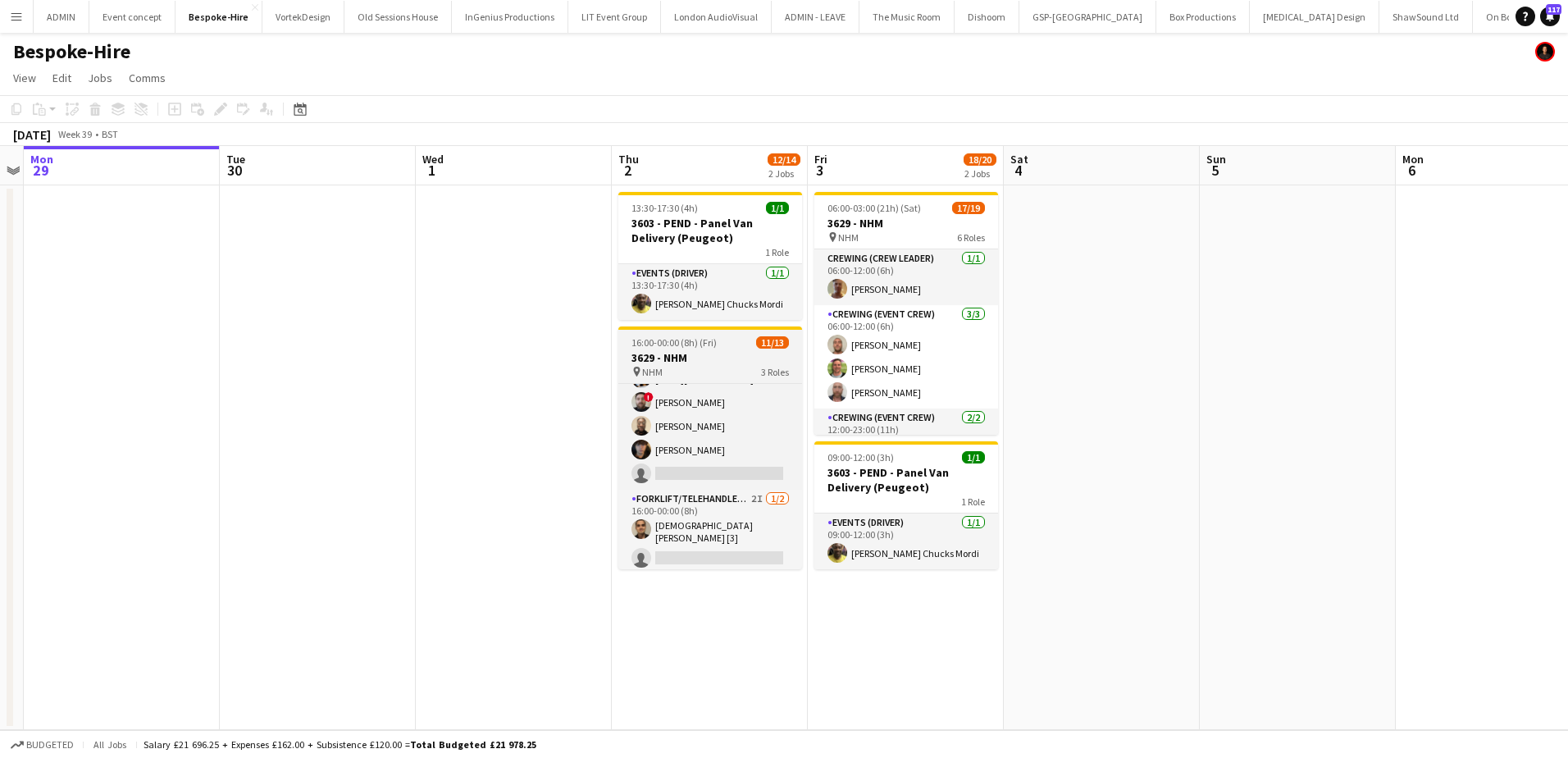
click at [669, 349] on app-job-card "16:00-00:00 (8h) (Fri) 11/13 3629 - NHM pin NHM 3 Roles Crewing (Crew Leader) […" at bounding box center [709, 448] width 183 height 243
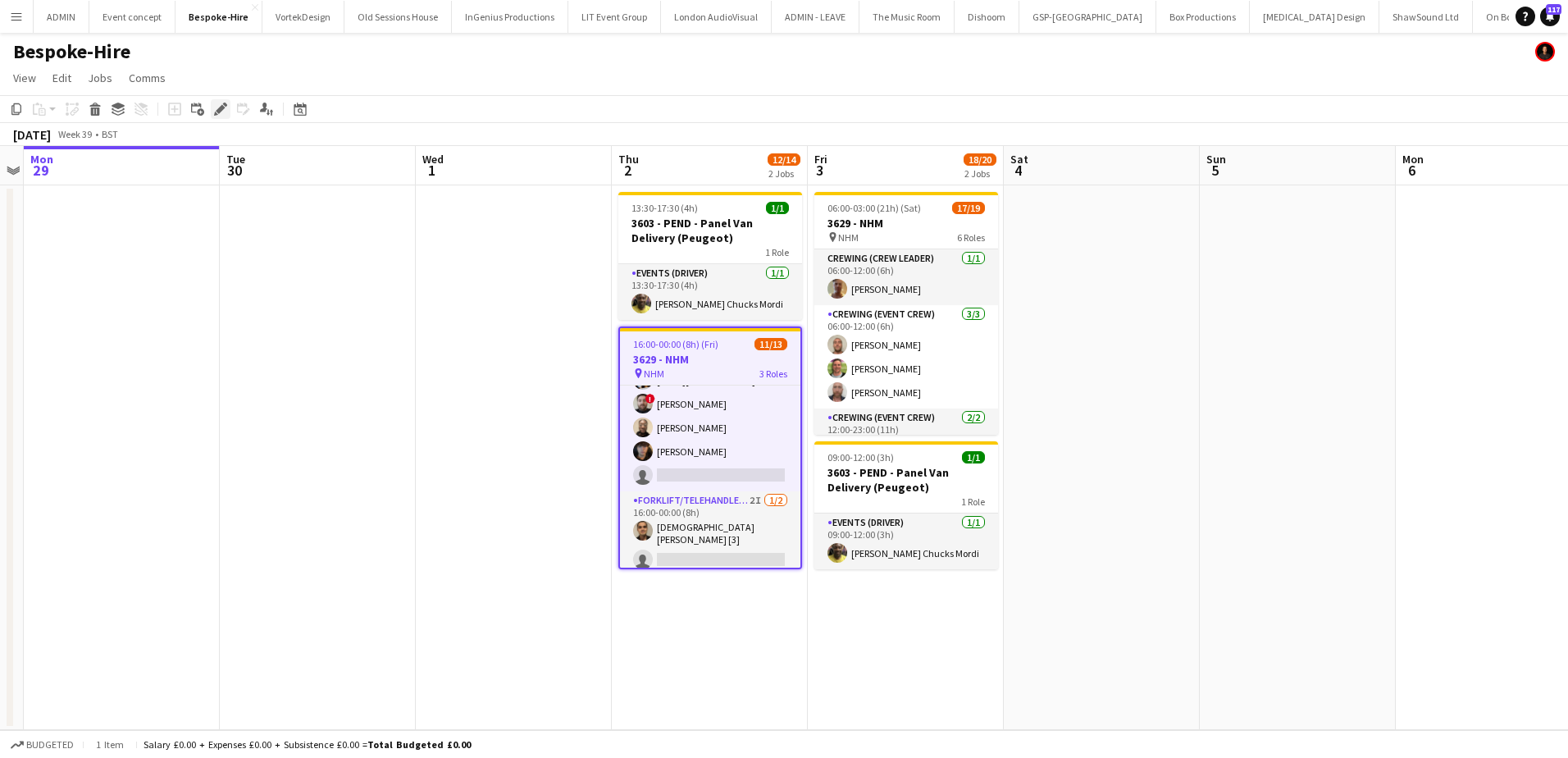
click at [220, 104] on icon "Edit" at bounding box center [221, 109] width 13 height 13
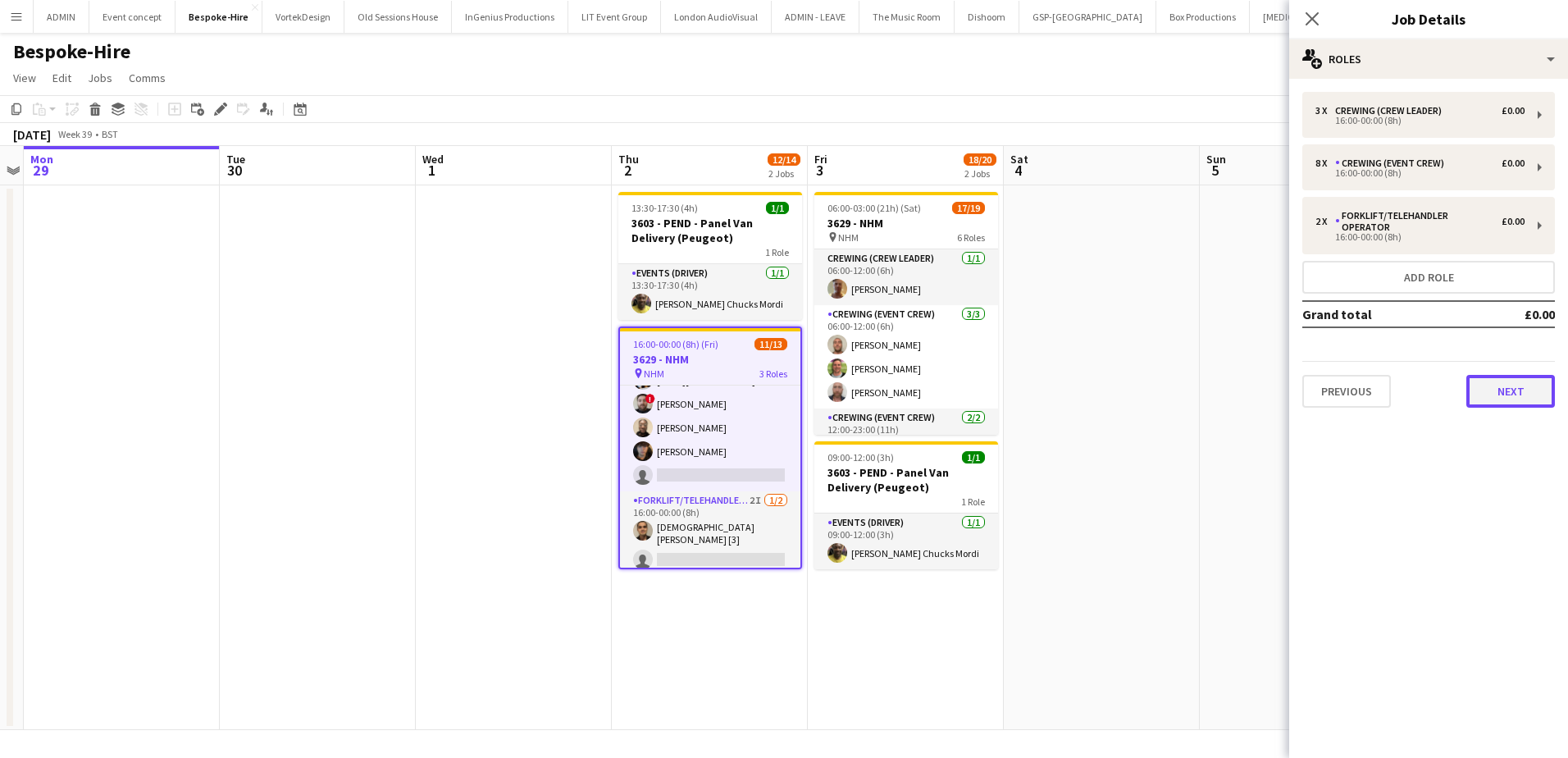
click at [1503, 381] on button "Next" at bounding box center [1511, 390] width 88 height 33
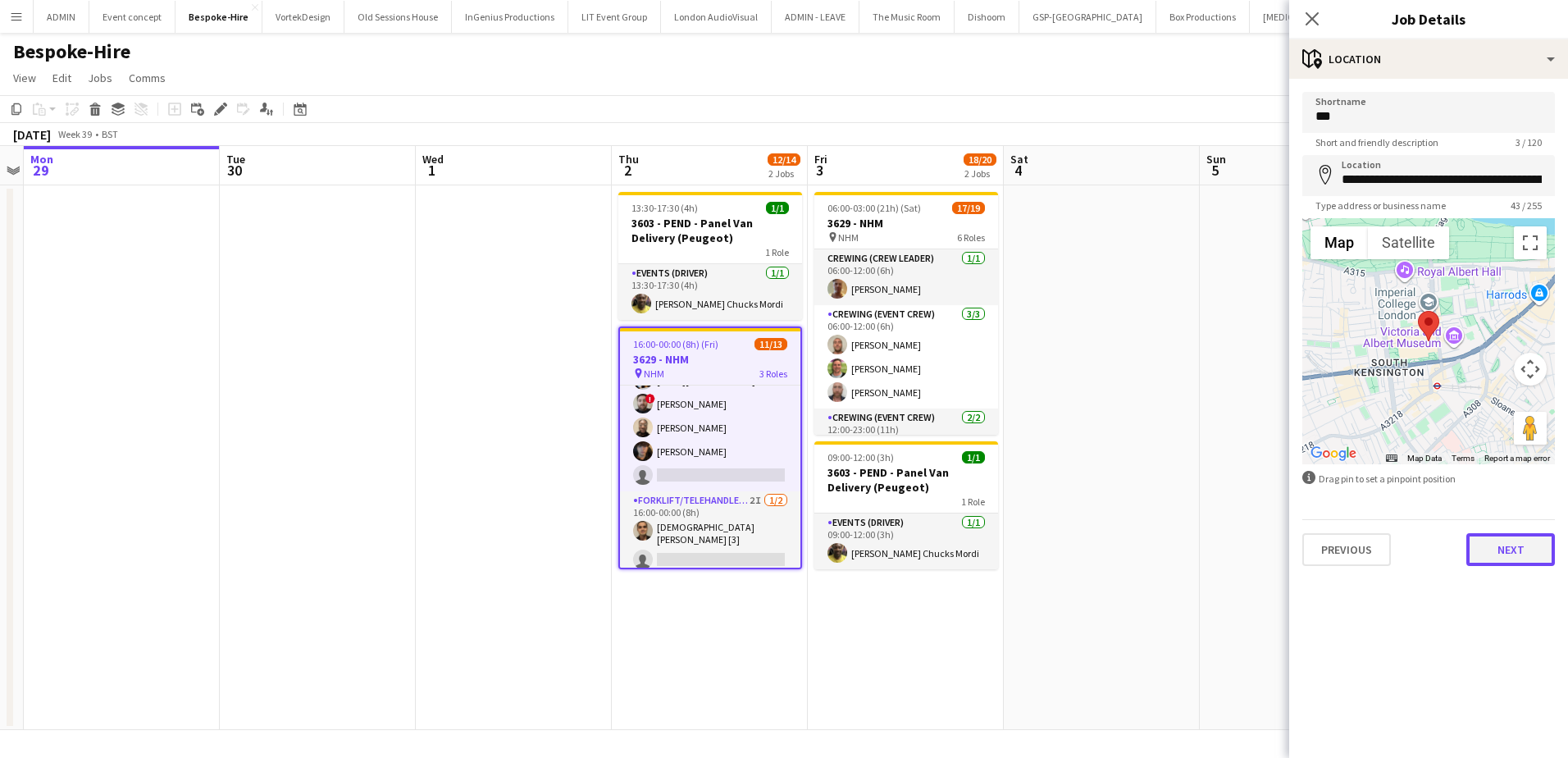
click at [1521, 545] on button "Next" at bounding box center [1511, 549] width 88 height 33
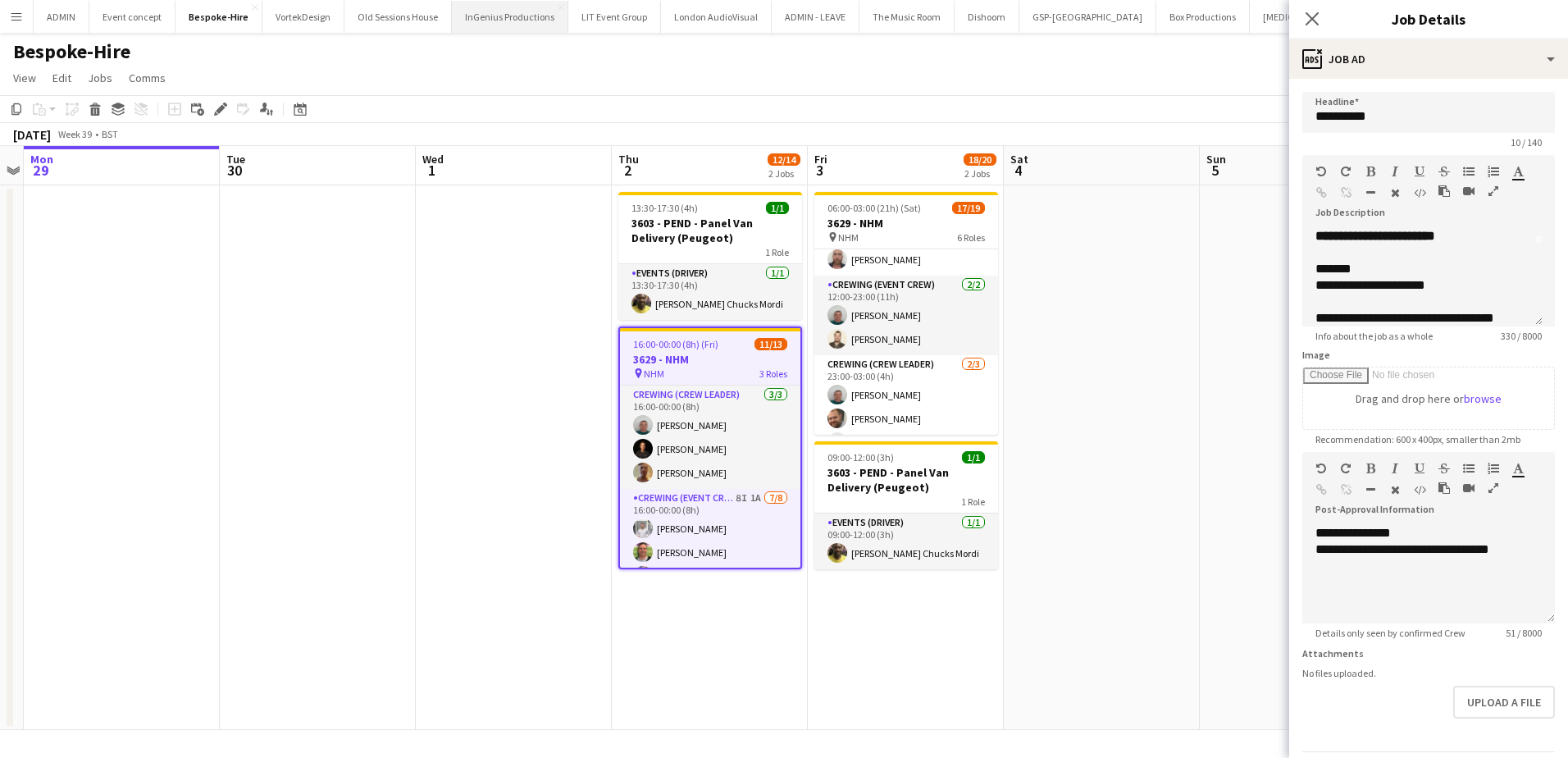
scroll to position [131, 0]
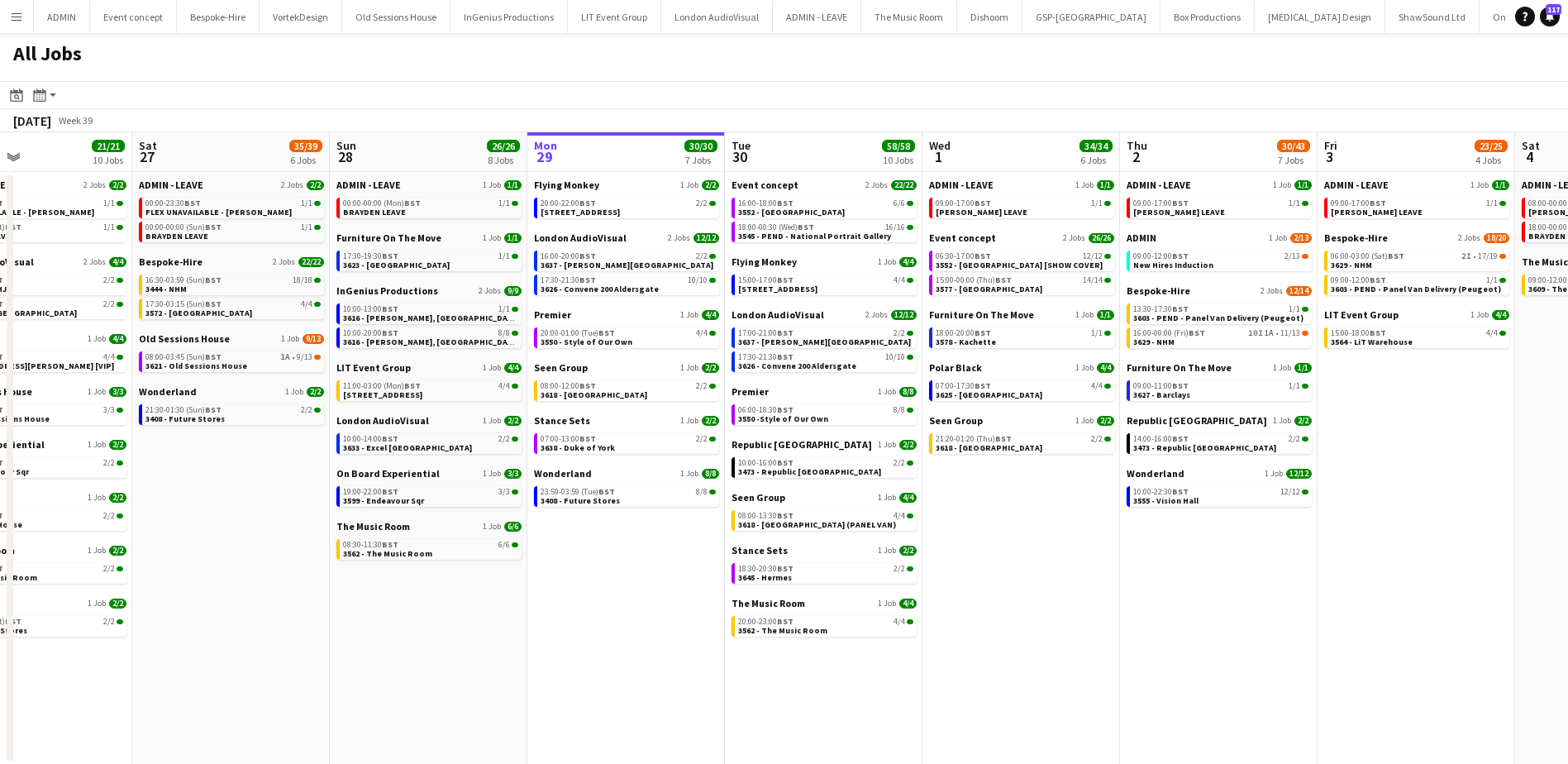
scroll to position [0, 399]
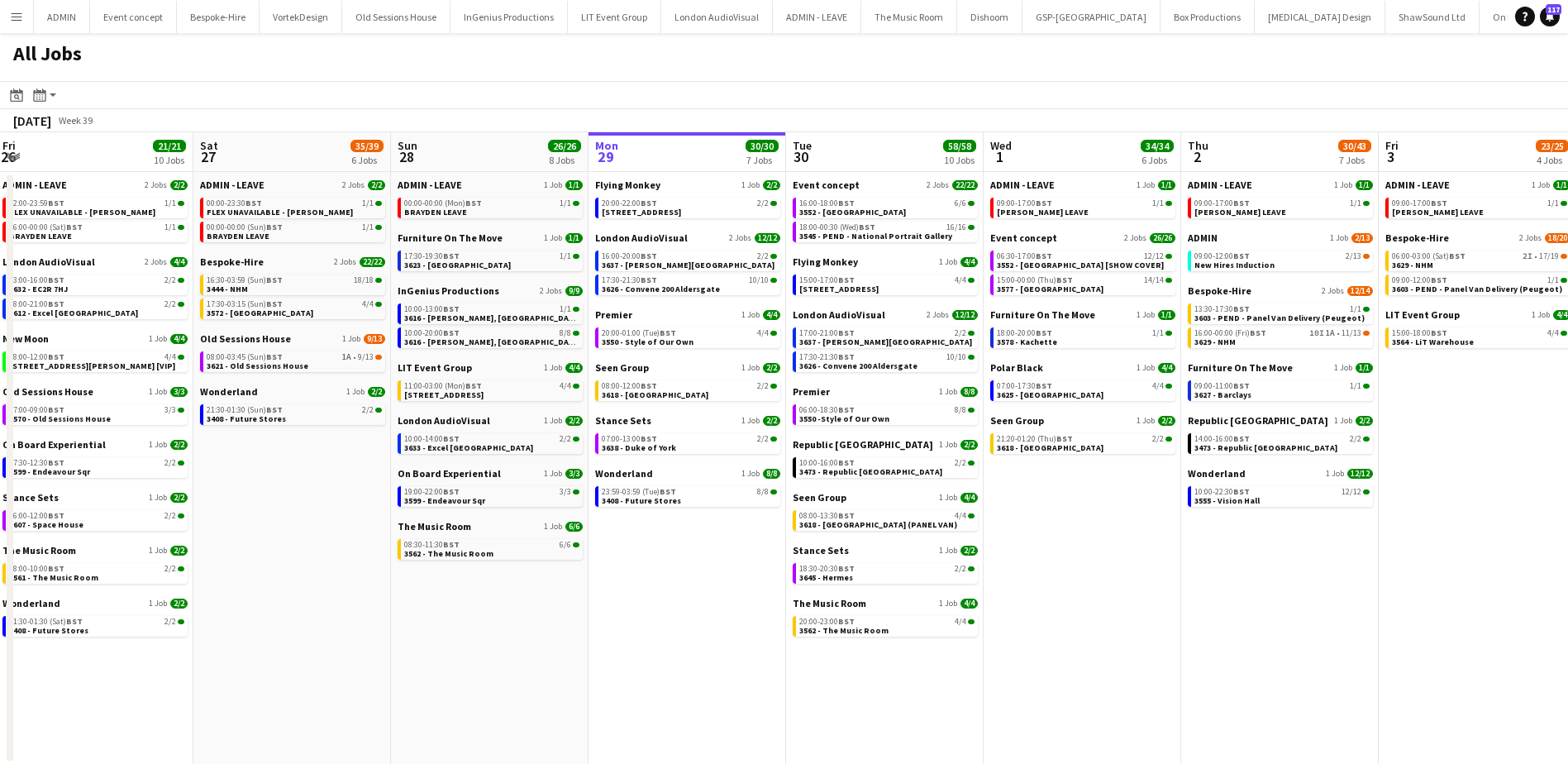
drag, startPoint x: 304, startPoint y: 629, endPoint x: 607, endPoint y: 615, distance: 303.3
click at [607, 615] on app-calendar-viewport "Wed 24 43/43 10 Jobs Thu 25 66/68 11 Jobs Fri 26 21/21 10 Jobs Sat 27 35/39 6 J…" at bounding box center [784, 447] width 1568 height 632
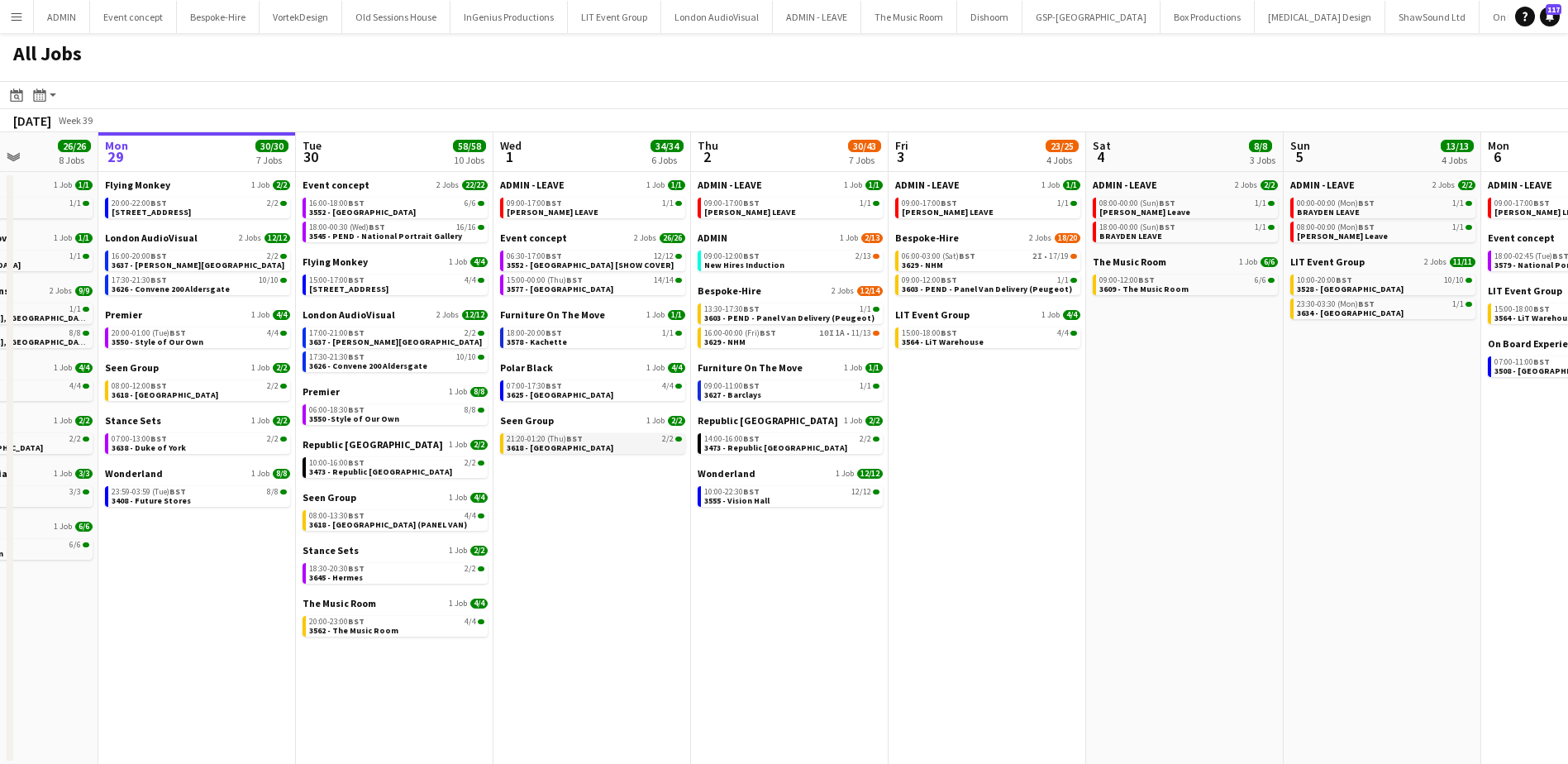
drag, startPoint x: 662, startPoint y: 502, endPoint x: 746, endPoint y: 438, distance: 105.6
click at [764, 498] on app-calendar-viewport "Fri 26 21/21 10 Jobs Sat 27 35/39 6 Jobs Sun 28 26/26 8 Jobs Mon 29 30/30 7 Job…" at bounding box center [784, 447] width 1568 height 632
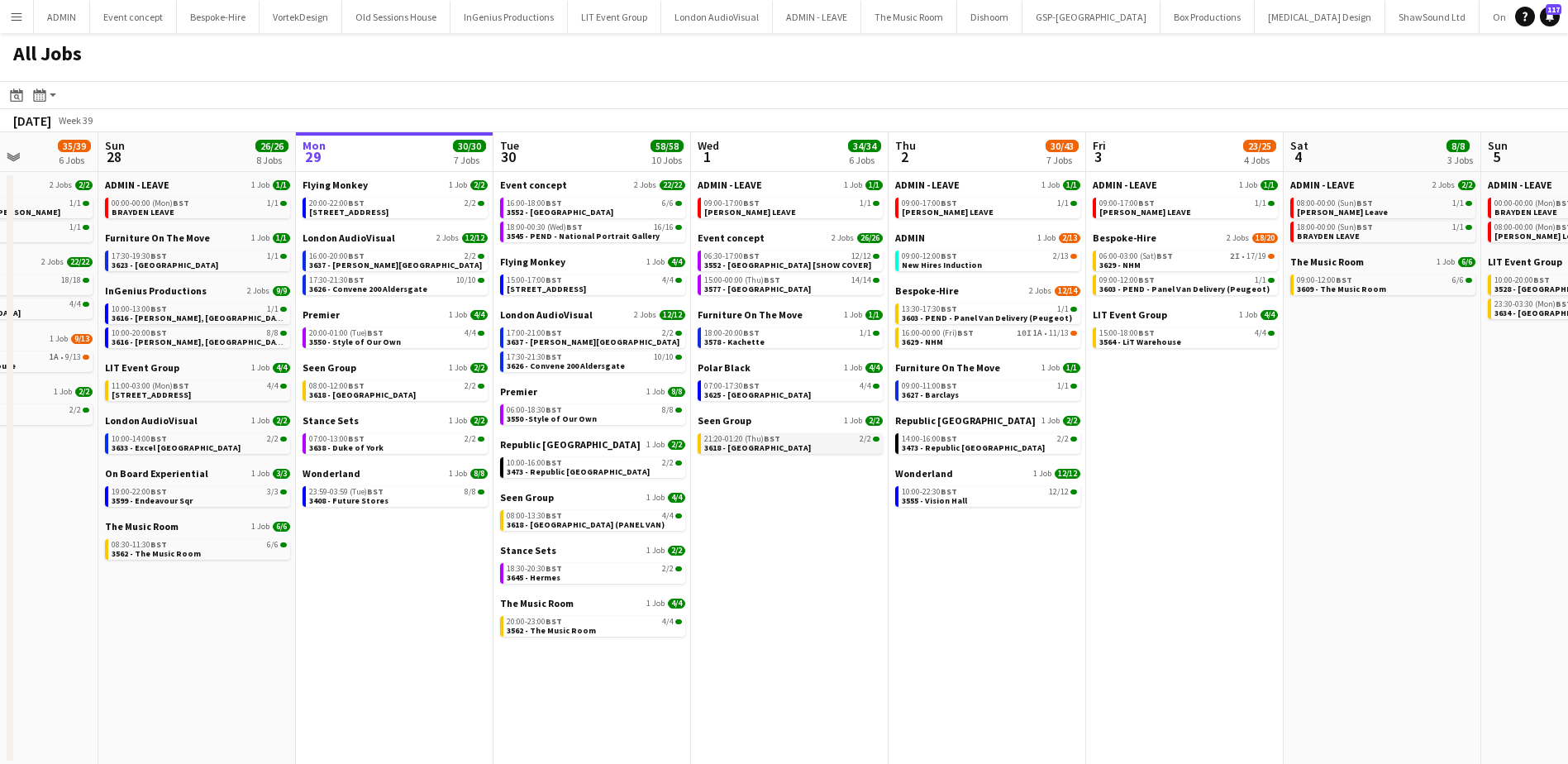
scroll to position [0, 491]
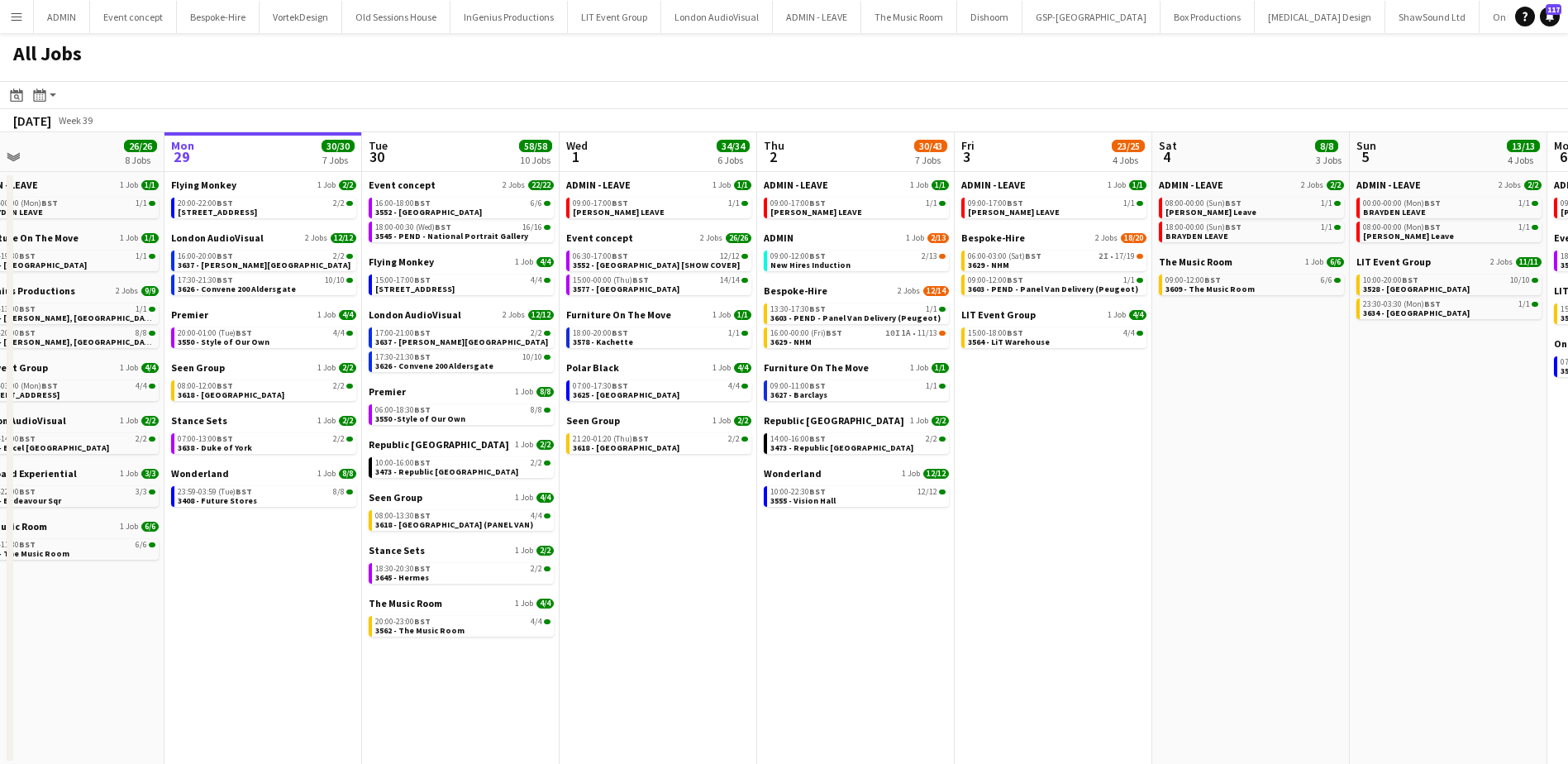
drag, startPoint x: 1371, startPoint y: 474, endPoint x: 1262, endPoint y: 487, distance: 109.8
click at [1262, 487] on app-calendar-viewport "Fri 26 21/21 10 Jobs Sat 27 35/39 6 Jobs Sun 28 26/26 8 Jobs Mon 29 30/30 7 Job…" at bounding box center [784, 447] width 1568 height 632
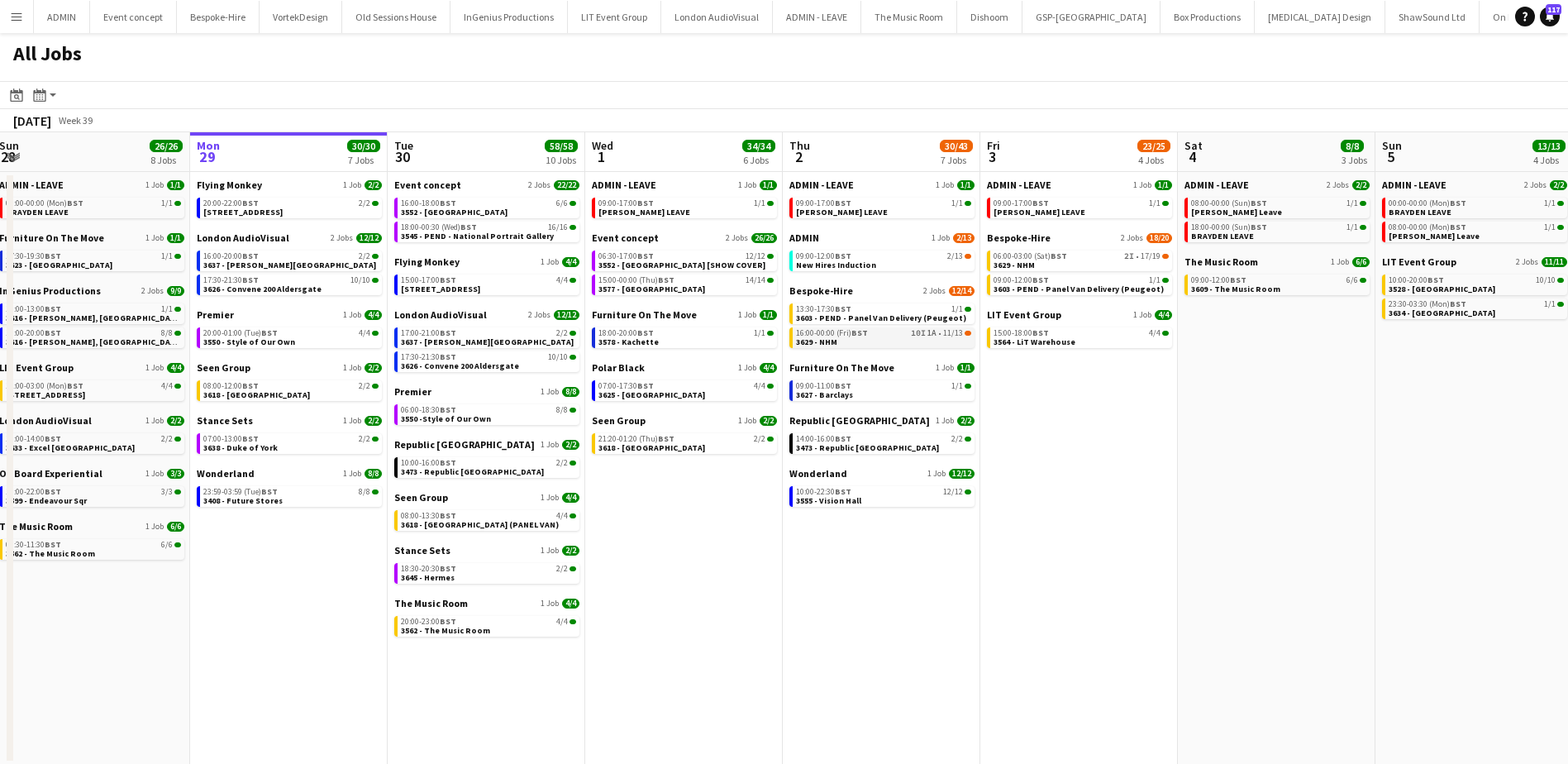
click at [866, 338] on link "16:00-00:00 (Fri) BST 10I 1A • 11/13 3629 - NHM" at bounding box center [884, 337] width 175 height 19
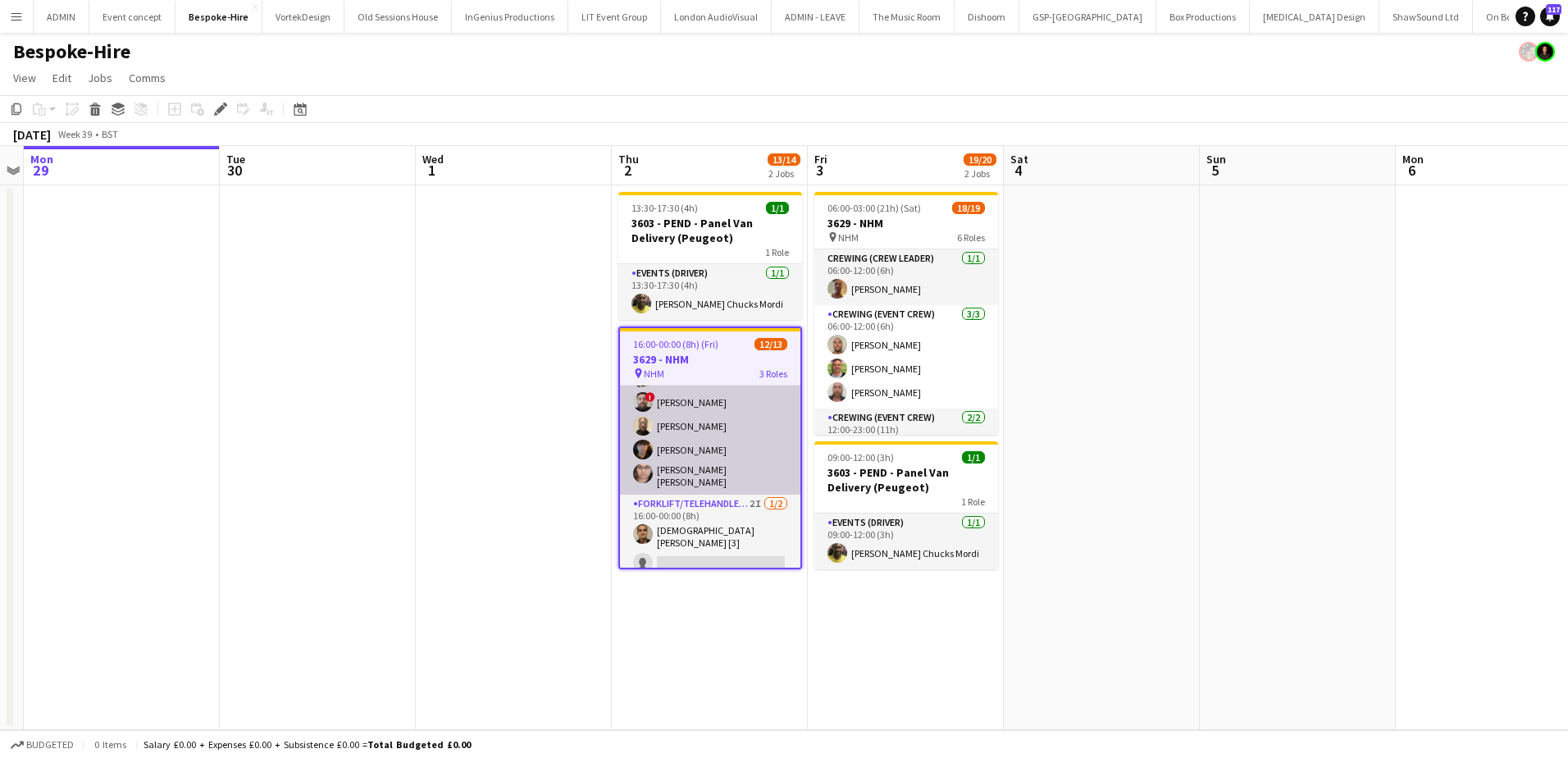
scroll to position [223, 0]
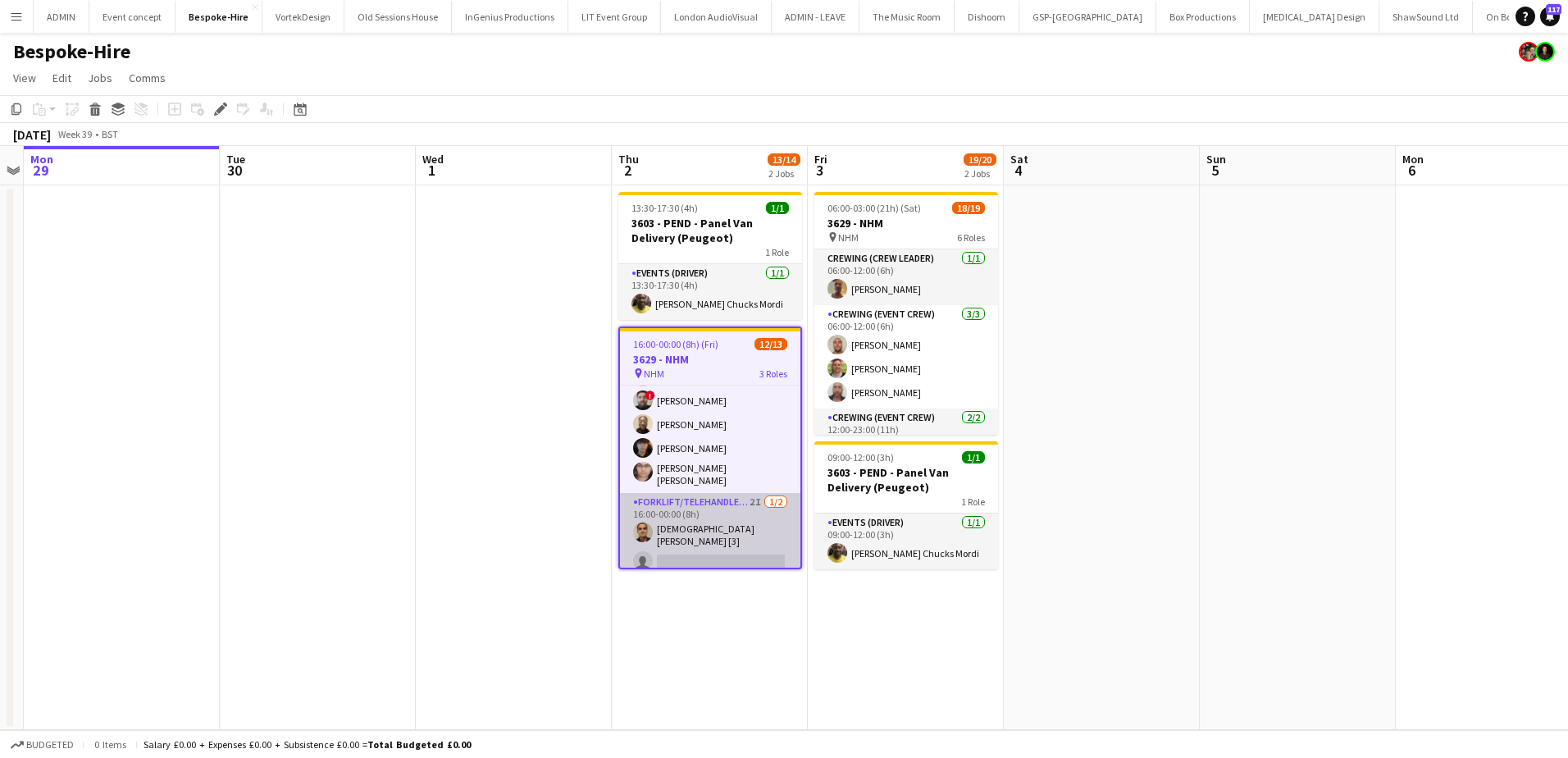
click at [736, 543] on app-card-role "Forklift/Telehandler operator 2I [DATE] 16:00-00:00 (8h) [PERSON_NAME] [3] sing…" at bounding box center [710, 535] width 181 height 85
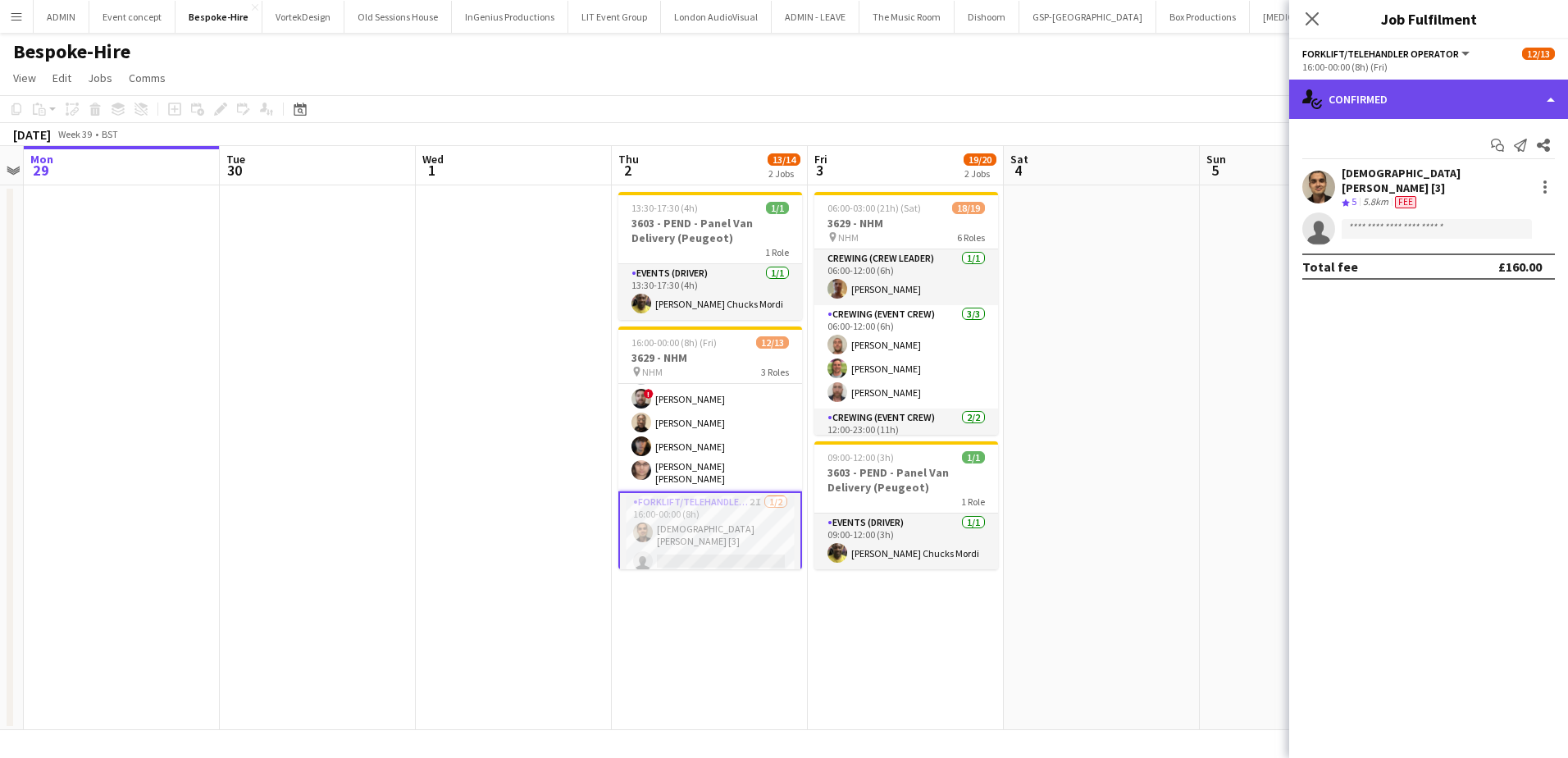
click at [1428, 102] on div "single-neutral-actions-check-2 Confirmed" at bounding box center [1428, 100] width 278 height 39
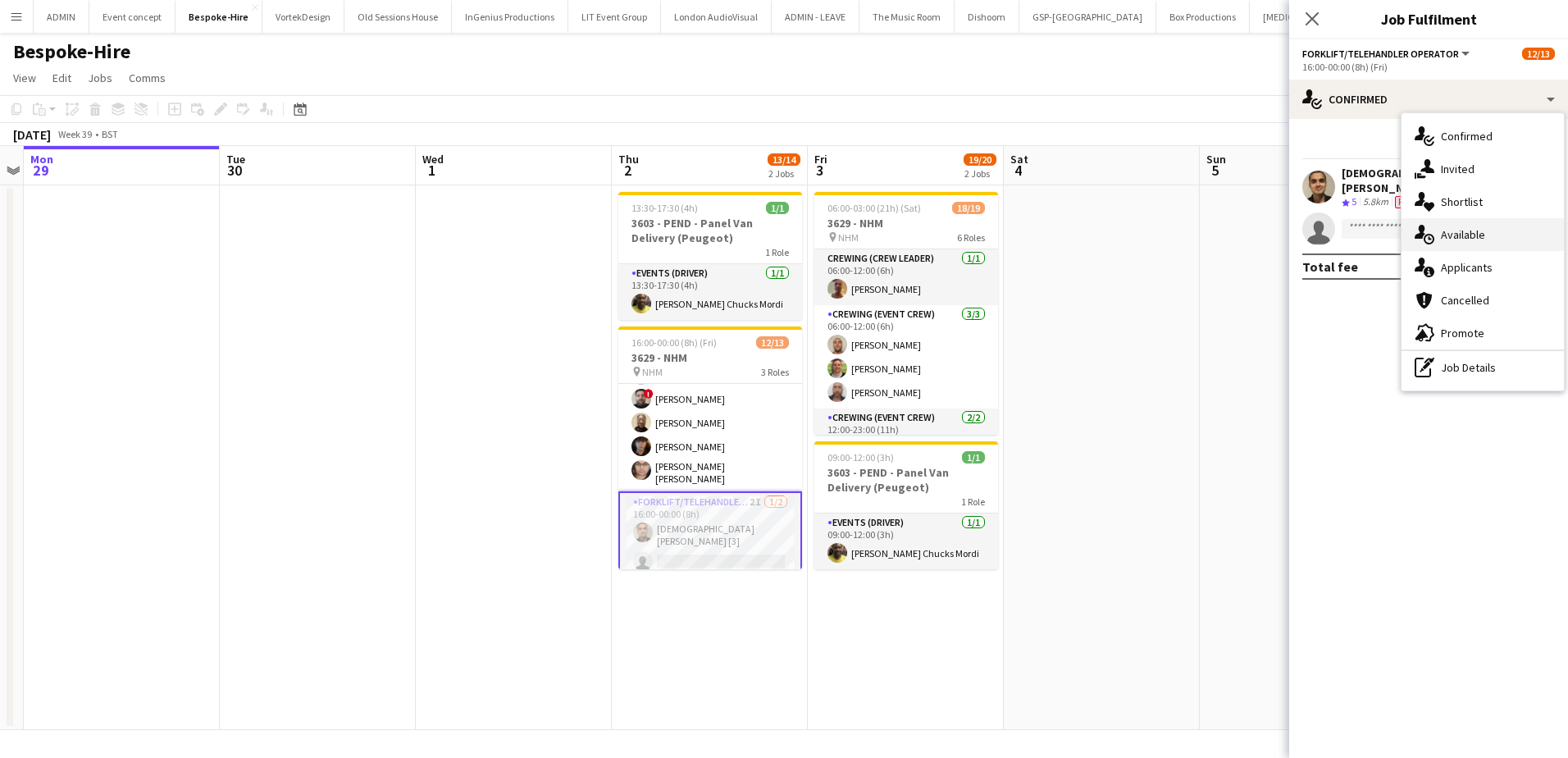
click at [1473, 226] on div "single-neutral-actions-upload Available" at bounding box center [1482, 234] width 163 height 33
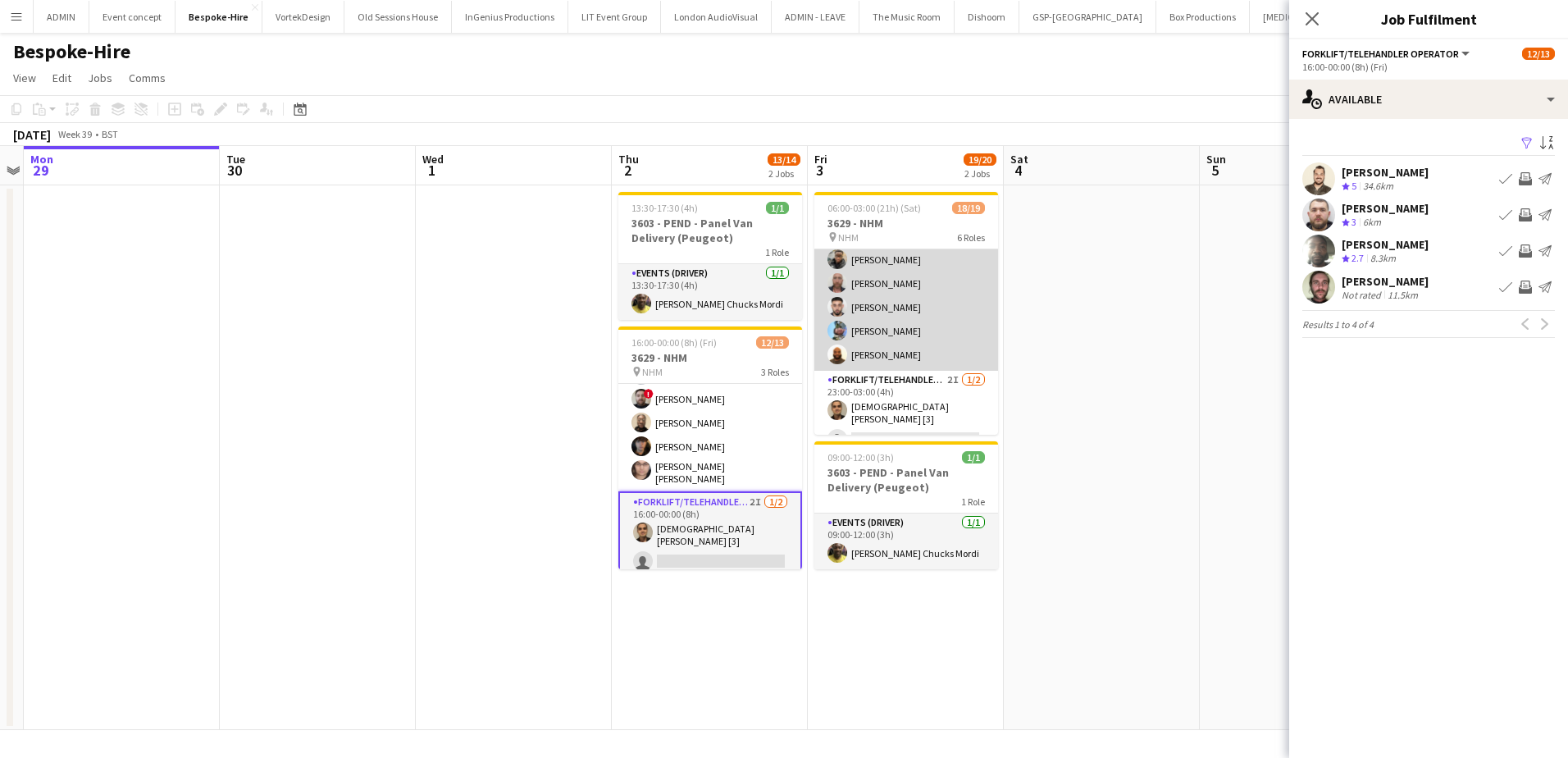
scroll to position [458, 0]
